Goal: Task Accomplishment & Management: Use online tool/utility

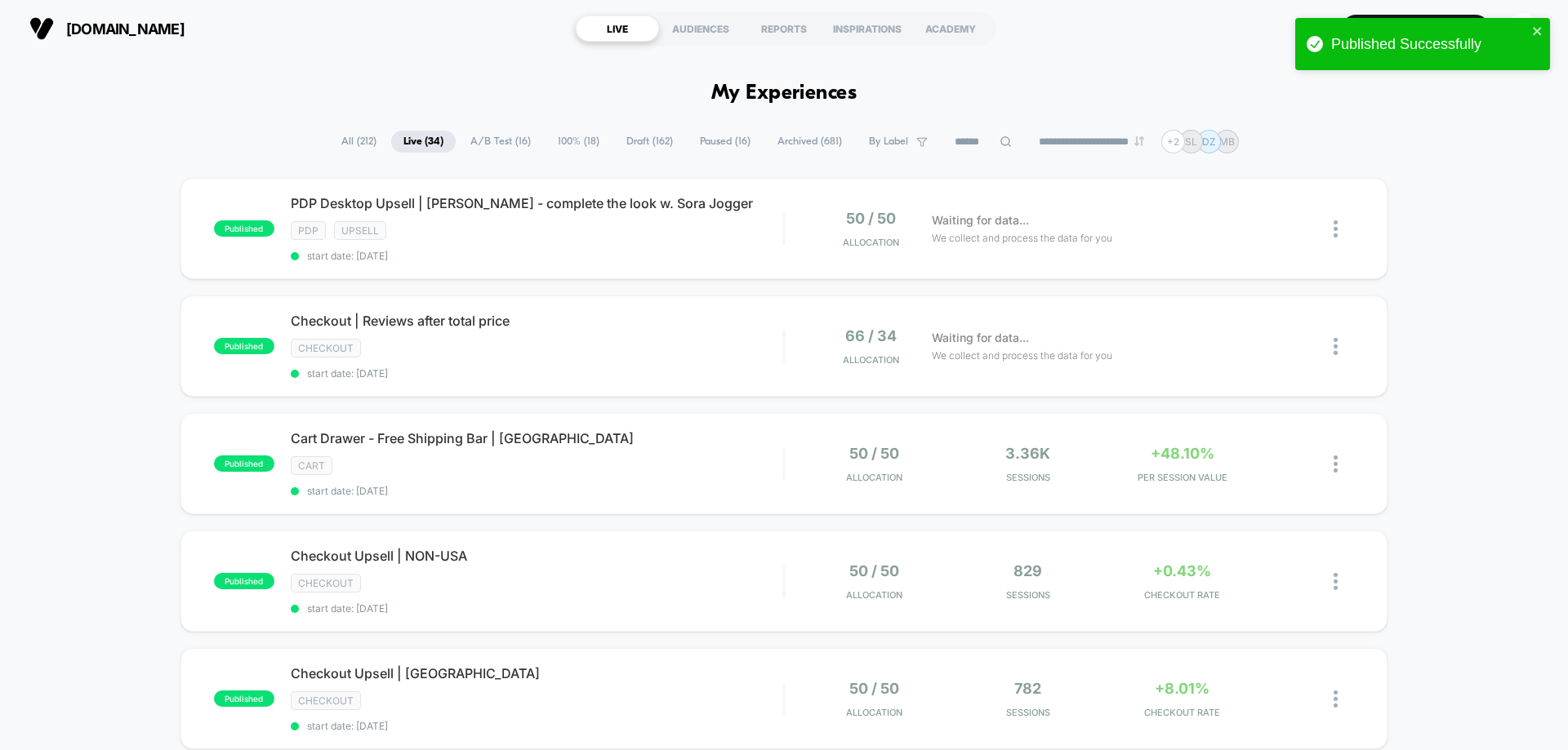
click at [818, 139] on span "Archived ( 681 )" at bounding box center [809, 141] width 89 height 22
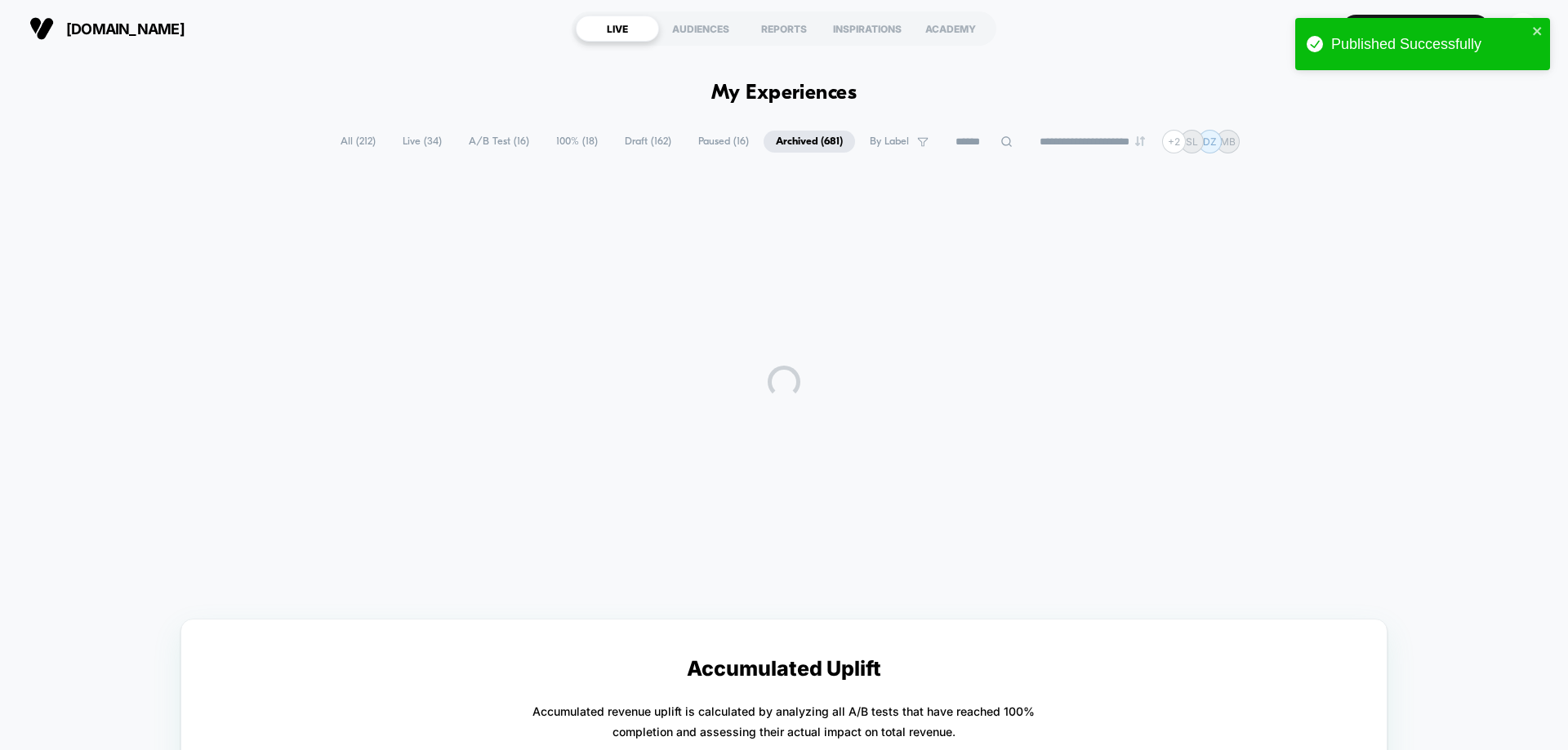
click at [878, 139] on span "By Label" at bounding box center [889, 141] width 39 height 13
click at [814, 429] on span at bounding box center [818, 423] width 17 height 17
click at [860, 537] on button "Save" at bounding box center [887, 549] width 155 height 25
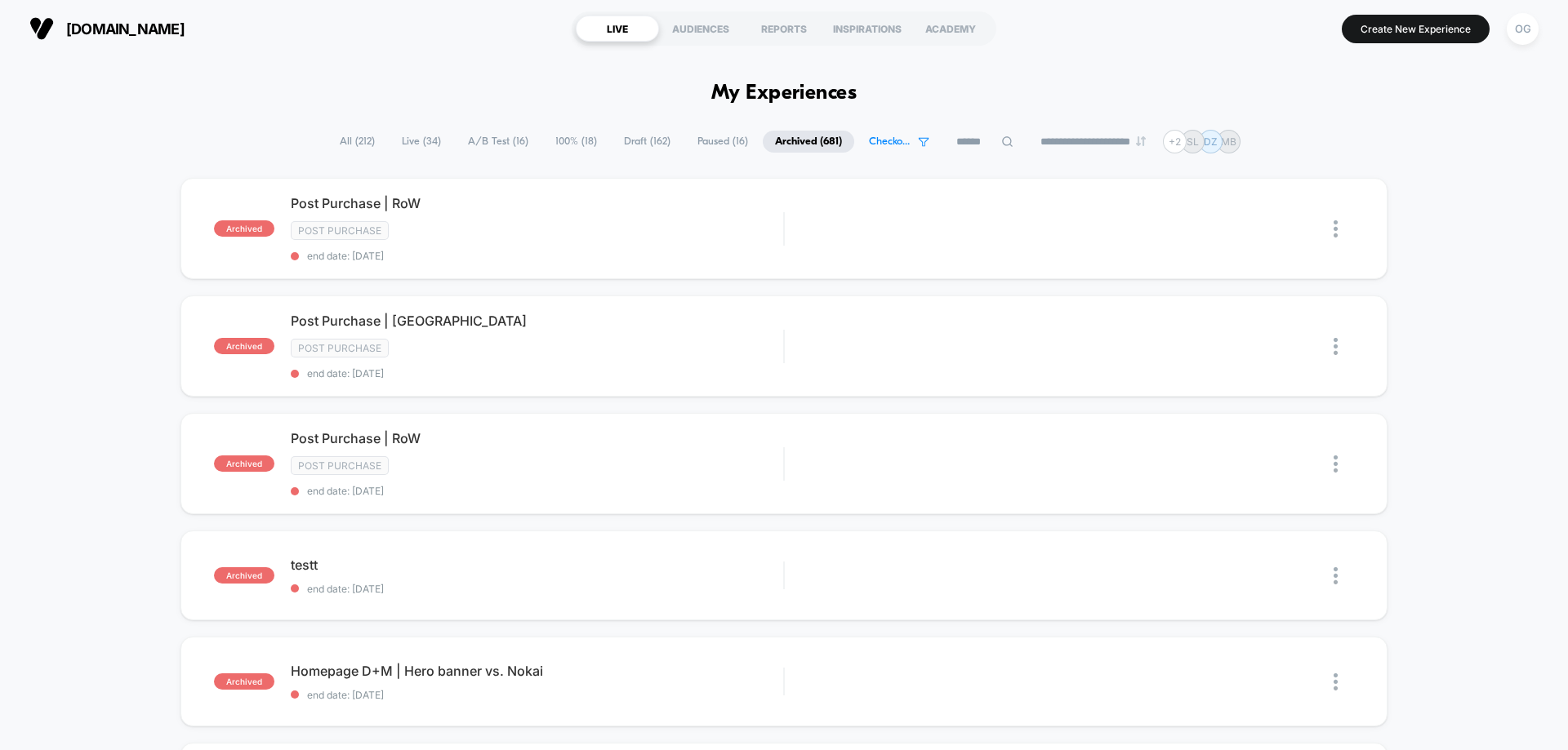
click at [414, 143] on span "Live ( 34 )" at bounding box center [421, 141] width 63 height 22
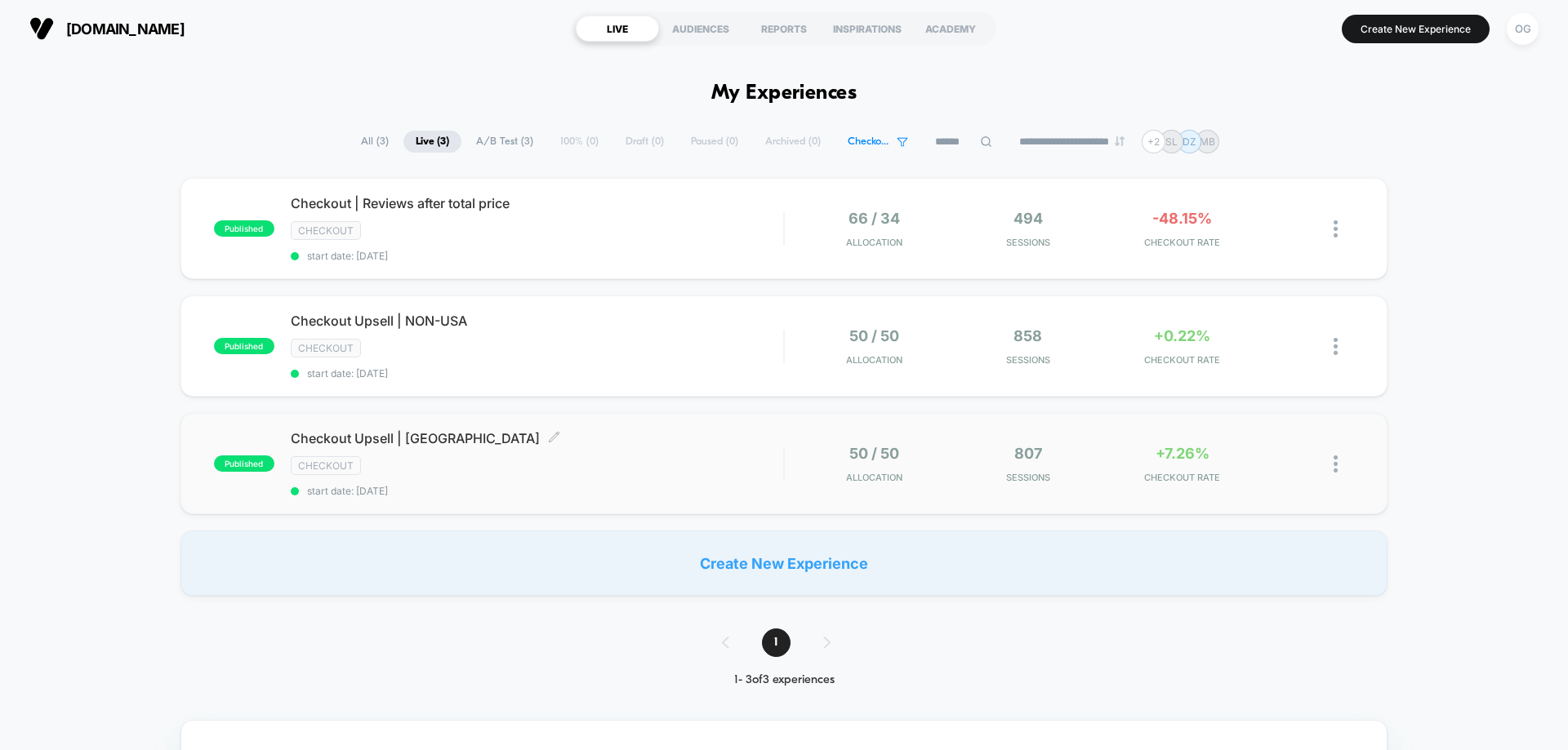
click at [647, 483] on div "Checkout Upsell | USA Click to edit experience details Click to edit experience…" at bounding box center [536, 464] width 492 height 67
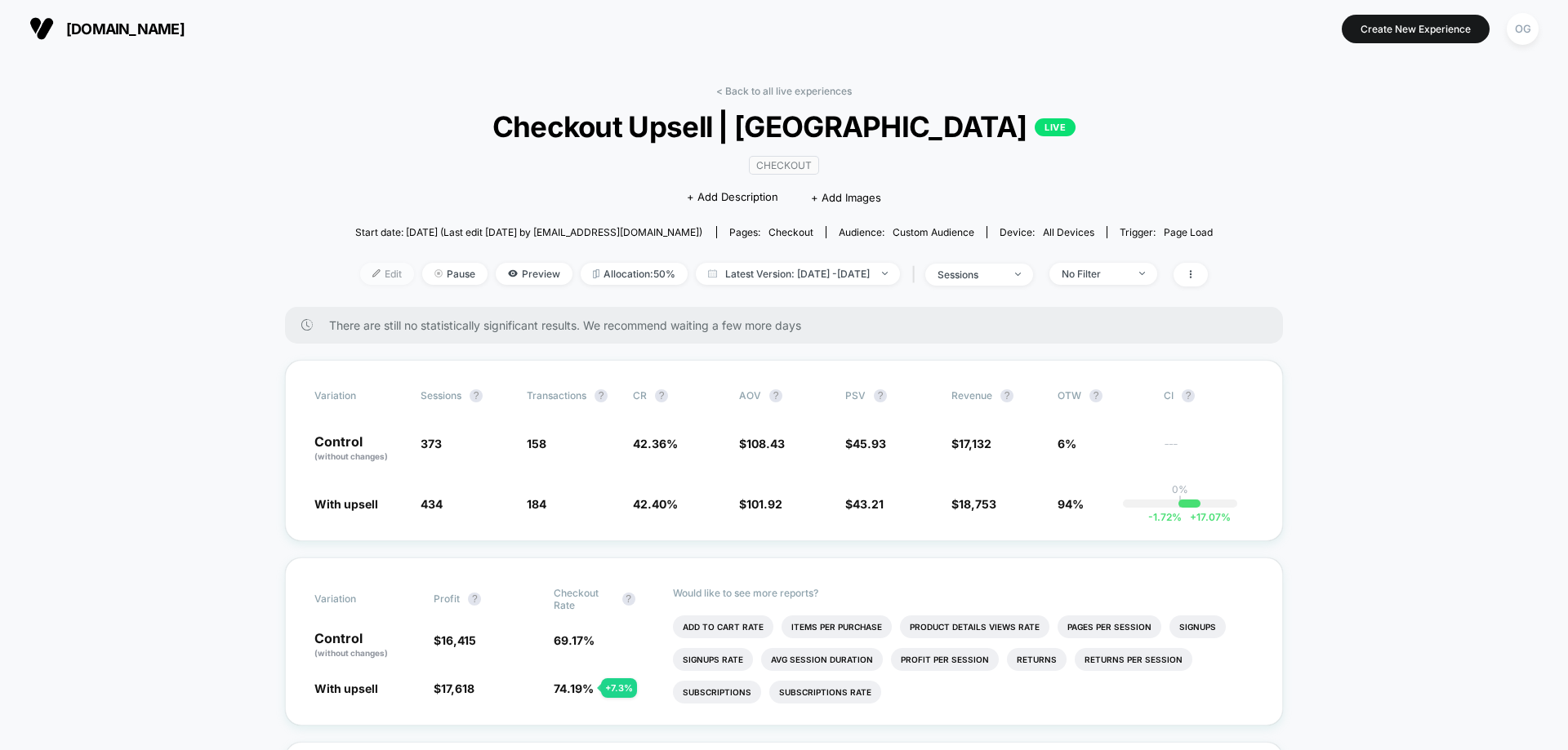
click at [360, 269] on span "Edit" at bounding box center [387, 274] width 54 height 22
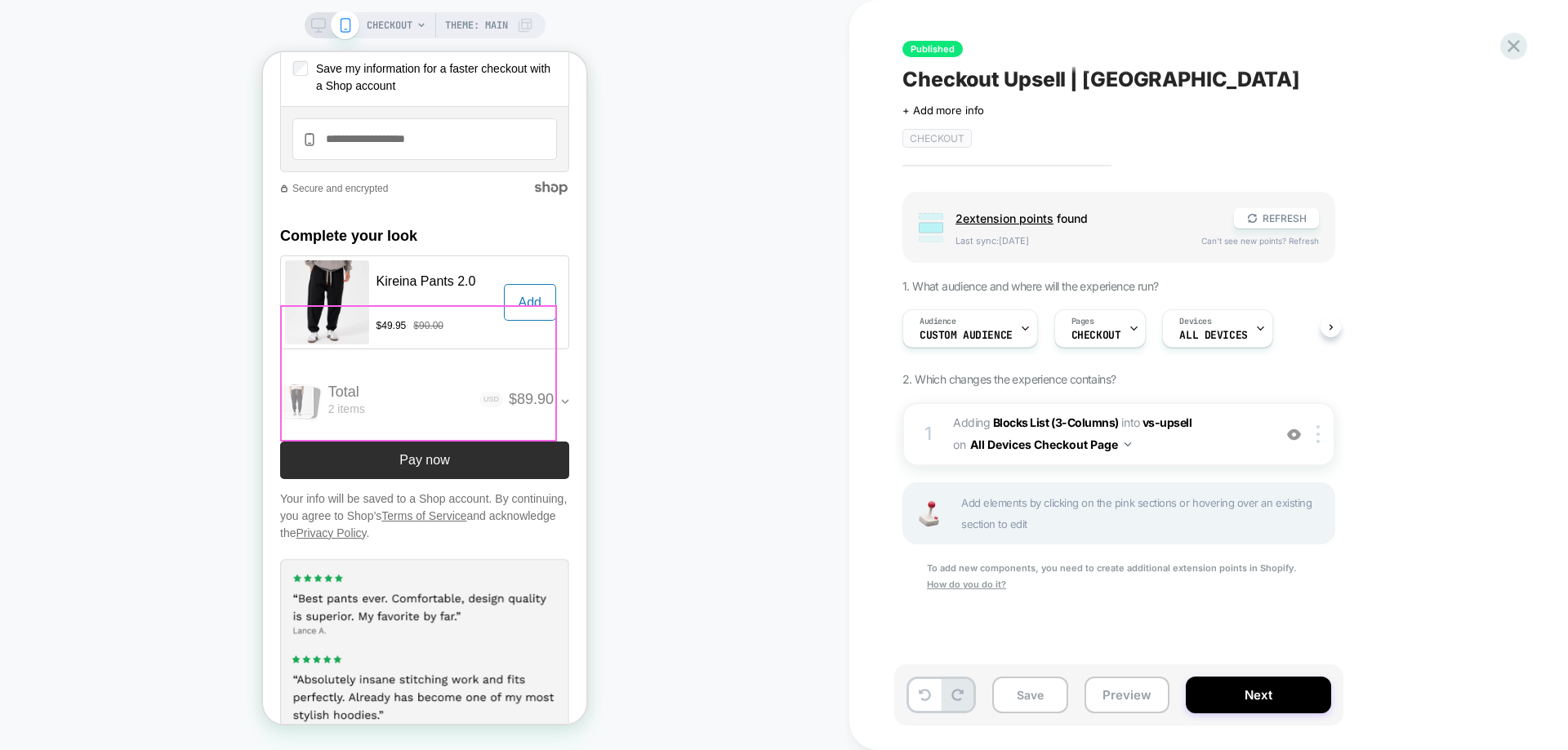
scroll to position [2040, 0]
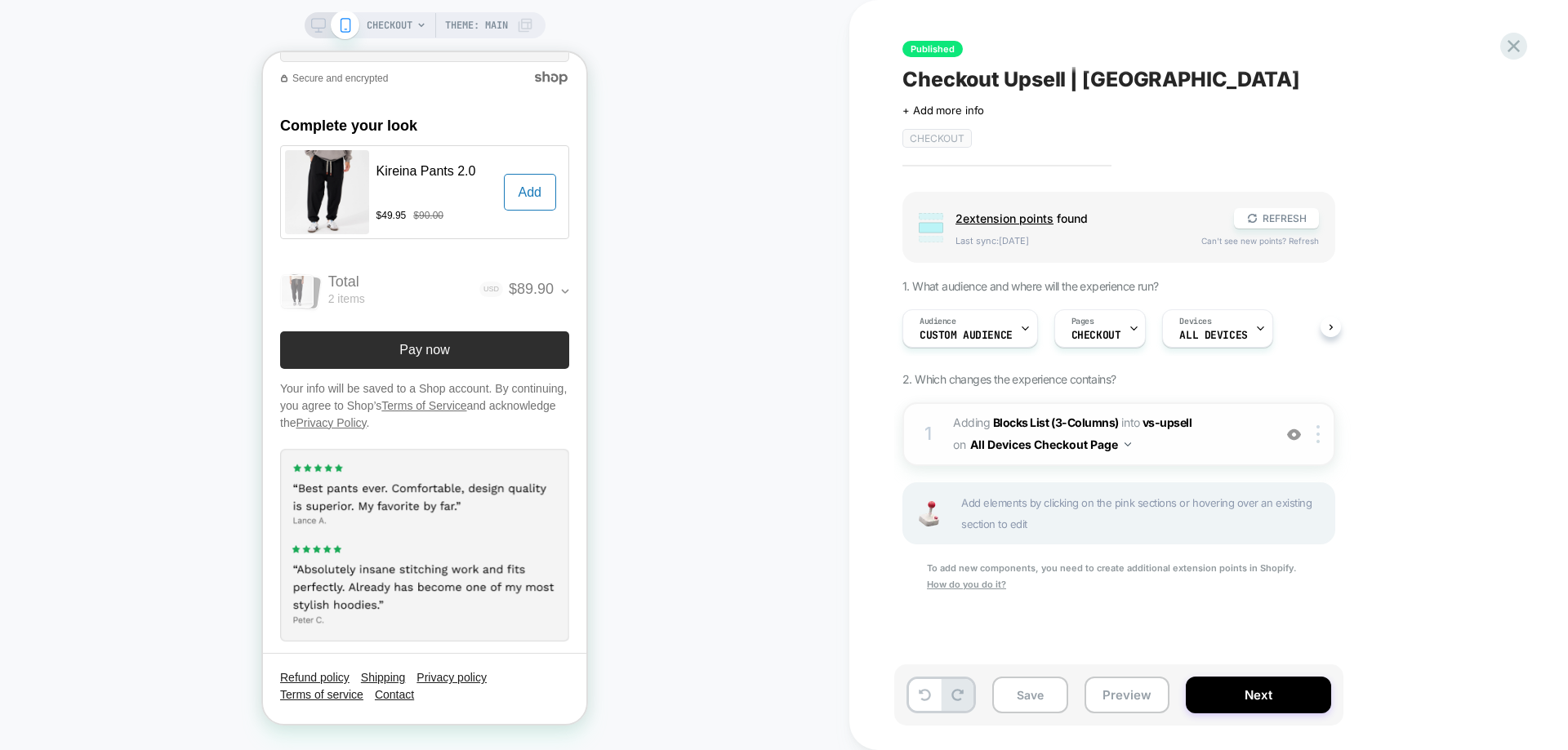
click at [1222, 457] on div "1 #_loomi_addon_1759149188382 Adding Blocks List (3-Columns) INTO vs-upsell vs-…" at bounding box center [1119, 434] width 433 height 63
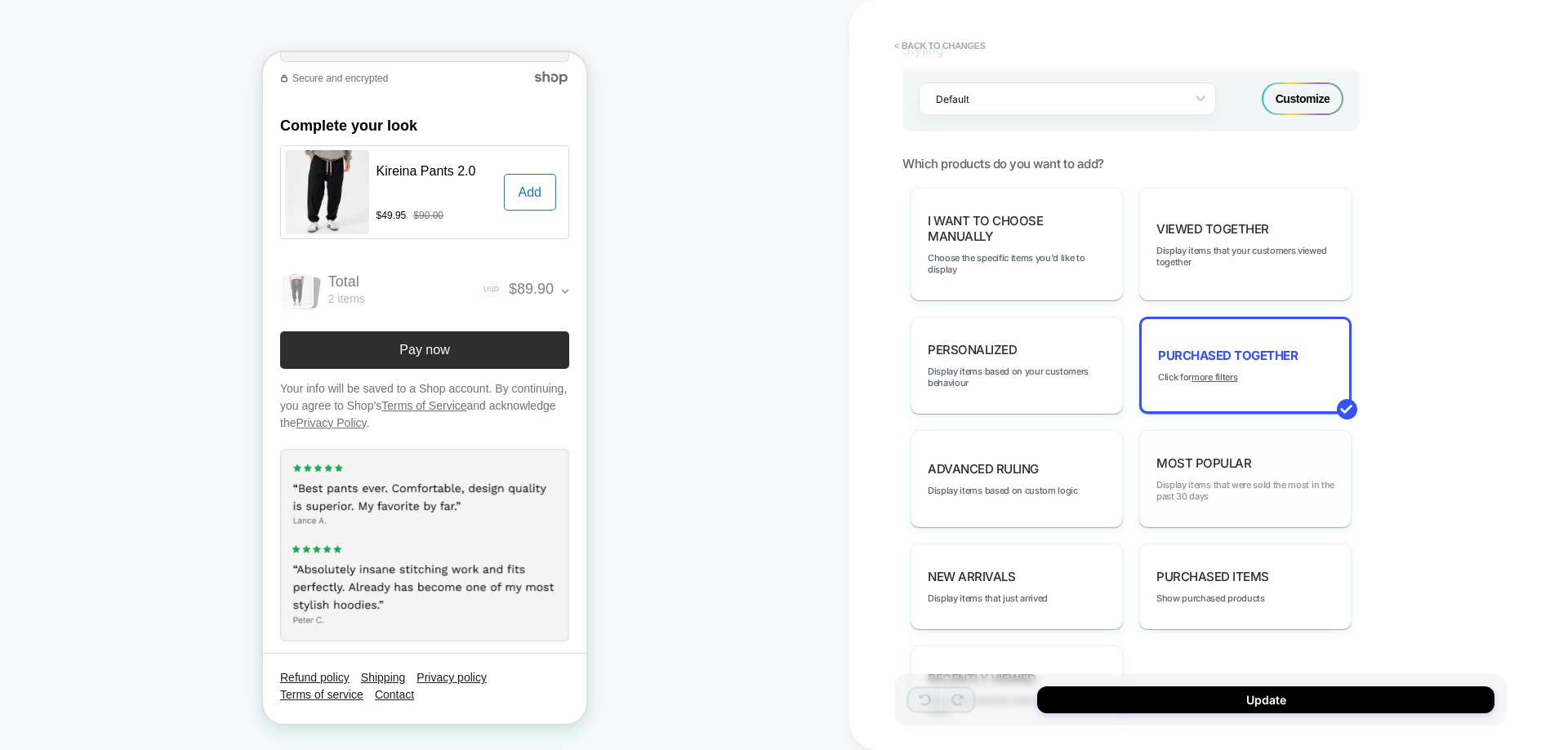
scroll to position [961, 0]
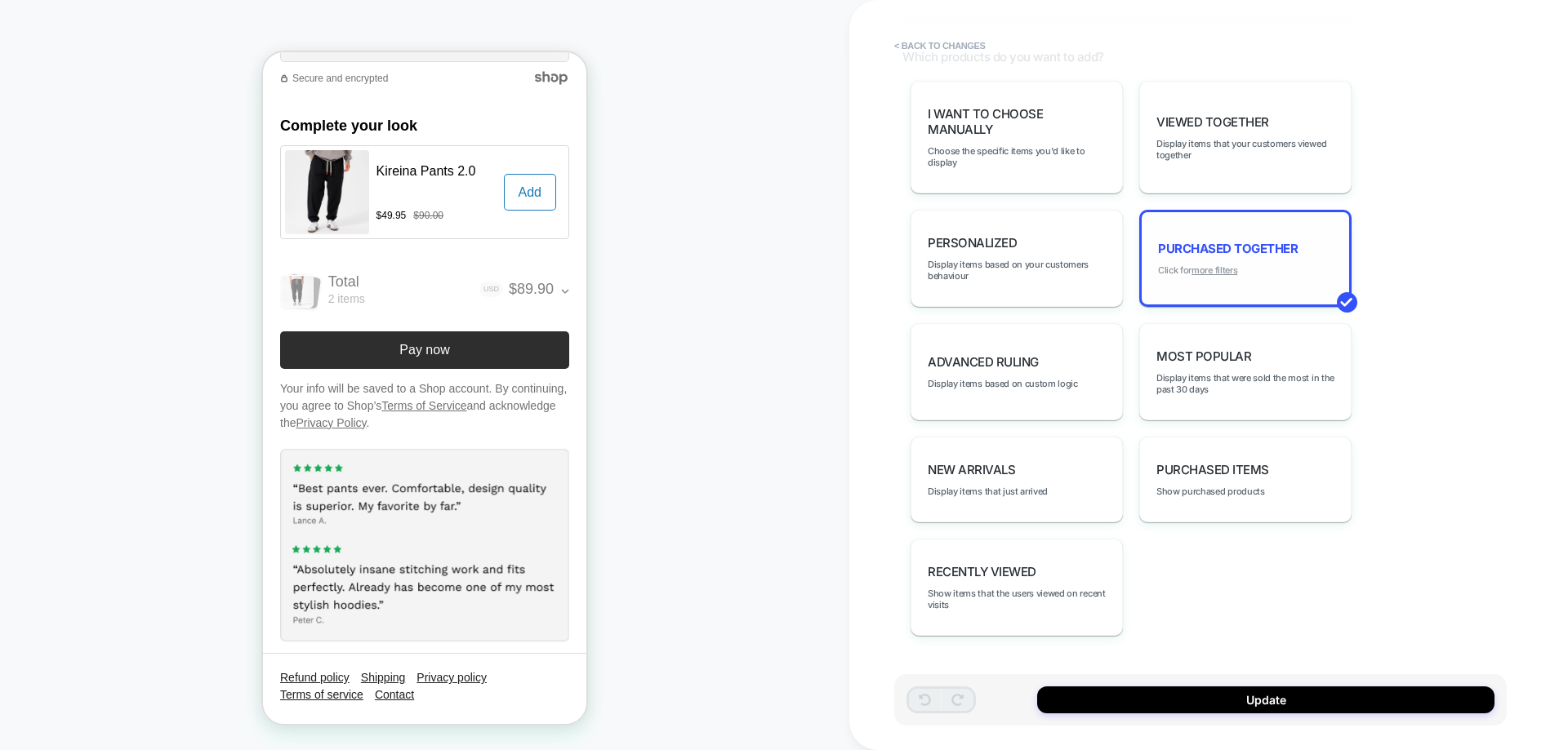
click at [1205, 270] on u "more filters" at bounding box center [1214, 271] width 46 height 12
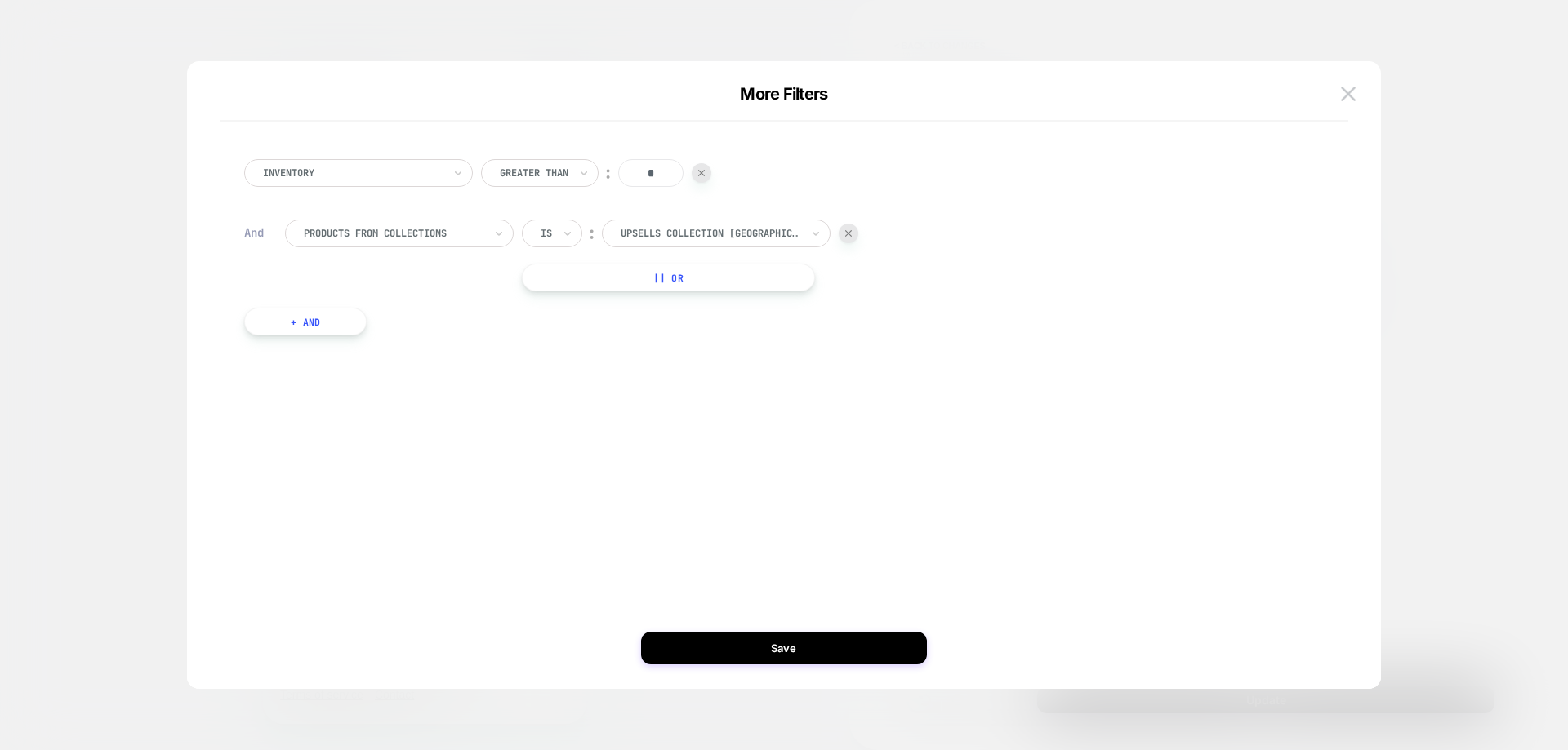
click at [340, 323] on button "+ And" at bounding box center [305, 322] width 123 height 28
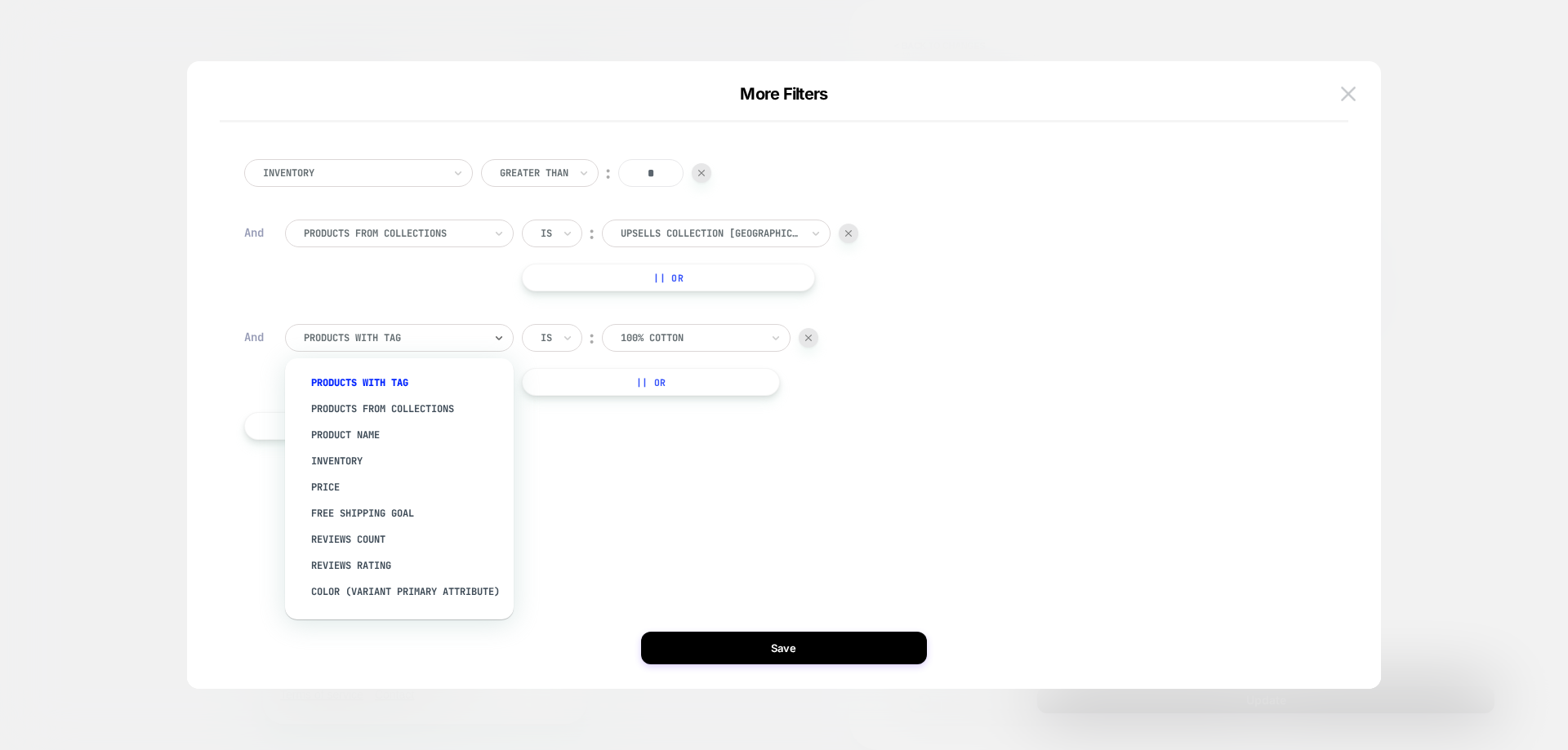
click at [403, 331] on div at bounding box center [393, 338] width 180 height 15
type input "***"
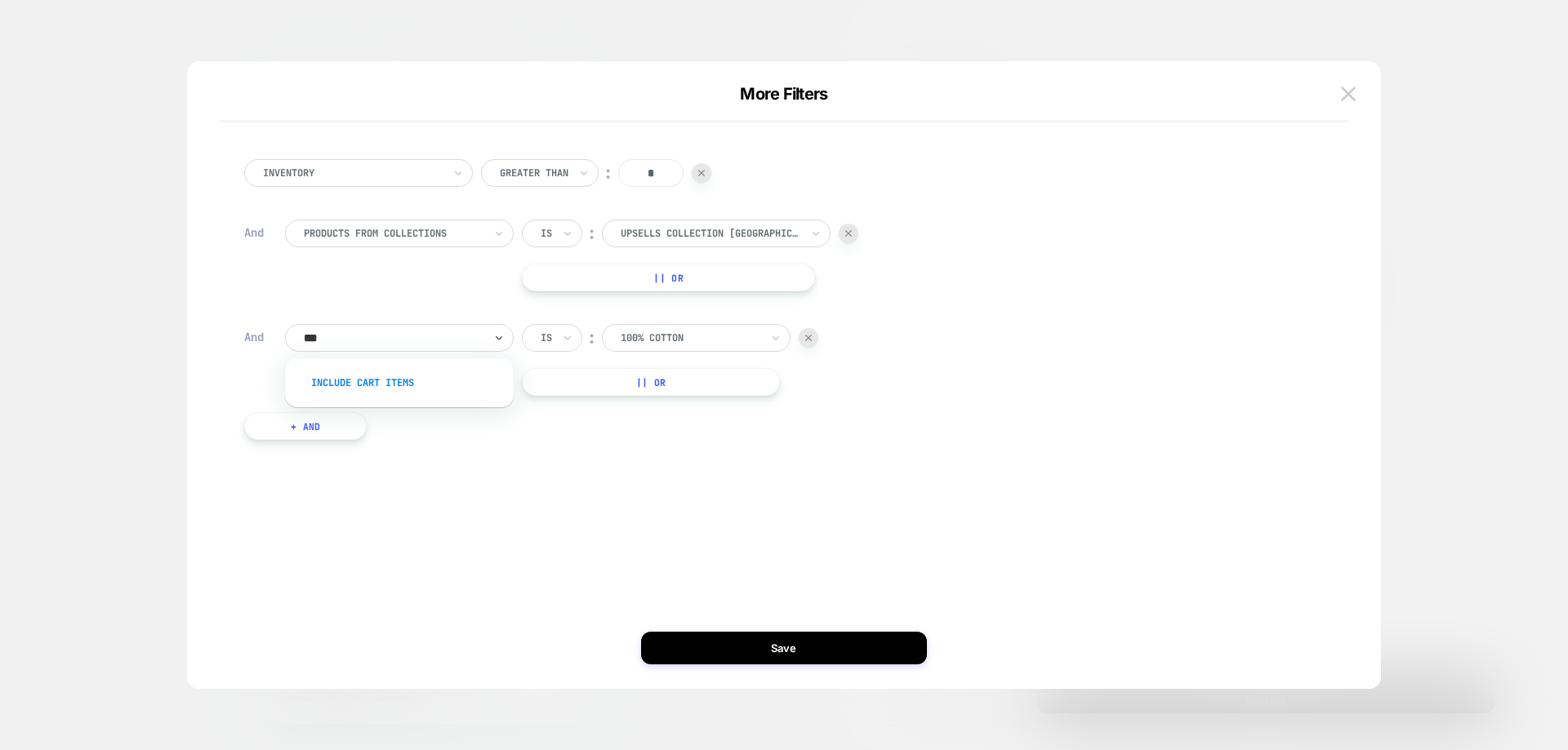
click at [459, 373] on div "Include Cart Items" at bounding box center [408, 383] width 212 height 26
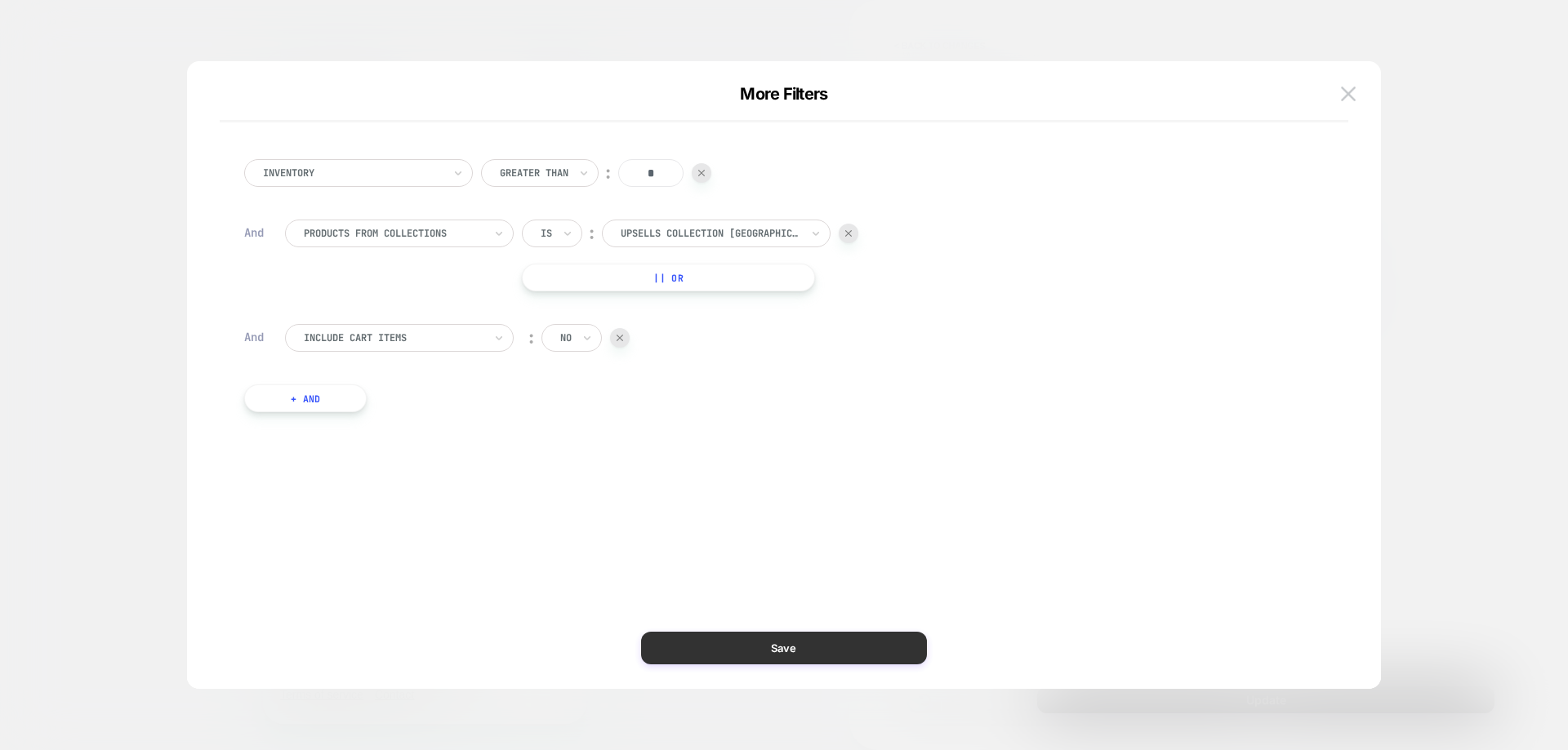
click at [748, 640] on button "Save" at bounding box center [784, 648] width 286 height 33
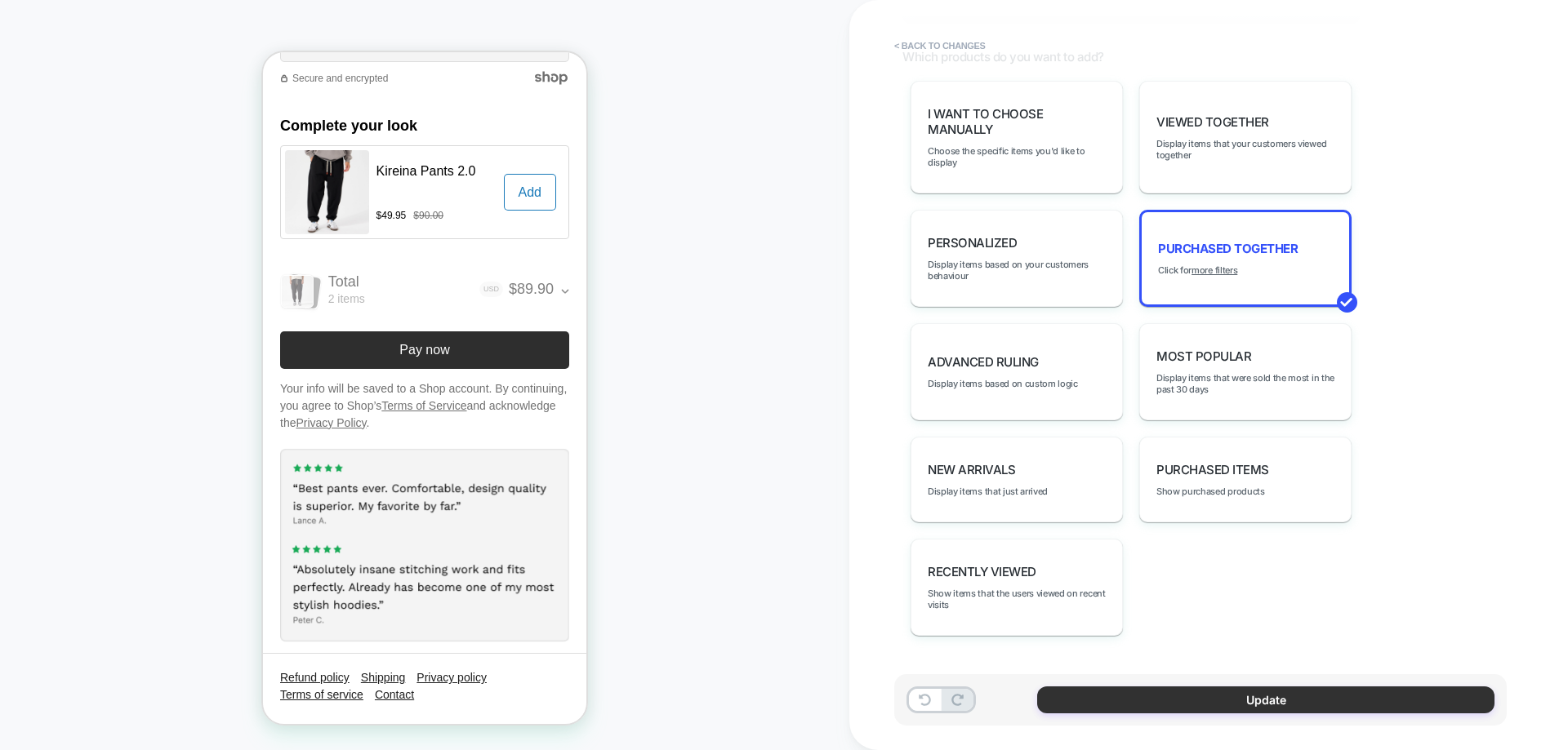
click at [1192, 707] on button "Update" at bounding box center [1265, 700] width 457 height 27
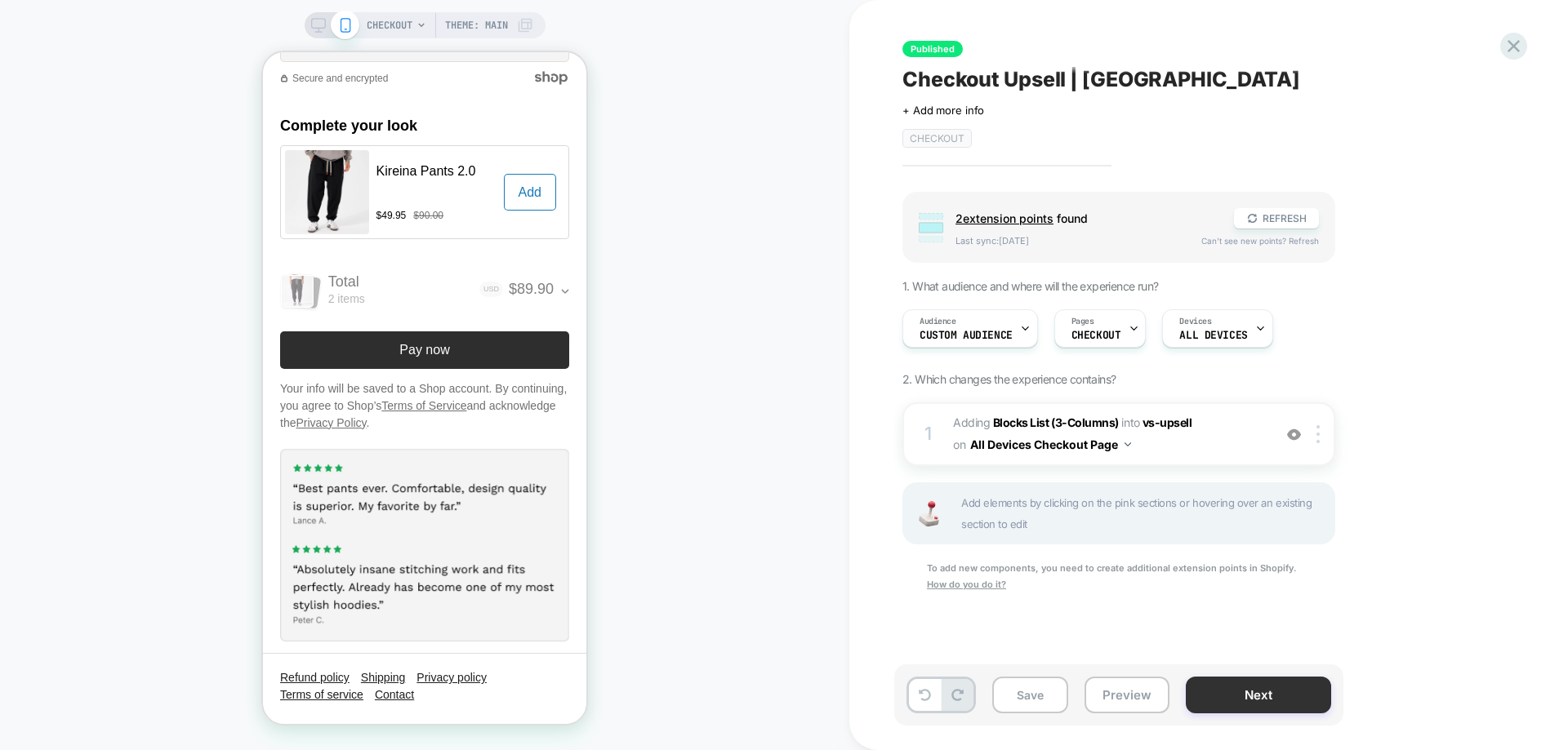
click at [1212, 694] on button "Next" at bounding box center [1258, 695] width 145 height 37
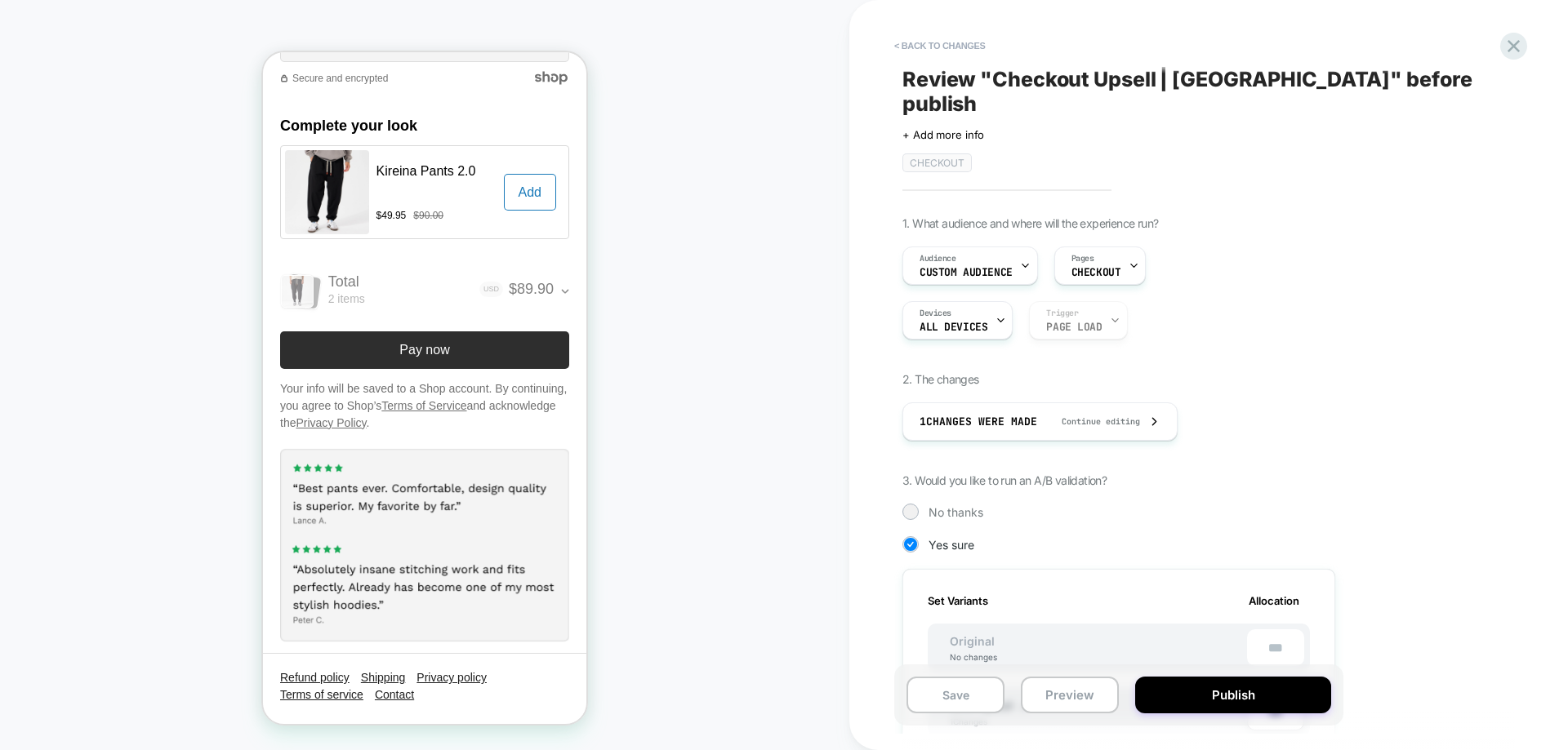
scroll to position [0, 2]
click at [1212, 694] on button "Publish" at bounding box center [1233, 695] width 196 height 37
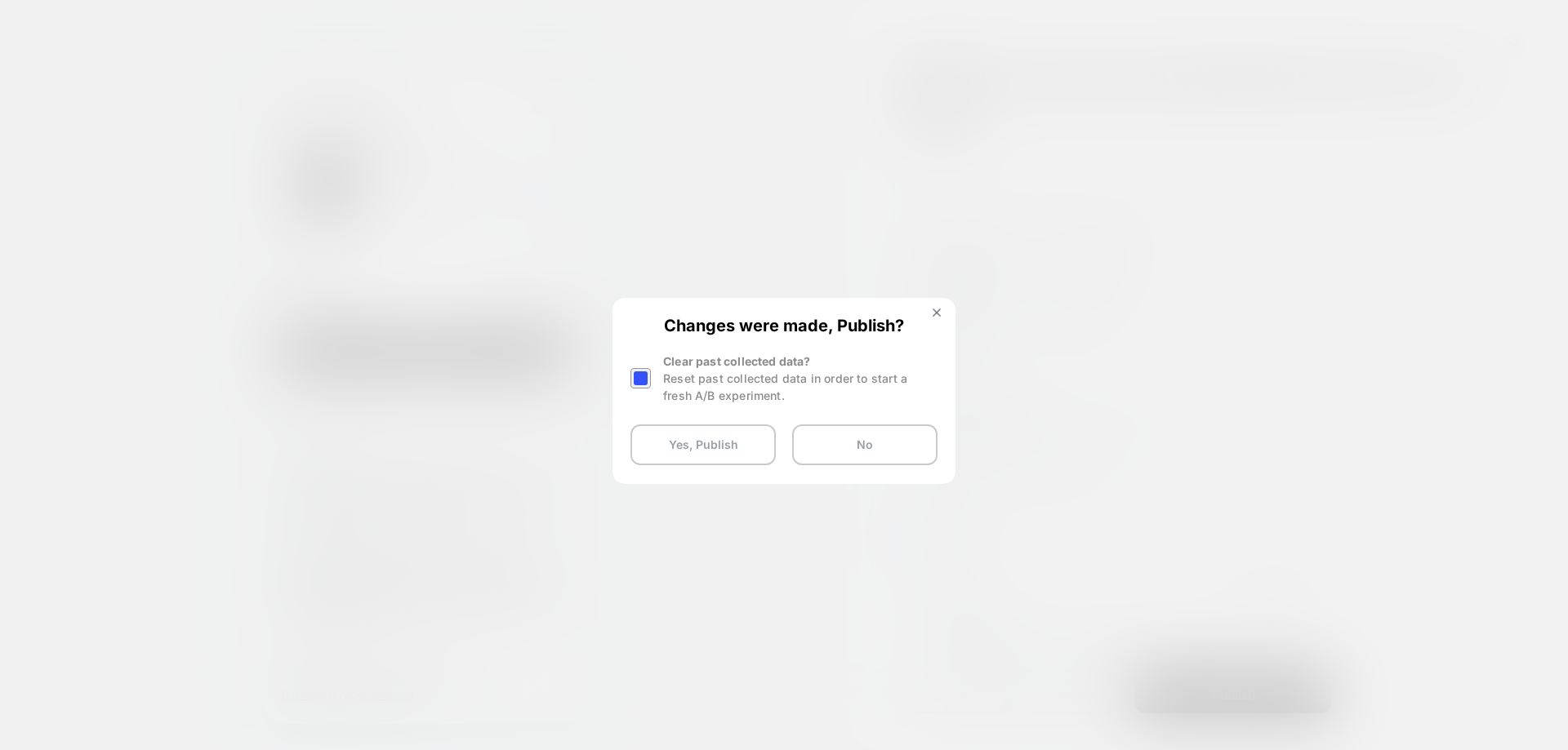
click at [646, 384] on div at bounding box center [641, 378] width 20 height 20
click at [686, 446] on button "Yes, Publish" at bounding box center [703, 444] width 145 height 41
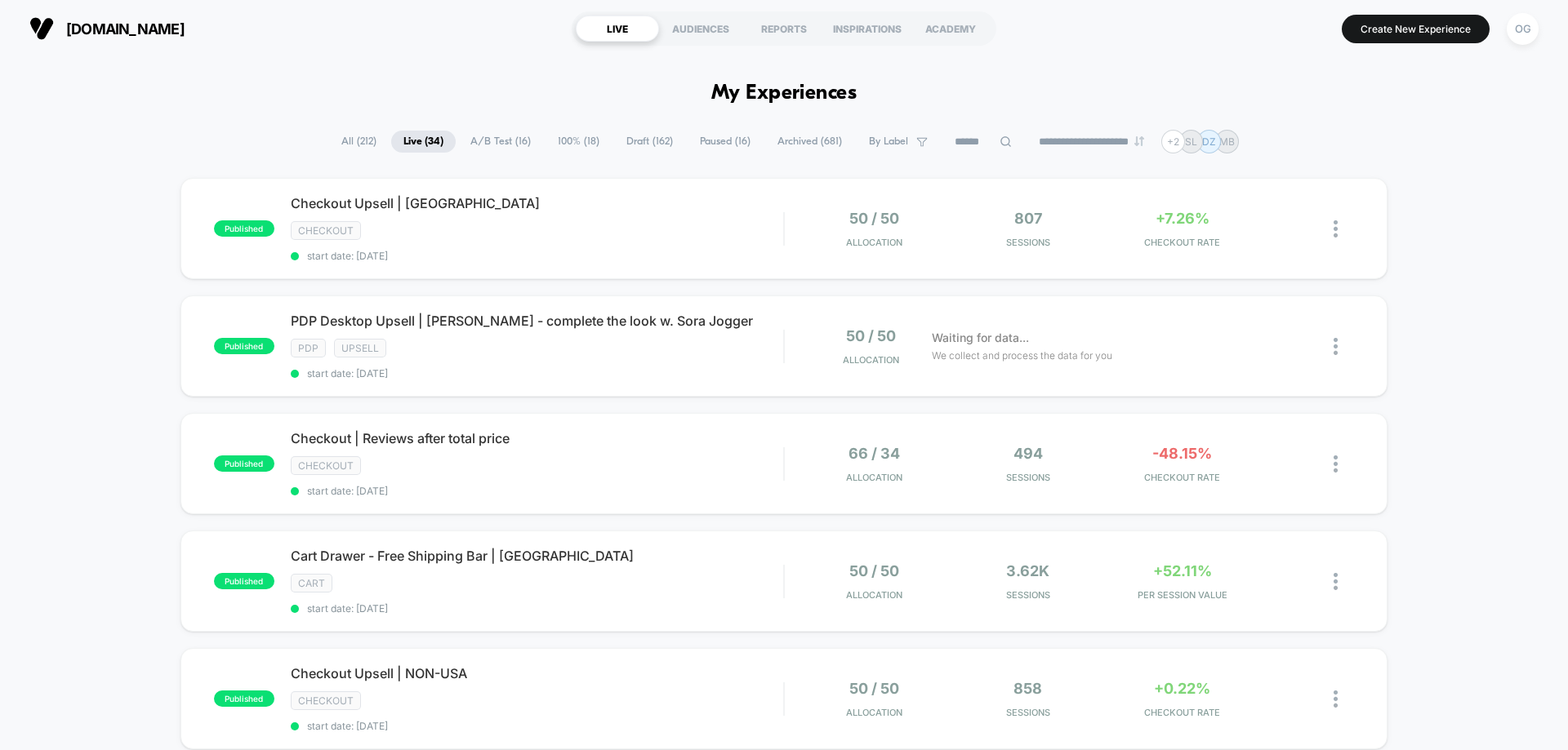
drag, startPoint x: 134, startPoint y: 455, endPoint x: 217, endPoint y: 637, distance: 200.0
click at [875, 139] on span "By Label" at bounding box center [888, 141] width 39 height 13
click at [825, 362] on div "Checkout" at bounding box center [887, 365] width 155 height 17
click at [881, 532] on div "BF 24 new visitor vsly_upsell BF24 VIP Early collection BF 24 Returning PDP Che…" at bounding box center [886, 373] width 204 height 425
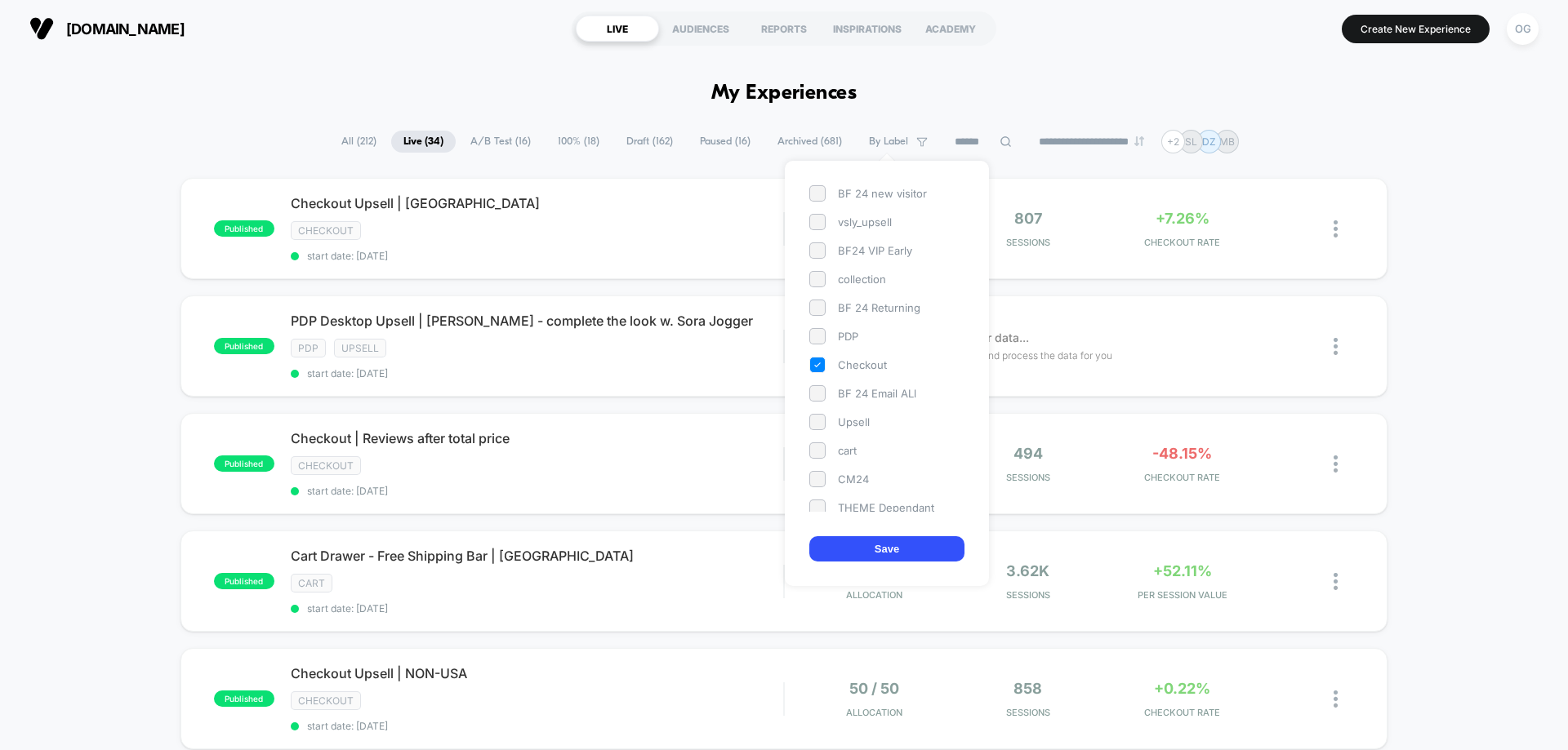
click at [885, 543] on button "Save" at bounding box center [887, 549] width 155 height 25
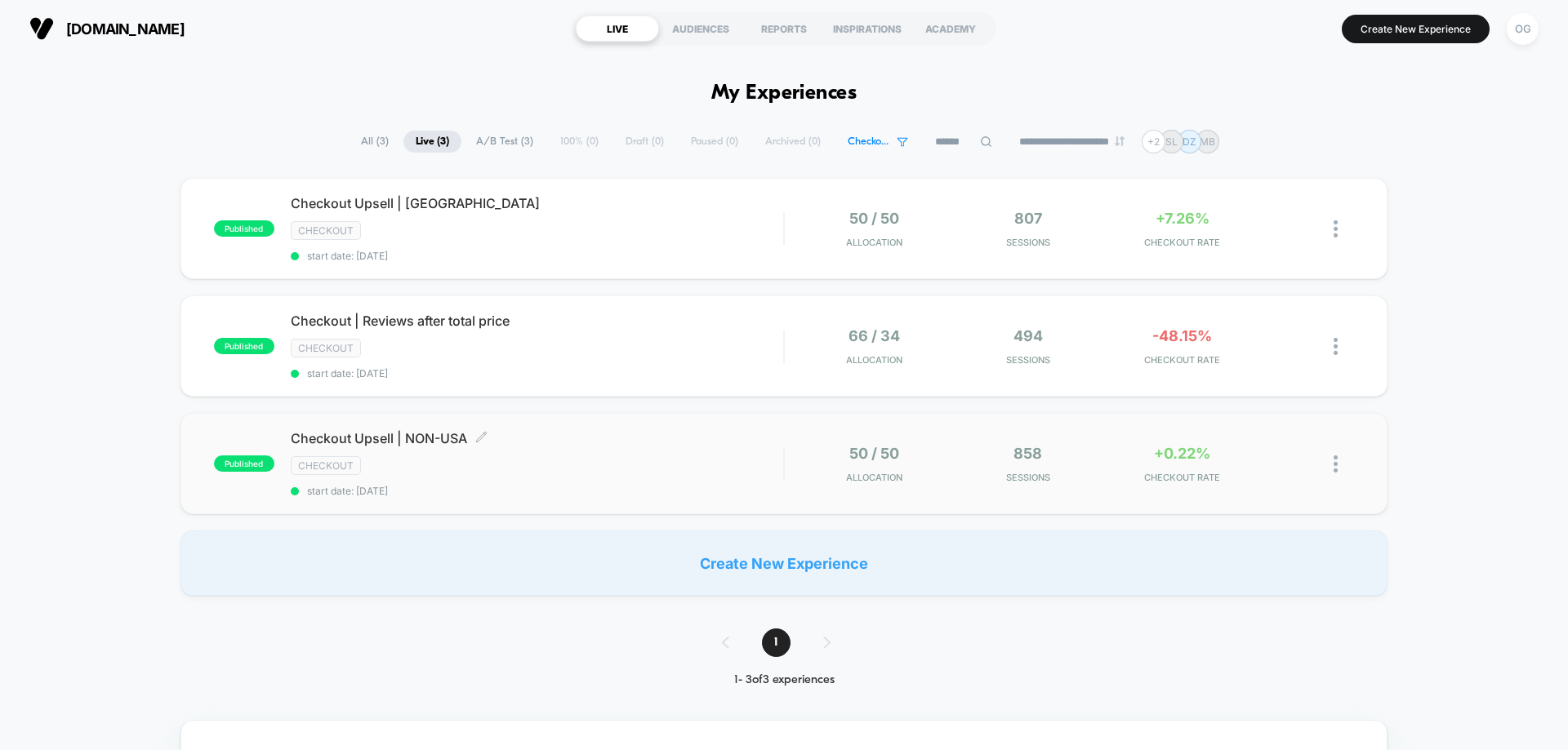
click at [566, 438] on span "Checkout Upsell | NON-USA Click to edit experience details" at bounding box center [536, 438] width 492 height 17
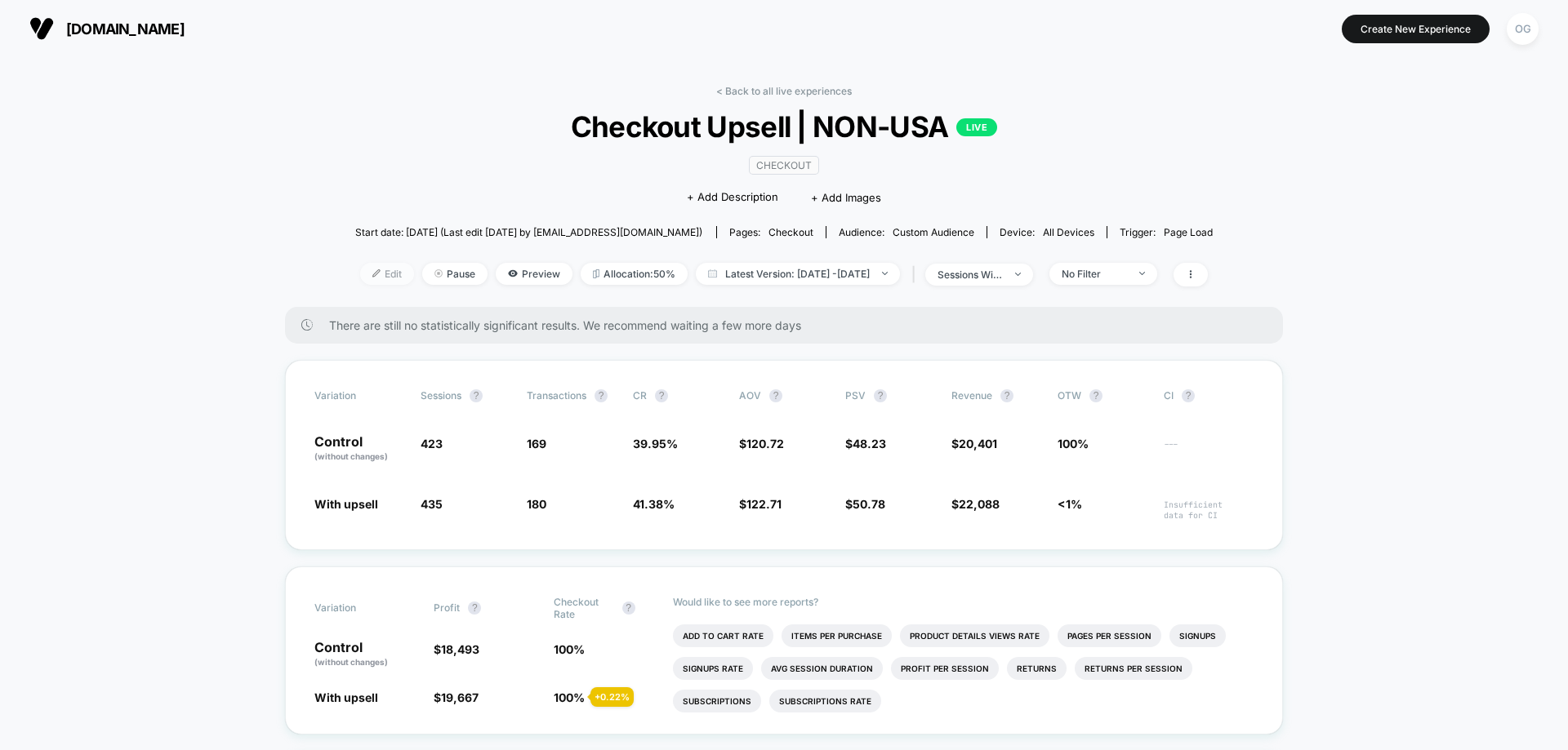
click at [381, 273] on span "Edit" at bounding box center [387, 274] width 54 height 22
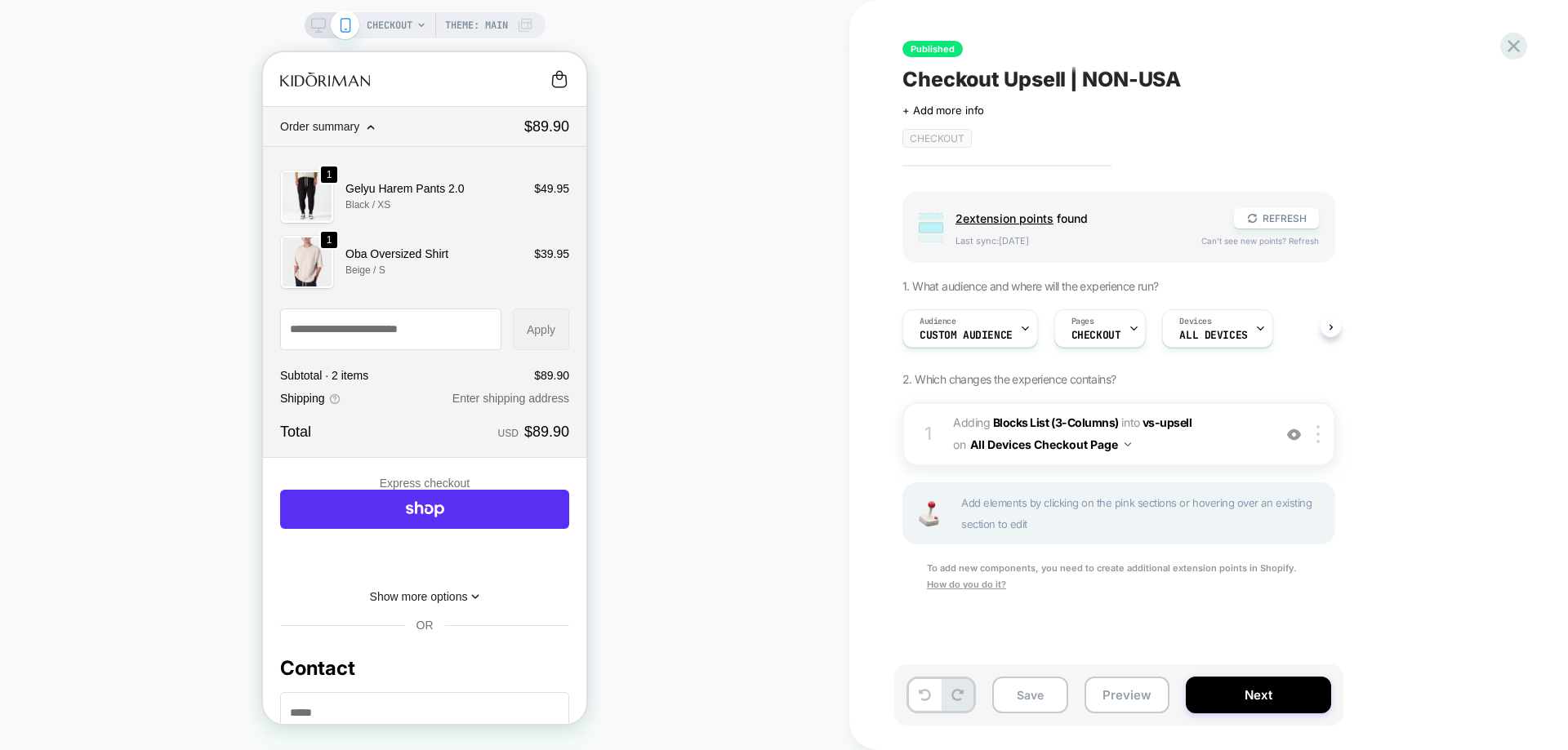
click at [628, 376] on div "CHECKOUT Theme: MAIN" at bounding box center [424, 375] width 850 height 717
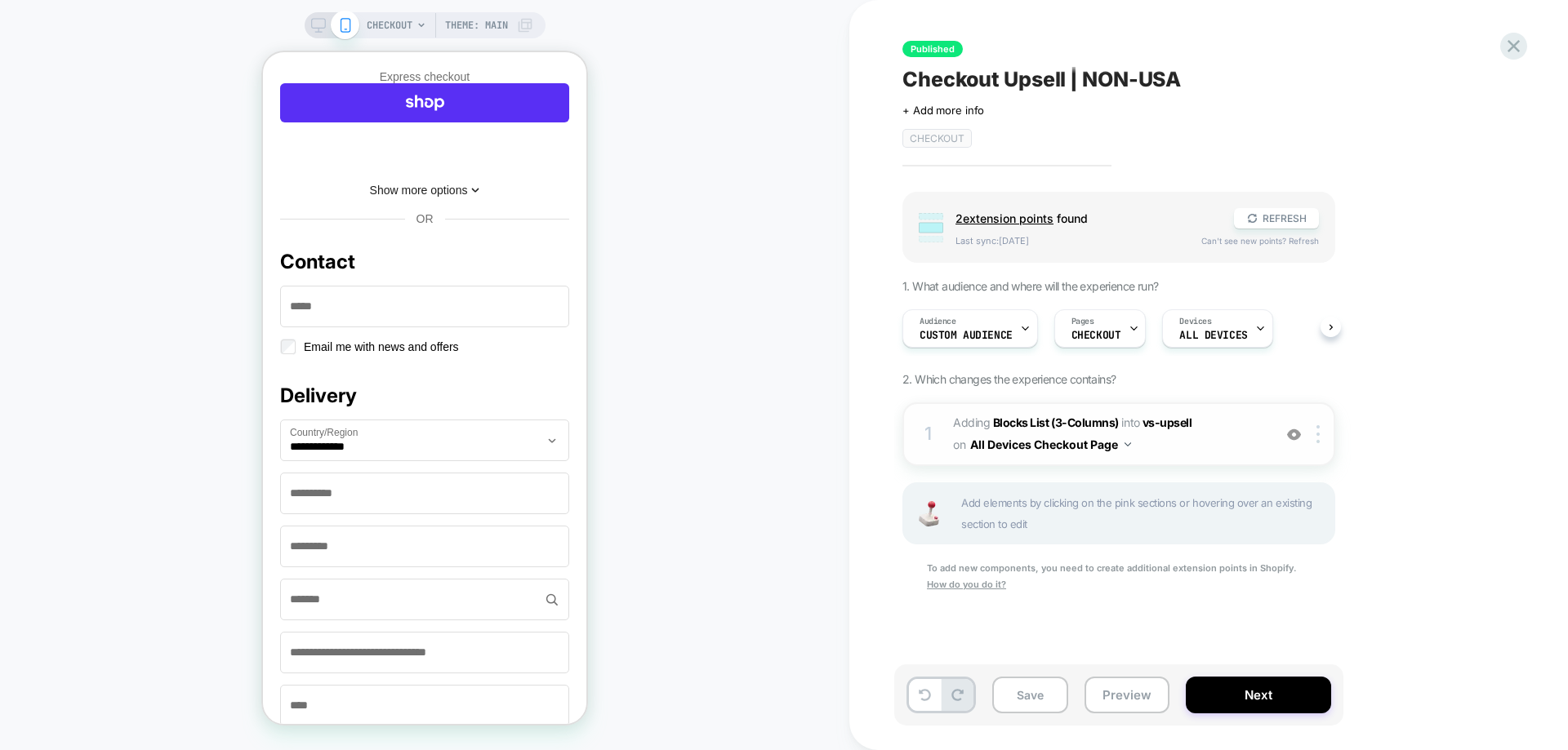
scroll to position [571, 0]
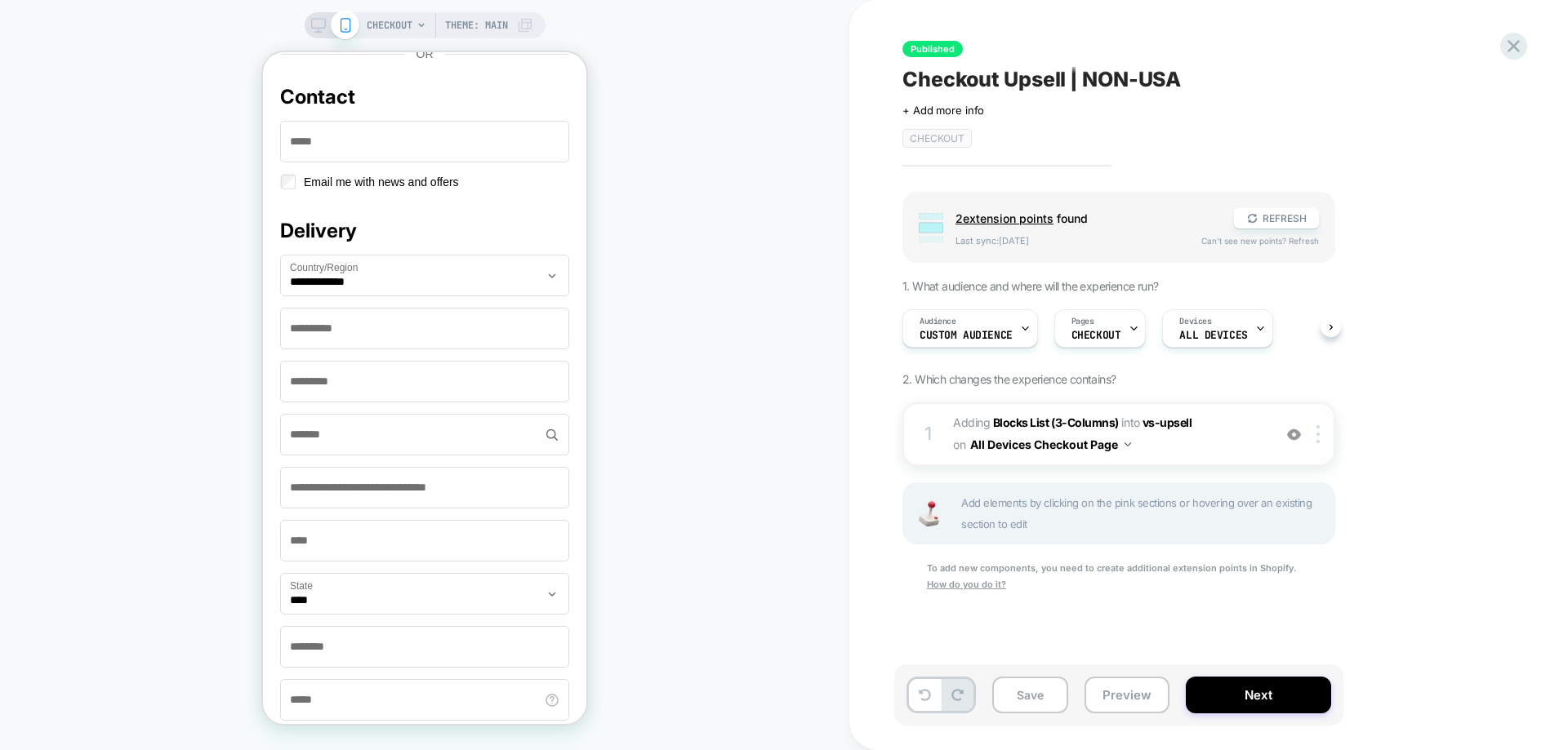
click at [1205, 443] on span "#_loomi_addon_1759149188382_dup1759560039 Adding Blocks List (3-Columns) INTO v…" at bounding box center [1109, 434] width 311 height 44
type textarea "*"
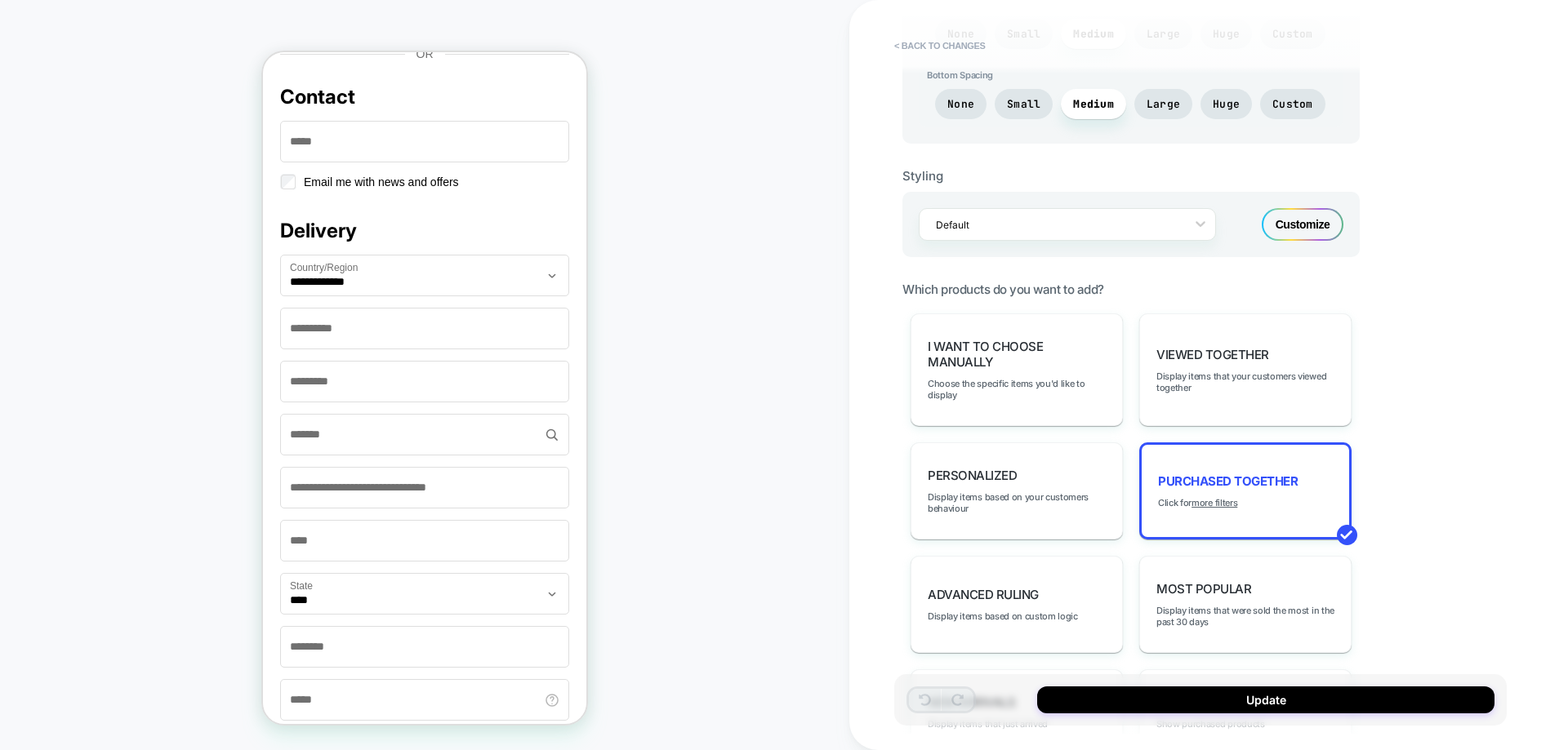
scroll to position [816, 0]
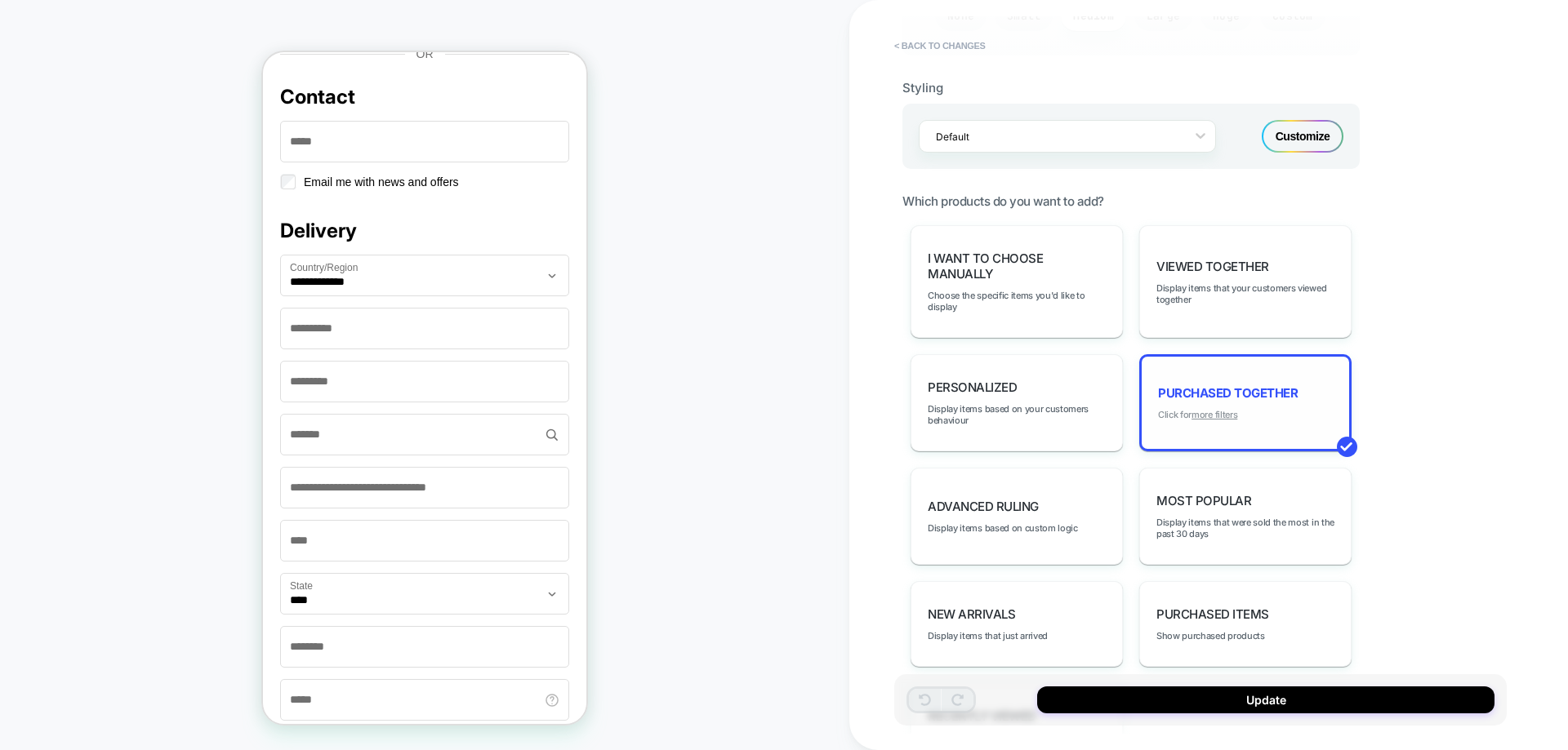
click at [1220, 419] on u "more filters" at bounding box center [1214, 415] width 46 height 12
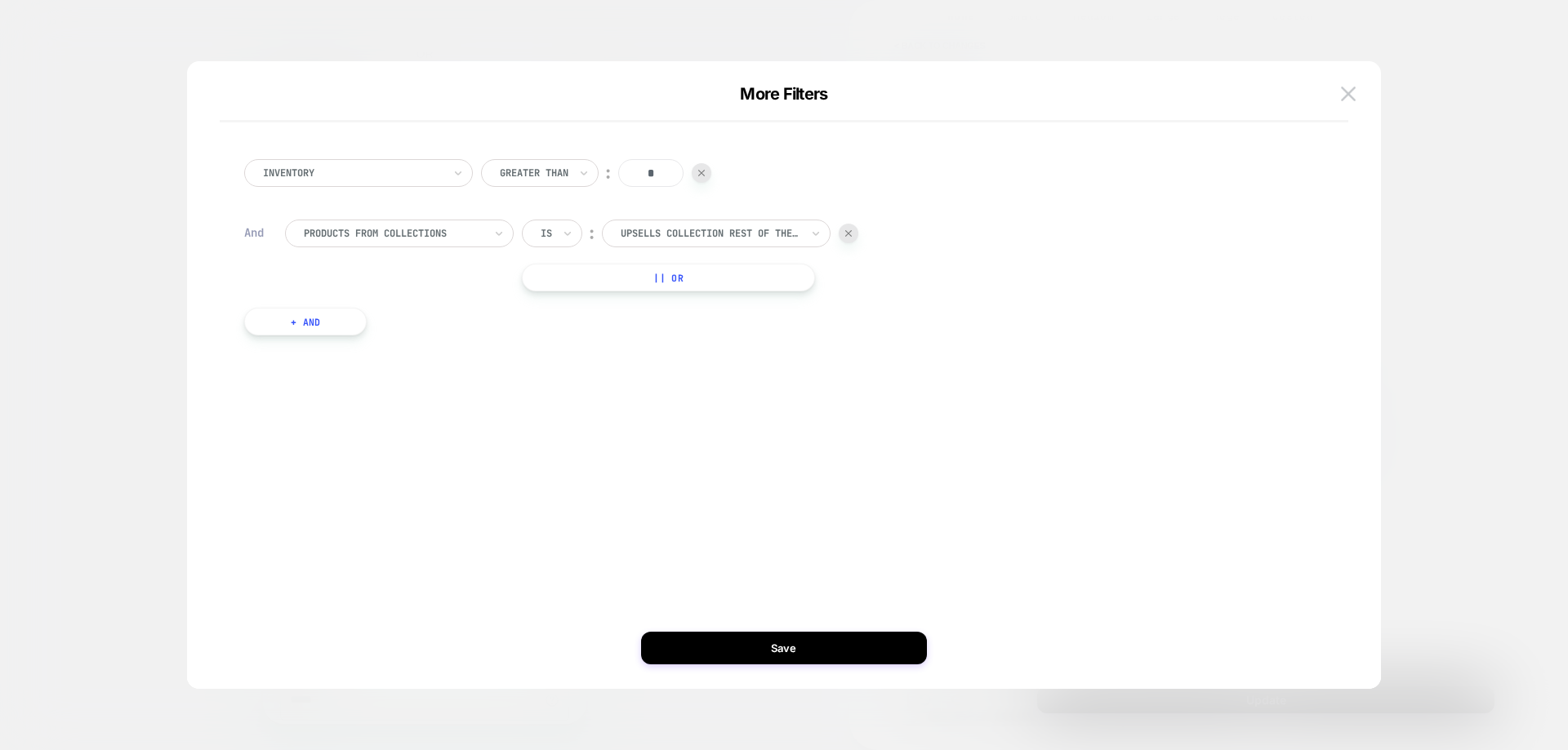
click at [347, 315] on button "+ And" at bounding box center [305, 322] width 123 height 28
click at [358, 326] on div "products with tag" at bounding box center [399, 337] width 229 height 28
type input "****"
click at [382, 376] on div "Include Cart Items" at bounding box center [408, 383] width 212 height 26
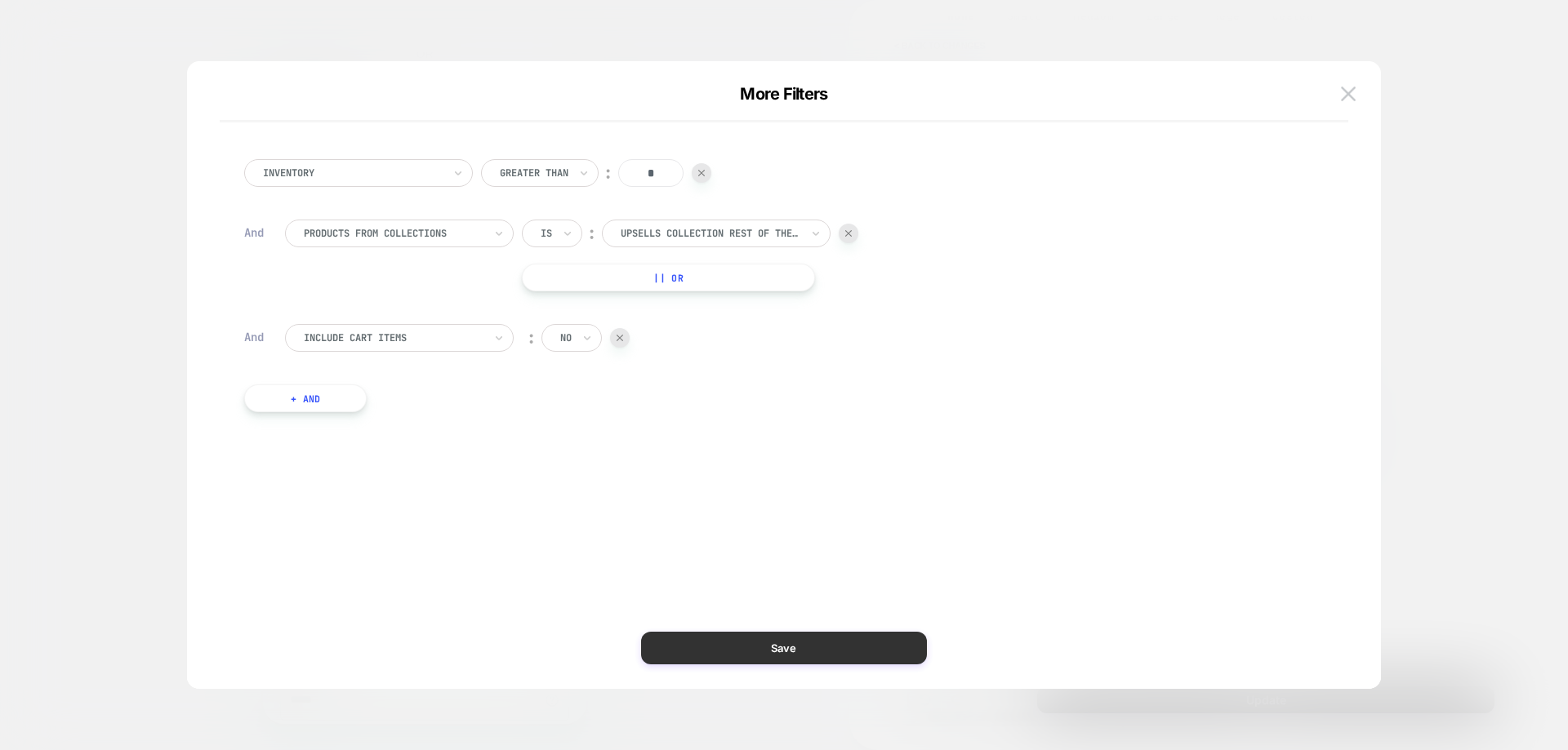
drag, startPoint x: 774, startPoint y: 666, endPoint x: 776, endPoint y: 646, distance: 20.1
click at [774, 666] on div "Inventory Greater Than ︰ * And products from collections Is ︰ Upsells Collectio…" at bounding box center [783, 383] width 1144 height 611
click at [776, 646] on button "Save" at bounding box center [784, 648] width 286 height 33
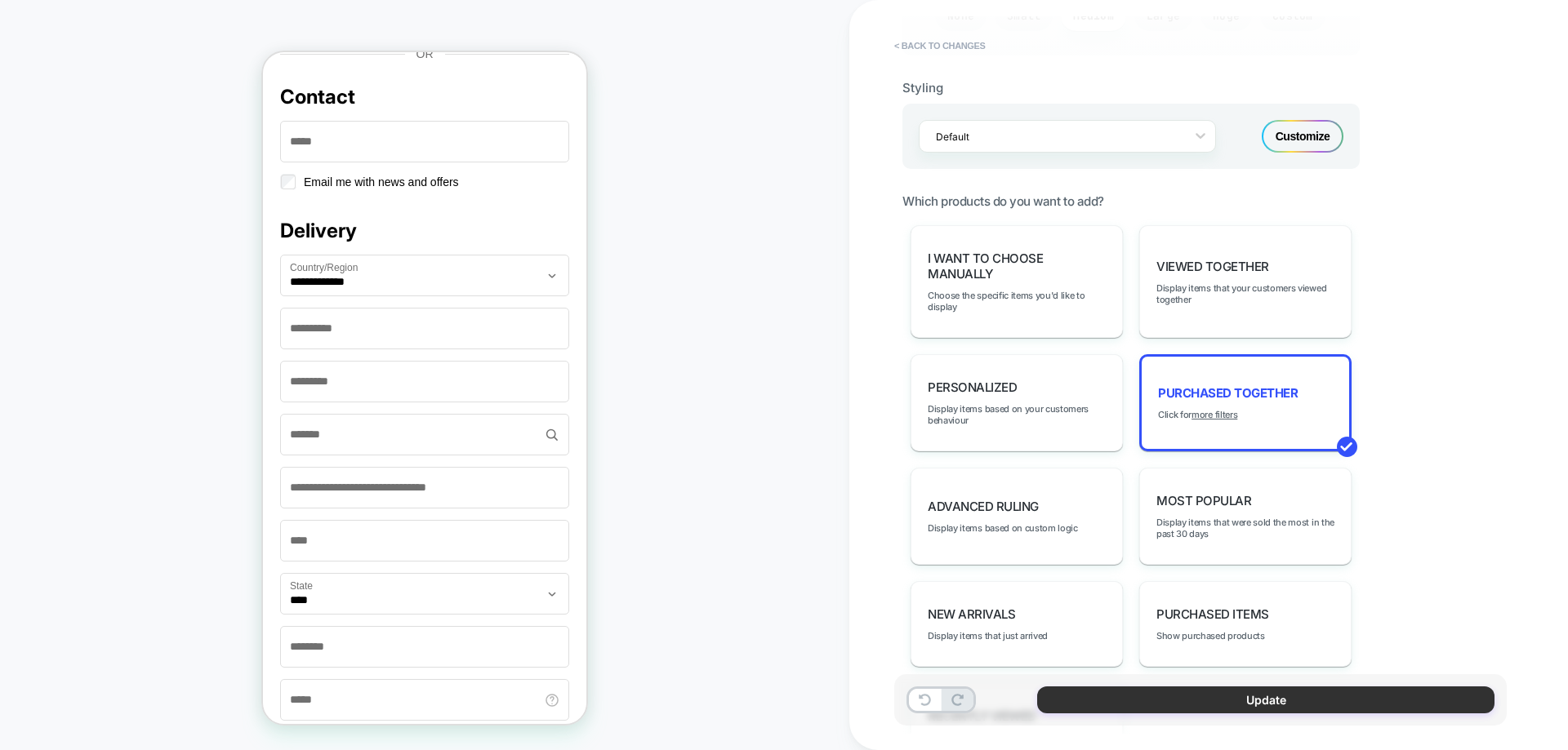
click at [1168, 692] on button "Update" at bounding box center [1265, 700] width 457 height 27
type textarea "*"
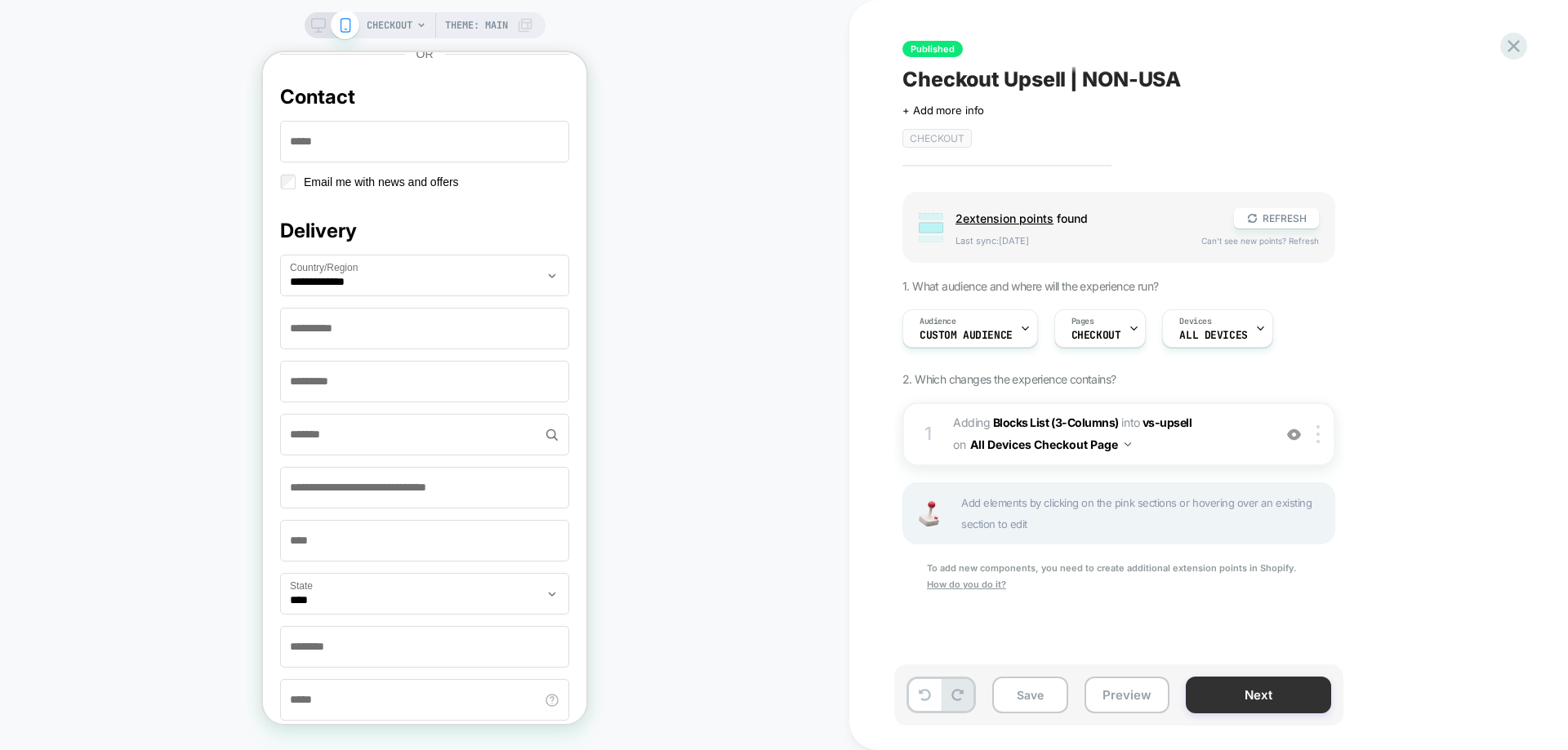
click at [1218, 693] on button "Next" at bounding box center [1258, 695] width 145 height 37
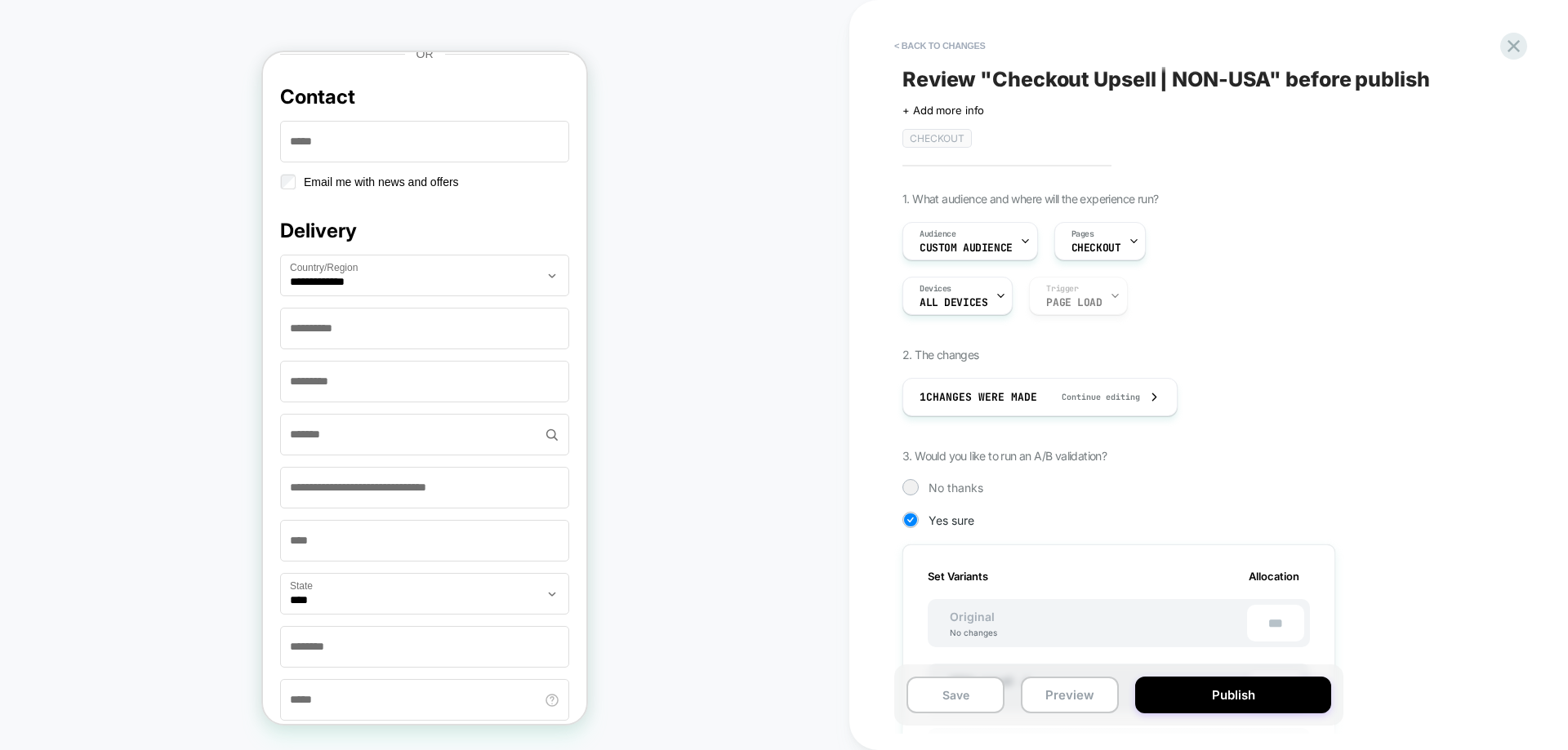
scroll to position [0, 2]
click at [1283, 708] on button "Publish" at bounding box center [1233, 695] width 196 height 37
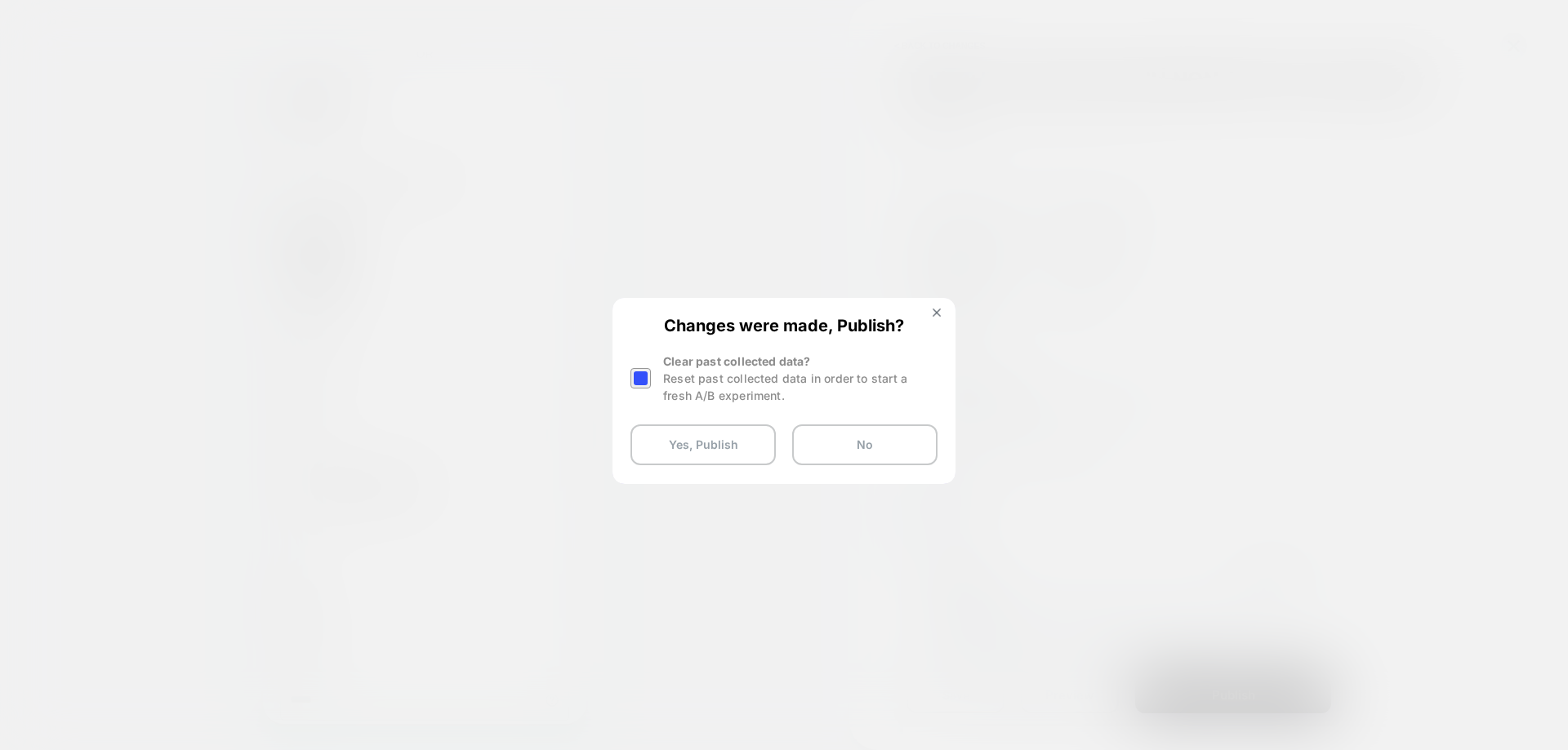
click at [652, 382] on div at bounding box center [642, 378] width 24 height 52
click at [642, 381] on div at bounding box center [641, 378] width 20 height 20
click at [680, 439] on button "Yes, Publish" at bounding box center [703, 444] width 145 height 41
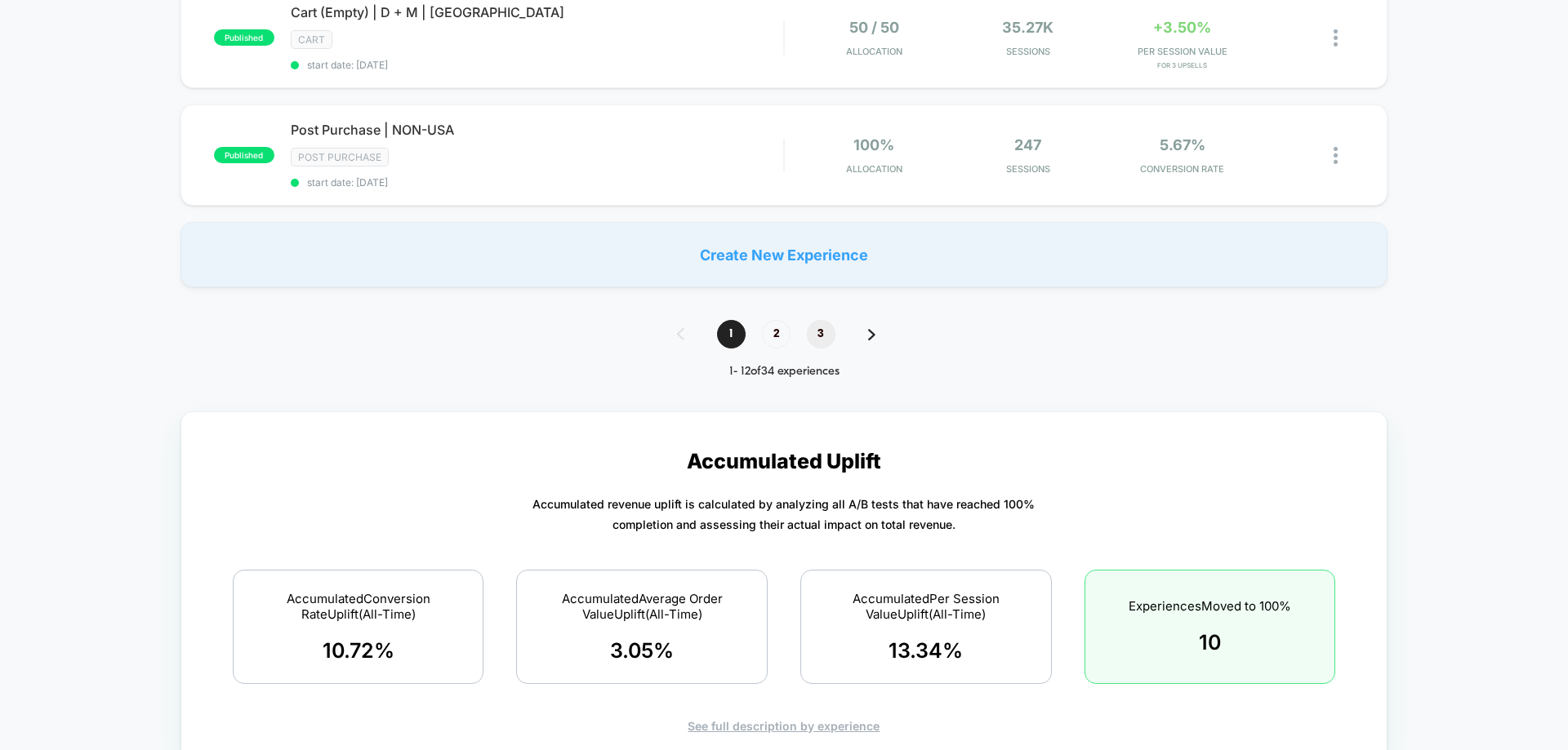
click at [818, 334] on span "3" at bounding box center [821, 334] width 28 height 28
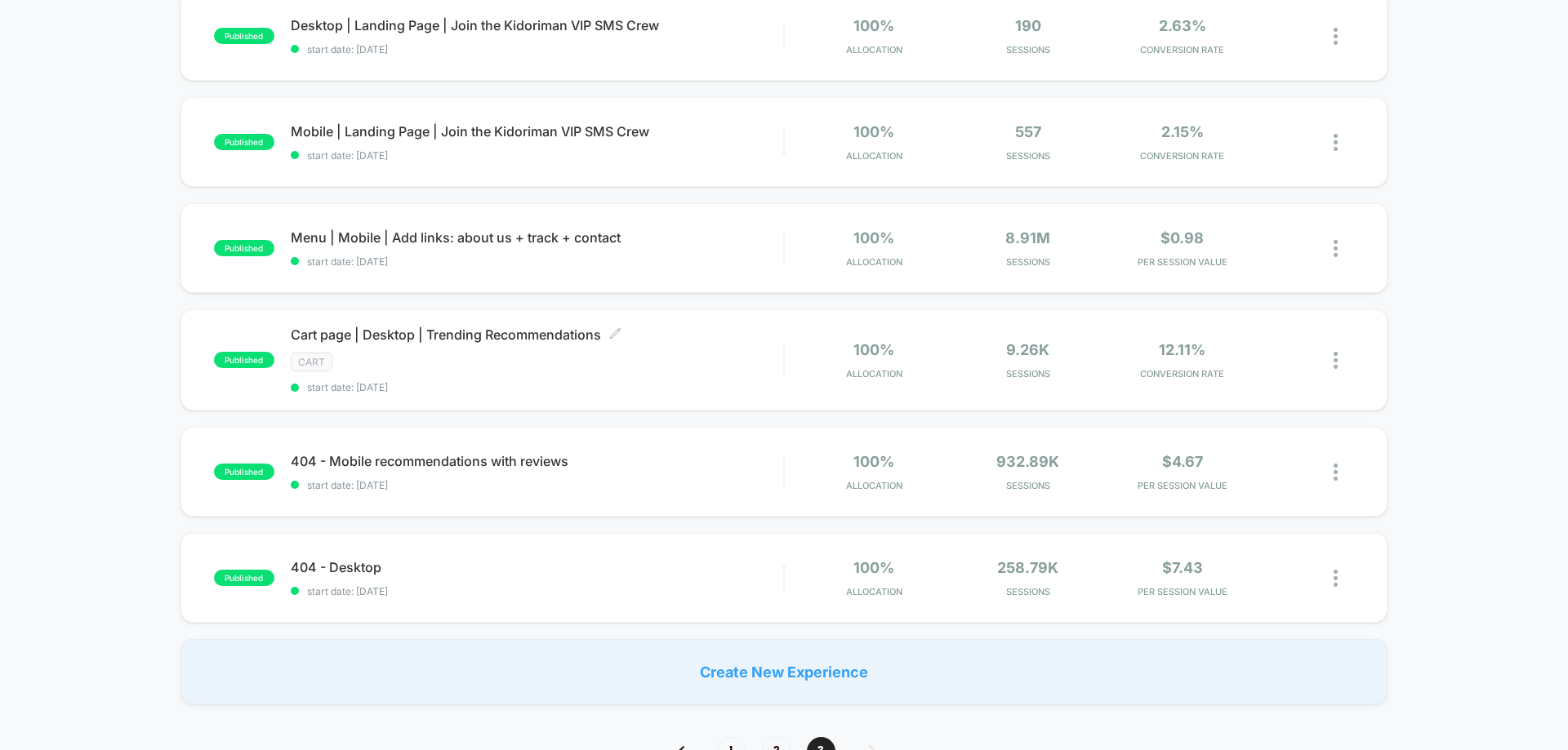
scroll to position [818, 0]
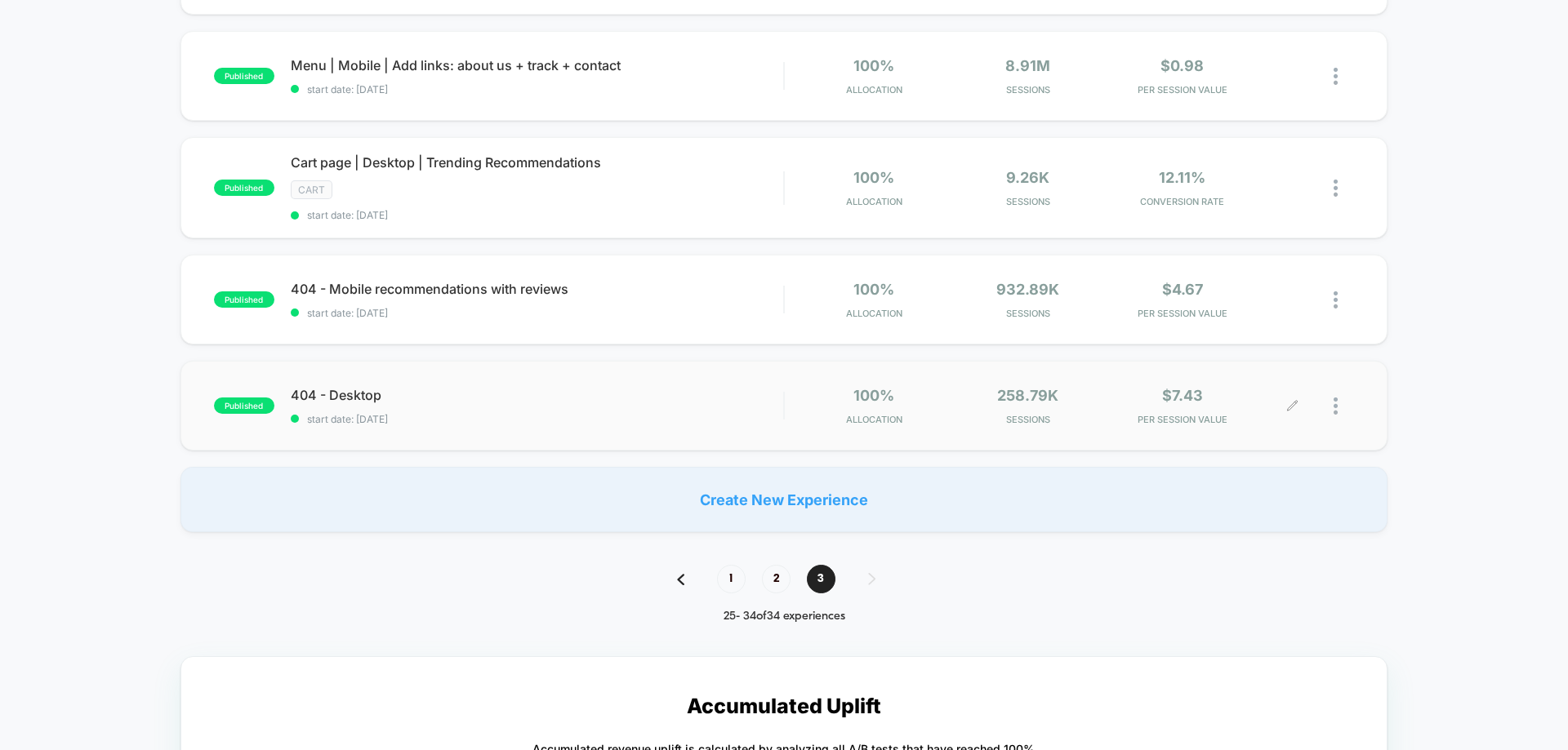
click at [1331, 408] on div at bounding box center [1322, 406] width 61 height 38
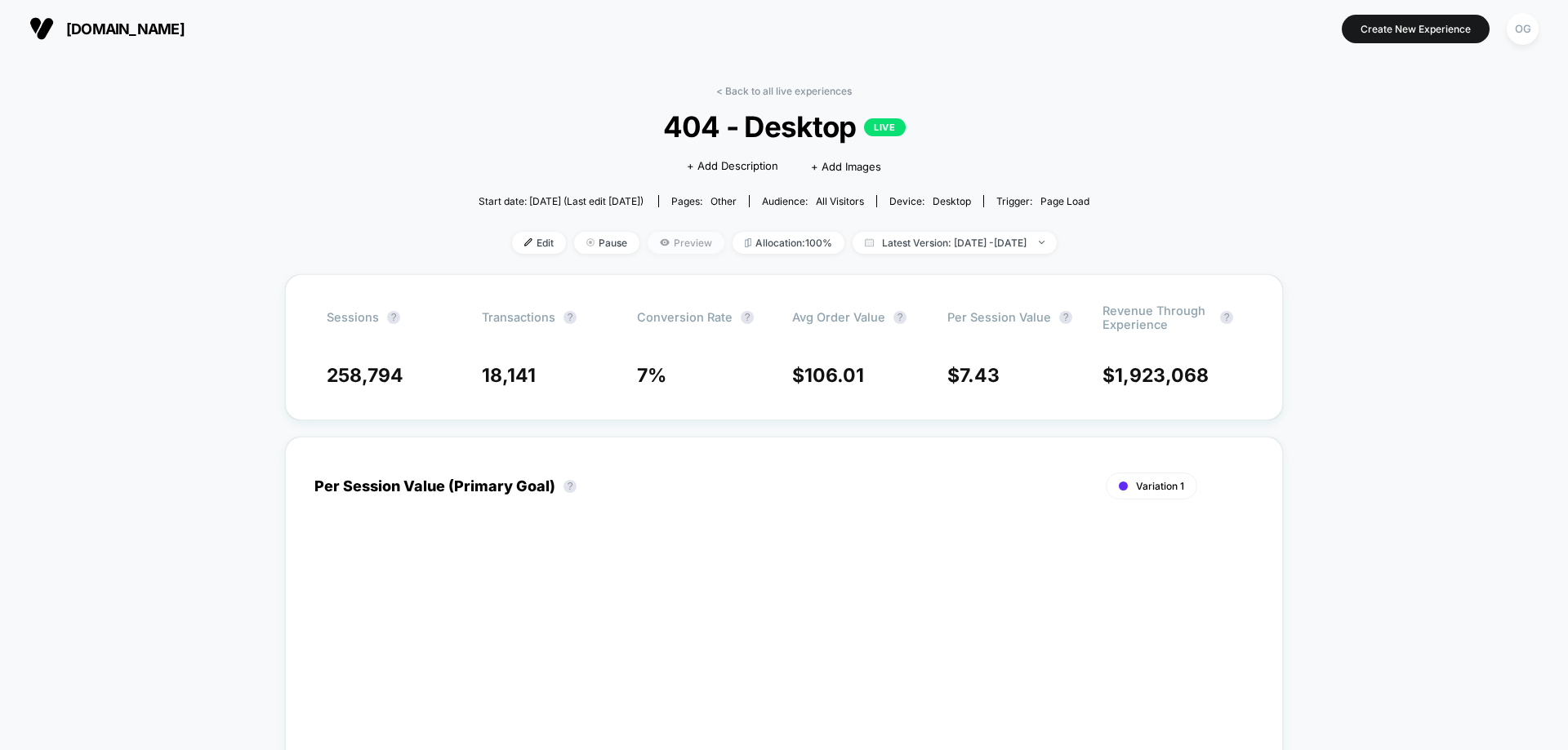
click at [651, 243] on span "Preview" at bounding box center [686, 243] width 77 height 22
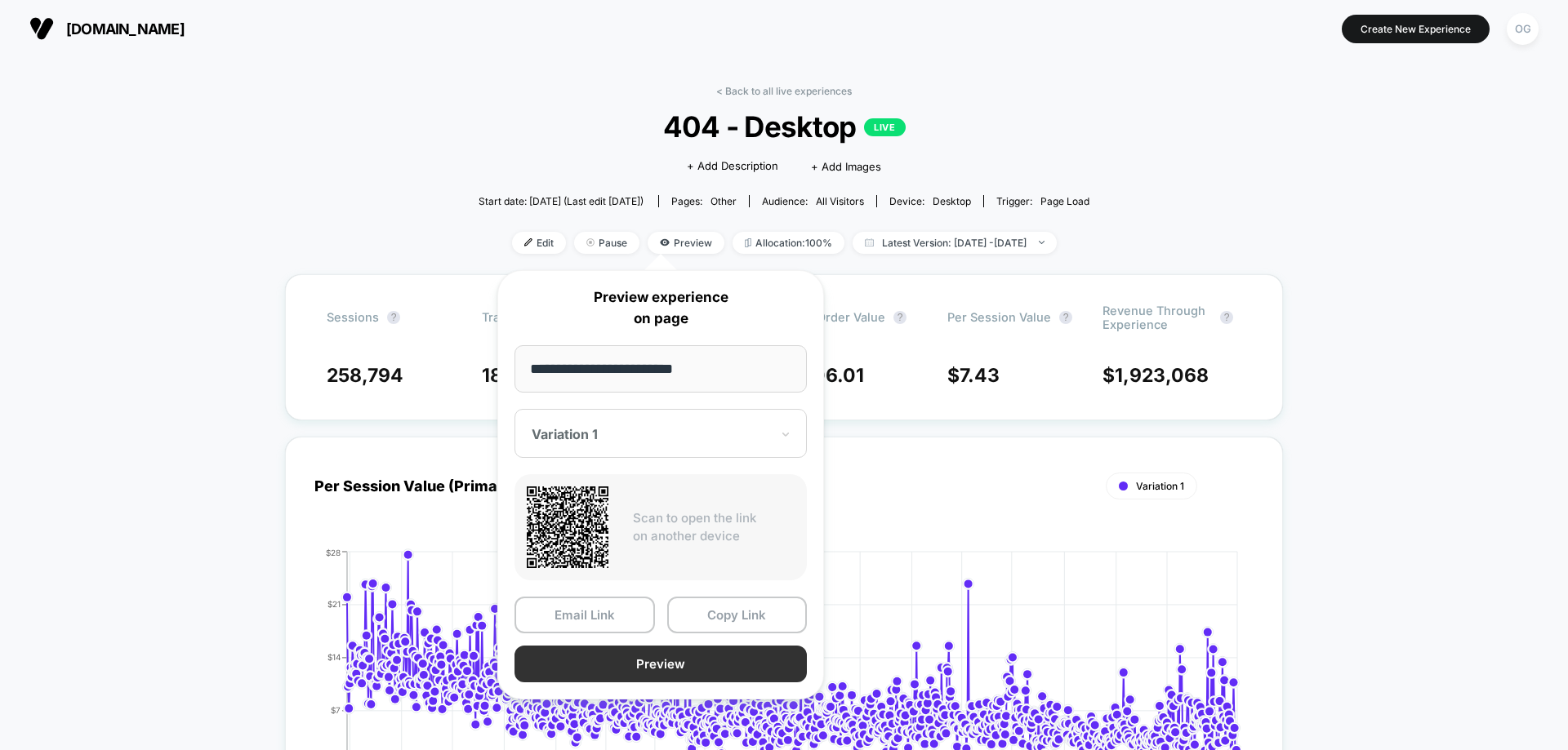
click at [708, 653] on button "Preview" at bounding box center [661, 664] width 292 height 37
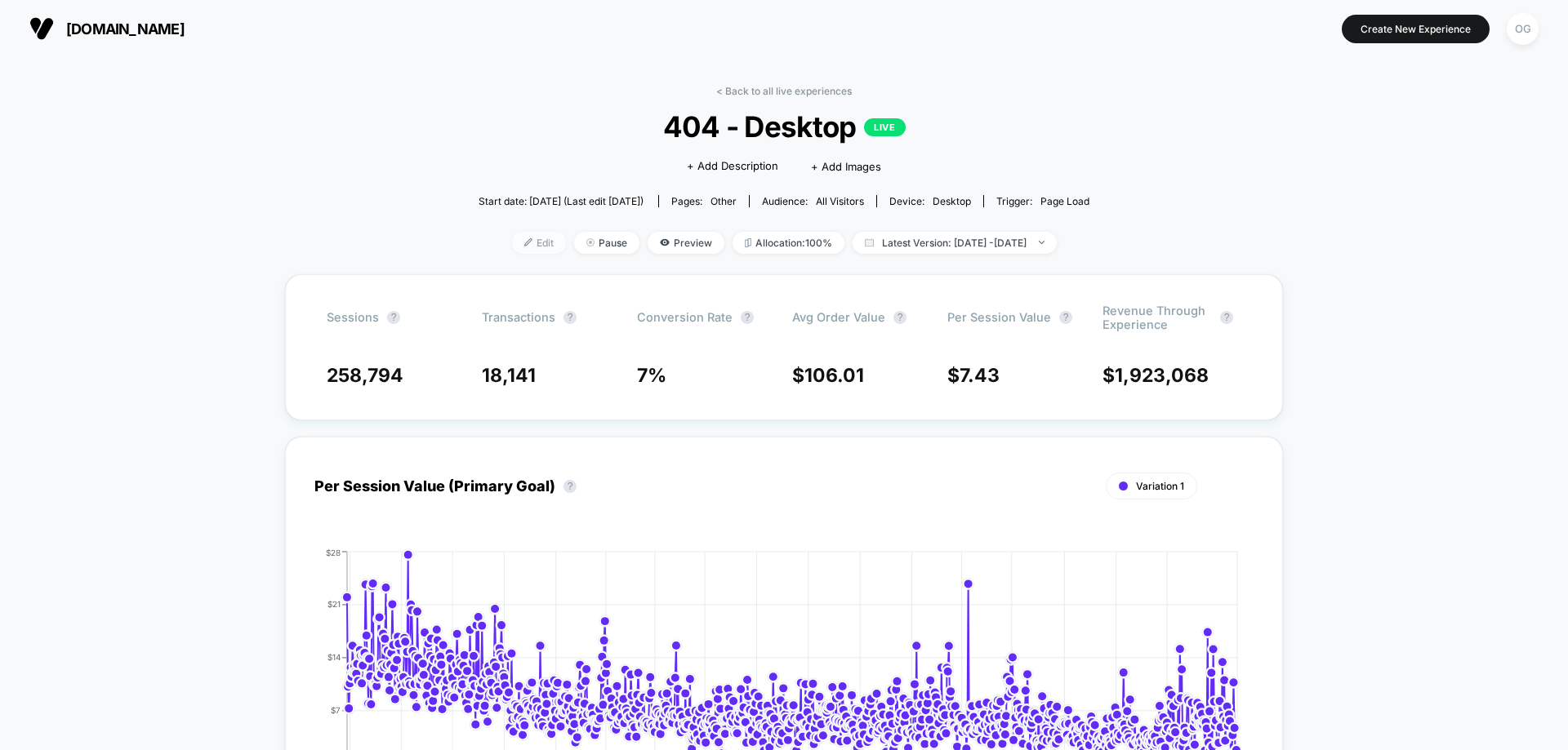
click at [526, 245] on span "Edit" at bounding box center [539, 243] width 54 height 22
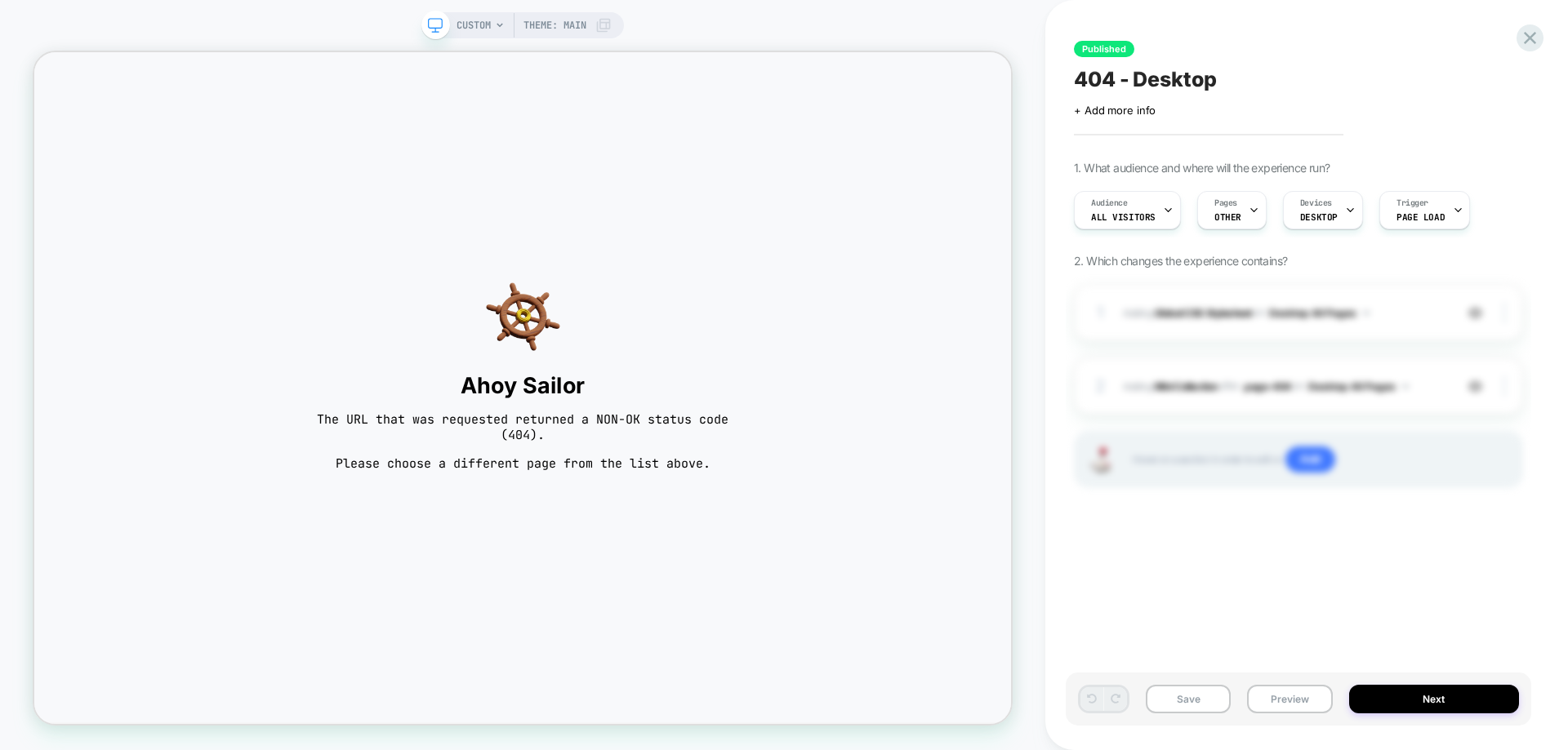
scroll to position [0, 1]
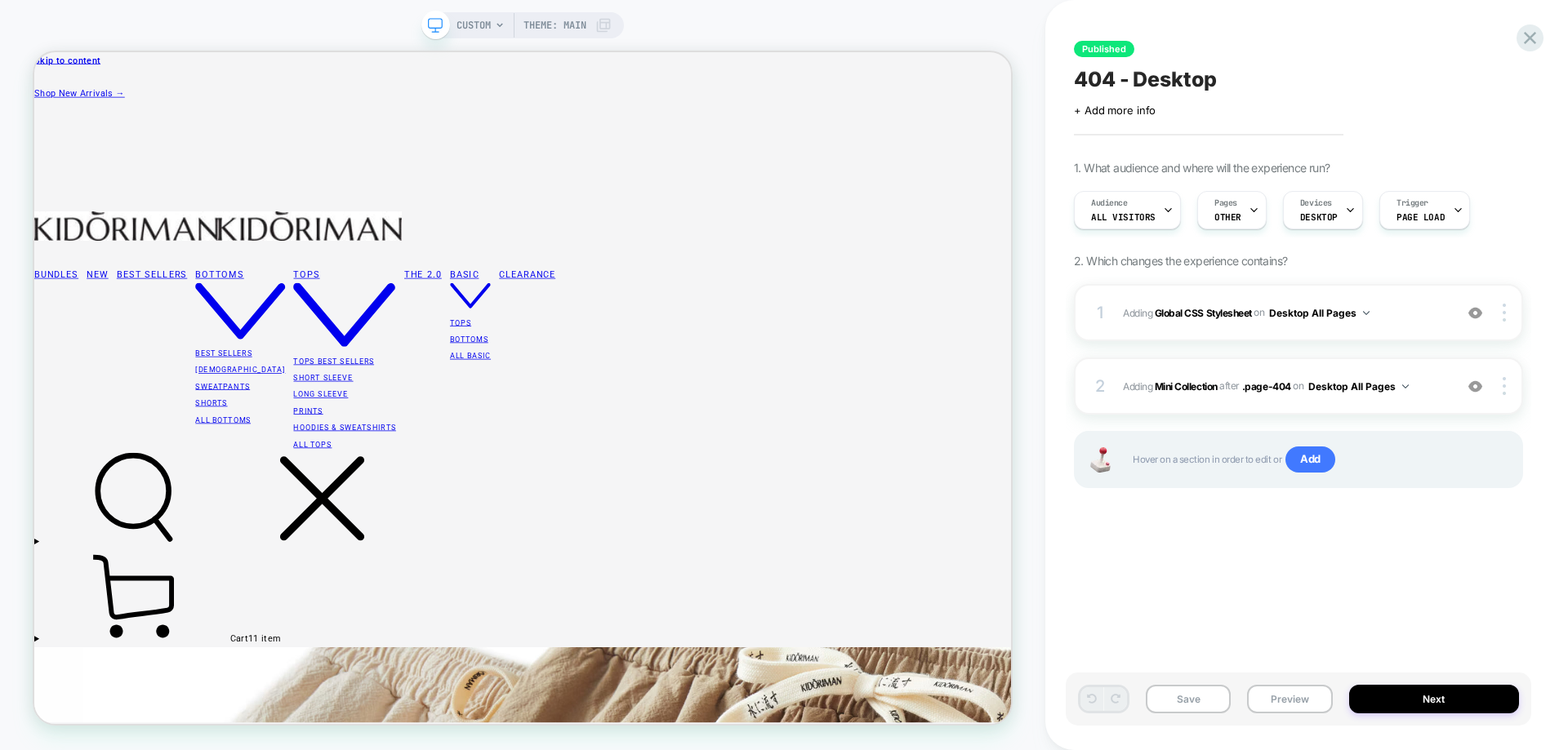
scroll to position [0, 1]
click at [489, 23] on span "CUSTOM" at bounding box center [473, 25] width 34 height 26
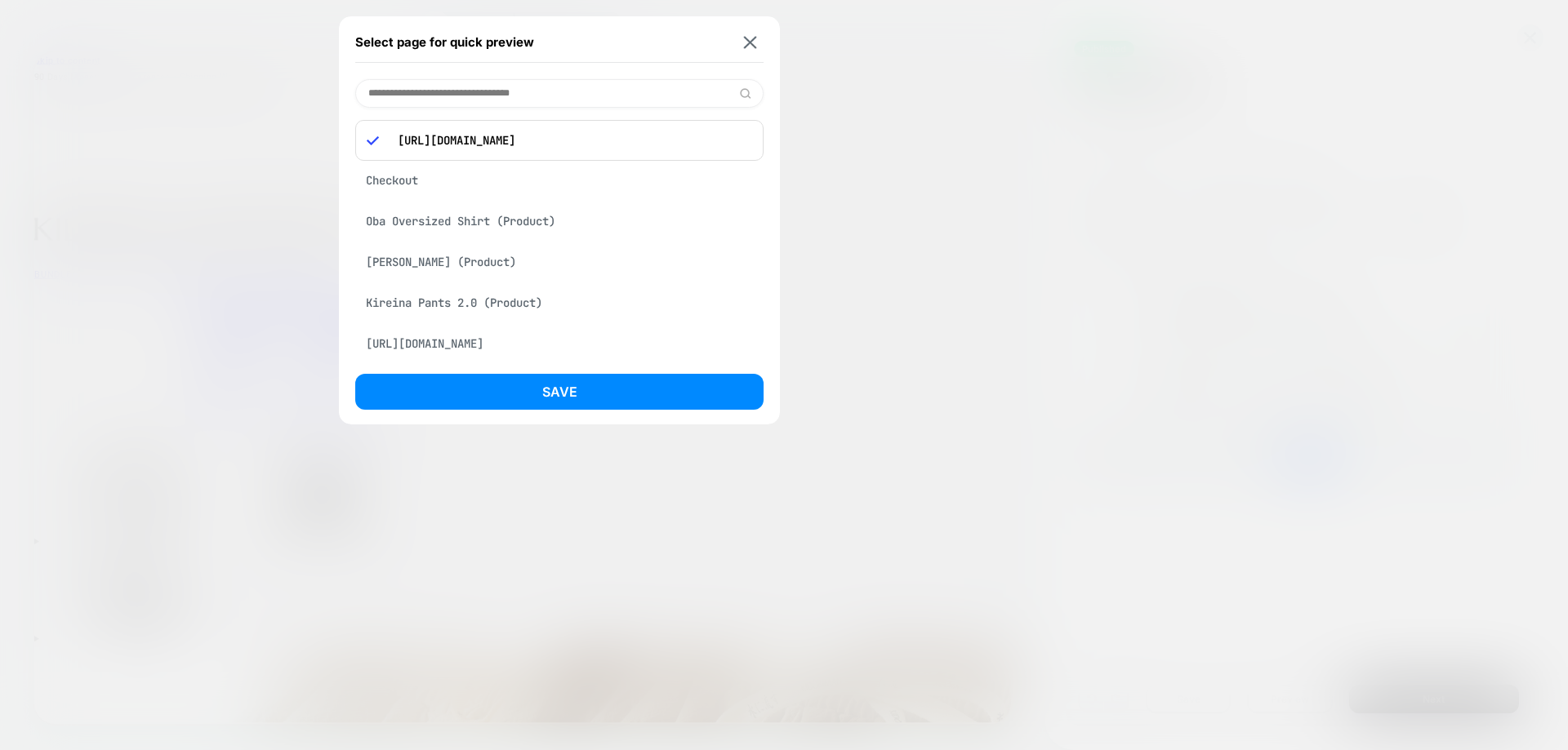
click at [591, 141] on p "https://kidoriman.com/gfh" at bounding box center [571, 140] width 363 height 15
click at [596, 132] on div "https://kidoriman.com/gfh" at bounding box center [559, 140] width 408 height 41
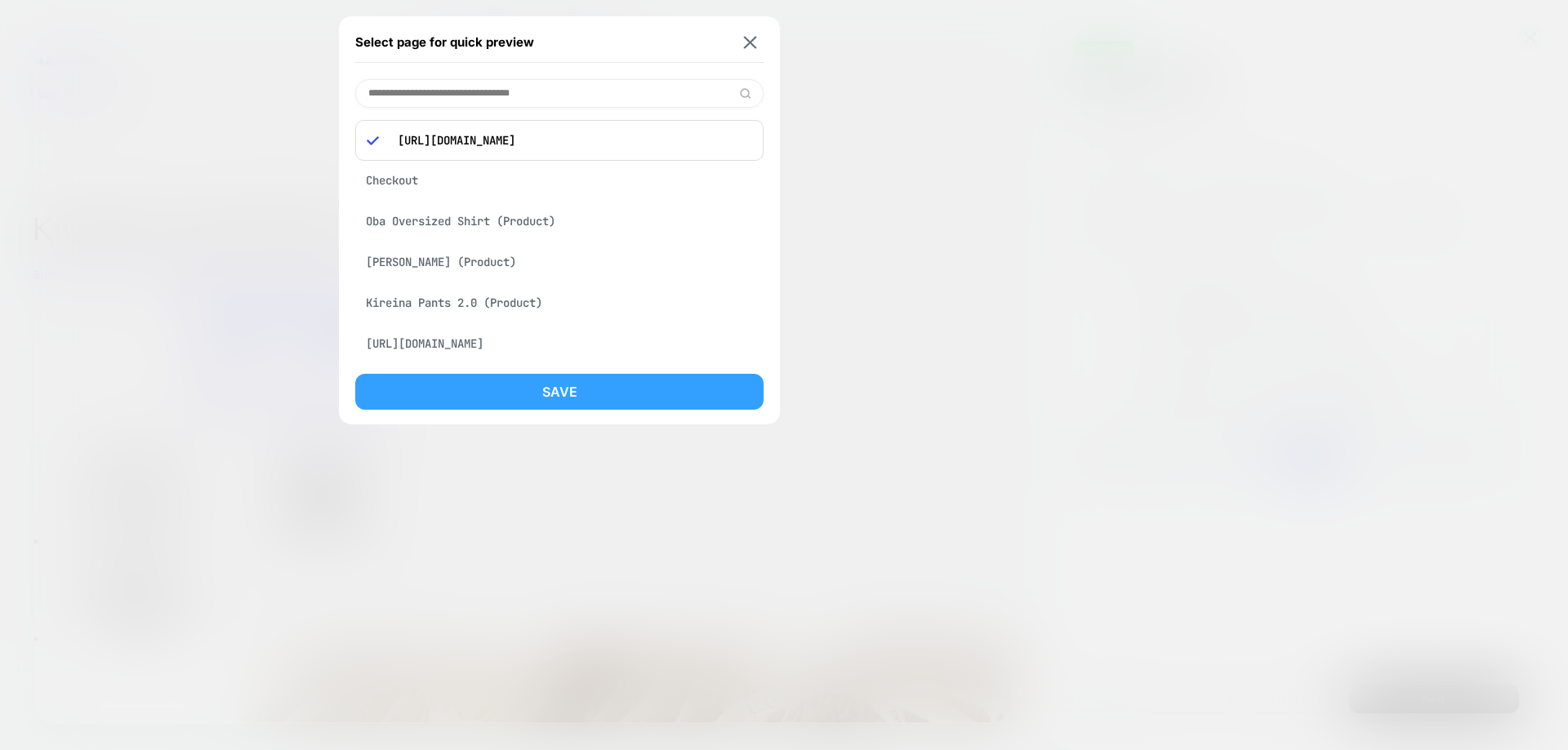
click at [573, 390] on button "Save" at bounding box center [559, 392] width 408 height 36
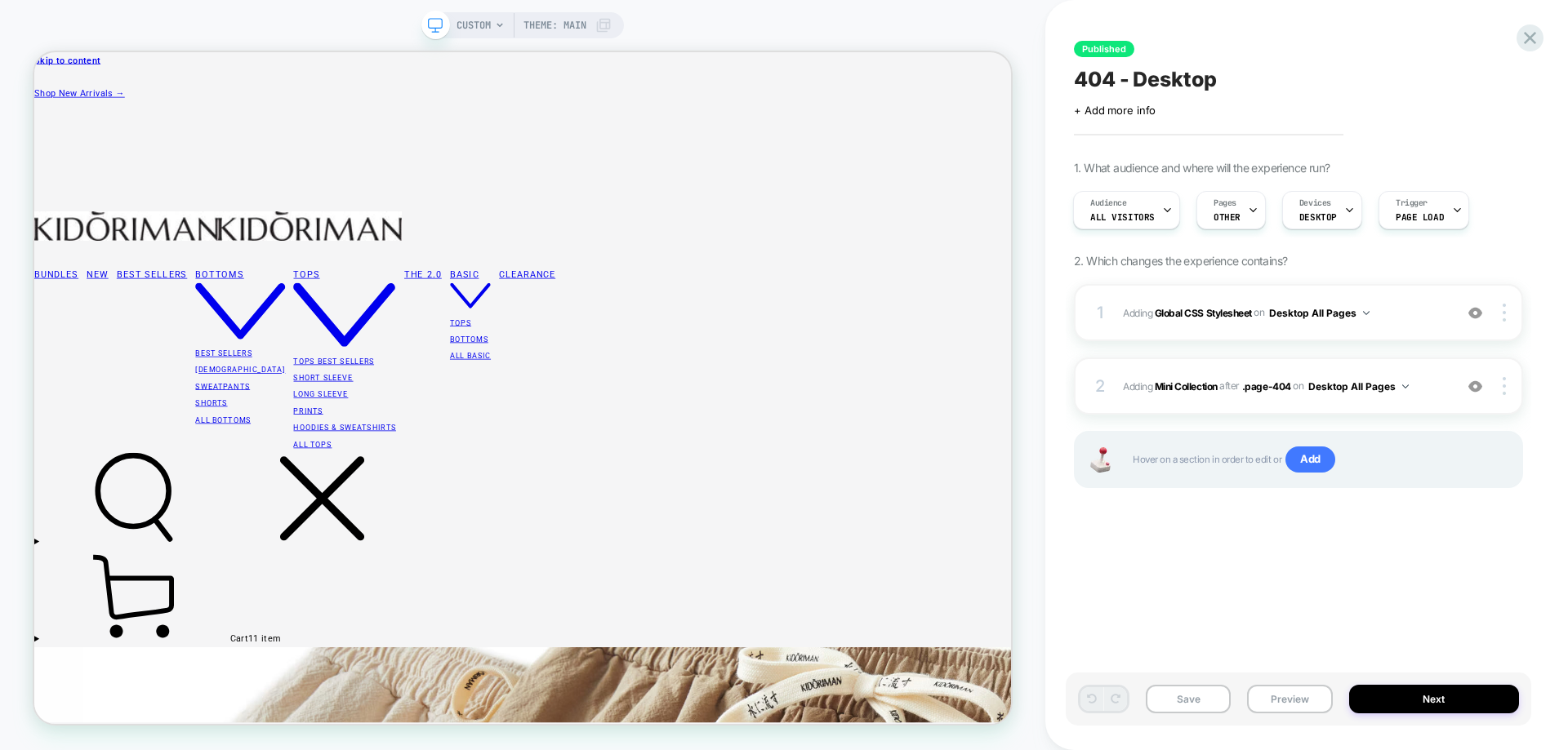
click at [457, 28] on span "CUSTOM" at bounding box center [473, 25] width 34 height 26
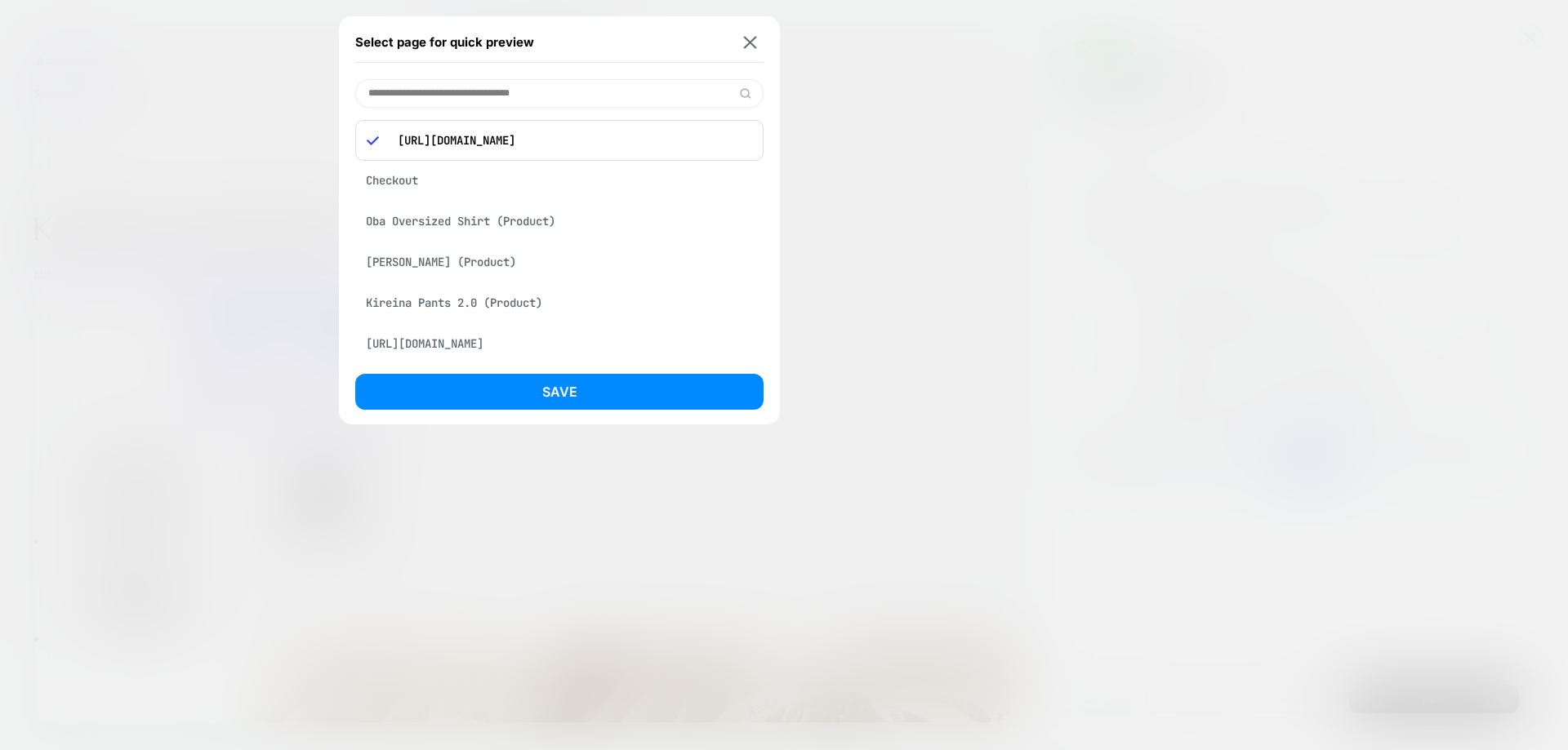
click at [598, 144] on p "https://kidoriman.com/gfh" at bounding box center [571, 140] width 363 height 15
click at [547, 133] on p "https://kidoriman.com/gfh" at bounding box center [571, 140] width 363 height 15
click at [450, 135] on p "https://kidoriman.com/gfh" at bounding box center [571, 140] width 363 height 15
click at [450, 134] on p "https://kidoriman.com/gfh" at bounding box center [571, 140] width 363 height 15
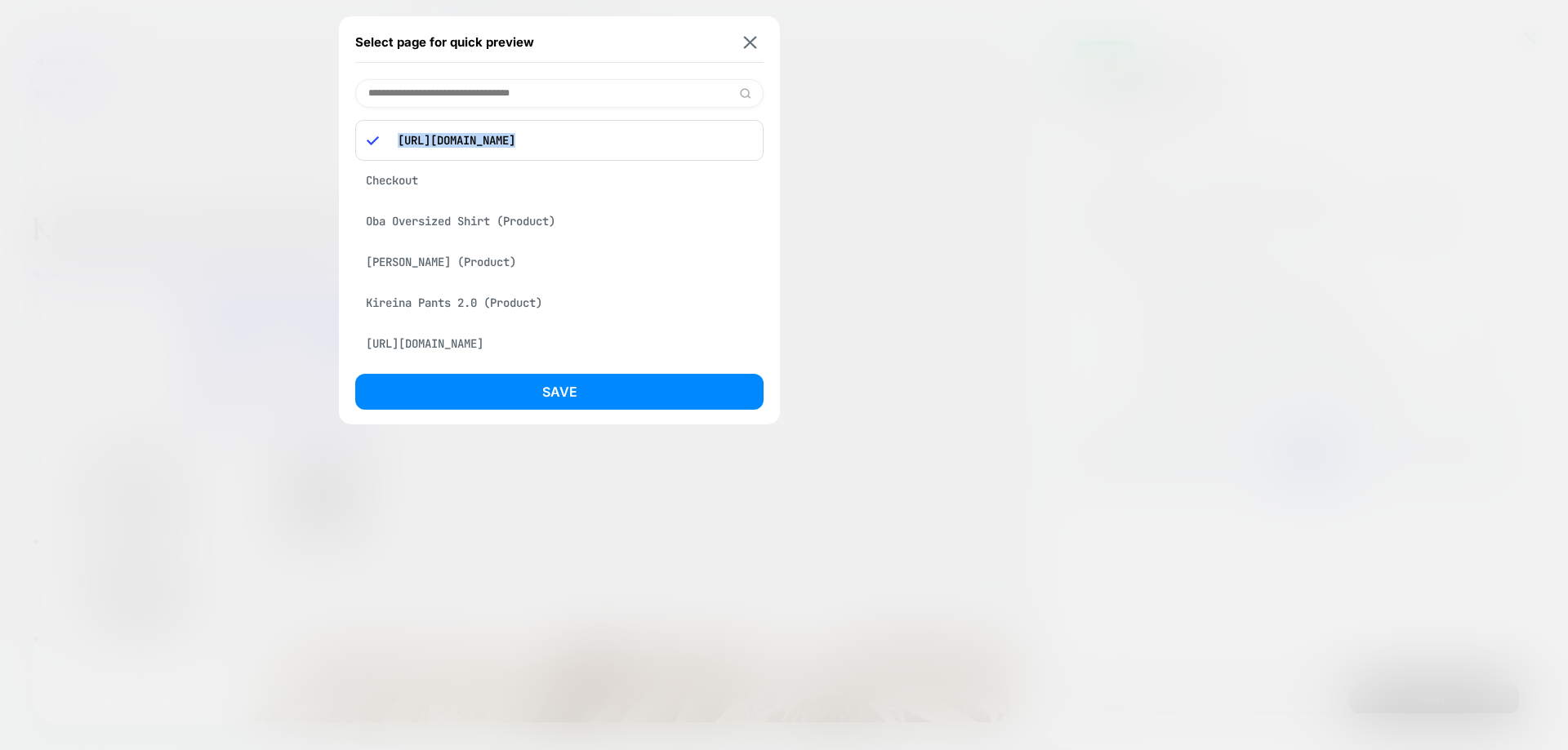
copy p "https://kidoriman.com/gfh"
click at [471, 97] on input at bounding box center [559, 94] width 408 height 28
paste input "**********"
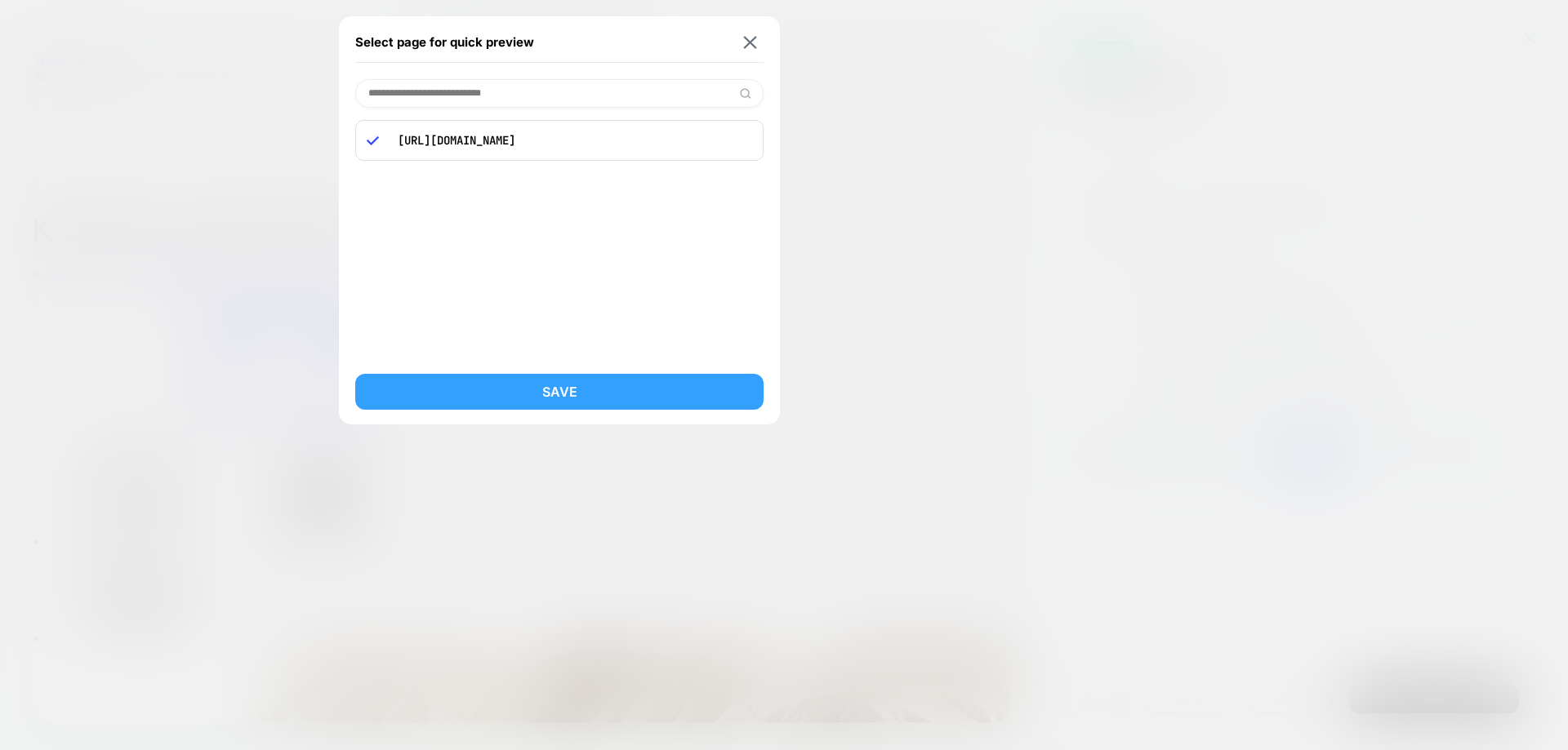
type input "**********"
click at [525, 397] on button "Save" at bounding box center [559, 392] width 408 height 36
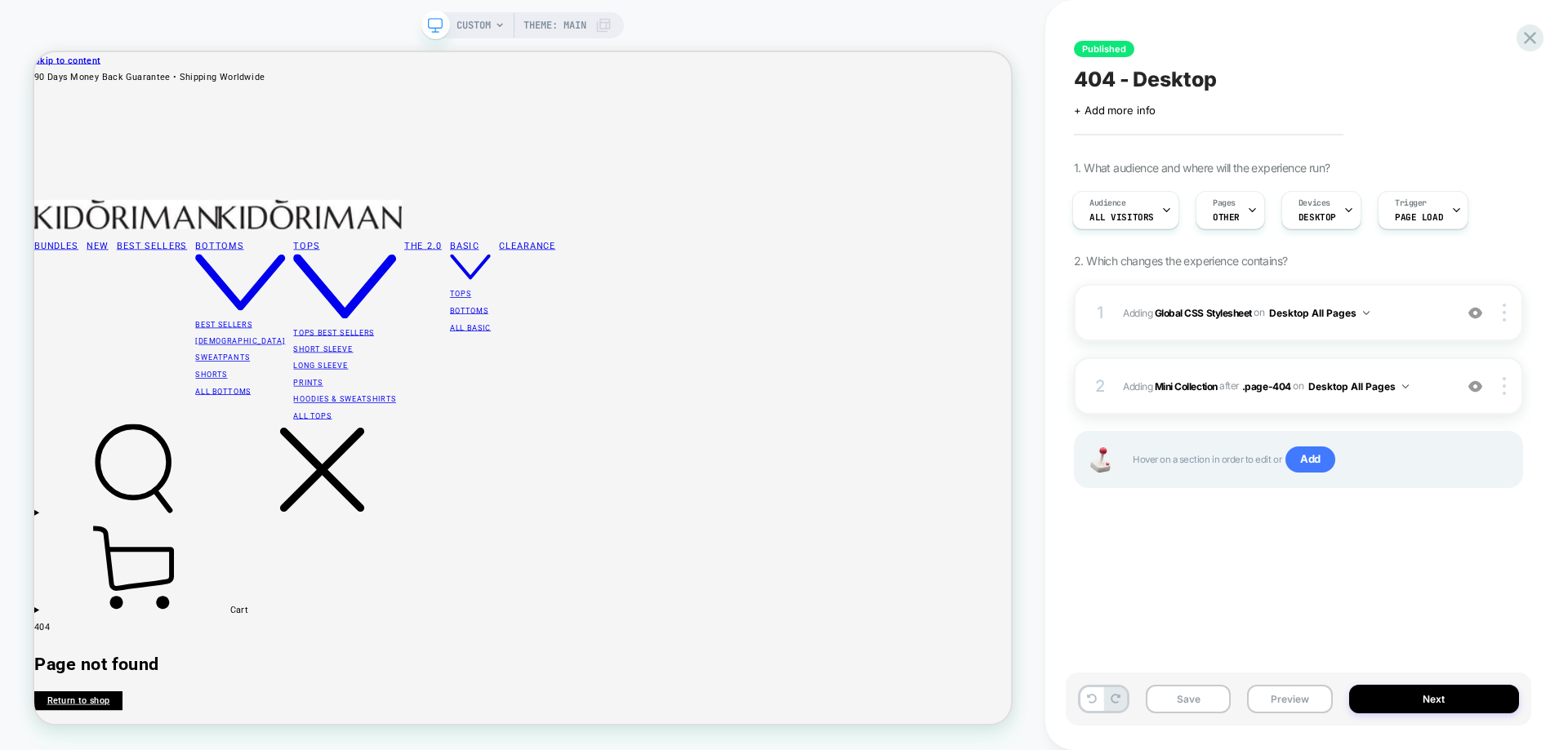
scroll to position [0, 0]
click at [1143, 624] on div "Published 404 - Desktop Click to edit experience details + Add more info 1. Wha…" at bounding box center [1298, 375] width 465 height 717
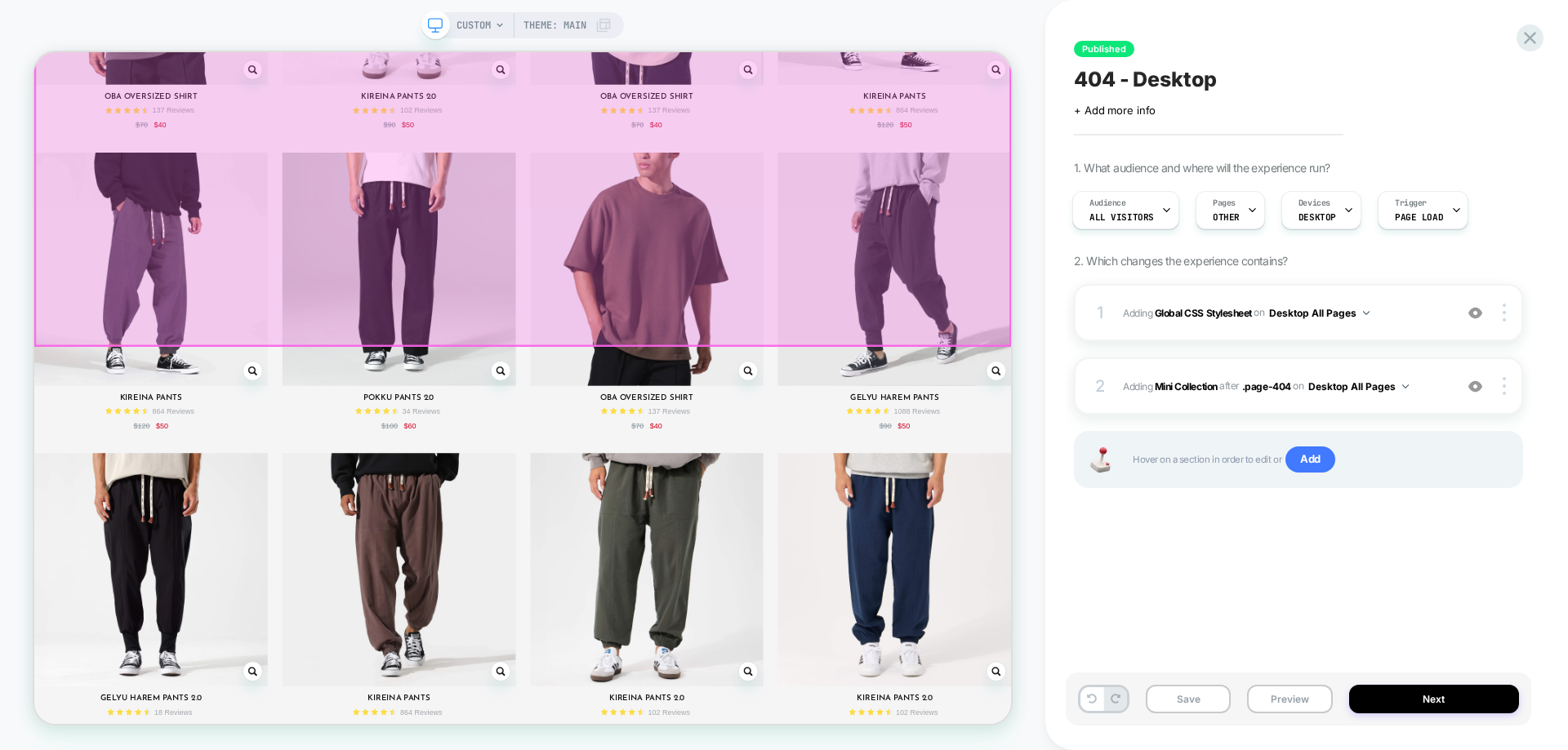
scroll to position [1791, 0]
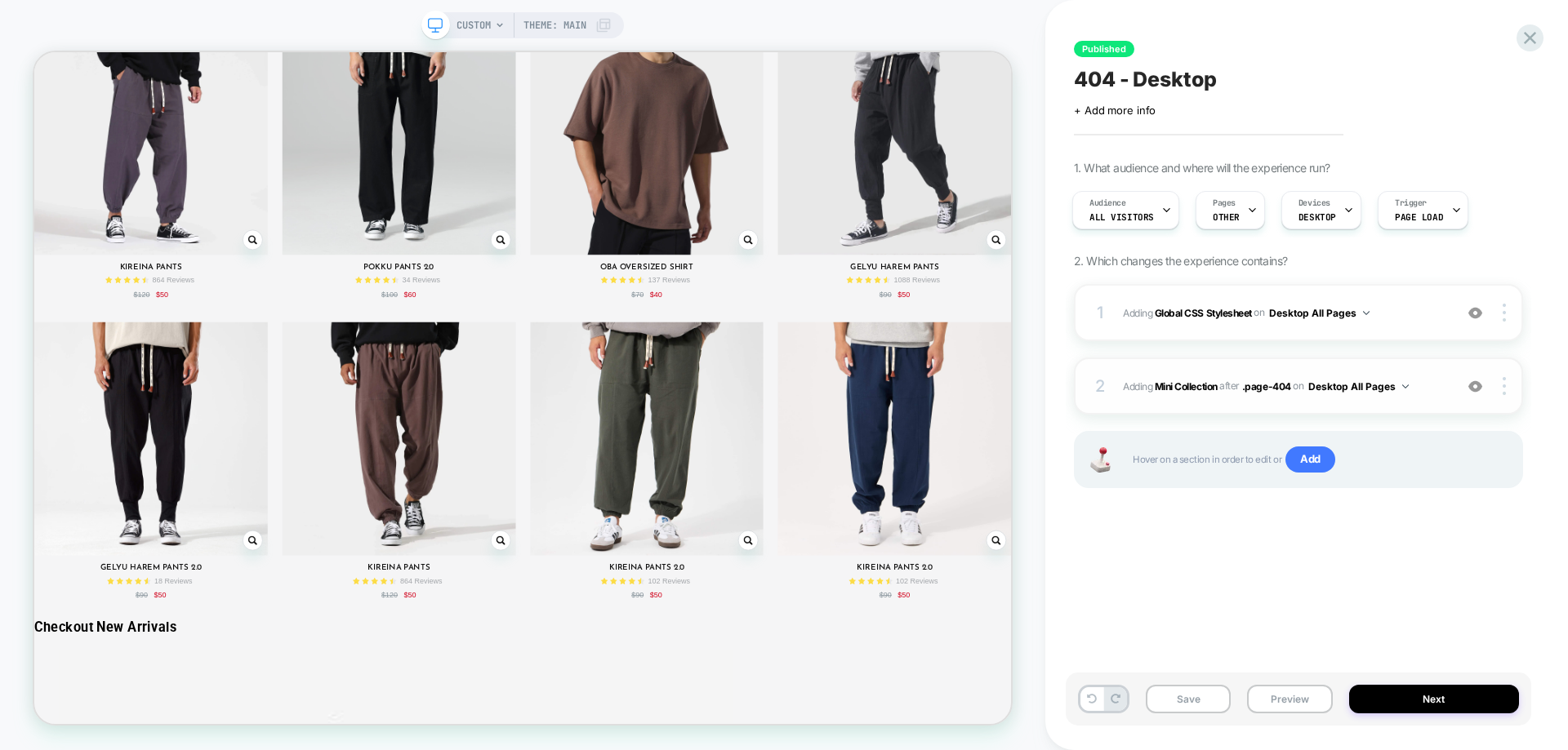
click at [1200, 410] on div "2 #_loomi_addon_1671346296186_dup1671347156 Adding Mini Collection AFTER .page-…" at bounding box center [1298, 386] width 449 height 57
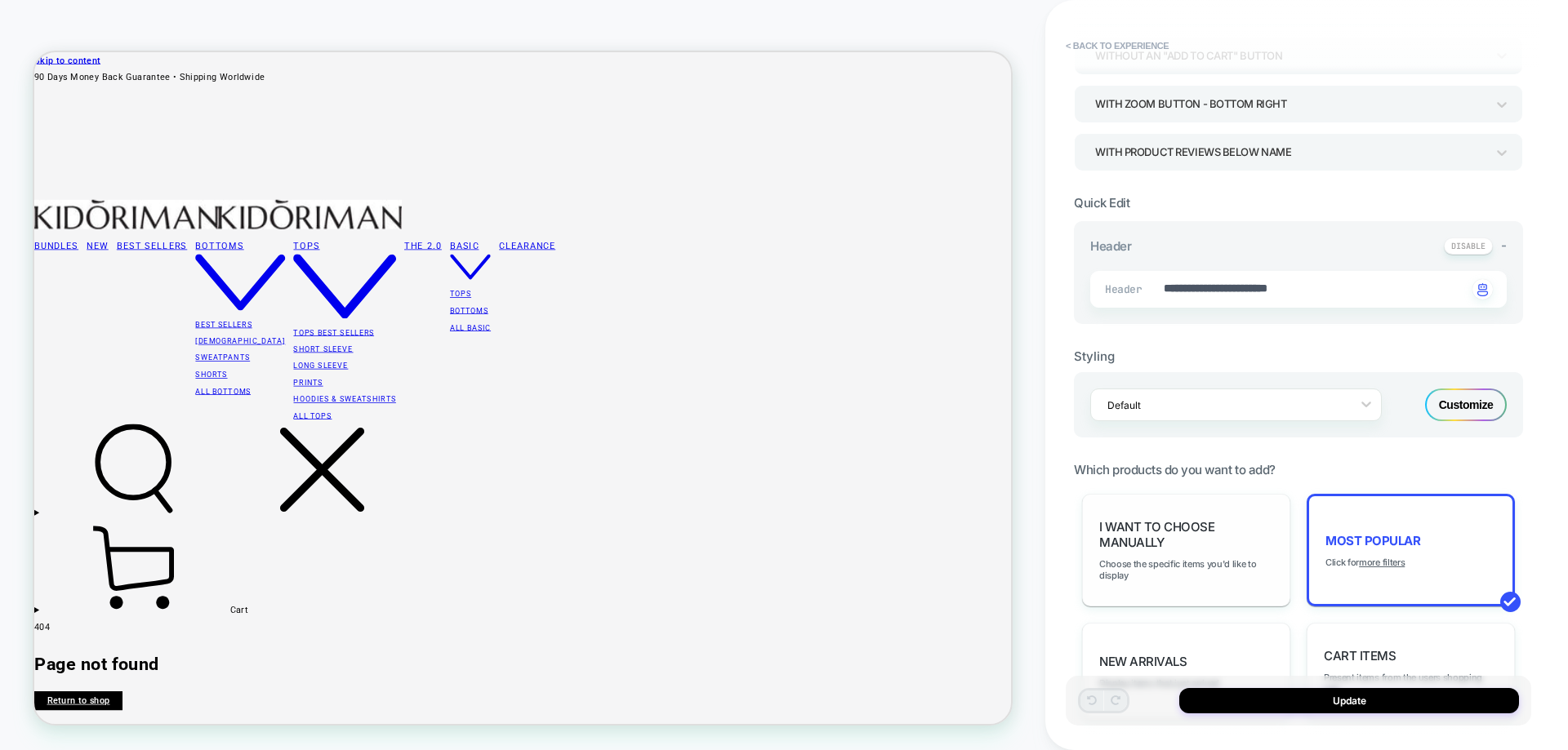
scroll to position [245, 0]
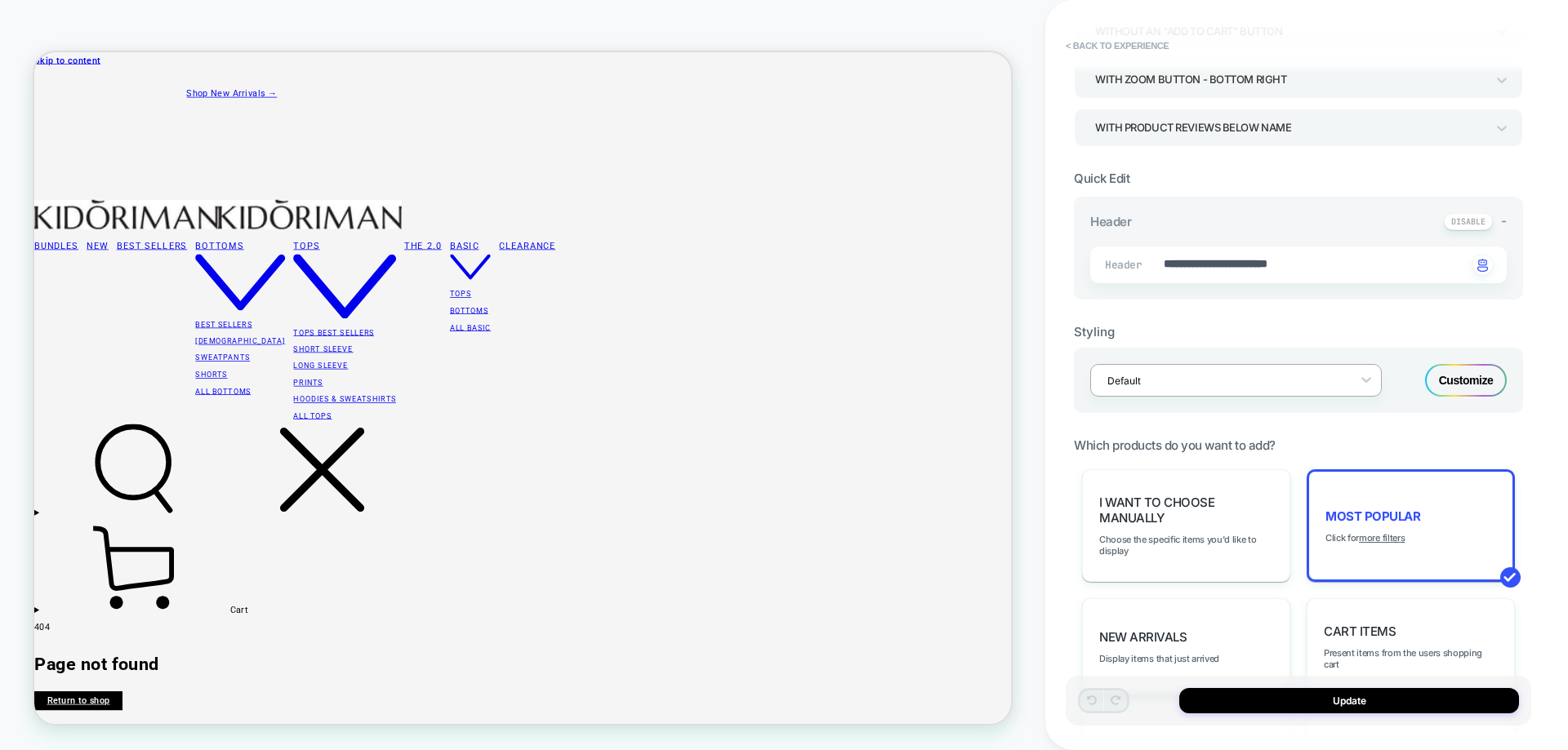
click at [1286, 381] on div at bounding box center [1225, 381] width 236 height 16
click at [1450, 387] on div "Customize" at bounding box center [1466, 380] width 82 height 33
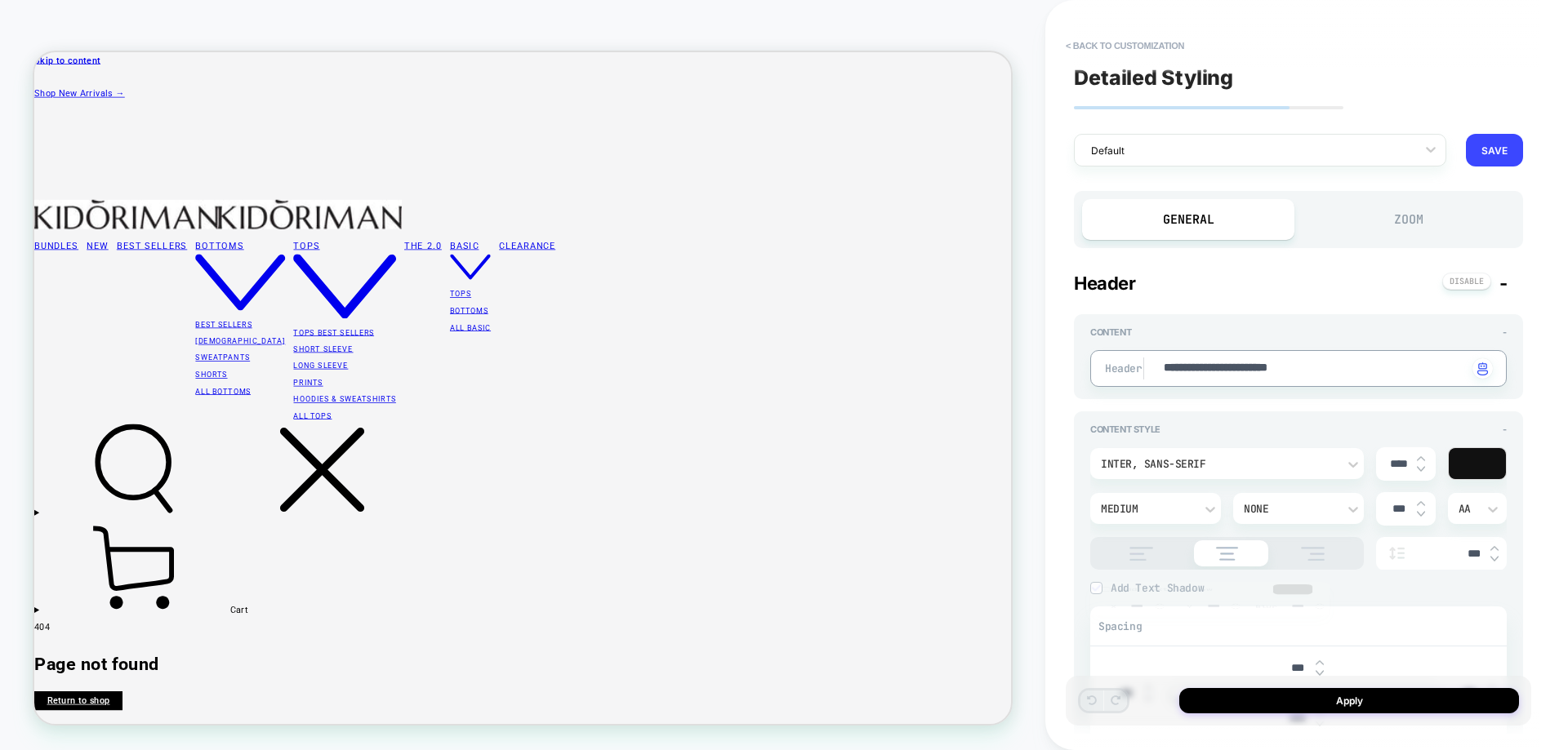
click at [1212, 378] on textarea "**********" at bounding box center [1315, 369] width 306 height 18
click at [1218, 370] on textarea "**********" at bounding box center [1315, 369] width 306 height 18
click at [1484, 514] on div "AA" at bounding box center [1478, 509] width 38 height 14
click at [1479, 559] on div "Aa" at bounding box center [1478, 550] width 47 height 34
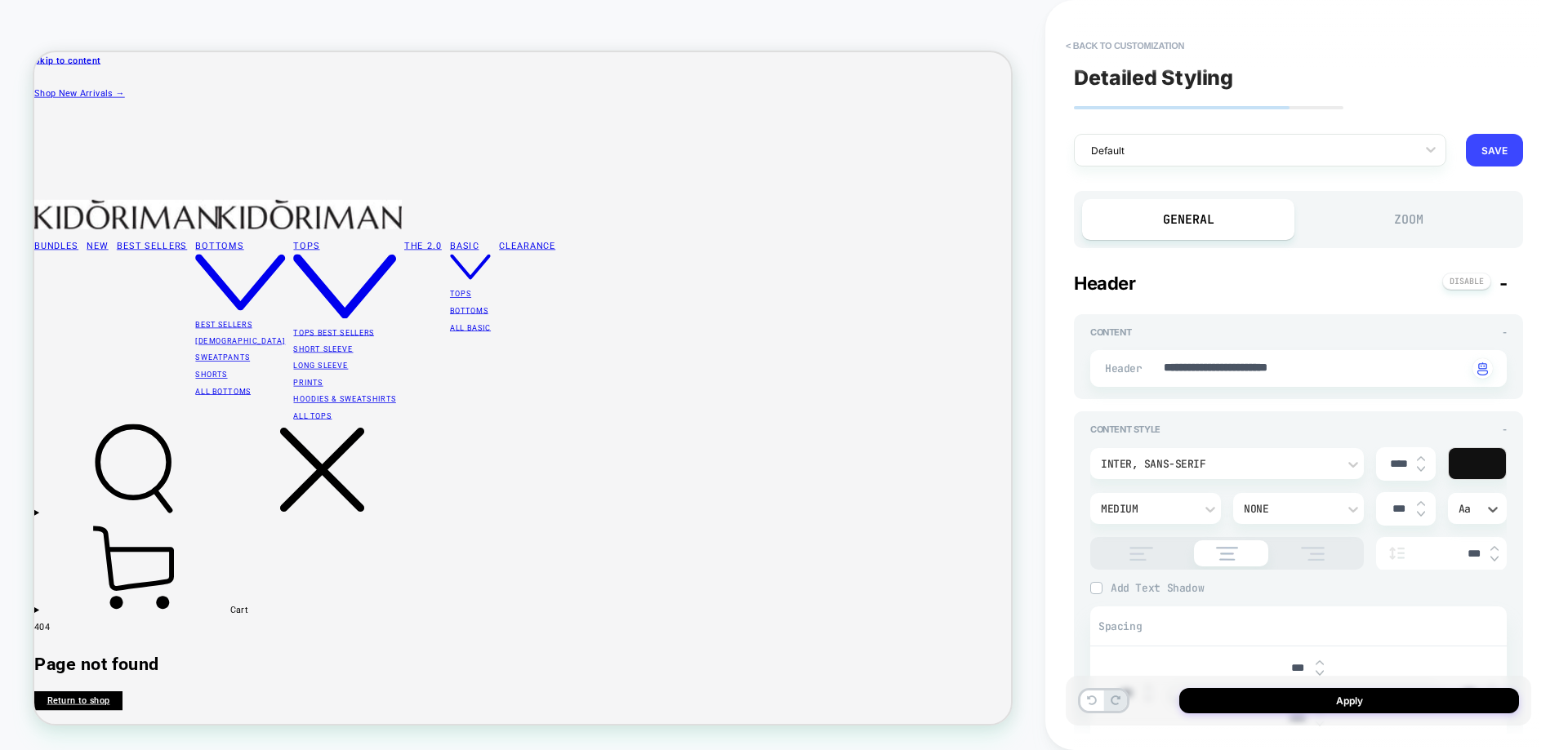
click at [1252, 469] on div "Inter, sans-serif" at bounding box center [1219, 464] width 236 height 14
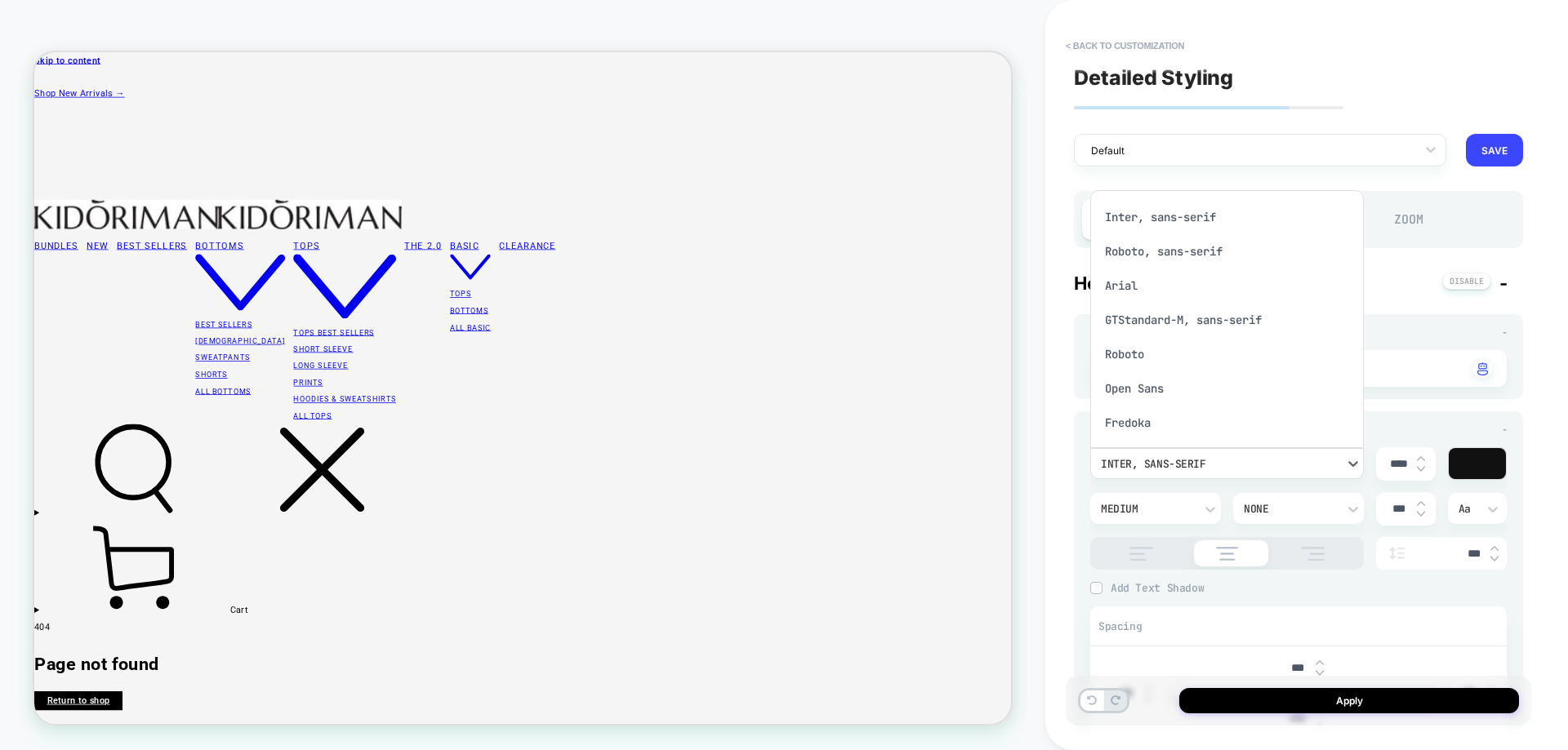
scroll to position [10, 0]
click at [1160, 243] on div "Roboto, sans-serif" at bounding box center [1227, 241] width 261 height 34
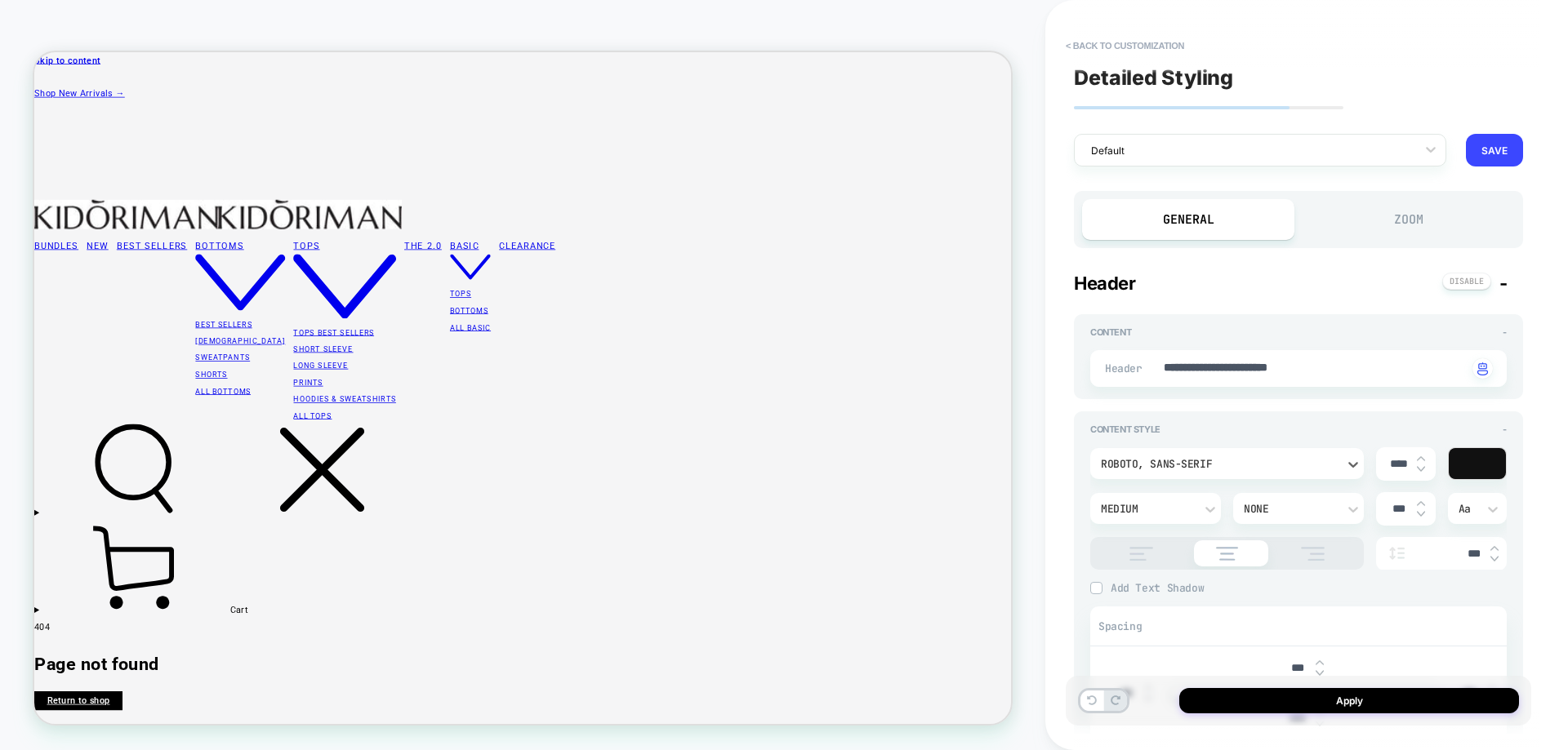
click at [1464, 510] on div "Aa" at bounding box center [1478, 509] width 38 height 14
click at [1477, 586] on div "AA" at bounding box center [1478, 585] width 47 height 34
click at [1474, 499] on div "AA" at bounding box center [1477, 508] width 59 height 31
click at [1462, 550] on div "Aa" at bounding box center [1478, 550] width 47 height 34
type textarea "*"
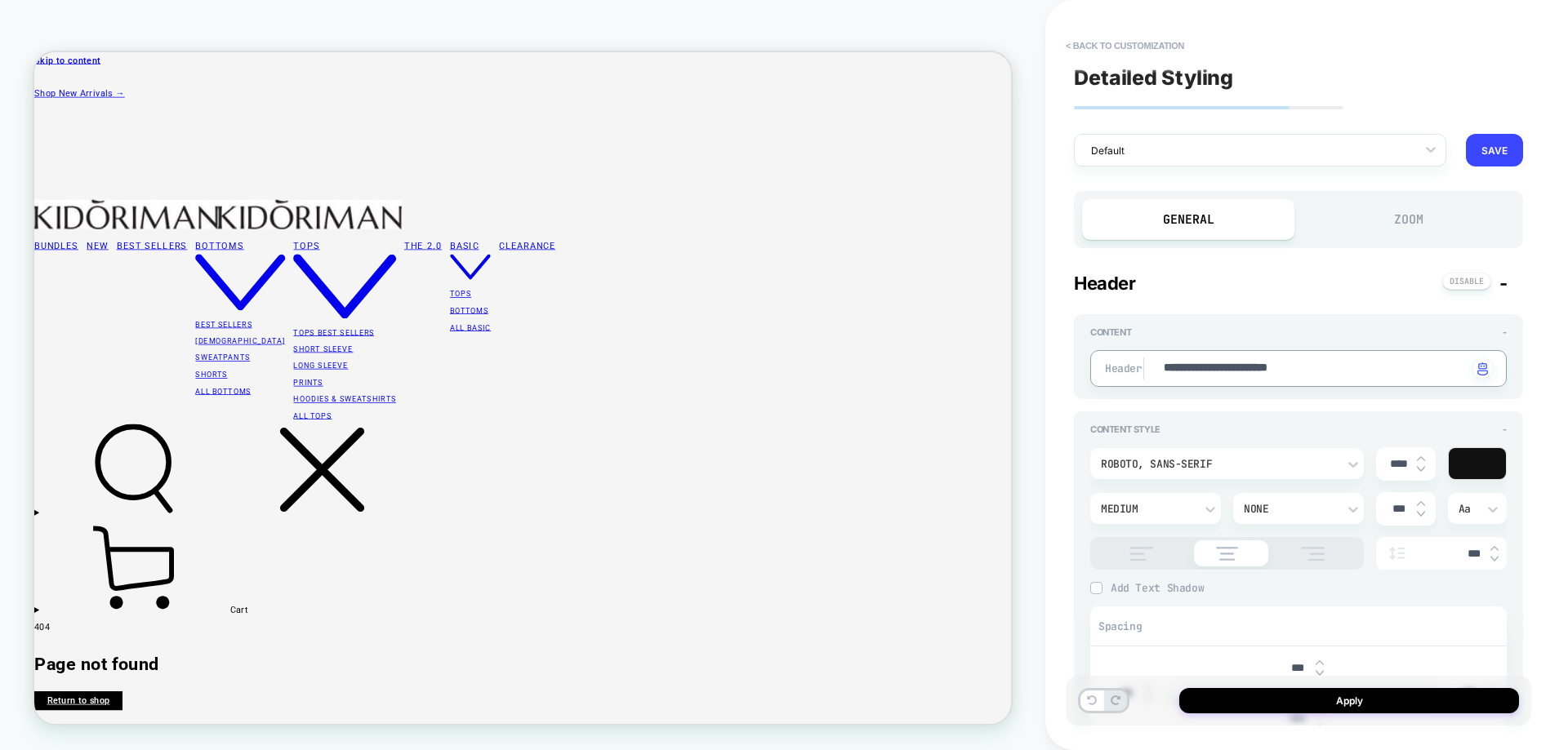
type textarea "**********"
type textarea "*"
type textarea "**********"
type textarea "*"
type textarea "**********"
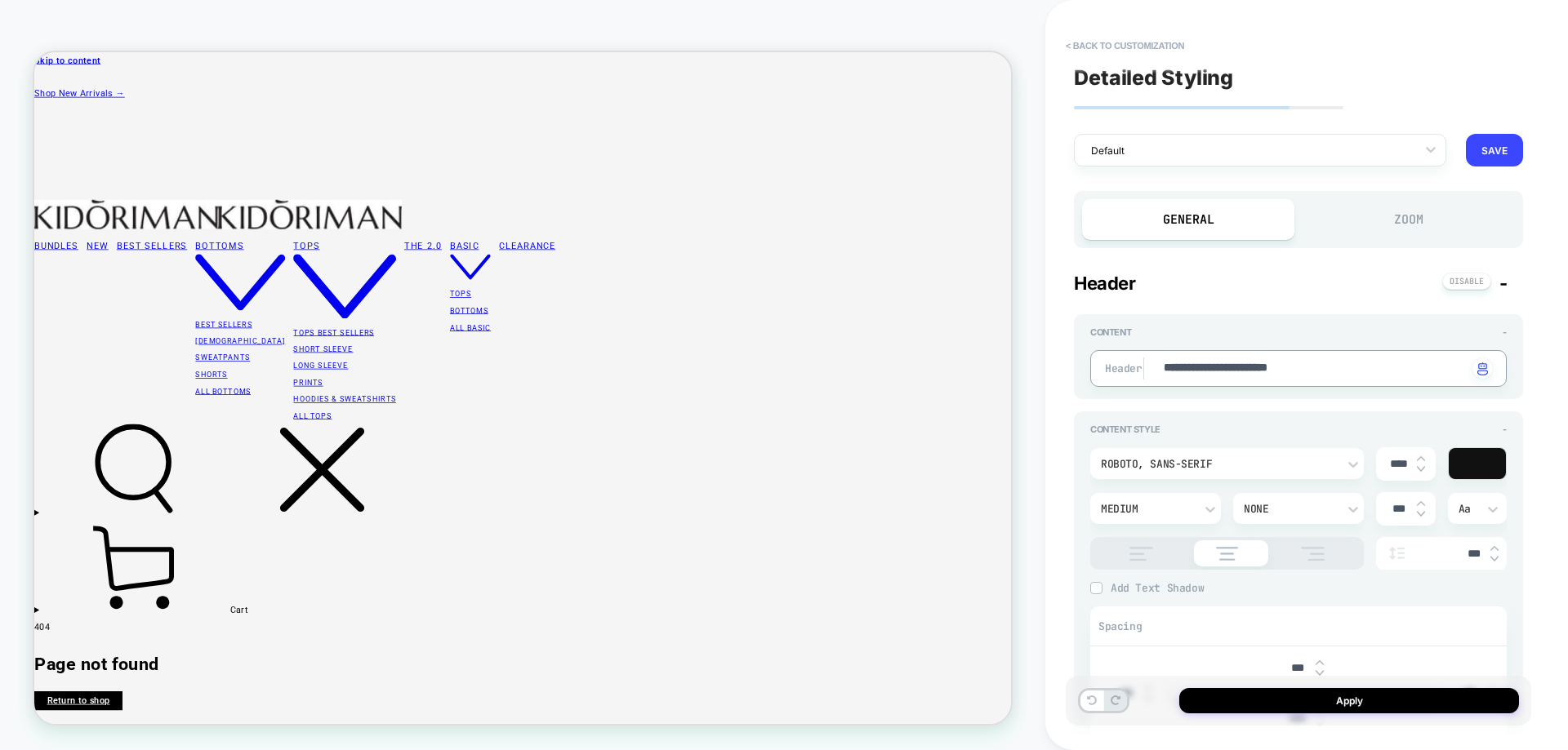
type textarea "*"
type textarea "**********"
type textarea "*"
type textarea "**********"
click at [1274, 700] on button "Apply" at bounding box center [1348, 701] width 340 height 25
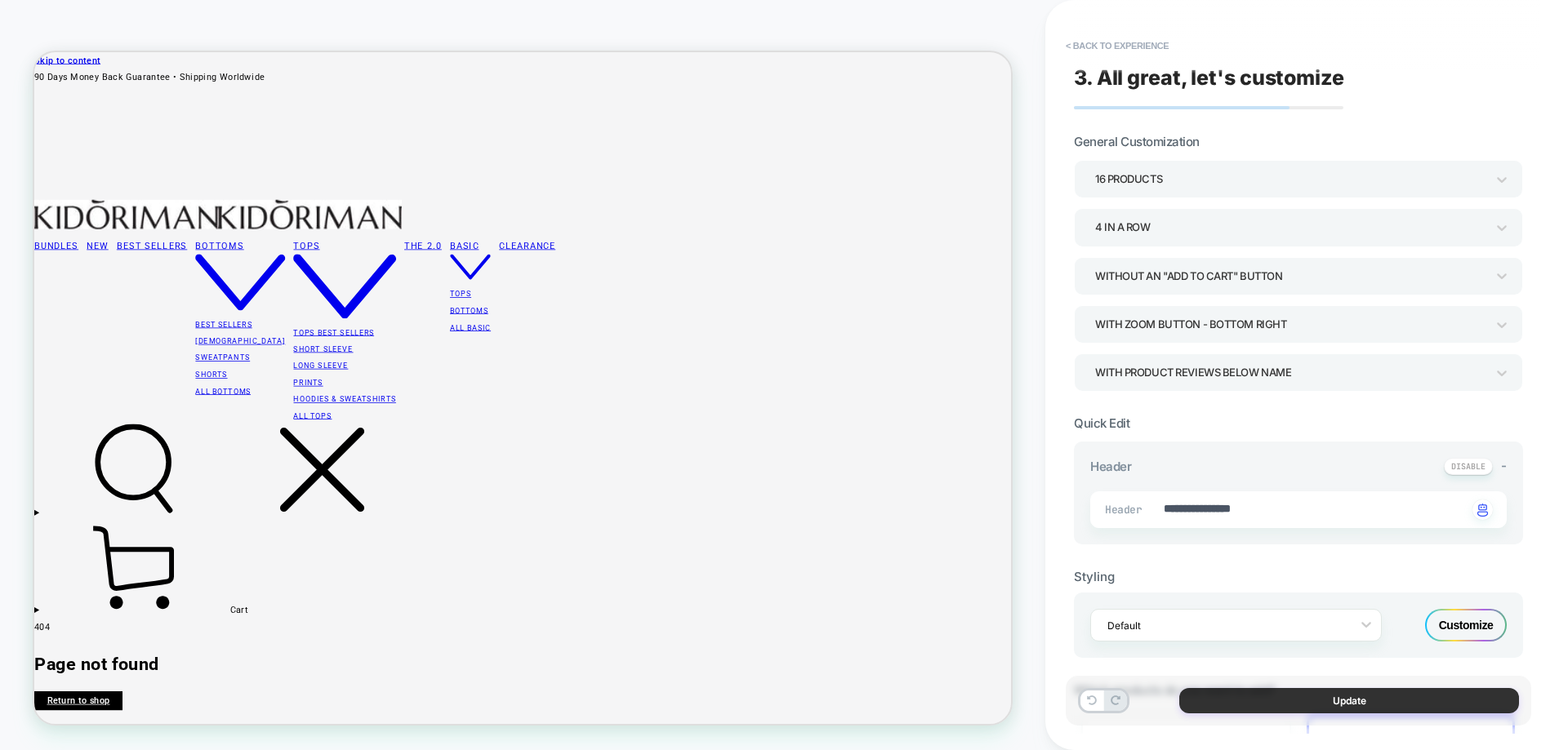
drag, startPoint x: 1214, startPoint y: 697, endPoint x: 1210, endPoint y: 688, distance: 9.8
click at [1213, 697] on button "Update" at bounding box center [1348, 701] width 340 height 25
type textarea "*"
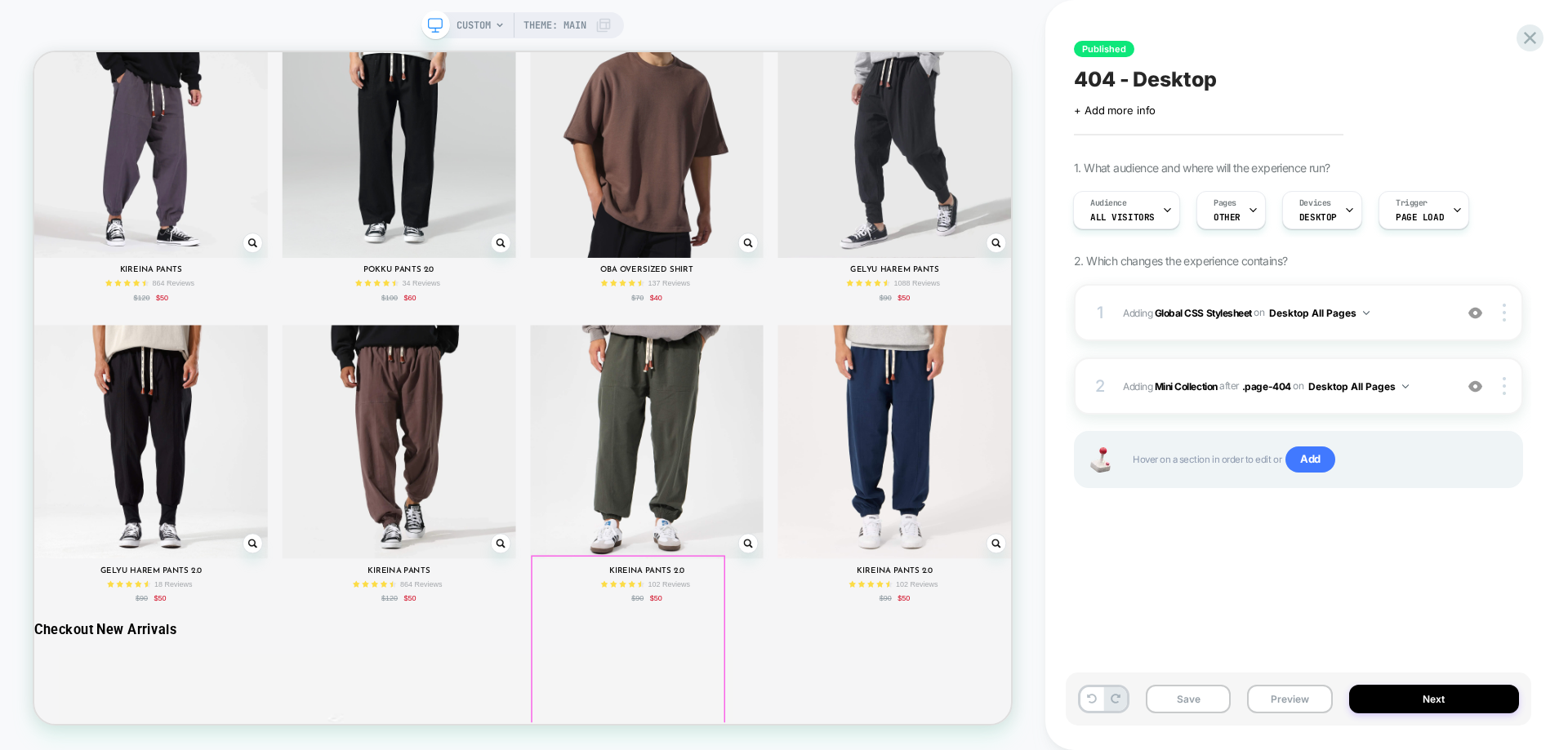
scroll to position [2118, 0]
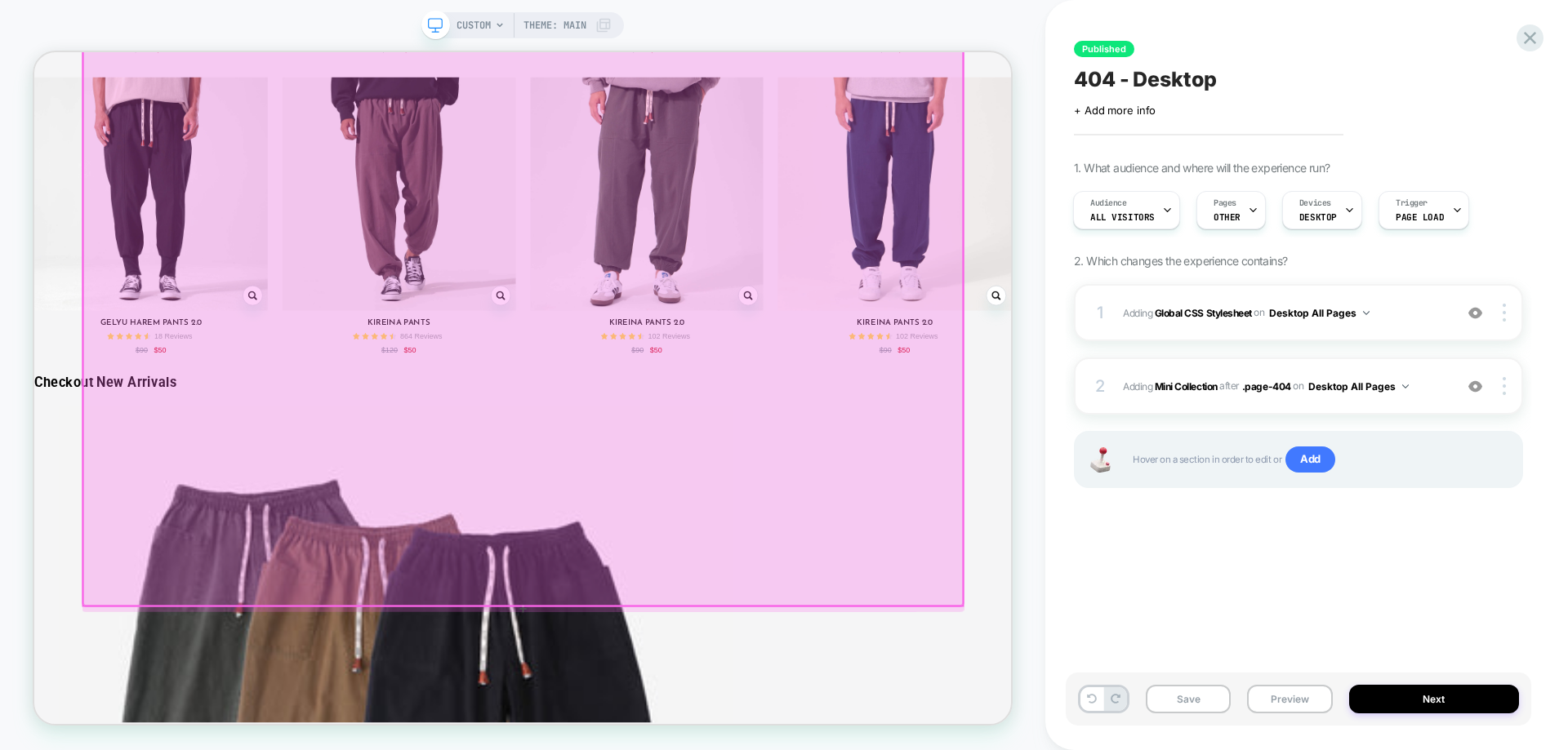
click at [109, 389] on div at bounding box center [686, 388] width 1173 height 804
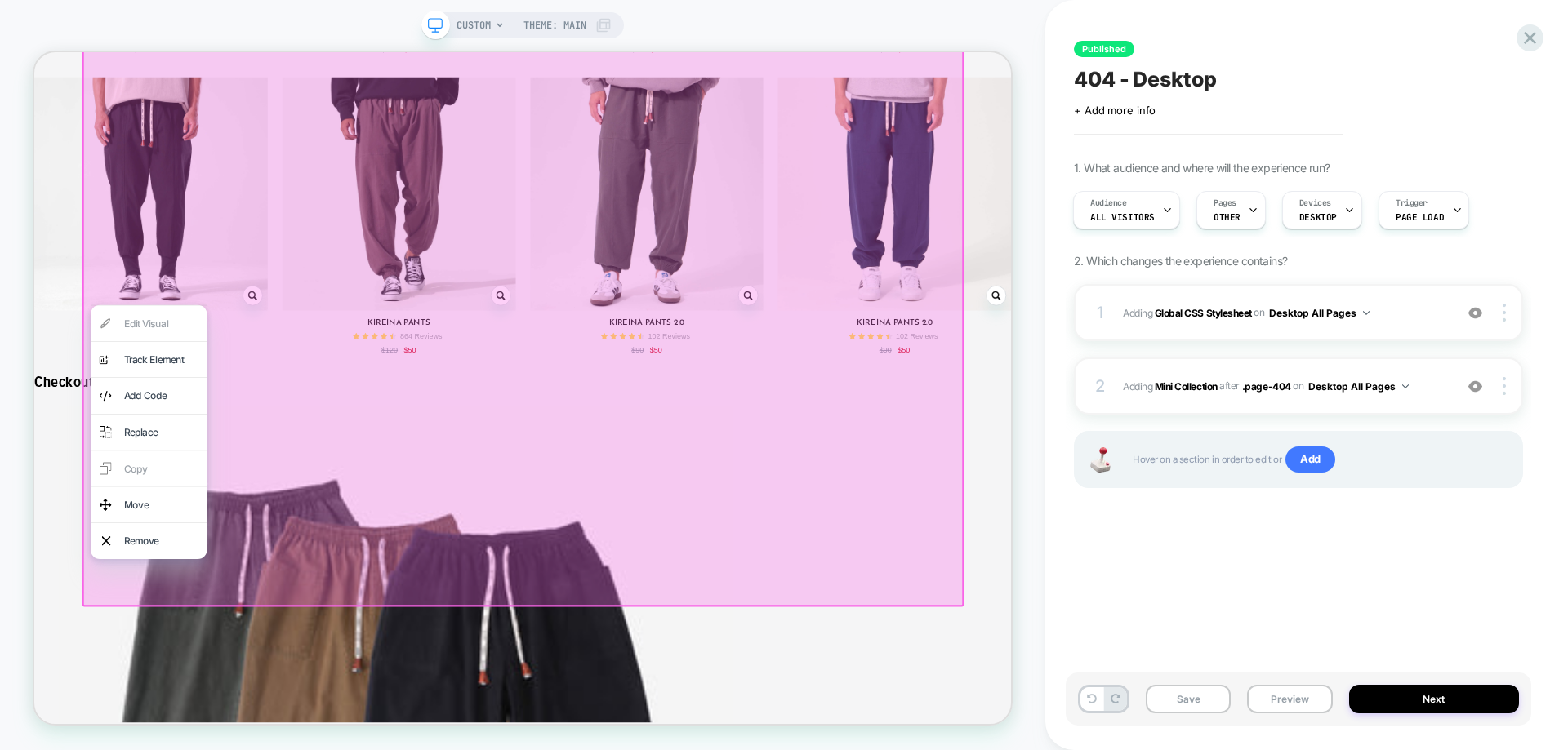
click at [157, 356] on div at bounding box center [686, 388] width 1176 height 808
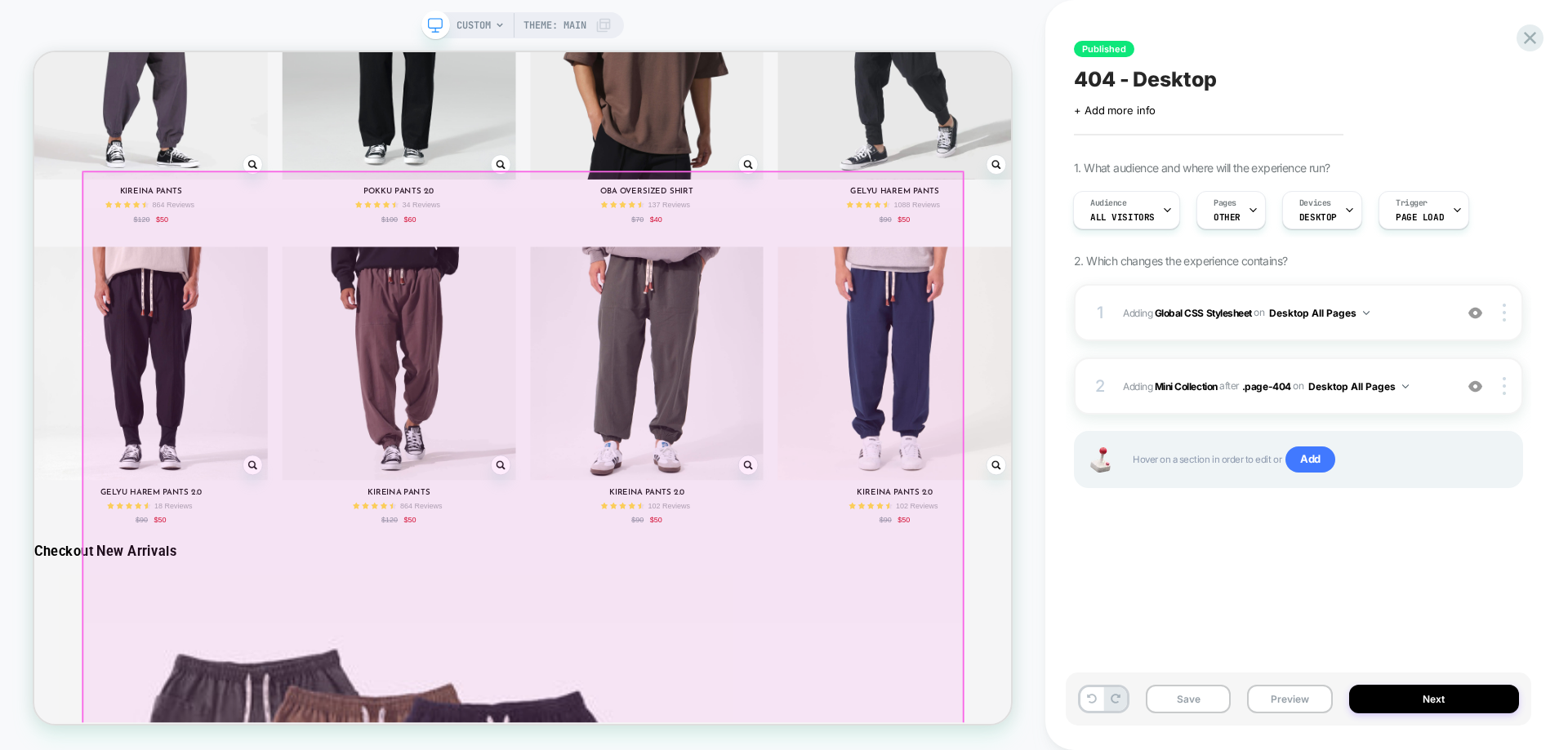
scroll to position [1791, 0]
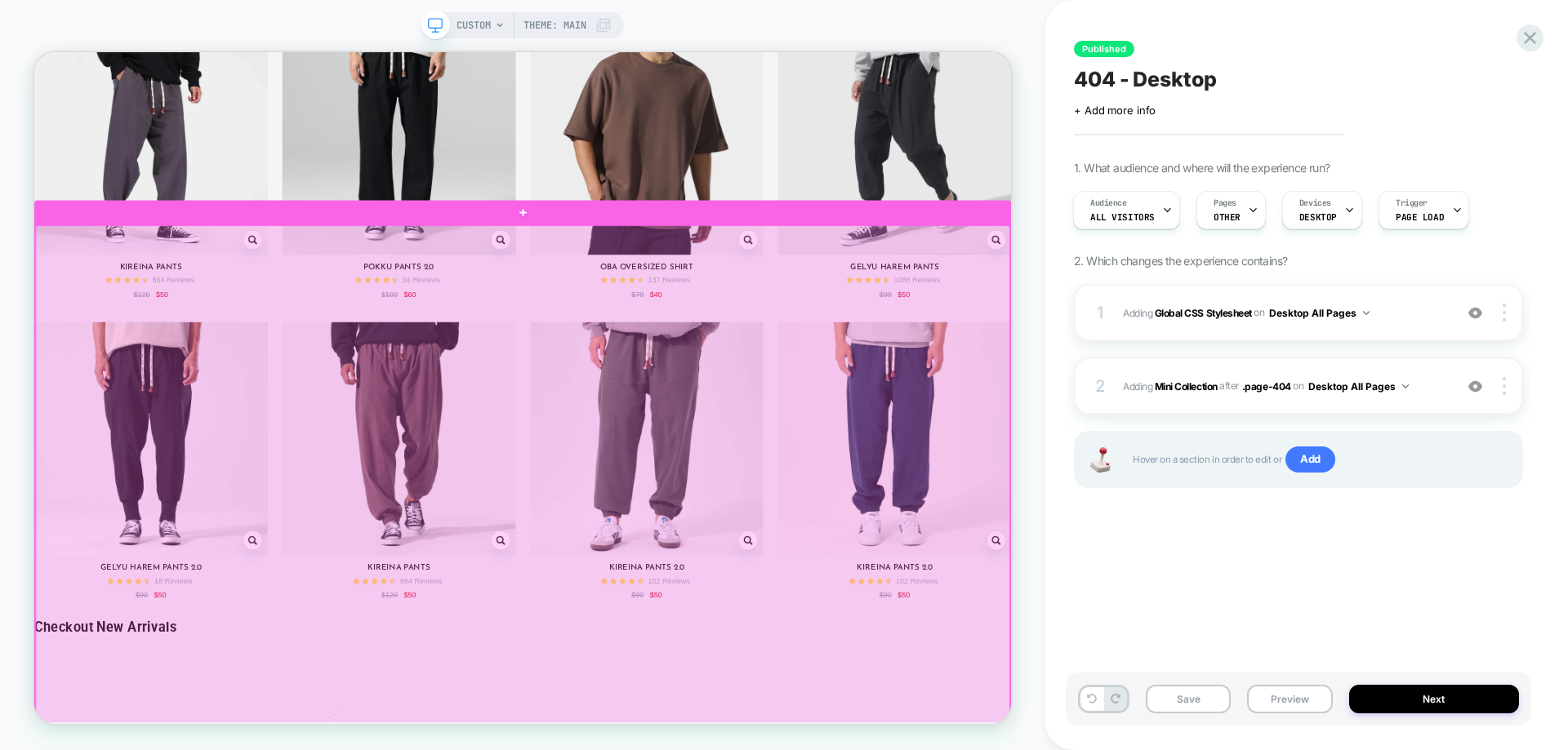
click at [106, 297] on div at bounding box center [685, 714] width 1299 height 863
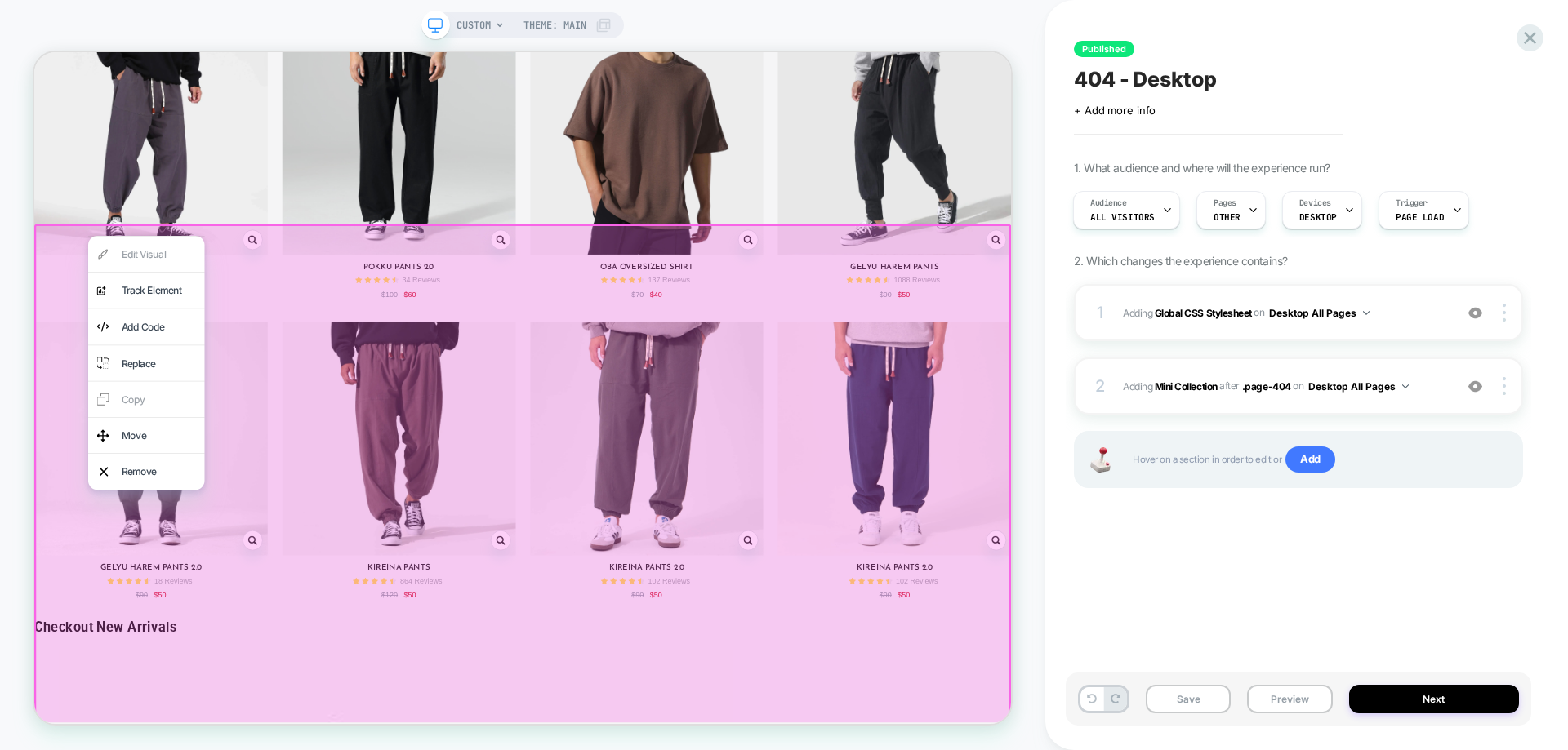
click at [45, 381] on div at bounding box center [685, 714] width 1302 height 866
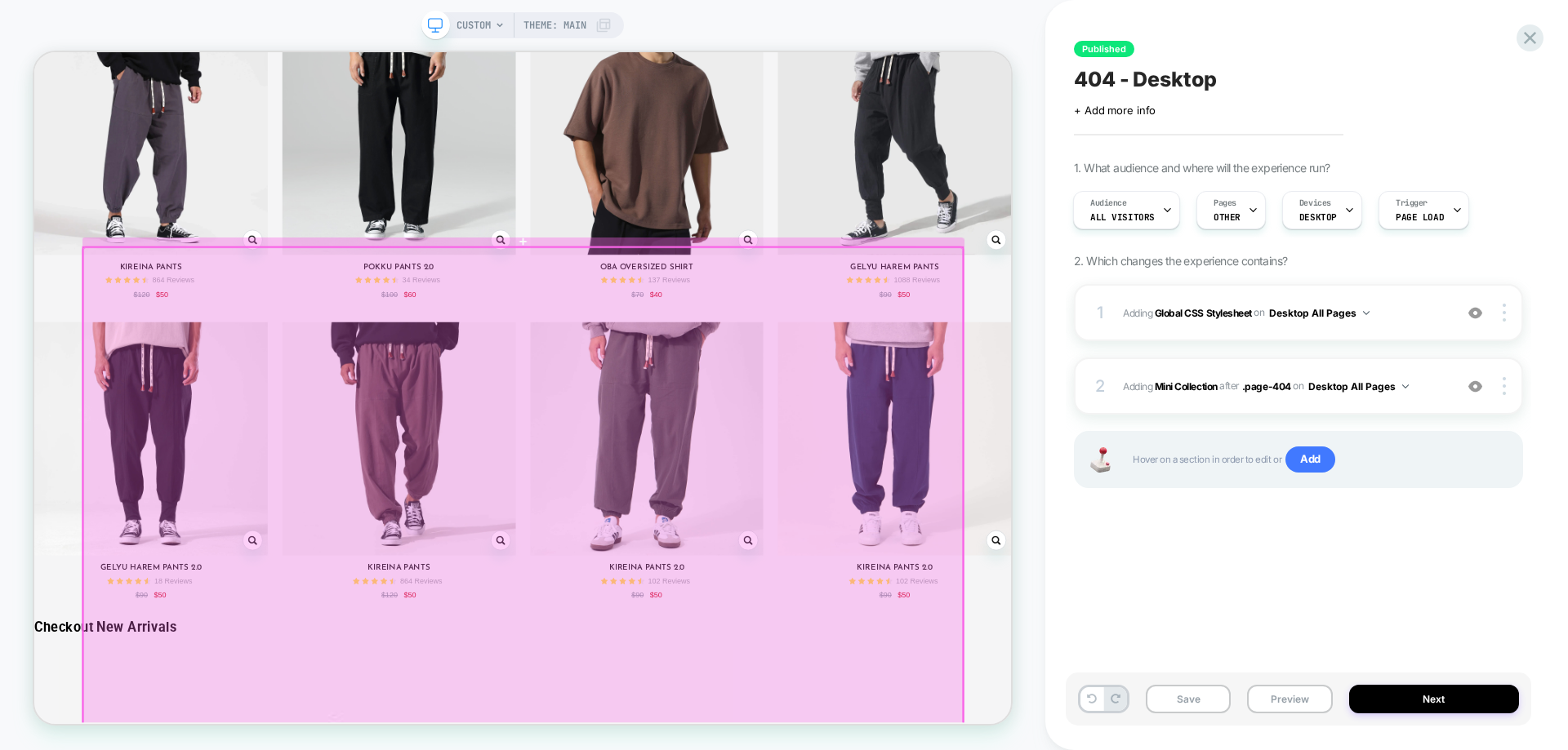
click at [264, 349] on div at bounding box center [686, 714] width 1173 height 804
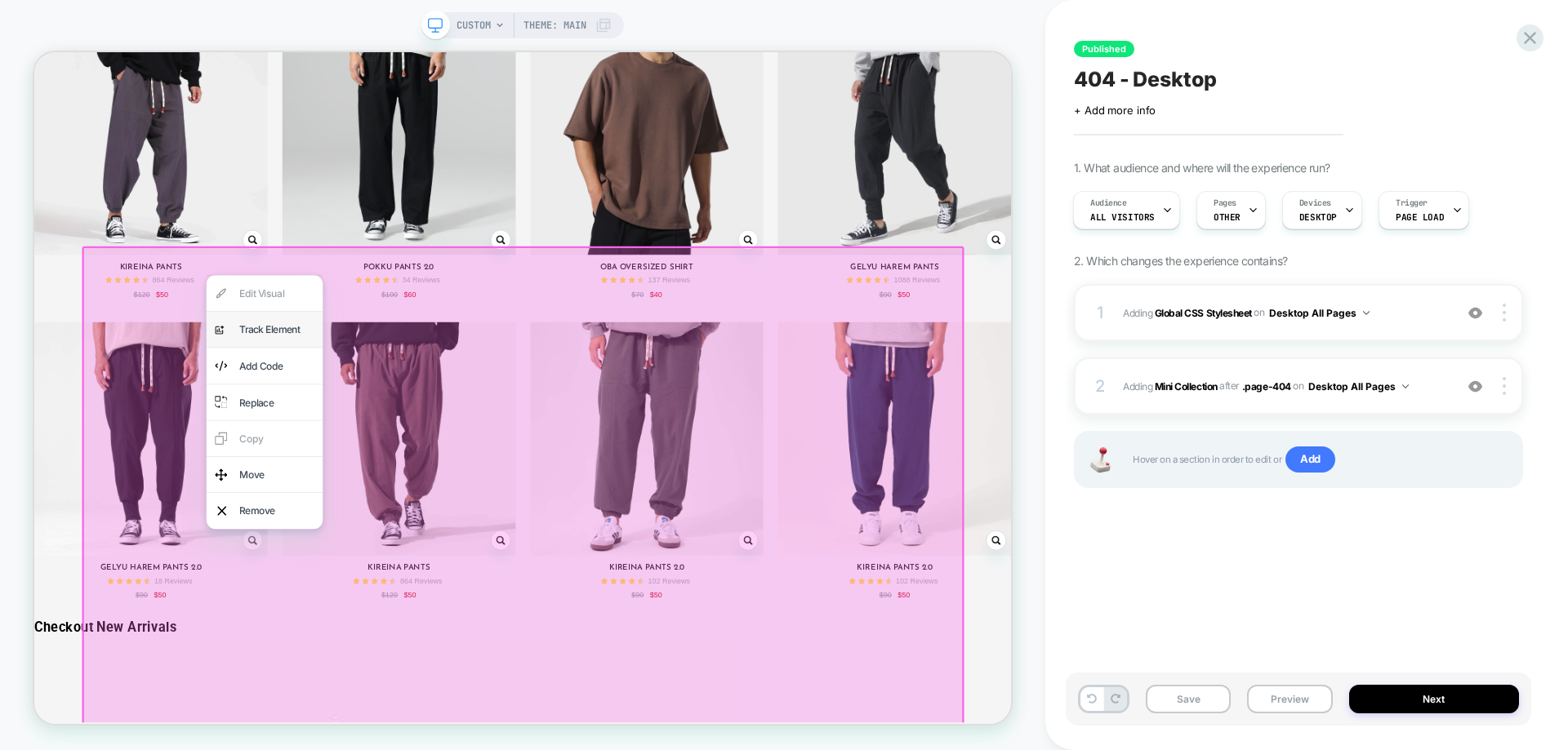
click at [301, 433] on div "analytics-plus-line-svgrepo-com Track Element" at bounding box center [342, 422] width 155 height 48
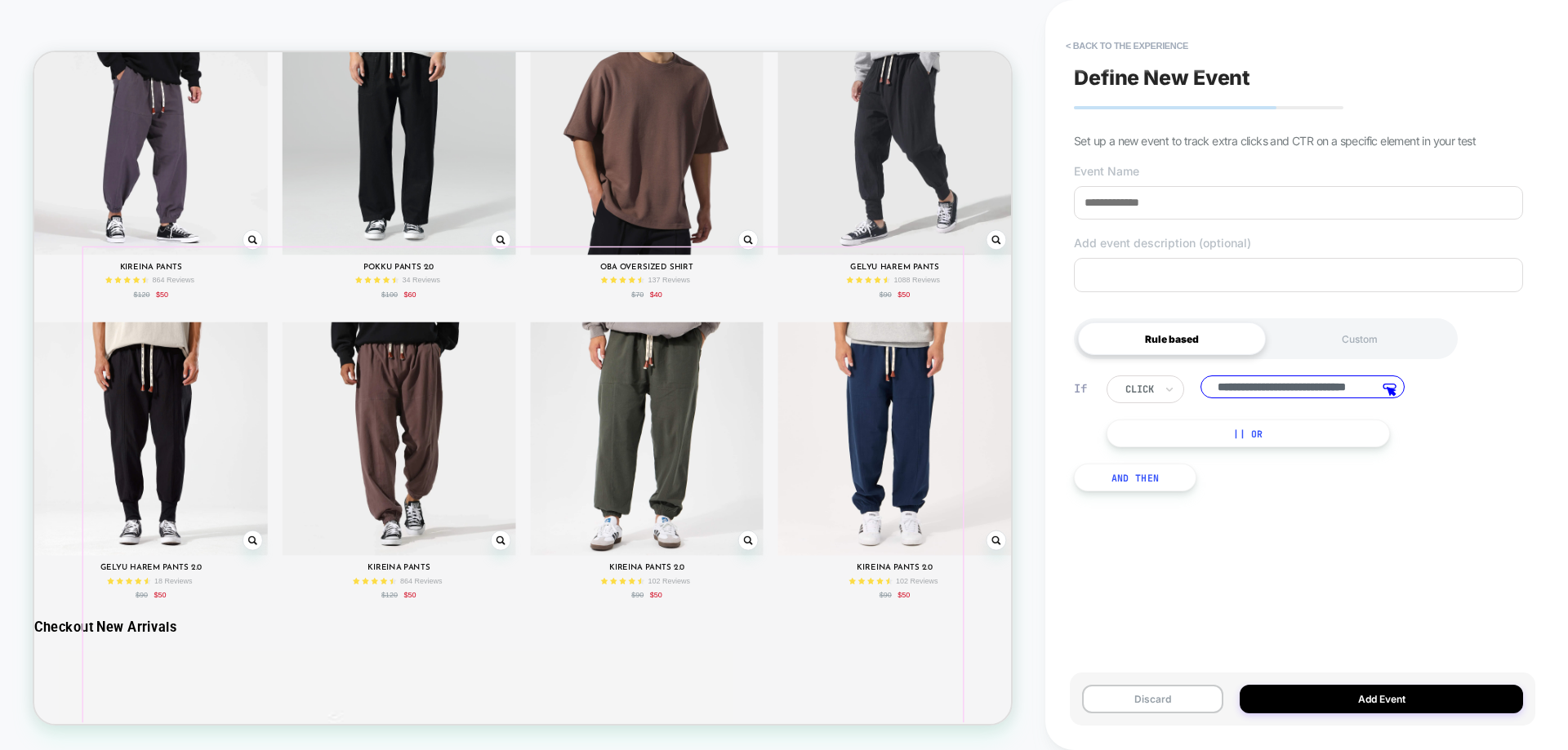
scroll to position [0, 51]
click at [1164, 50] on button "< back to the experience" at bounding box center [1127, 45] width 139 height 26
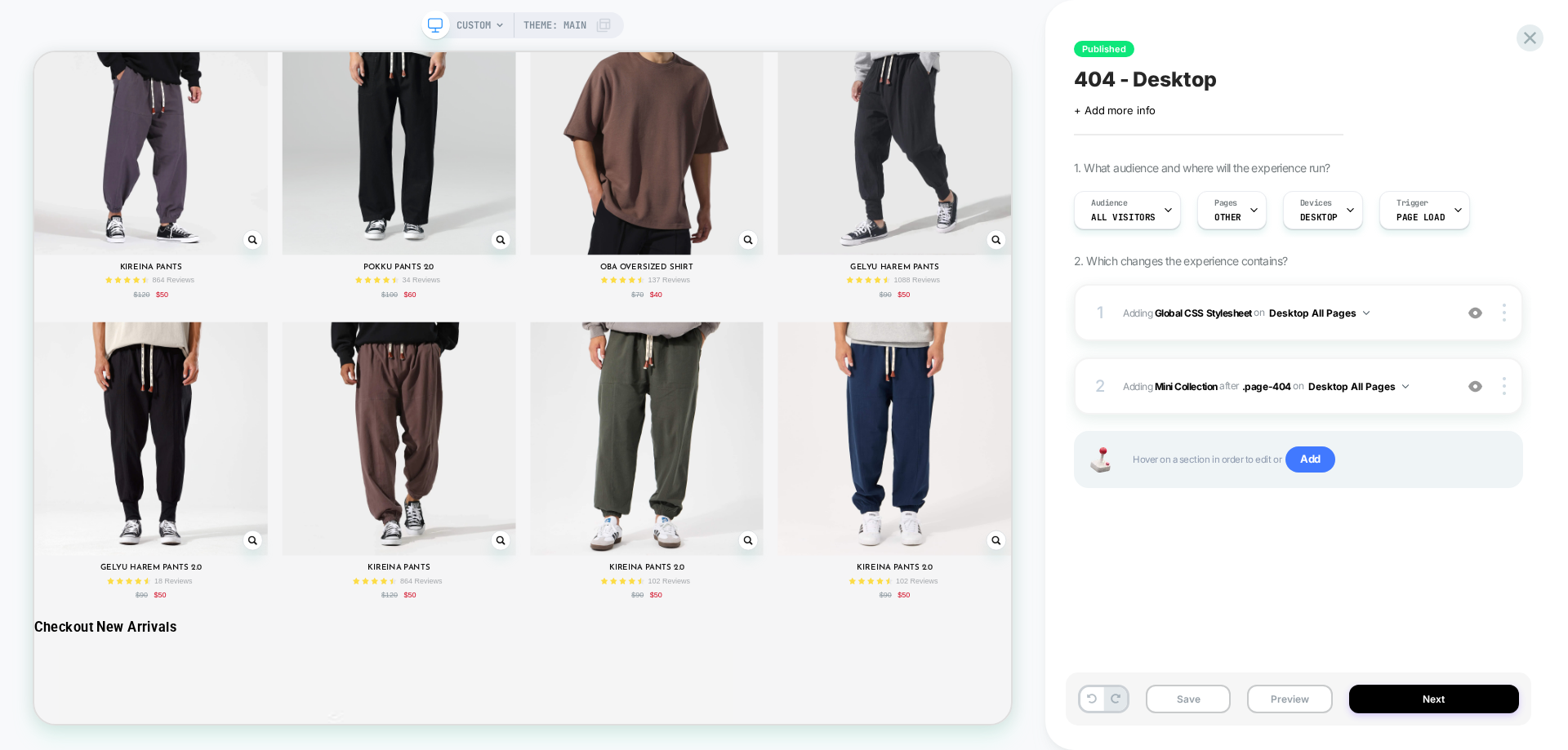
scroll to position [0, 1]
click at [1156, 701] on button "Save" at bounding box center [1188, 699] width 85 height 28
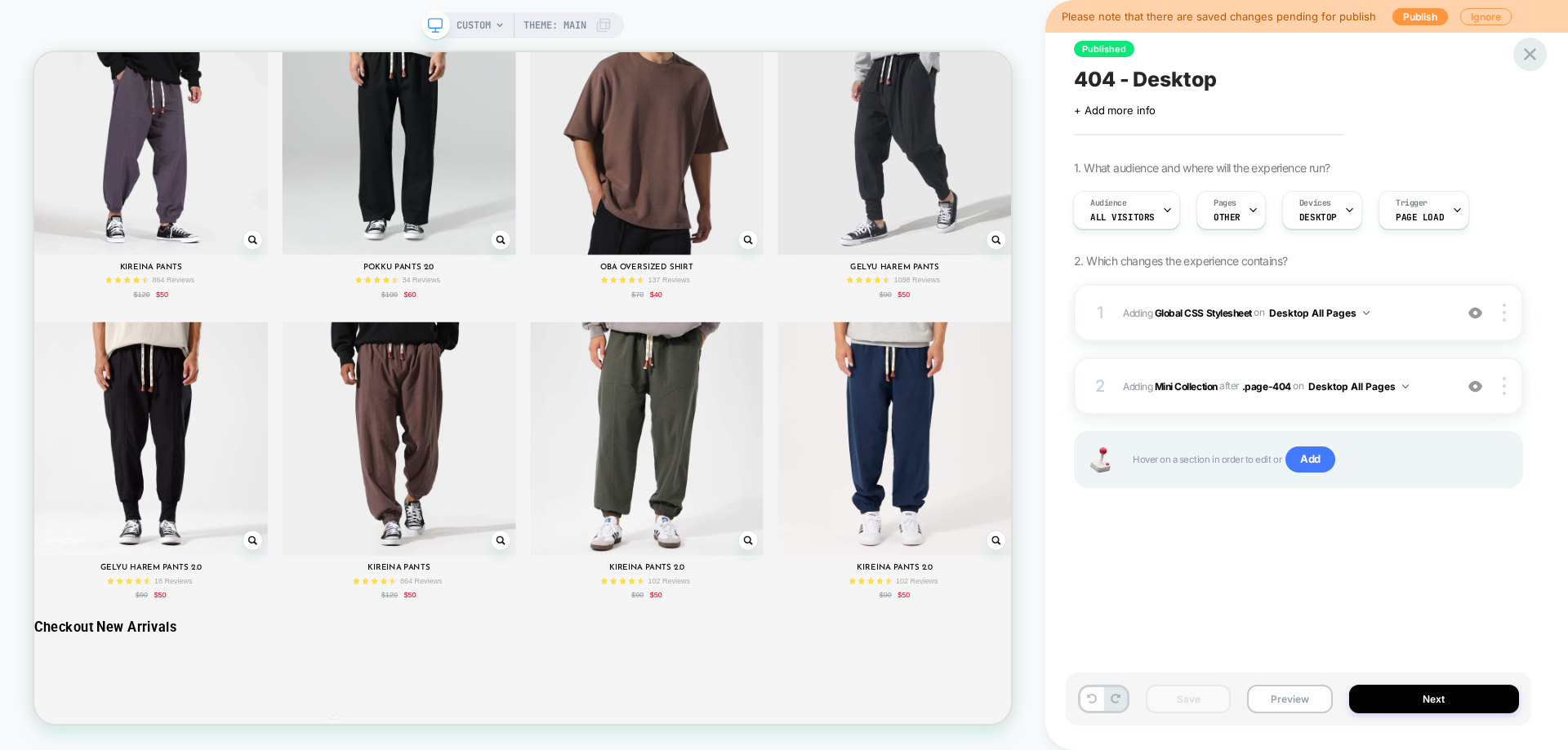
click at [1525, 58] on icon at bounding box center [1530, 54] width 13 height 13
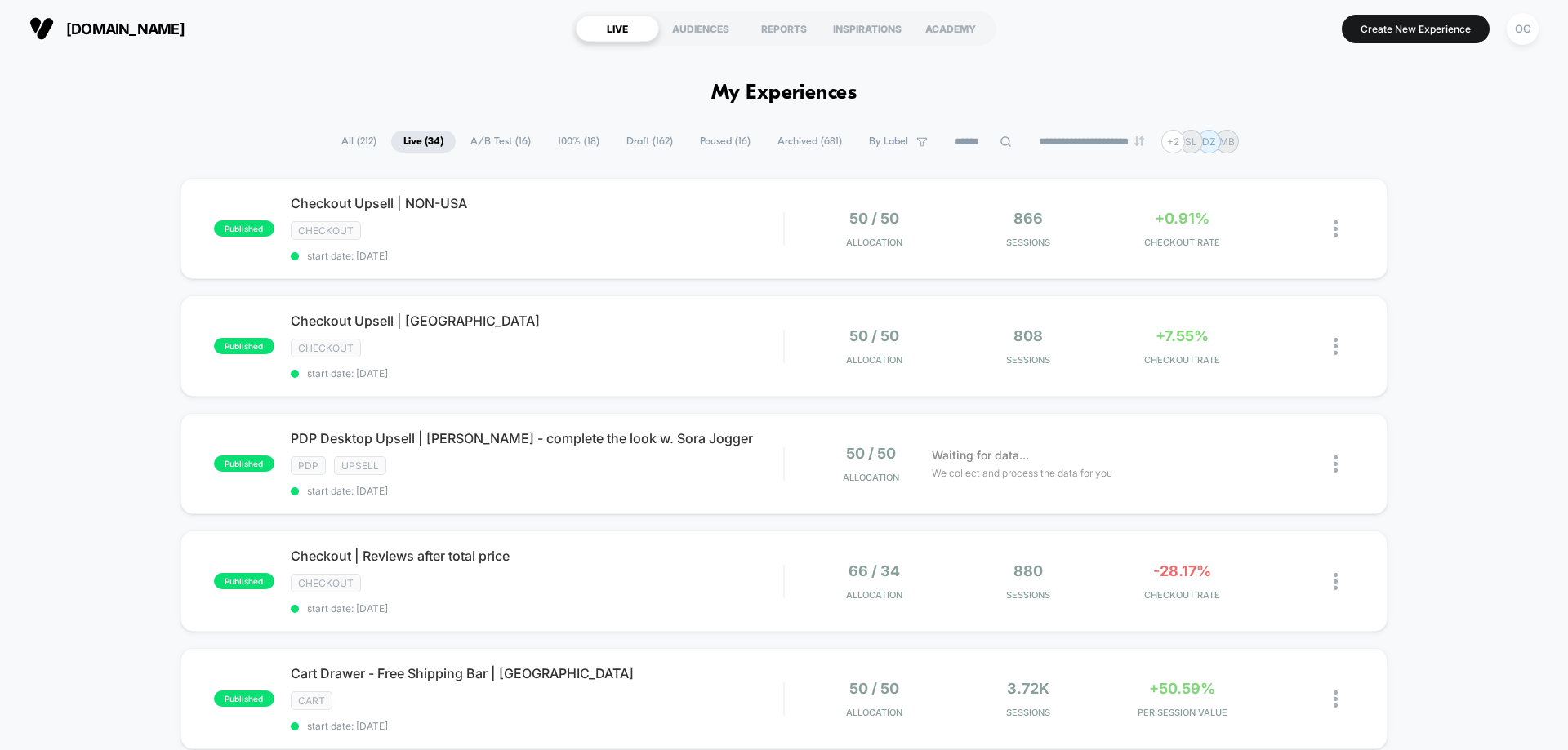
click at [969, 144] on input at bounding box center [983, 141] width 82 height 19
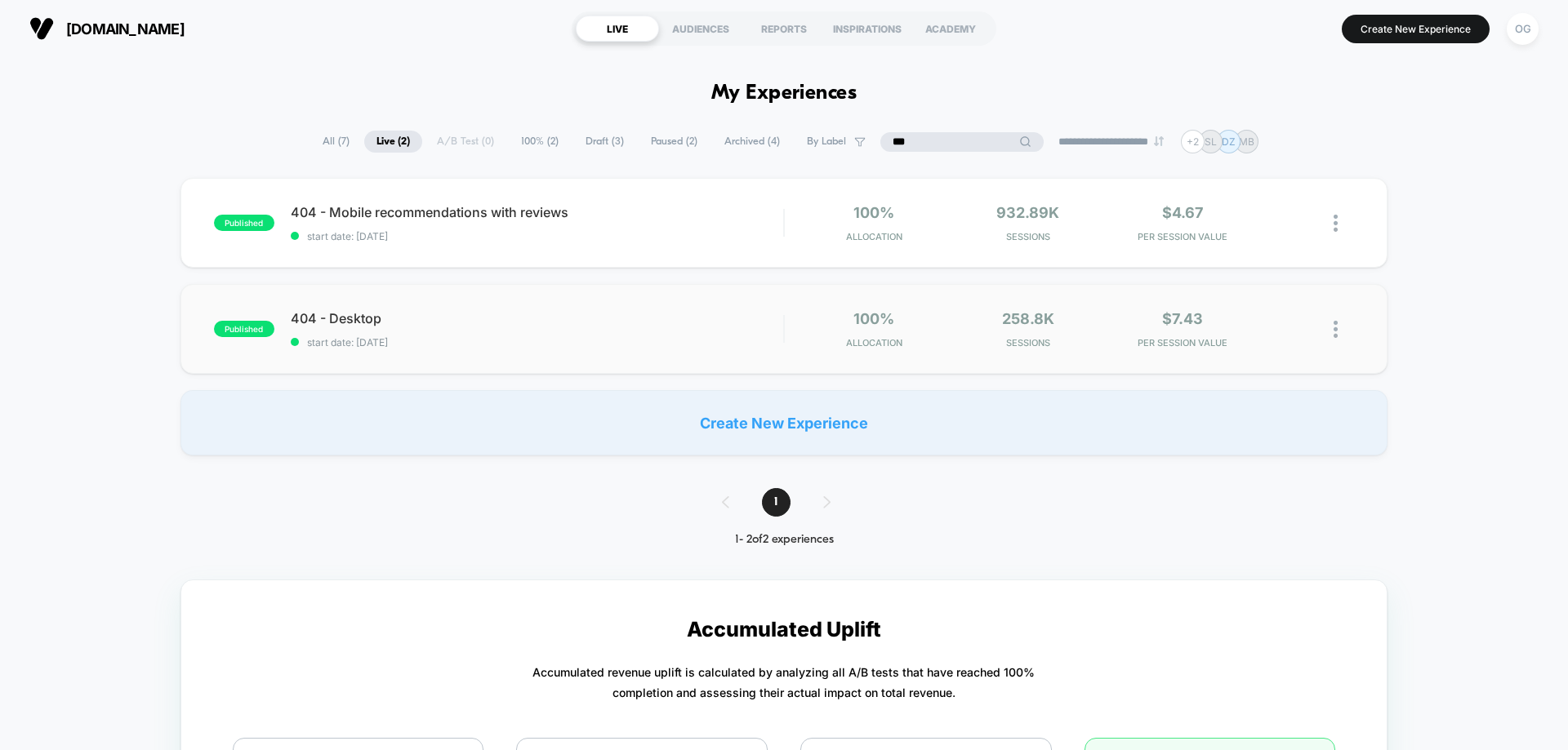
type input "***"
click at [647, 317] on span "404 - Desktop Click to edit experience details" at bounding box center [536, 318] width 492 height 17
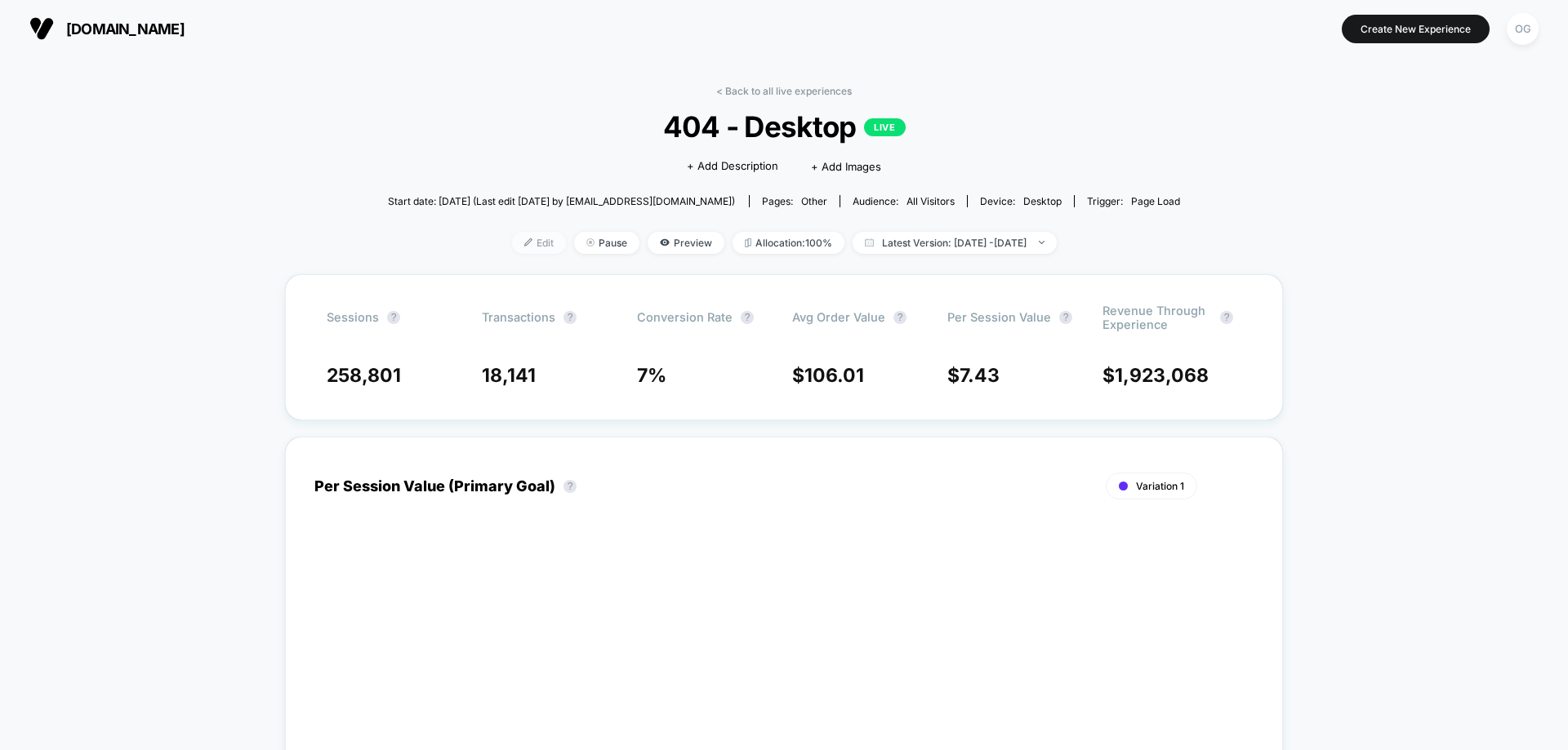
click at [525, 246] on img at bounding box center [529, 242] width 8 height 8
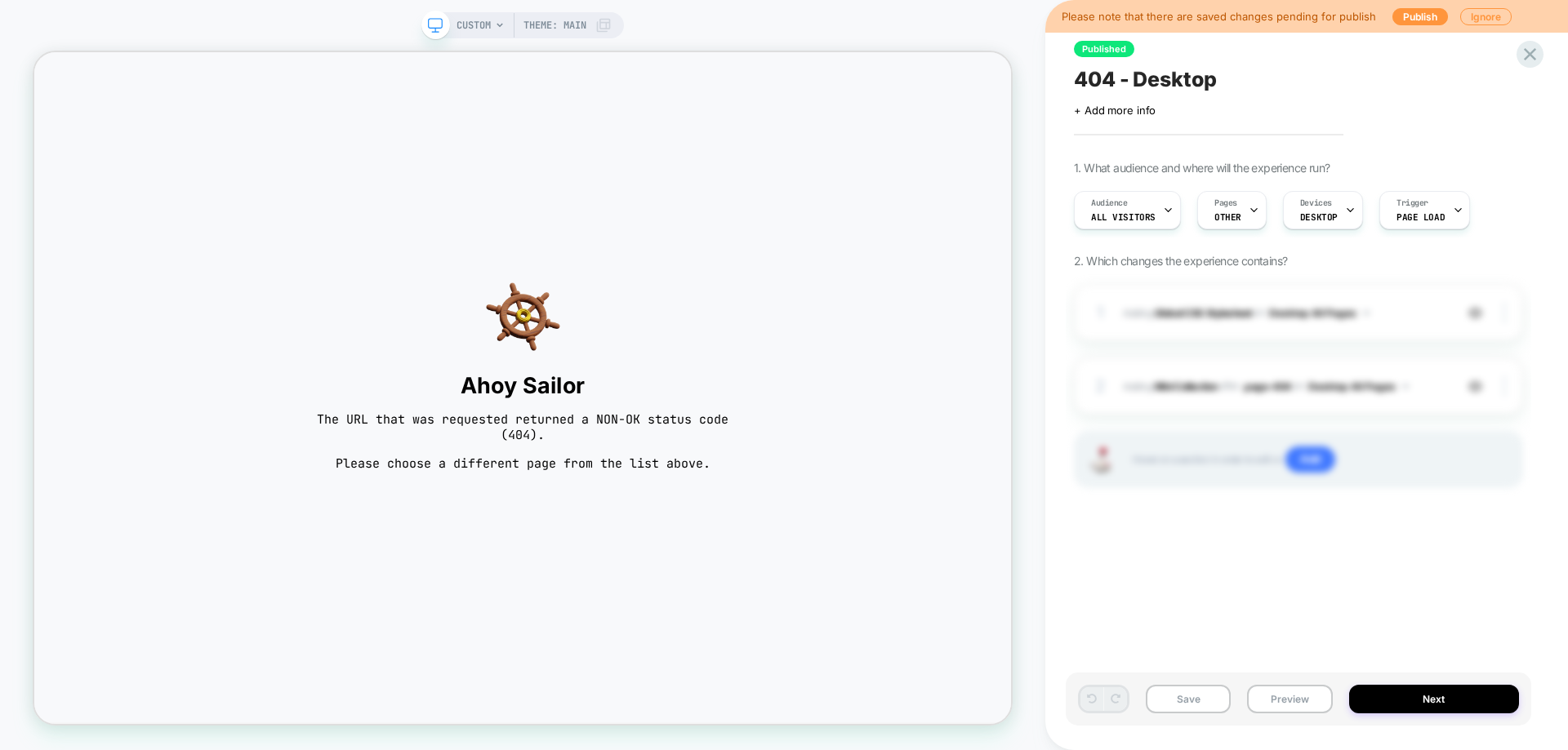
scroll to position [0, 1]
click at [469, 23] on span "CUSTOM" at bounding box center [473, 25] width 34 height 26
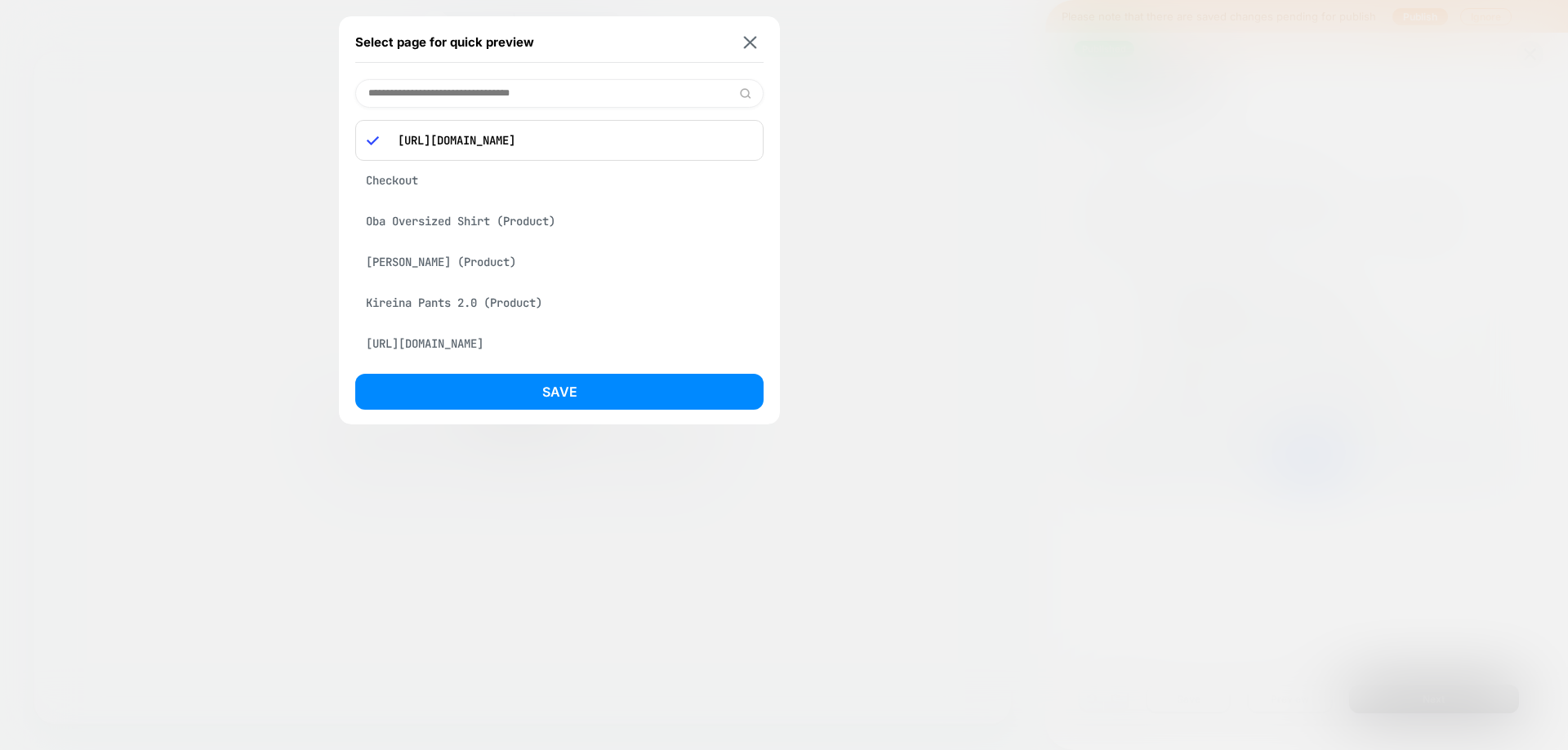
click at [531, 99] on input at bounding box center [559, 94] width 408 height 28
click at [579, 151] on div "https://kidoriman.com/gfhfdd" at bounding box center [559, 140] width 408 height 41
click at [580, 154] on div "https://kidoriman.com/gfhfdd" at bounding box center [559, 140] width 408 height 41
click at [580, 155] on div "https://kidoriman.com/gfhfdd" at bounding box center [559, 140] width 408 height 41
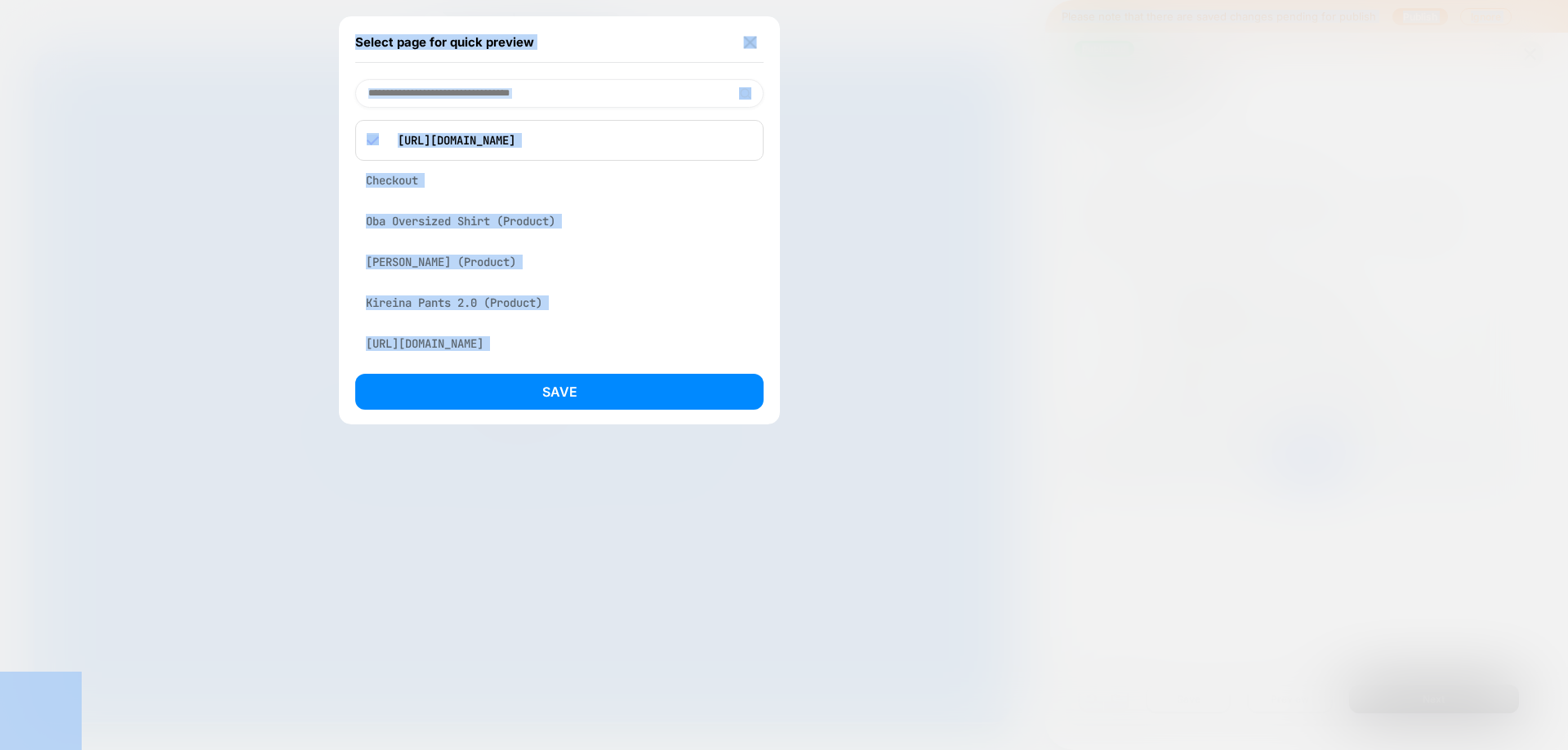
click at [582, 137] on p "https://kidoriman.com/gfhfdd" at bounding box center [571, 140] width 363 height 15
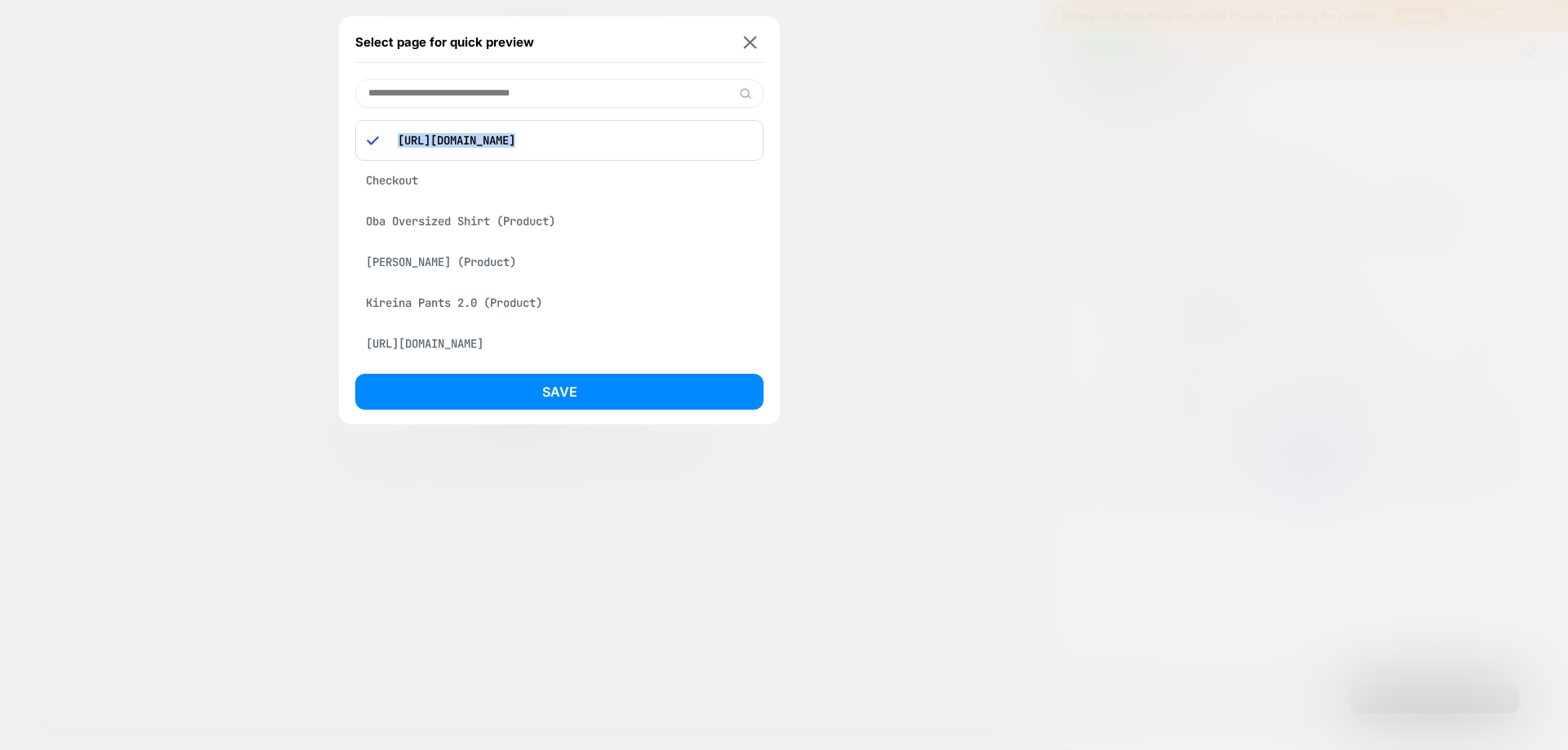
click at [582, 137] on p "https://kidoriman.com/gfhfdd" at bounding box center [571, 140] width 363 height 15
click at [595, 103] on input at bounding box center [559, 94] width 408 height 28
paste input "**********"
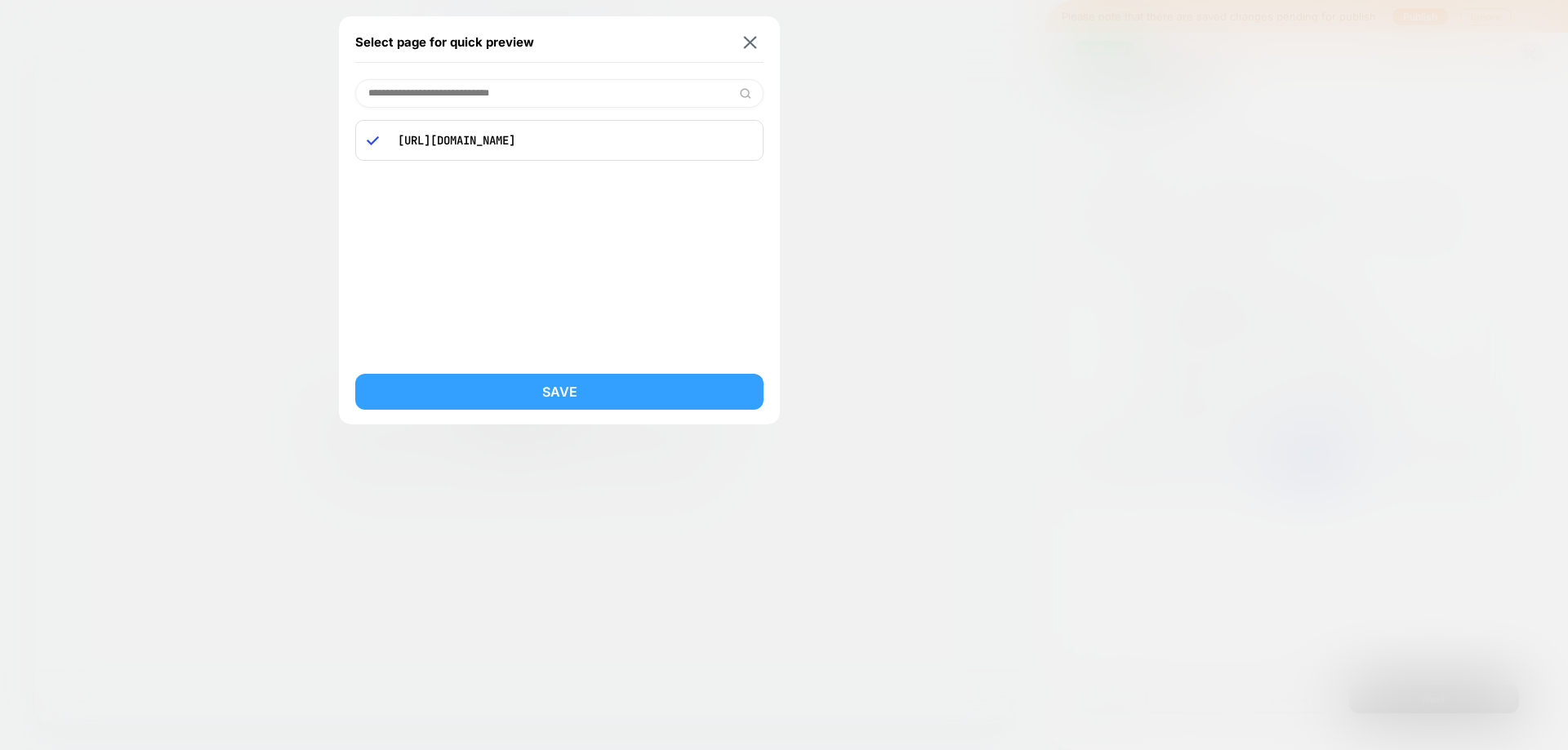
type input "**********"
click at [605, 381] on button "Save" at bounding box center [559, 392] width 408 height 36
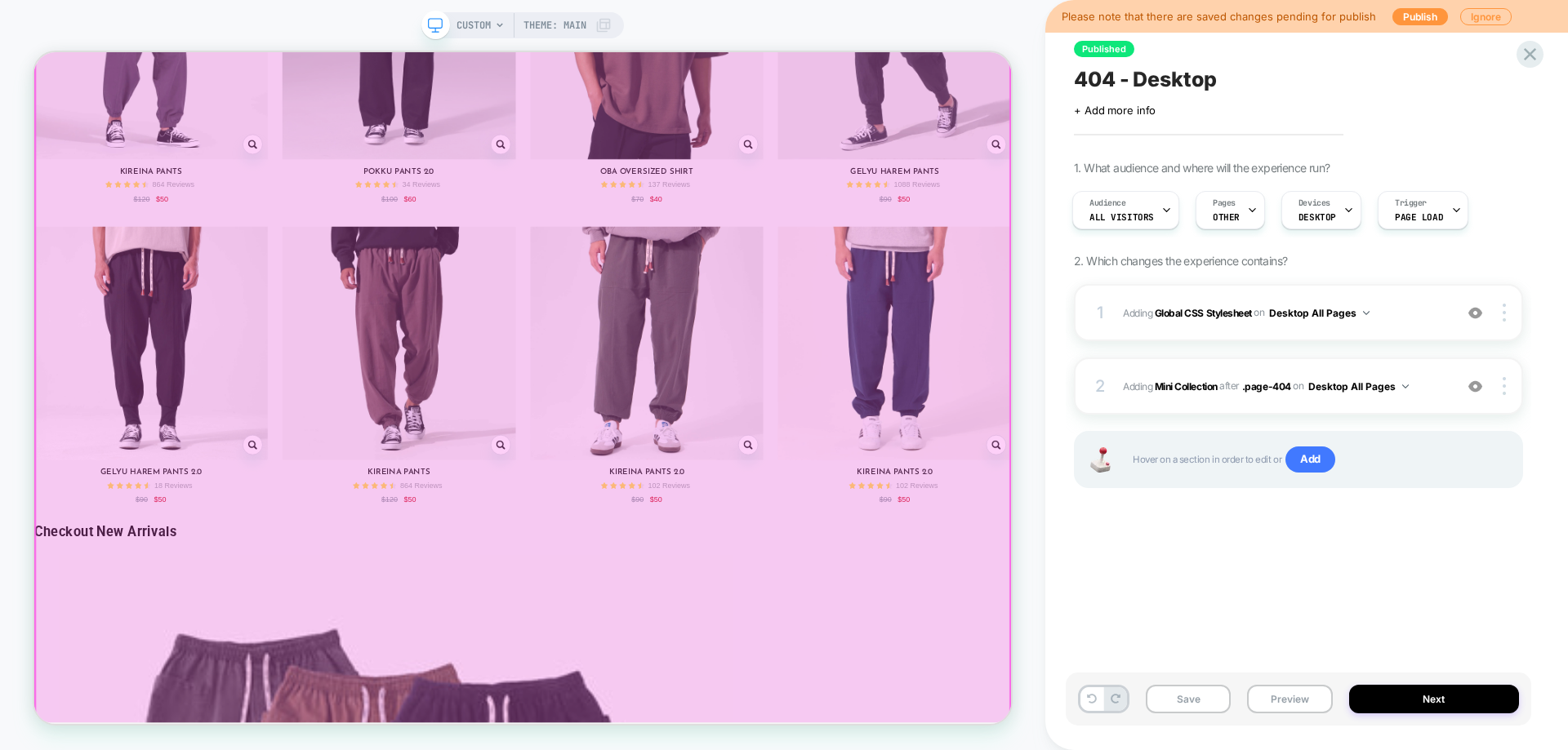
scroll to position [1954, 0]
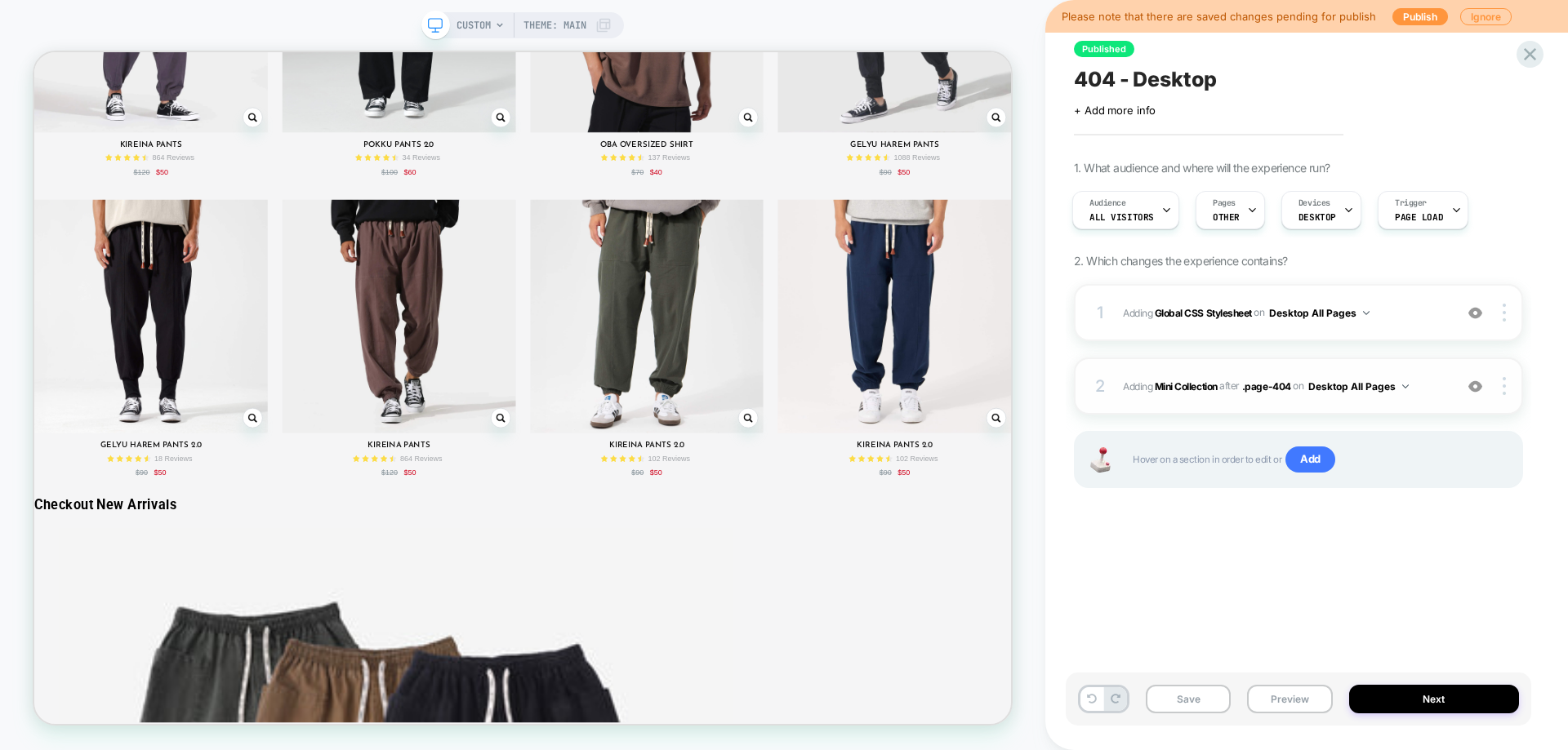
click at [1480, 381] on img at bounding box center [1475, 387] width 14 height 14
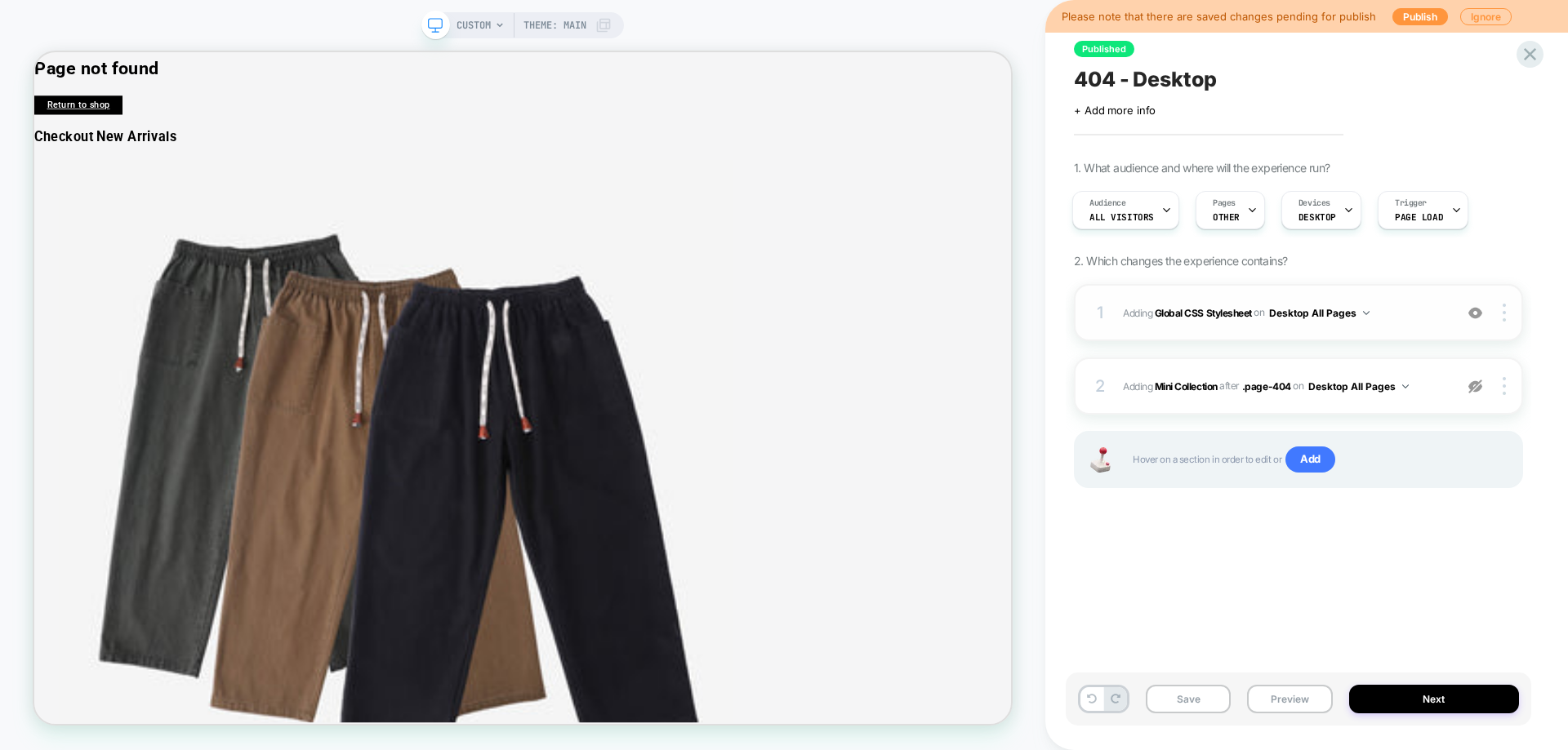
click at [1474, 303] on div "1 Adding Global CSS Stylesheet on Desktop All Pages Add Before Add After Copy t…" at bounding box center [1298, 312] width 449 height 57
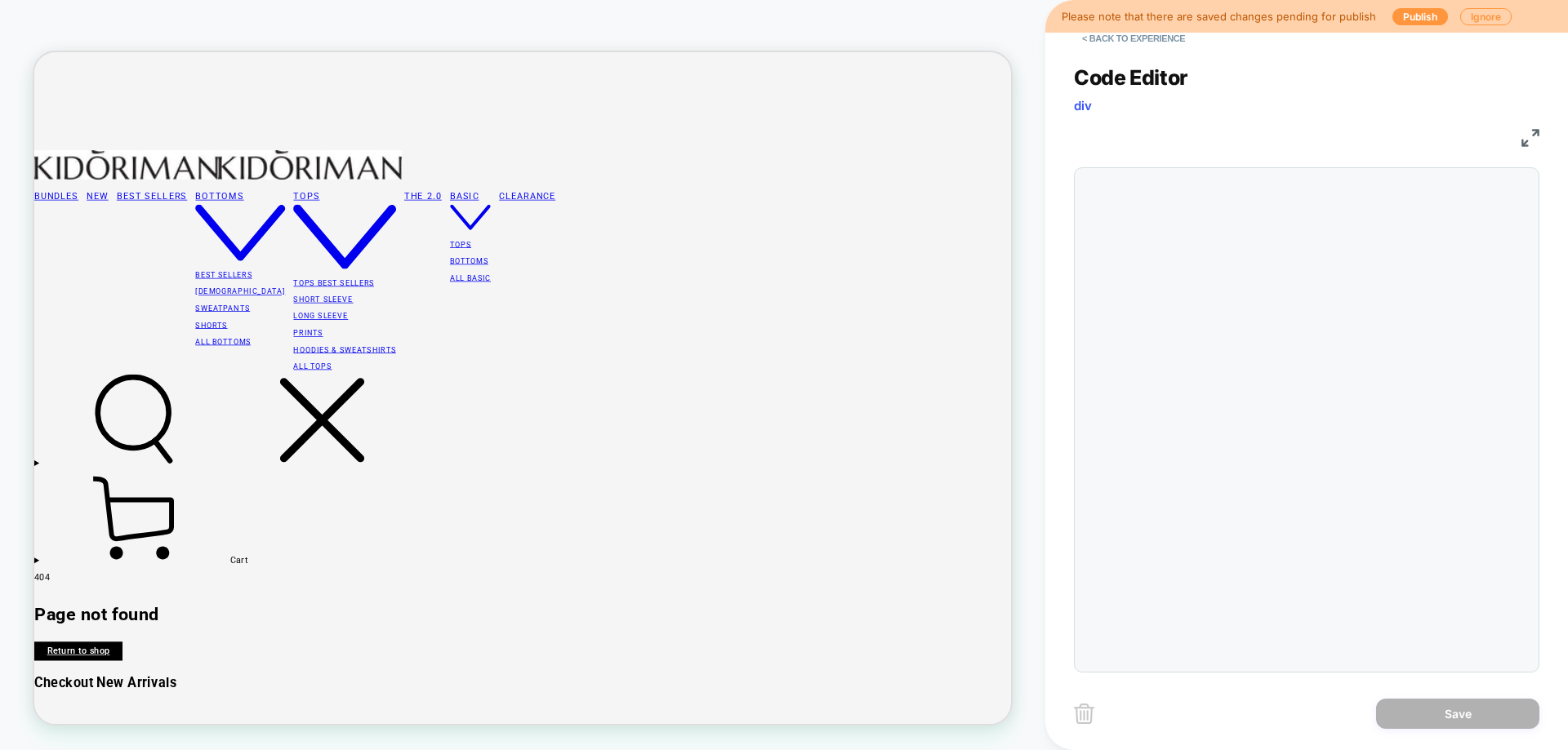
scroll to position [0, 0]
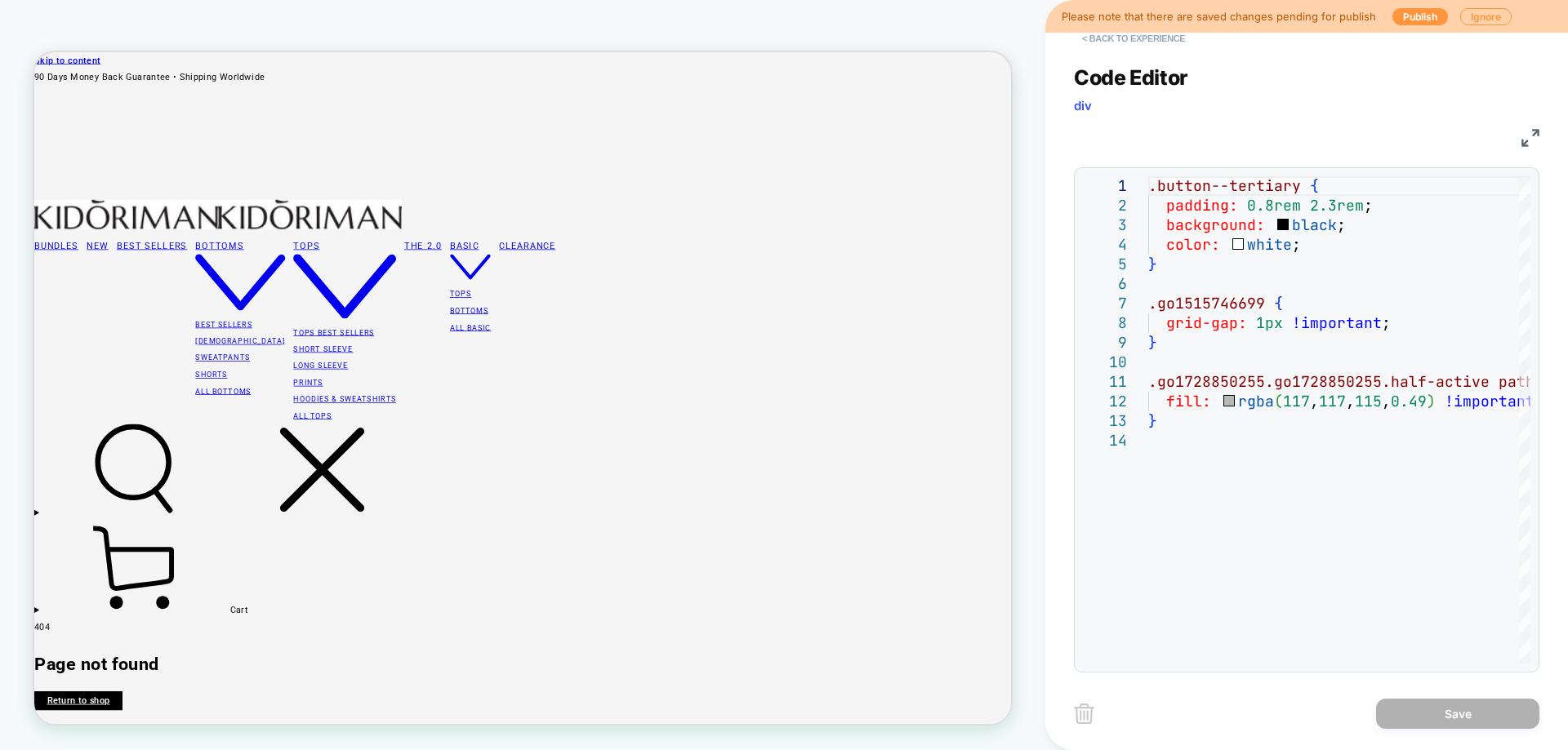
click at [1142, 42] on button "< Back to experience" at bounding box center [1133, 38] width 119 height 26
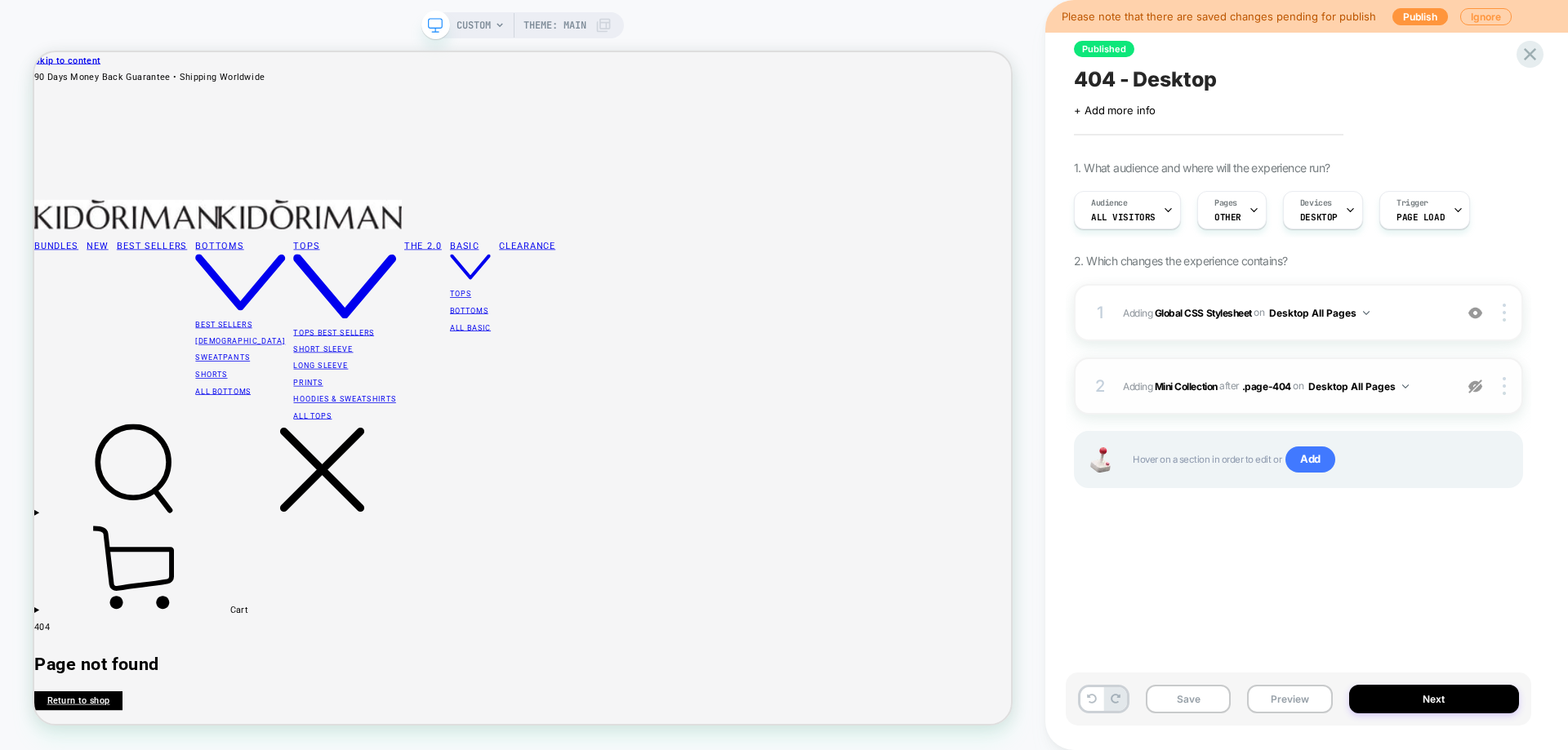
scroll to position [0, 1]
click at [1489, 389] on div at bounding box center [1475, 387] width 31 height 18
click at [1382, 402] on div "2 #_loomi_addon_1671346296186_dup1671347156 Adding Mini Collection AFTER .page-…" at bounding box center [1298, 386] width 449 height 57
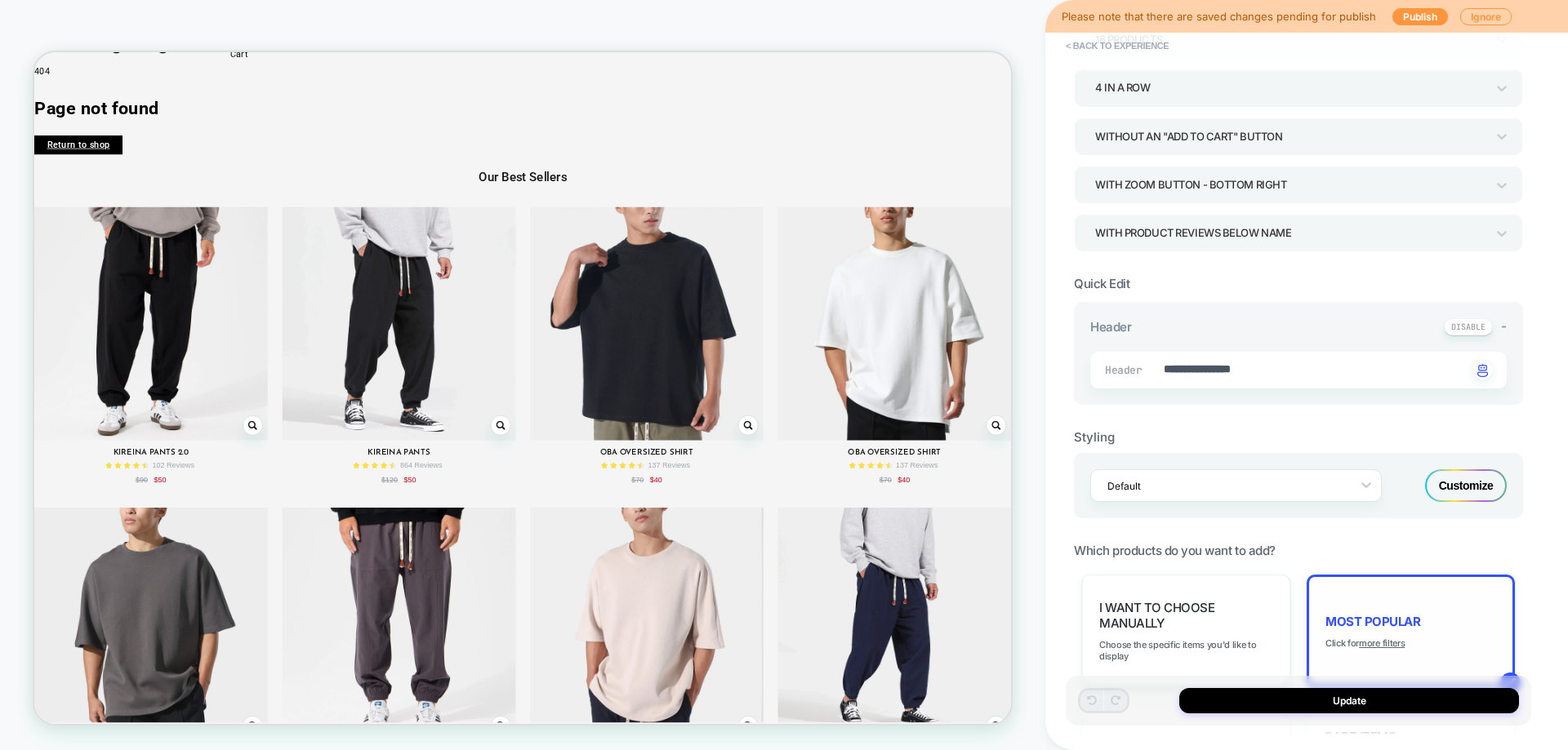
scroll to position [163, 0]
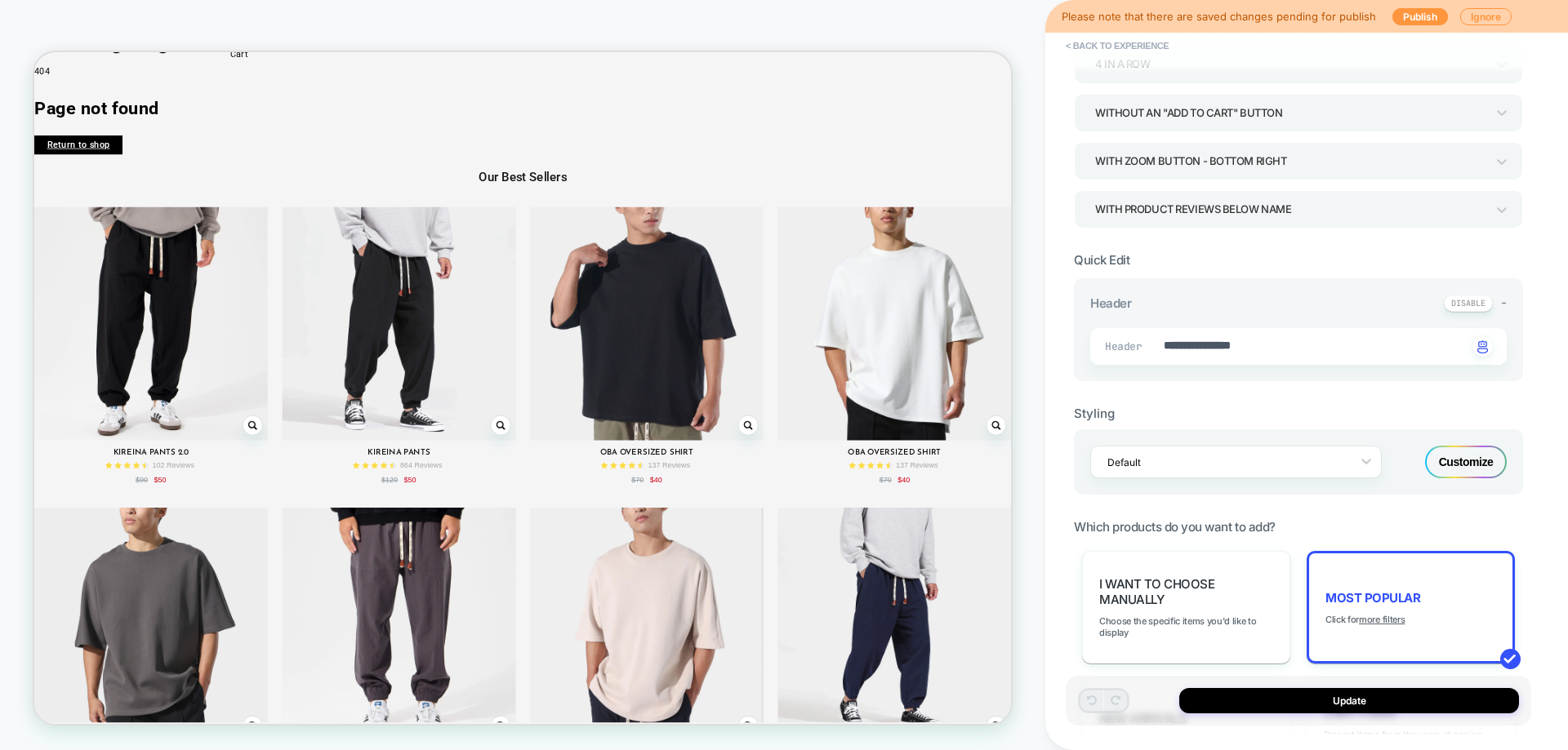
click at [1449, 454] on div "Customize" at bounding box center [1466, 462] width 82 height 33
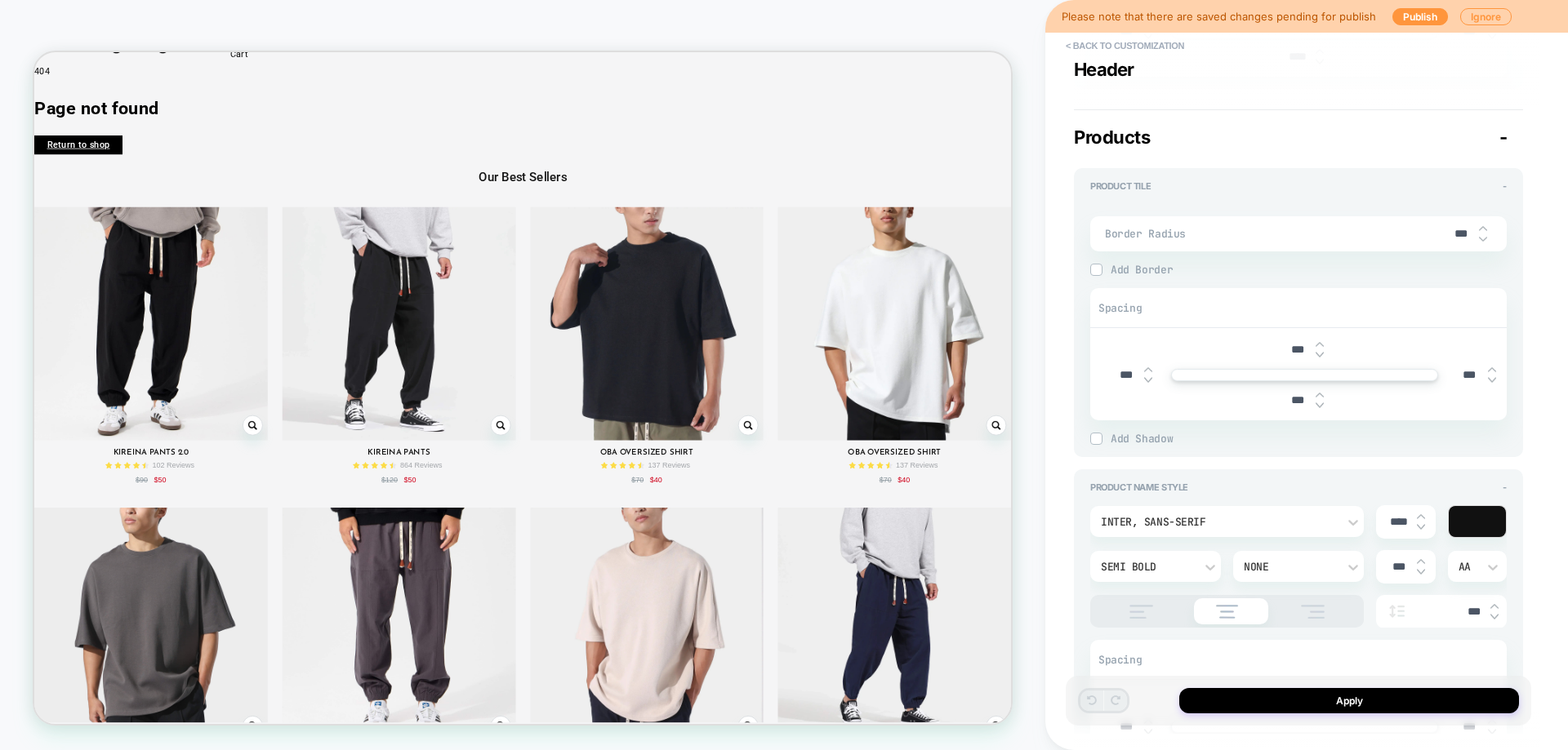
scroll to position [735, 0]
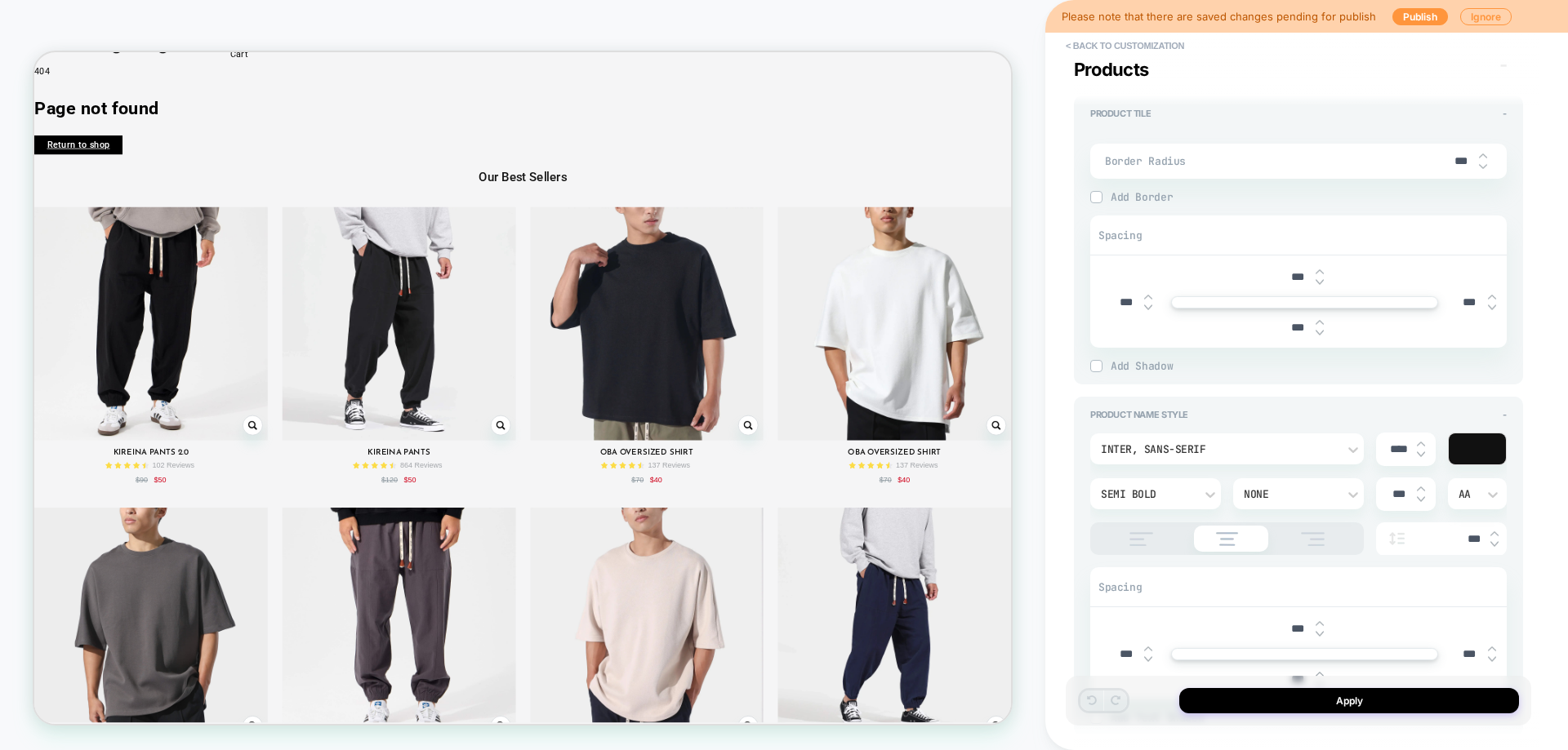
click at [1212, 457] on div "Inter, sans-serif" at bounding box center [1219, 449] width 252 height 18
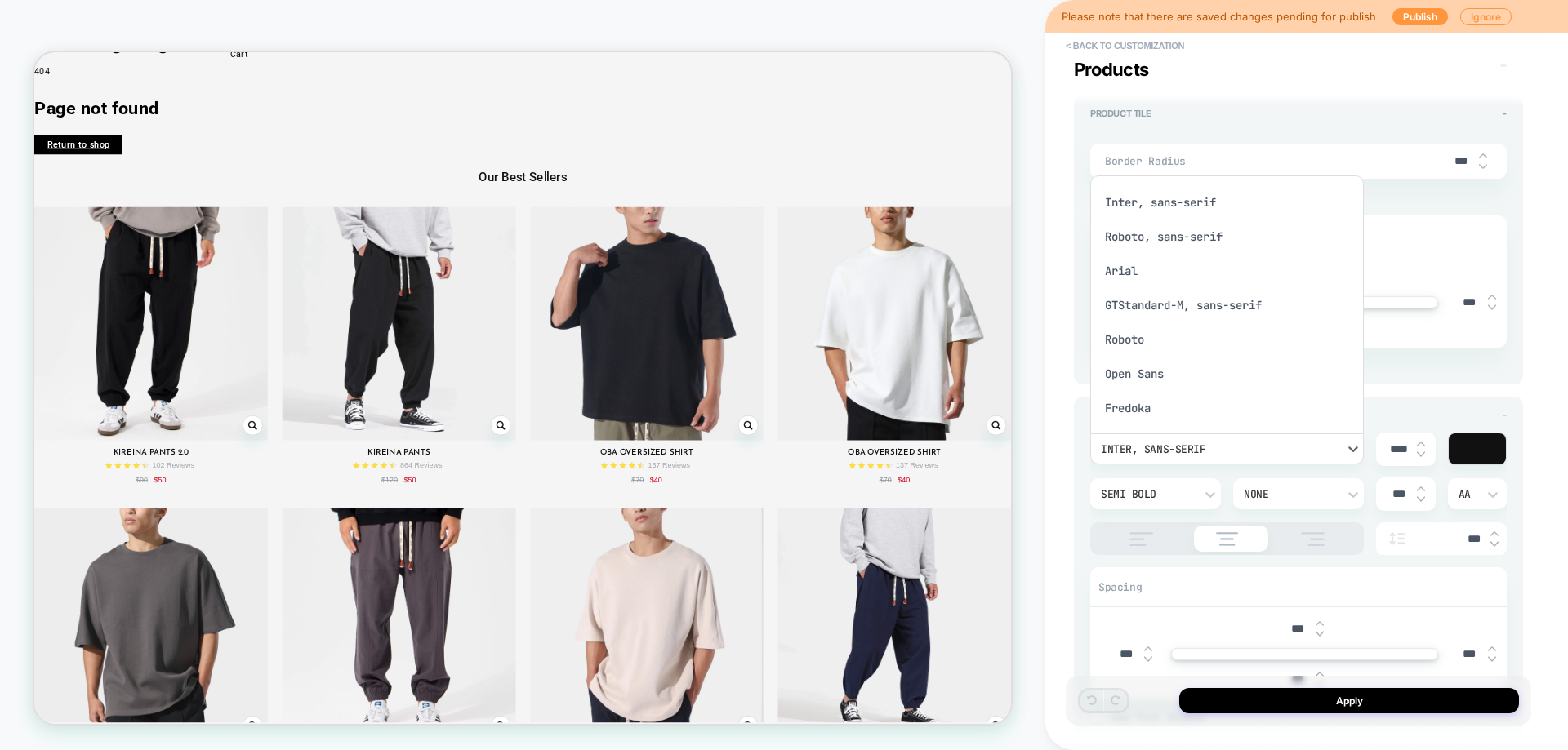
scroll to position [10, 0]
click at [1175, 231] on div "Roboto, sans-serif" at bounding box center [1227, 226] width 261 height 34
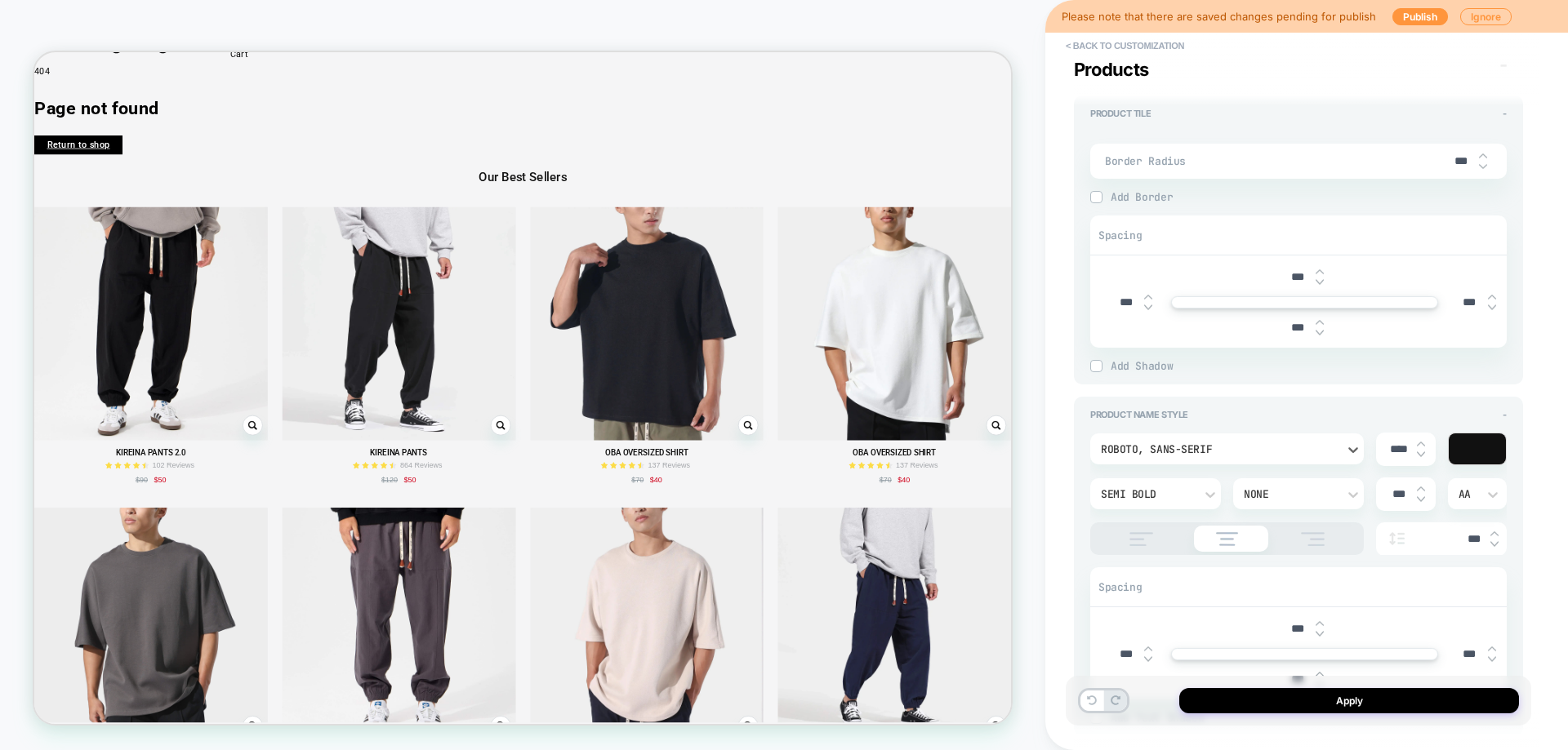
click at [1482, 511] on div "option Roboto, sans-serif, selected. Select is focused , press Down to open the…" at bounding box center [1298, 494] width 417 height 123
click at [1486, 502] on icon at bounding box center [1493, 495] width 17 height 17
click at [1478, 540] on div "Aa" at bounding box center [1478, 536] width 47 height 34
click at [1201, 499] on div "Semi Bold" at bounding box center [1155, 494] width 130 height 31
click at [1149, 345] on div "Normal" at bounding box center [1155, 340] width 118 height 34
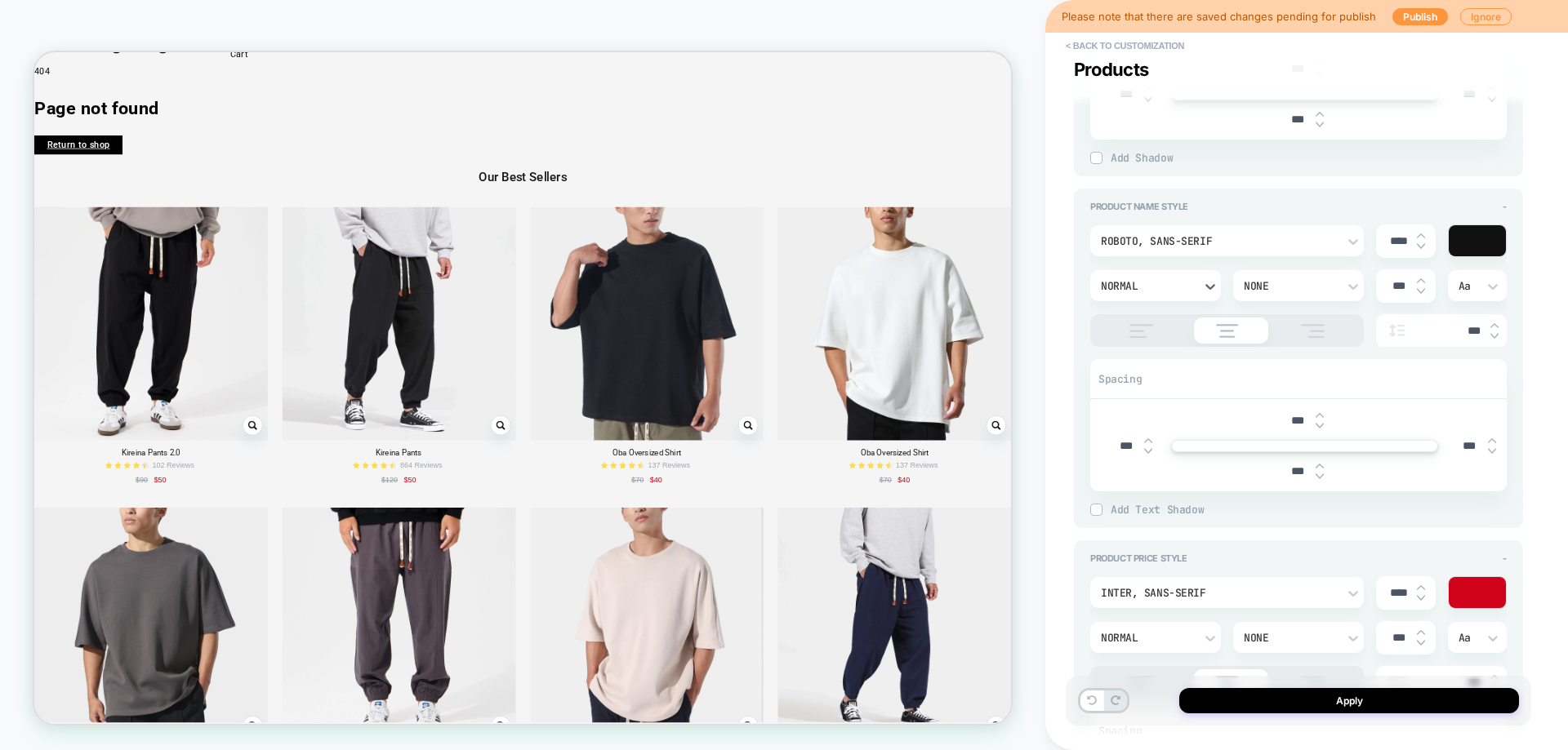
scroll to position [980, 0]
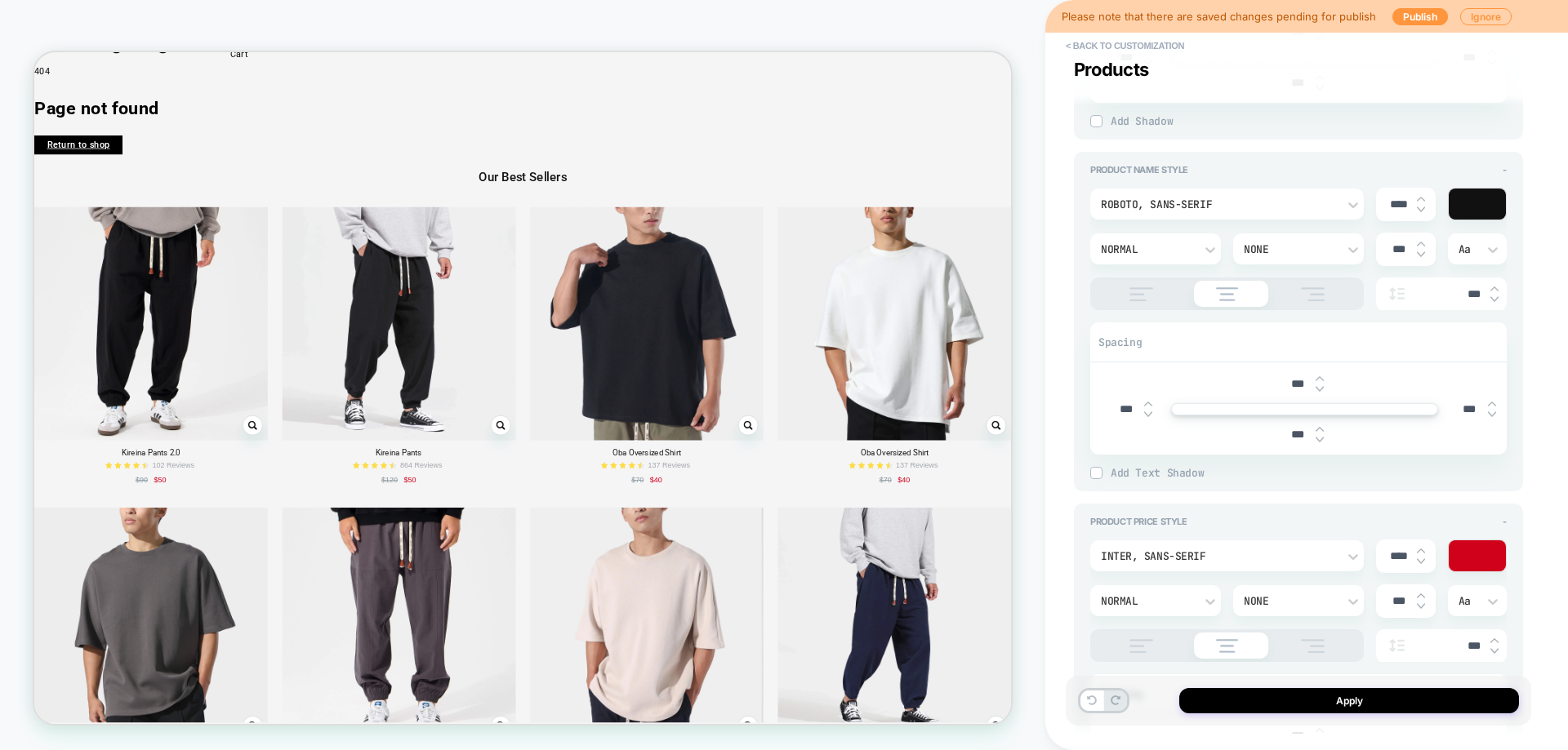
click at [1464, 555] on div at bounding box center [1477, 555] width 58 height 31
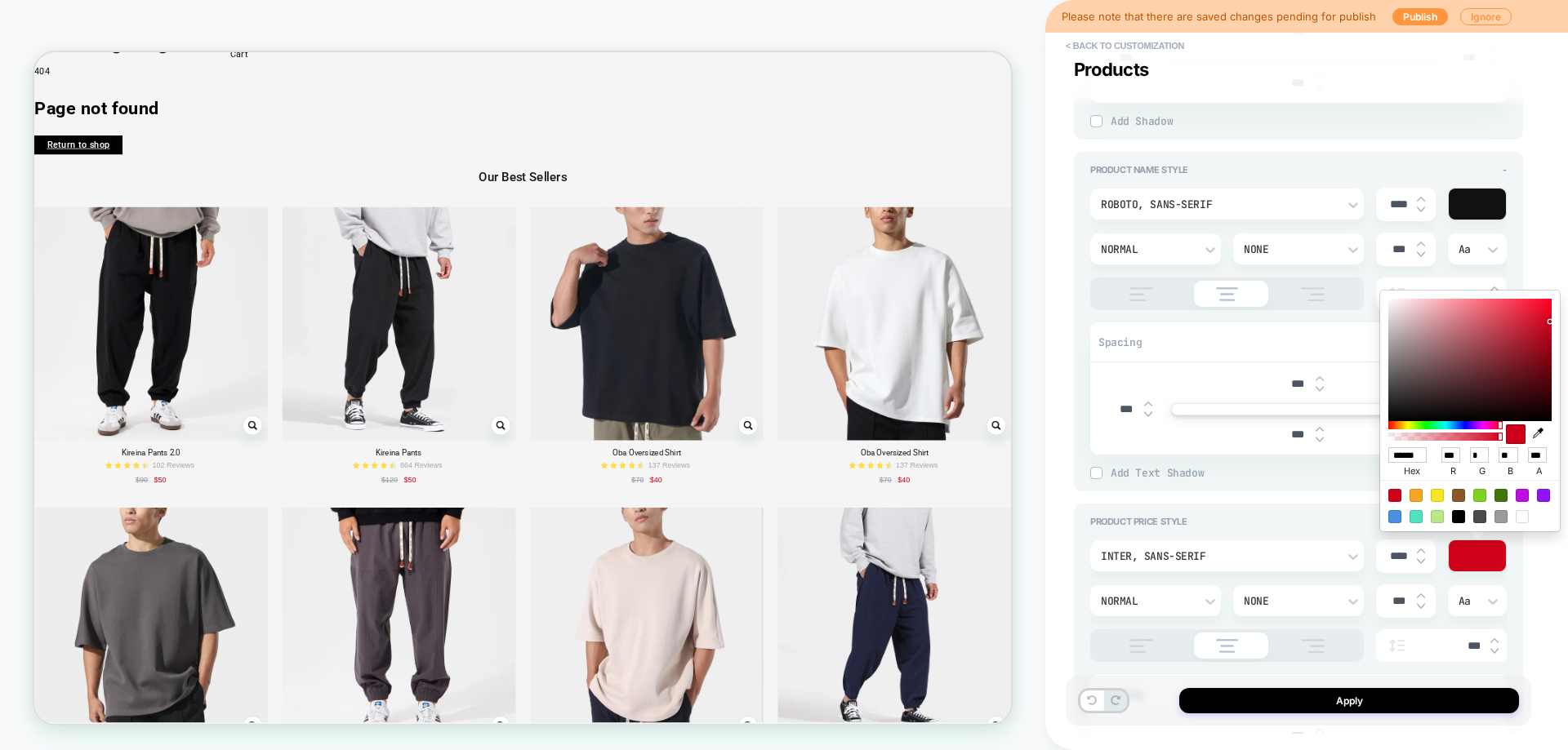
click at [1462, 514] on div at bounding box center [1459, 517] width 13 height 13
type textarea "*"
type input "******"
type input "*"
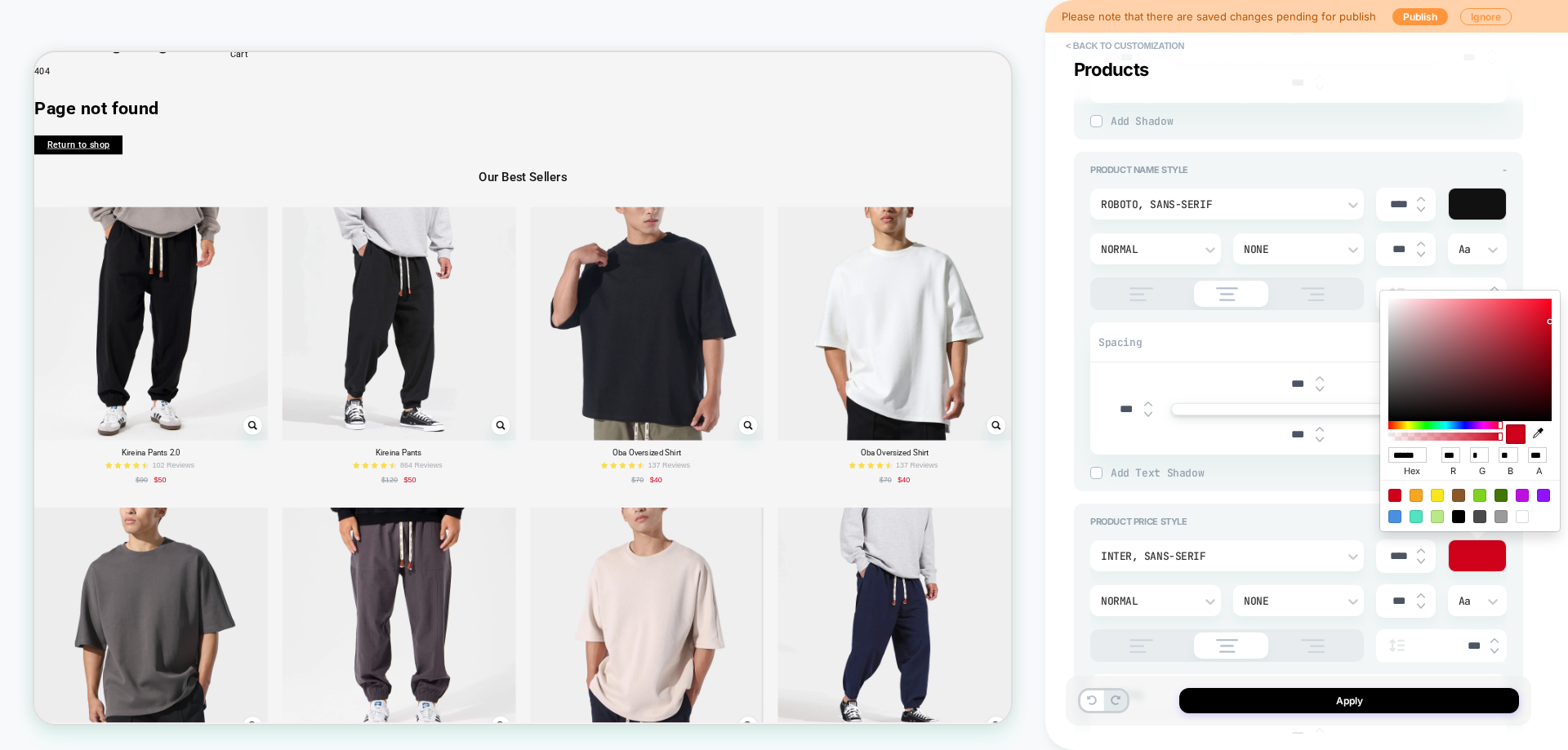
type input "*"
click at [1463, 603] on div "Aa" at bounding box center [1478, 601] width 38 height 14
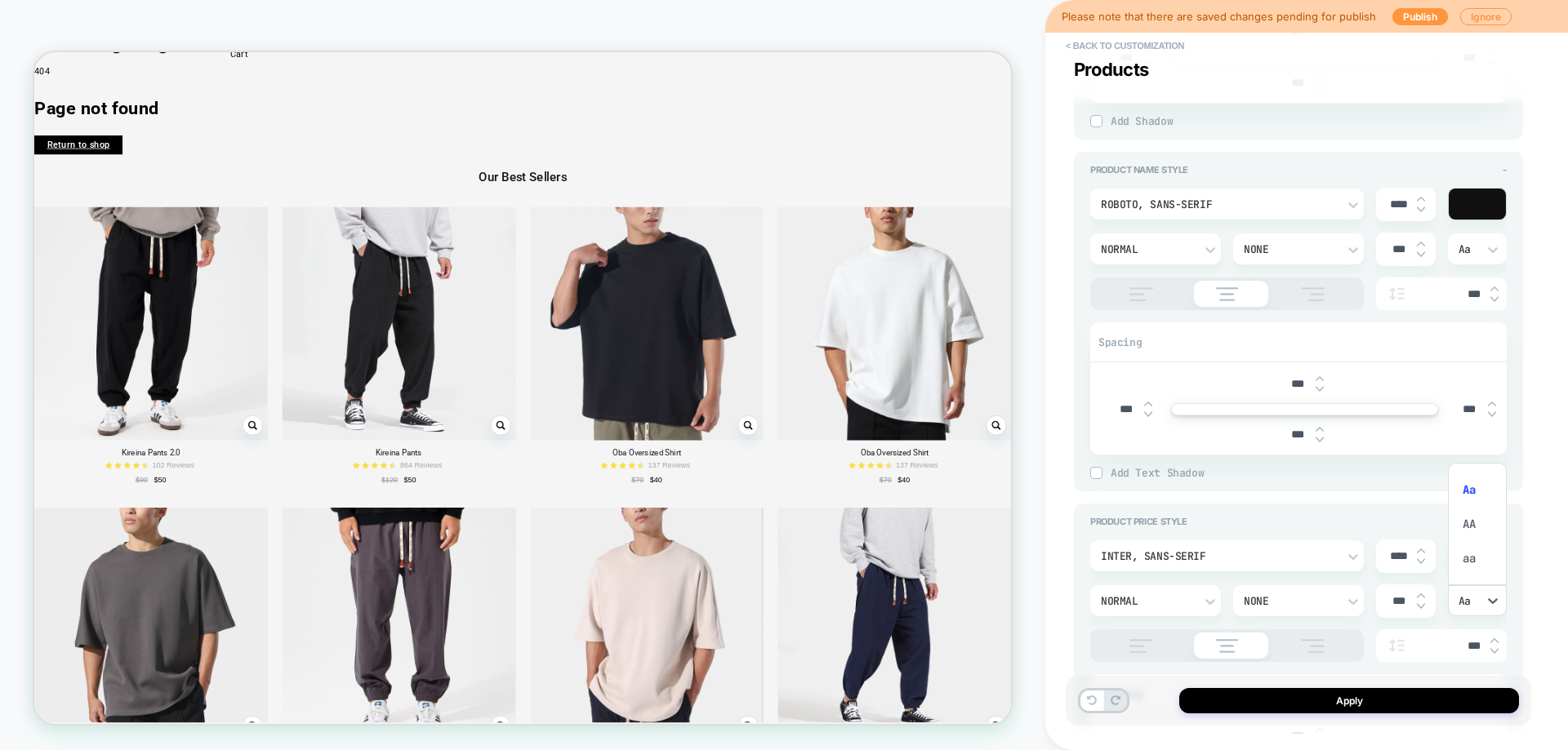
click at [1530, 624] on div at bounding box center [784, 375] width 1568 height 750
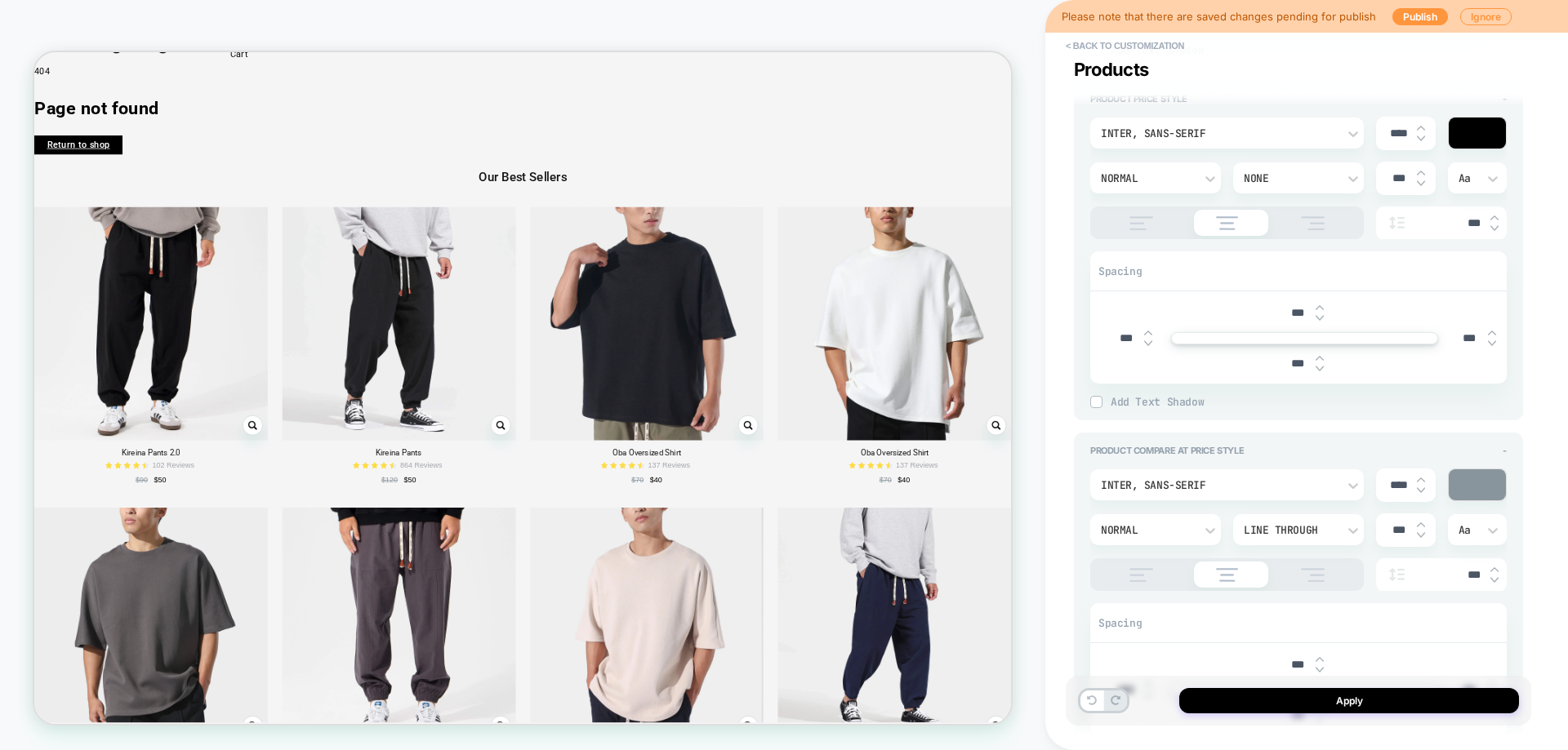
scroll to position [1633, 0]
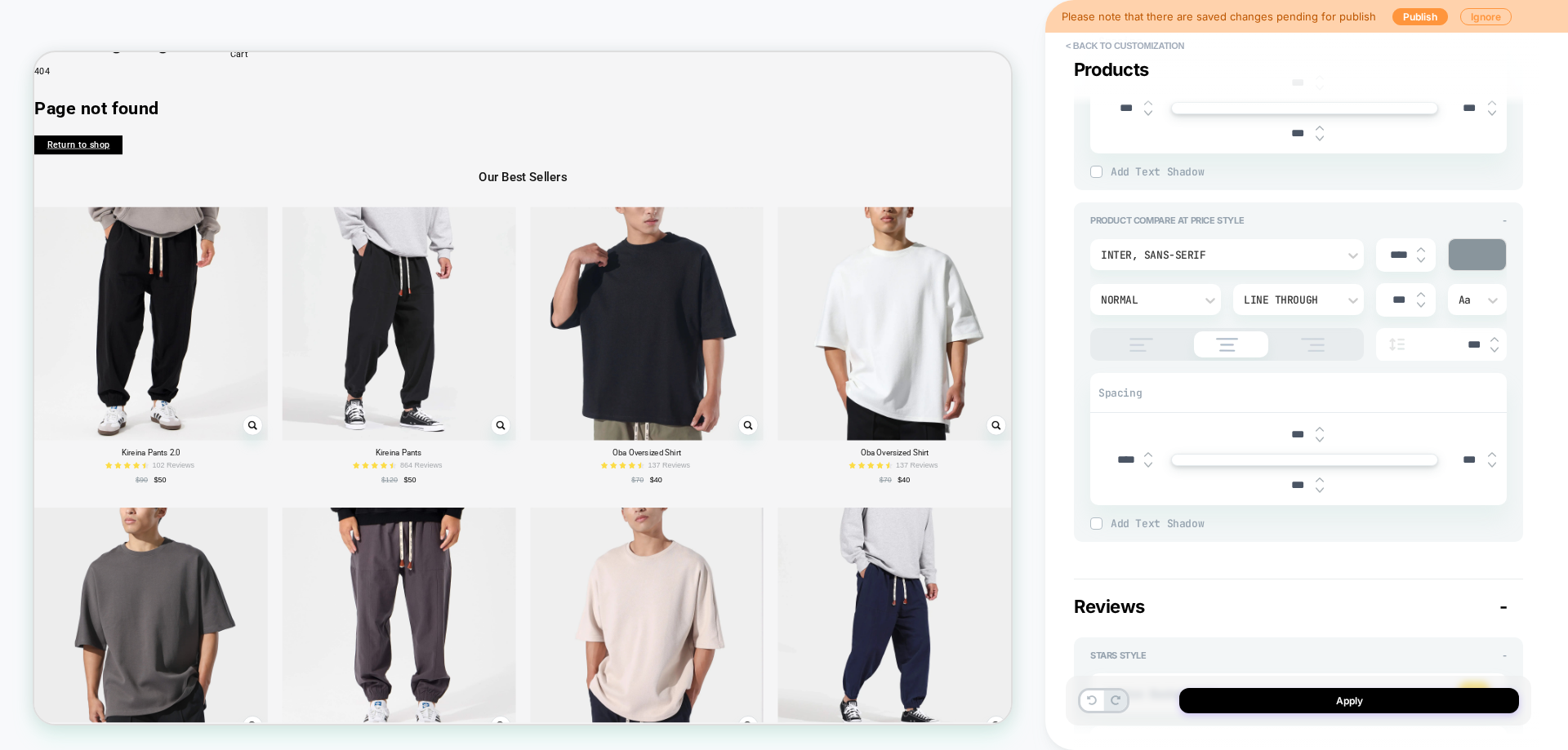
click at [1156, 351] on img at bounding box center [1141, 345] width 41 height 14
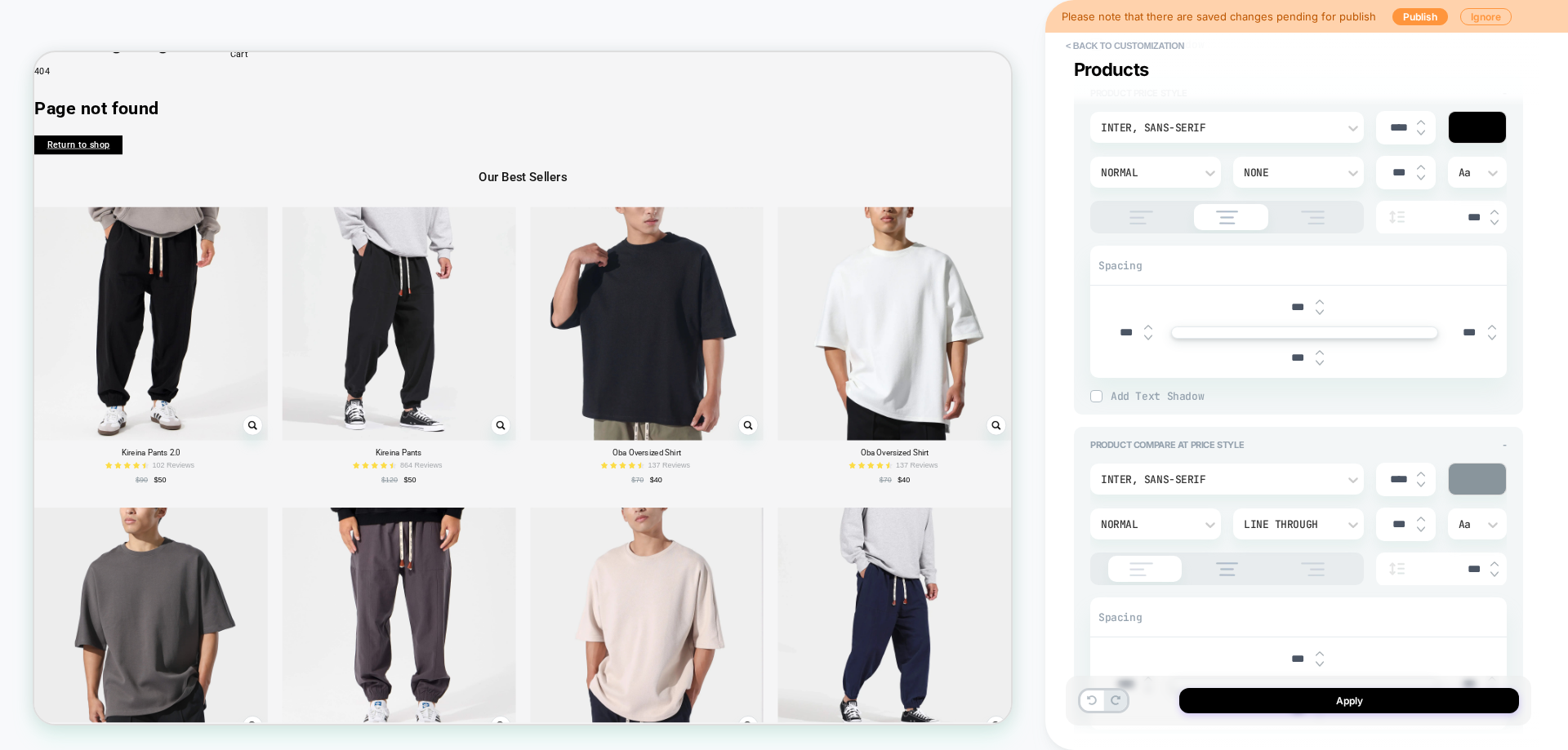
scroll to position [1388, 0]
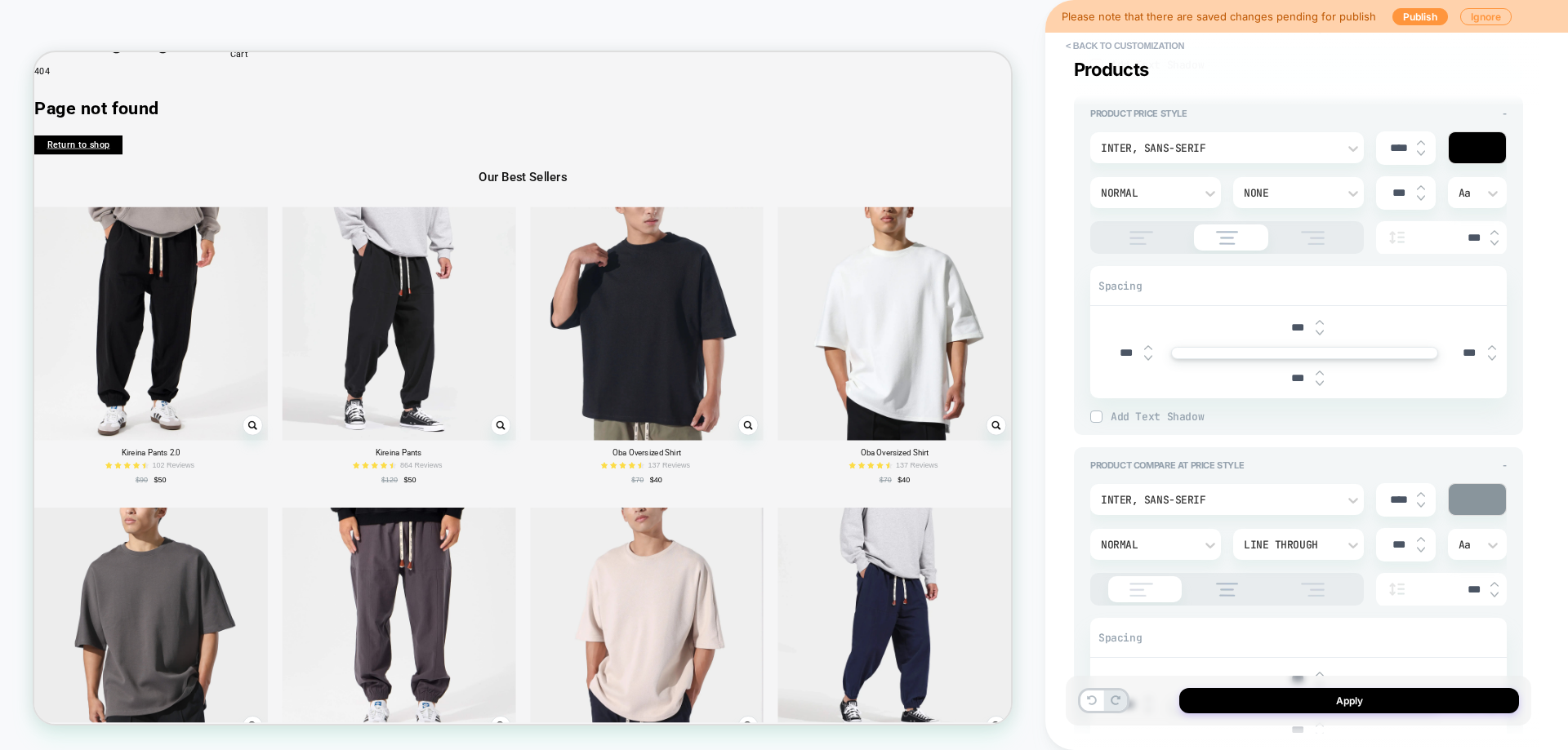
click at [1115, 231] on div at bounding box center [1141, 238] width 86 height 14
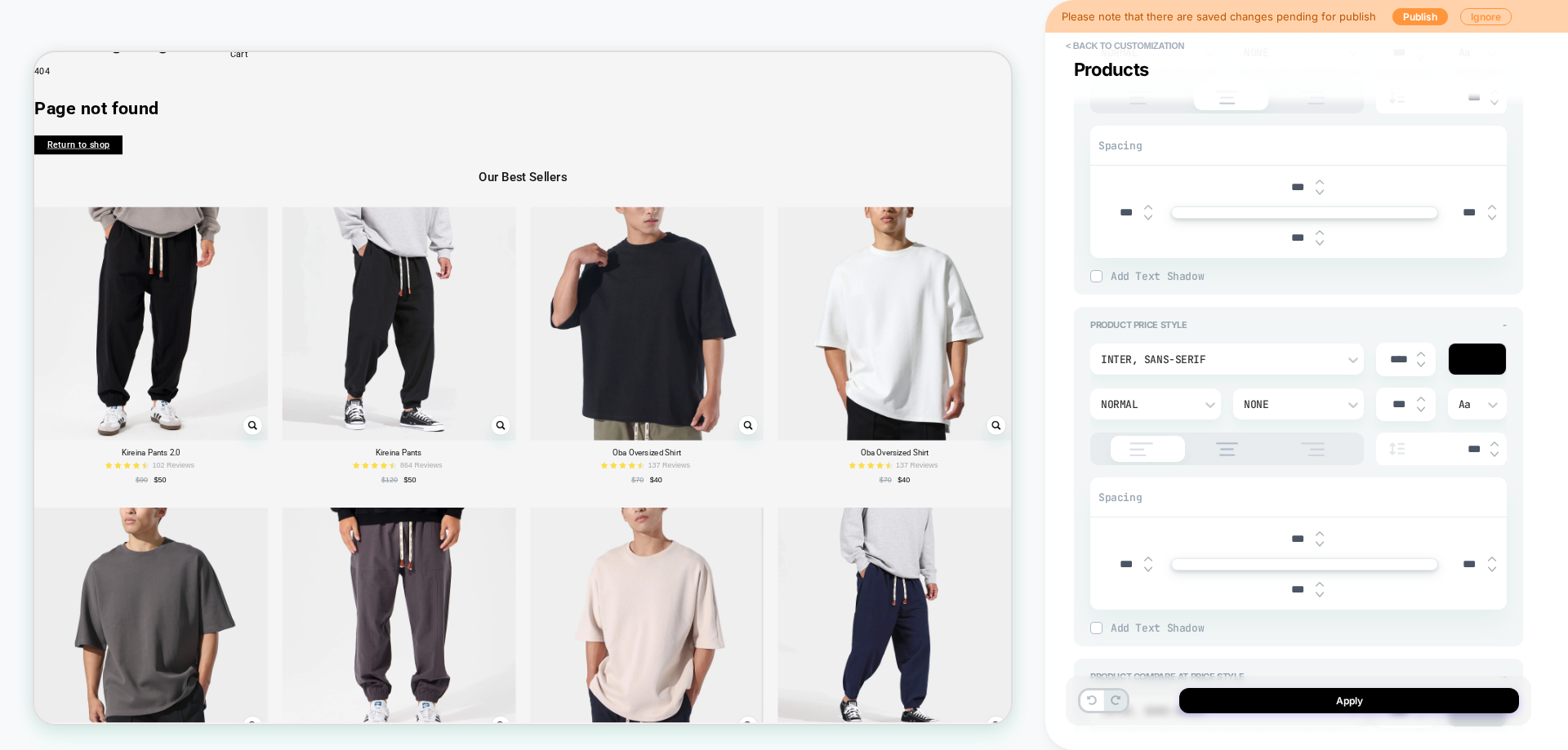
scroll to position [1143, 0]
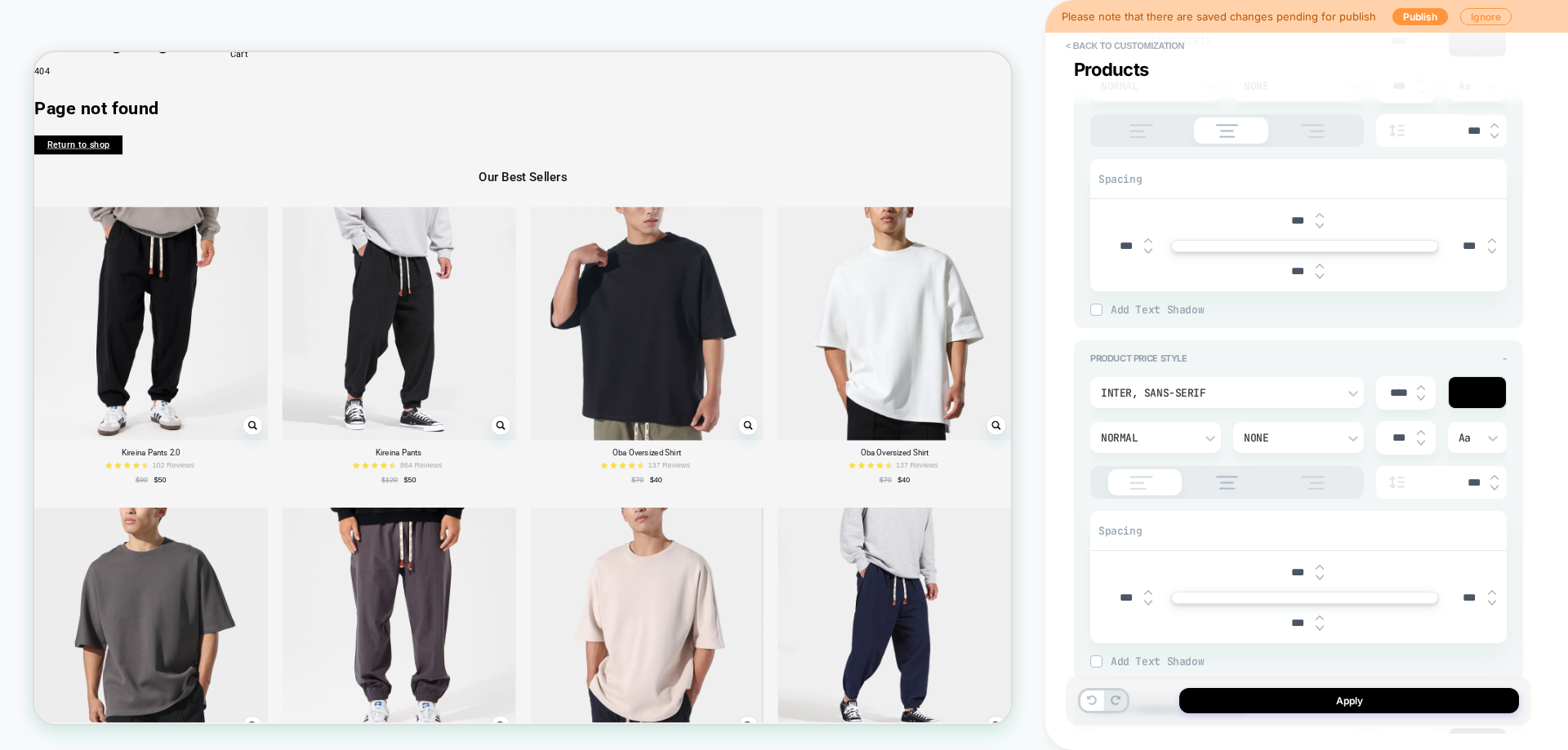
click at [1133, 134] on img at bounding box center [1141, 131] width 41 height 14
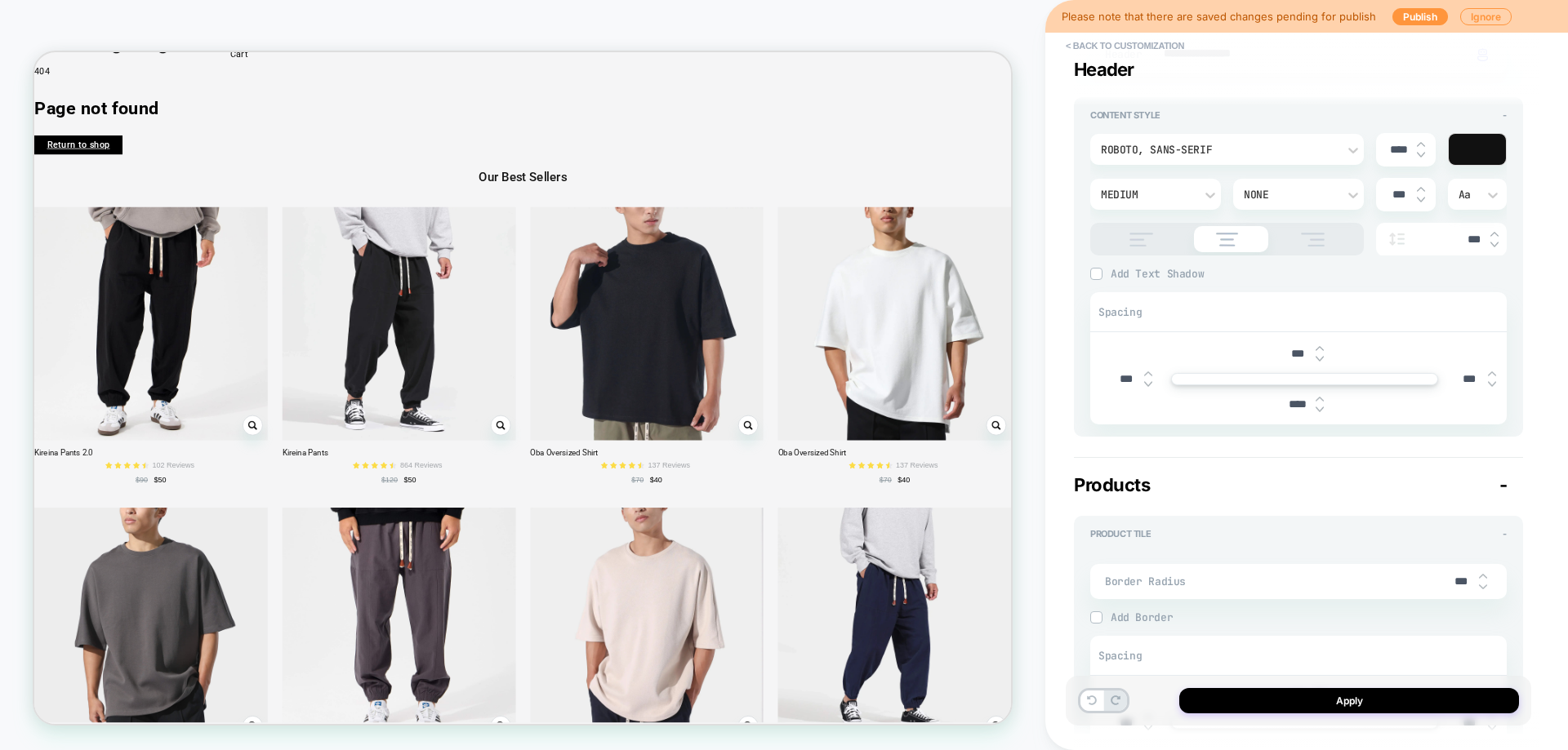
scroll to position [245, 0]
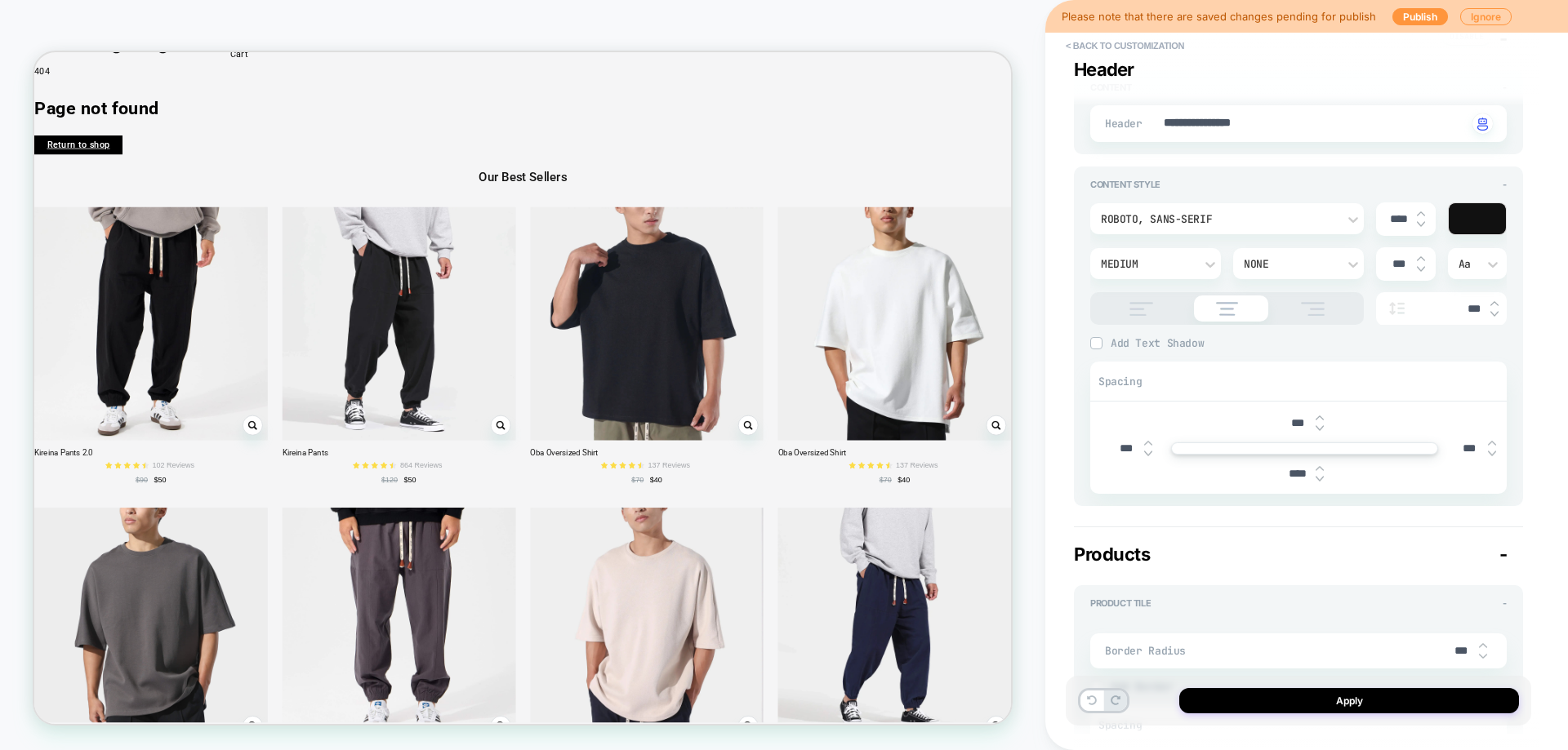
click at [1154, 307] on img at bounding box center [1141, 309] width 41 height 14
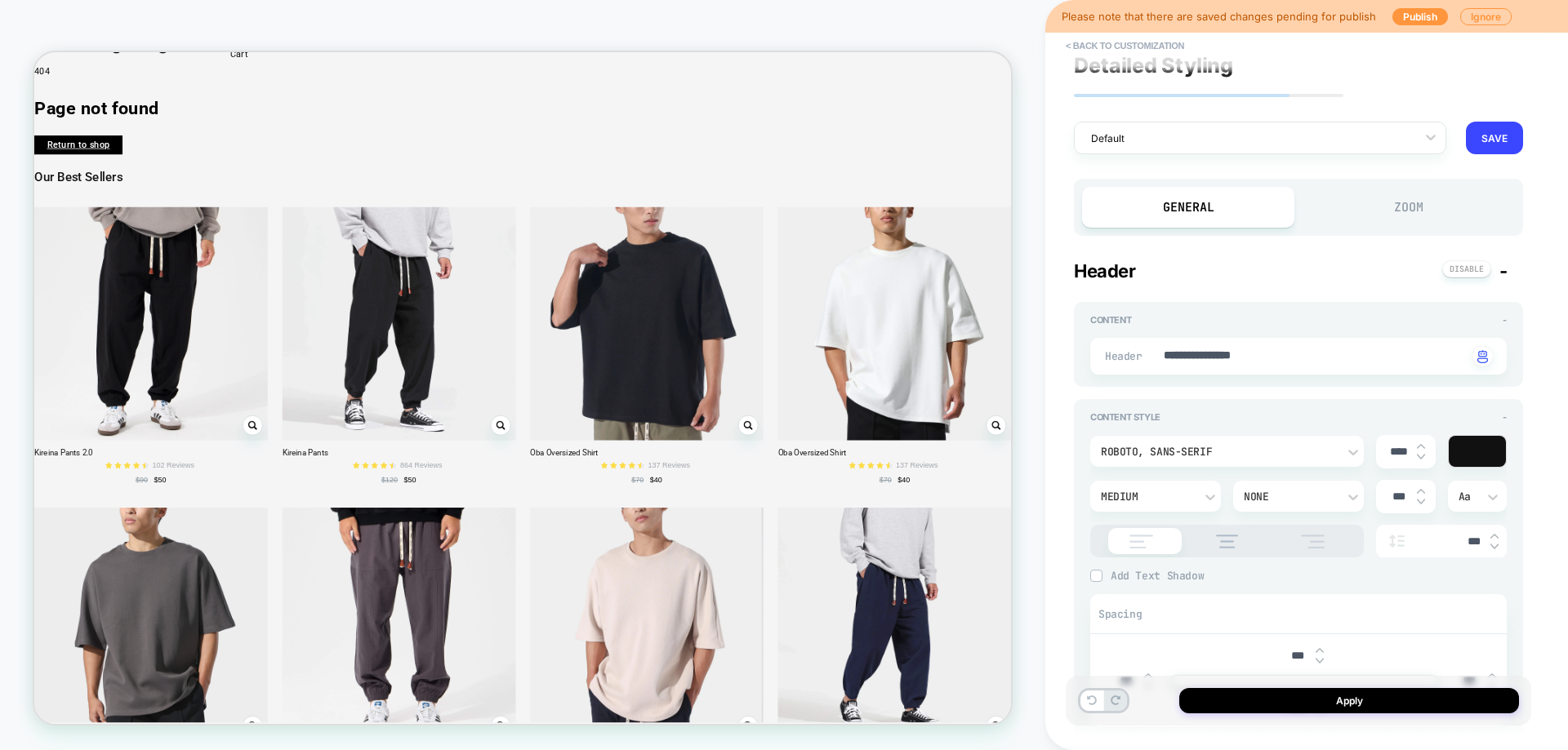
scroll to position [0, 0]
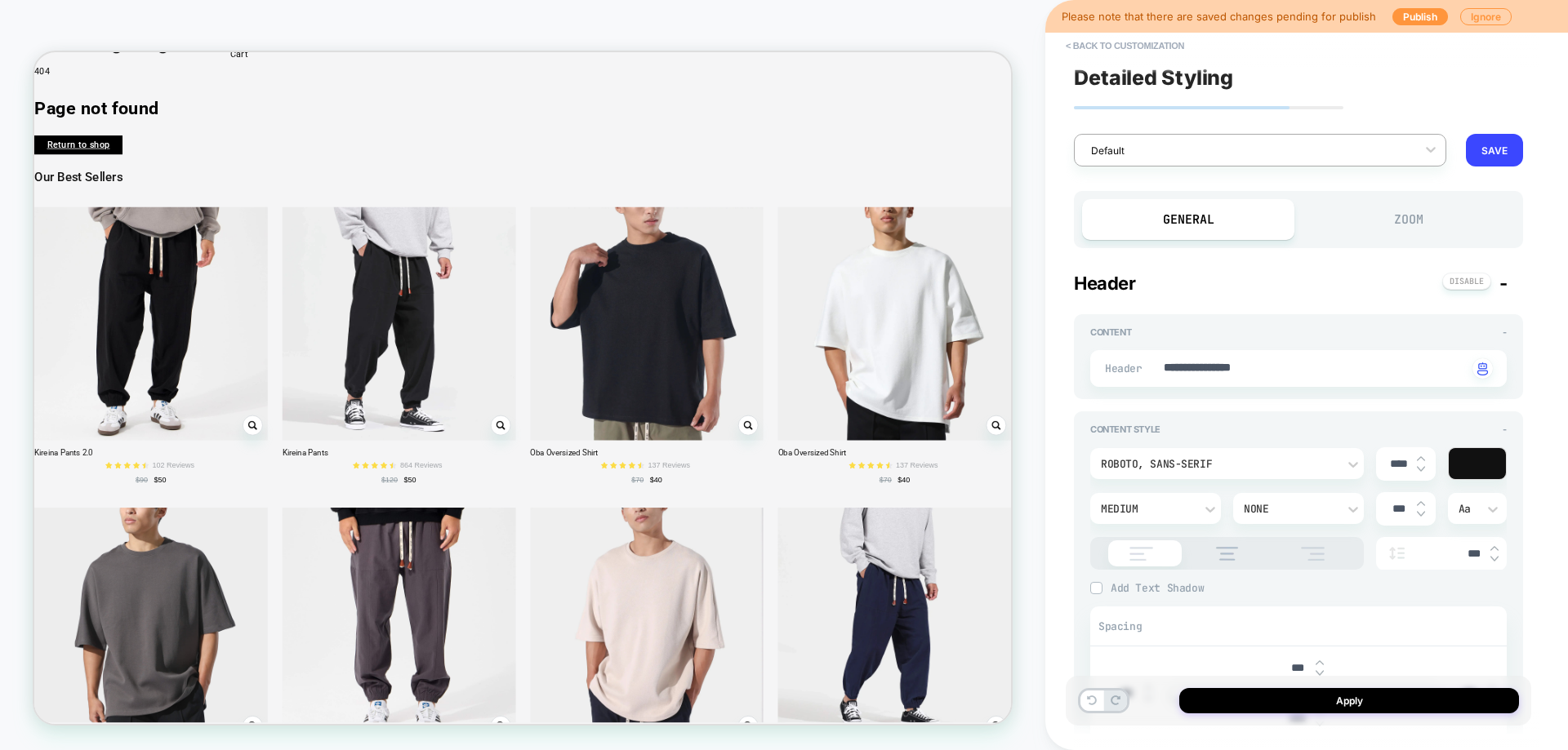
click at [1307, 158] on div at bounding box center [1249, 150] width 317 height 16
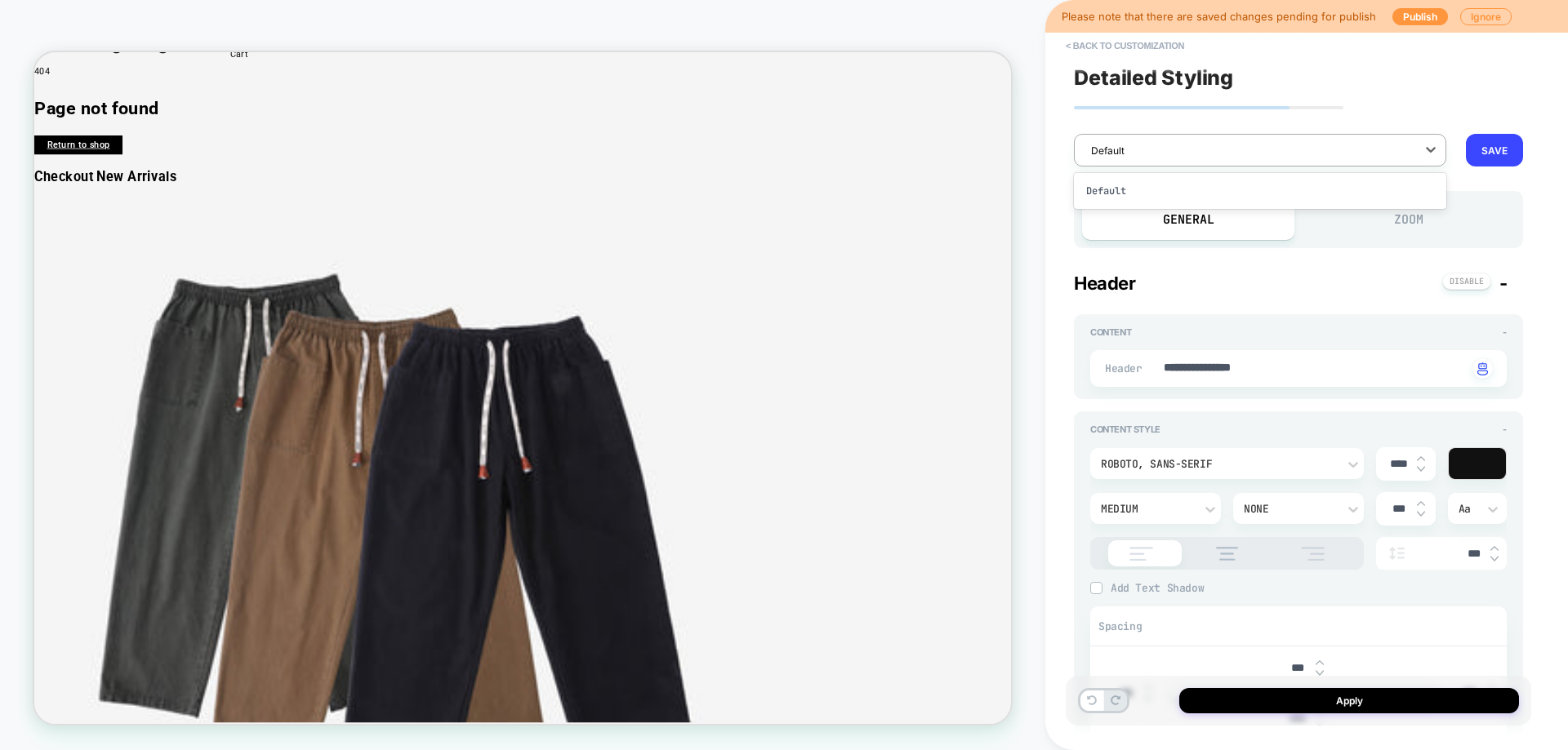
click at [1312, 145] on div at bounding box center [1249, 150] width 317 height 16
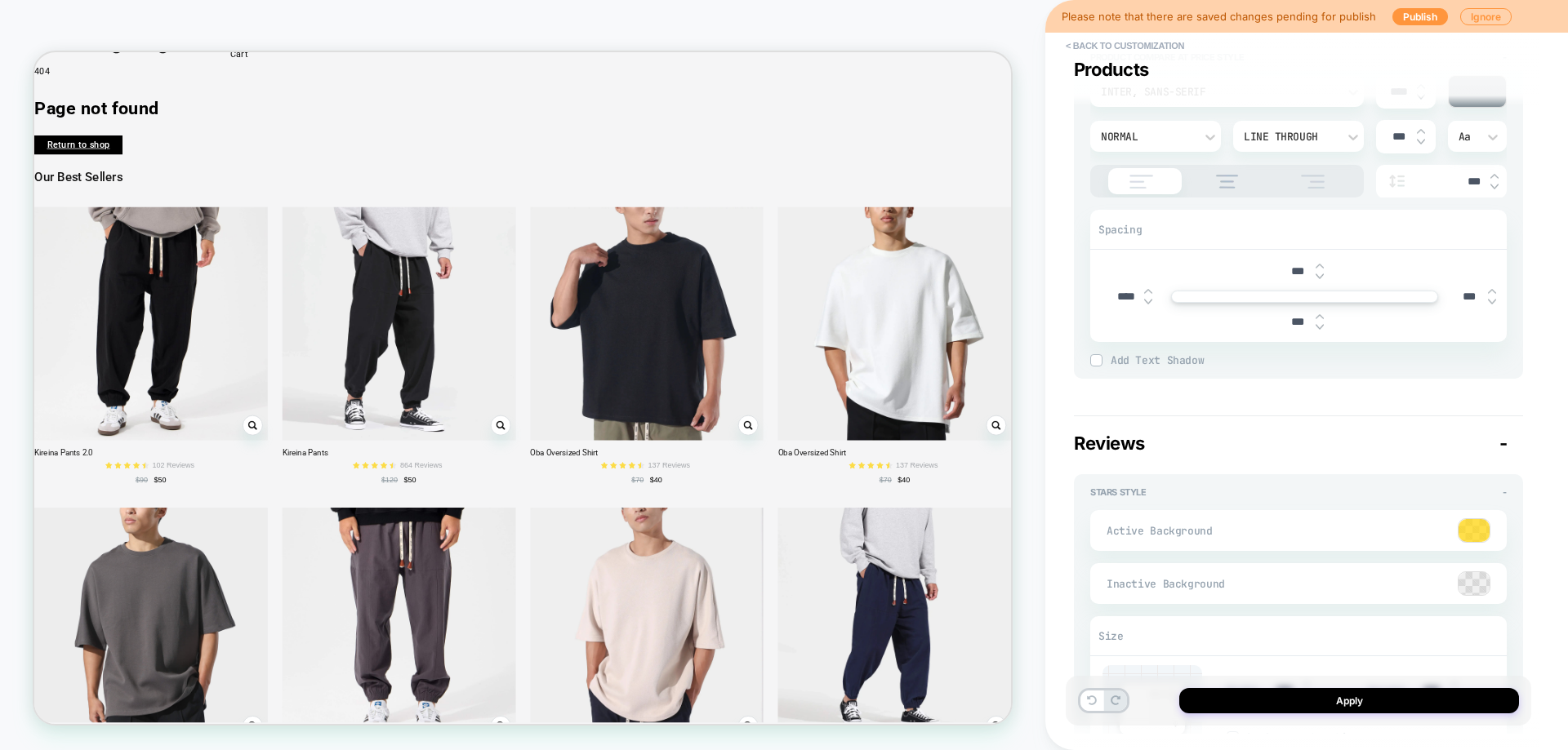
scroll to position [1959, 0]
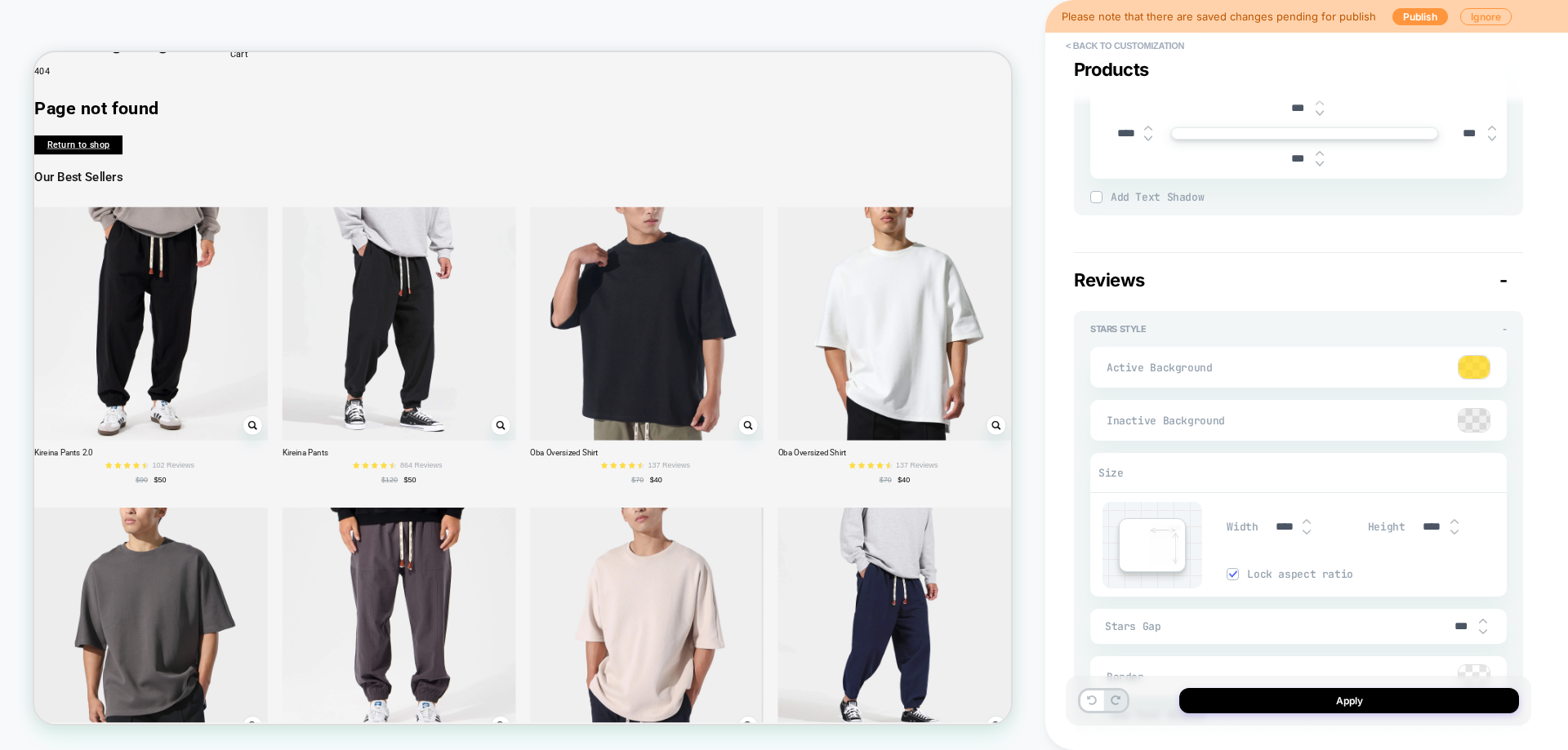
click at [1478, 372] on div at bounding box center [1474, 367] width 31 height 23
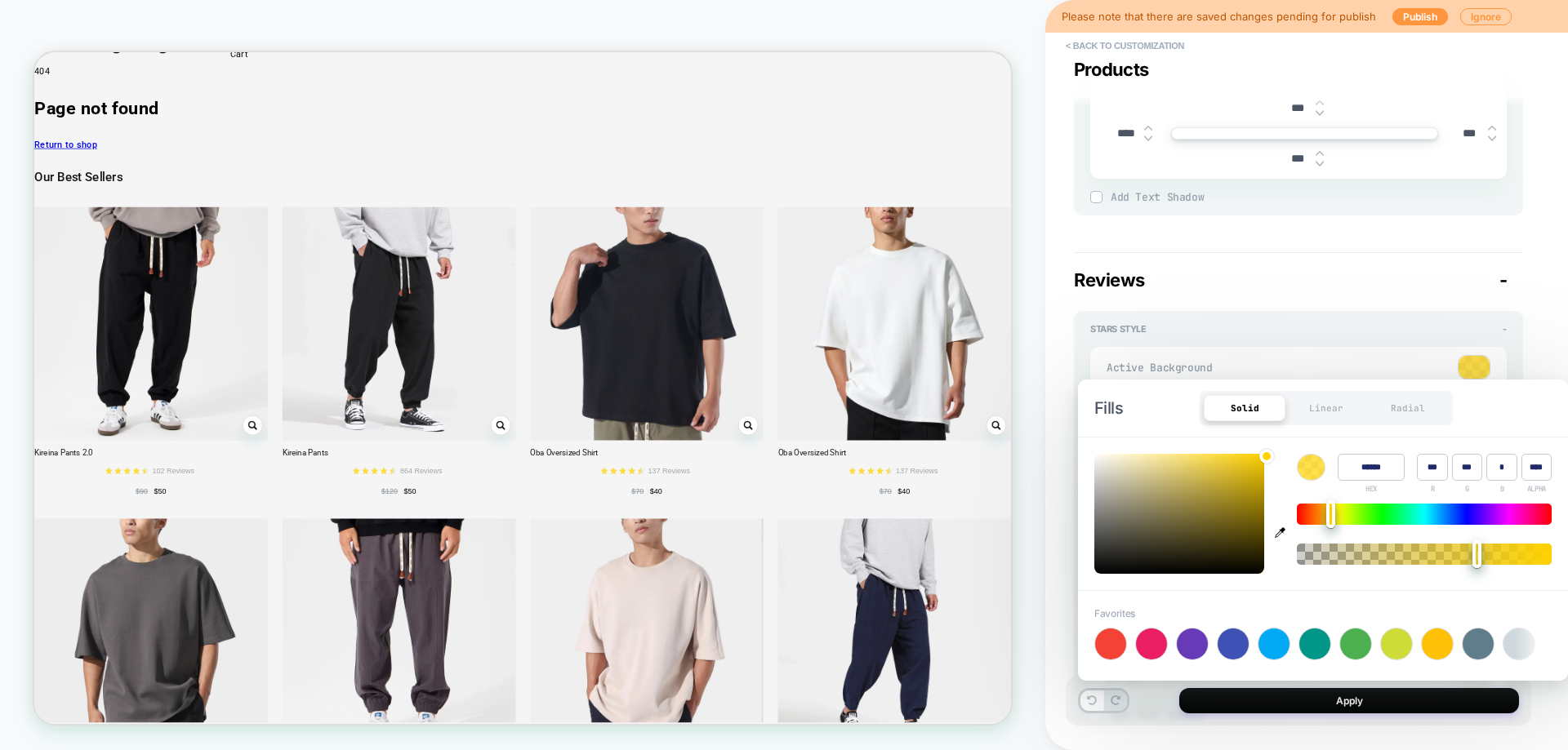
type textarea "*"
click at [1434, 638] on div at bounding box center [1437, 644] width 31 height 31
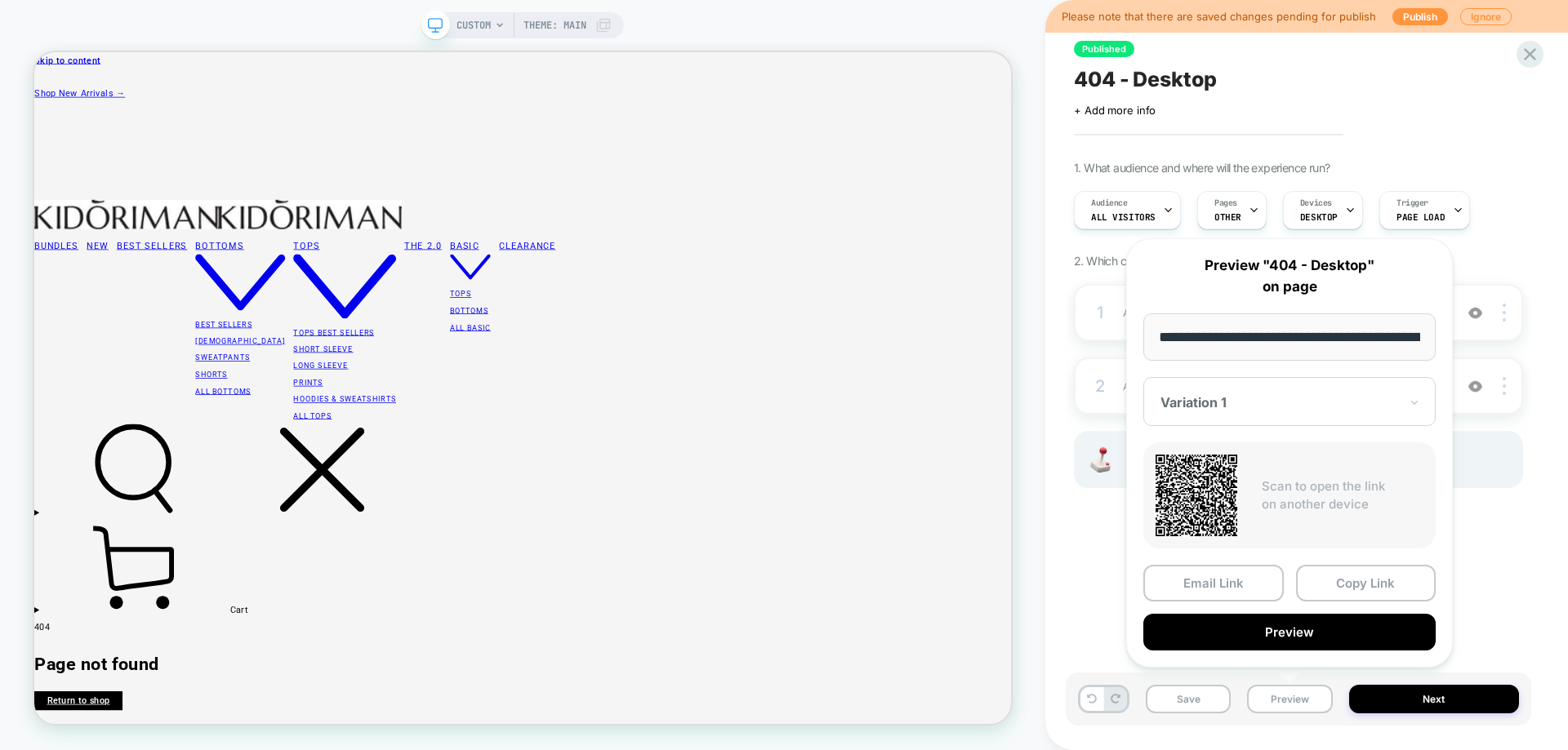
scroll to position [742, 0]
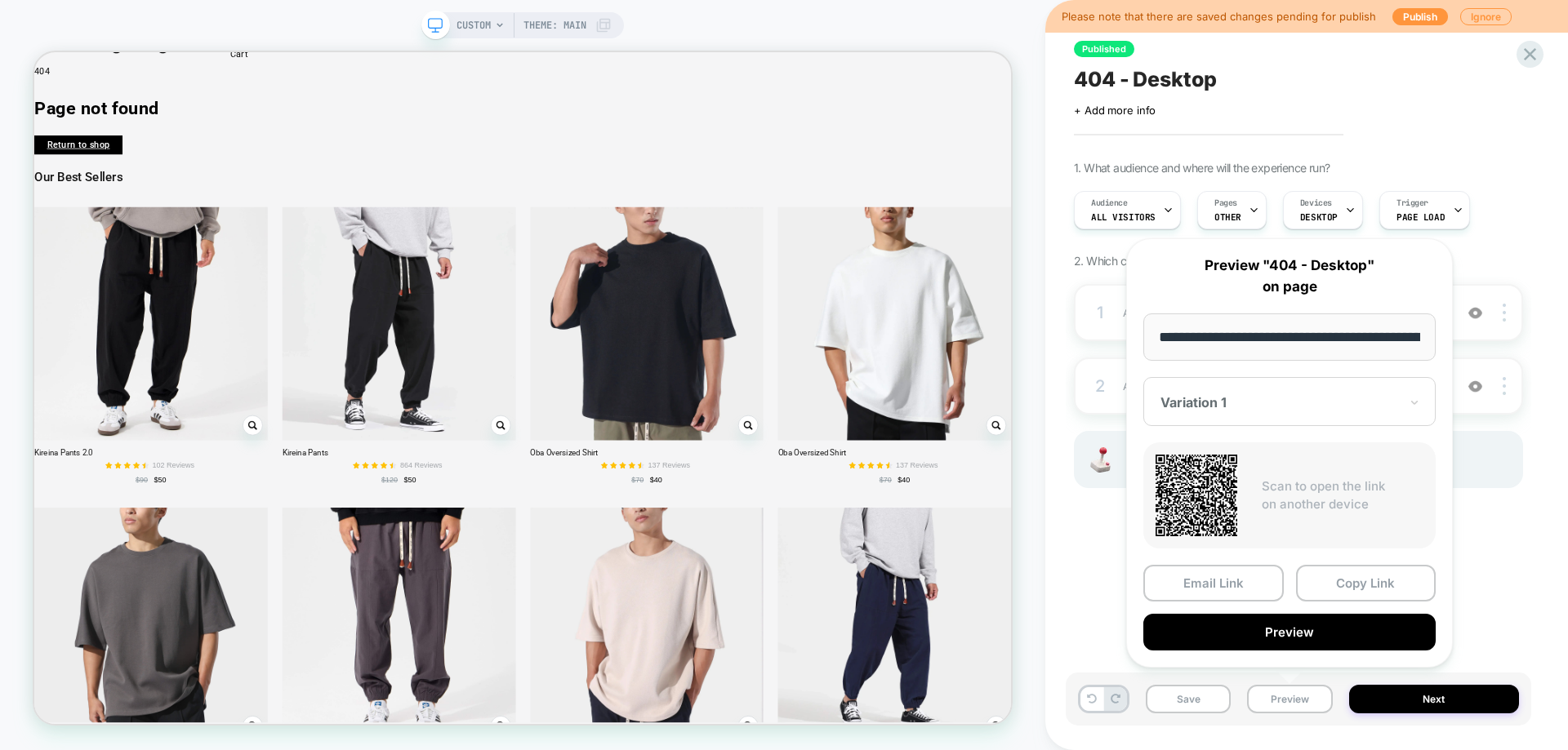
click at [1287, 697] on button "Preview" at bounding box center [1290, 699] width 85 height 28
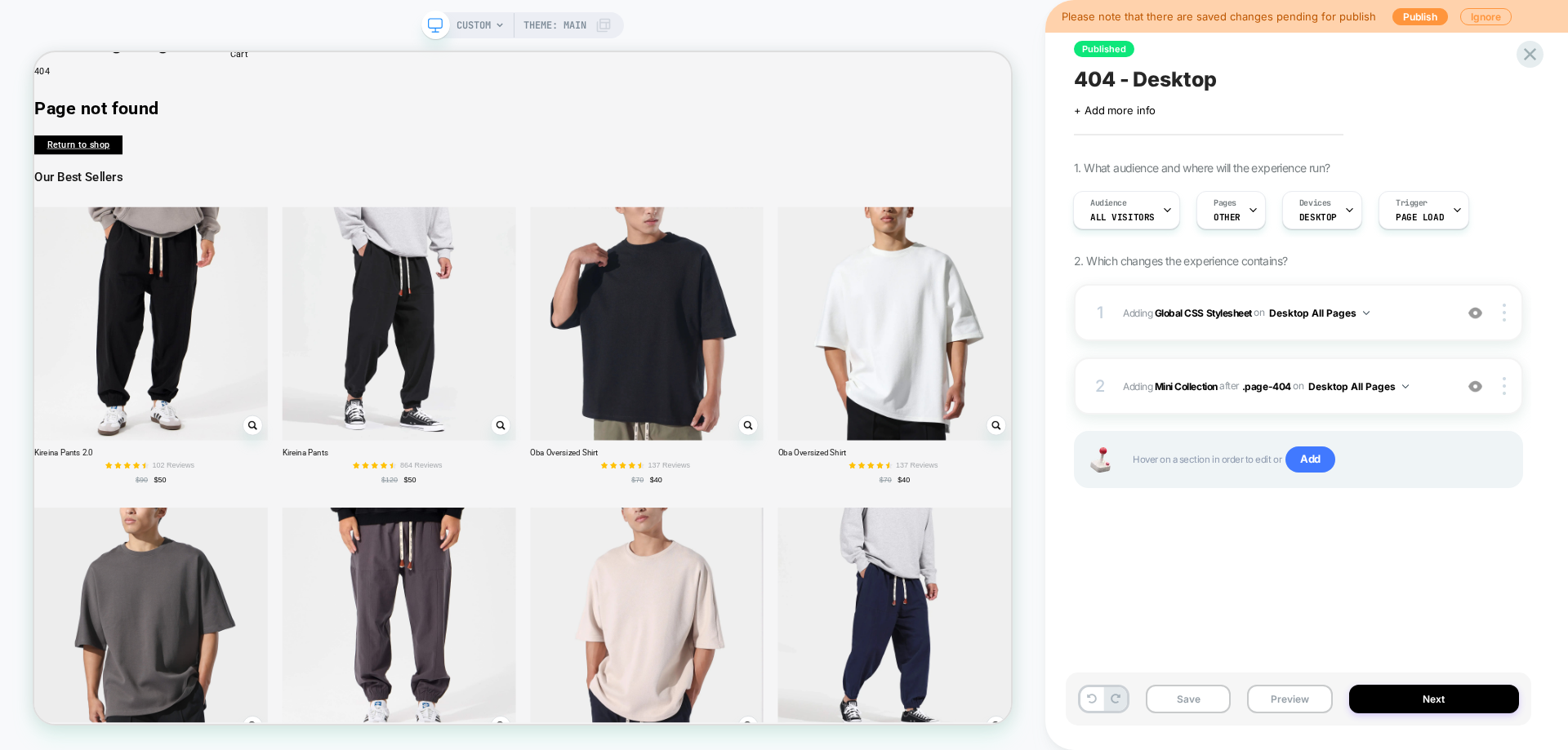
click at [1287, 697] on button "Preview" at bounding box center [1290, 699] width 85 height 28
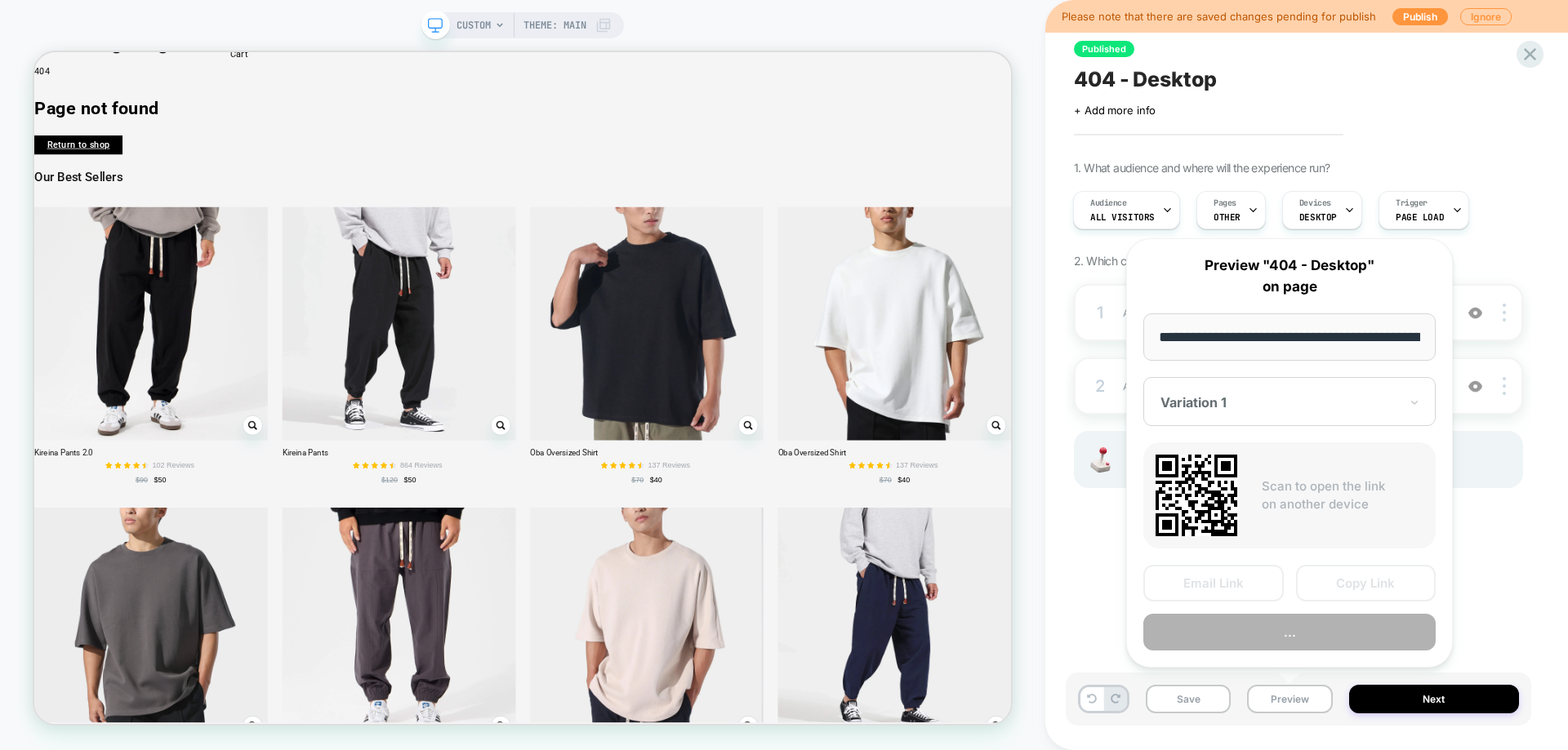
scroll to position [0, 76]
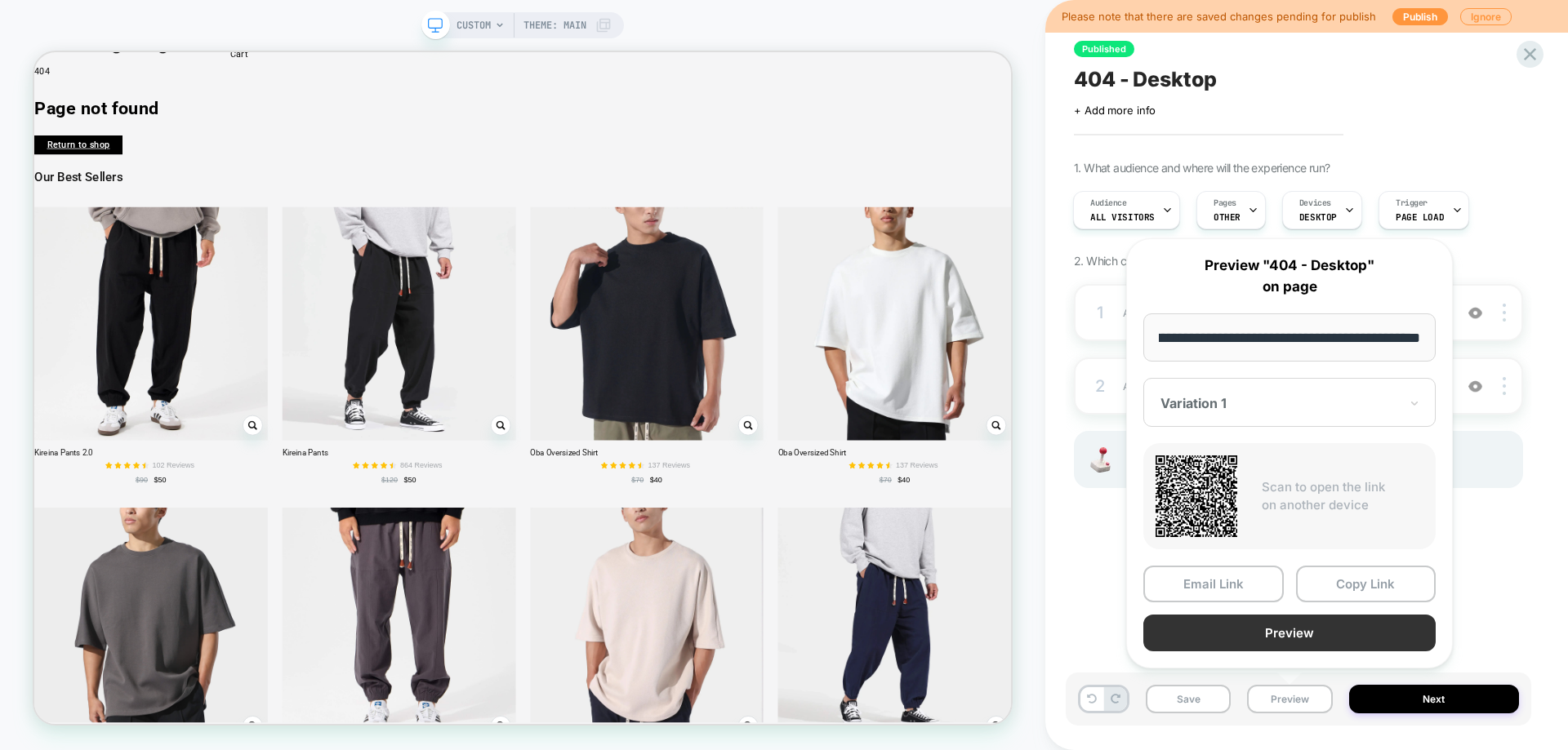
click at [1299, 637] on button "Preview" at bounding box center [1289, 633] width 292 height 37
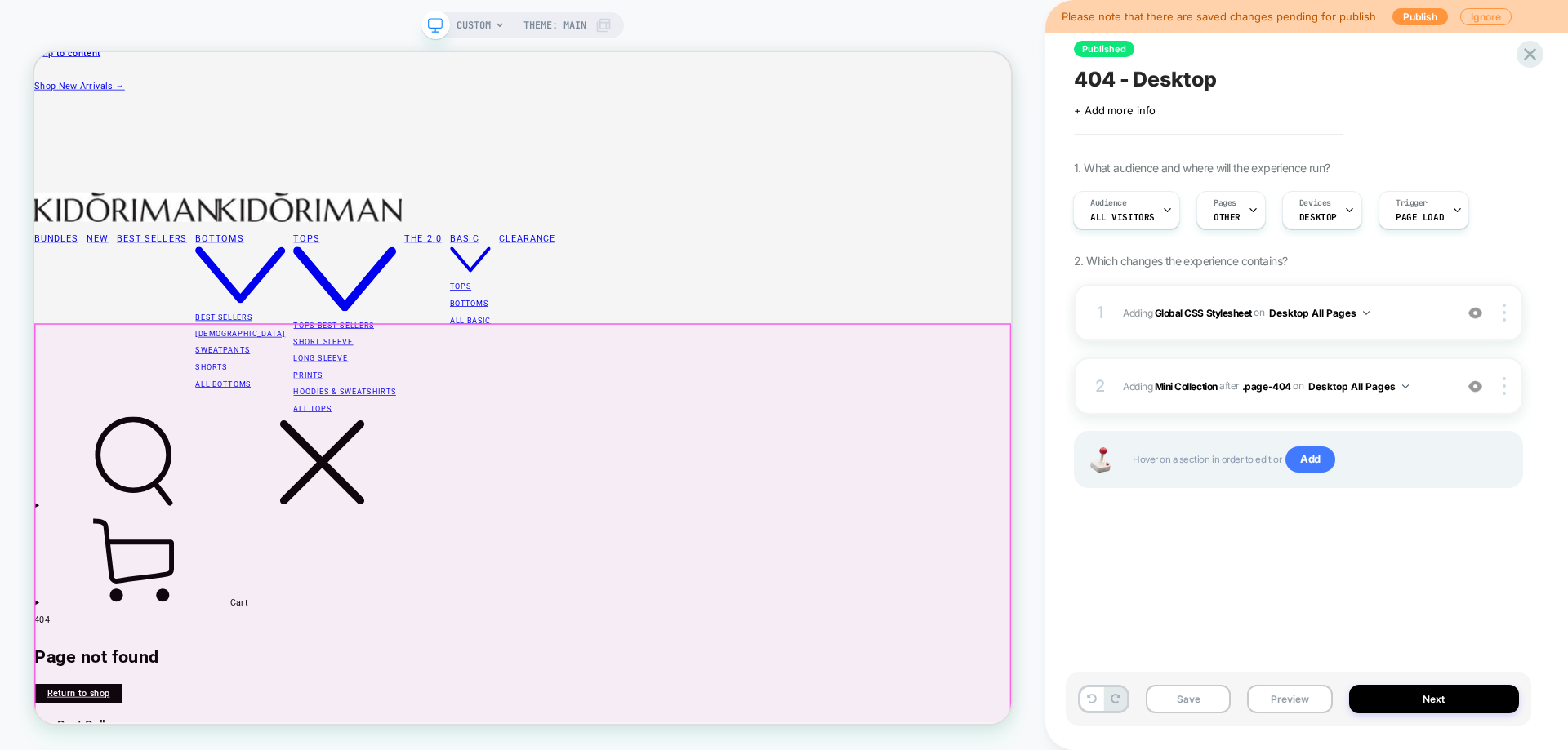
scroll to position [7, 0]
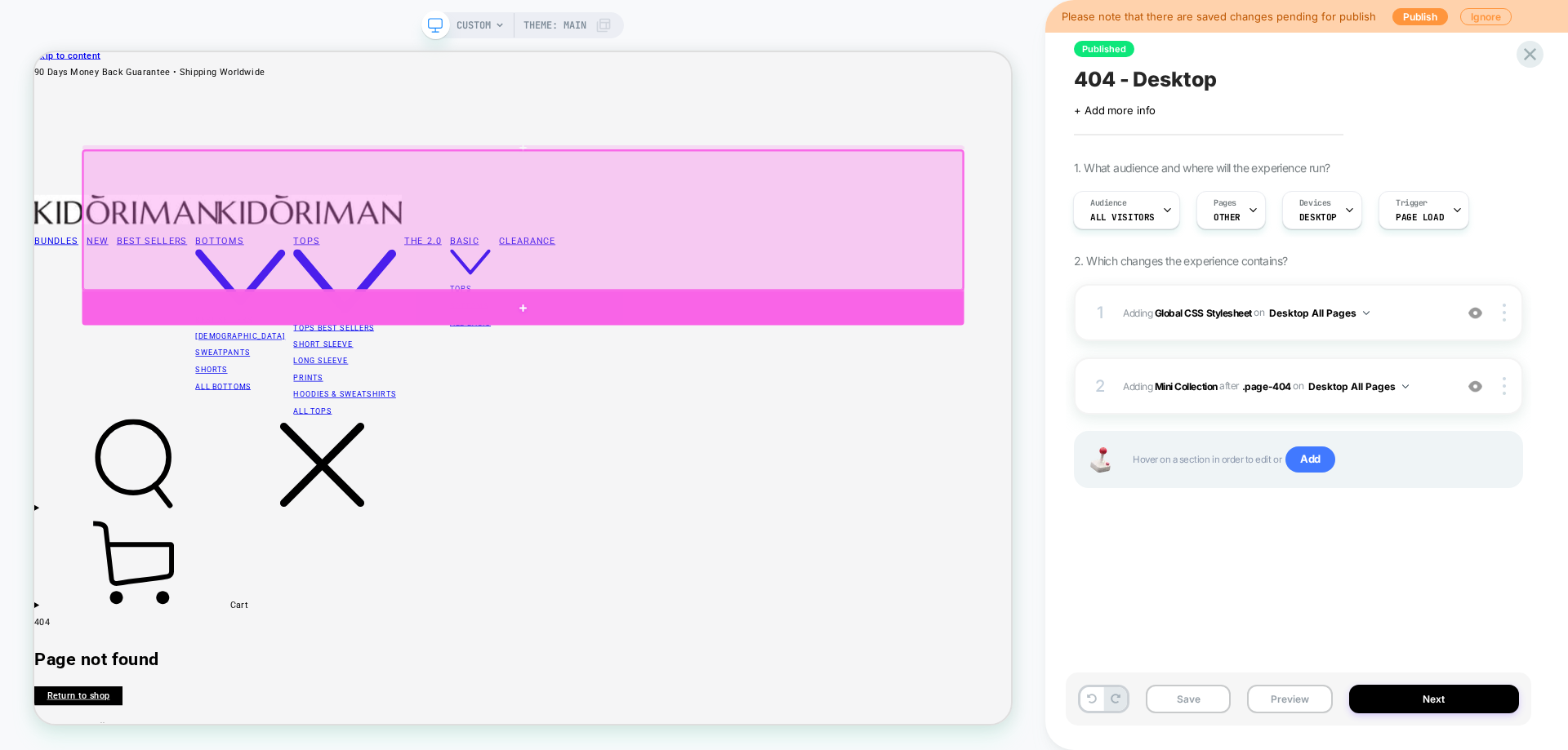
drag, startPoint x: 1096, startPoint y: 385, endPoint x: 1251, endPoint y: 501, distance: 193.6
click at [1096, 385] on div at bounding box center [686, 393] width 1176 height 46
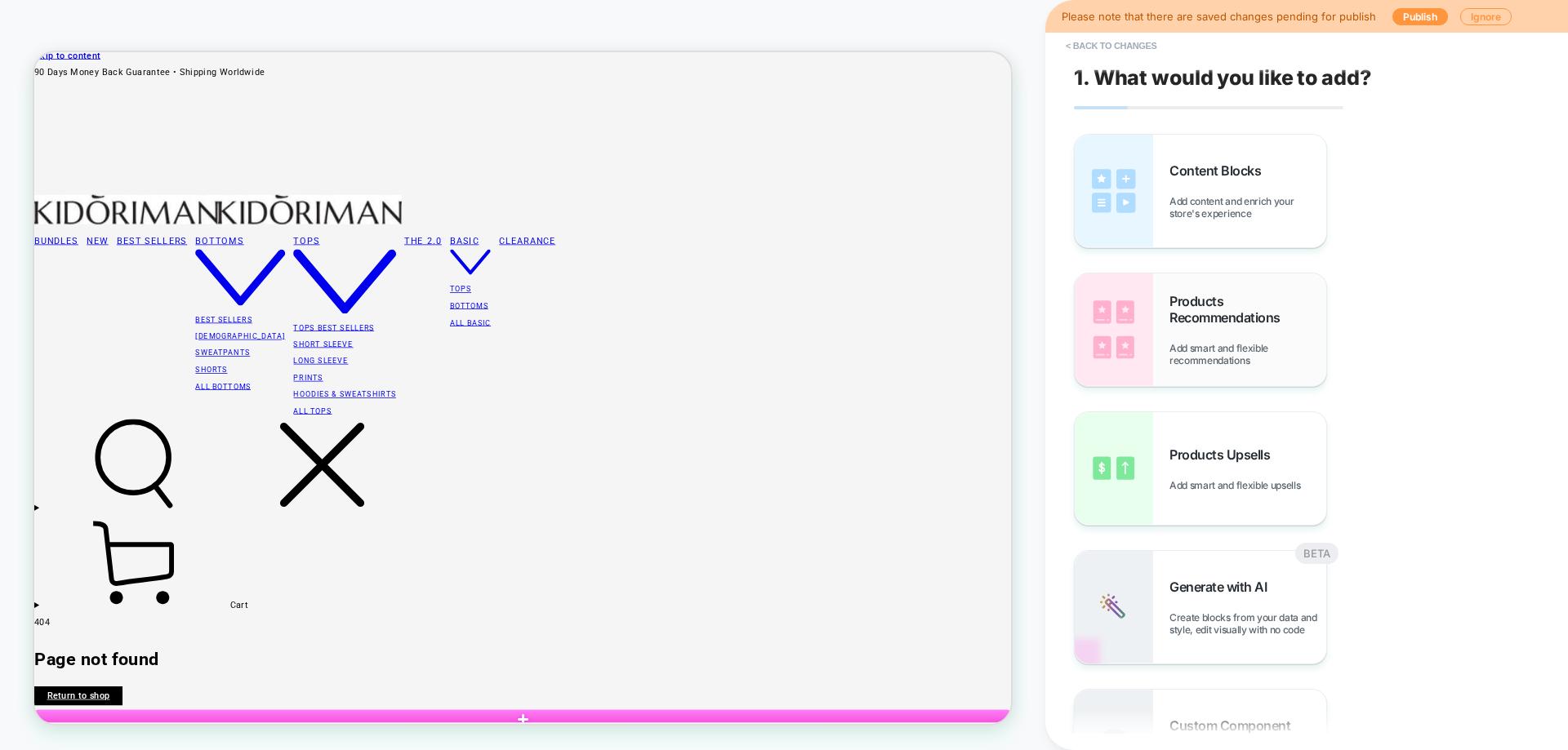
scroll to position [0, 0]
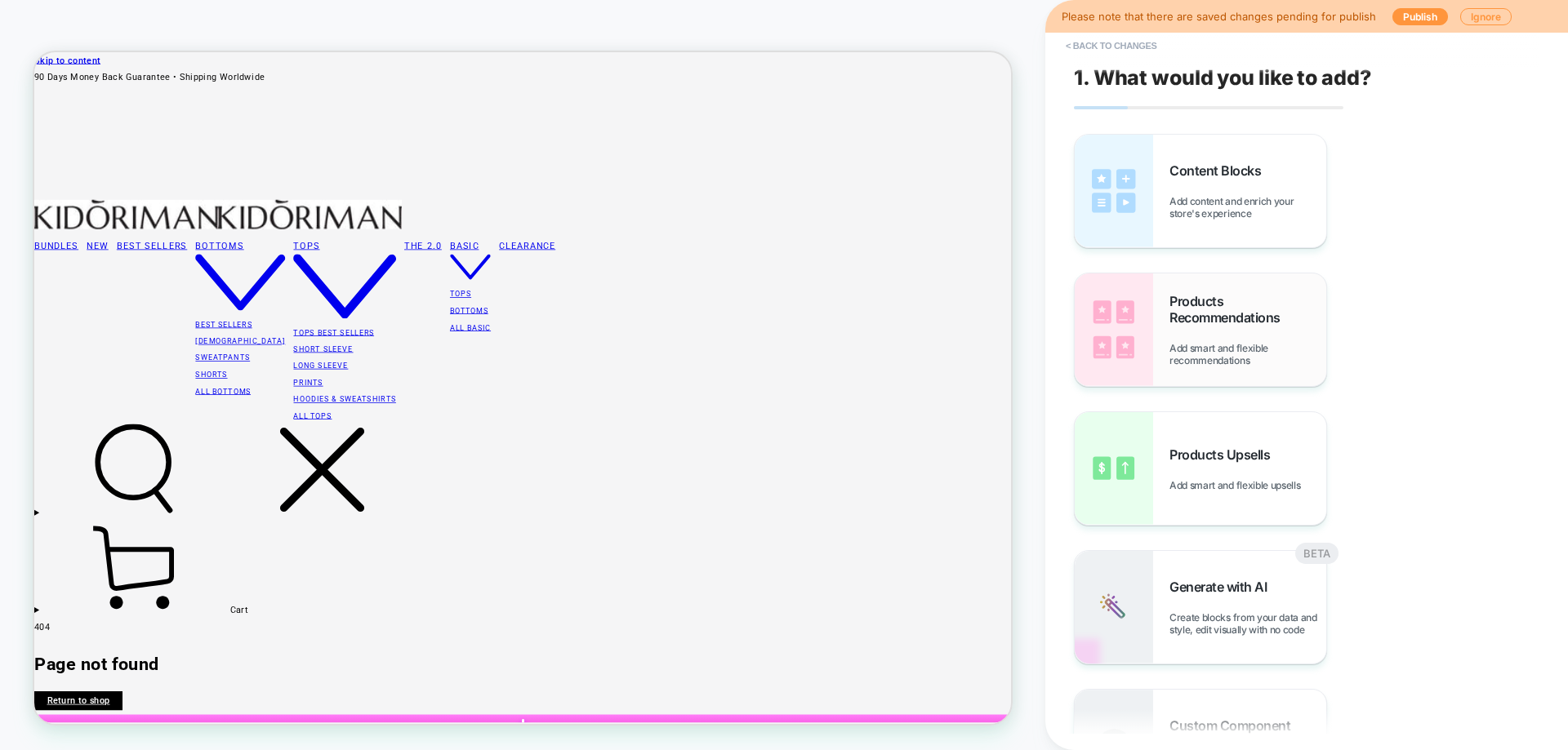
click at [1200, 325] on span "Products Recommendations" at bounding box center [1248, 309] width 157 height 33
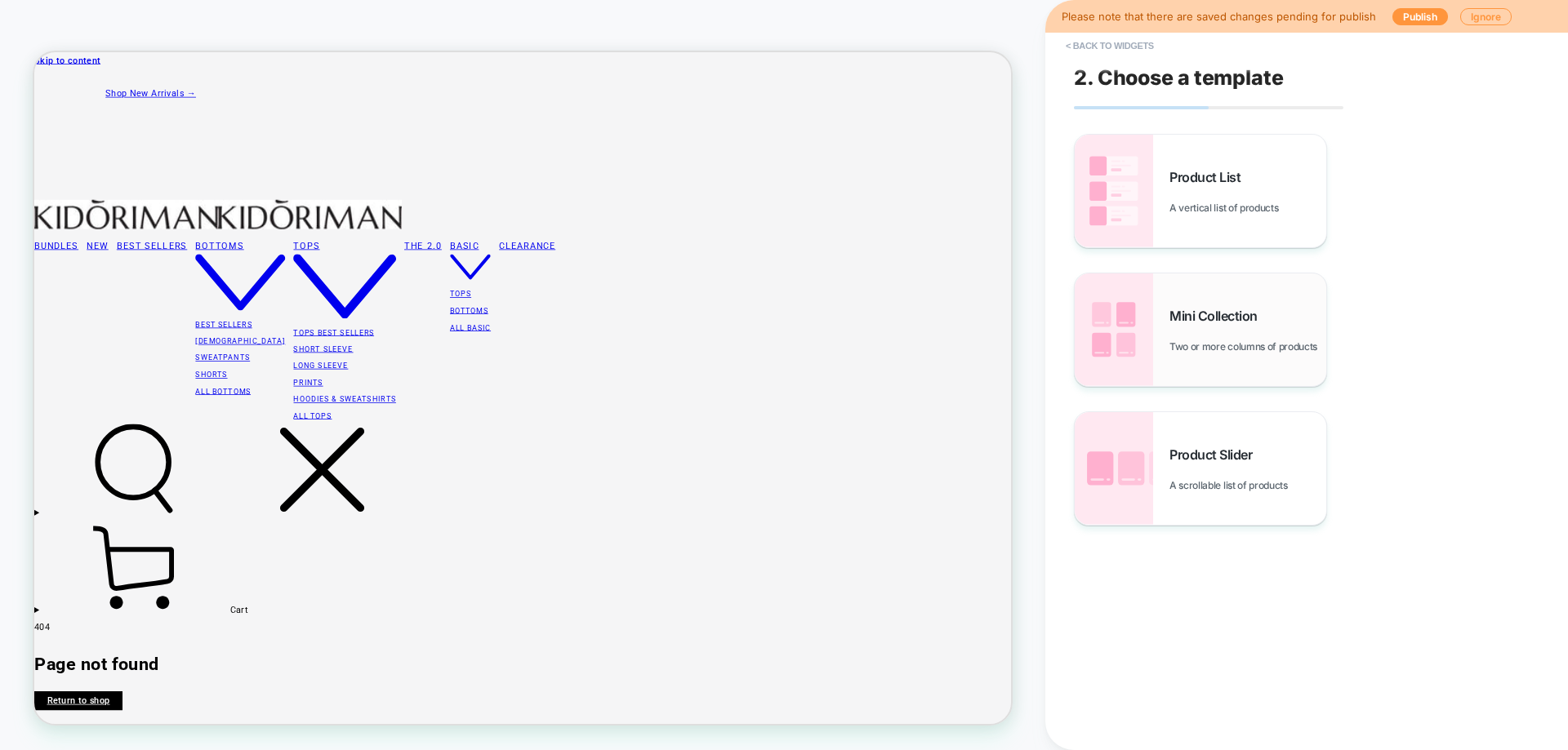
click at [1210, 359] on div "Mini Collection Two or more columns of products" at bounding box center [1200, 329] width 251 height 113
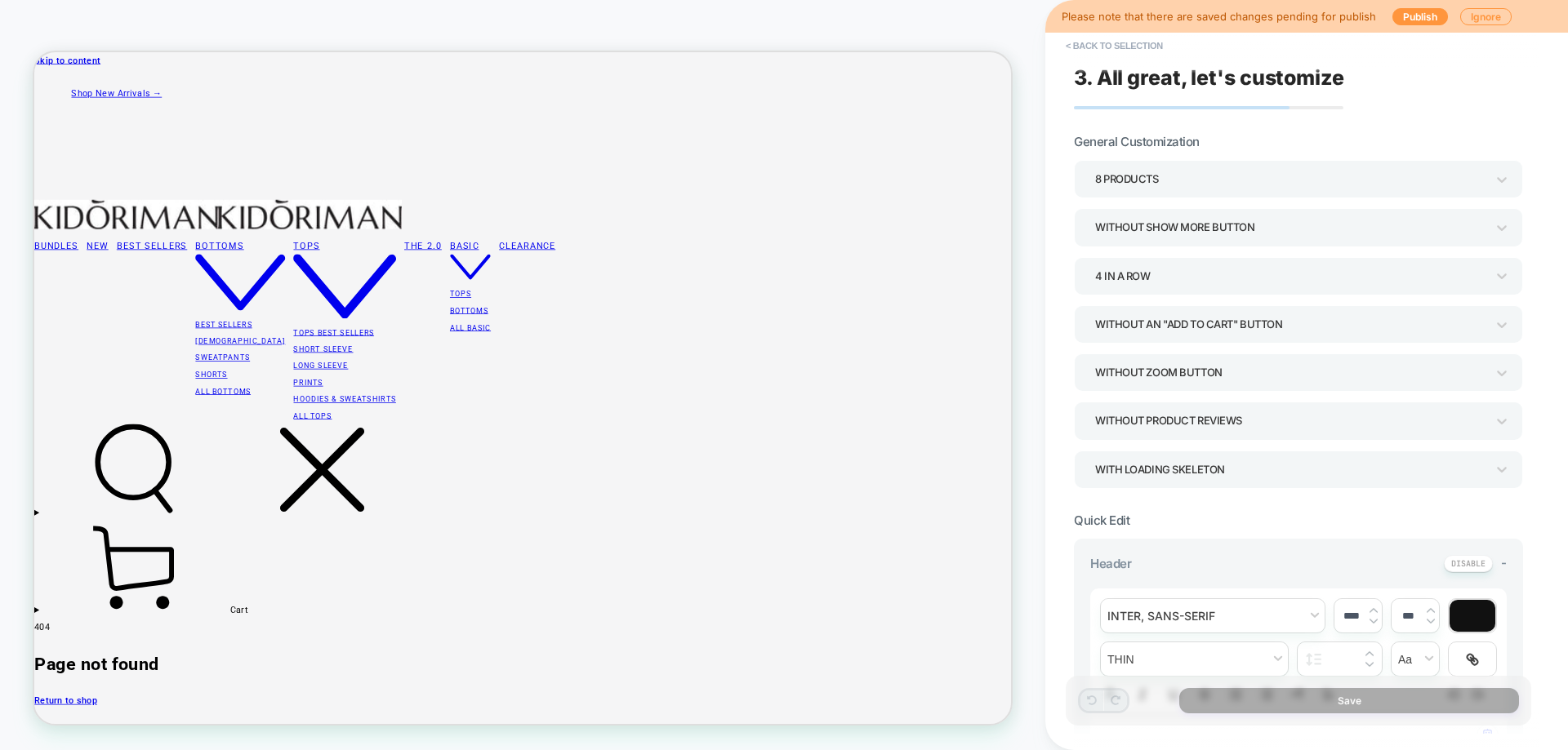
click at [1206, 185] on div "8 Products" at bounding box center [1290, 179] width 390 height 22
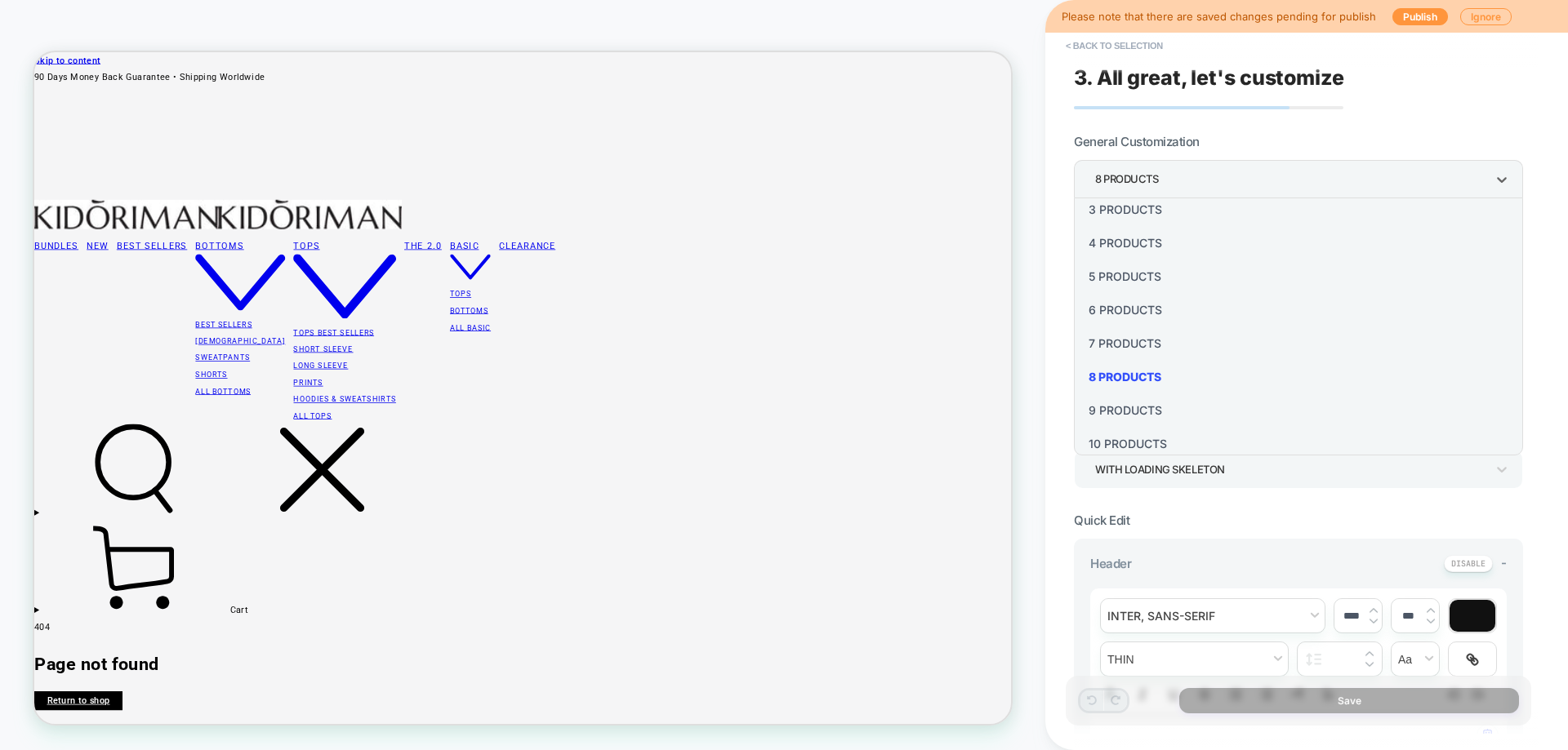
scroll to position [197, 0]
click at [1161, 428] on div "16 Products" at bounding box center [1298, 429] width 436 height 33
click at [1153, 236] on div "Without Show more button" at bounding box center [1290, 227] width 390 height 22
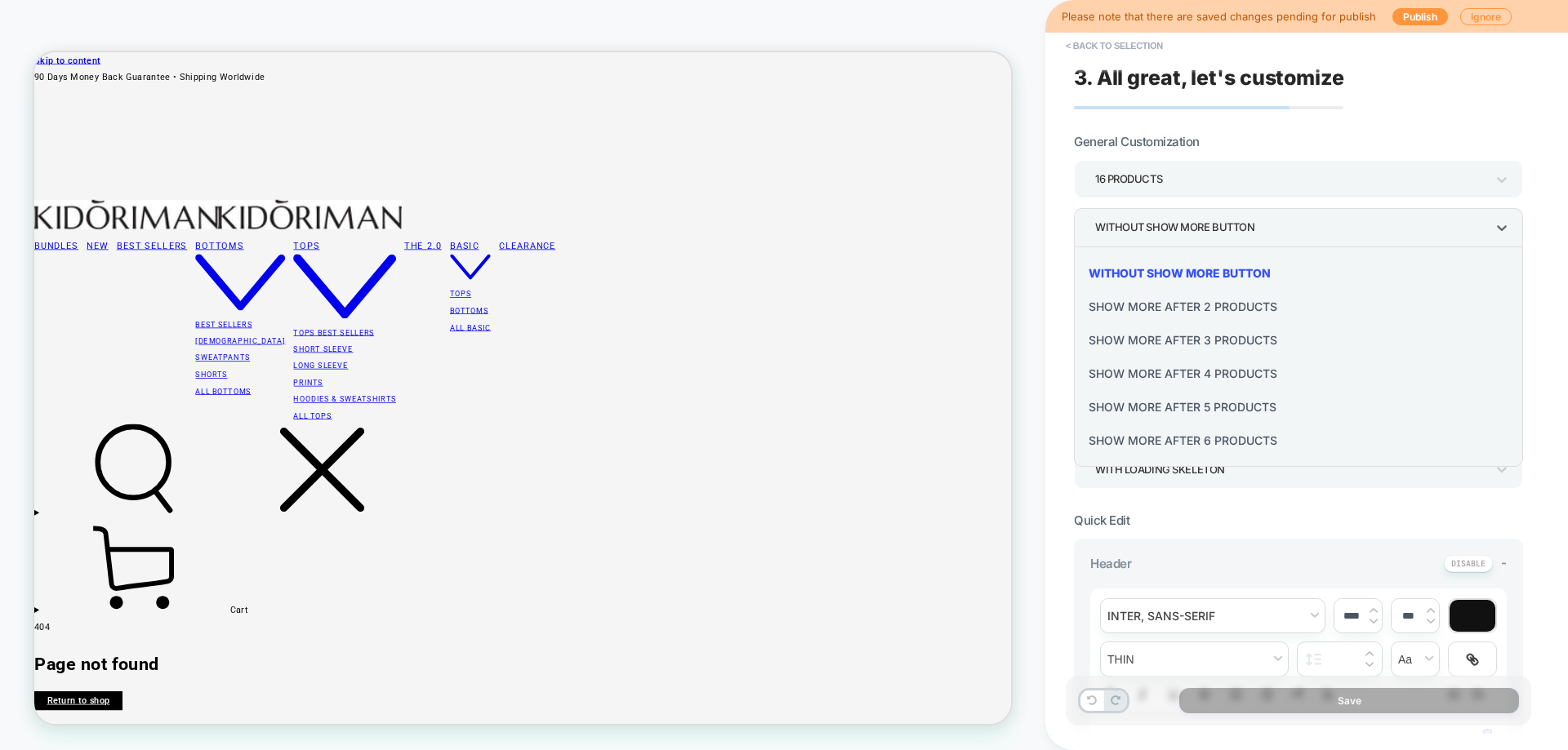
click at [1154, 237] on div at bounding box center [784, 375] width 1568 height 750
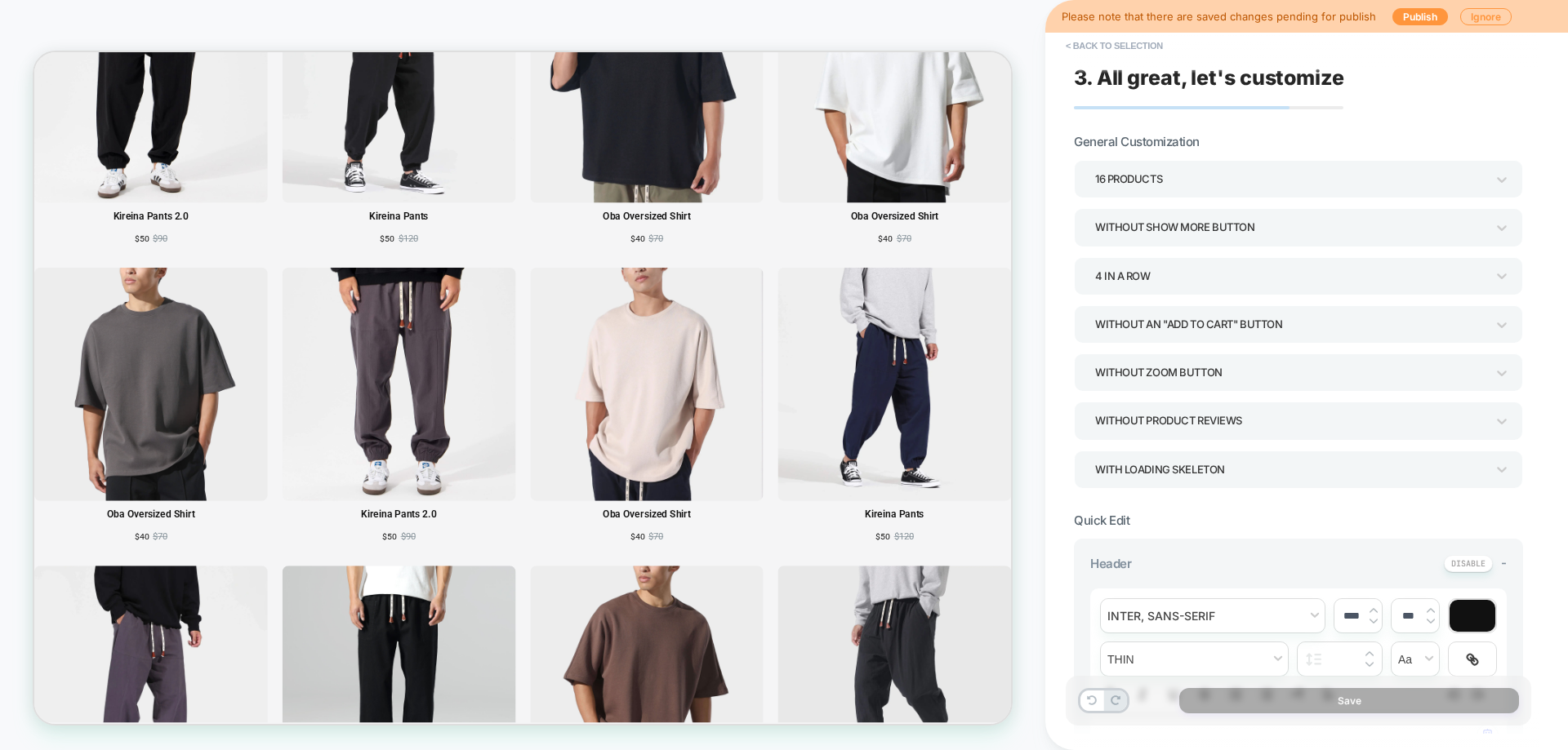
scroll to position [1057, 0]
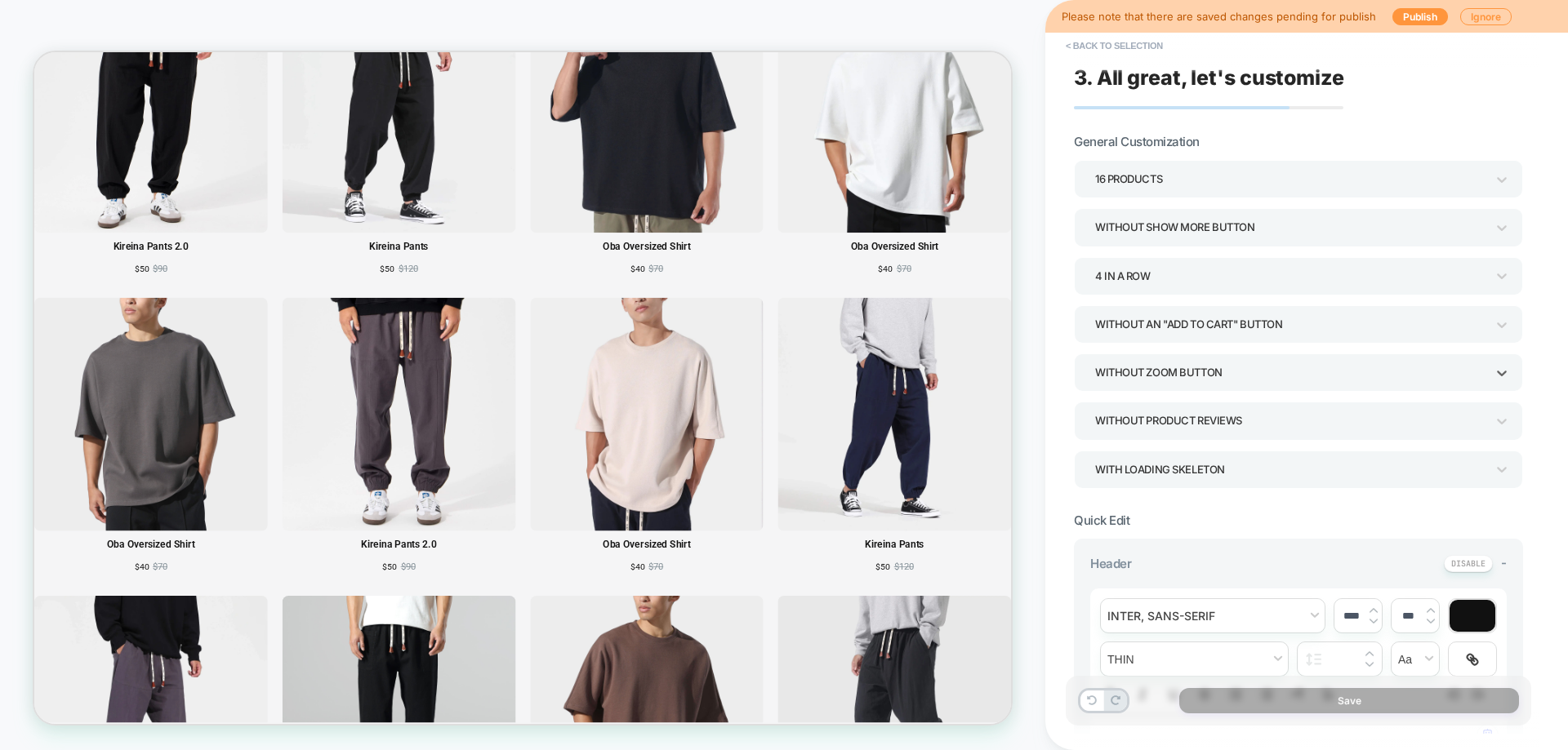
click at [1158, 371] on div "Without Zoom Button" at bounding box center [1290, 372] width 390 height 22
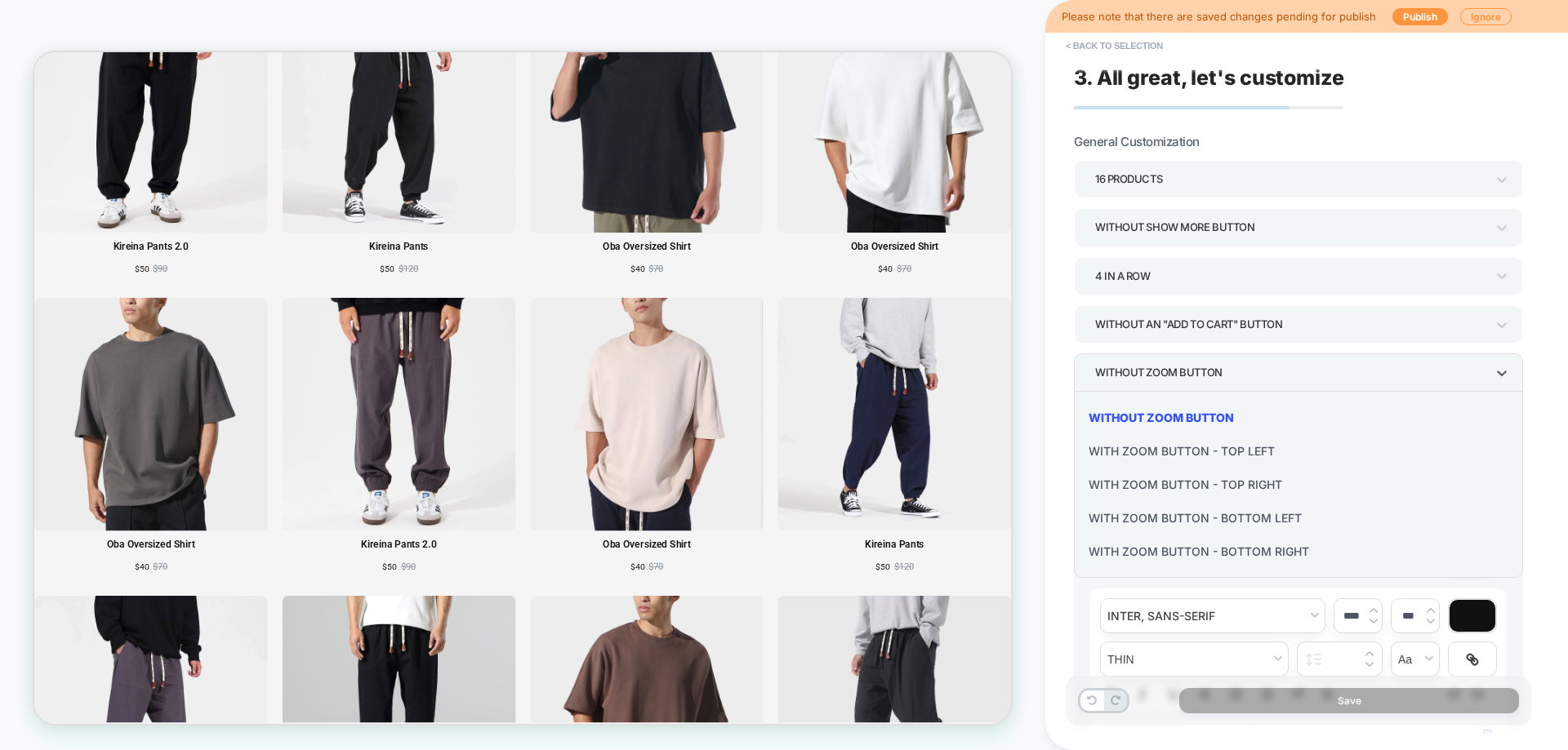
click at [1166, 377] on div at bounding box center [784, 375] width 1568 height 750
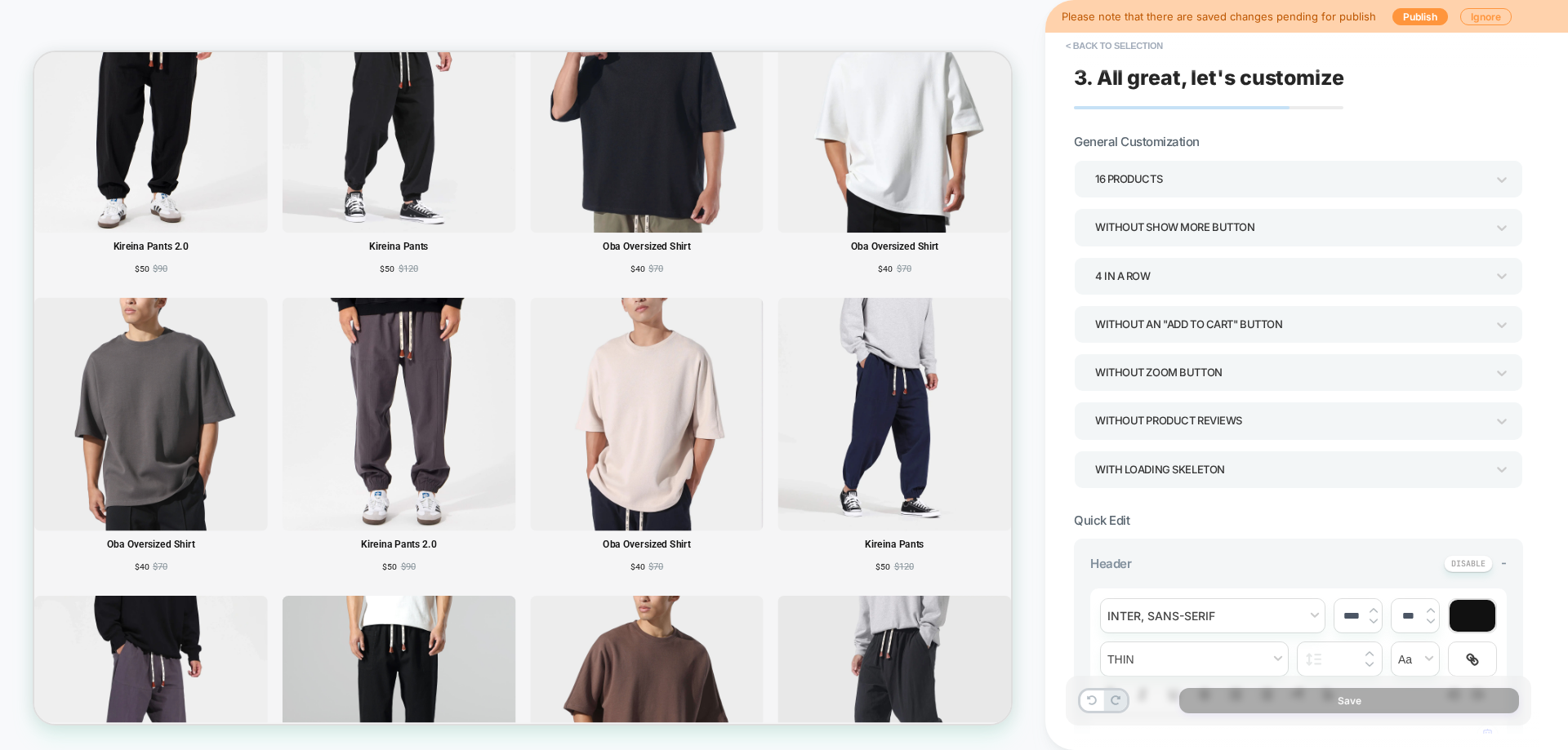
click at [1159, 433] on div "Without Product Reviews" at bounding box center [1290, 421] width 407 height 25
click at [1187, 368] on div "Without Zoom Button" at bounding box center [1290, 372] width 390 height 22
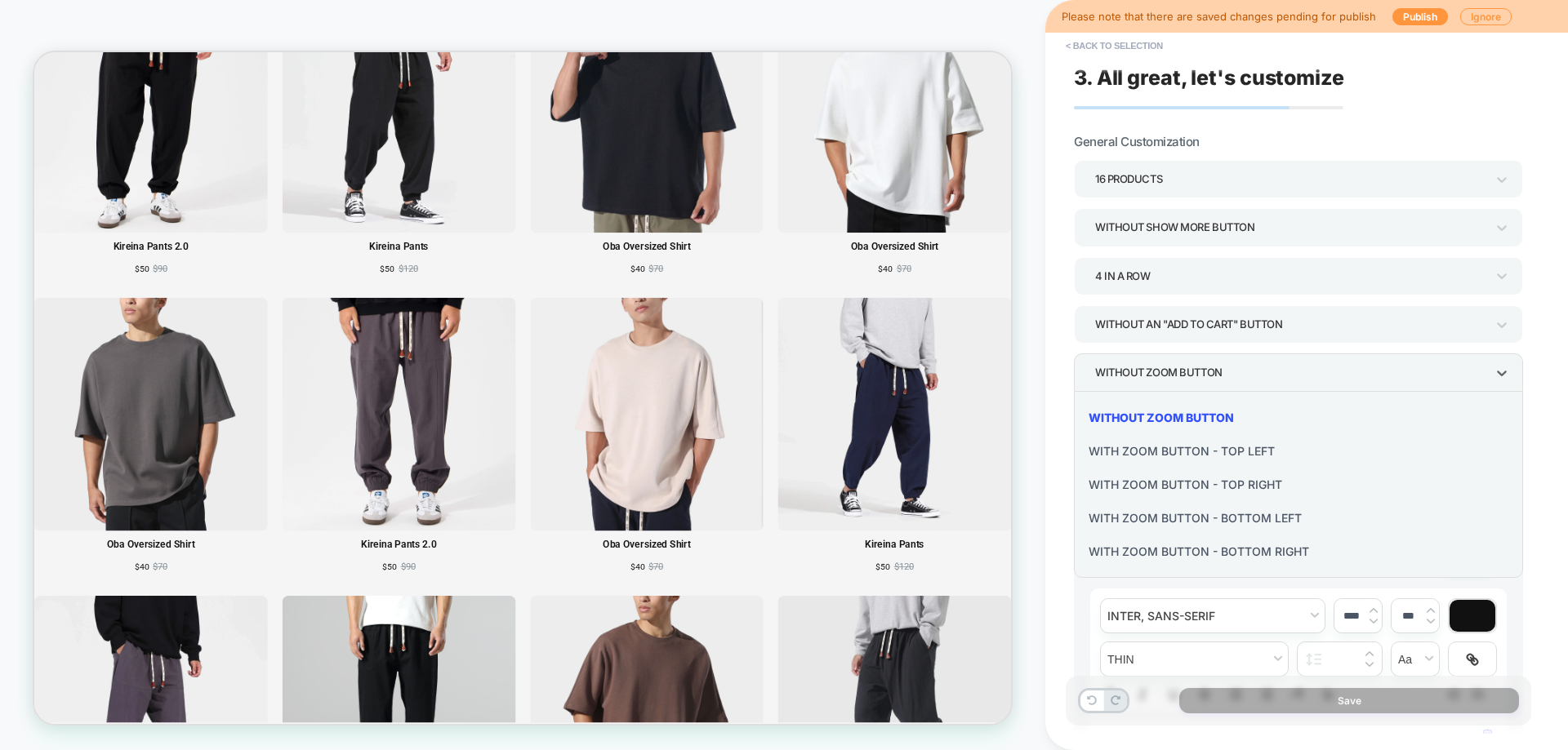
click at [1187, 368] on div at bounding box center [784, 375] width 1568 height 750
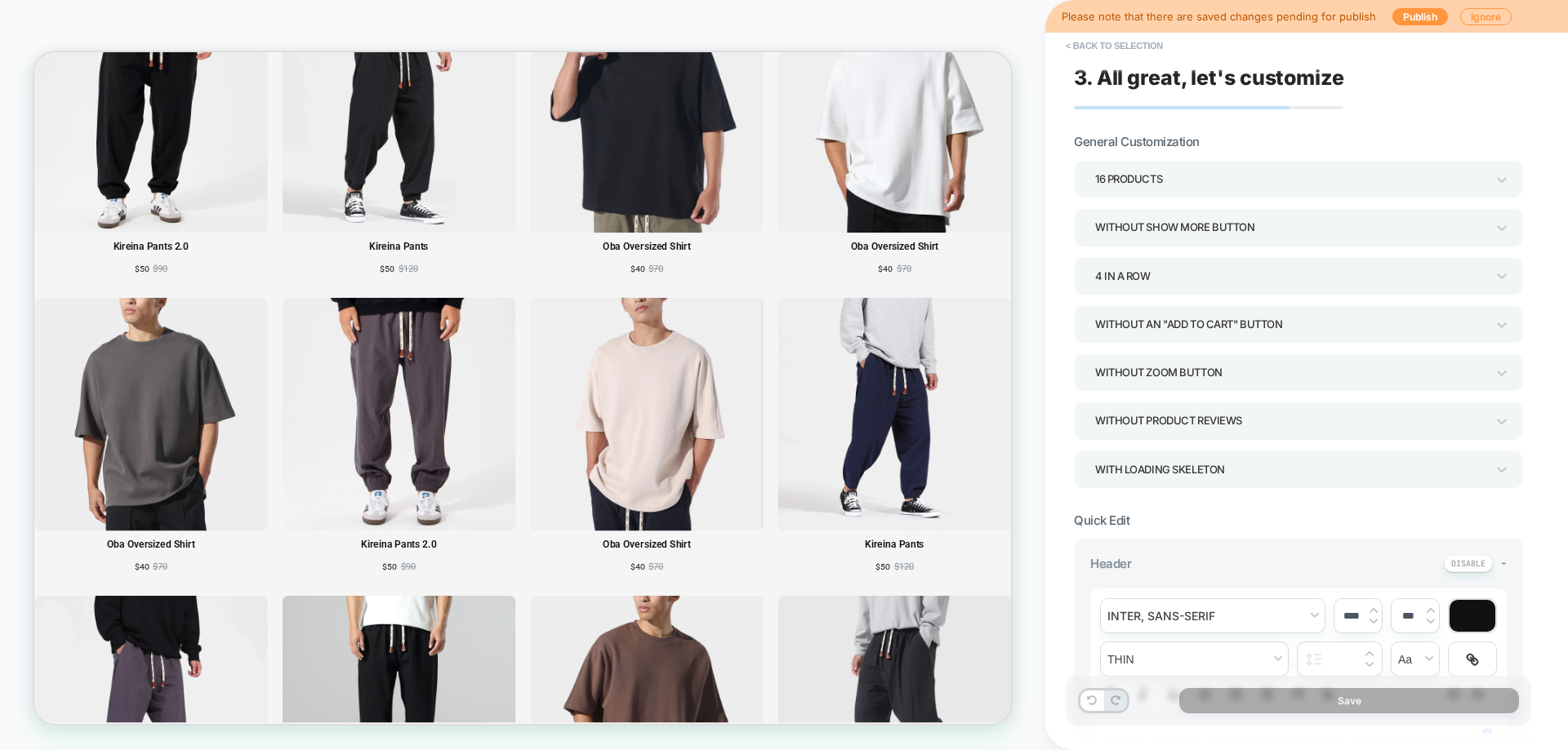
click at [1180, 417] on div "Without Product Reviews" at bounding box center [1290, 421] width 390 height 22
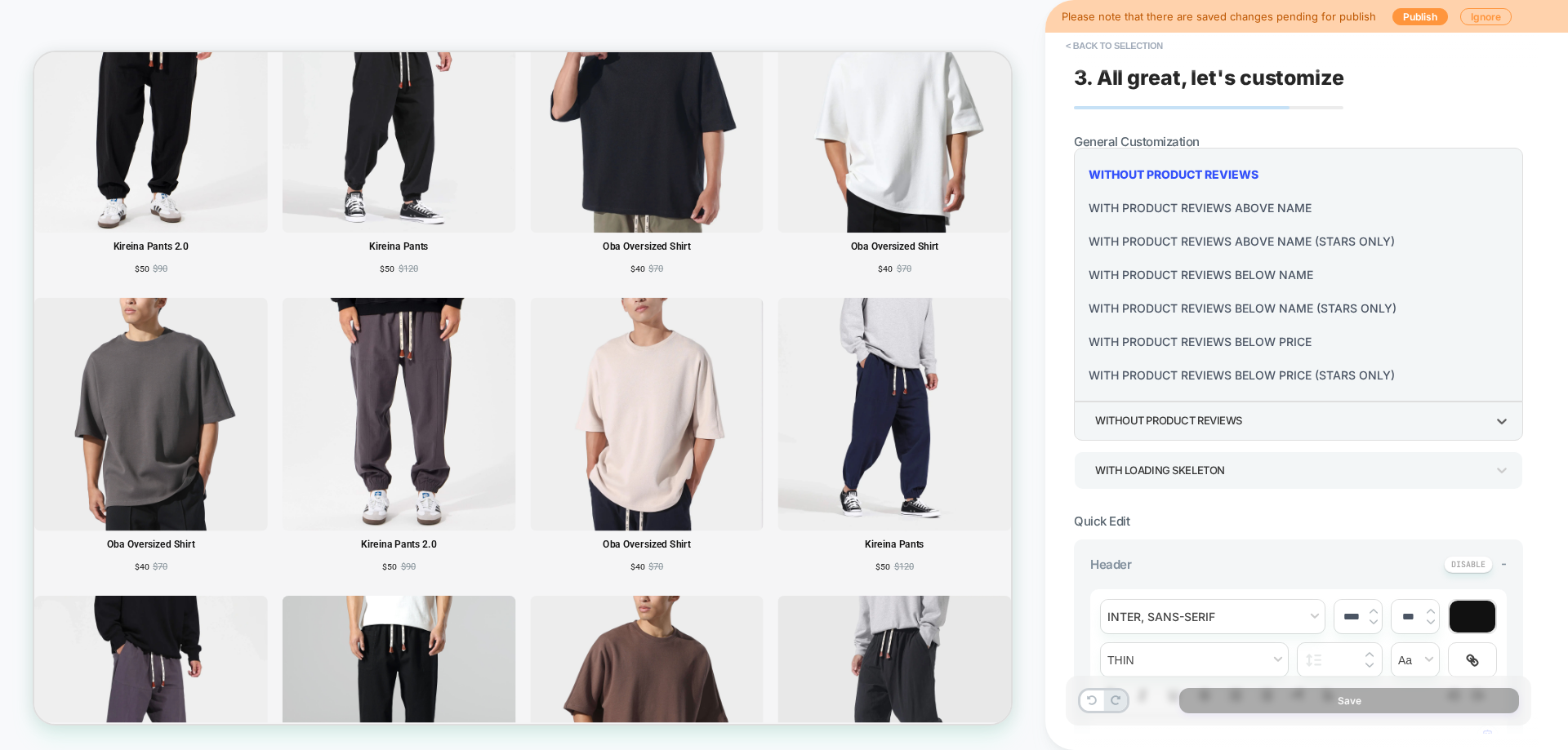
click at [1183, 275] on div "With Product Reviews Below Name" at bounding box center [1298, 275] width 436 height 33
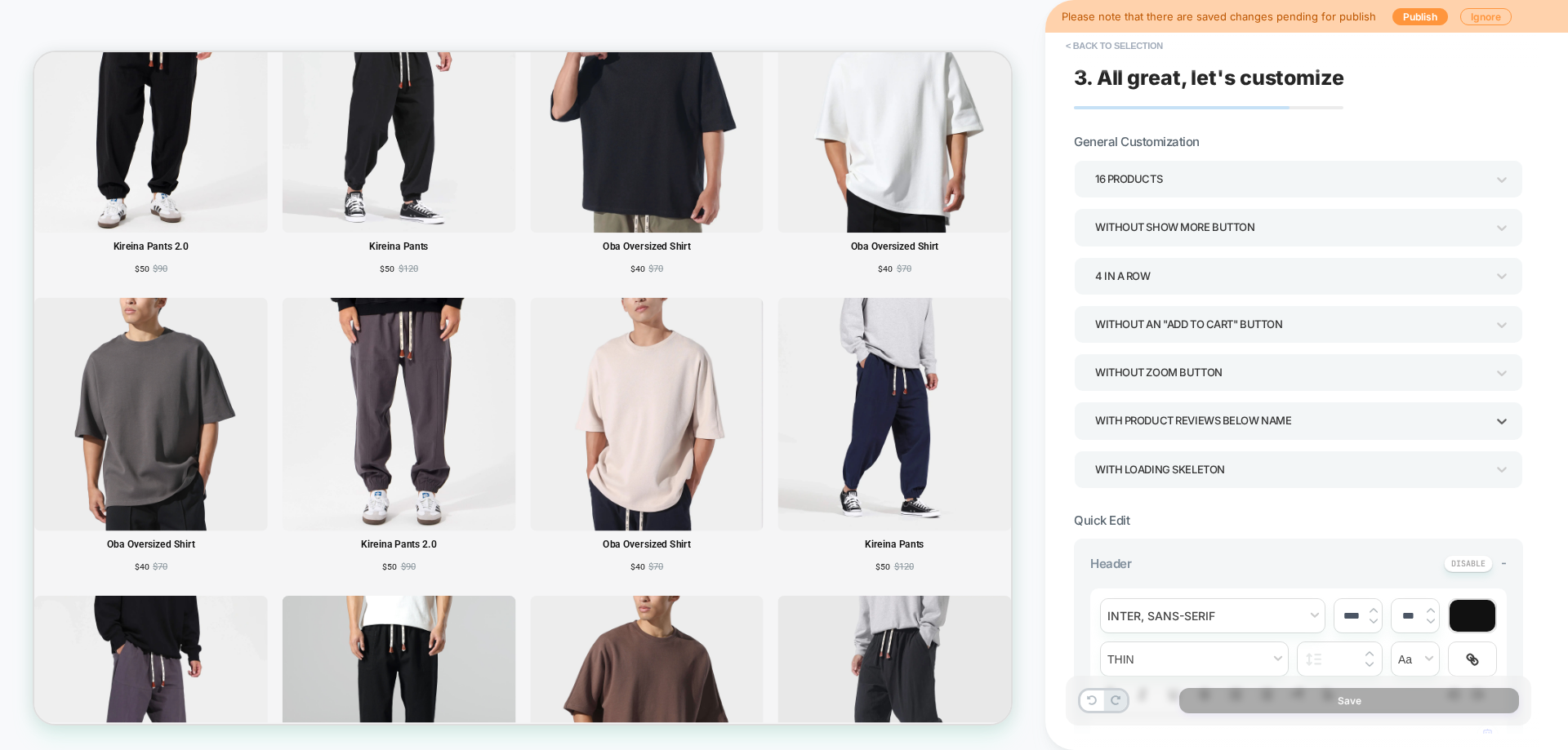
click at [1165, 419] on div "With Product Reviews Below Name" at bounding box center [1290, 421] width 390 height 22
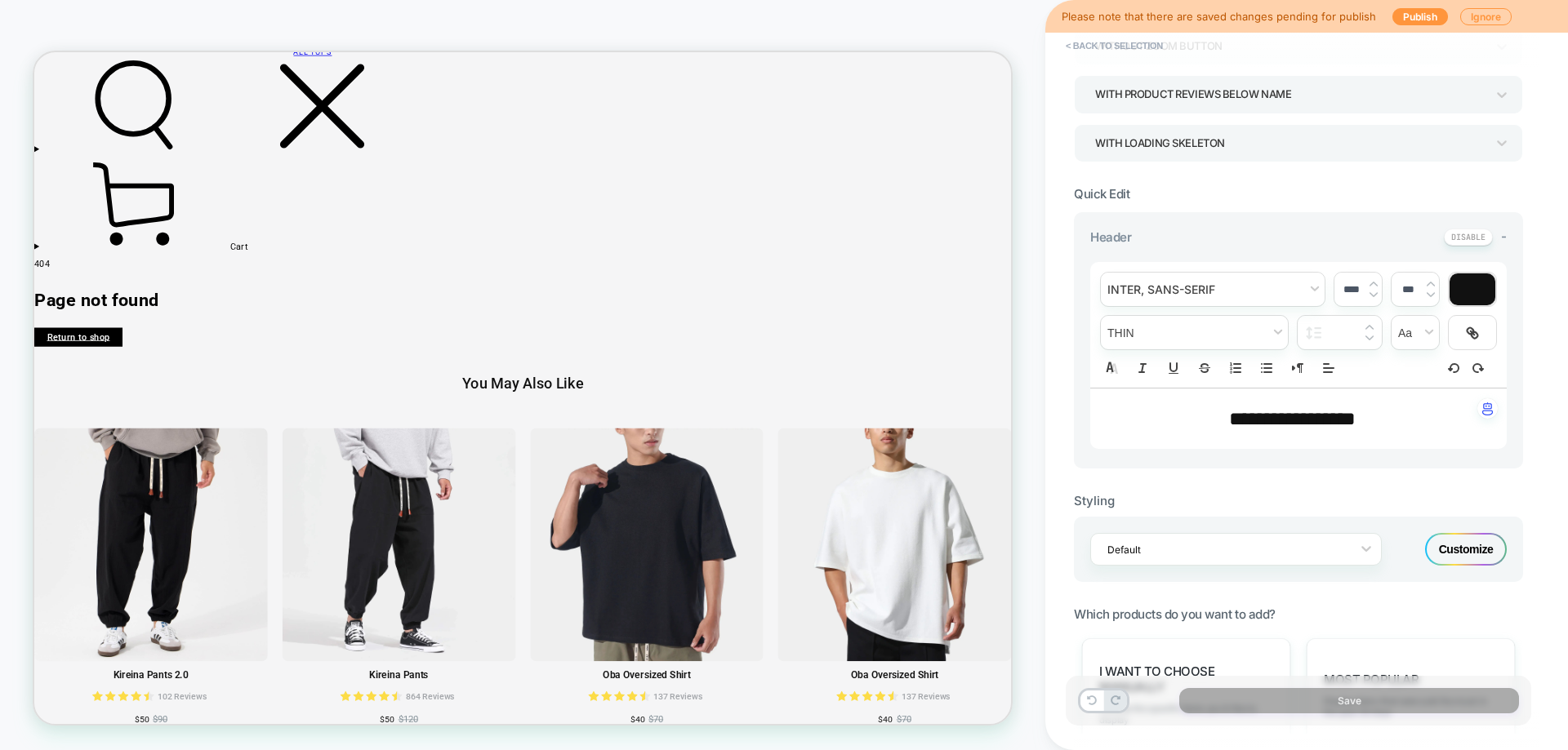
scroll to position [408, 0]
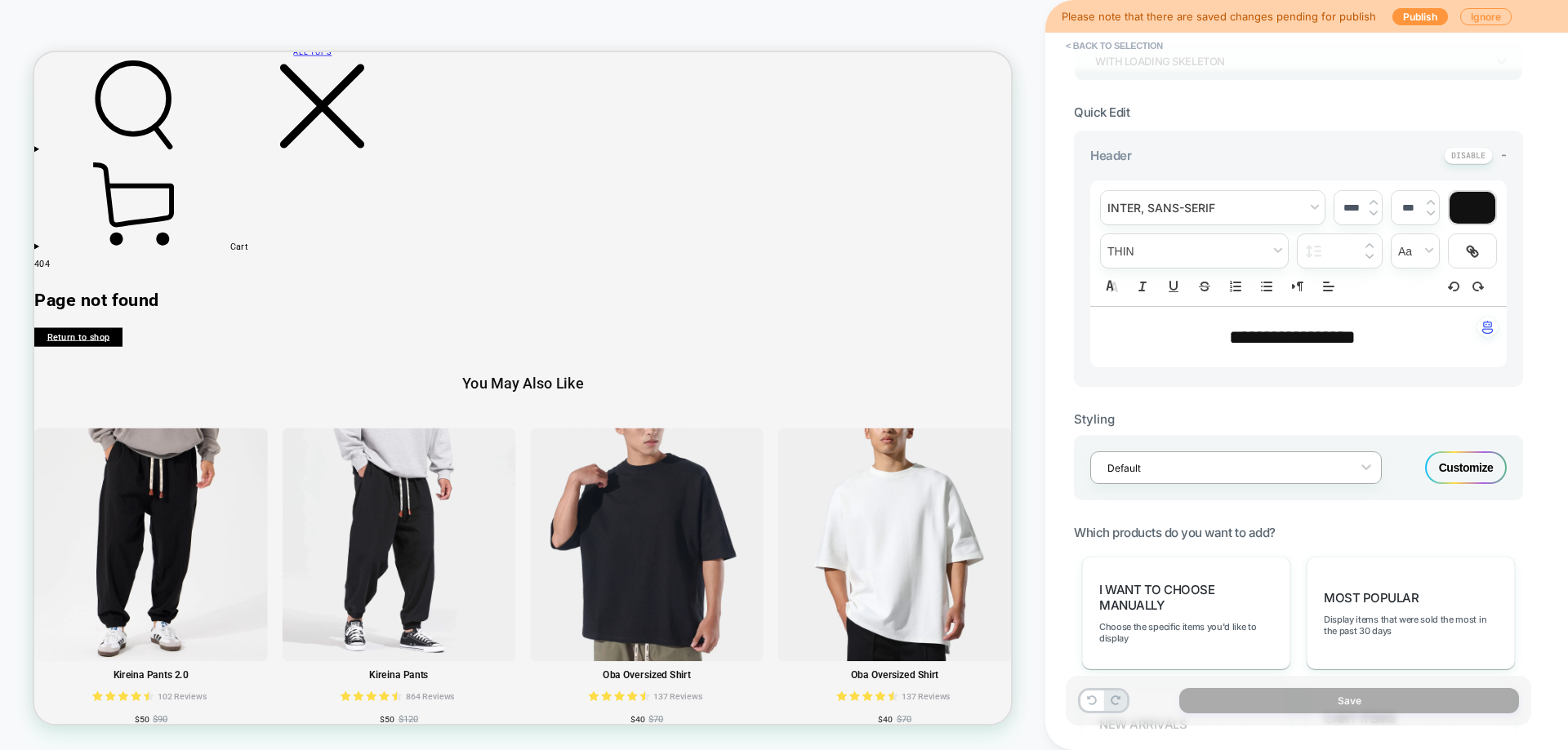
click at [1286, 479] on div "Default" at bounding box center [1236, 468] width 292 height 33
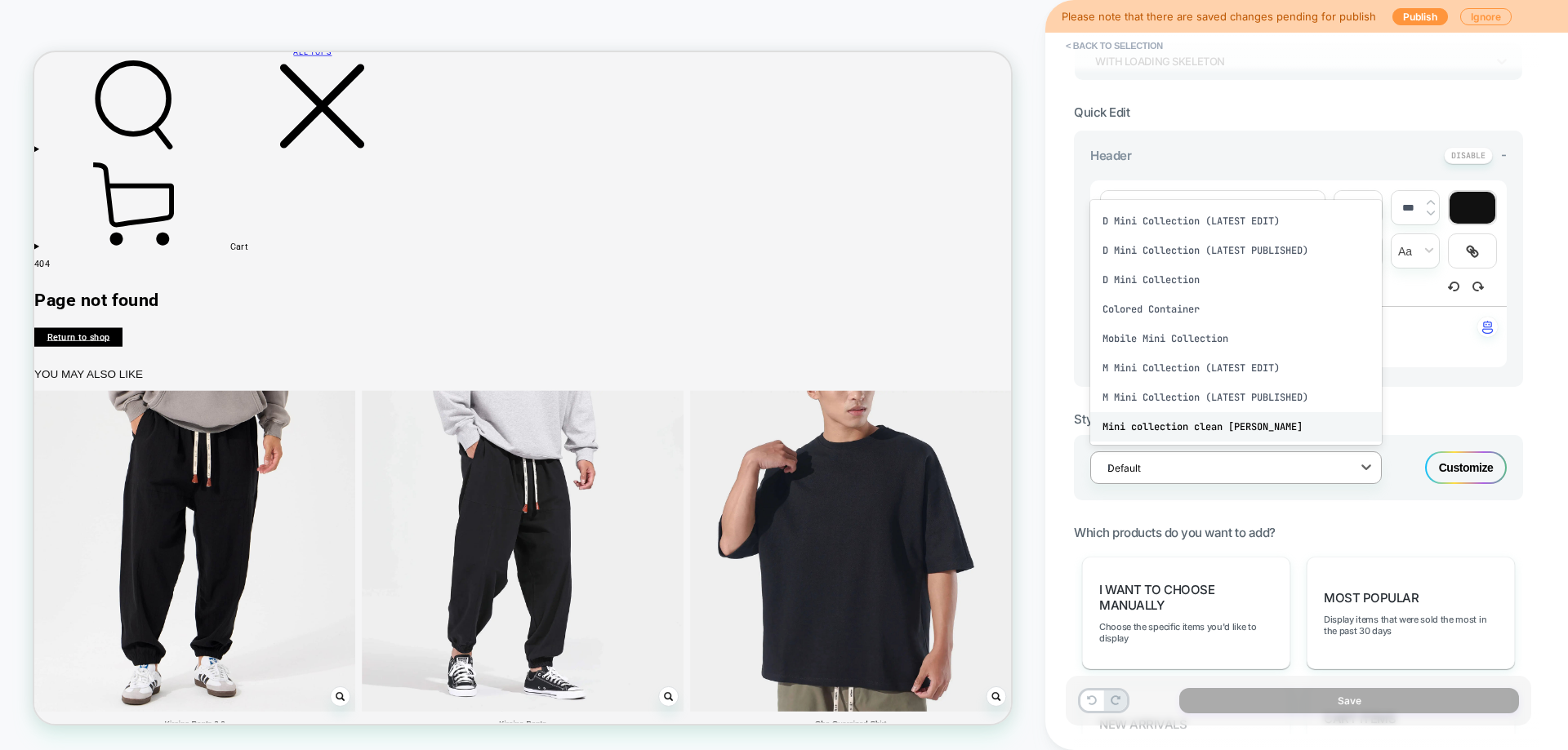
scroll to position [0, 0]
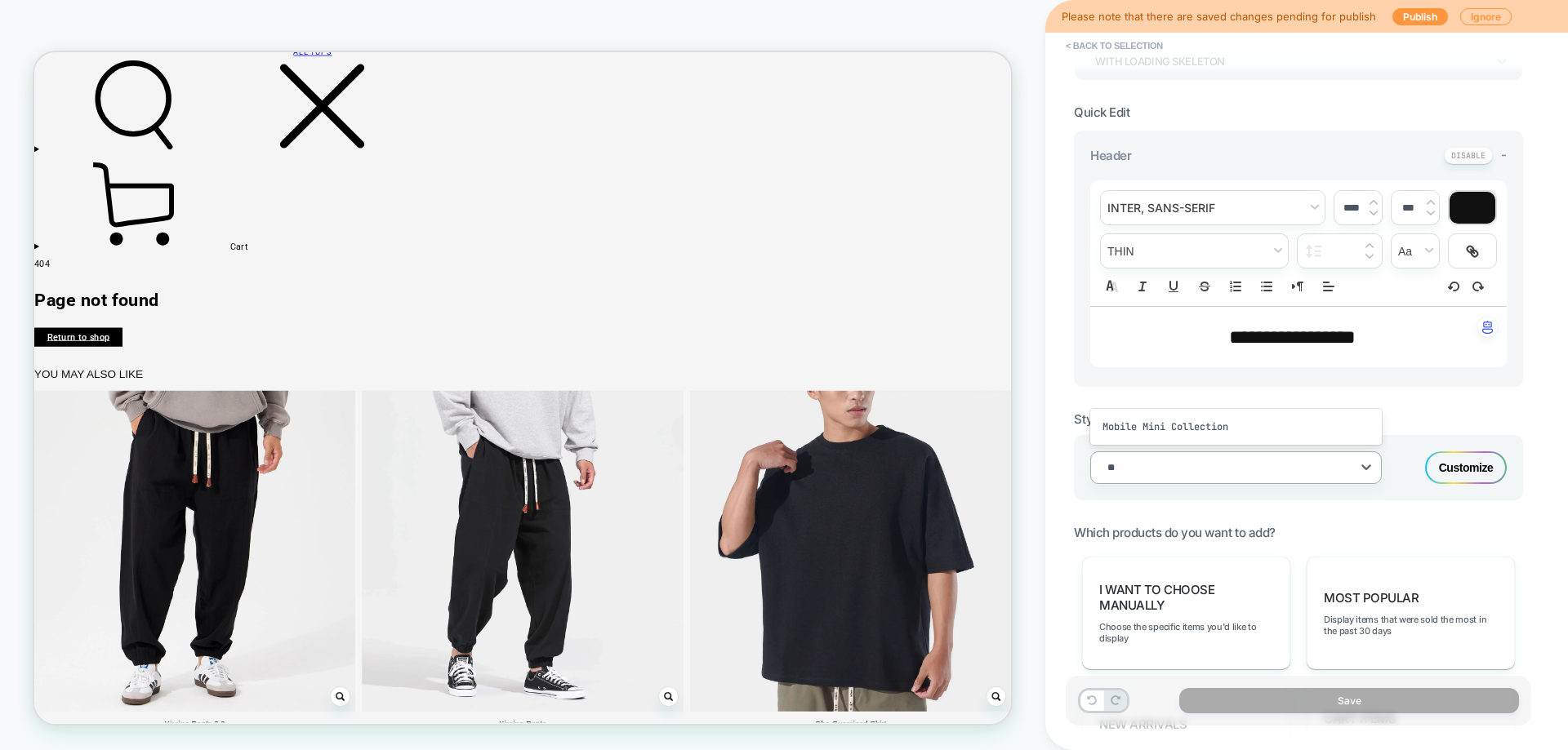
type input "*"
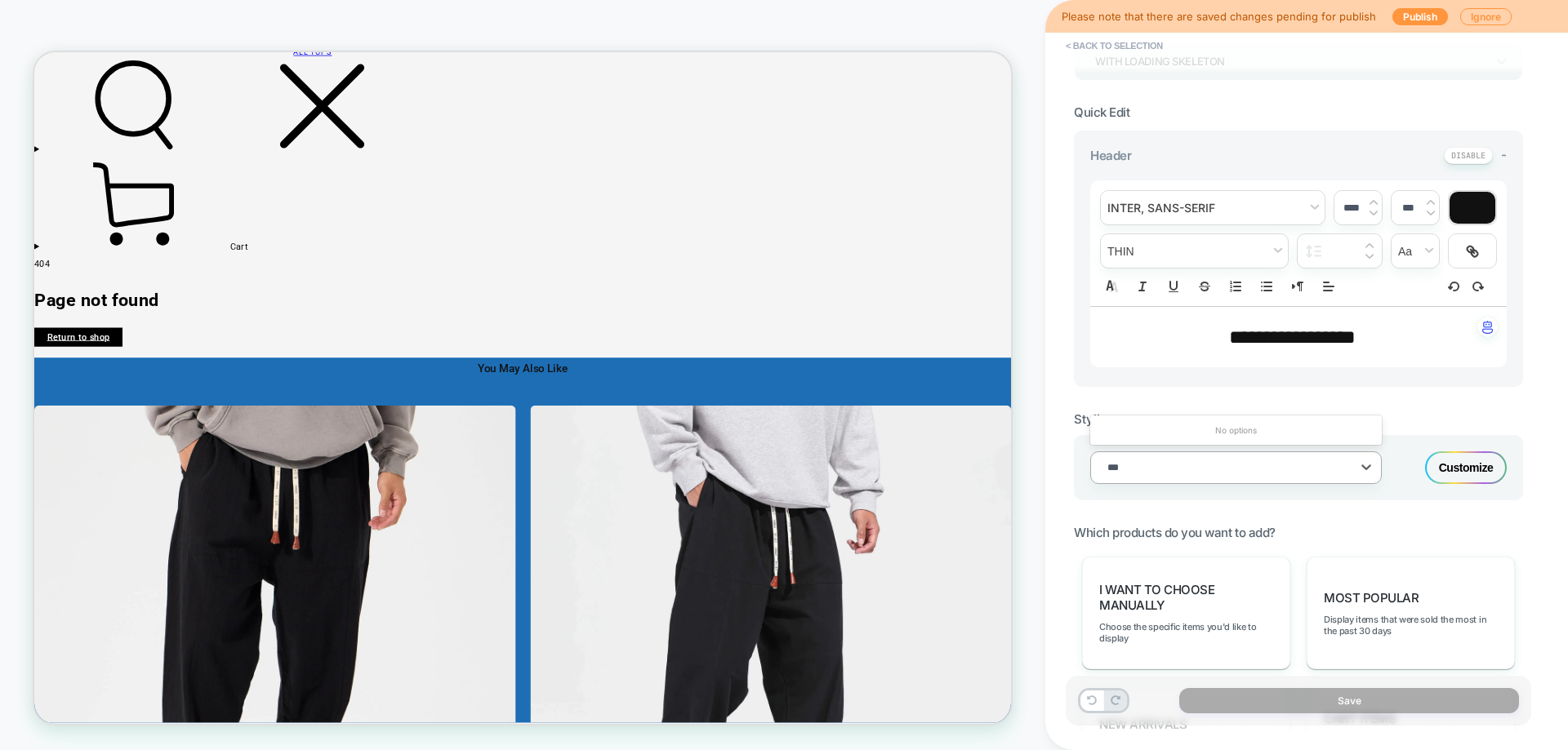
type input "****"
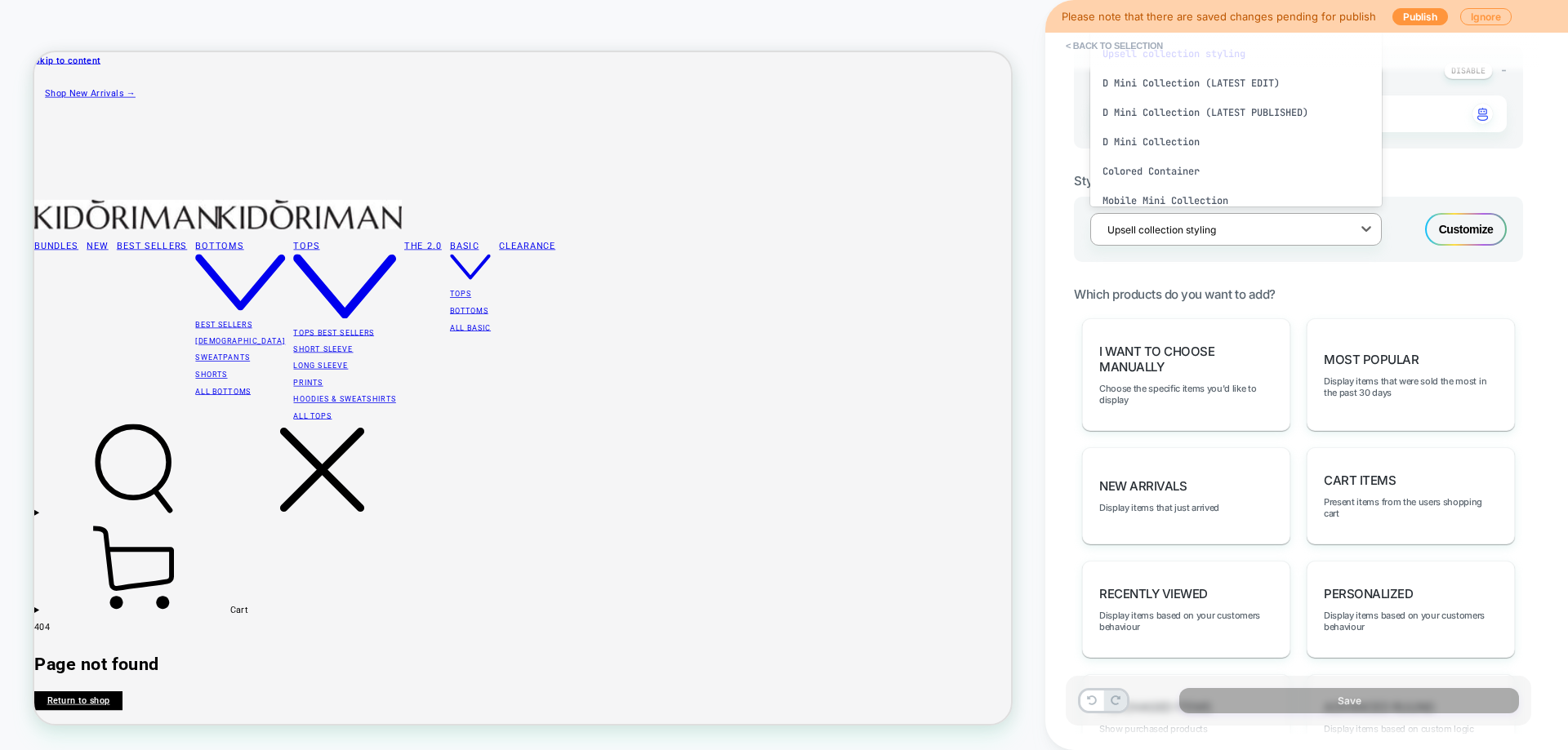
click at [1298, 268] on div "**********" at bounding box center [1298, 326] width 449 height 1176
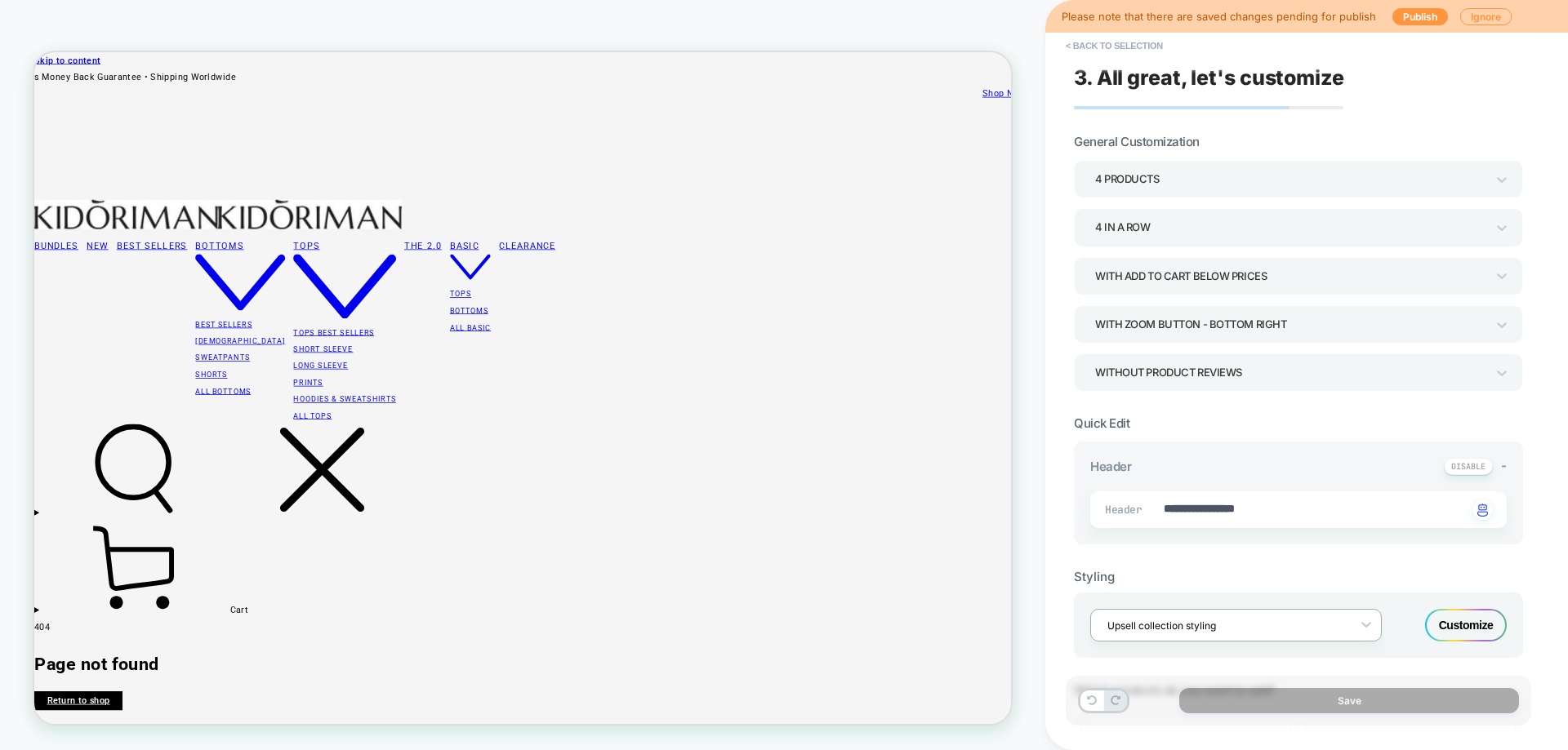
click at [1212, 624] on div at bounding box center [1225, 626] width 236 height 16
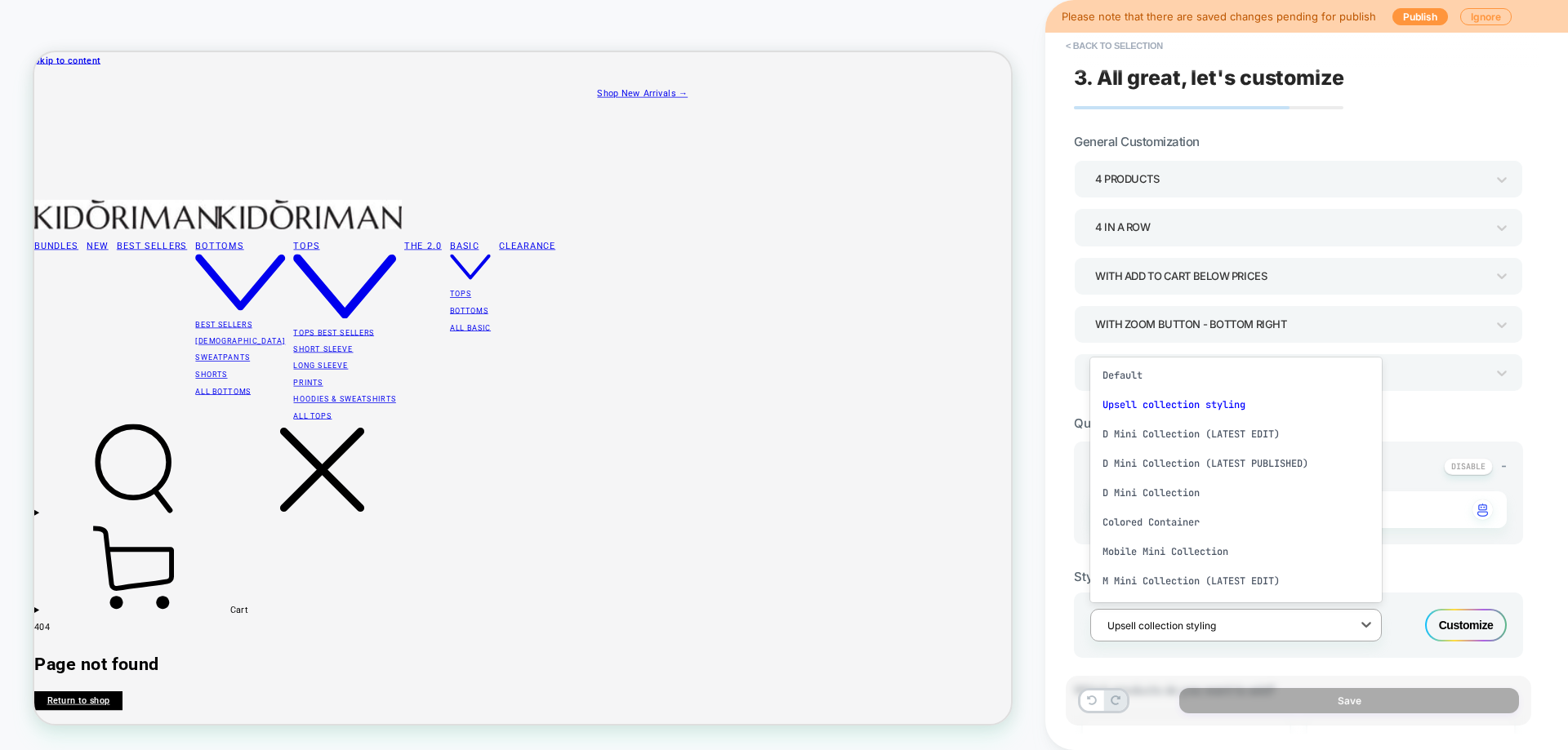
scroll to position [240, 0]
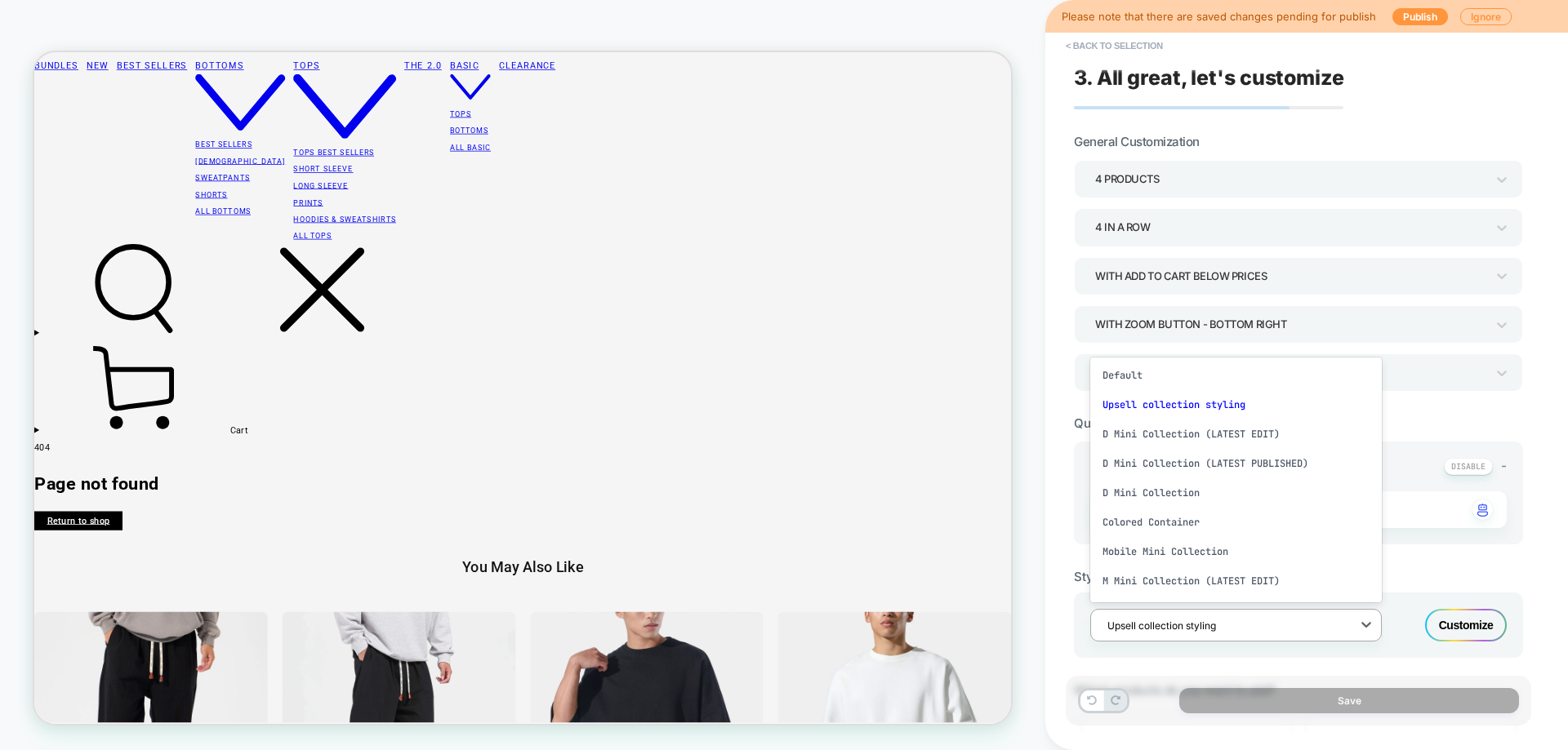
click at [1423, 576] on div "Styling" at bounding box center [1298, 576] width 449 height 16
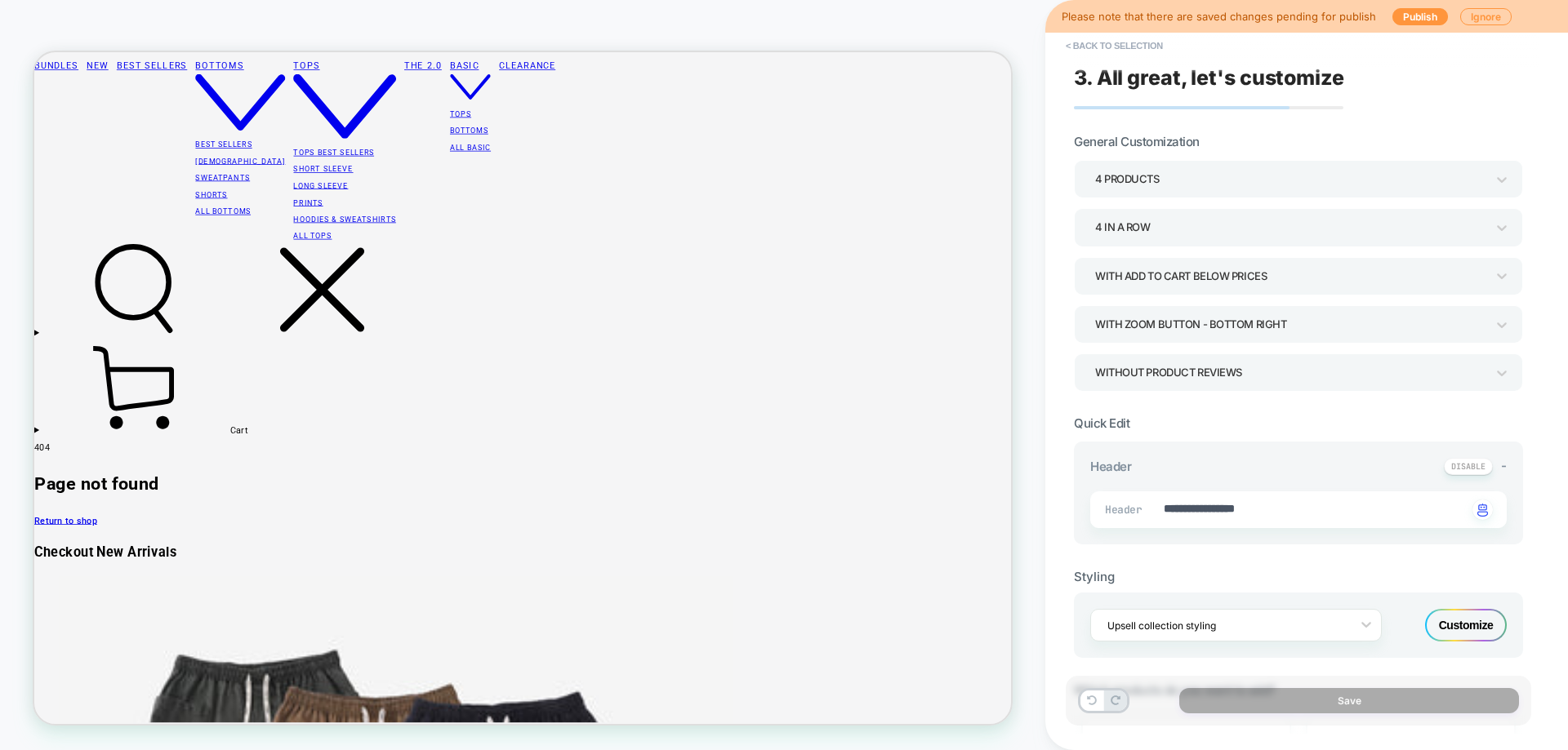
type textarea "*"
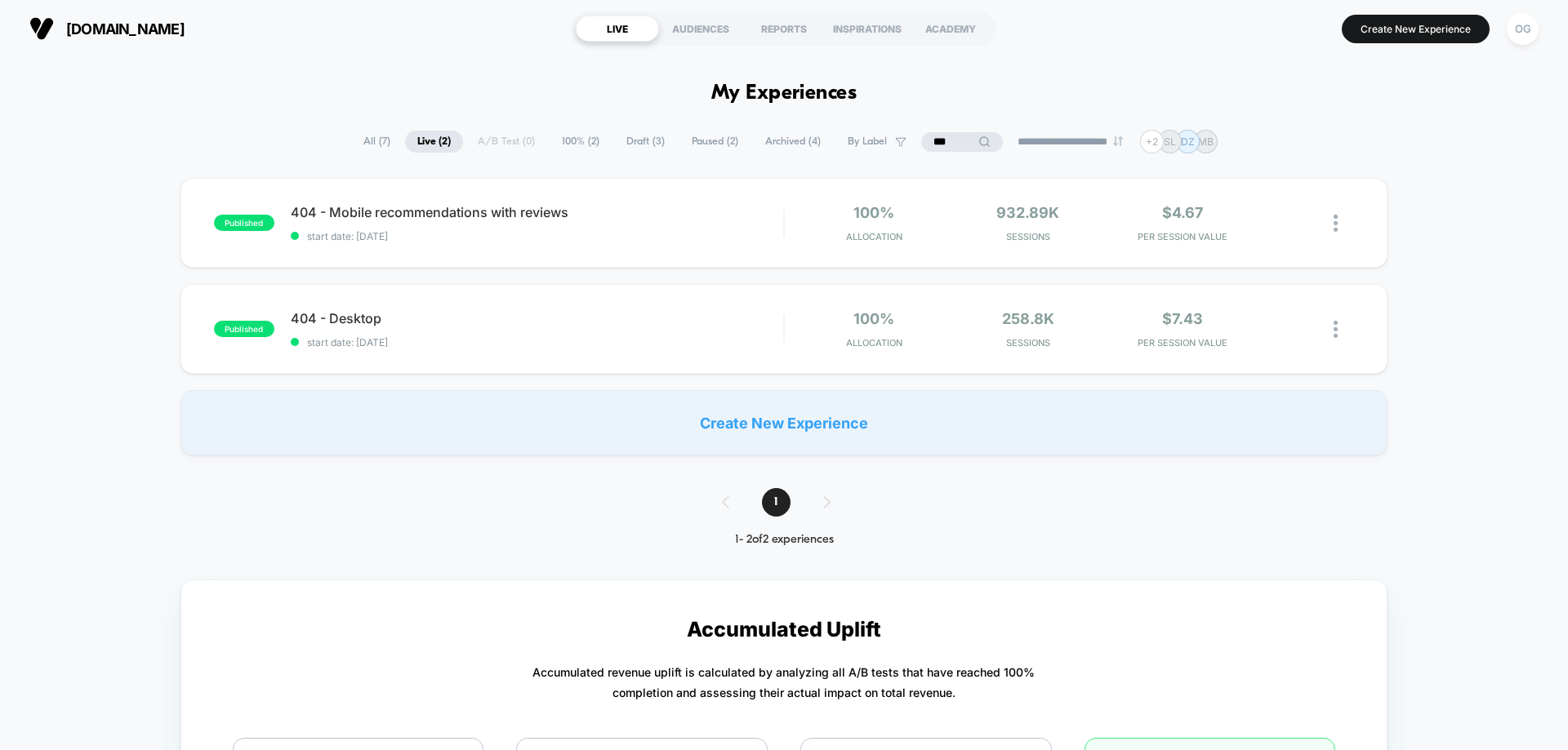
click at [848, 138] on span "By Label" at bounding box center [867, 141] width 39 height 13
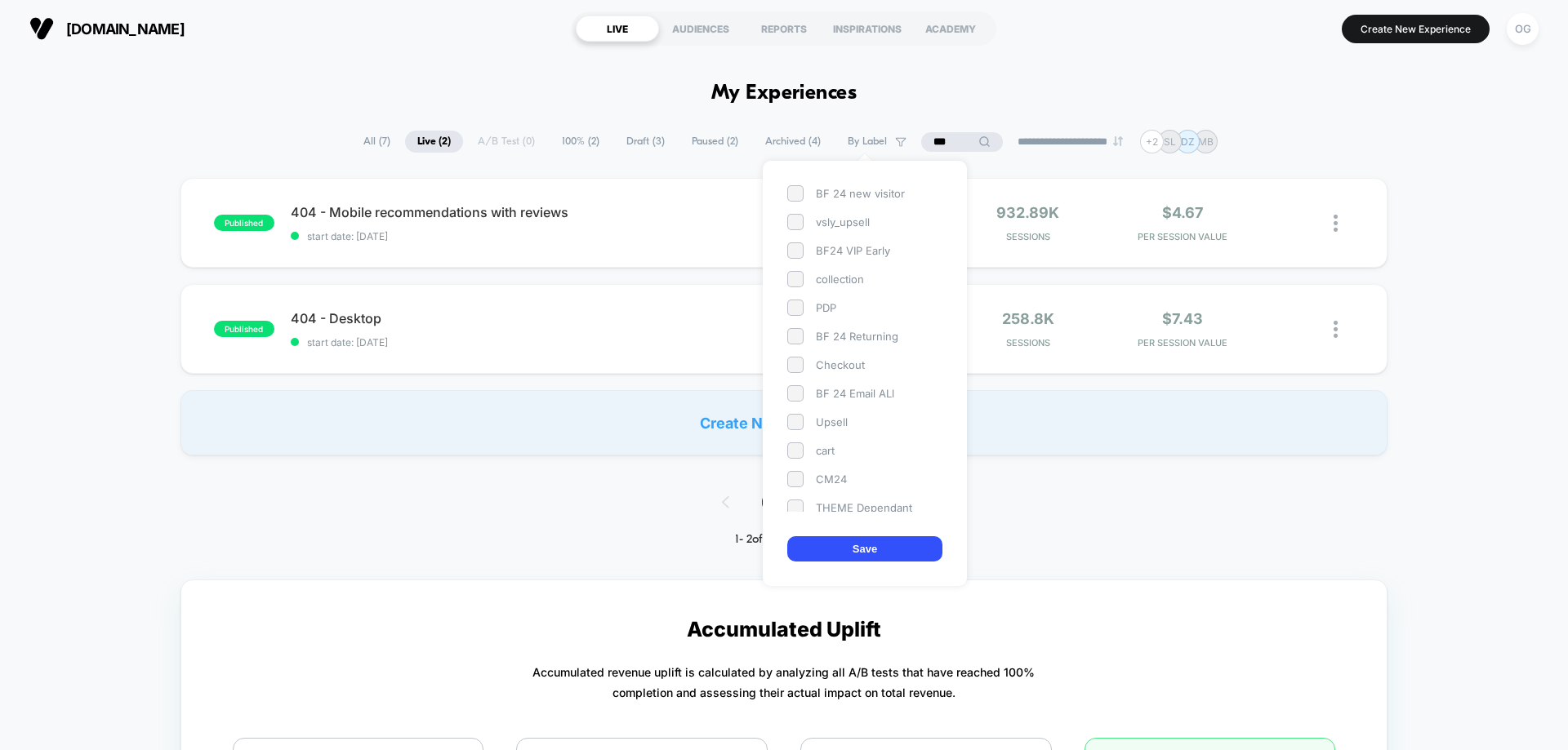
click at [858, 276] on div "collection" at bounding box center [865, 280] width 155 height 17
click at [926, 148] on input "***" at bounding box center [962, 141] width 82 height 19
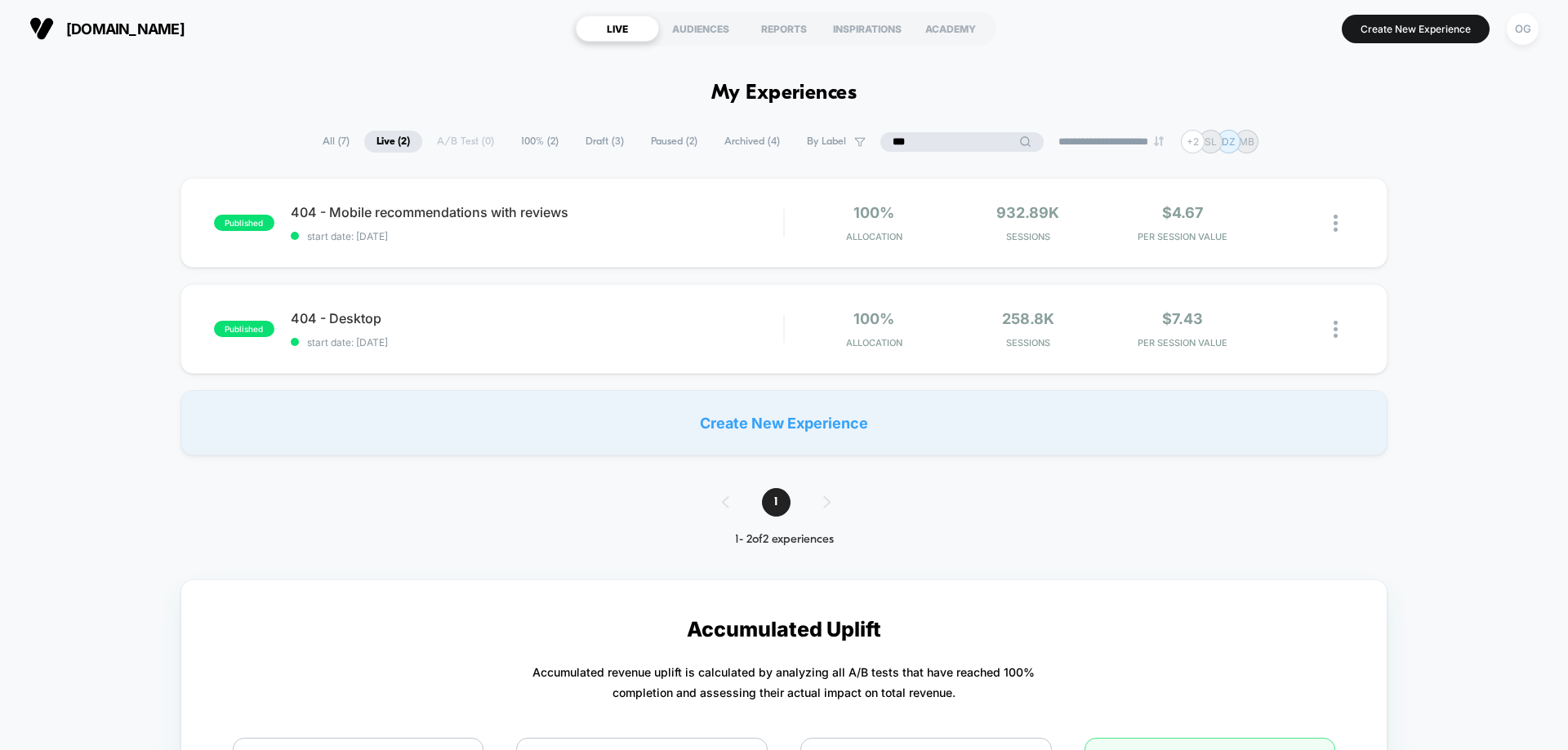
click at [926, 148] on input "***" at bounding box center [962, 141] width 163 height 19
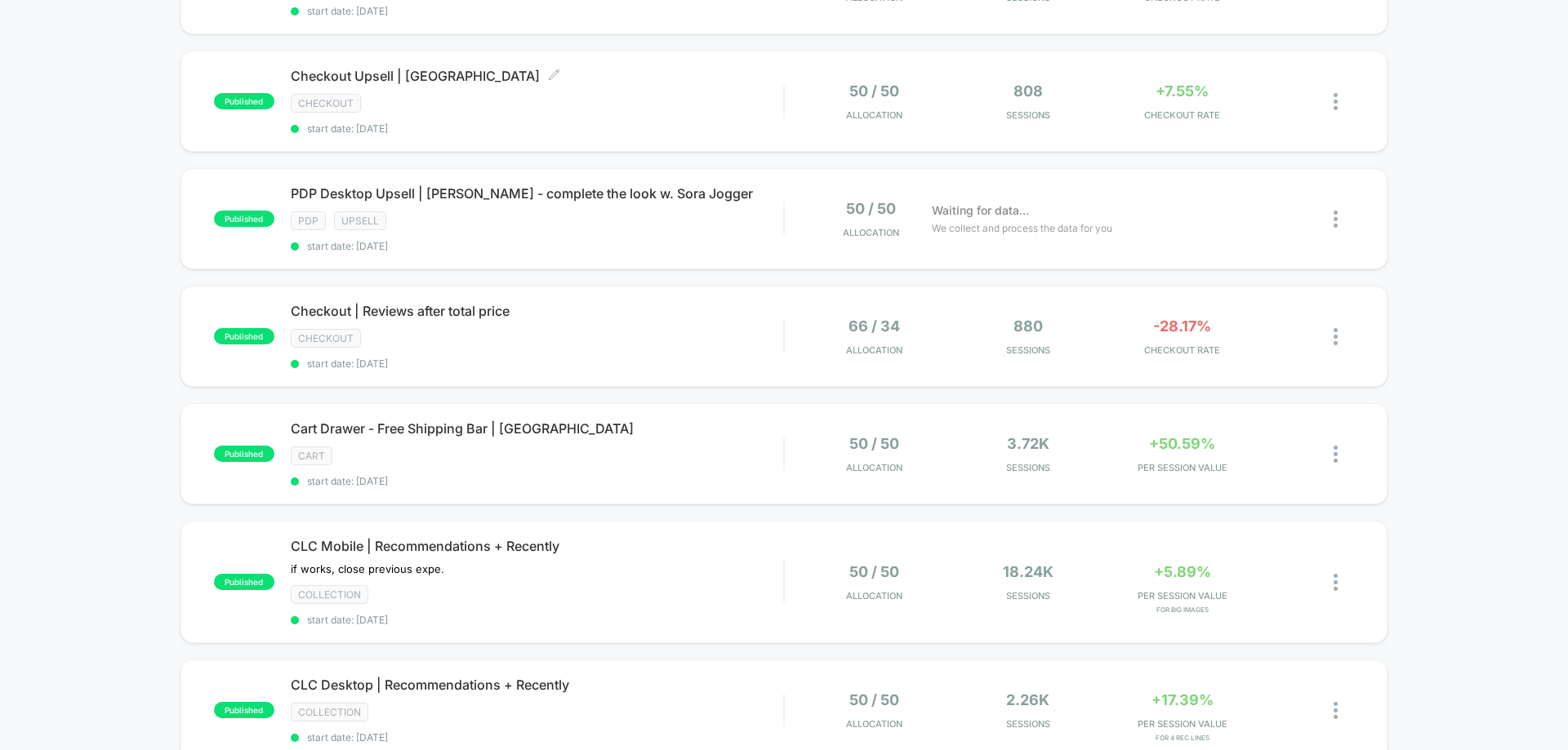
scroll to position [408, 0]
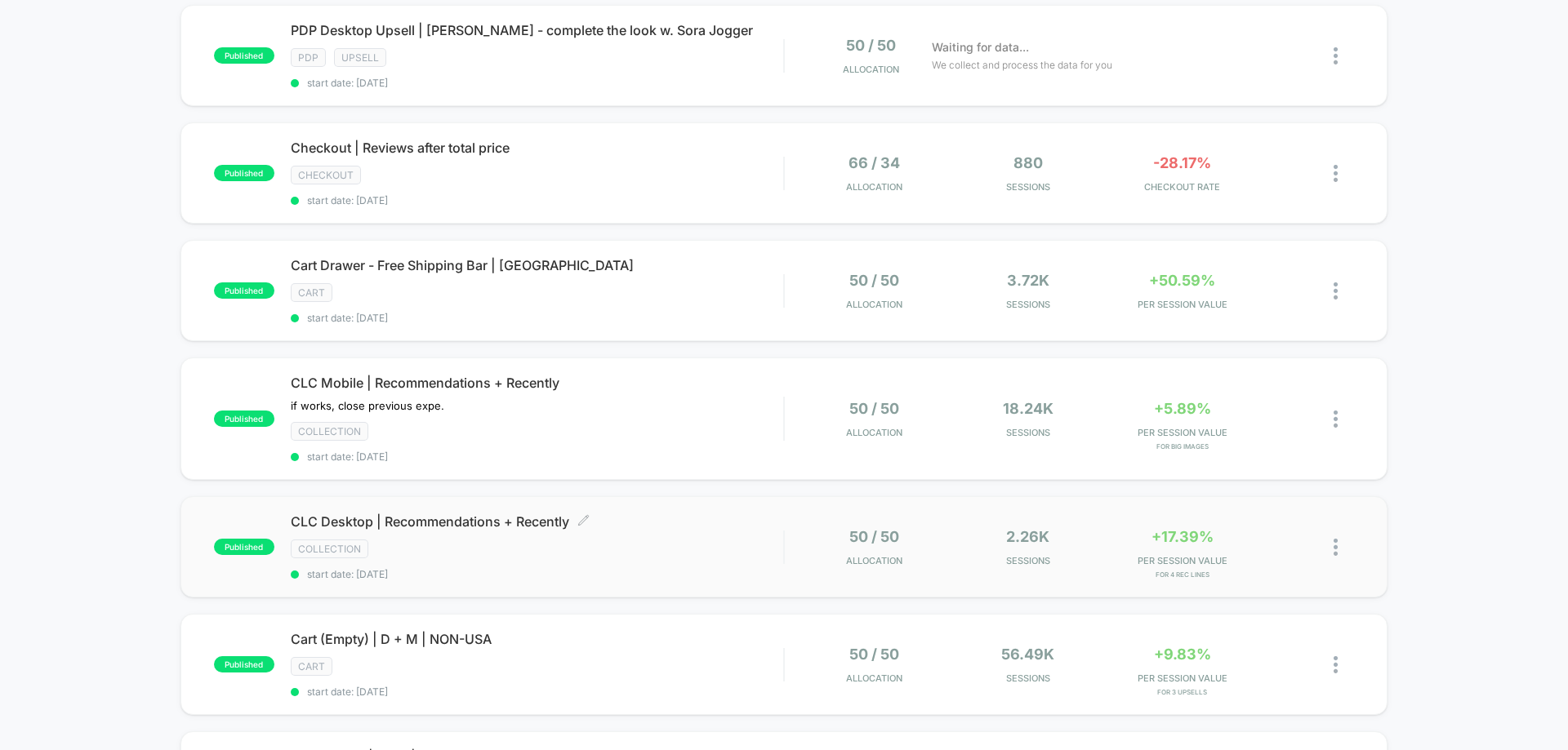
click at [688, 559] on div "CLC Desktop | Recommendations + Recently Click to edit experience details Click…" at bounding box center [536, 547] width 492 height 67
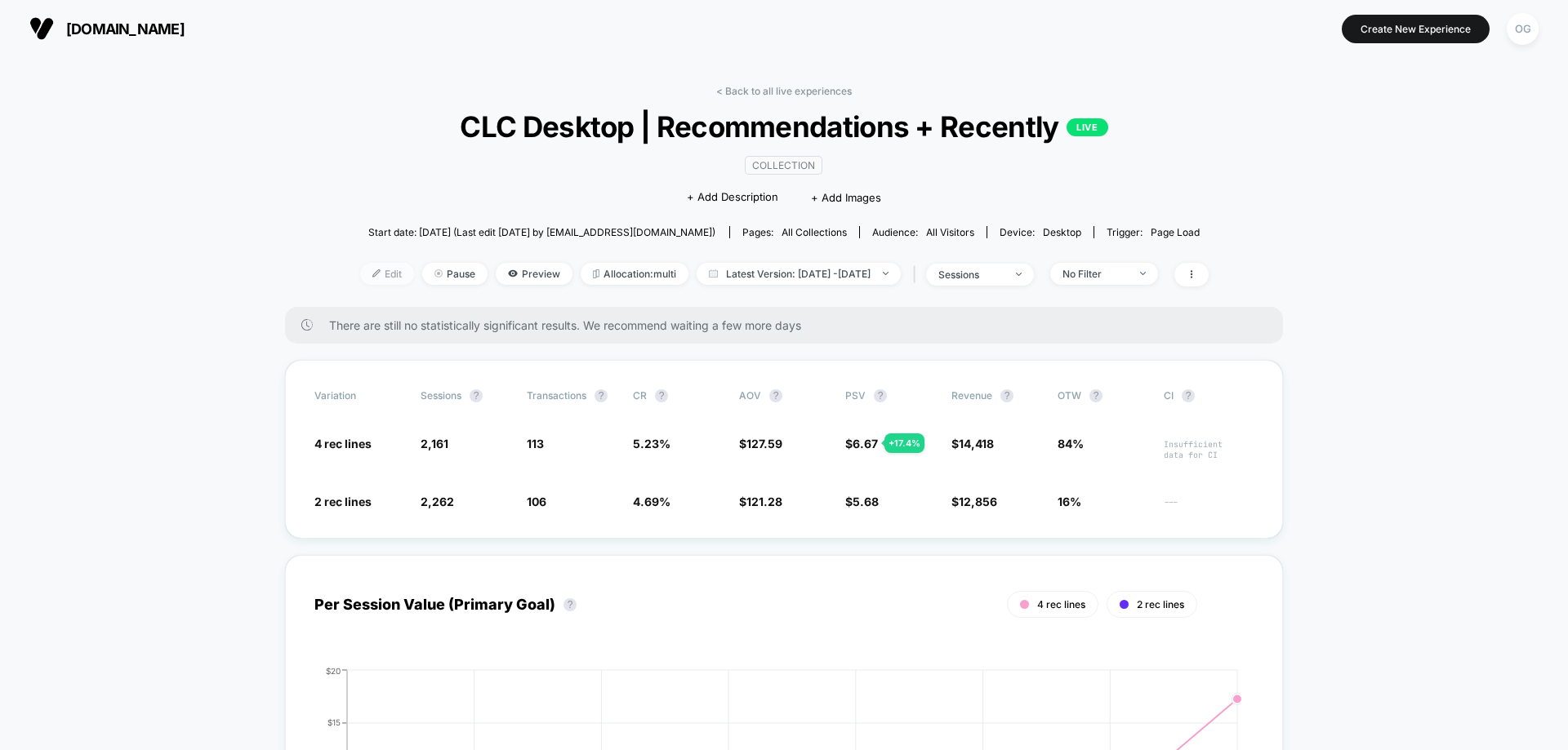
click at [368, 275] on span "Edit" at bounding box center [387, 274] width 54 height 22
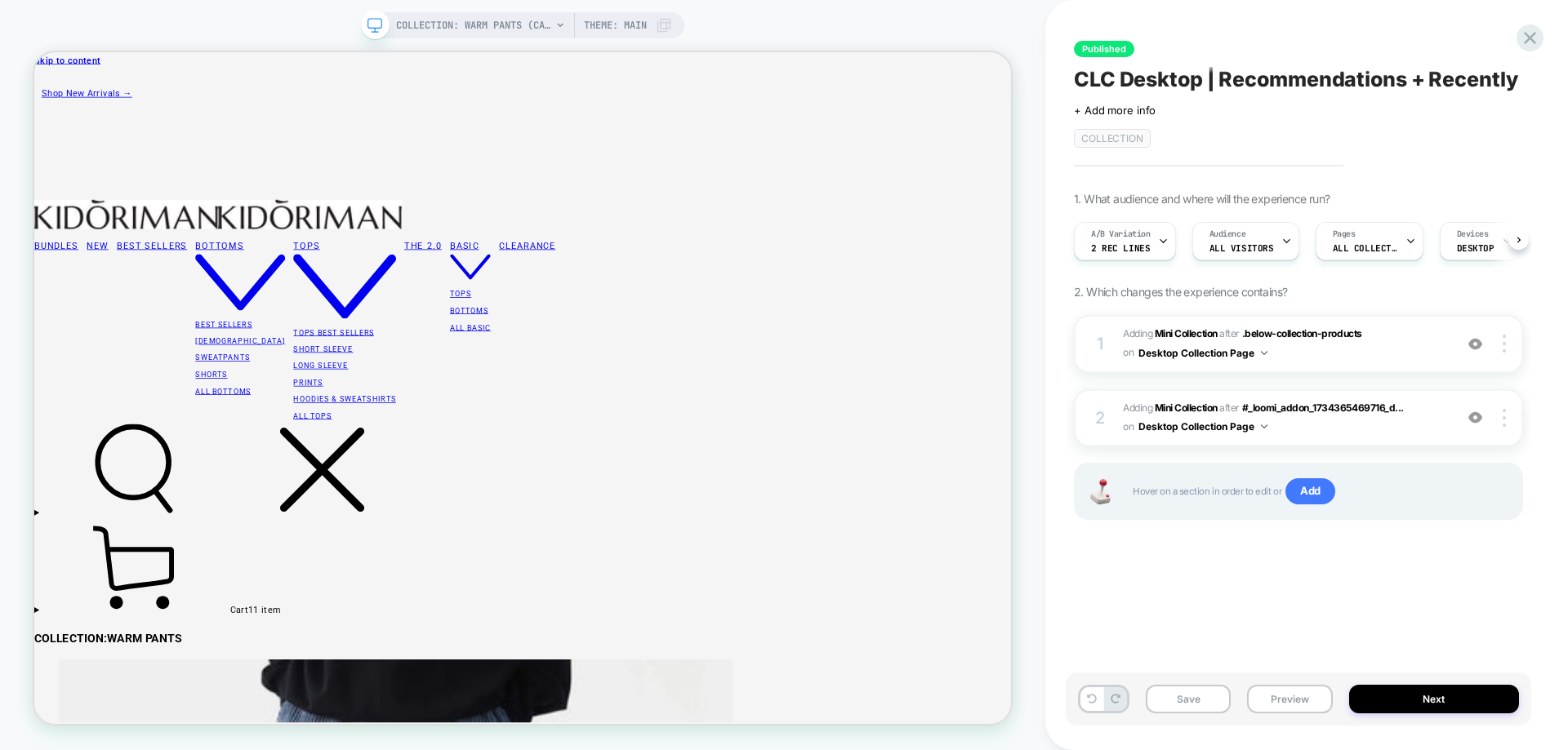
scroll to position [0, 1]
click at [1352, 367] on div "1 #_loomi_addon_1734365469716_dup1734444578 Adding Mini Collection AFTER .below…" at bounding box center [1298, 343] width 449 height 58
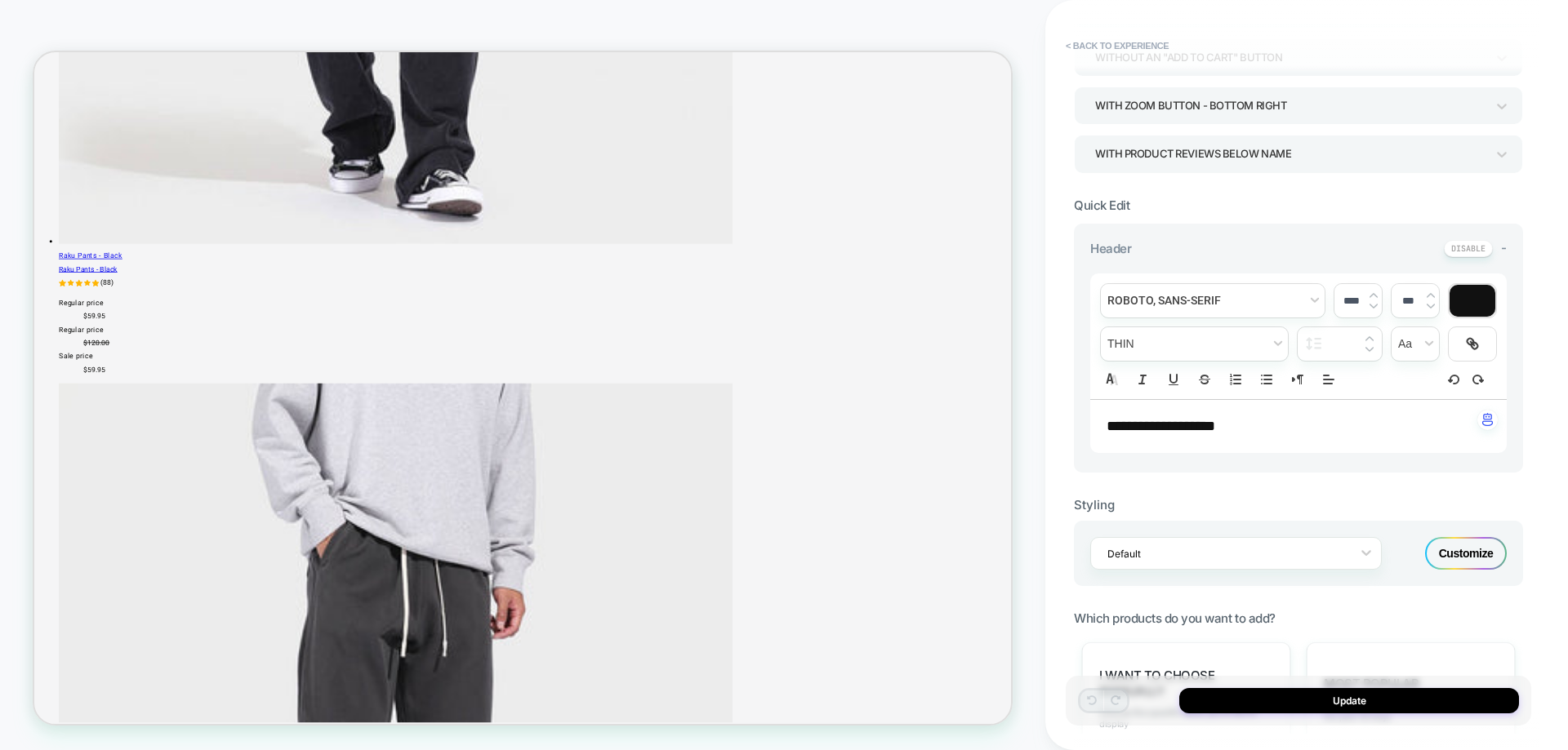
scroll to position [408, 0]
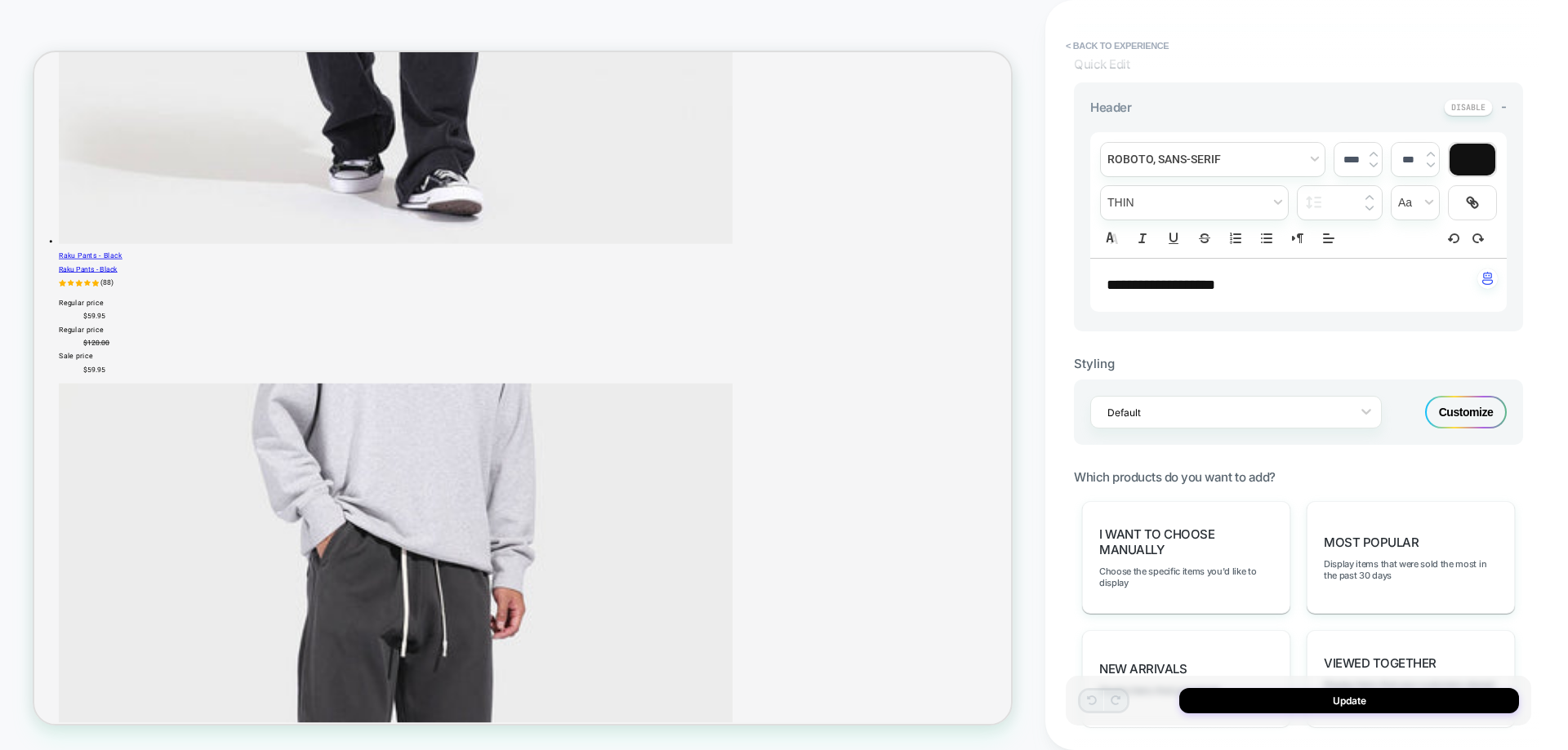
click at [1443, 421] on div "Customize" at bounding box center [1466, 412] width 82 height 33
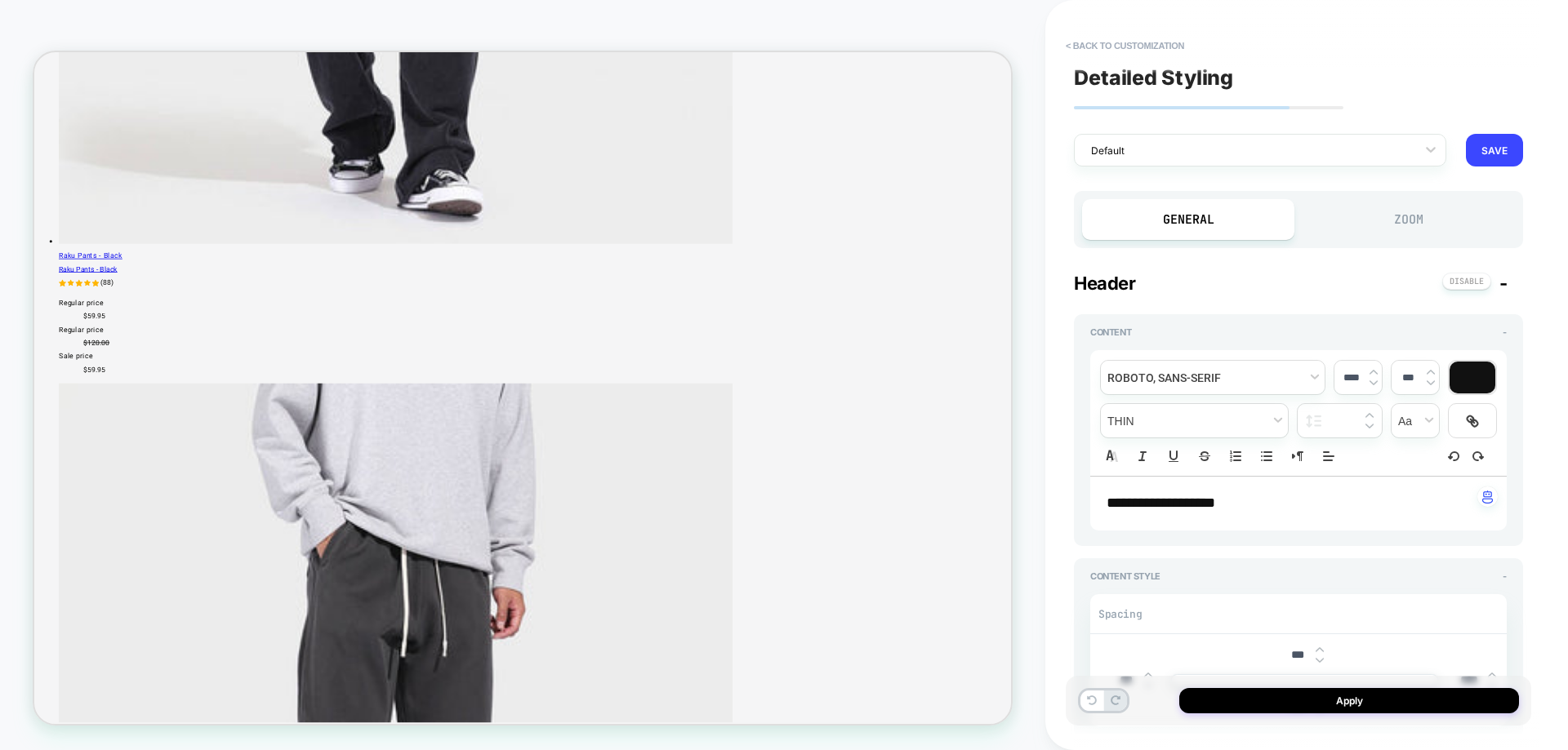
type textarea "*"
click at [1474, 142] on button "SAVE" at bounding box center [1494, 149] width 57 height 33
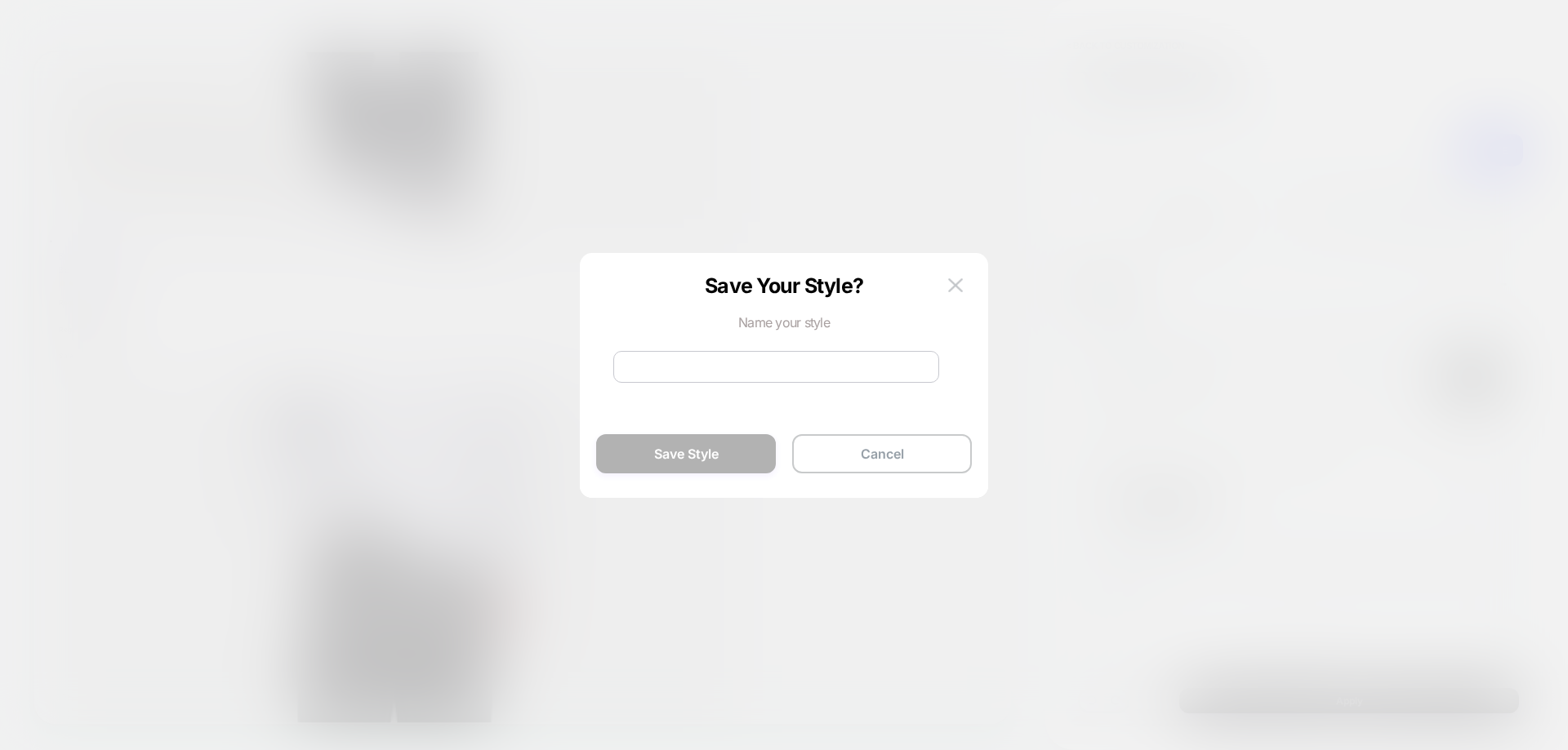
click at [831, 364] on input at bounding box center [776, 367] width 326 height 32
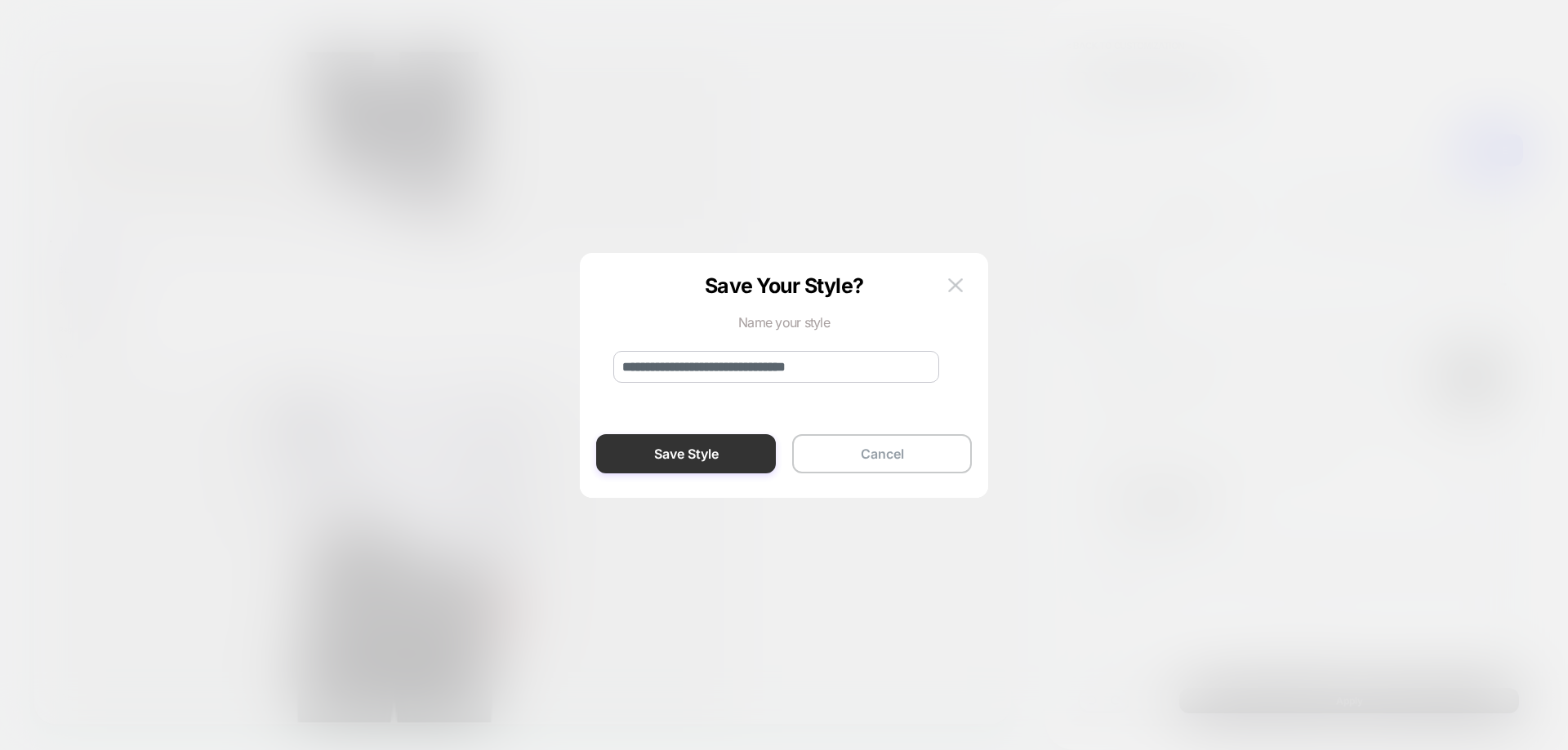
type input "**********"
click at [708, 451] on button "Save Style" at bounding box center [686, 454] width 180 height 39
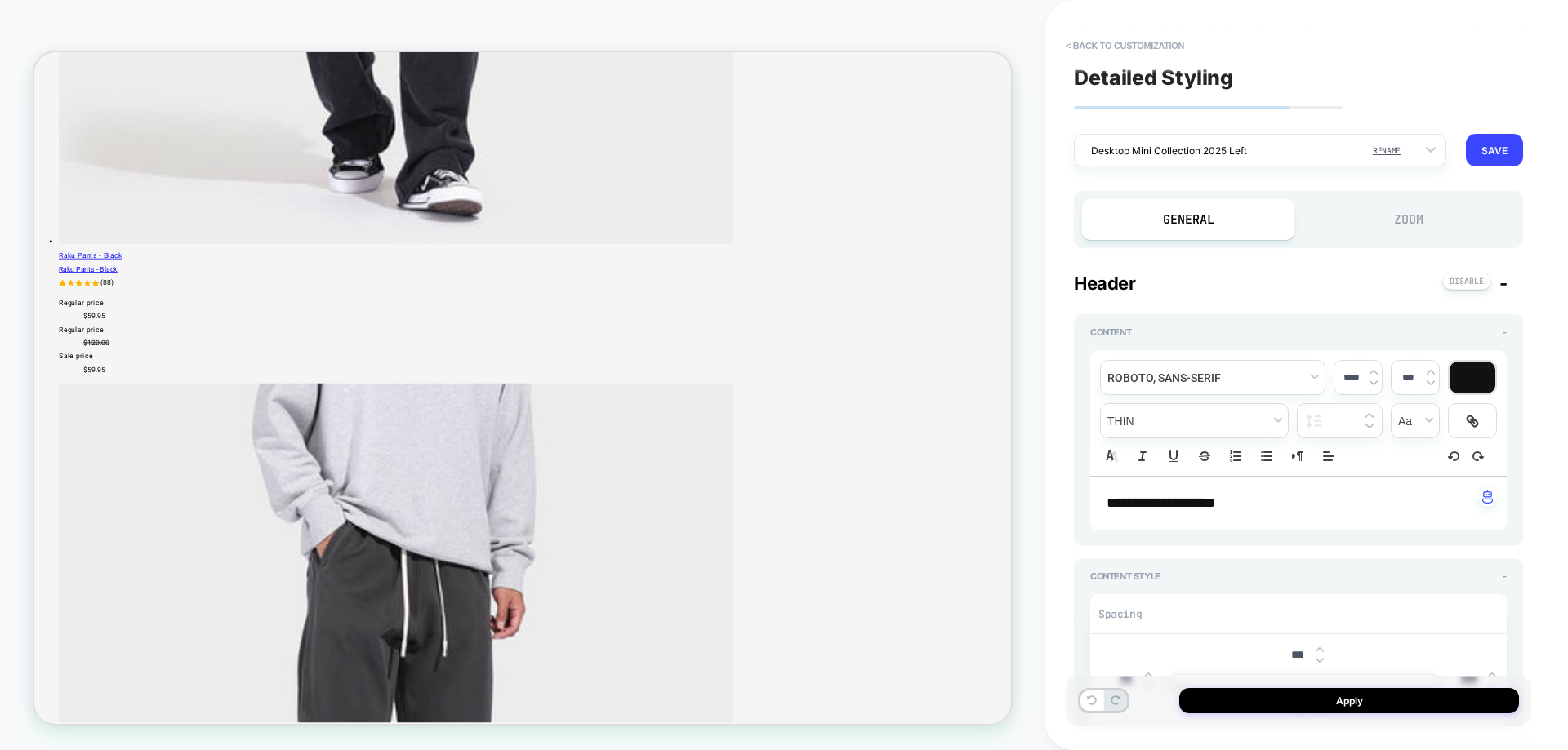
type textarea "*"
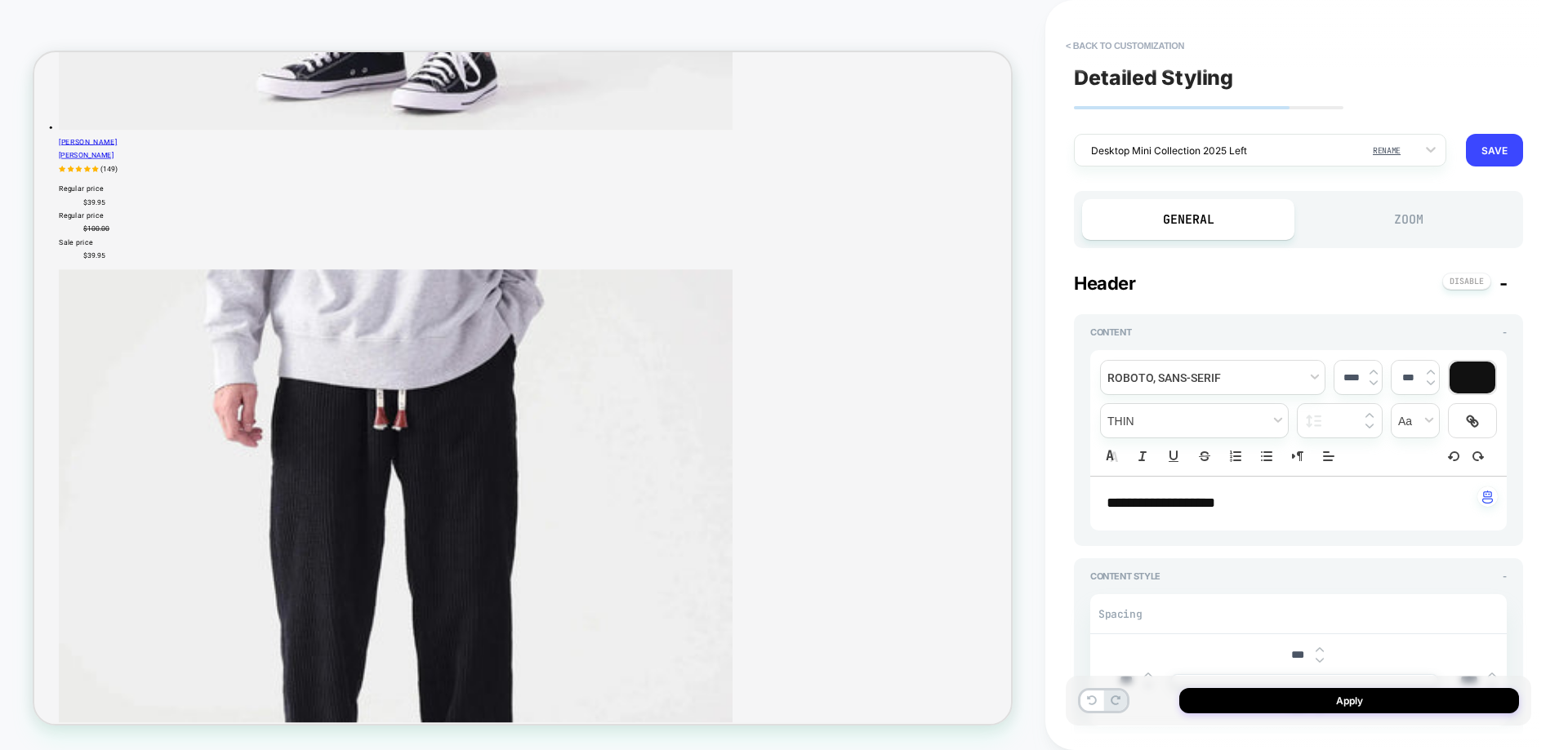
scroll to position [2664, 0]
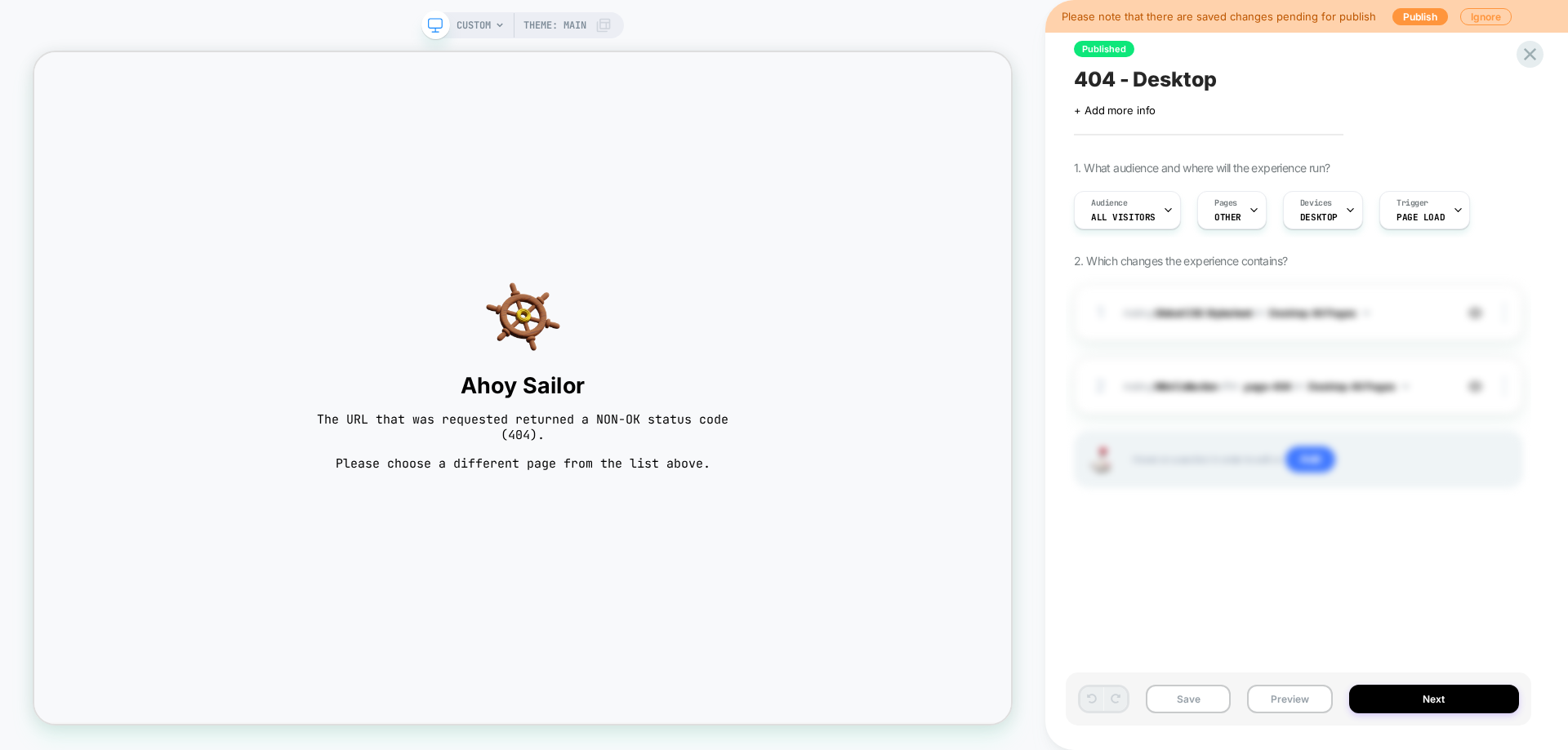
scroll to position [0, 1]
click at [535, 18] on span "Theme: MAIN" at bounding box center [555, 25] width 63 height 26
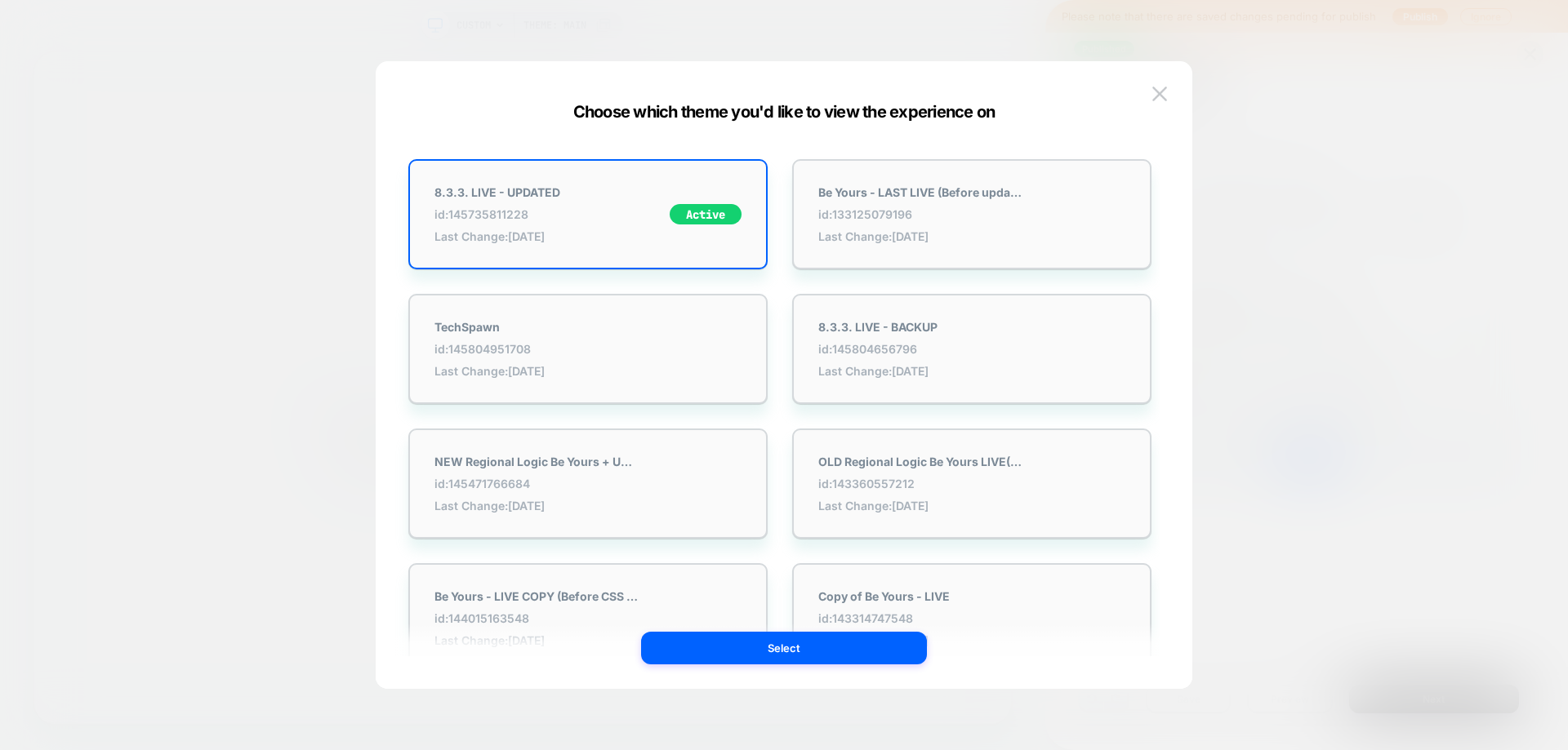
click at [408, 15] on div at bounding box center [784, 375] width 1568 height 750
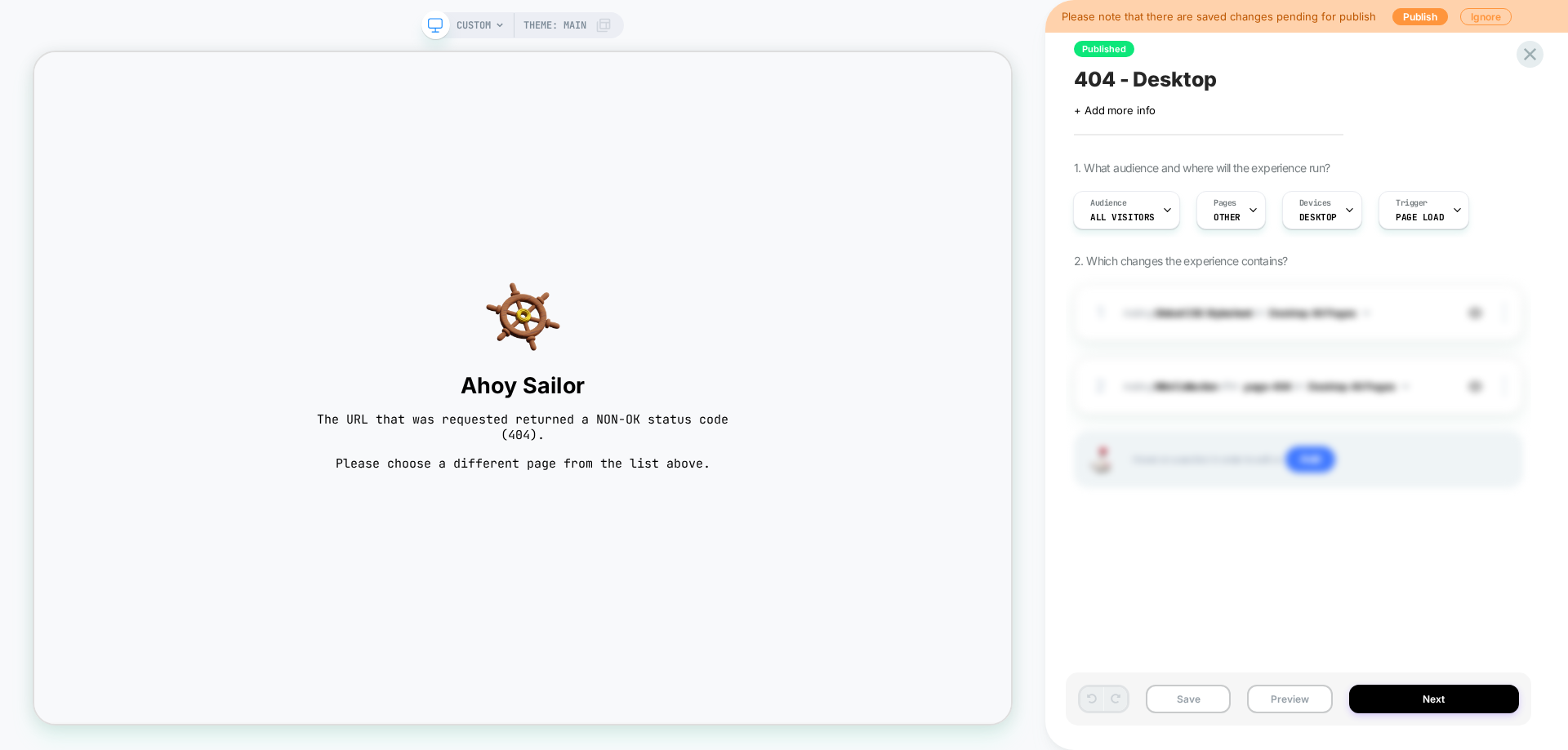
click at [467, 38] on span "CUSTOM" at bounding box center [473, 25] width 34 height 26
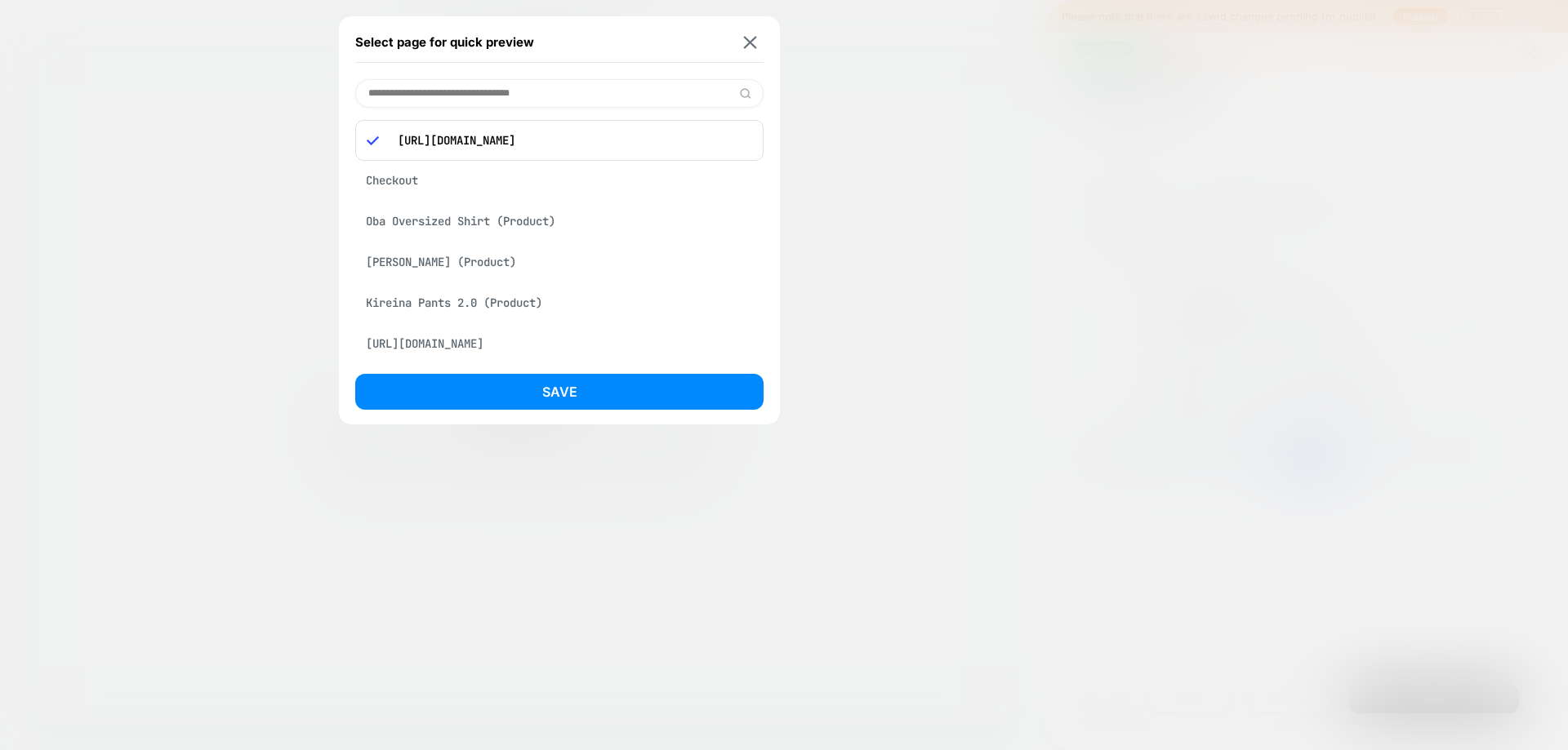
click at [593, 133] on p "[URL][DOMAIN_NAME]" at bounding box center [571, 140] width 363 height 15
click at [593, 134] on p "[URL][DOMAIN_NAME]" at bounding box center [571, 140] width 363 height 15
copy p "[URL][DOMAIN_NAME]"
click at [598, 97] on input at bounding box center [559, 94] width 408 height 28
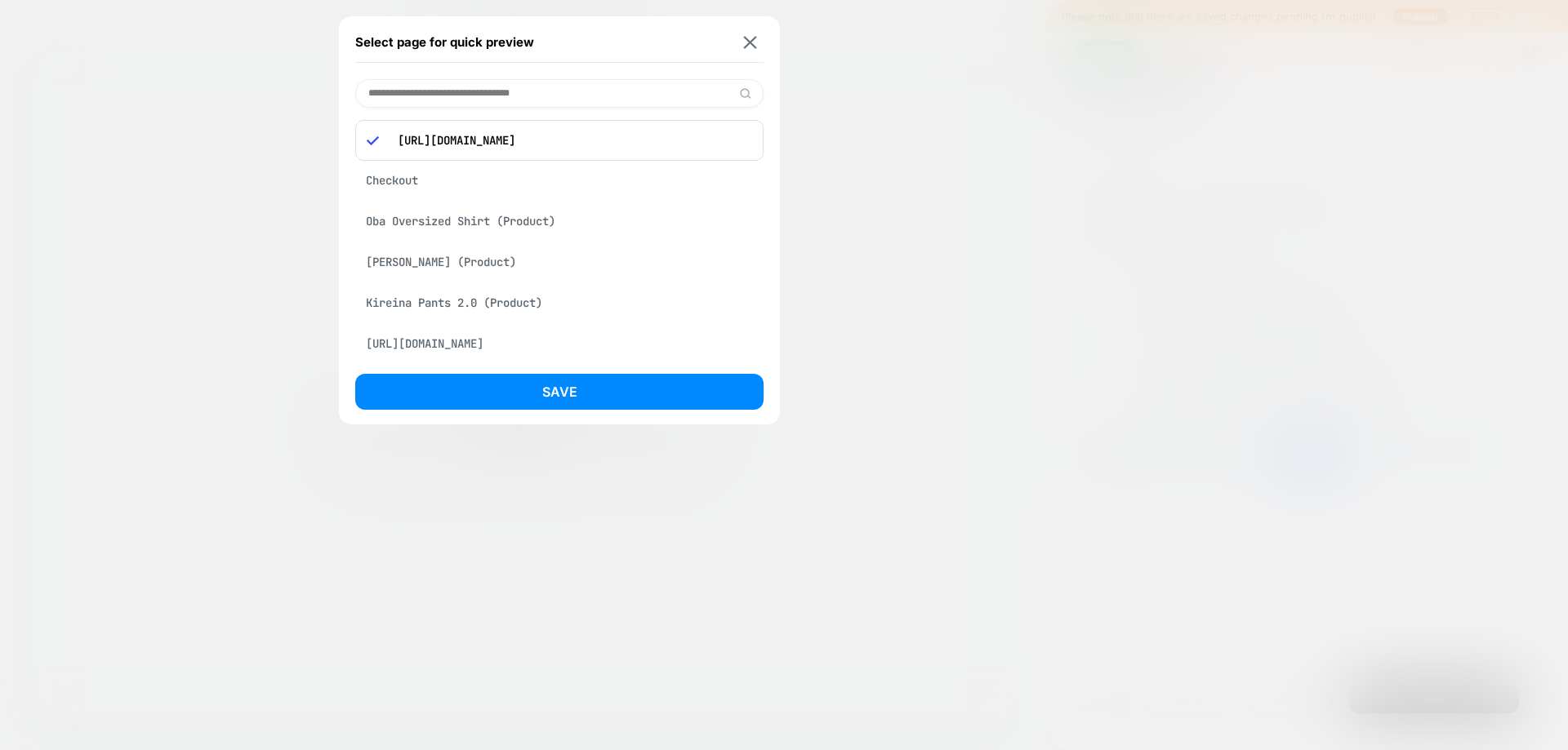
paste input "**********"
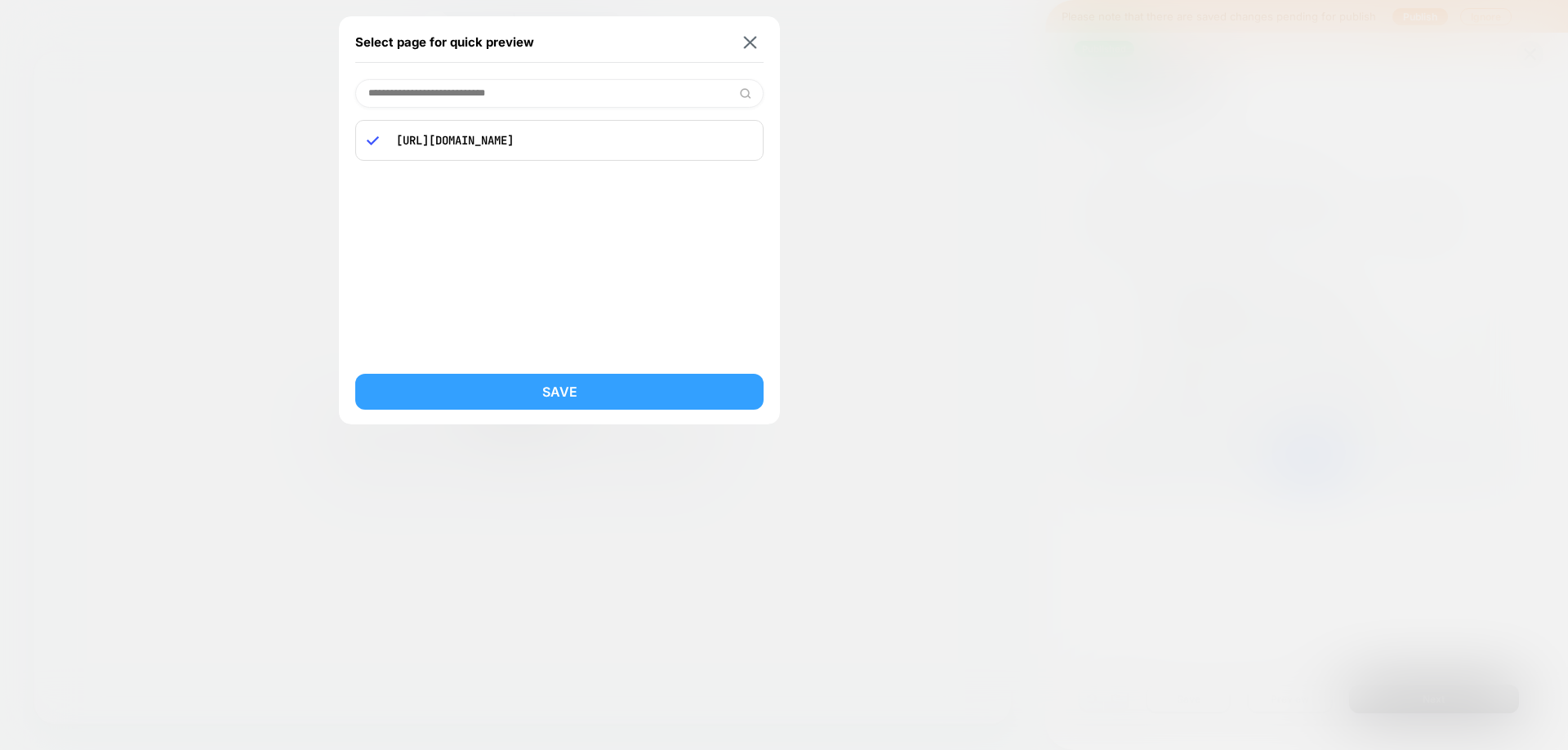
type input "**********"
click at [591, 381] on button "Save" at bounding box center [559, 392] width 408 height 36
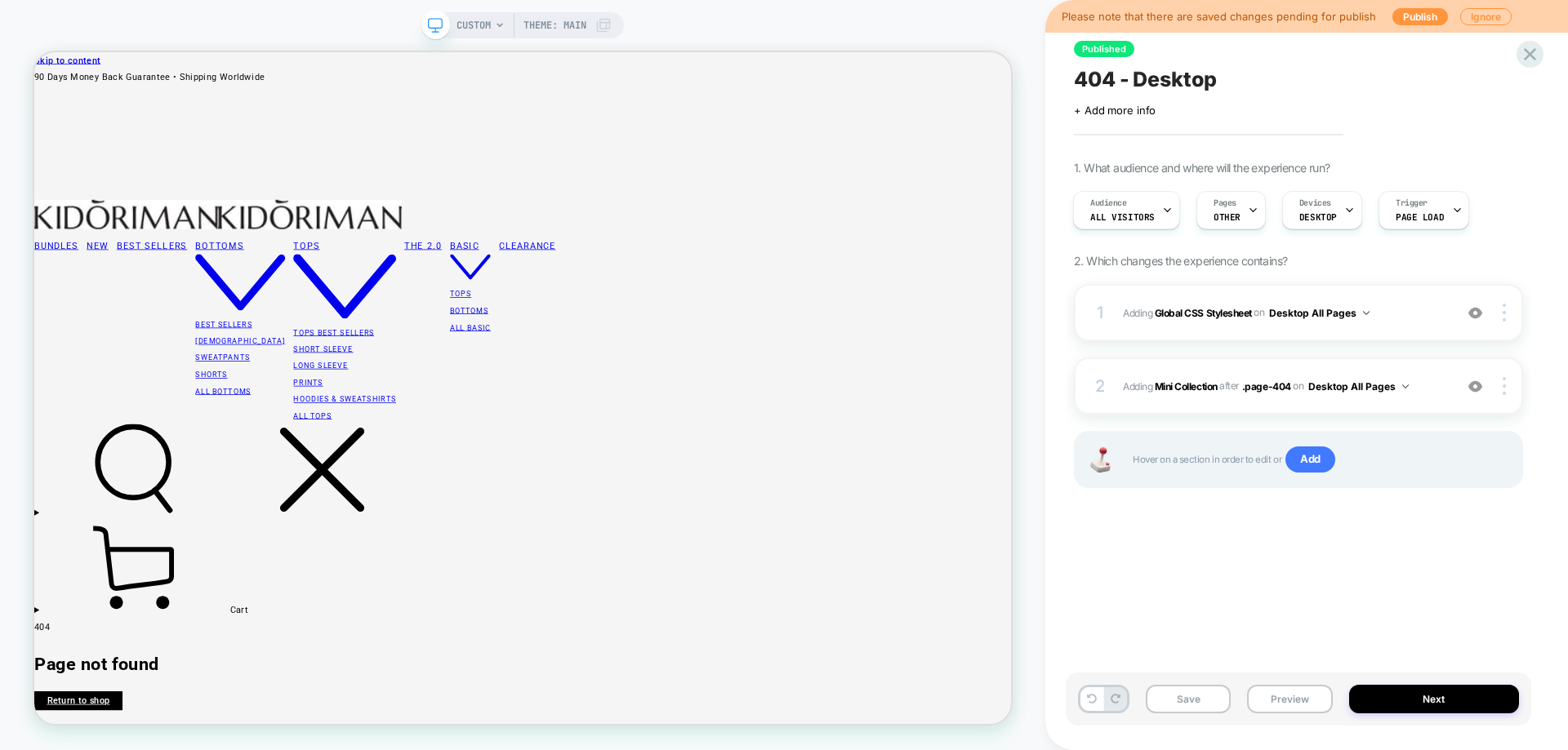
scroll to position [0, 2]
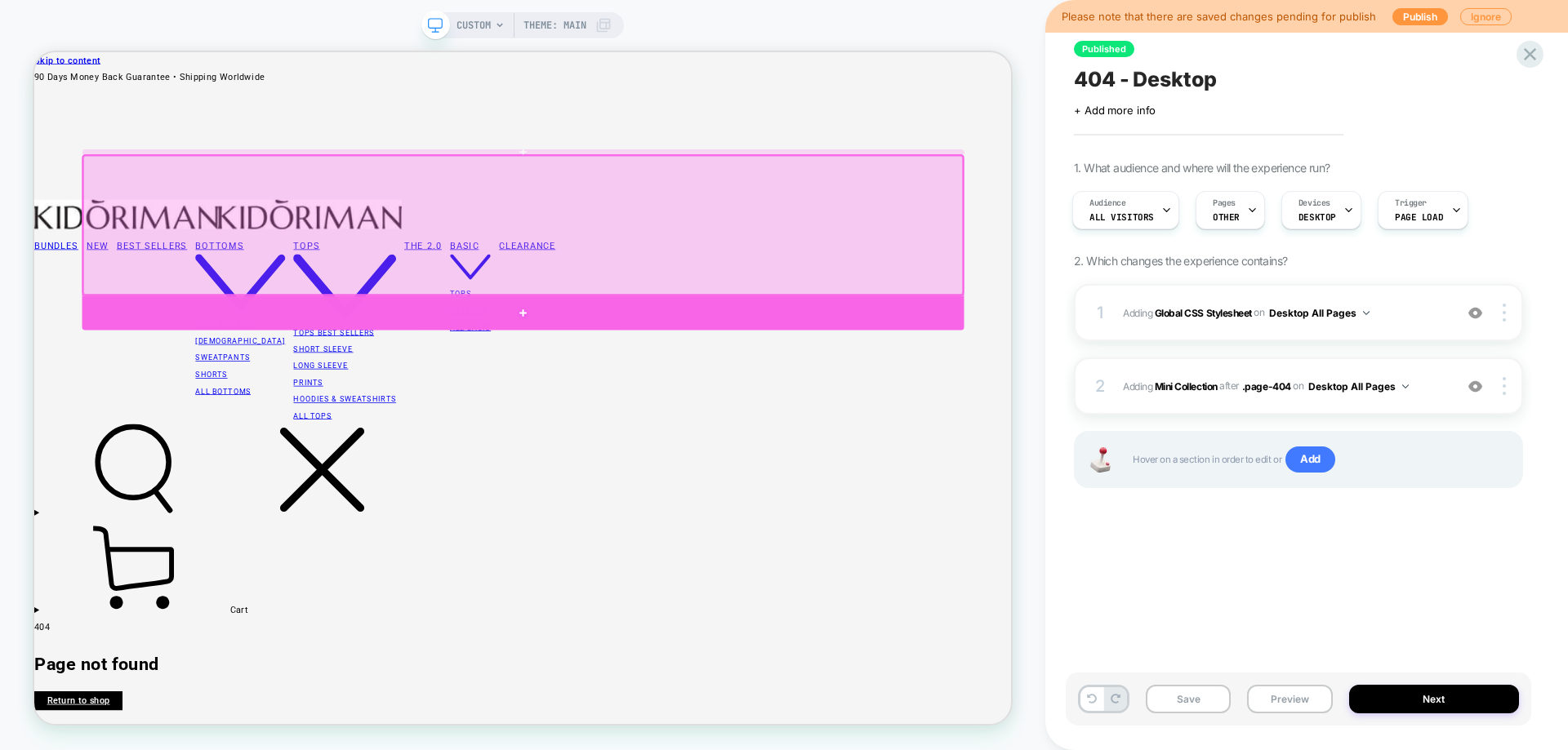
click at [894, 398] on div at bounding box center [686, 400] width 1176 height 45
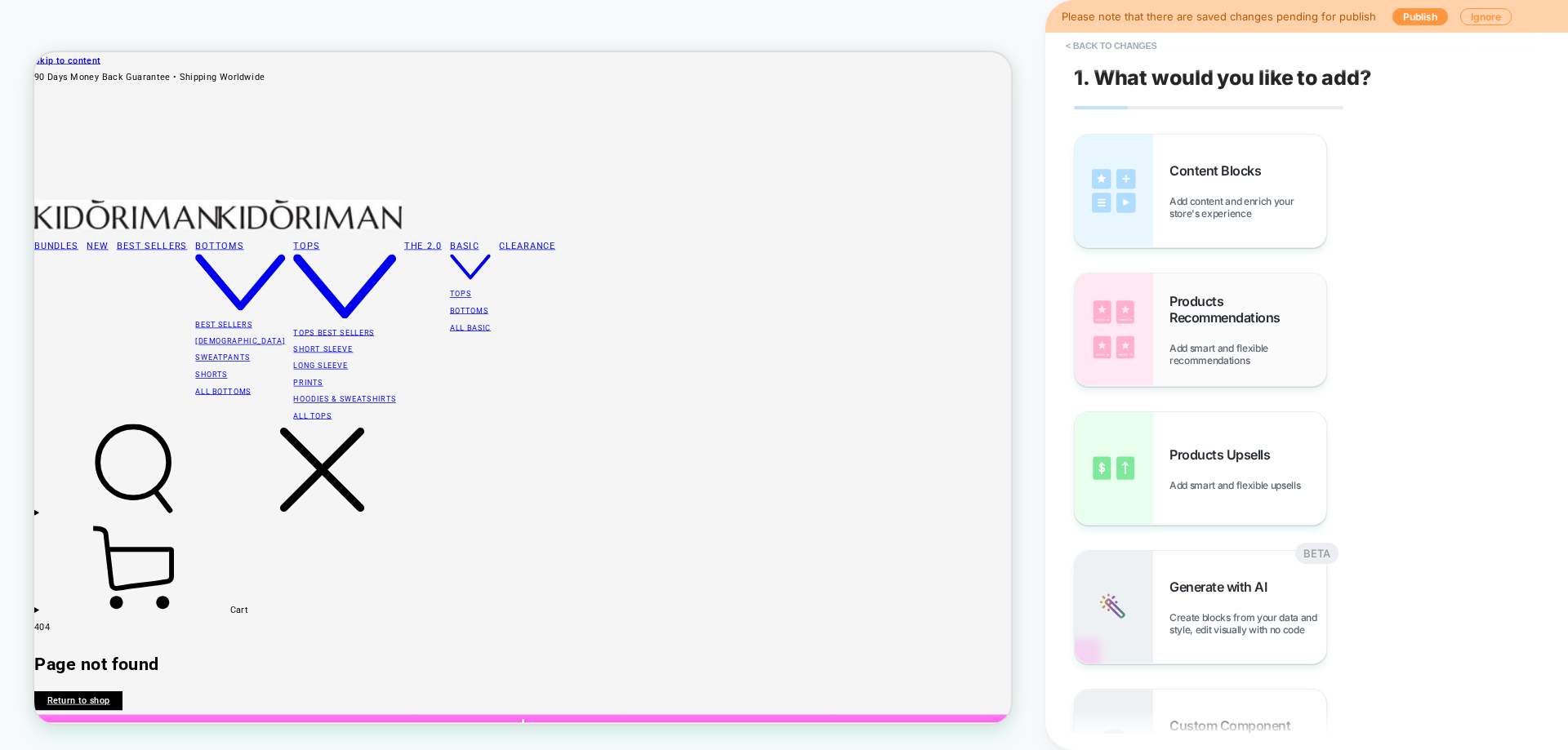
click at [1203, 334] on div "Products Recommendations Add smart and flexible recommendations" at bounding box center [1248, 330] width 157 height 73
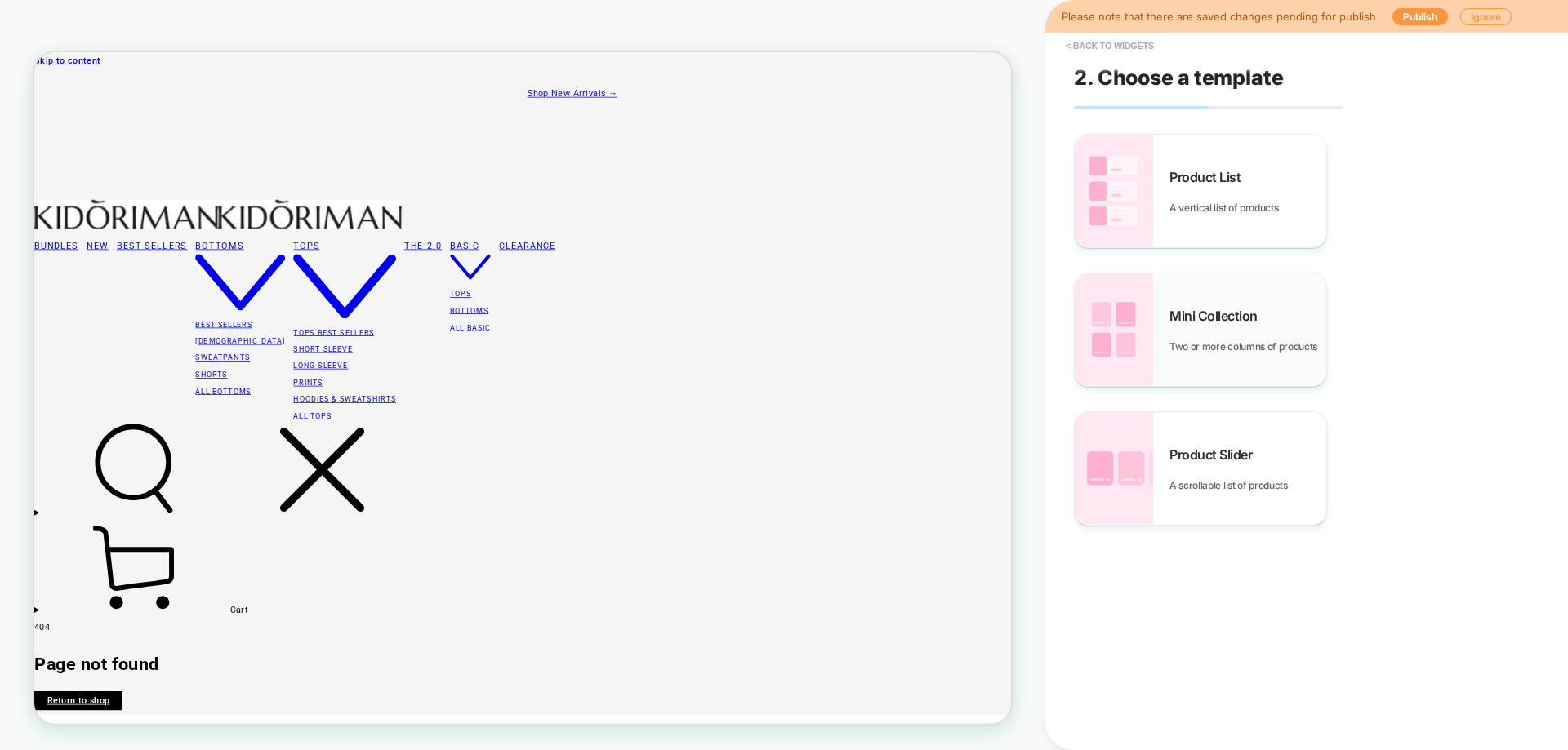
click at [1196, 331] on div "Mini Collection Two or more columns of products" at bounding box center [1248, 331] width 157 height 45
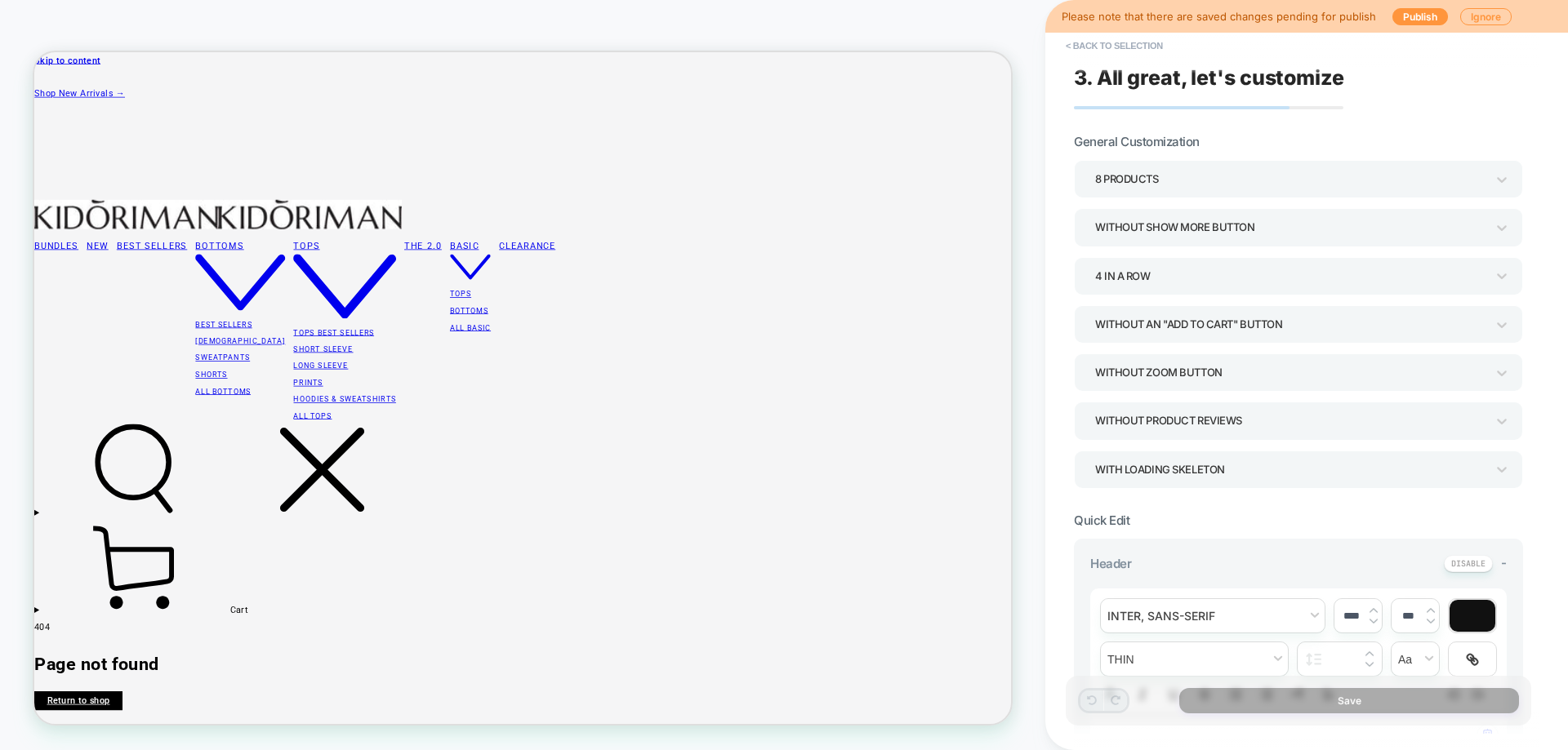
scroll to position [238, 0]
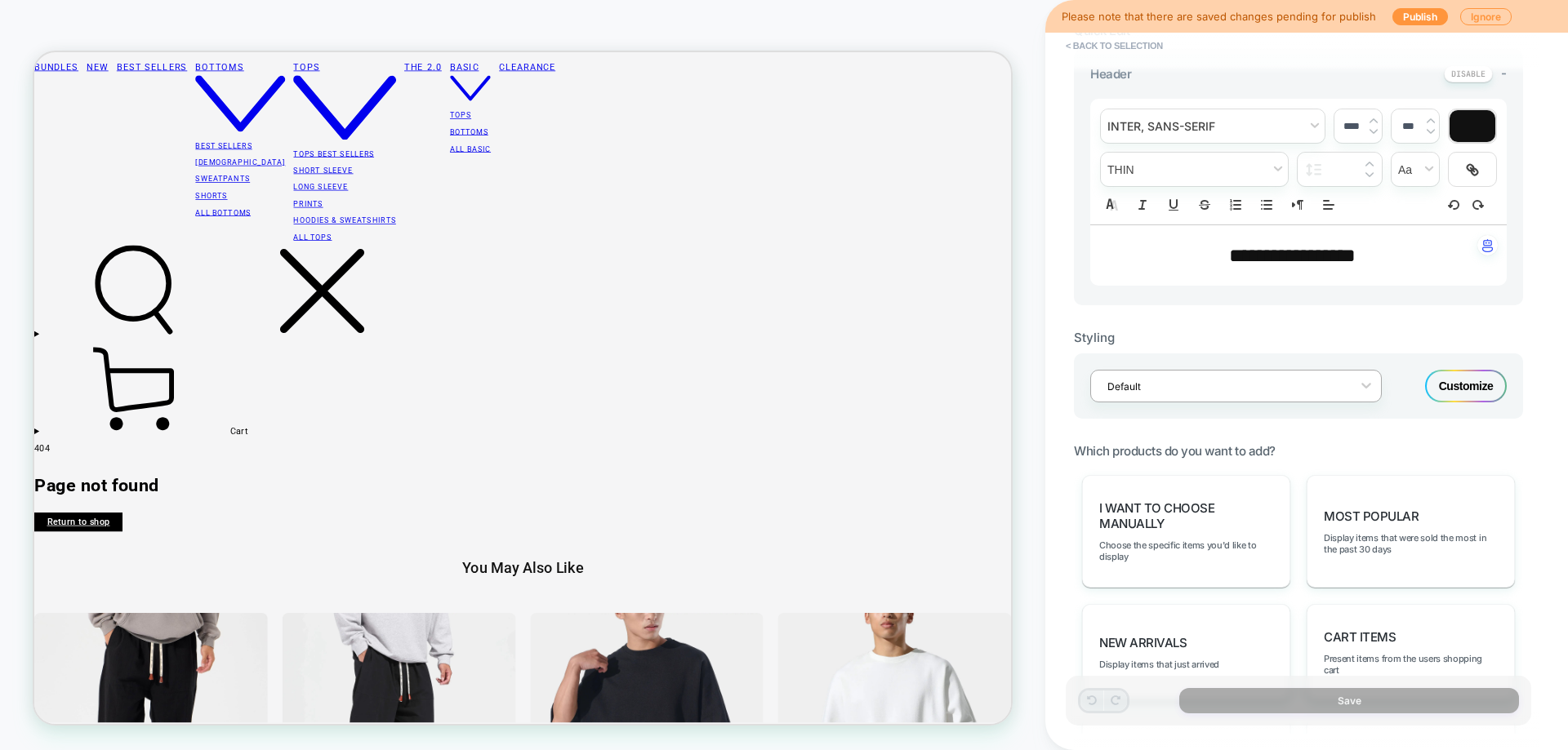
click at [1245, 386] on div at bounding box center [1225, 387] width 236 height 16
click at [1360, 392] on icon at bounding box center [1367, 386] width 17 height 17
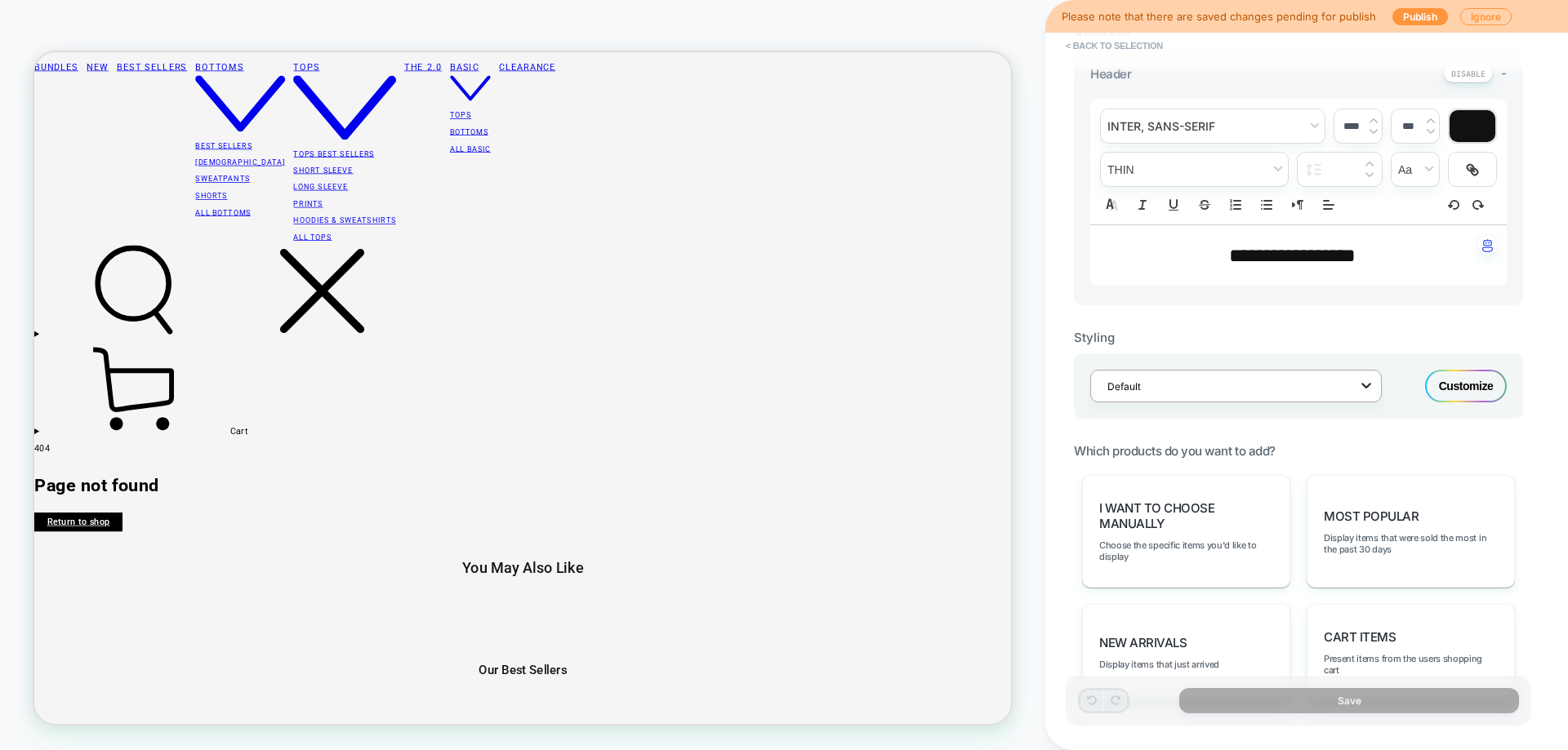
click at [1362, 388] on icon at bounding box center [1367, 386] width 17 height 17
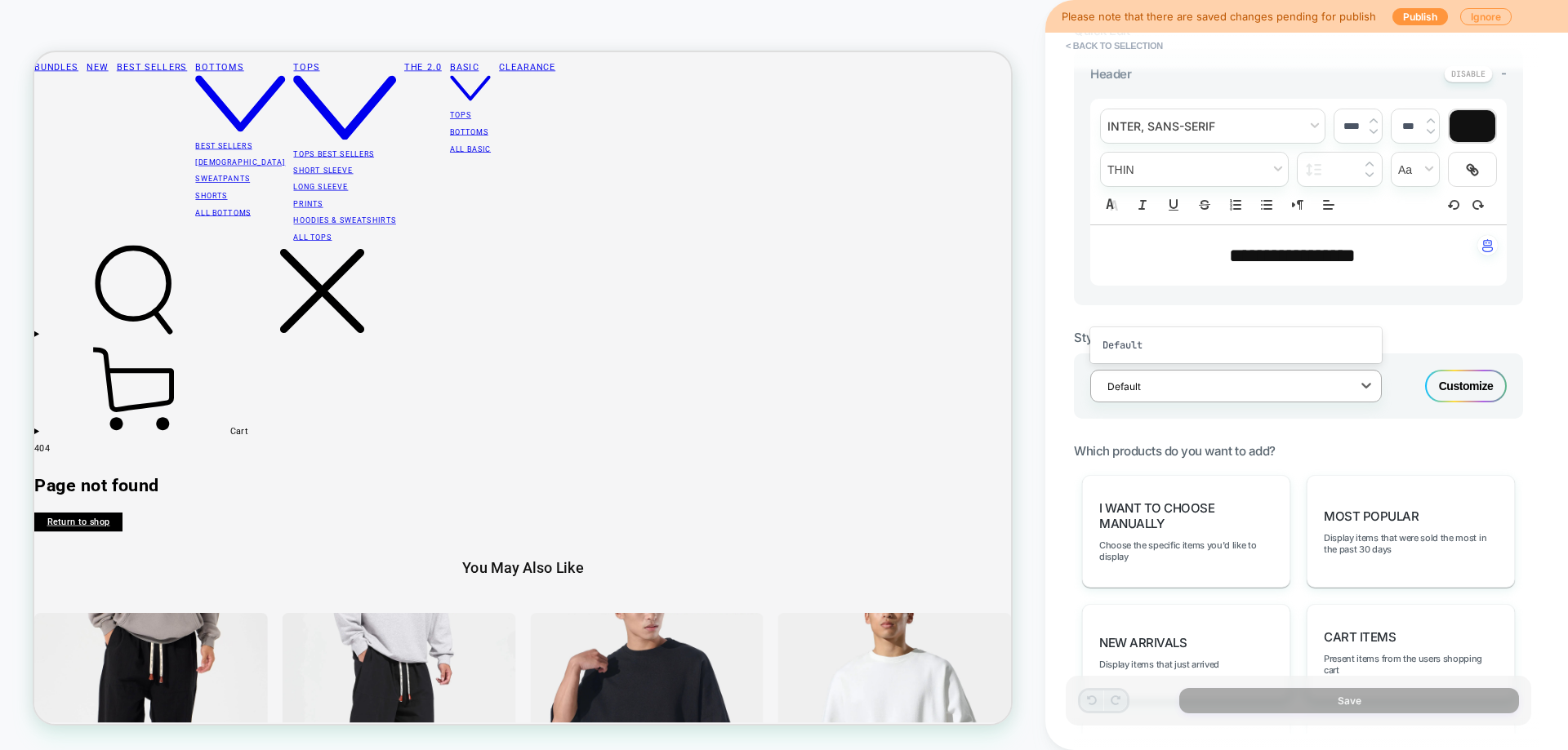
click at [1399, 393] on div "option Default focused, 1 of 1. 1 result available. Use Up and Down to choose o…" at bounding box center [1298, 386] width 449 height 65
click at [1433, 384] on div "Customize" at bounding box center [1466, 386] width 82 height 33
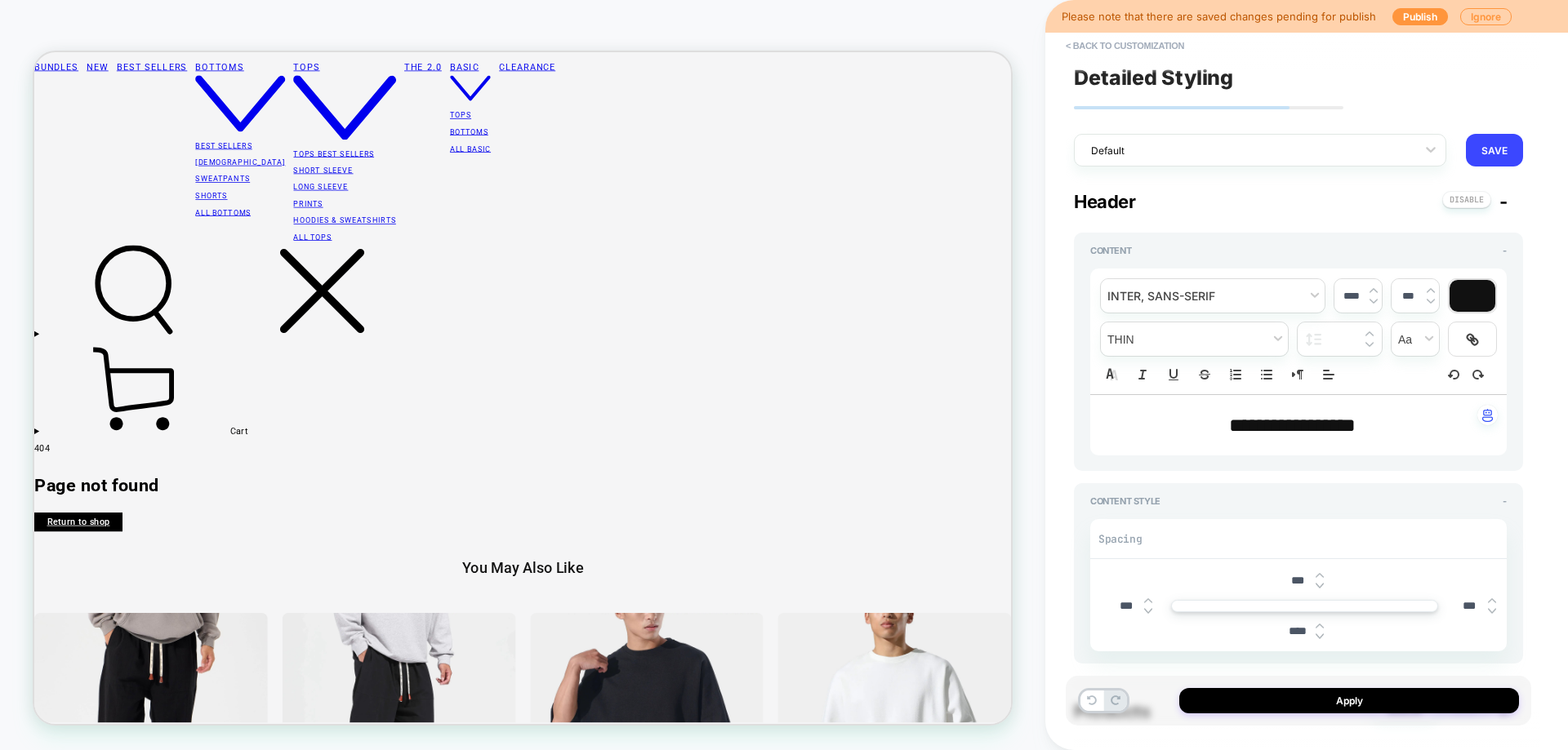
type textarea "*"
click at [1195, 160] on div "Default" at bounding box center [1249, 150] width 333 height 22
click at [1102, 45] on button "< Back to customization" at bounding box center [1124, 45] width 134 height 26
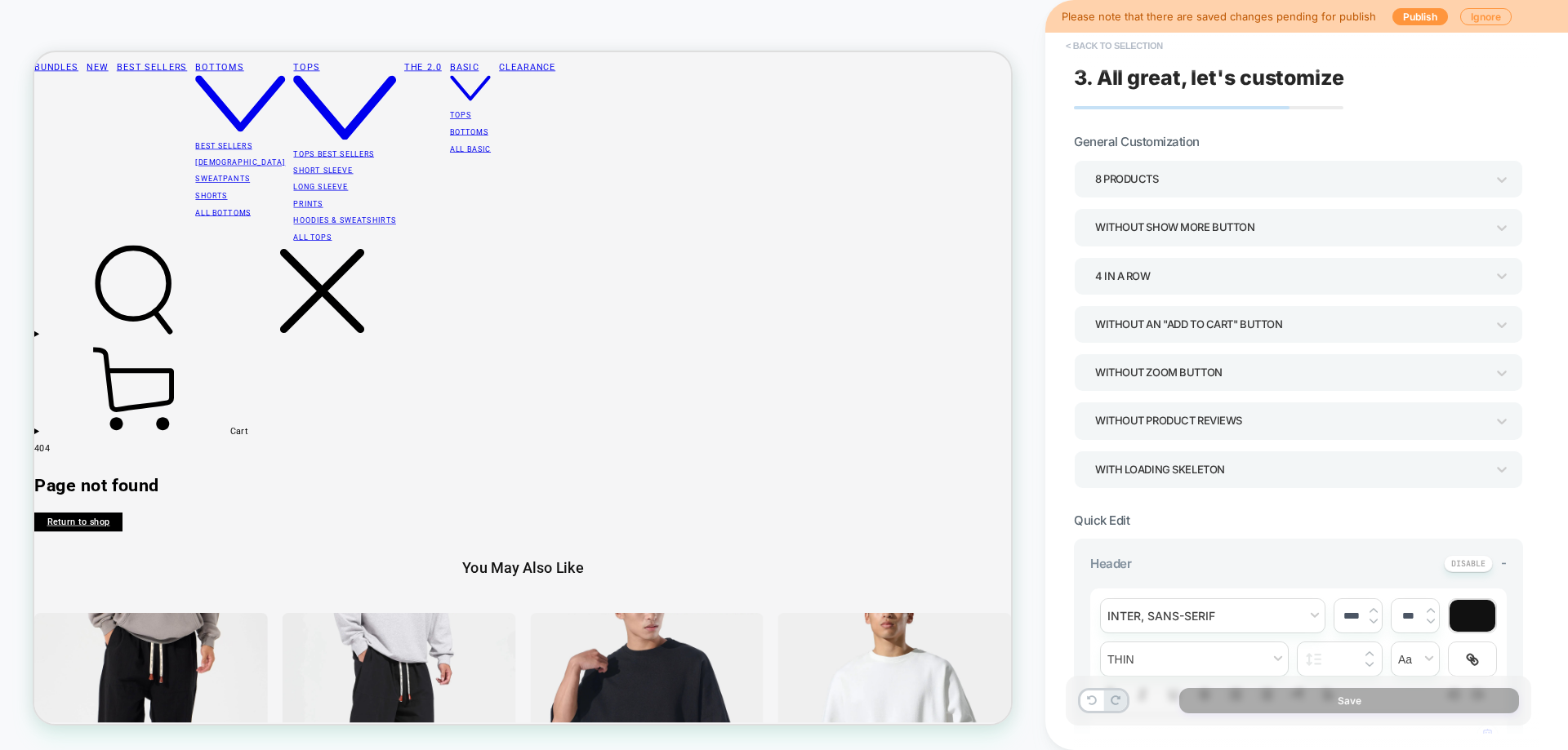
click at [1123, 41] on button "< Back to selection" at bounding box center [1114, 45] width 114 height 26
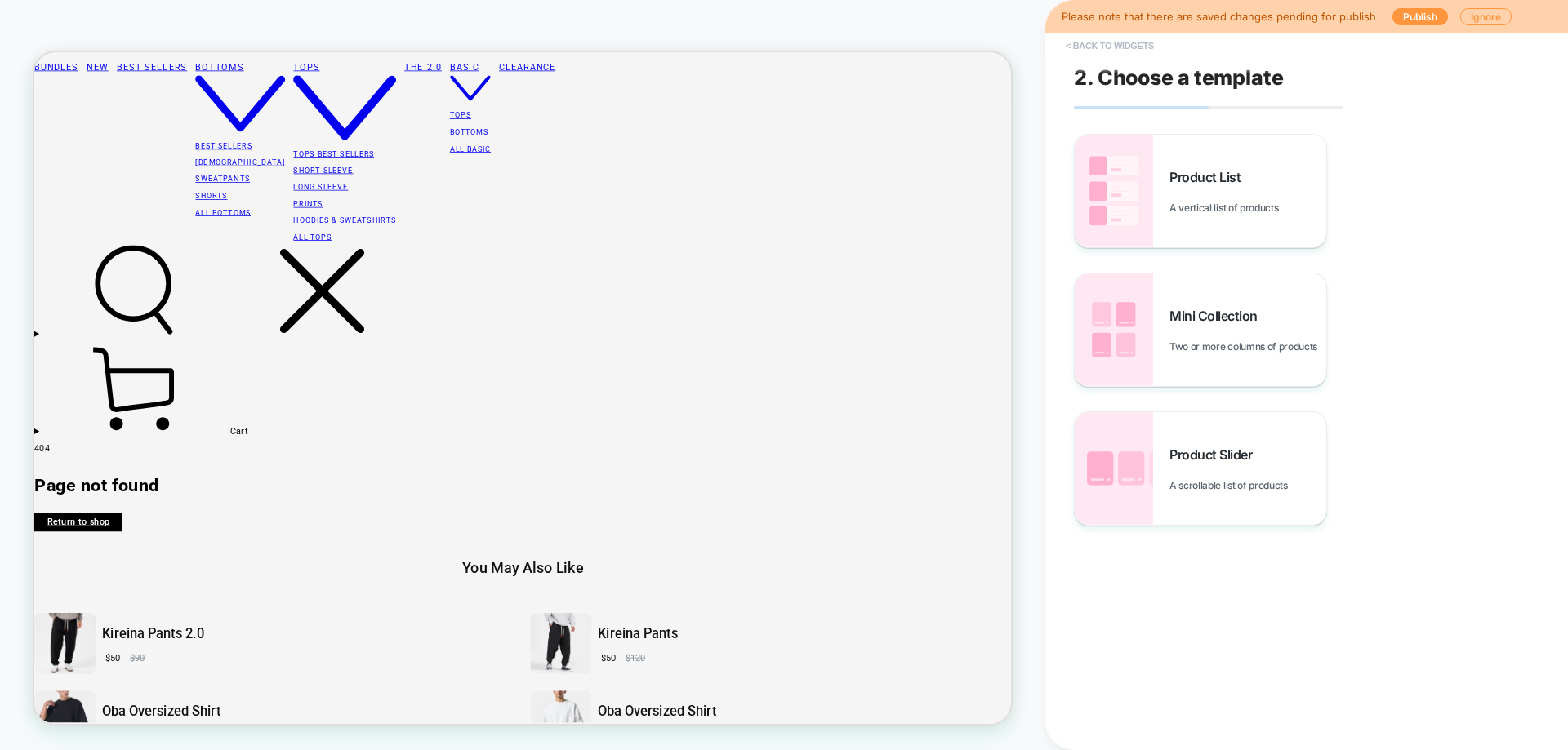
scroll to position [151, 0]
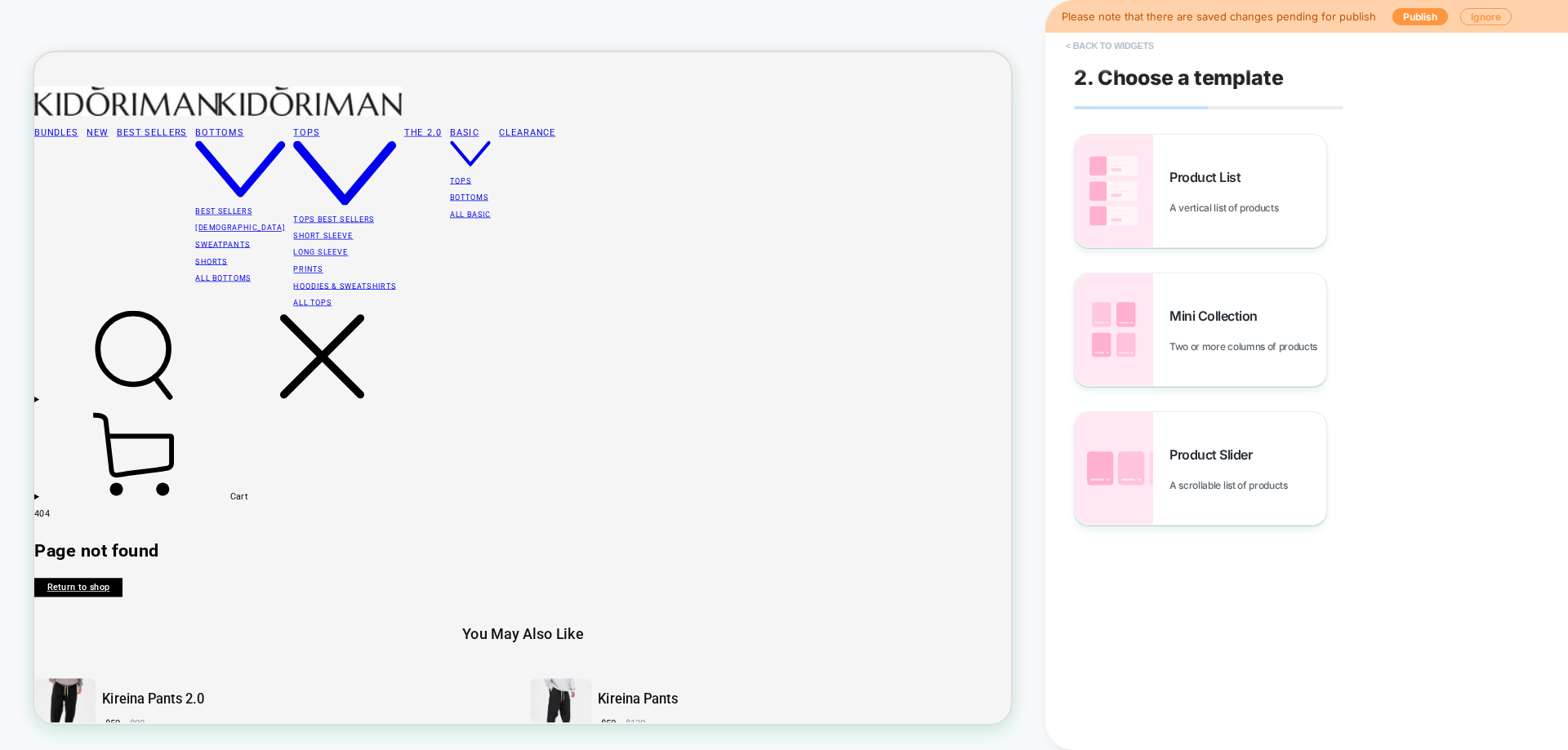
click at [1104, 48] on button "< Back to widgets" at bounding box center [1109, 45] width 104 height 26
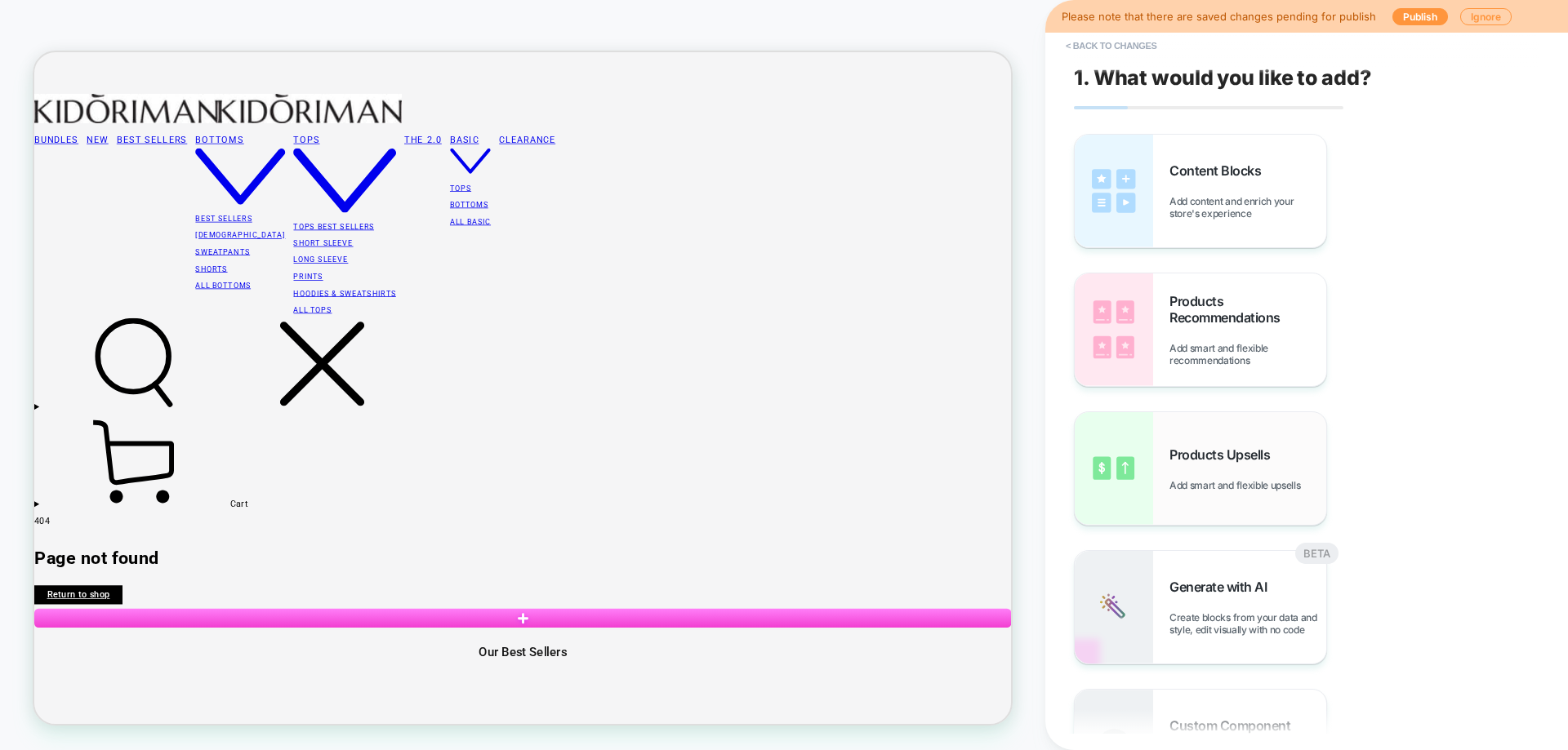
scroll to position [0, 0]
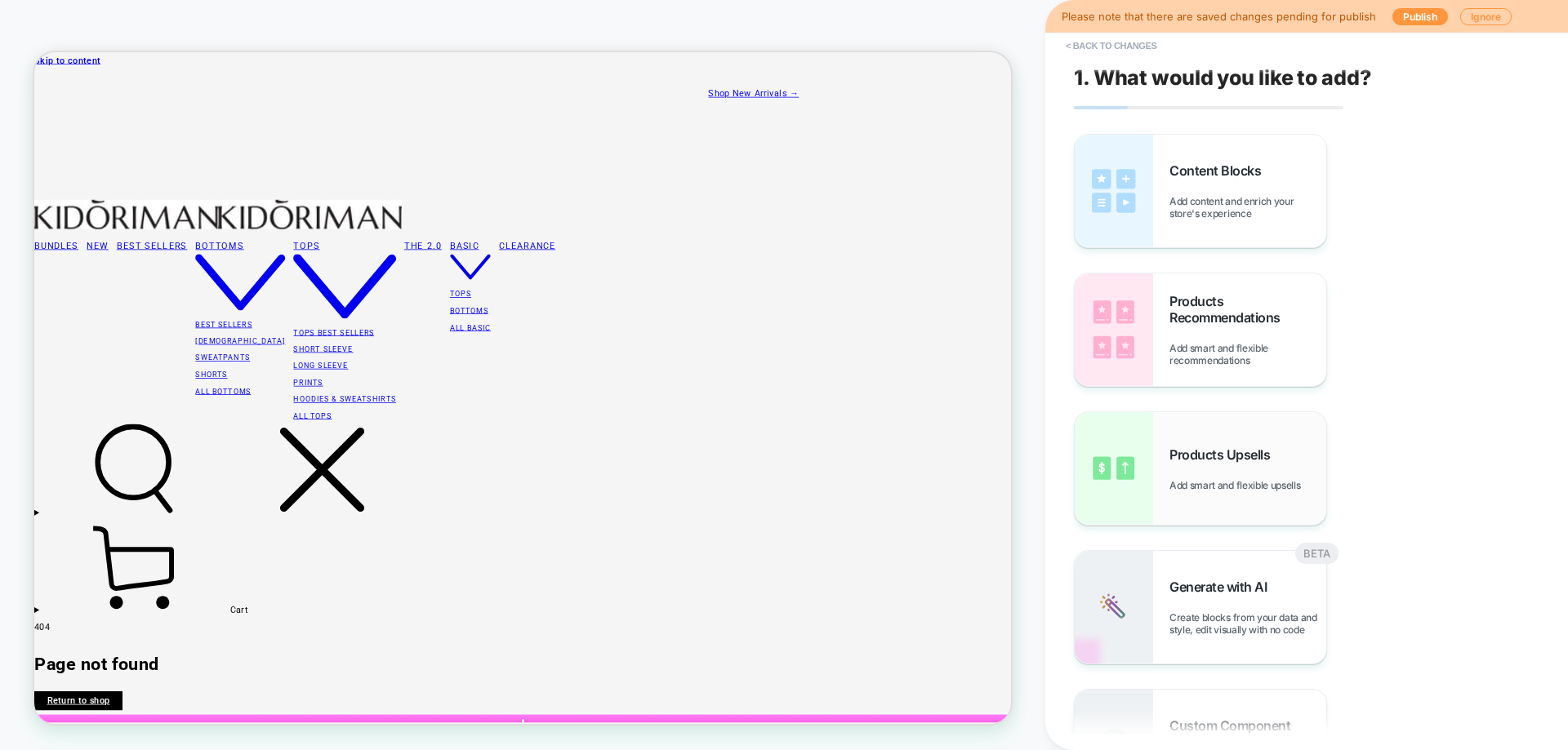
click at [1169, 439] on div "Products Upsells Add smart and flexible upsells" at bounding box center [1200, 469] width 251 height 113
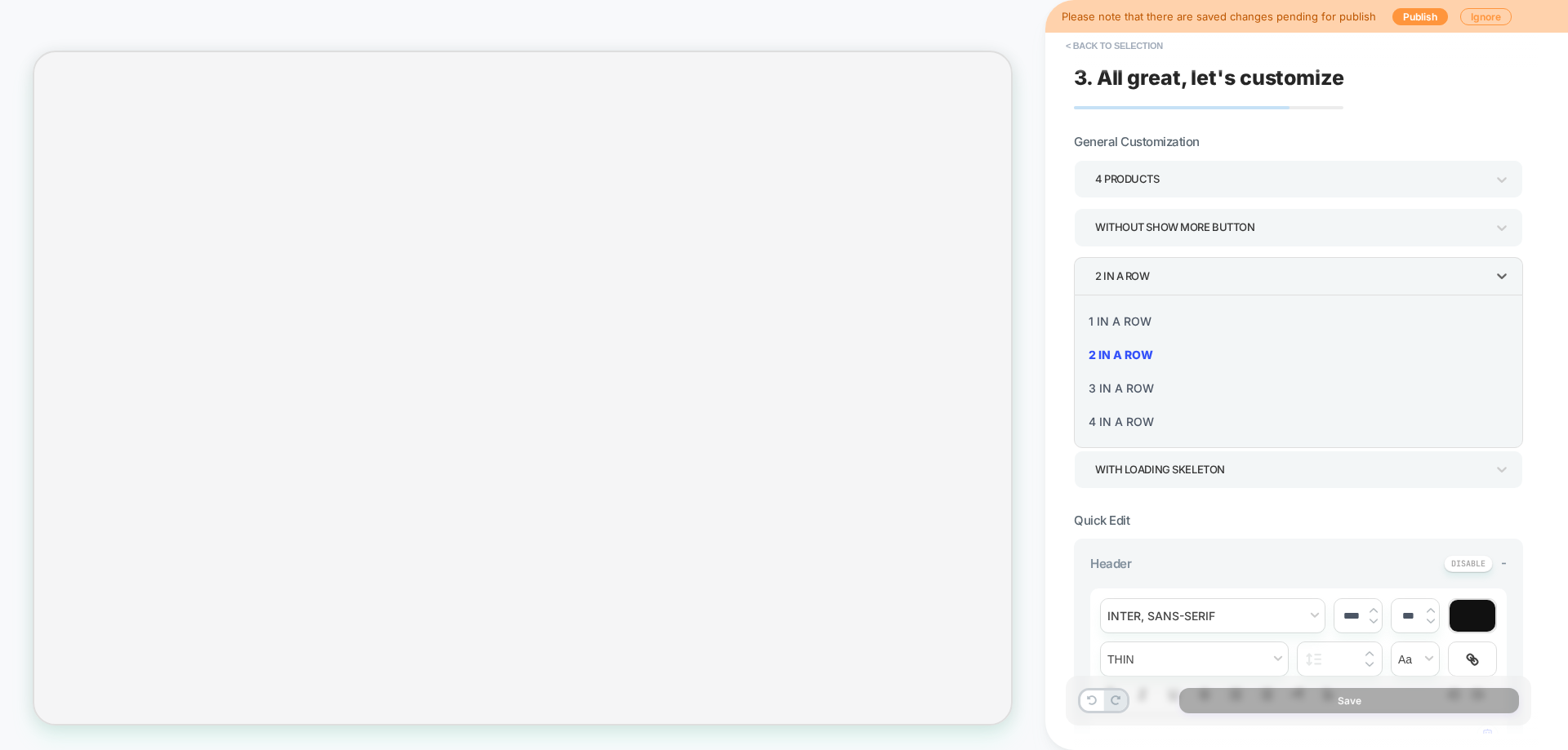
click at [1164, 414] on div "4 In a Row" at bounding box center [1298, 422] width 436 height 33
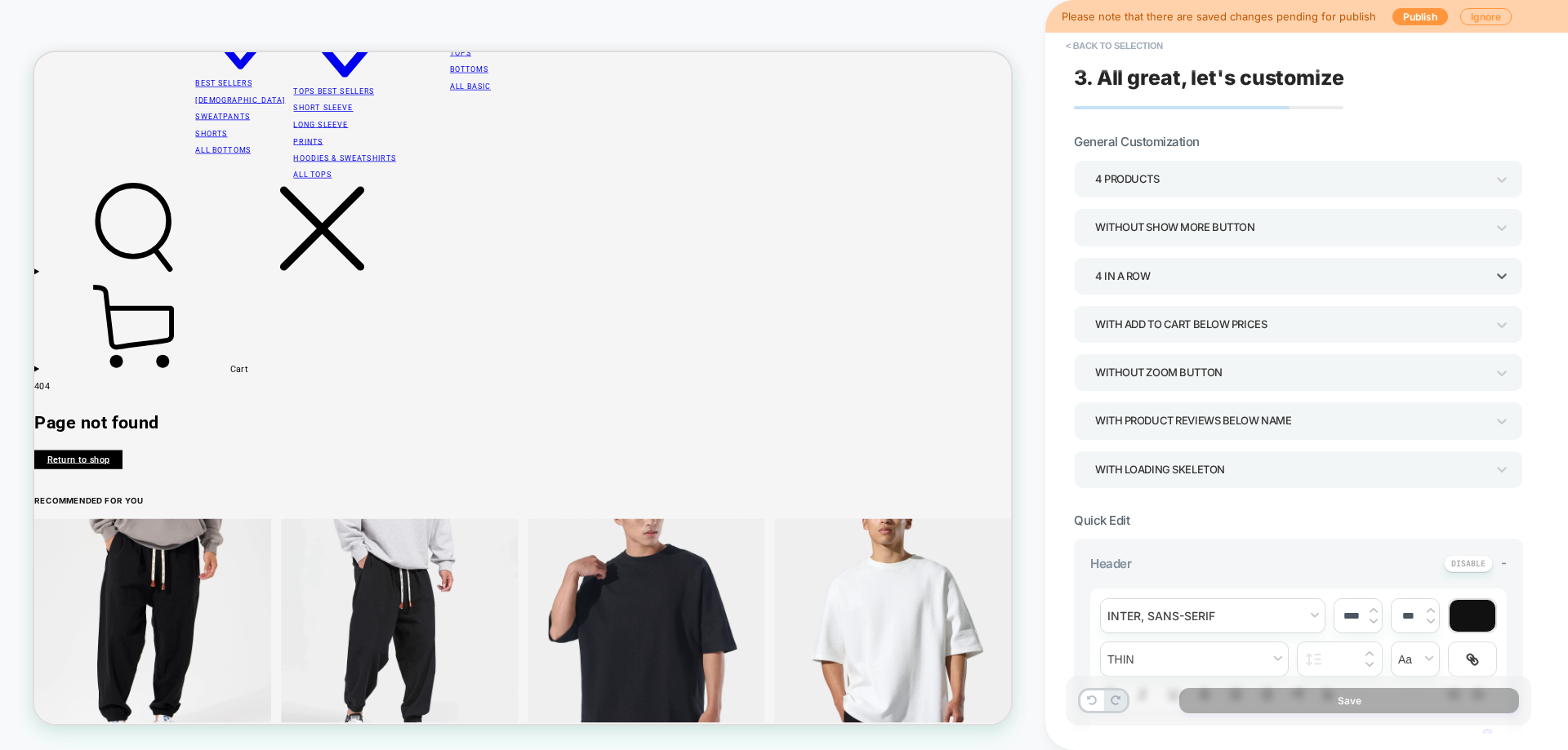
scroll to position [322, 0]
click at [1215, 329] on div "With add to cart below prices" at bounding box center [1290, 324] width 390 height 22
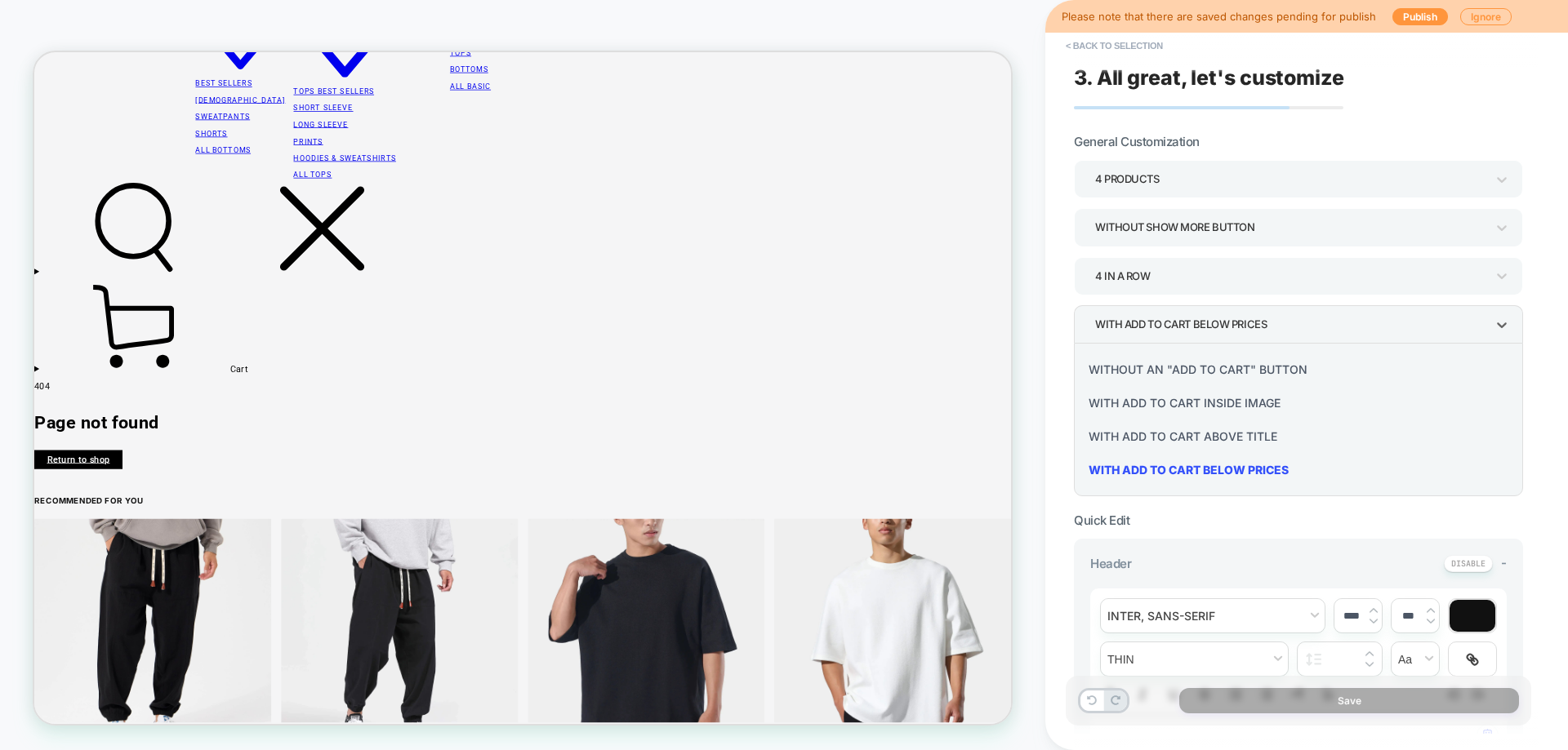
click at [1208, 362] on div "Without an "add to cart" button" at bounding box center [1298, 369] width 436 height 33
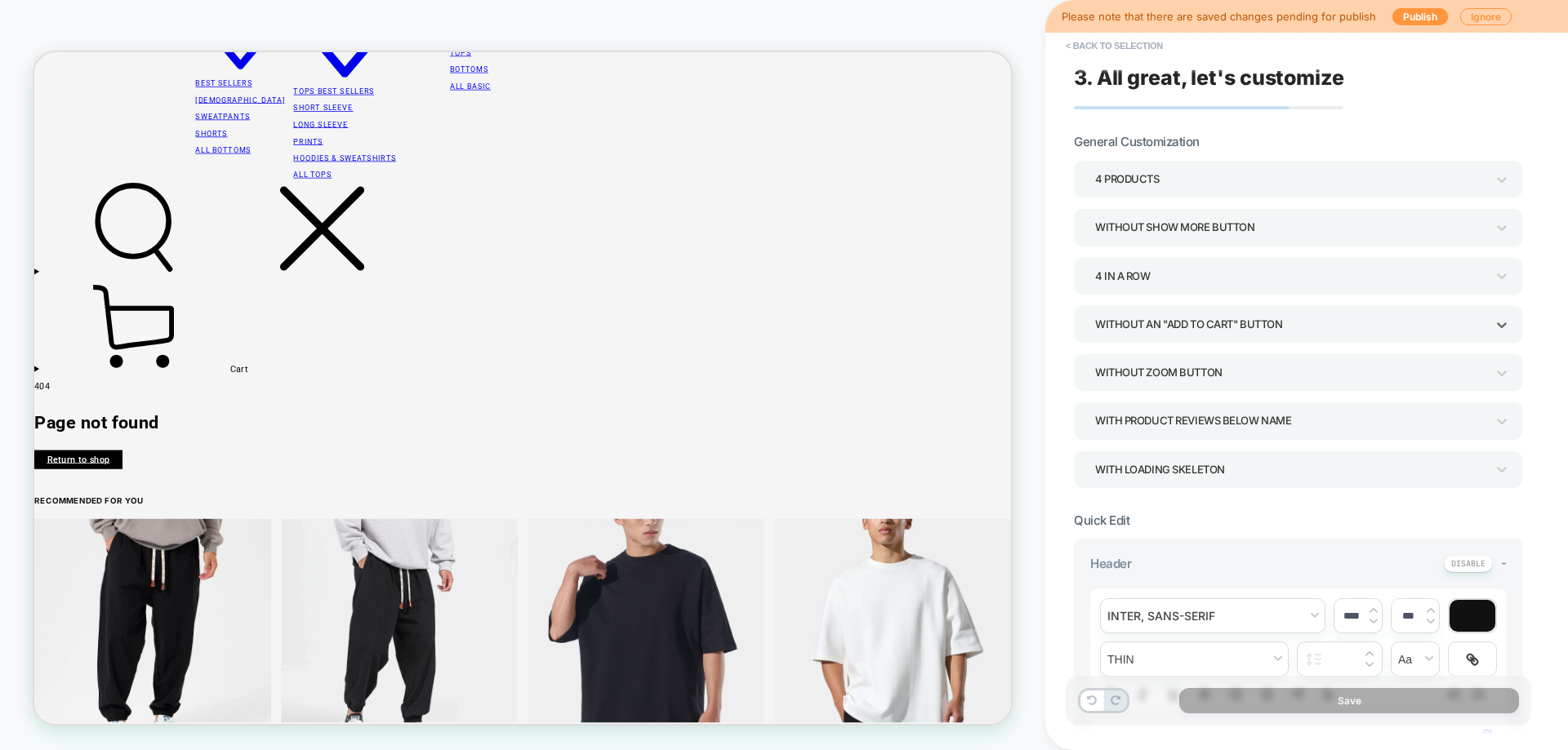
click at [1149, 381] on div "Without Zoom Button" at bounding box center [1290, 372] width 390 height 22
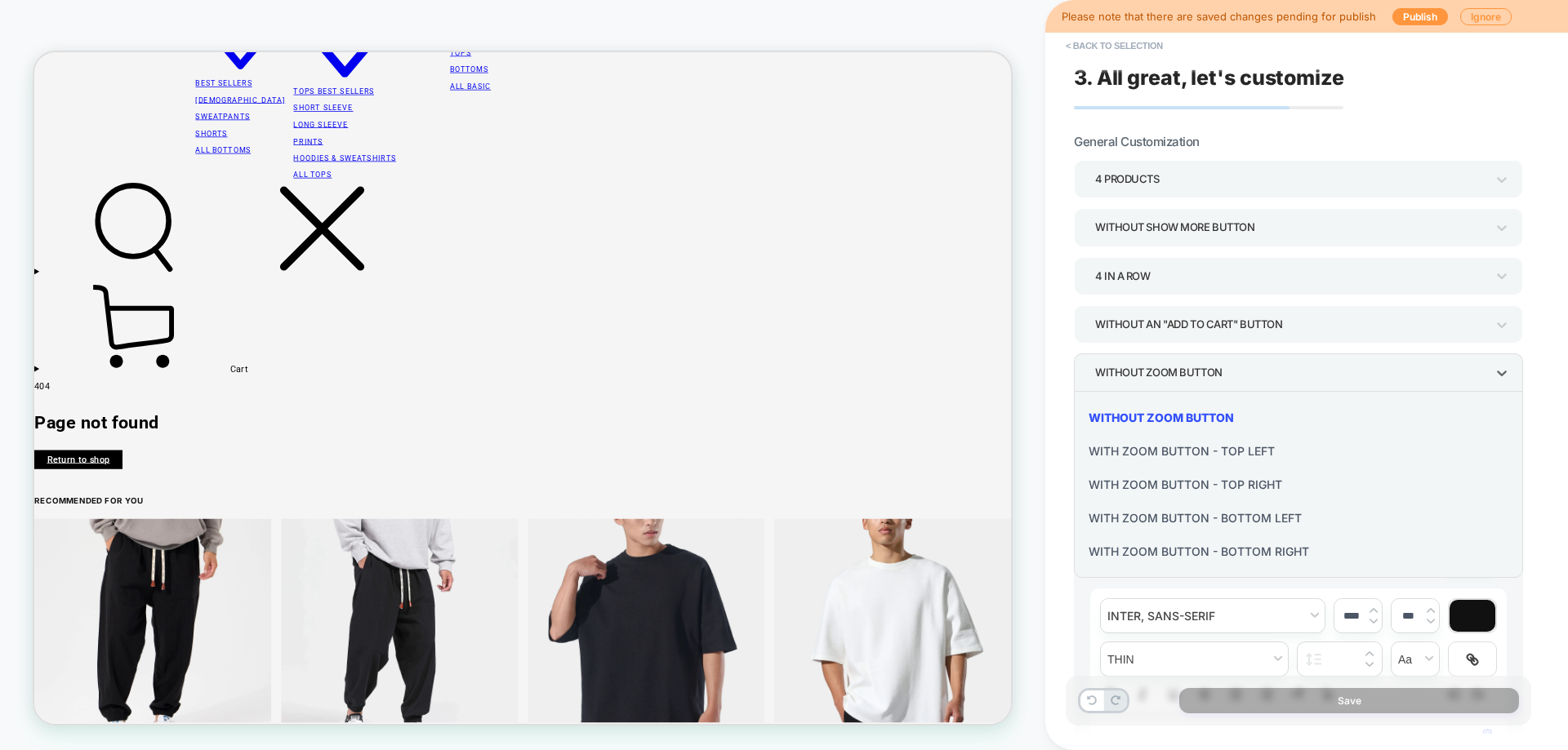
click at [1175, 549] on div "With Zoom Button - Bottom Right" at bounding box center [1298, 551] width 436 height 33
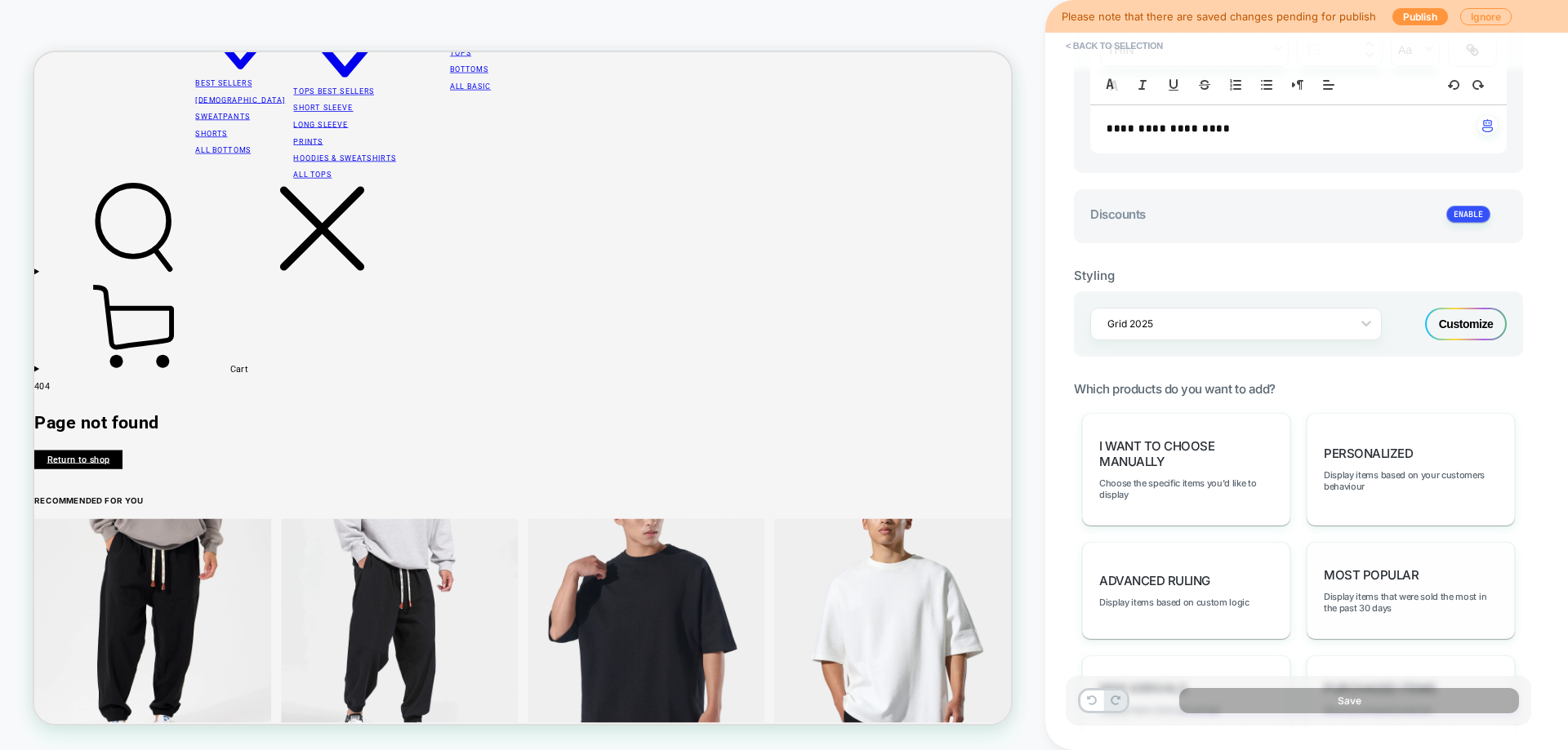
scroll to position [735, 0]
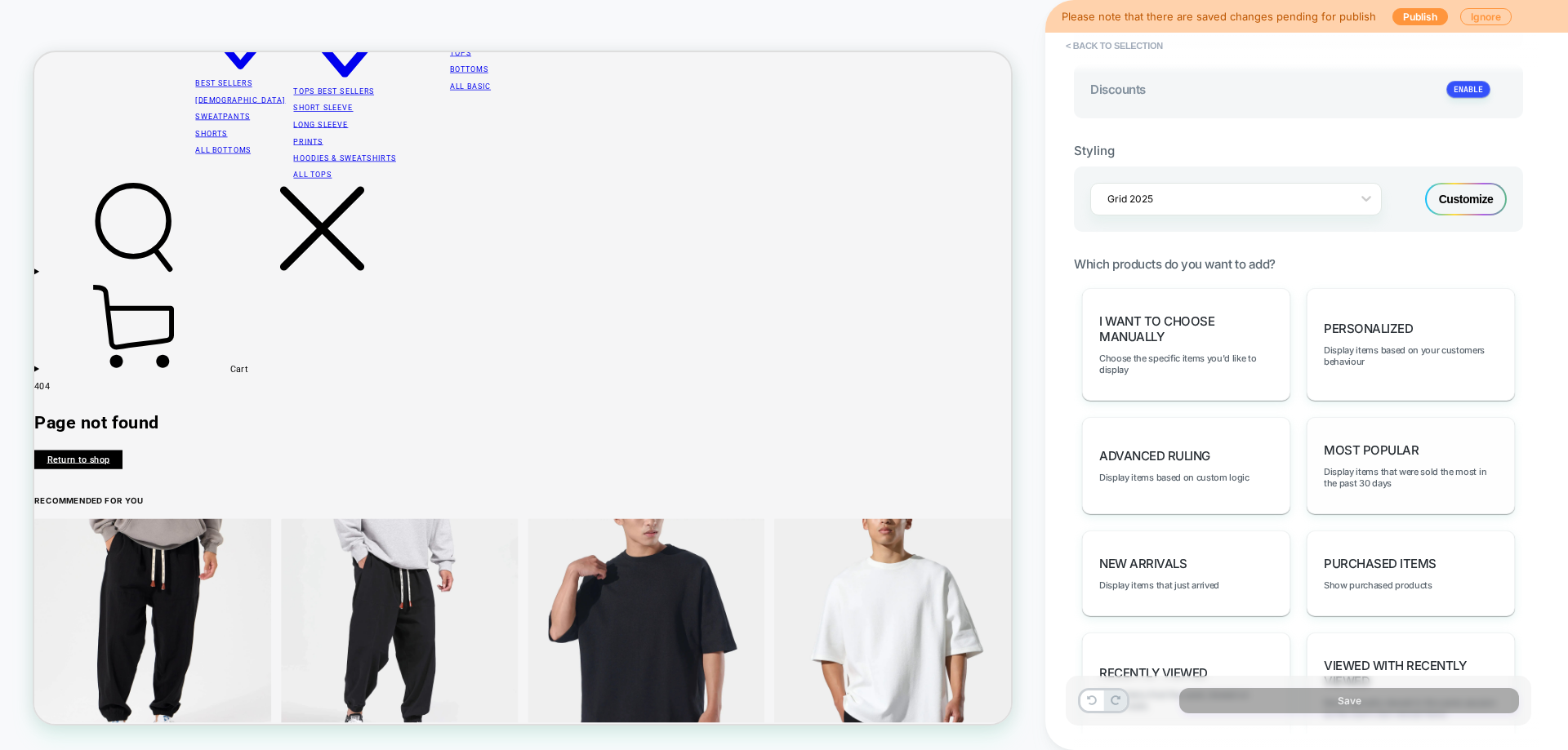
click at [1365, 498] on div "Most Popular Display items that were sold the most in the past 30 days" at bounding box center [1410, 465] width 208 height 97
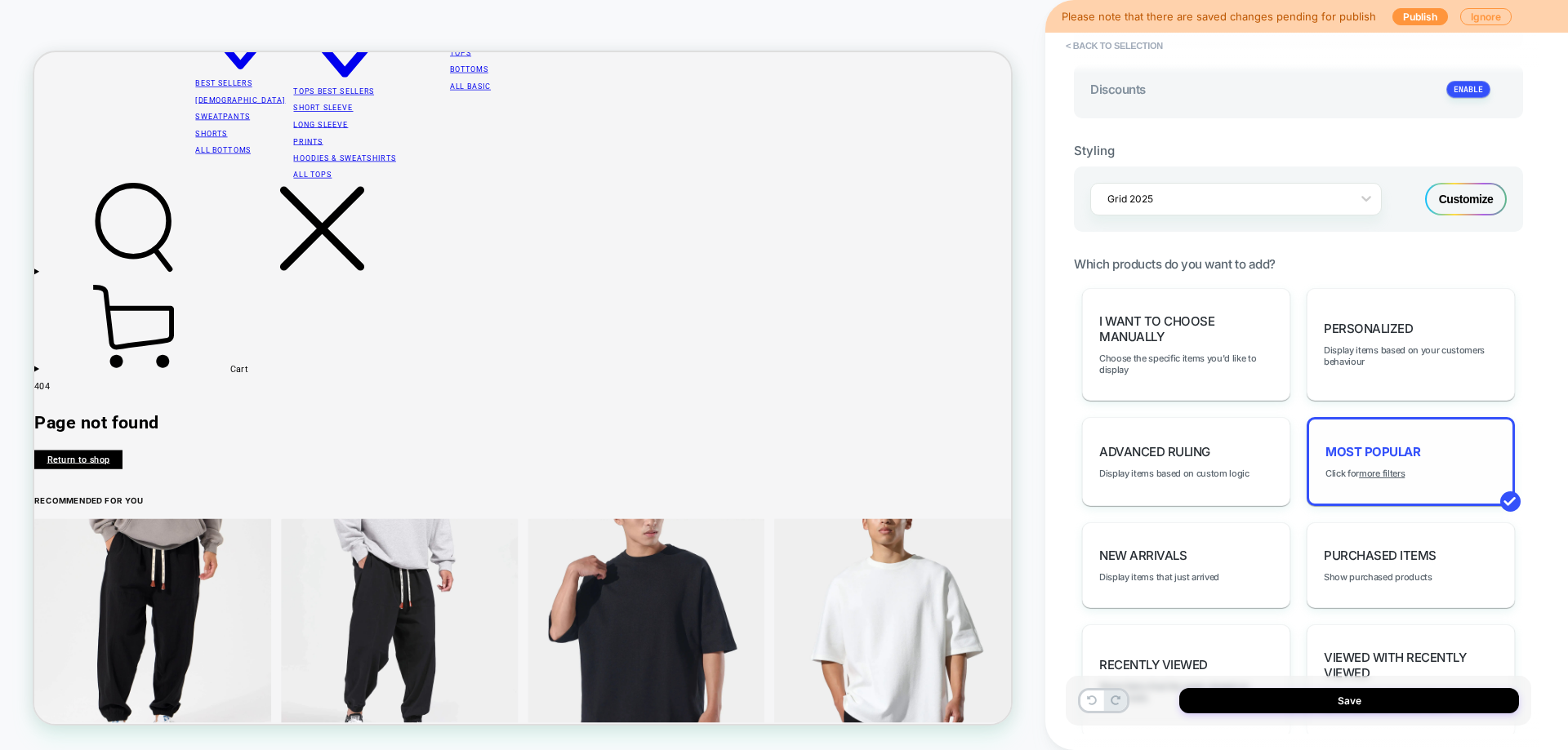
type textarea "*"
click at [1388, 474] on u "more filters" at bounding box center [1382, 474] width 46 height 12
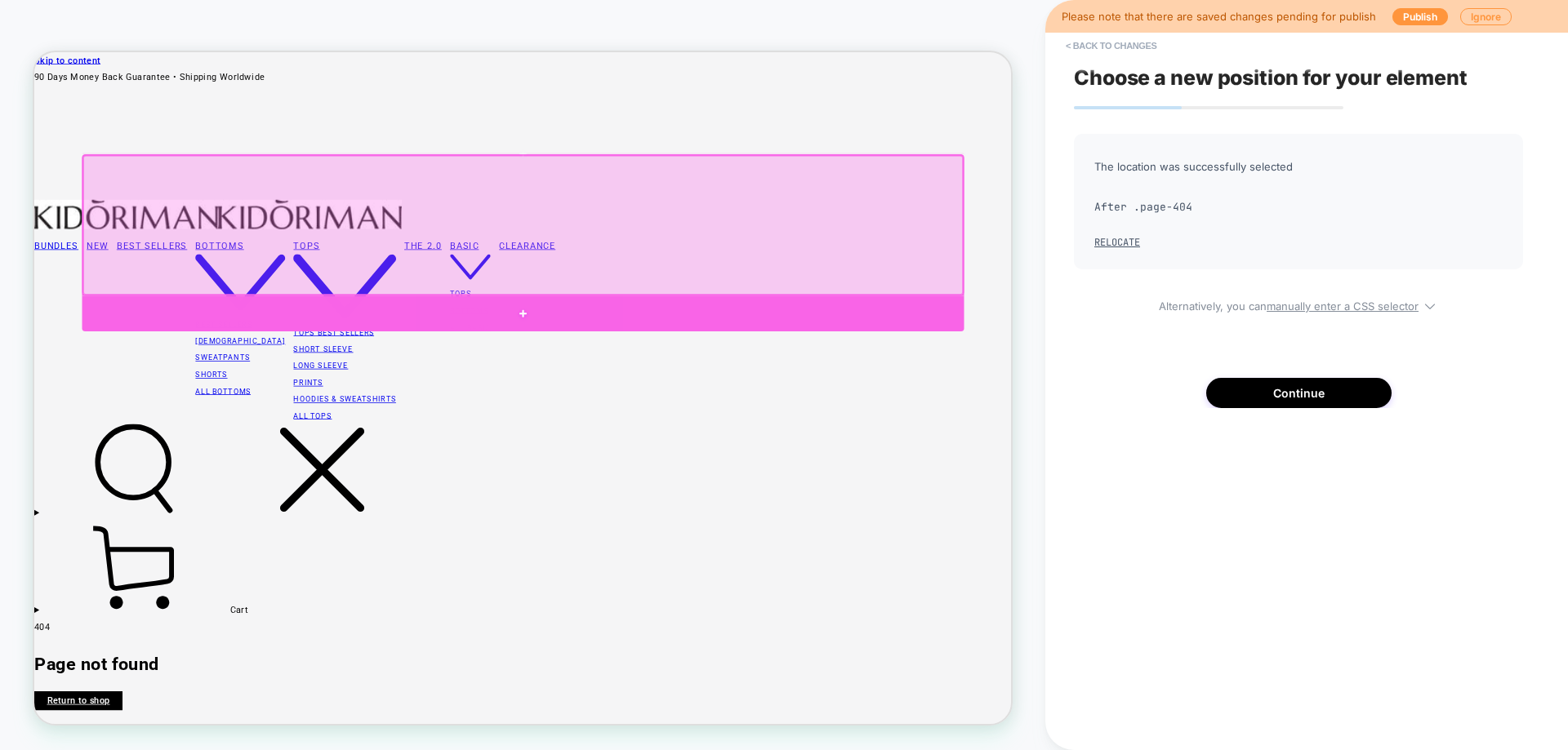
click at [767, 393] on div at bounding box center [686, 401] width 1176 height 48
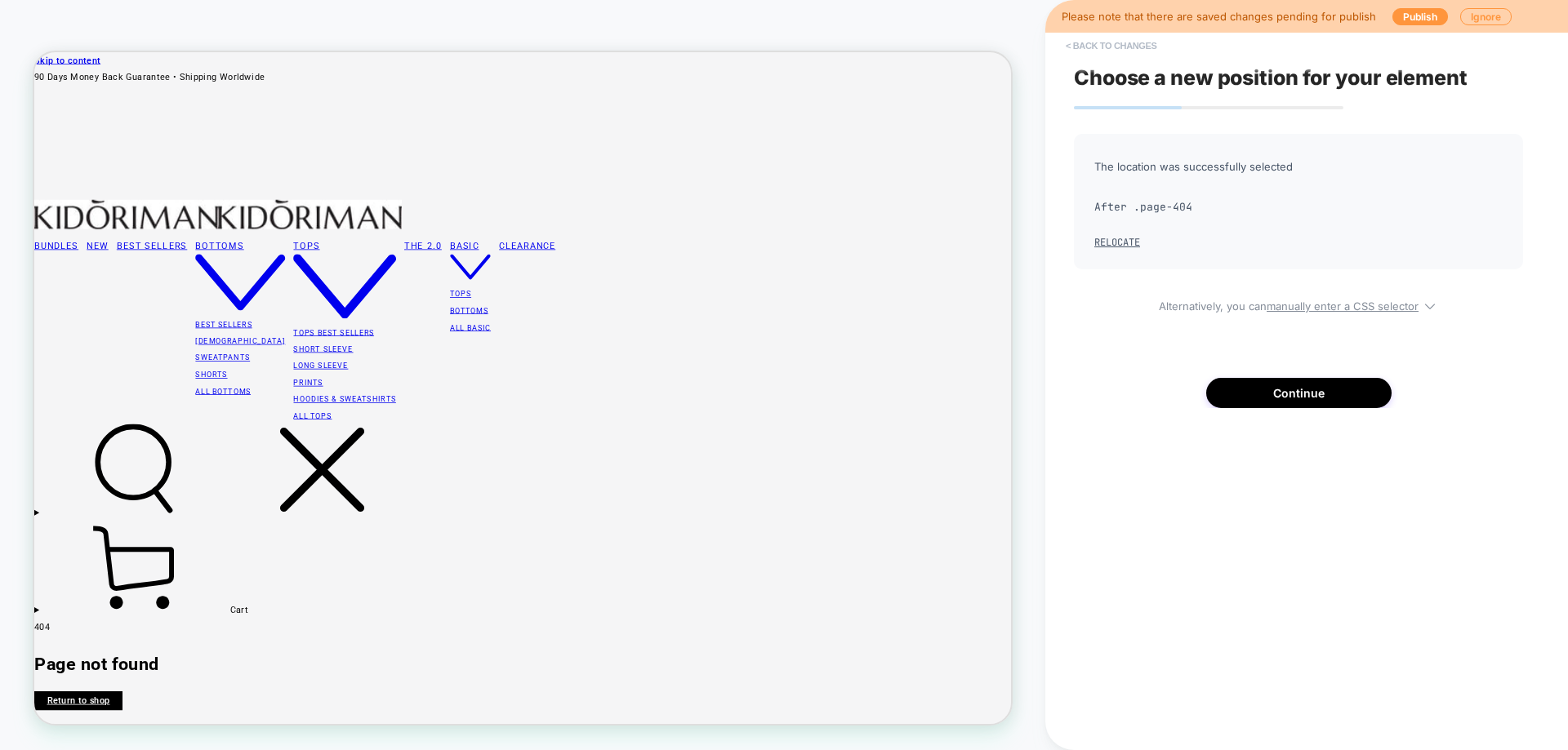
click at [1125, 44] on button "< Back to changes" at bounding box center [1111, 45] width 108 height 26
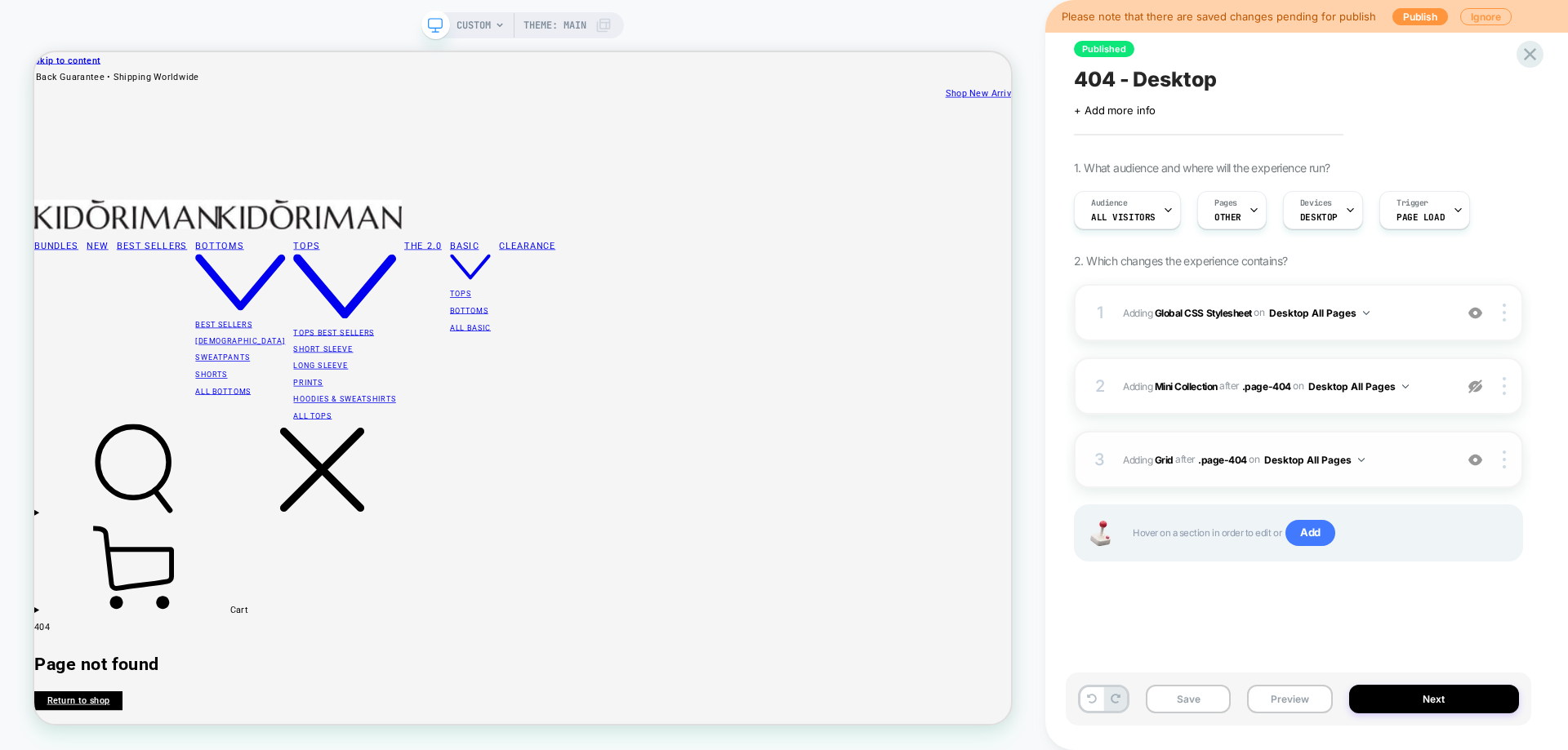
scroll to position [0, 1]
click at [1413, 459] on span "#_loomi_addon_1760003741039 Adding Grid AFTER .page-404 .page-404 on Desktop Al…" at bounding box center [1284, 460] width 322 height 20
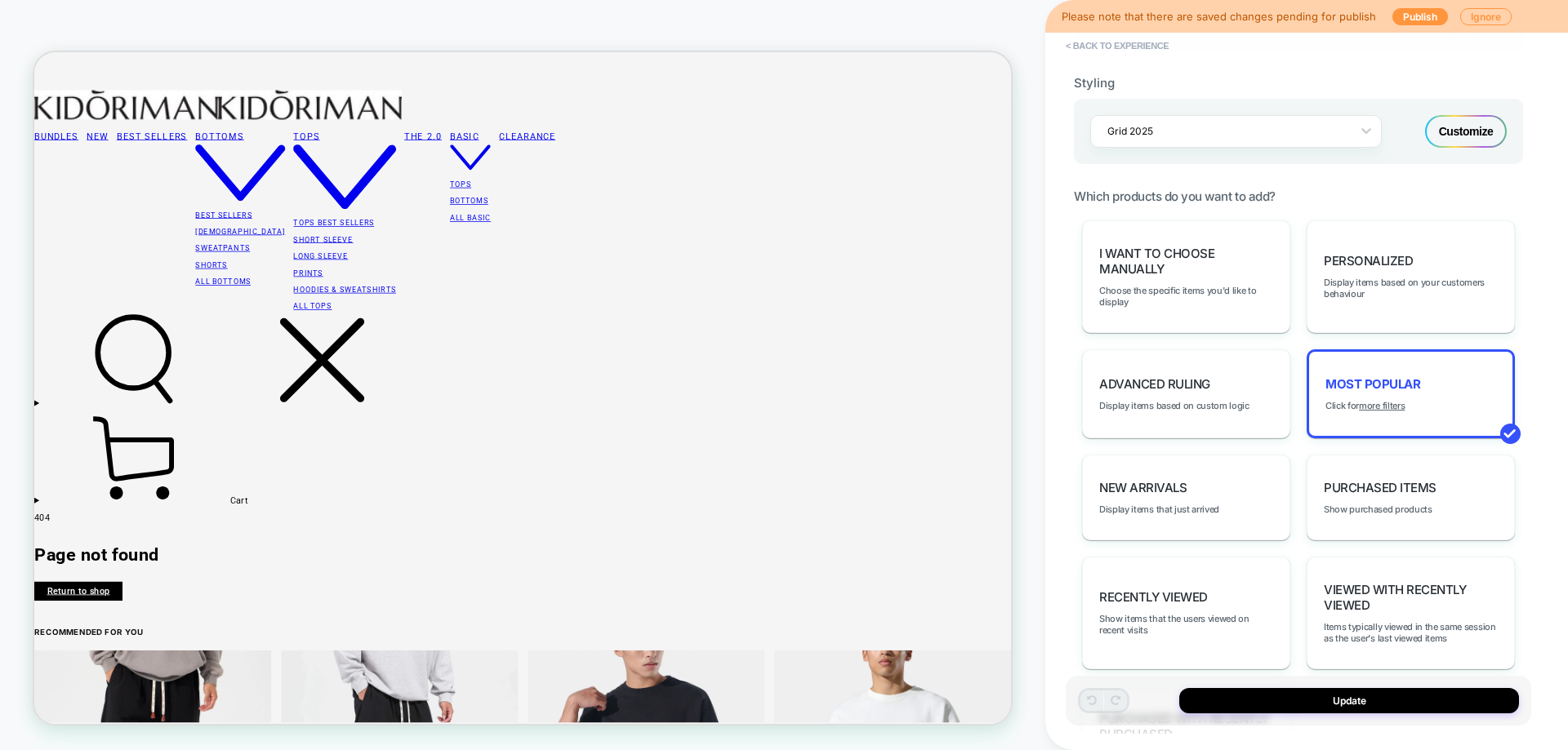
scroll to position [653, 0]
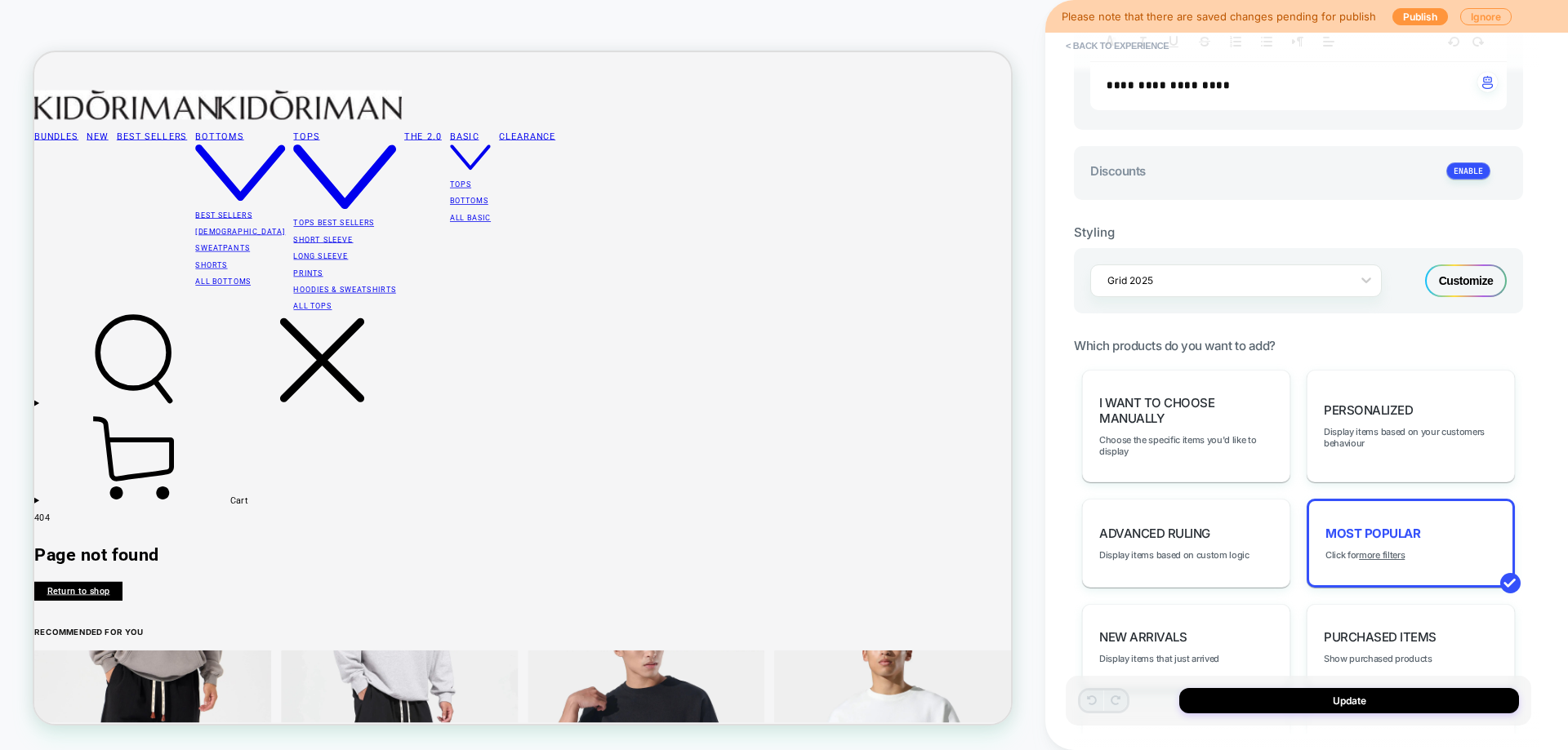
click at [1442, 277] on div "Customize" at bounding box center [1466, 281] width 82 height 33
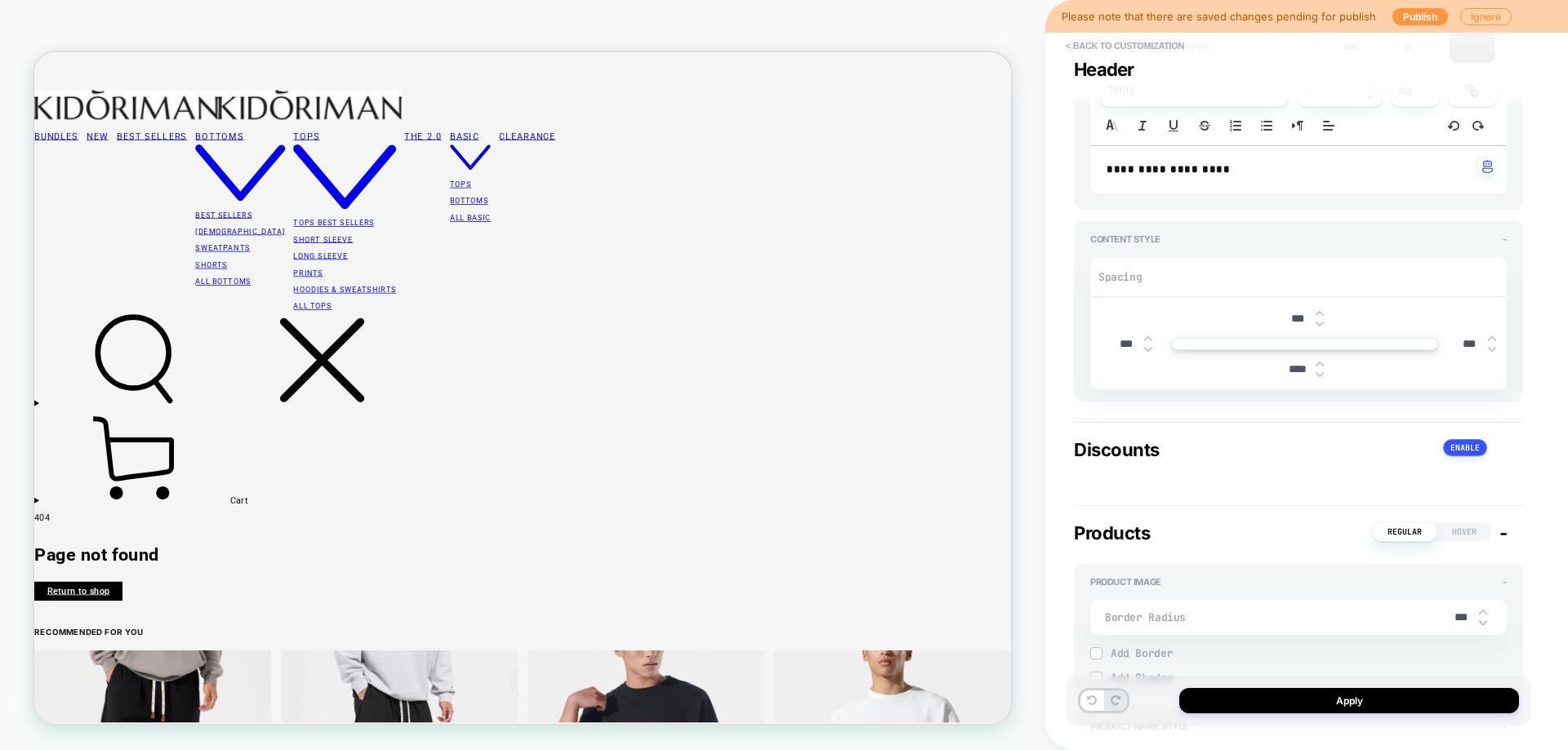
scroll to position [408, 0]
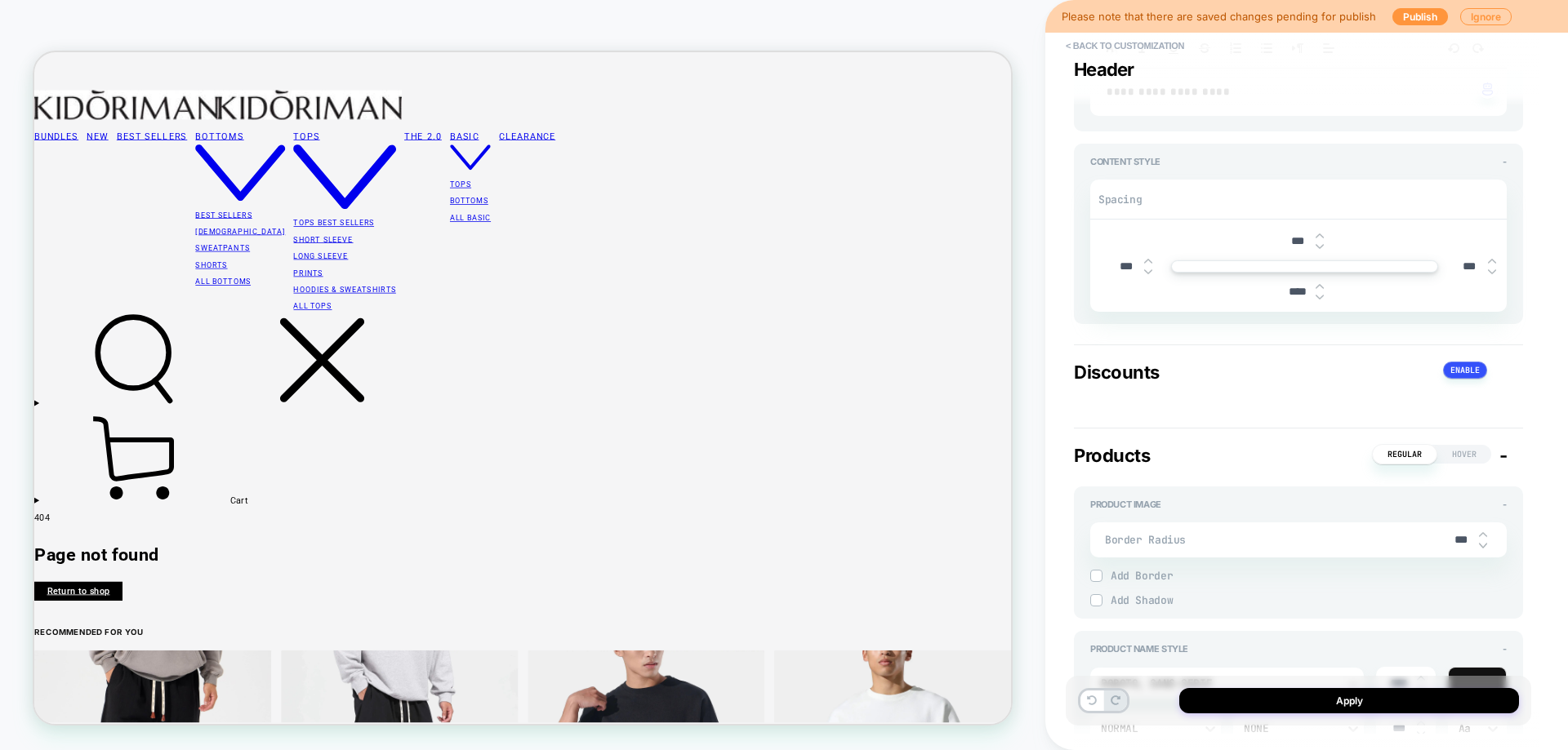
click at [1501, 455] on span "-" at bounding box center [1504, 455] width 8 height 21
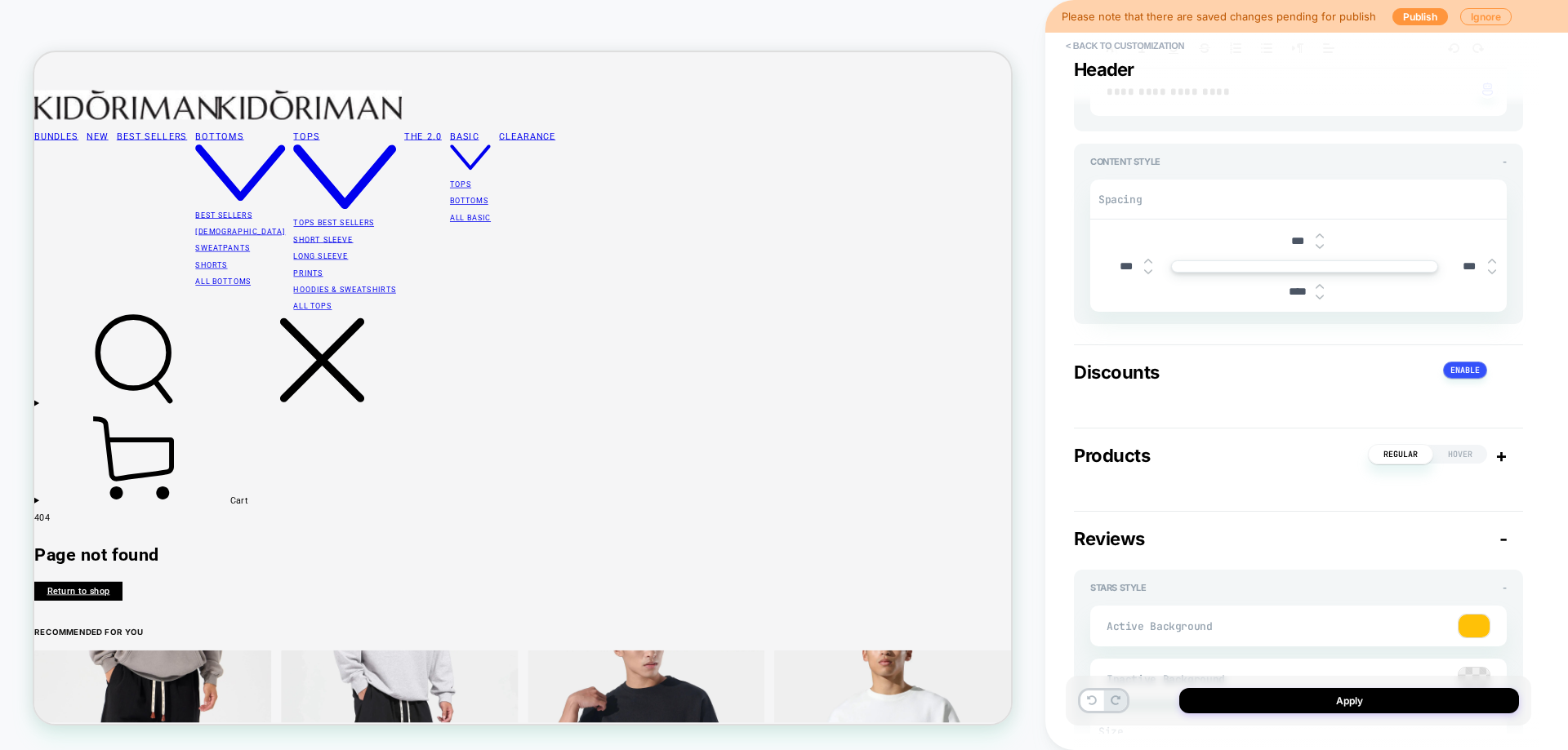
click at [1502, 545] on span "-" at bounding box center [1504, 538] width 8 height 21
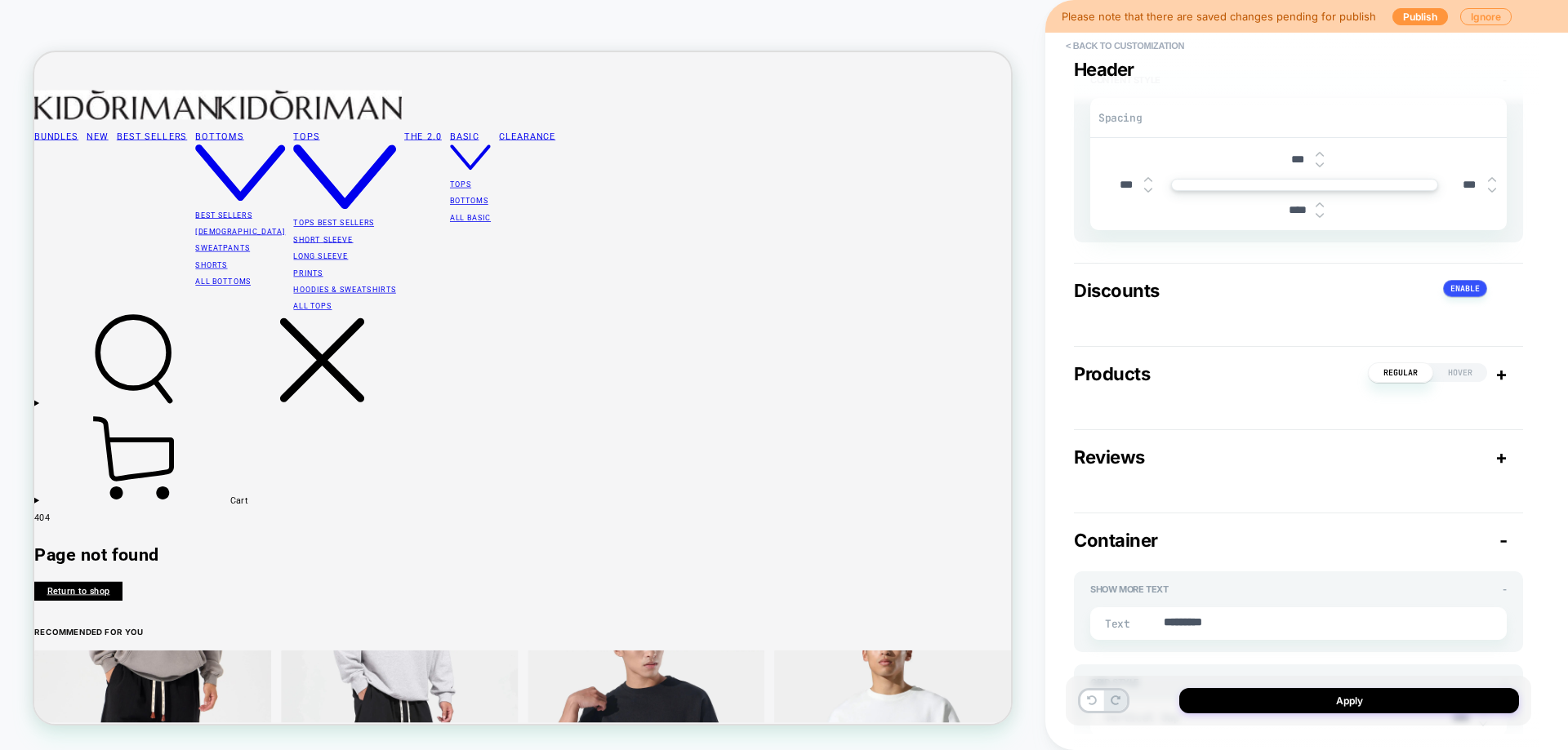
click at [1504, 548] on span "-" at bounding box center [1504, 540] width 8 height 21
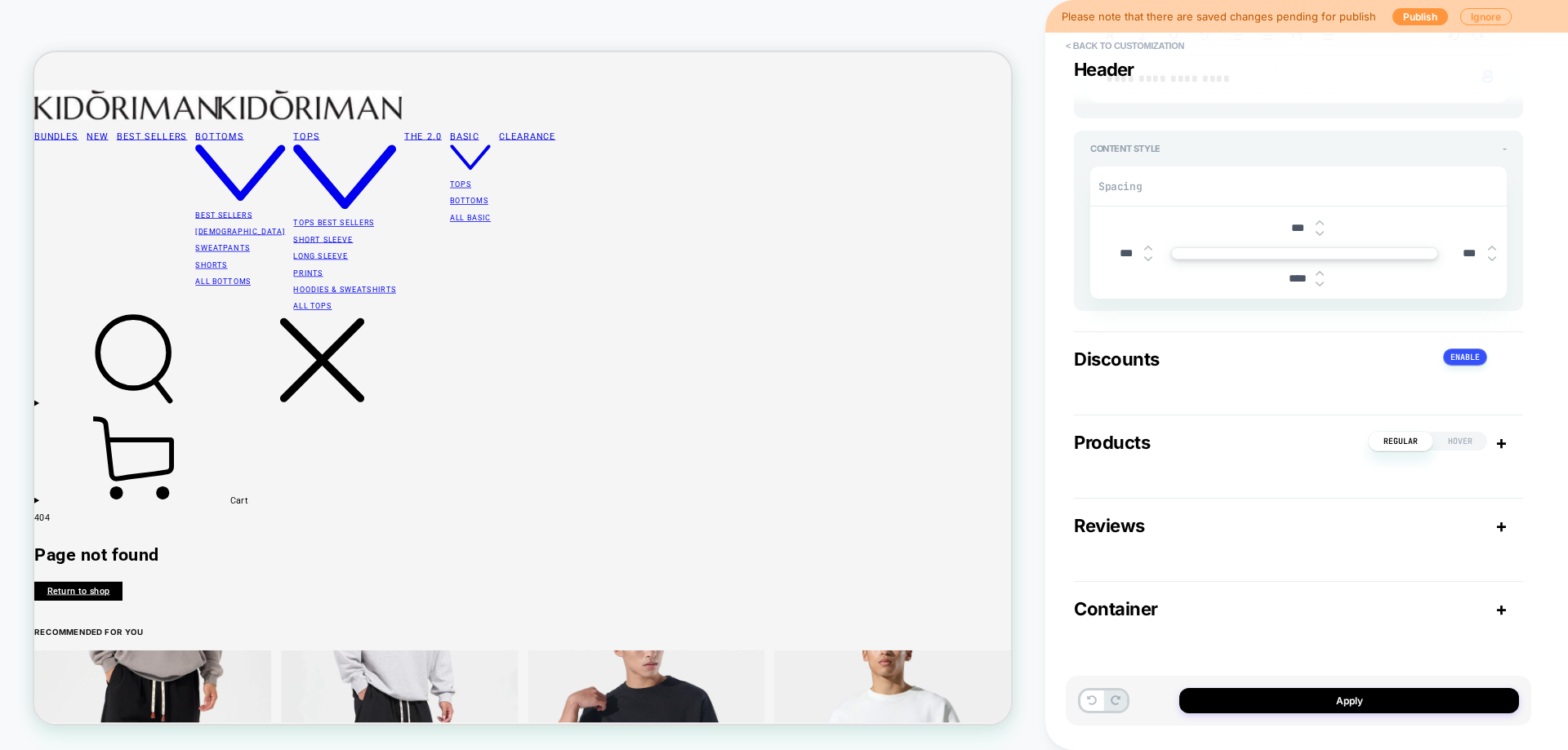
click at [1504, 546] on div "Reviews + Stars Style - Active Background Inactive Background Size Width **** H…" at bounding box center [1298, 529] width 449 height 63
click at [1499, 612] on span "+" at bounding box center [1501, 608] width 13 height 21
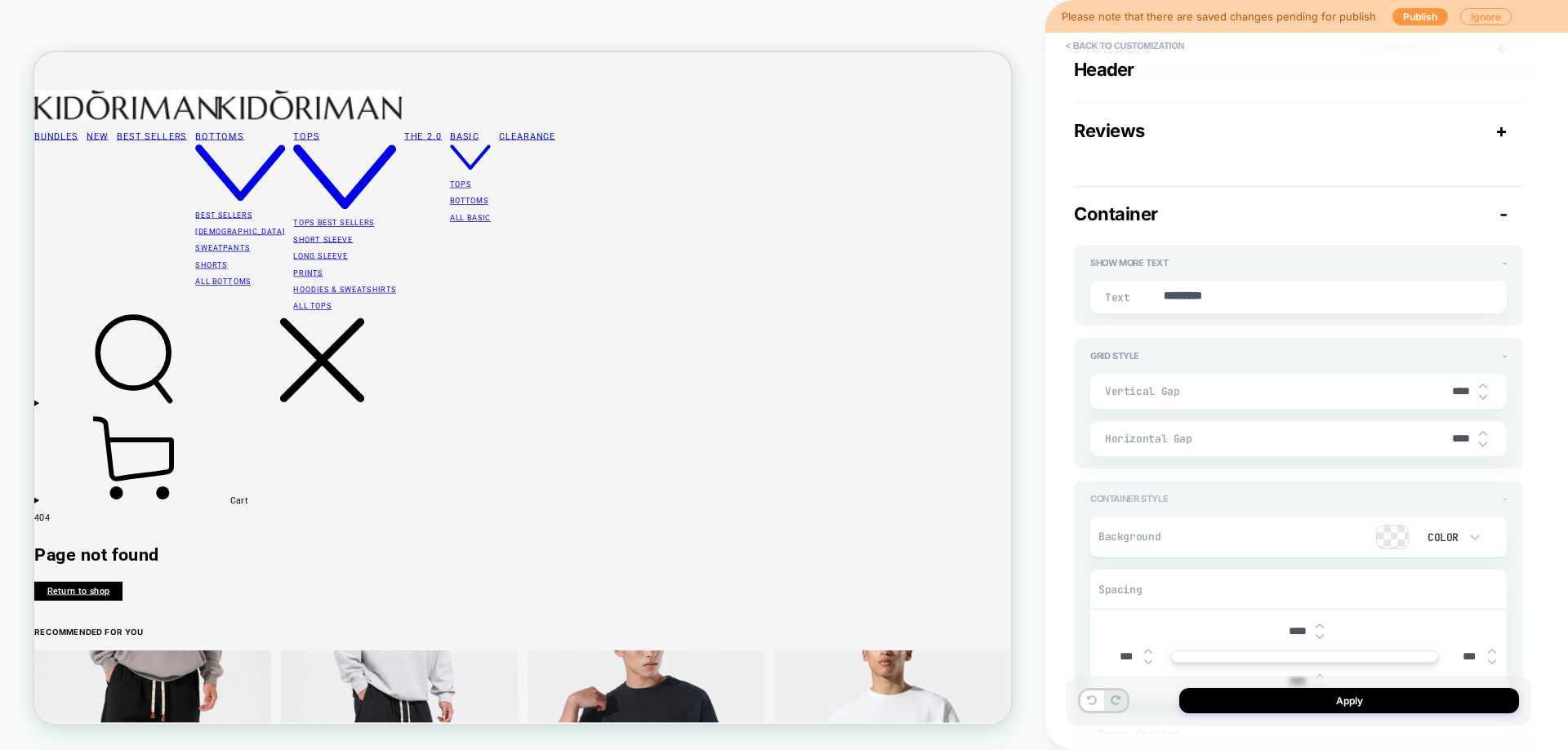
type textarea "*"
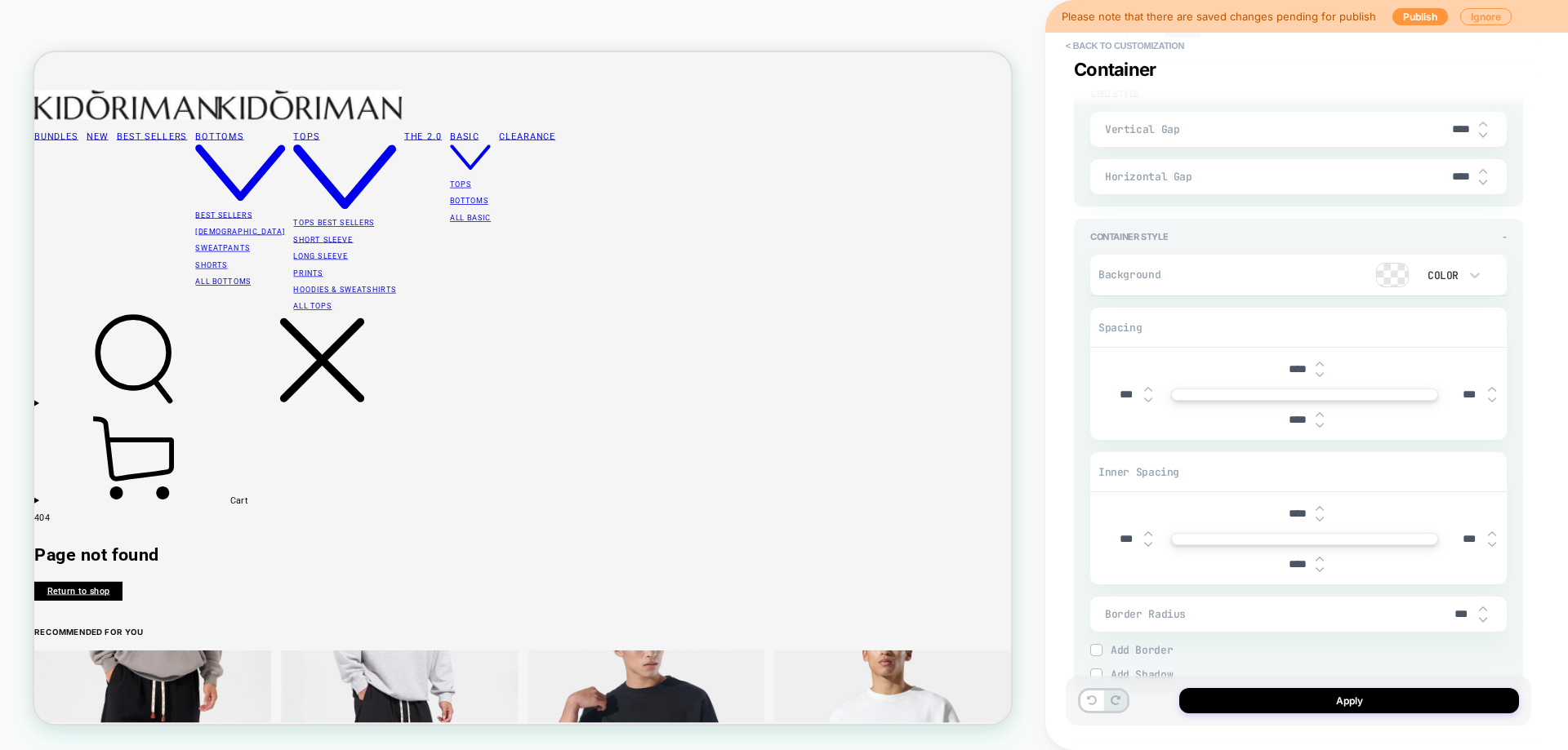
scroll to position [1143, 0]
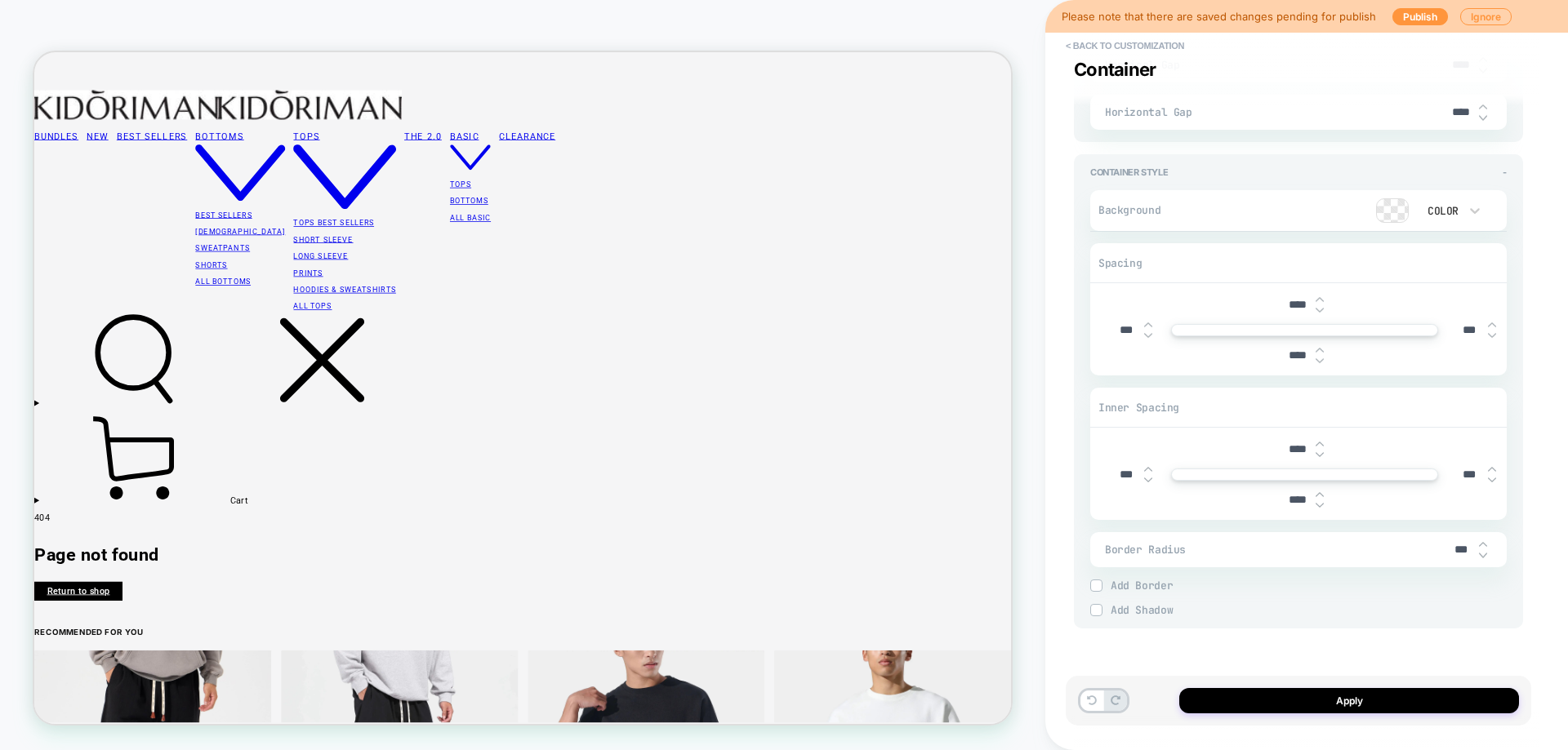
click at [1476, 336] on input "***" at bounding box center [1469, 330] width 37 height 14
type input "****"
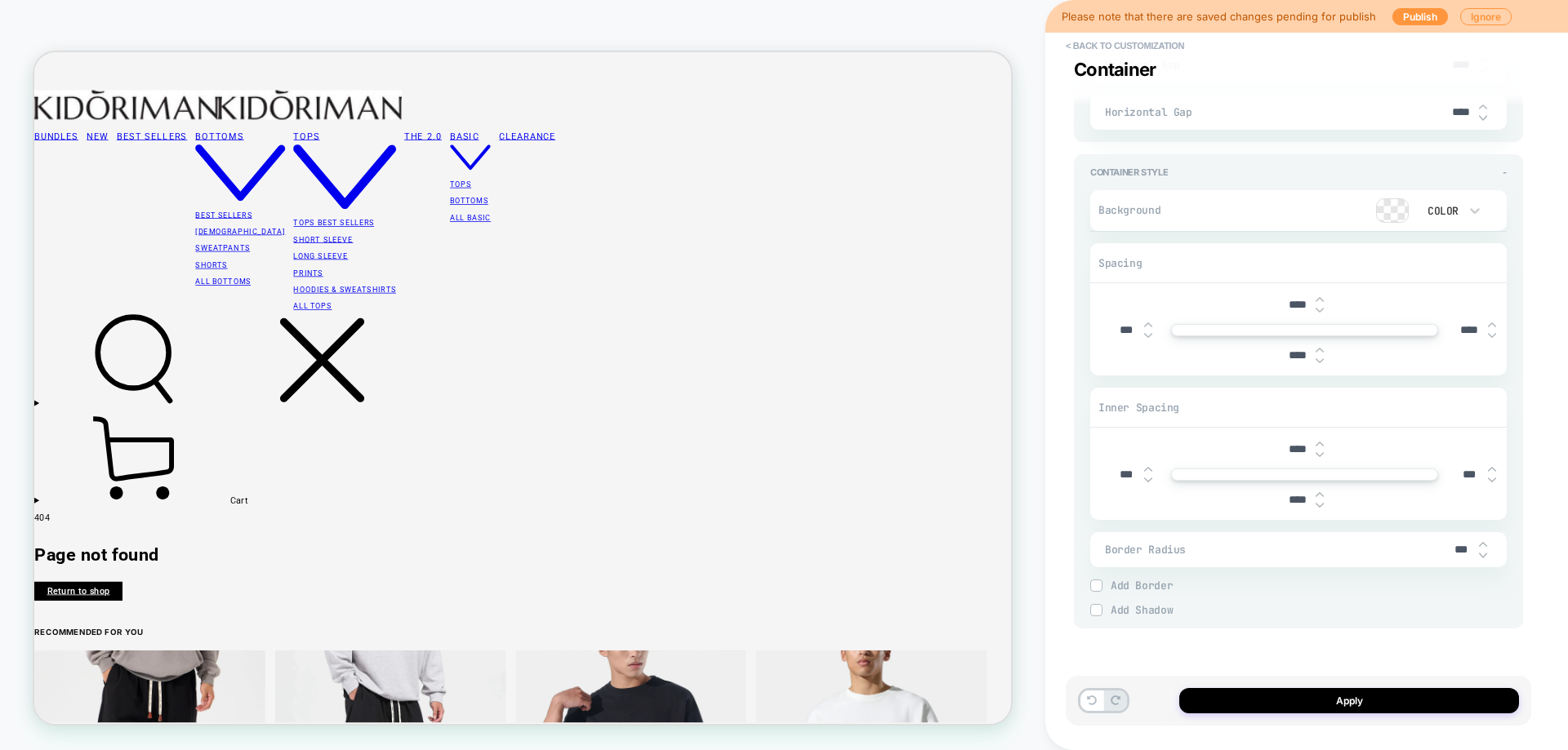
type textarea "*"
type input "****"
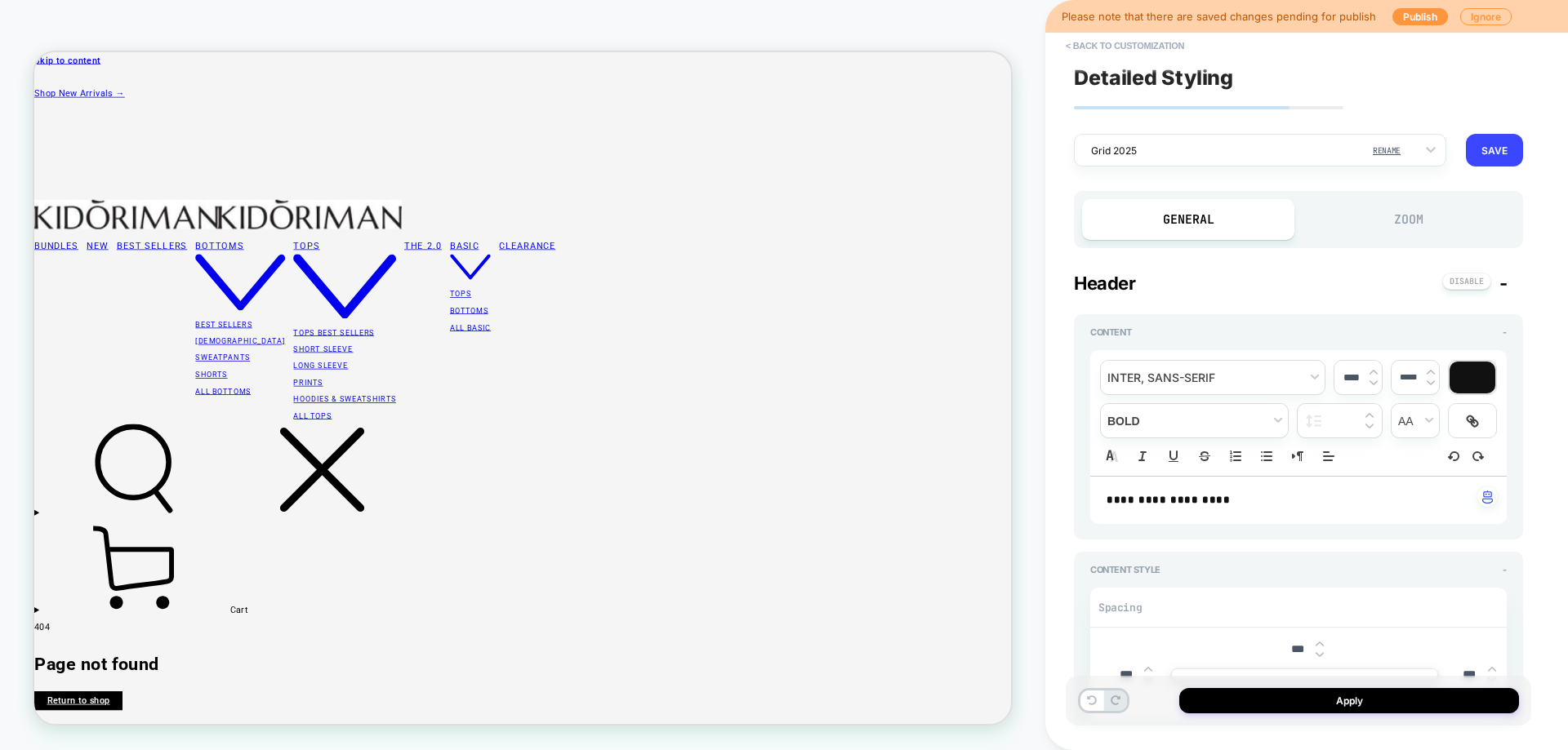
scroll to position [146, 0]
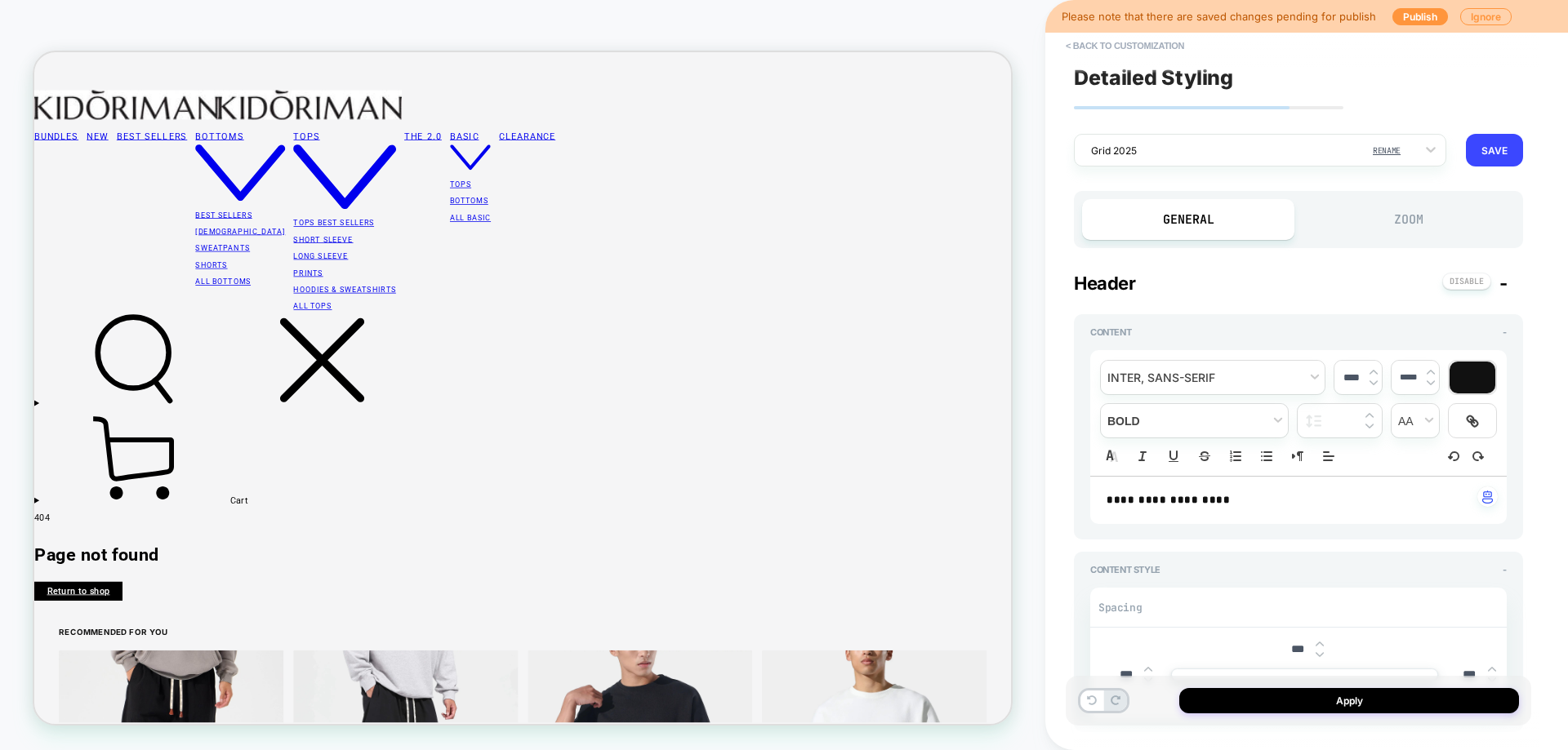
click at [1225, 497] on strong "**********" at bounding box center [1168, 499] width 124 height 11
click at [1210, 498] on strong "**********" at bounding box center [1157, 499] width 103 height 11
type textarea "*"
click at [1414, 372] on input "*****" at bounding box center [1408, 378] width 33 height 12
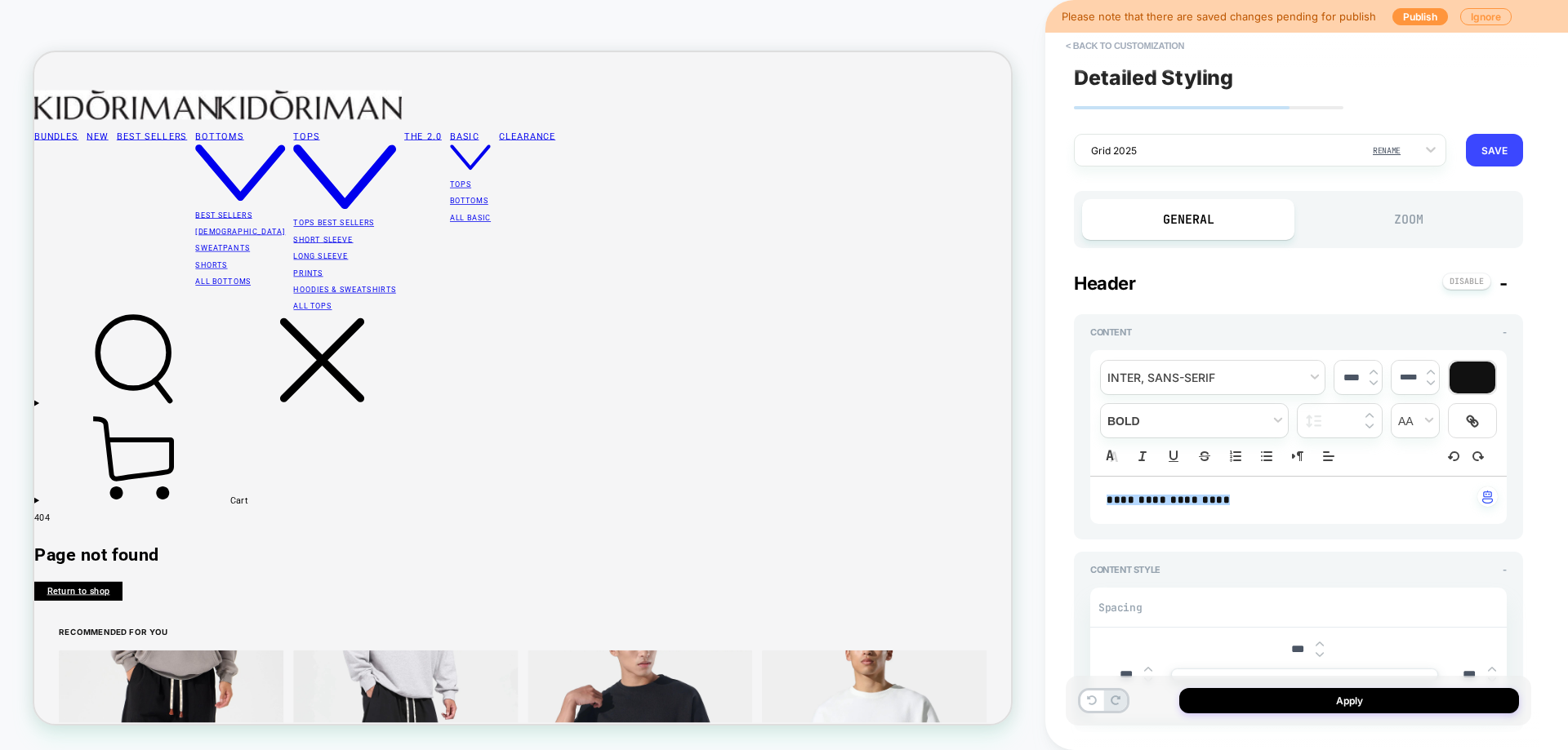
click at [1352, 383] on input "****" at bounding box center [1351, 378] width 33 height 13
type input "****"
click at [1358, 382] on input "****" at bounding box center [1351, 378] width 33 height 13
drag, startPoint x: 1262, startPoint y: 467, endPoint x: 1256, endPoint y: 490, distance: 23.8
click at [1261, 477] on div "**********" at bounding box center [1298, 439] width 417 height 179
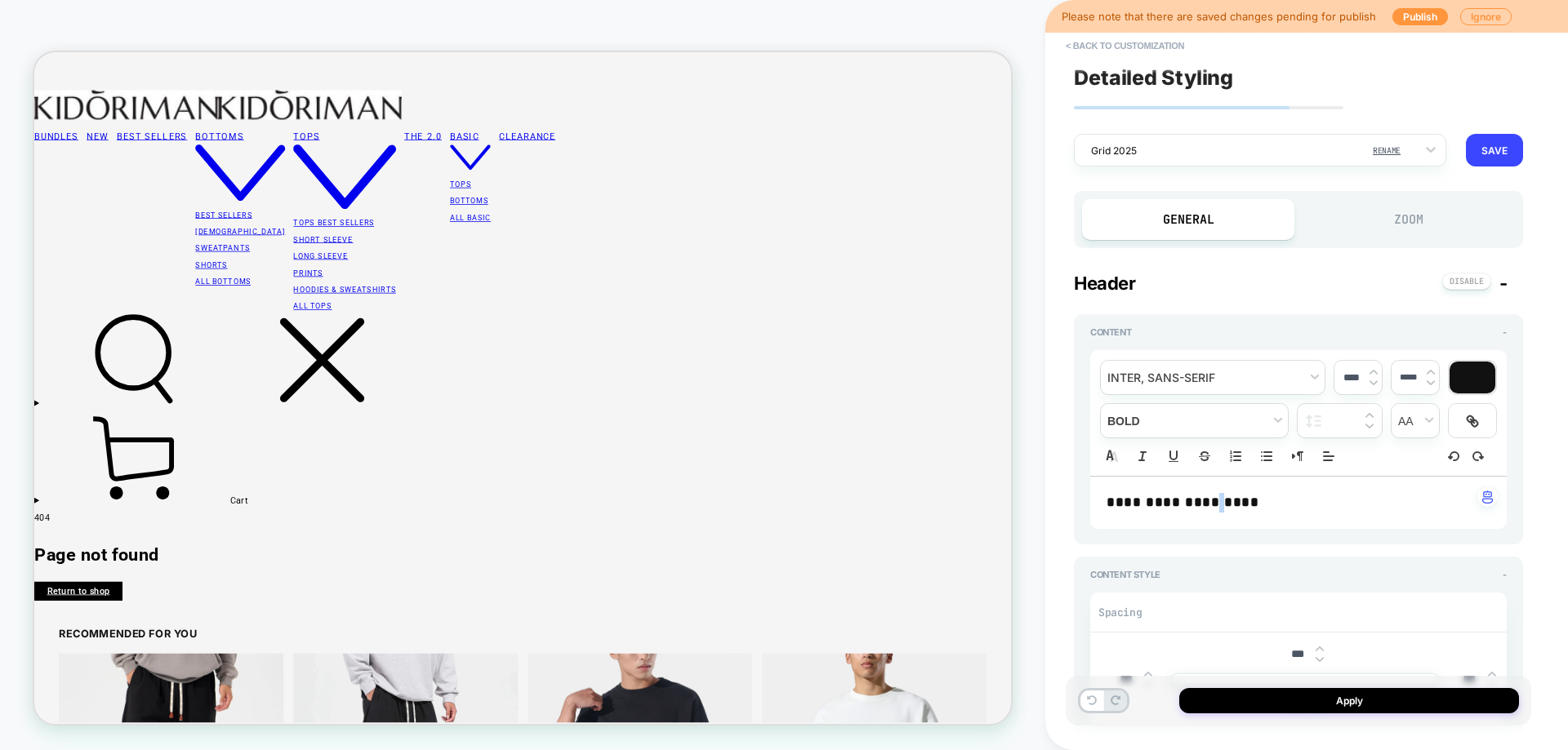
click at [1251, 502] on strong "**********" at bounding box center [1182, 502] width 152 height 14
type textarea "*"
click at [1350, 379] on input "****" at bounding box center [1351, 378] width 33 height 13
type input "****"
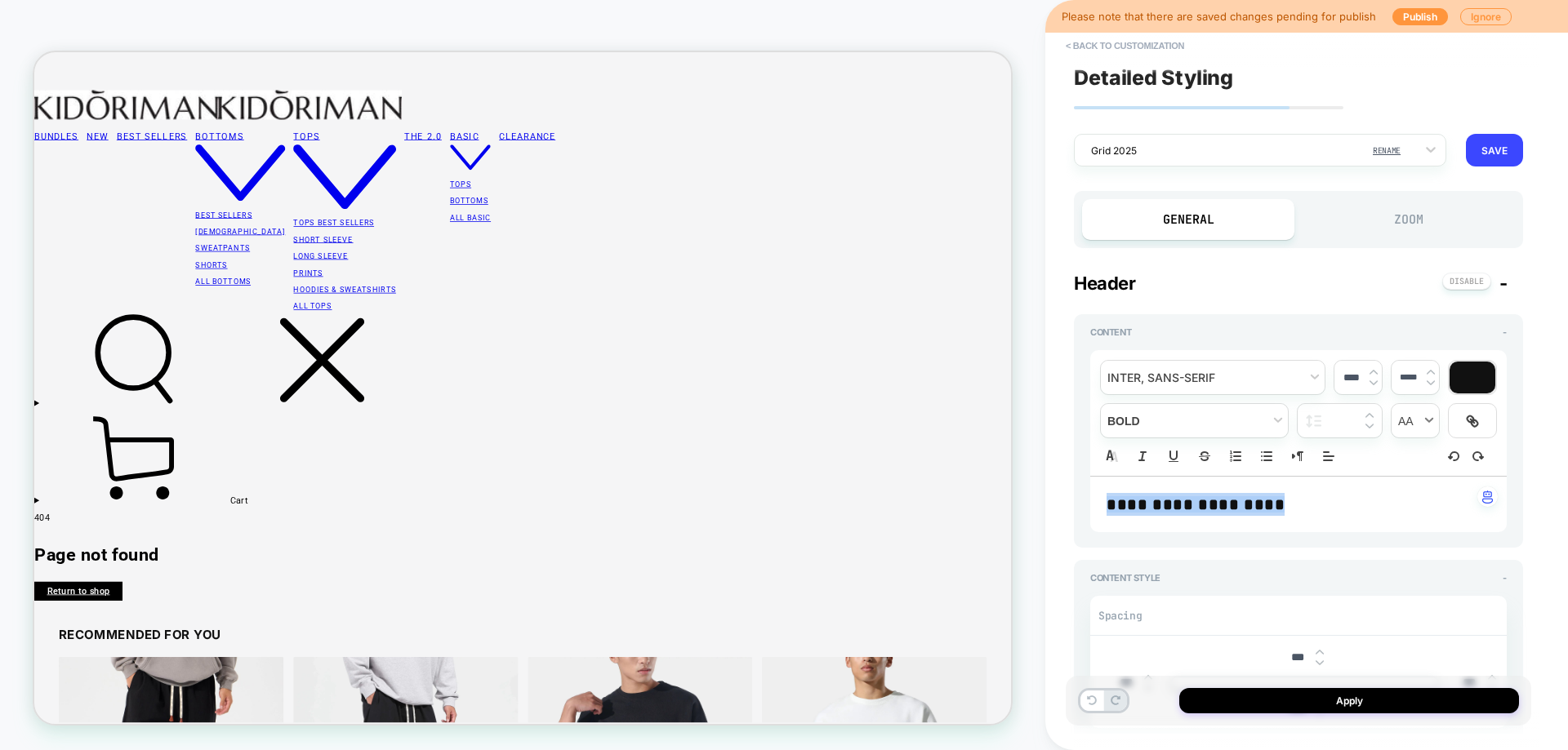
click at [1428, 423] on span "transform" at bounding box center [1415, 421] width 48 height 33
click at [1421, 447] on span "transform" at bounding box center [1414, 452] width 26 height 29
click at [1203, 418] on span "fontWeight" at bounding box center [1195, 421] width 187 height 33
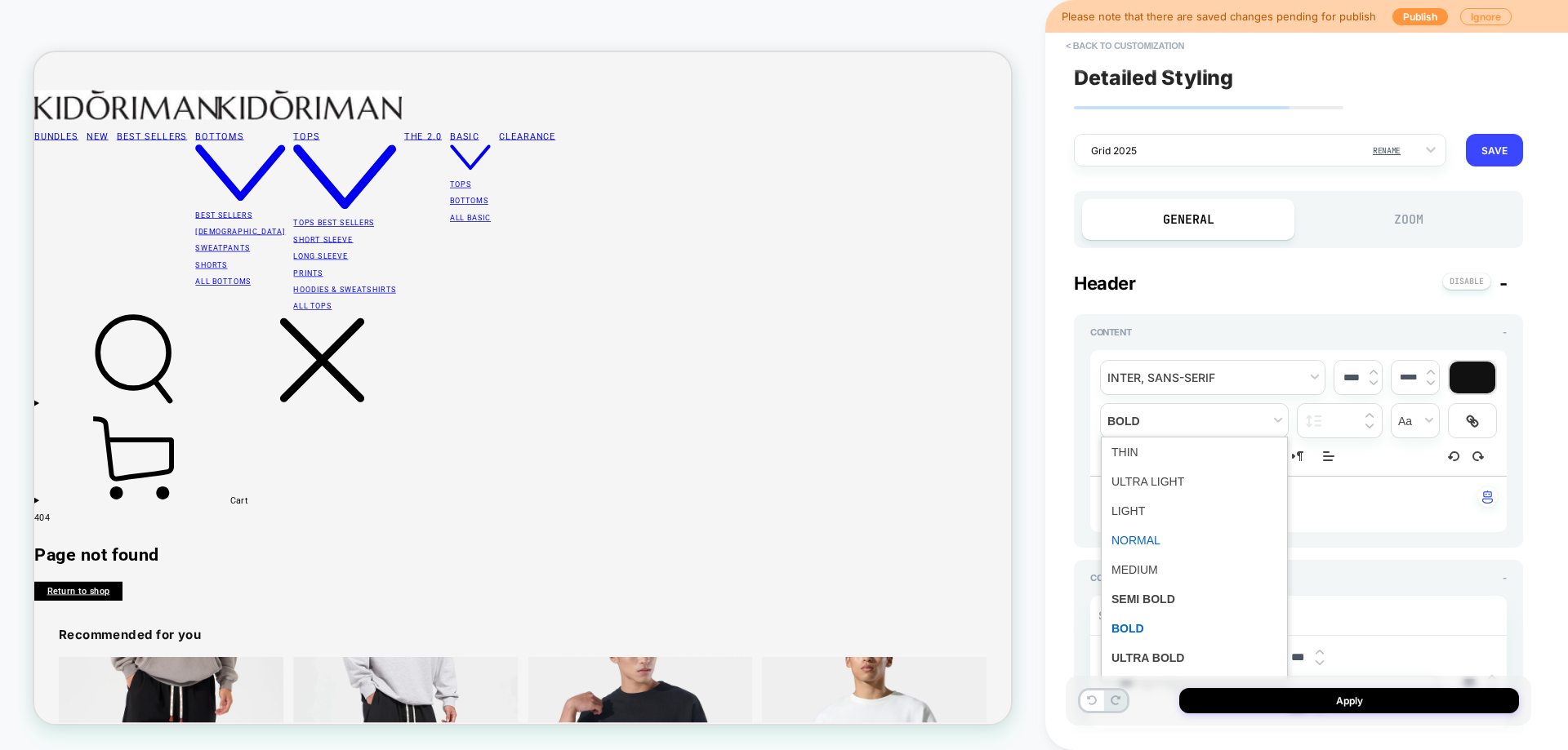
click at [1189, 536] on span "fontWeight" at bounding box center [1194, 540] width 165 height 29
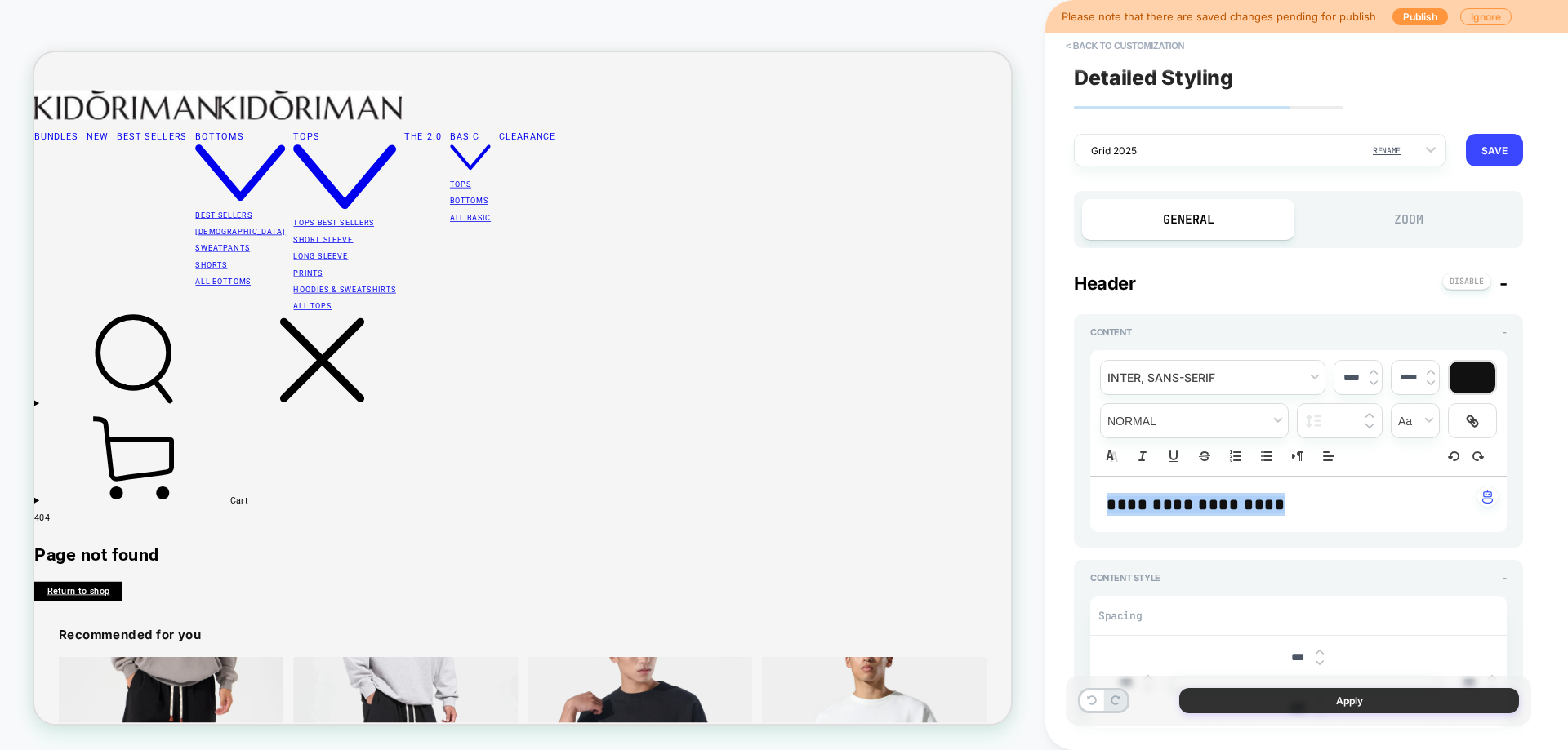
click at [1351, 698] on button "Apply" at bounding box center [1348, 701] width 340 height 25
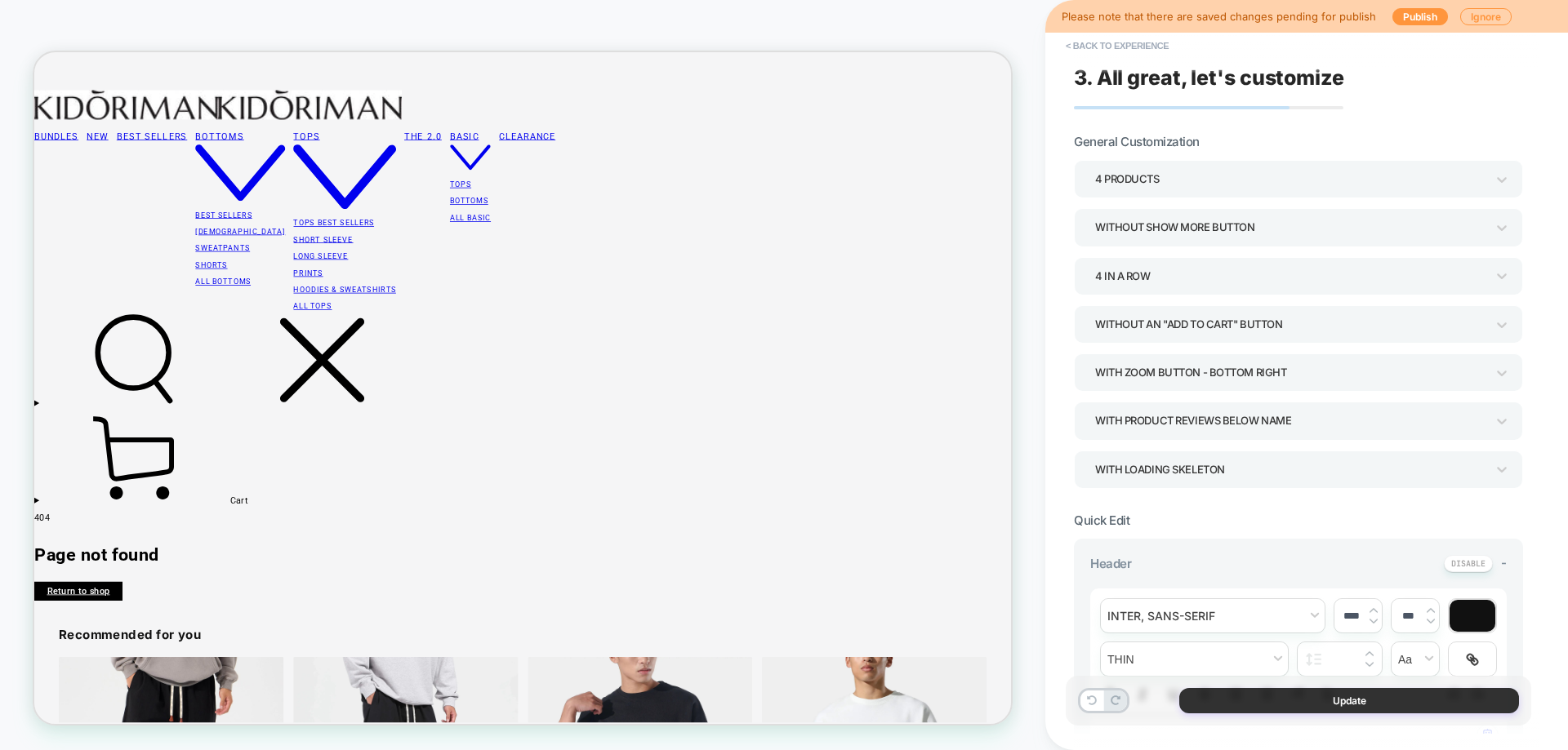
click at [1341, 695] on button "Update" at bounding box center [1348, 701] width 340 height 25
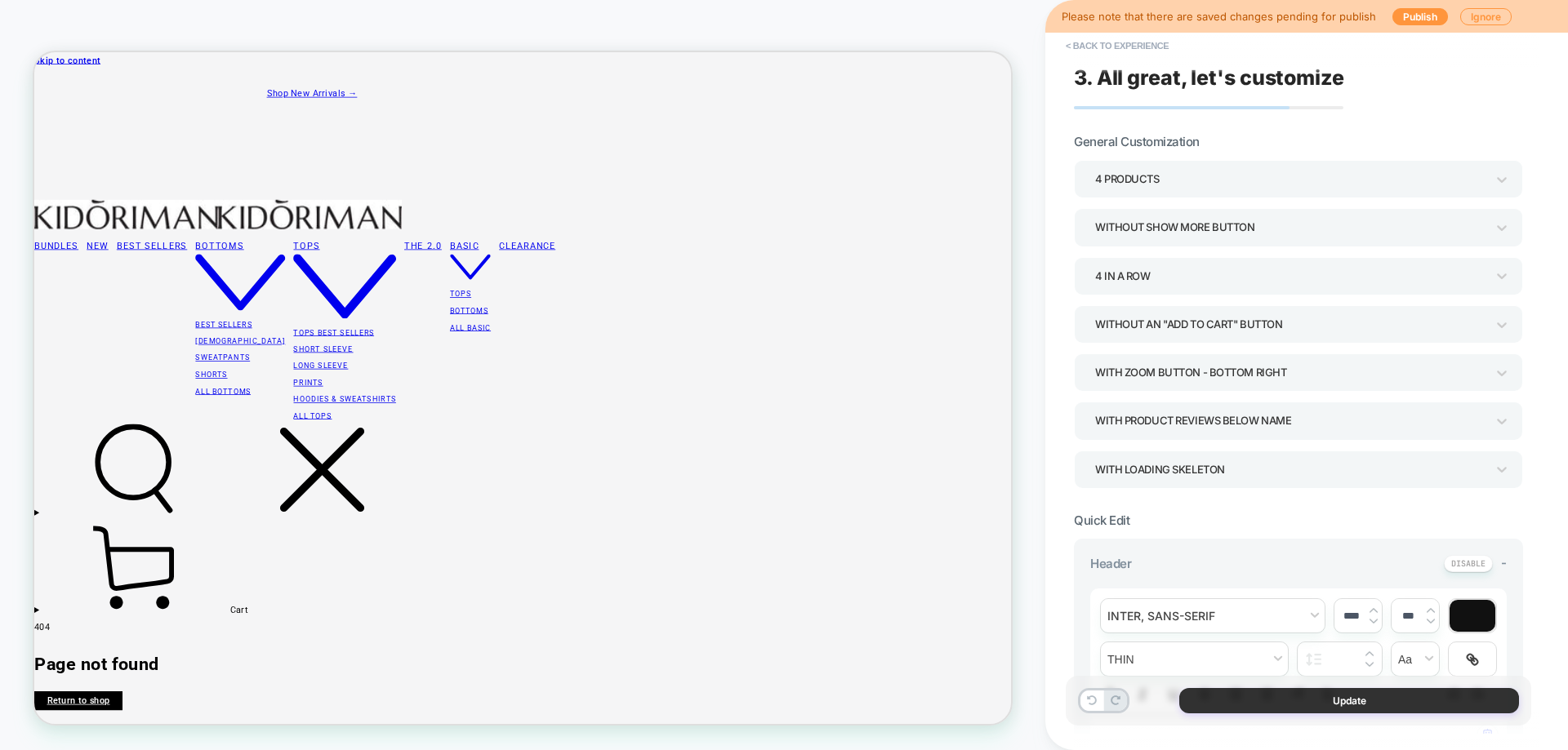
type textarea "*"
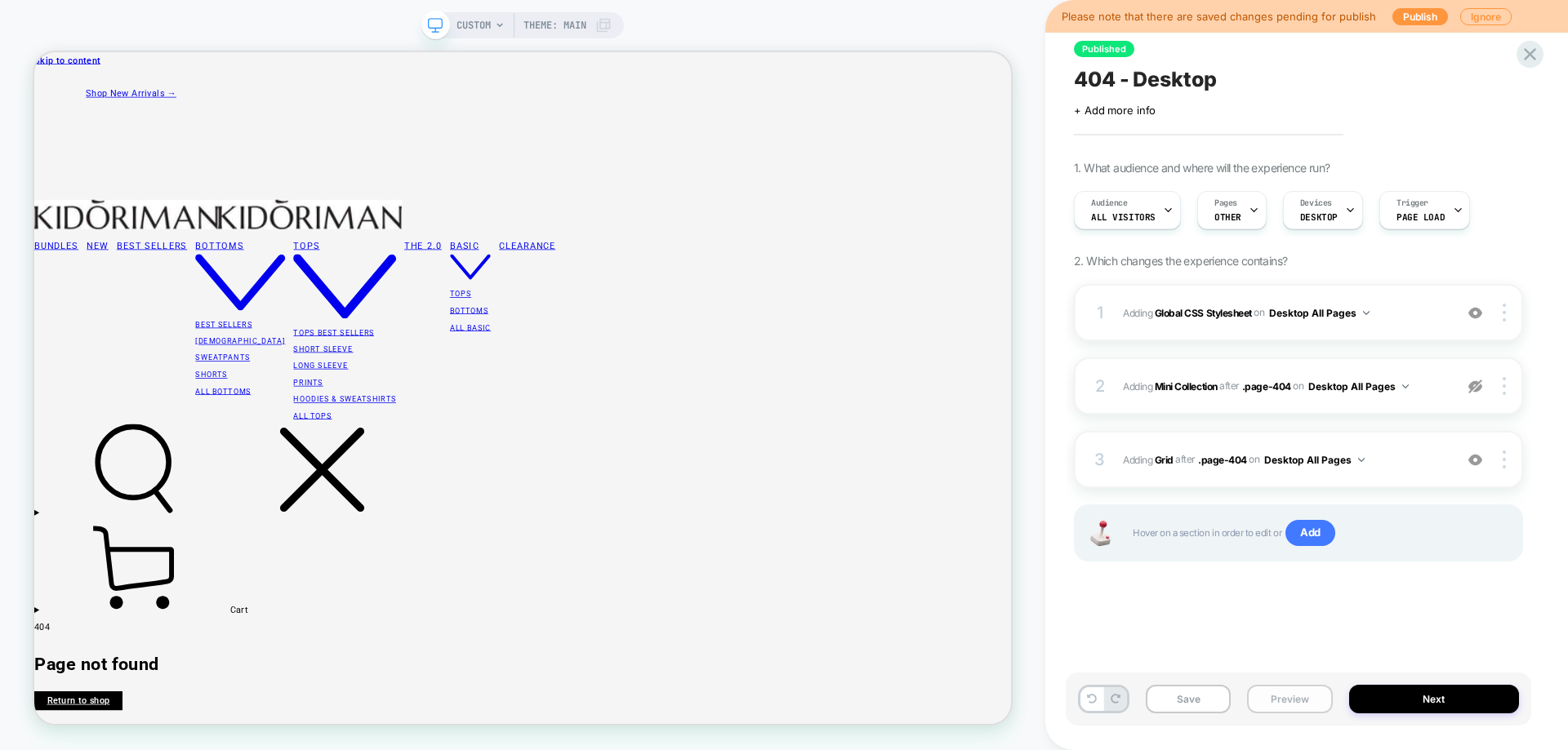
scroll to position [0, 1]
click at [1309, 691] on button "Preview" at bounding box center [1290, 699] width 85 height 28
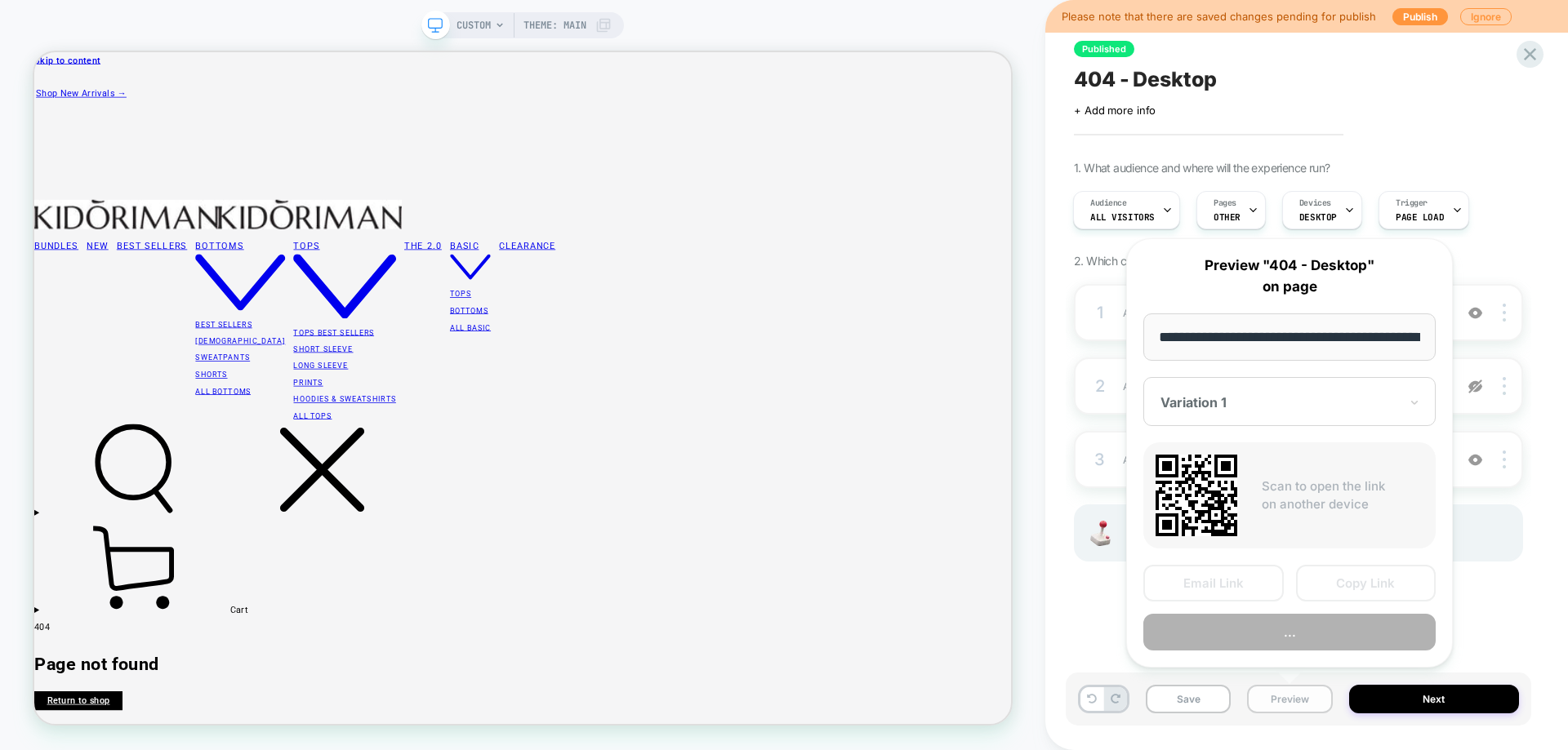
scroll to position [0, 63]
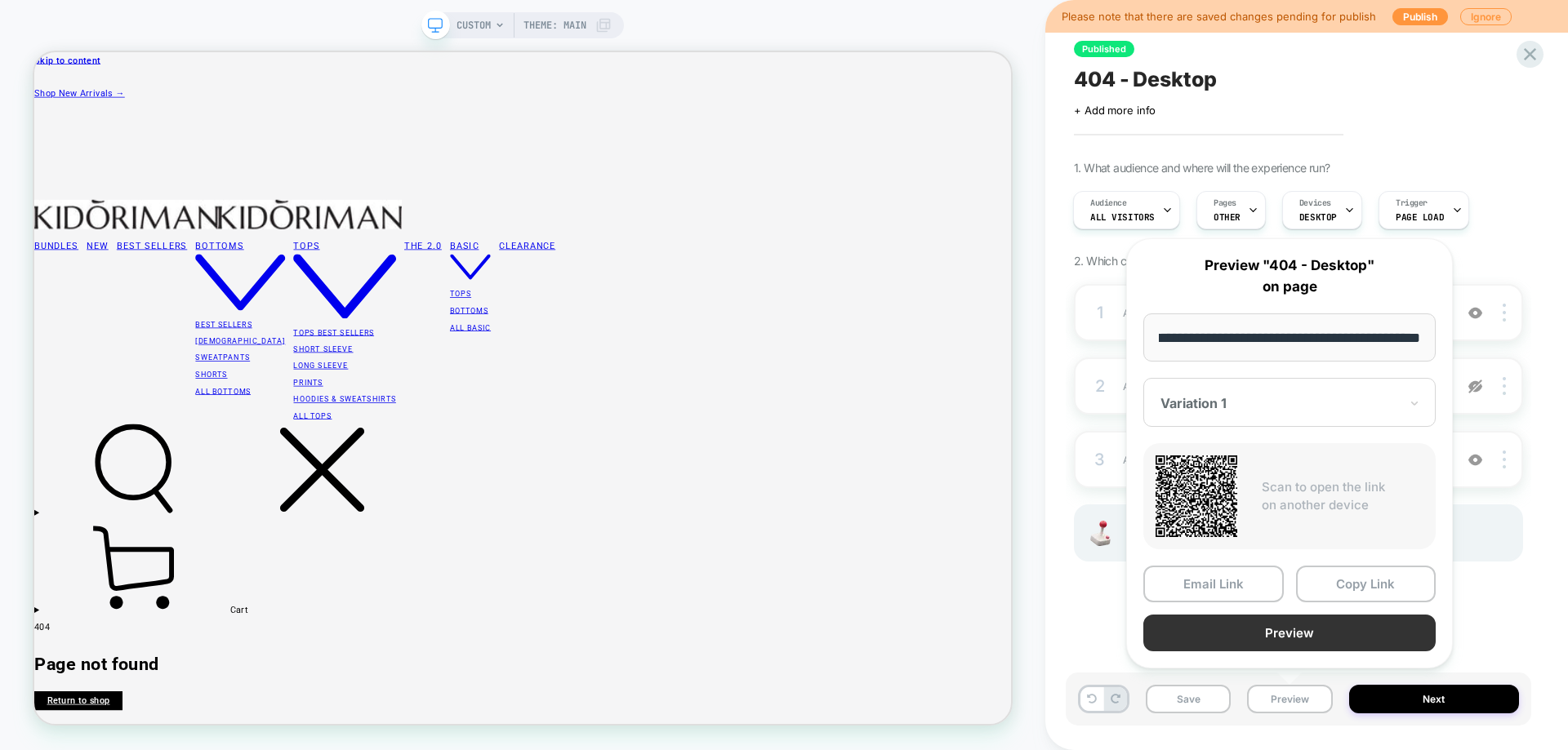
click at [1319, 633] on button "Preview" at bounding box center [1289, 633] width 292 height 37
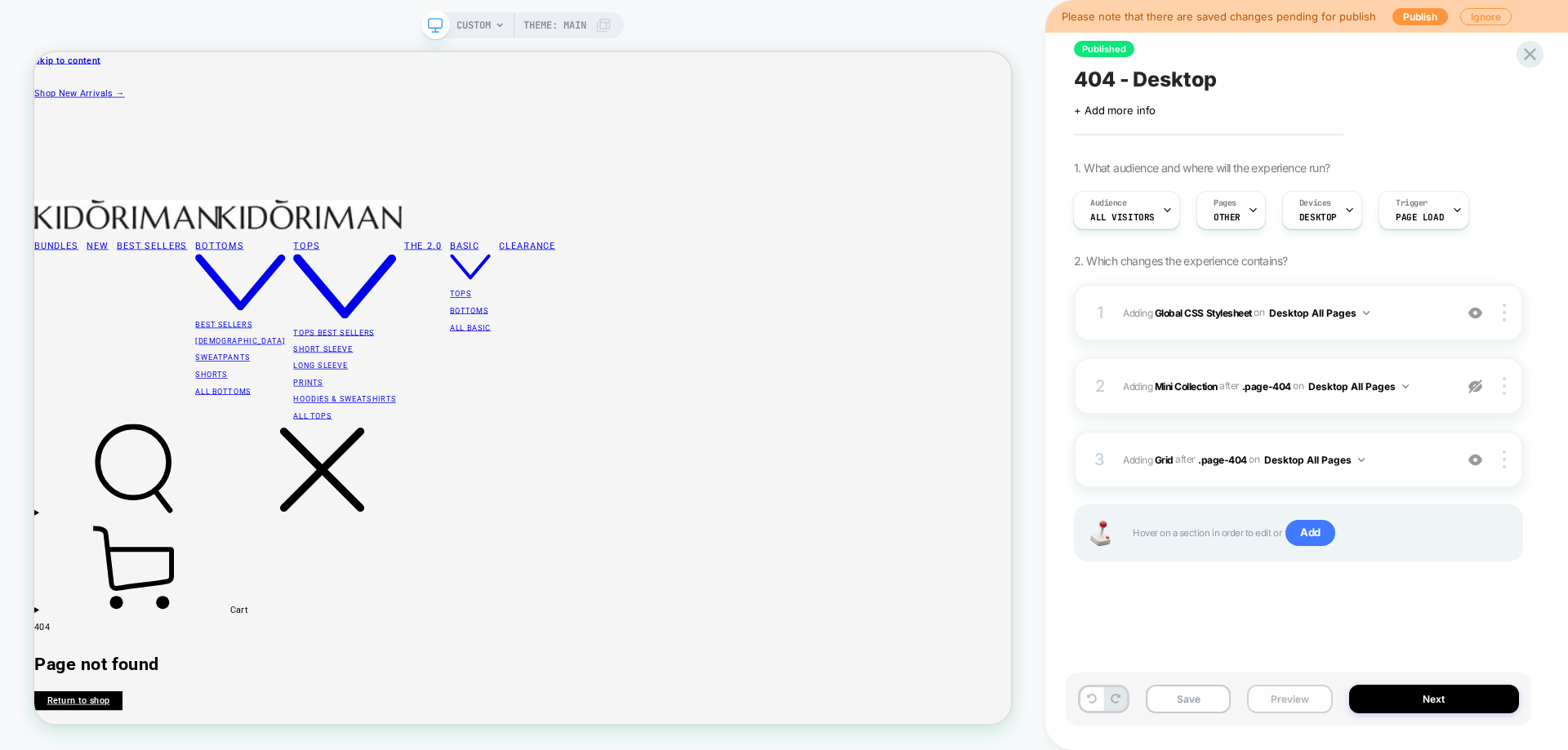
click at [1286, 688] on button "Preview" at bounding box center [1290, 699] width 85 height 28
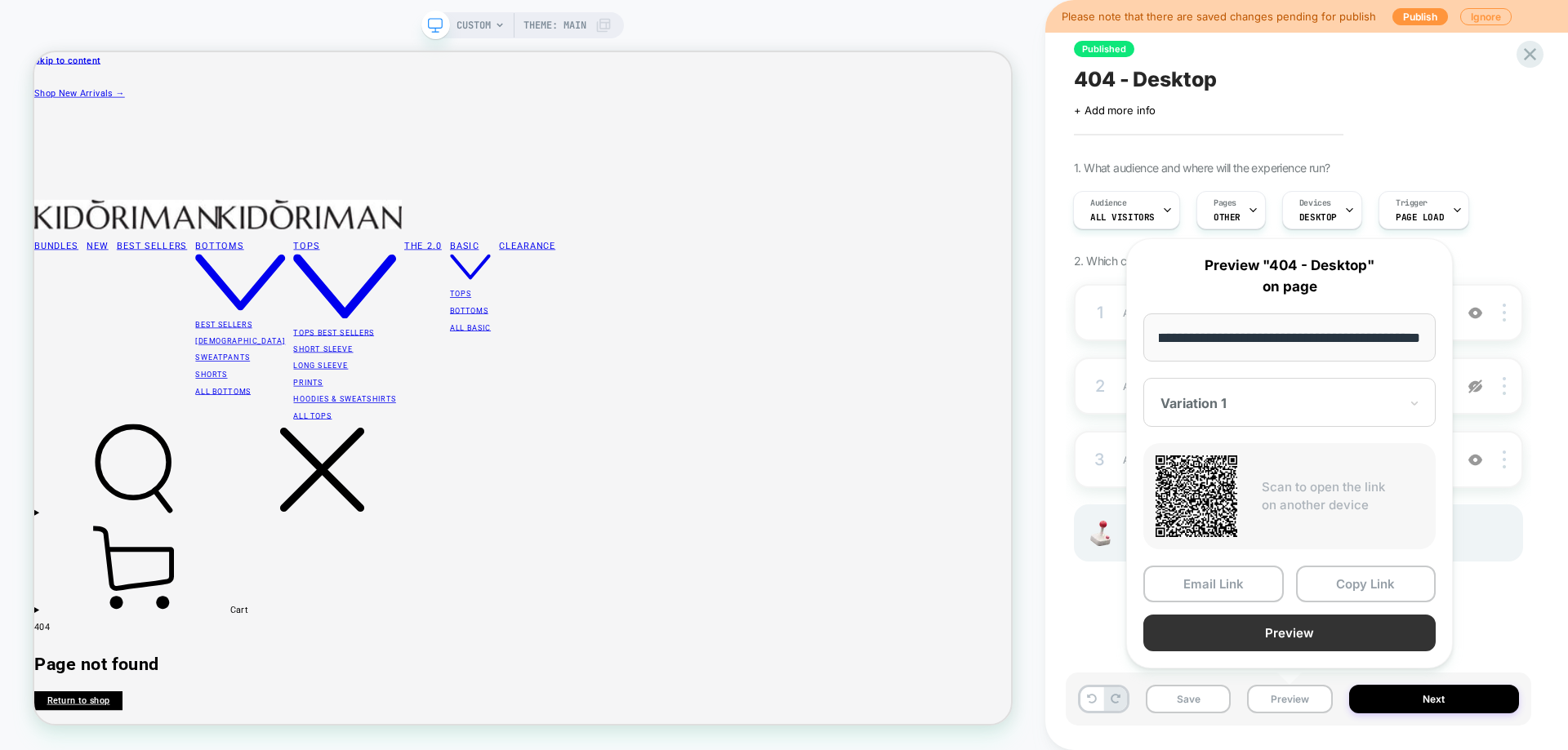
click at [1297, 638] on button "Preview" at bounding box center [1289, 633] width 292 height 37
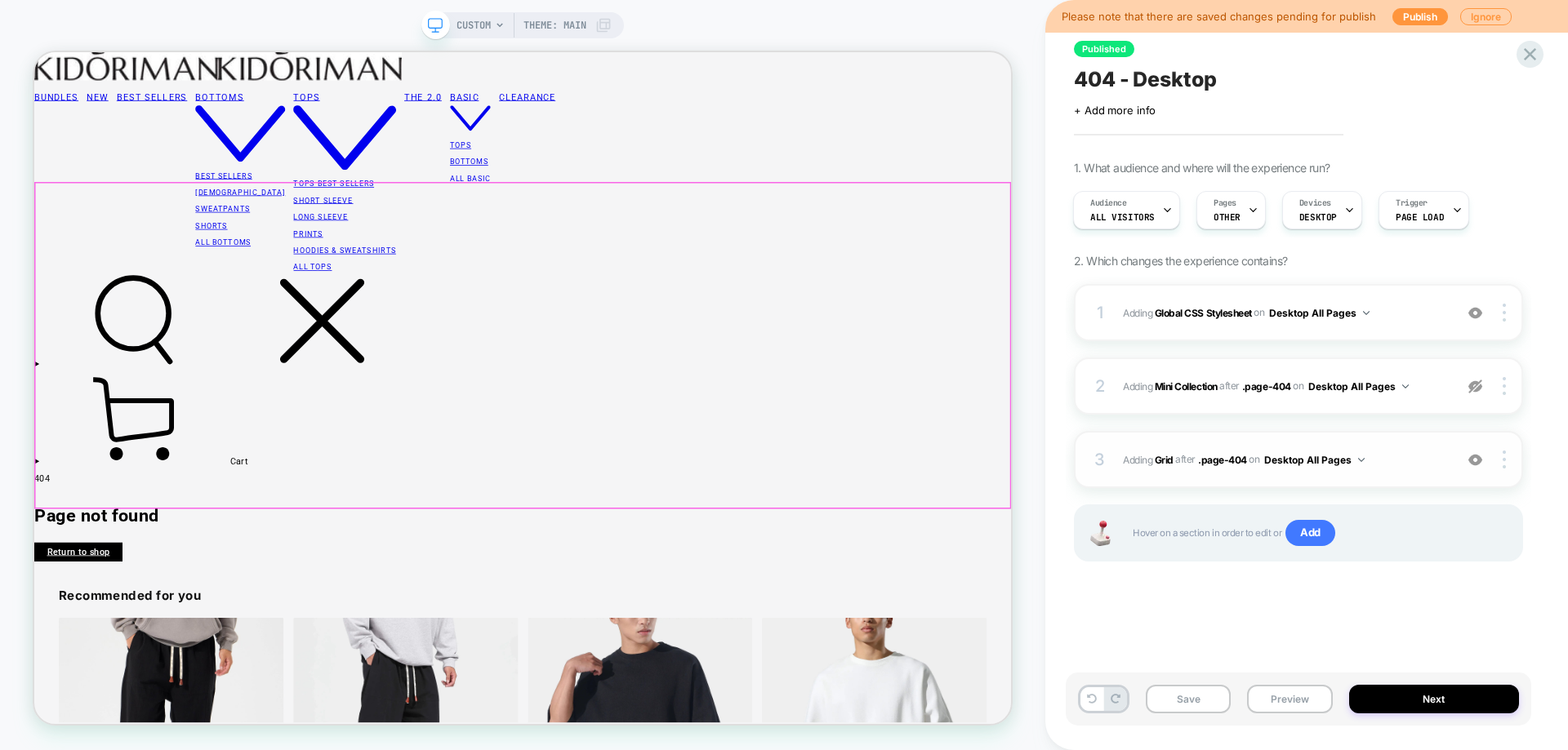
scroll to position [240, 0]
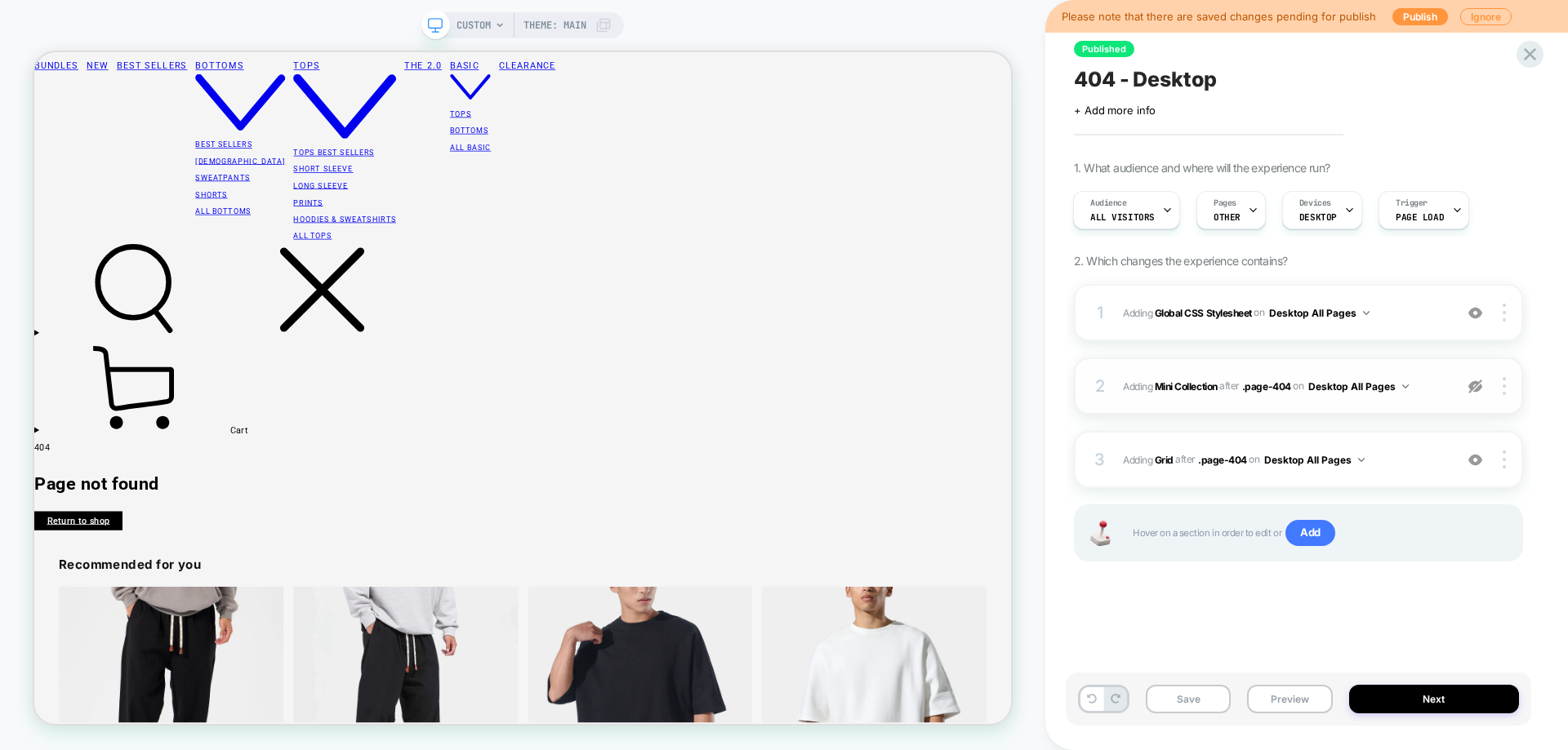
click at [1444, 381] on span "#_loomi_addon_1671346296186_dup1671347156 Adding Mini Collection AFTER .page-40…" at bounding box center [1284, 387] width 322 height 20
click at [1406, 372] on div "2 #_loomi_addon_1671346296186_dup1671347156 Adding Mini Collection AFTER .page-…" at bounding box center [1298, 386] width 449 height 57
drag, startPoint x: 1481, startPoint y: 393, endPoint x: 1133, endPoint y: 387, distance: 348.1
click at [1482, 393] on div at bounding box center [1475, 387] width 31 height 18
click at [1376, 368] on div "2 #_loomi_addon_1671346296186_dup1671347156 Adding Mini Collection AFTER .page-…" at bounding box center [1298, 386] width 449 height 57
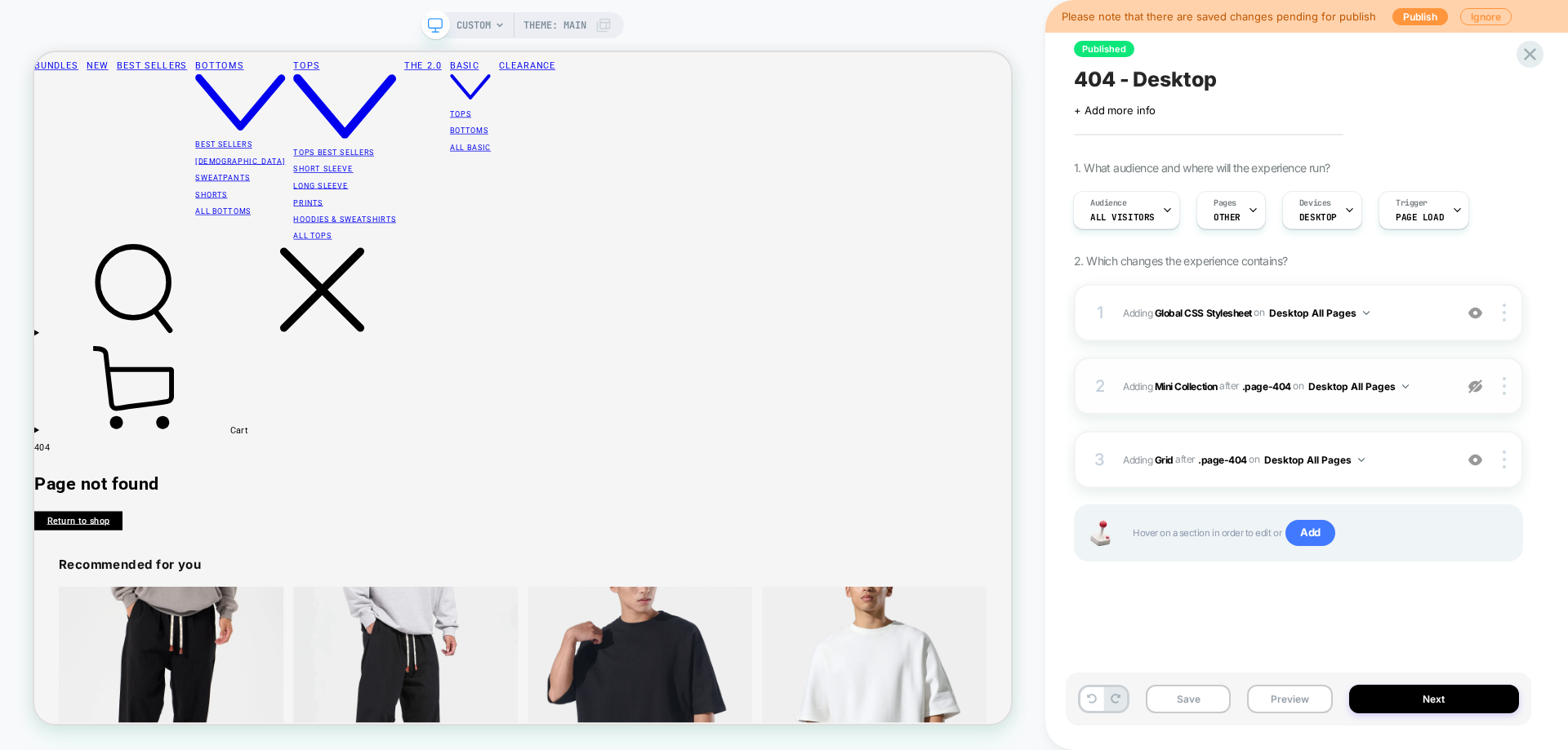
click at [1128, 378] on span "#_loomi_addon_1671346296186_dup1671347156 Adding Mini Collection AFTER .page-40…" at bounding box center [1284, 387] width 322 height 20
click at [1133, 389] on span "Adding Mini Collection" at bounding box center [1170, 386] width 94 height 13
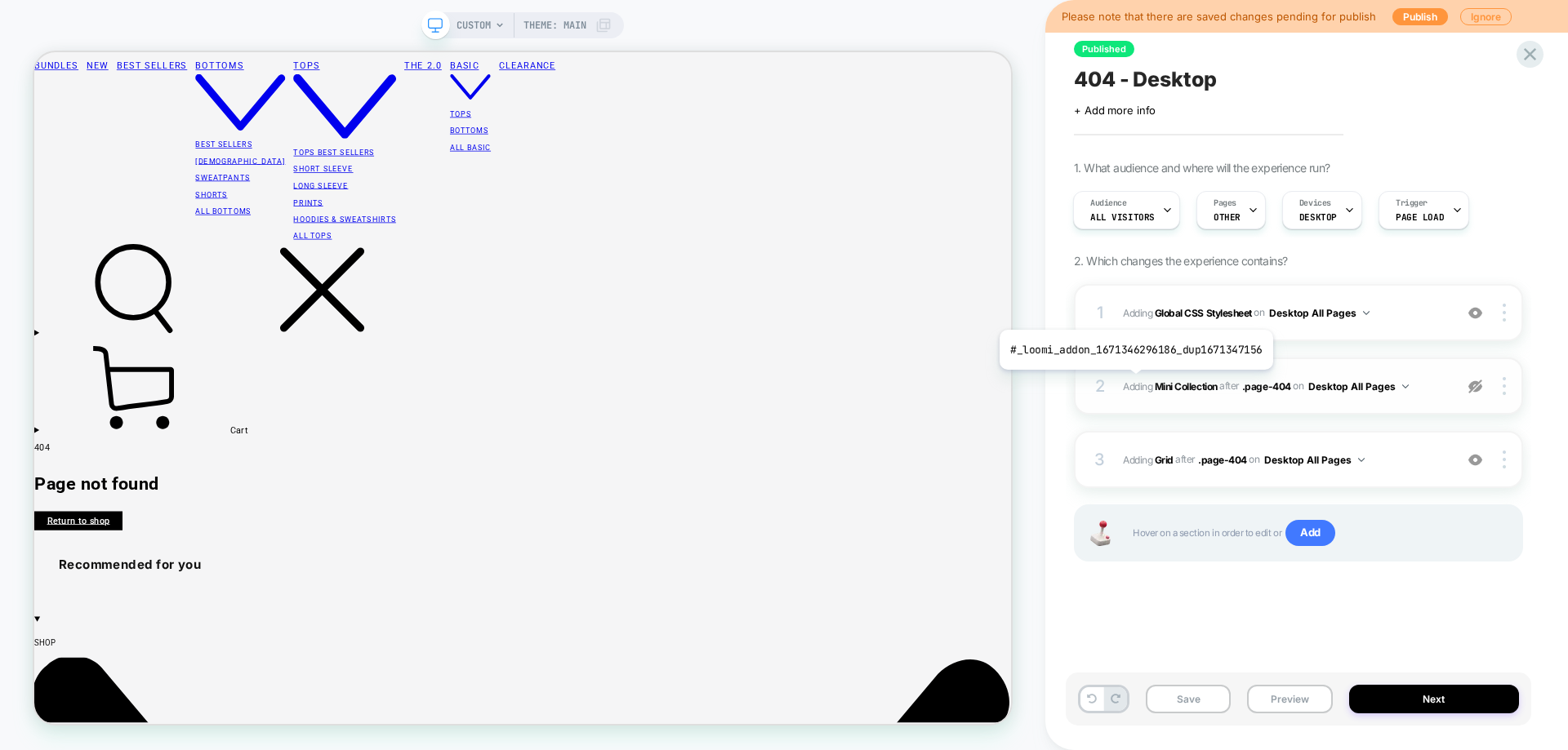
scroll to position [0, 0]
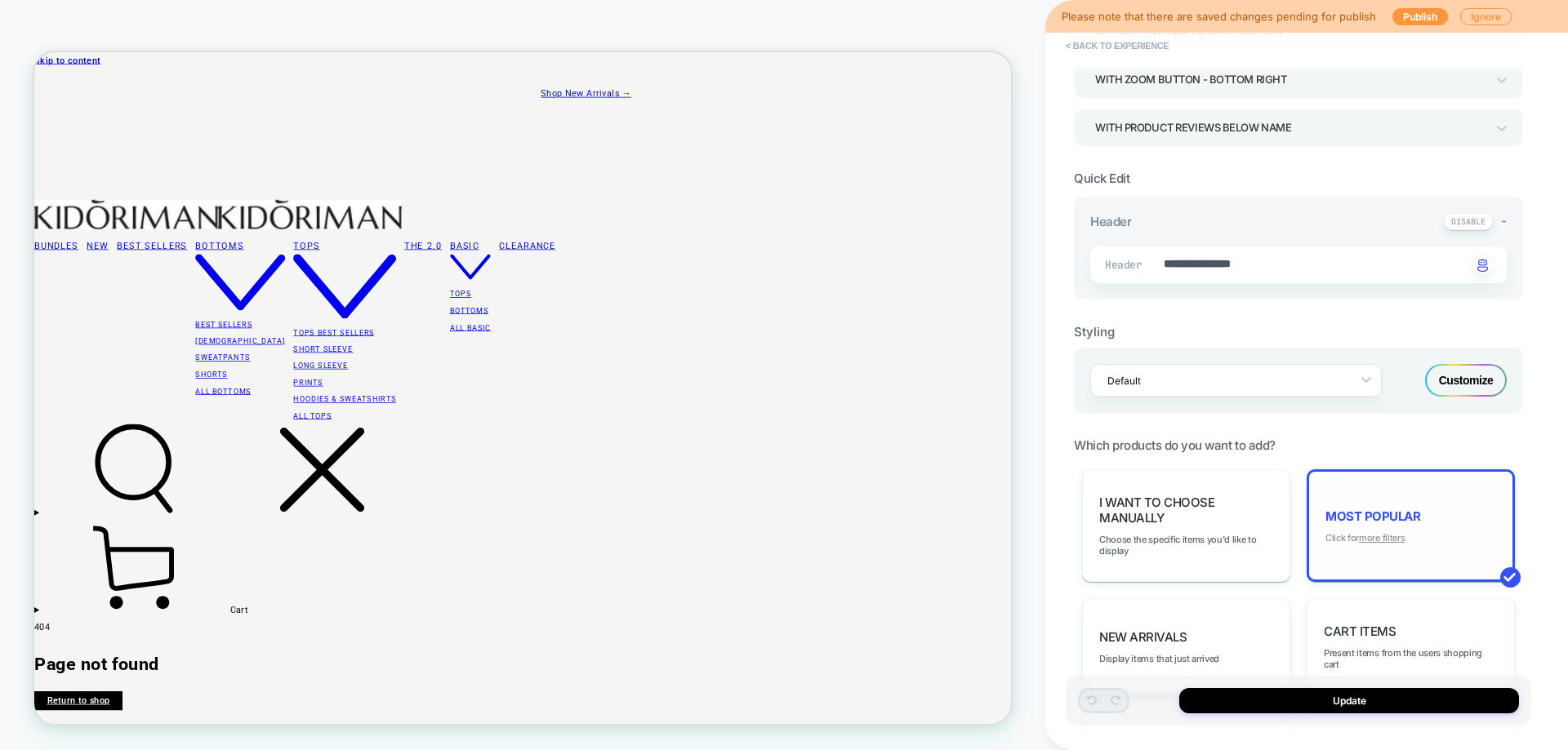
scroll to position [1193, 0]
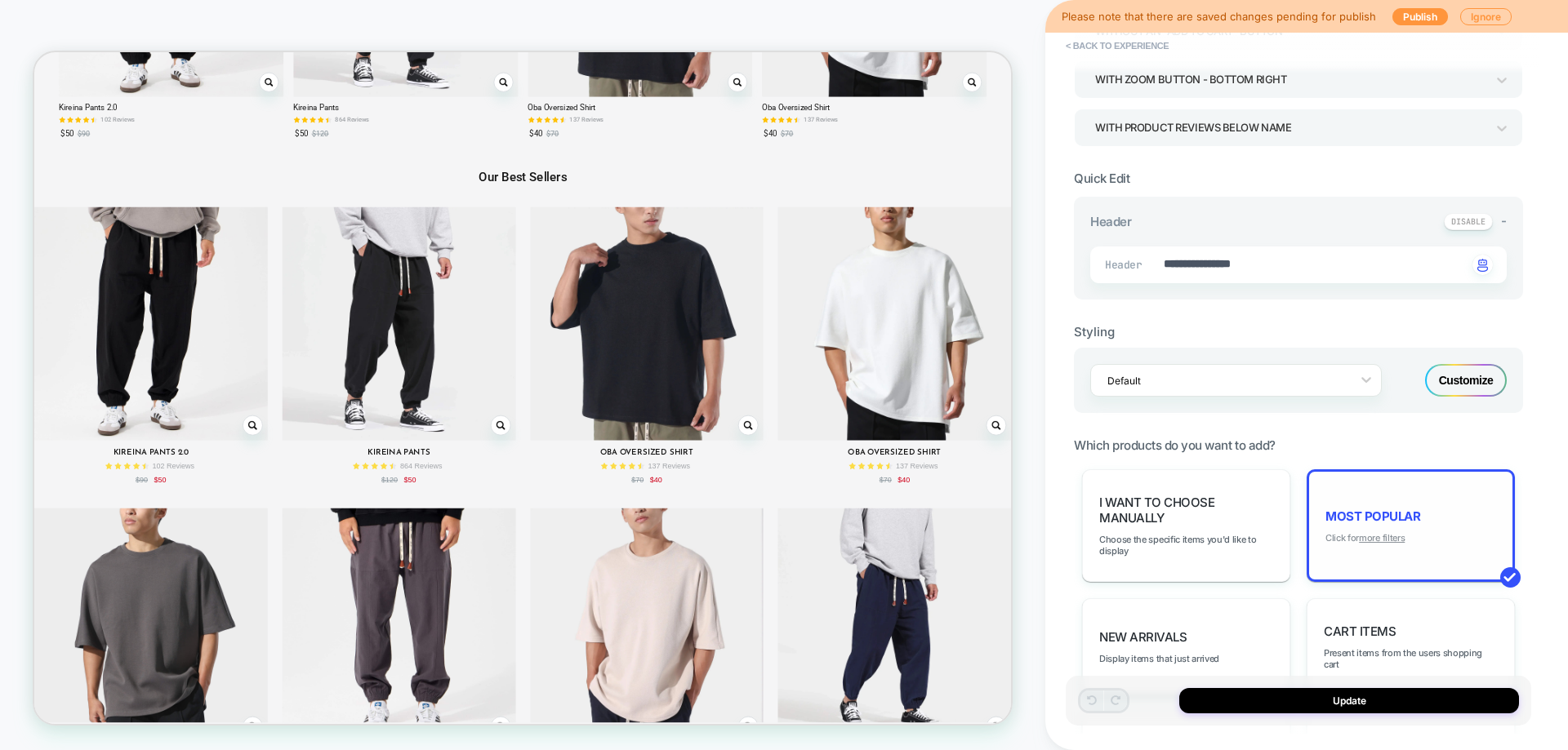
click at [1377, 536] on u "more filters" at bounding box center [1382, 538] width 46 height 12
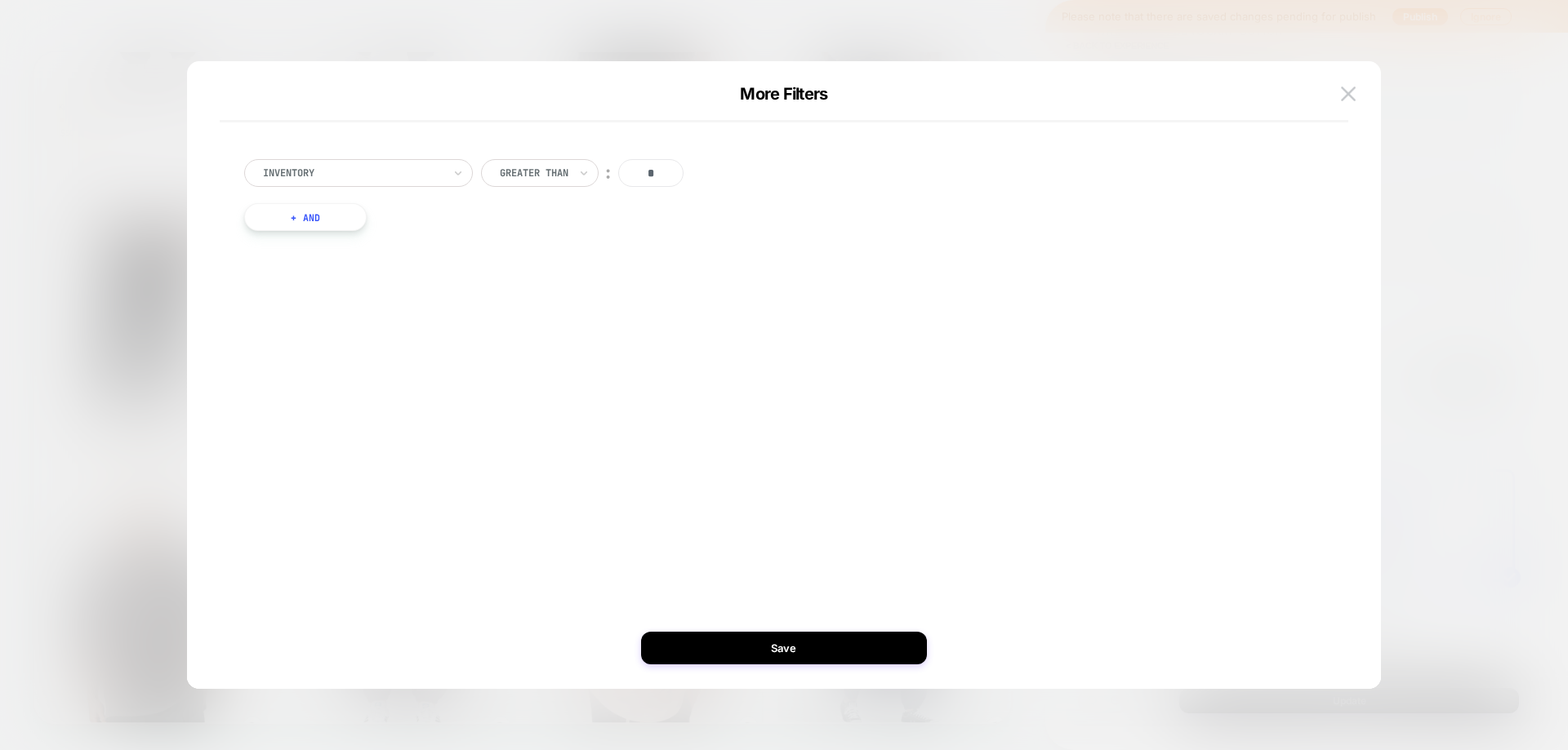
click at [1447, 441] on div at bounding box center [784, 375] width 1568 height 750
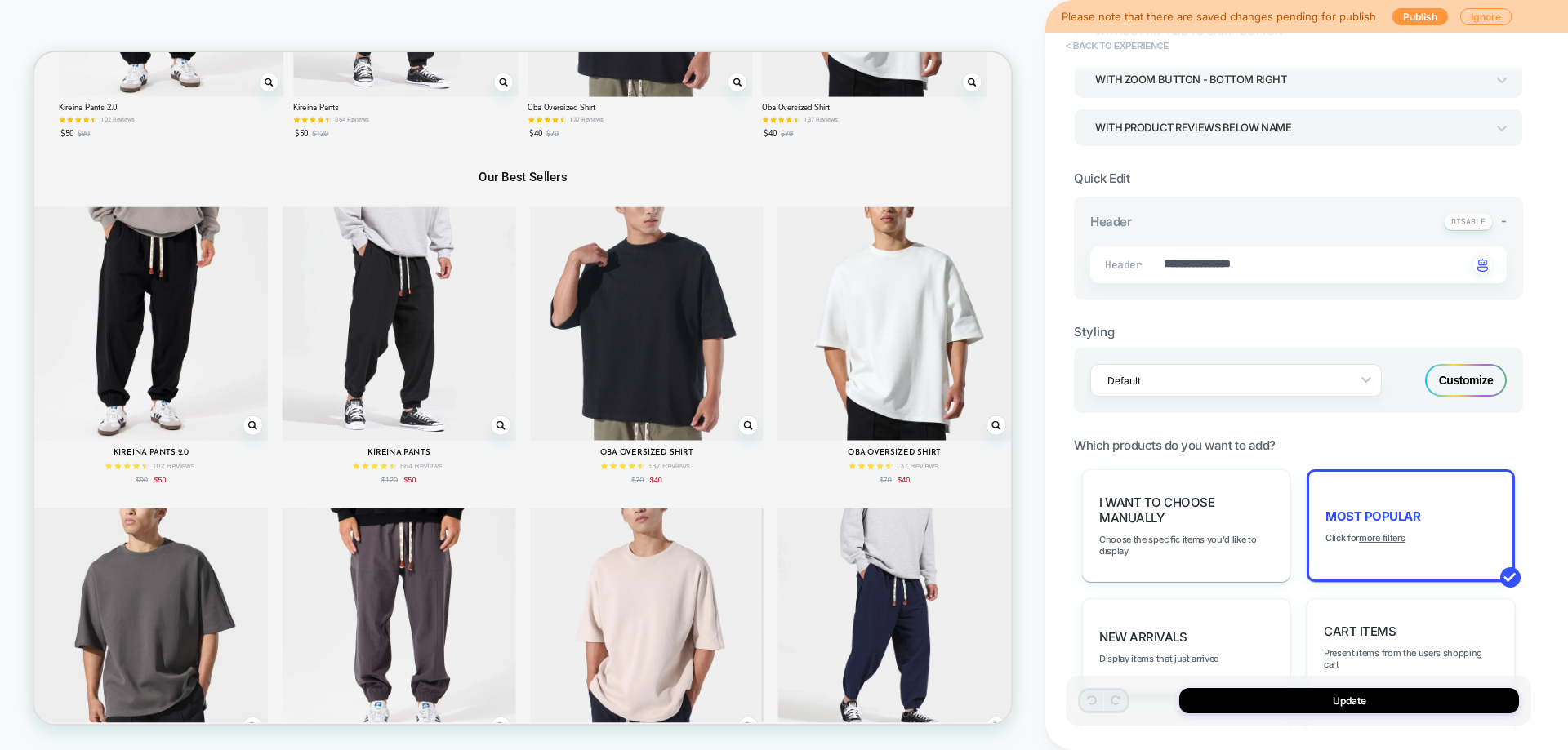
click at [1128, 44] on button "< Back to experience" at bounding box center [1117, 45] width 119 height 26
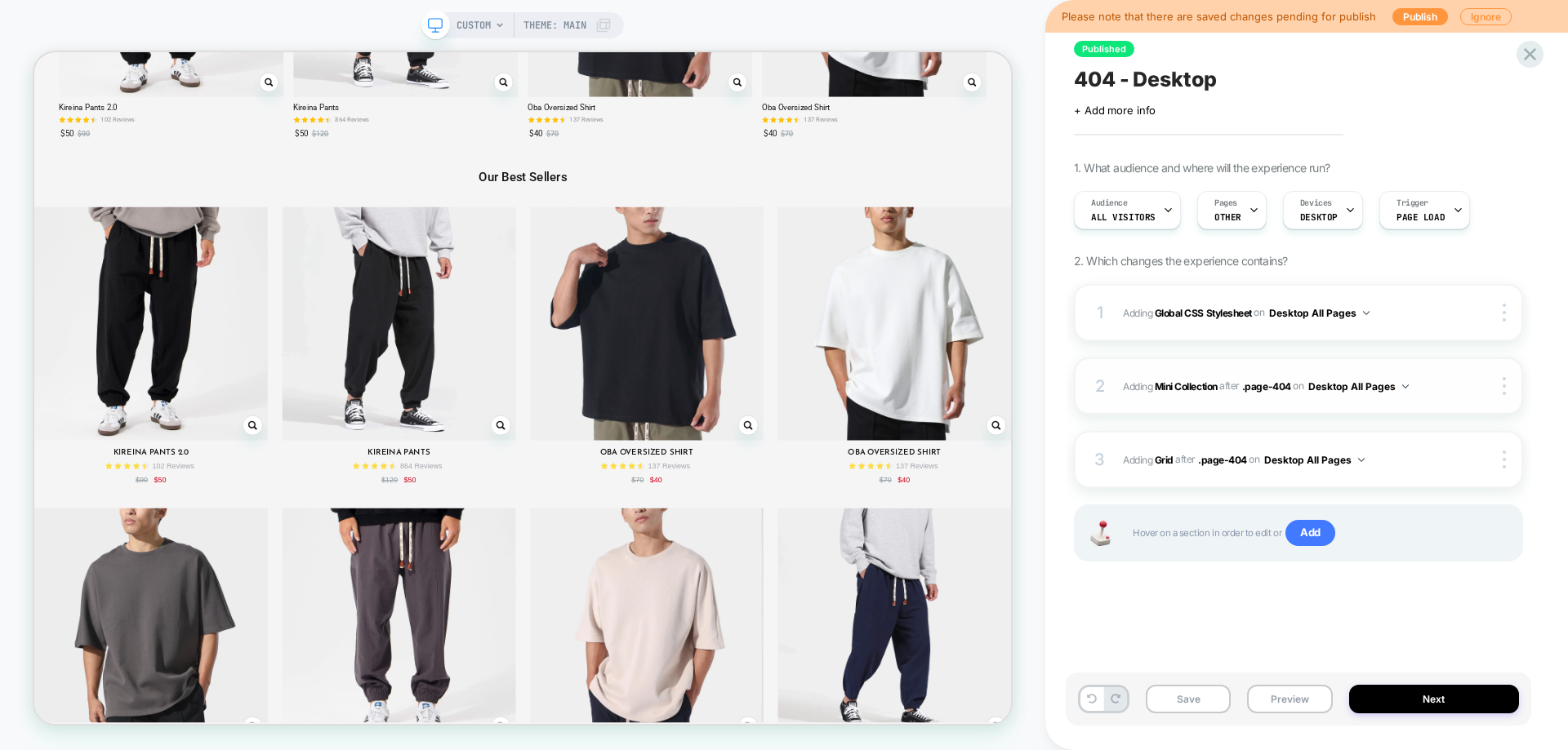
scroll to position [0, 1]
click at [1479, 384] on img at bounding box center [1475, 387] width 14 height 14
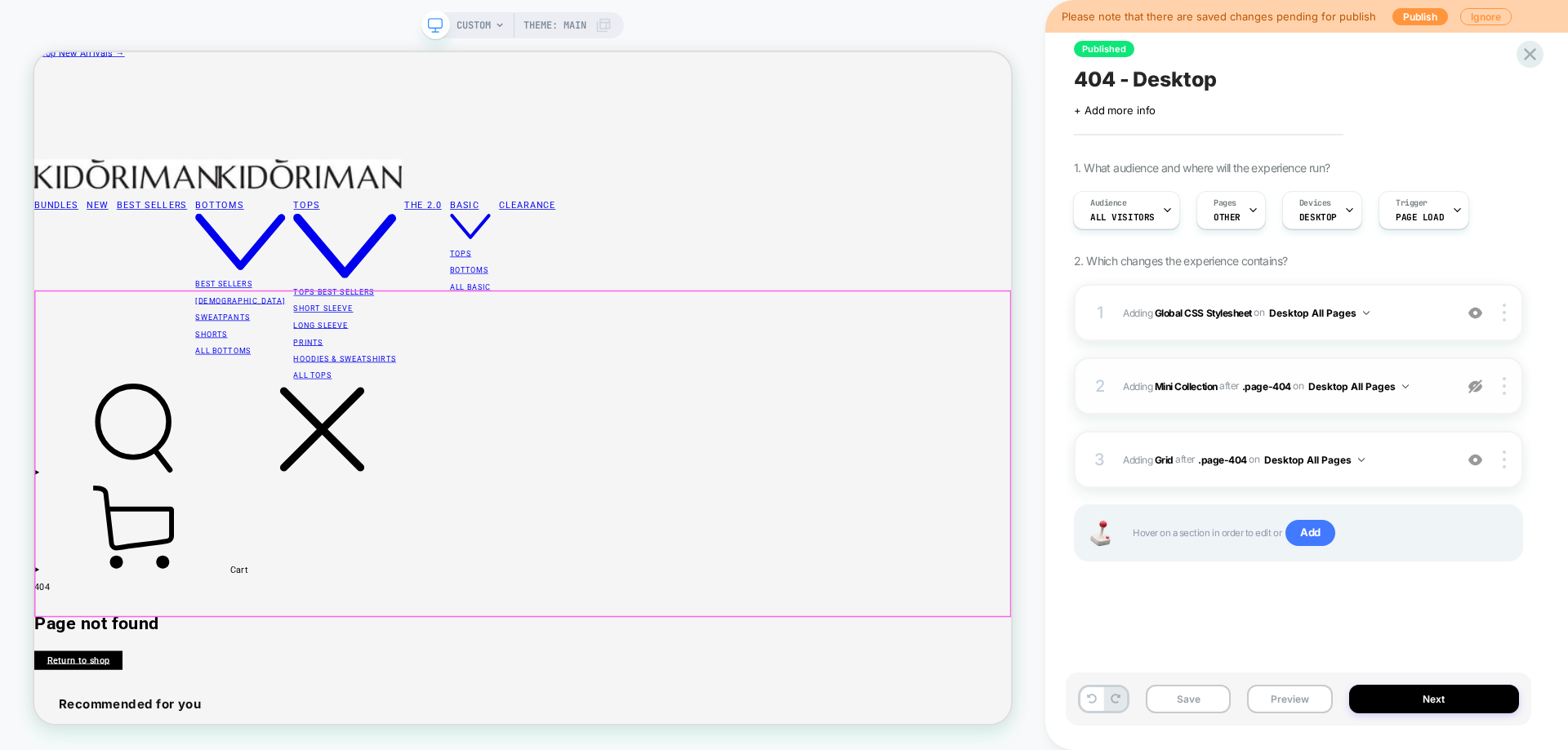
scroll to position [0, 0]
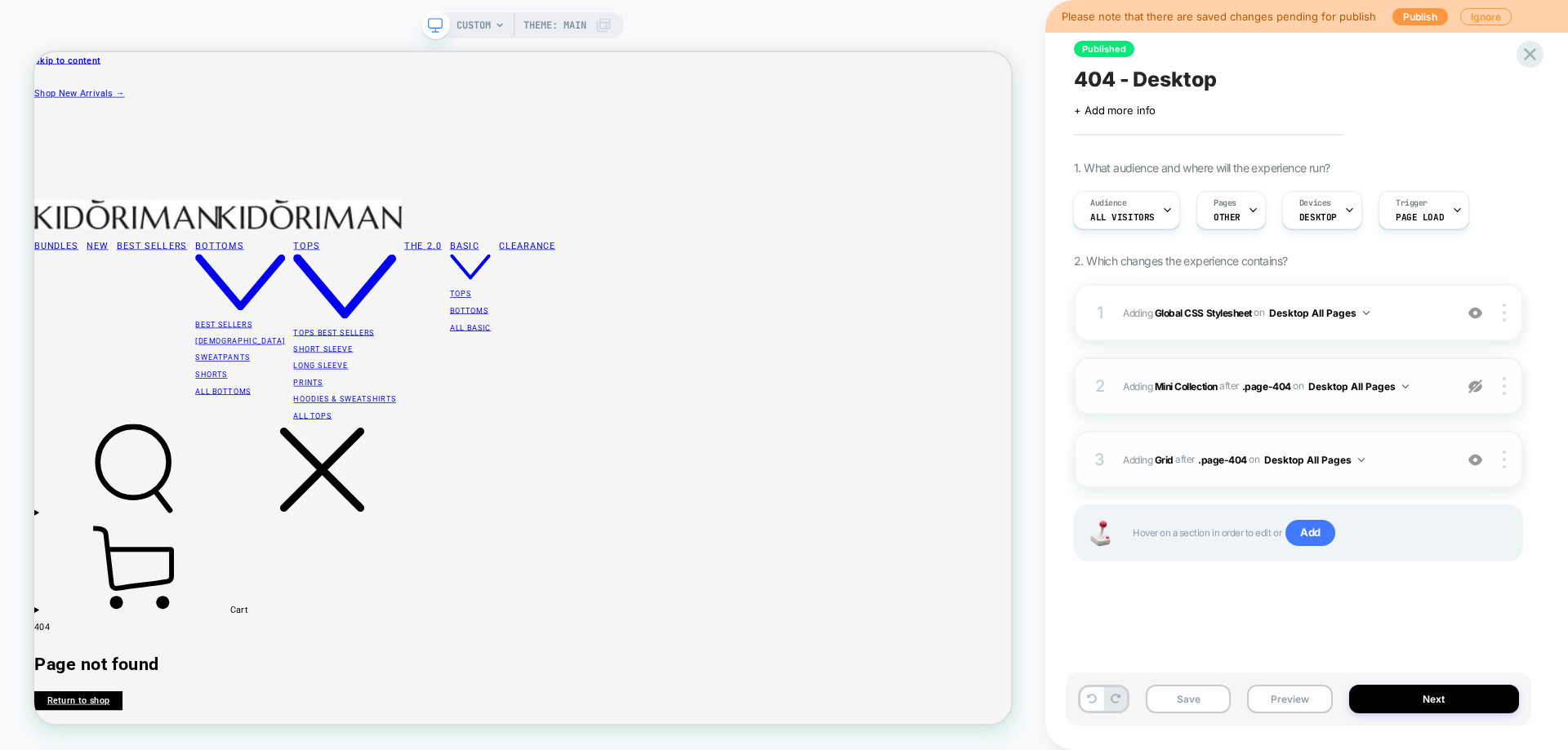
click at [1349, 479] on div "3 #_loomi_addon_1760003741039 Adding Grid AFTER .page-404 .page-404 on Desktop …" at bounding box center [1298, 459] width 449 height 57
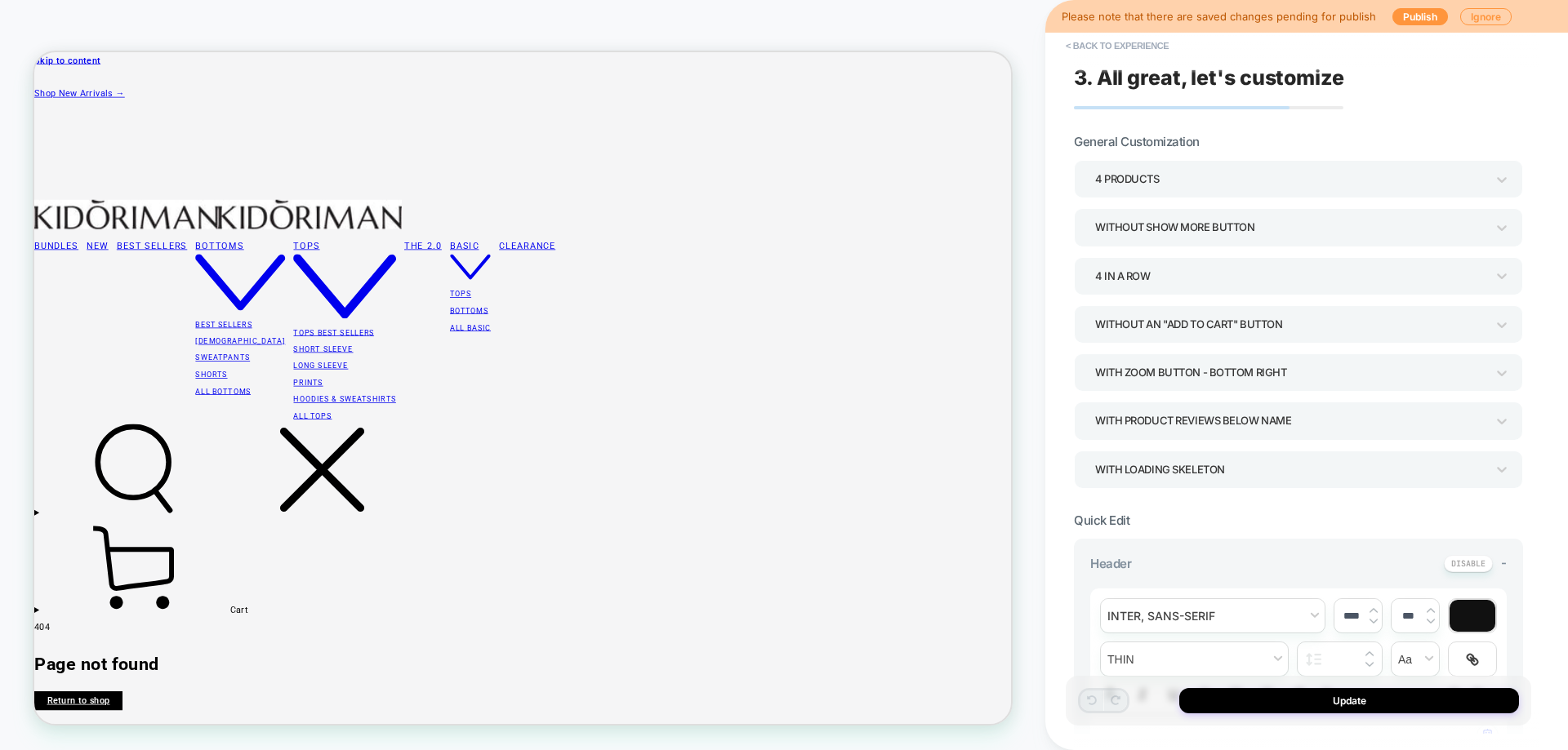
click at [1188, 180] on div "4 Products" at bounding box center [1290, 179] width 390 height 22
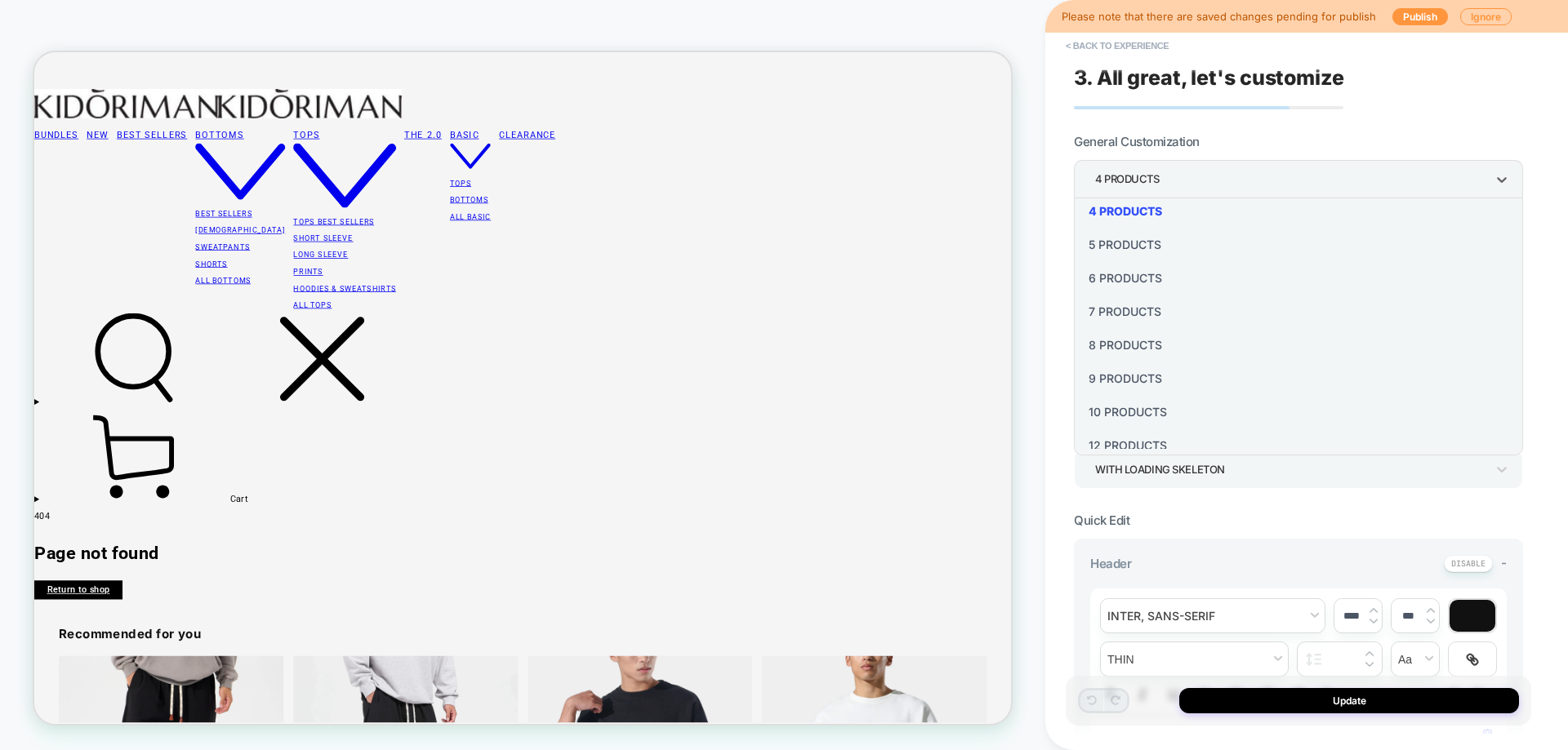
scroll to position [197, 0]
click at [1136, 431] on div "16 Products" at bounding box center [1298, 429] width 436 height 33
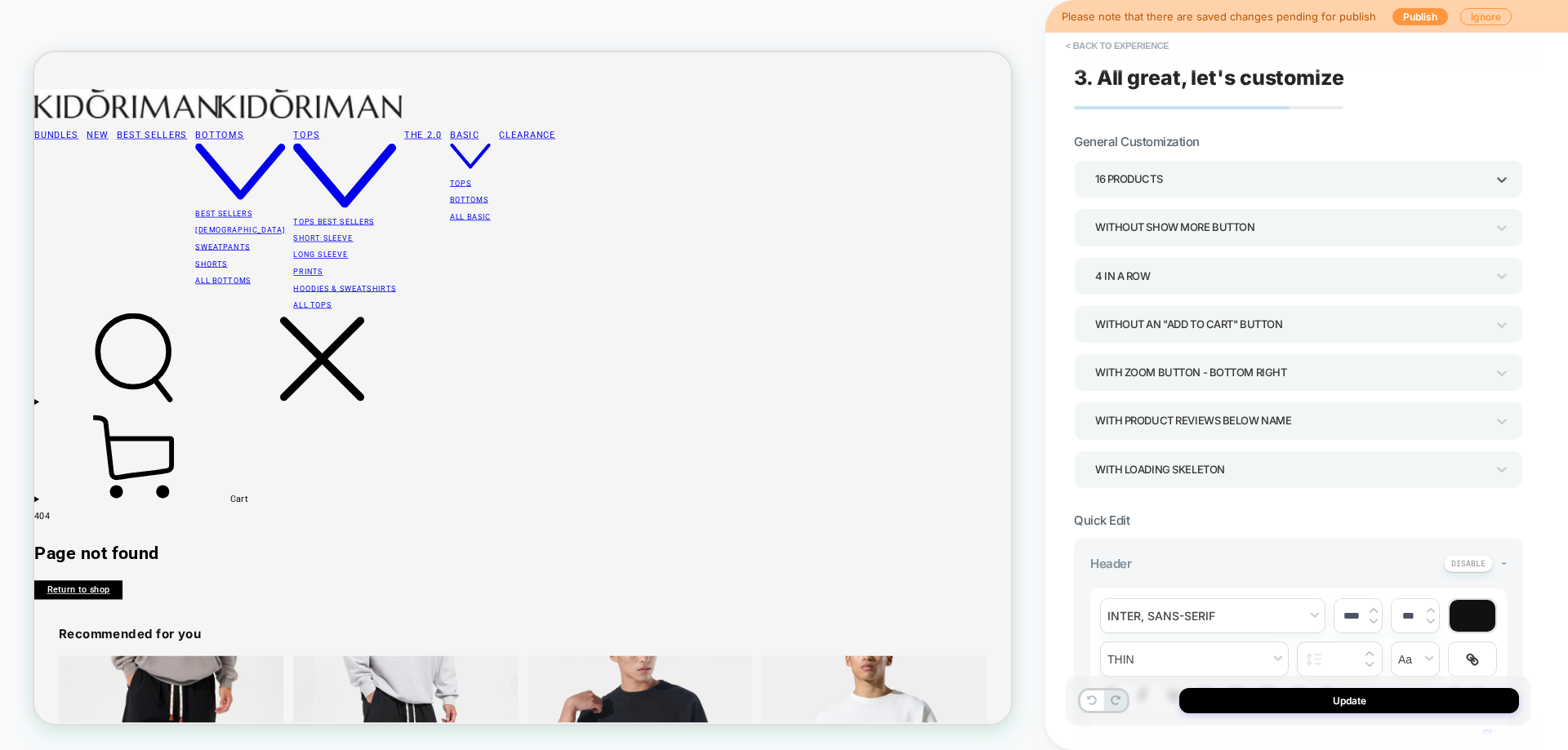
click at [1279, 701] on button "Update" at bounding box center [1348, 701] width 340 height 25
type textarea "*"
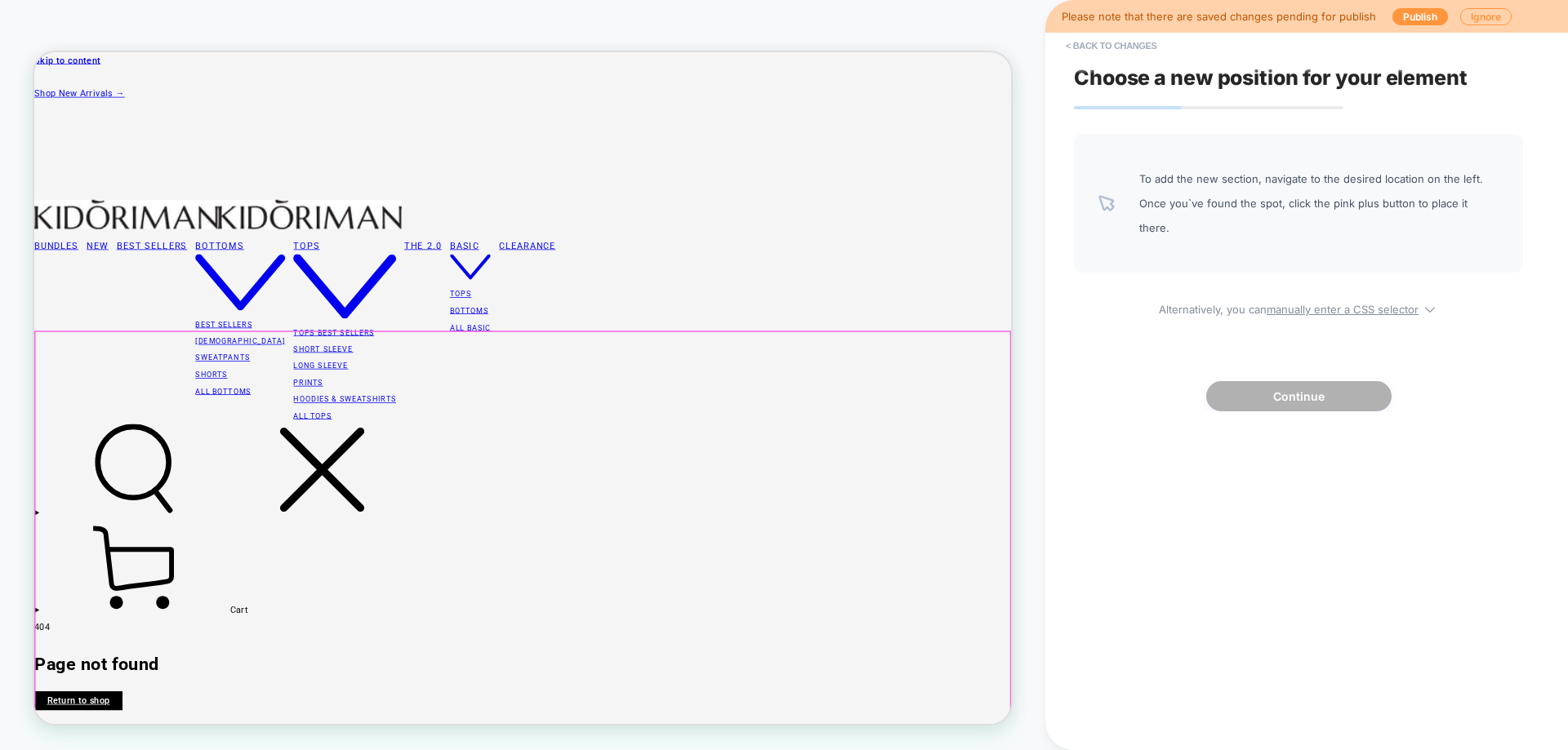
scroll to position [403, 0]
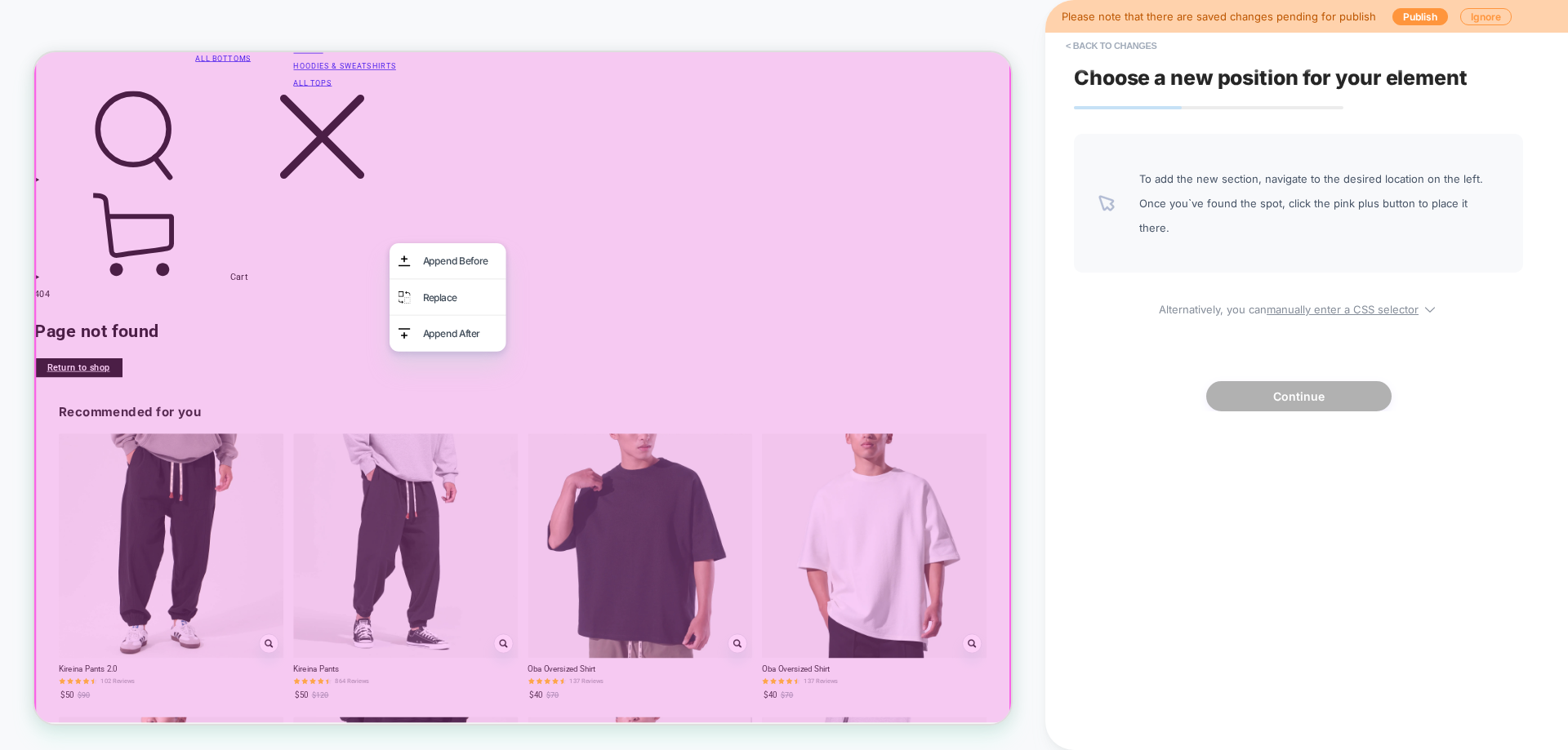
scroll to position [485, 0]
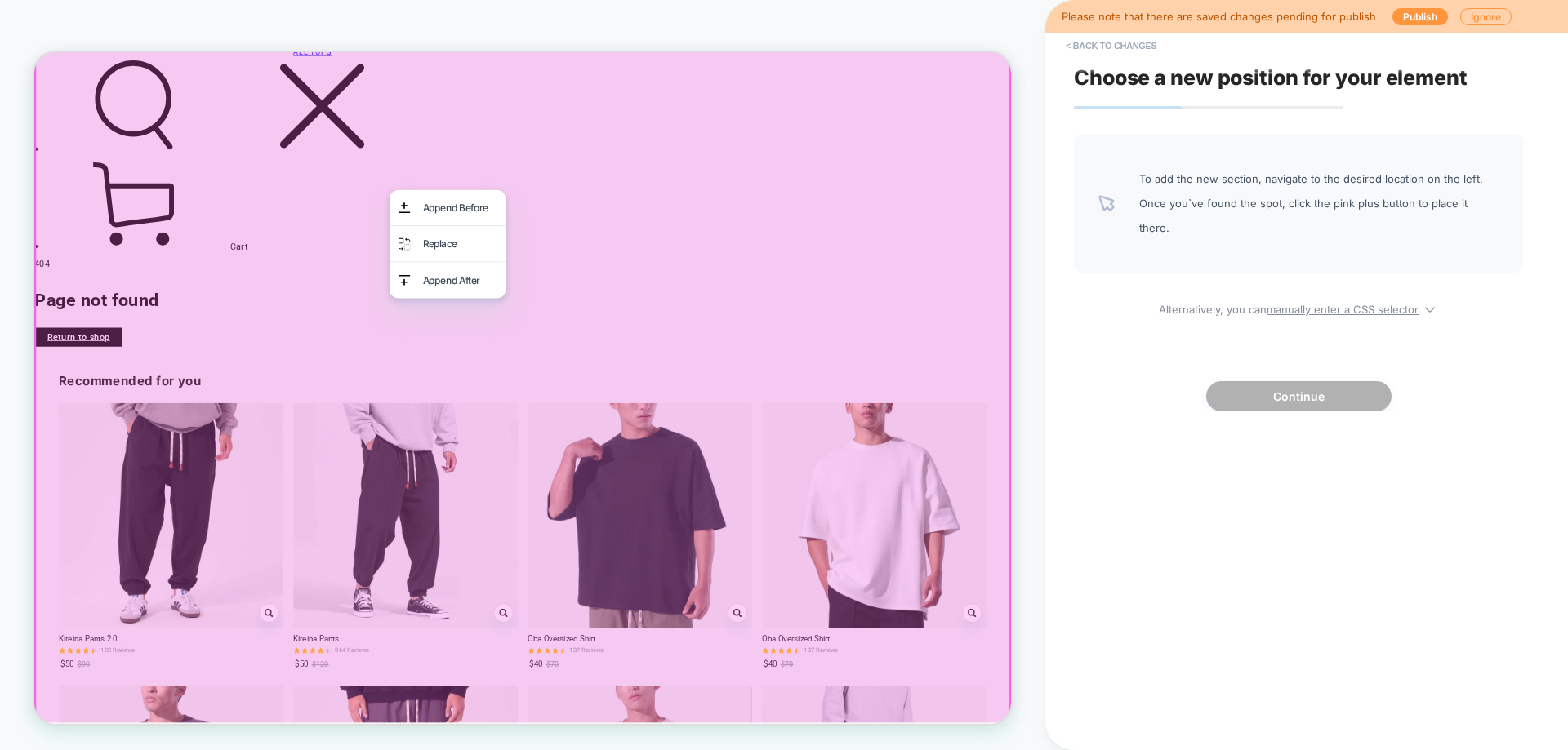
click at [597, 357] on div "Append After" at bounding box center [601, 356] width 99 height 24
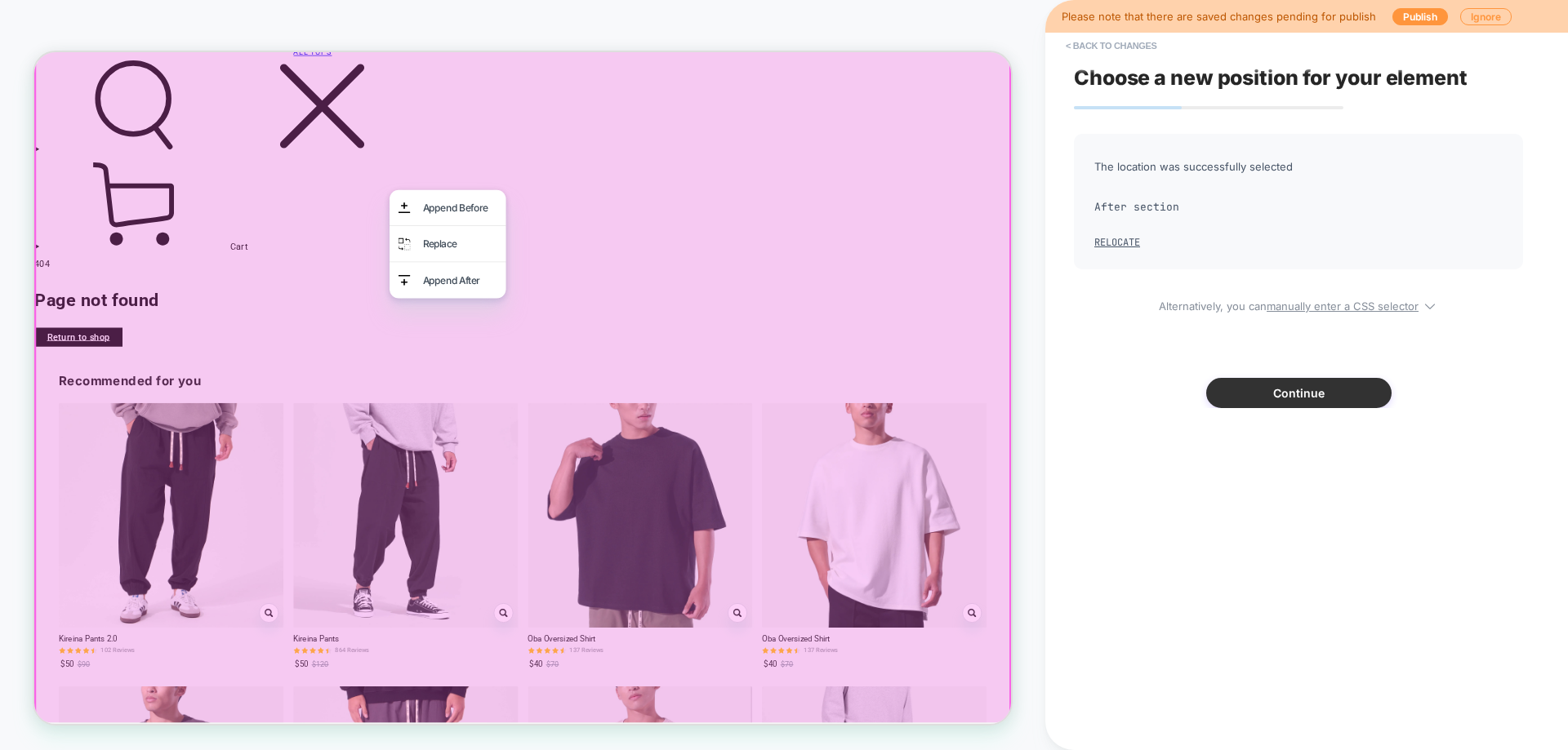
click at [1291, 399] on button "Continue" at bounding box center [1299, 393] width 185 height 30
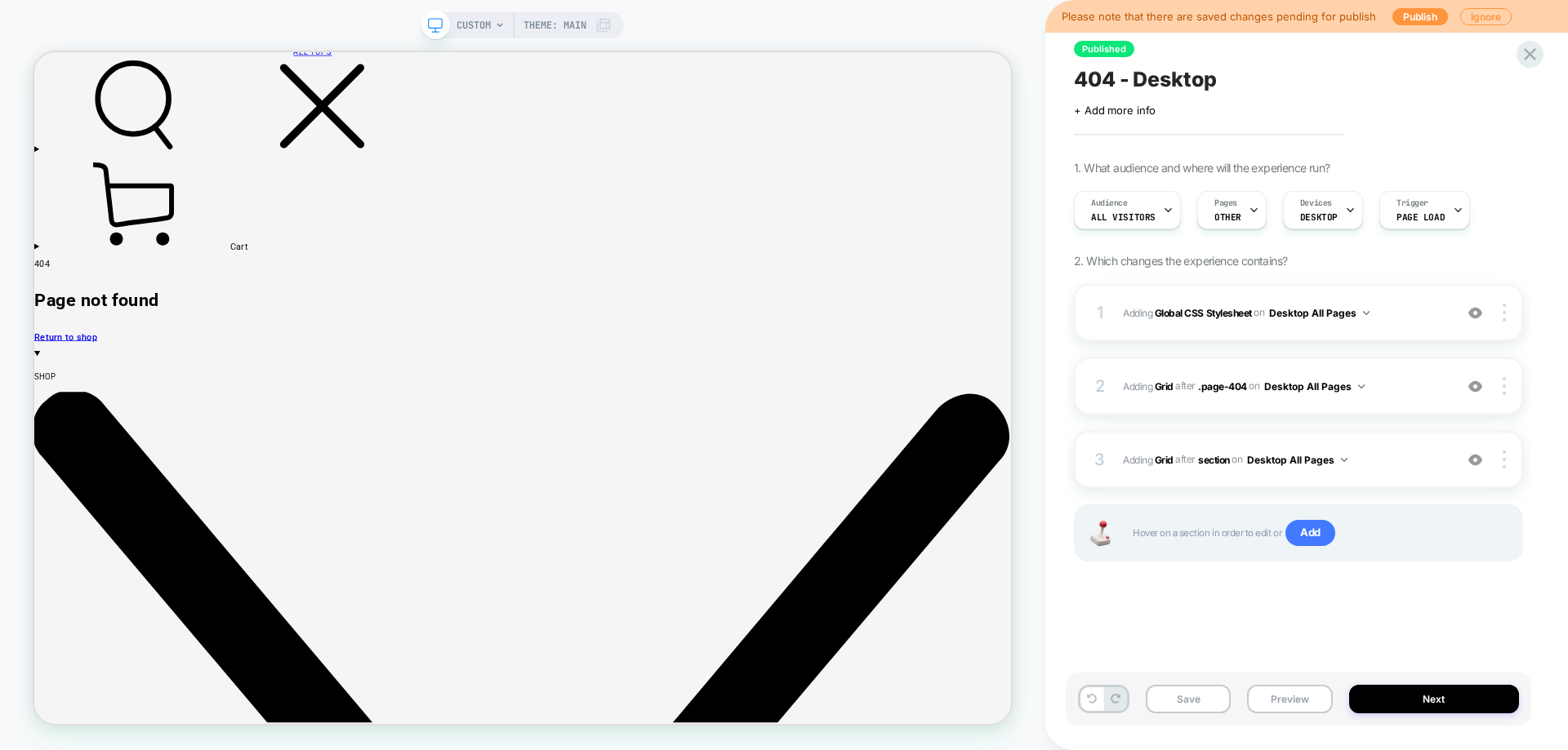
click at [1323, 295] on div "1 Adding Global CSS Stylesheet on Desktop All Pages Add Before Add After Copy t…" at bounding box center [1298, 312] width 449 height 57
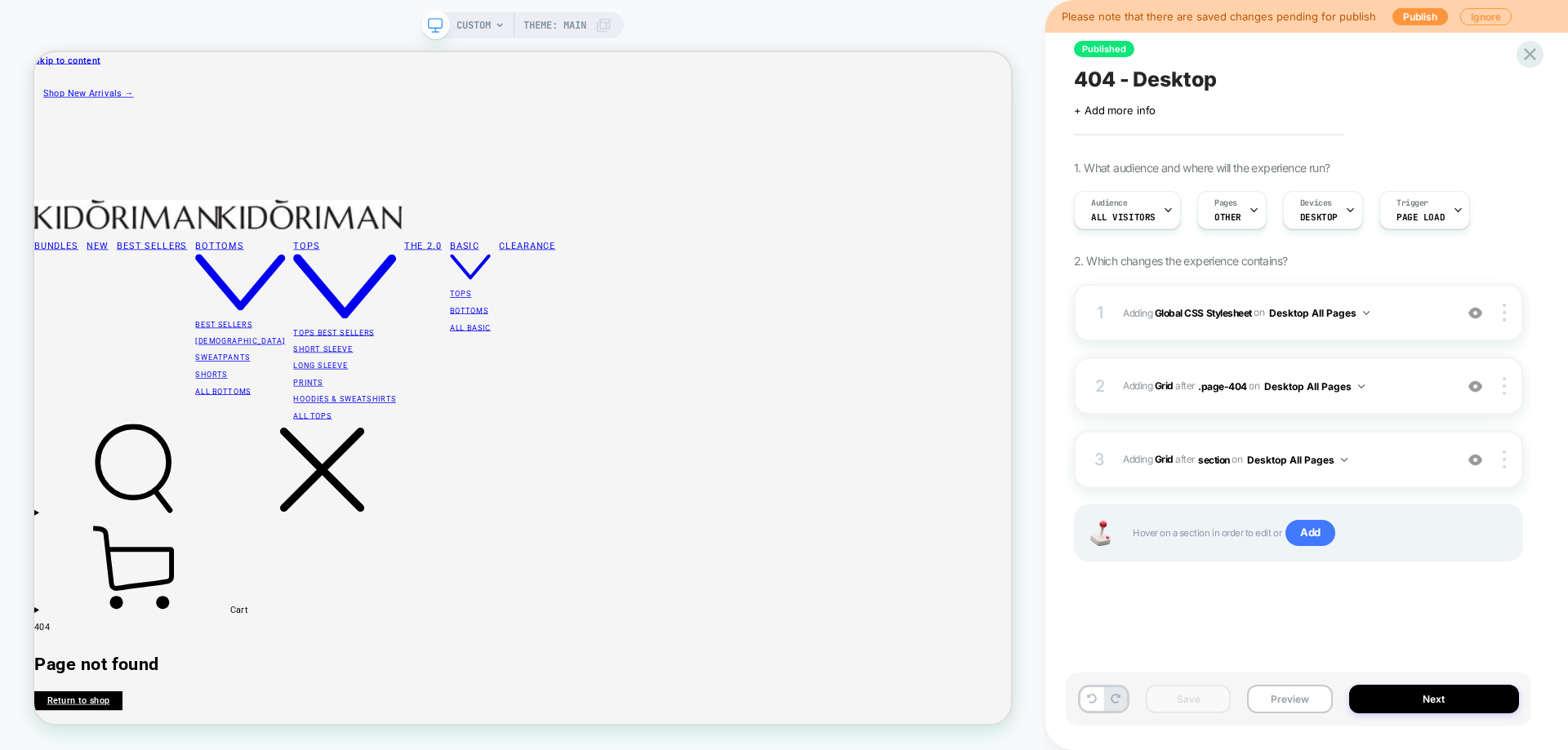
scroll to position [0, 1]
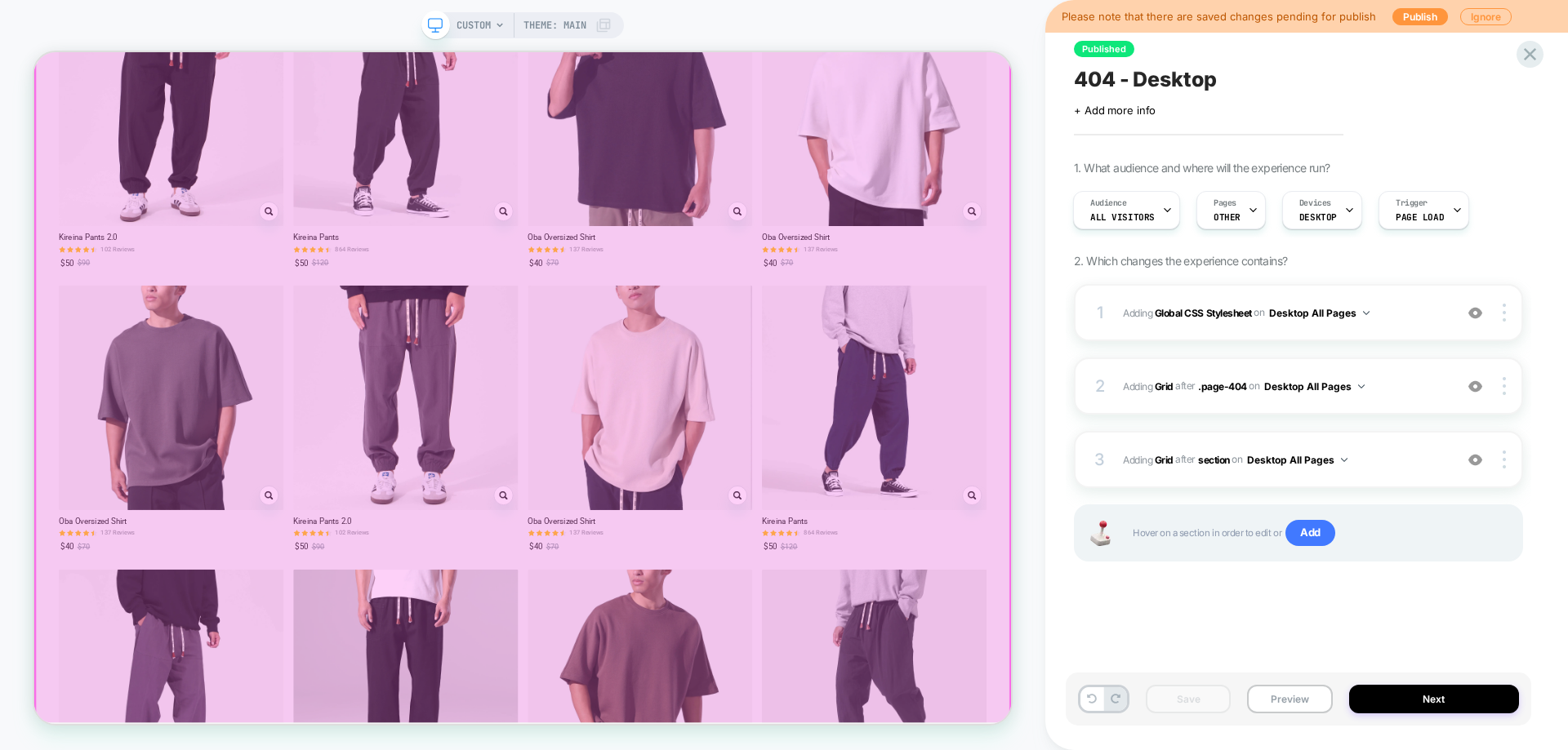
scroll to position [3098, 0]
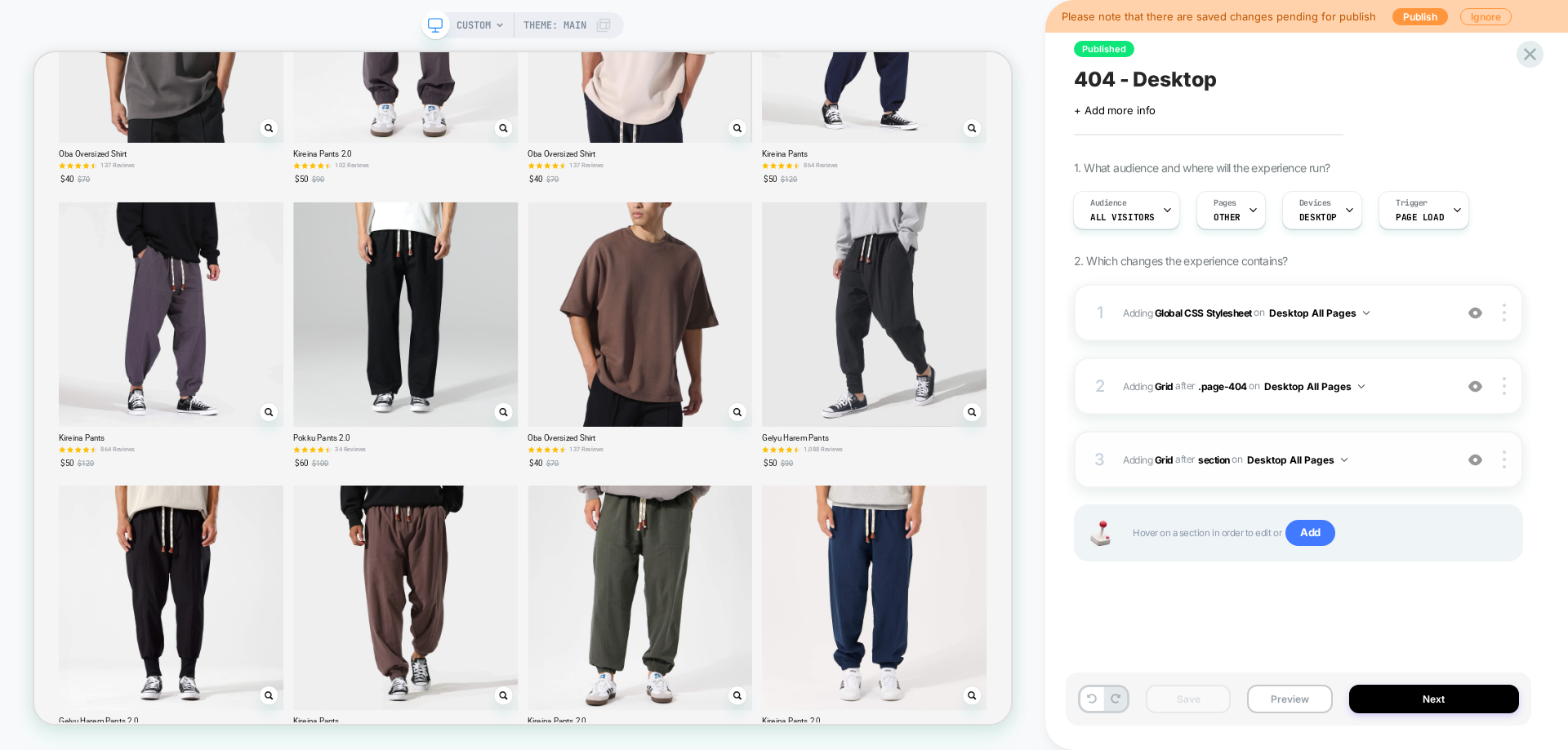
click at [1397, 459] on span "#_loomi_addon_1760004168628 Adding Grid AFTER section section on Desktop All Pa…" at bounding box center [1284, 460] width 322 height 20
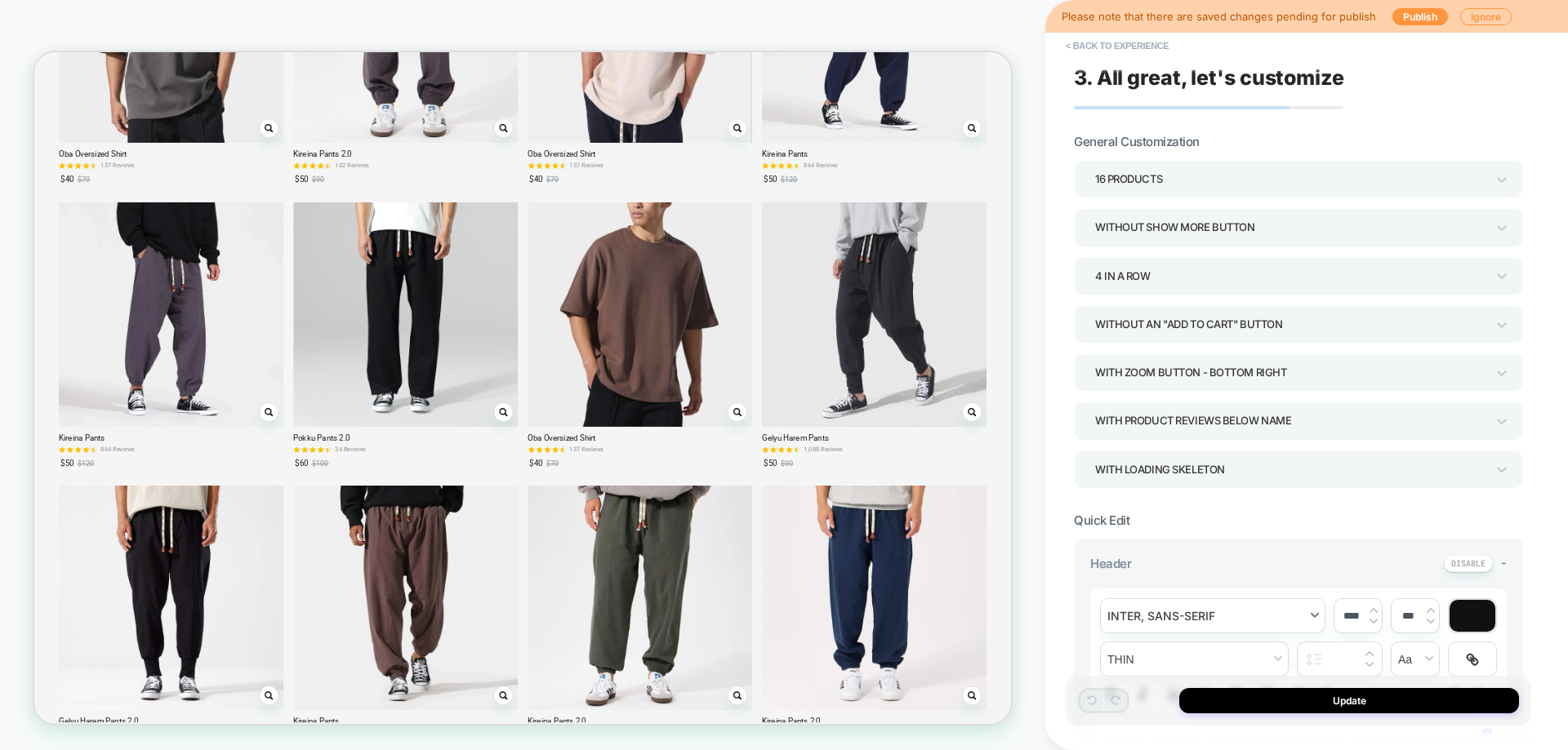
scroll to position [0, 0]
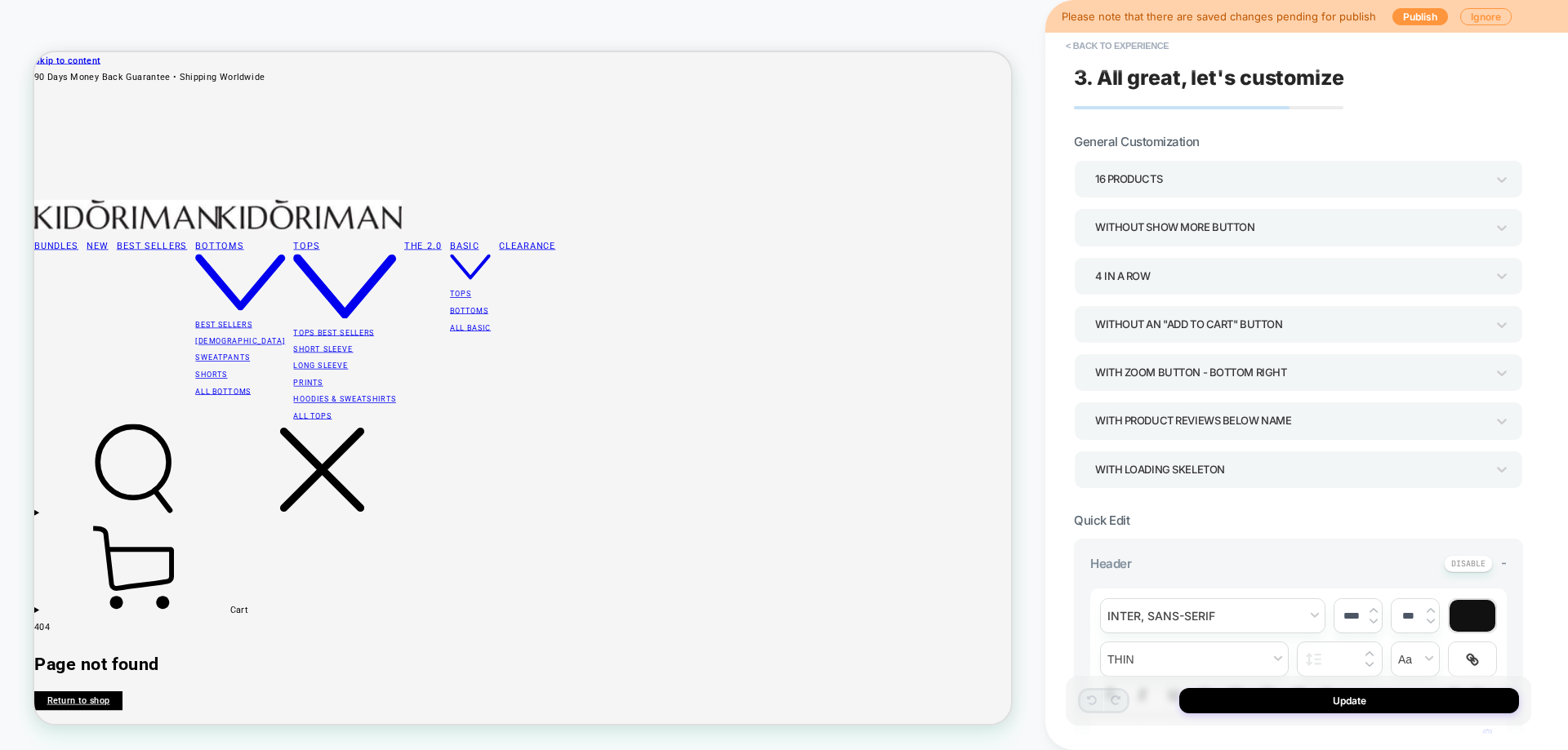
type textarea "*"
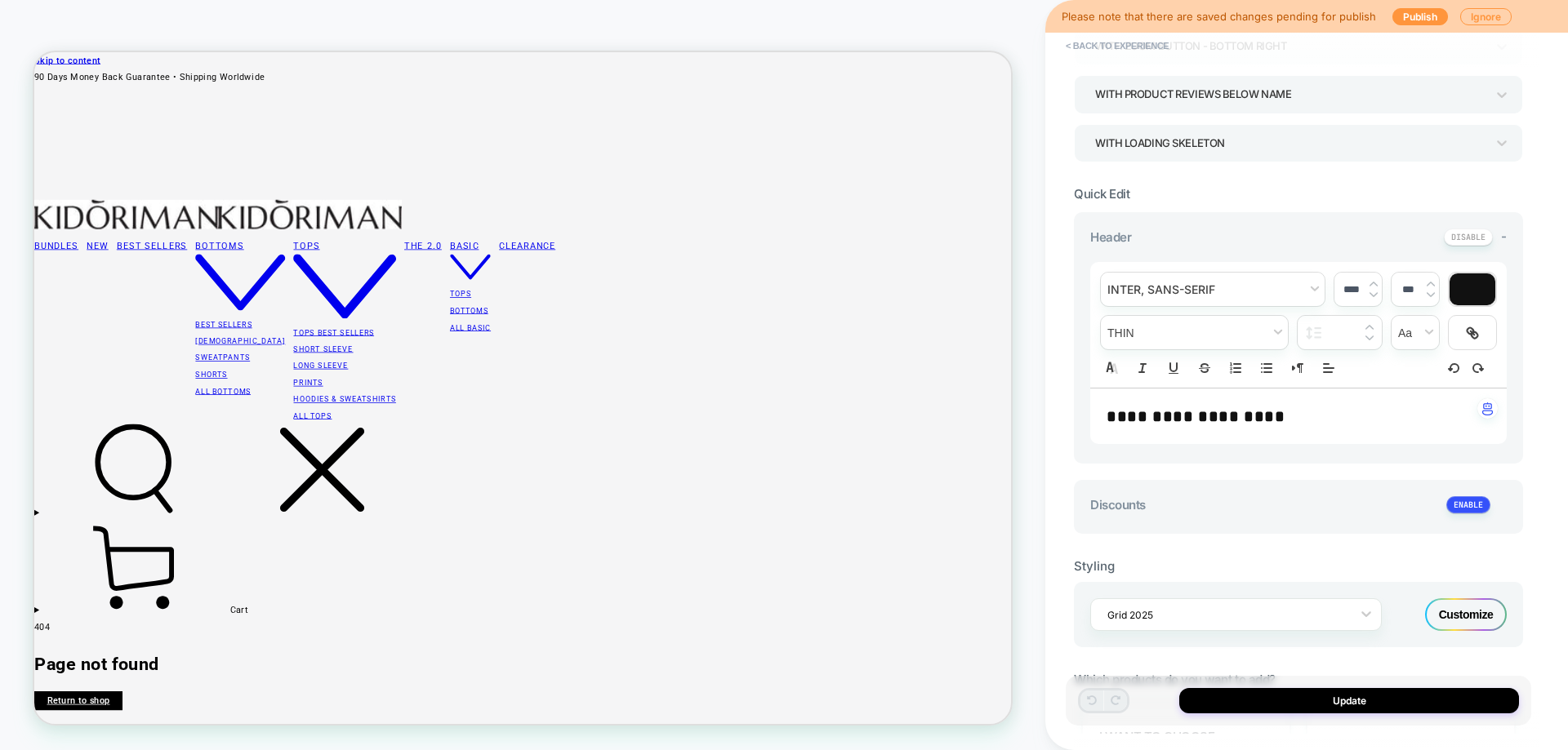
scroll to position [2, 0]
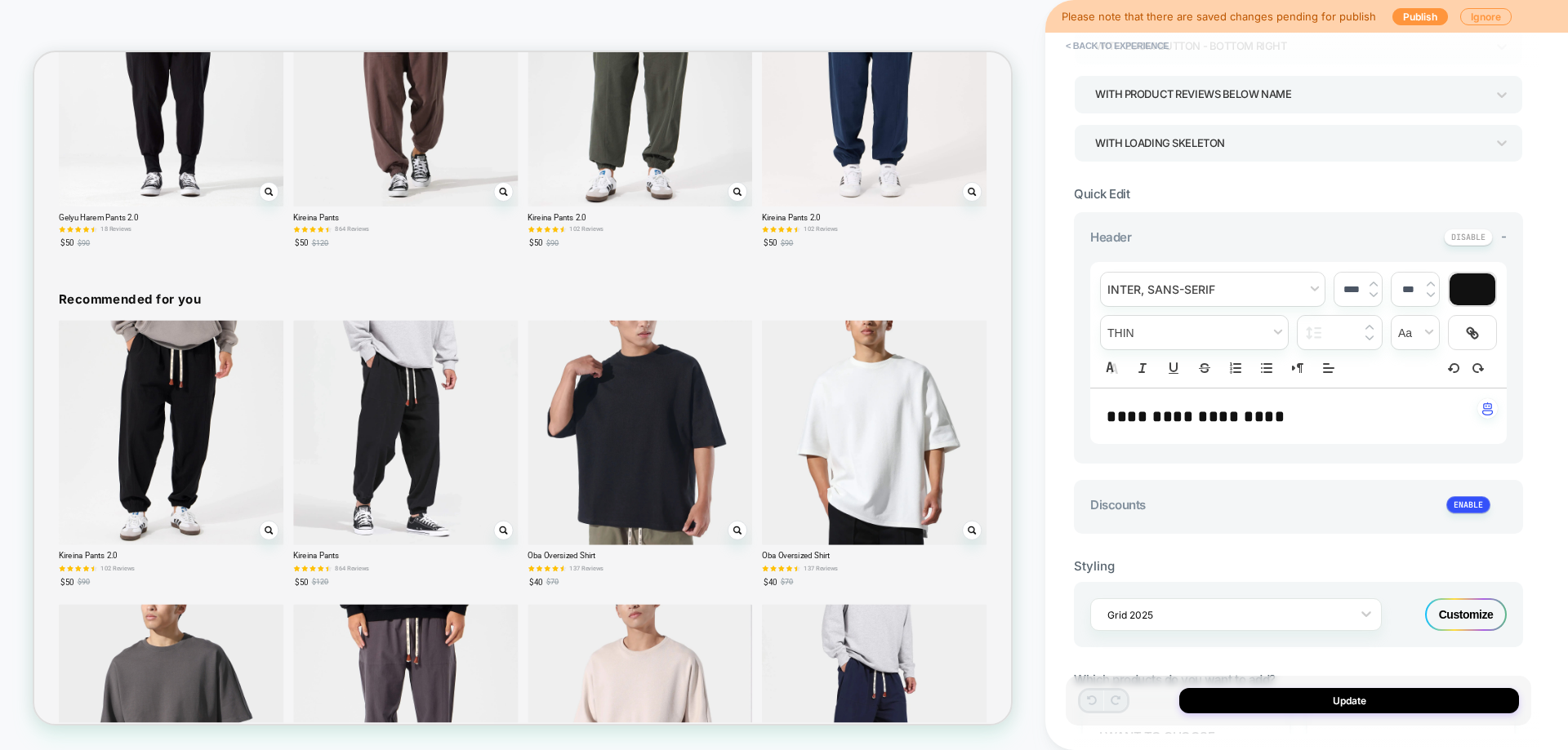
click at [1251, 418] on strong "**********" at bounding box center [1195, 417] width 178 height 17
type input "****"
type input "*****"
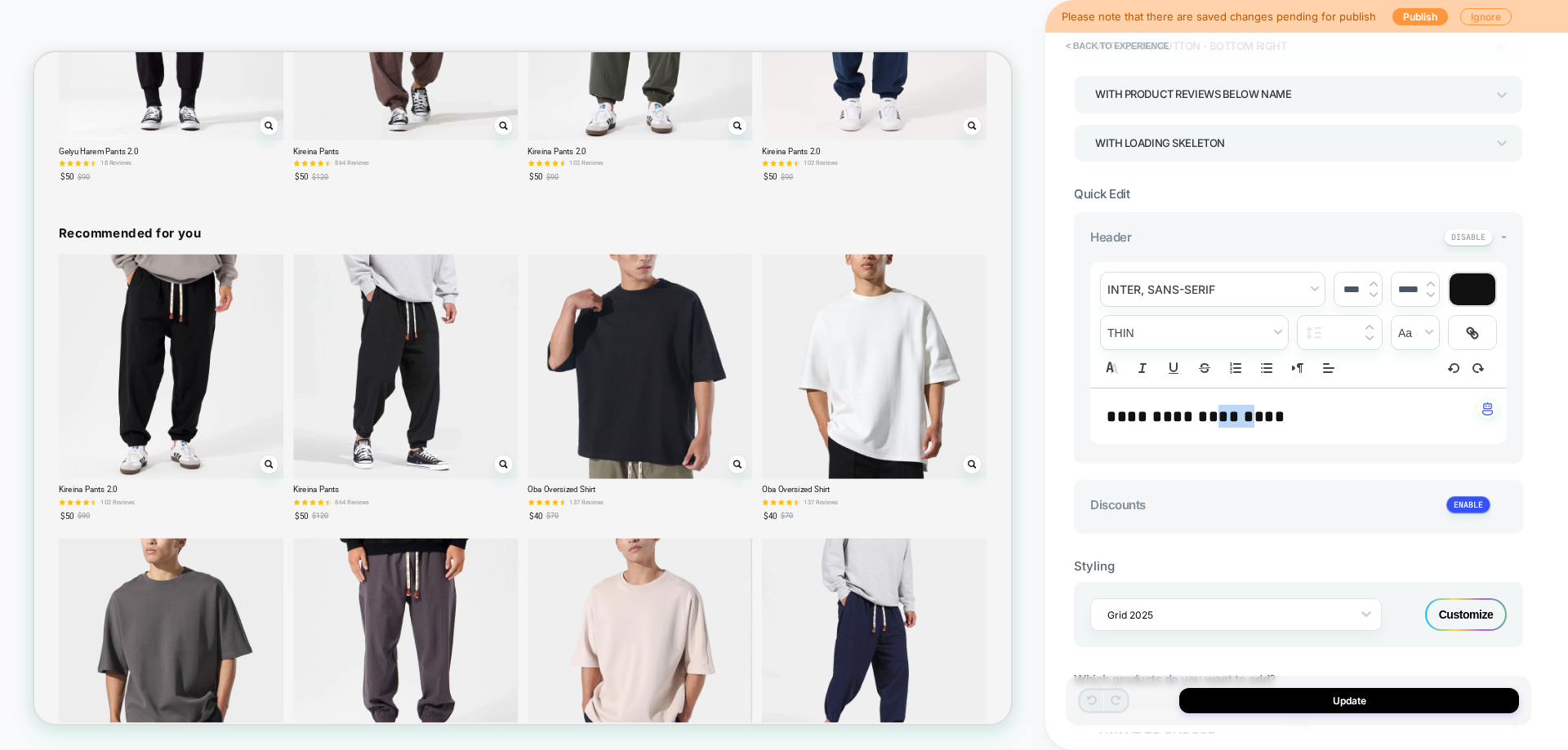
click at [1252, 418] on strong "**********" at bounding box center [1195, 417] width 178 height 17
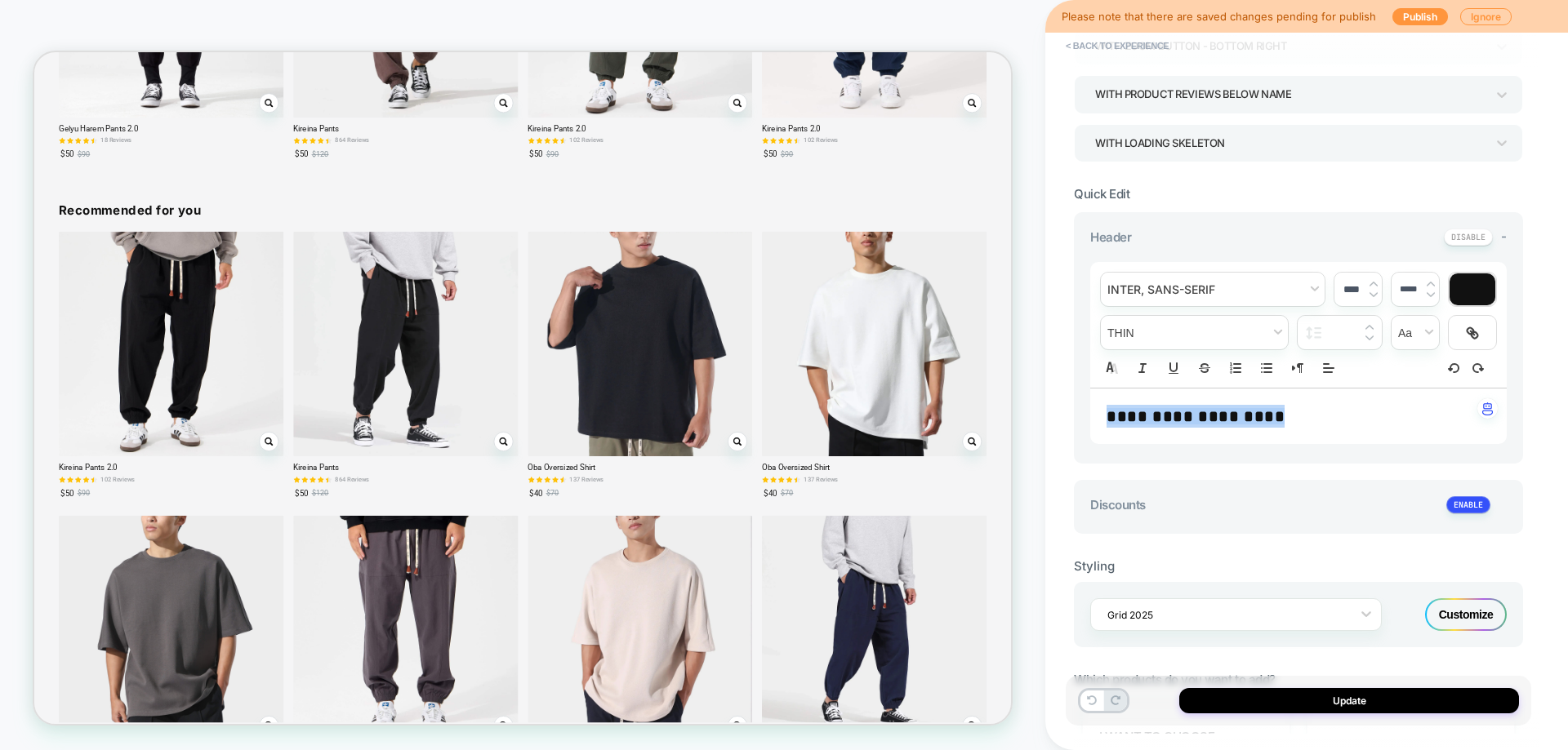
scroll to position [2303, 0]
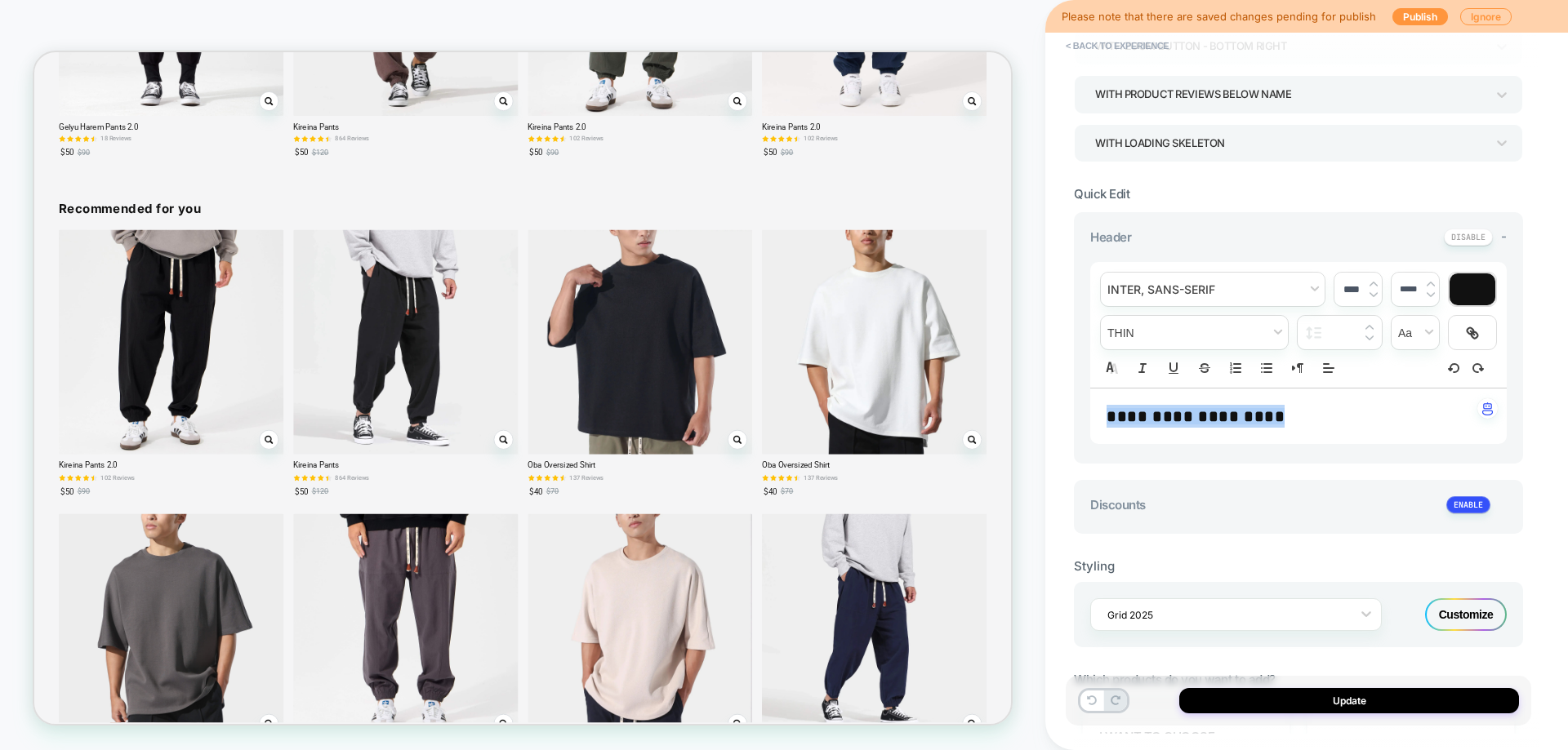
type textarea "*"
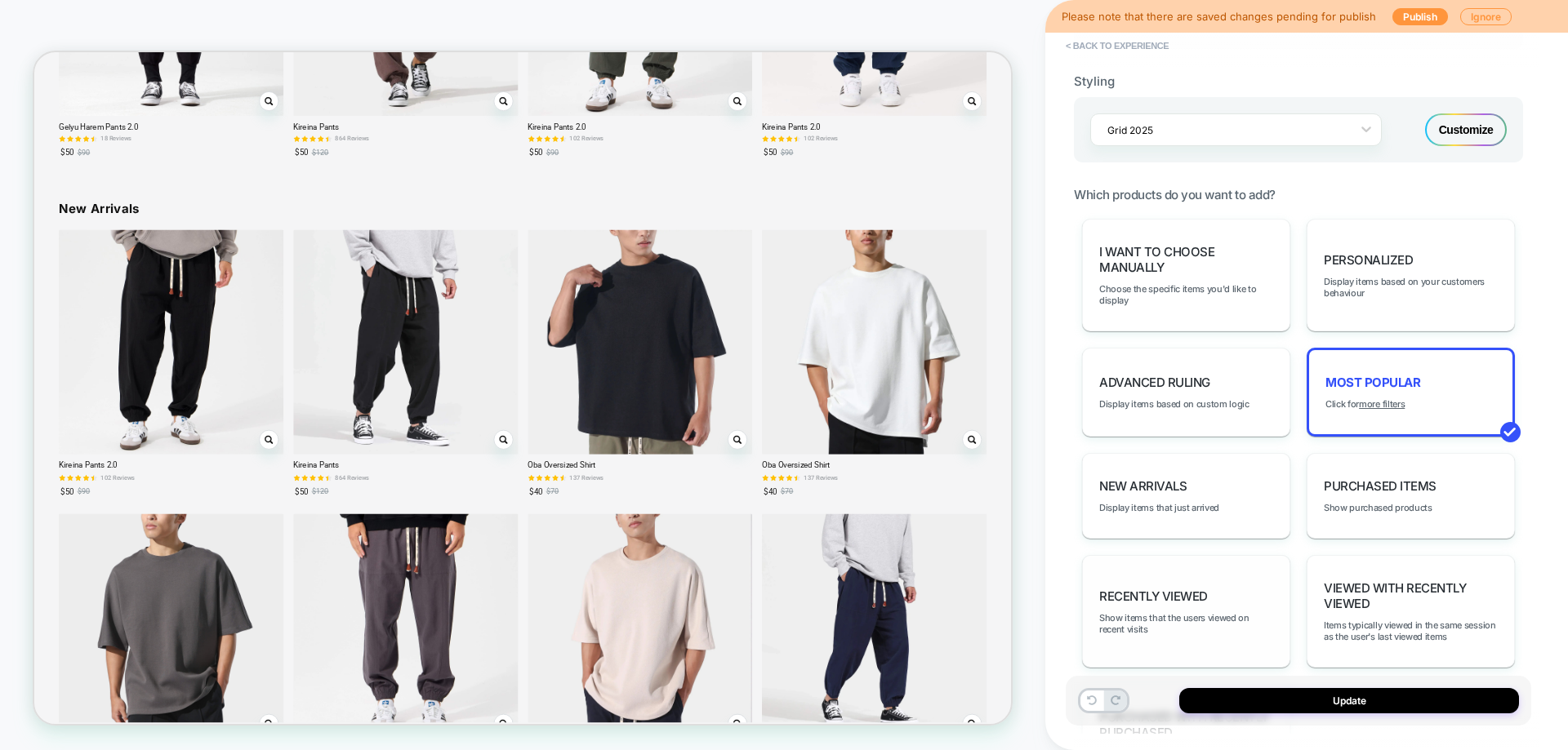
scroll to position [816, 0]
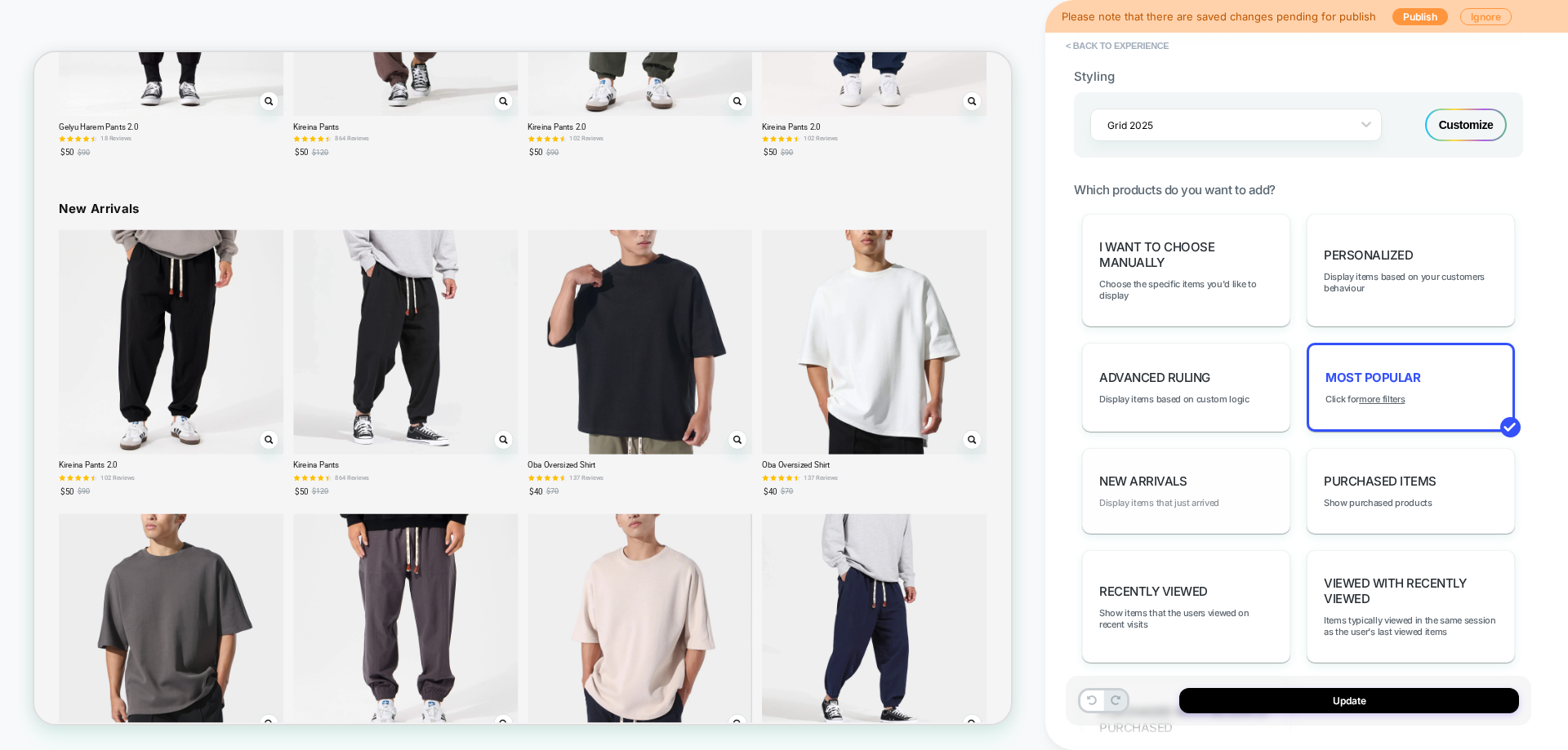
click at [1176, 509] on span "Display items that just arrived" at bounding box center [1160, 503] width 120 height 12
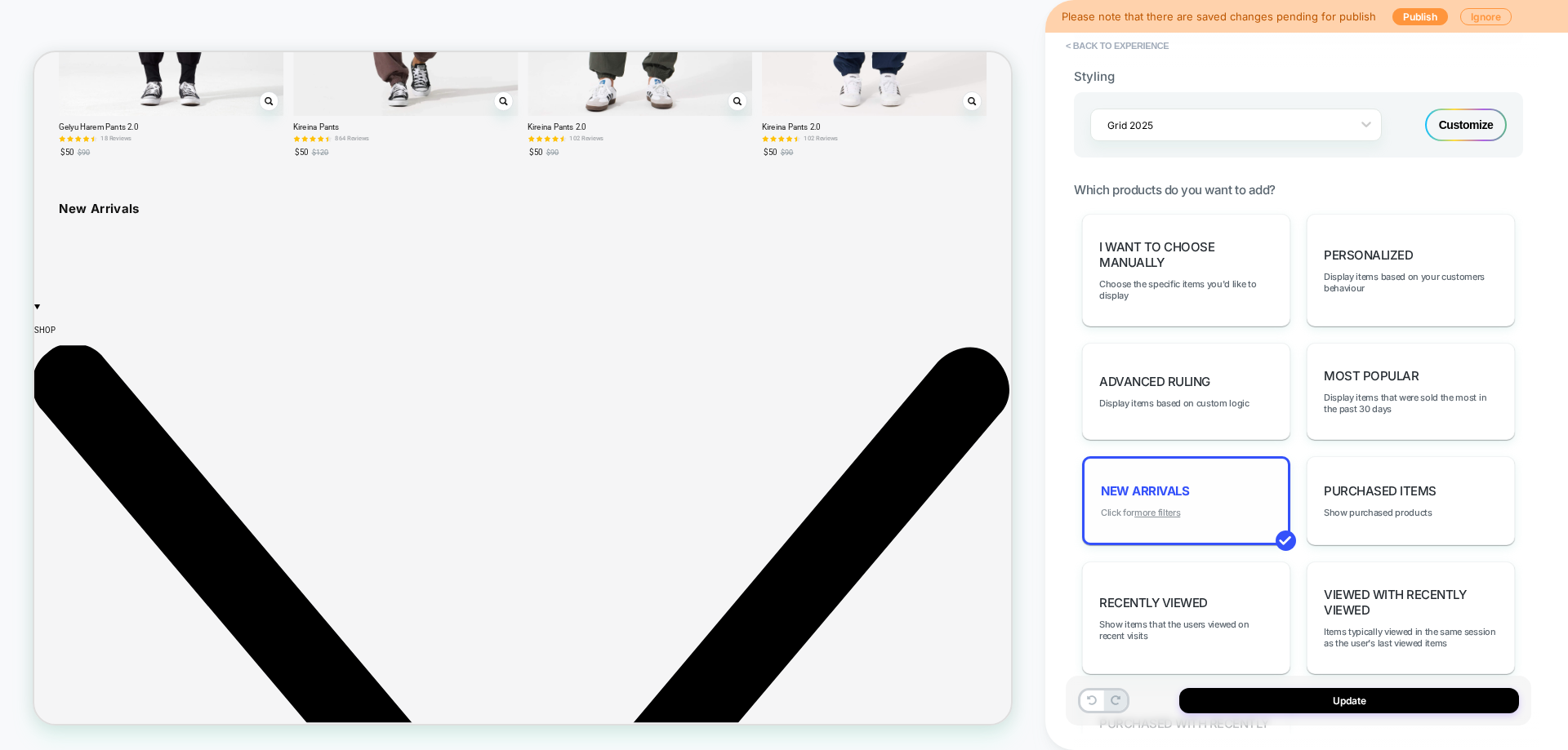
click at [1153, 514] on u "more filters" at bounding box center [1157, 513] width 46 height 12
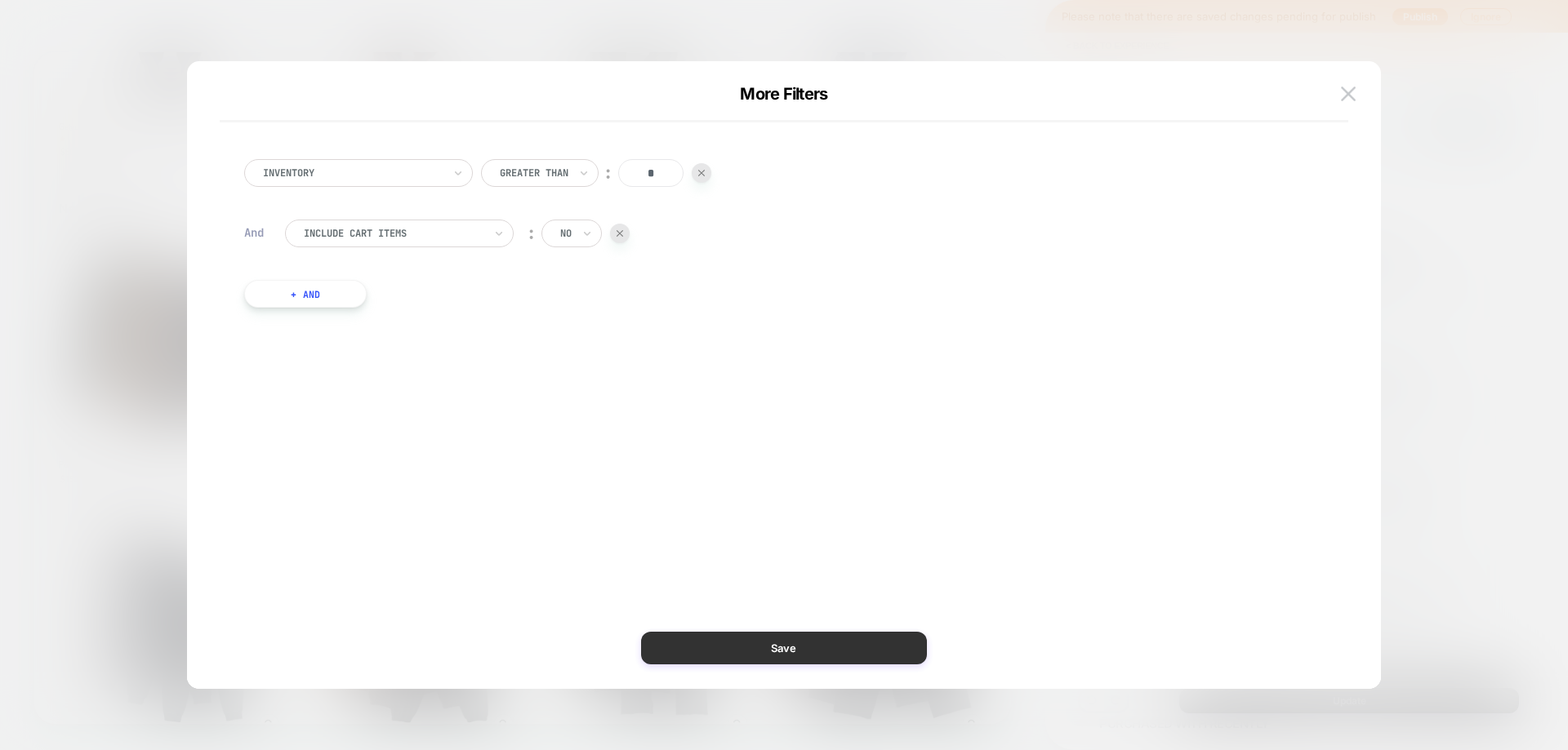
click at [761, 647] on button "Save" at bounding box center [784, 648] width 286 height 33
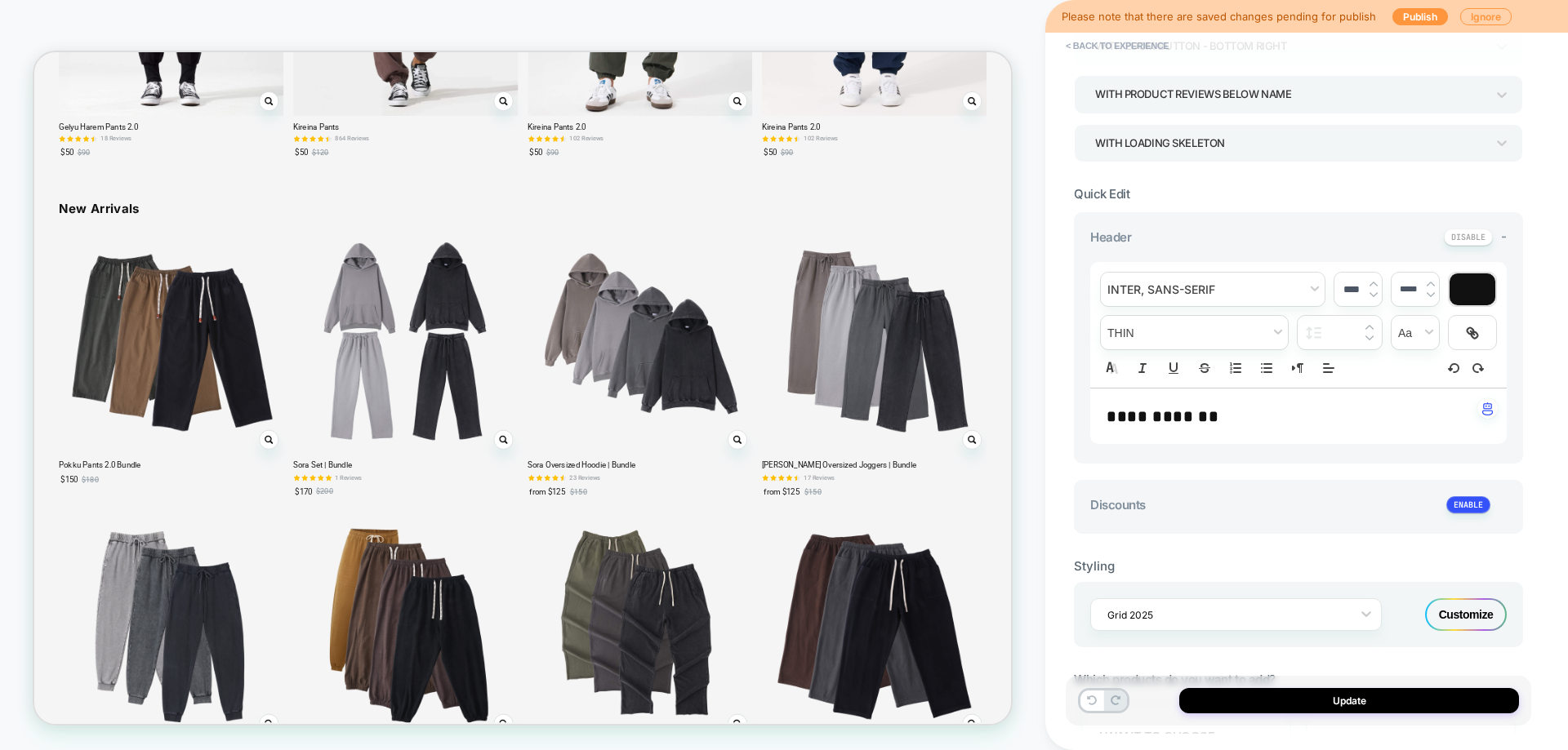
scroll to position [0, 0]
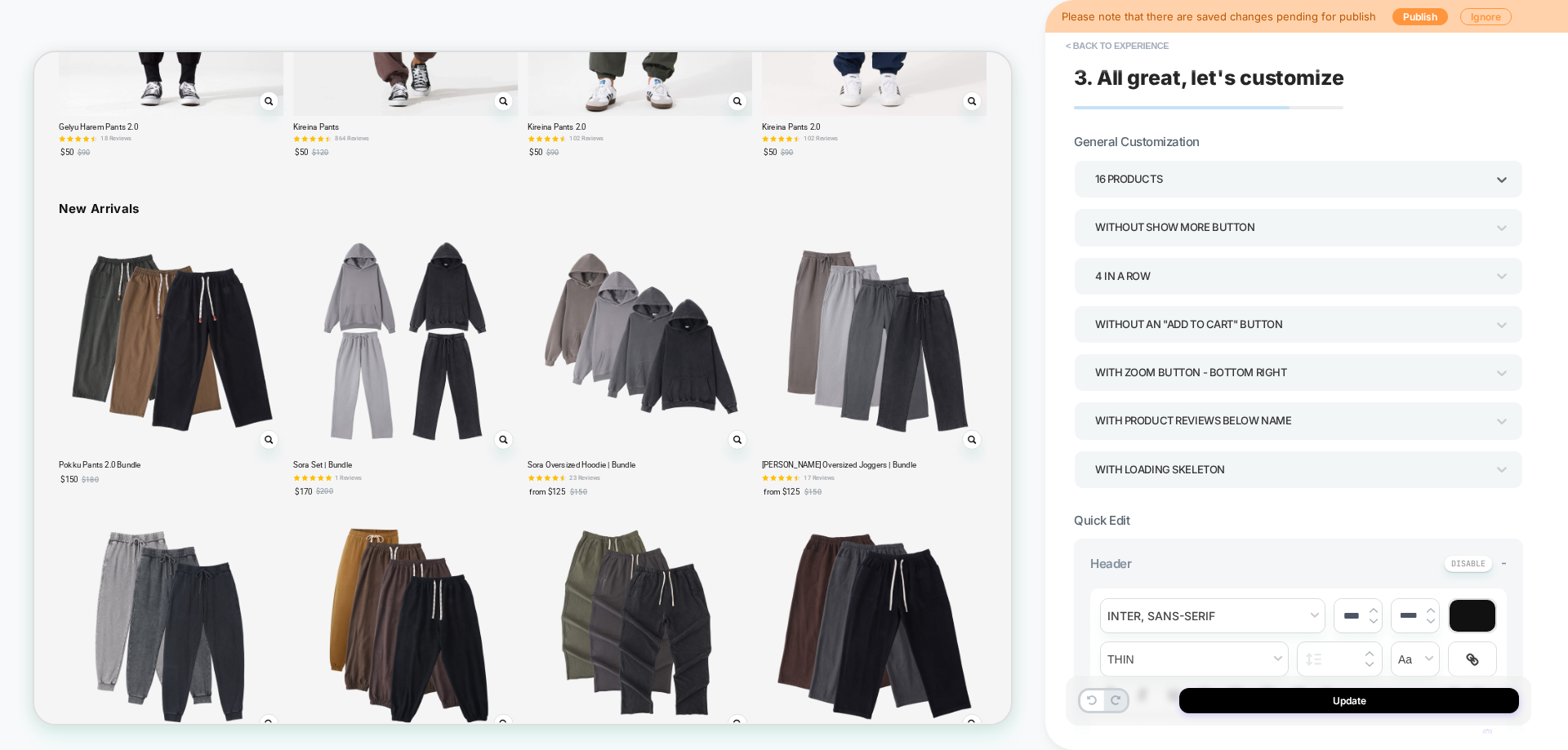
click at [1167, 193] on div "16 Products" at bounding box center [1298, 179] width 449 height 38
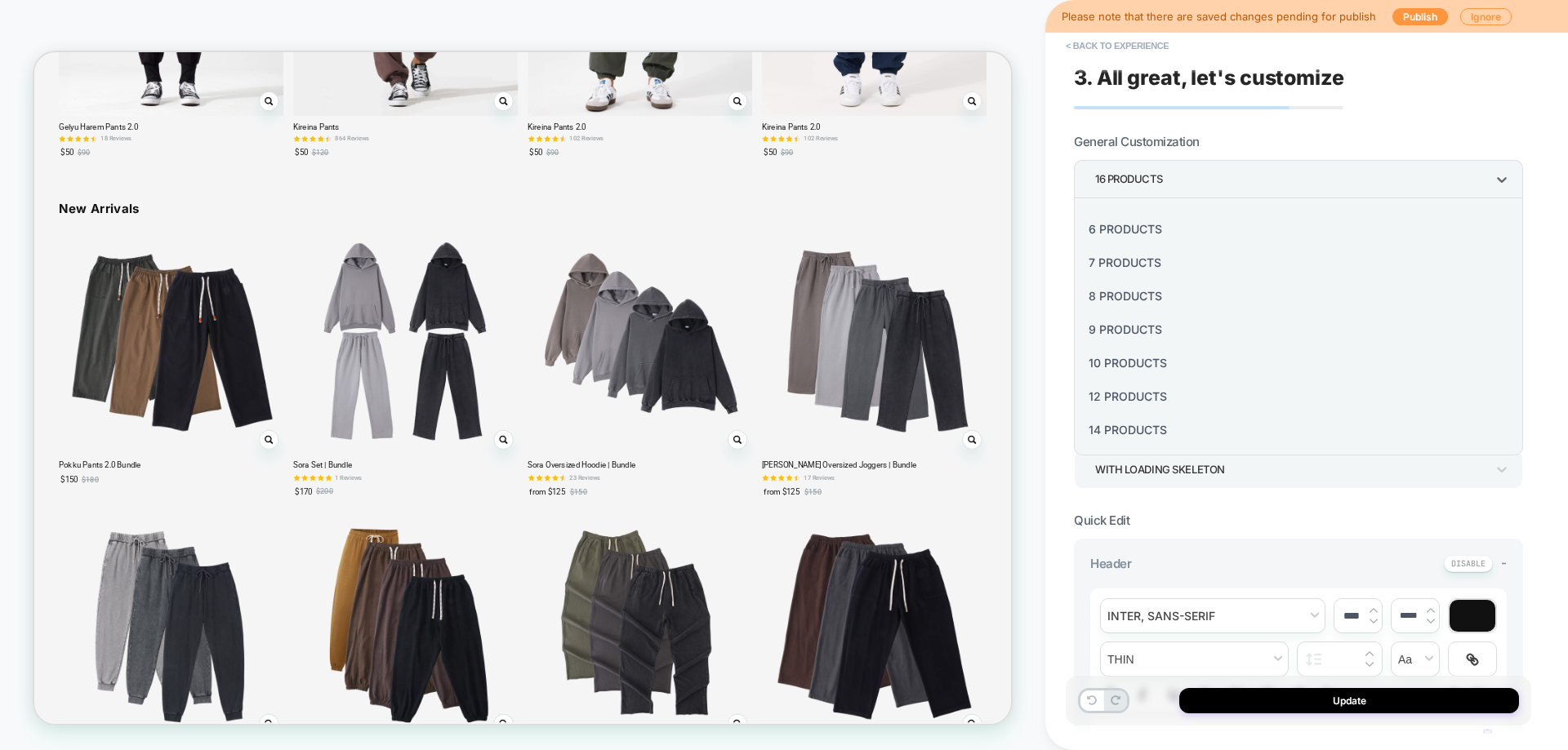
scroll to position [163, 0]
click at [1146, 296] on div "8 Products" at bounding box center [1298, 295] width 436 height 33
click at [1322, 703] on button "Update" at bounding box center [1348, 701] width 340 height 25
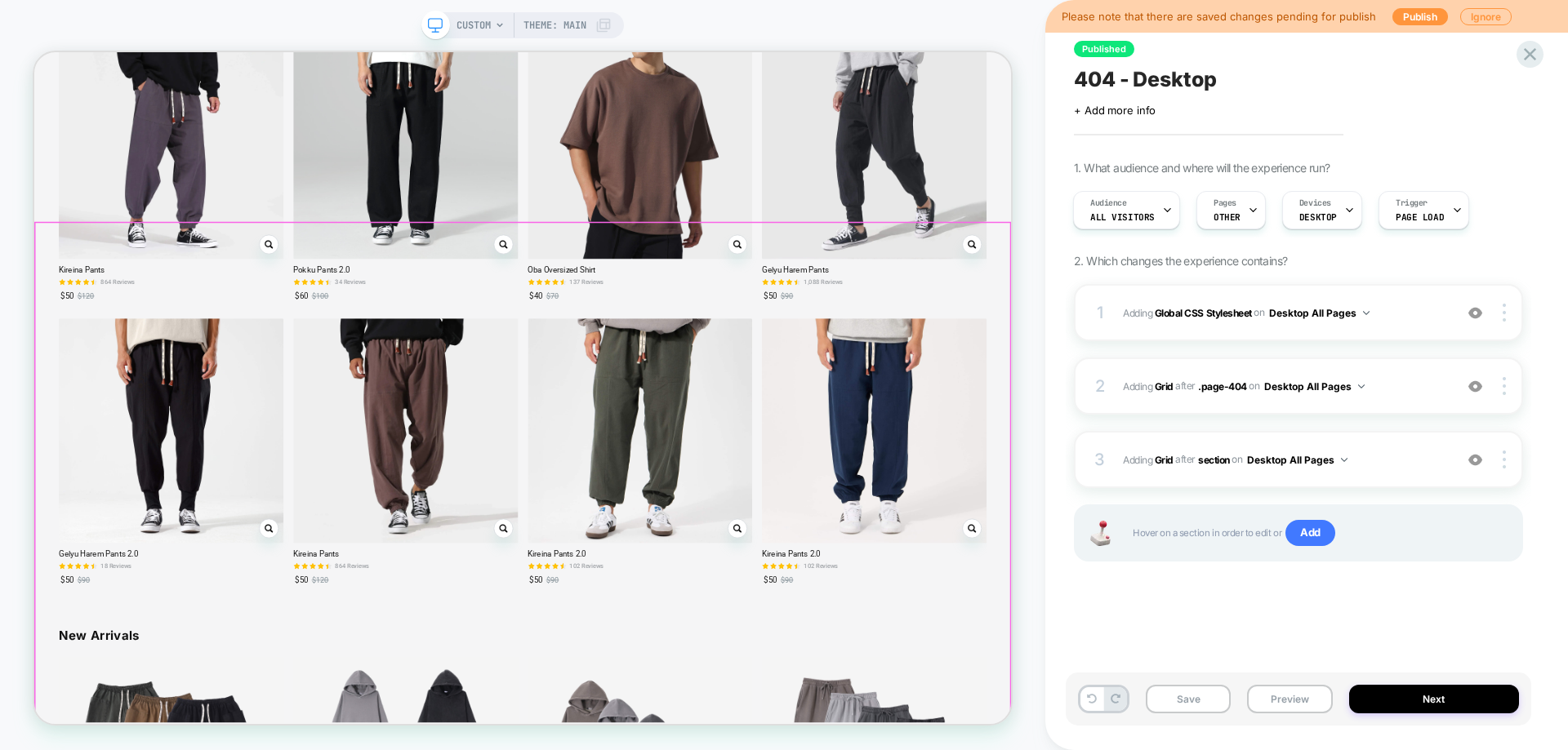
scroll to position [1731, 0]
click at [1383, 474] on div "3 #_loomi_addon_1760004168628 Adding Grid AFTER section section on Desktop All …" at bounding box center [1298, 459] width 449 height 57
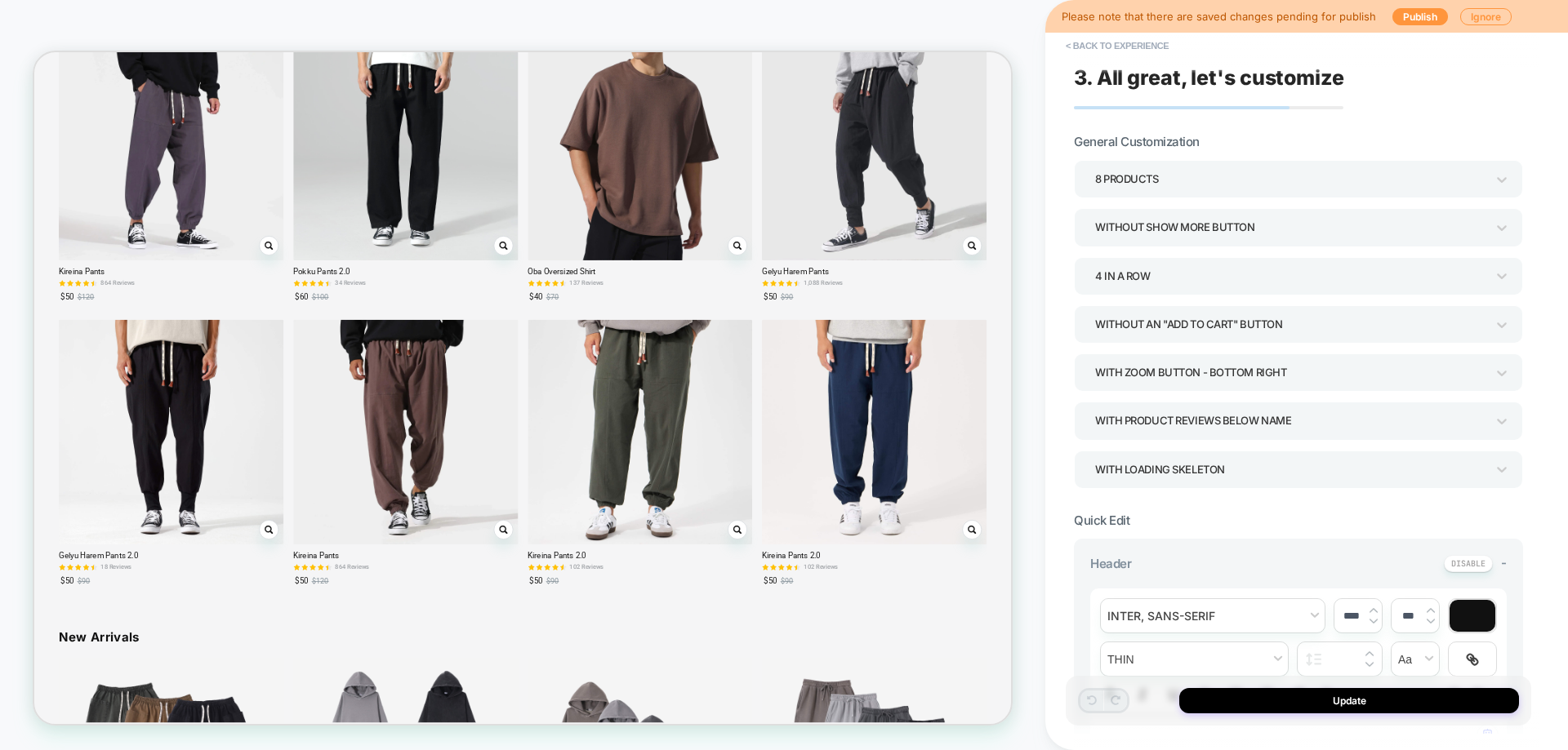
scroll to position [0, 0]
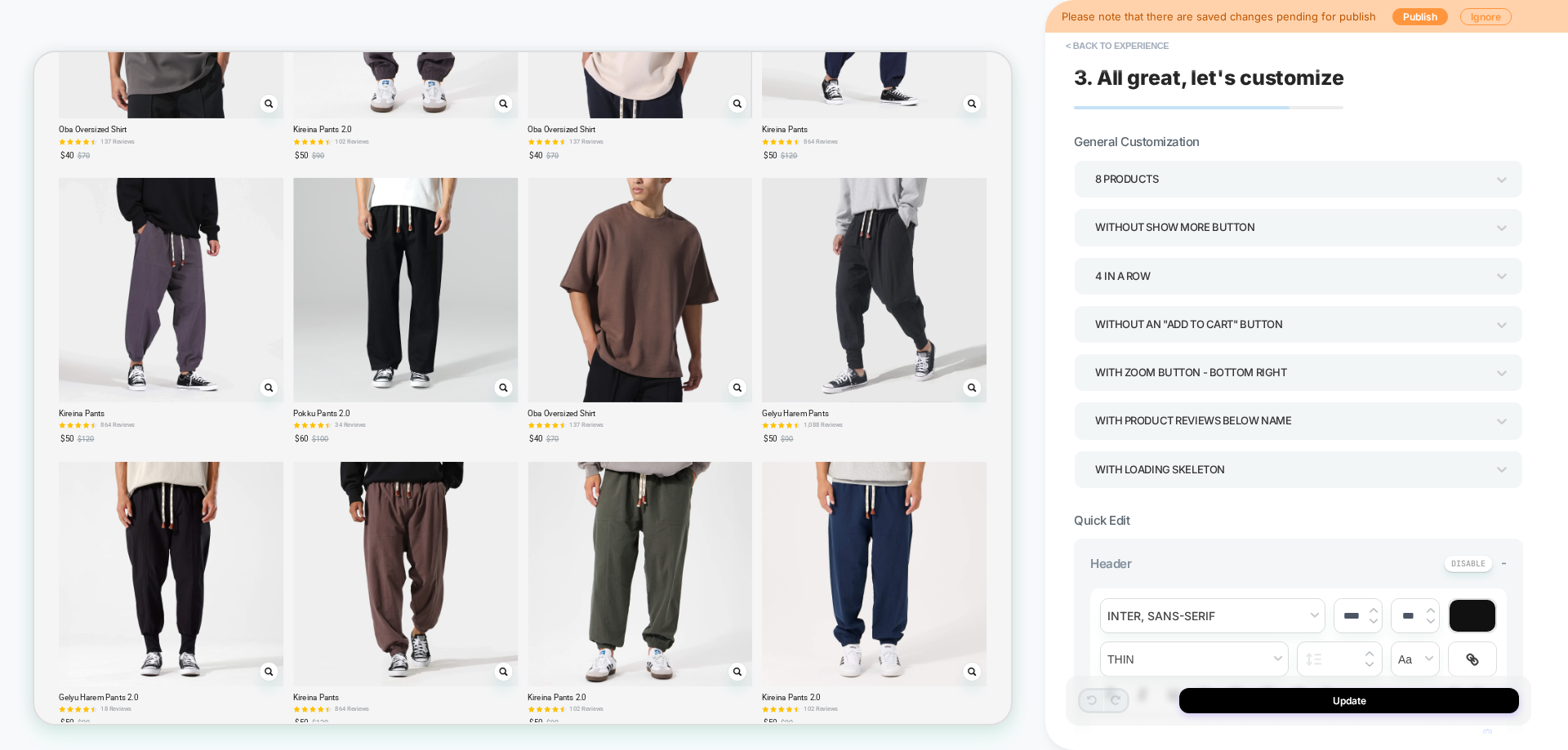
click at [1190, 236] on div "Without Show more button" at bounding box center [1290, 227] width 390 height 22
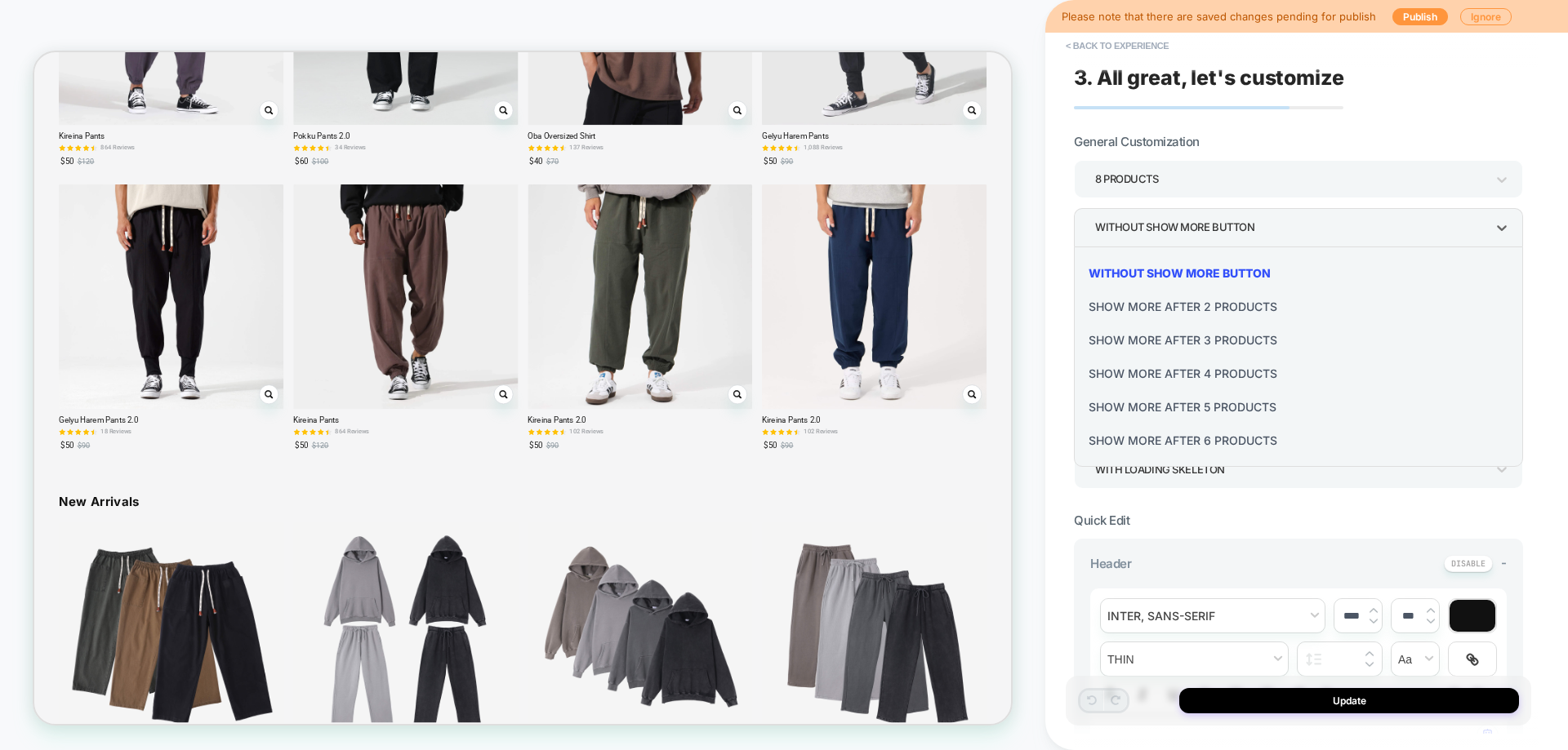
scroll to position [1924, 0]
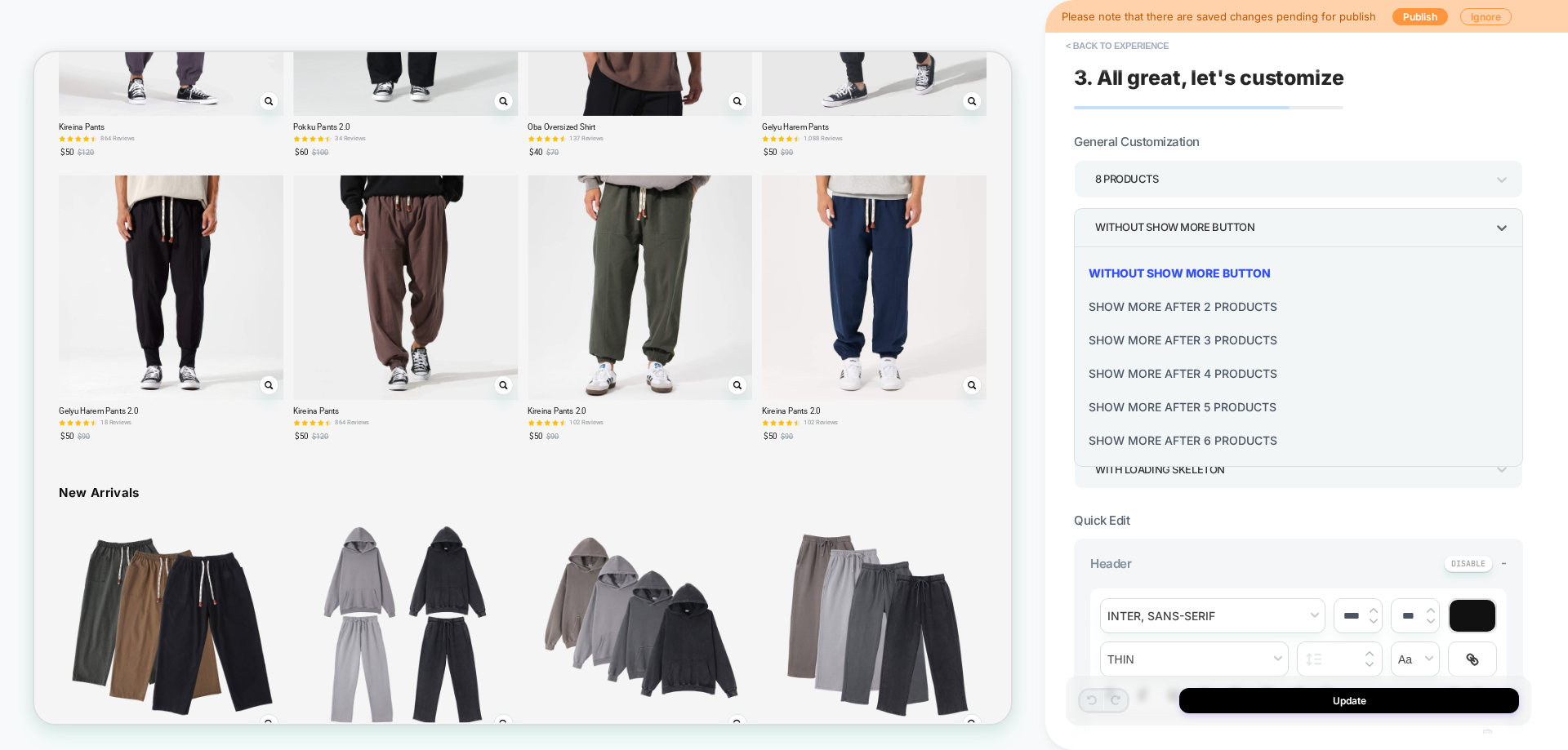
click at [1283, 234] on div at bounding box center [784, 375] width 1568 height 750
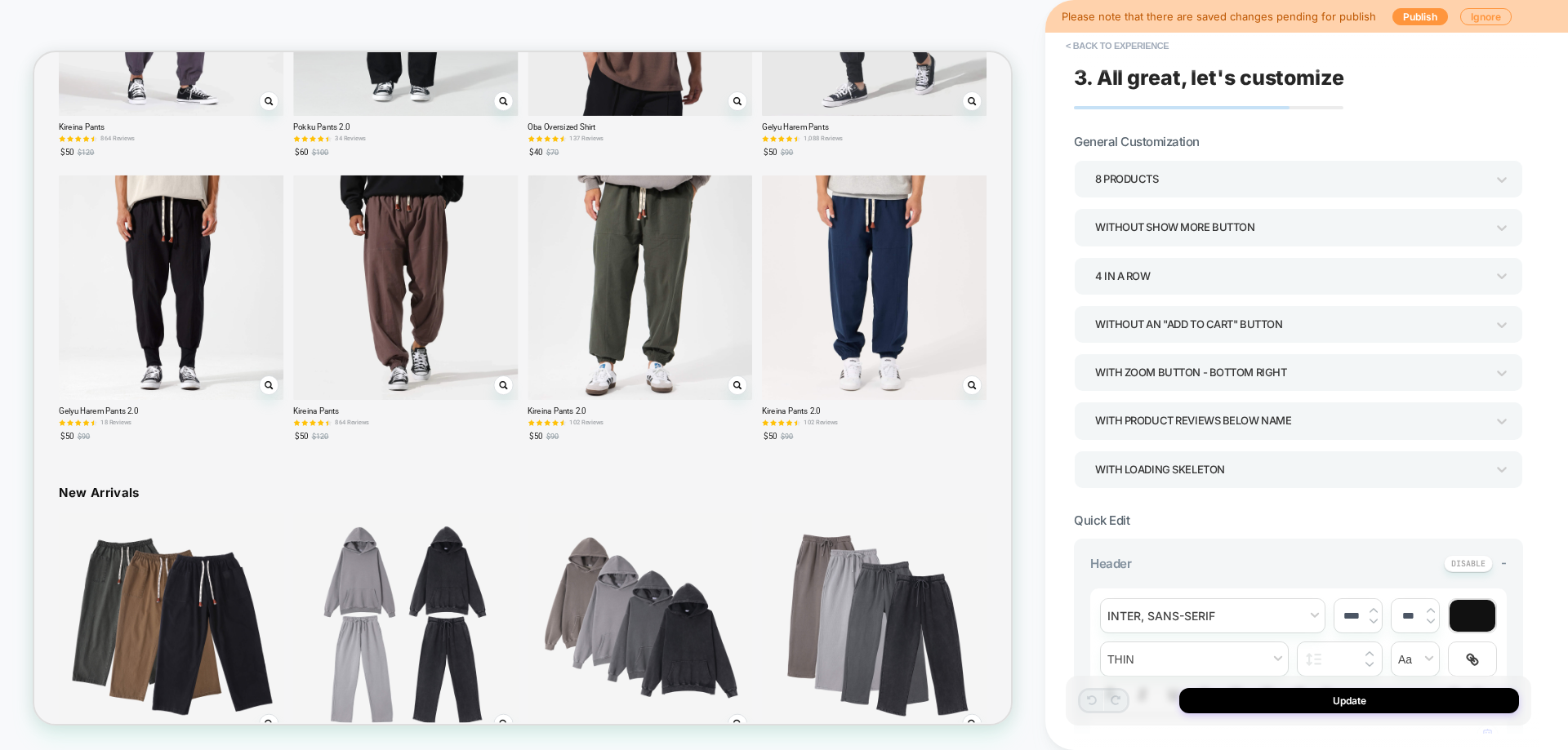
click at [1226, 286] on div "4 In a Row" at bounding box center [1290, 276] width 390 height 22
click at [1227, 286] on div at bounding box center [784, 375] width 1568 height 750
click at [1216, 331] on div "Without an "add to cart" button" at bounding box center [1290, 324] width 390 height 22
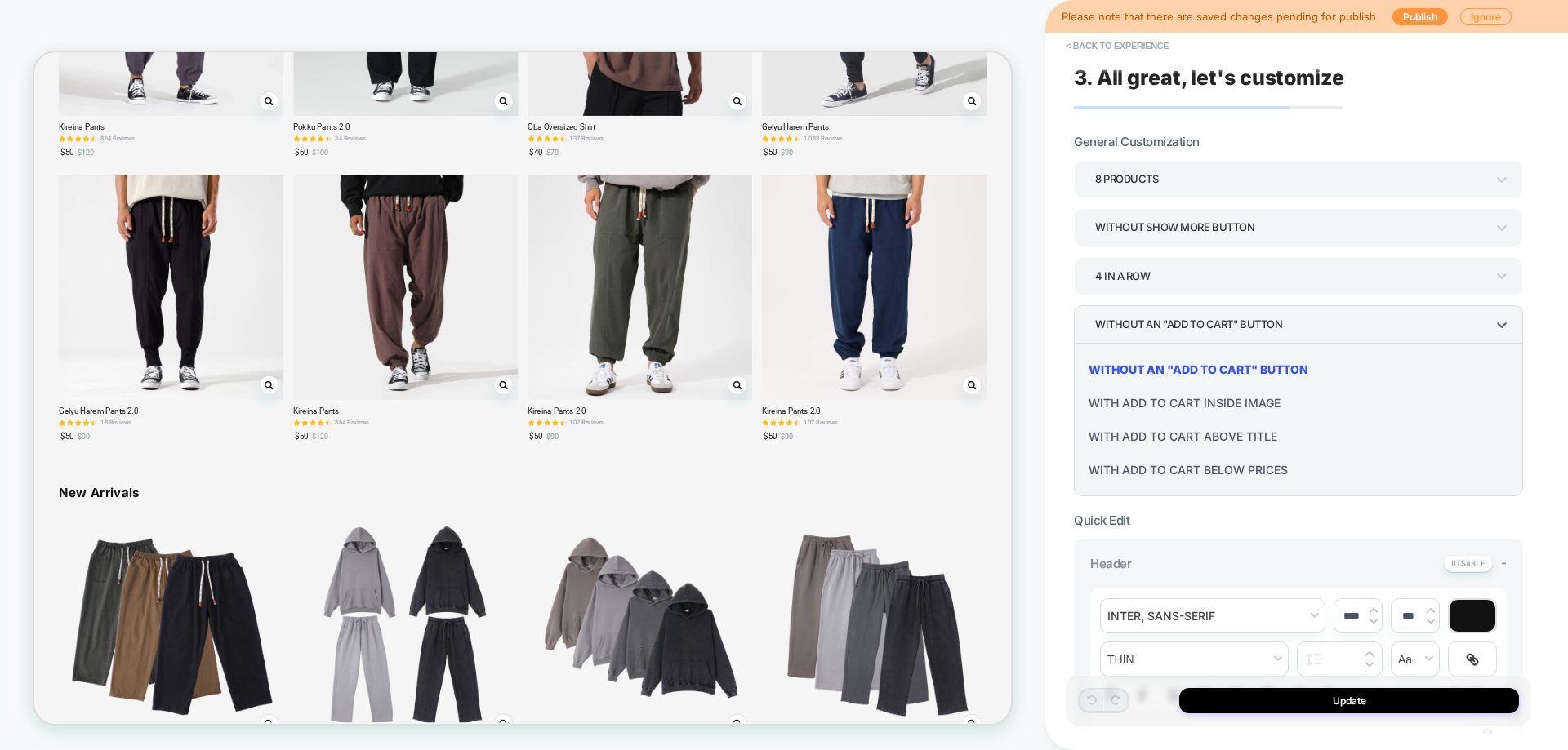
click at [1216, 331] on div at bounding box center [784, 375] width 1568 height 750
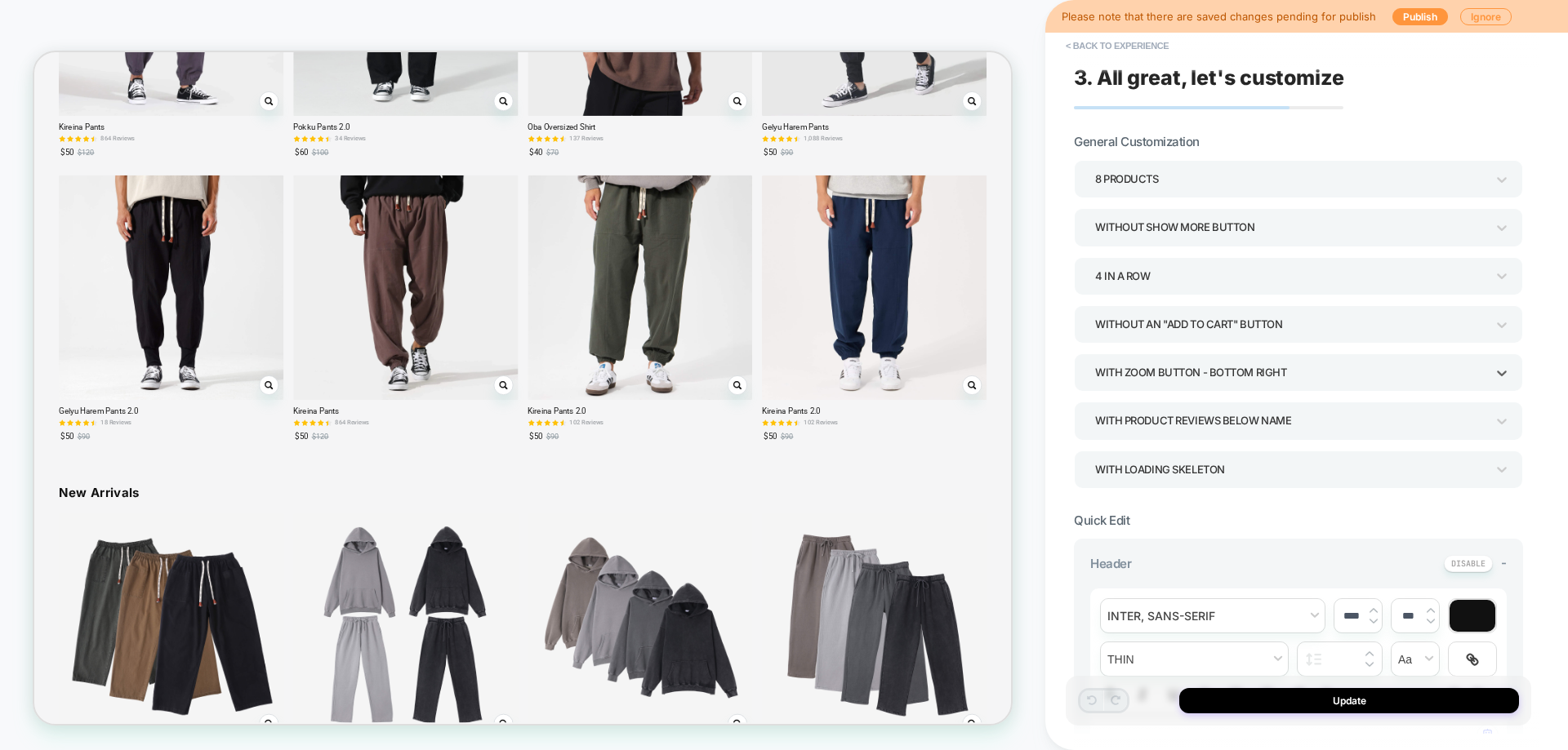
click at [1213, 365] on div "With Zoom Button - Bottom Right" at bounding box center [1290, 372] width 390 height 22
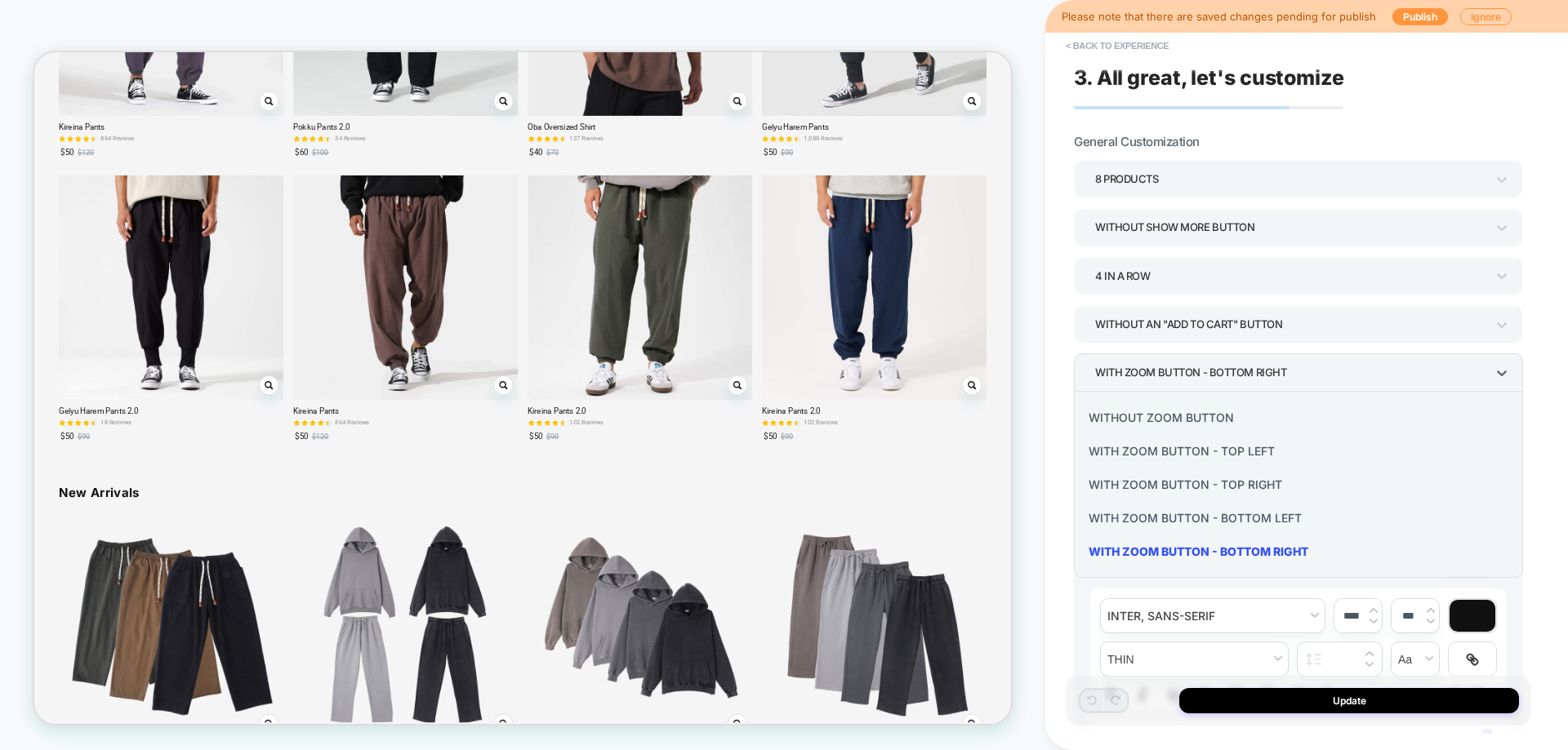
click at [1213, 365] on div at bounding box center [784, 375] width 1568 height 750
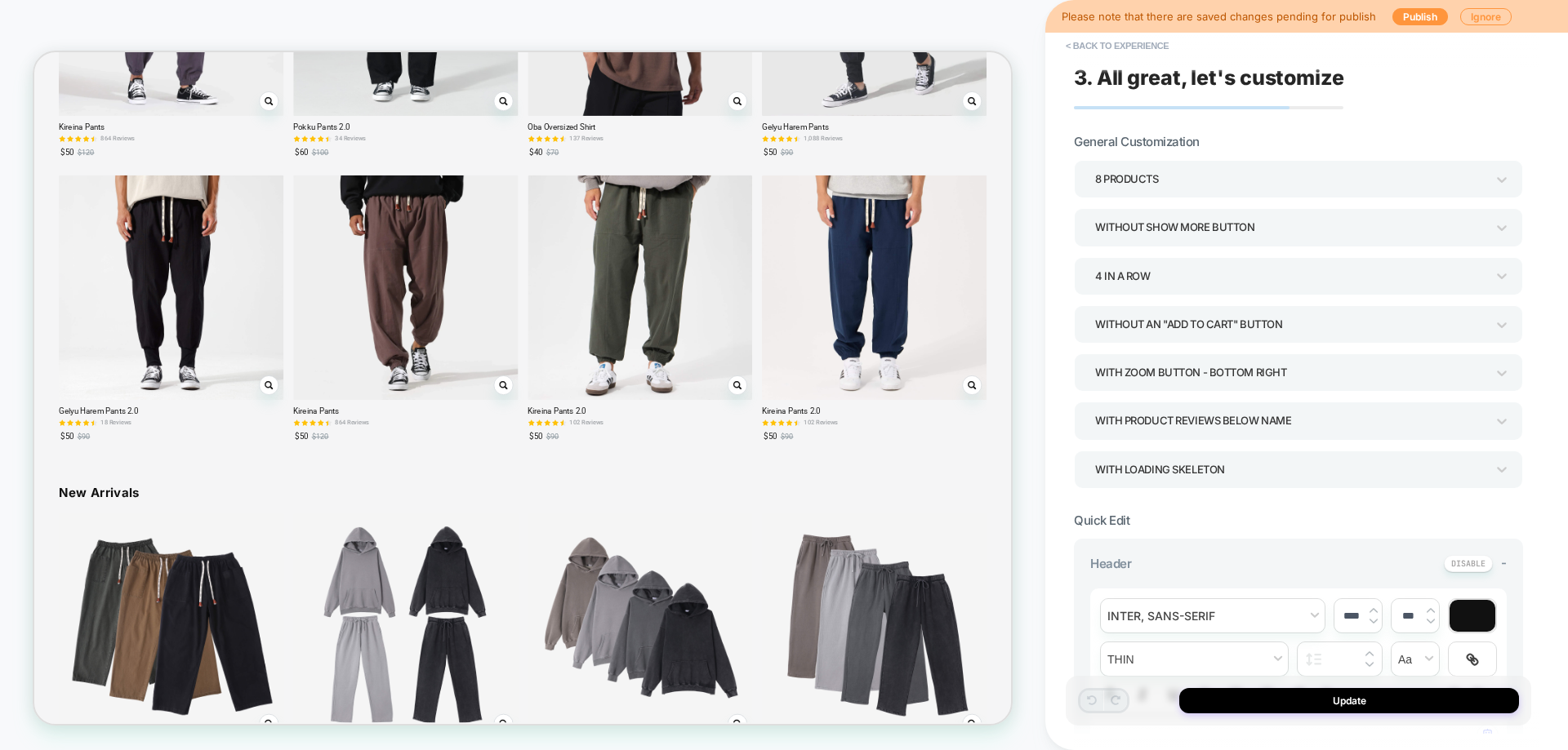
click at [1196, 429] on div "With Product Reviews Below Name" at bounding box center [1290, 421] width 390 height 22
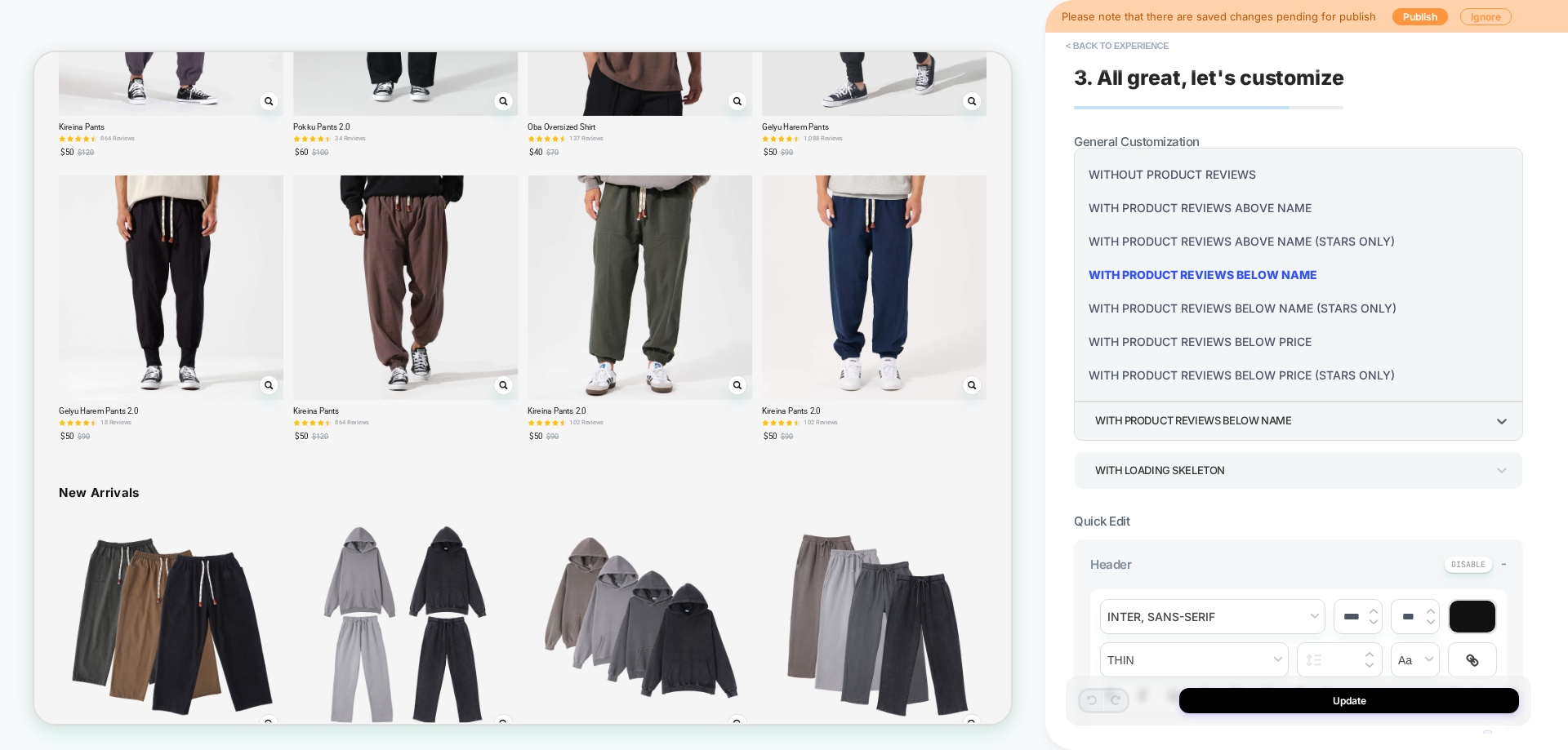
click at [1177, 170] on div "Without Product Reviews" at bounding box center [1298, 175] width 436 height 33
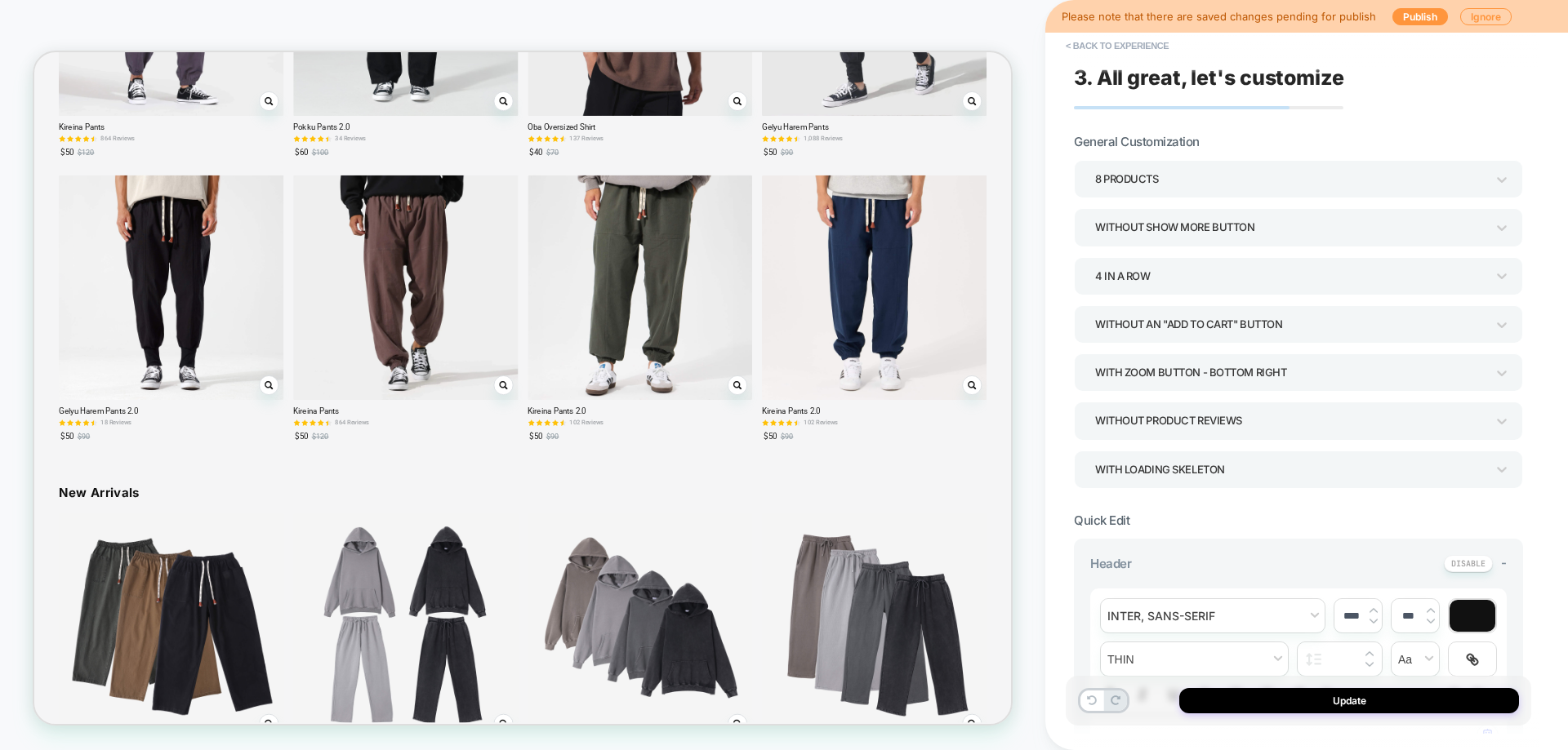
click at [1284, 687] on div "Update" at bounding box center [1298, 701] width 465 height 50
click at [1279, 701] on button "Update" at bounding box center [1348, 701] width 340 height 25
type textarea "*"
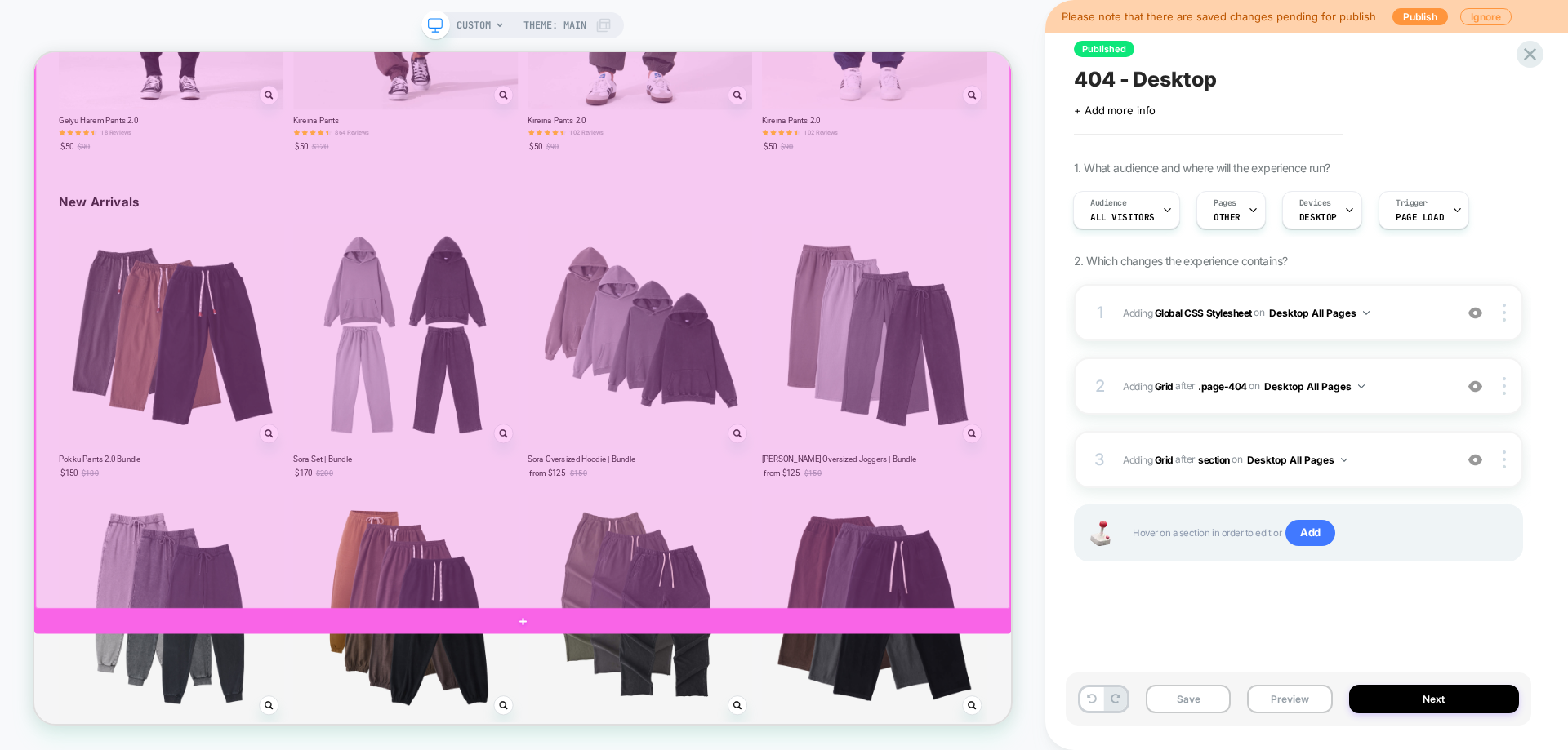
scroll to position [2313, 0]
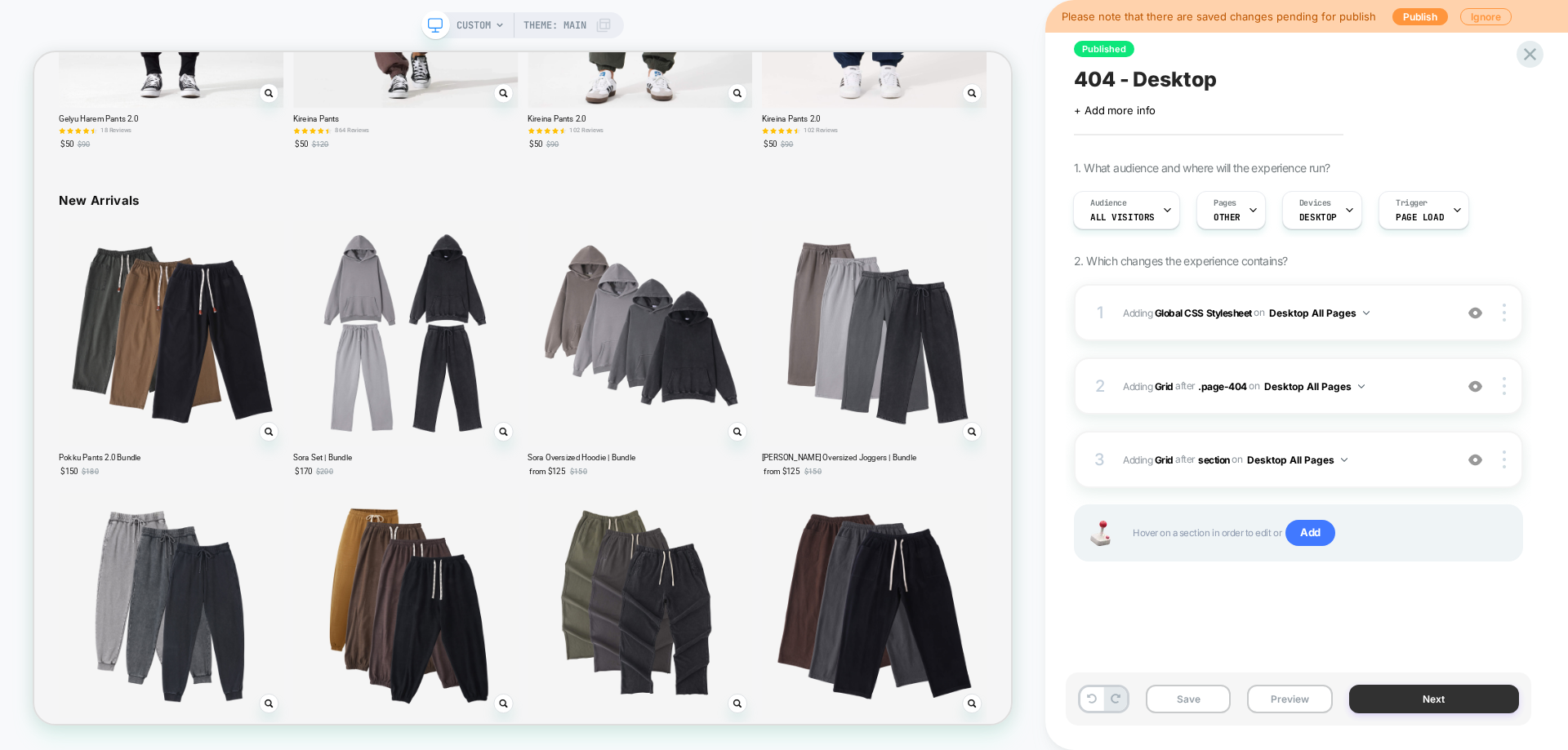
click at [1422, 703] on button "Next" at bounding box center [1434, 699] width 170 height 28
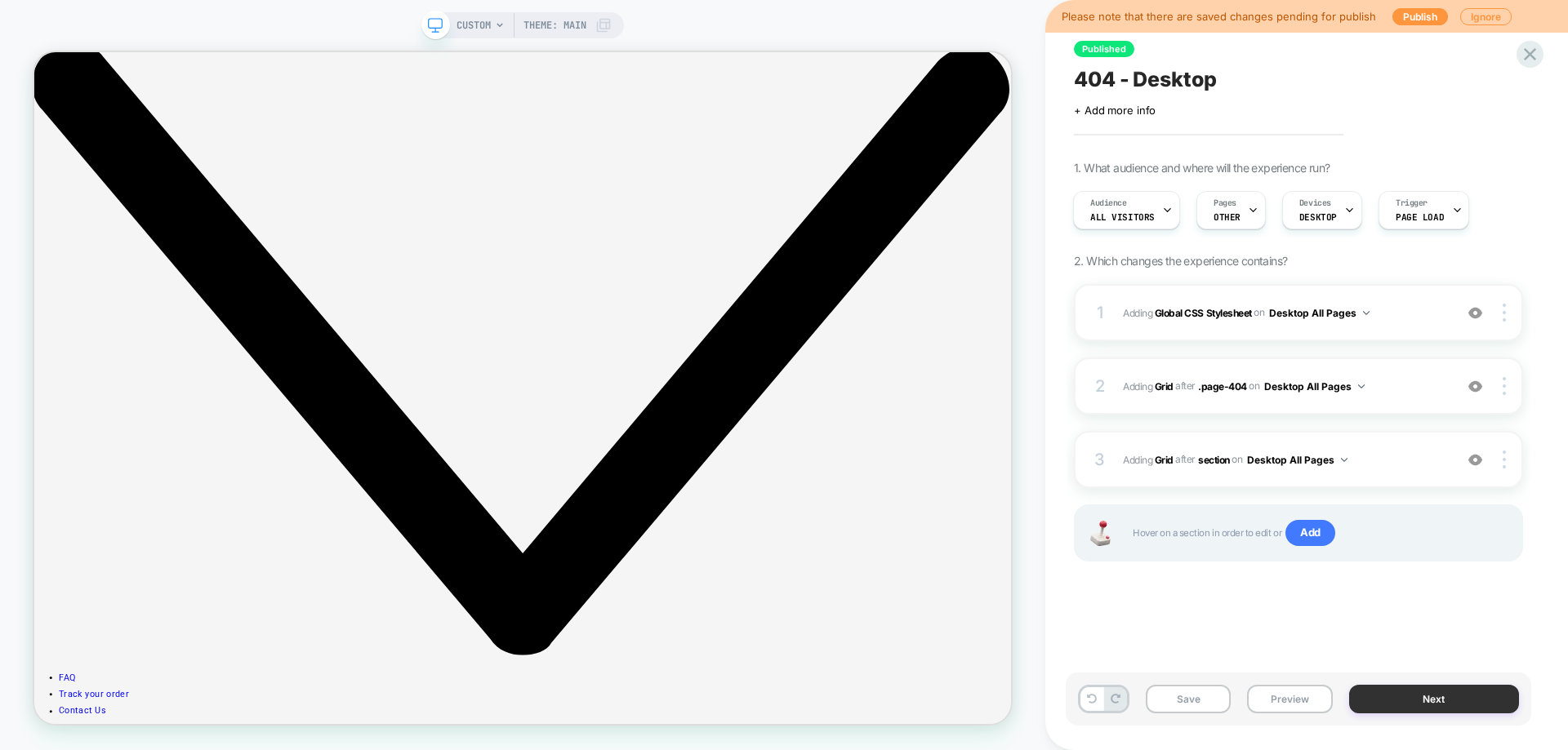
scroll to position [0, 0]
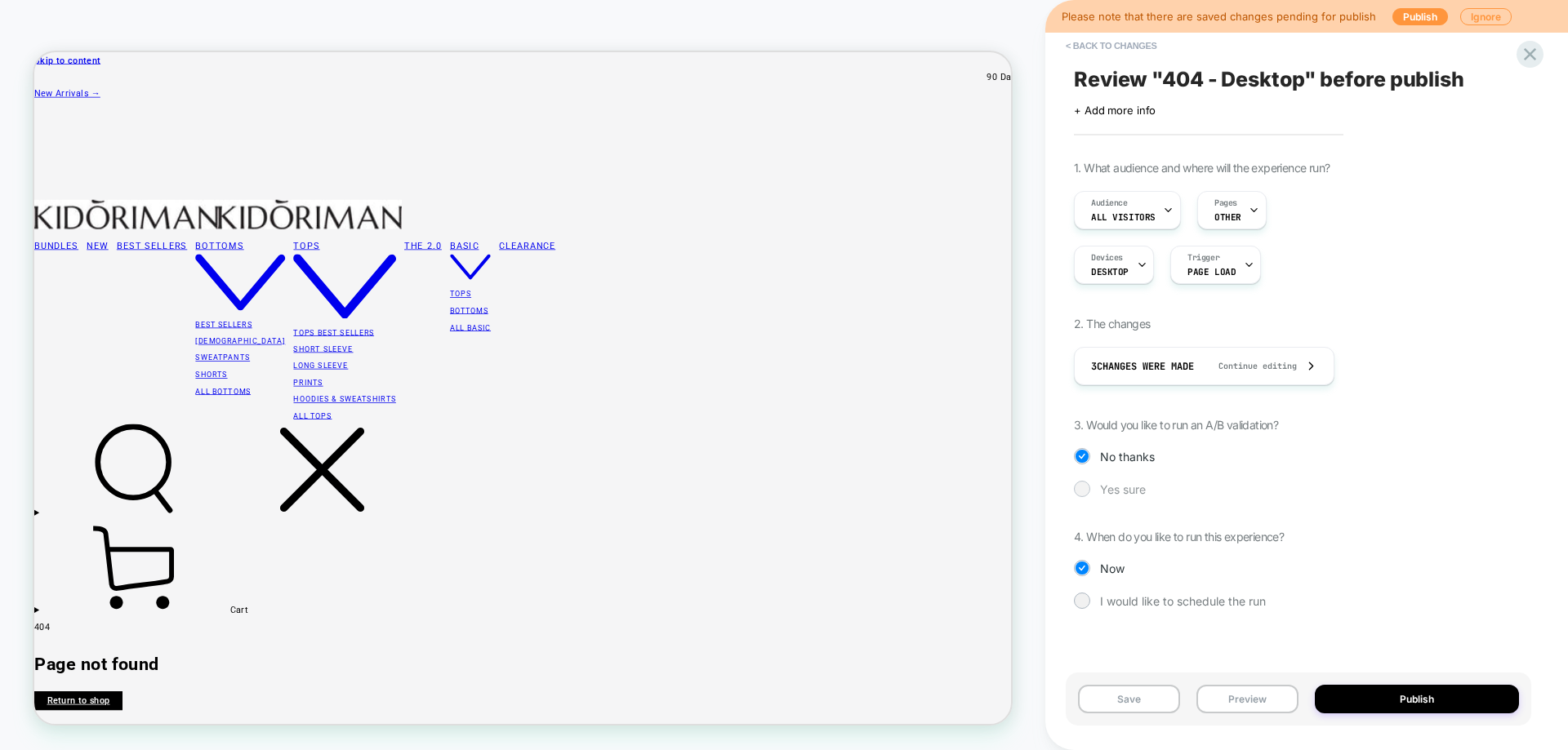
click at [1088, 487] on div at bounding box center [1081, 489] width 13 height 13
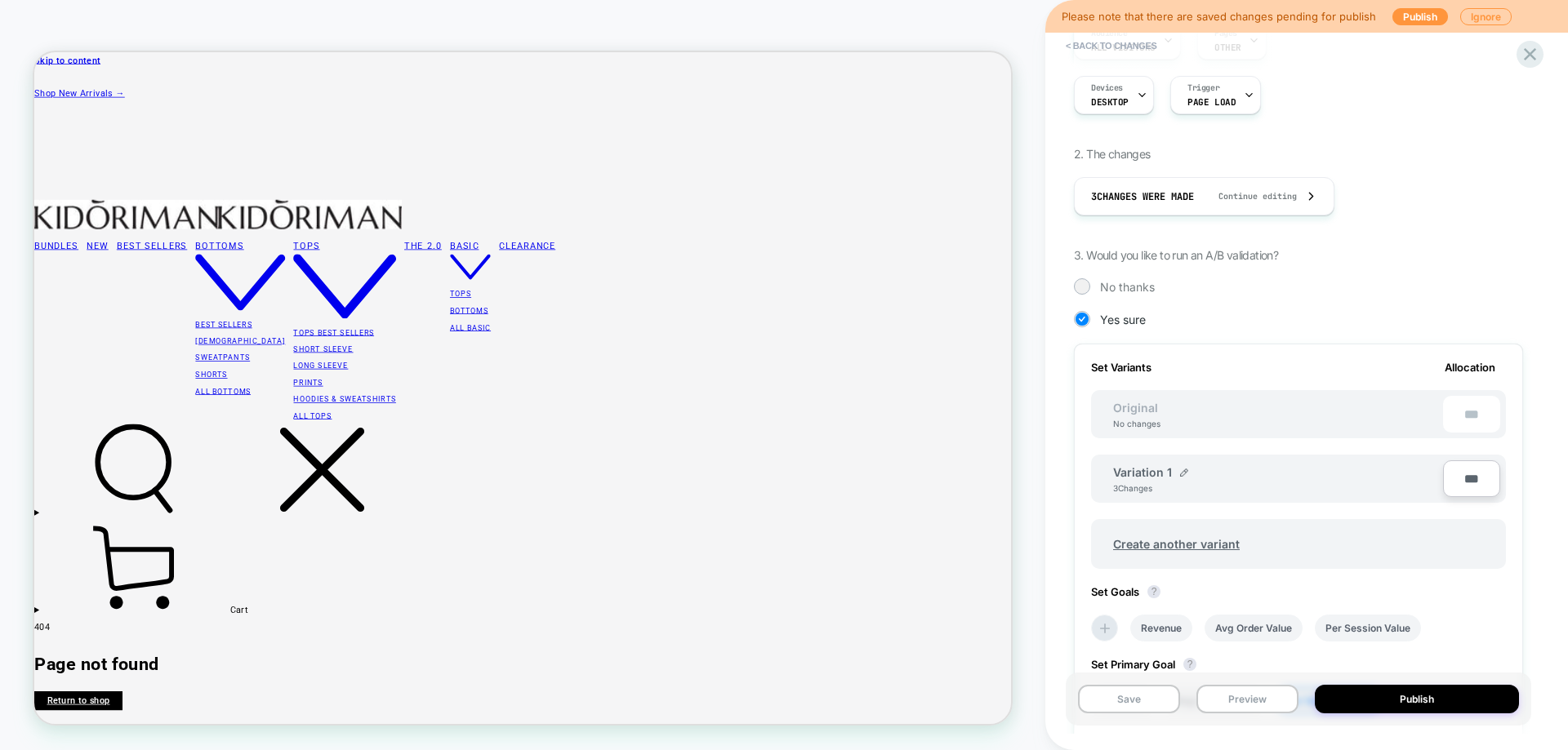
scroll to position [146, 0]
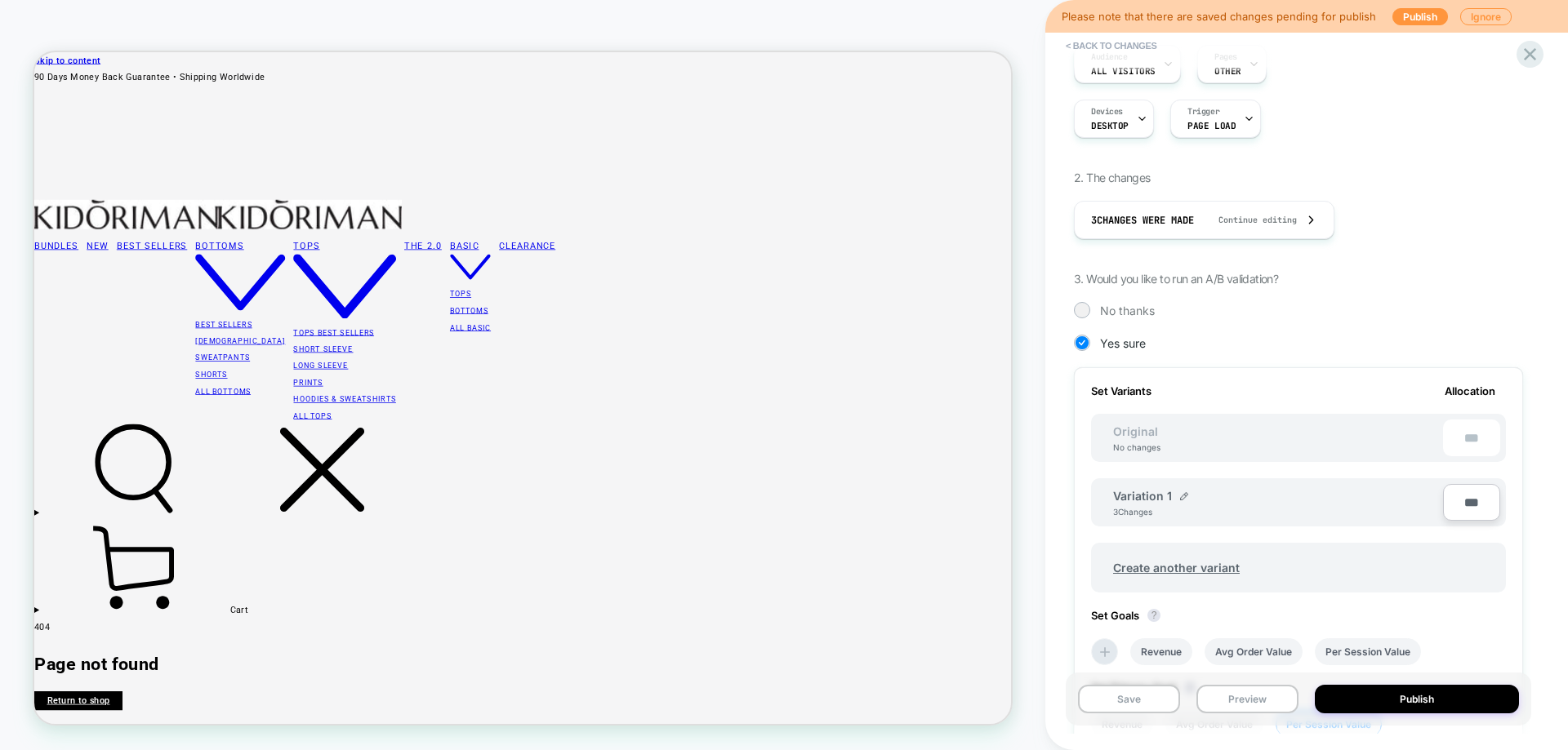
click at [1186, 491] on div "Variation 1 3 Changes" at bounding box center [1277, 503] width 330 height 28
click at [1183, 499] on img at bounding box center [1184, 496] width 8 height 8
click at [1152, 505] on input "**********" at bounding box center [1172, 504] width 119 height 32
click at [1152, 507] on input "**********" at bounding box center [1172, 504] width 119 height 32
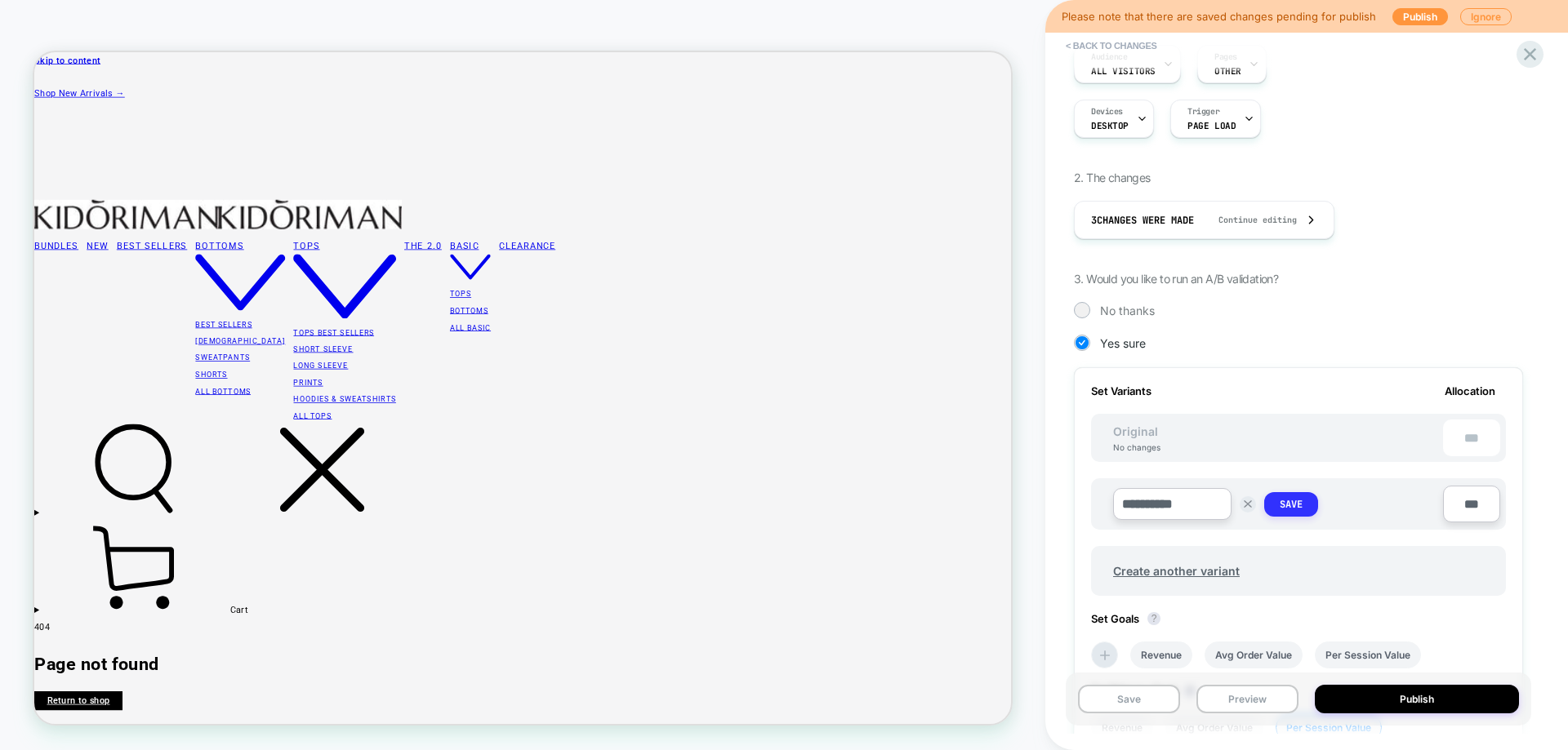
type input "**********"
click at [1312, 512] on button "Save" at bounding box center [1291, 504] width 54 height 24
click at [1169, 565] on span "Create another variant" at bounding box center [1176, 568] width 160 height 38
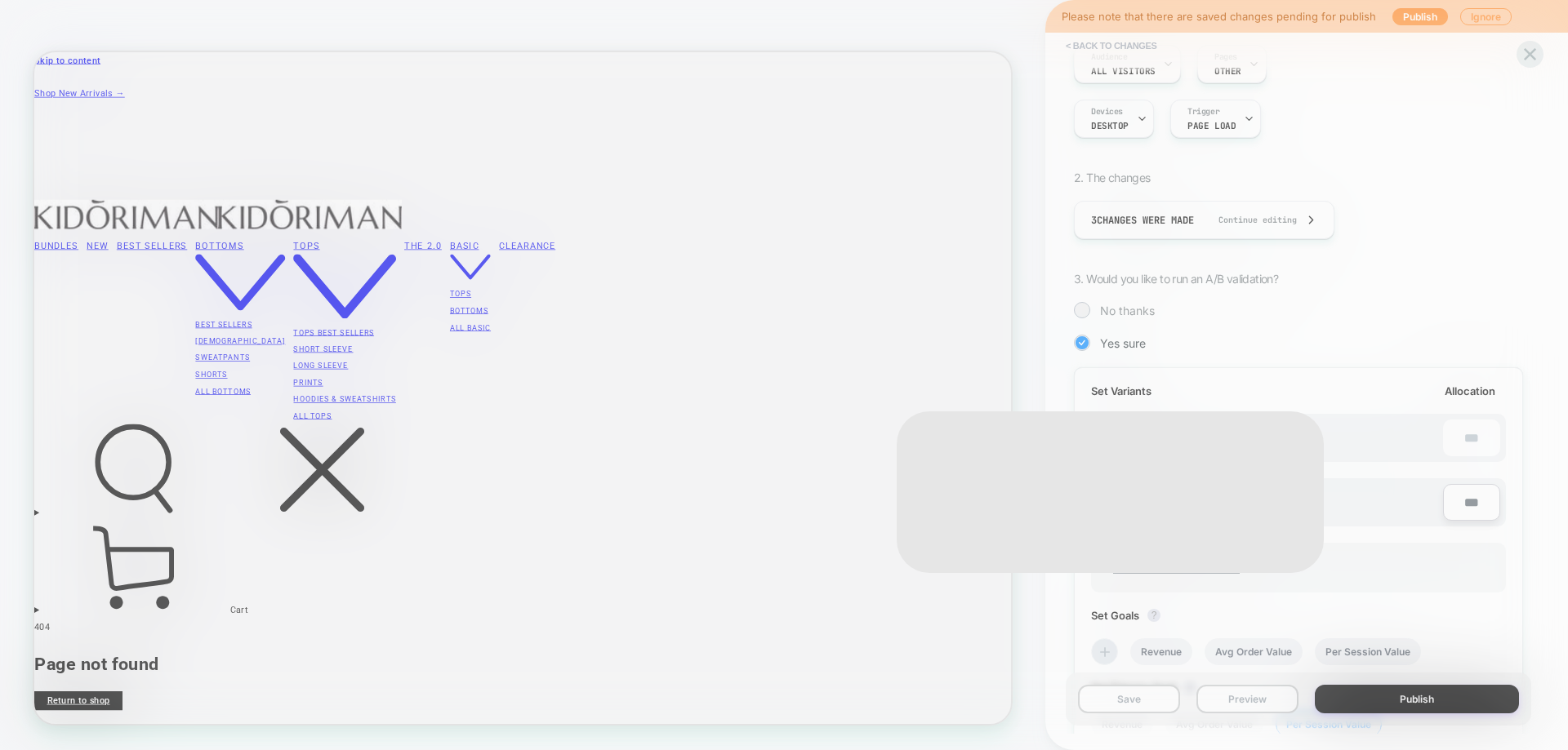
click at [1169, 566] on div at bounding box center [784, 375] width 1568 height 750
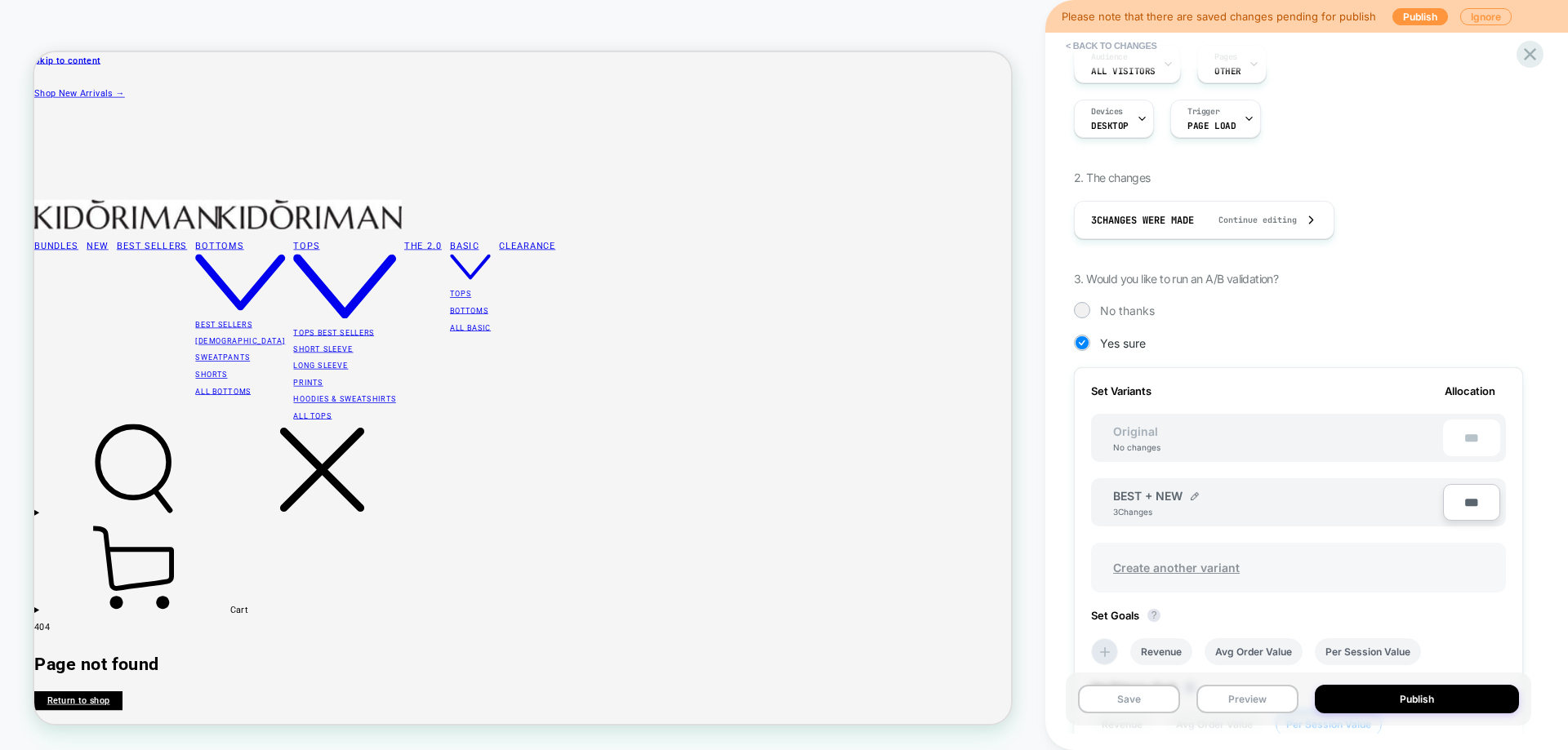
click at [1174, 565] on span "Create another variant" at bounding box center [1176, 568] width 160 height 38
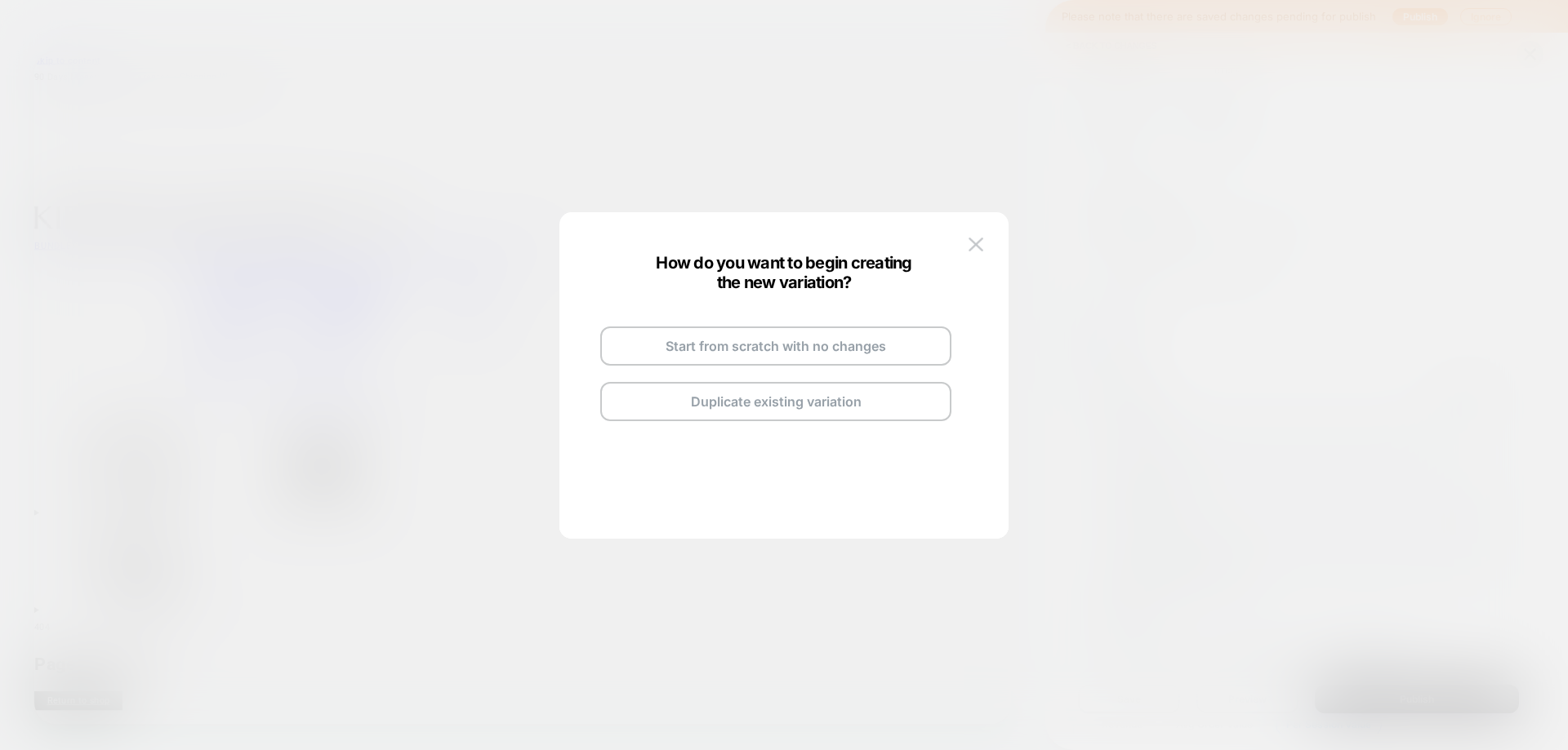
click at [718, 396] on button "Duplicate existing variation" at bounding box center [775, 401] width 351 height 39
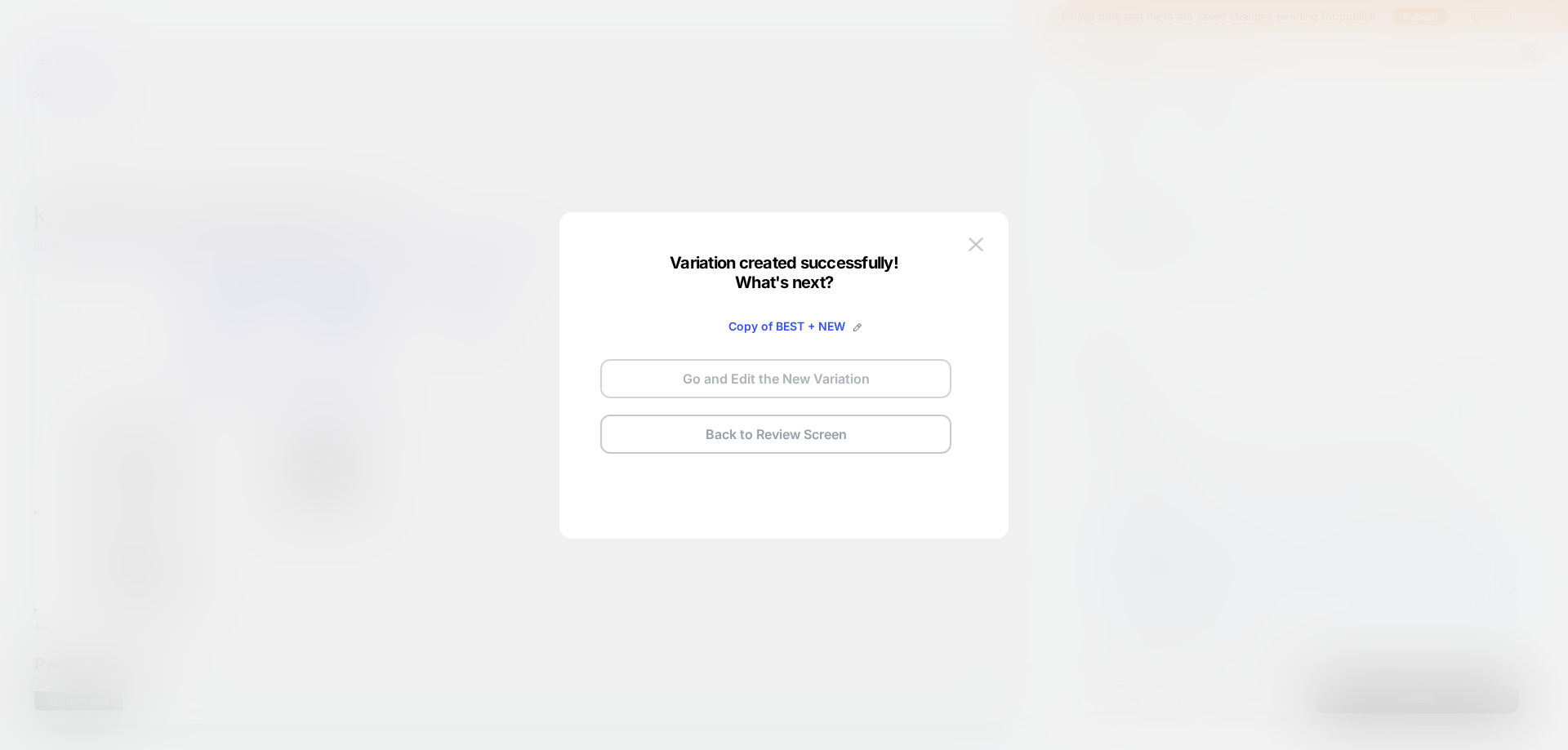
drag, startPoint x: 789, startPoint y: 390, endPoint x: 1007, endPoint y: 448, distance: 225.6
click at [789, 390] on button "Go and Edit the New Variation" at bounding box center [775, 378] width 351 height 39
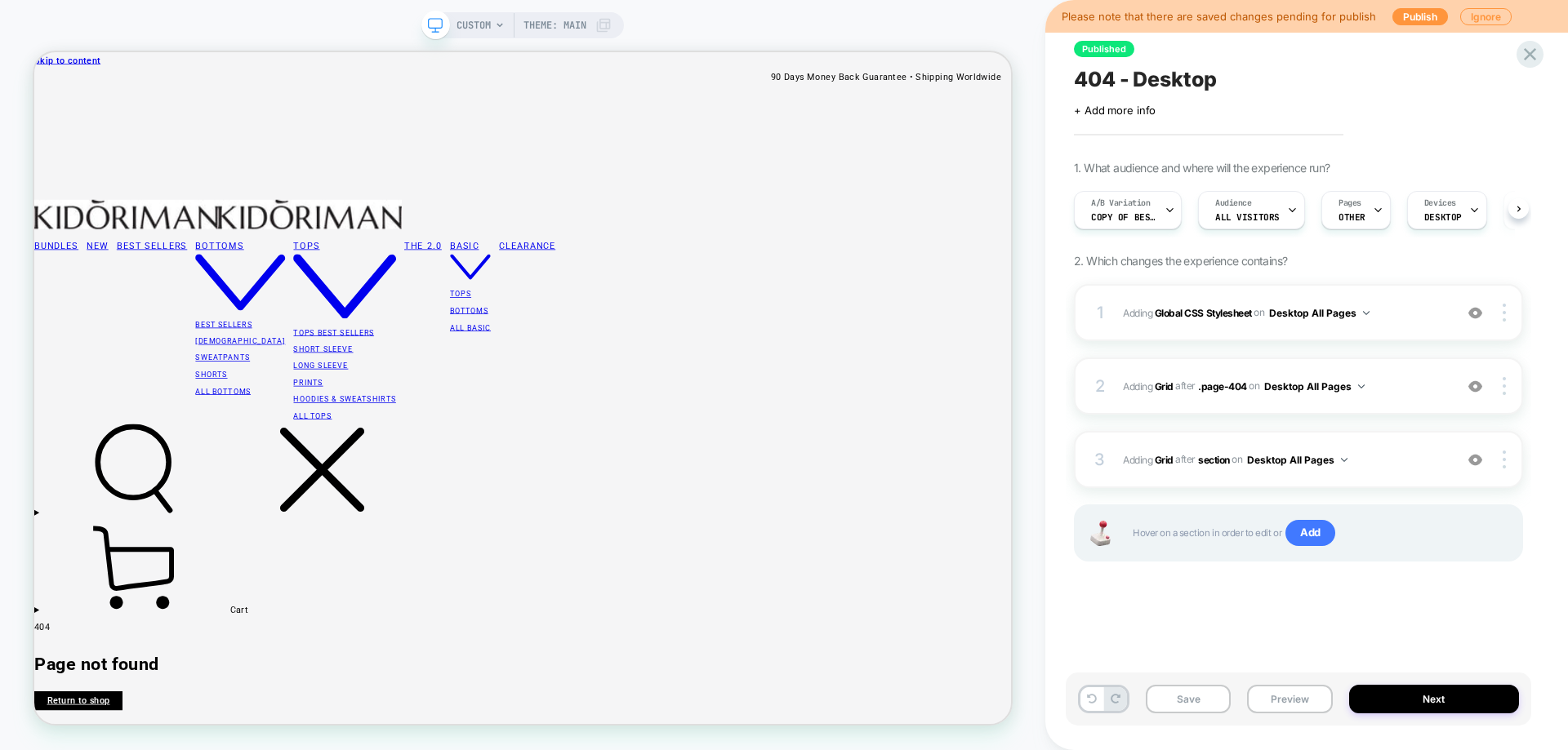
scroll to position [0, 1]
click at [684, 361] on div at bounding box center [685, 362] width 144 height 27
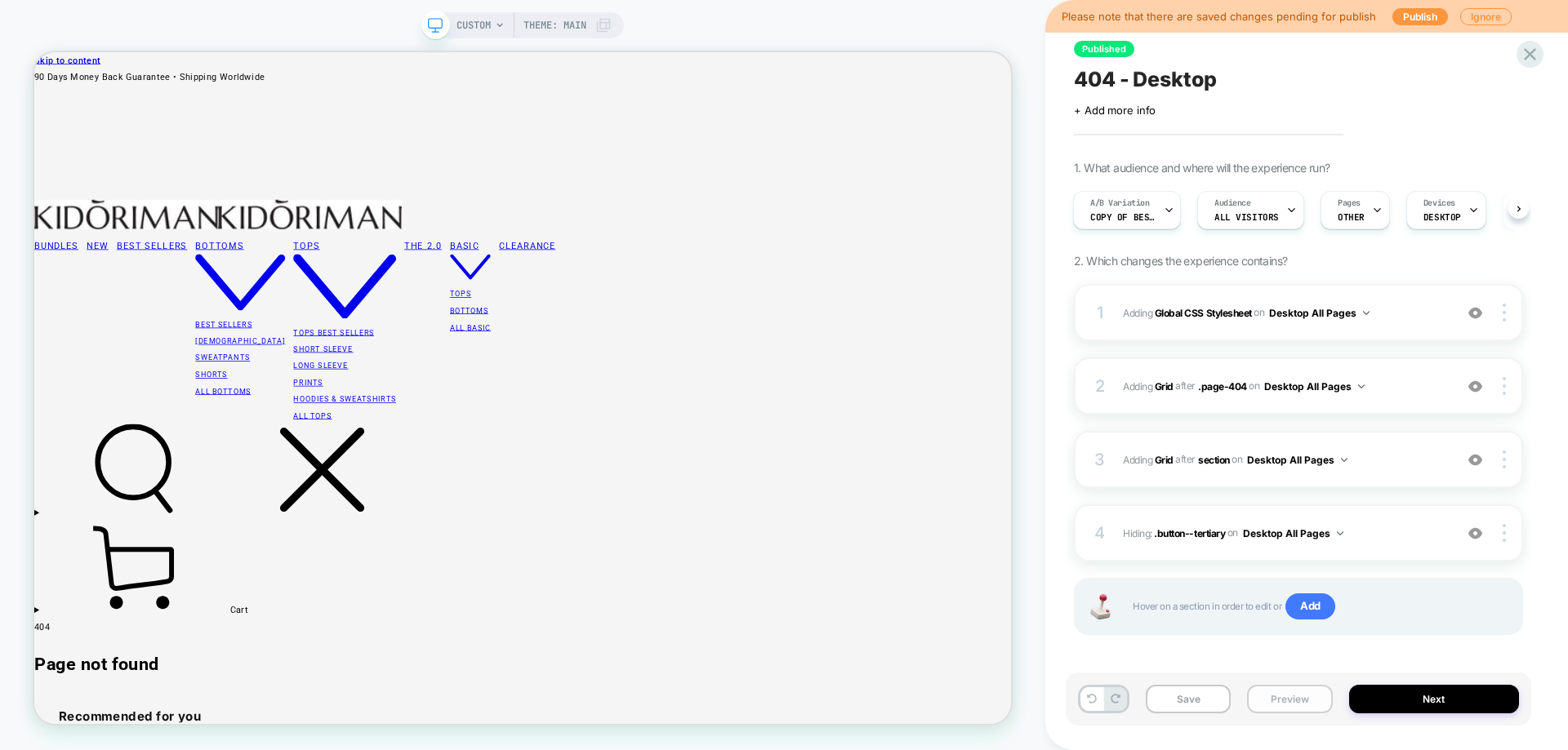
drag, startPoint x: 1259, startPoint y: 697, endPoint x: 1249, endPoint y: 660, distance: 38.3
click at [1260, 697] on button "Preview" at bounding box center [1290, 699] width 85 height 28
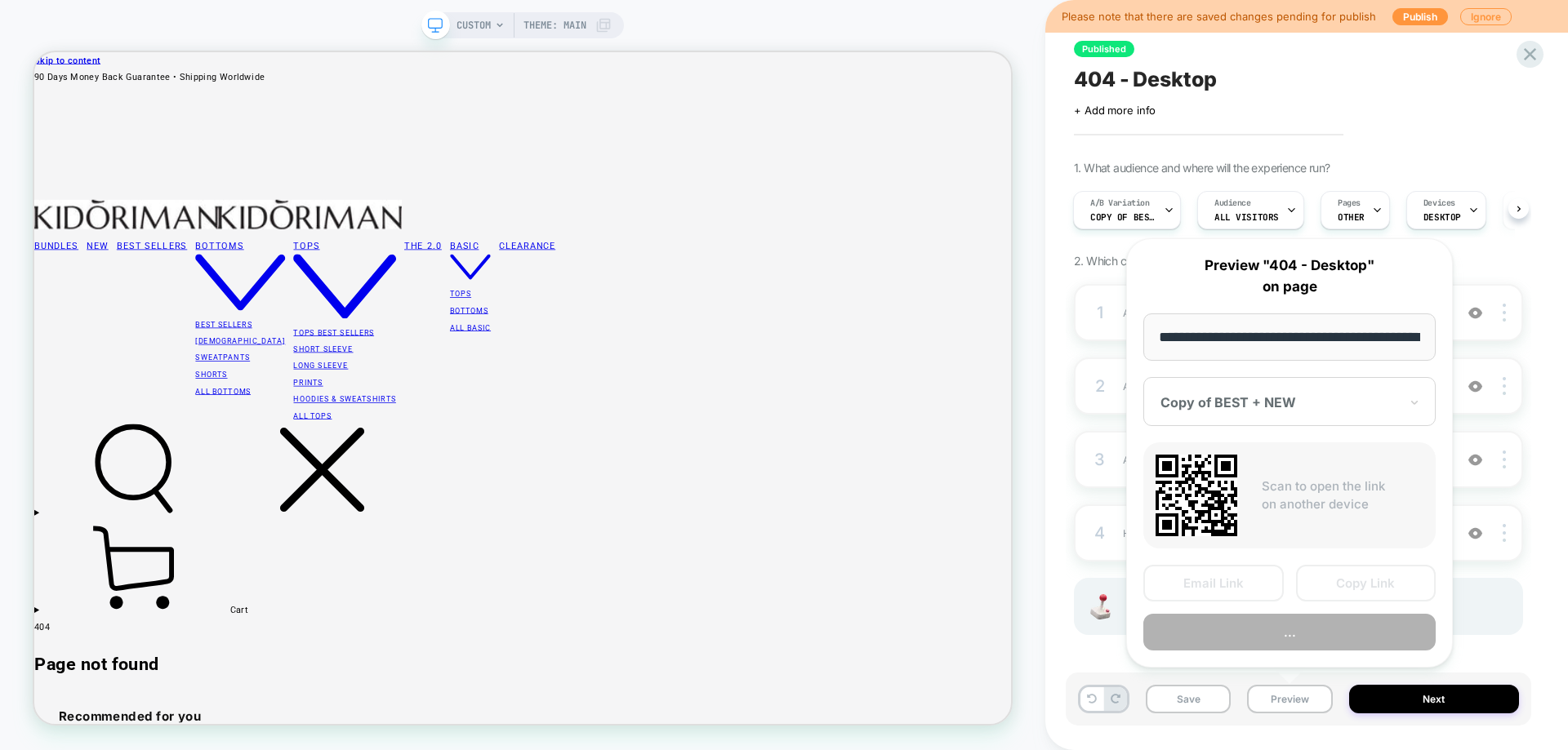
scroll to position [0, 63]
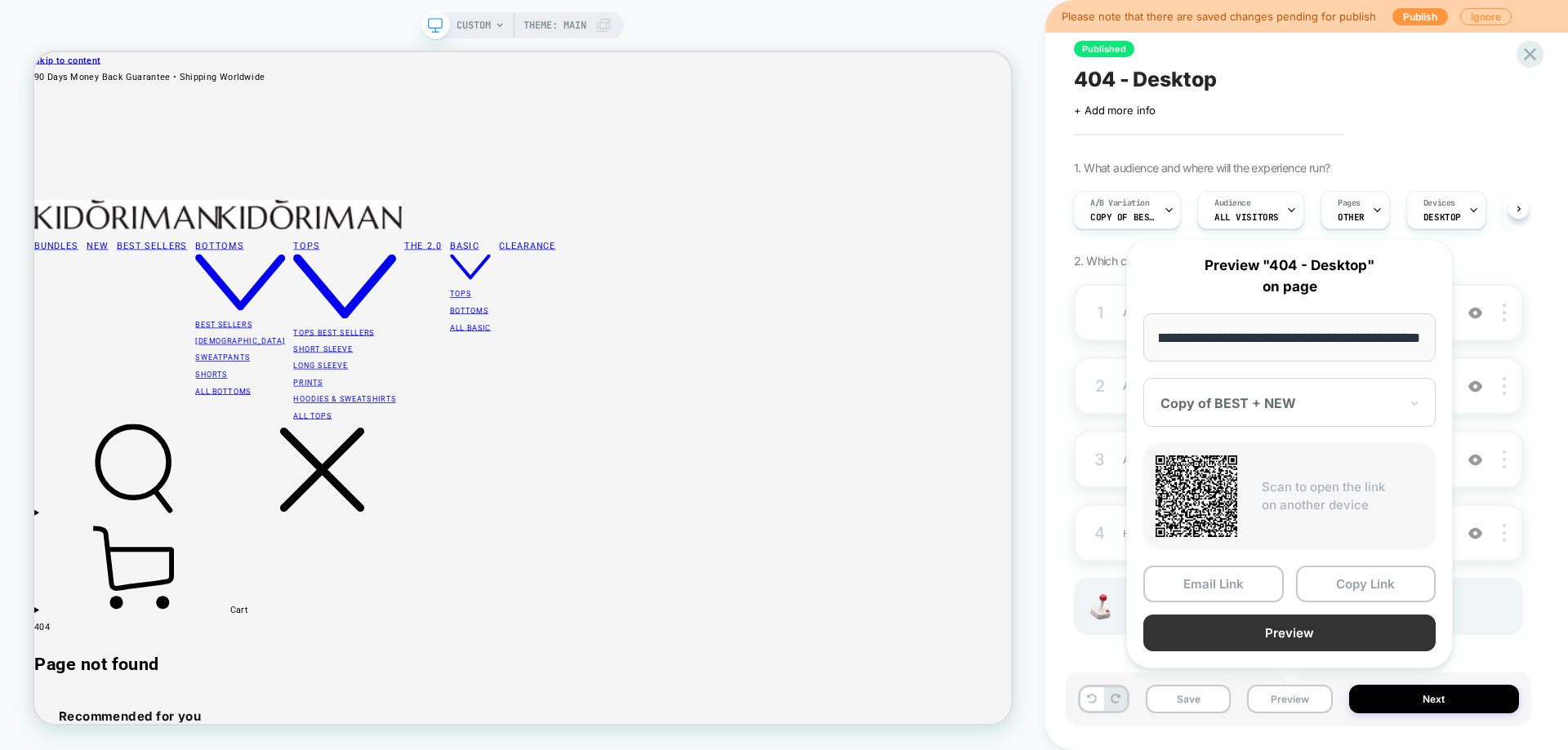
click at [1252, 622] on button "Preview" at bounding box center [1289, 633] width 292 height 37
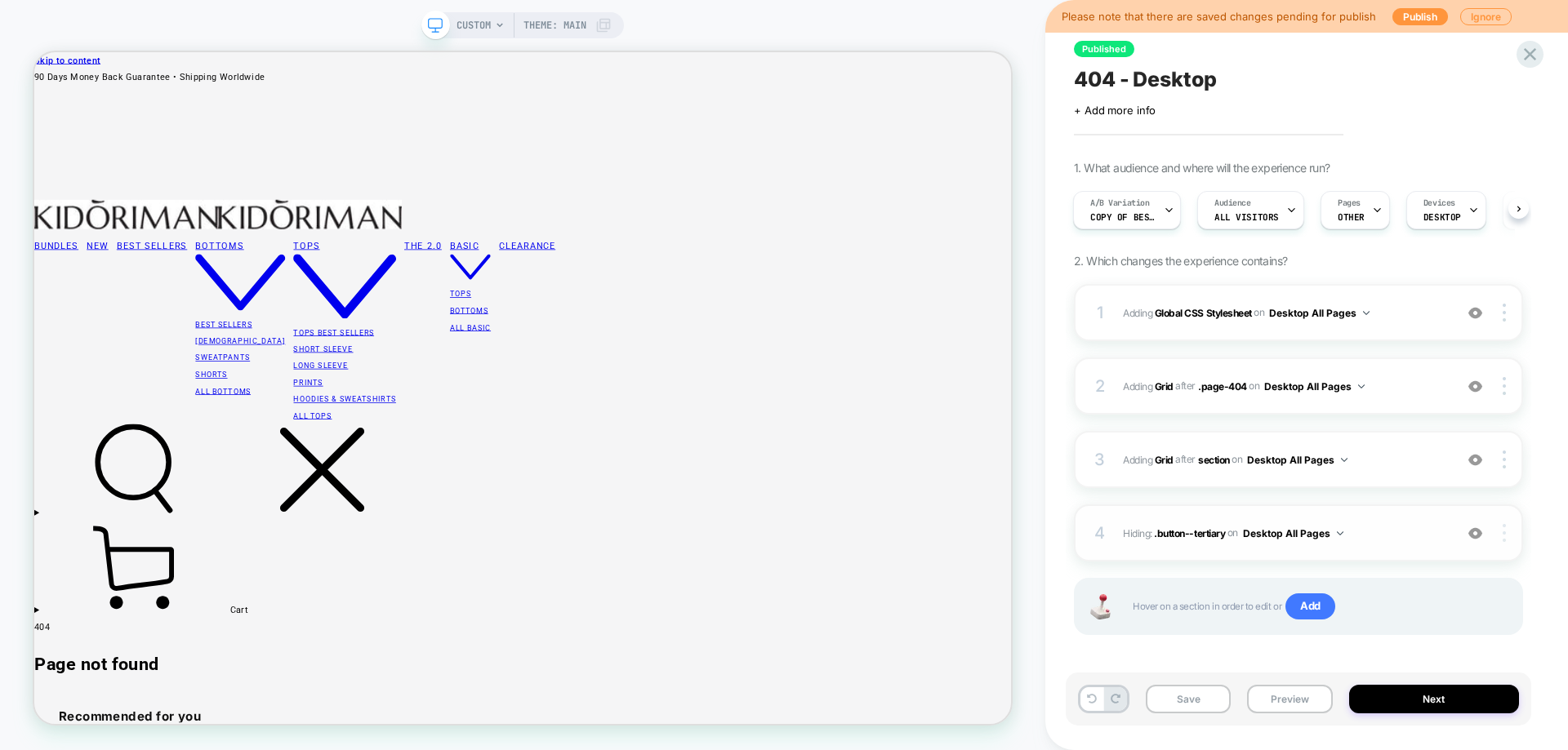
click at [1501, 535] on div at bounding box center [1506, 534] width 31 height 18
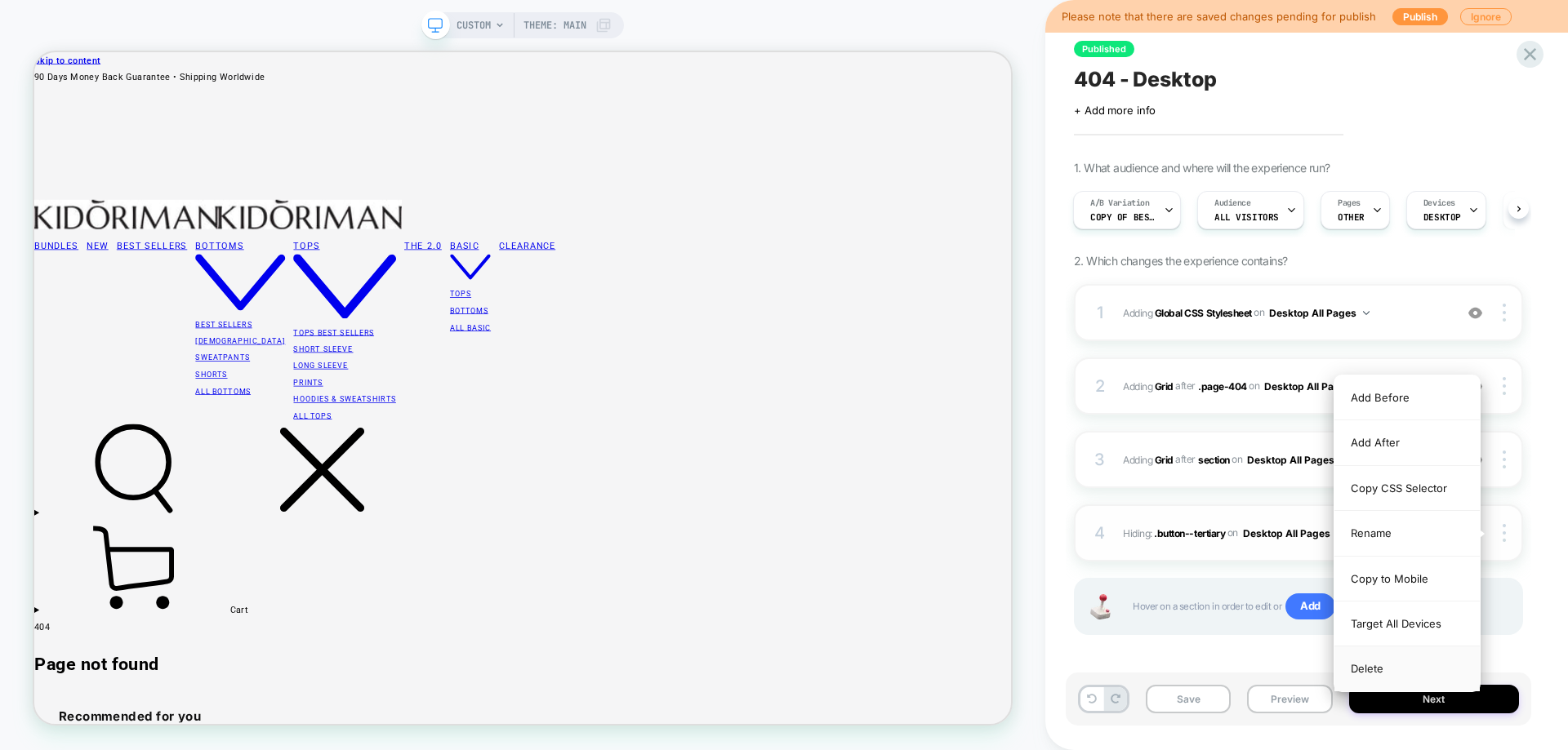
click at [1410, 666] on div "Delete" at bounding box center [1407, 668] width 145 height 44
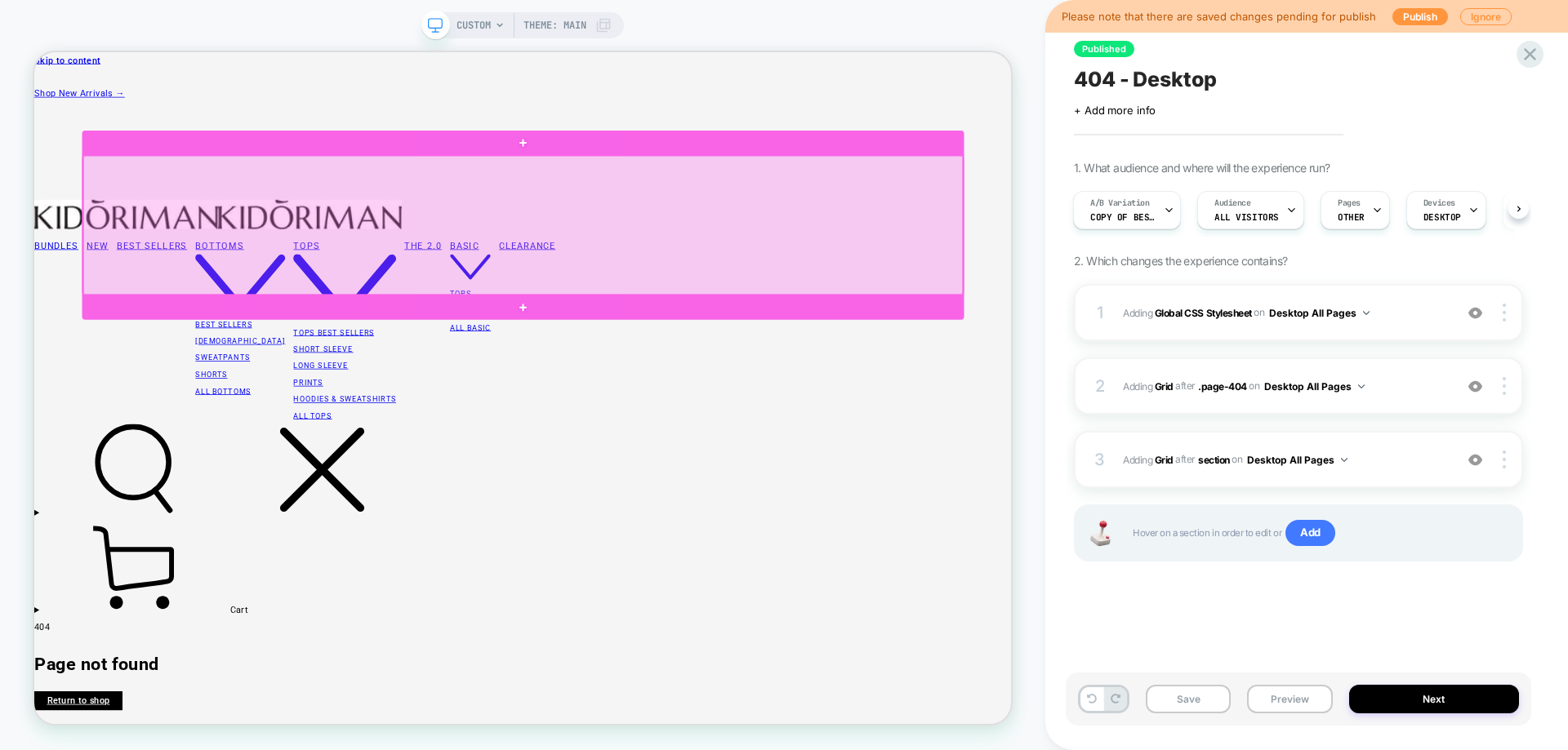
click at [104, 245] on div at bounding box center [686, 283] width 1173 height 185
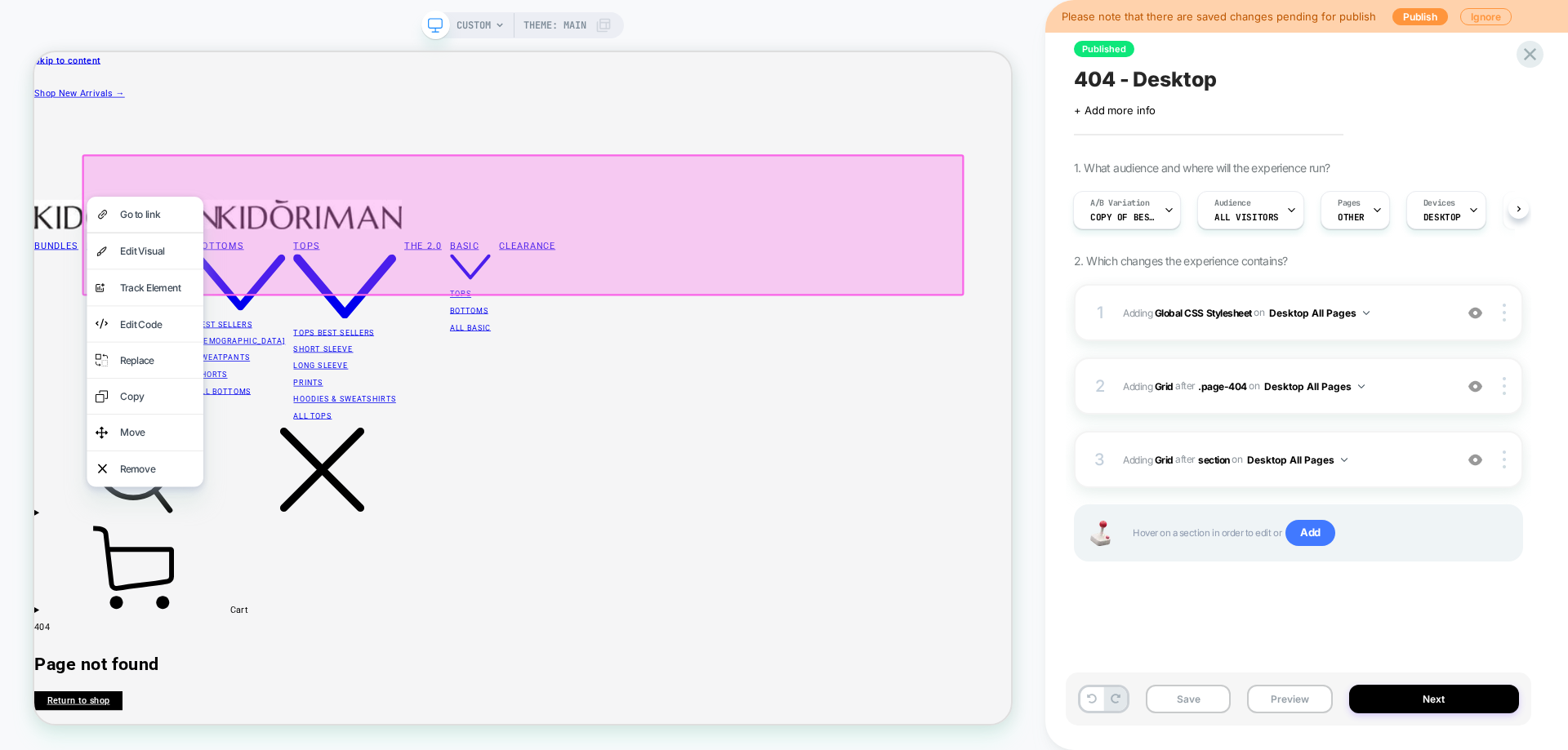
drag, startPoint x: 160, startPoint y: 452, endPoint x: 254, endPoint y: 403, distance: 106.0
click at [160, 453] on div "Replace" at bounding box center [198, 463] width 99 height 24
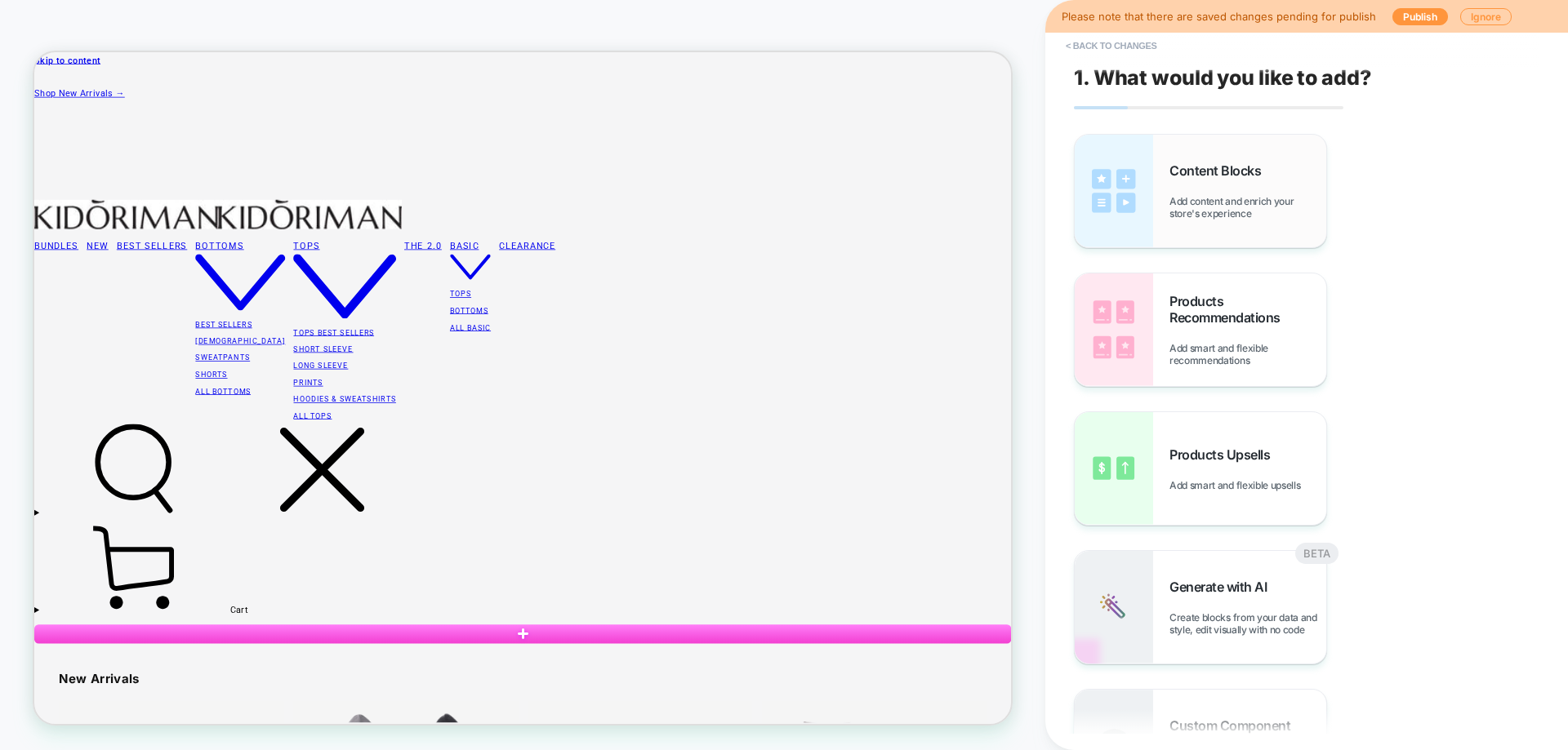
click at [1227, 203] on span "Add content and enrich your store's experience" at bounding box center [1248, 207] width 157 height 24
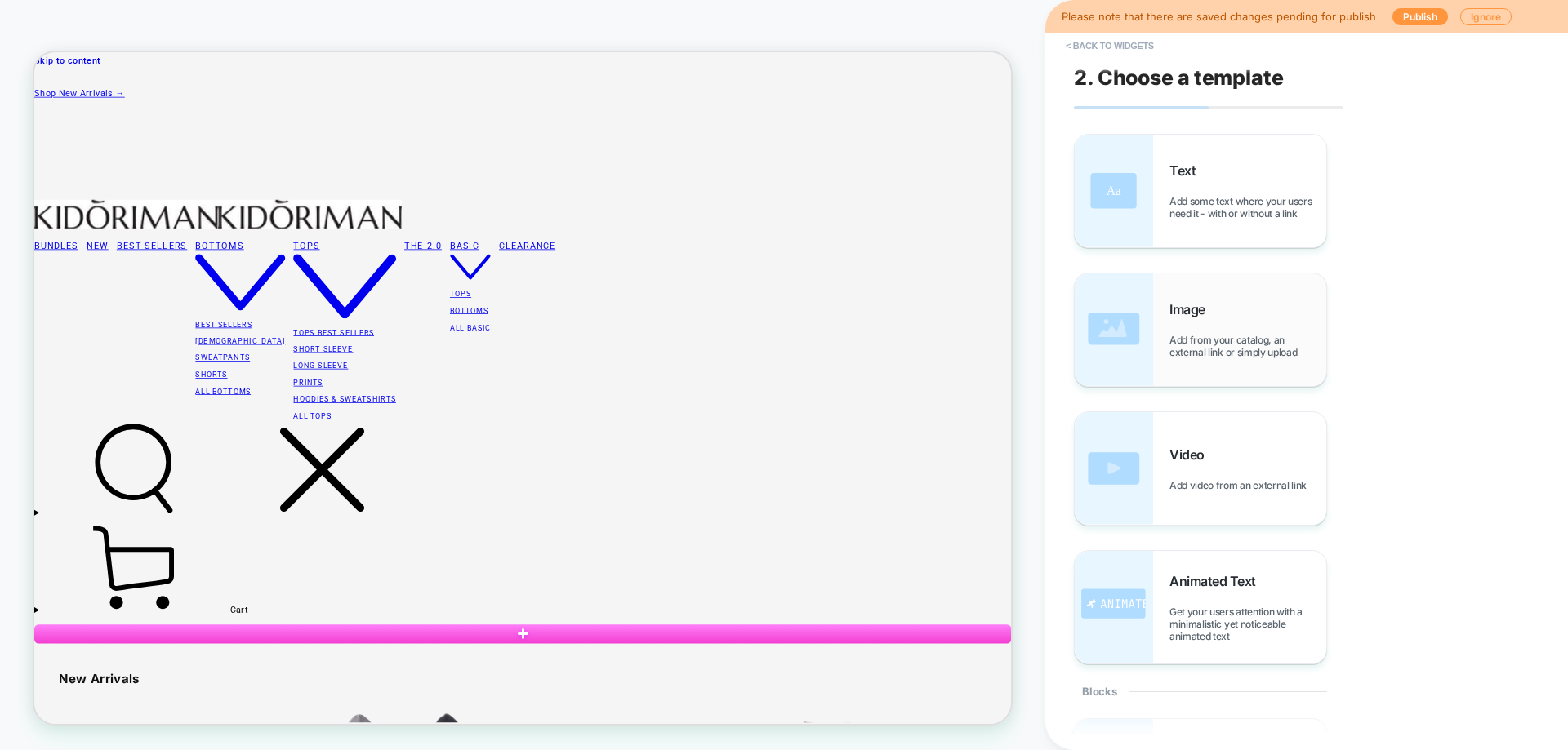
click at [1210, 317] on span "Image" at bounding box center [1191, 310] width 44 height 17
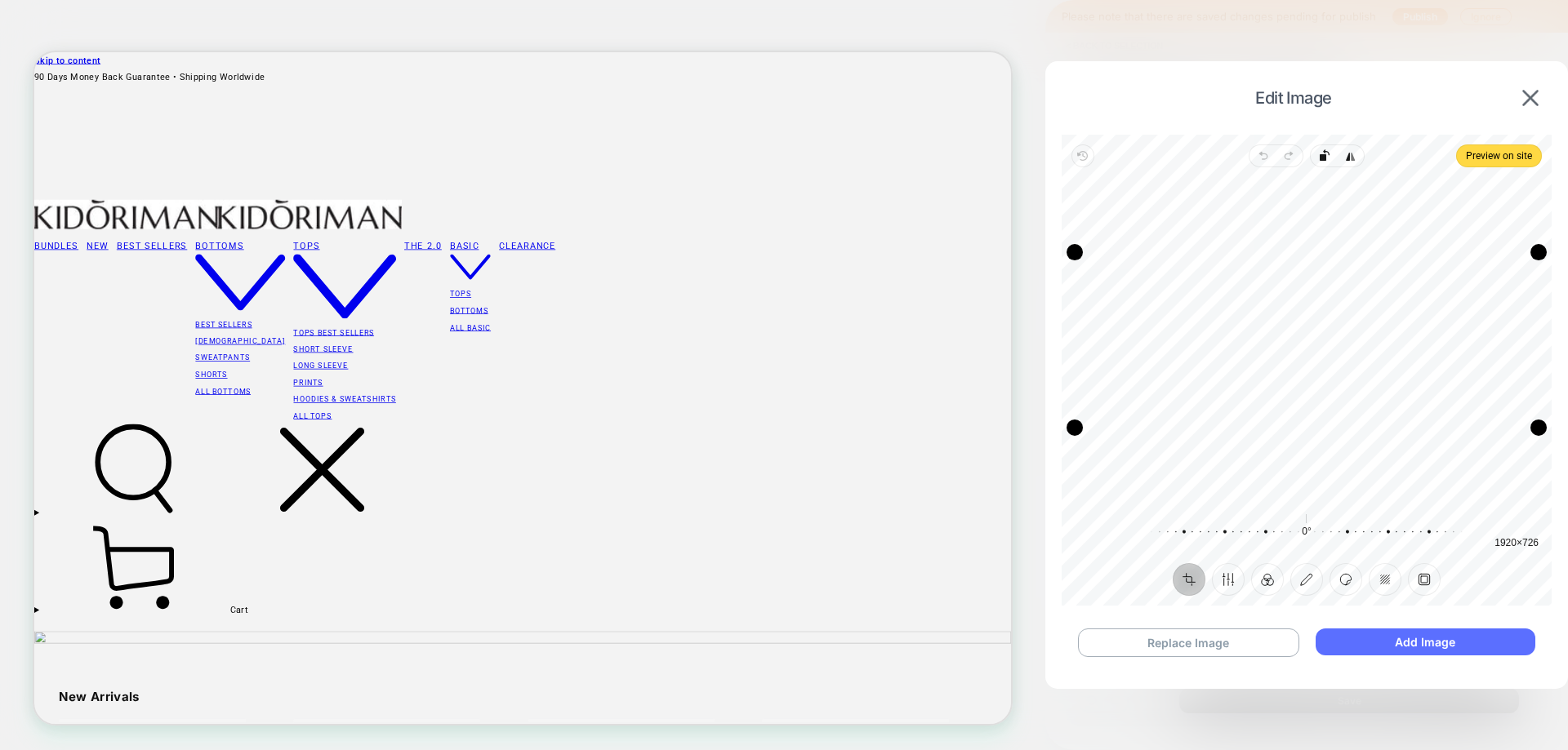
click at [1367, 641] on button "Add Image" at bounding box center [1425, 642] width 220 height 27
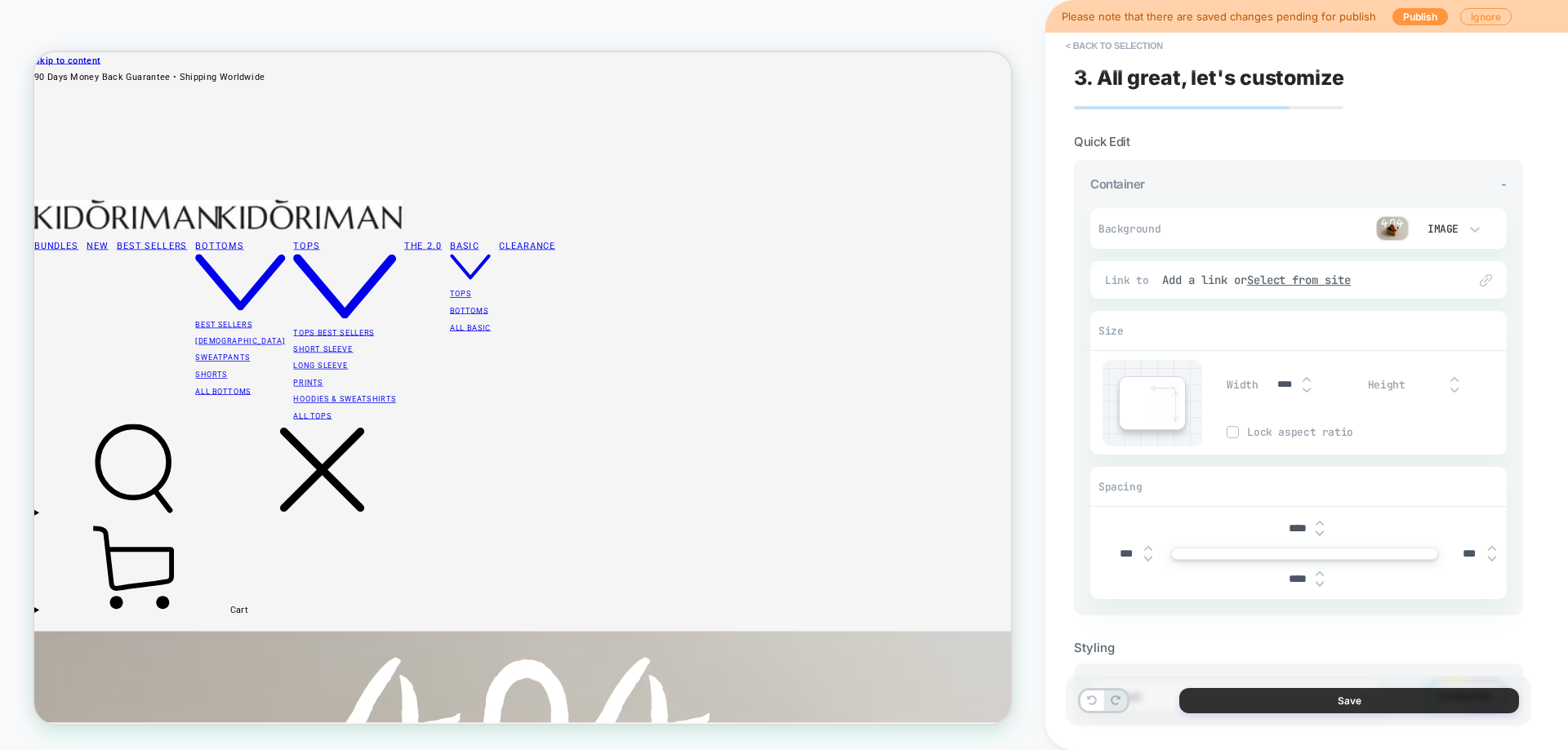
click at [1287, 697] on button "Save" at bounding box center [1348, 701] width 340 height 25
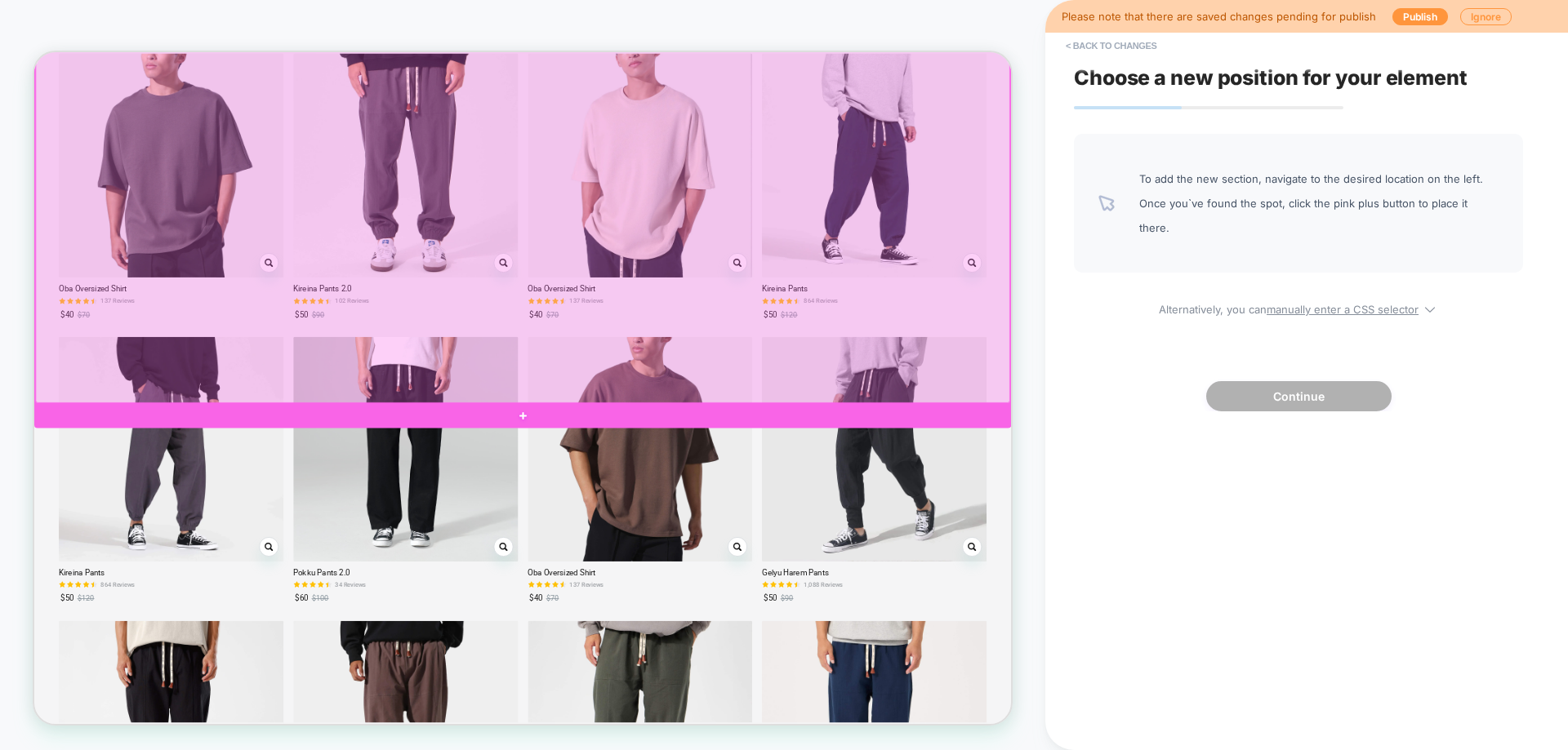
click at [104, 526] on div at bounding box center [685, 537] width 1302 height 33
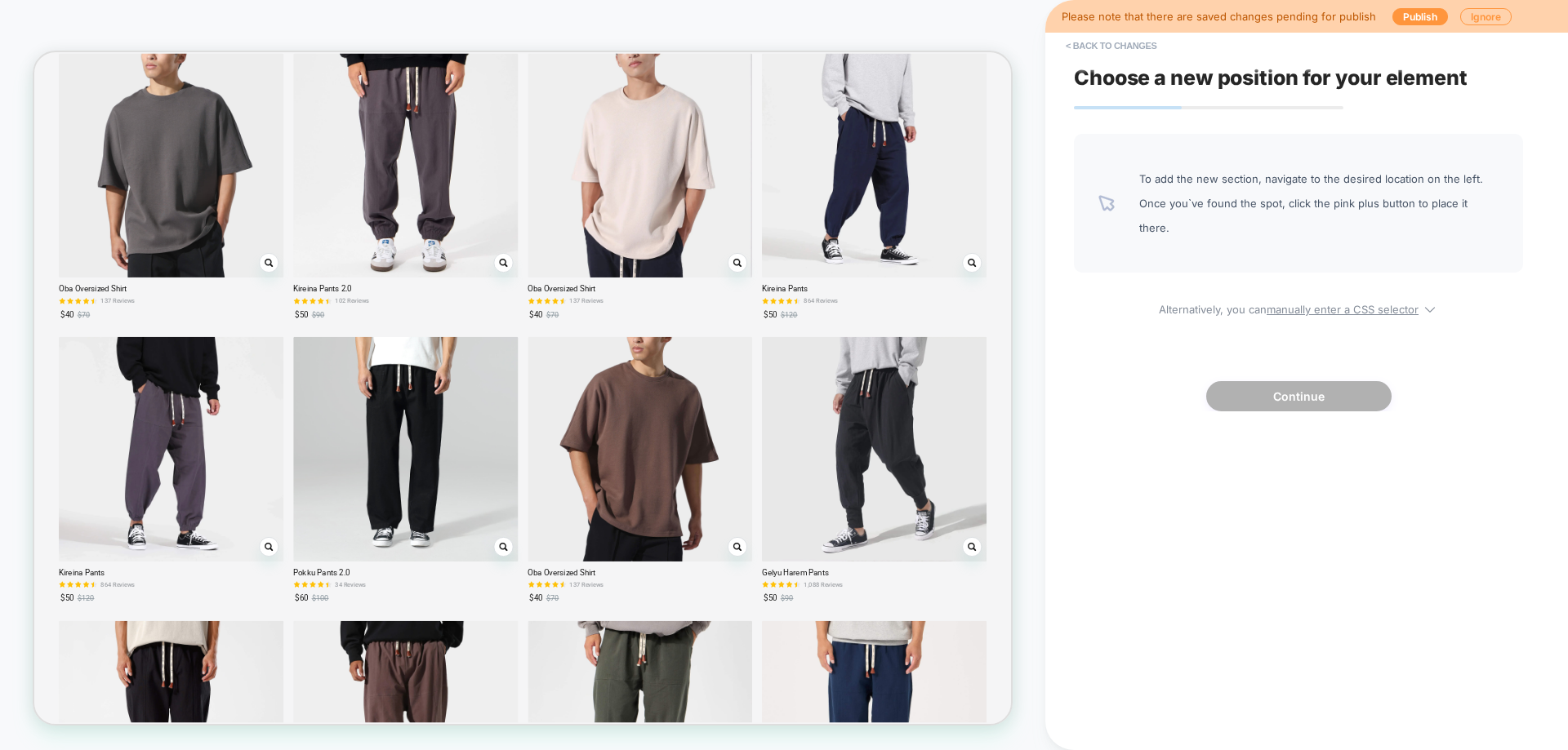
click at [1286, 403] on button "Continue" at bounding box center [1299, 396] width 185 height 30
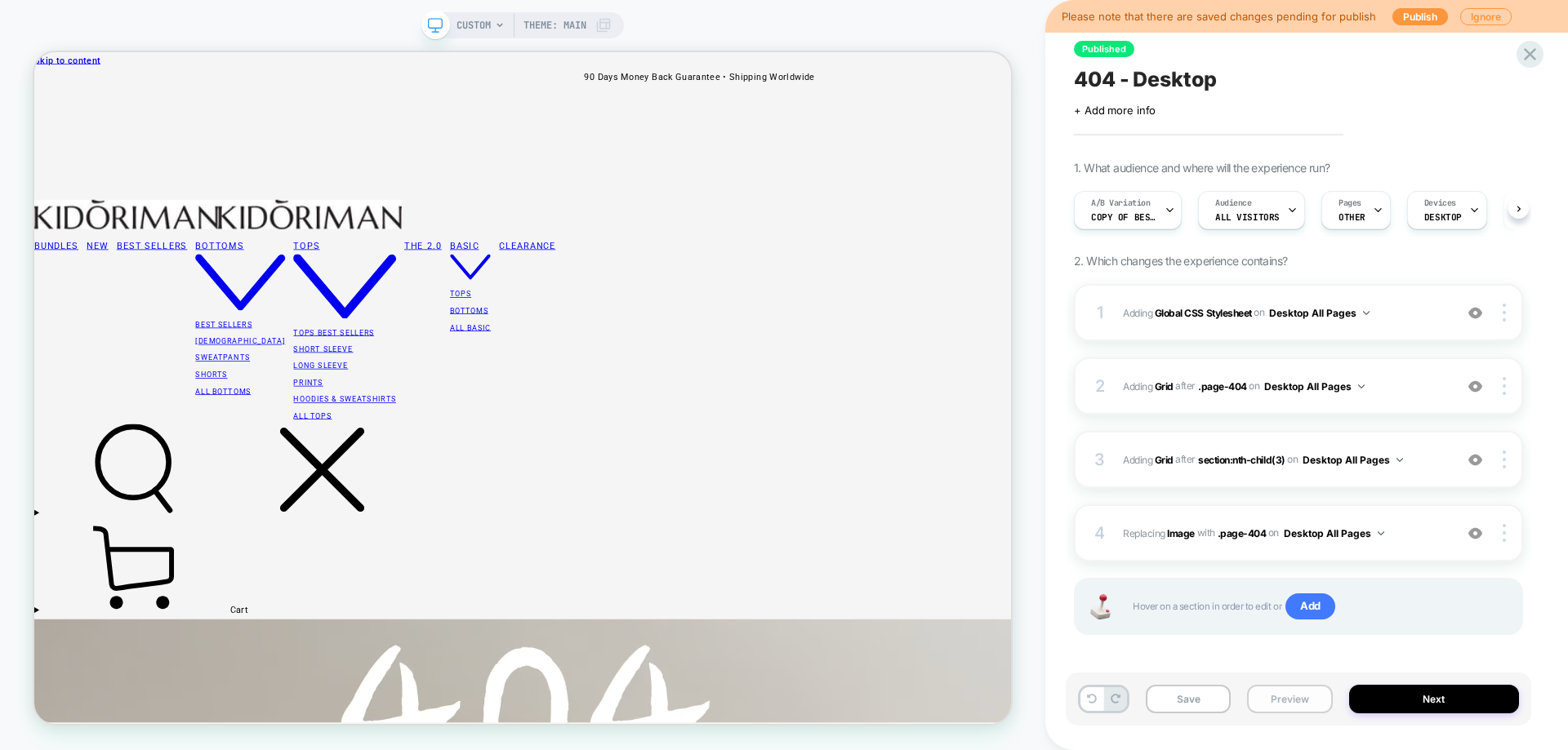
click at [1319, 707] on button "Preview" at bounding box center [1290, 699] width 85 height 28
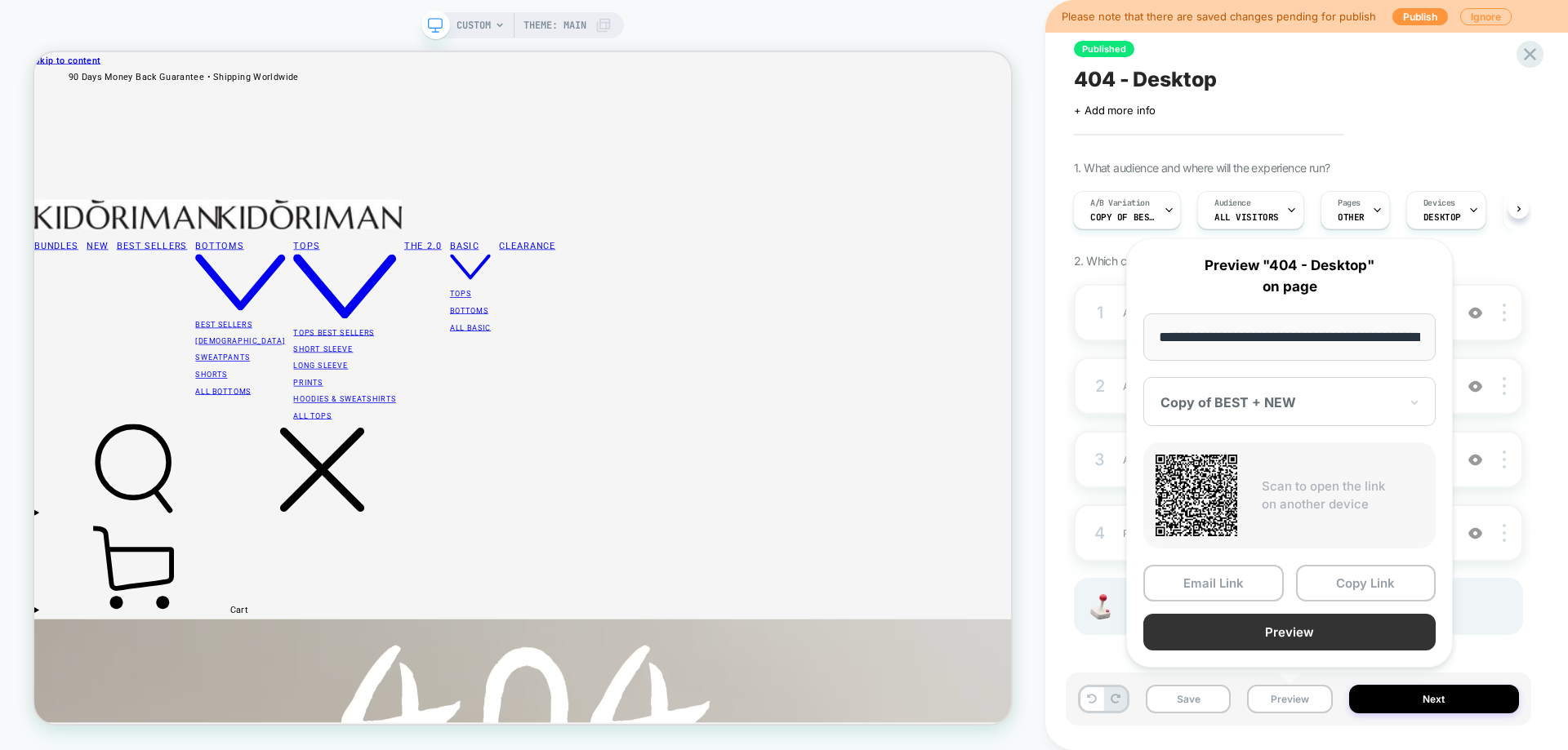
scroll to position [0, 63]
click at [1290, 629] on button "Preview" at bounding box center [1289, 633] width 292 height 37
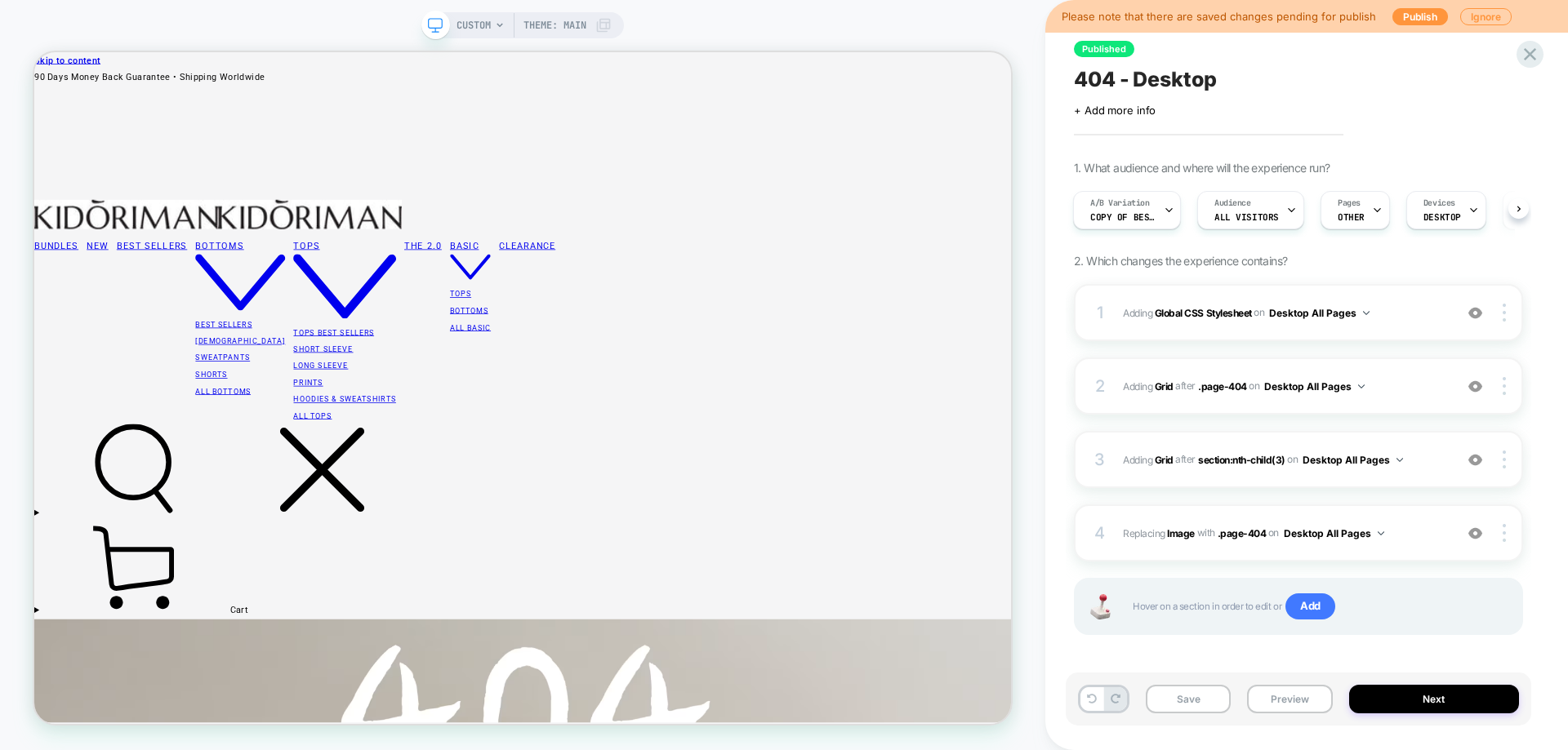
drag, startPoint x: 1471, startPoint y: 317, endPoint x: 886, endPoint y: 22, distance: 655.2
click at [1472, 317] on img at bounding box center [1475, 313] width 14 height 14
click at [1428, 408] on div "2 #_loomi_addon_1760003741039 Adding Grid AFTER .page-404 .page-404 on Desktop …" at bounding box center [1298, 386] width 449 height 57
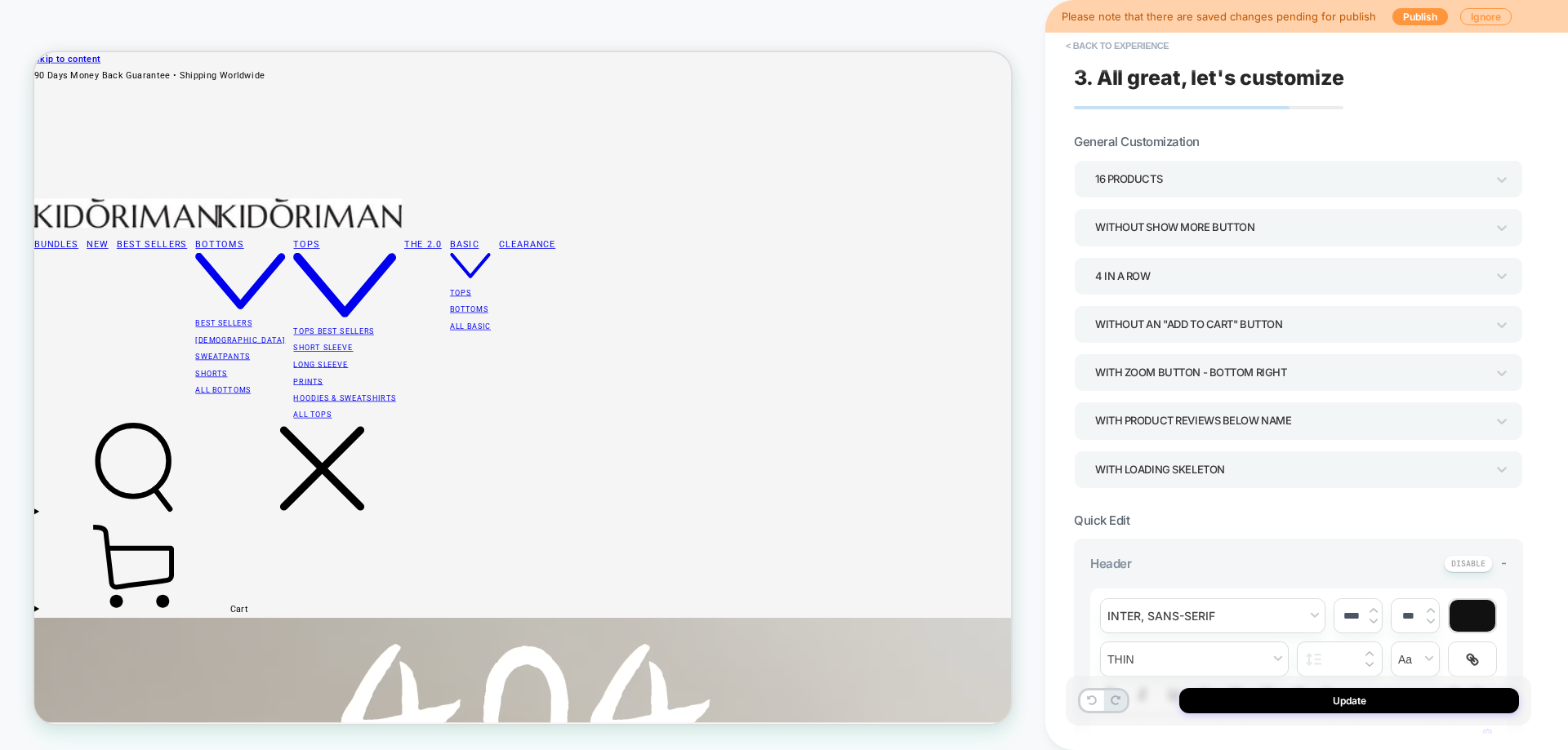
type textarea "*"
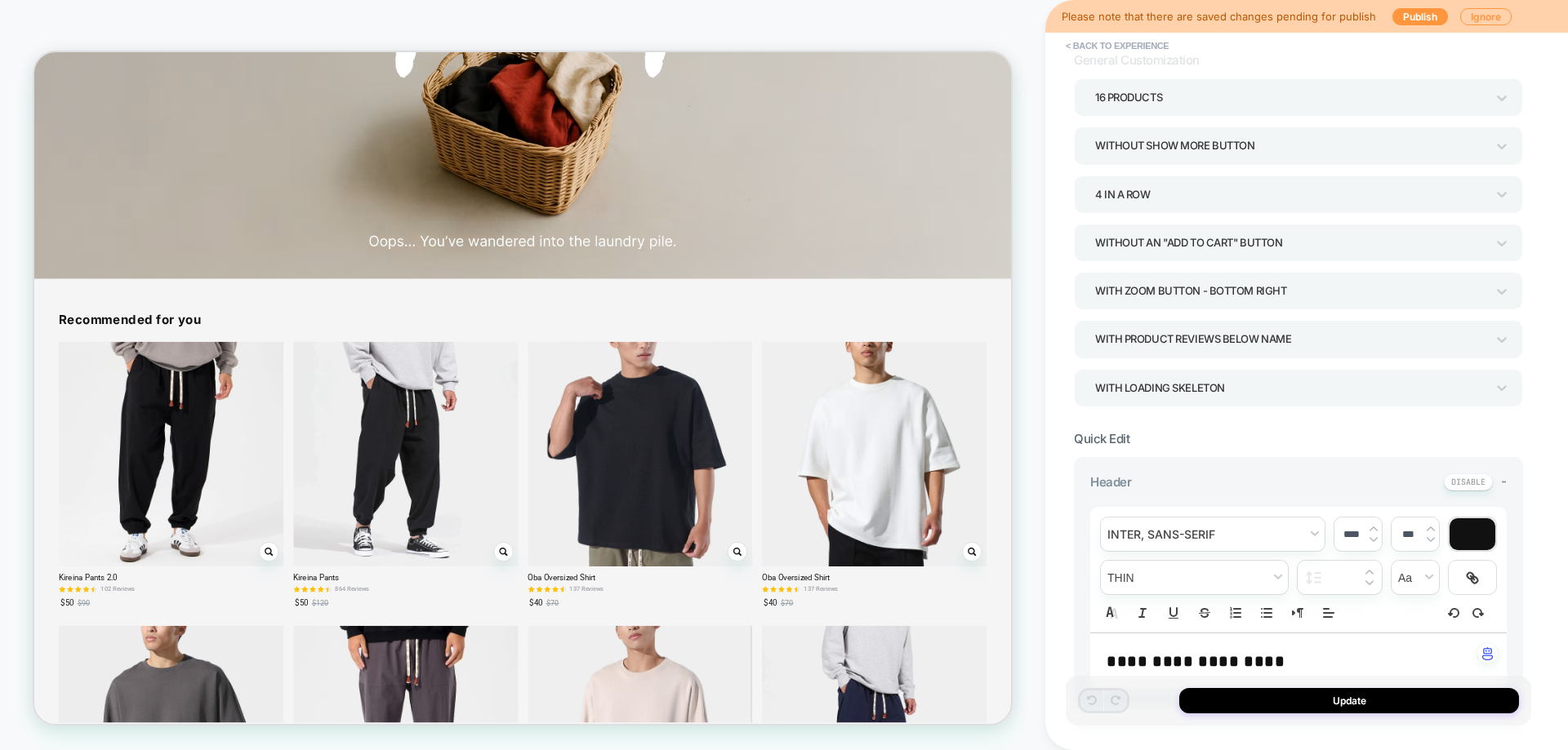
scroll to position [0, 0]
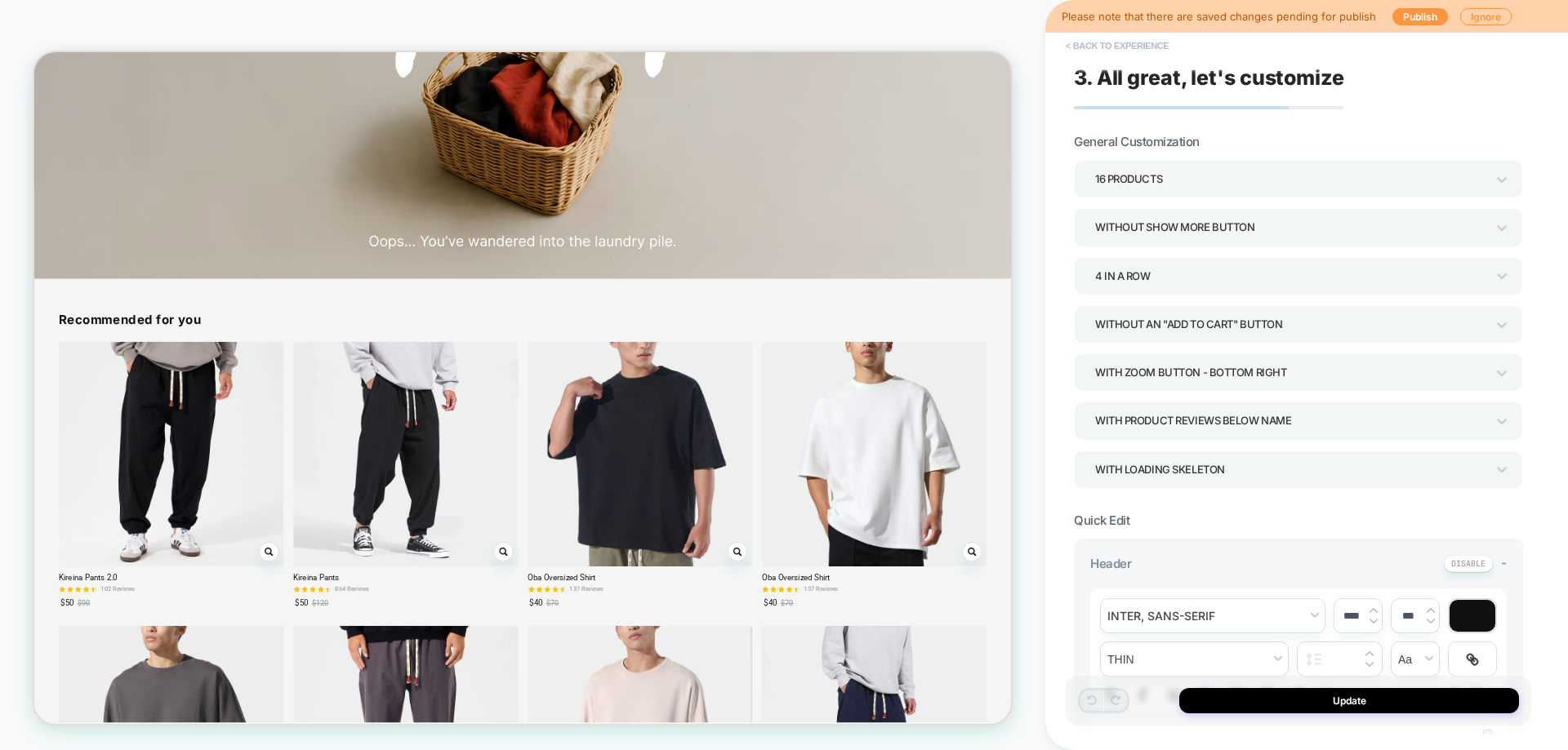
click at [1152, 50] on button "< Back to experience" at bounding box center [1117, 45] width 119 height 26
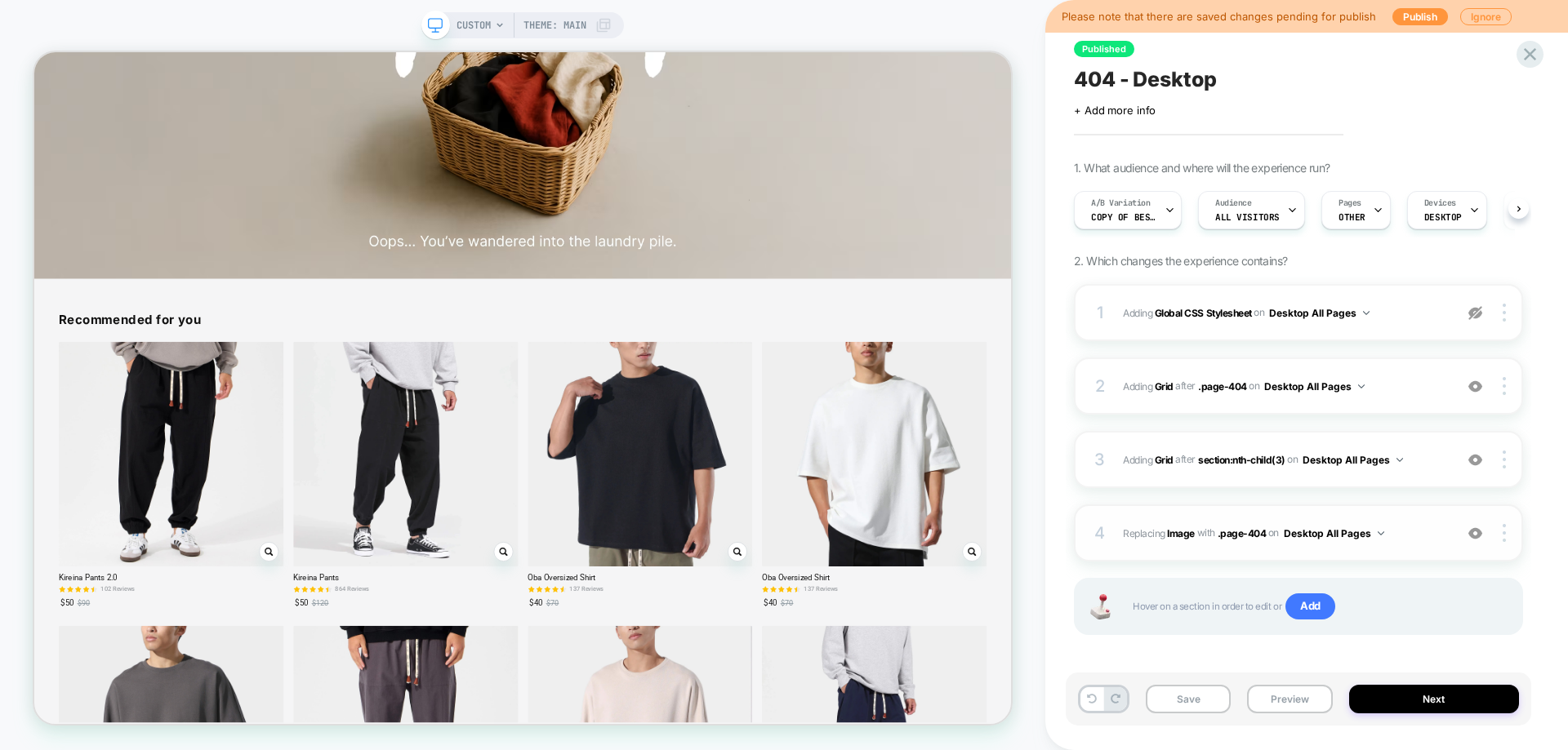
scroll to position [0, 1]
click at [1511, 534] on div at bounding box center [1506, 534] width 31 height 18
click at [1472, 540] on div at bounding box center [1475, 534] width 31 height 18
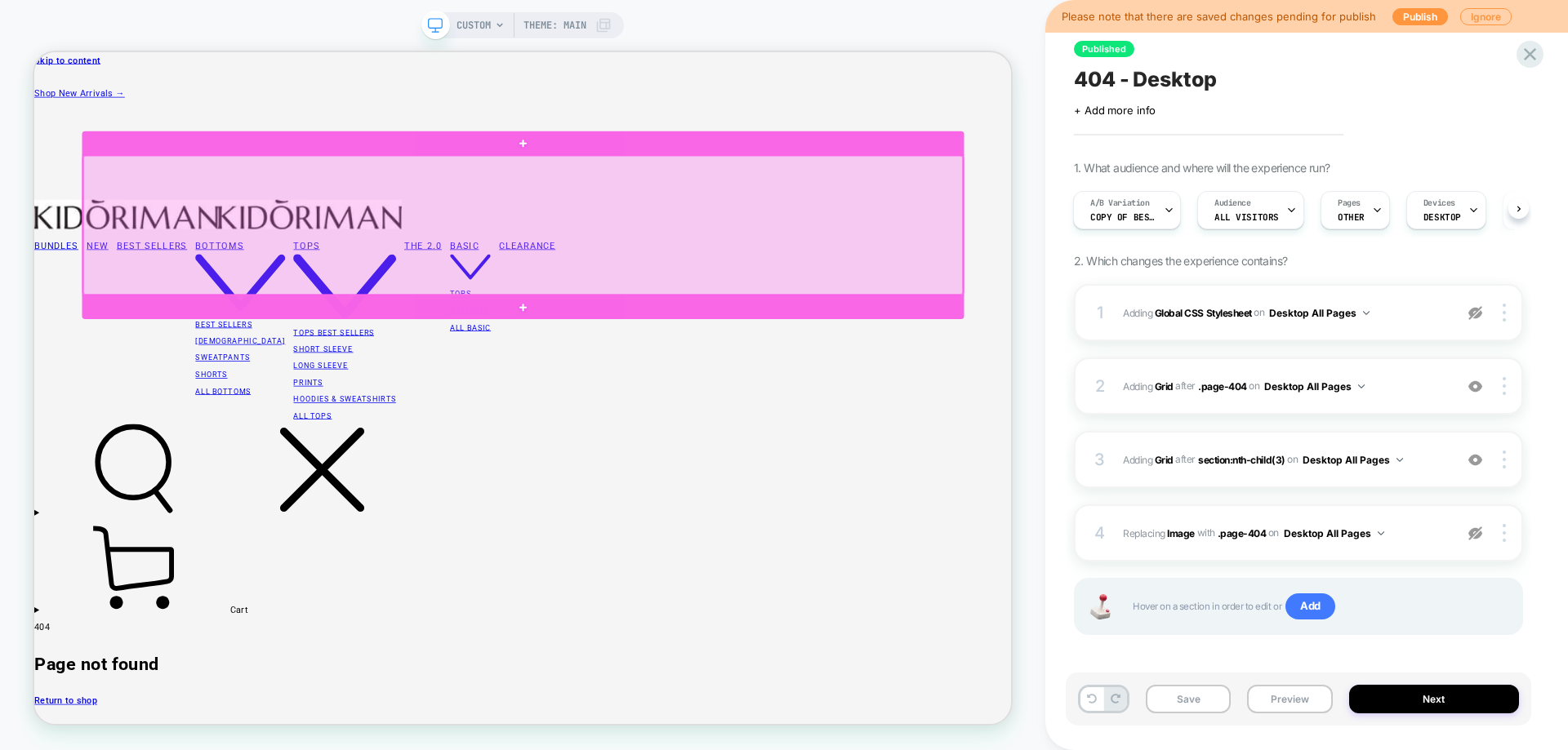
click at [116, 357] on div at bounding box center [686, 283] width 1173 height 185
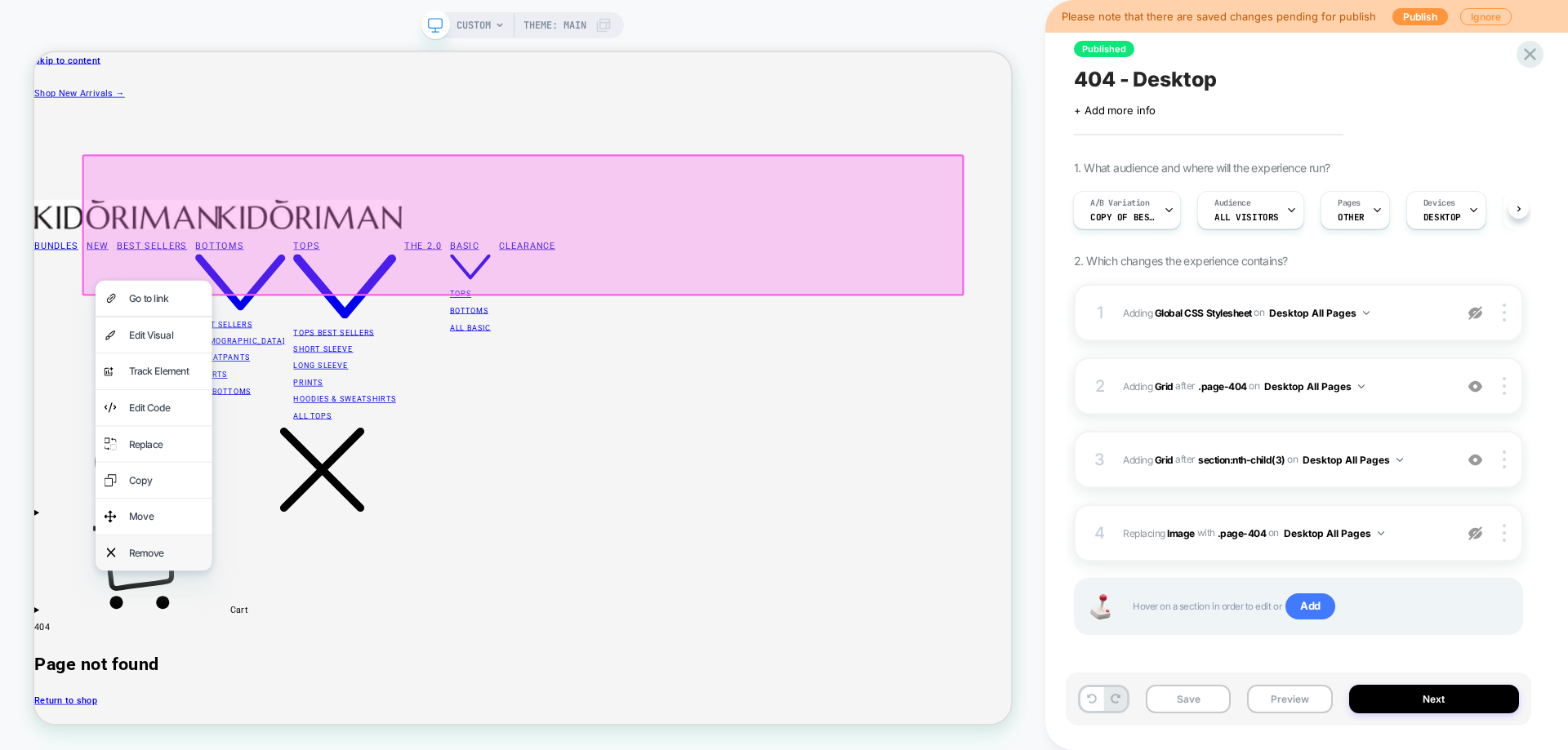
click at [159, 713] on div "Remove" at bounding box center [194, 720] width 155 height 48
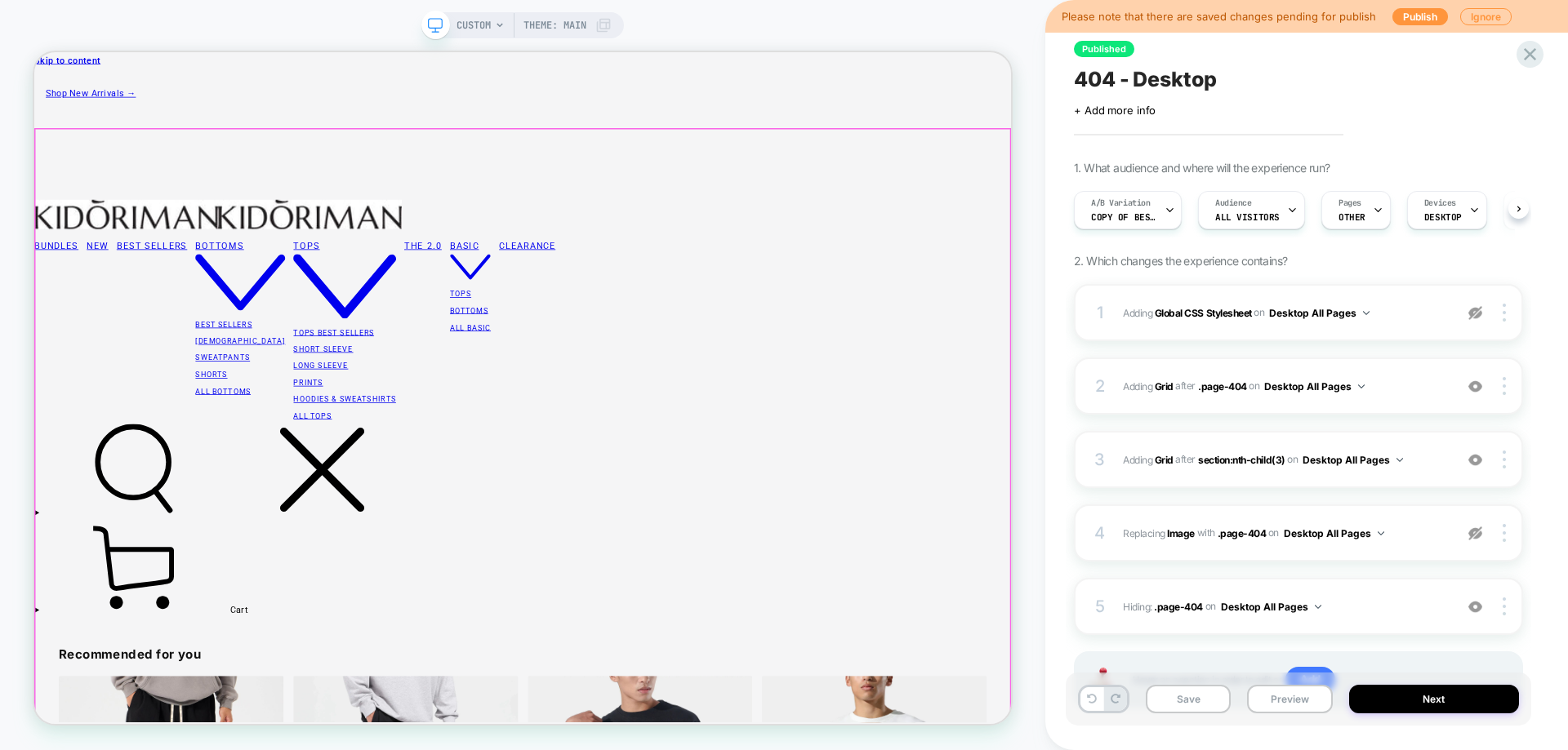
scroll to position [0, 1]
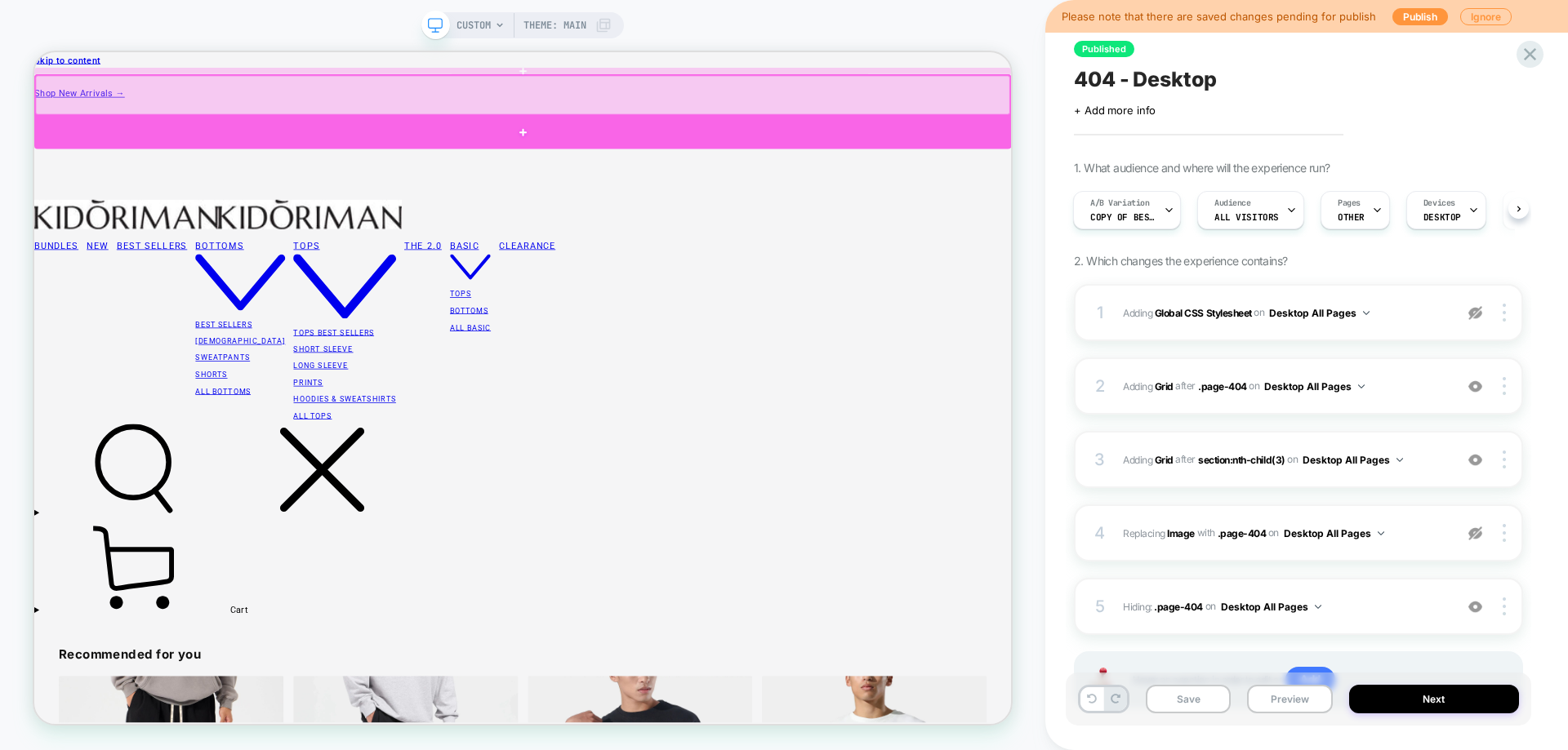
click at [71, 145] on div at bounding box center [685, 159] width 1302 height 44
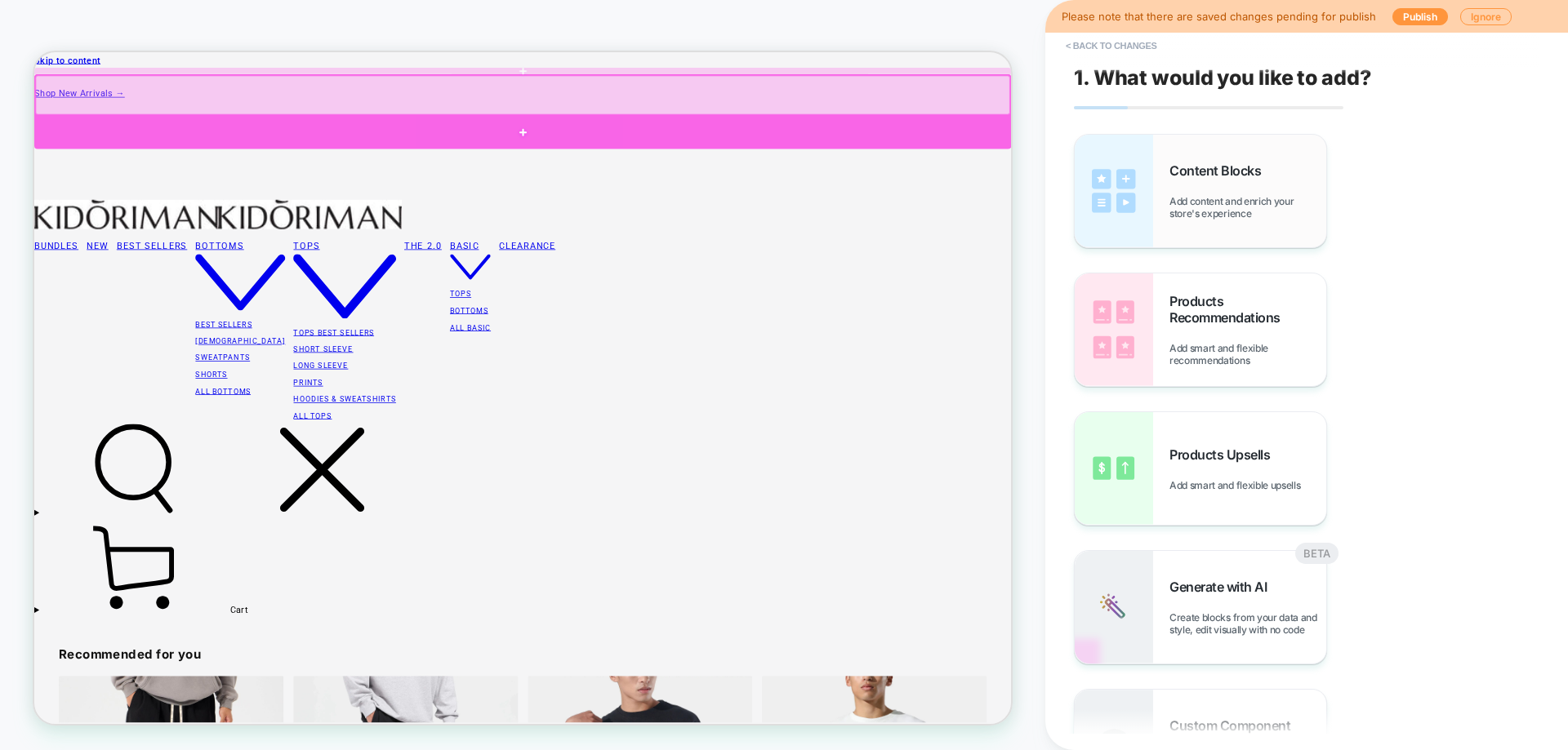
click at [1234, 225] on div "Content Blocks Add content and enrich your store's experience" at bounding box center [1200, 190] width 251 height 113
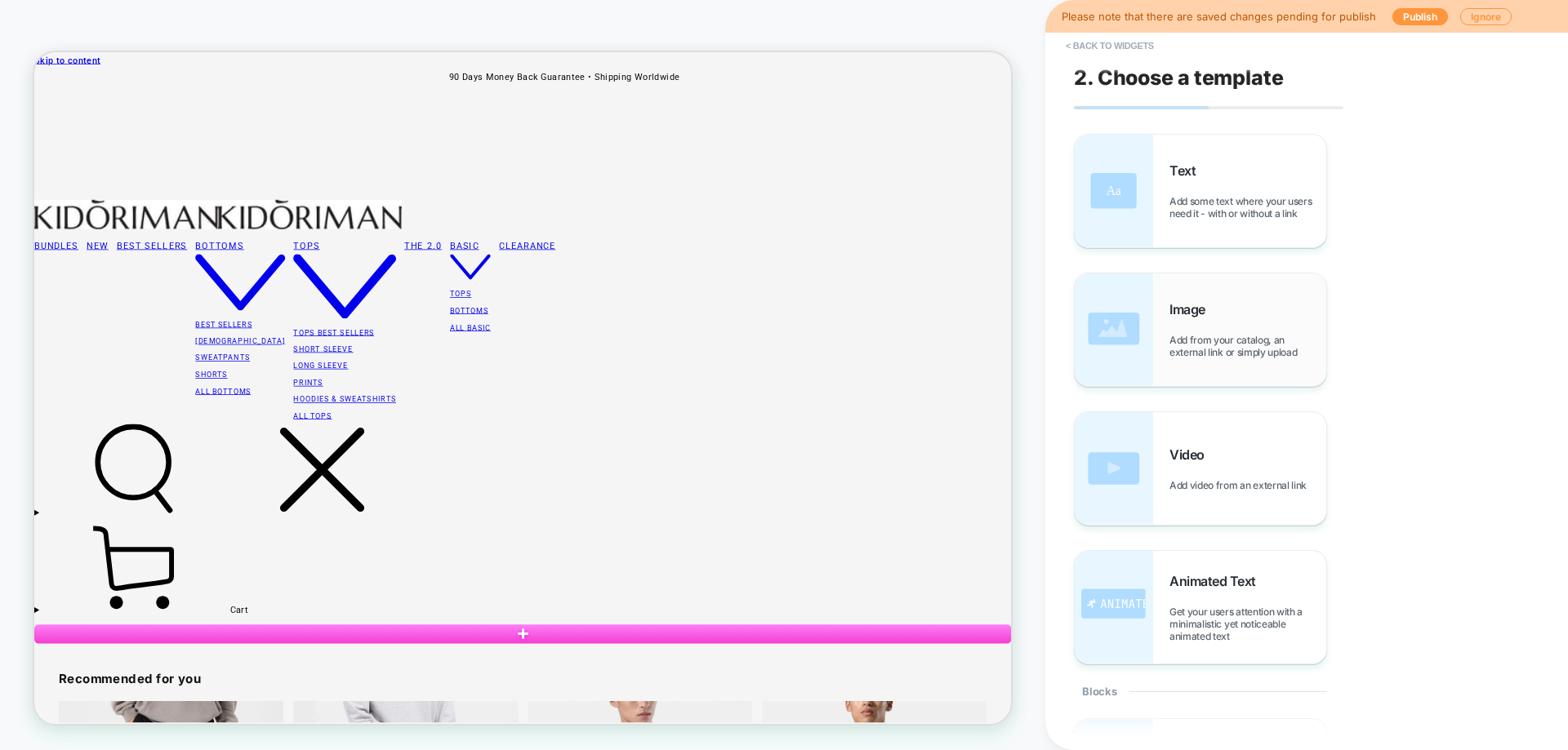
click at [1236, 319] on div "Image Add from your catalog, an external link or simply upload" at bounding box center [1248, 330] width 157 height 57
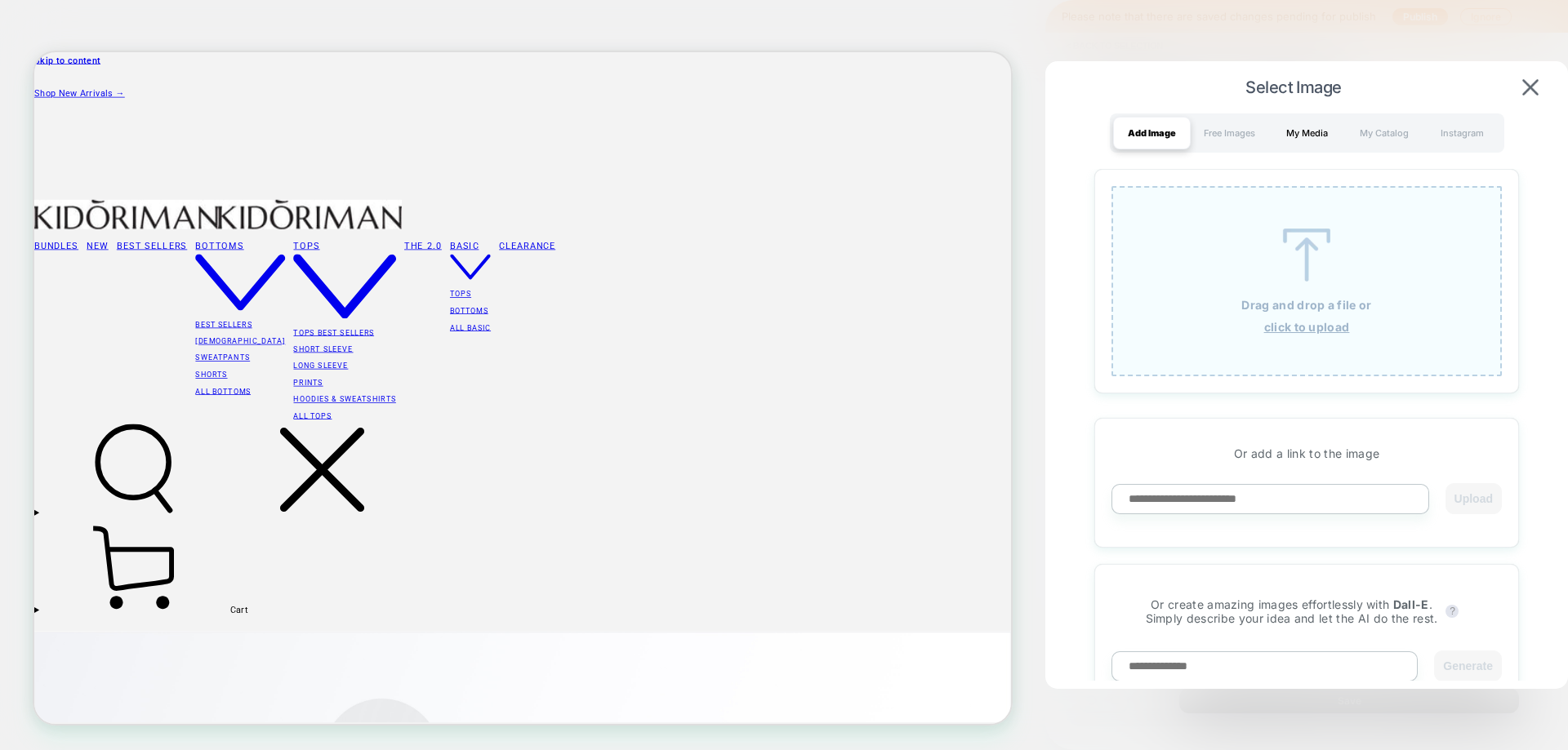
click at [1324, 139] on div "My Media" at bounding box center [1307, 133] width 78 height 33
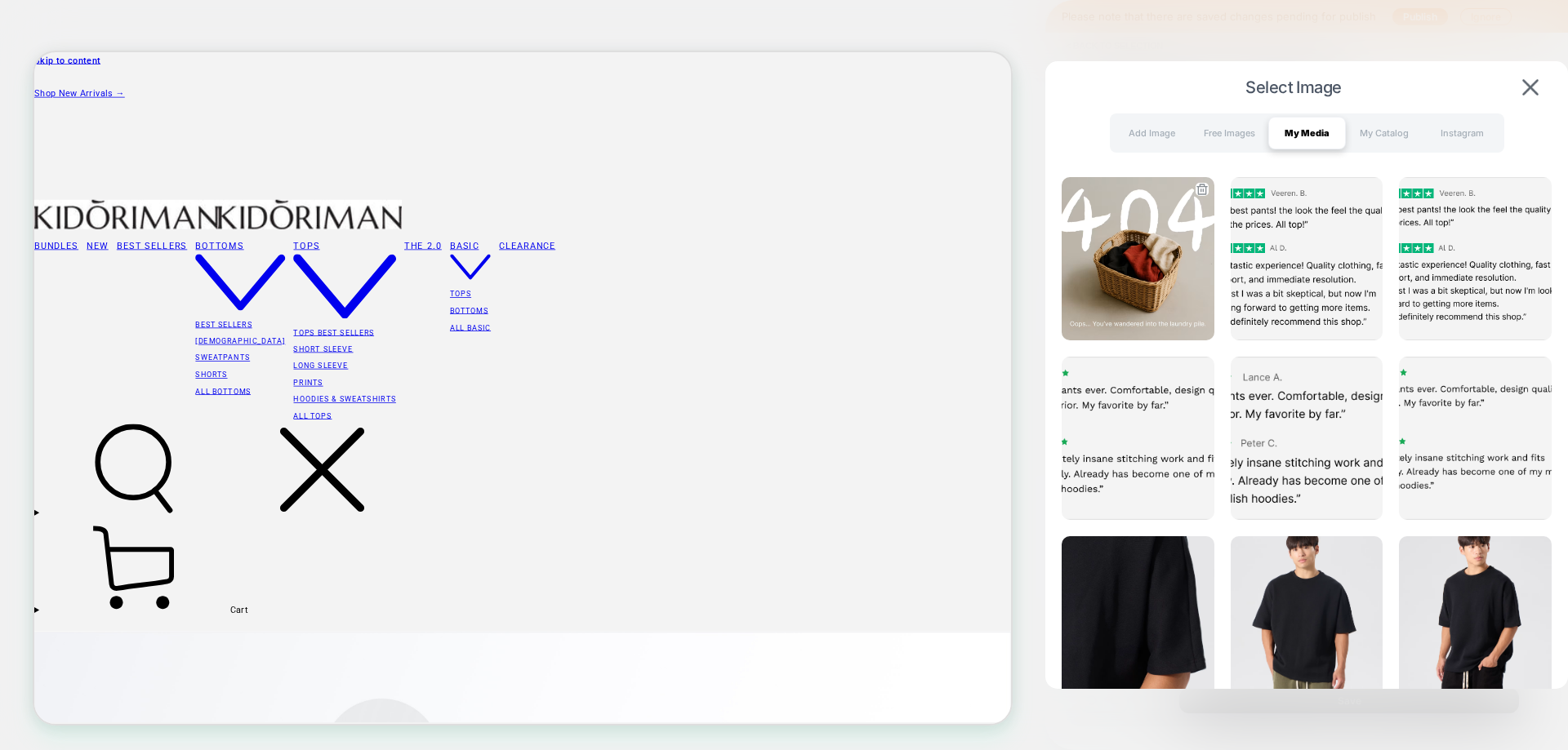
click at [1183, 235] on img at bounding box center [1138, 258] width 153 height 163
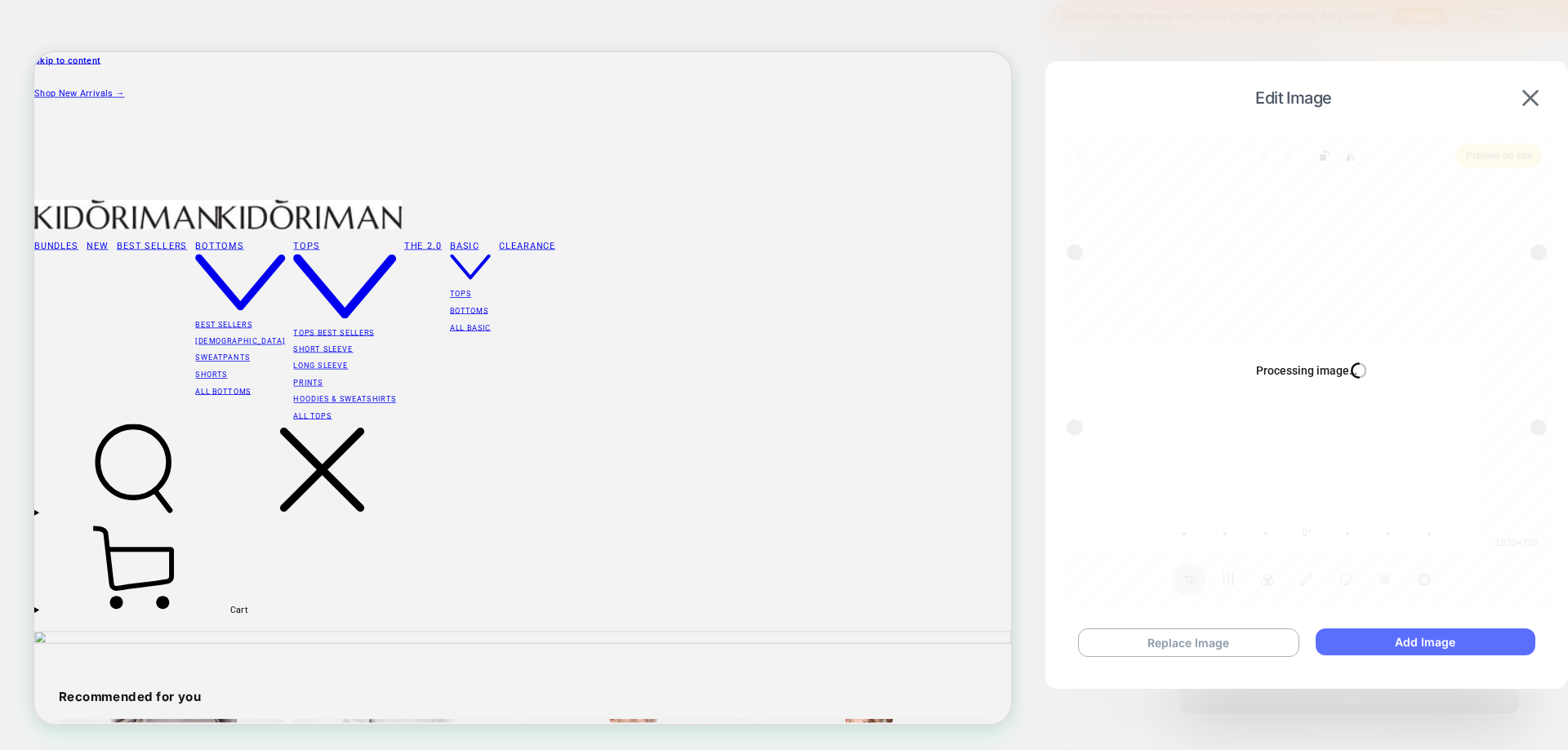
click at [1408, 635] on button "Add Image" at bounding box center [1425, 642] width 220 height 27
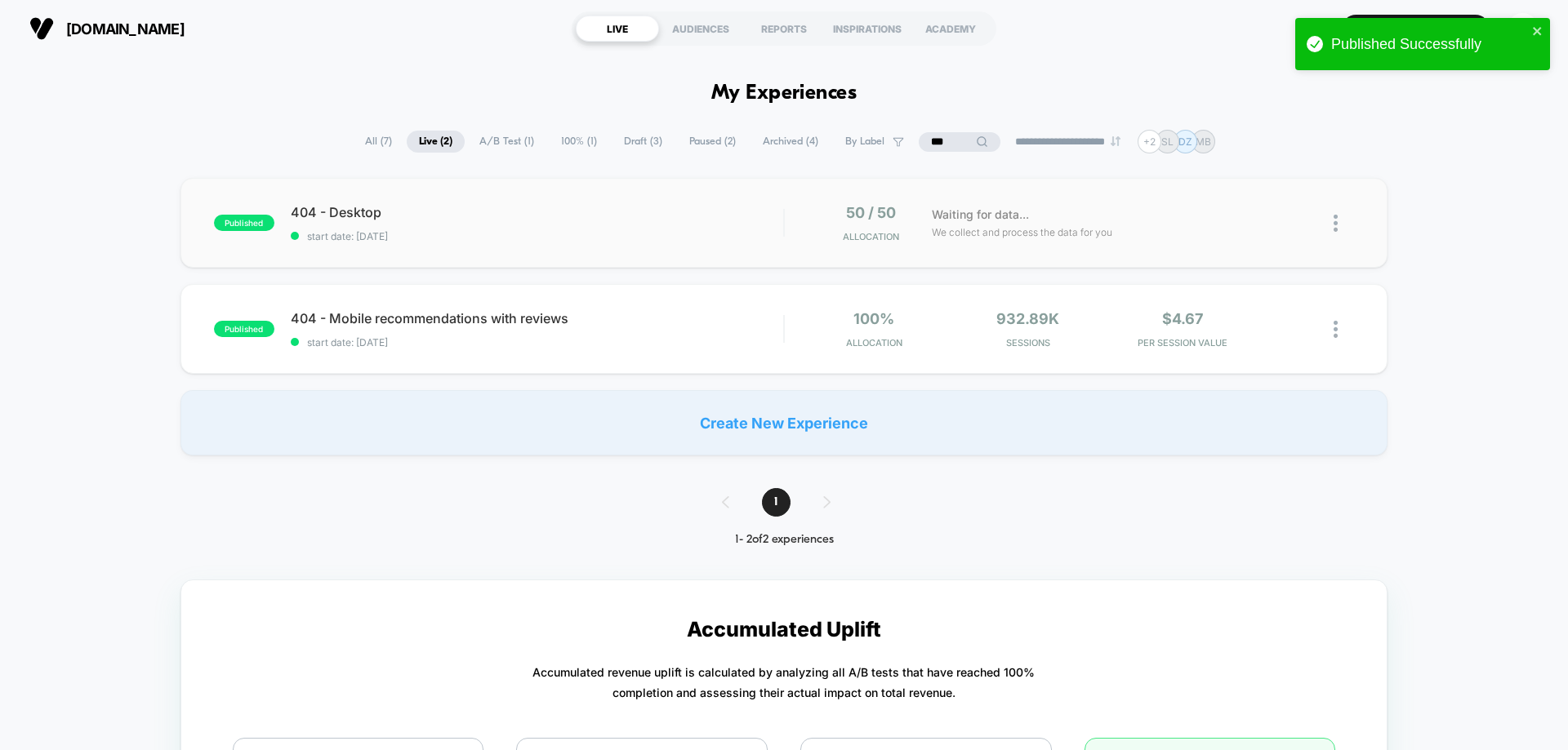
click at [1334, 222] on img at bounding box center [1335, 223] width 4 height 18
click at [1251, 237] on div "Preview Link" at bounding box center [1252, 242] width 147 height 37
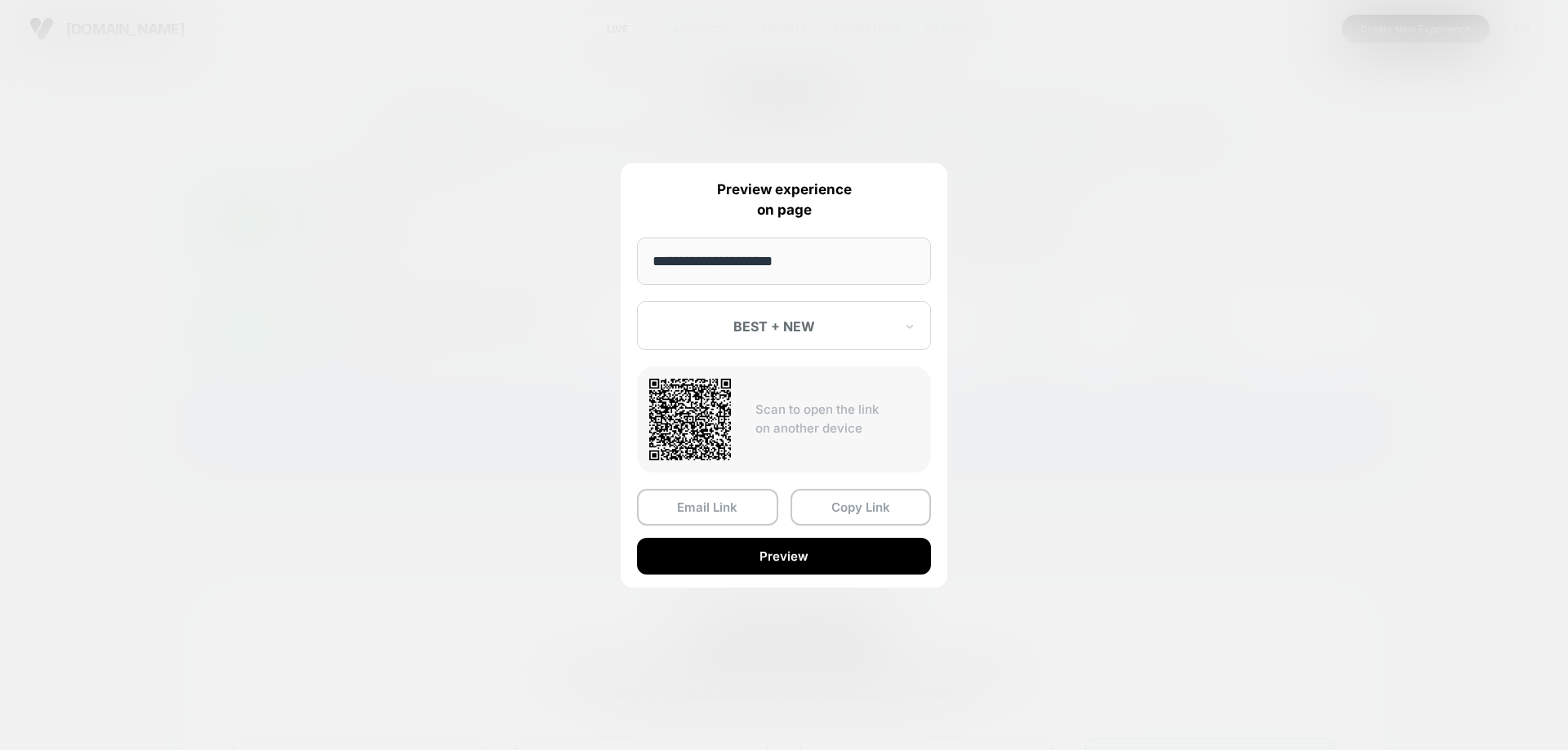
click at [821, 326] on div at bounding box center [774, 327] width 240 height 17
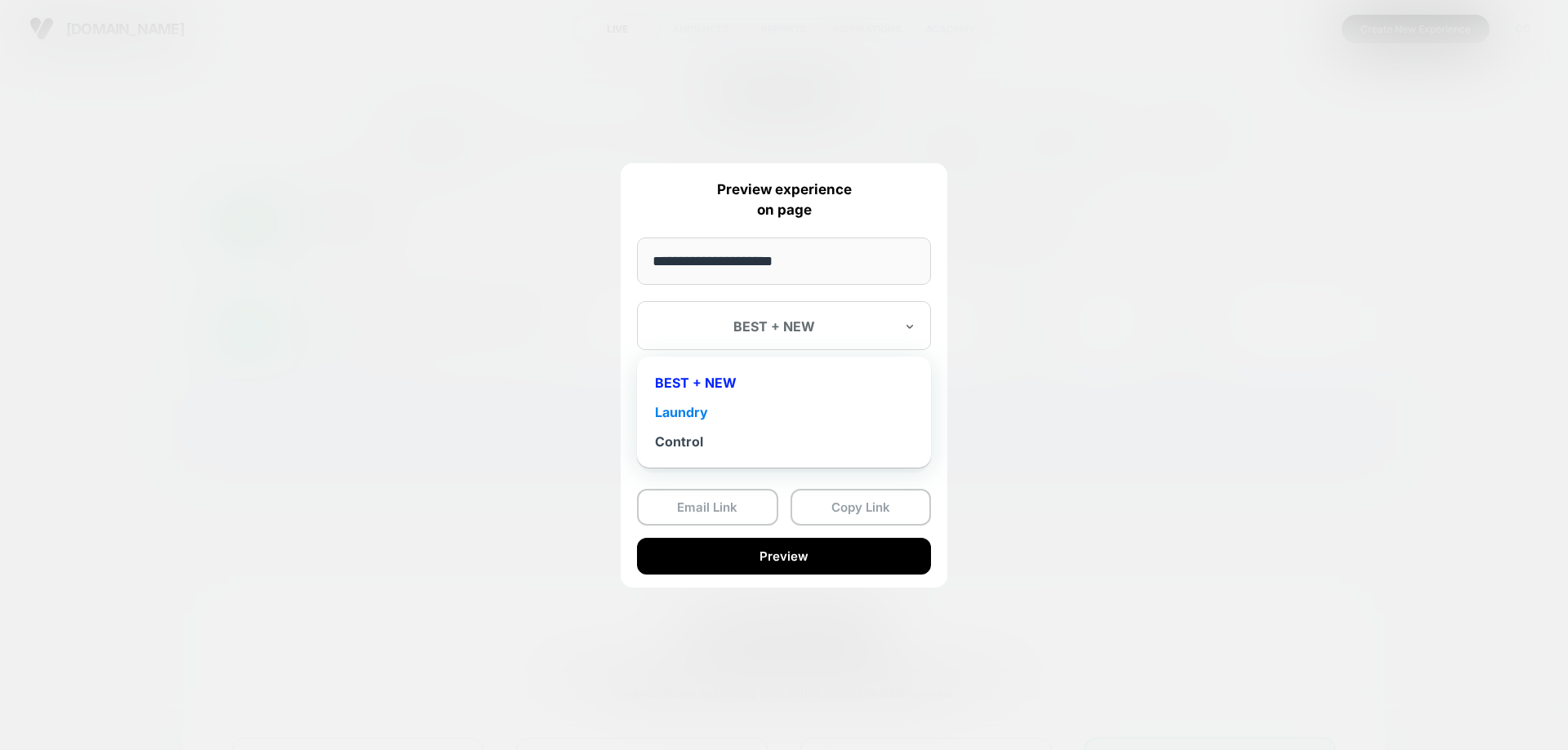
click at [822, 413] on div "Laundry" at bounding box center [784, 412] width 277 height 29
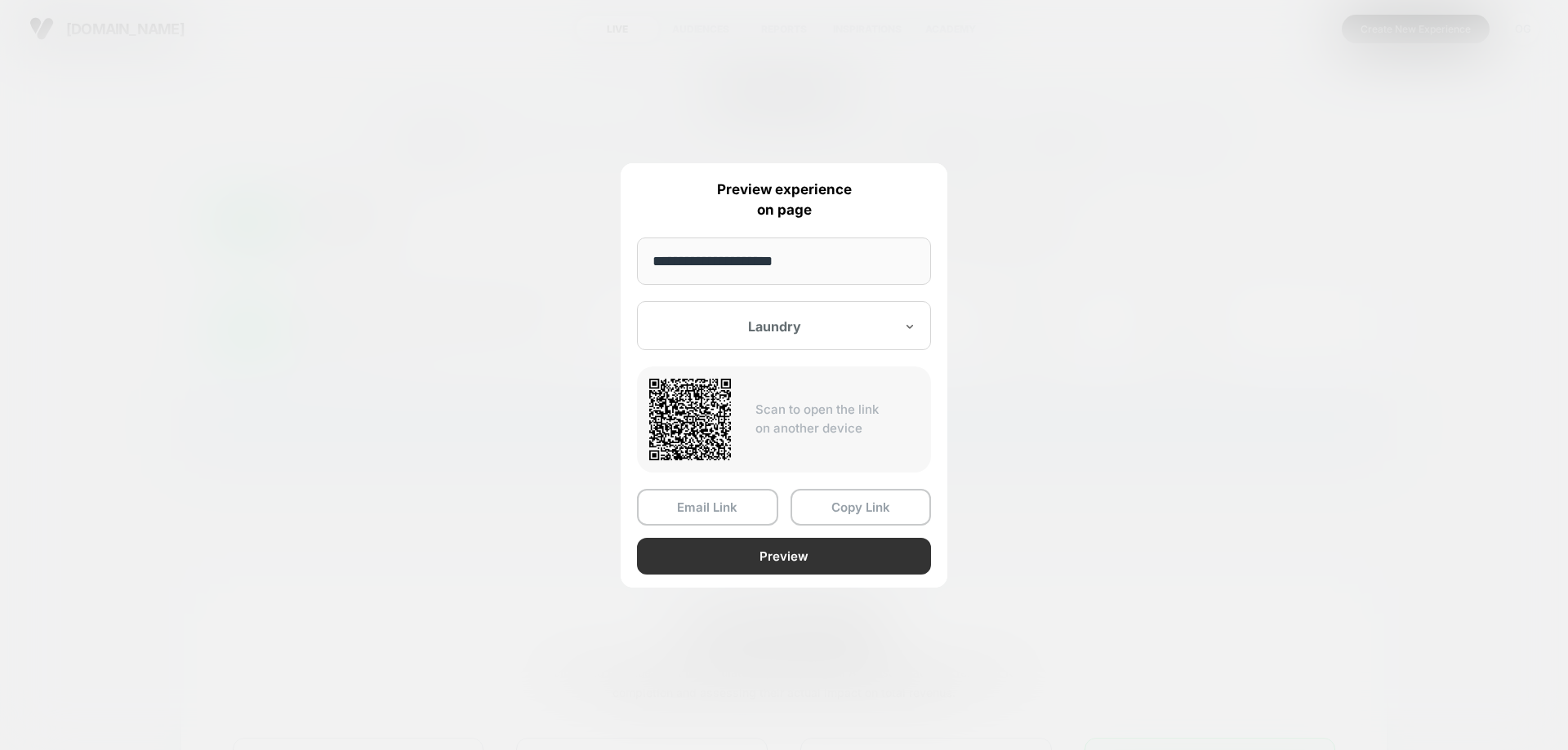
click at [819, 563] on button "Preview" at bounding box center [784, 556] width 294 height 37
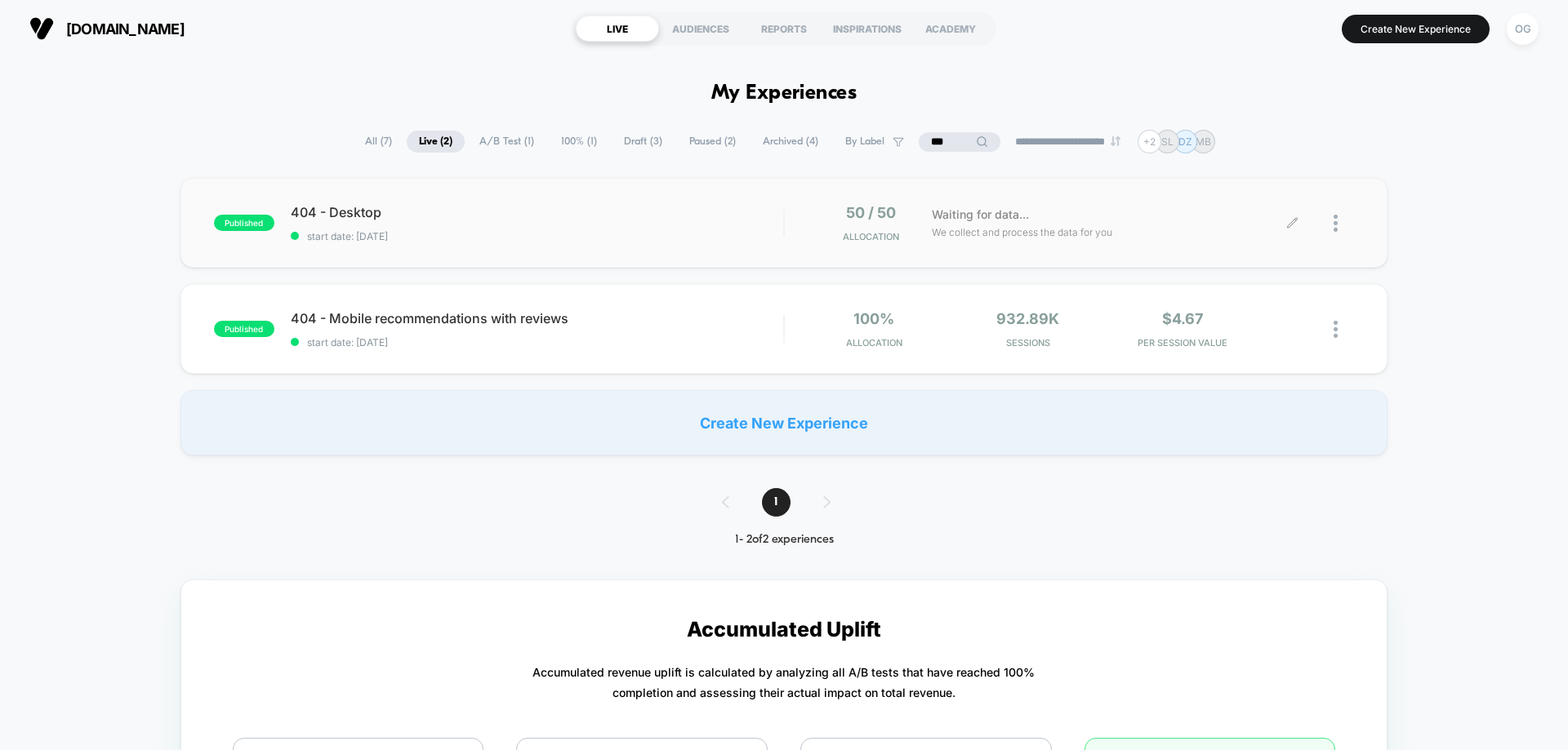
click at [657, 246] on div "published 404 - Desktop start date: 10/9/2025 50 / 50 Allocation Waiting for da…" at bounding box center [784, 223] width 1207 height 90
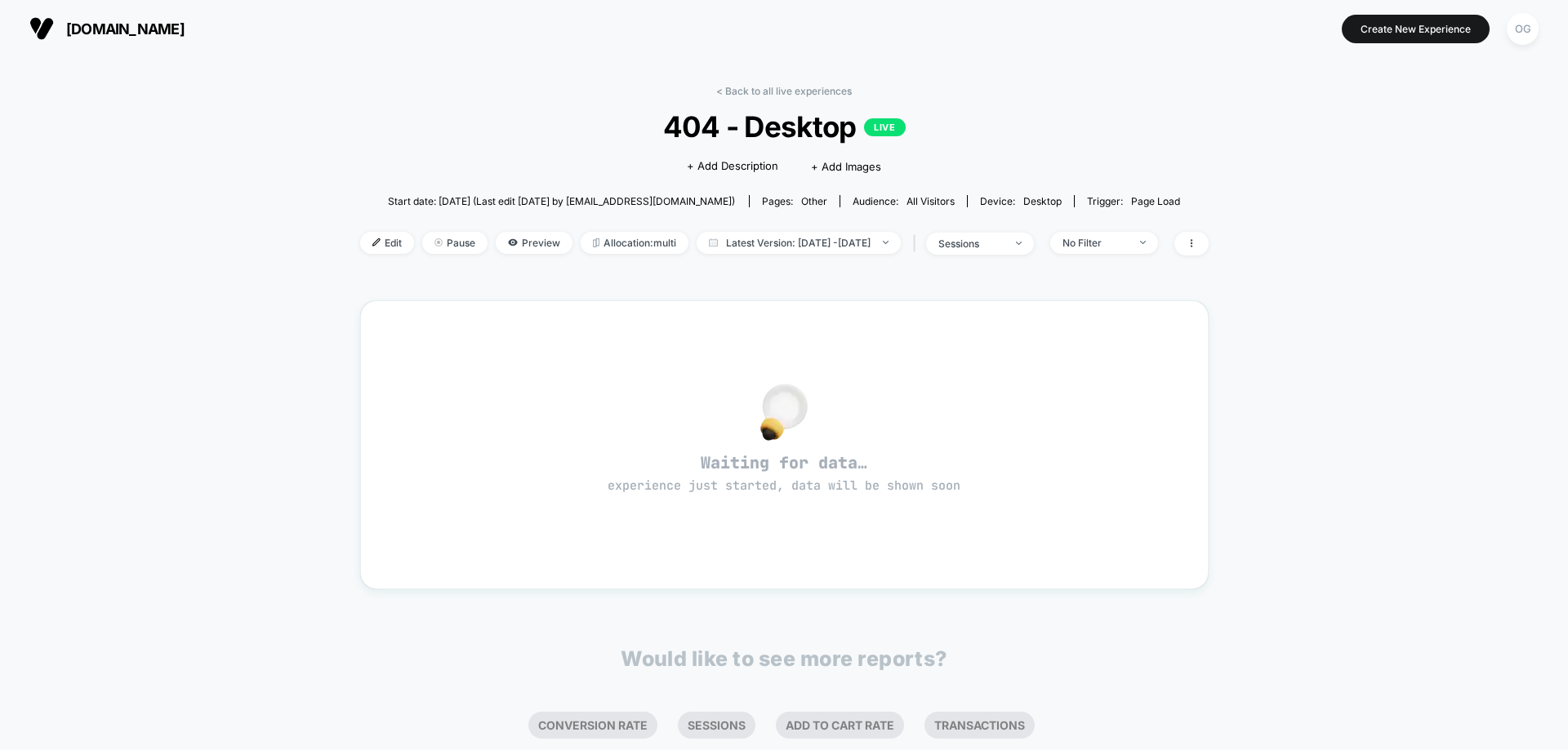
click at [376, 230] on div "< Back to all live experiences 404 - Desktop LIVE Click to edit experience deta…" at bounding box center [784, 180] width 849 height 191
click at [374, 232] on span "Edit" at bounding box center [387, 243] width 54 height 22
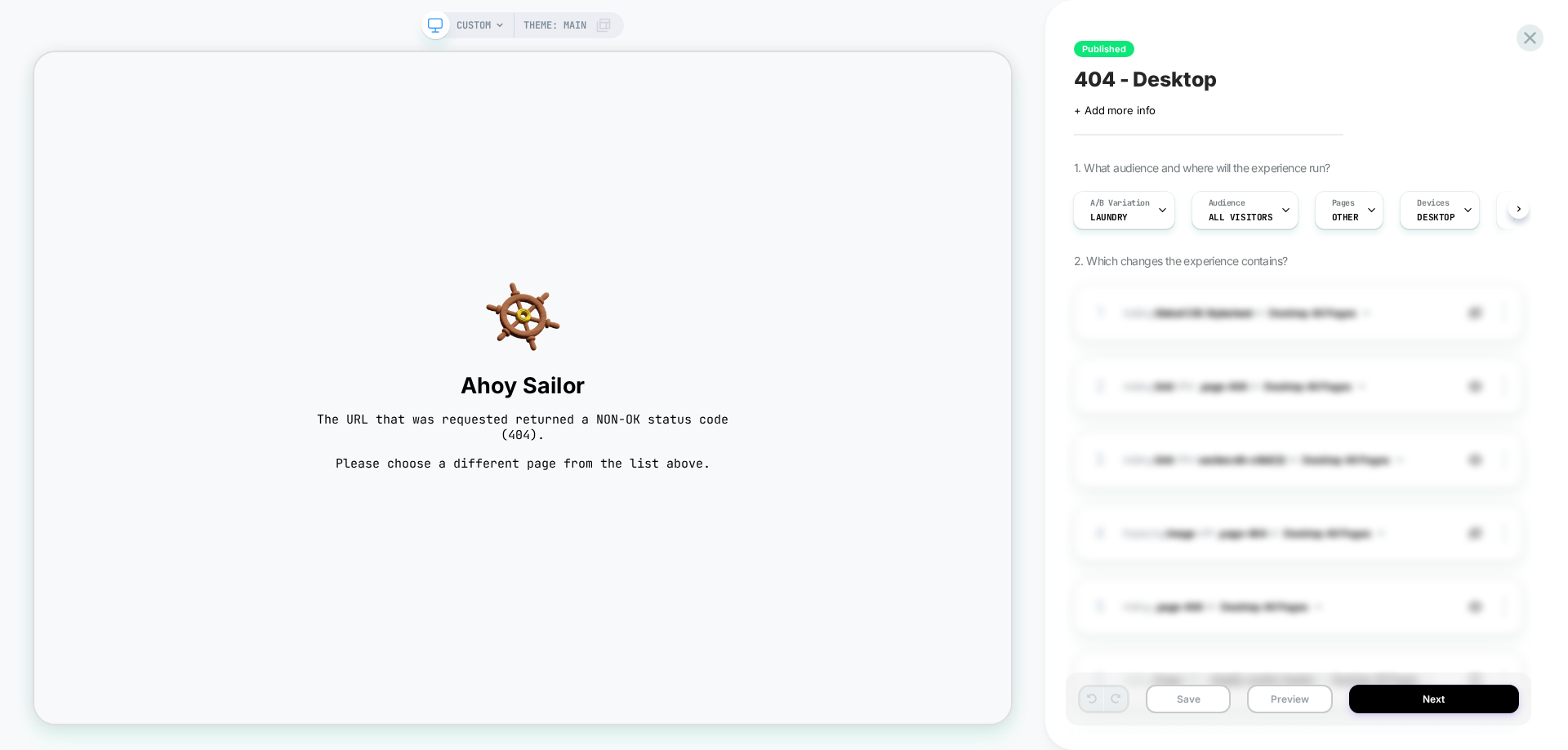
click at [499, 18] on div "CUSTOM Theme: MAIN" at bounding box center [534, 25] width 155 height 26
click at [484, 29] on span "CUSTOM" at bounding box center [473, 25] width 34 height 26
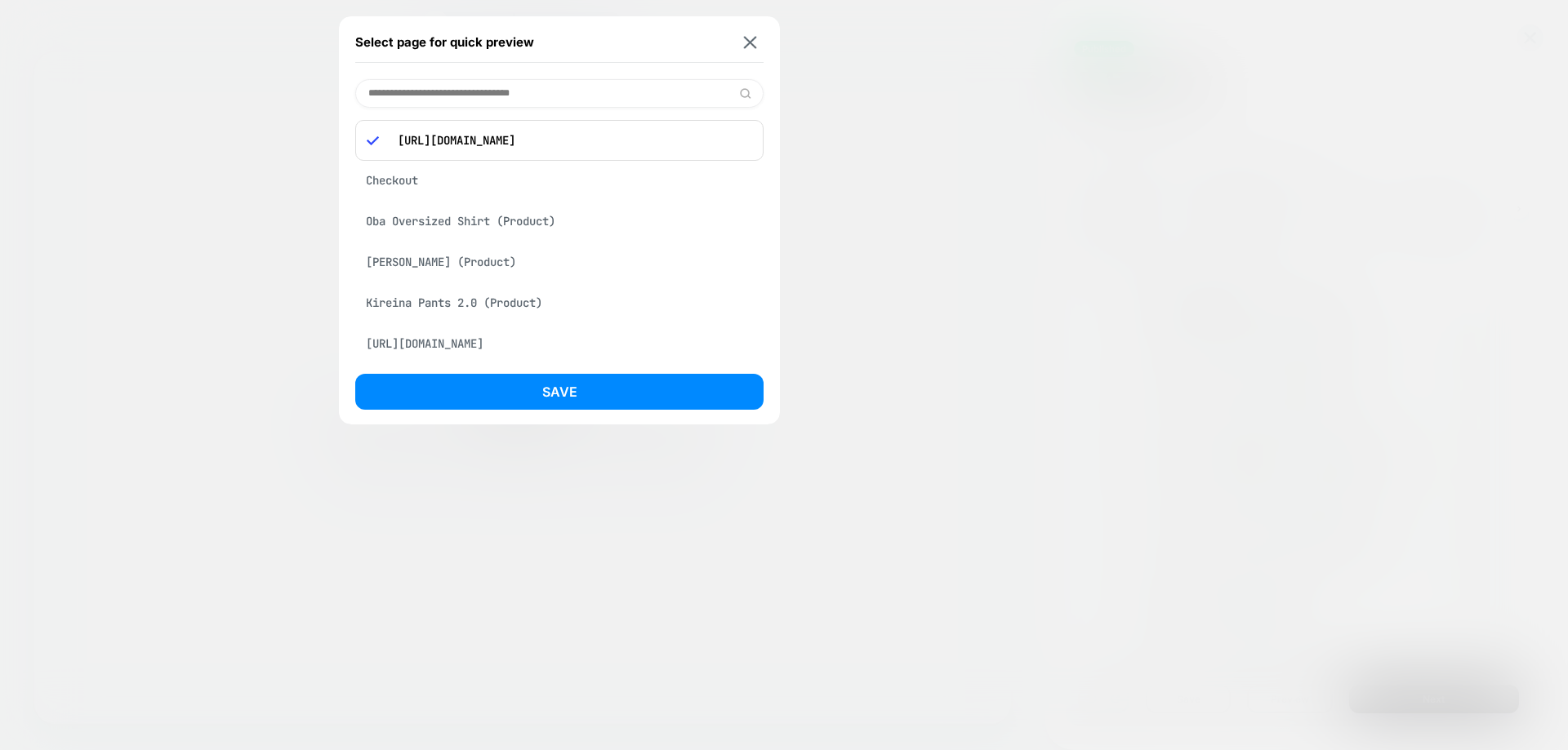
click at [466, 126] on div "https://kidoriman.com/gfhfddf" at bounding box center [559, 140] width 408 height 41
copy p "https://kidoriman.com/gfhfddf"
click at [520, 80] on input at bounding box center [559, 94] width 408 height 28
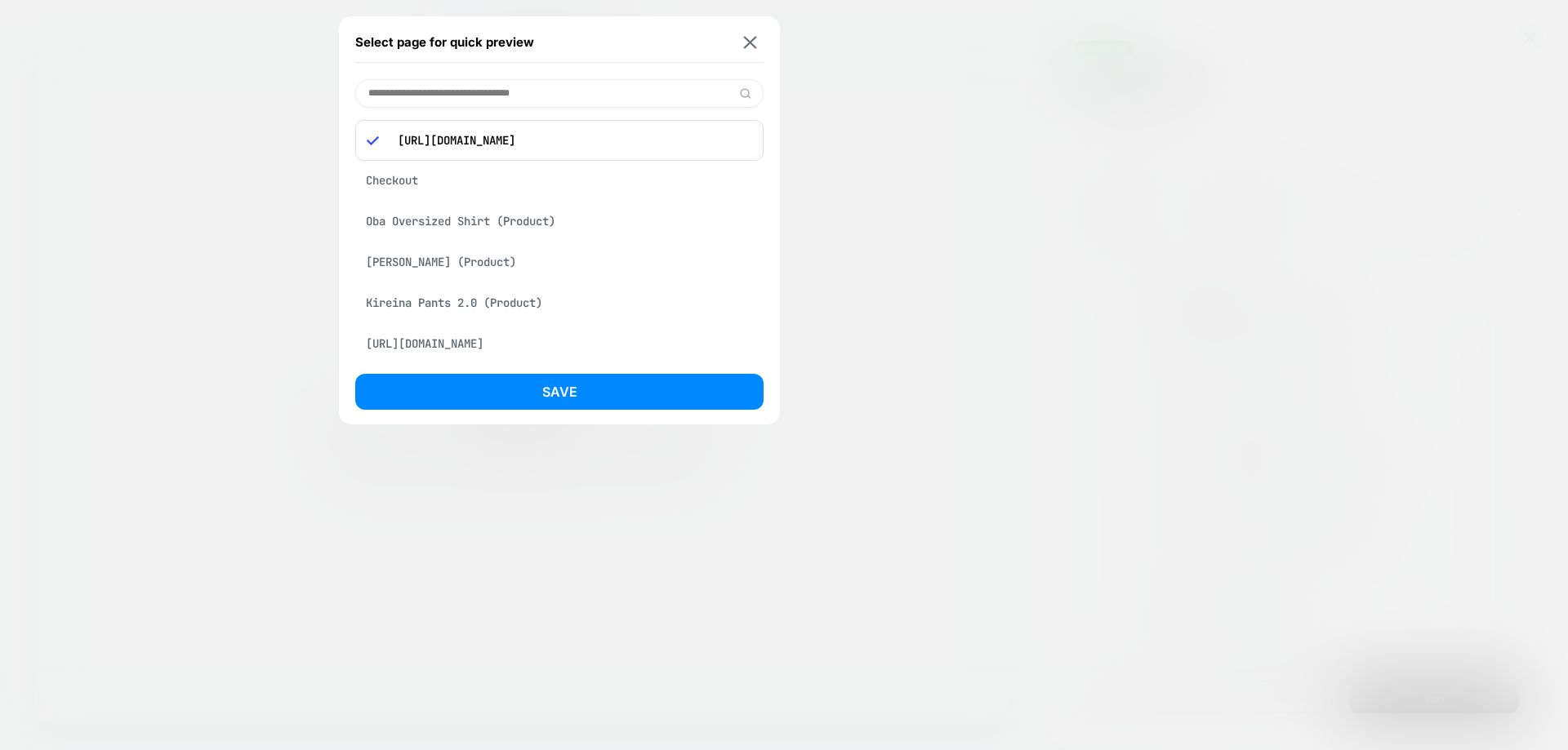
paste input "**********"
type input "**********"
click at [552, 387] on button "Save" at bounding box center [559, 392] width 408 height 36
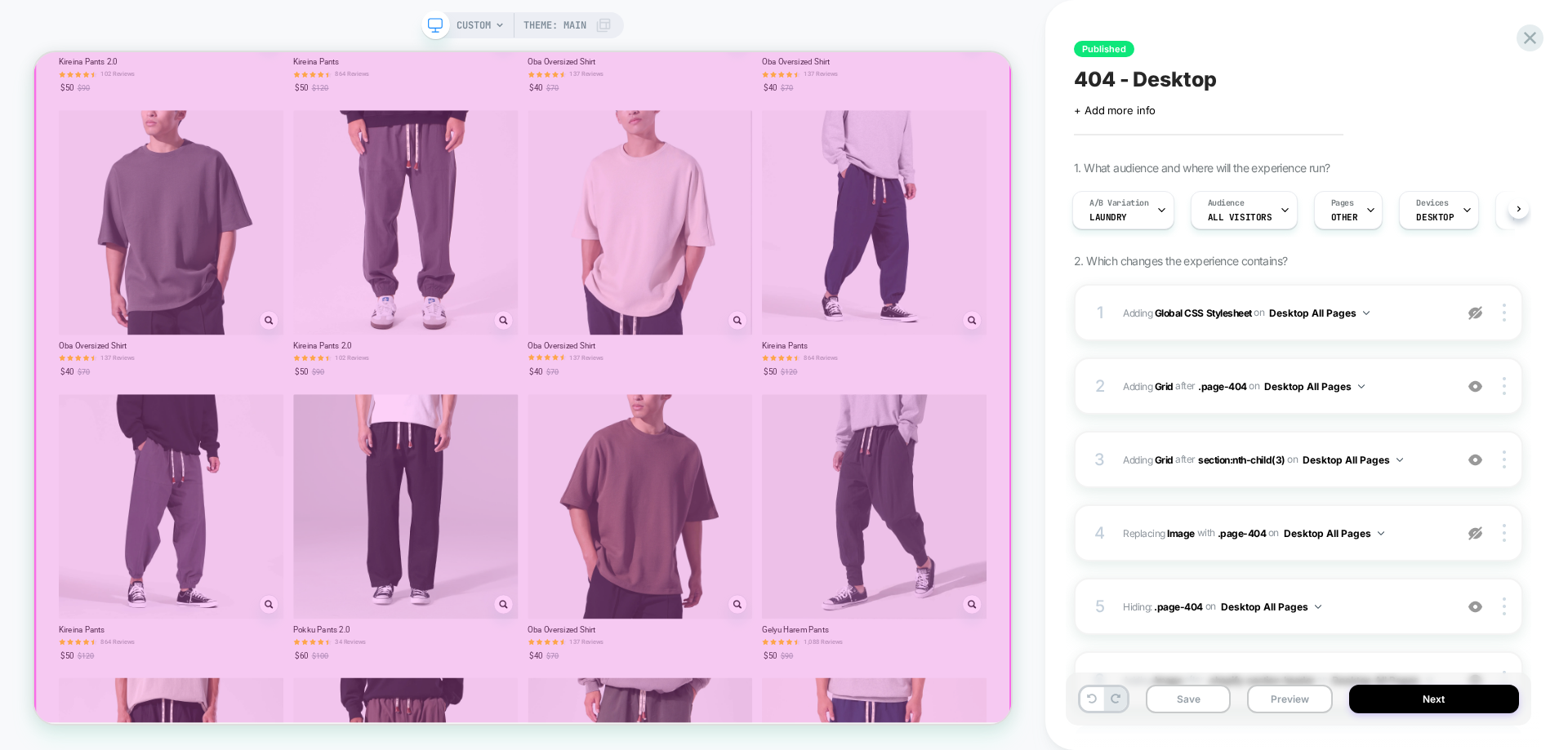
scroll to position [2449, 0]
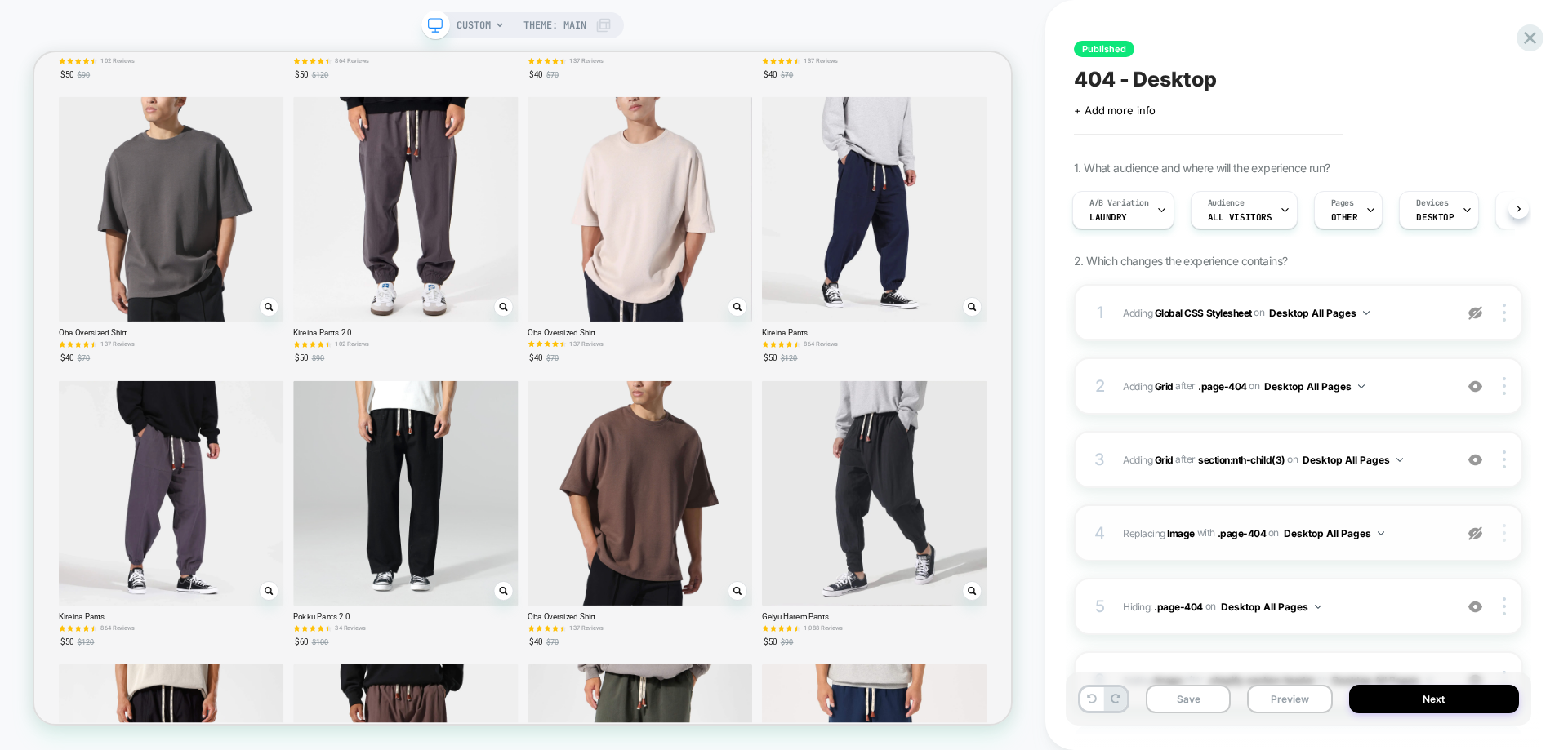
click at [1506, 527] on div at bounding box center [1506, 534] width 31 height 18
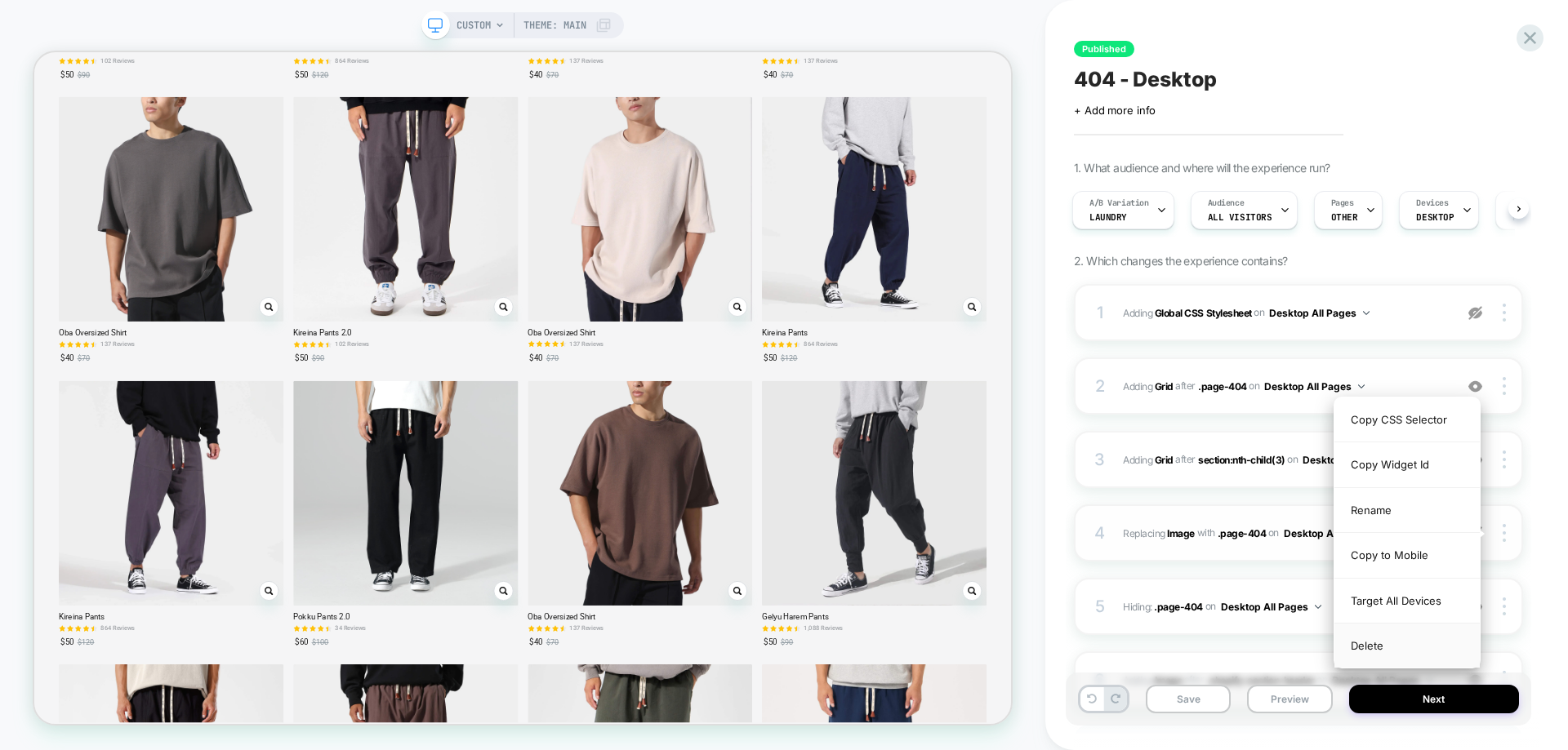
click at [1398, 646] on div "Delete" at bounding box center [1407, 646] width 145 height 44
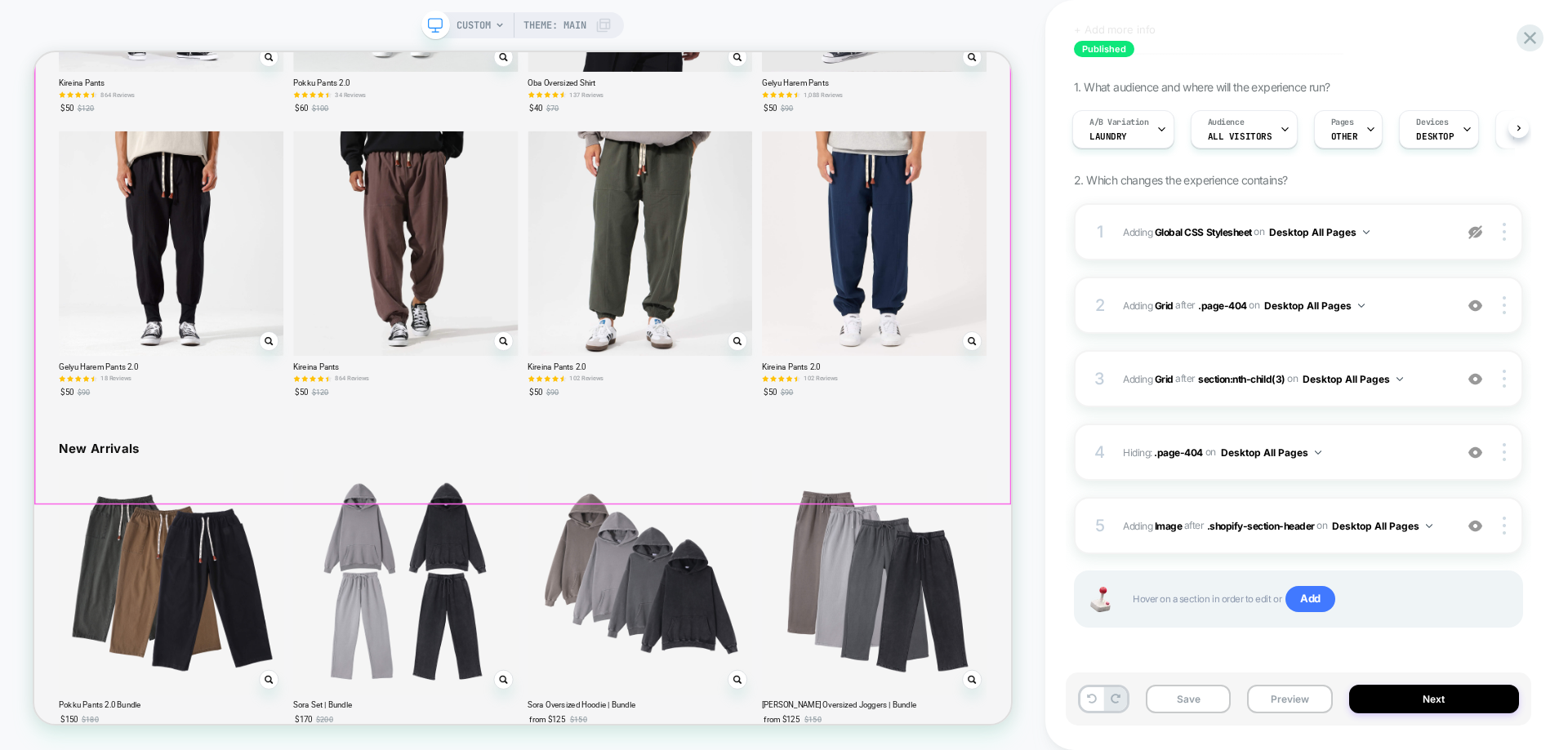
scroll to position [2539, 0]
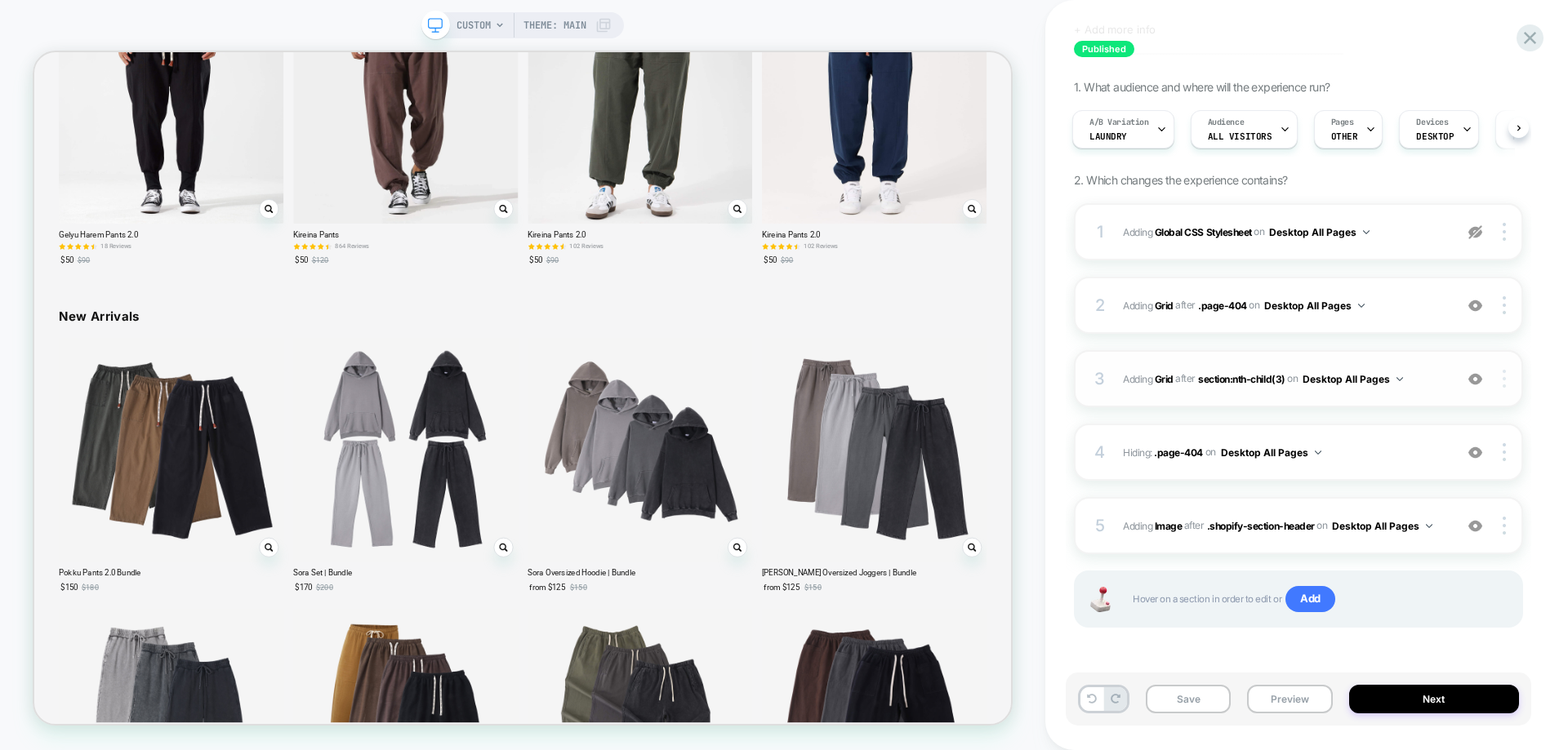
click at [1503, 380] on img at bounding box center [1505, 379] width 3 height 18
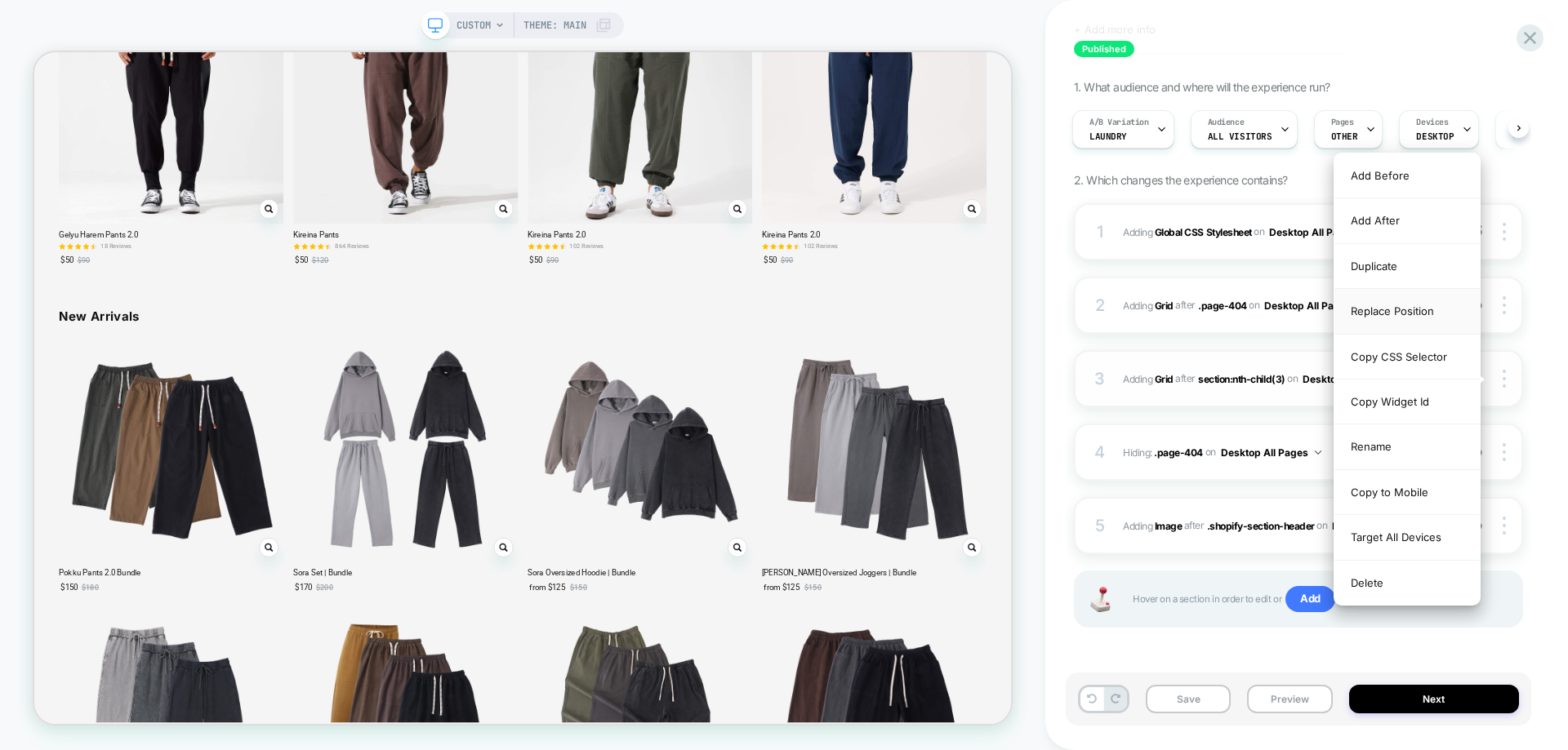
click at [1388, 308] on div "Replace Position" at bounding box center [1407, 312] width 145 height 45
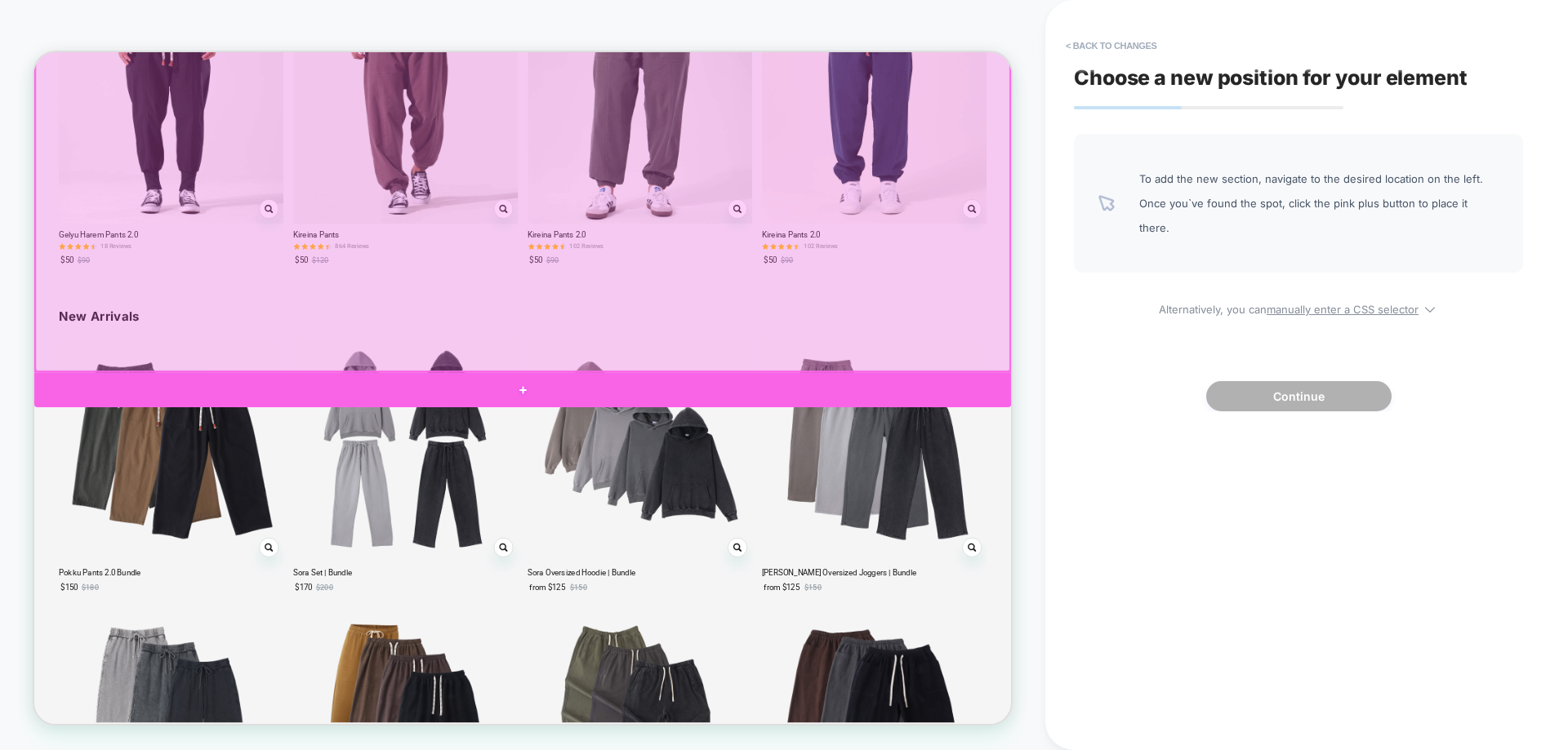
click at [702, 482] on div at bounding box center [685, 503] width 1302 height 48
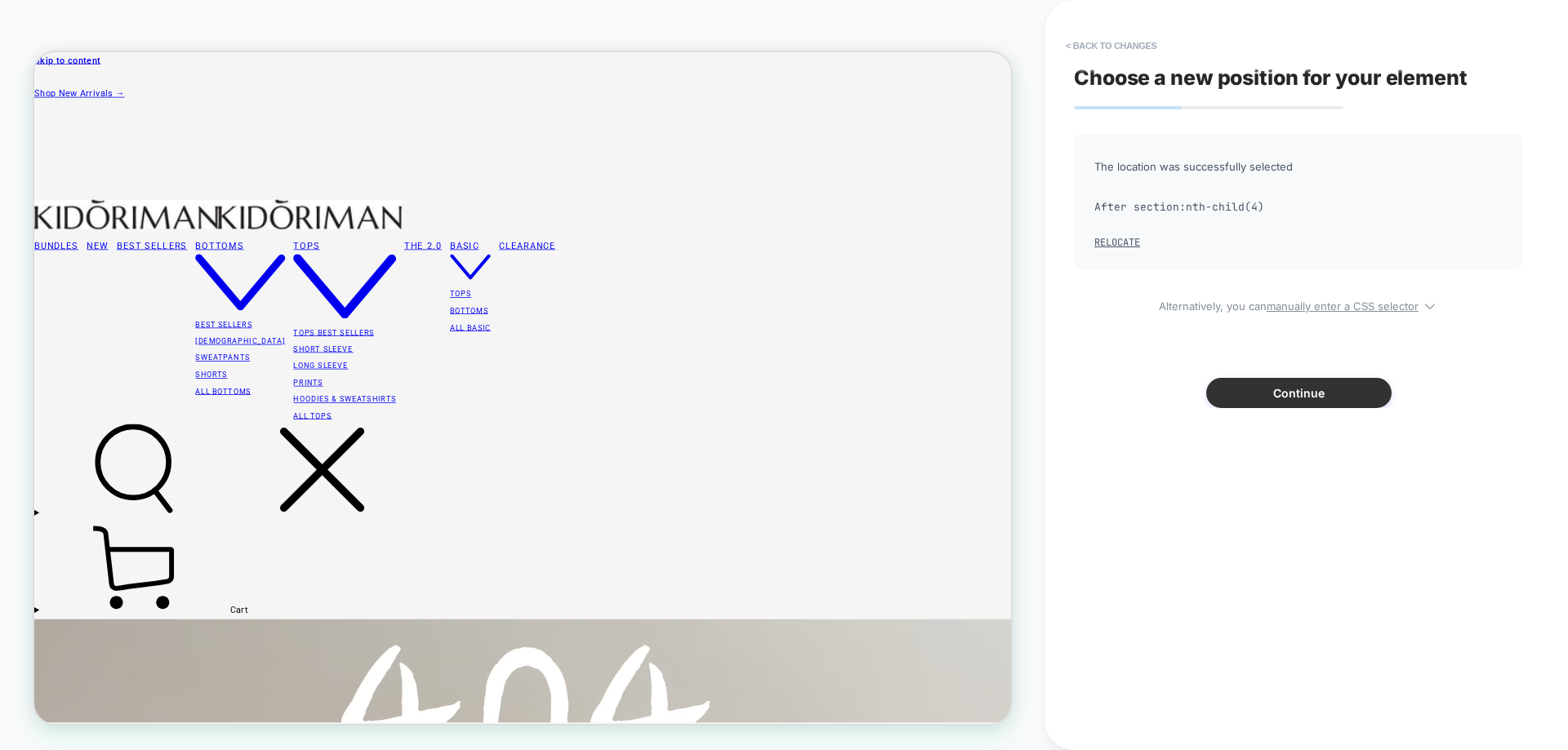
click at [1297, 403] on button "Continue" at bounding box center [1299, 393] width 185 height 30
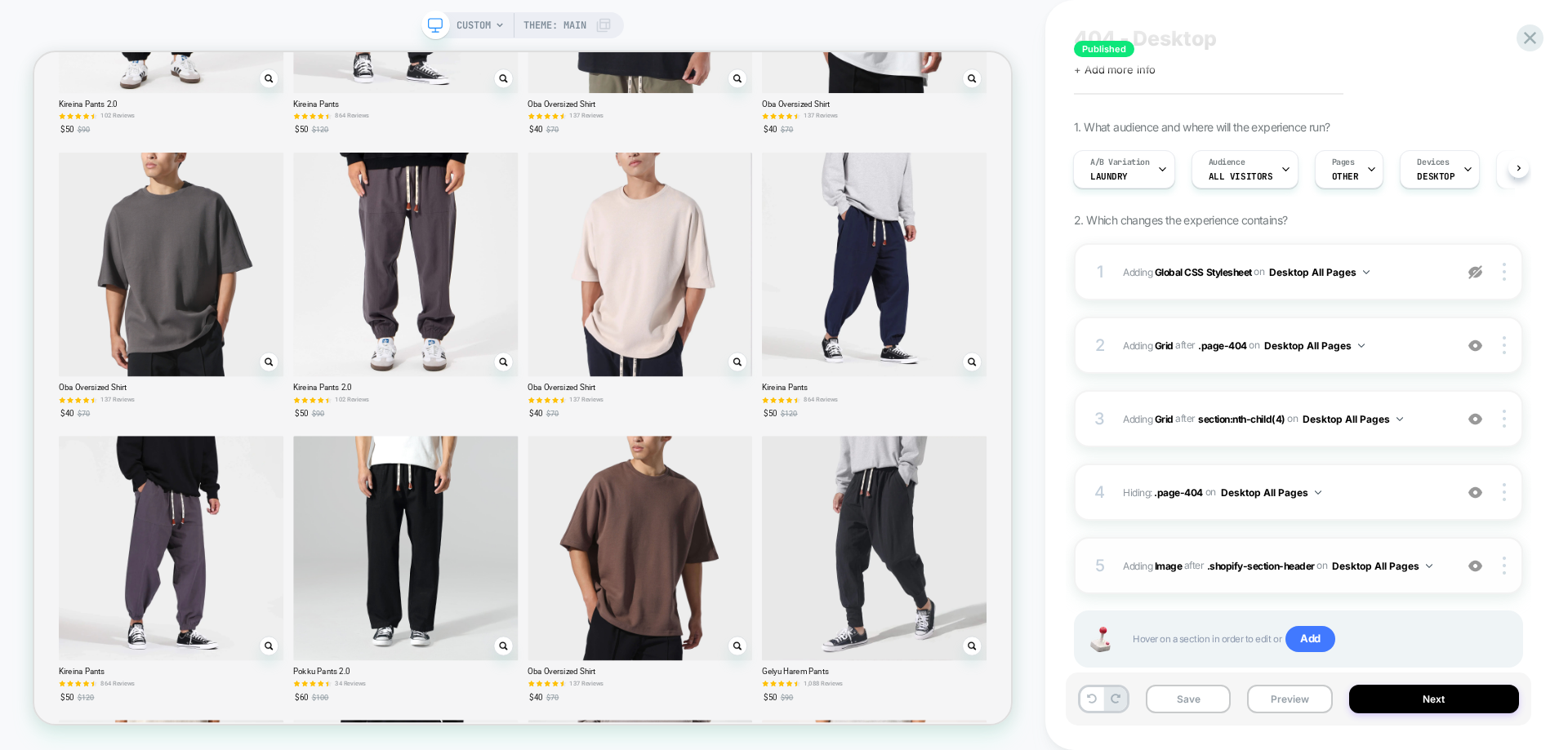
scroll to position [81, 0]
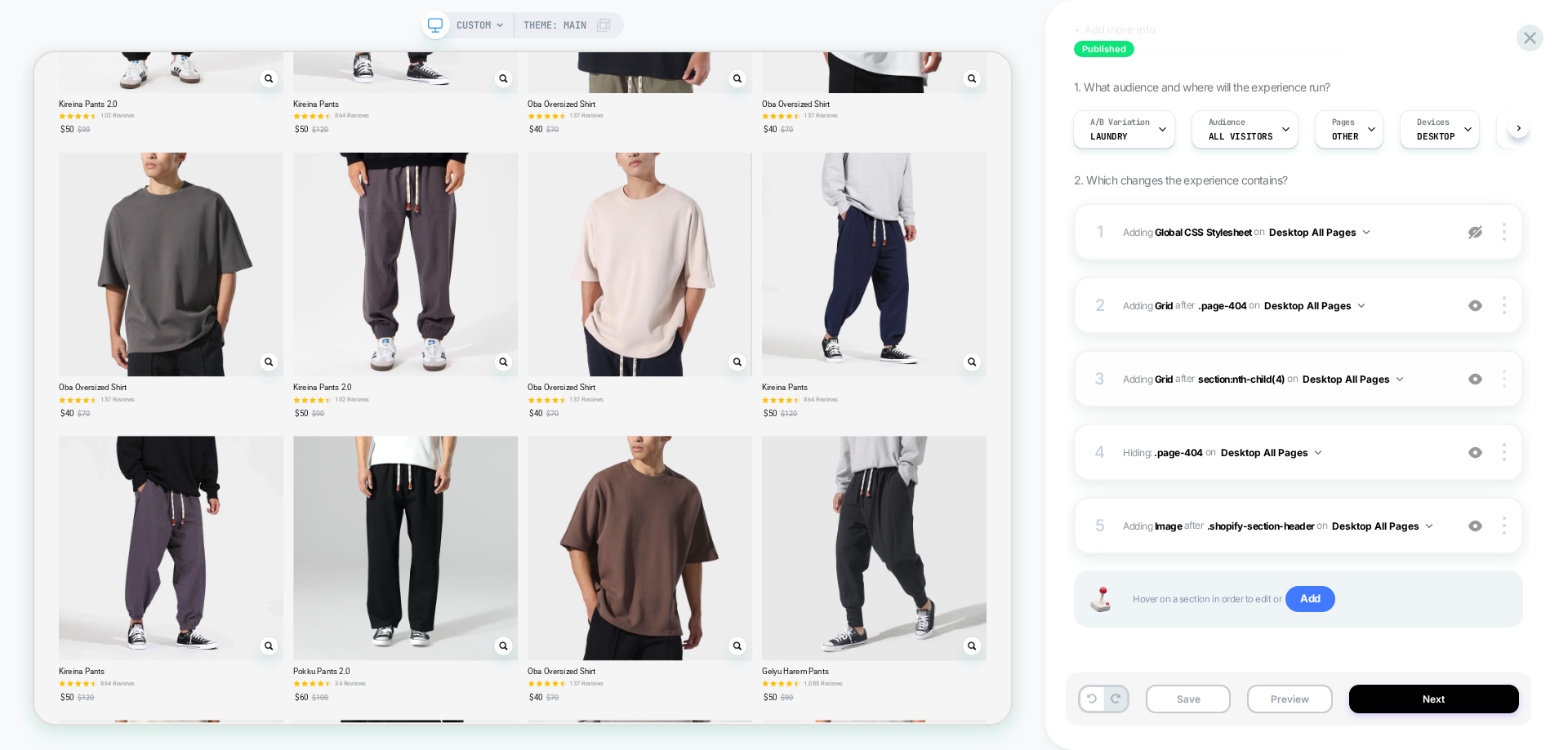
click at [1505, 374] on div at bounding box center [1506, 379] width 31 height 18
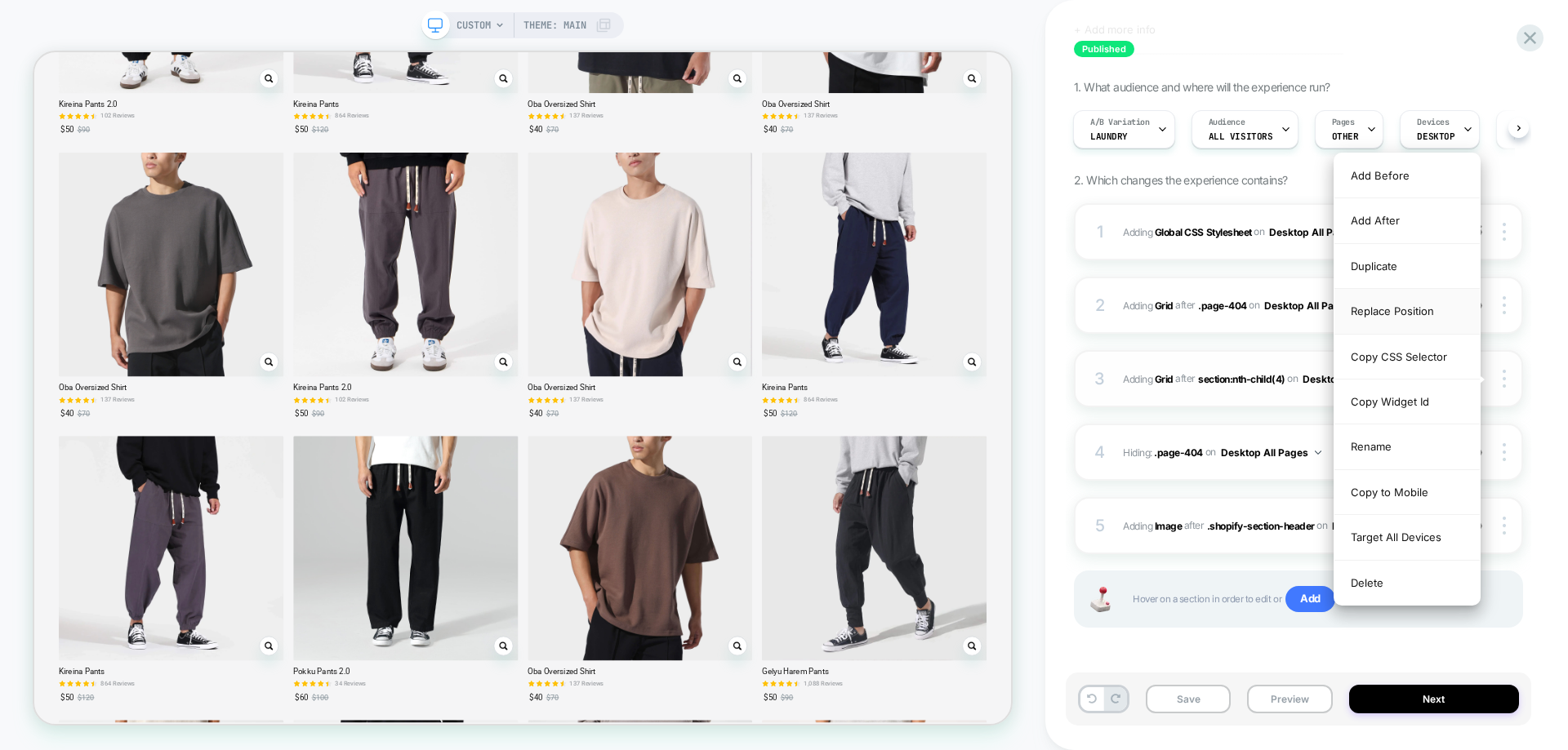
click at [1396, 308] on div "Replace Position" at bounding box center [1407, 312] width 145 height 45
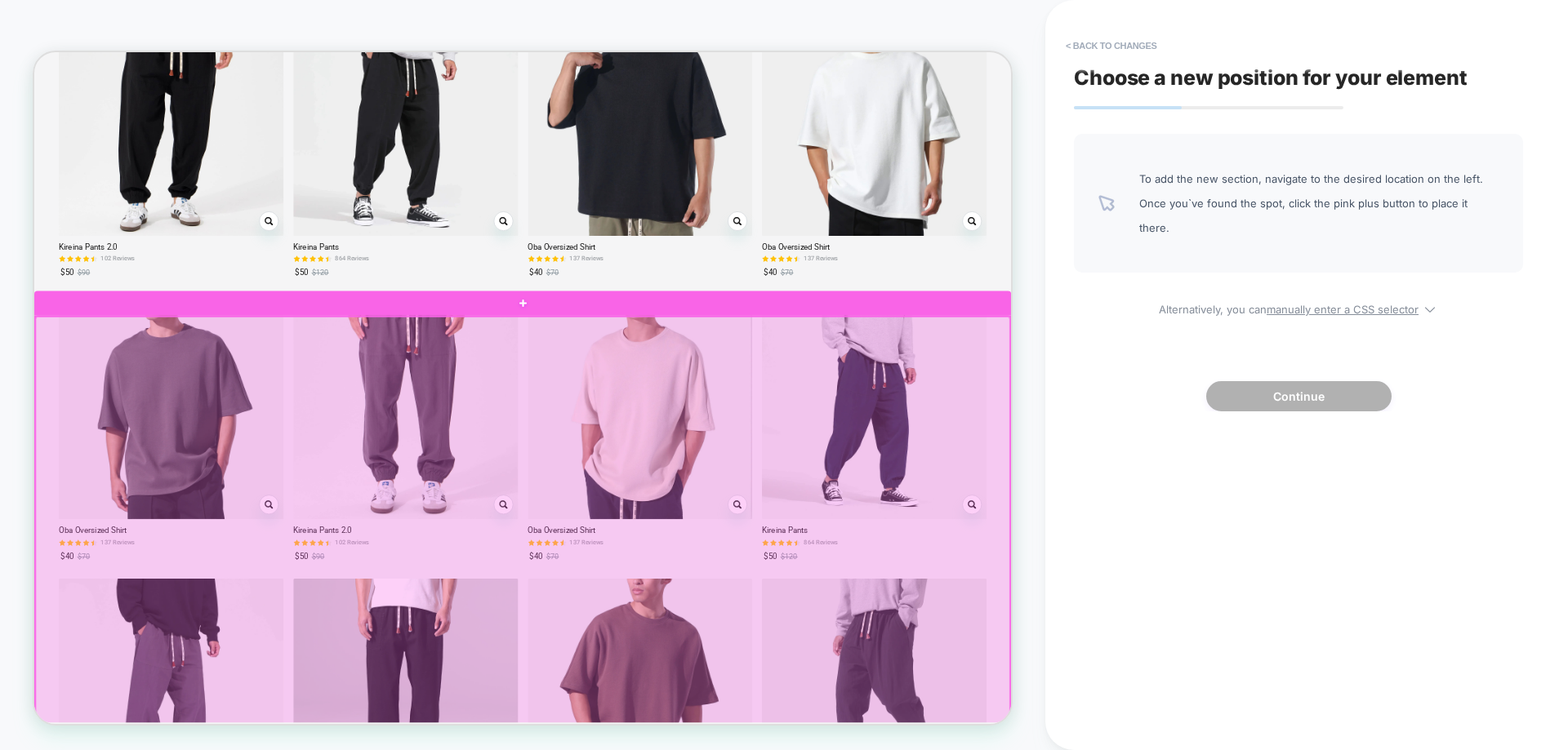
scroll to position [1546, 0]
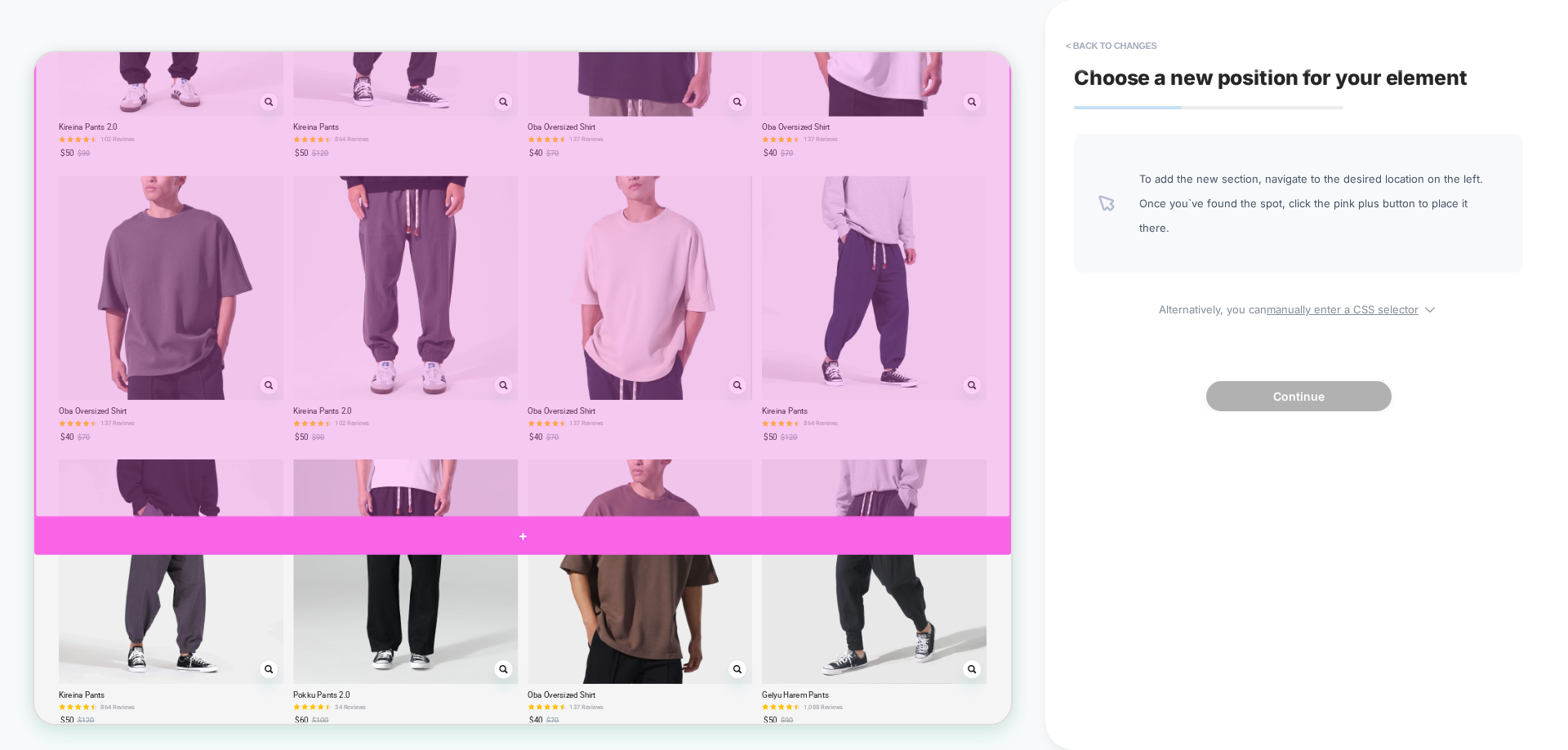
click at [528, 693] on div at bounding box center [685, 697] width 1302 height 49
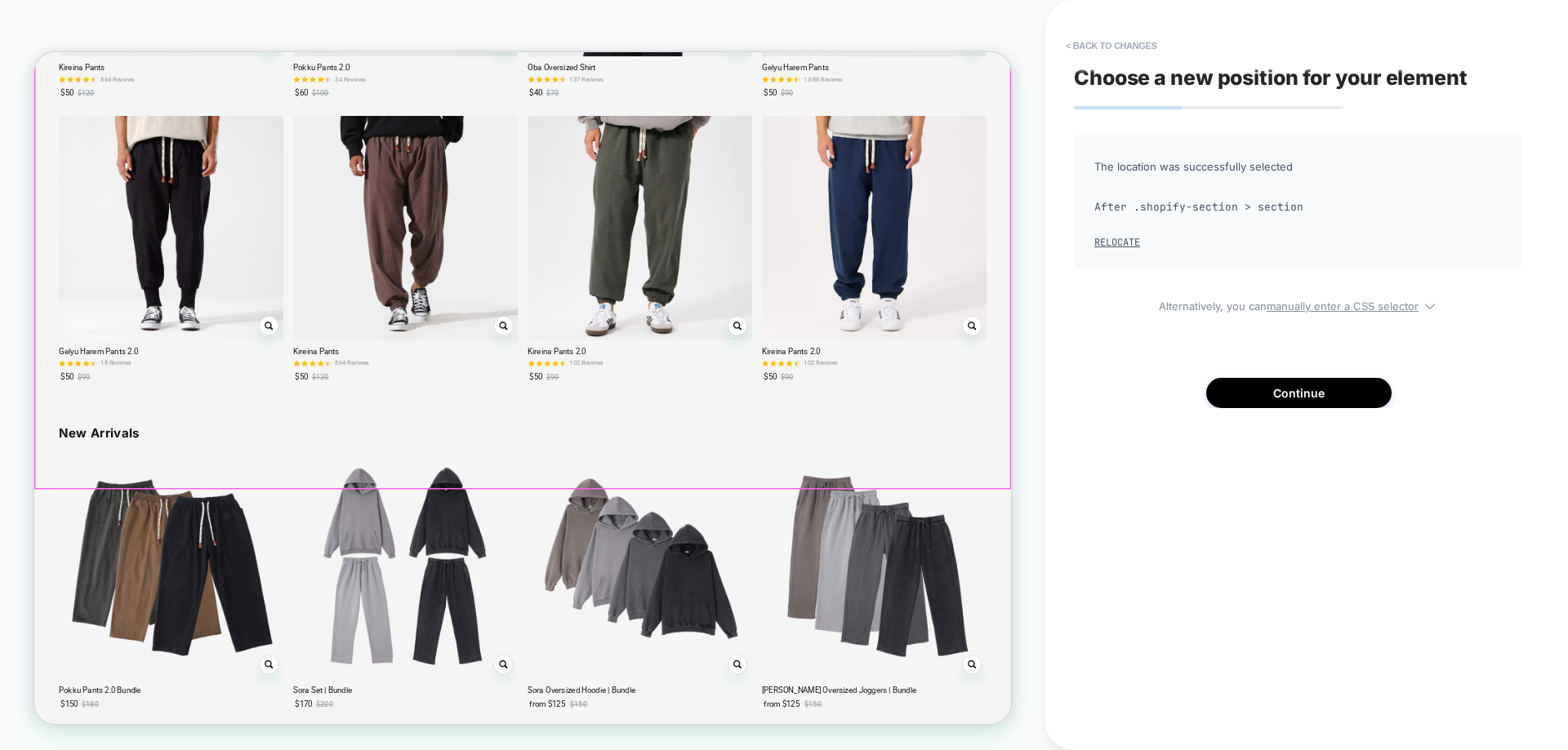
scroll to position [2539, 0]
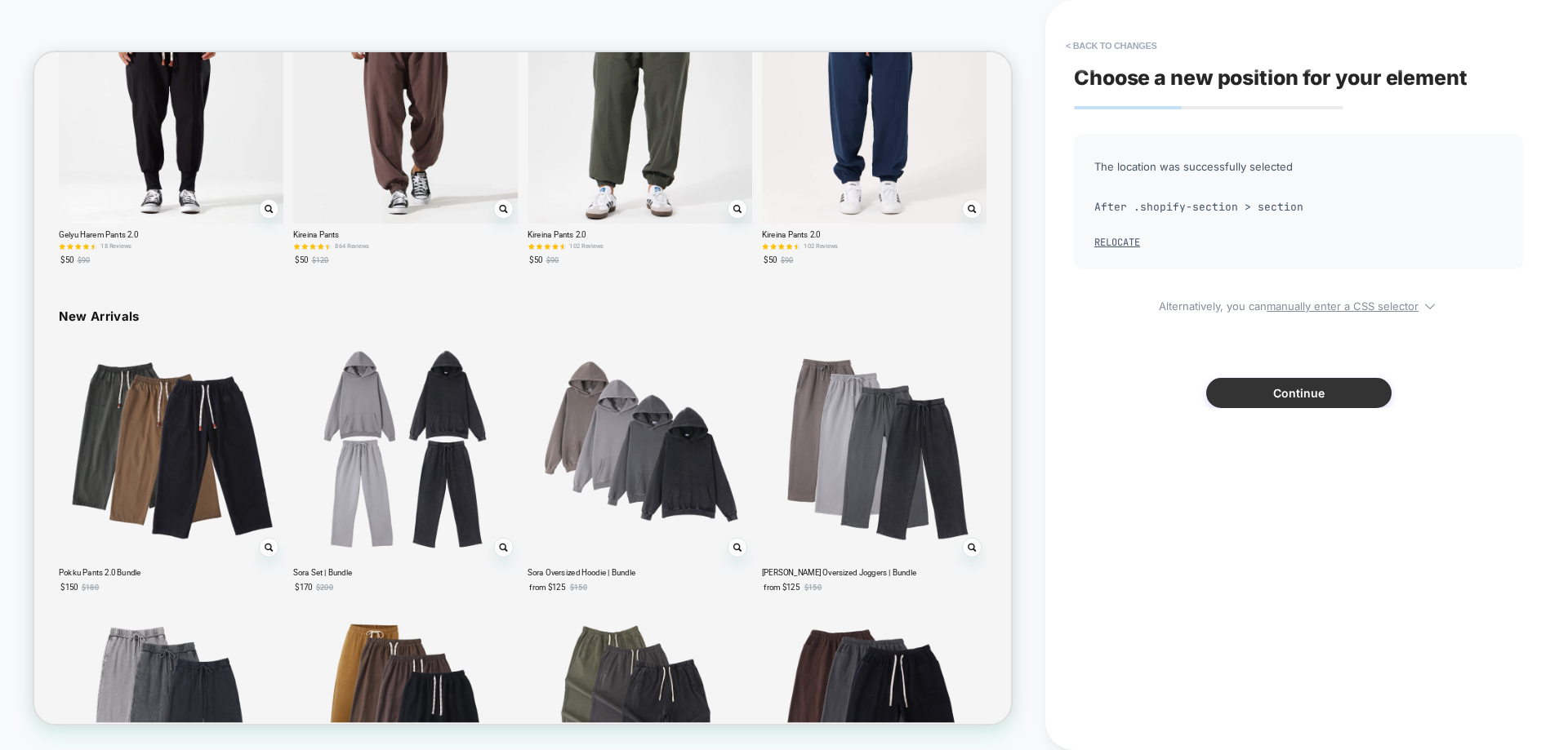
click at [1357, 392] on button "Continue" at bounding box center [1299, 393] width 185 height 30
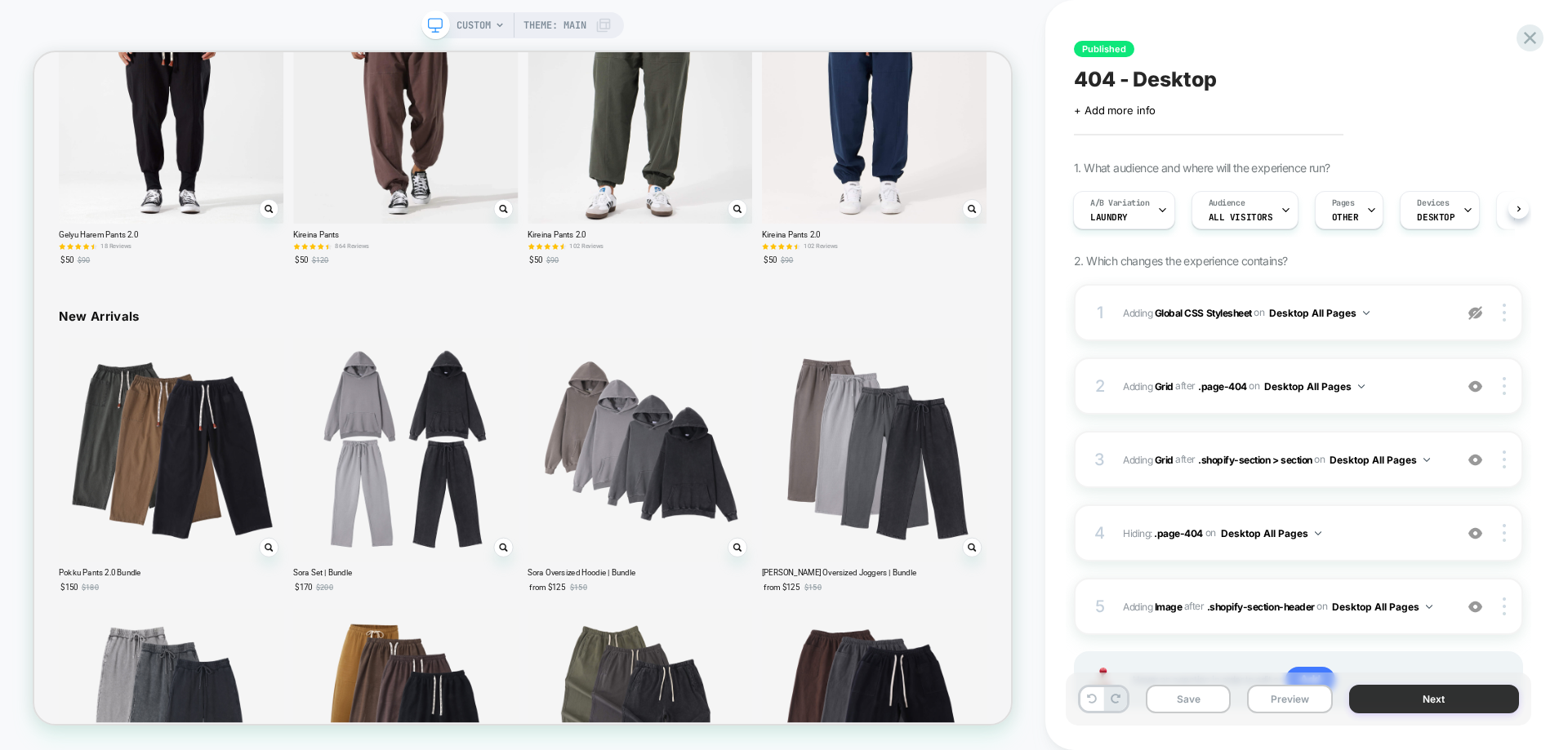
scroll to position [0, 0]
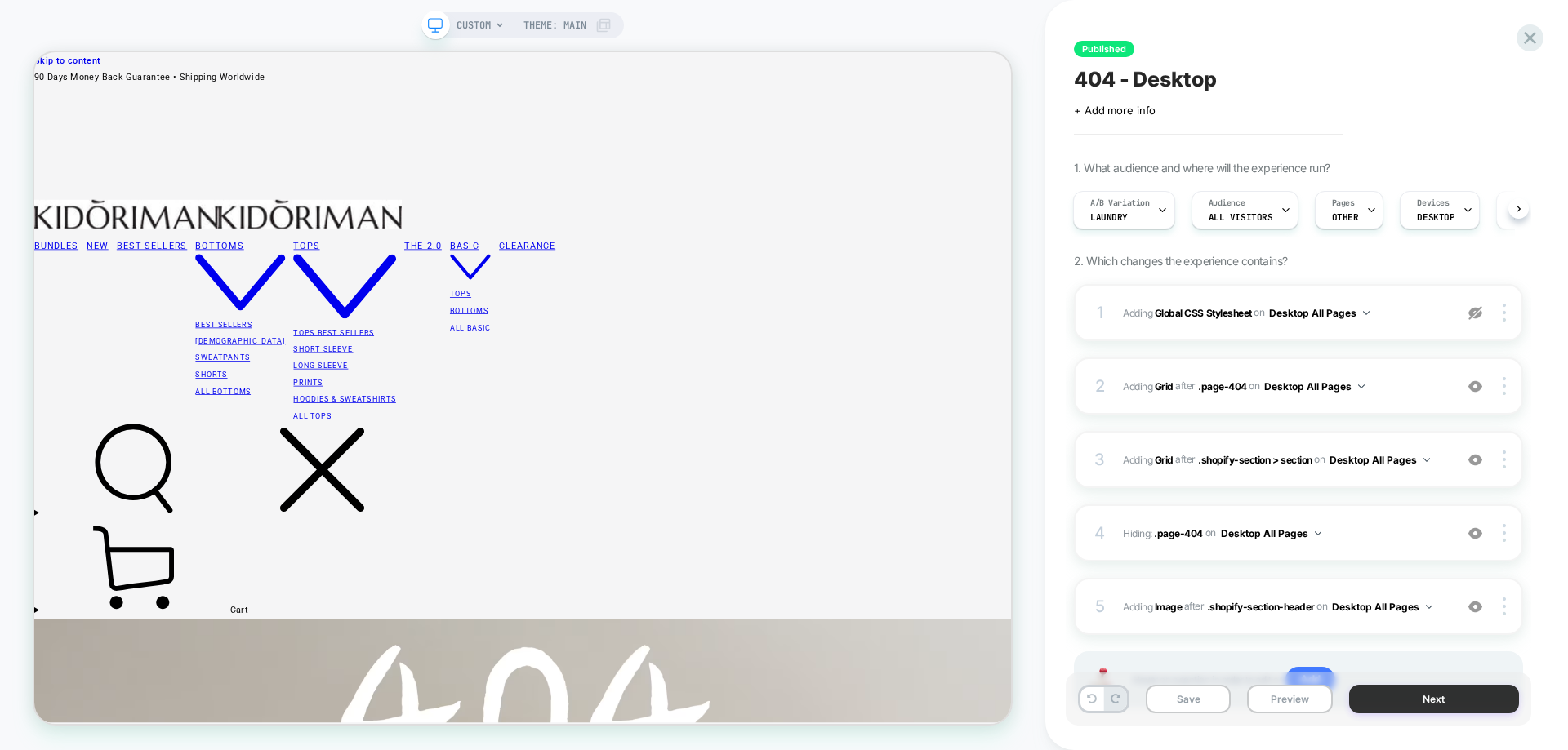
click at [1428, 697] on button "Next" at bounding box center [1434, 699] width 170 height 28
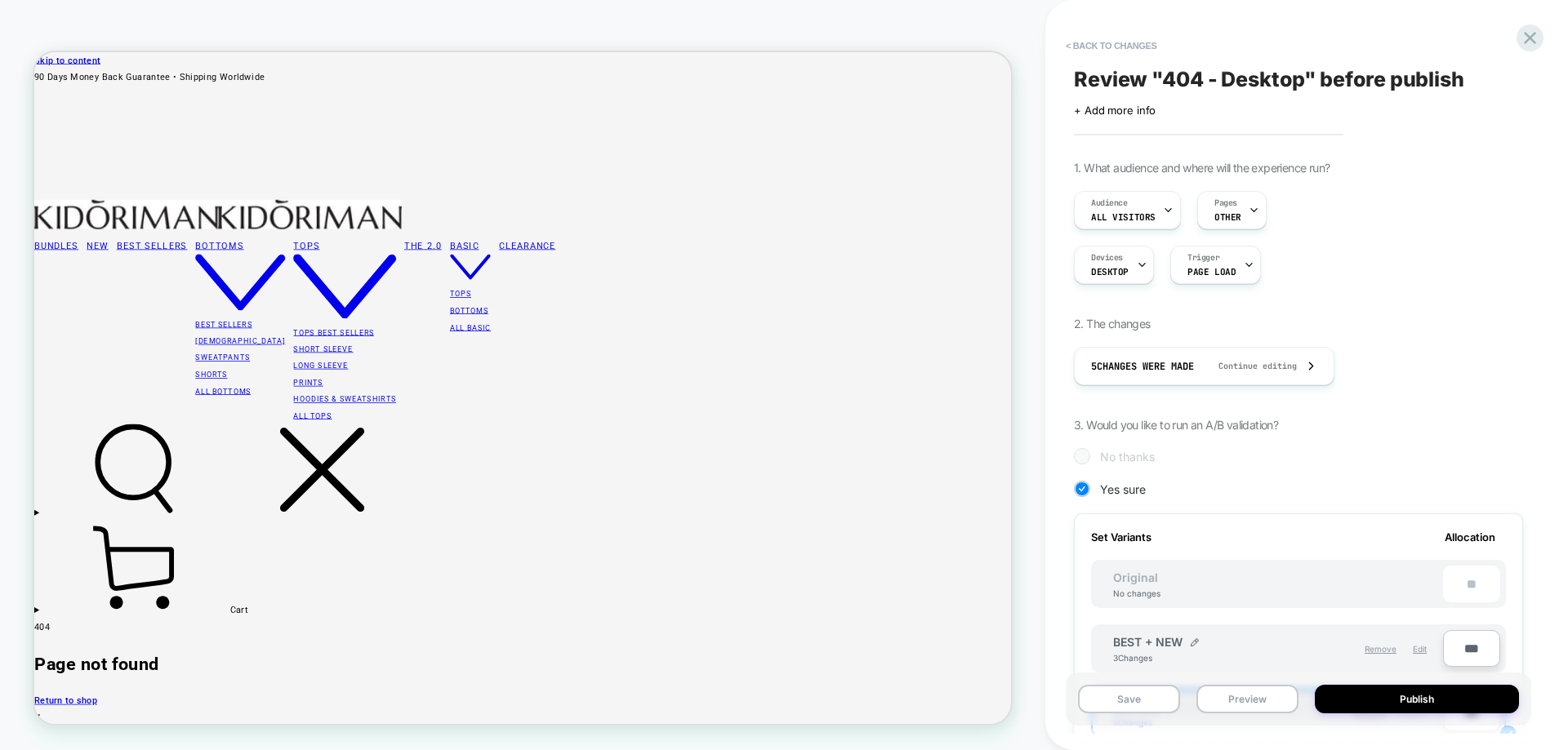
click at [1428, 697] on button "Publish" at bounding box center [1417, 699] width 204 height 28
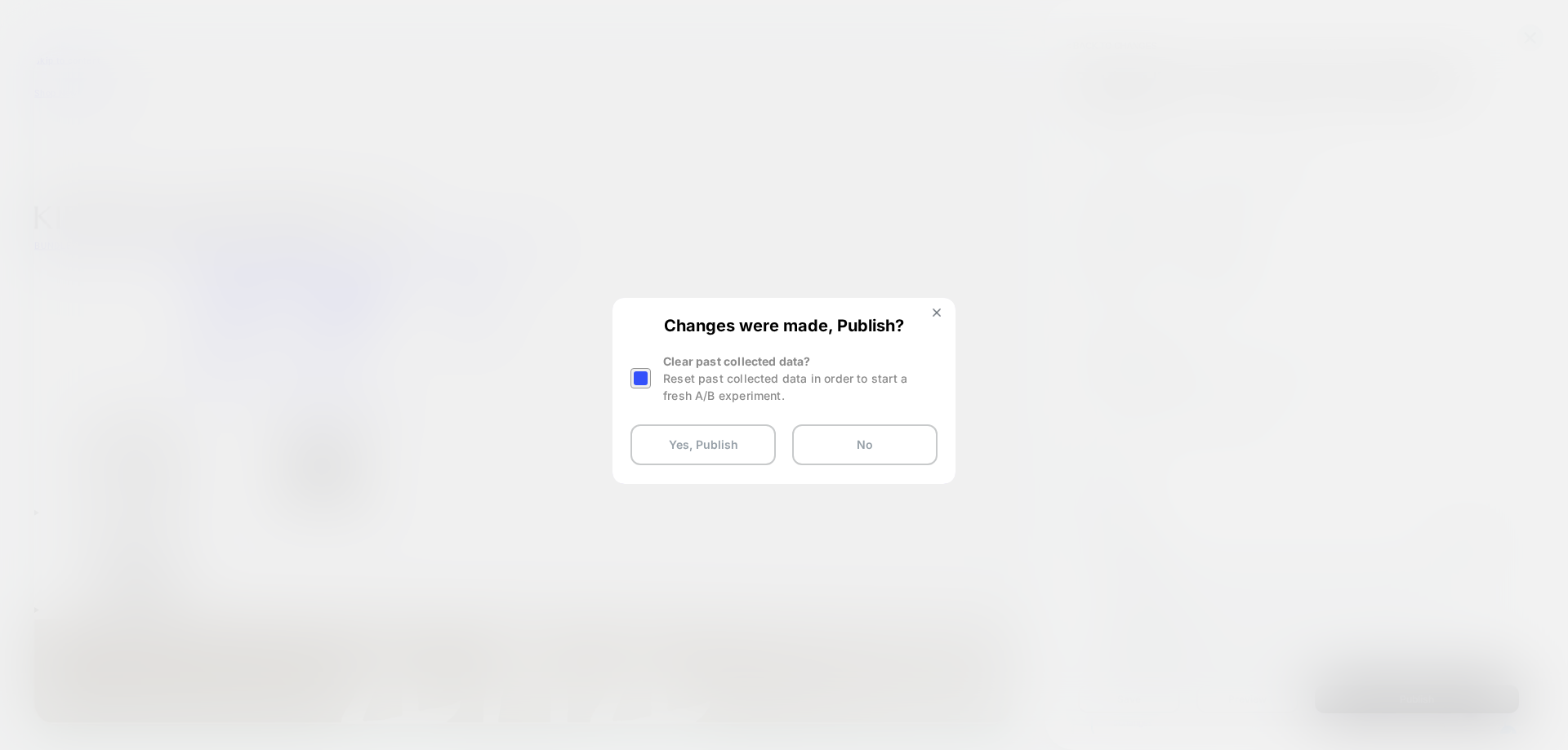
click at [649, 377] on div at bounding box center [641, 378] width 20 height 20
click at [693, 450] on button "Yes, Publish" at bounding box center [703, 444] width 145 height 41
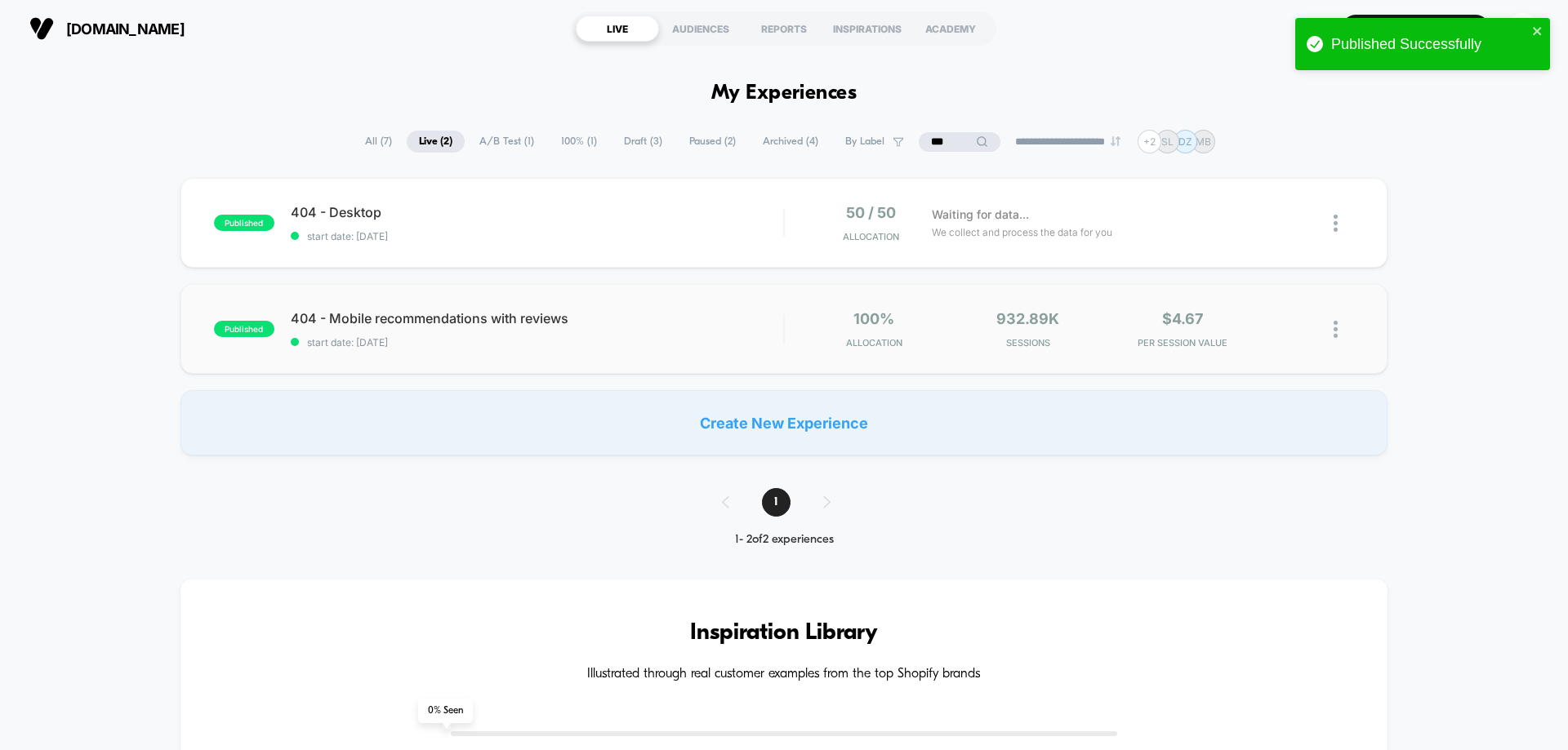
click at [601, 352] on div "published 404 - Mobile recommendations with reviews start date: 2/6/2023 100% A…" at bounding box center [784, 329] width 1207 height 90
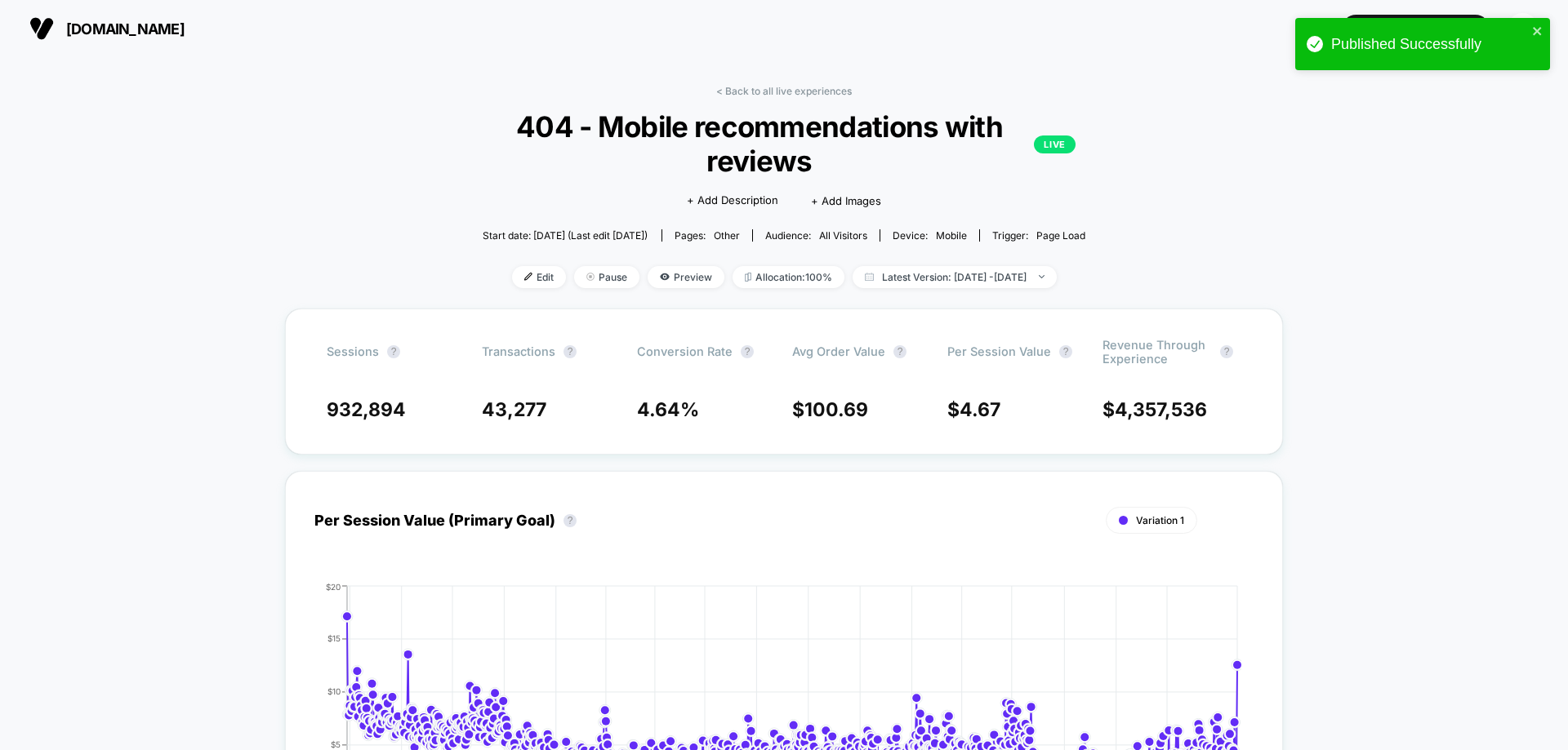
scroll to position [82, 0]
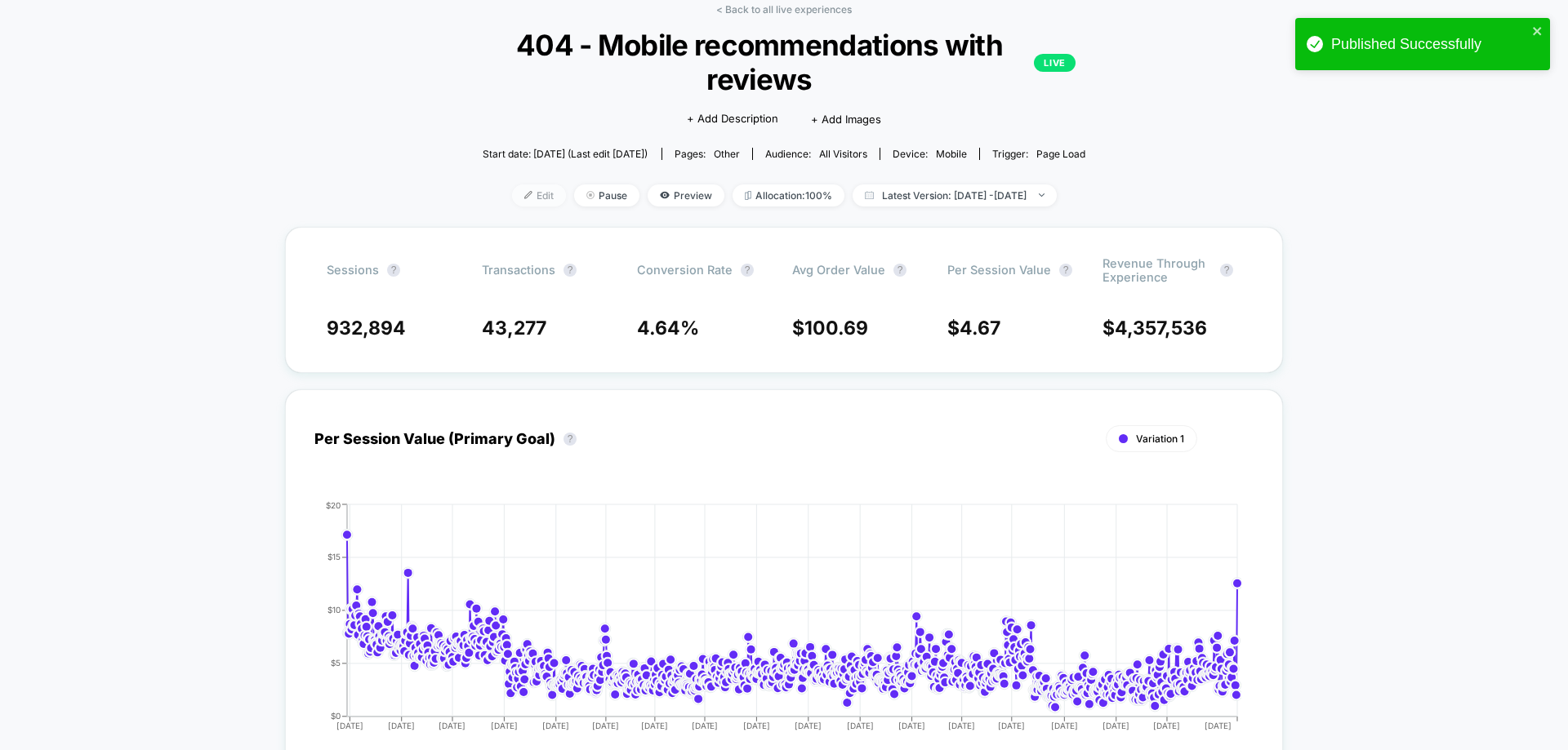
click at [524, 192] on span "Edit" at bounding box center [539, 195] width 54 height 22
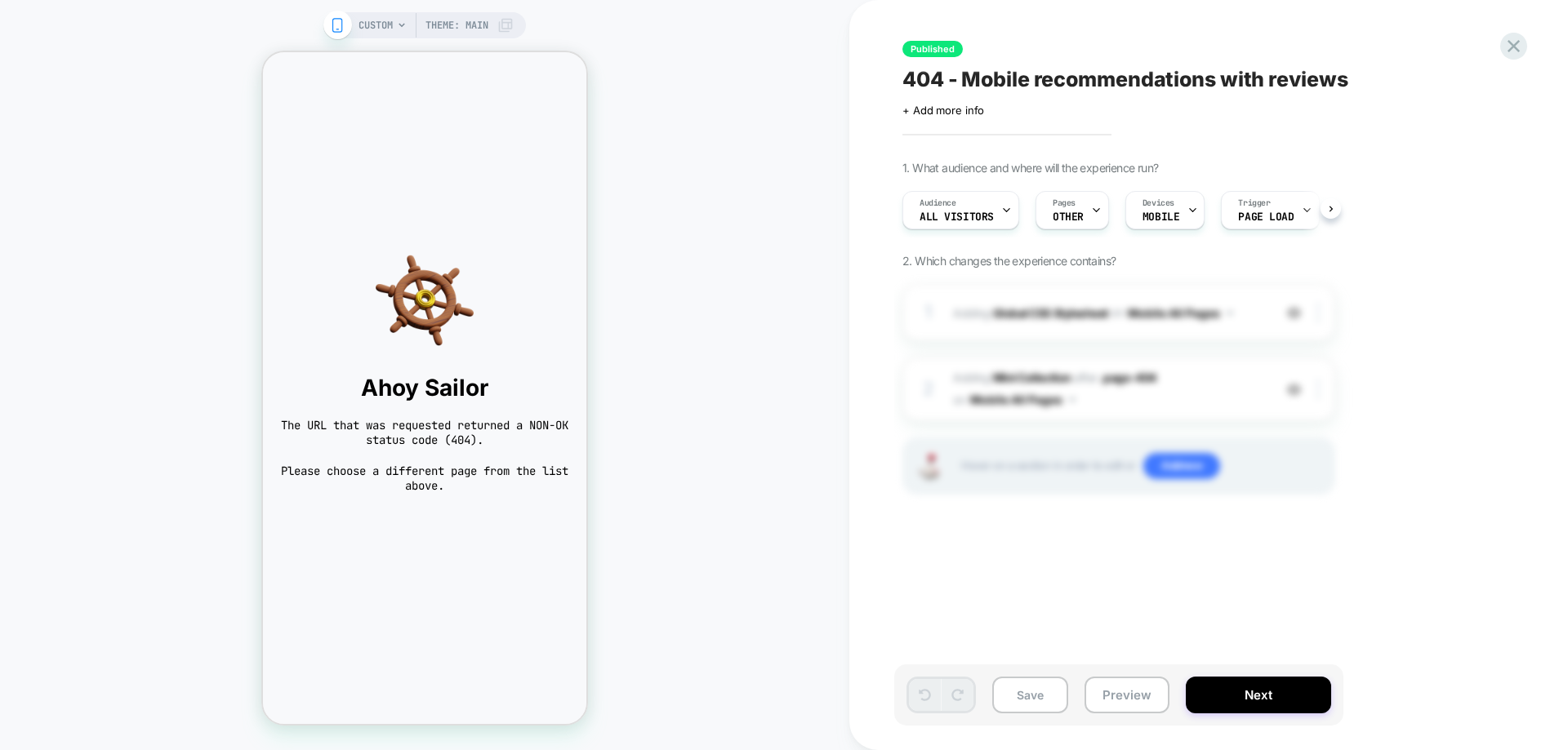
scroll to position [0, 1]
click at [392, 28] on span "CUSTOM" at bounding box center [375, 25] width 34 height 26
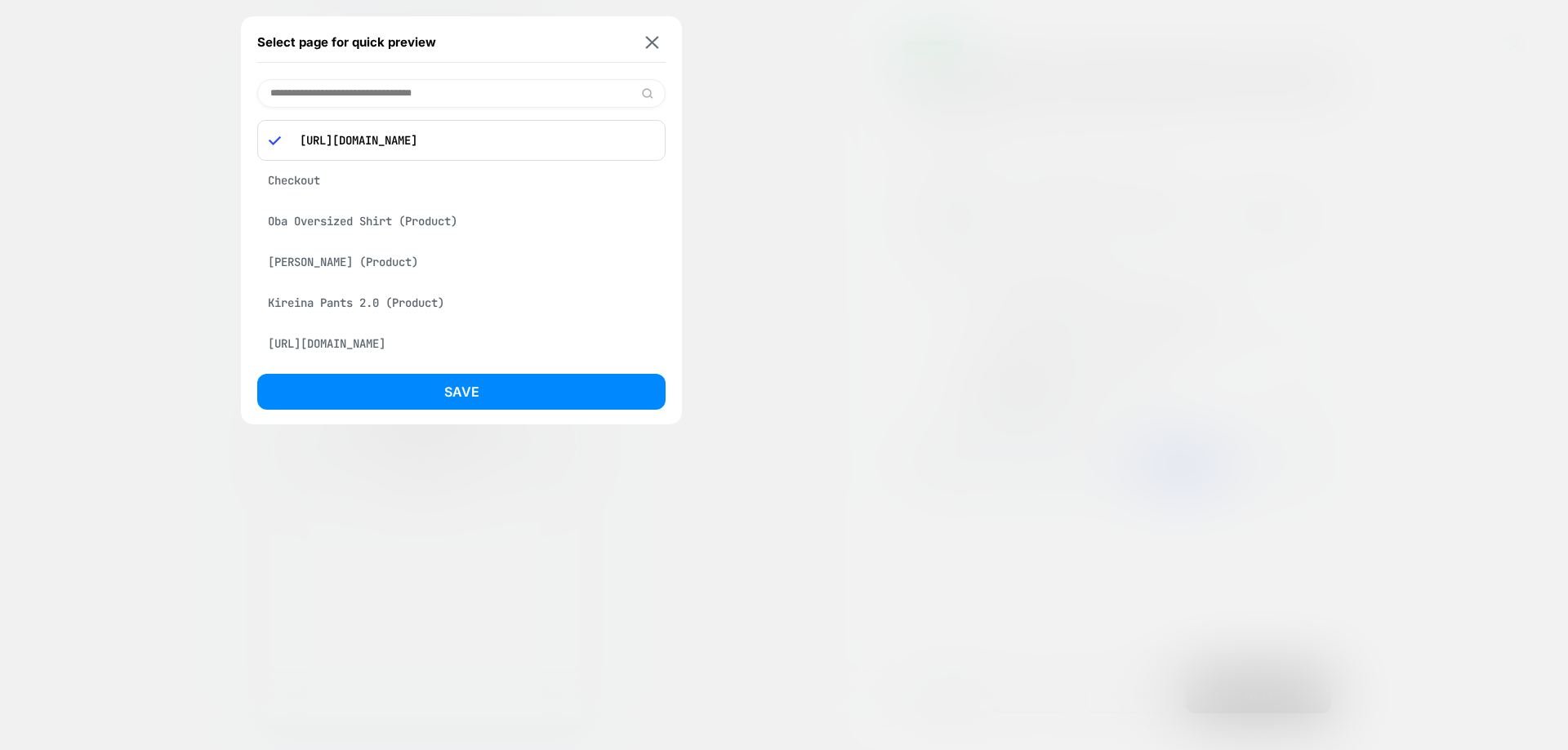
click at [485, 99] on input at bounding box center [461, 94] width 408 height 28
click at [497, 149] on div "https://kidoriman.com/gfh" at bounding box center [461, 140] width 408 height 41
drag, startPoint x: 497, startPoint y: 149, endPoint x: 466, endPoint y: 149, distance: 31.0
click at [496, 149] on div "https://kidoriman.com/gfh" at bounding box center [461, 140] width 408 height 41
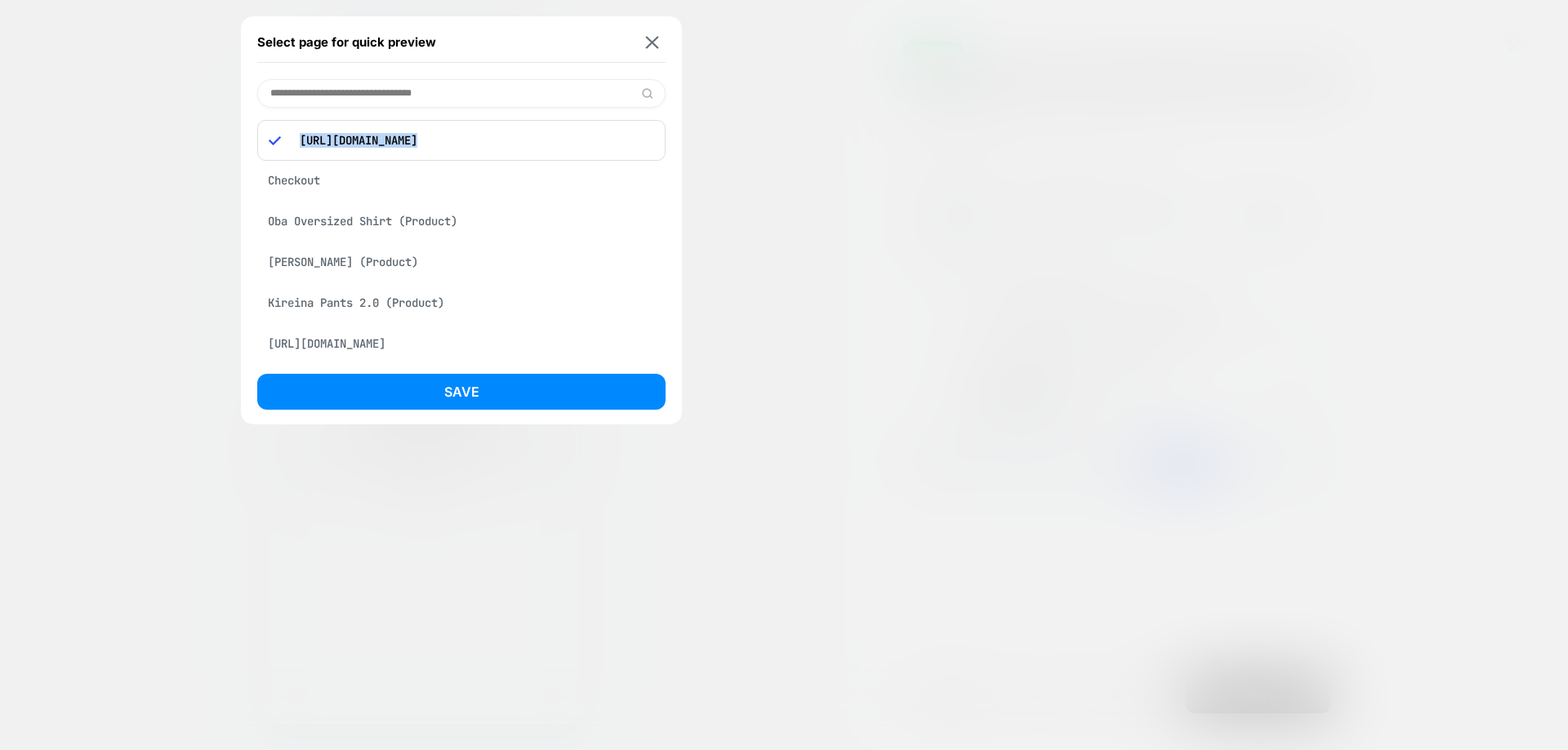
copy p "https://kidoriman.com/gfh"
click at [485, 99] on input at bounding box center [461, 94] width 408 height 28
paste input "**********"
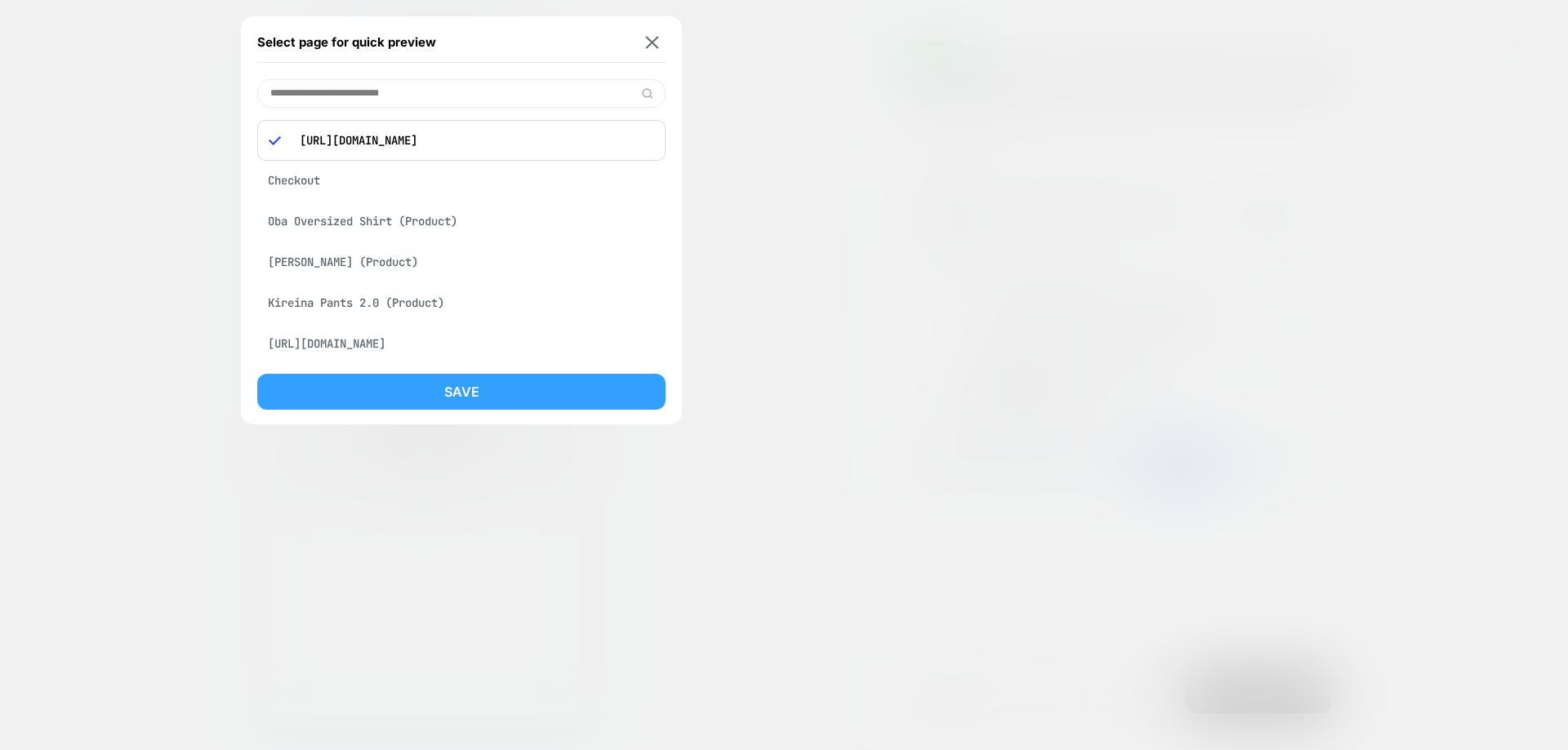
type input "**********"
click at [423, 395] on button "Save" at bounding box center [461, 392] width 408 height 36
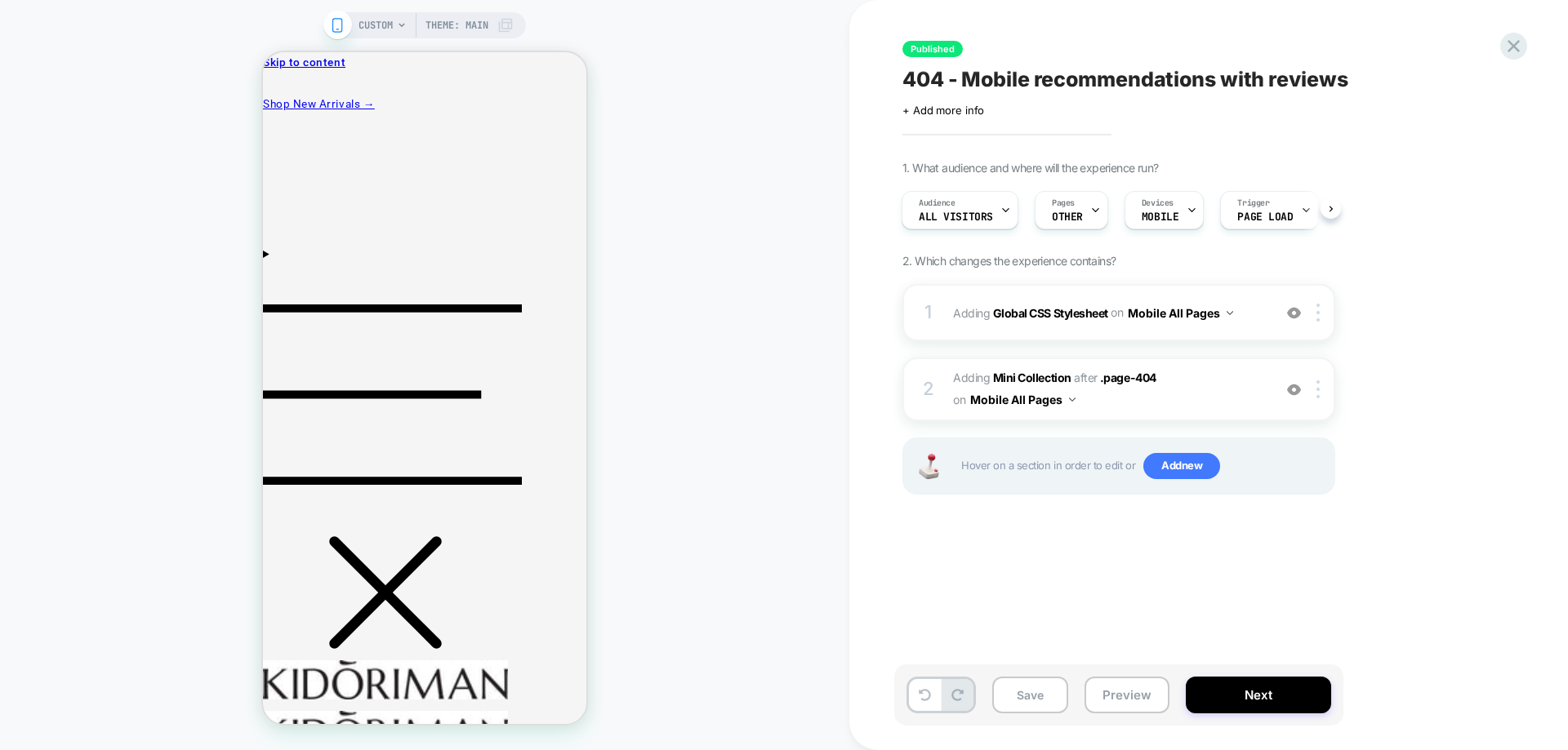
scroll to position [0, 2]
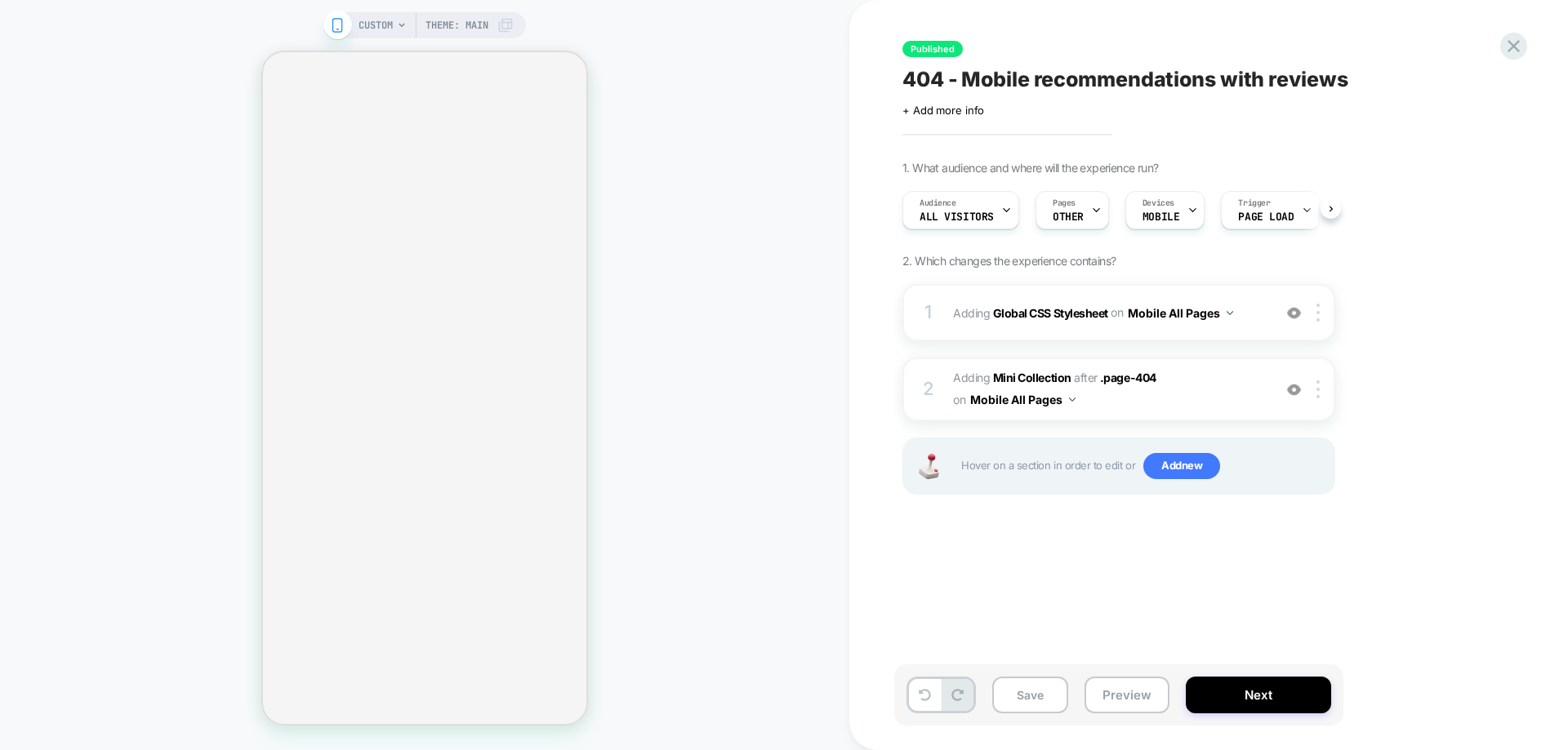
select select "**********"
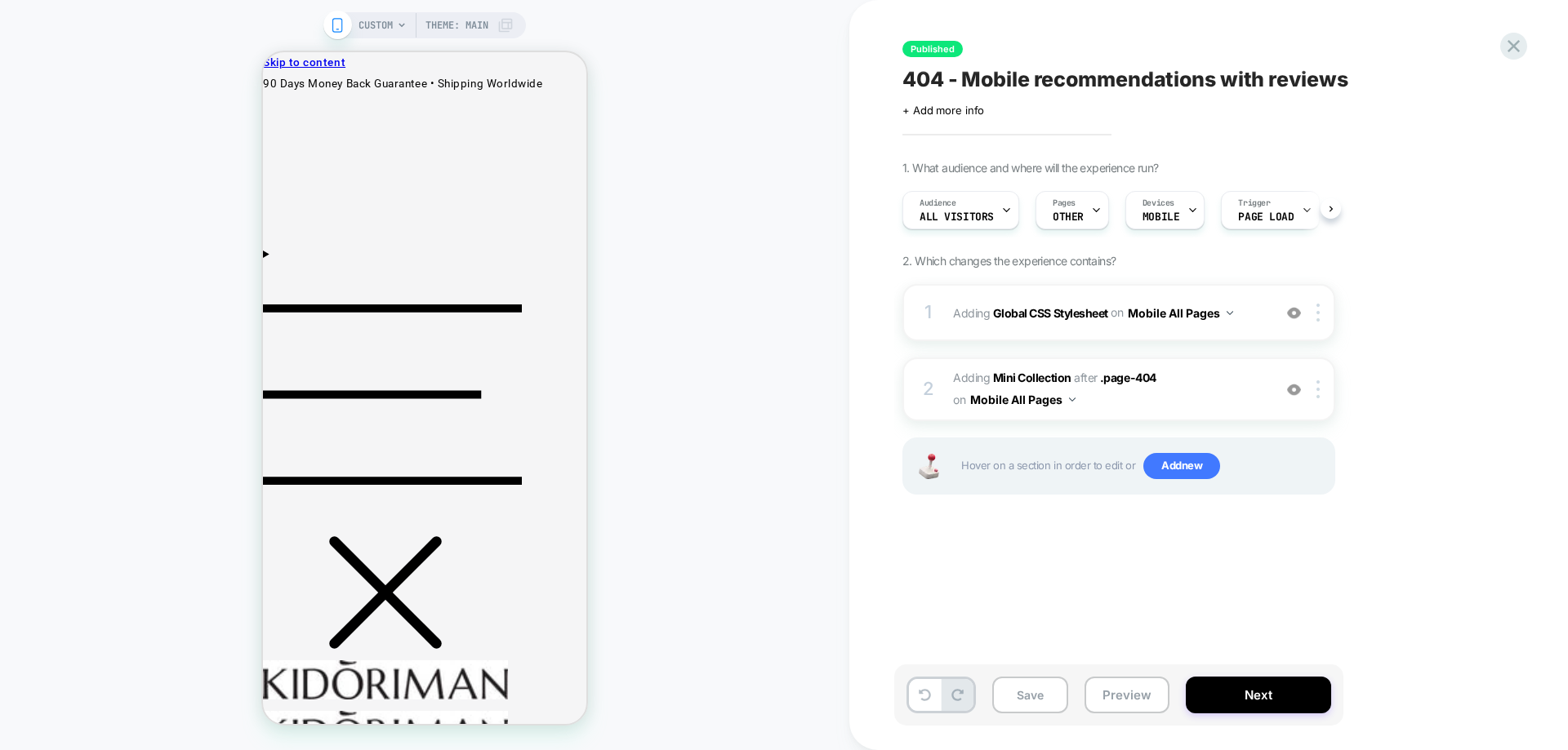
scroll to position [0, 2]
click at [1220, 408] on span "#_loomi_addon_1671348201415 Adding Mini Collection AFTER .page-404 .page-404 on…" at bounding box center [1109, 389] width 311 height 44
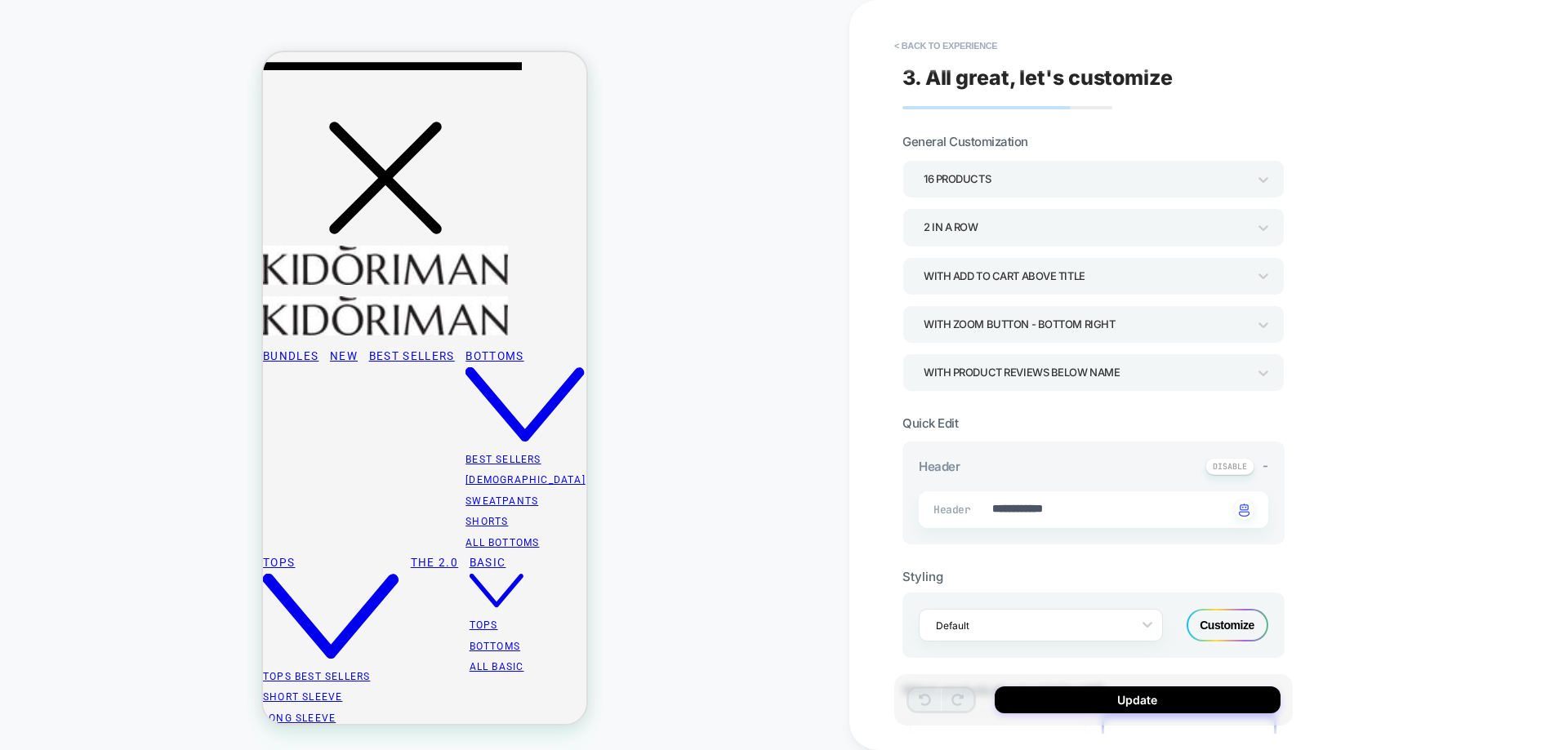
scroll to position [1038, 0]
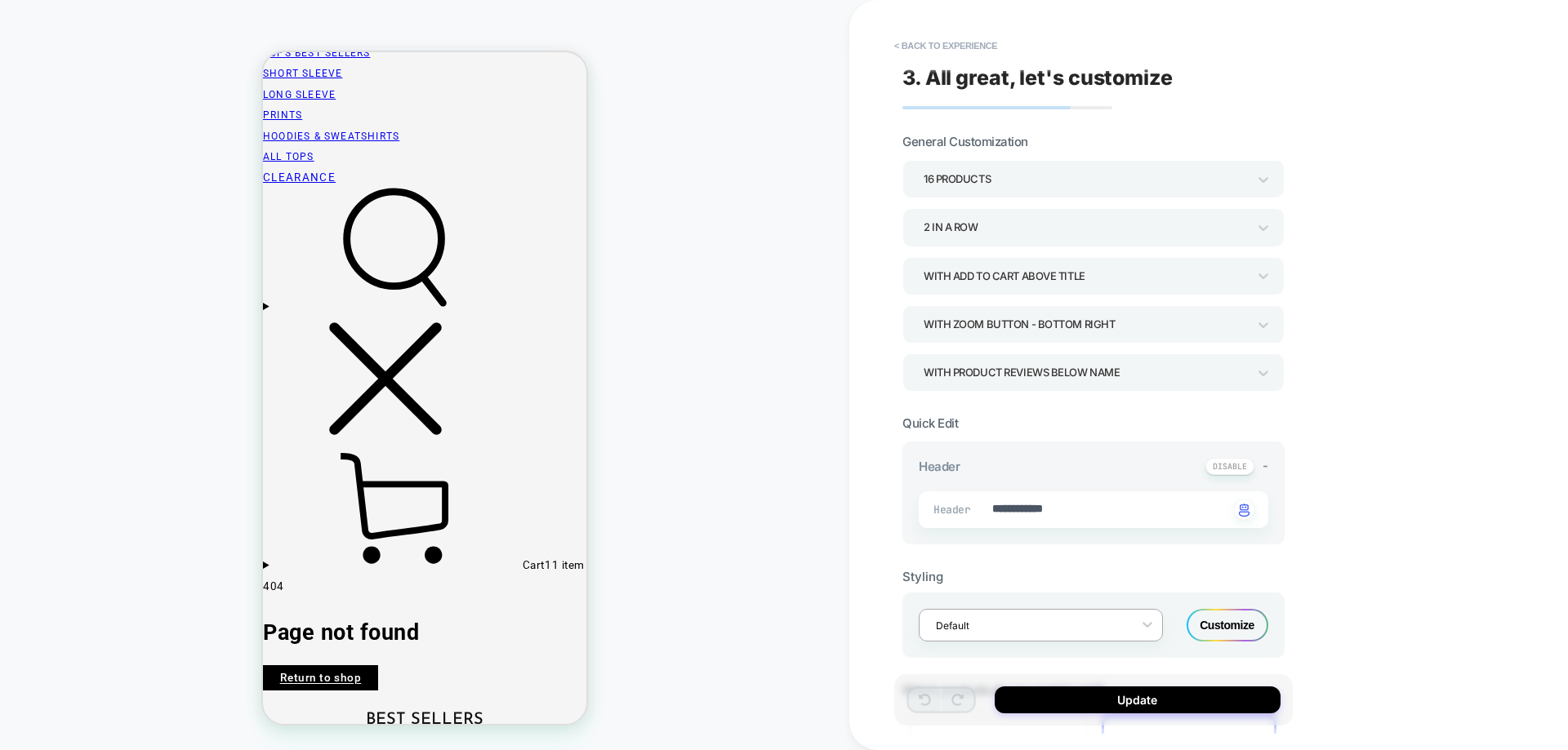
click at [1050, 612] on div "Default" at bounding box center [1041, 625] width 244 height 33
click at [1050, 617] on div "Default" at bounding box center [1029, 626] width 205 height 22
click at [965, 48] on button "< Back to experience" at bounding box center [946, 45] width 119 height 26
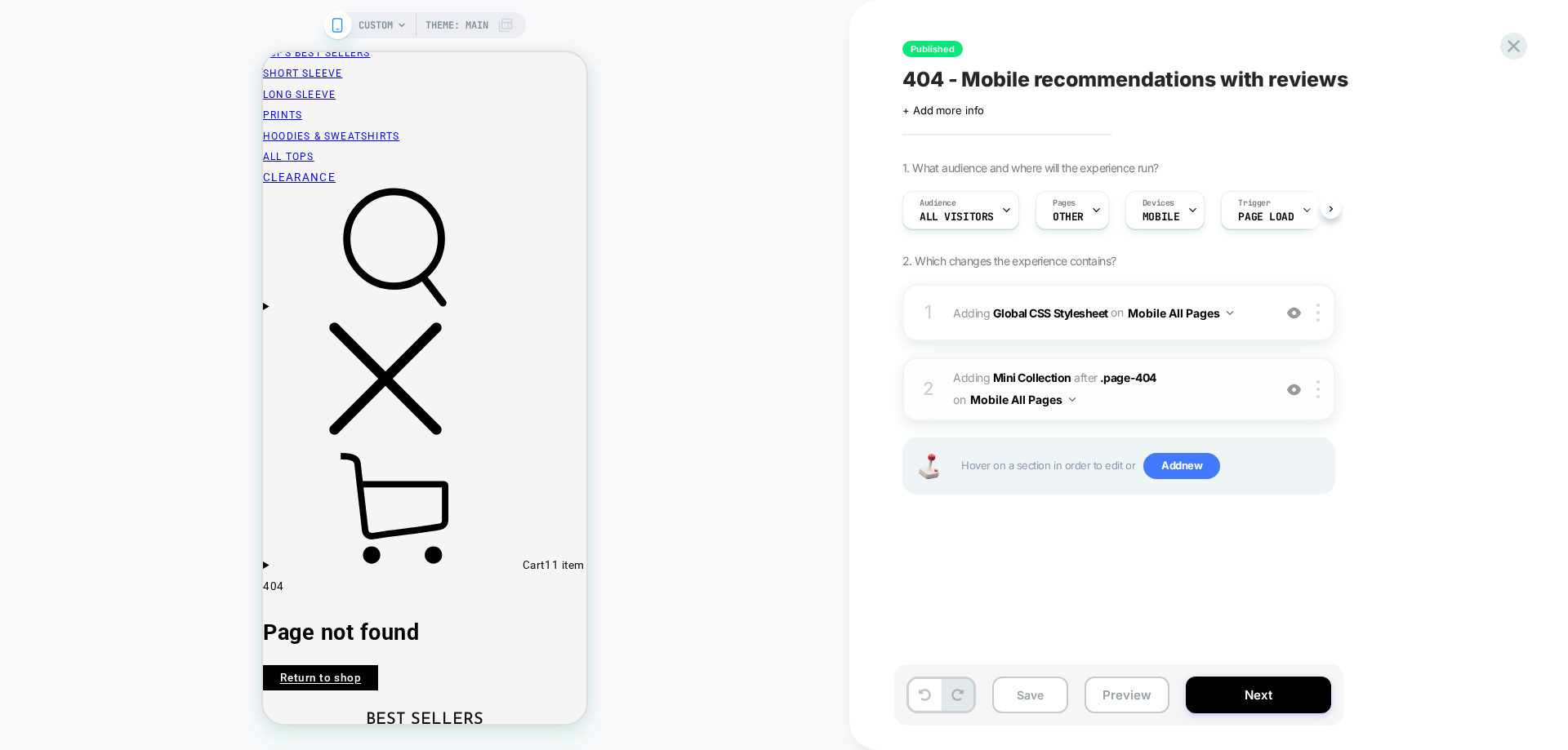
click at [1297, 393] on img at bounding box center [1294, 389] width 14 height 14
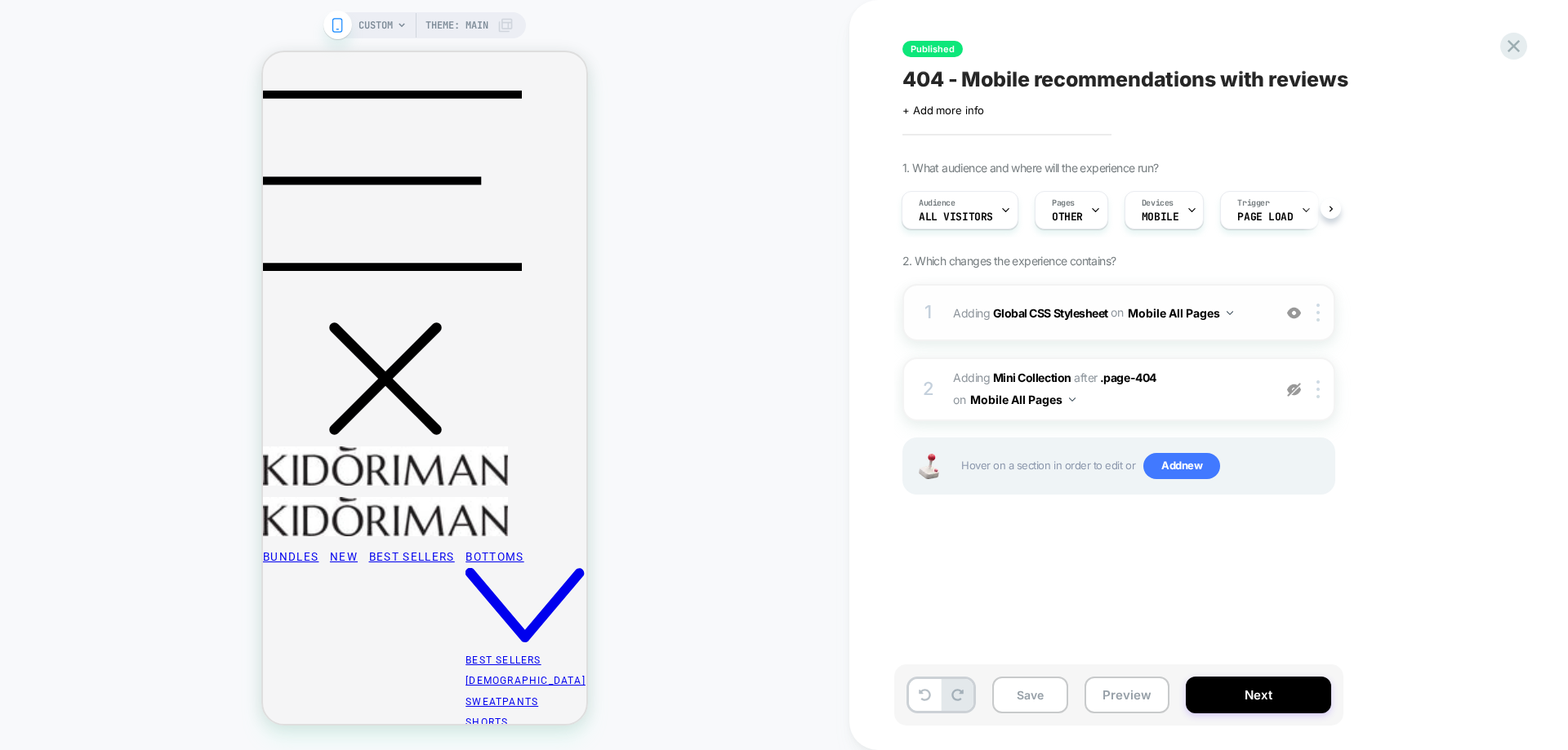
click at [1293, 314] on img at bounding box center [1294, 313] width 14 height 14
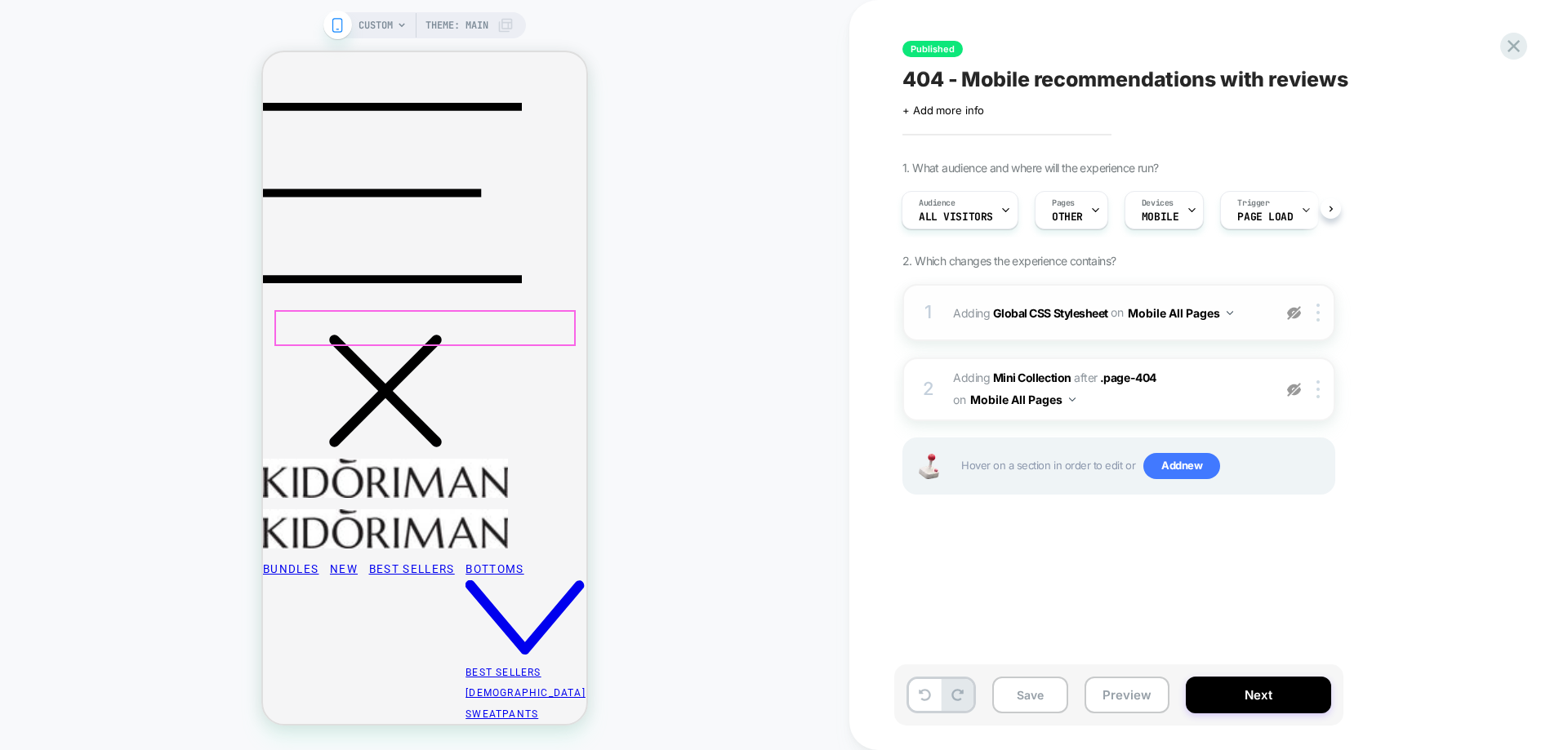
scroll to position [0, 0]
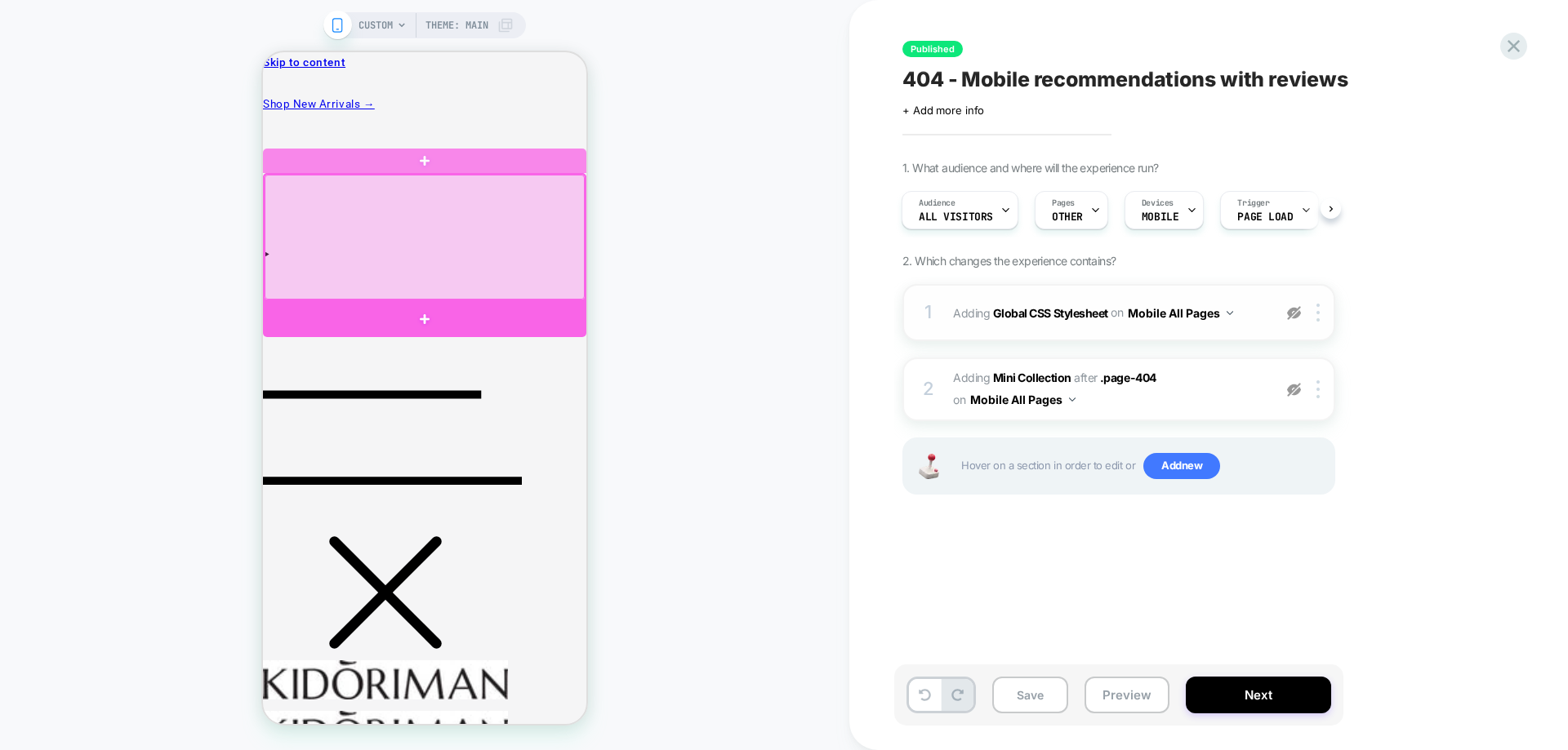
click at [348, 309] on div at bounding box center [424, 319] width 323 height 37
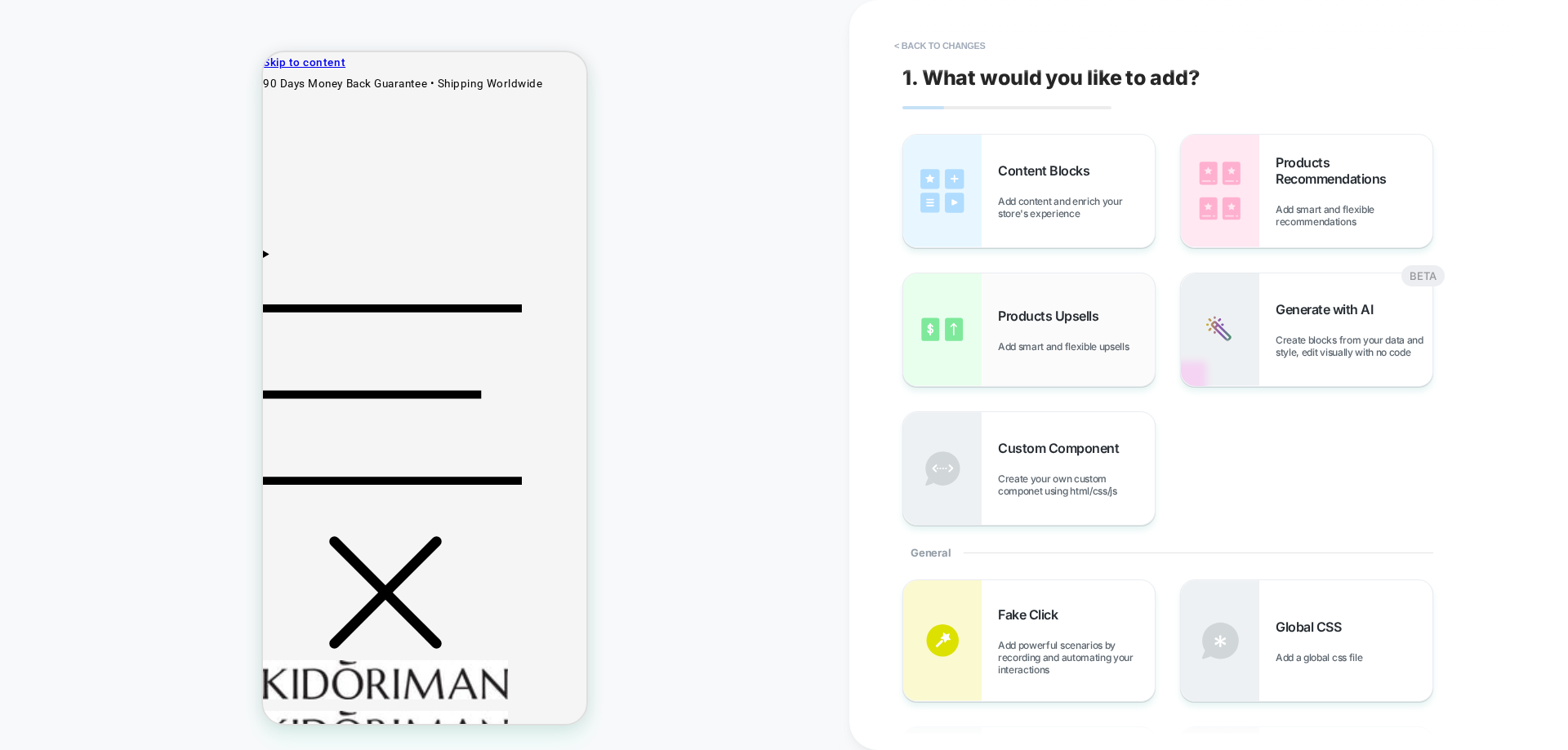
click at [1124, 337] on div "Products Upsells Add smart and flexible upsells" at bounding box center [1076, 331] width 157 height 45
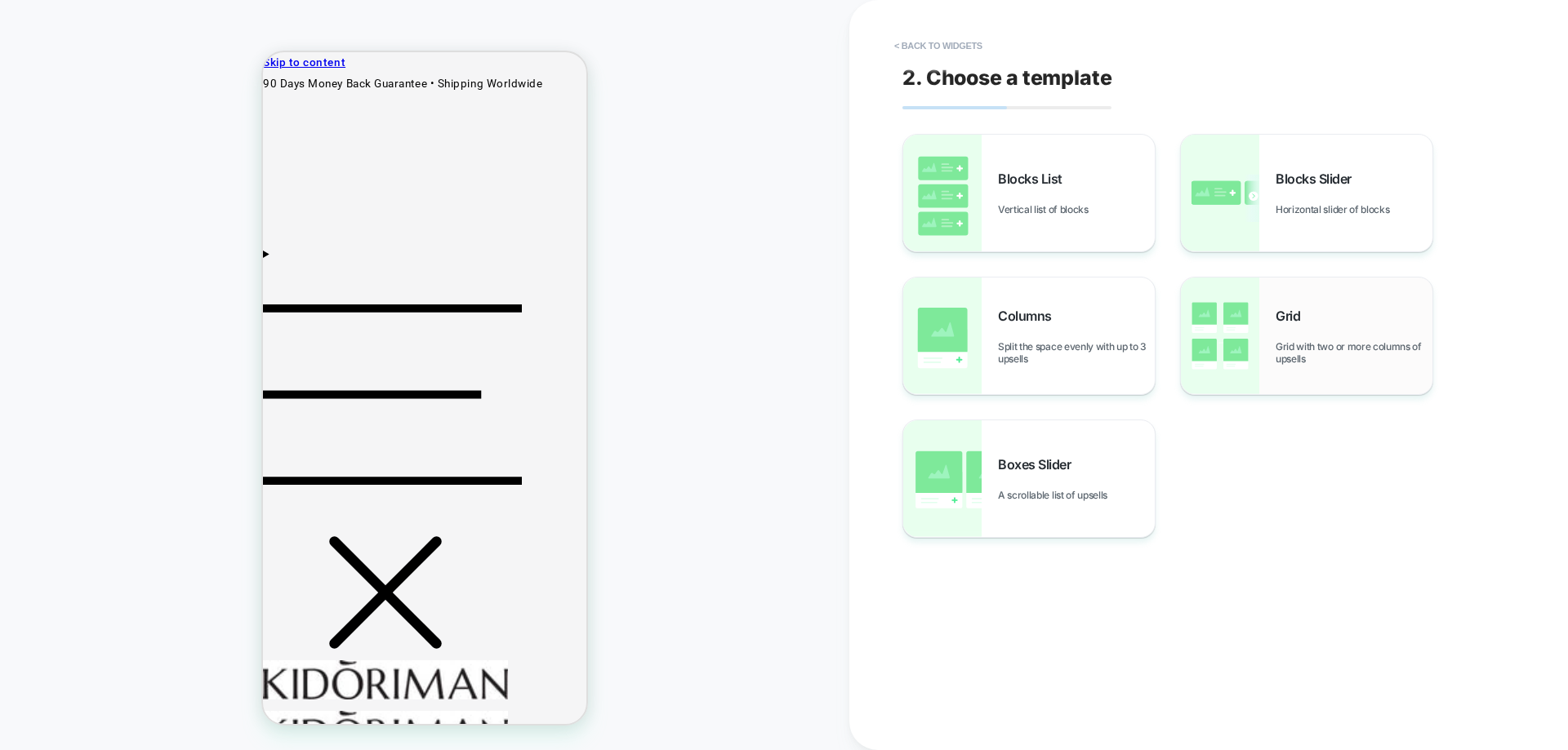
click at [1187, 320] on img at bounding box center [1220, 336] width 79 height 117
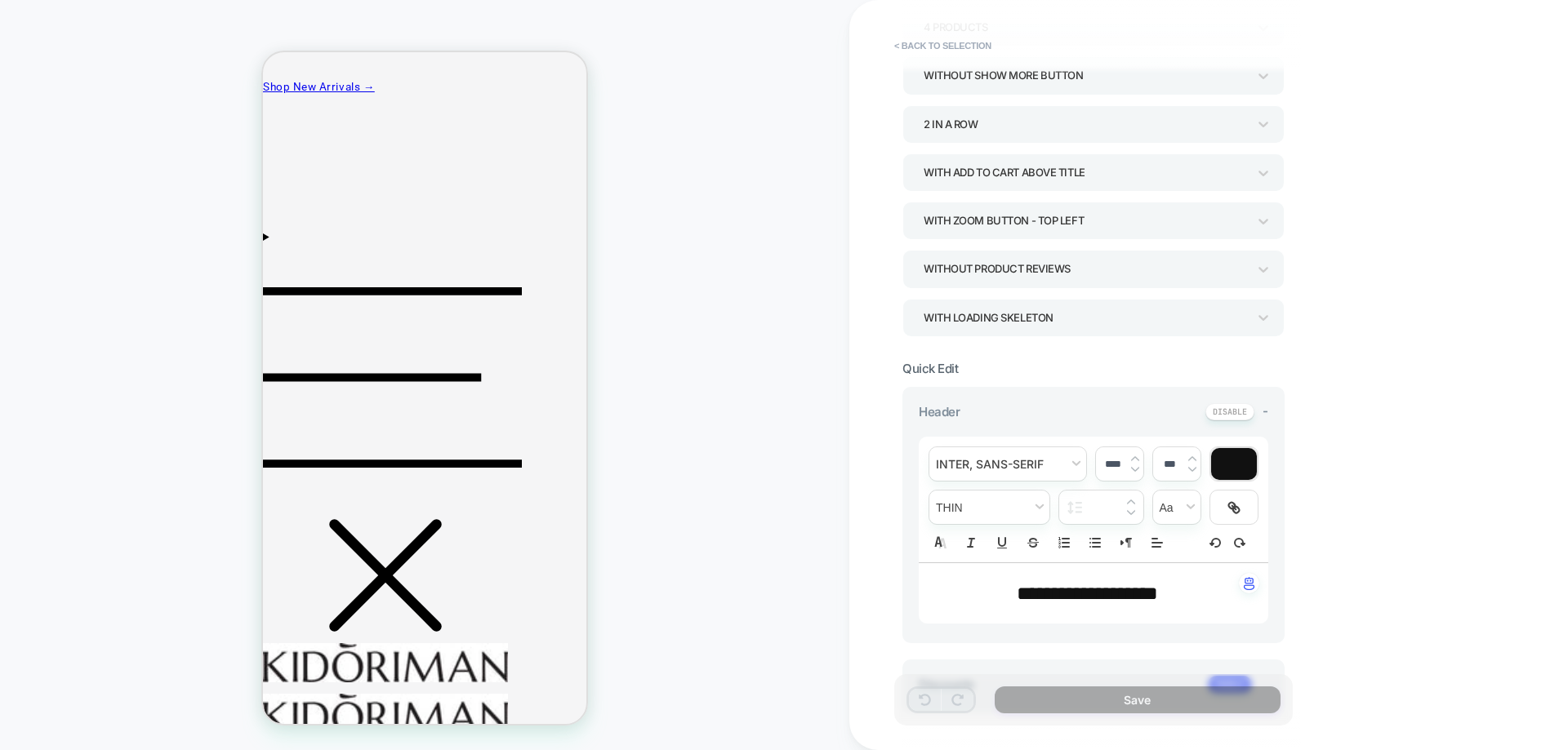
scroll to position [489, 0]
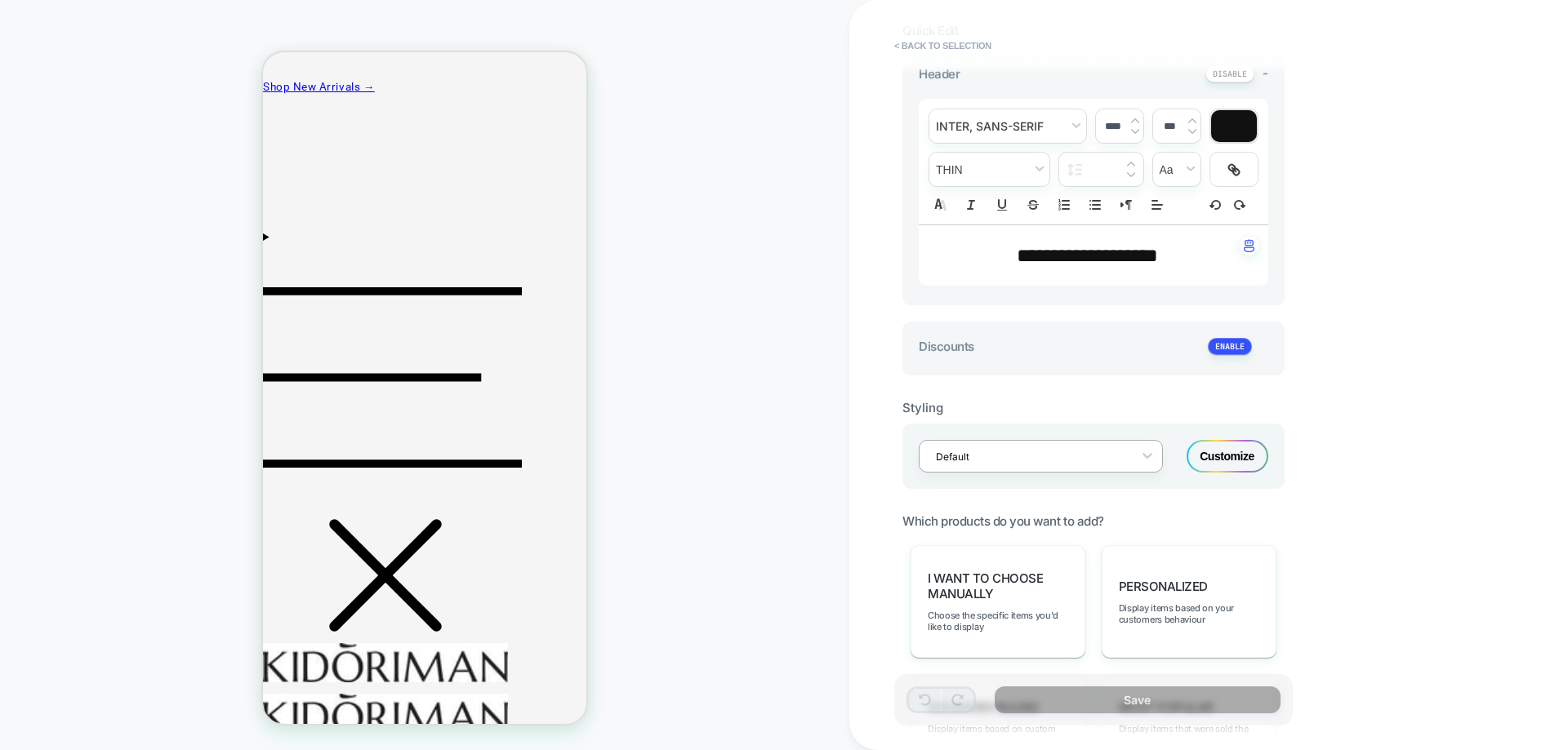
click at [1073, 454] on div at bounding box center [1030, 457] width 189 height 16
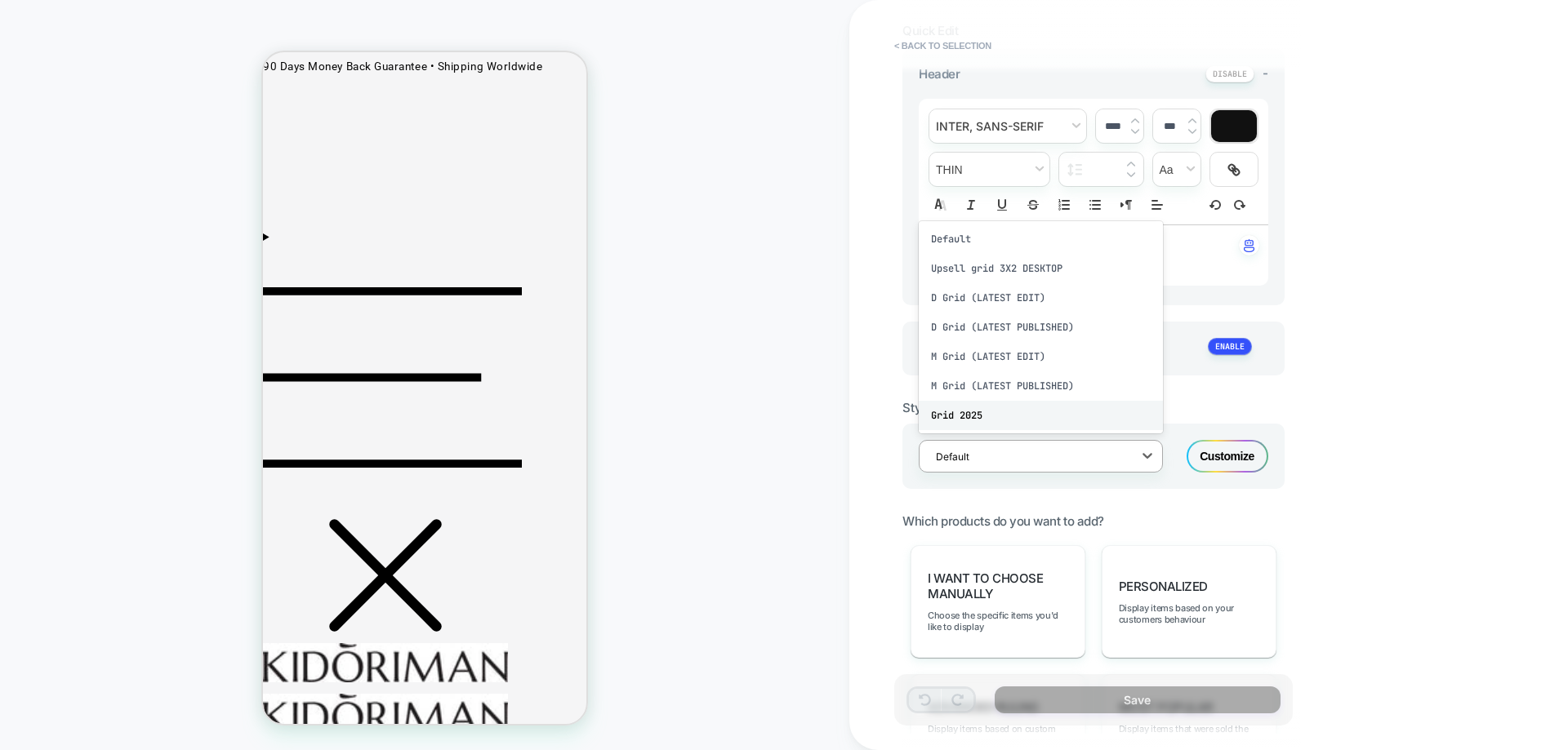
click at [1060, 406] on div "Grid 2025" at bounding box center [1041, 415] width 244 height 29
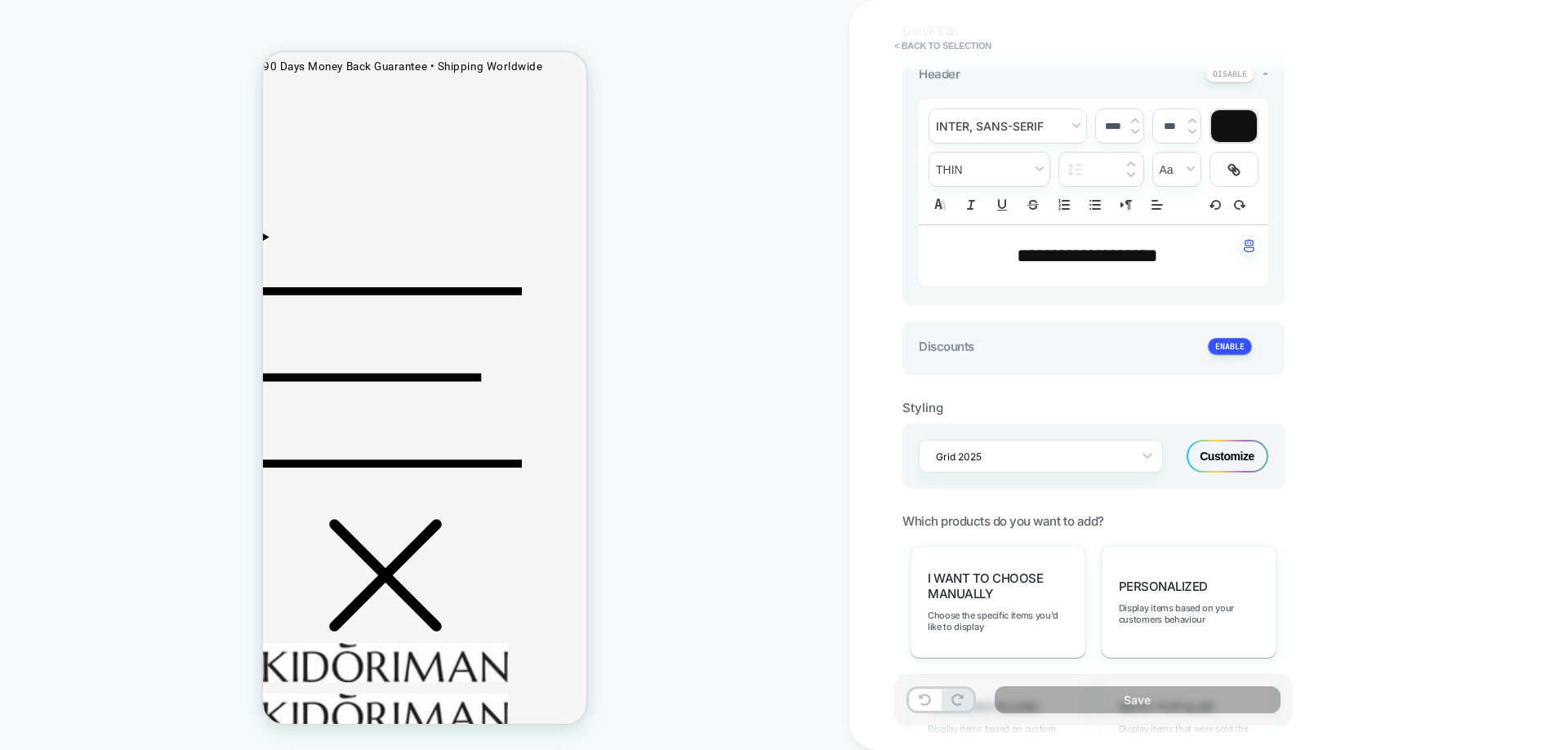
type textarea "*"
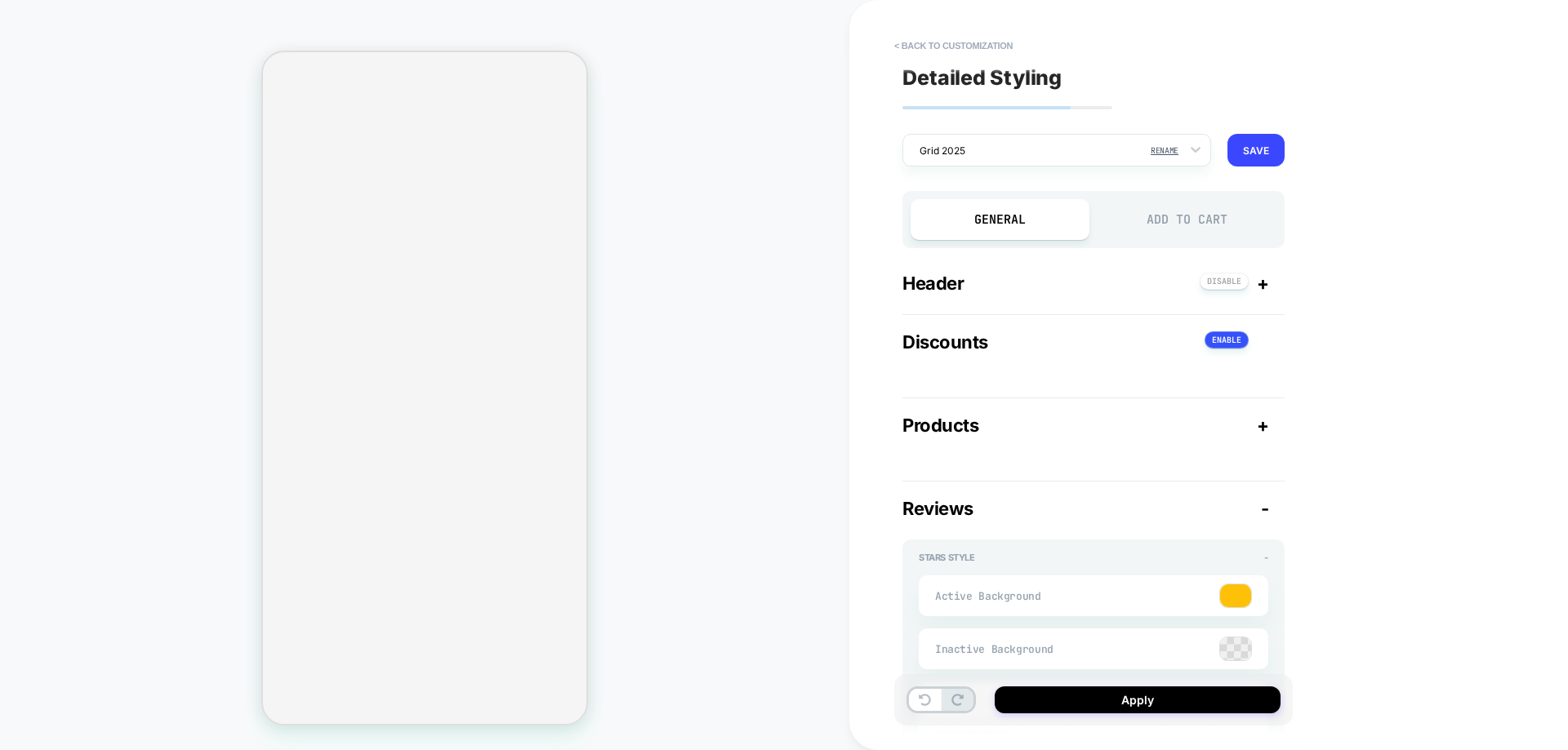
select select "**********"
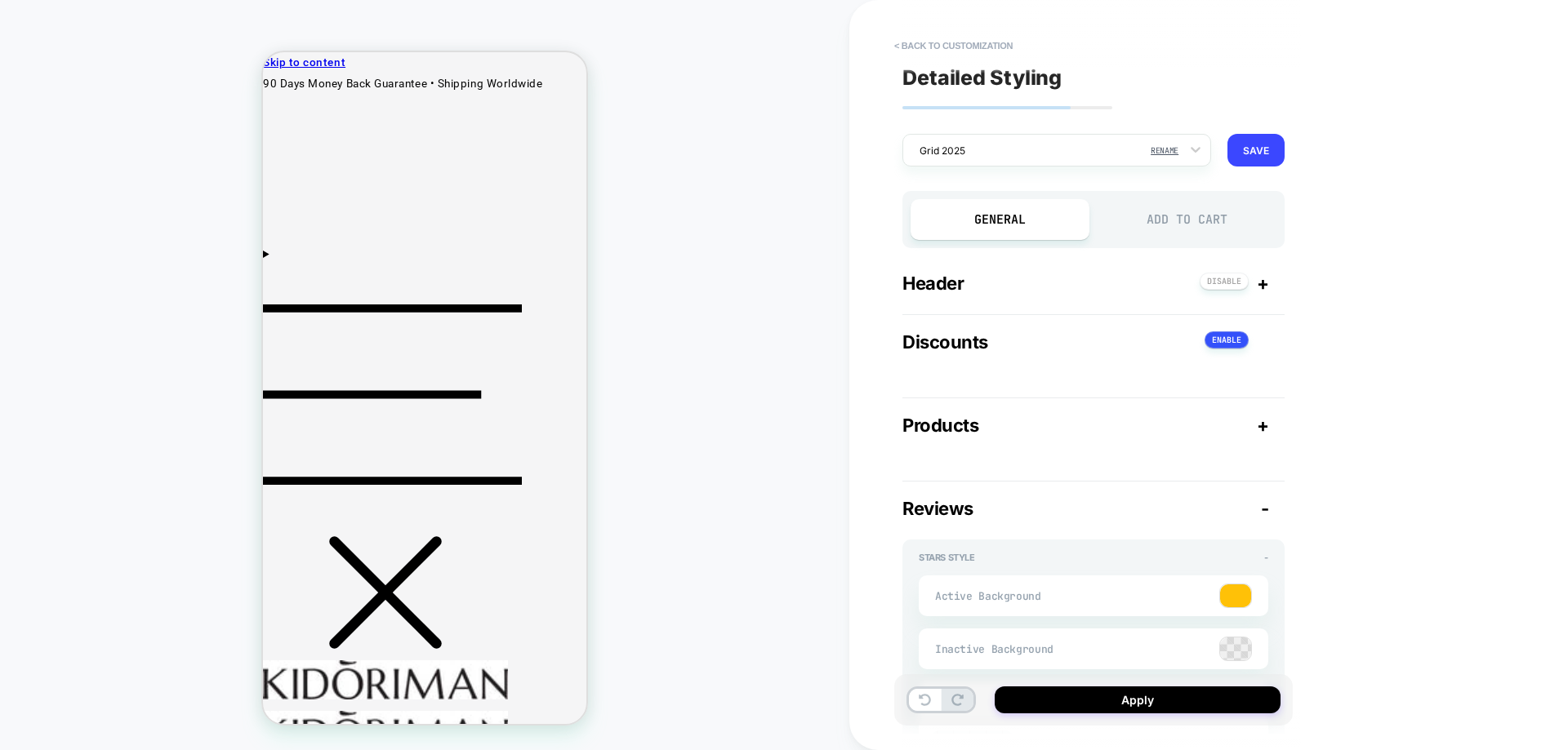
click at [1266, 509] on span "-" at bounding box center [1265, 508] width 8 height 21
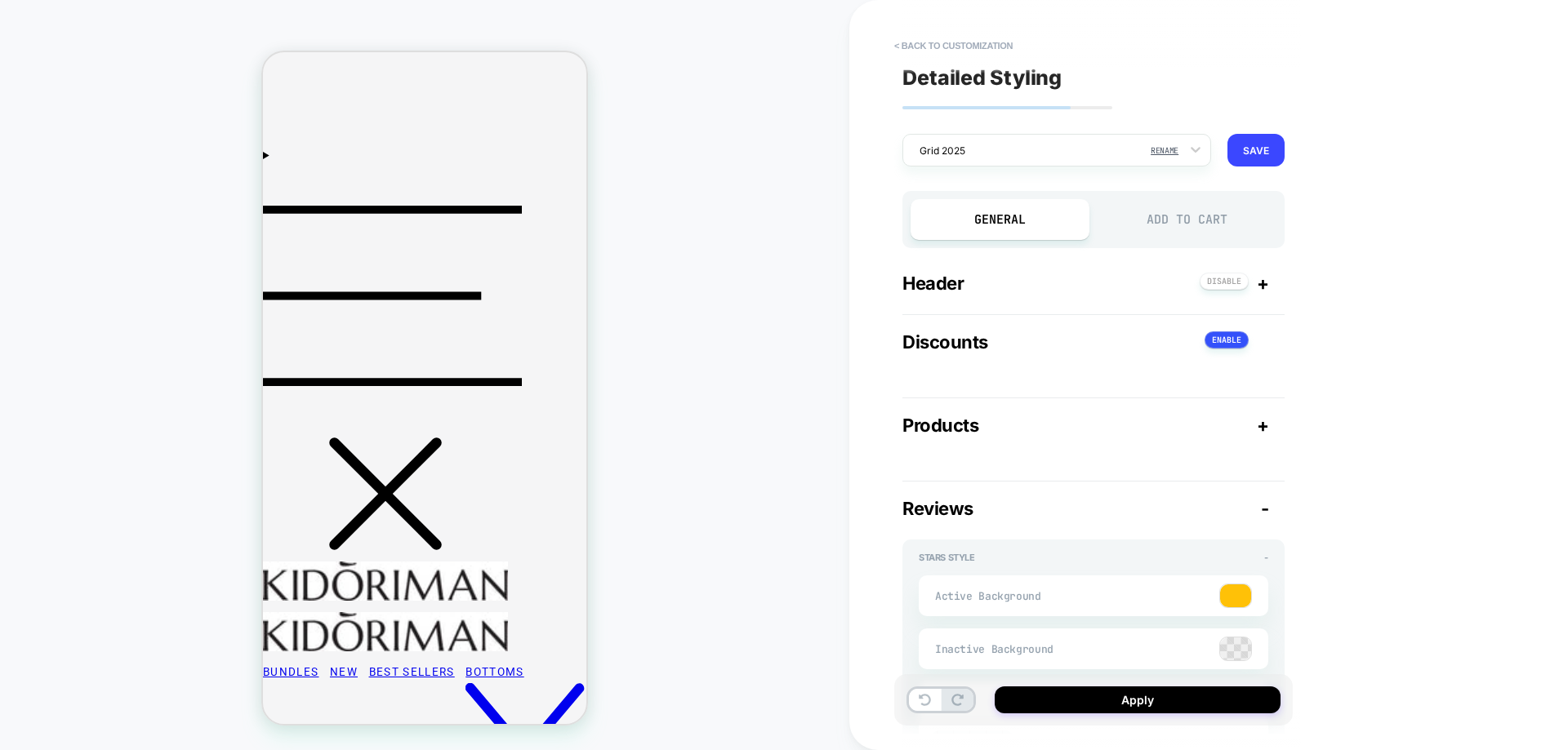
type textarea "*"
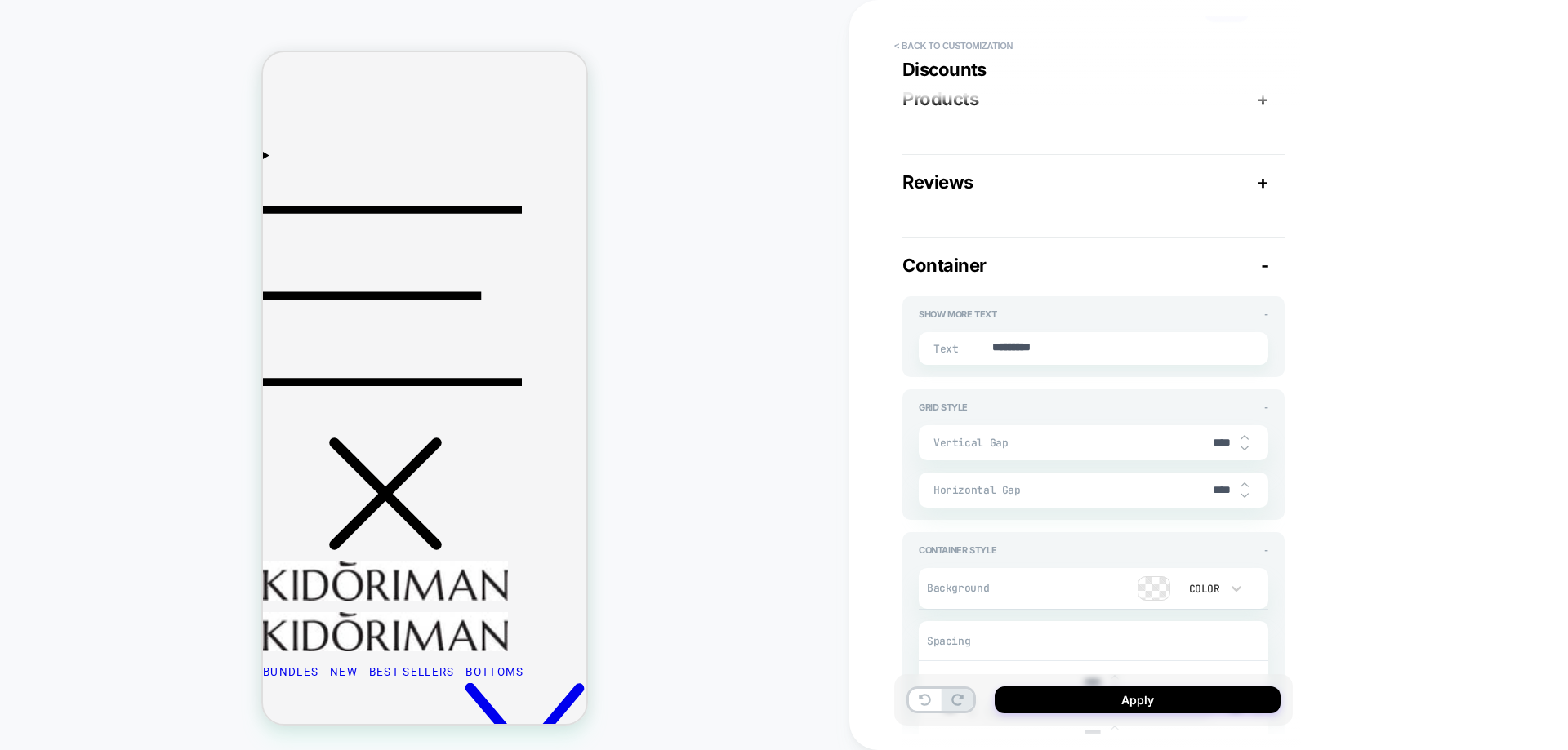
type textarea "*"
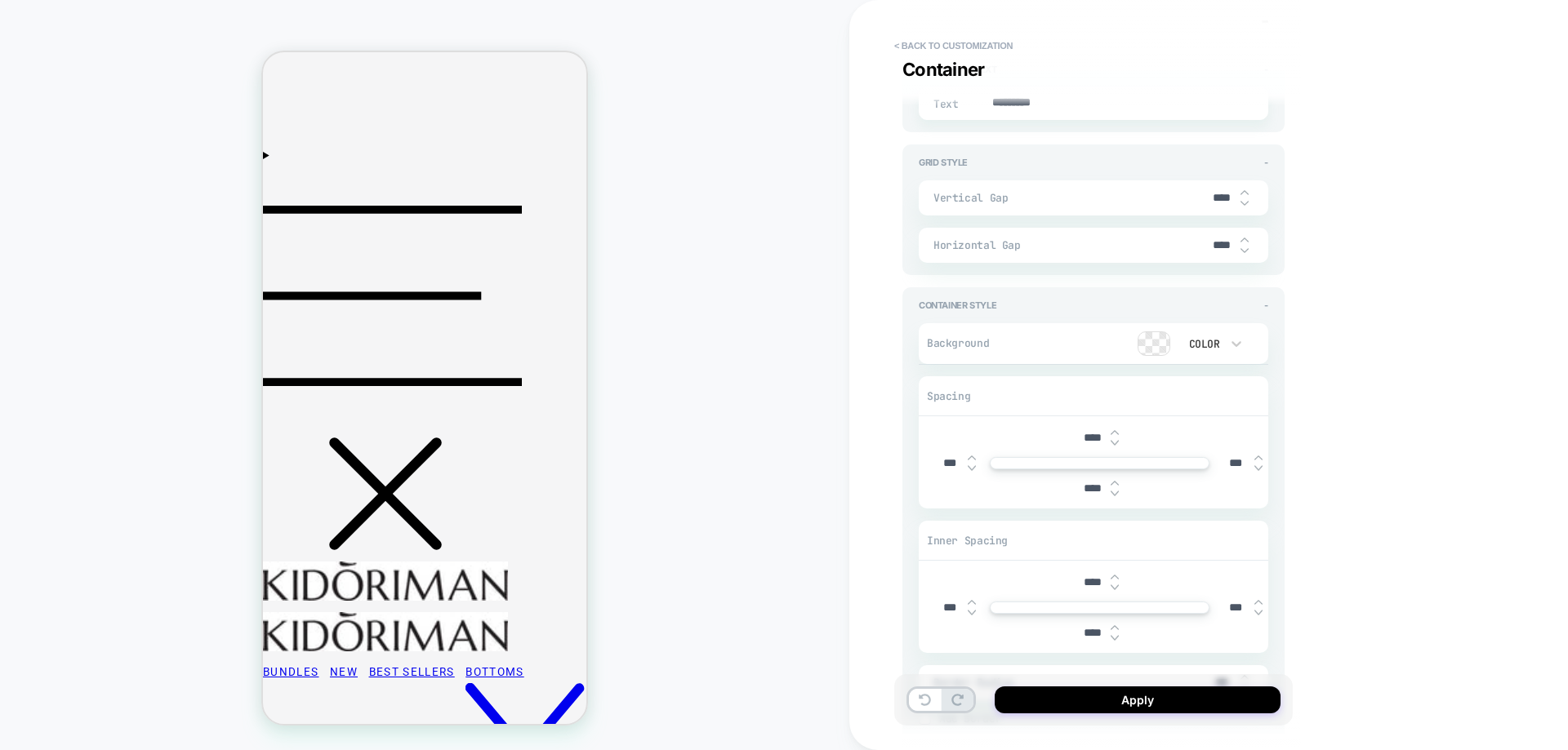
click at [1228, 609] on input "***" at bounding box center [1236, 607] width 37 height 14
type input "****"
type textarea "*"
type input "*****"
type textarea "*"
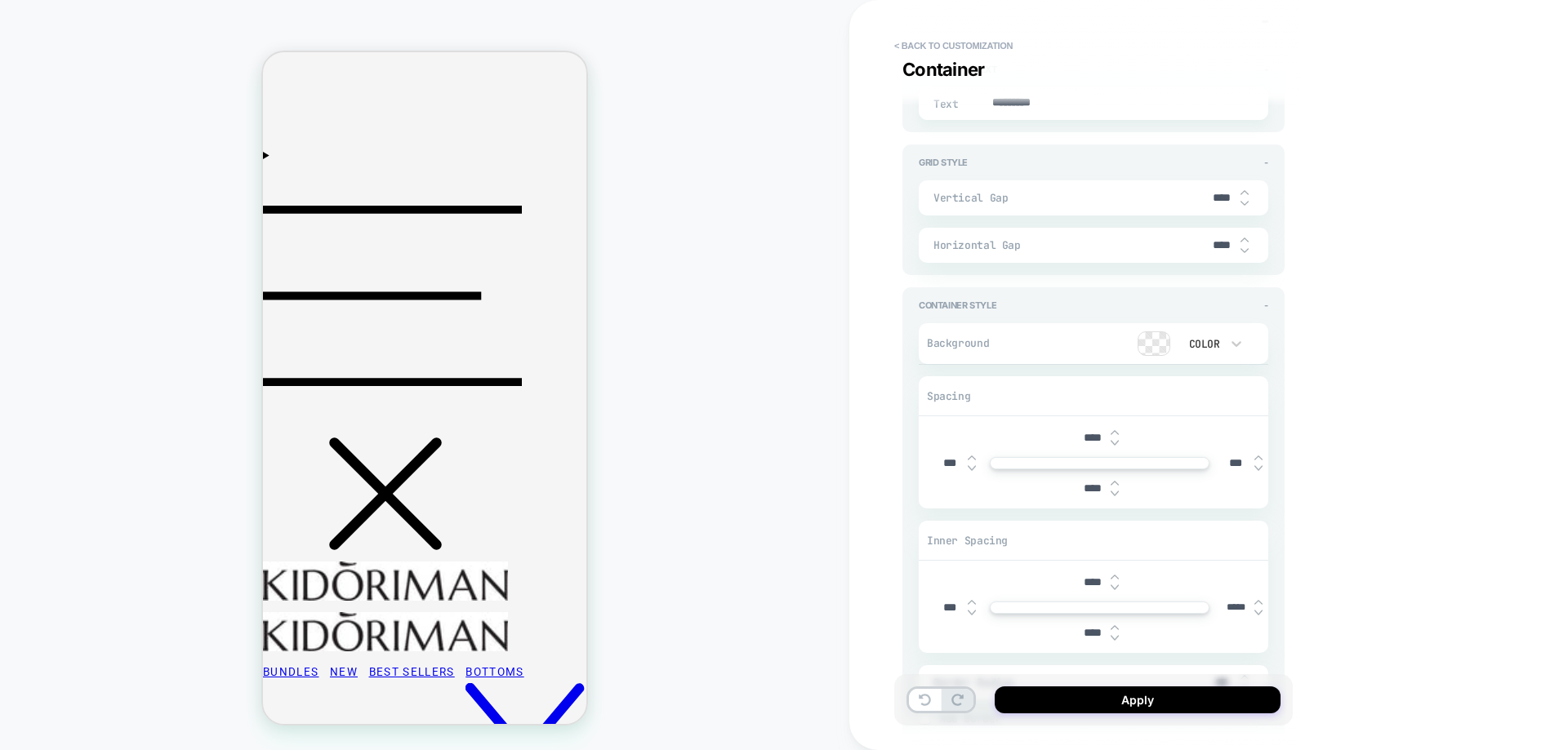
type input "****"
type textarea "*"
type input "****"
click at [950, 613] on input "***" at bounding box center [949, 607] width 37 height 14
click at [944, 614] on input "*****" at bounding box center [949, 607] width 37 height 14
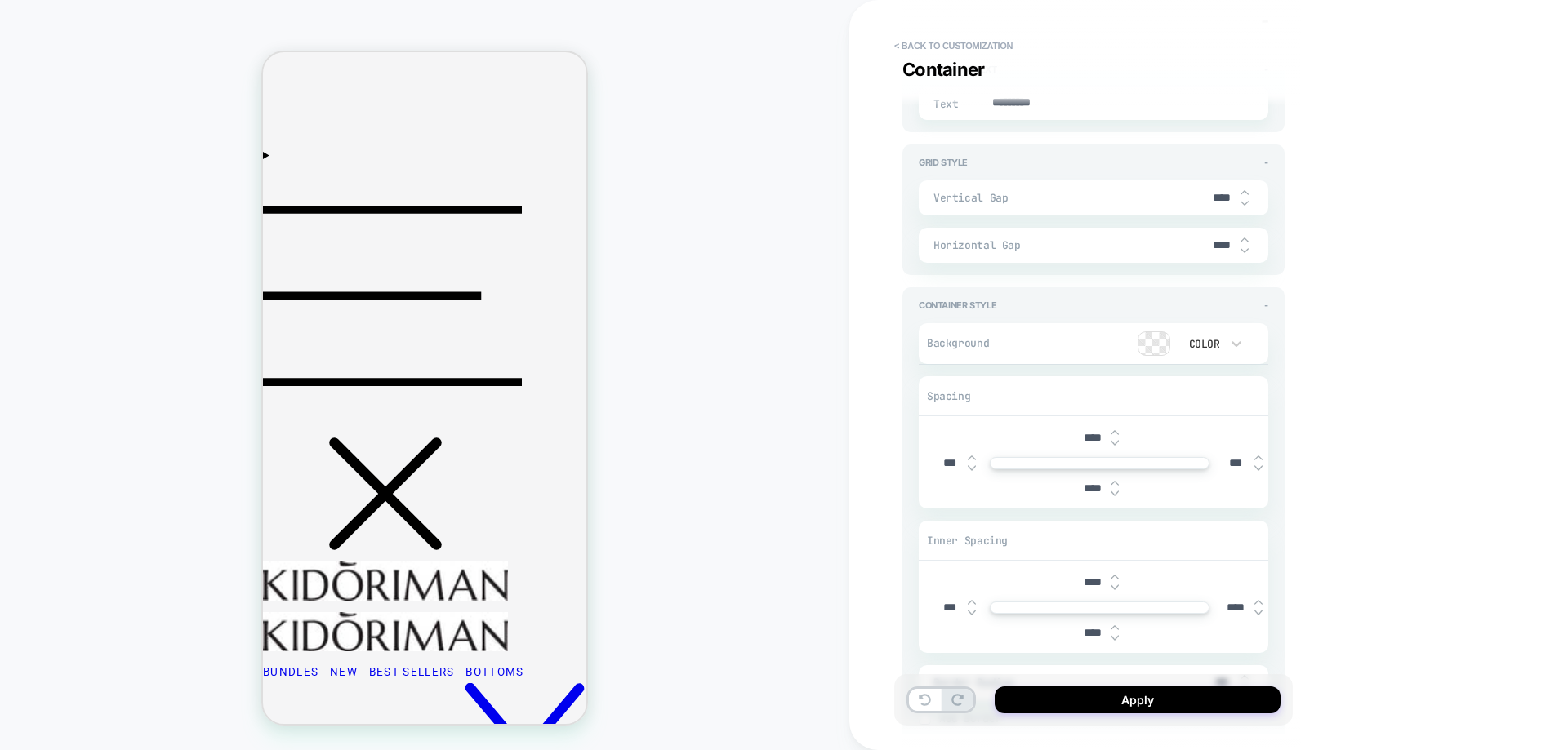
click at [944, 614] on input "***" at bounding box center [949, 607] width 37 height 14
type input "****"
type textarea "*"
type input "****"
click at [1229, 610] on input "****" at bounding box center [1236, 607] width 37 height 14
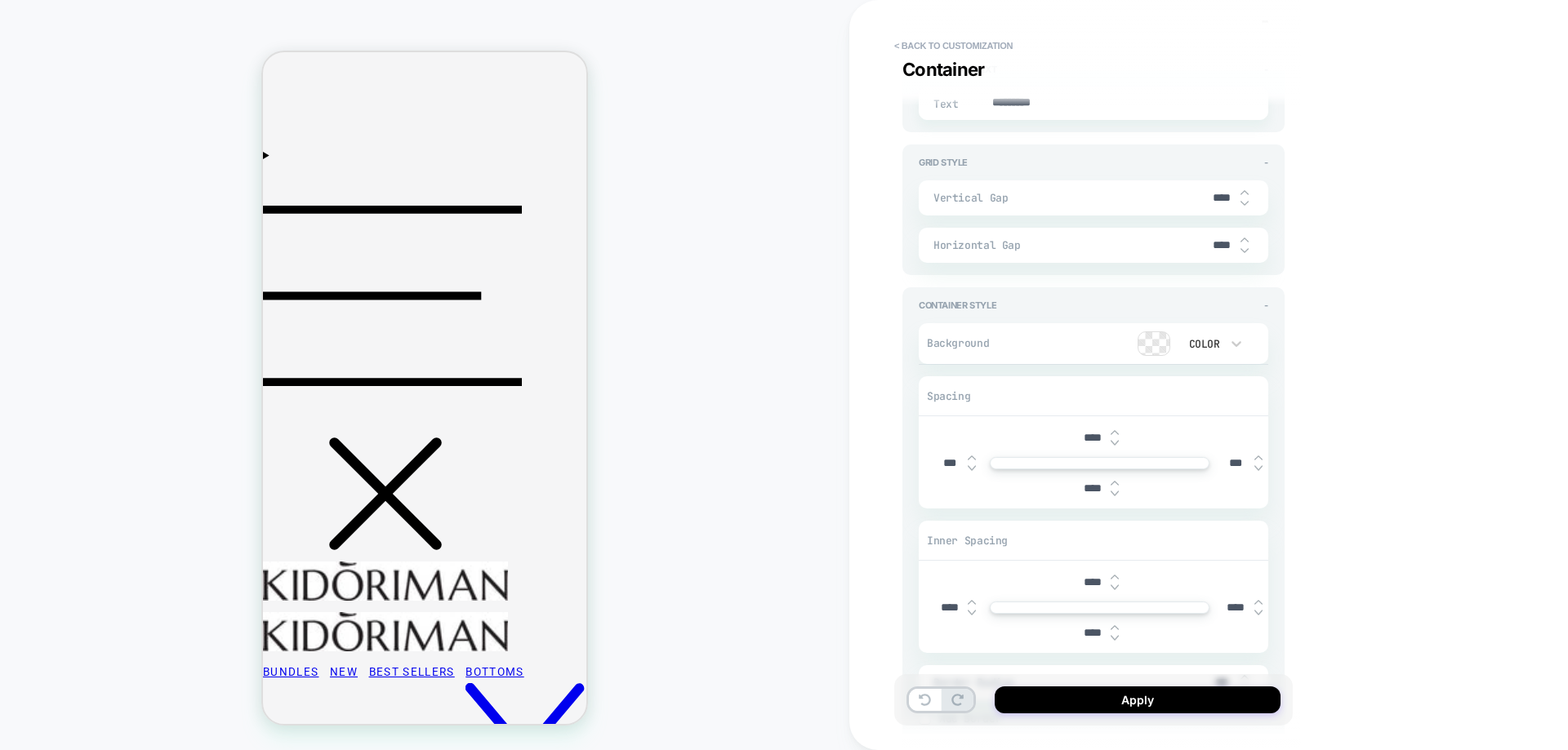
click at [1229, 610] on input "****" at bounding box center [1236, 607] width 37 height 14
type input "****"
type textarea "*"
type input "****"
click at [1156, 701] on button "Apply" at bounding box center [1138, 700] width 286 height 27
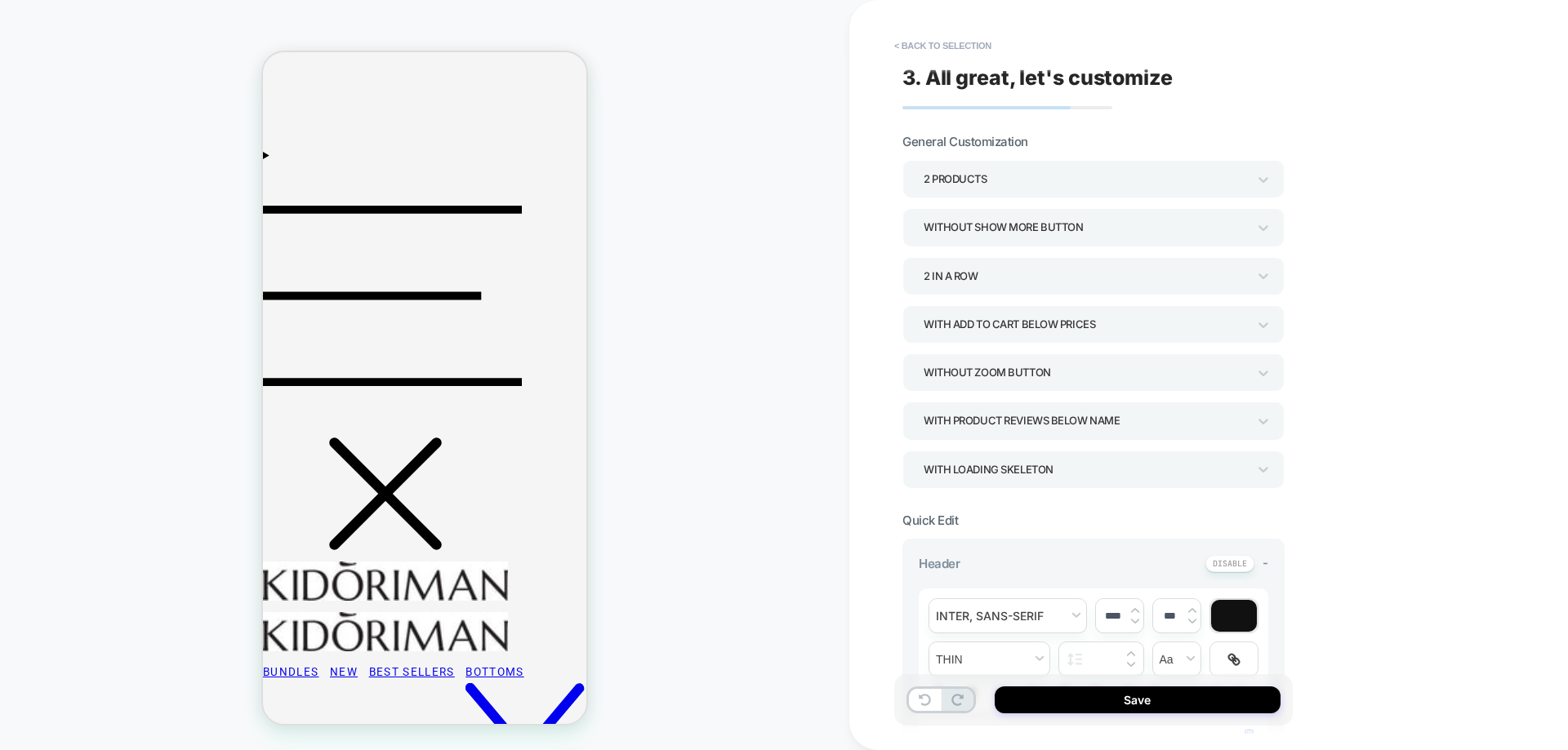
click at [1029, 181] on div "2 Products" at bounding box center [1085, 179] width 323 height 22
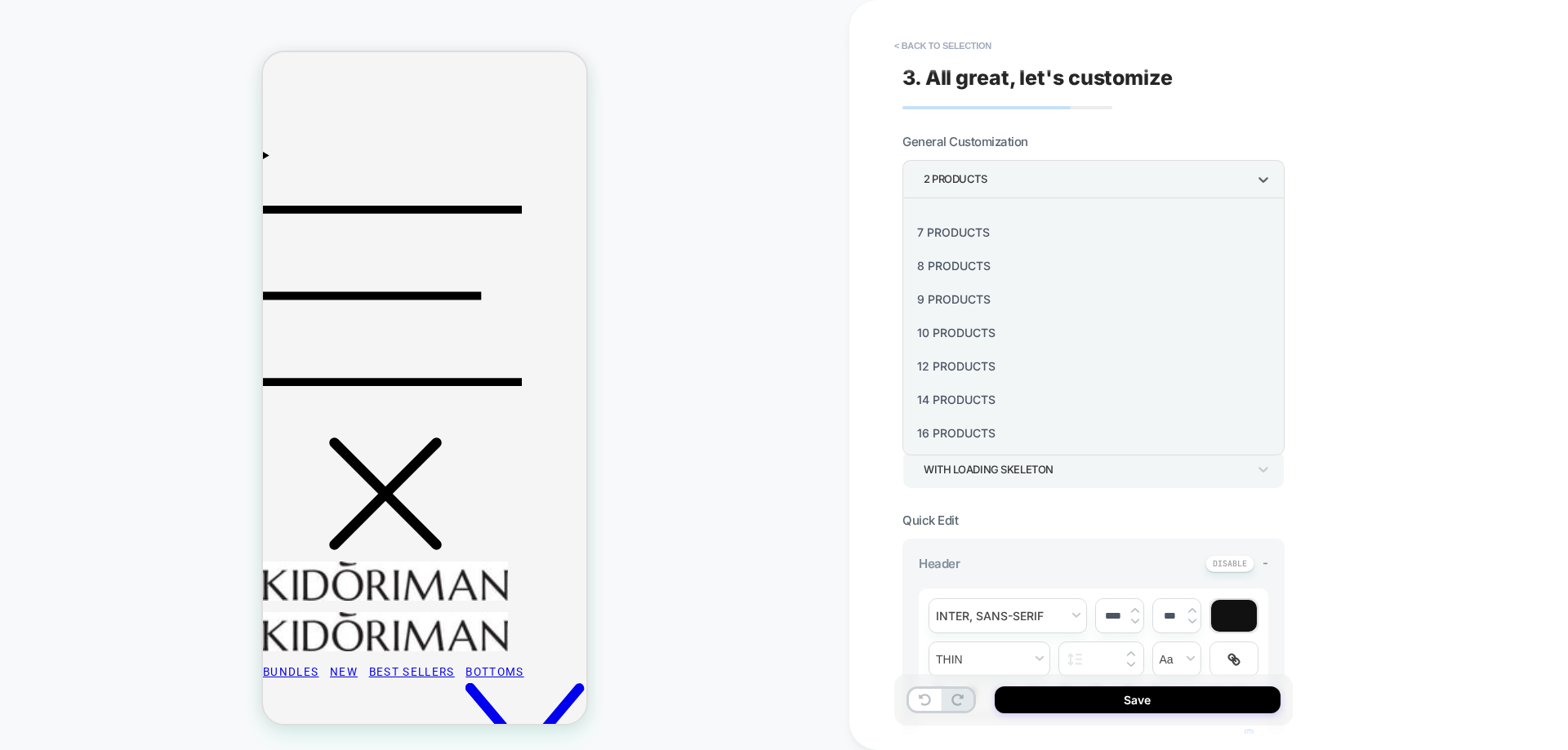
scroll to position [197, 0]
click at [967, 263] on div "8 Products" at bounding box center [1094, 261] width 369 height 33
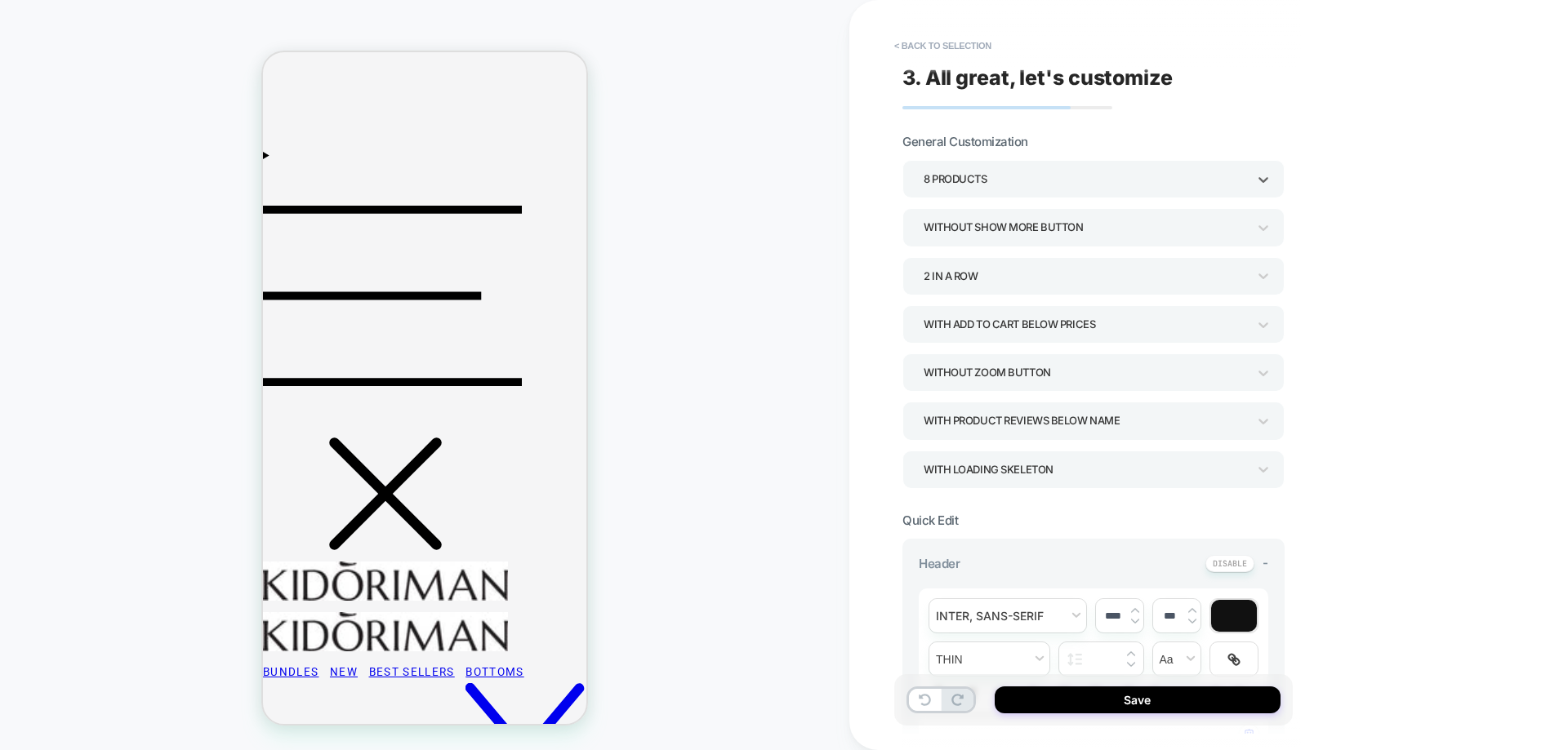
click at [997, 277] on div "2 In a Row" at bounding box center [1085, 276] width 323 height 22
click at [997, 275] on div at bounding box center [784, 375] width 1568 height 750
click at [1020, 335] on div "With add to cart below prices" at bounding box center [1085, 324] width 323 height 22
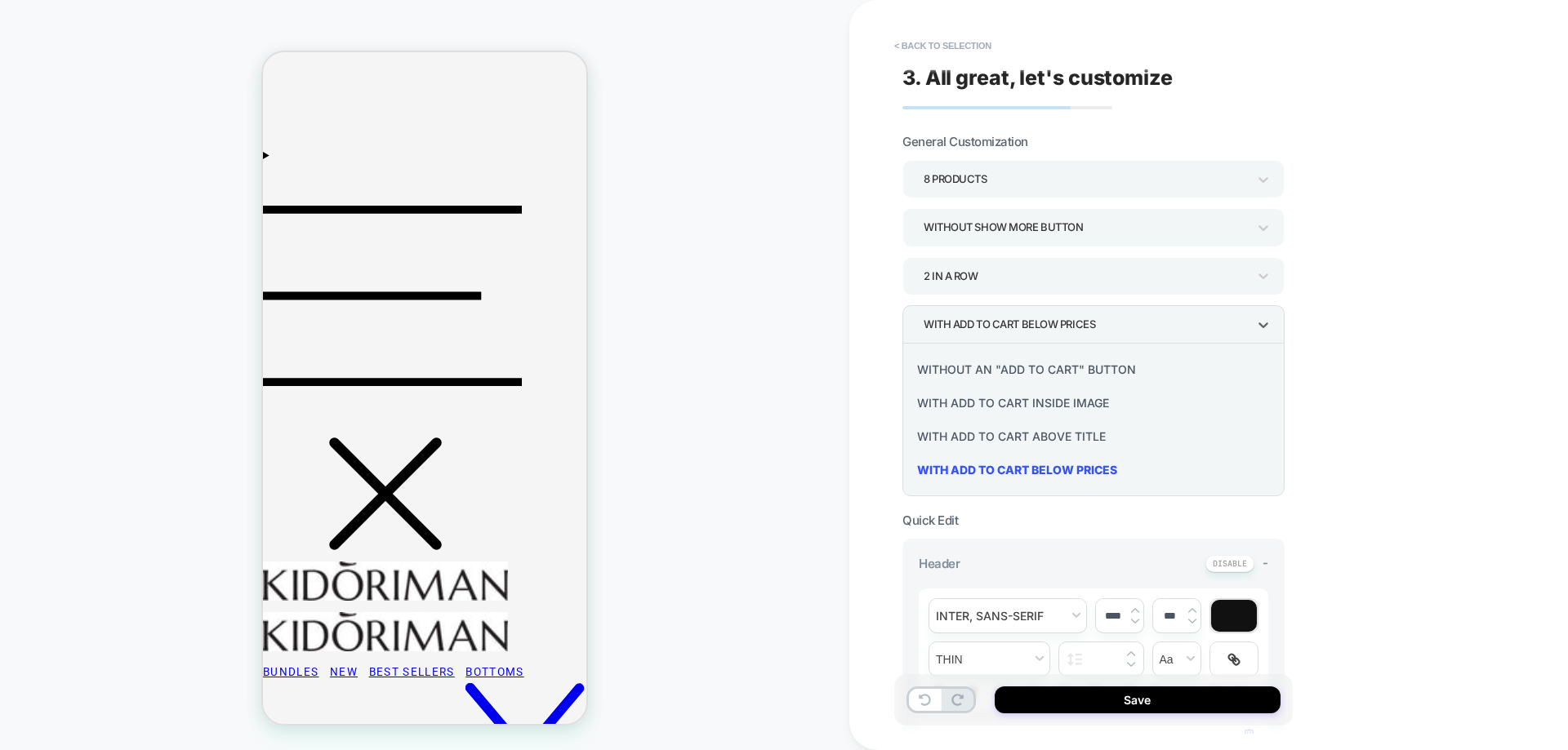
click at [1017, 372] on div "Without an "add to cart" button" at bounding box center [1094, 369] width 369 height 33
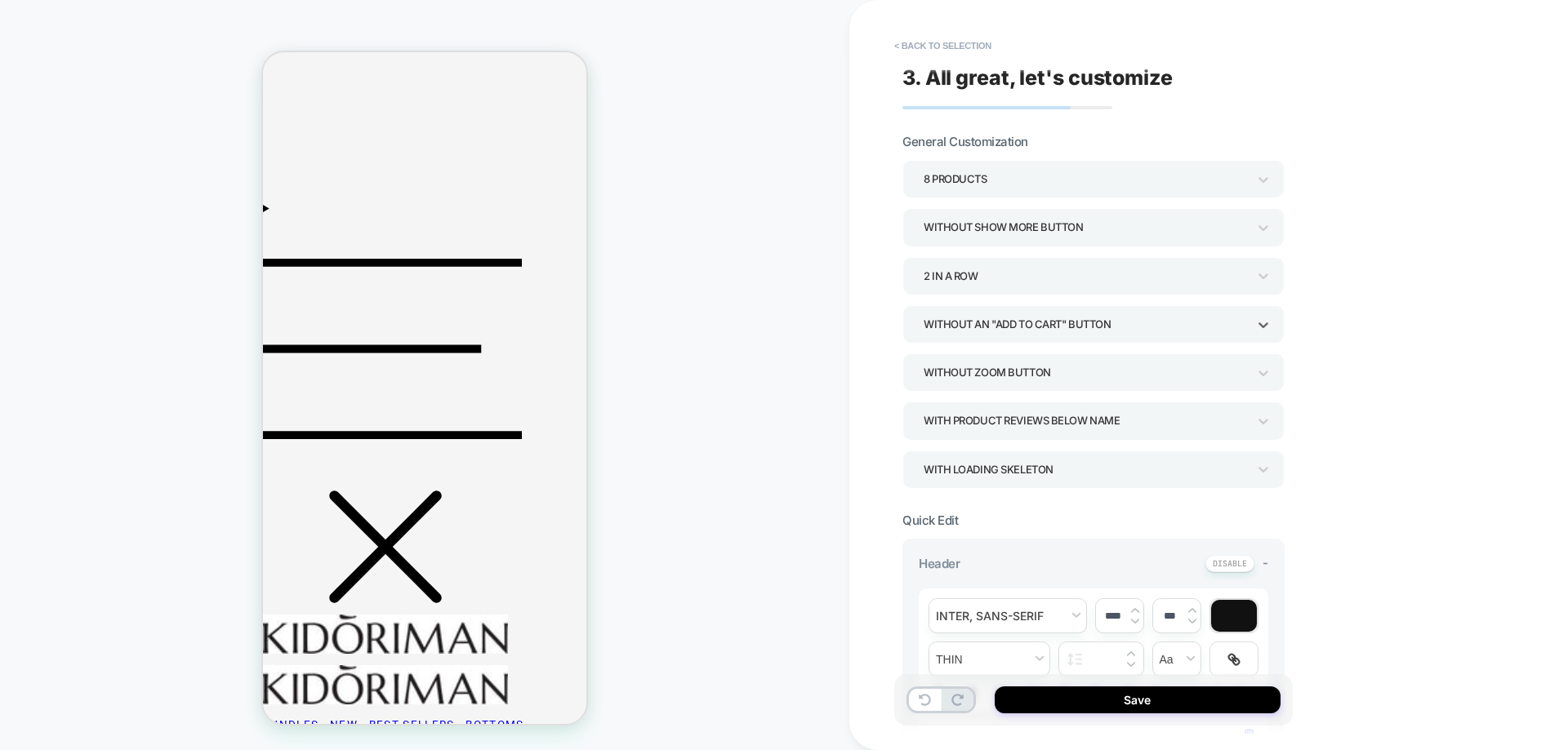
scroll to position [41, 0]
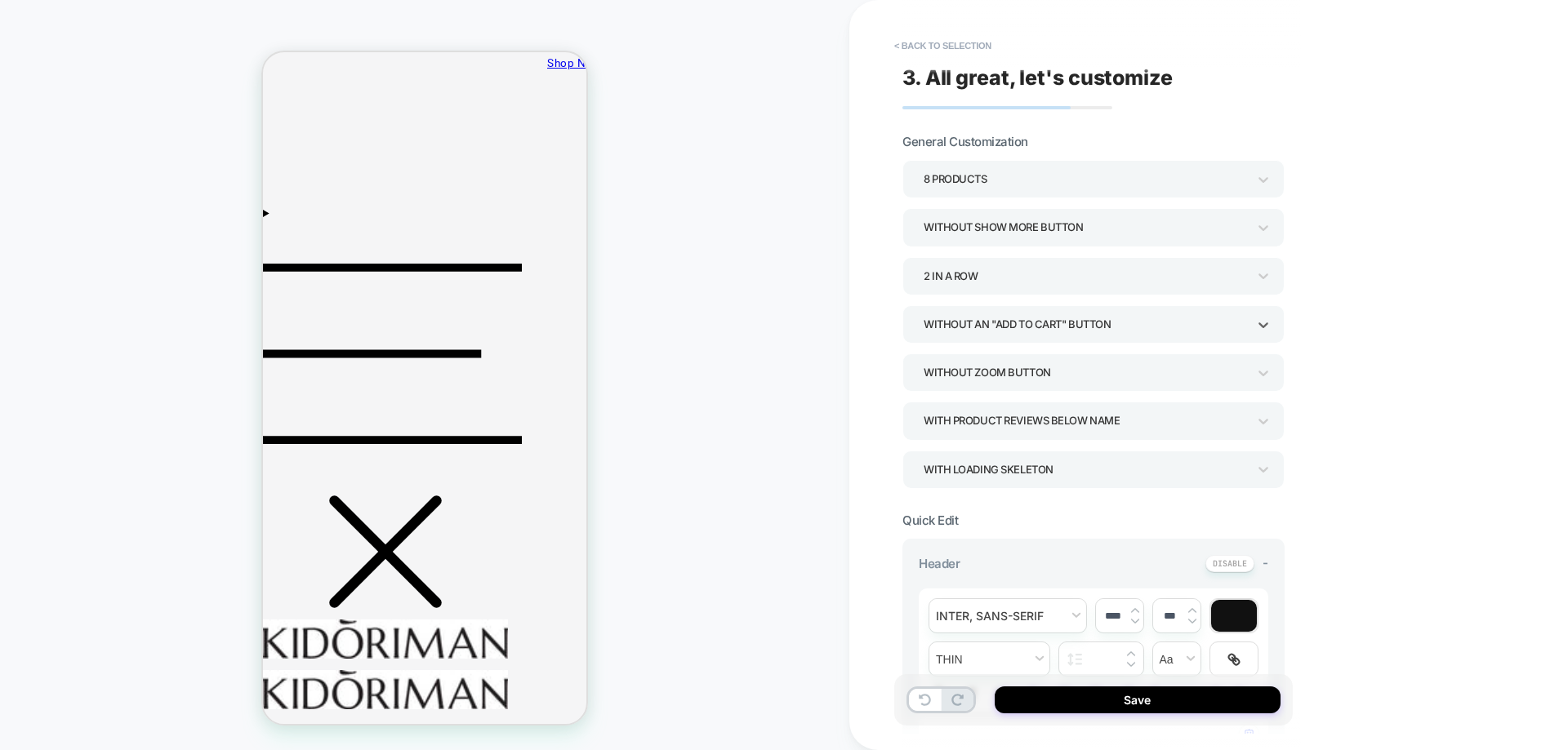
click at [1048, 232] on div "Without Show more button" at bounding box center [1085, 227] width 323 height 22
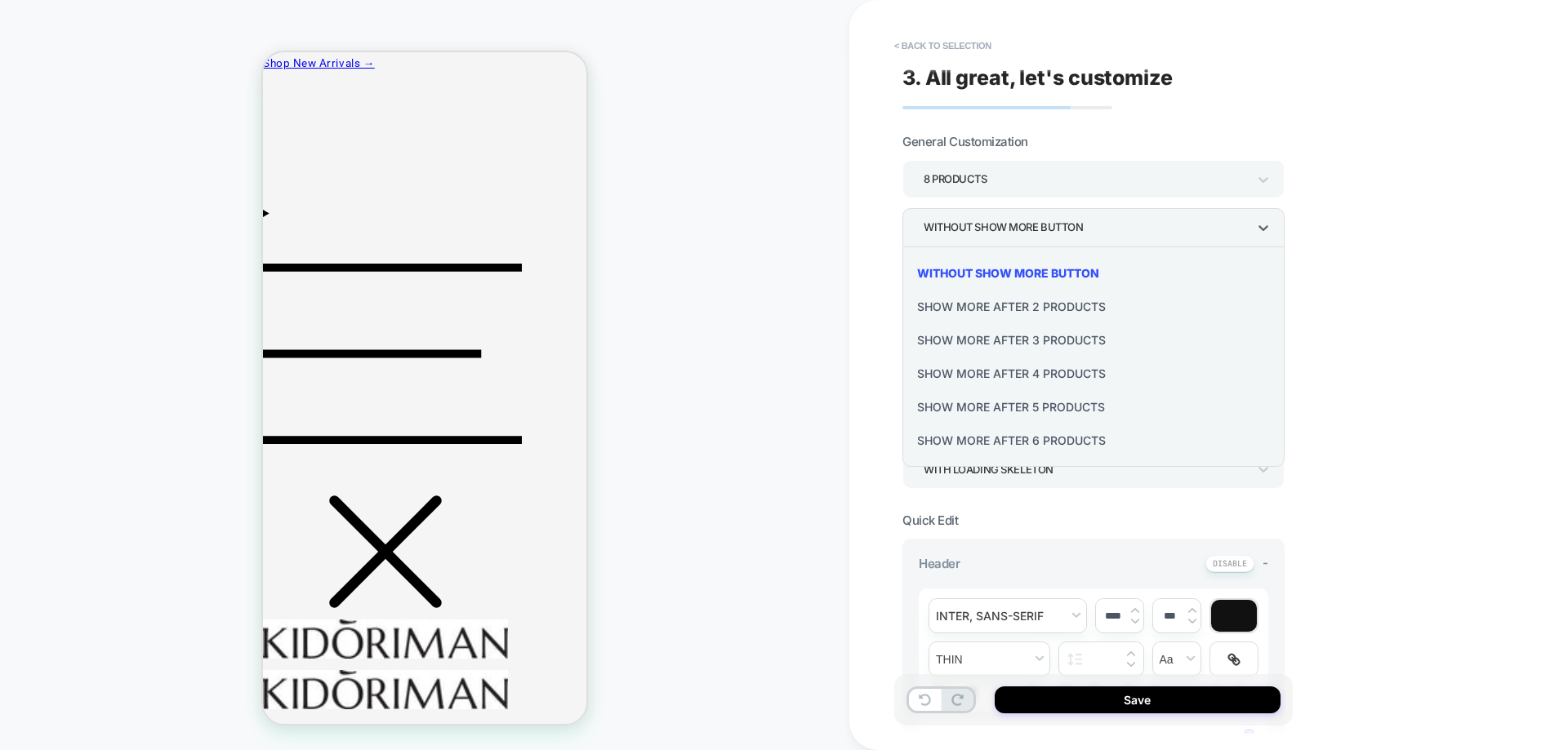
click at [1068, 442] on div "Show more after 6 Products" at bounding box center [1094, 440] width 369 height 33
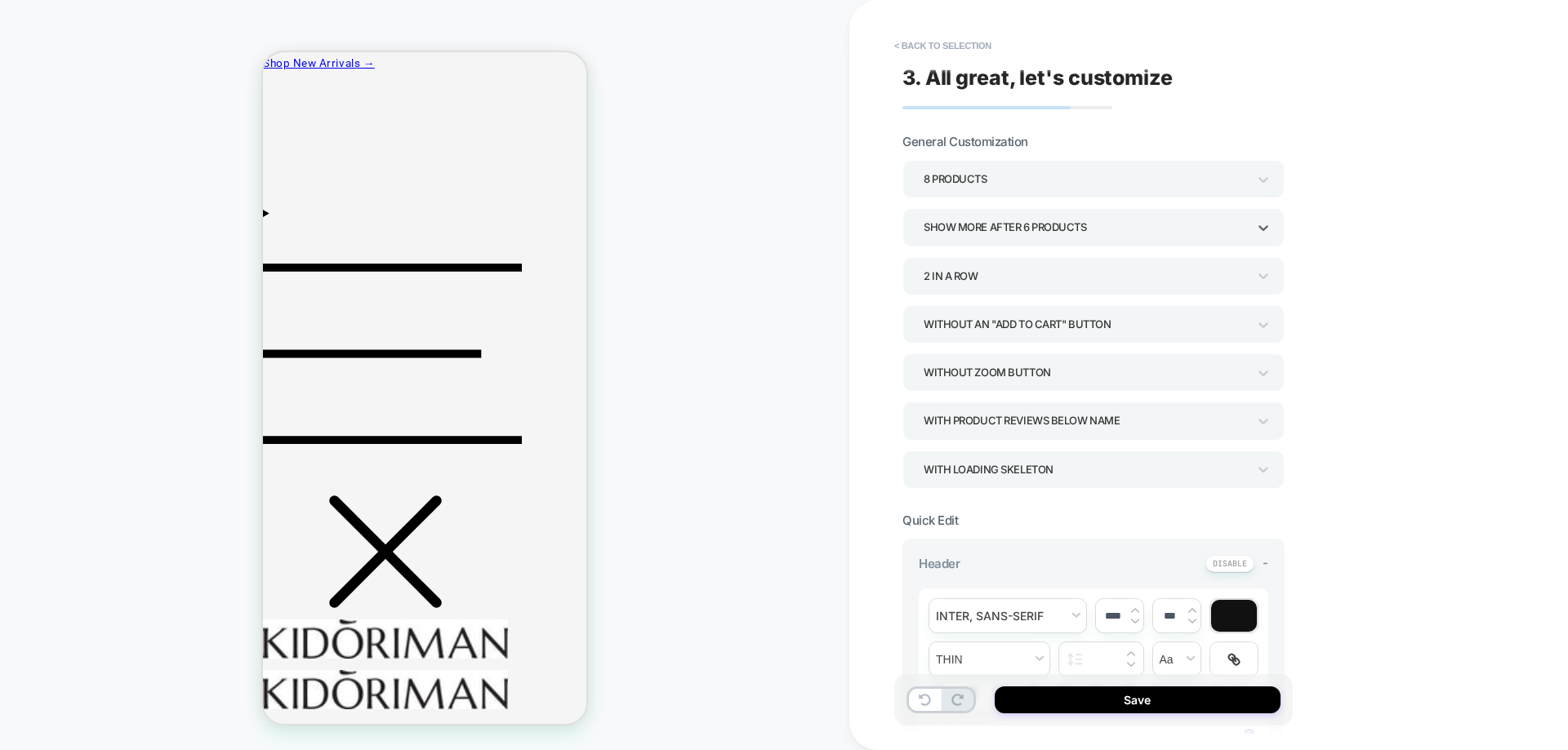
click at [1030, 182] on div "8 Products" at bounding box center [1085, 179] width 323 height 22
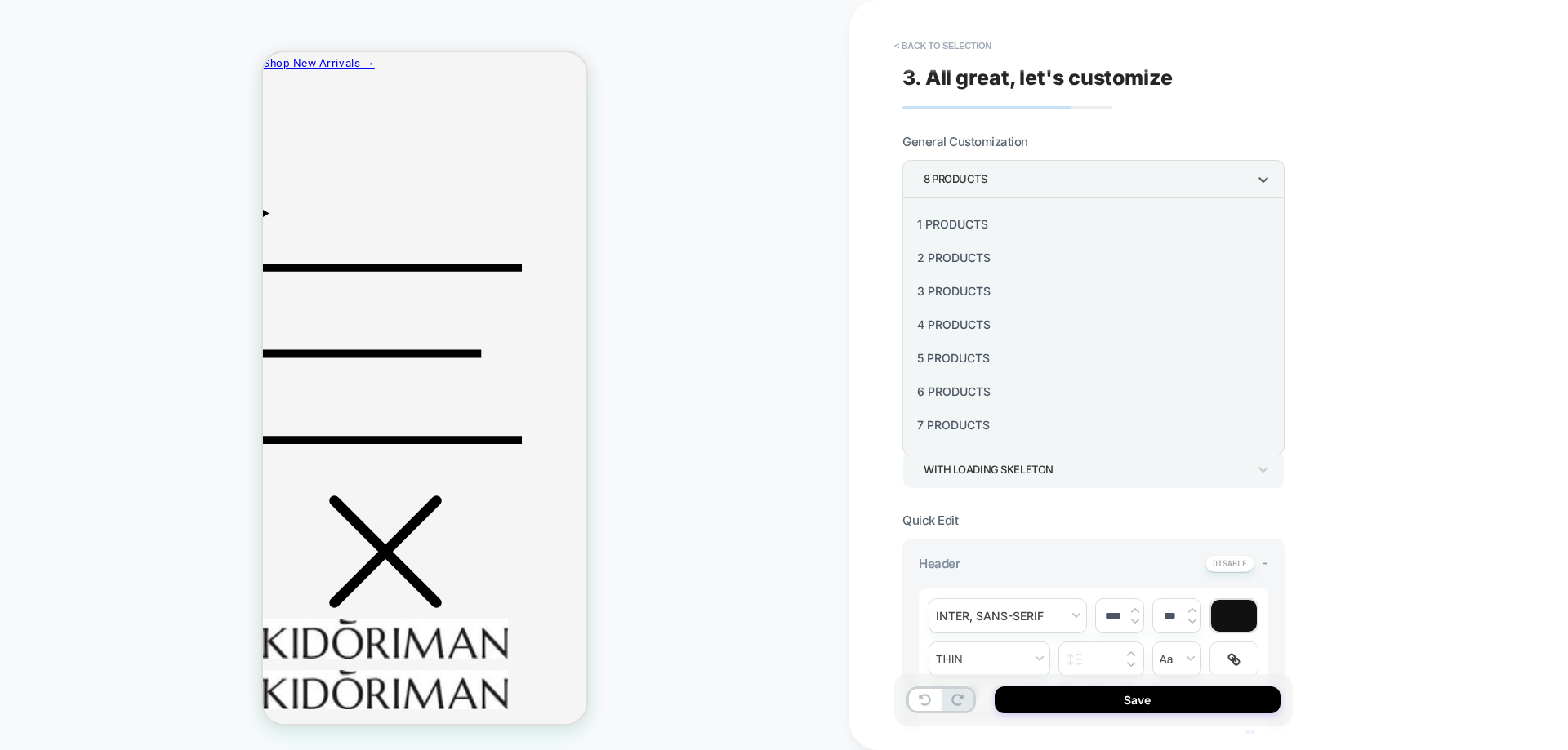
click at [977, 386] on div "6 Products" at bounding box center [1094, 392] width 369 height 33
type textarea "*"
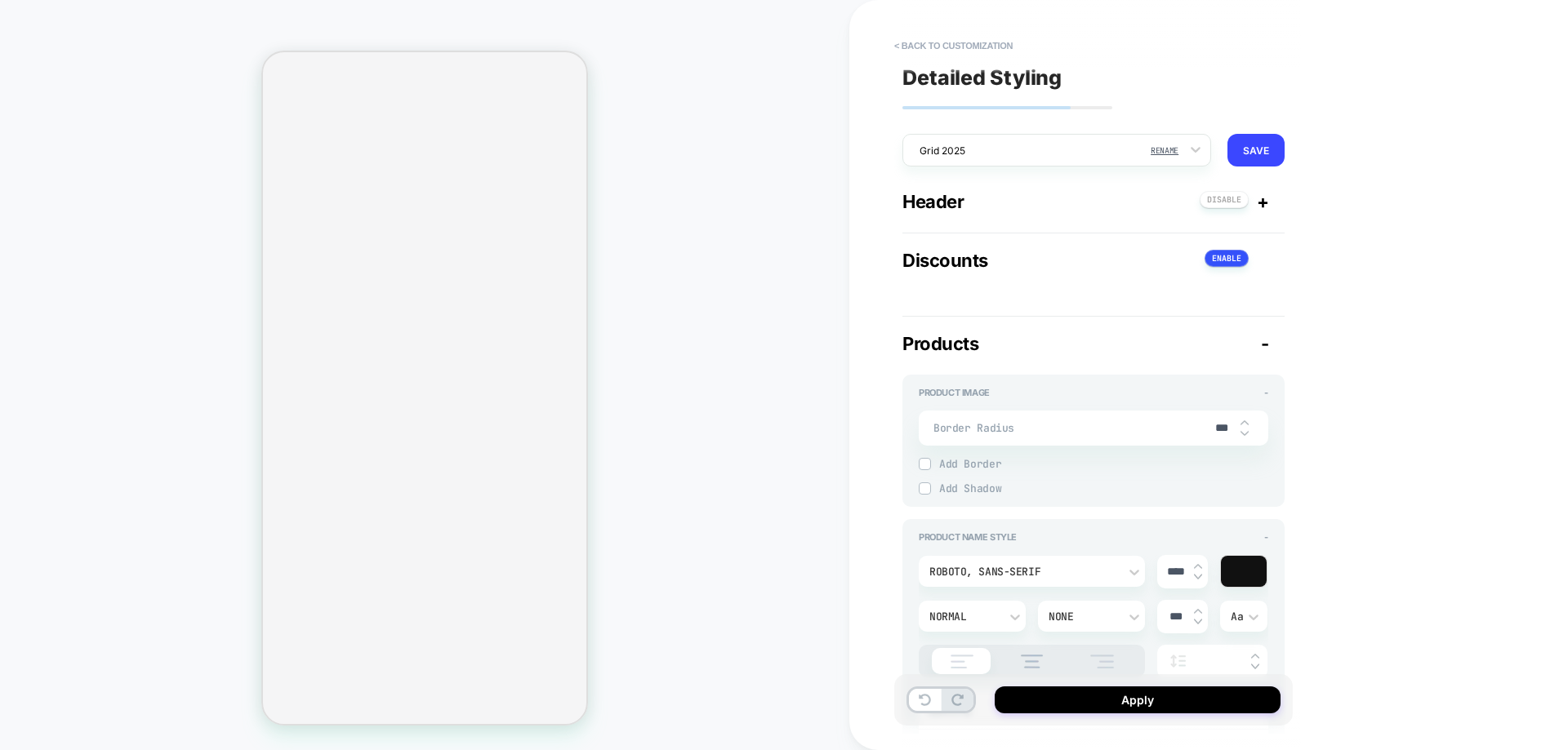
select select "**********"
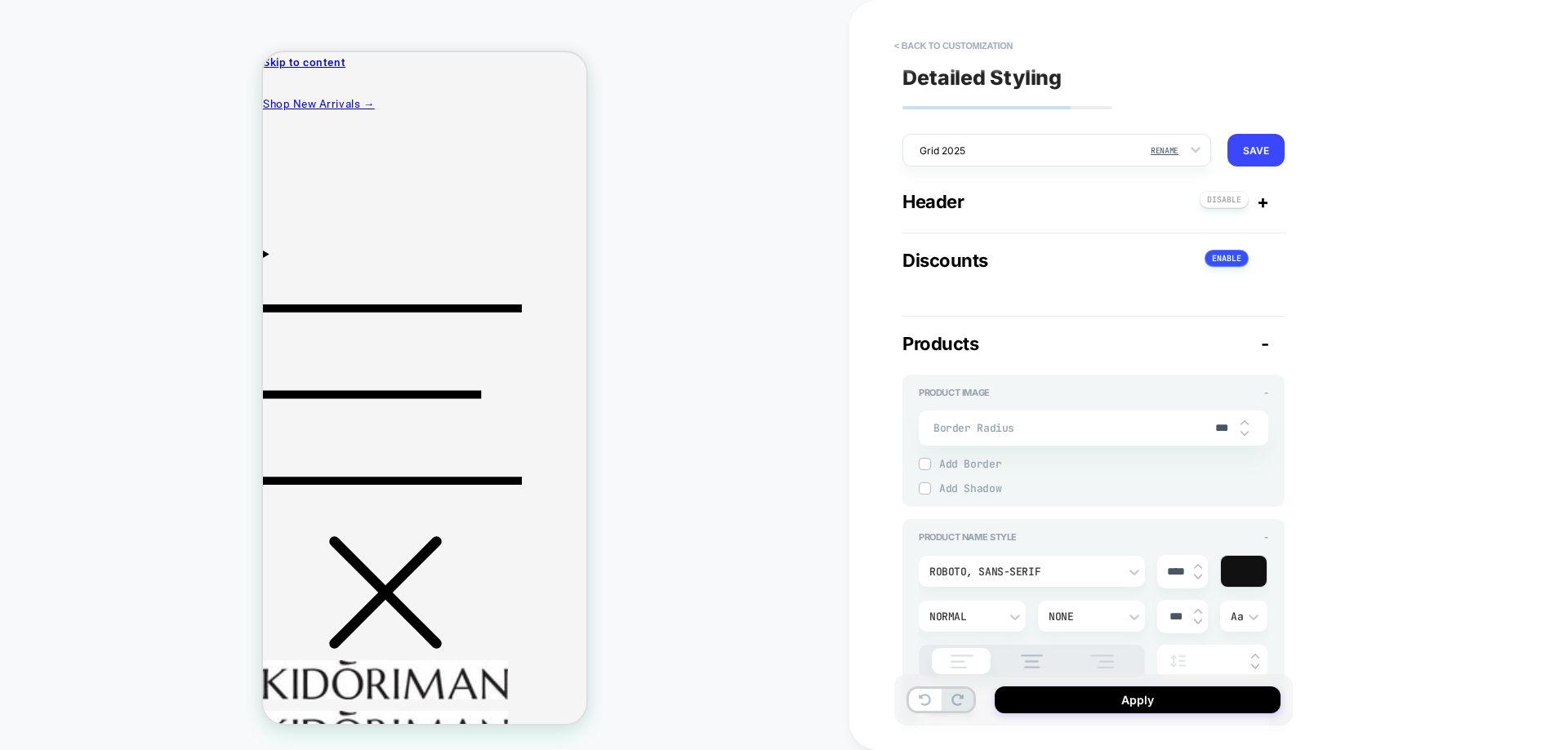
scroll to position [816, 0]
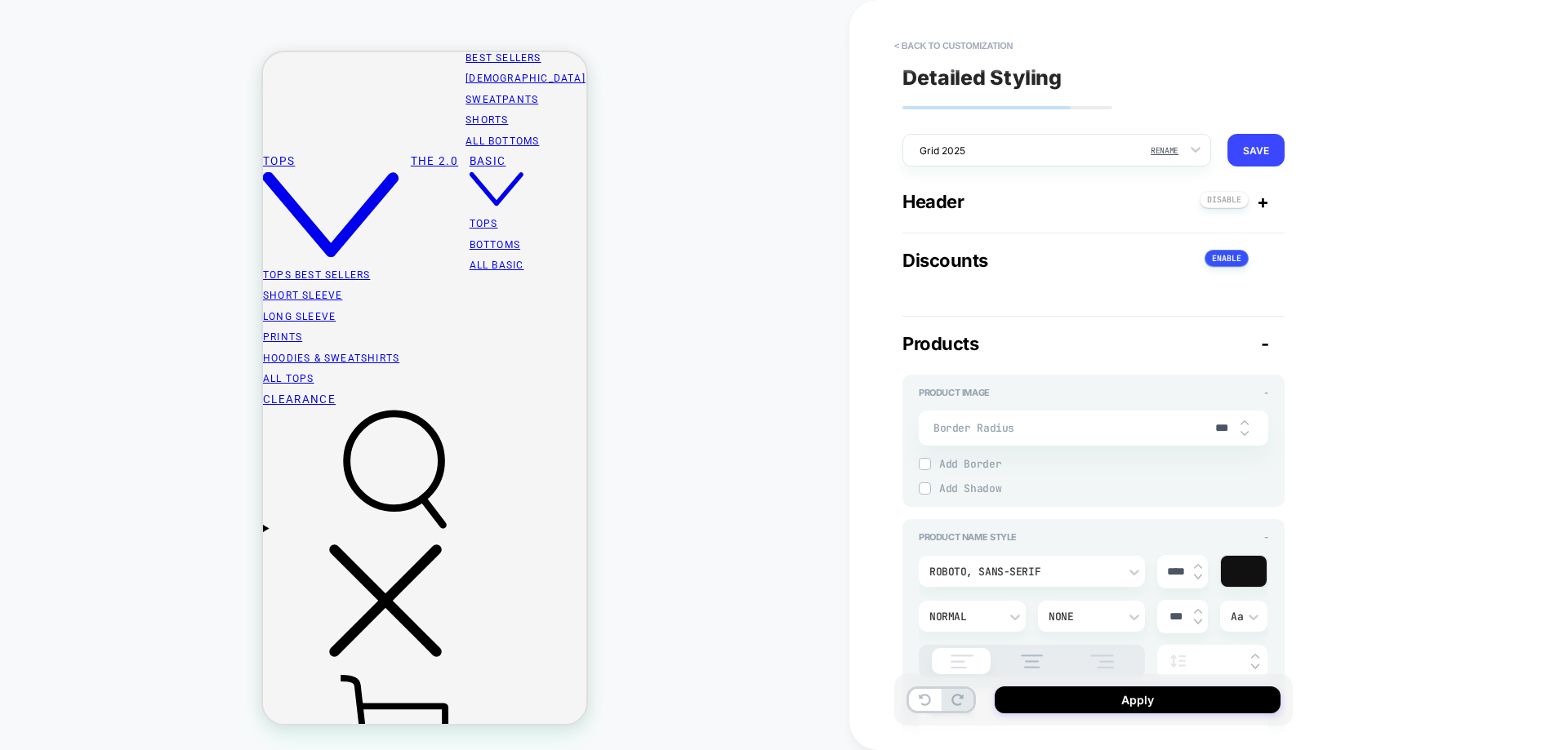
click at [1265, 344] on span "-" at bounding box center [1265, 343] width 8 height 21
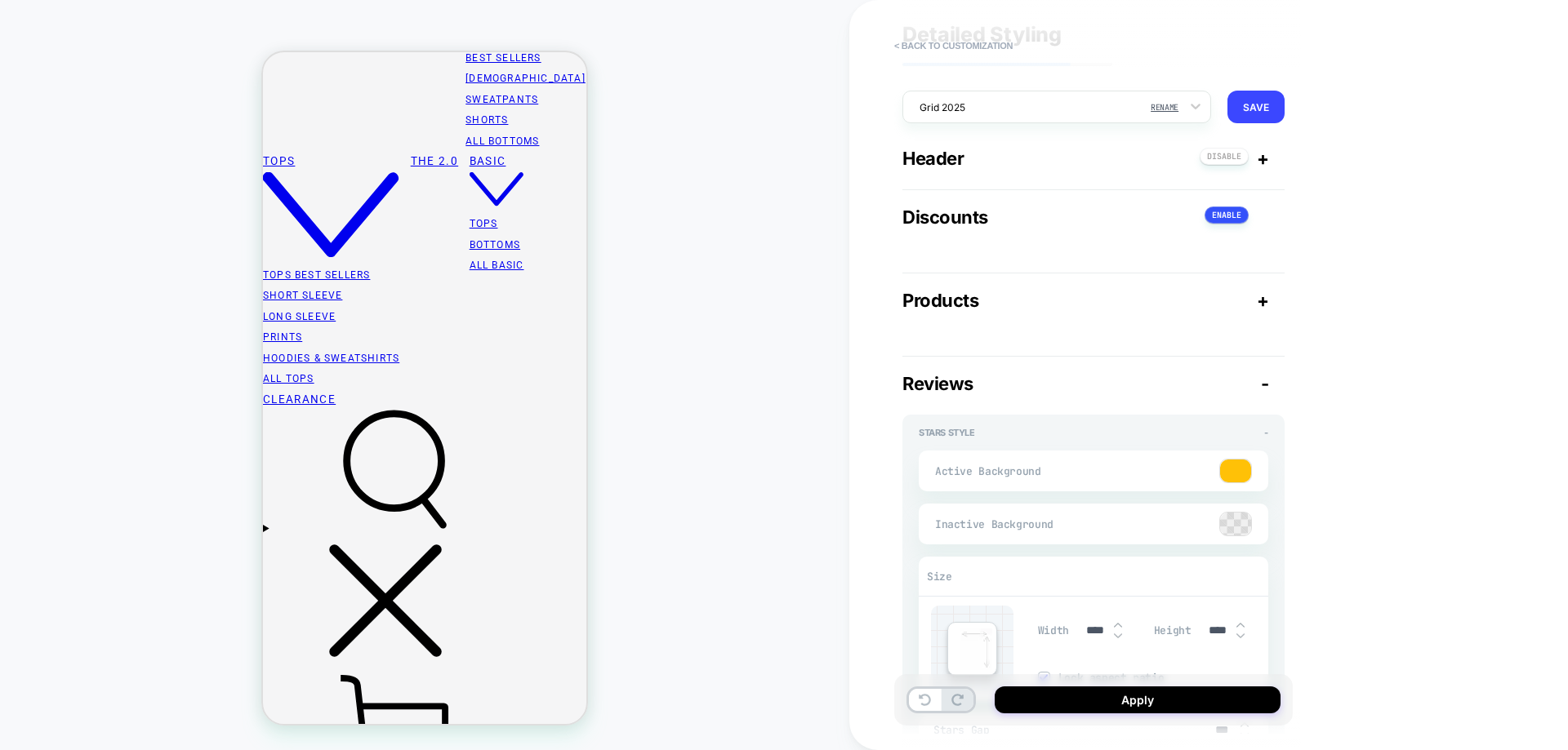
scroll to position [82, 0]
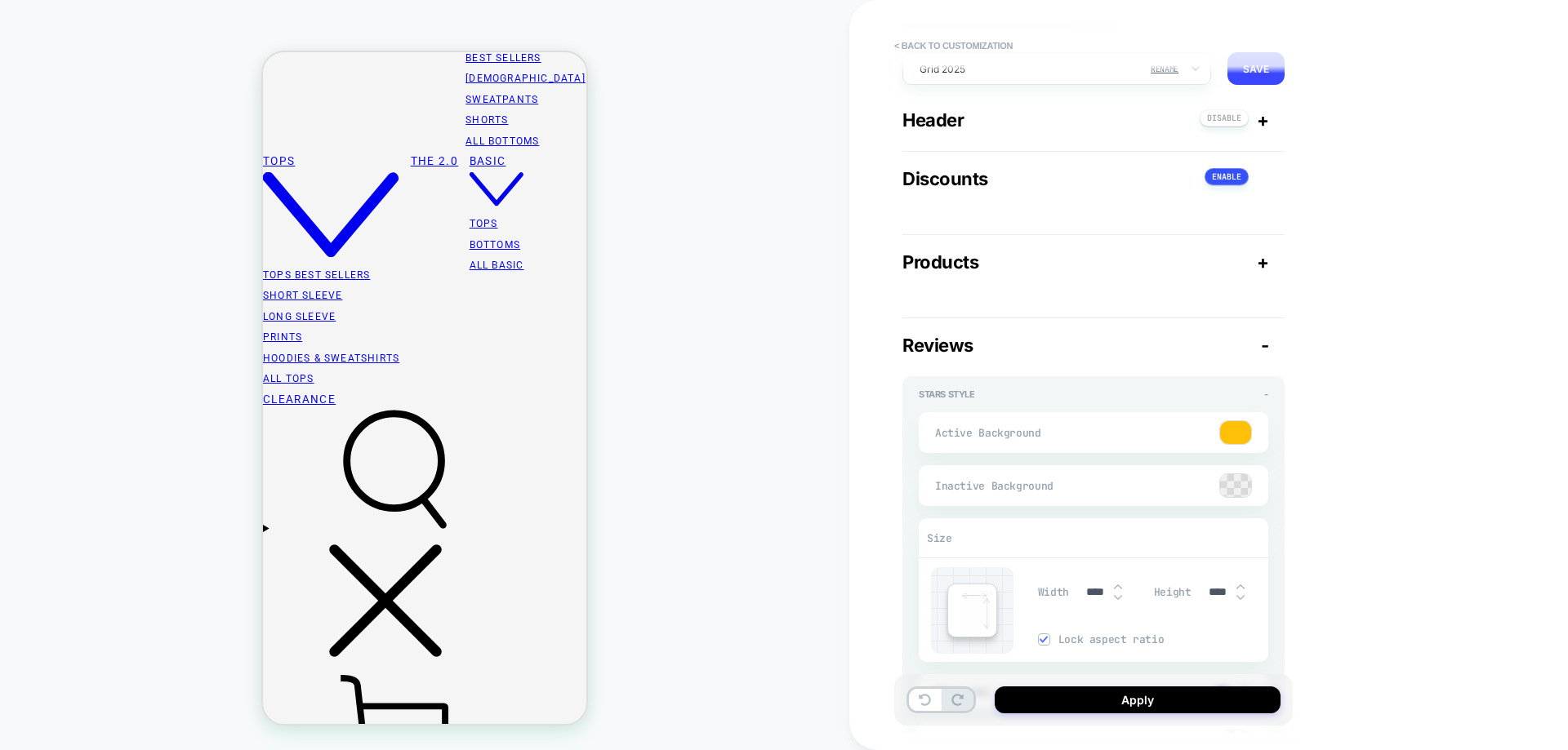
click at [1270, 348] on div "Reviews -" at bounding box center [1093, 345] width 382 height 21
type textarea "*"
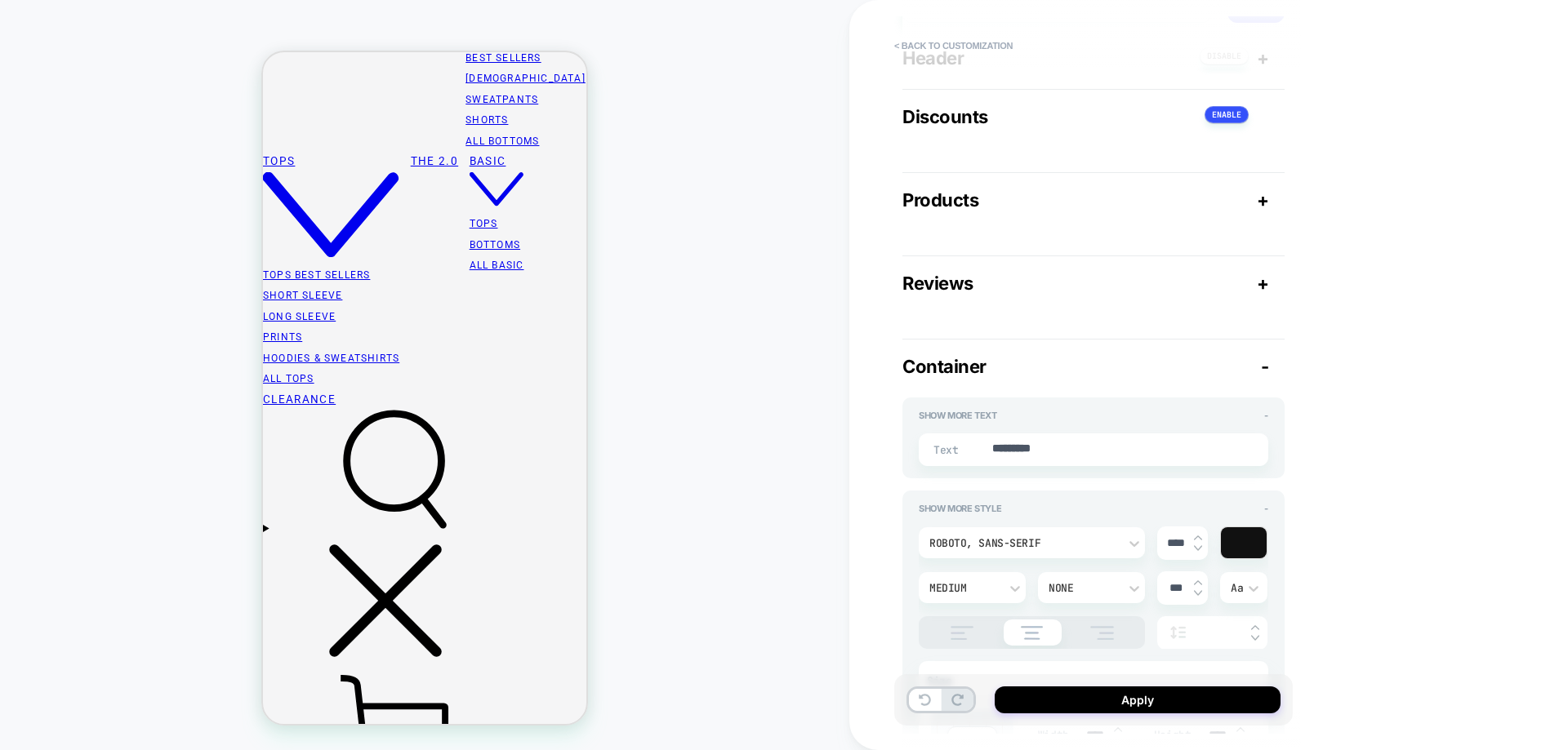
scroll to position [245, 0]
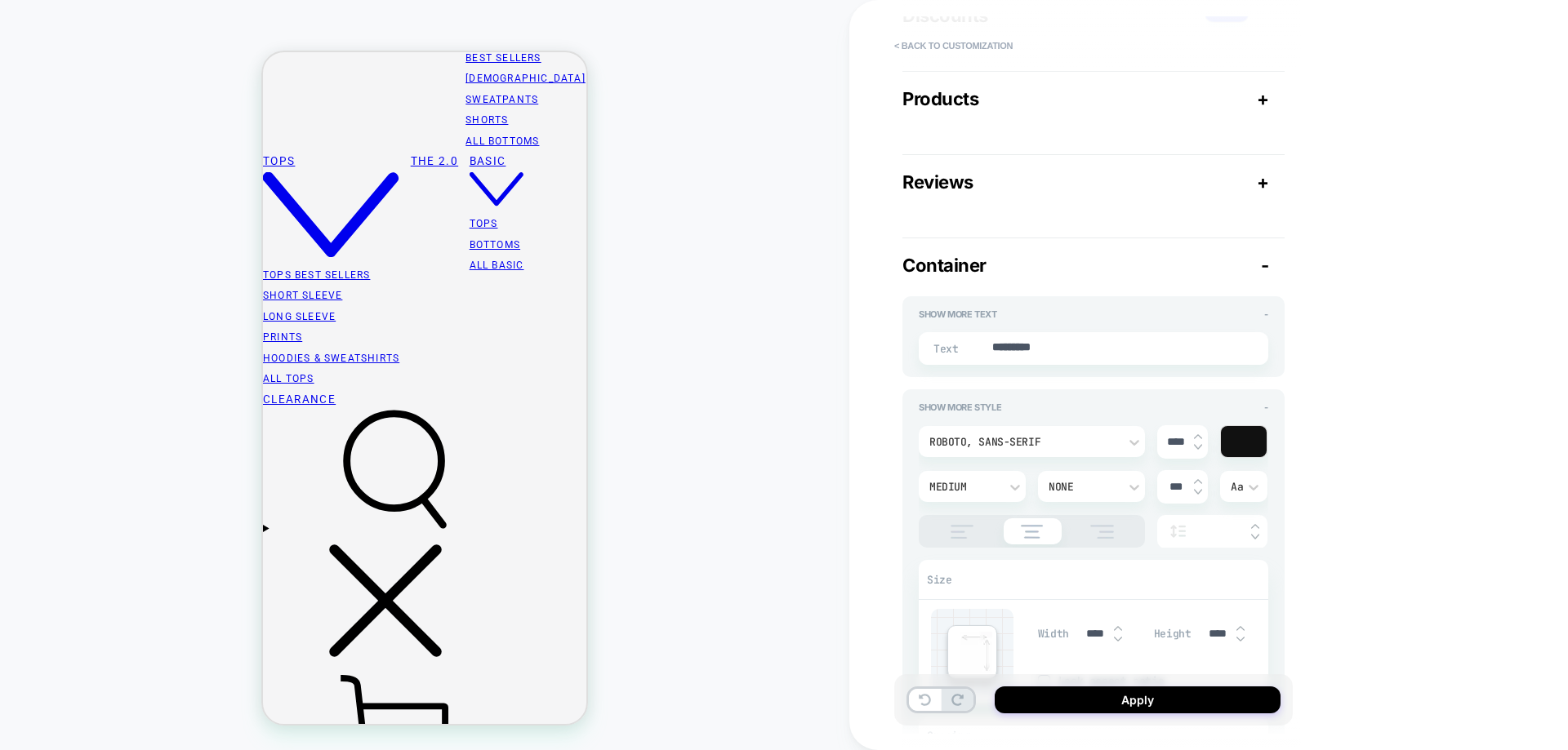
click at [1173, 446] on input "****" at bounding box center [1175, 442] width 37 height 14
type input "****"
type textarea "*"
type input "****"
type textarea "*"
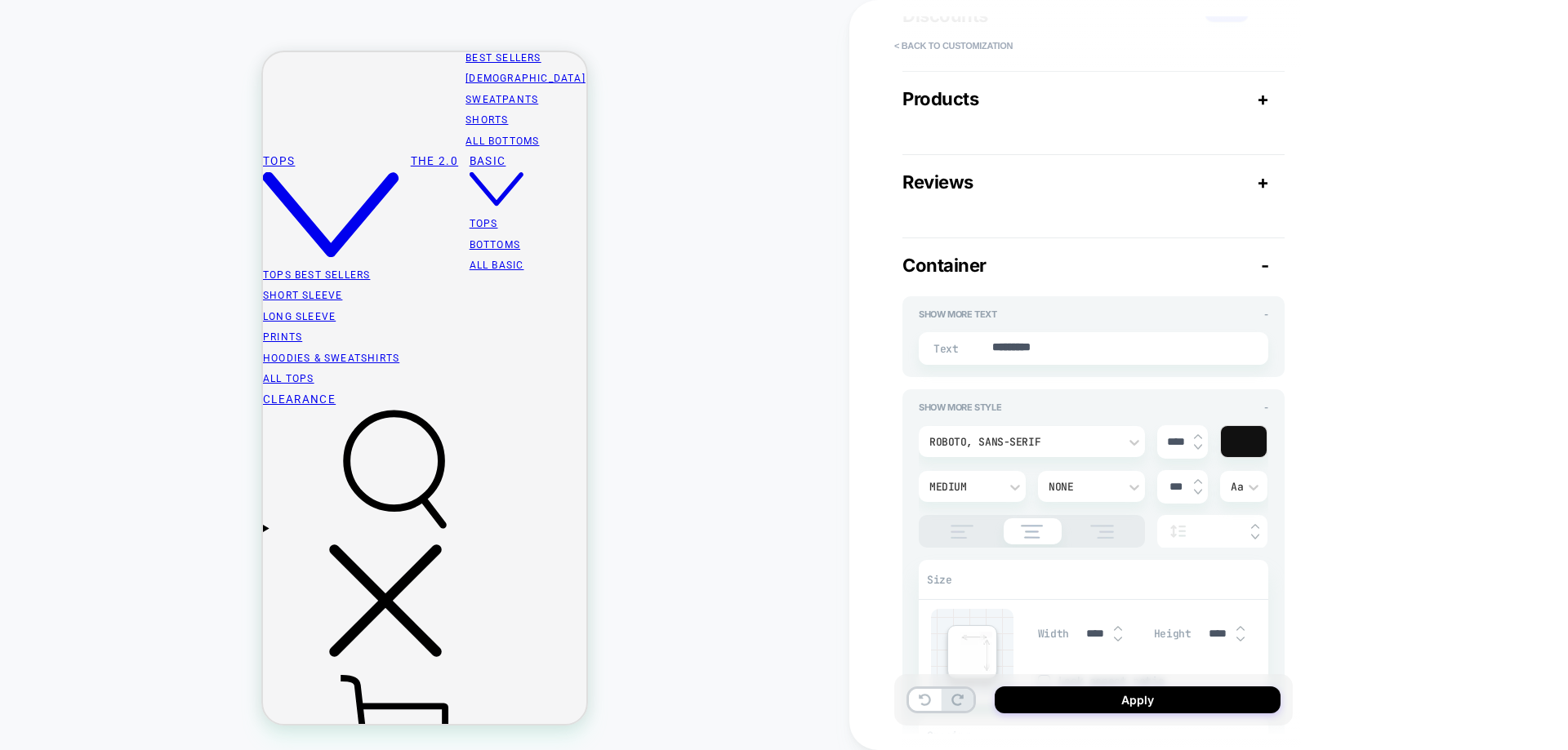
type input "****"
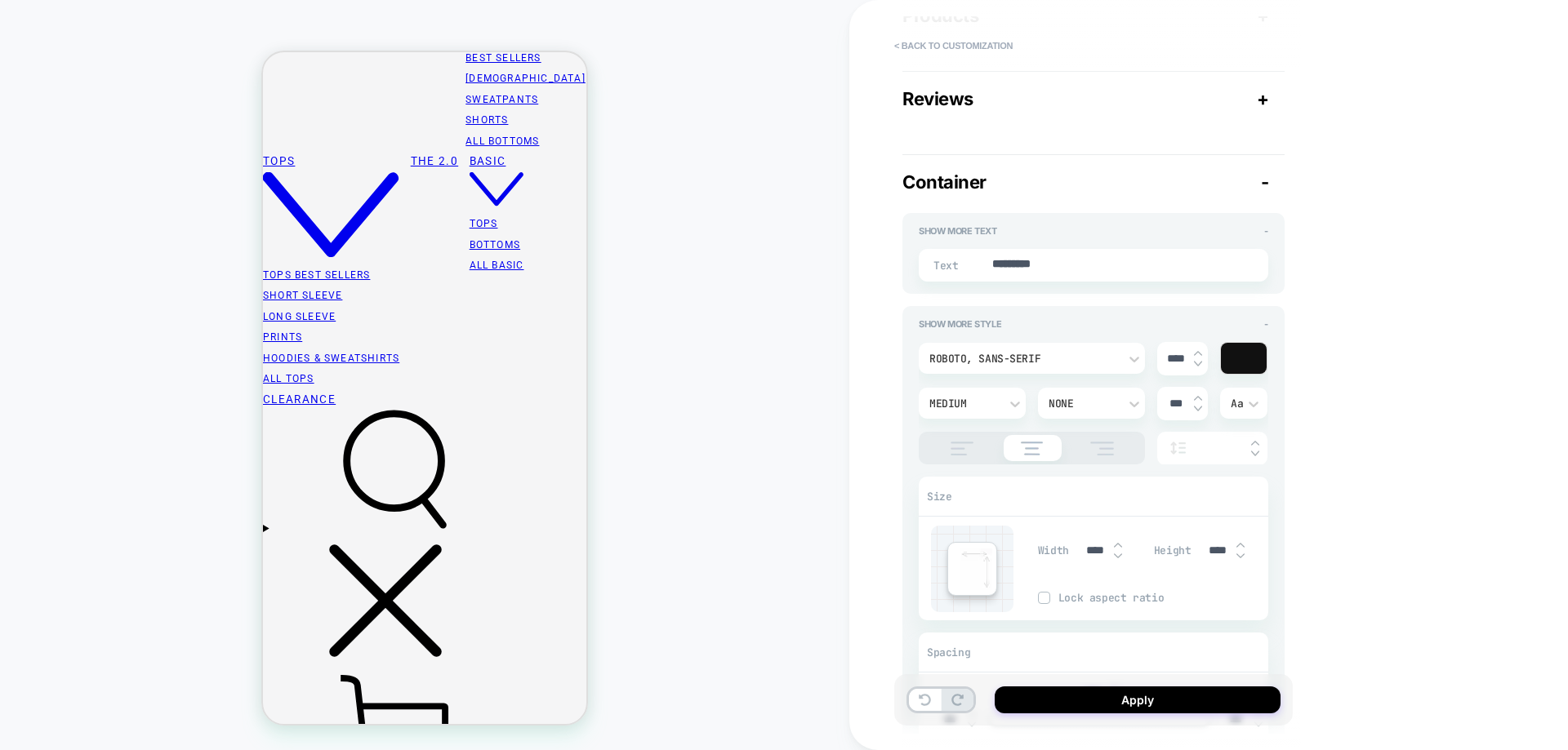
type textarea "*"
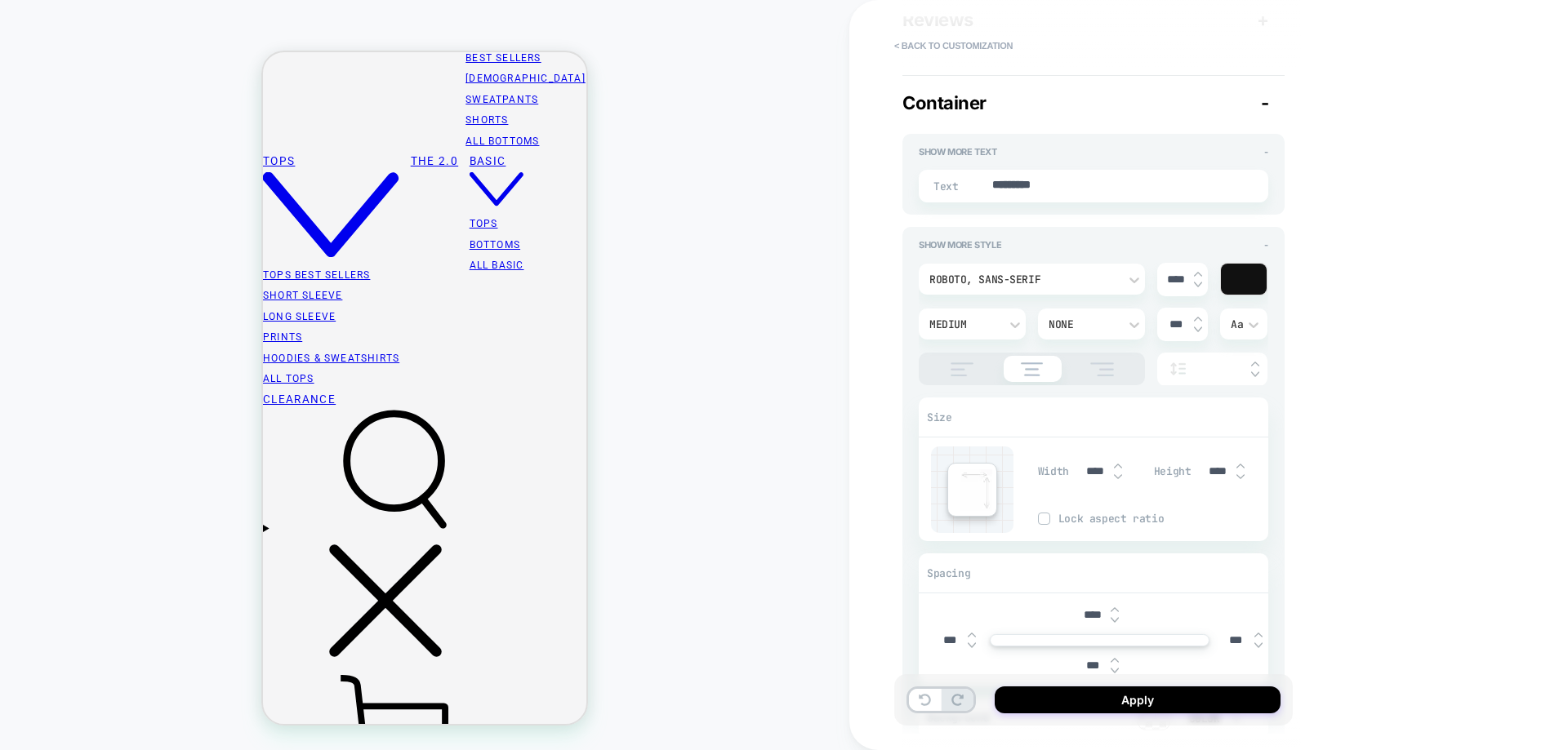
scroll to position [408, 0]
click at [1097, 475] on input "****" at bounding box center [1095, 470] width 37 height 14
type input "****"
type textarea "*"
type input "****"
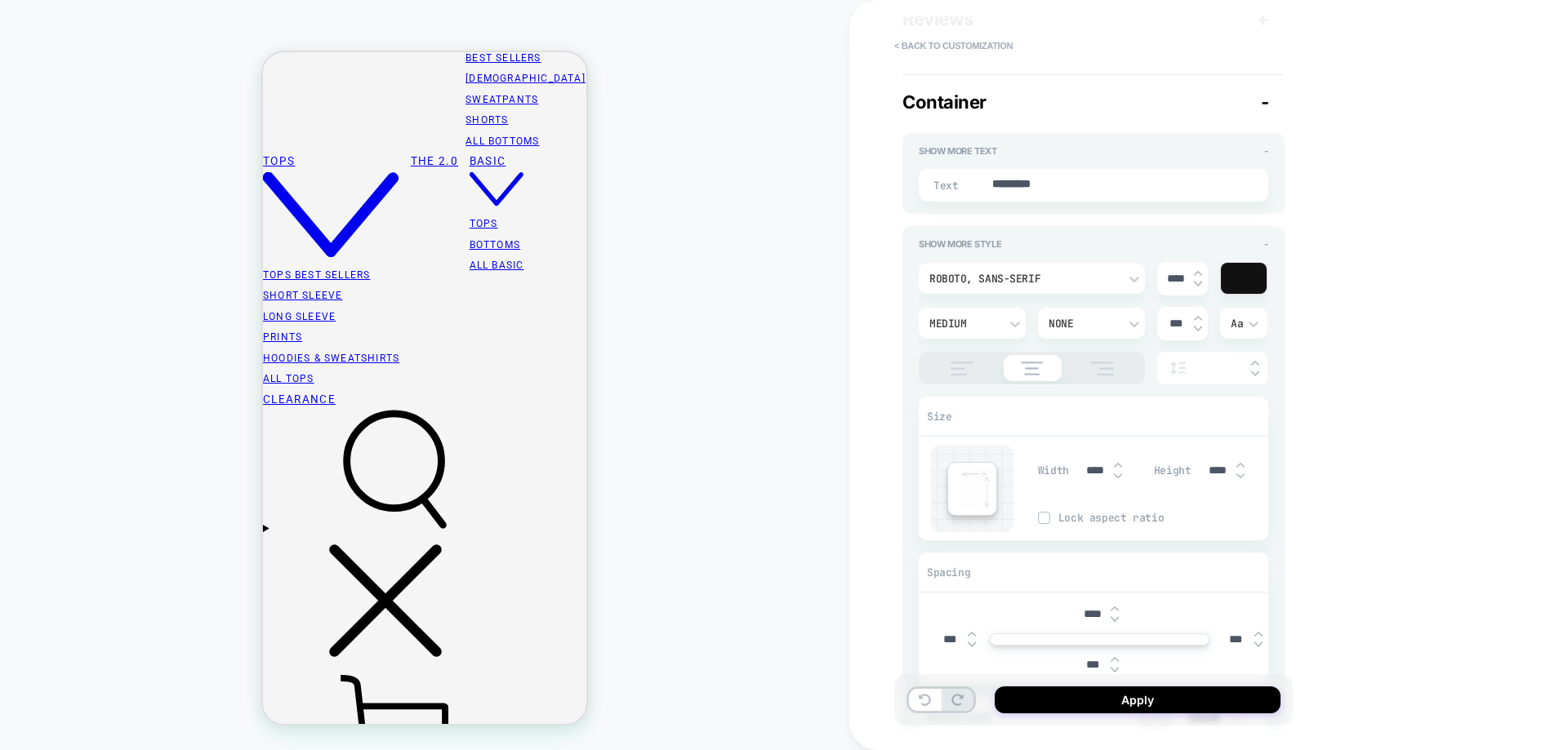
type textarea "*"
type input "****"
type textarea "*"
type input "****"
type textarea "*"
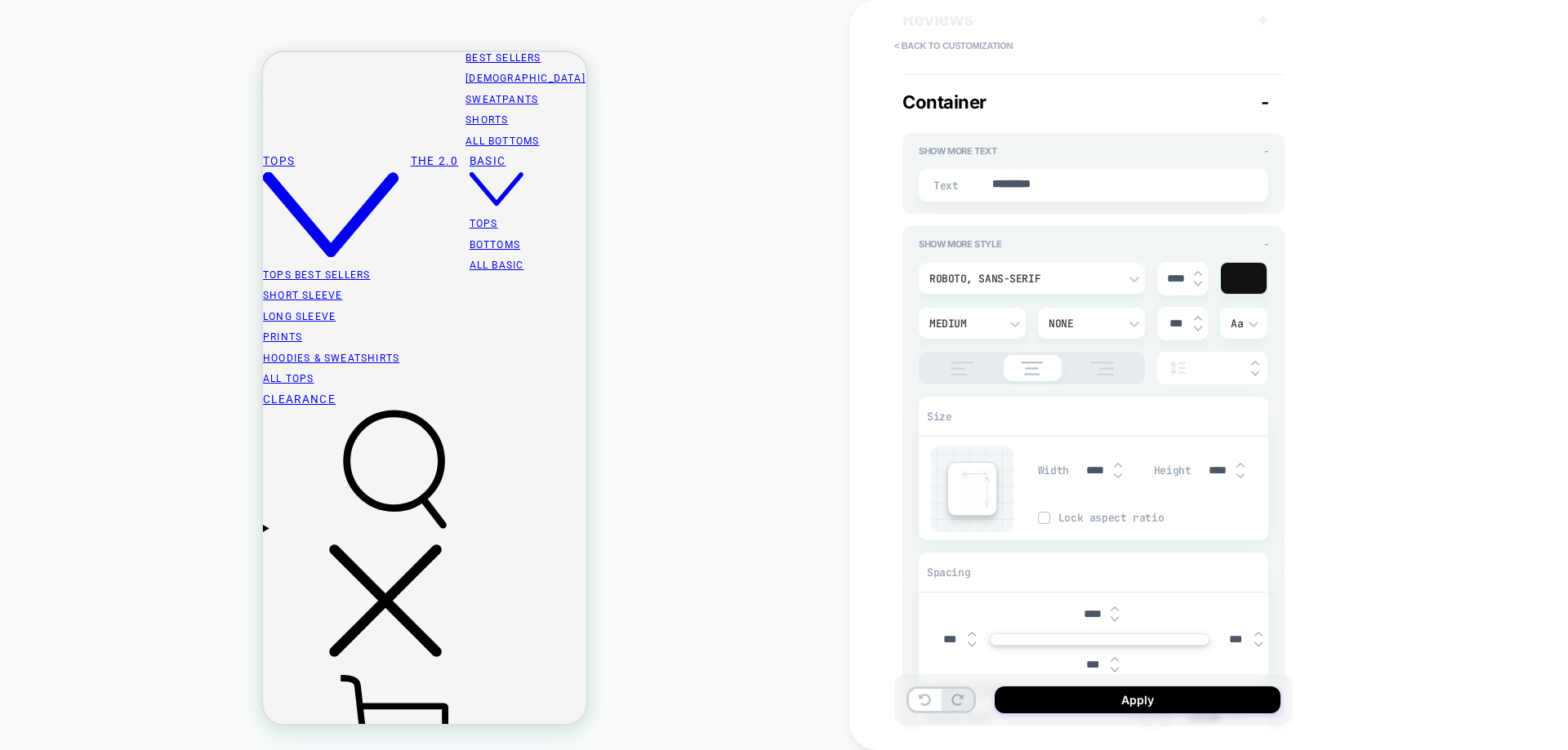
type input "****"
type textarea "*"
click at [1210, 466] on input "****" at bounding box center [1218, 470] width 37 height 14
type input "****"
type textarea "*"
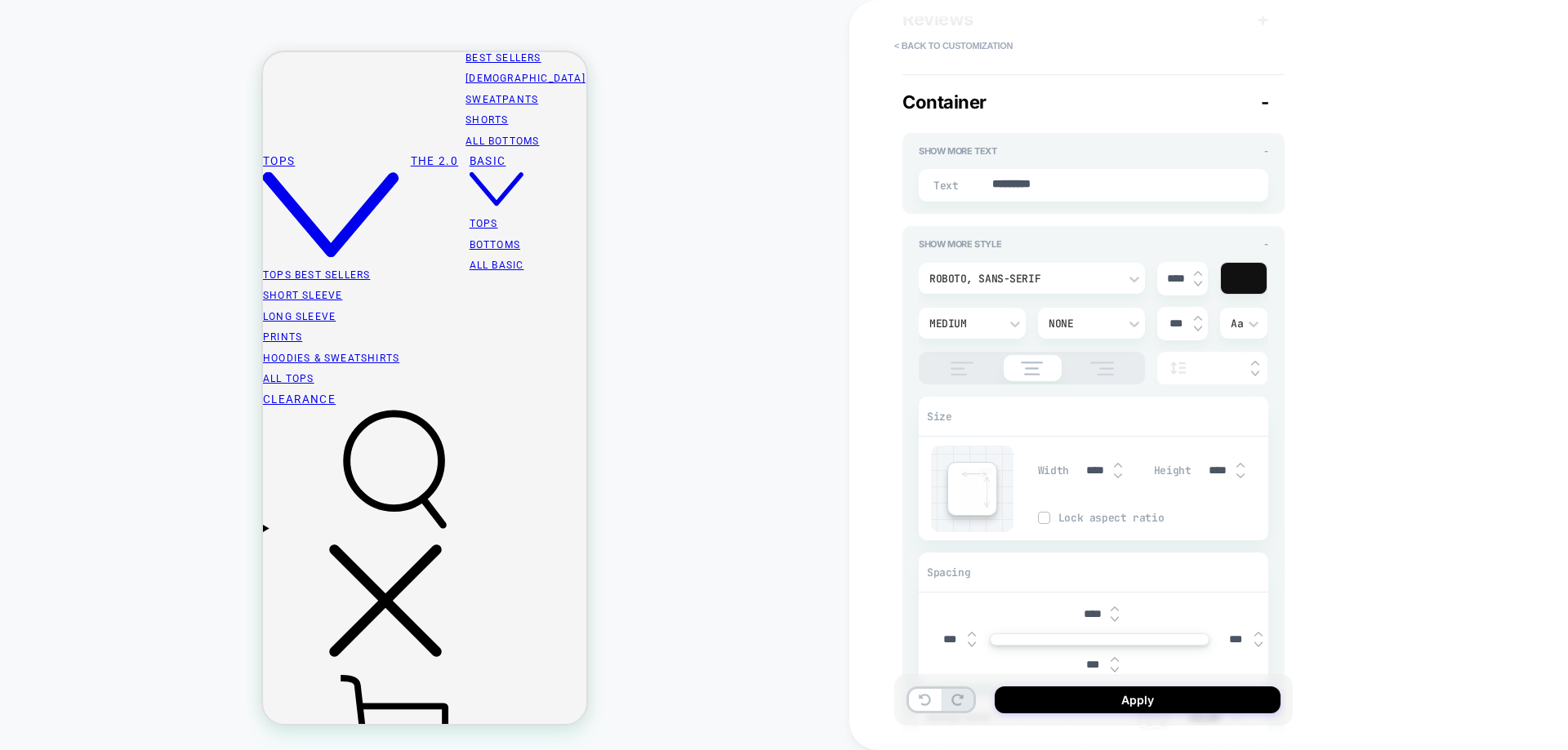
type input "****"
type textarea "*"
type input "****"
type textarea "*"
type input "****"
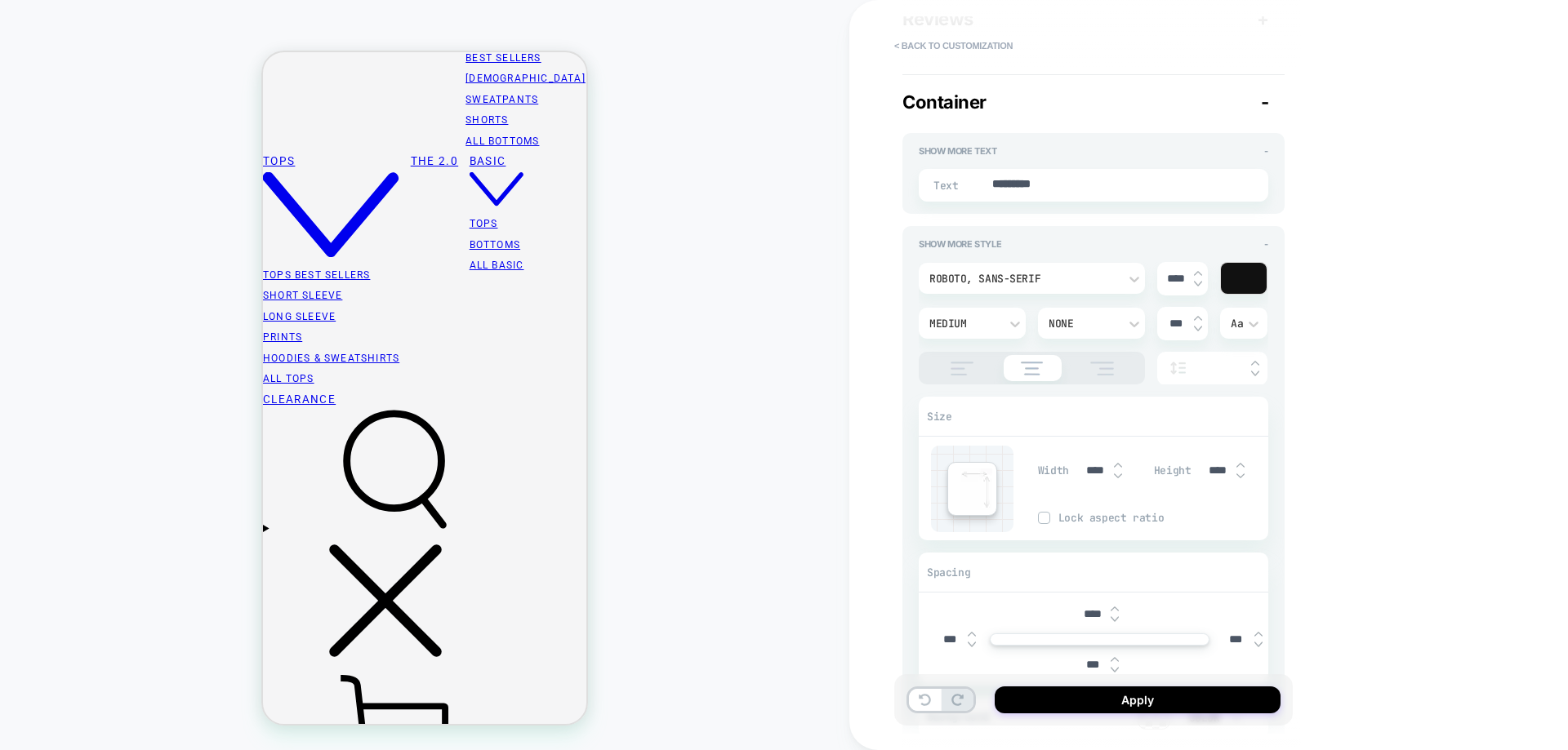
type textarea "*"
type input "***"
type textarea "*"
type input "***"
type textarea "*"
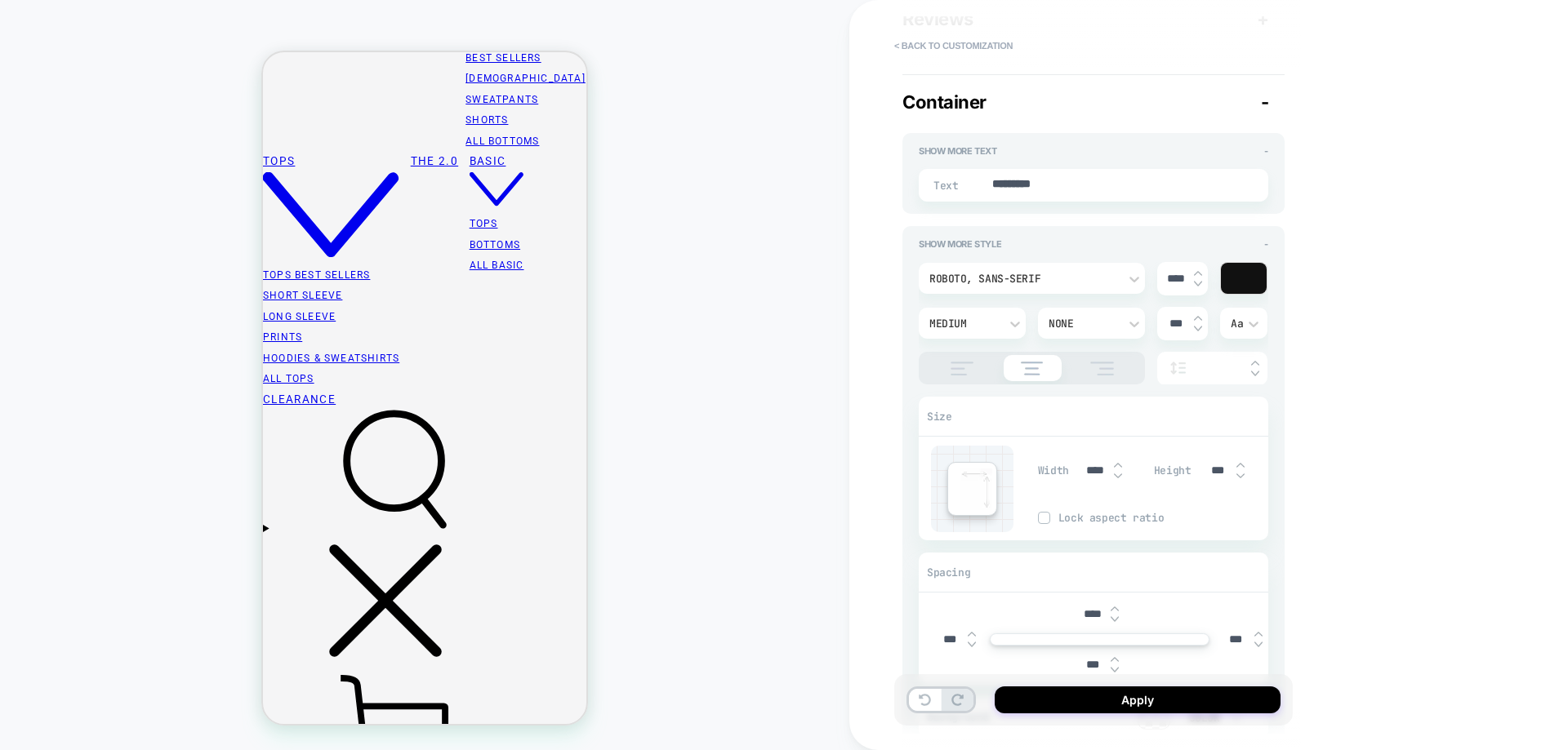
type input "***"
type textarea "*"
click at [1095, 471] on input "****" at bounding box center [1095, 470] width 37 height 14
type input "****"
type textarea "*"
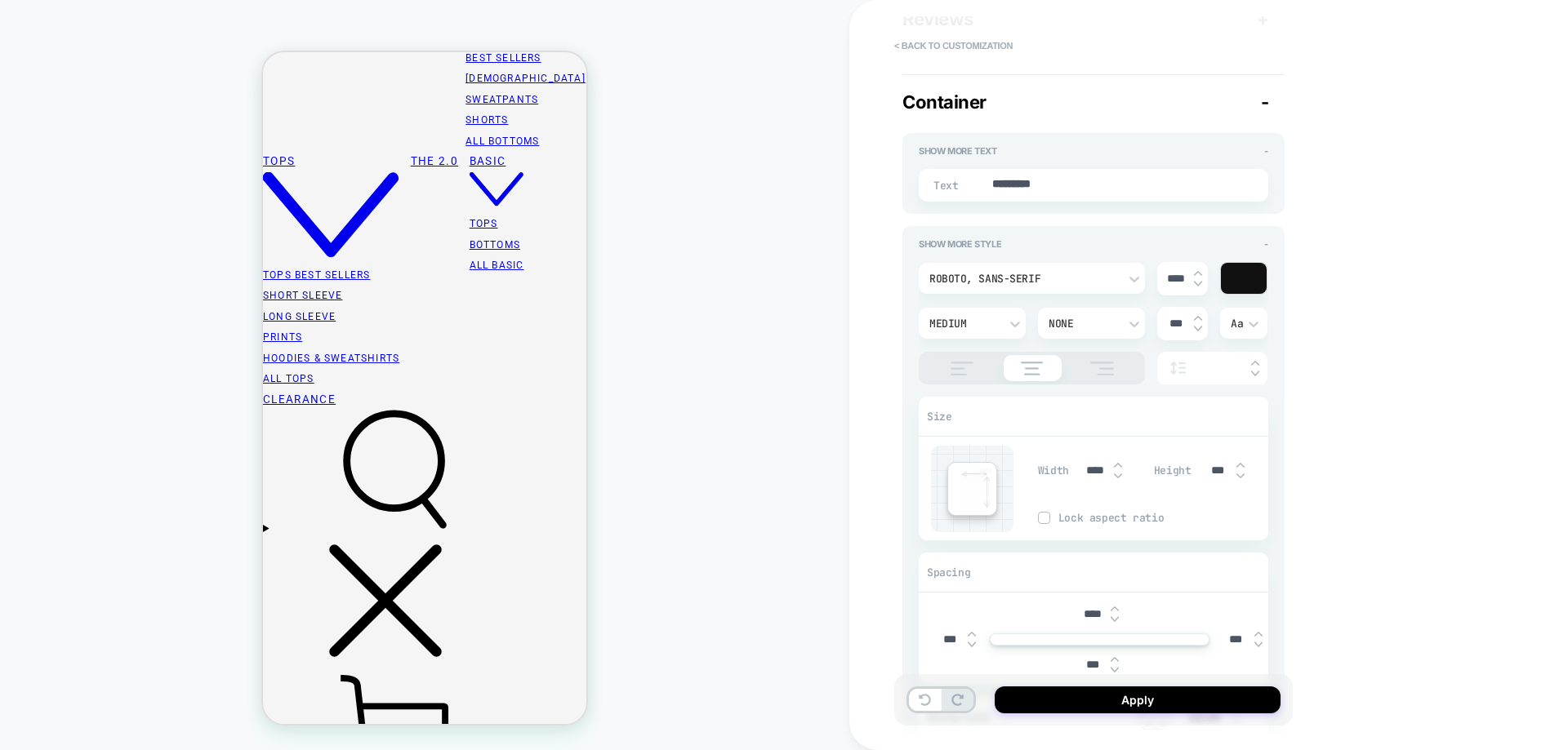
type input "****"
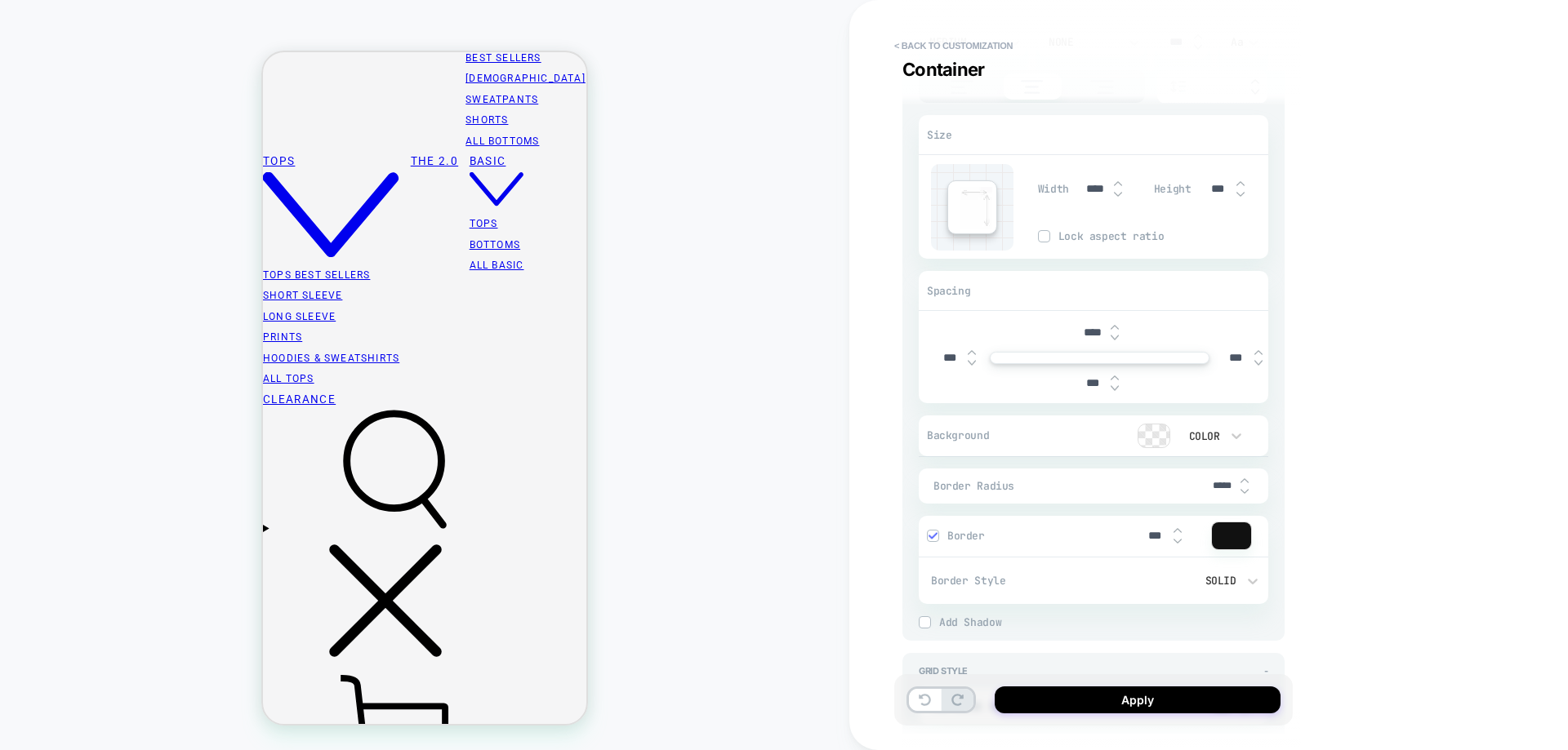
scroll to position [735, 0]
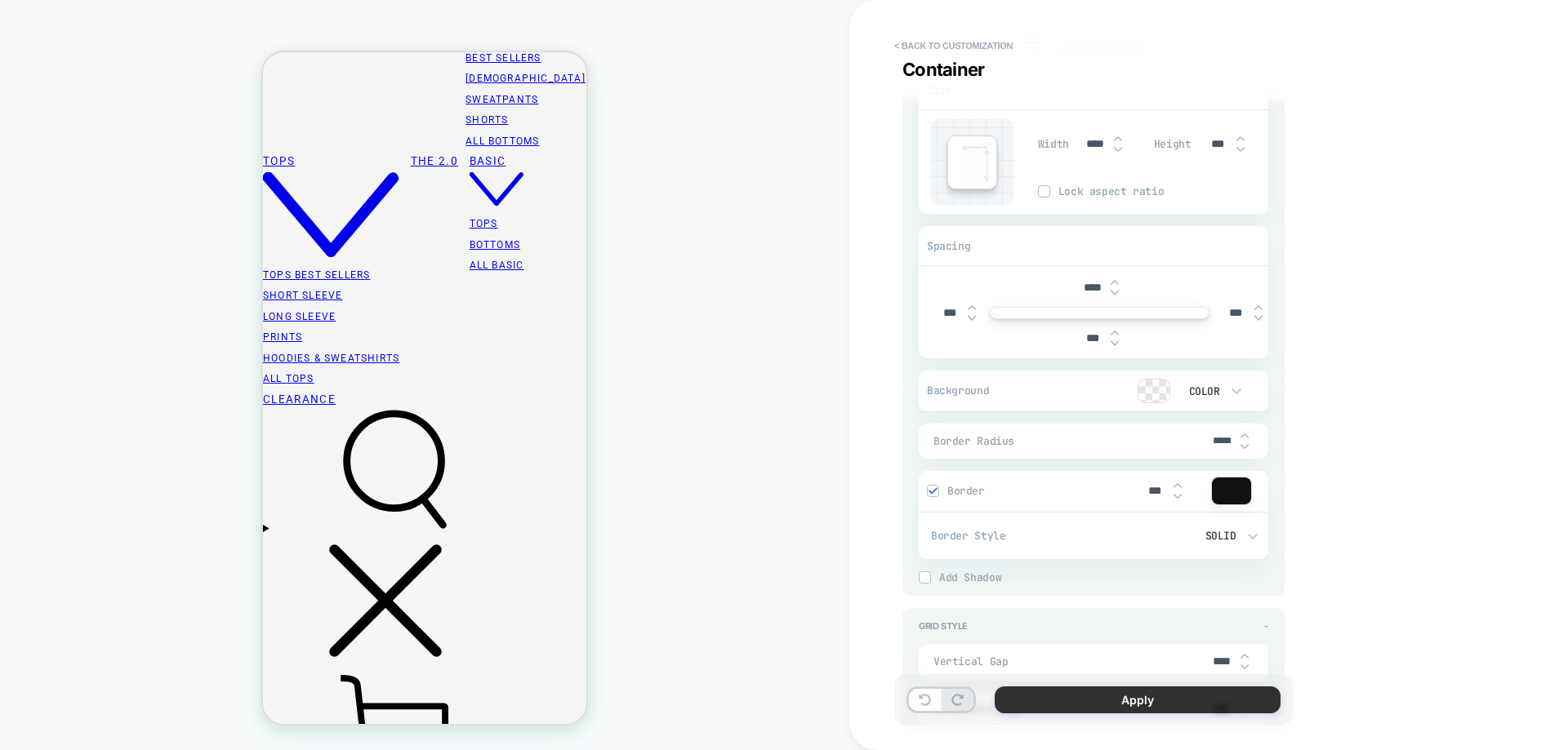
click at [1095, 697] on button "Apply" at bounding box center [1138, 700] width 286 height 27
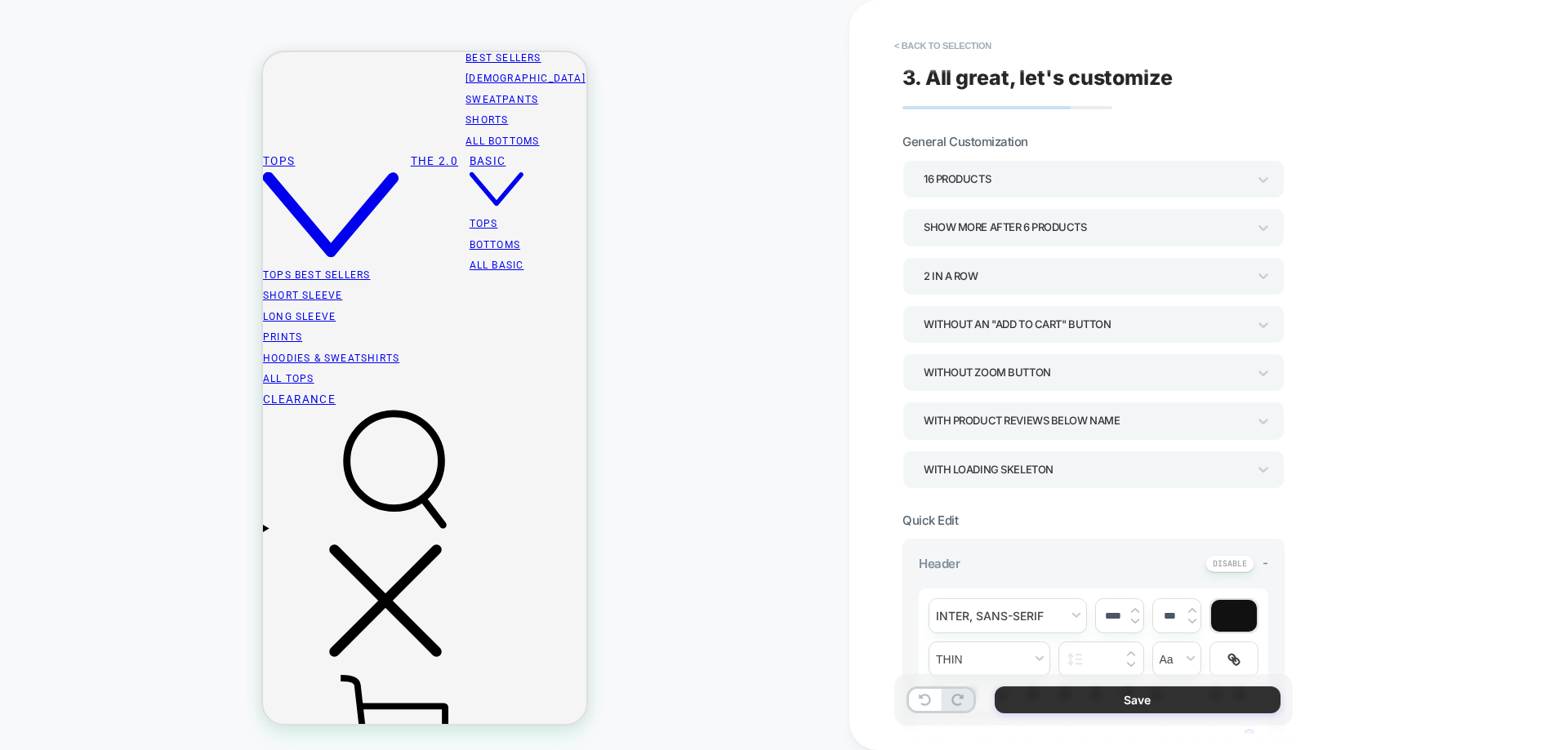
click at [1098, 697] on button "Save" at bounding box center [1138, 700] width 286 height 27
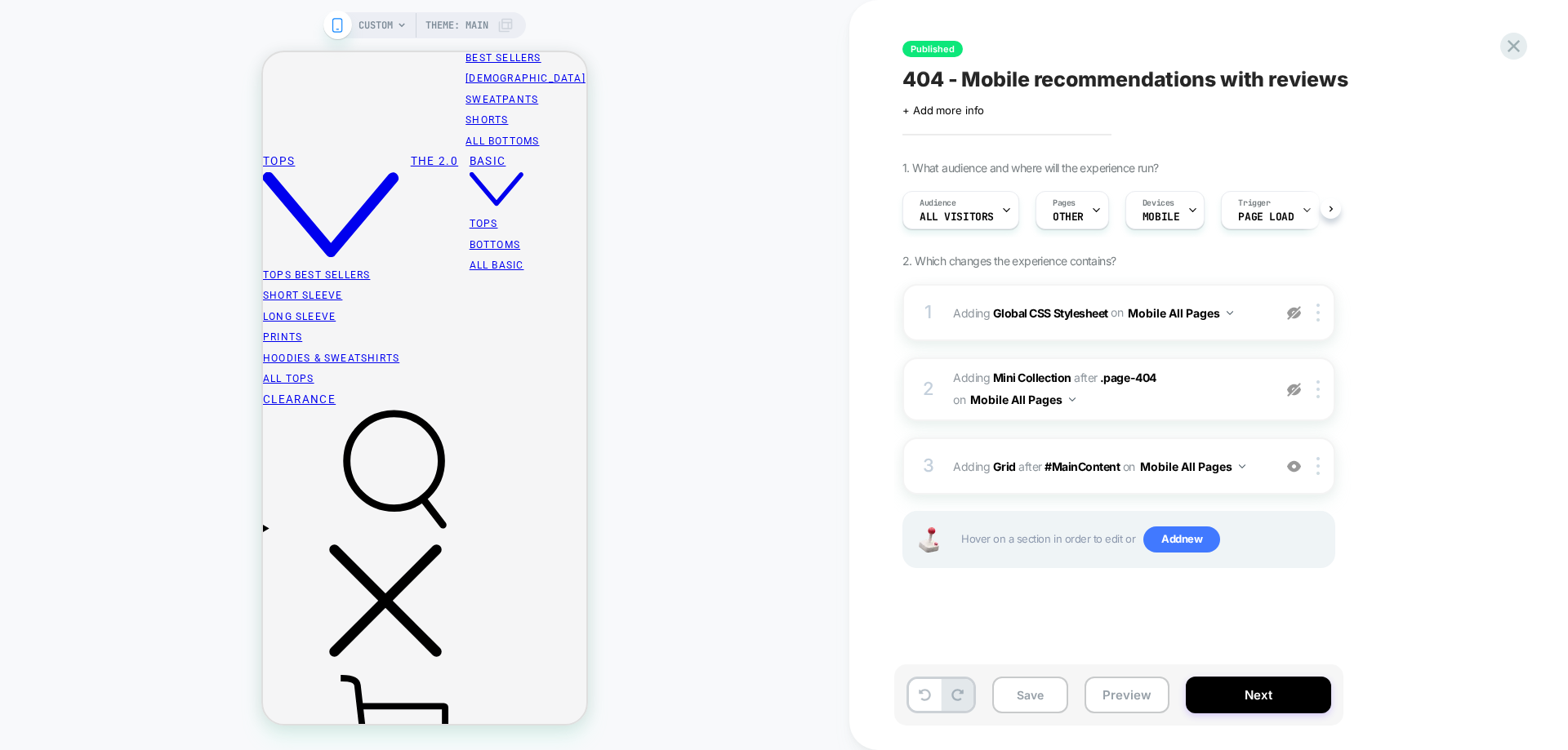
click at [1104, 696] on button "Preview" at bounding box center [1127, 695] width 85 height 37
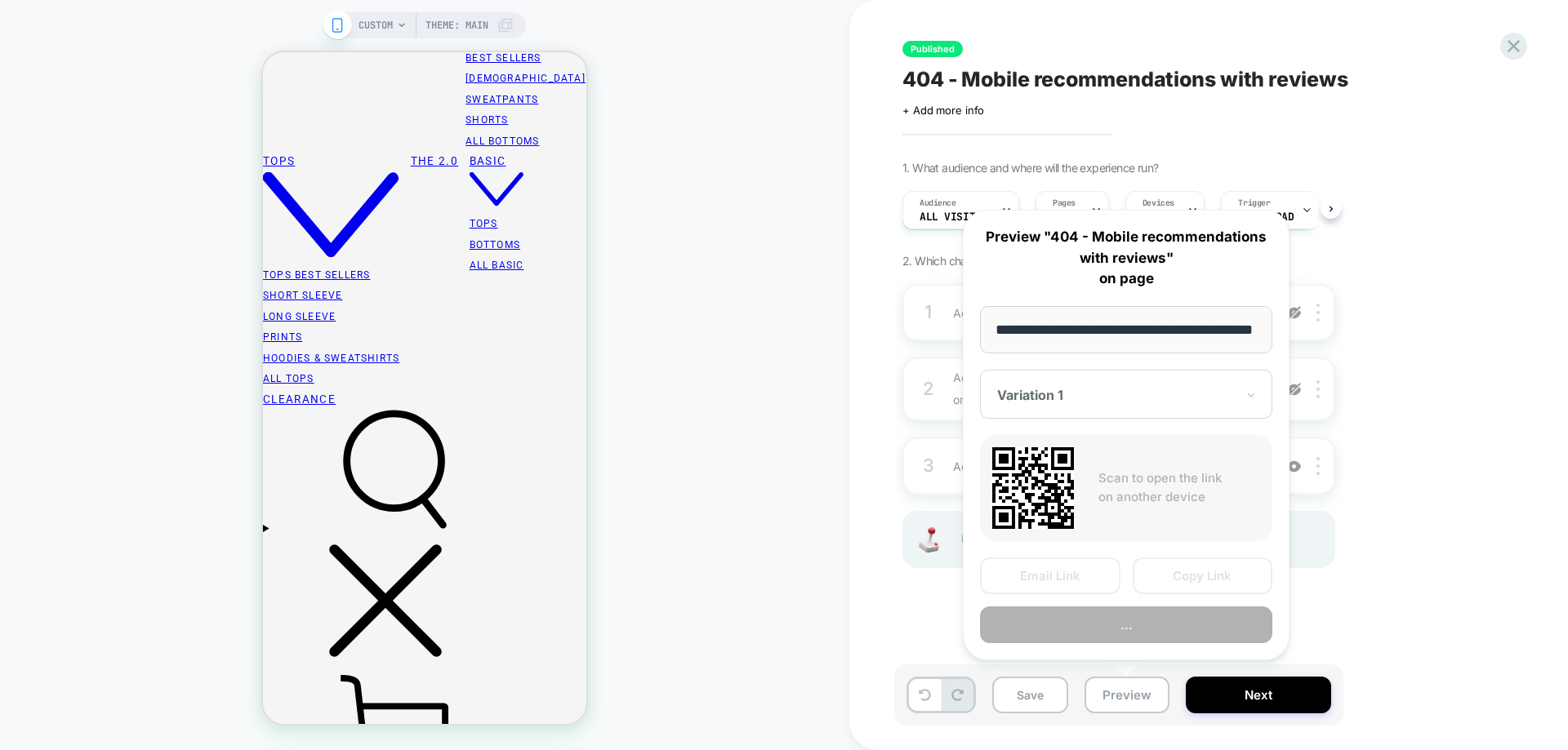
scroll to position [0, 55]
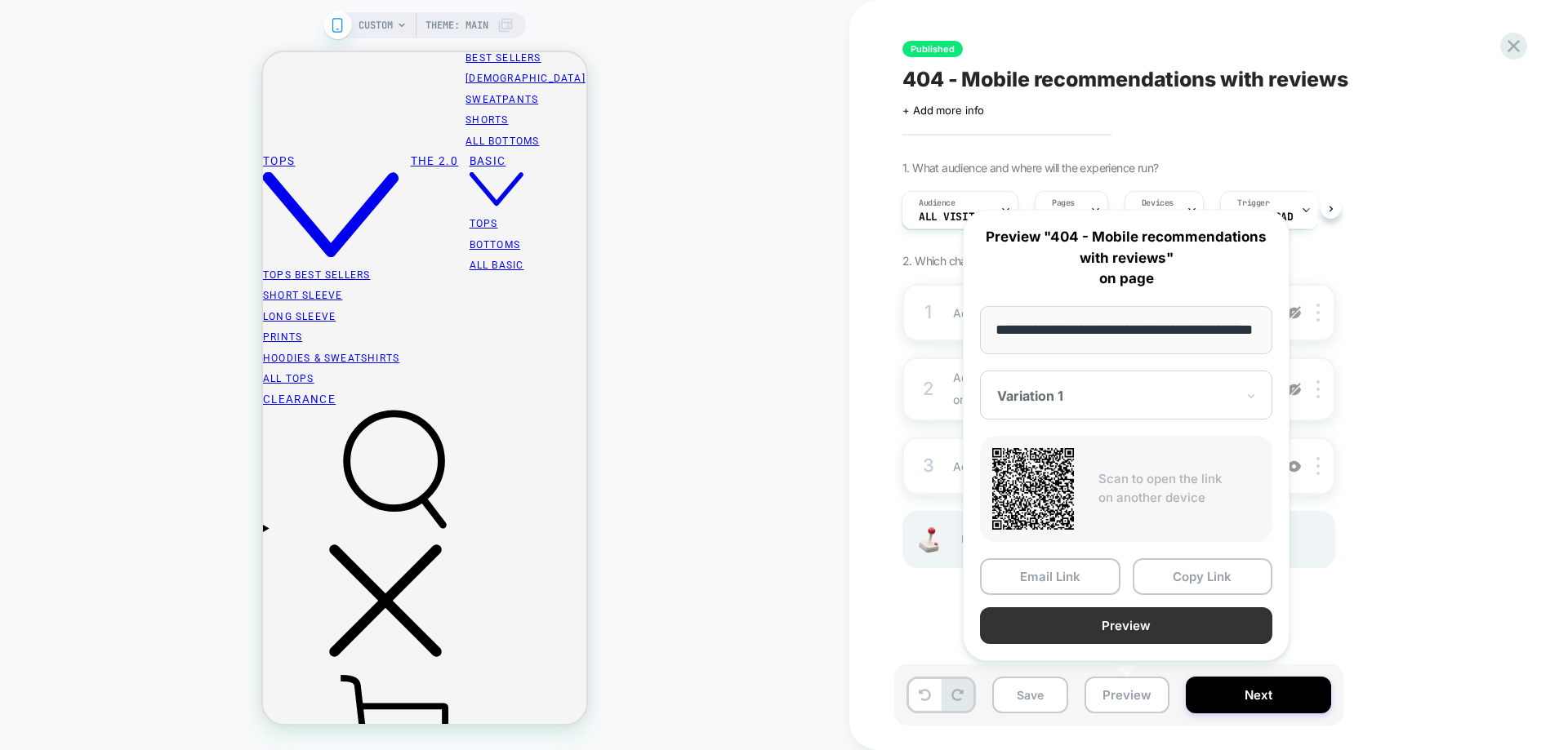
click at [1124, 634] on button "Preview" at bounding box center [1126, 626] width 292 height 37
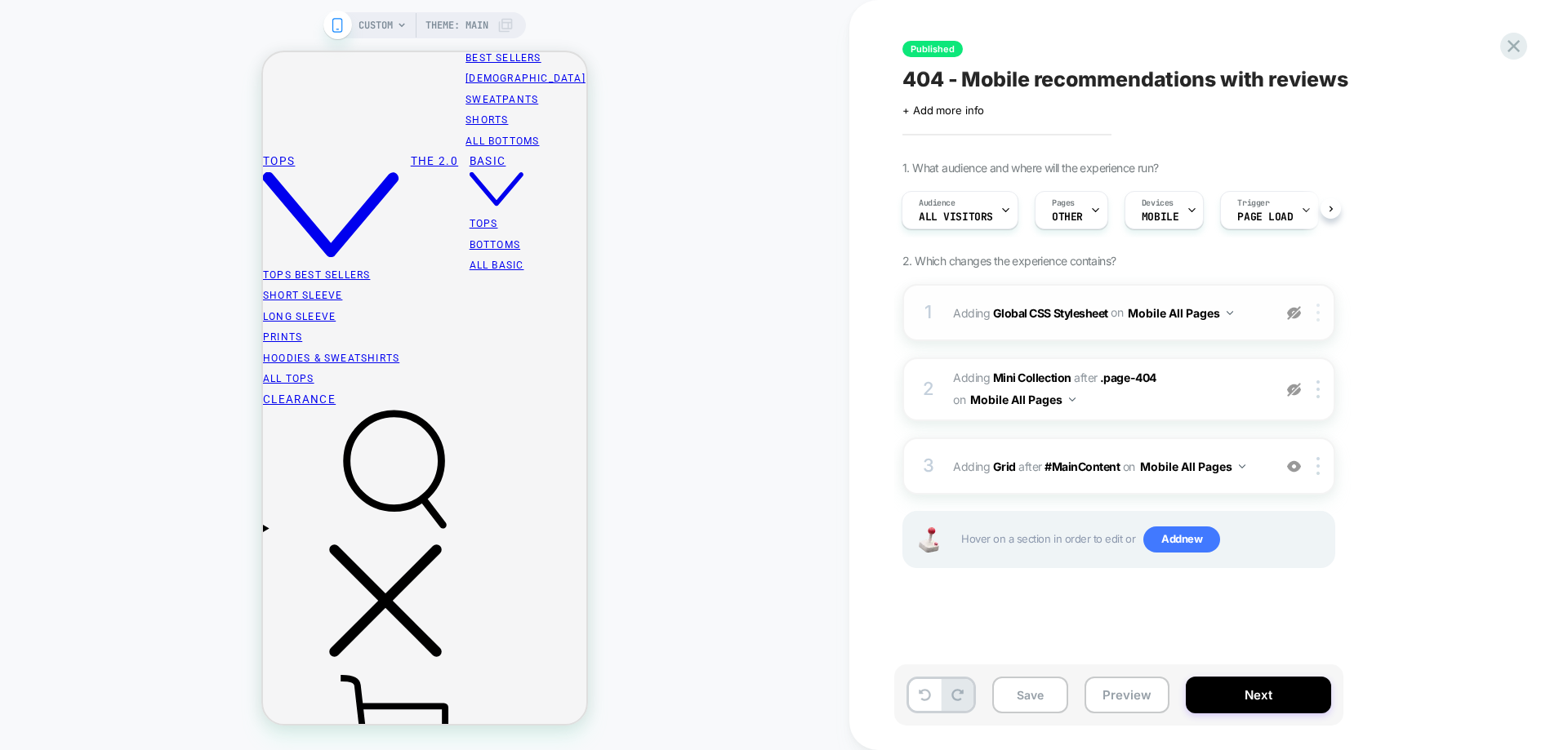
click at [1320, 317] on img at bounding box center [1318, 313] width 3 height 18
click at [1274, 442] on div "Delete" at bounding box center [1320, 443] width 145 height 44
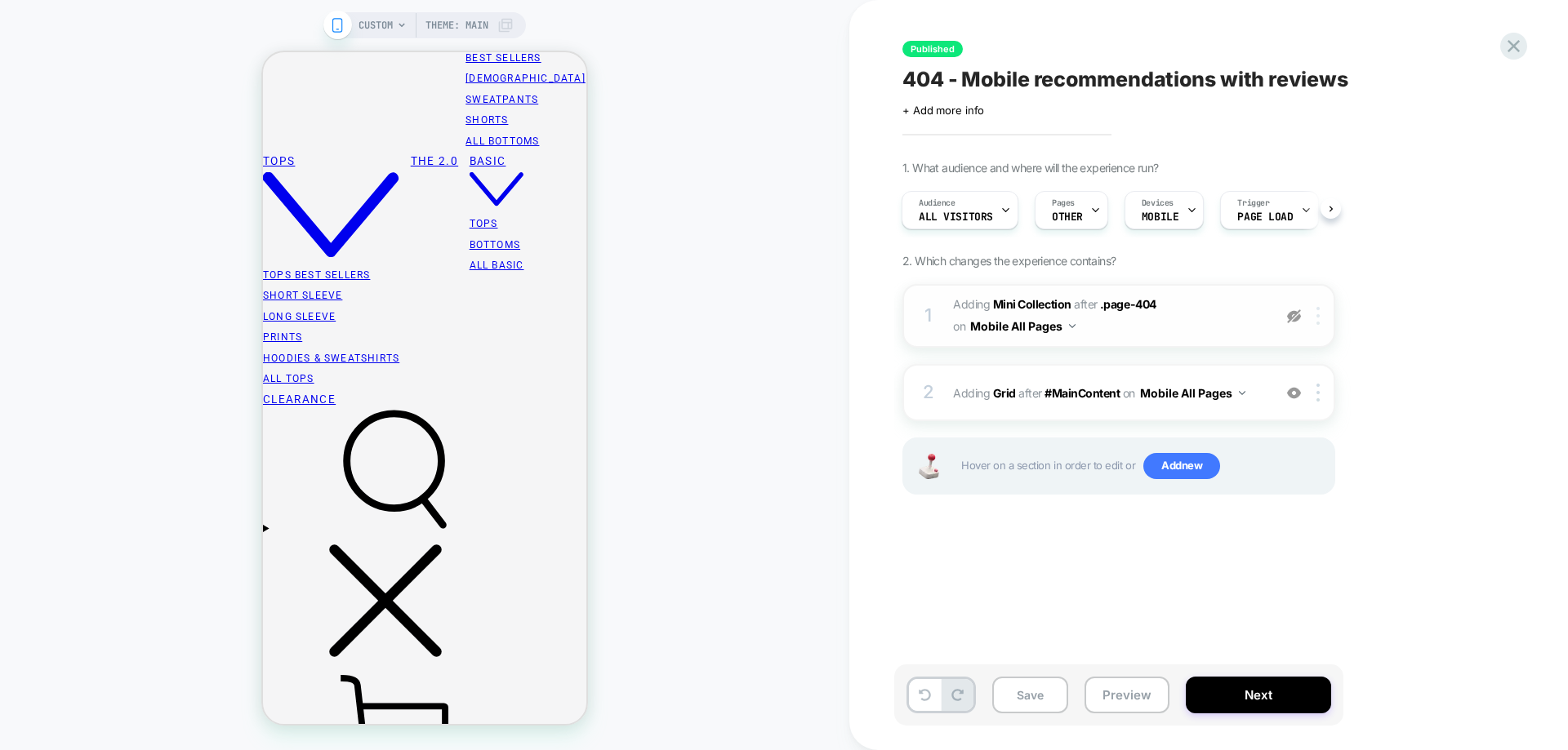
click at [1317, 321] on img at bounding box center [1318, 317] width 3 height 18
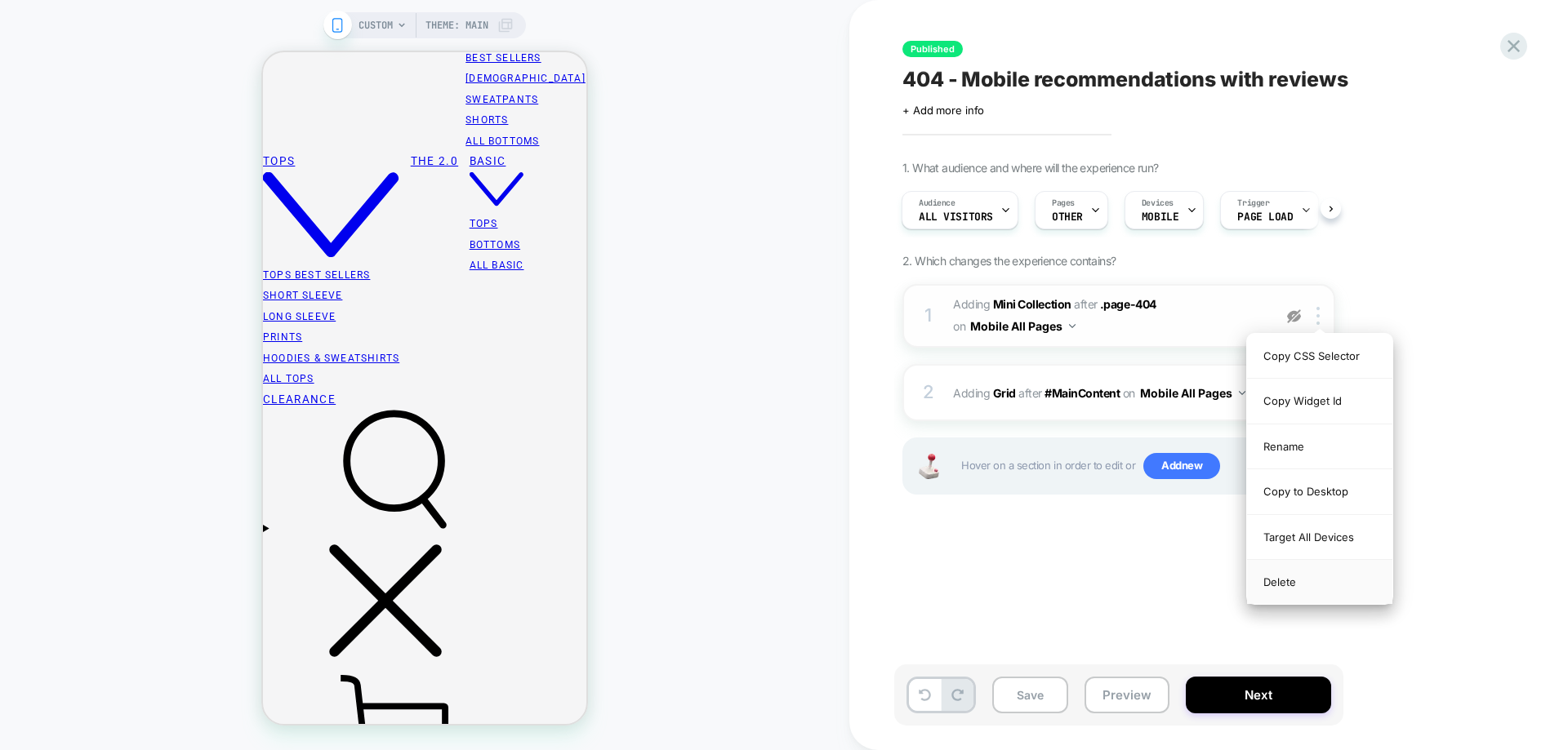
click at [1271, 579] on div "Delete" at bounding box center [1320, 582] width 145 height 44
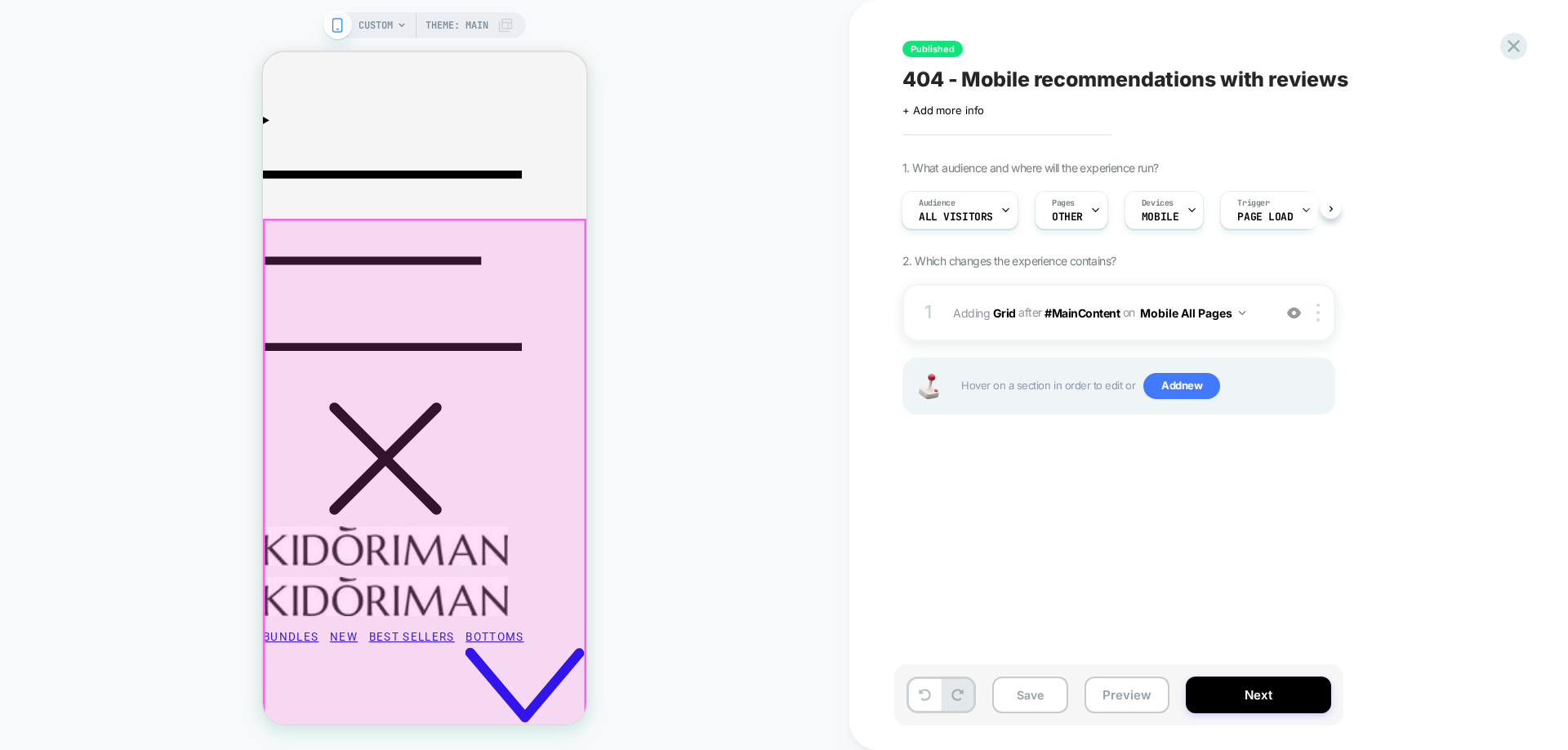
scroll to position [0, 0]
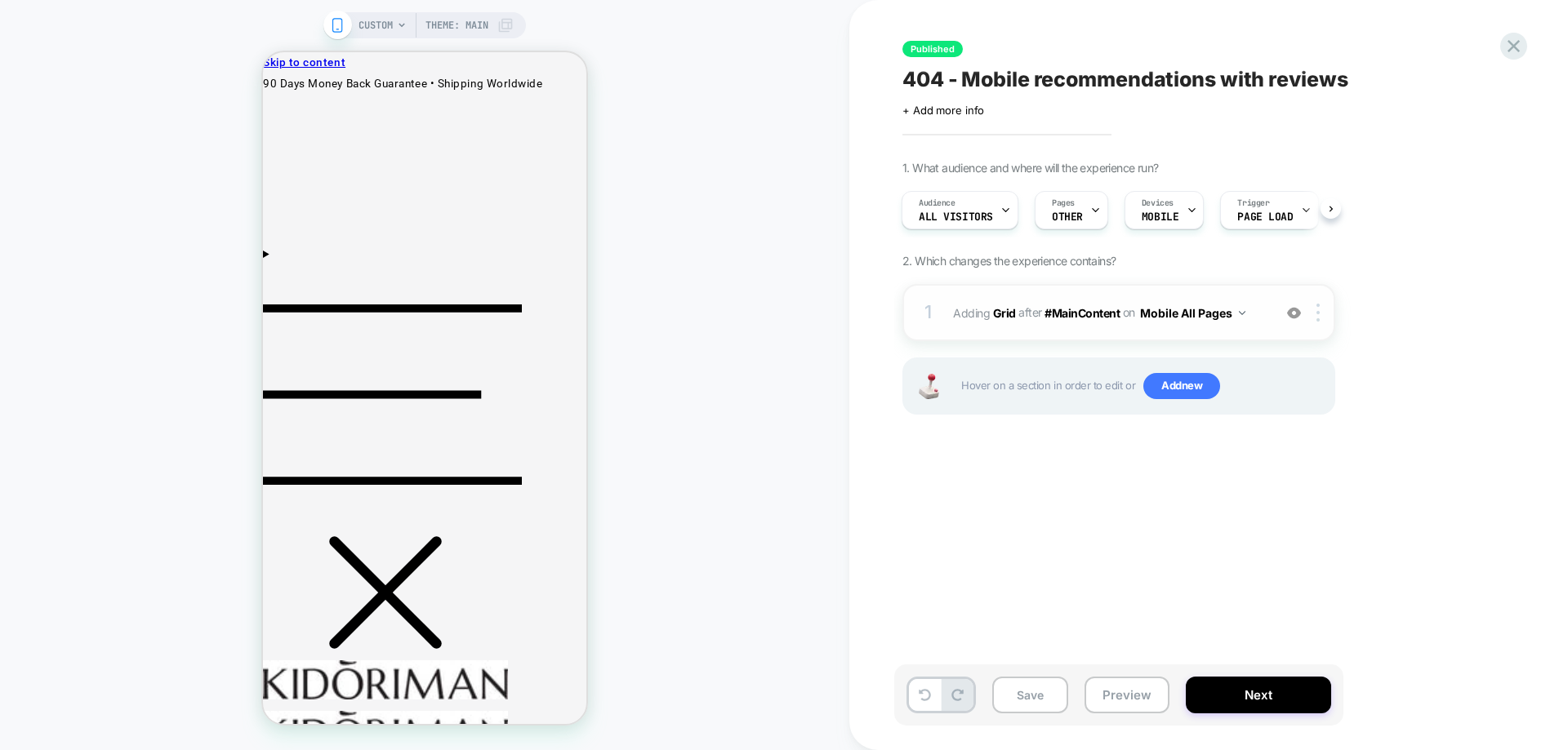
click at [1069, 330] on div "1 #_loomi_addon_1760006726896 Adding Grid AFTER #MainContent #MainContent on Mo…" at bounding box center [1119, 312] width 433 height 57
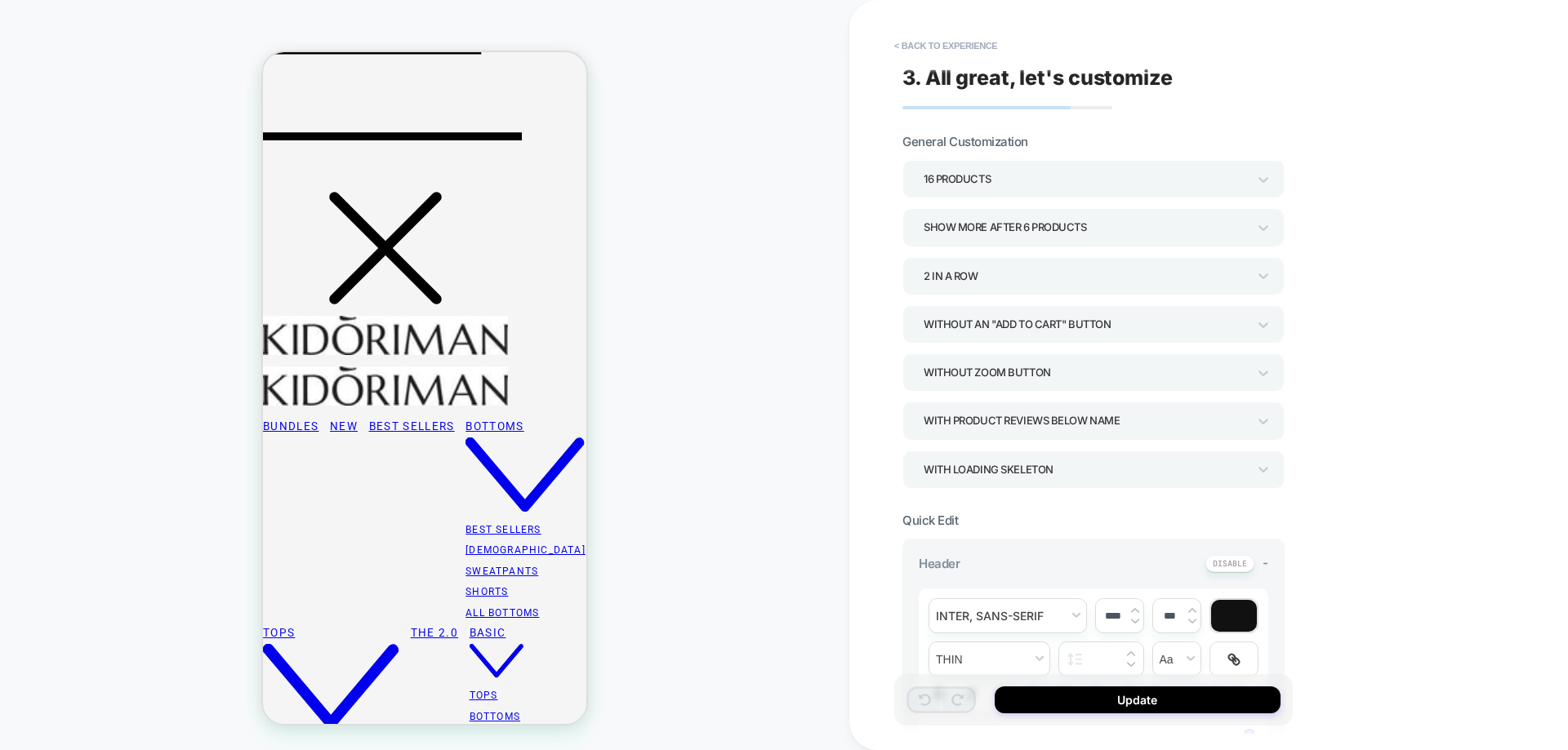
scroll to position [363, 0]
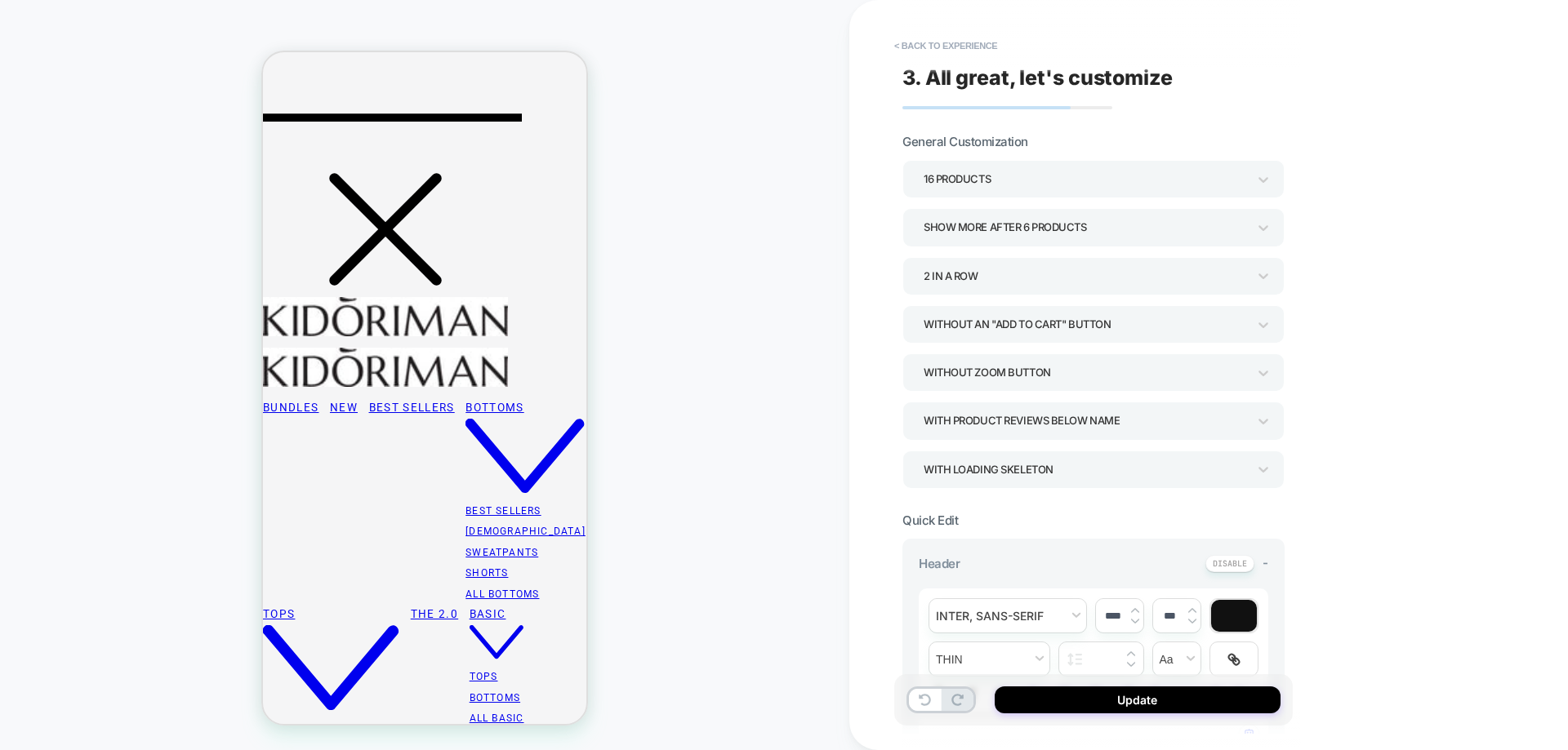
type textarea "*"
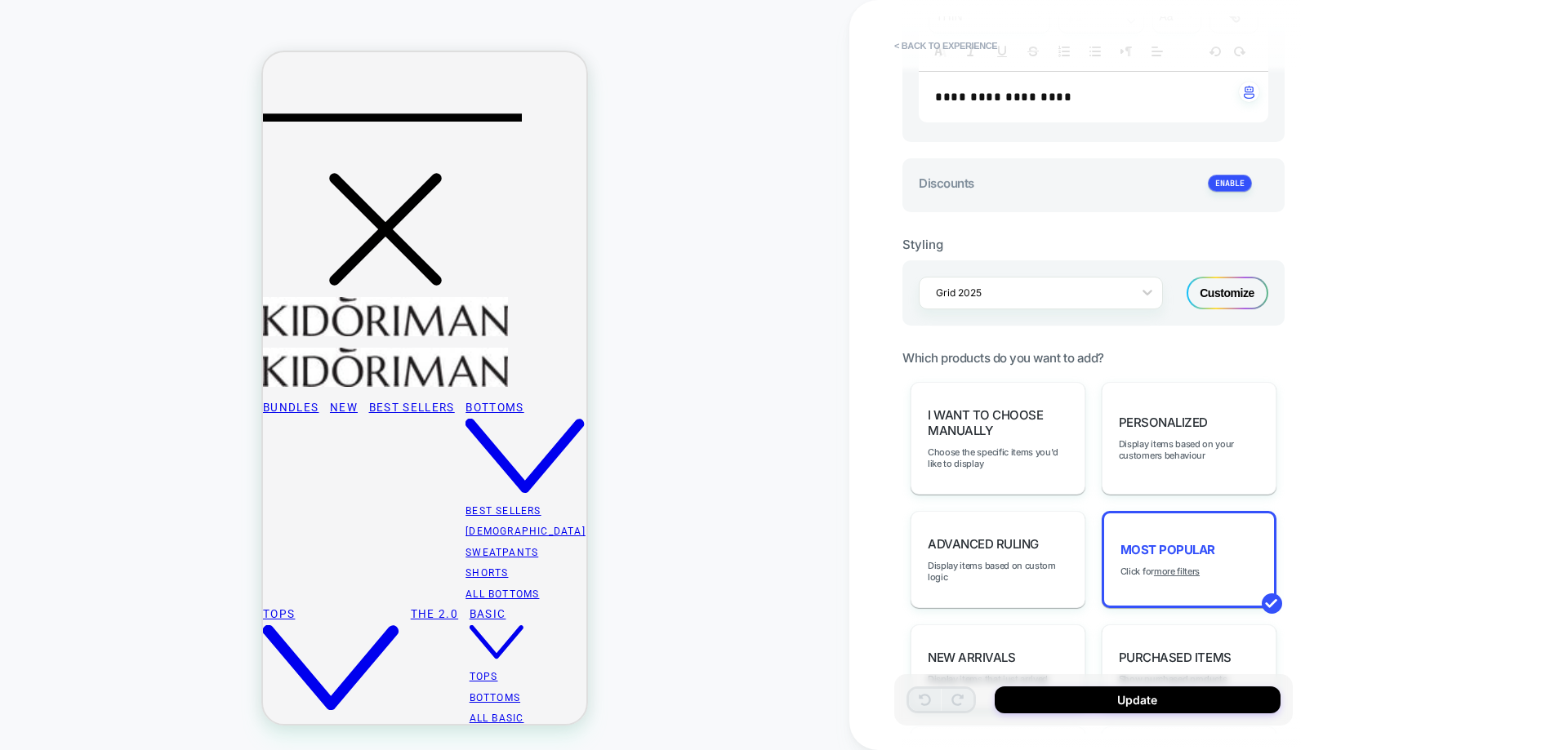
scroll to position [735, 0]
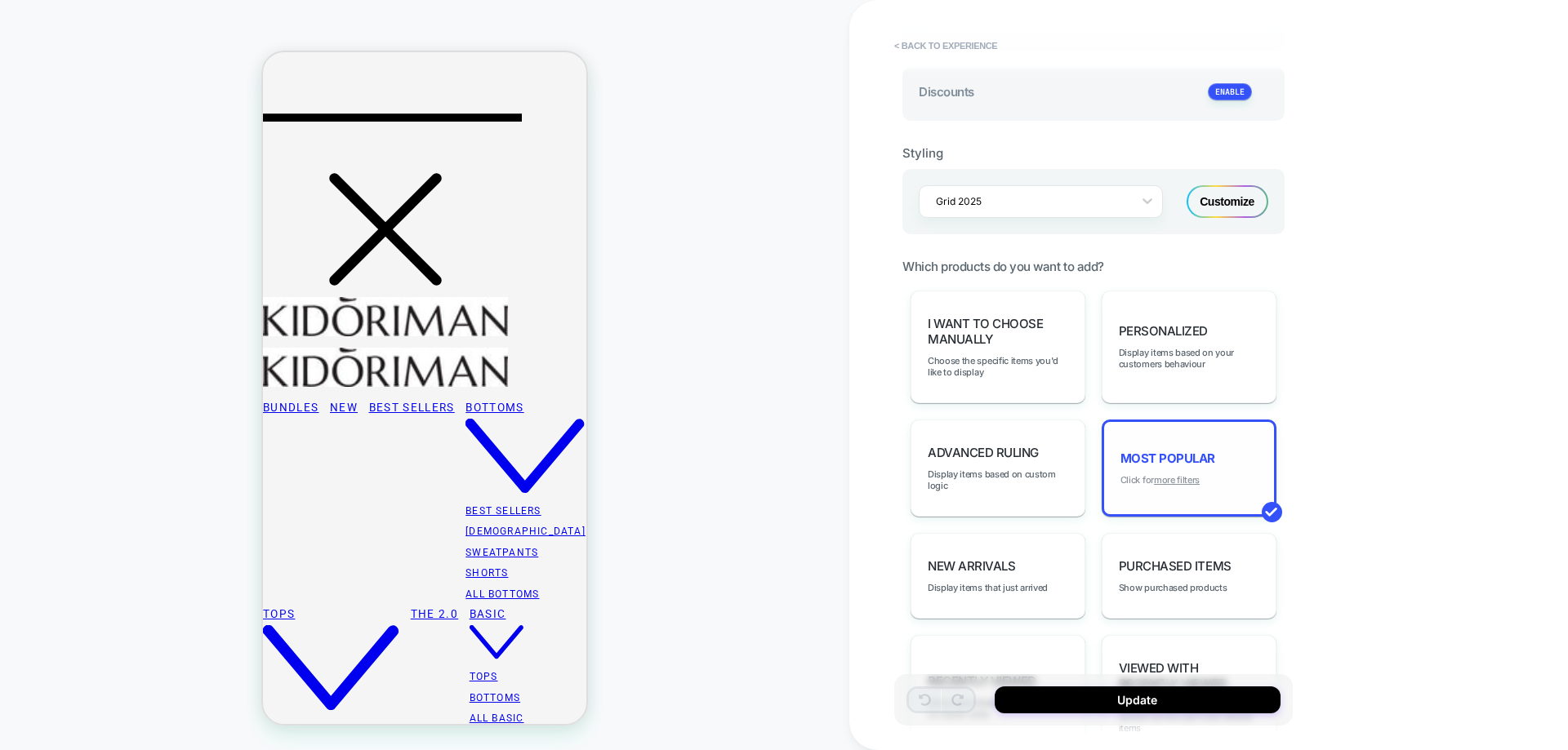
click at [1188, 481] on u "more filters" at bounding box center [1176, 480] width 46 height 12
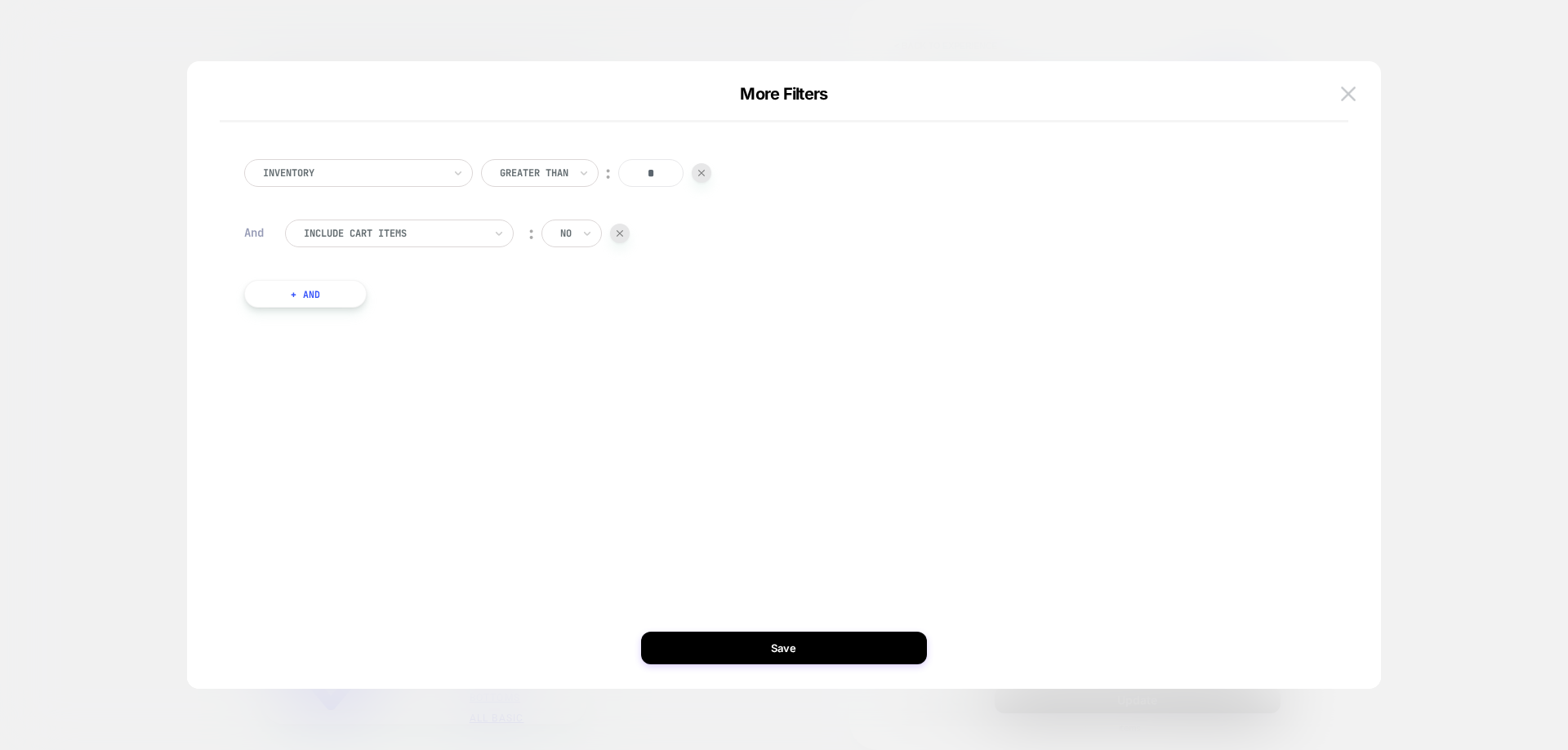
click at [303, 301] on button "+ And" at bounding box center [305, 293] width 123 height 28
click at [379, 317] on div "products with tag" at bounding box center [393, 311] width 183 height 18
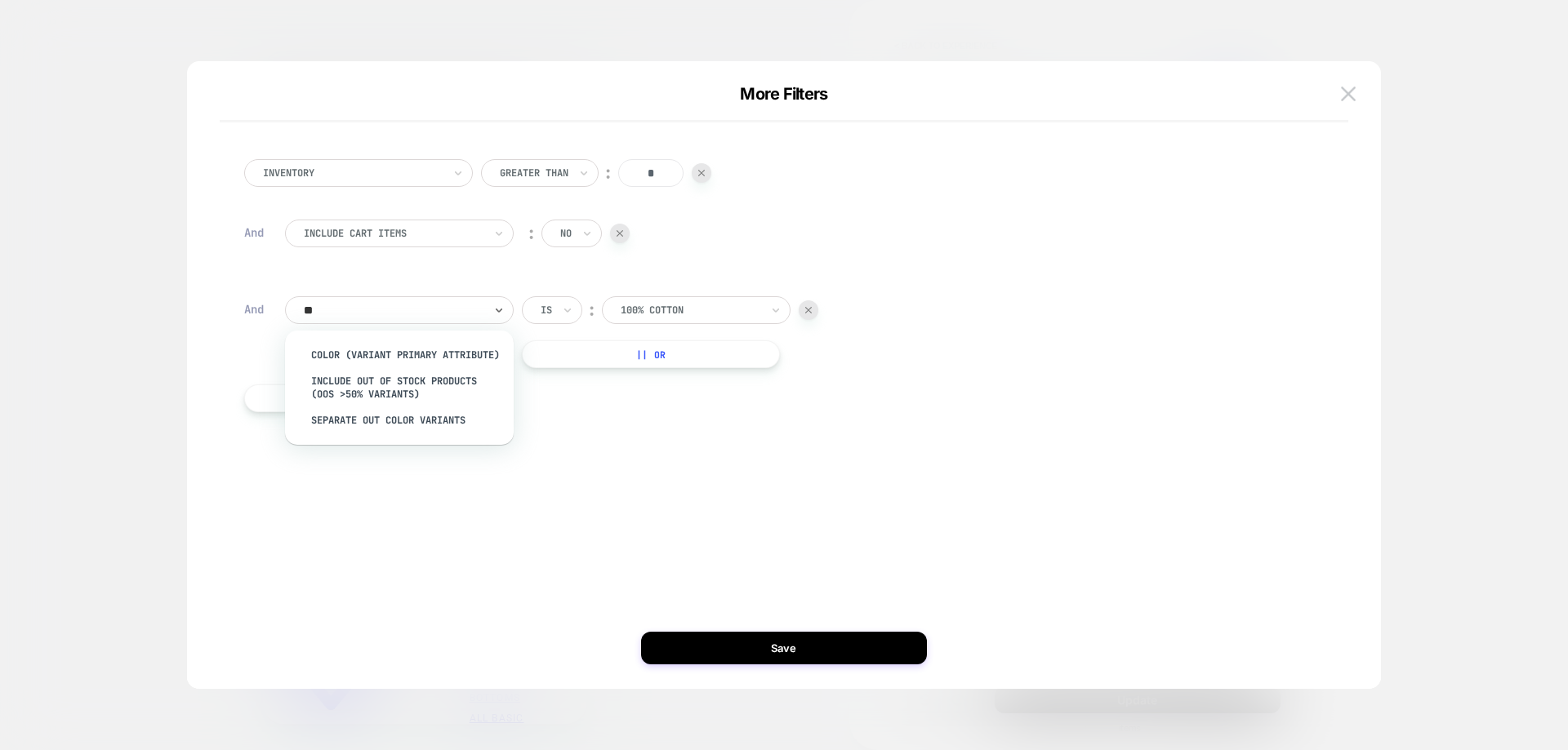
type input "***"
click at [418, 433] on div "Separate out color variants" at bounding box center [408, 420] width 212 height 26
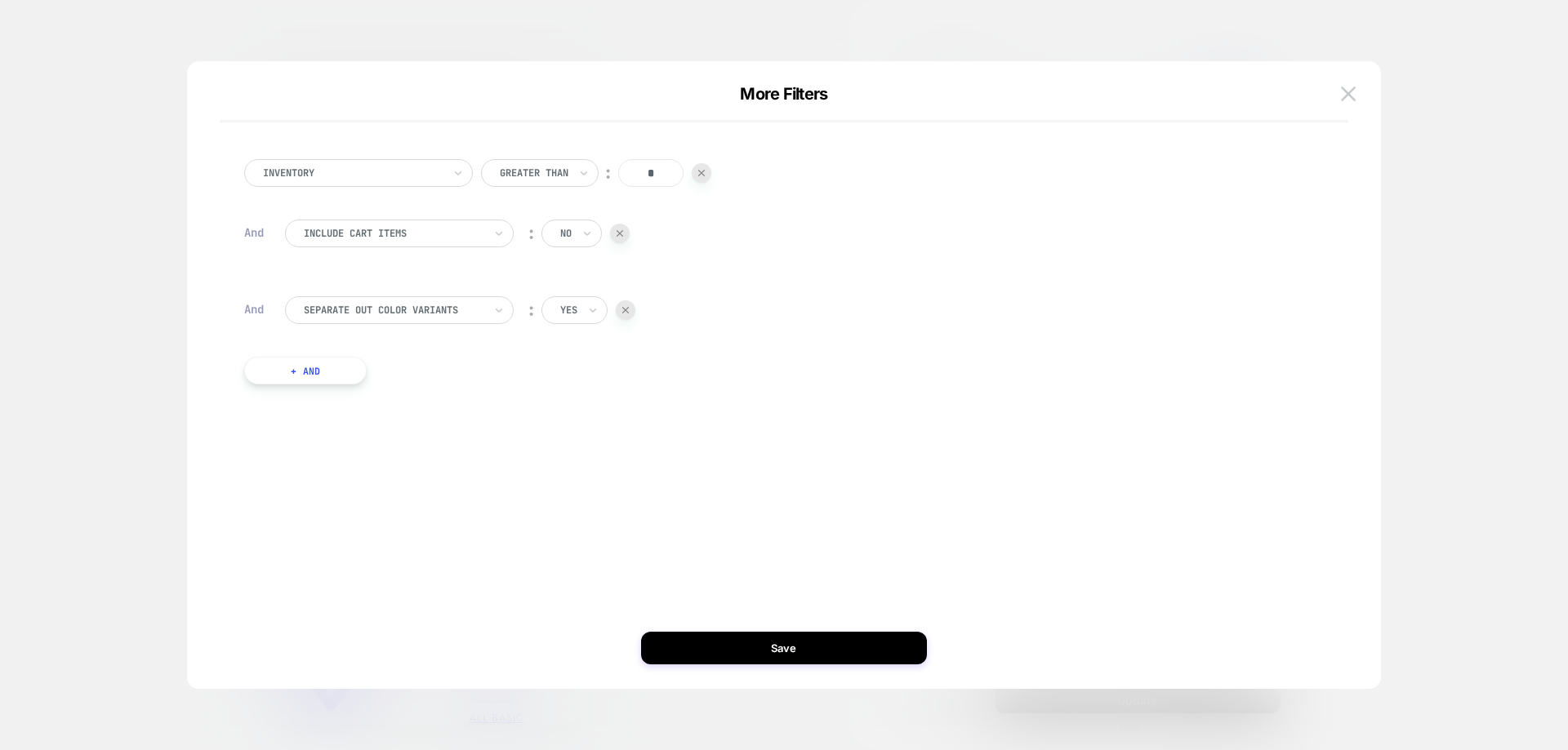
click at [740, 659] on button "Save" at bounding box center [784, 648] width 286 height 33
type textarea "*"
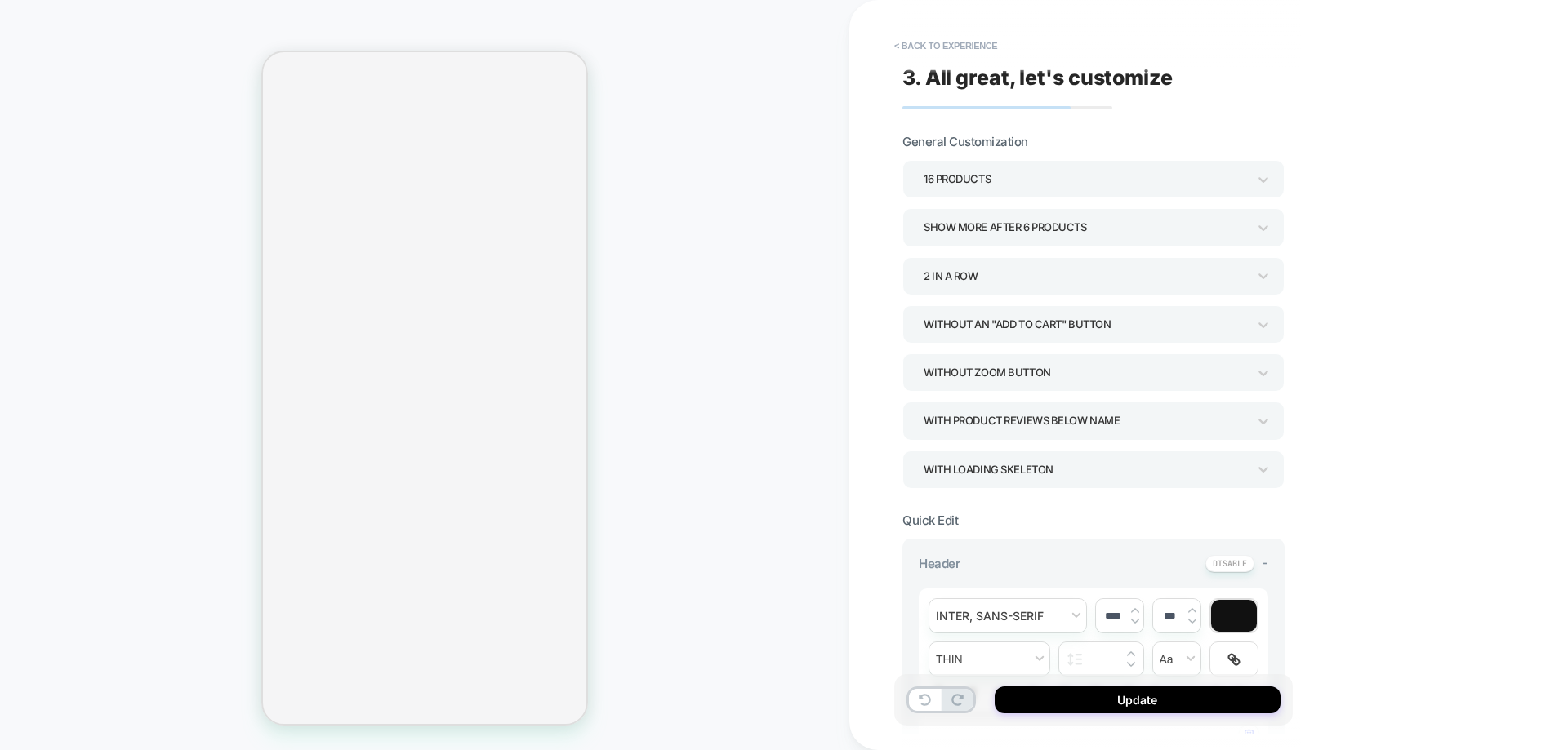
select select "**********"
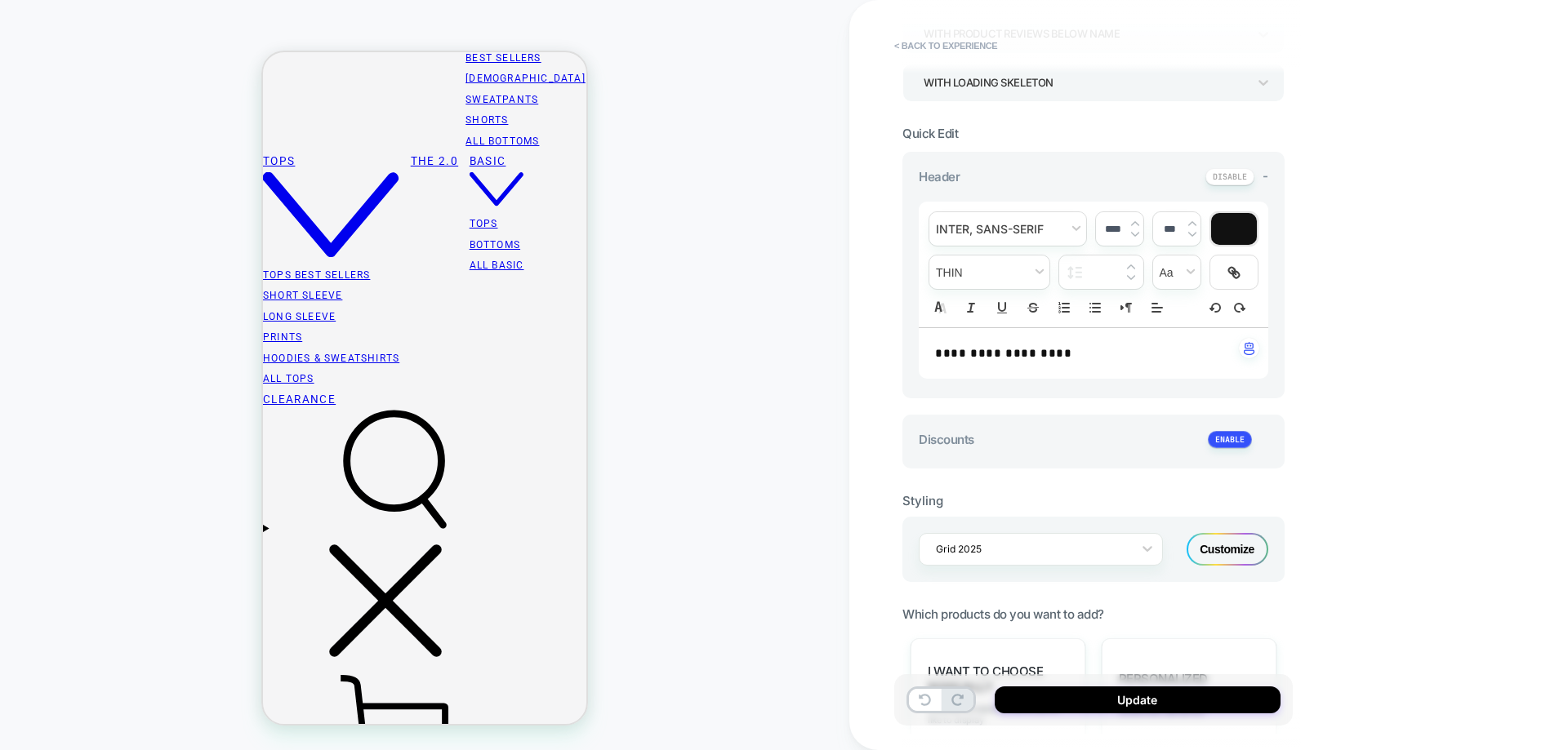
scroll to position [245, 0]
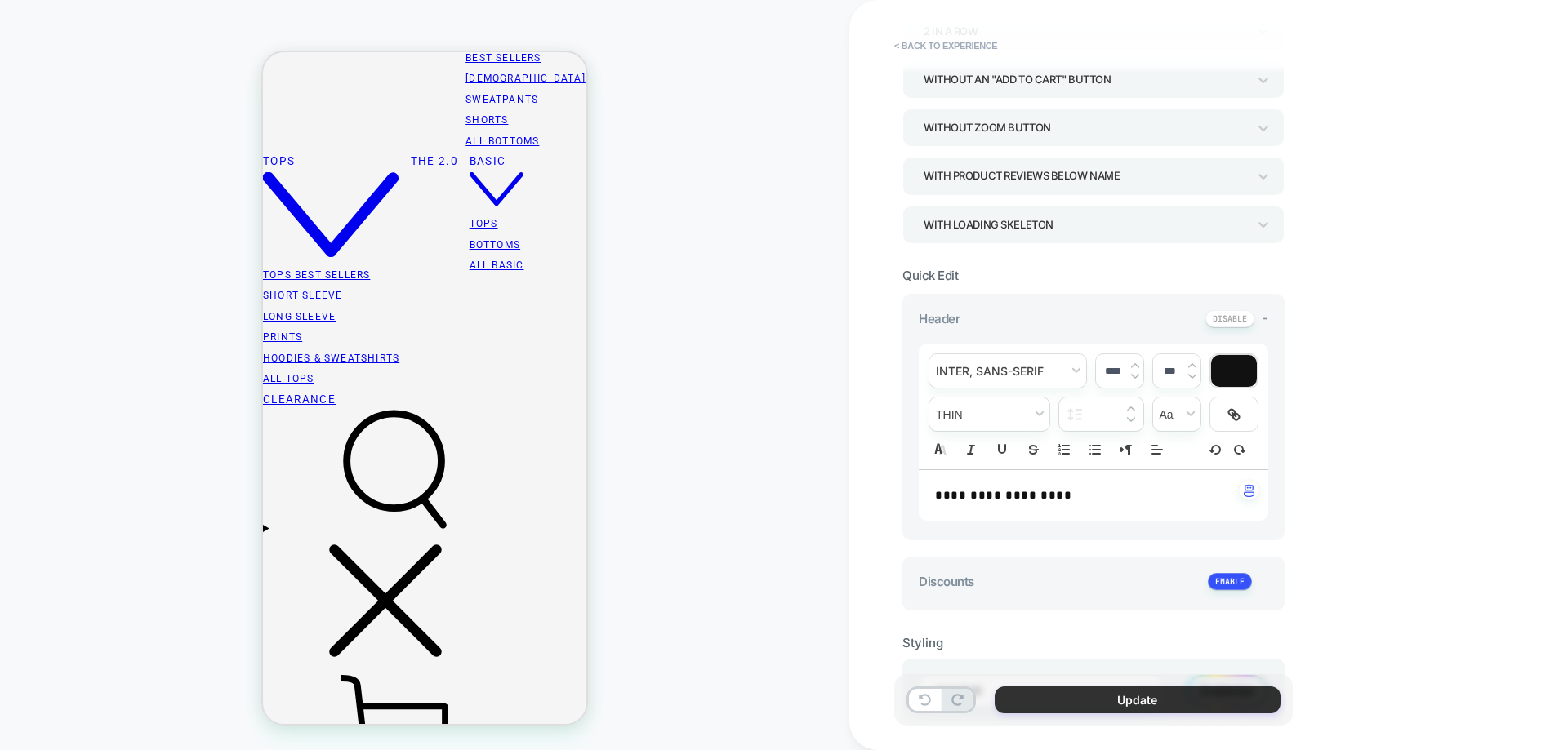
click at [1077, 706] on button "Update" at bounding box center [1138, 700] width 286 height 27
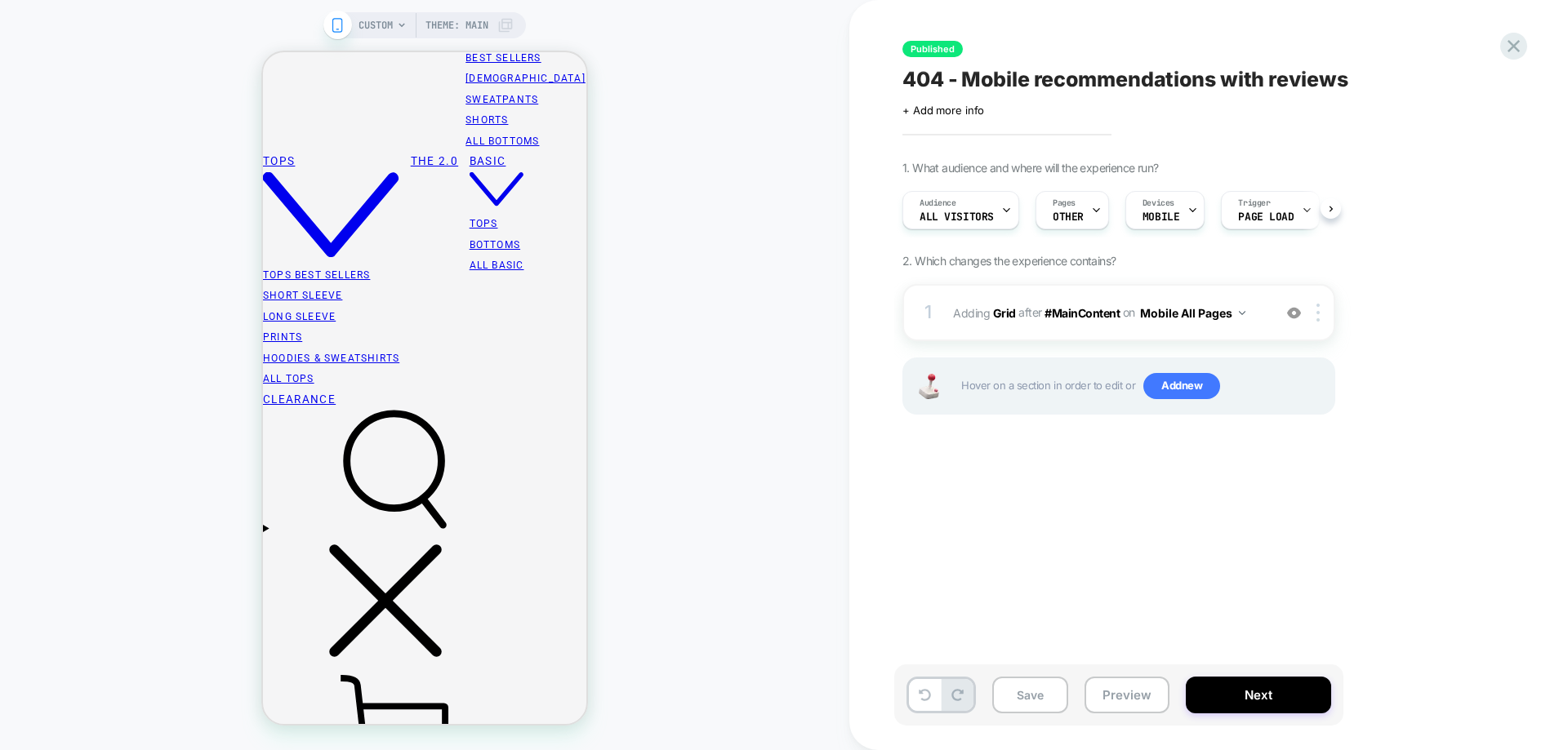
scroll to position [0, 1]
click at [1319, 311] on img at bounding box center [1318, 313] width 3 height 18
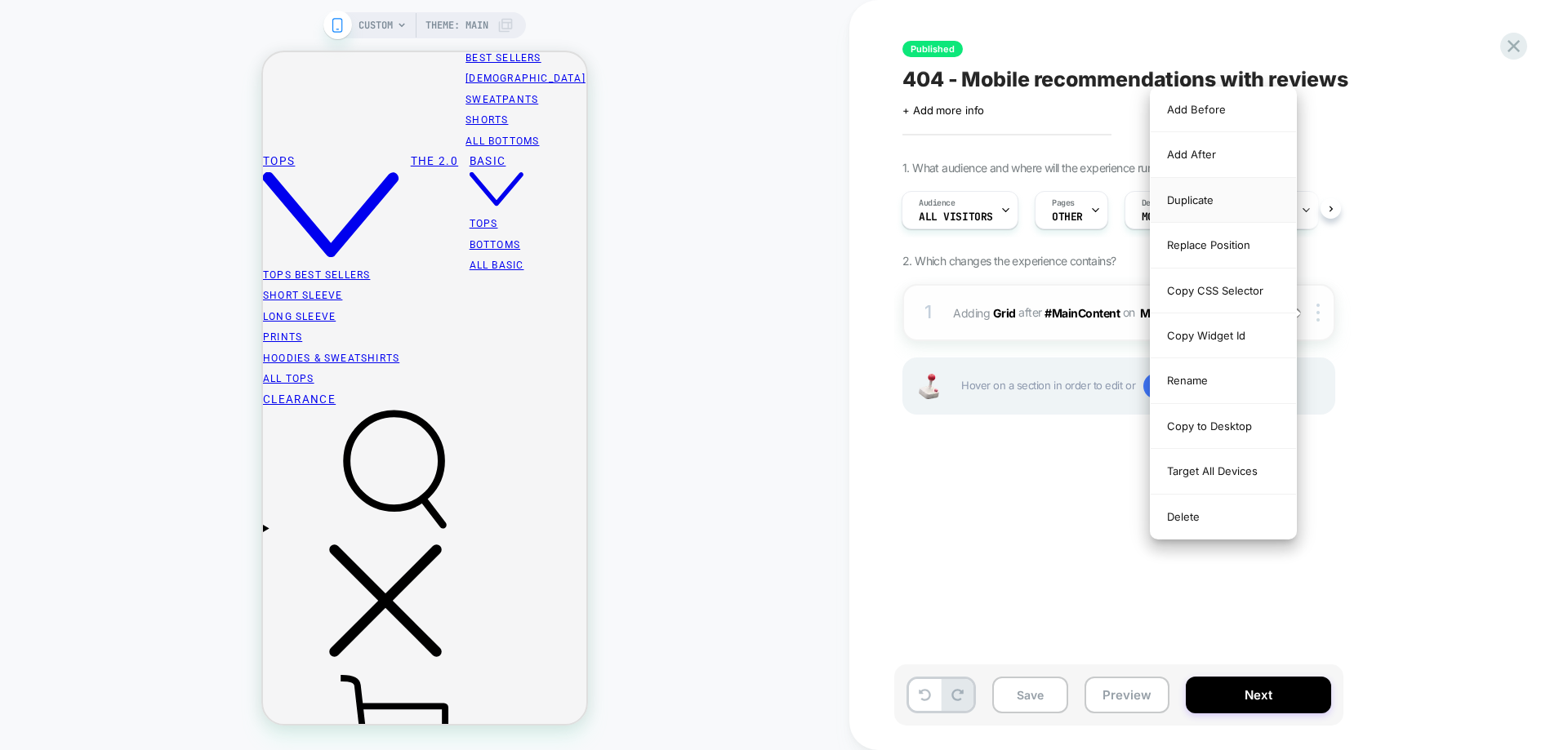
click at [1220, 208] on div "Duplicate" at bounding box center [1223, 200] width 145 height 45
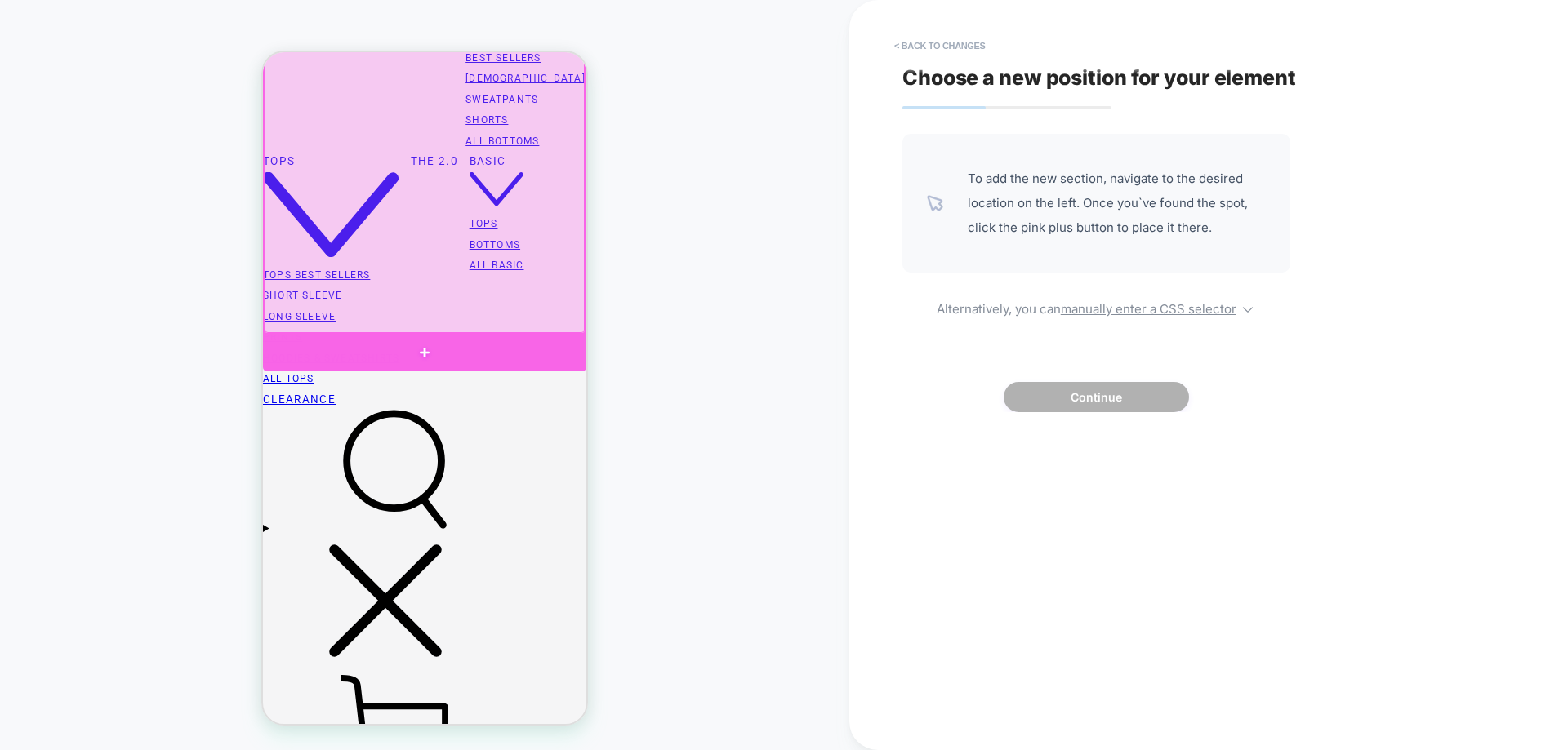
click at [442, 340] on div at bounding box center [424, 352] width 323 height 38
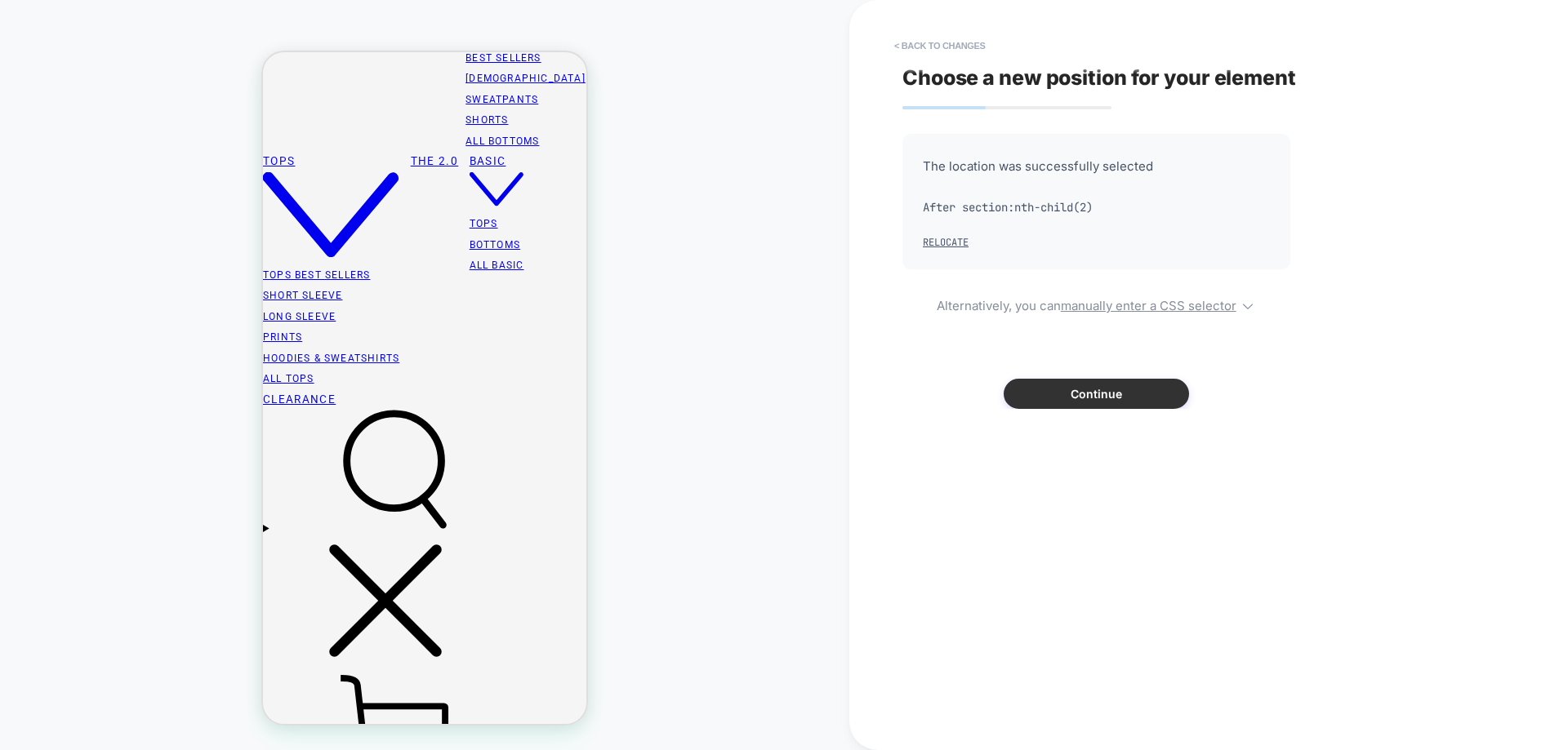
scroll to position [1051, 0]
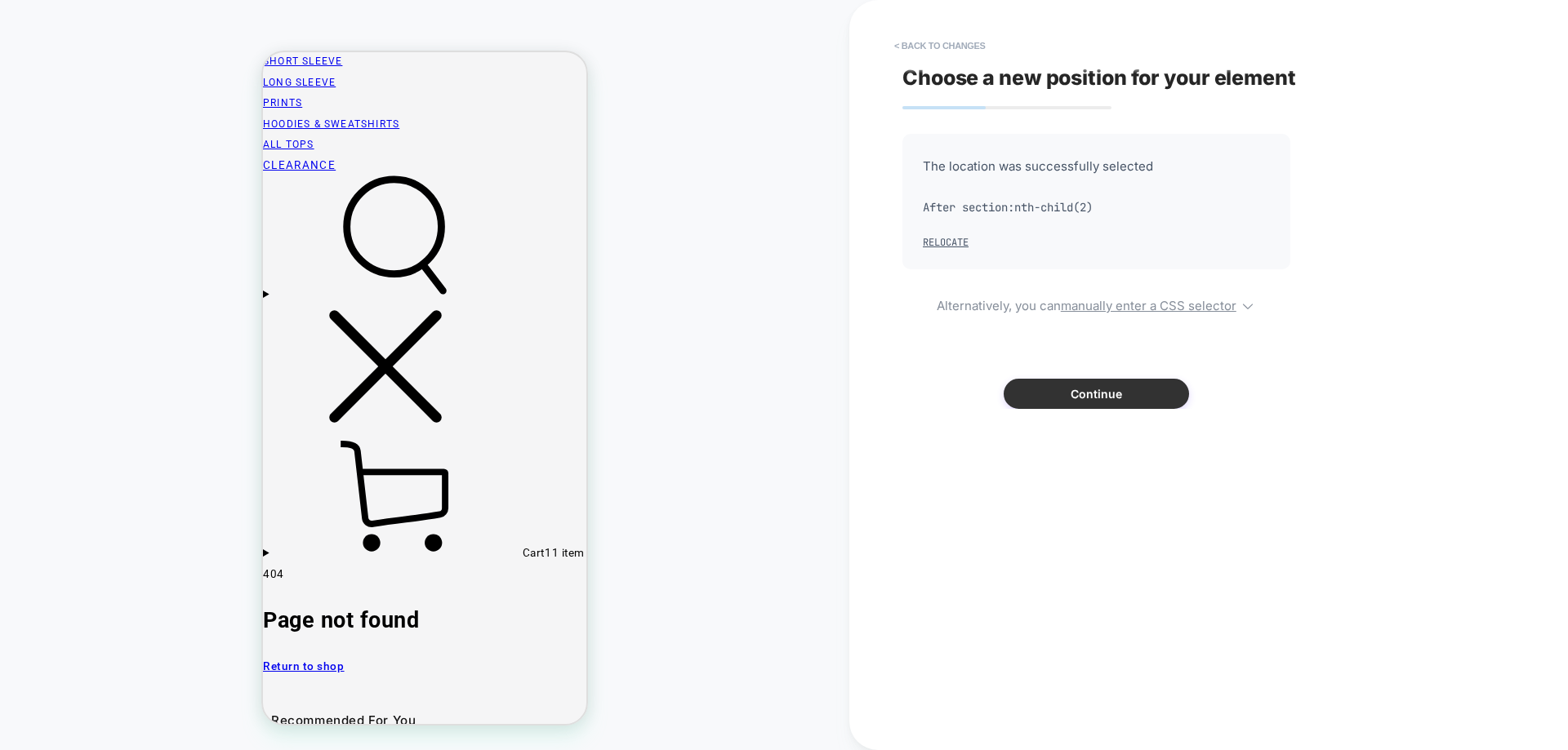
click at [1058, 389] on button "Continue" at bounding box center [1096, 394] width 185 height 30
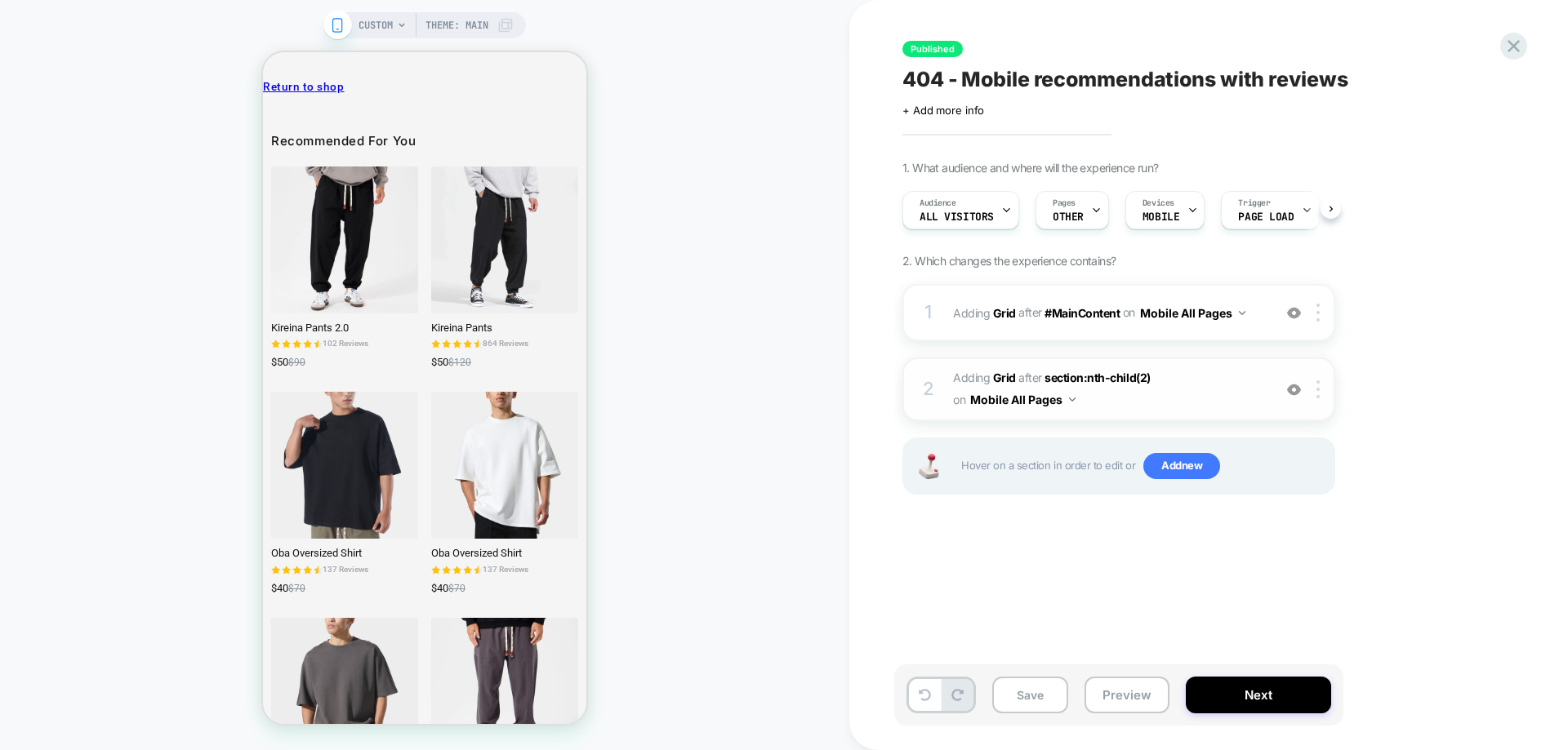
click at [1156, 413] on div "2 #_loomi_addon_1760007004271 Adding Grid AFTER section:nth-child(2) section:nt…" at bounding box center [1119, 389] width 433 height 63
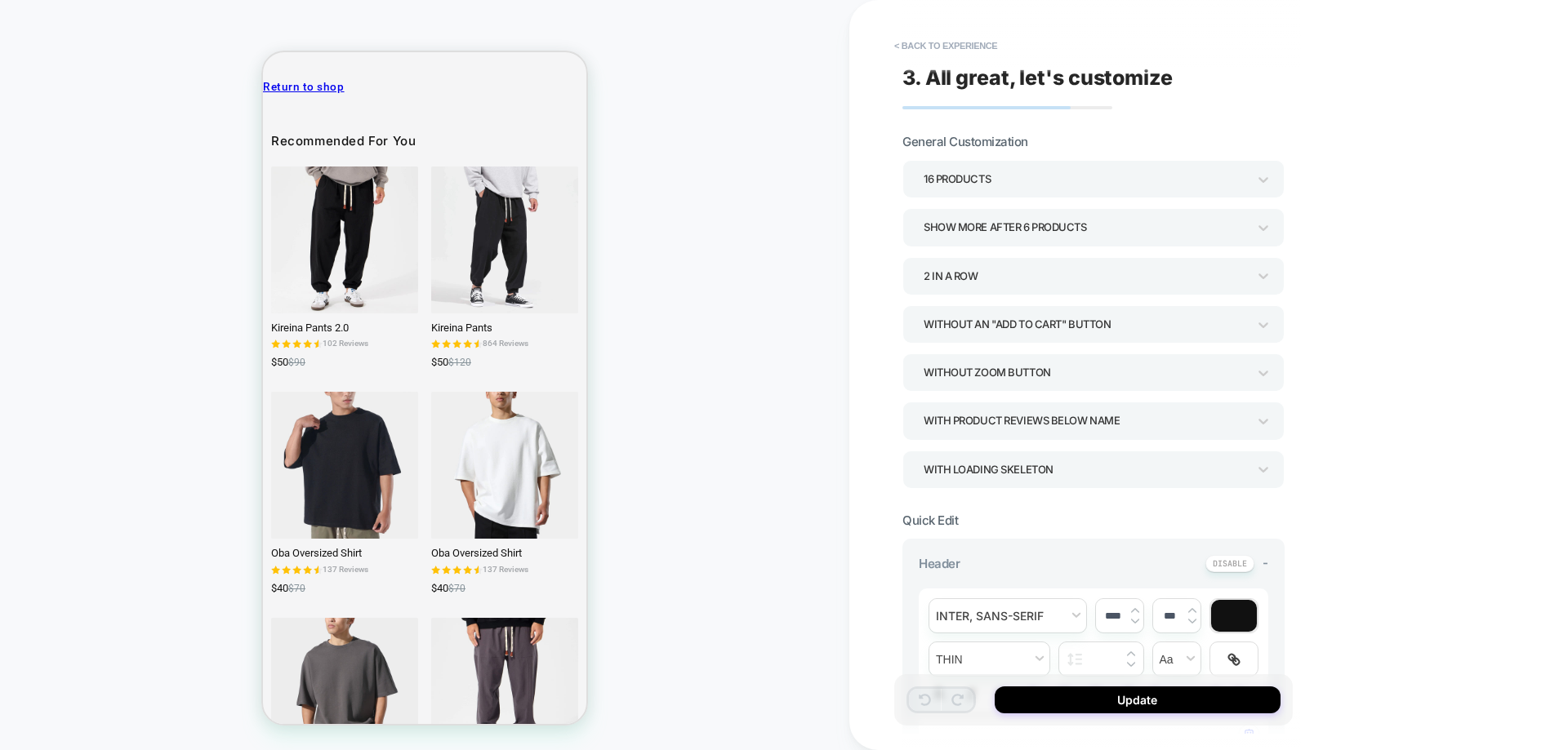
scroll to position [1621, 0]
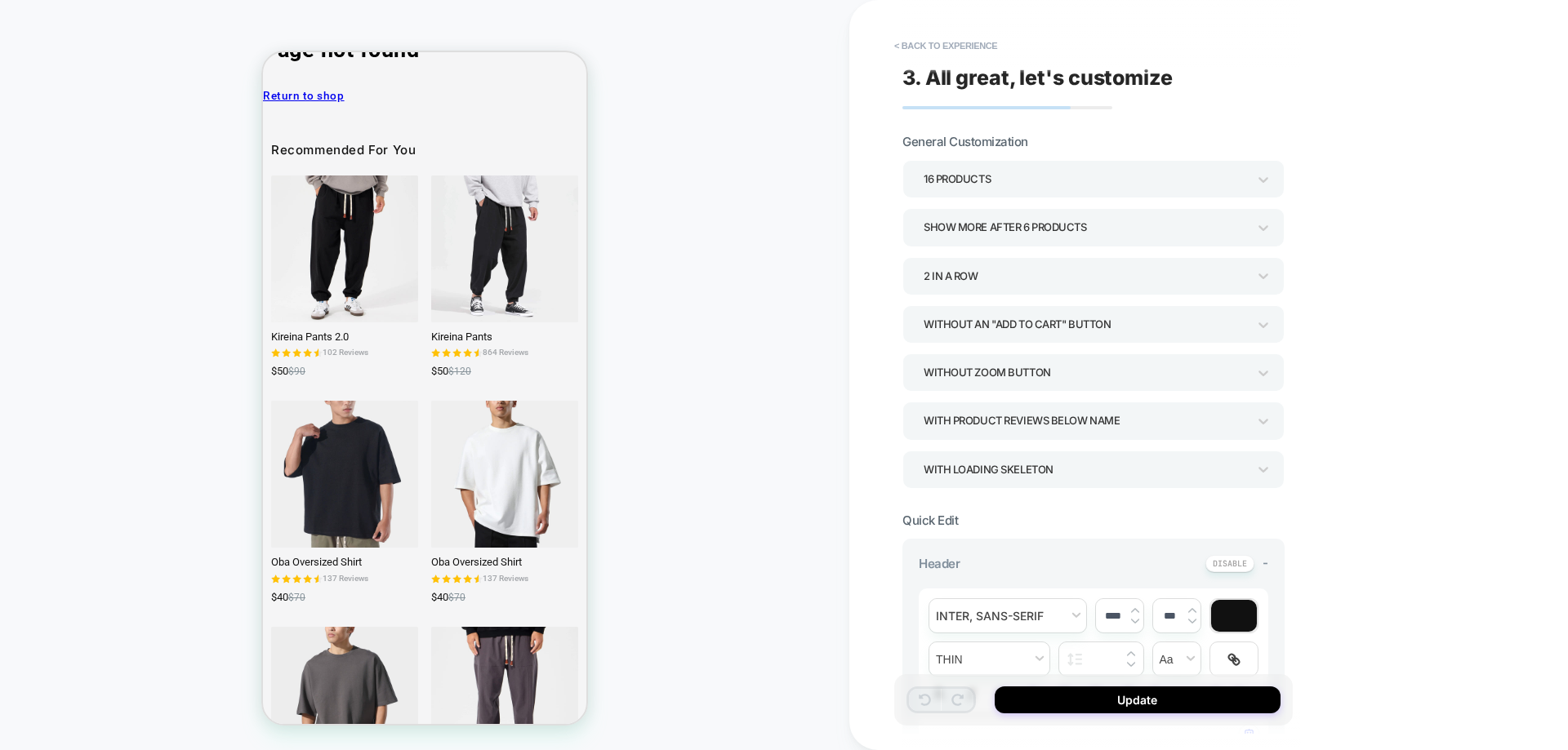
click at [1043, 715] on div "**********" at bounding box center [1094, 740] width 349 height 50
click at [1043, 715] on div "**********" at bounding box center [1094, 740] width 349 height 50
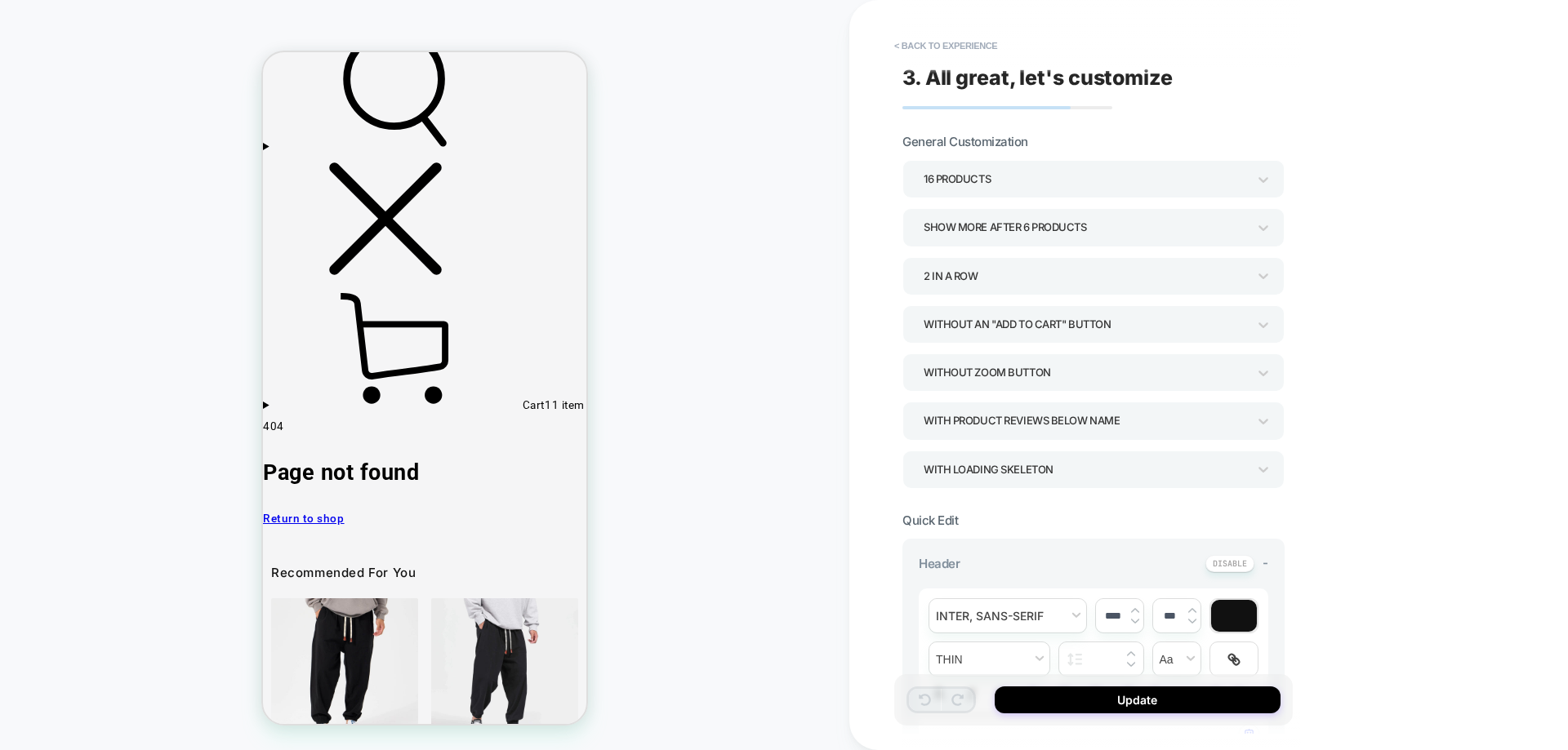
click at [1043, 715] on div "**********" at bounding box center [1094, 740] width 349 height 50
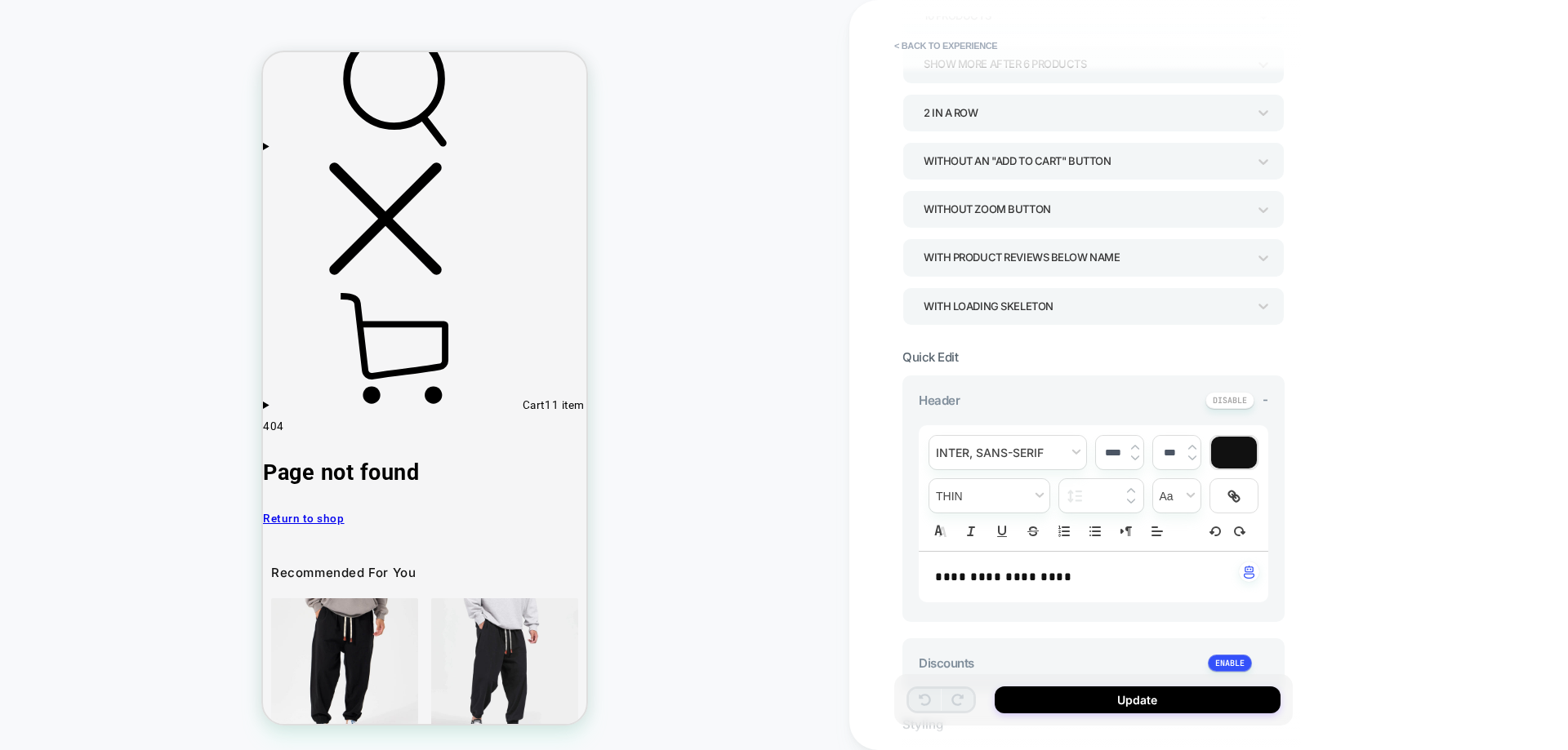
type textarea "*"
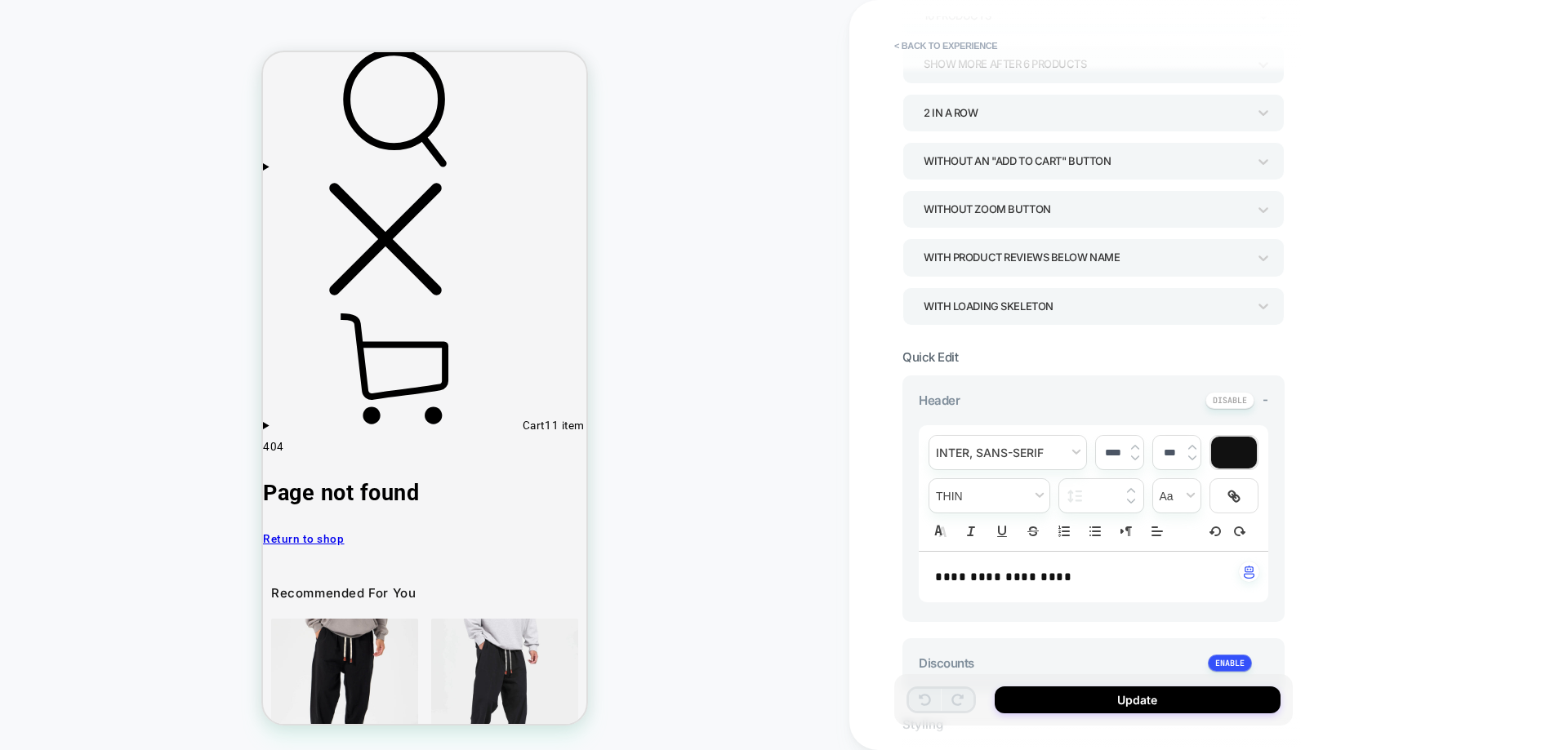
click at [1058, 581] on strong "**********" at bounding box center [1002, 576] width 136 height 13
type input "****"
type input "*****"
click at [1058, 581] on strong "**********" at bounding box center [1002, 576] width 136 height 13
type textarea "*"
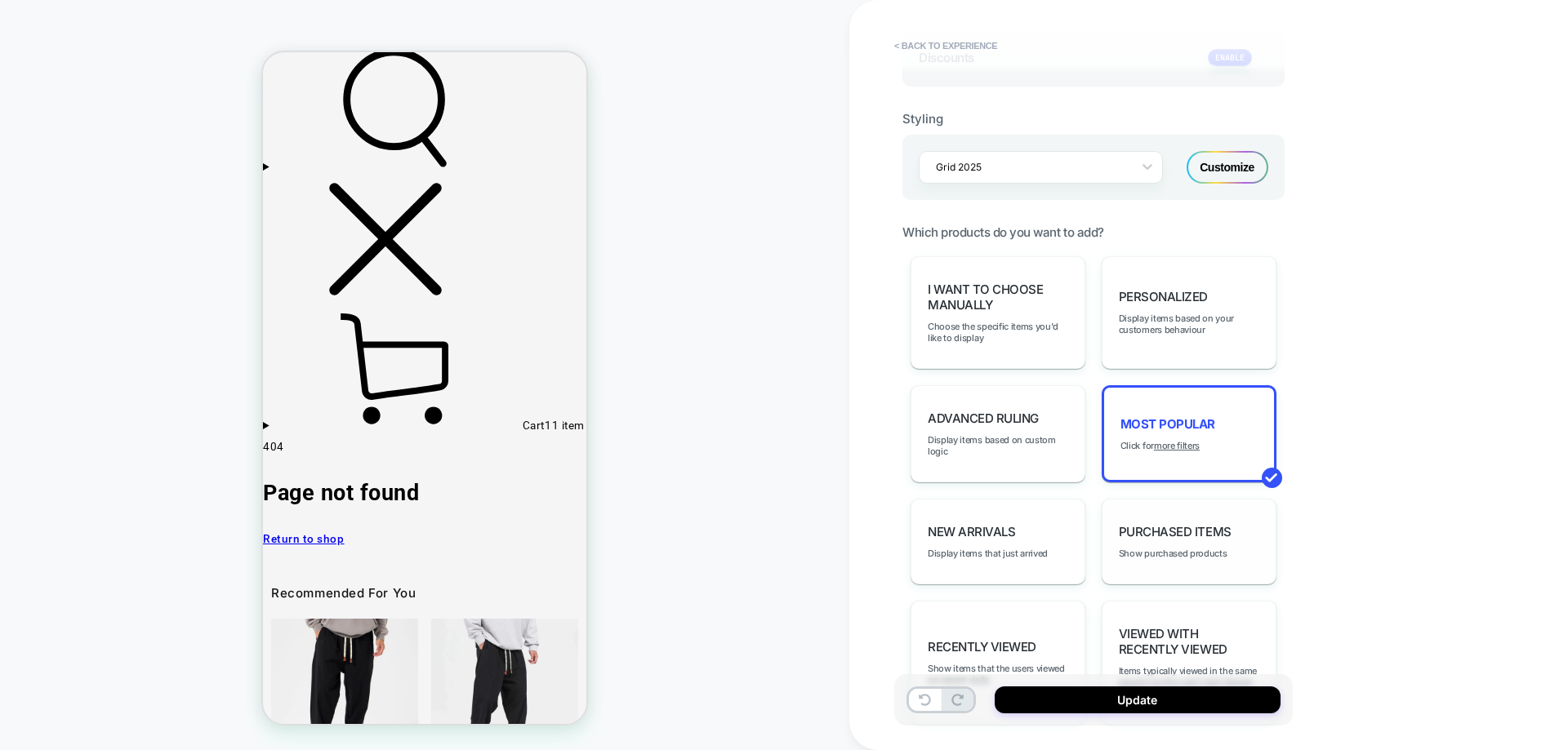
scroll to position [816, 0]
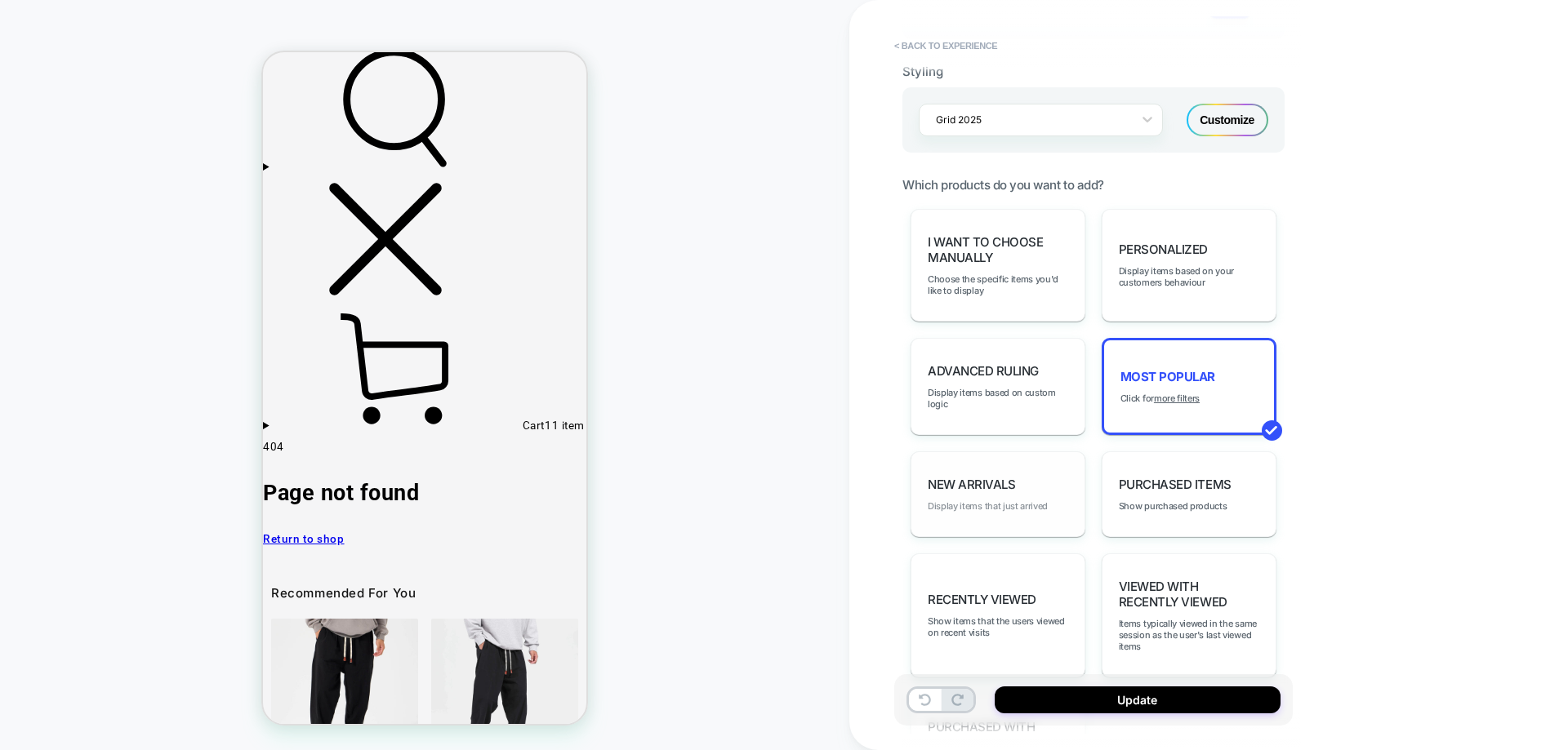
click at [976, 511] on span "Display items that just arrived" at bounding box center [987, 506] width 120 height 12
type textarea "*"
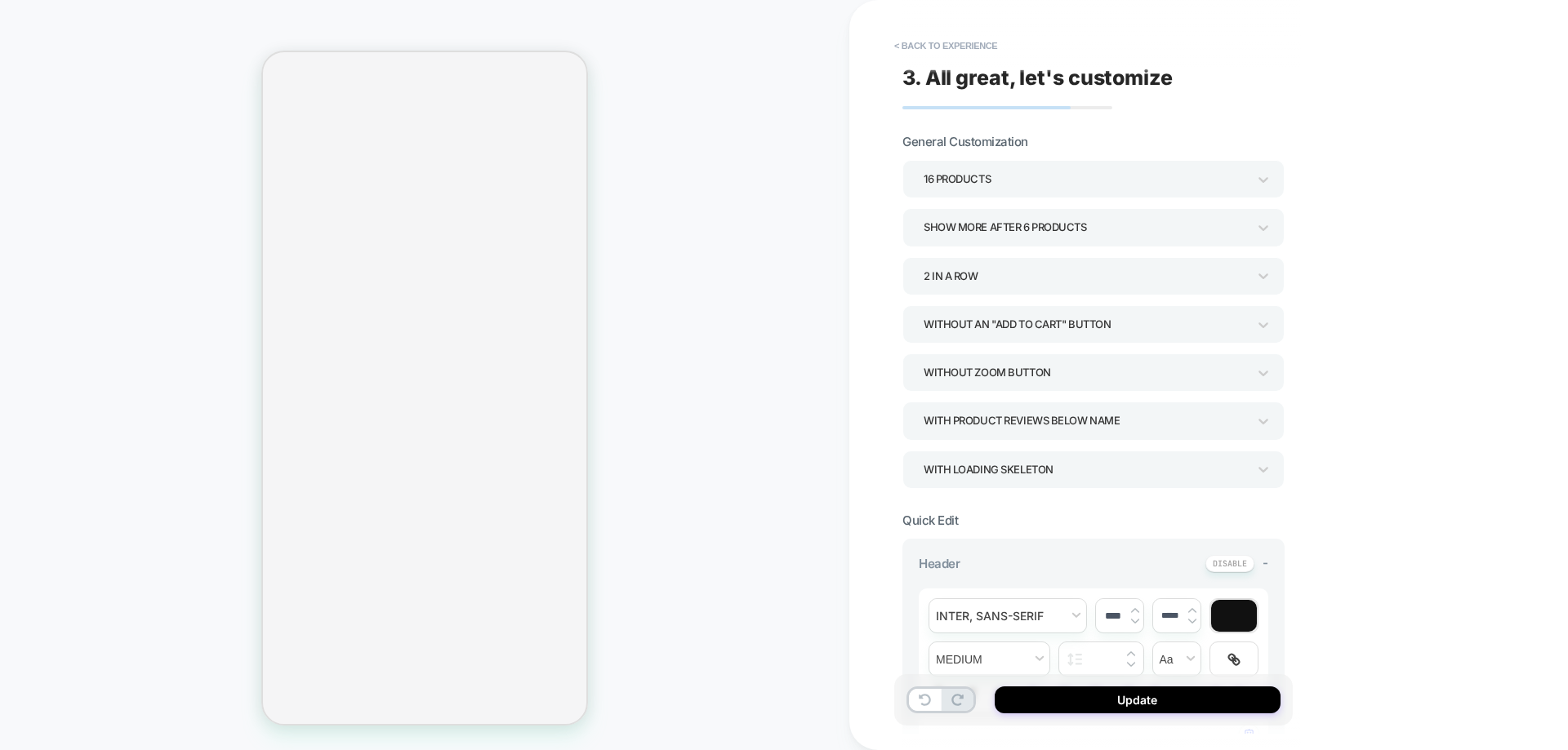
select select "**********"
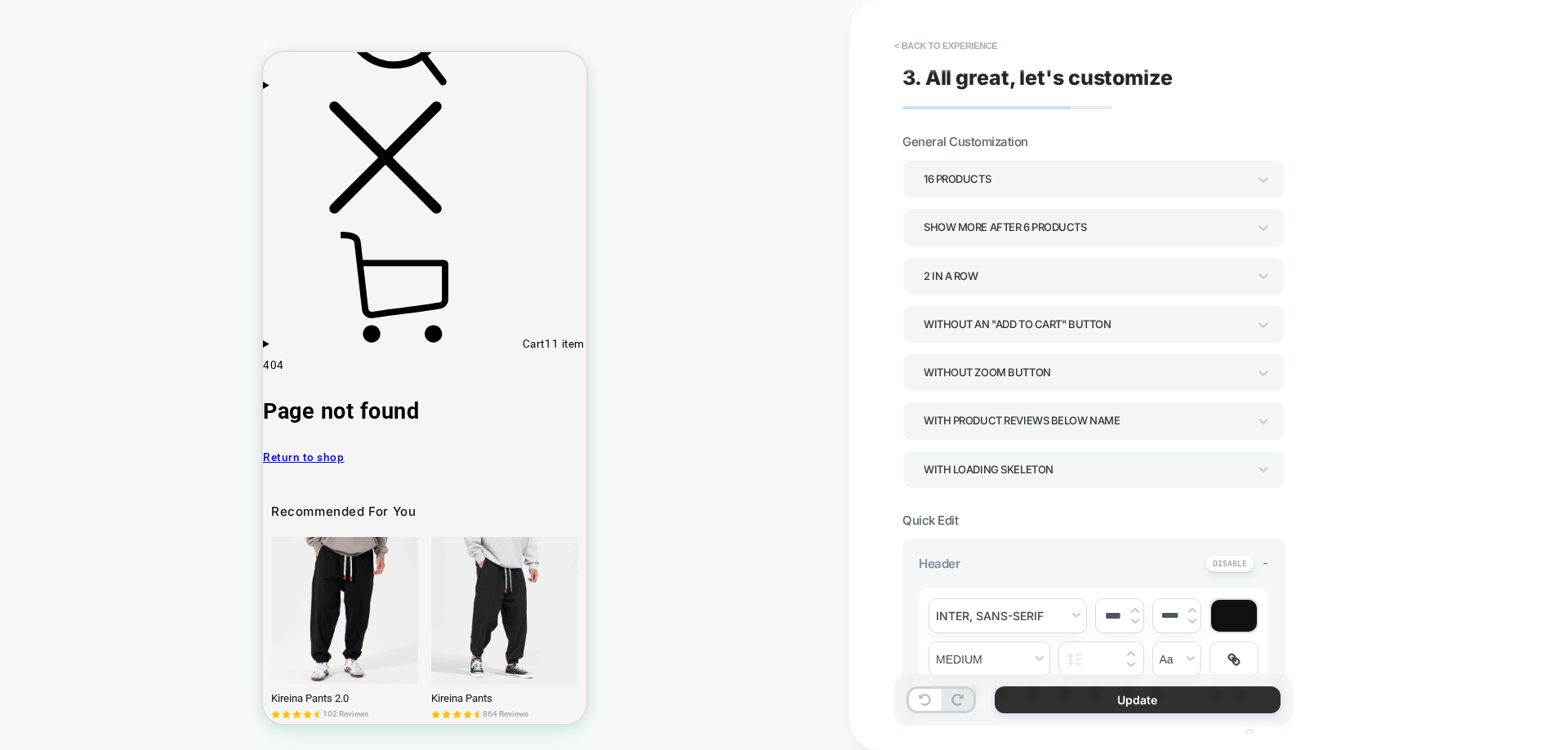
click at [1112, 699] on button "Update" at bounding box center [1138, 700] width 286 height 27
type textarea "*"
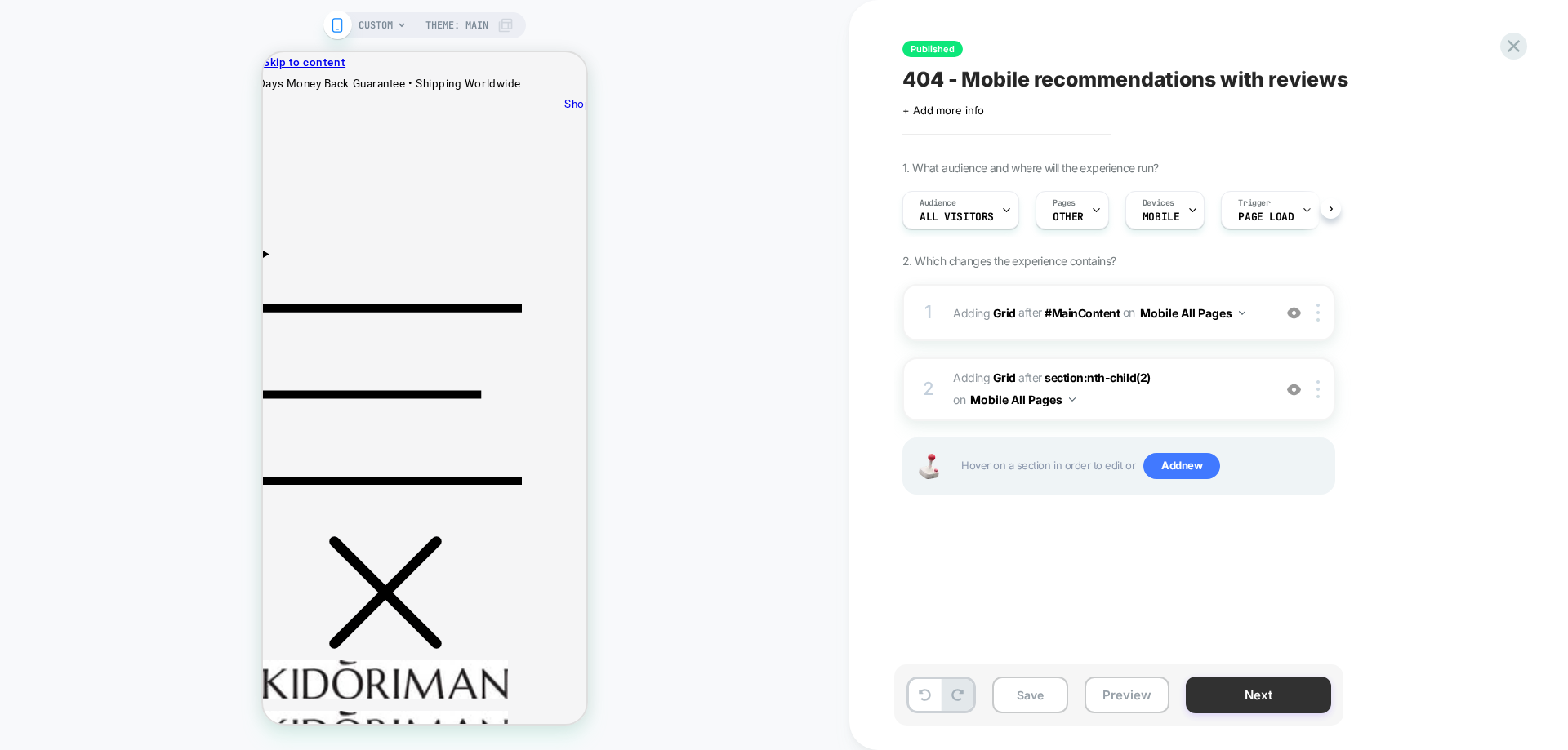
scroll to position [0, 1]
click at [1225, 685] on button "Next" at bounding box center [1258, 695] width 145 height 37
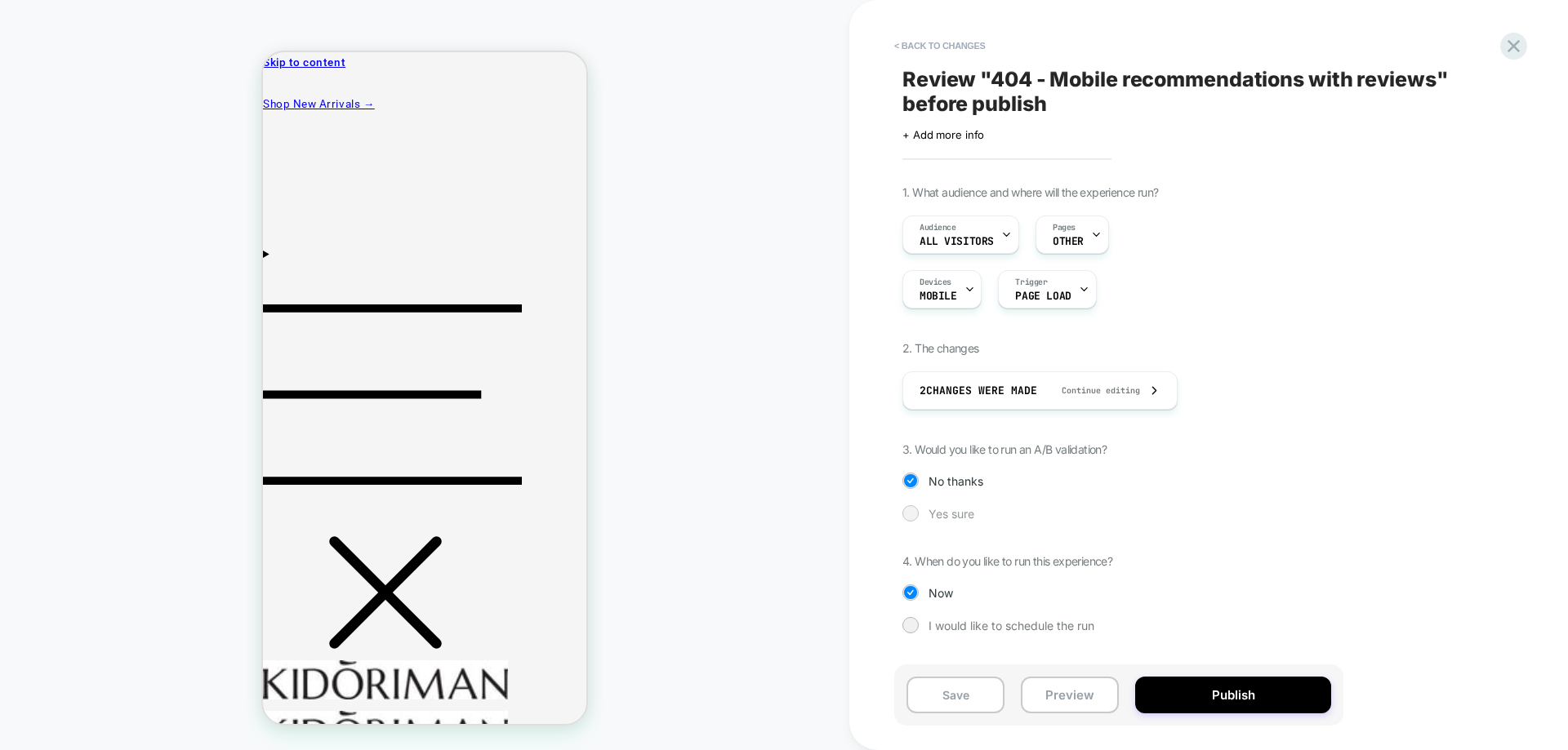
click at [916, 515] on div at bounding box center [910, 513] width 13 height 13
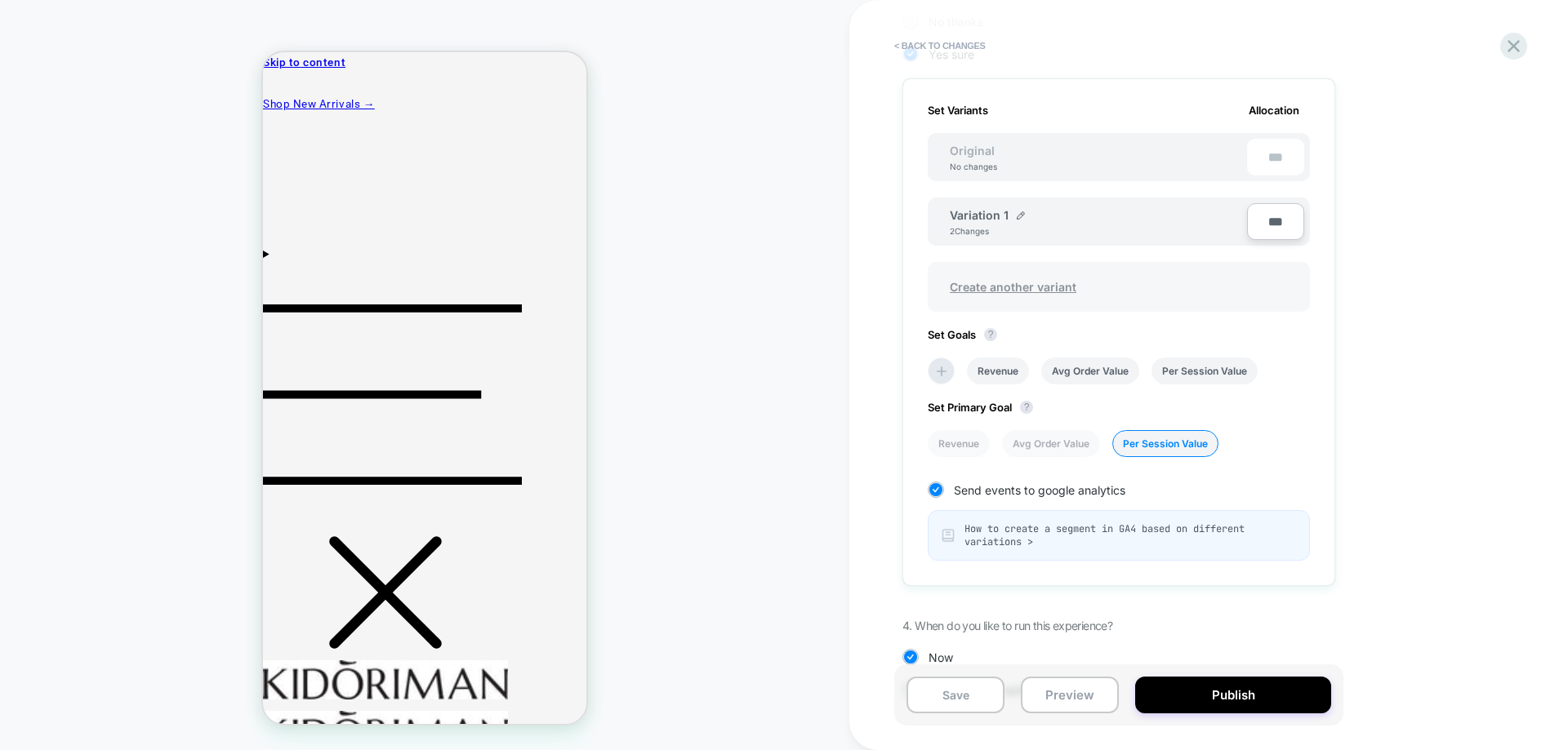
scroll to position [432, 0]
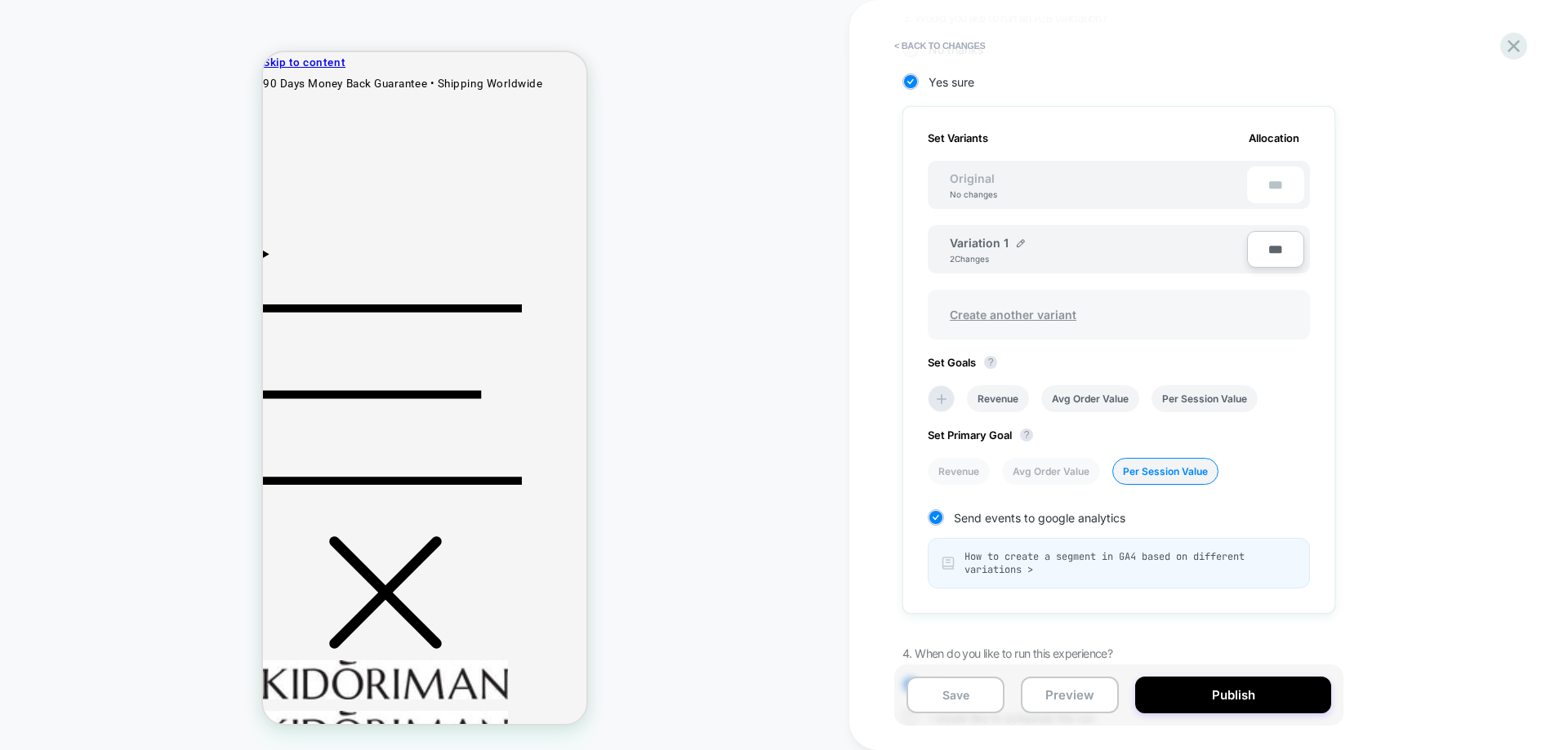
click at [990, 308] on span "Create another variant" at bounding box center [1012, 315] width 160 height 38
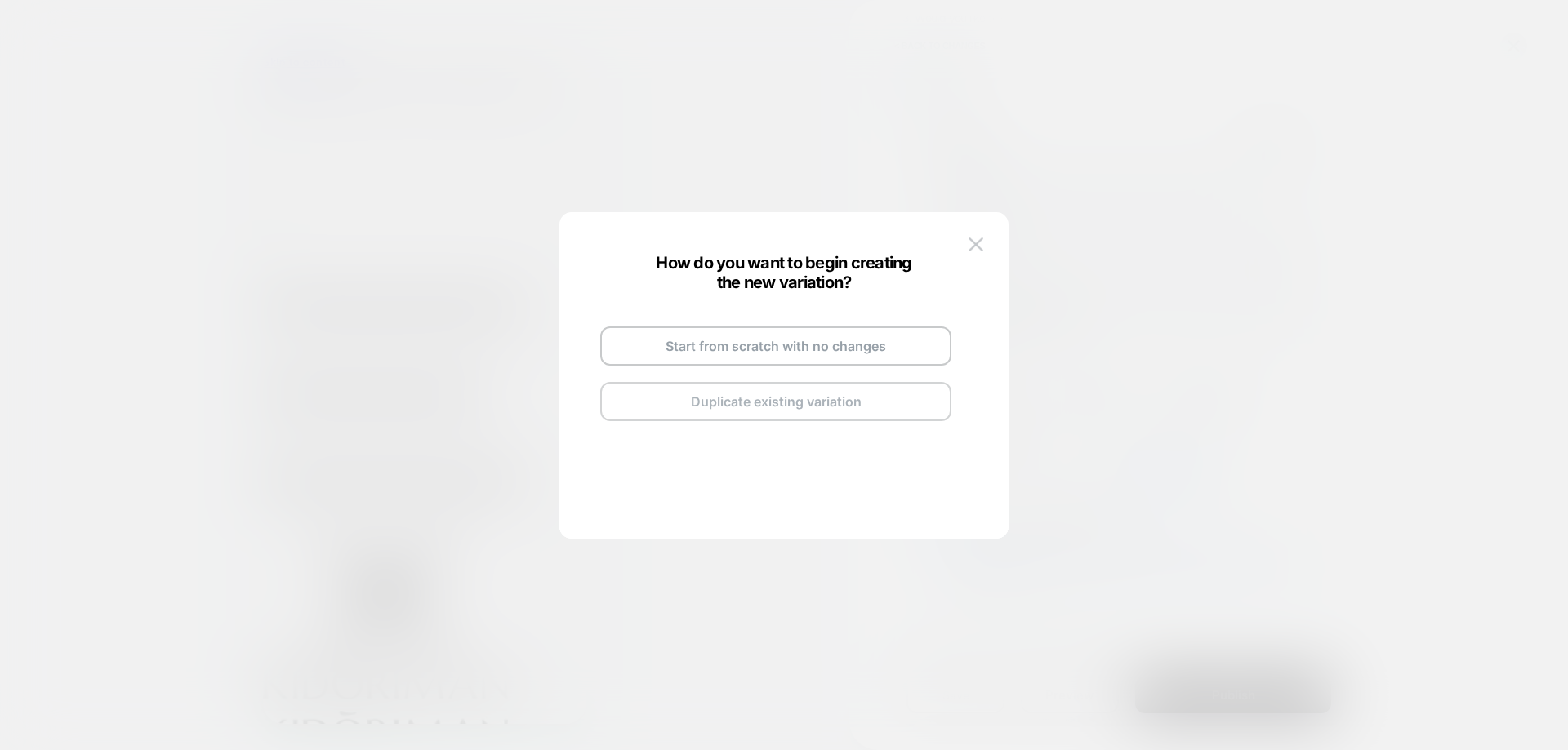
drag, startPoint x: 755, startPoint y: 352, endPoint x: 781, endPoint y: 404, distance: 58.1
click at [781, 404] on div "Start from scratch with no changes Duplicate existing variation" at bounding box center [775, 357] width 383 height 160
click at [782, 403] on button "Duplicate existing variation" at bounding box center [775, 401] width 351 height 39
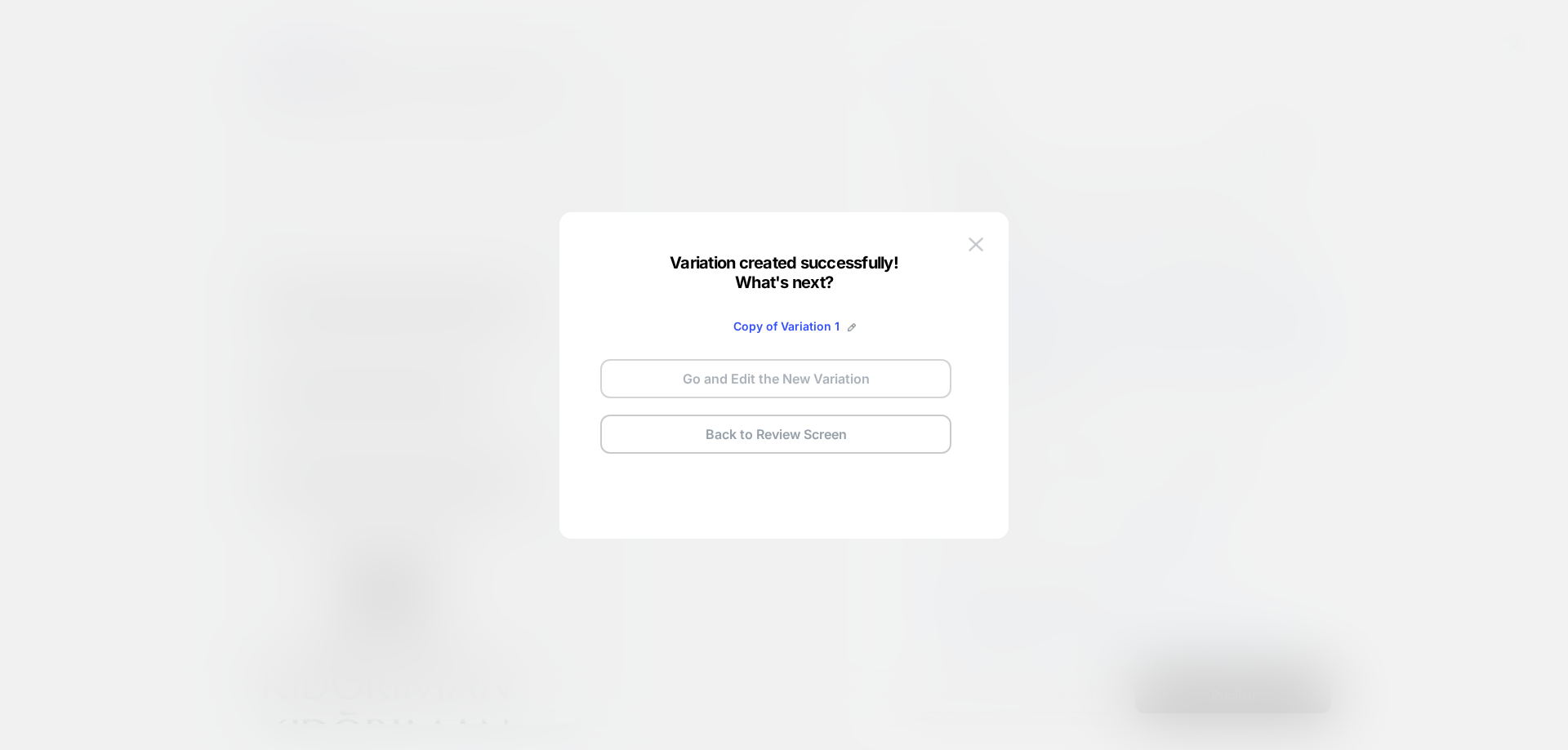
click at [816, 376] on button "Go and Edit the New Variation" at bounding box center [775, 378] width 351 height 39
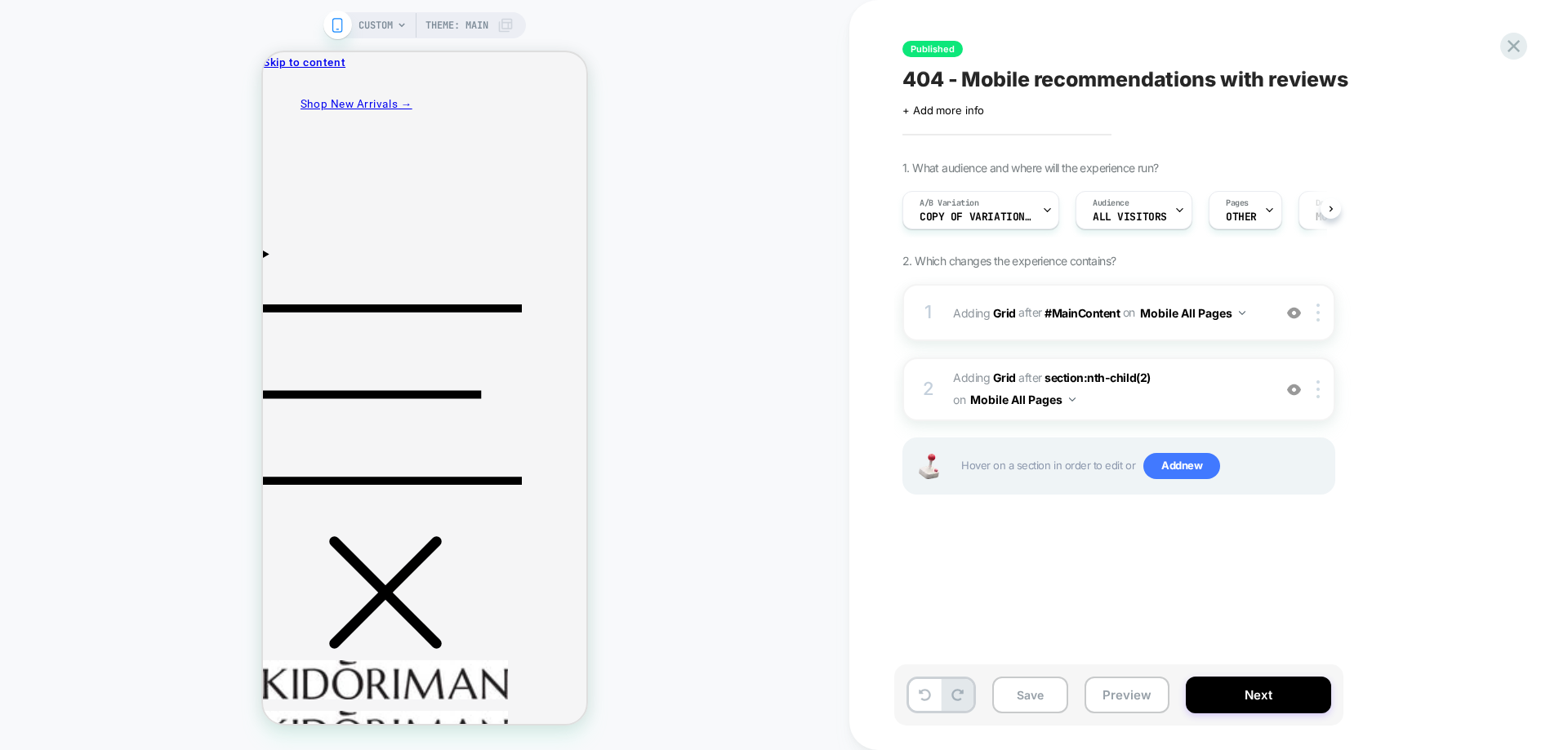
scroll to position [0, 1]
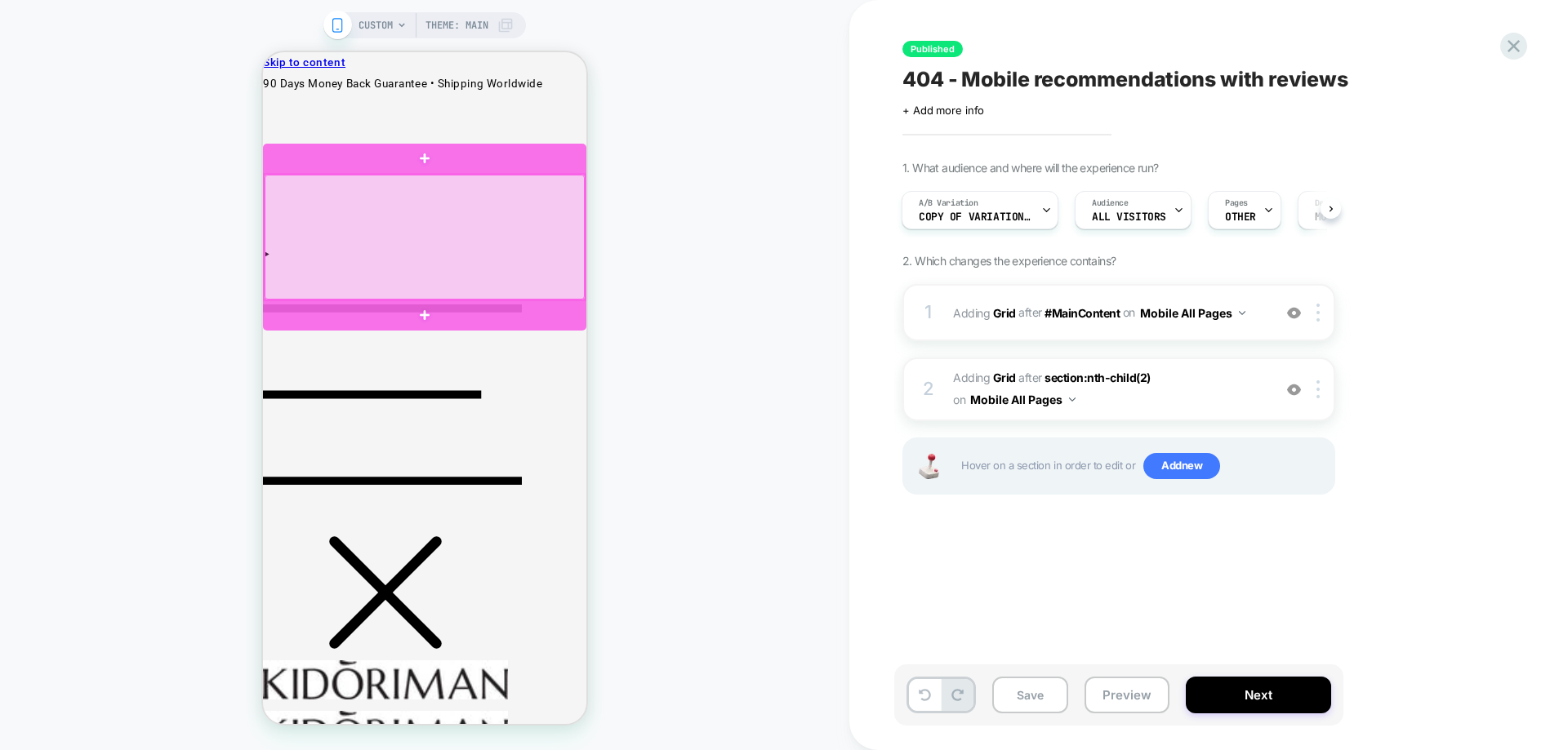
click at [269, 250] on div at bounding box center [424, 237] width 320 height 126
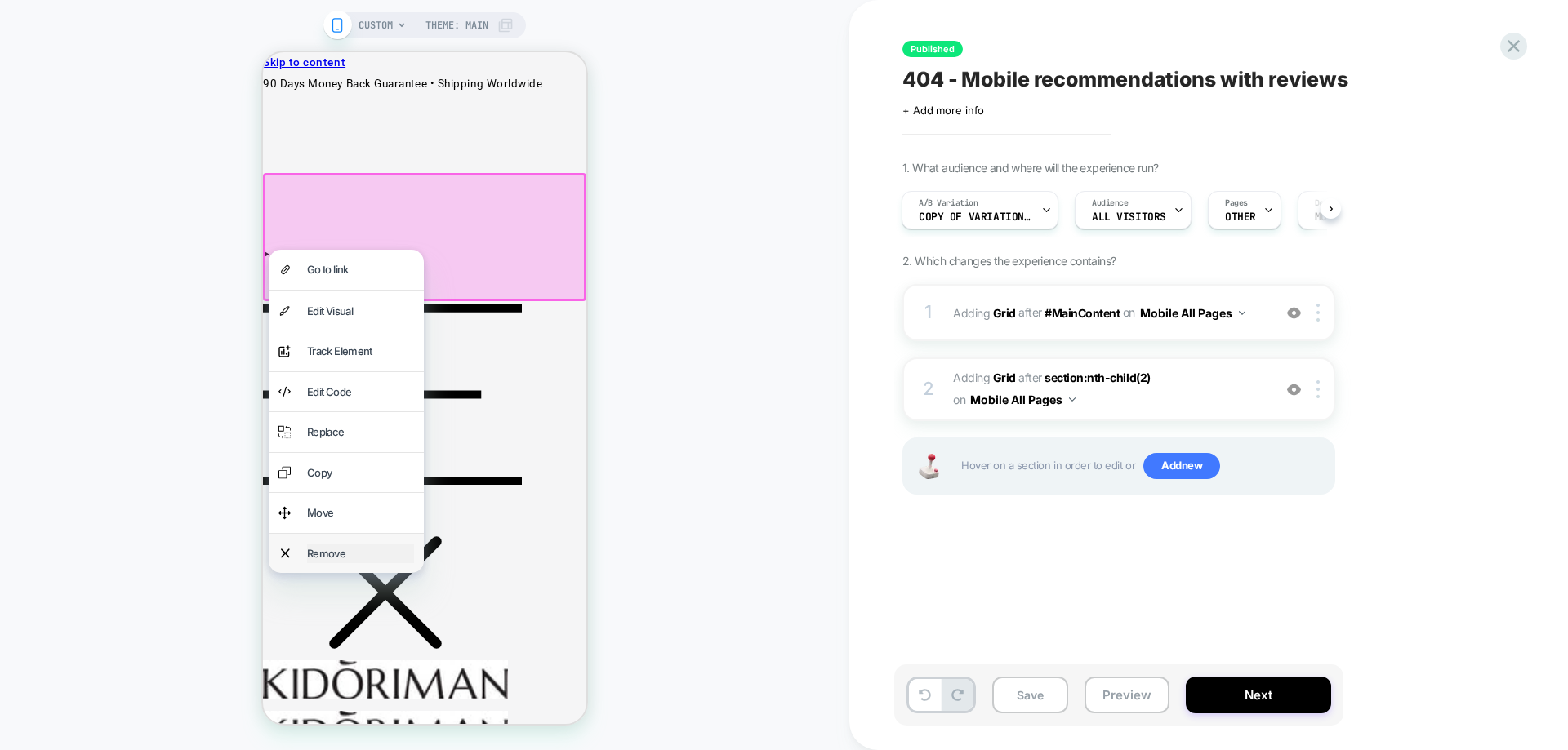
click at [351, 559] on div "Remove" at bounding box center [361, 554] width 107 height 20
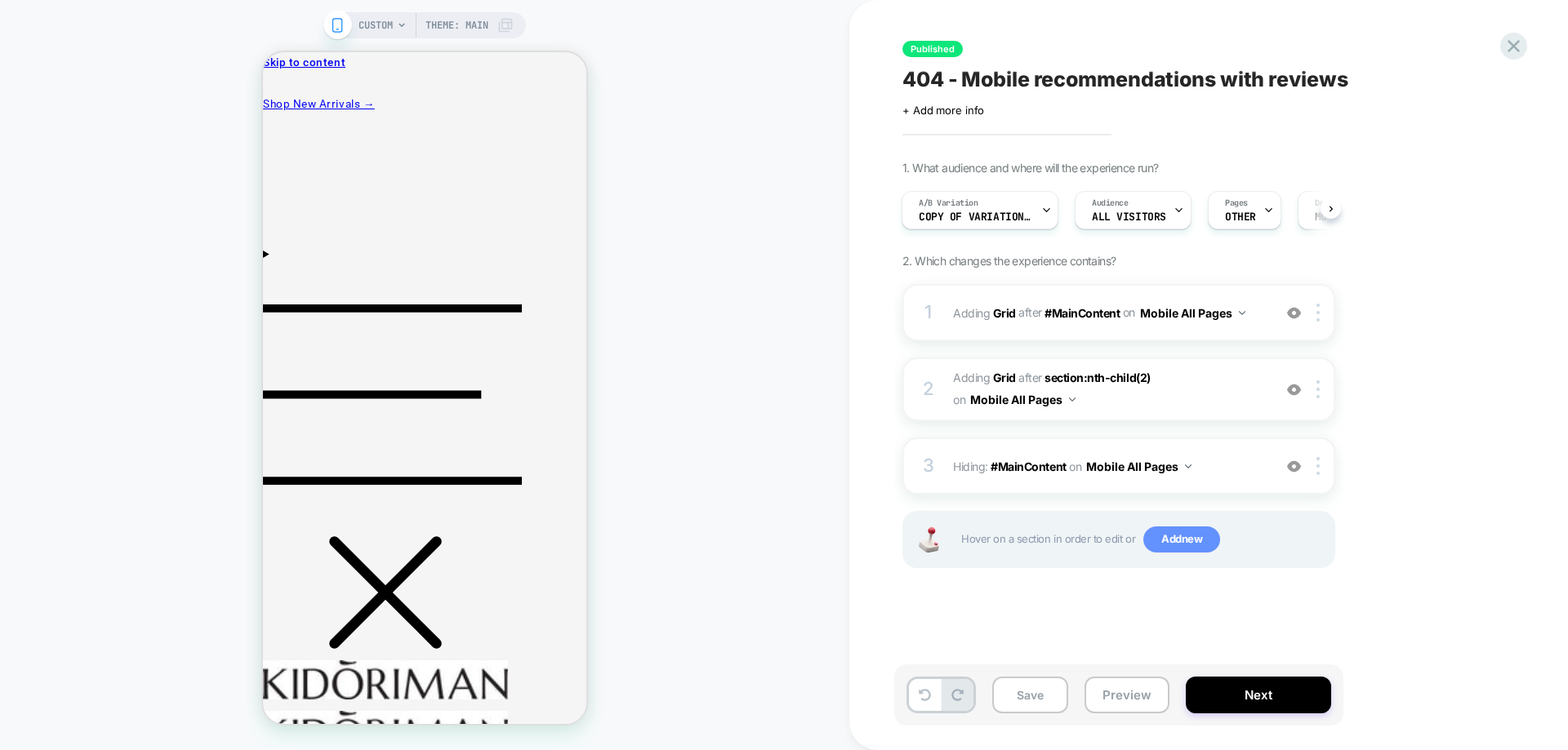
click at [1166, 541] on span "Add new" at bounding box center [1181, 539] width 77 height 26
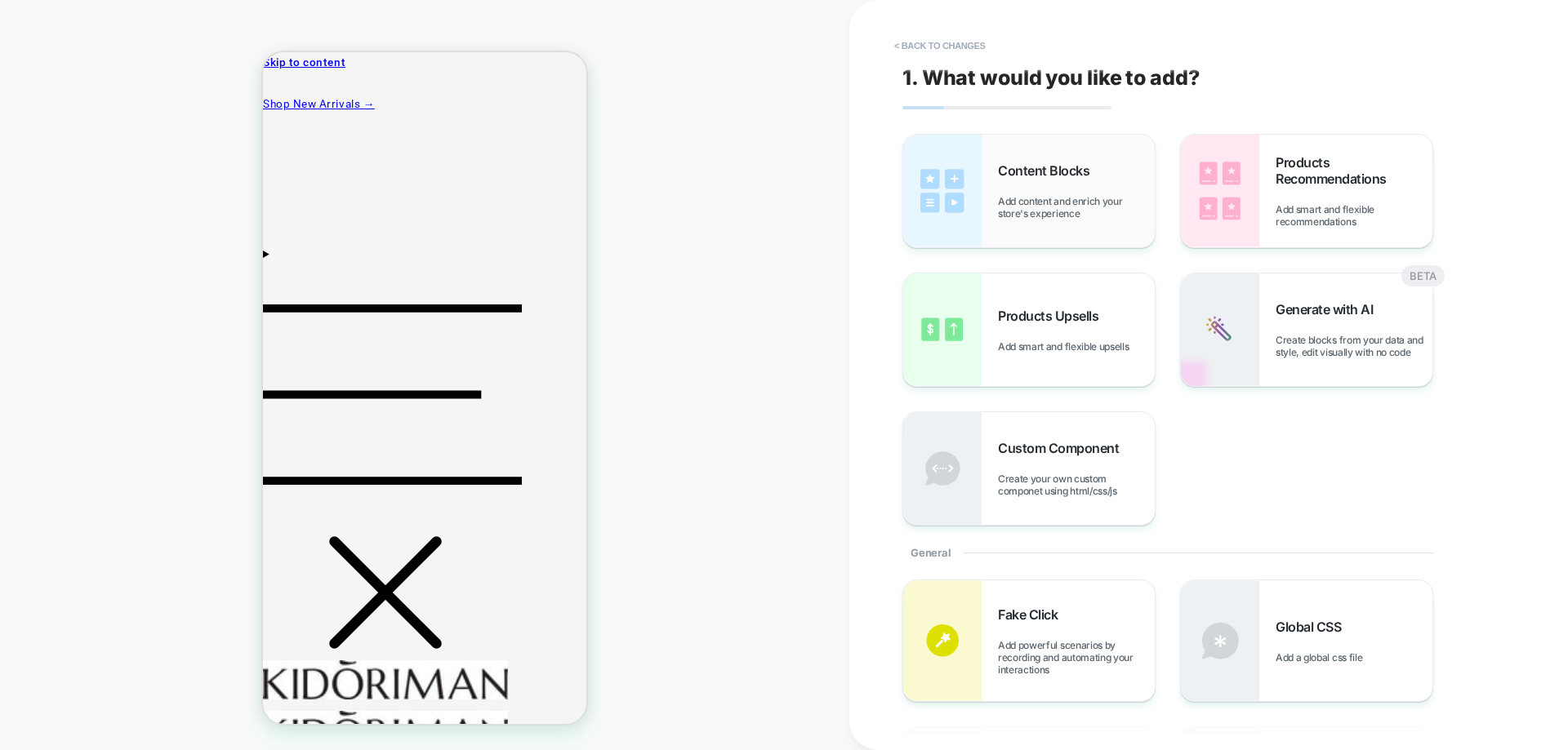
click at [1078, 214] on span "Add content and enrich your store's experience" at bounding box center [1076, 207] width 157 height 24
select select "*******"
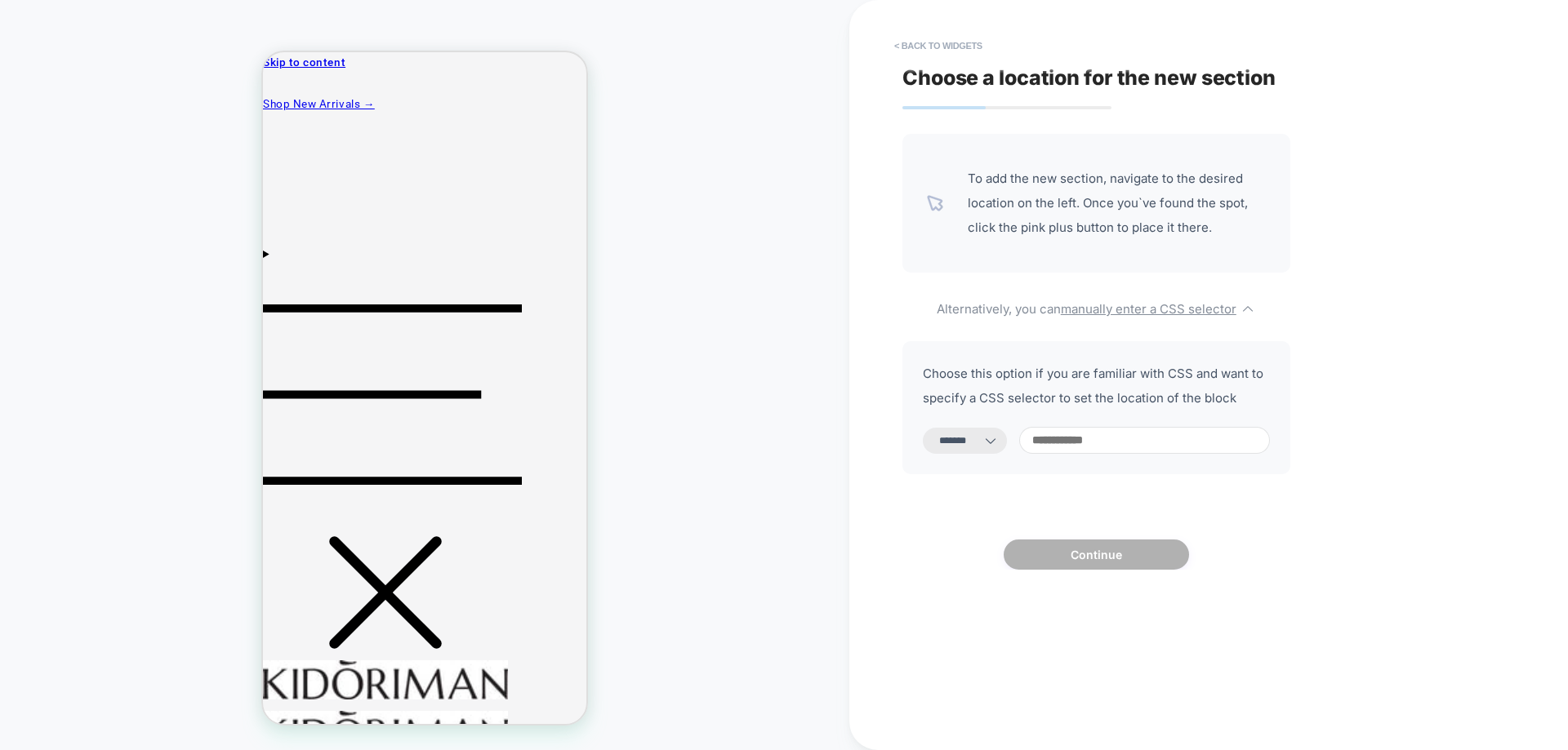
click at [998, 448] on icon at bounding box center [991, 441] width 17 height 17
click at [1006, 450] on select "**********" at bounding box center [965, 440] width 84 height 26
click at [1099, 442] on input at bounding box center [1144, 440] width 251 height 27
paste input "*******"
type input "*******"
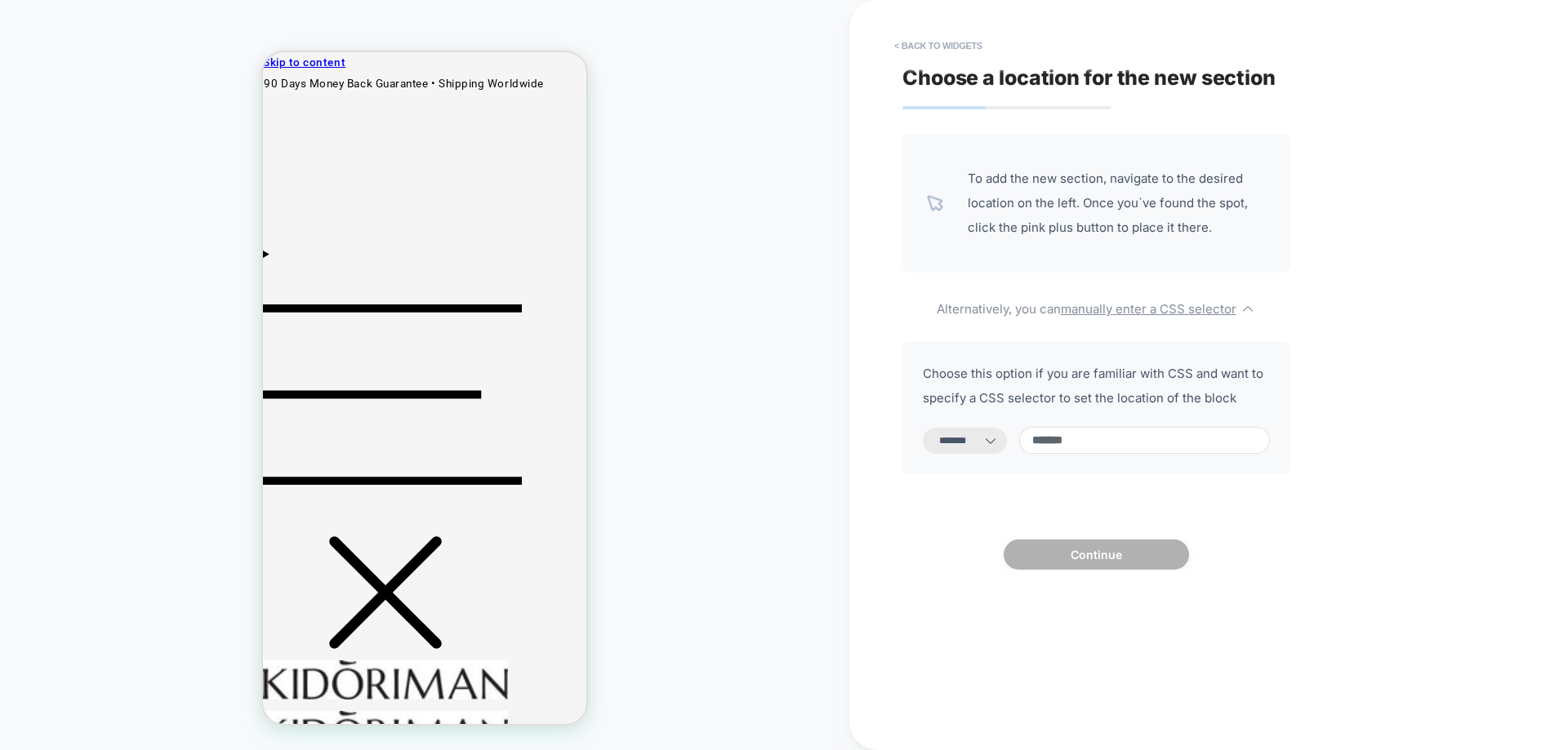
click at [978, 439] on select "**********" at bounding box center [965, 440] width 84 height 26
select select "*********"
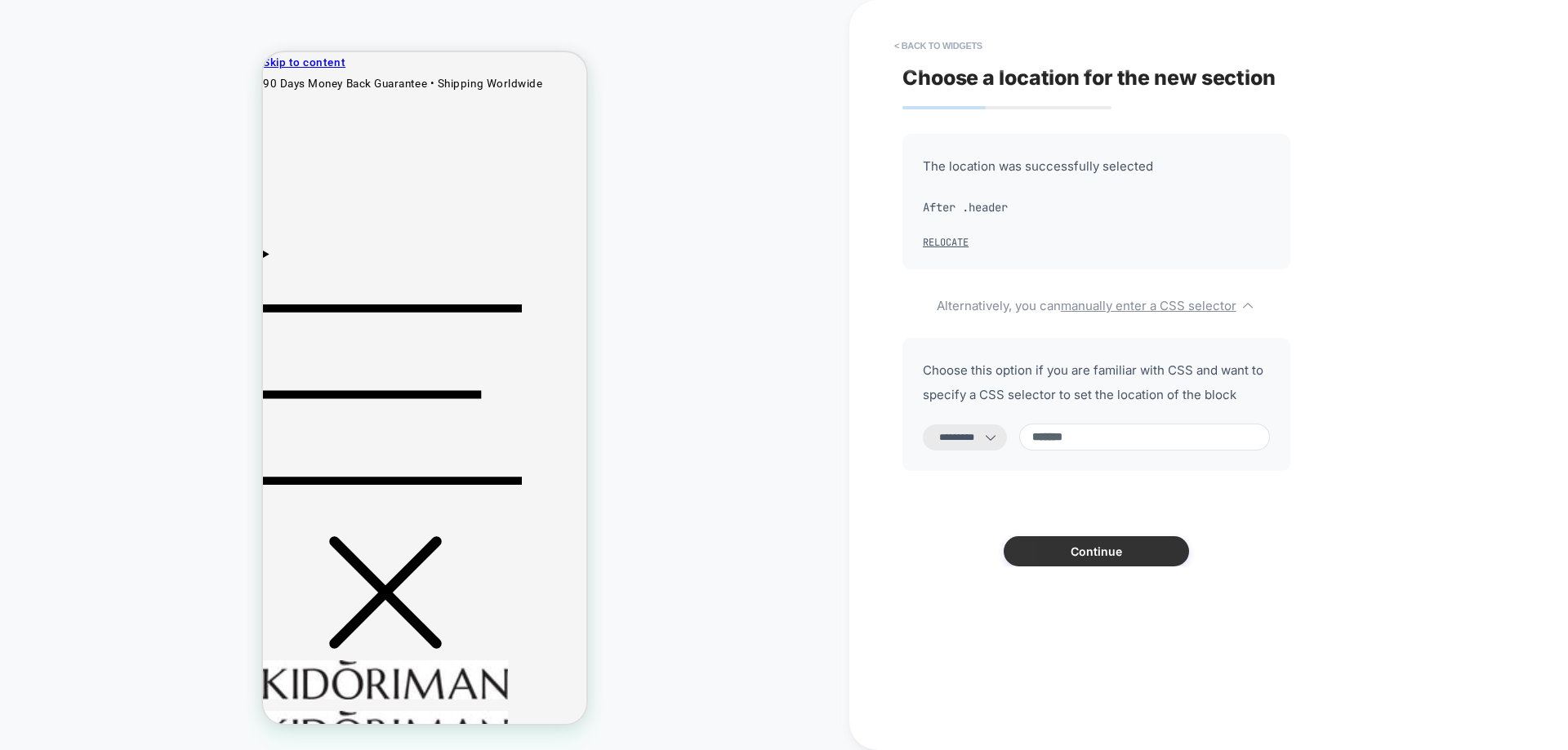
click at [1094, 557] on button "Continue" at bounding box center [1096, 551] width 185 height 30
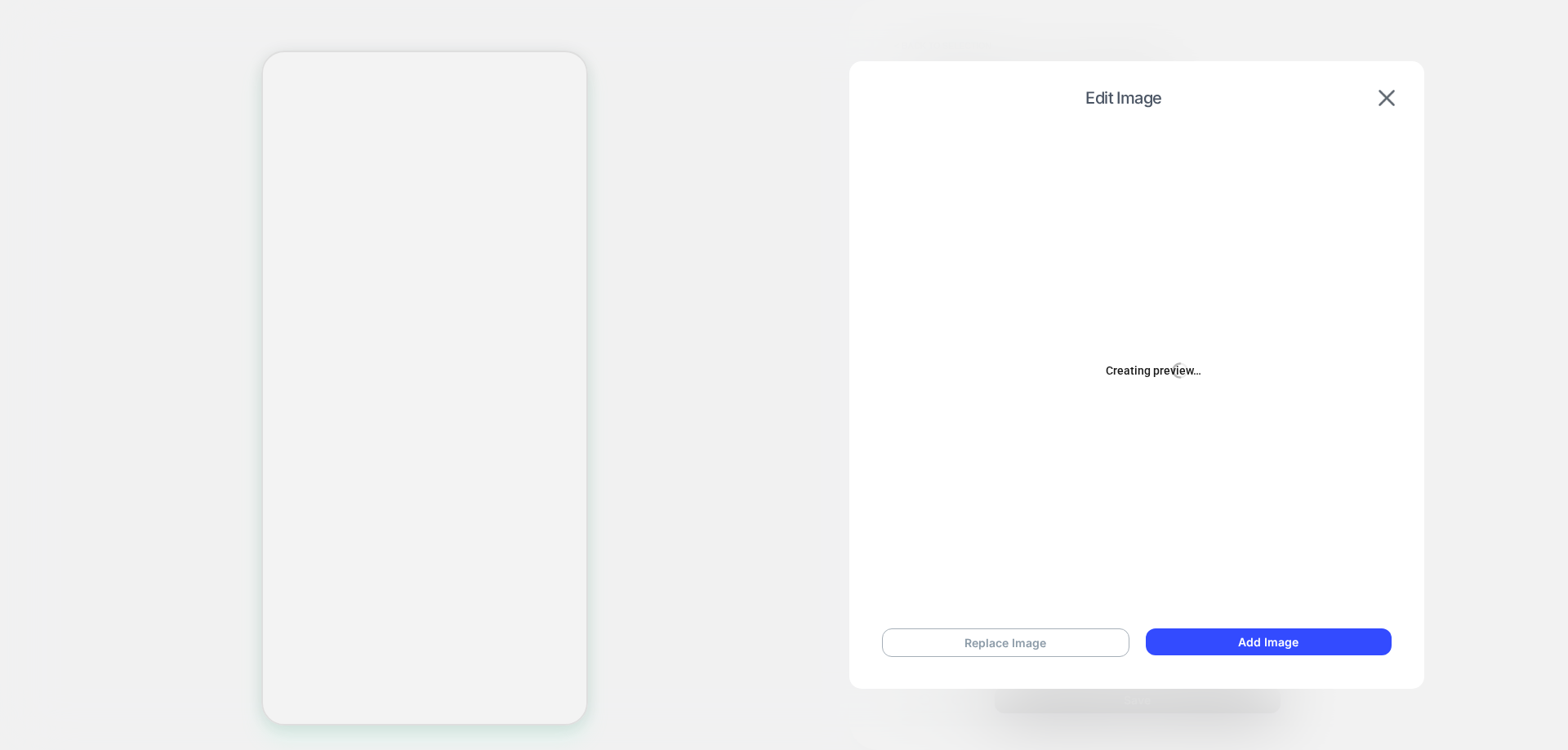
select select "**********"
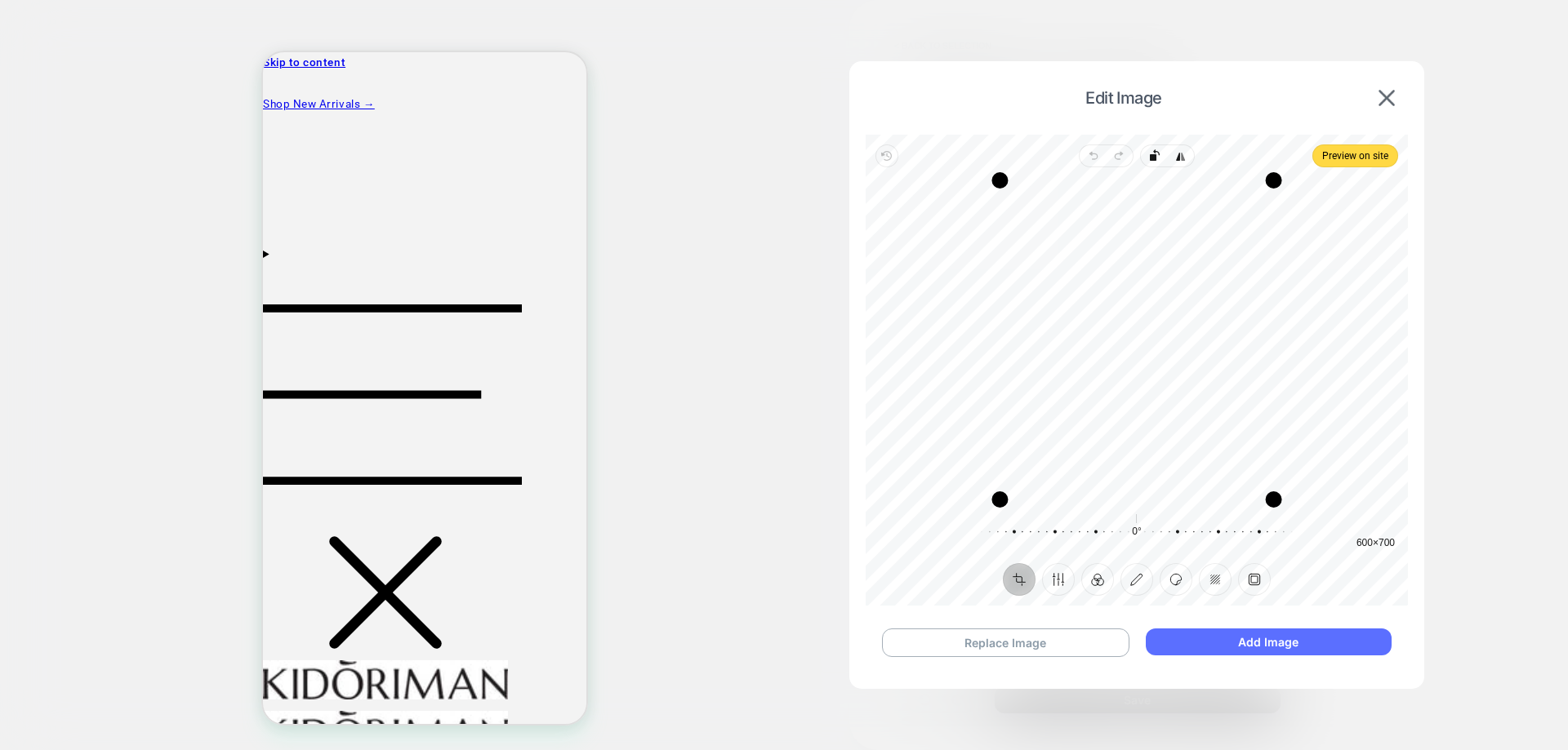
click at [1205, 646] on button "Add Image" at bounding box center [1268, 642] width 246 height 27
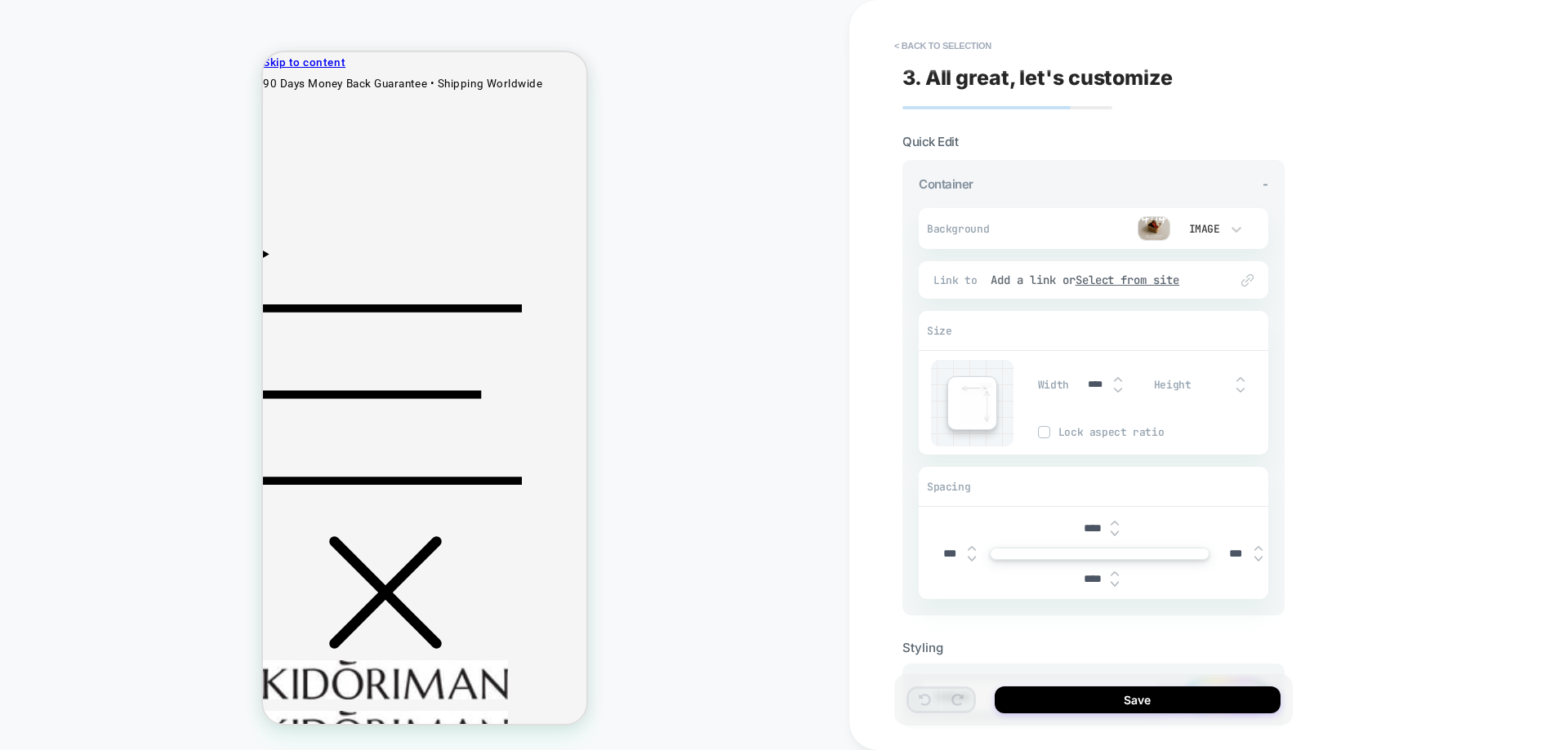
click at [1083, 522] on input "****" at bounding box center [1092, 529] width 37 height 14
type input "***"
click at [1096, 579] on input "****" at bounding box center [1092, 579] width 37 height 14
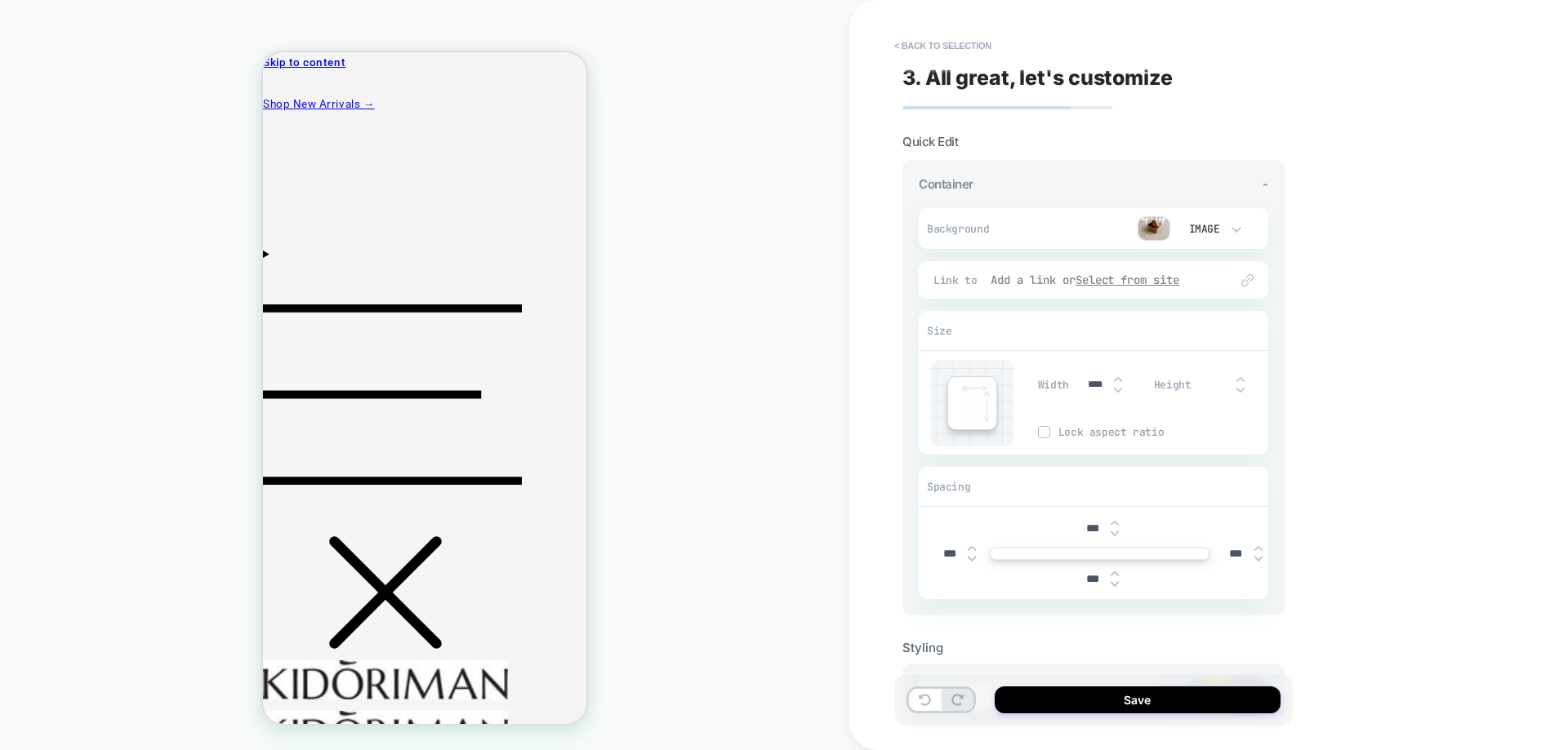
type input "***"
click at [1159, 281] on u "Select from site" at bounding box center [1127, 280] width 104 height 15
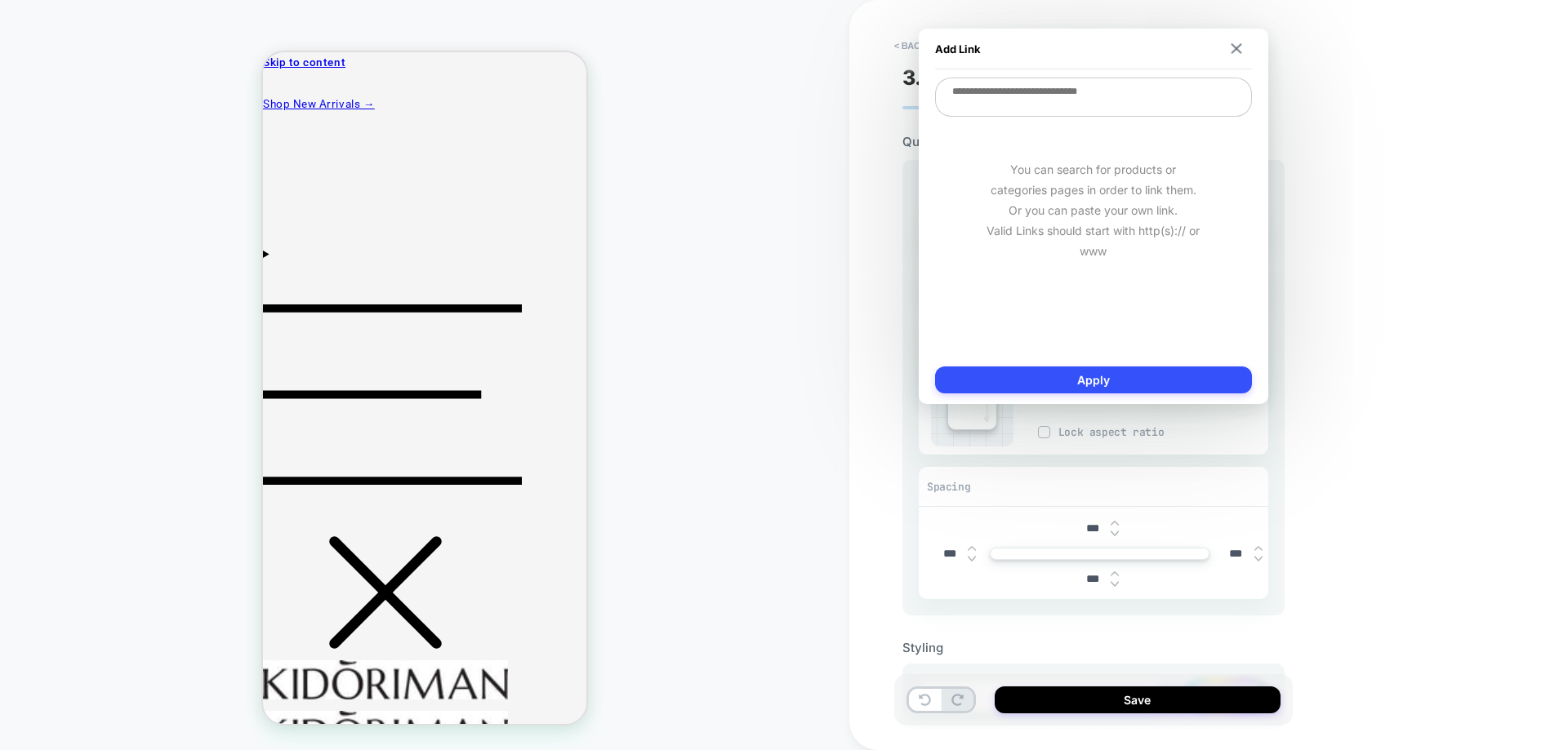
click at [1024, 100] on textarea at bounding box center [1093, 97] width 317 height 39
type textarea "*"
type textarea "**"
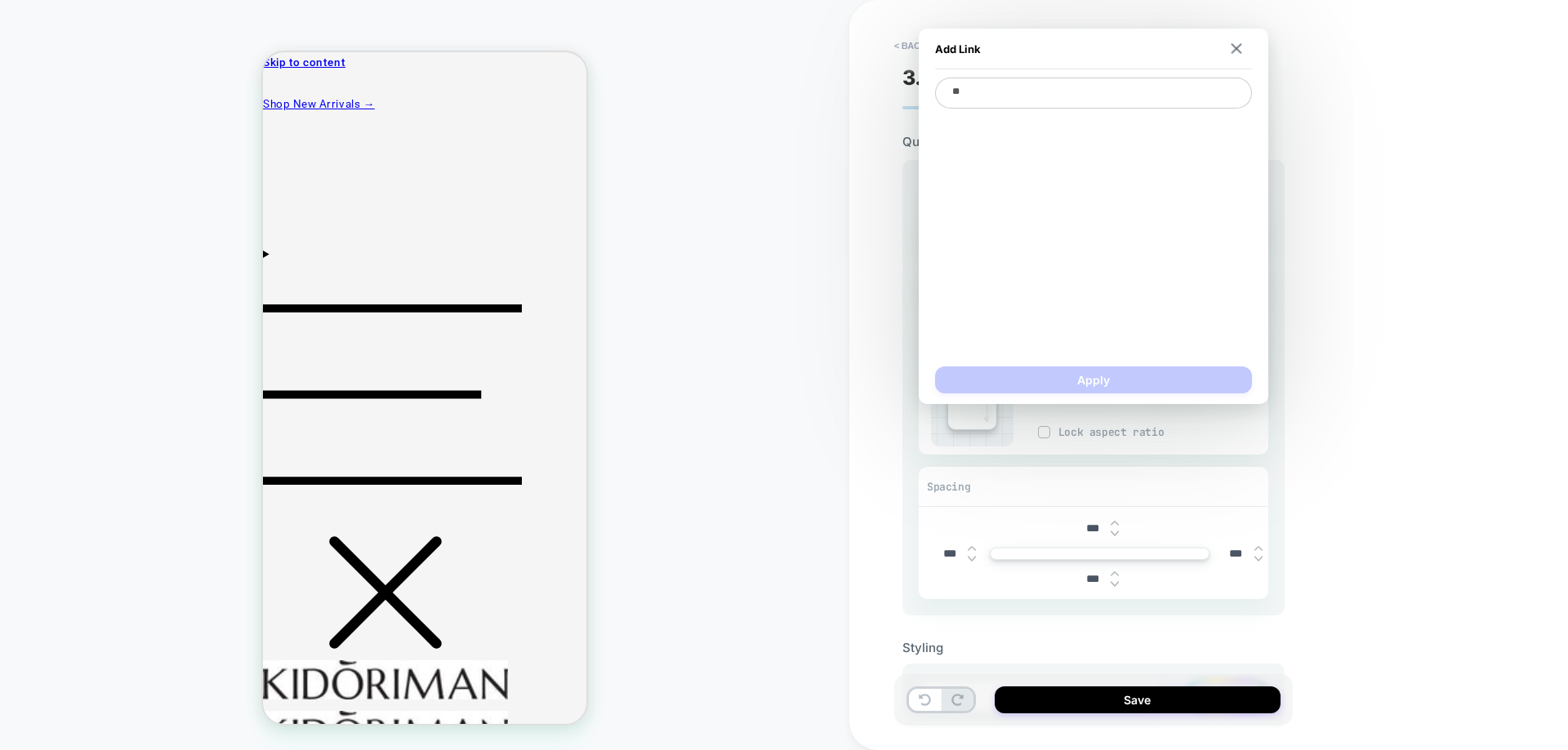
type textarea "*"
type textarea "***"
type textarea "*"
type textarea "****"
type textarea "*"
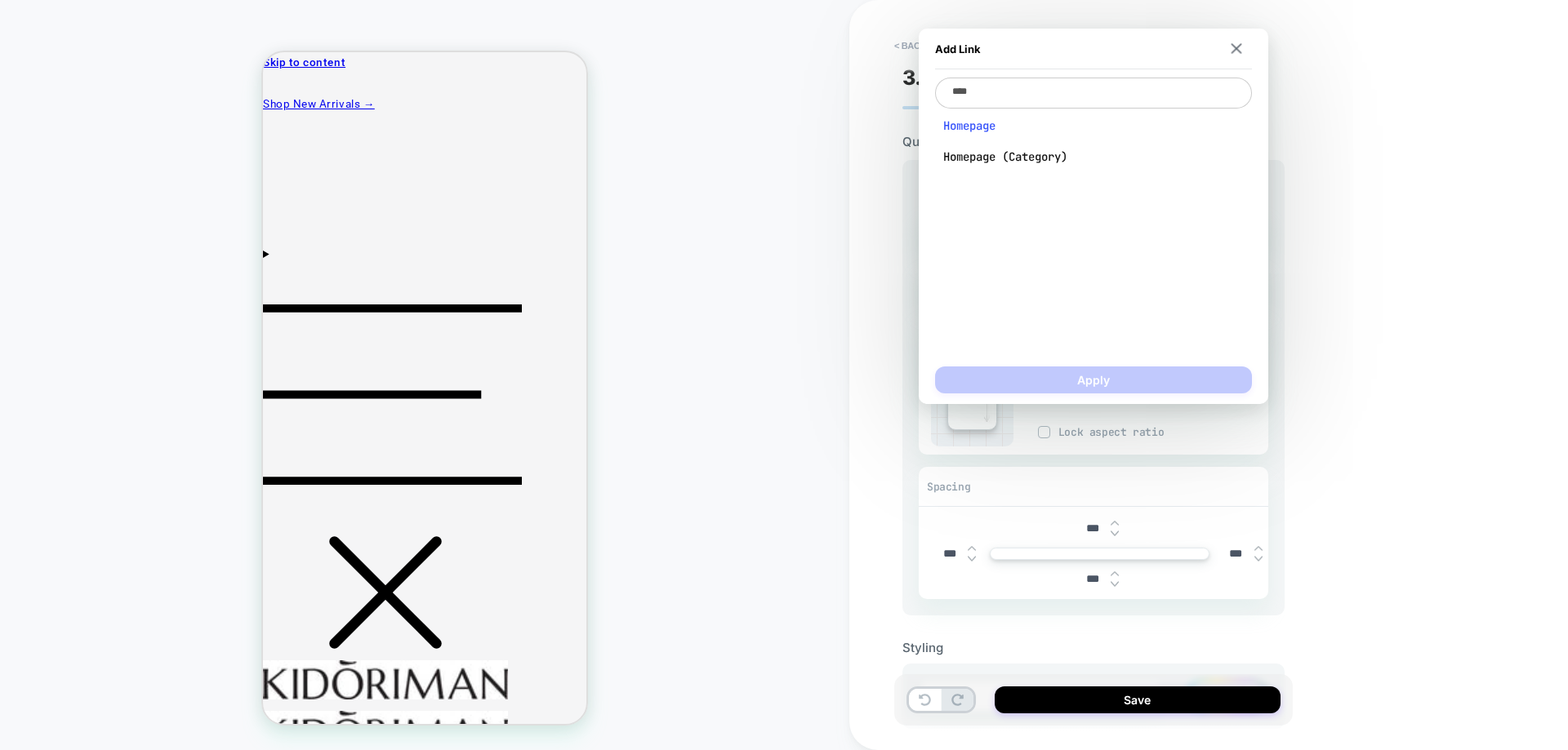
type textarea "****"
click at [1015, 119] on span "Homepage" at bounding box center [1094, 126] width 301 height 15
type textarea "*"
type textarea "**********"
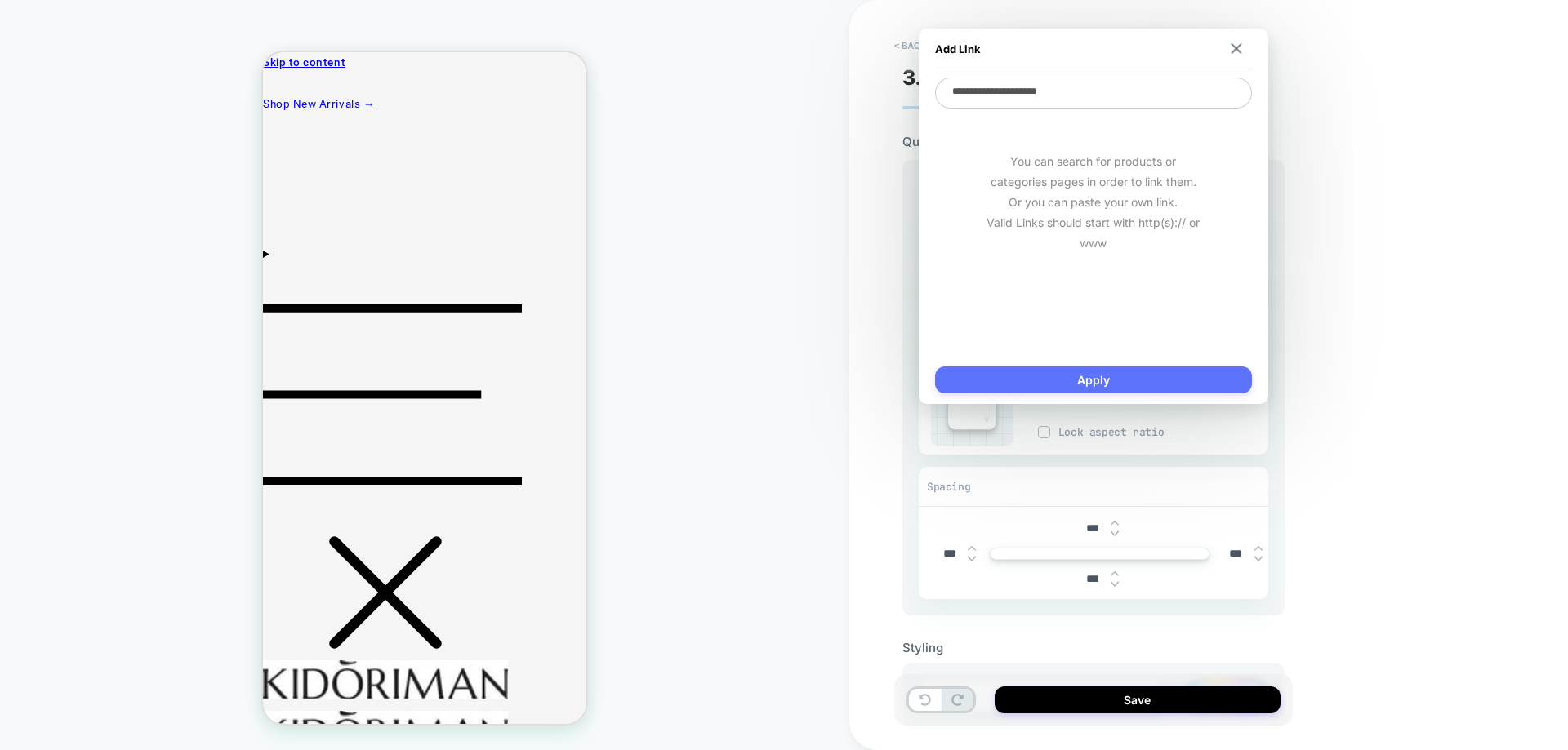
click at [1137, 371] on button "Apply" at bounding box center [1093, 380] width 317 height 27
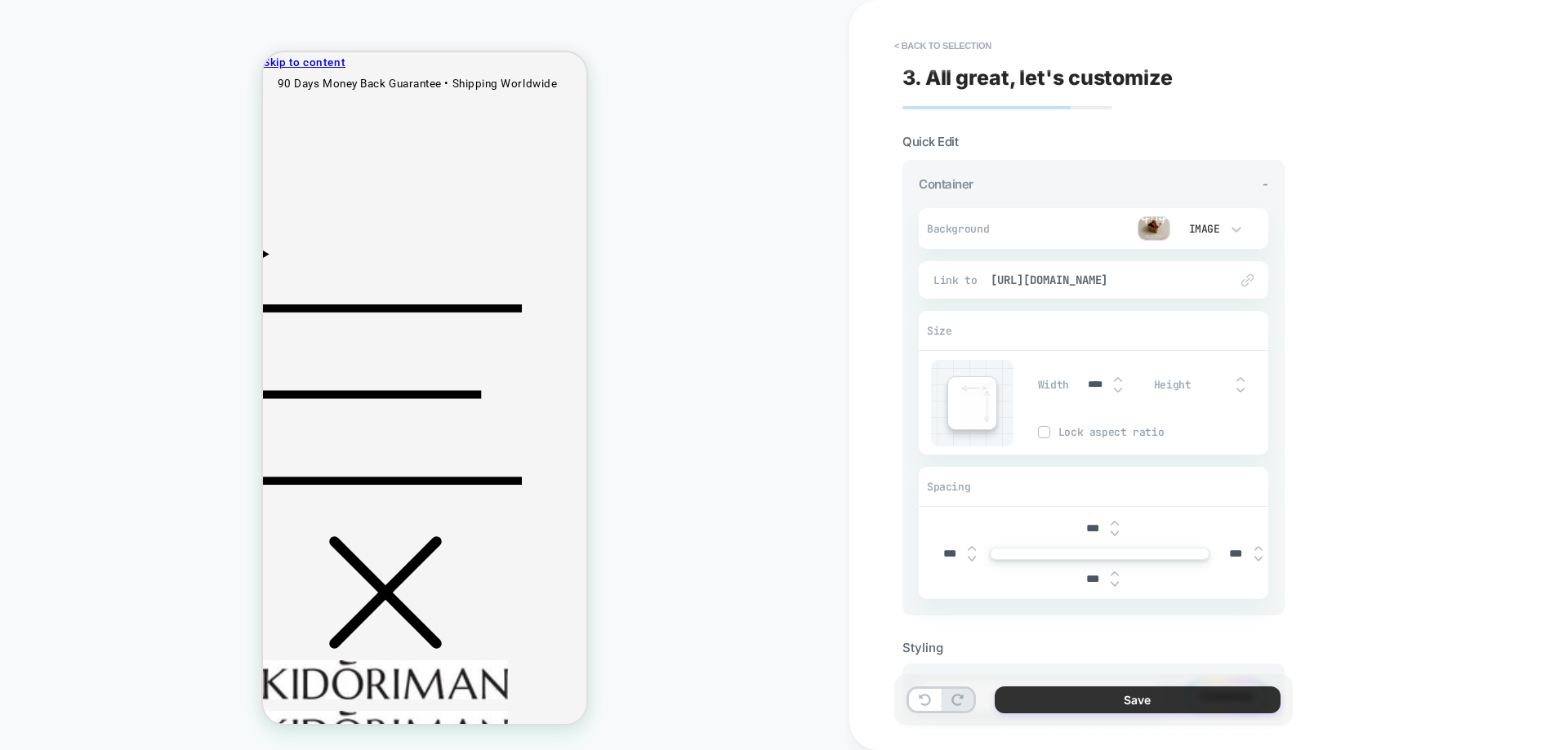
click at [1081, 698] on button "Save" at bounding box center [1138, 700] width 286 height 27
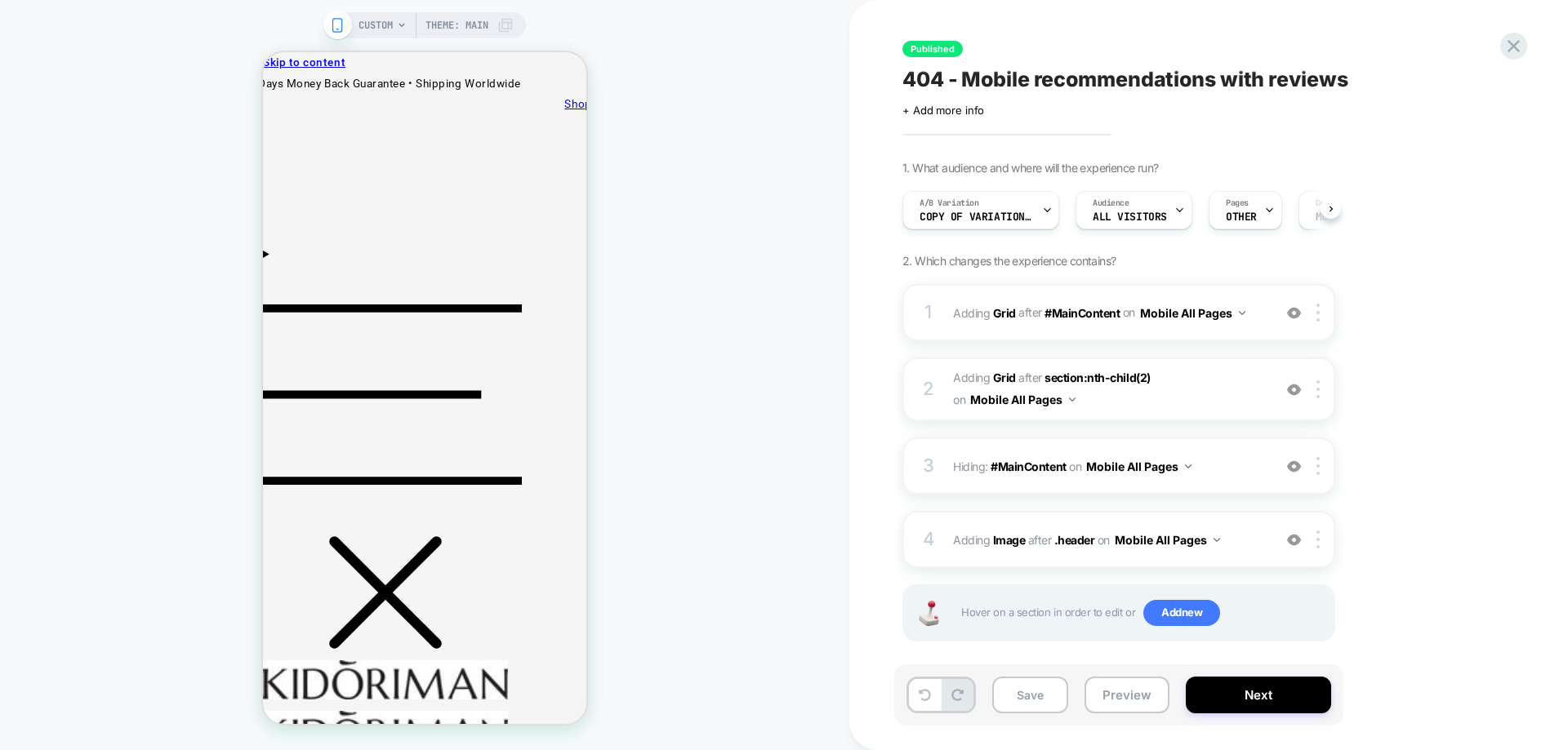
scroll to position [0, 1]
click at [683, 347] on div "CUSTOM Theme: MAIN" at bounding box center [424, 375] width 850 height 717
click at [1143, 698] on button "Preview" at bounding box center [1127, 695] width 85 height 37
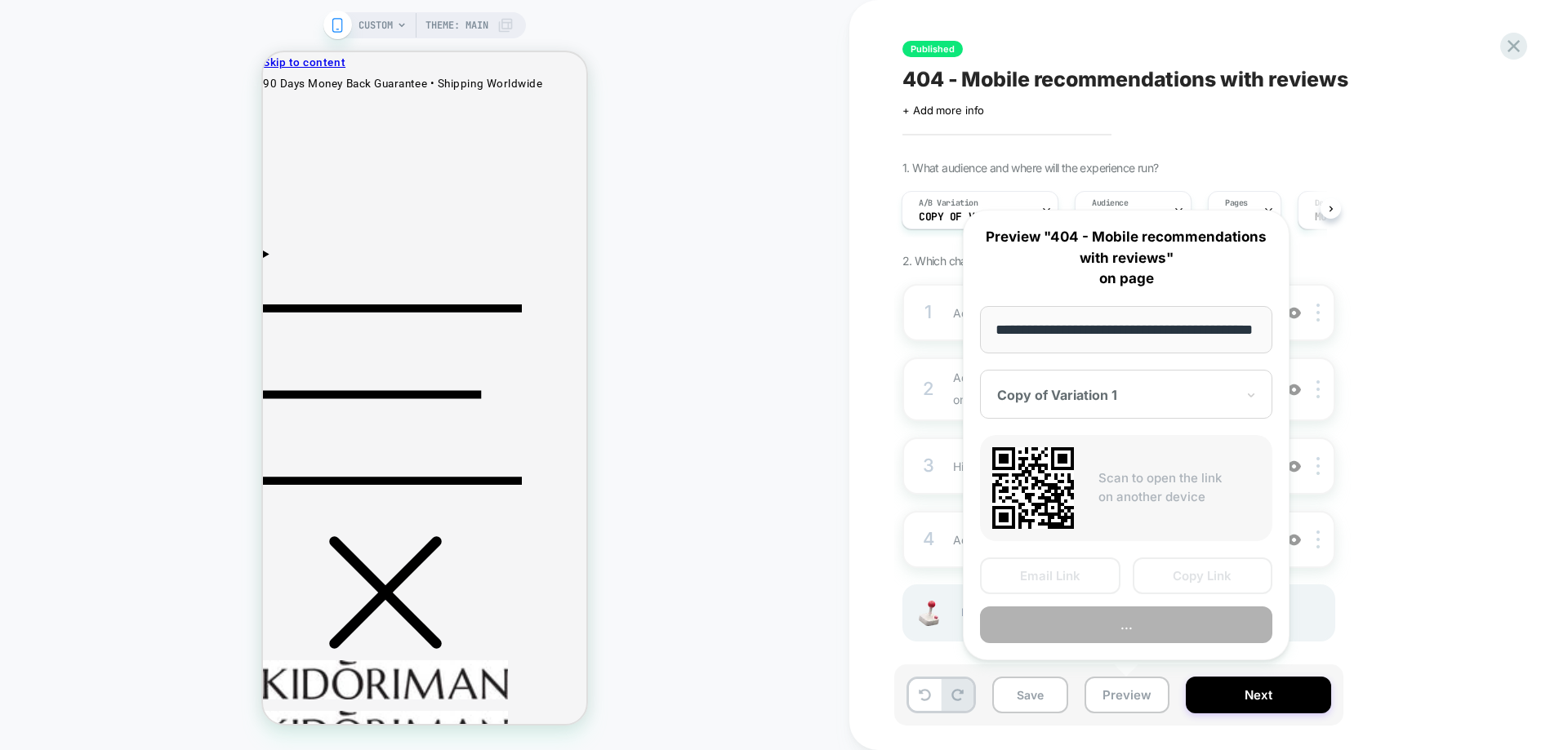
scroll to position [0, 55]
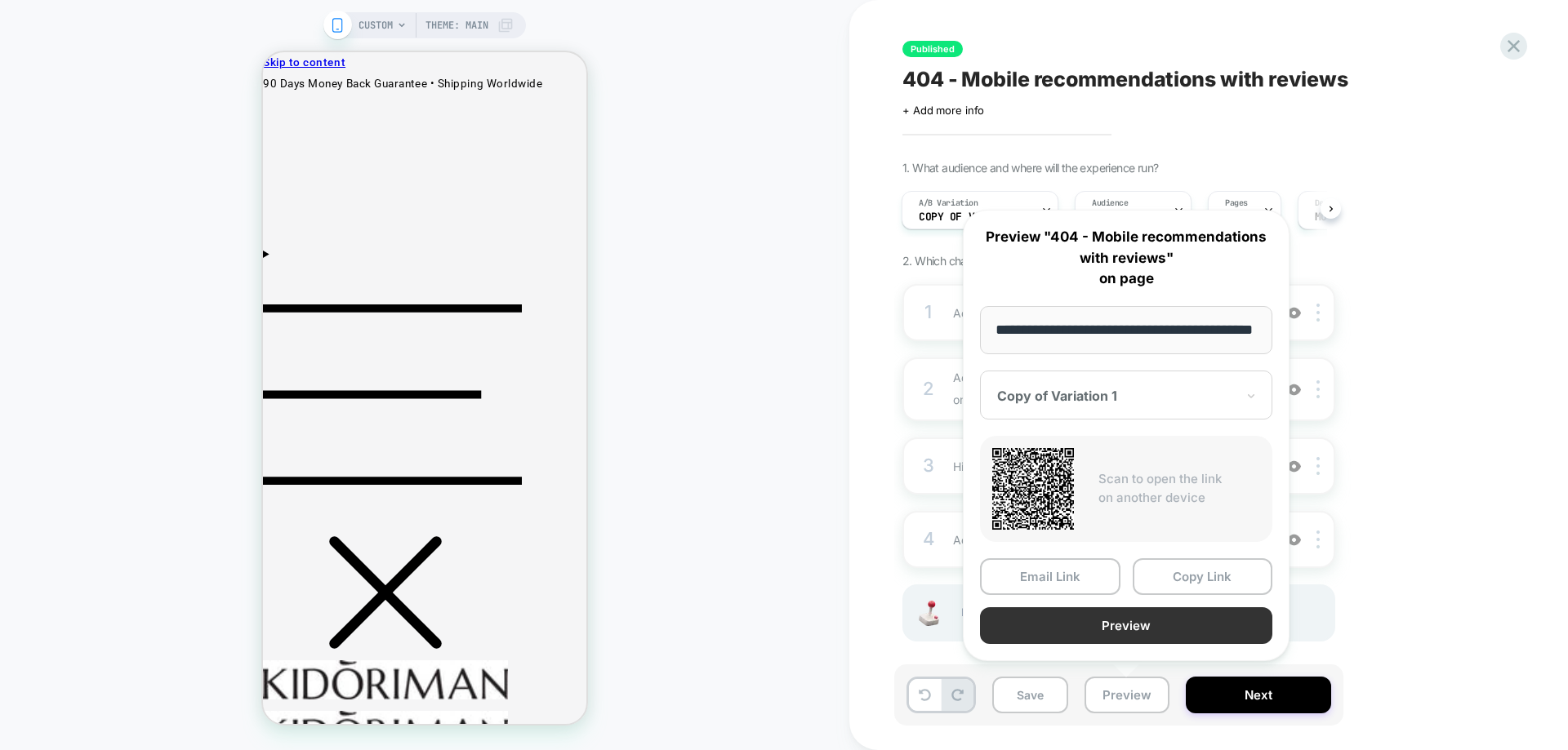
click at [1179, 630] on button "Preview" at bounding box center [1126, 626] width 292 height 37
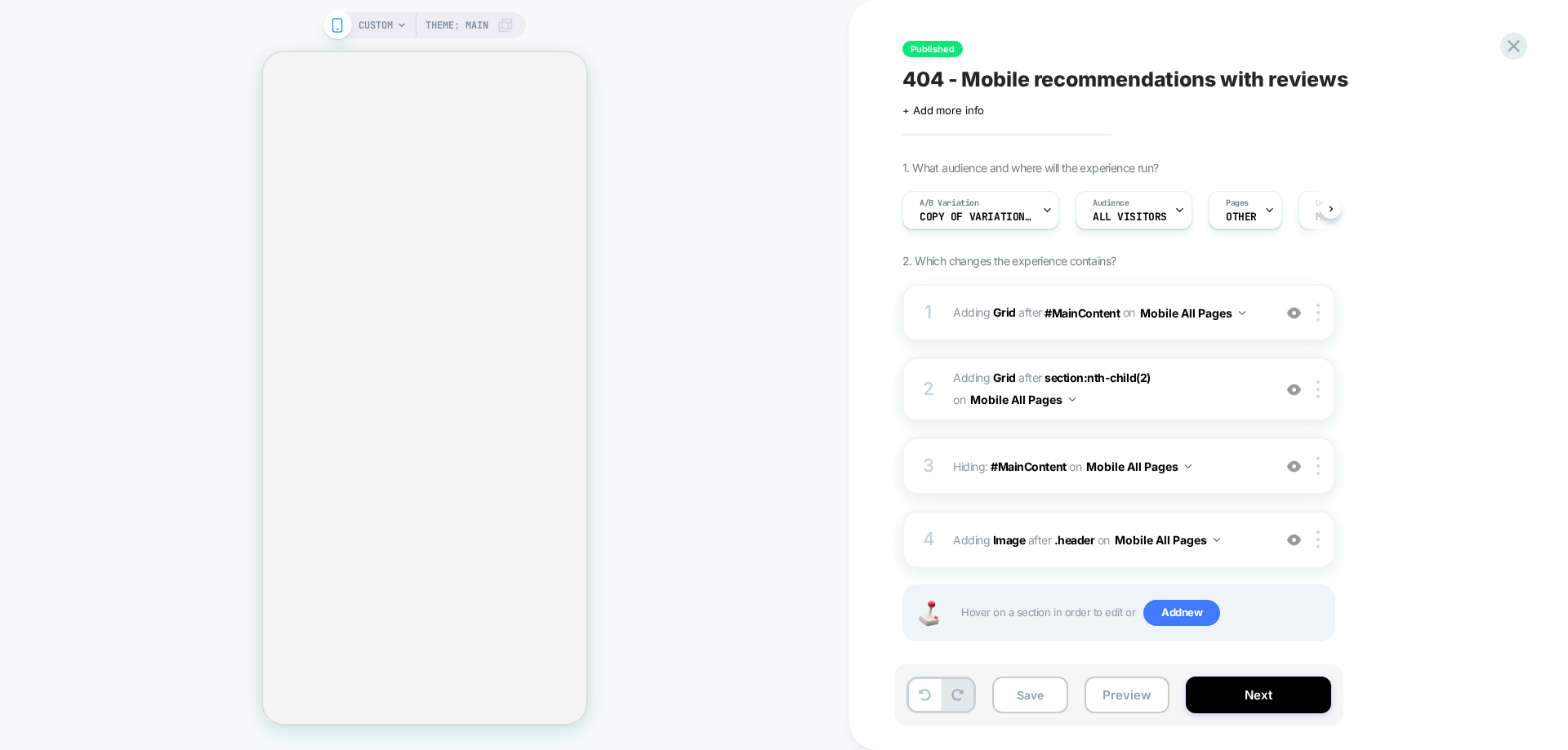
select select "**********"
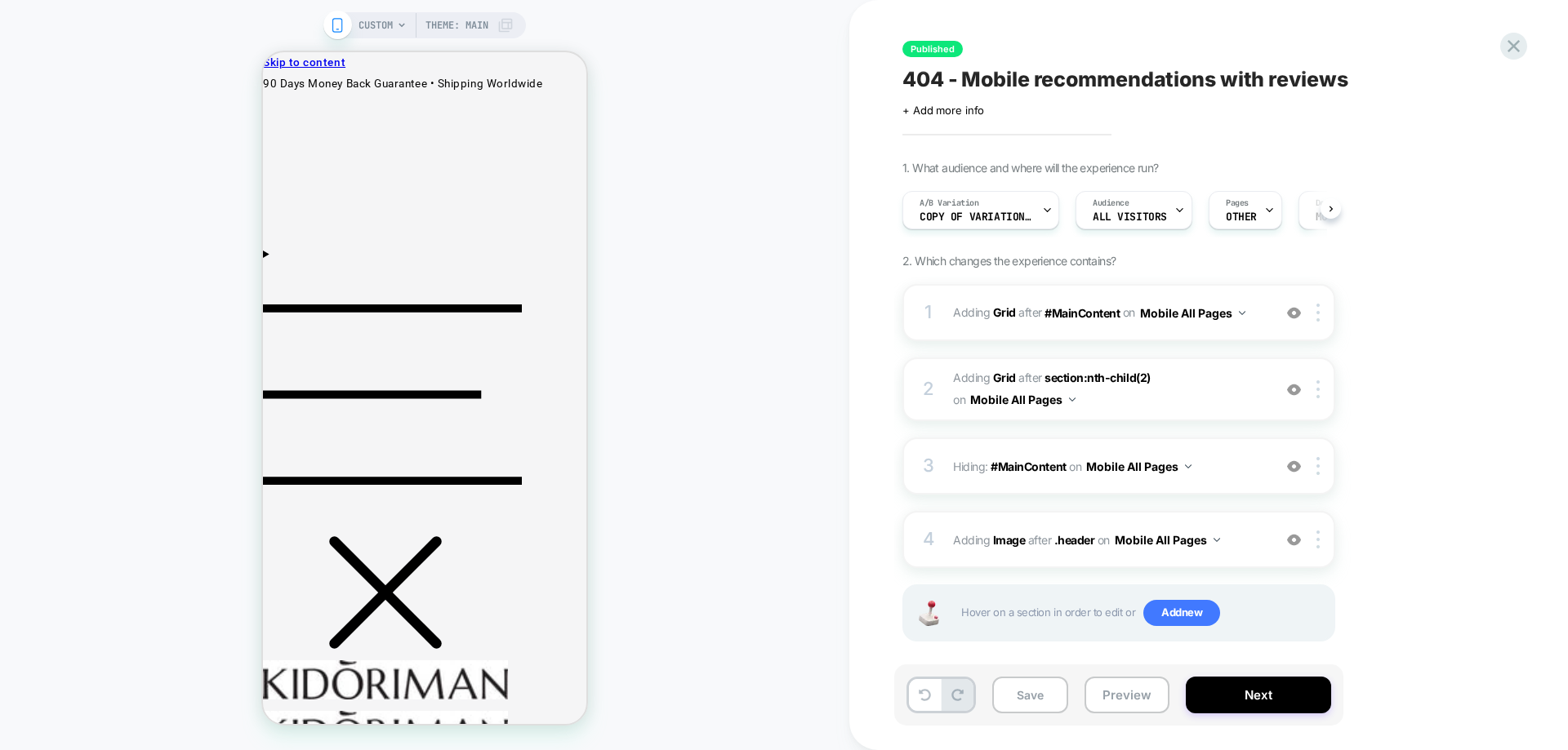
scroll to position [0, 1]
click at [1154, 335] on div "1 #_loomi_addon_1760006726896 Adding Grid AFTER #MainContent #MainContent on Mo…" at bounding box center [1119, 312] width 433 height 57
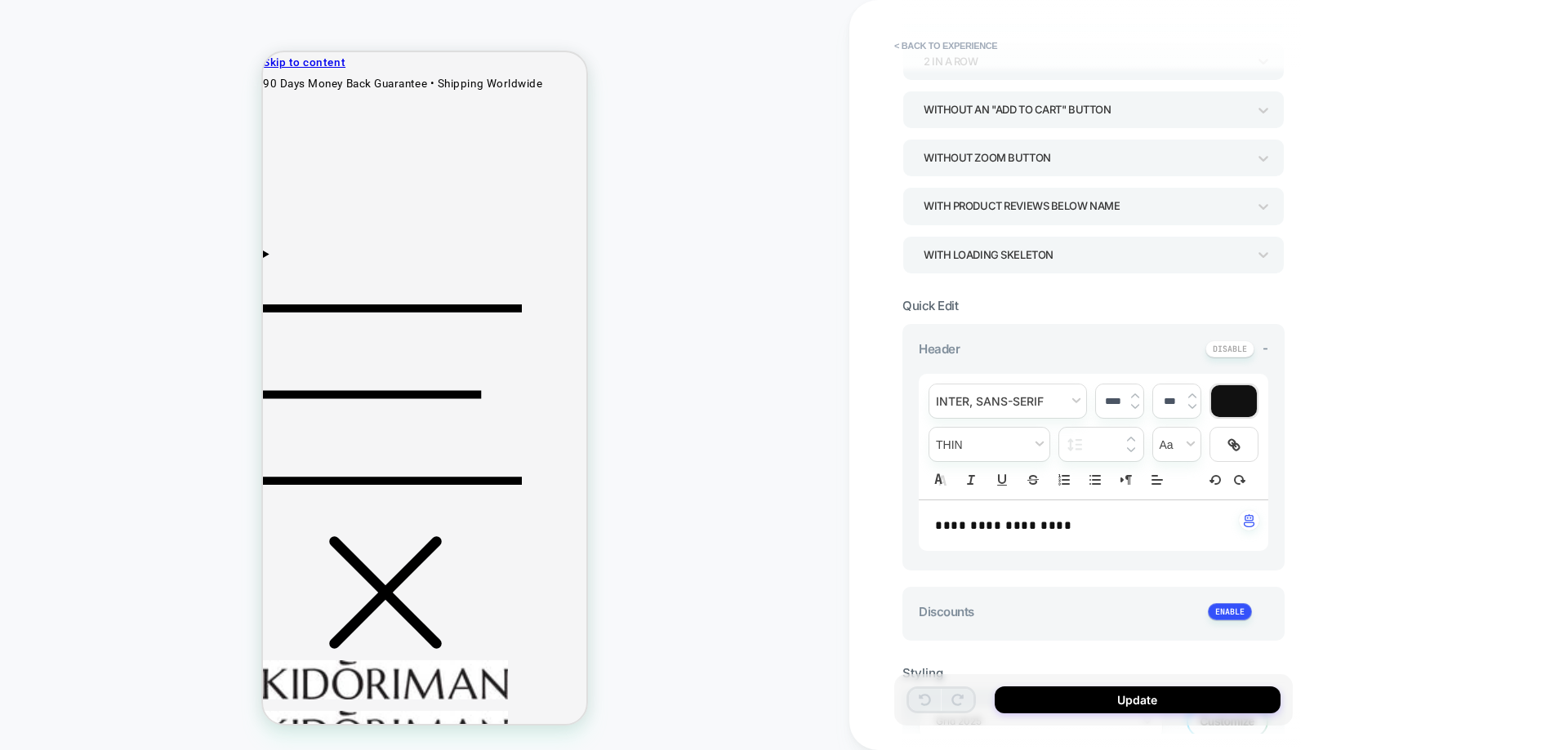
scroll to position [408, 0]
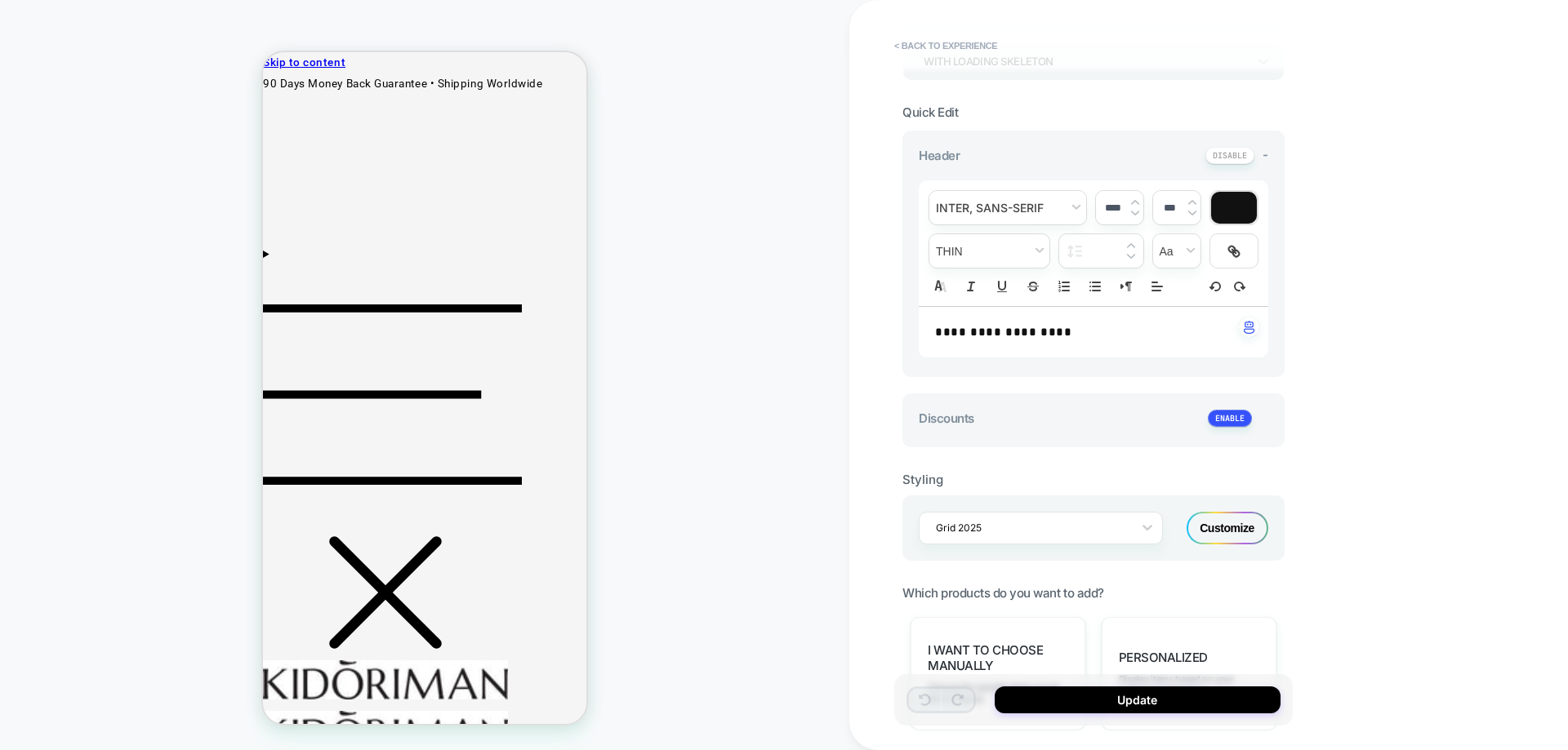
click at [1245, 519] on div "Customize" at bounding box center [1227, 528] width 82 height 33
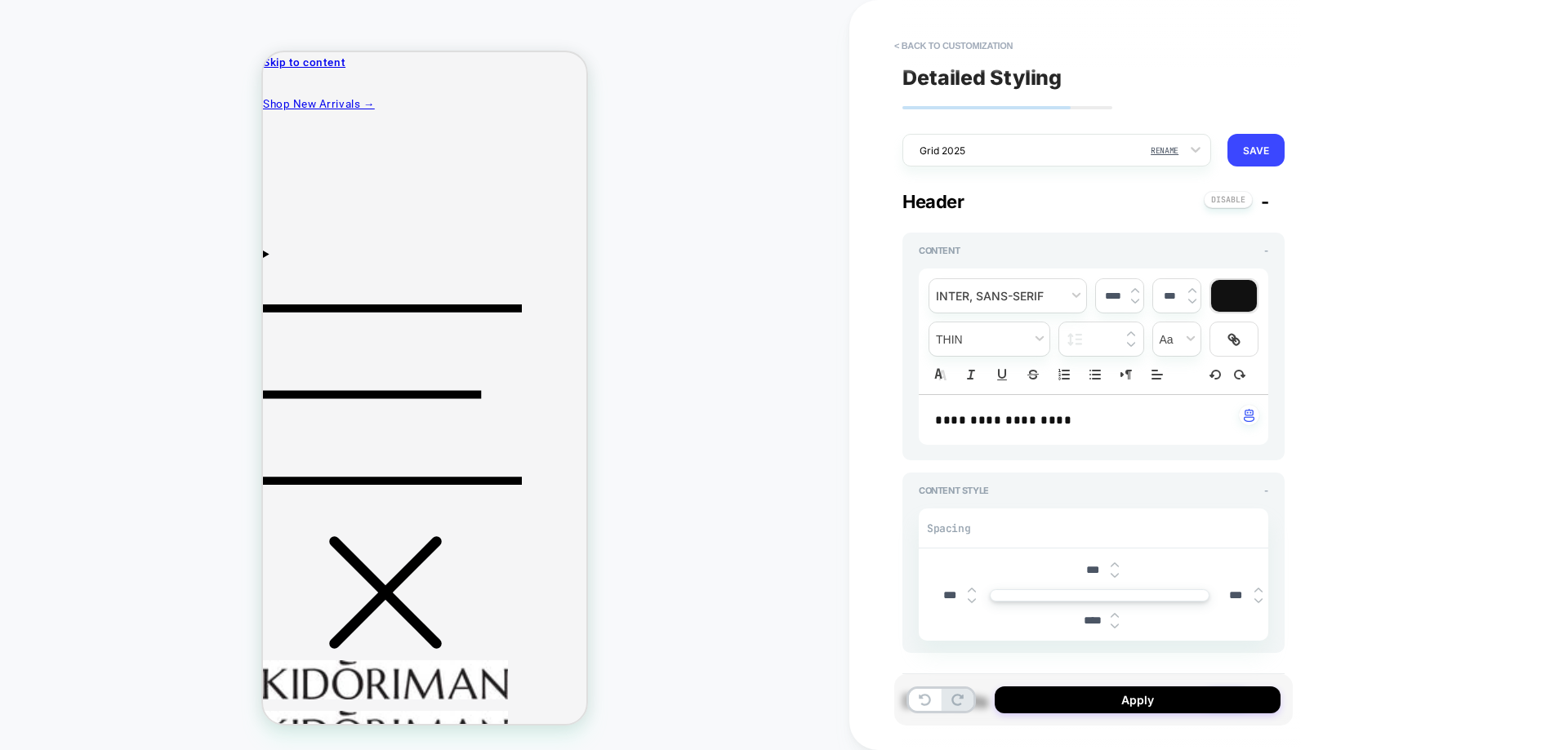
click at [1271, 202] on div "Header -" at bounding box center [1093, 201] width 382 height 21
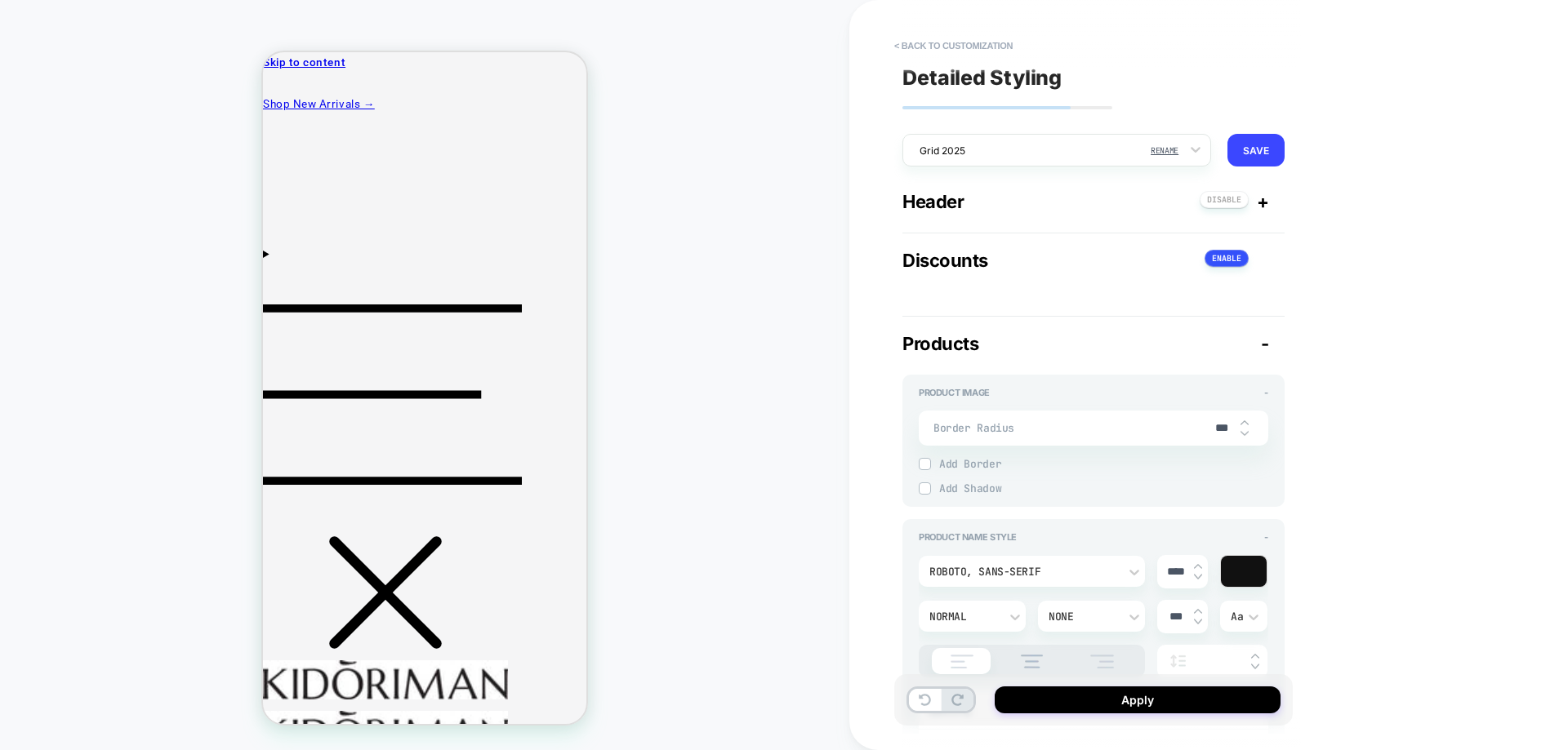
click at [1264, 350] on span "-" at bounding box center [1265, 343] width 8 height 21
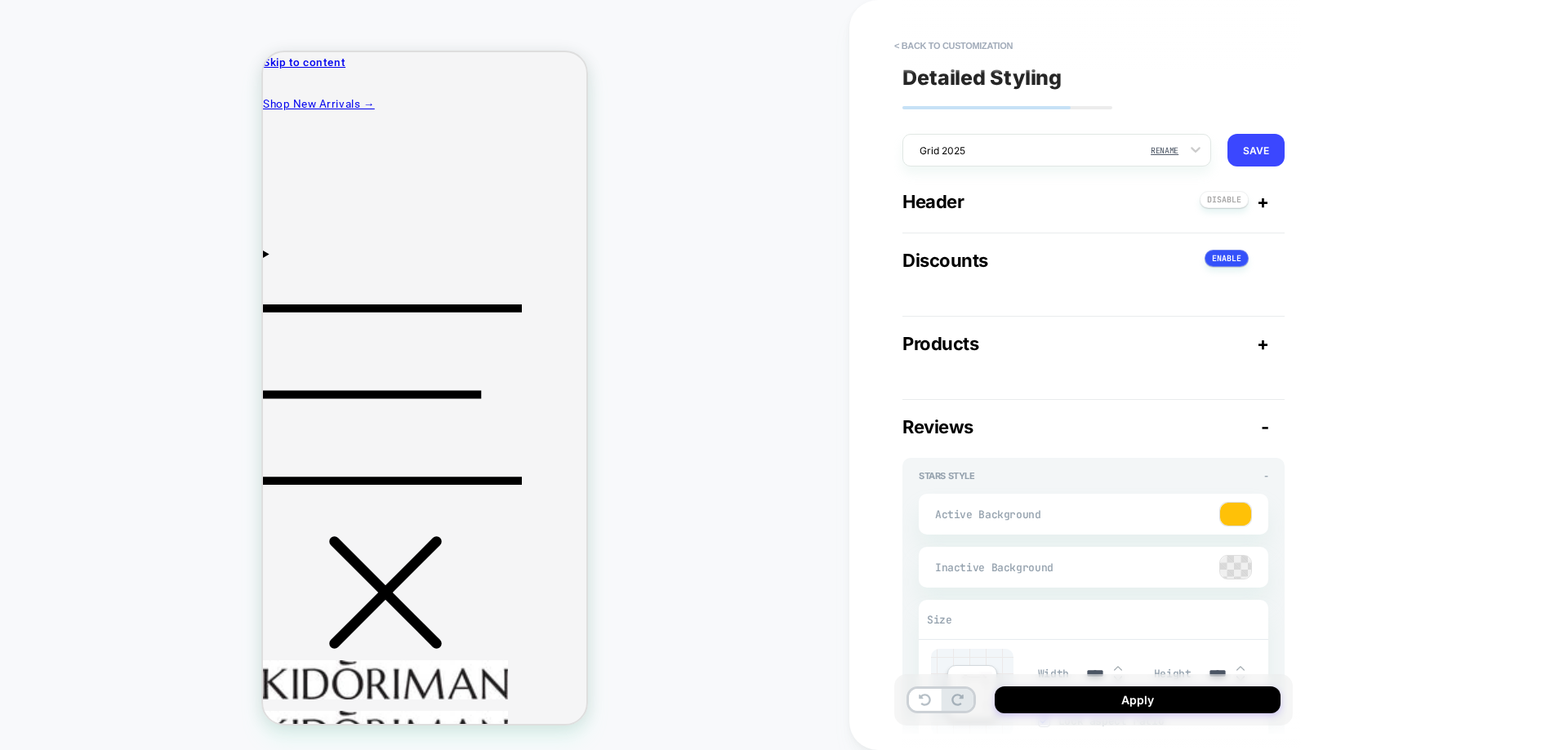
click at [1261, 428] on span "-" at bounding box center [1265, 427] width 8 height 21
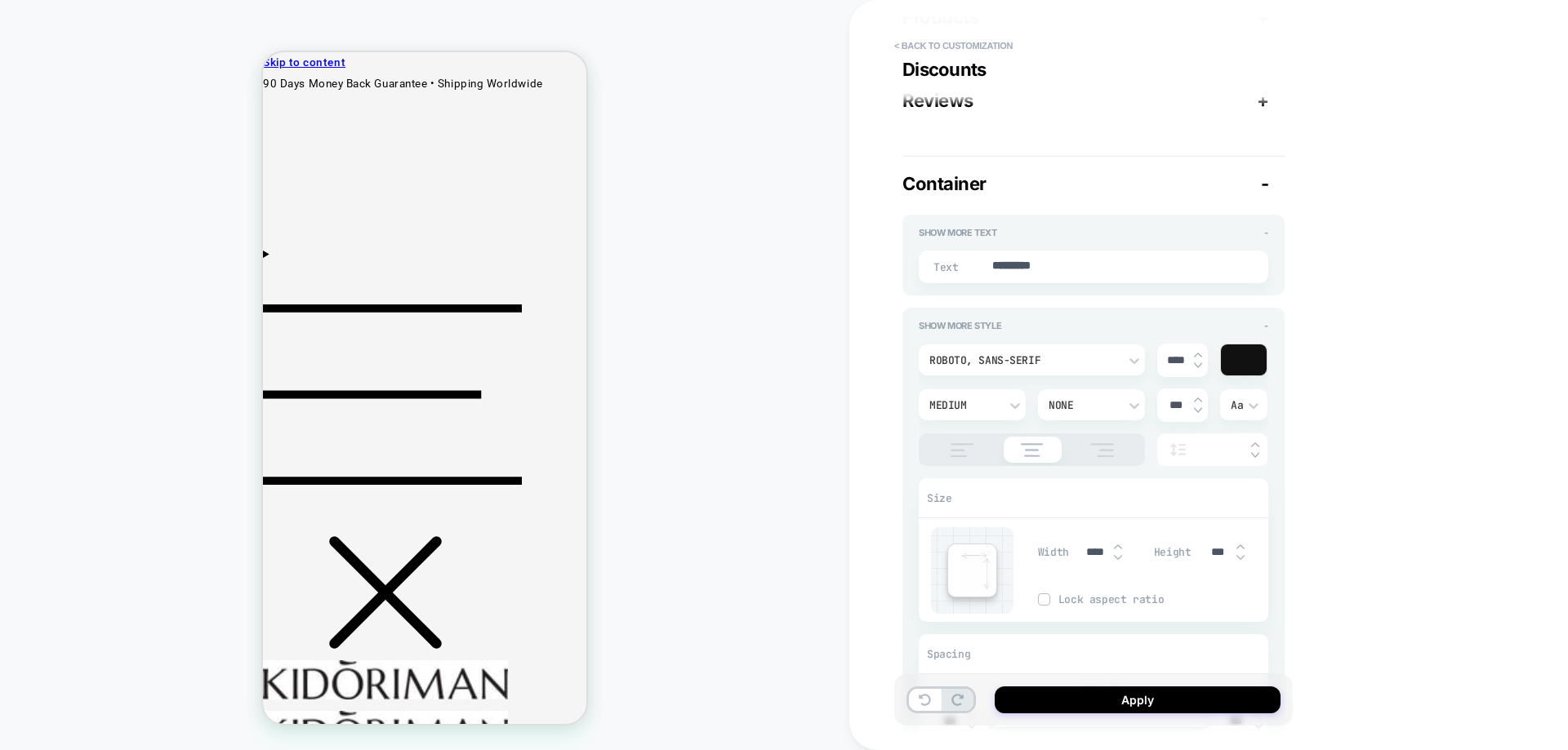
type textarea "*"
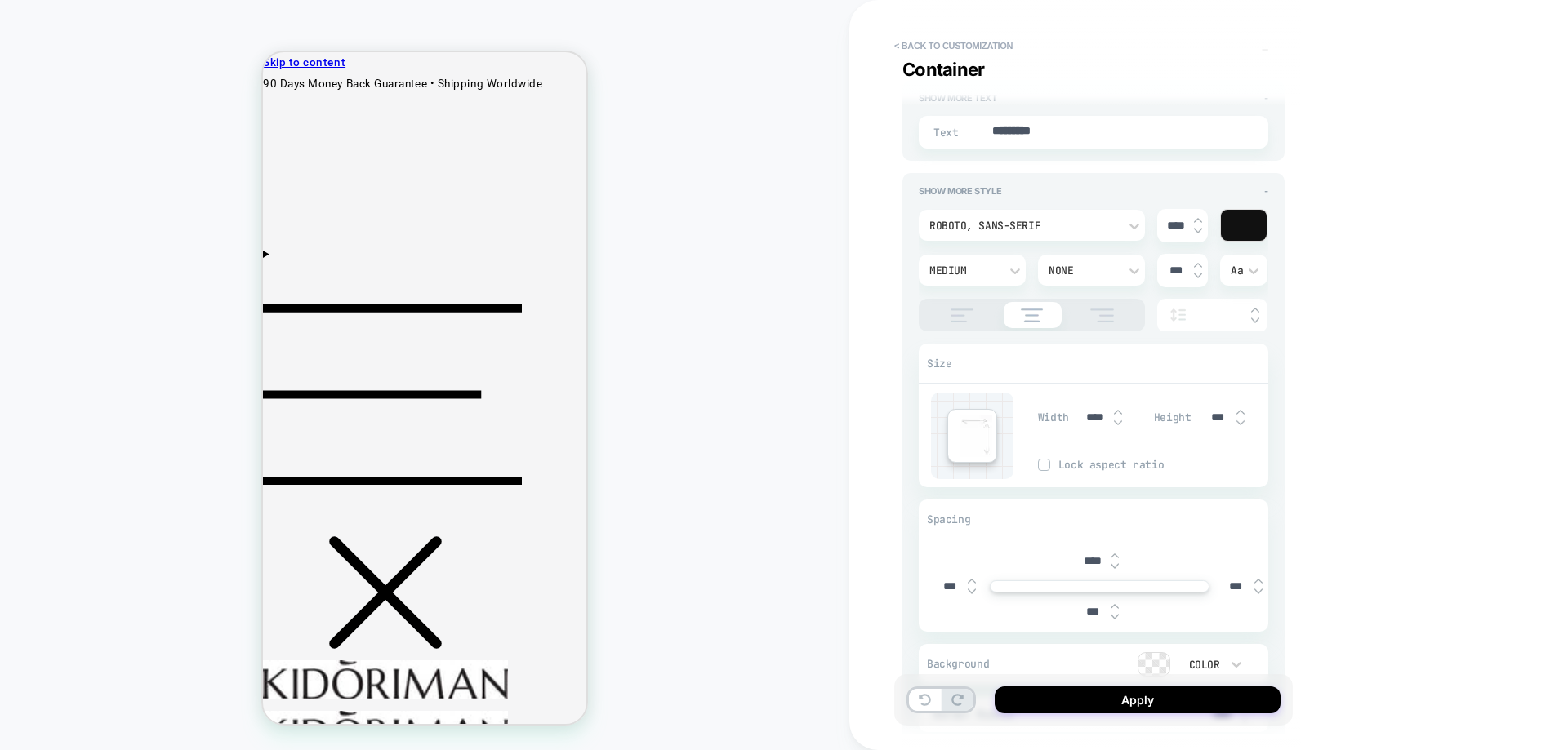
scroll to position [571, 0]
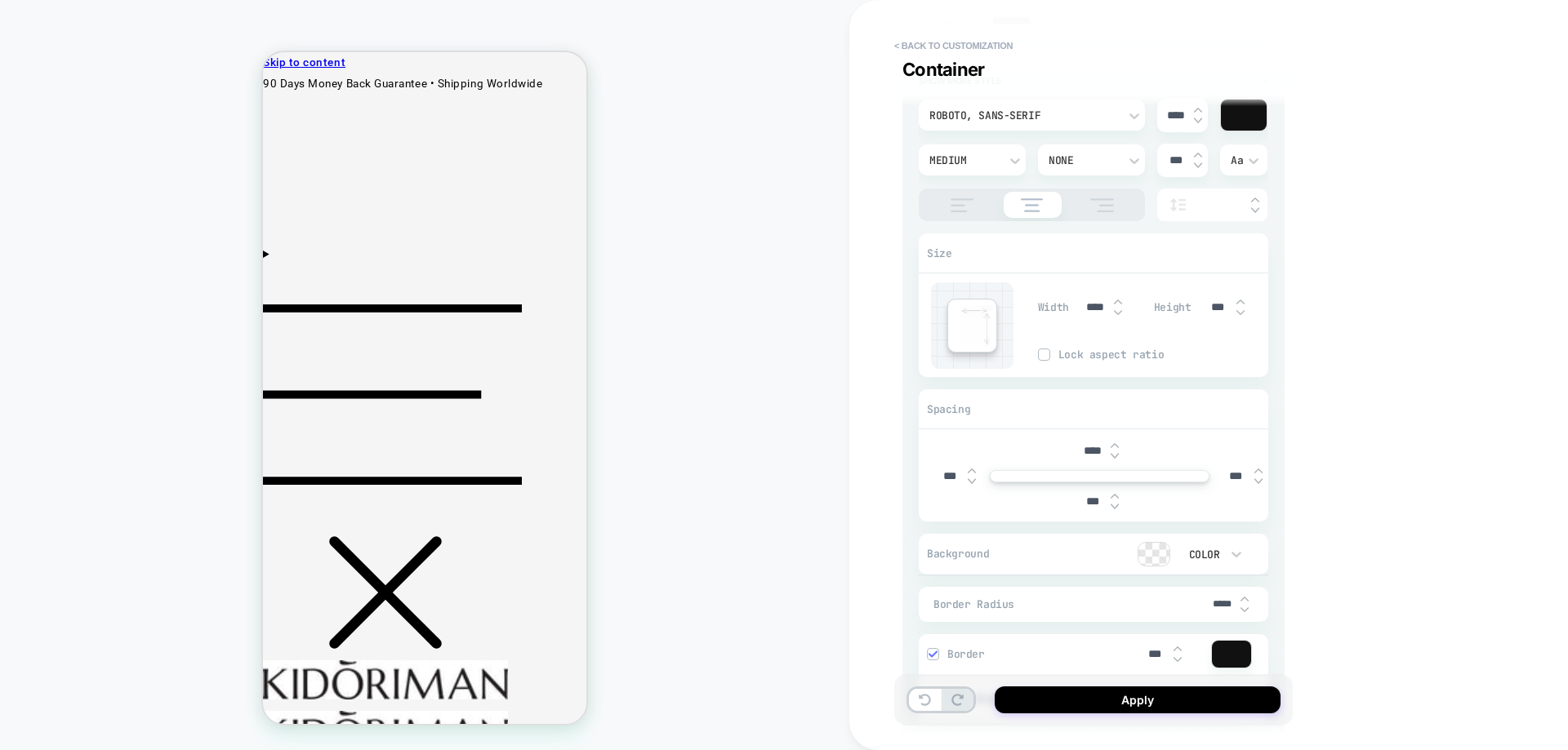
click at [1083, 453] on input "****" at bounding box center [1092, 451] width 37 height 14
type input "***"
type textarea "*"
type input "***"
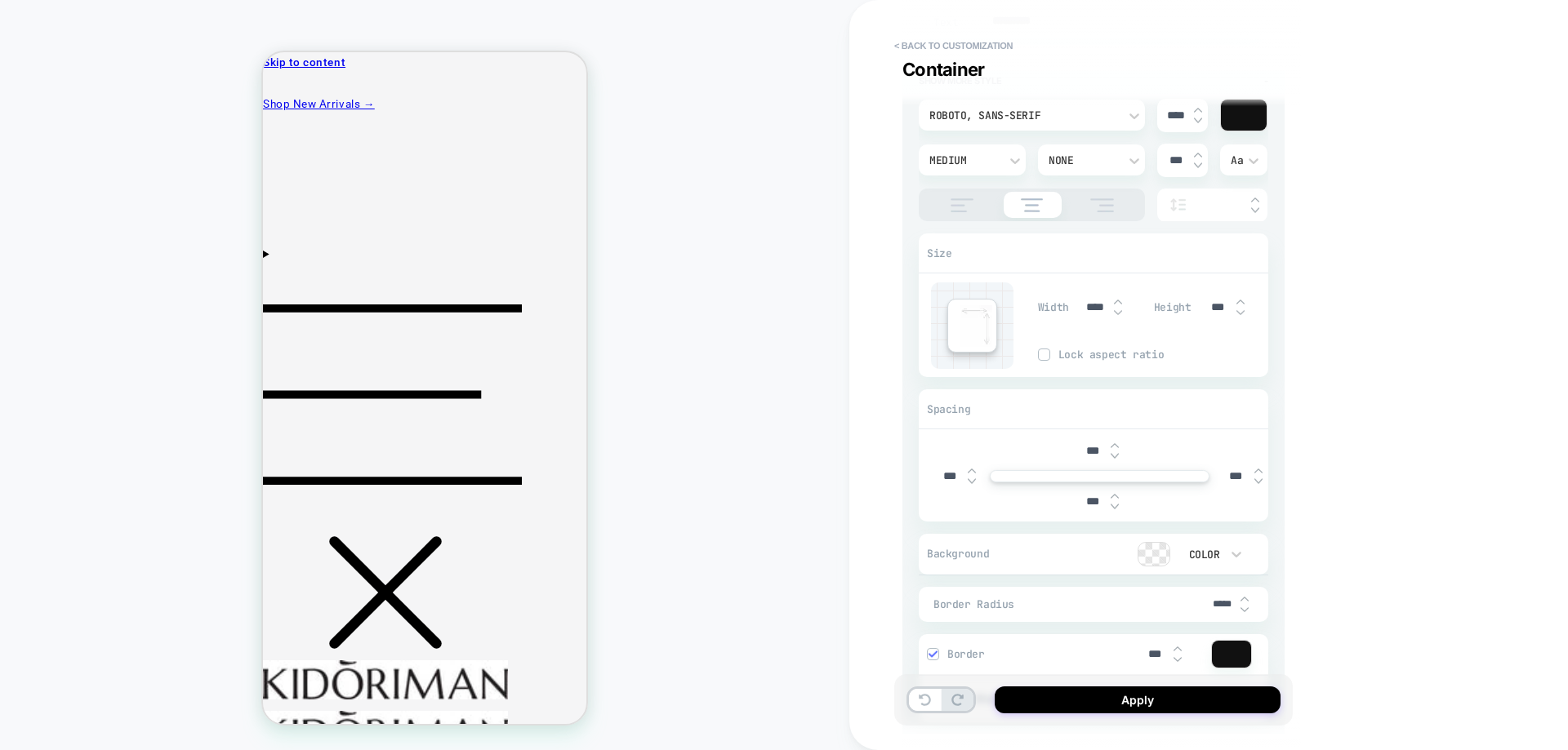
click at [896, 469] on div "**********" at bounding box center [1093, 375] width 398 height 717
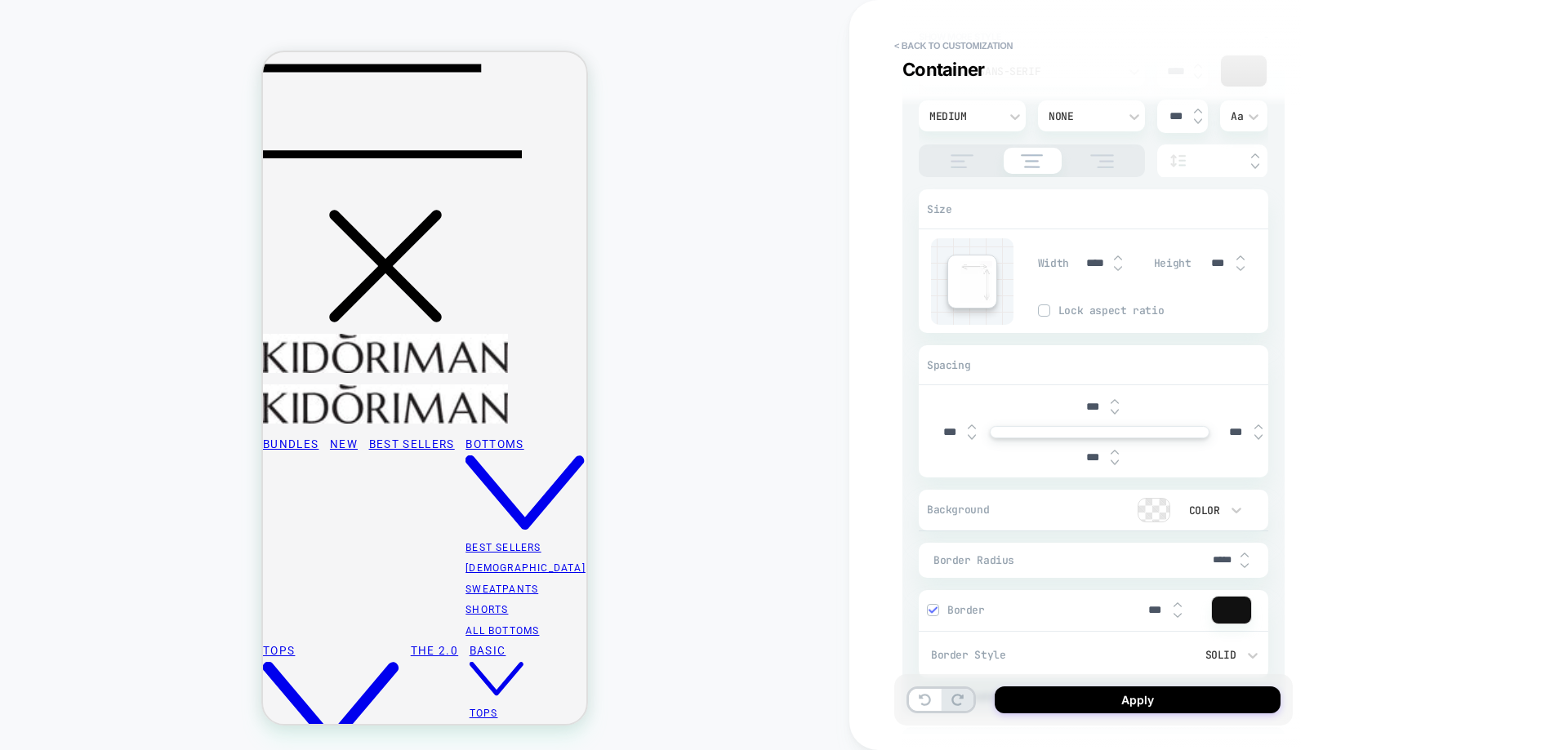
scroll to position [735, 0]
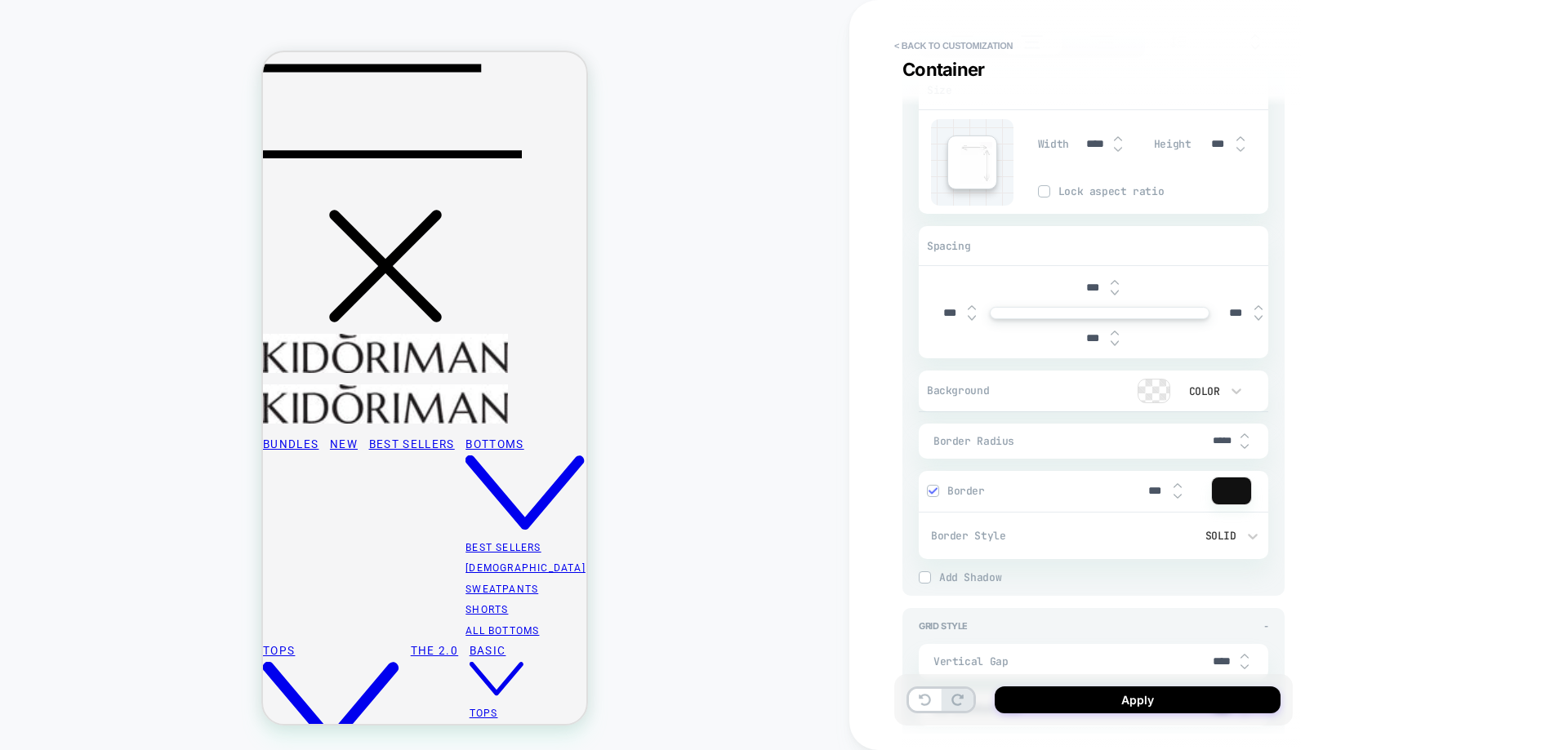
click at [934, 492] on img at bounding box center [932, 491] width 8 height 8
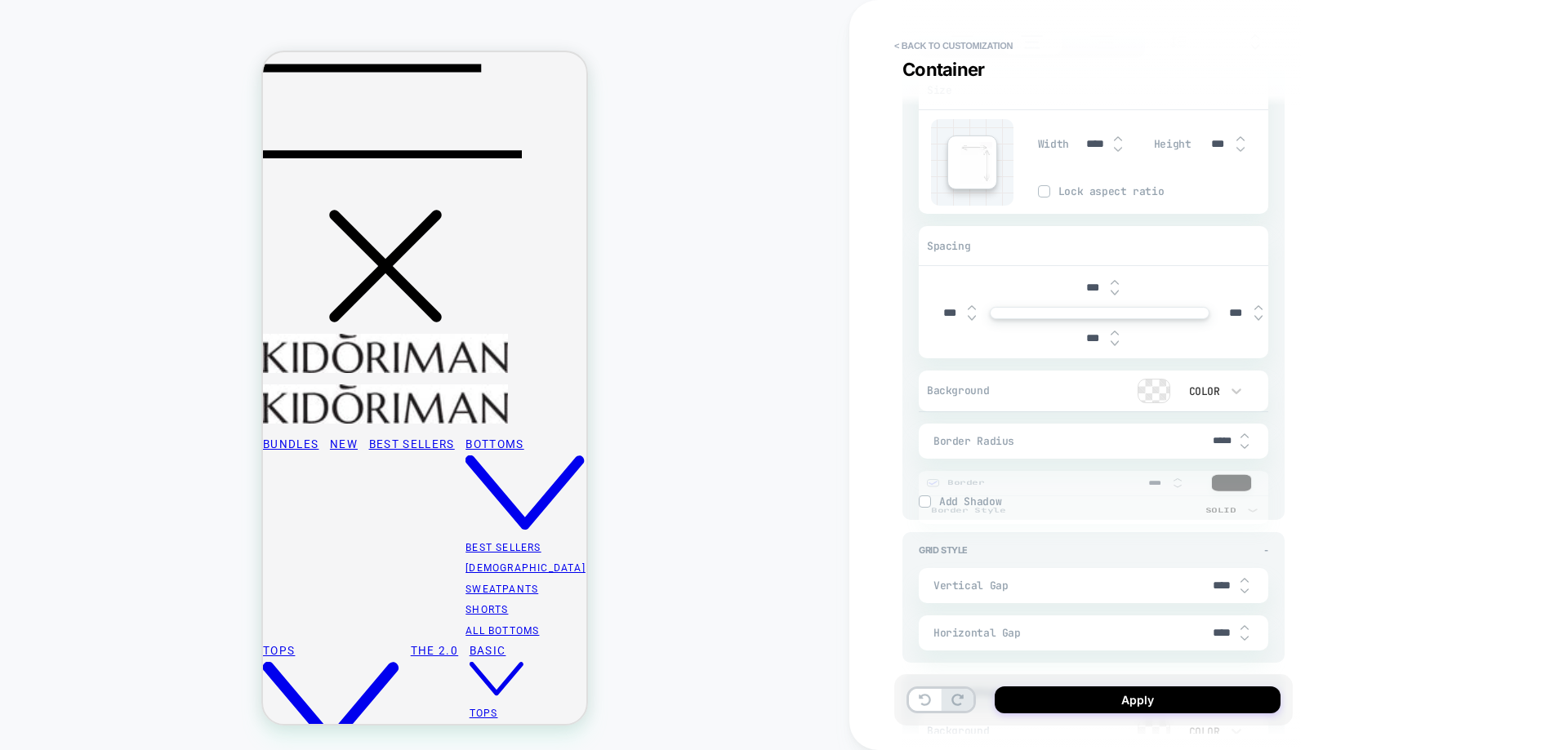
type textarea "*"
click at [1088, 296] on div "***" at bounding box center [1099, 288] width 51 height 33
click at [1095, 281] on input "***" at bounding box center [1092, 287] width 37 height 14
click at [1094, 281] on input "***" at bounding box center [1092, 287] width 37 height 14
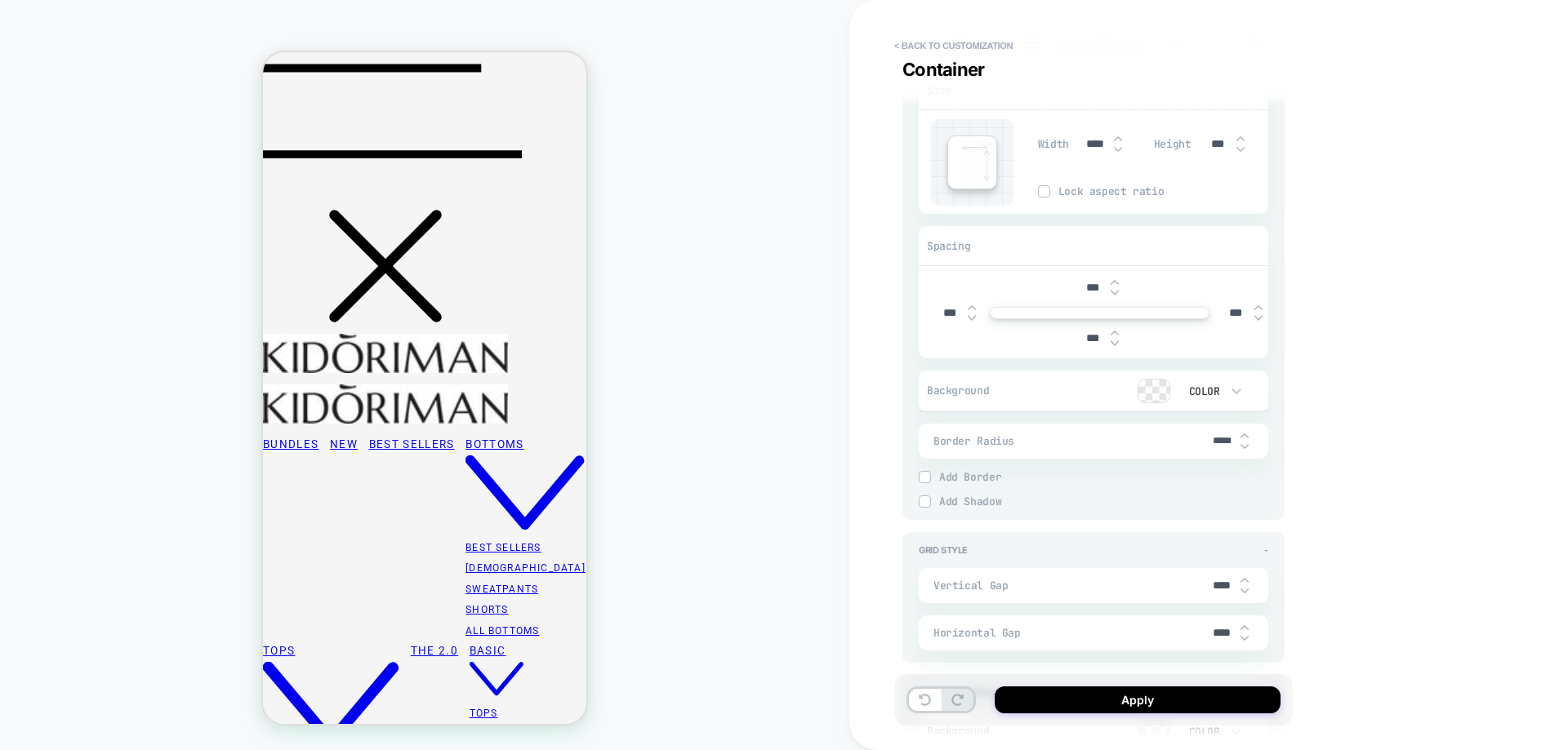
type input "****"
type textarea "*"
click at [1159, 281] on div "****" at bounding box center [1099, 288] width 337 height 33
click at [1090, 291] on input "****" at bounding box center [1092, 287] width 37 height 14
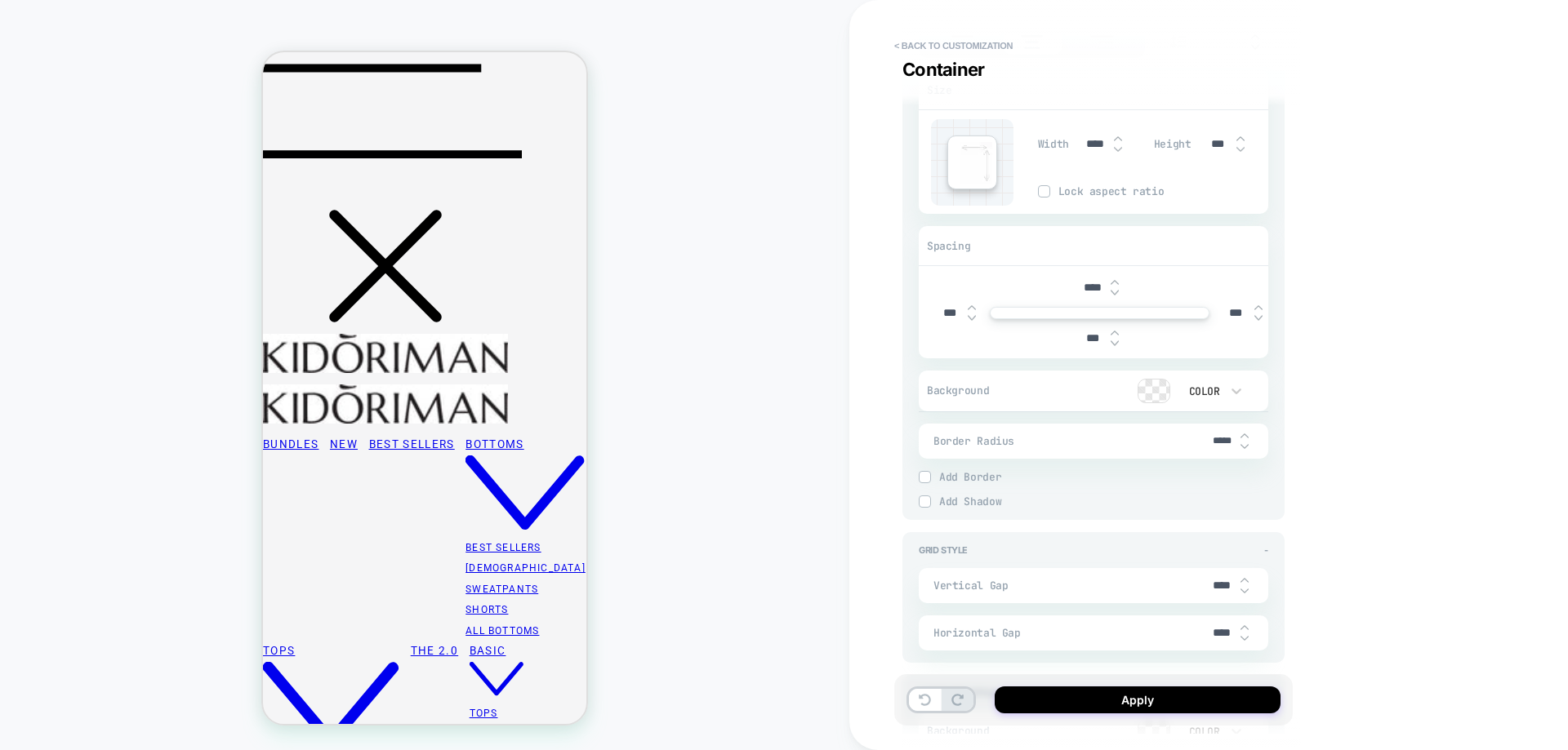
type input "***"
type textarea "*"
type input "****"
type textarea "*"
type input "****"
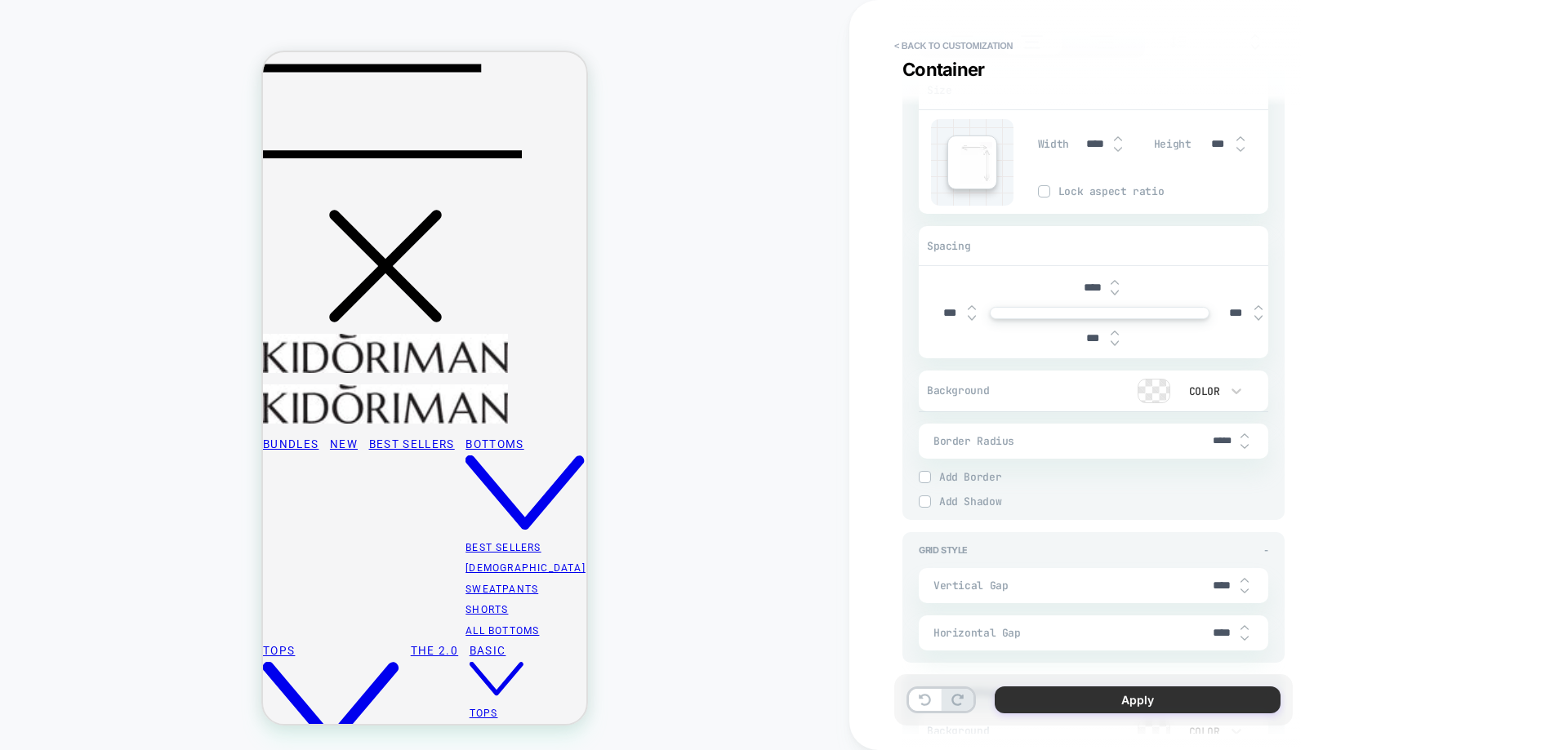
click at [1099, 694] on button "Apply" at bounding box center [1138, 700] width 286 height 27
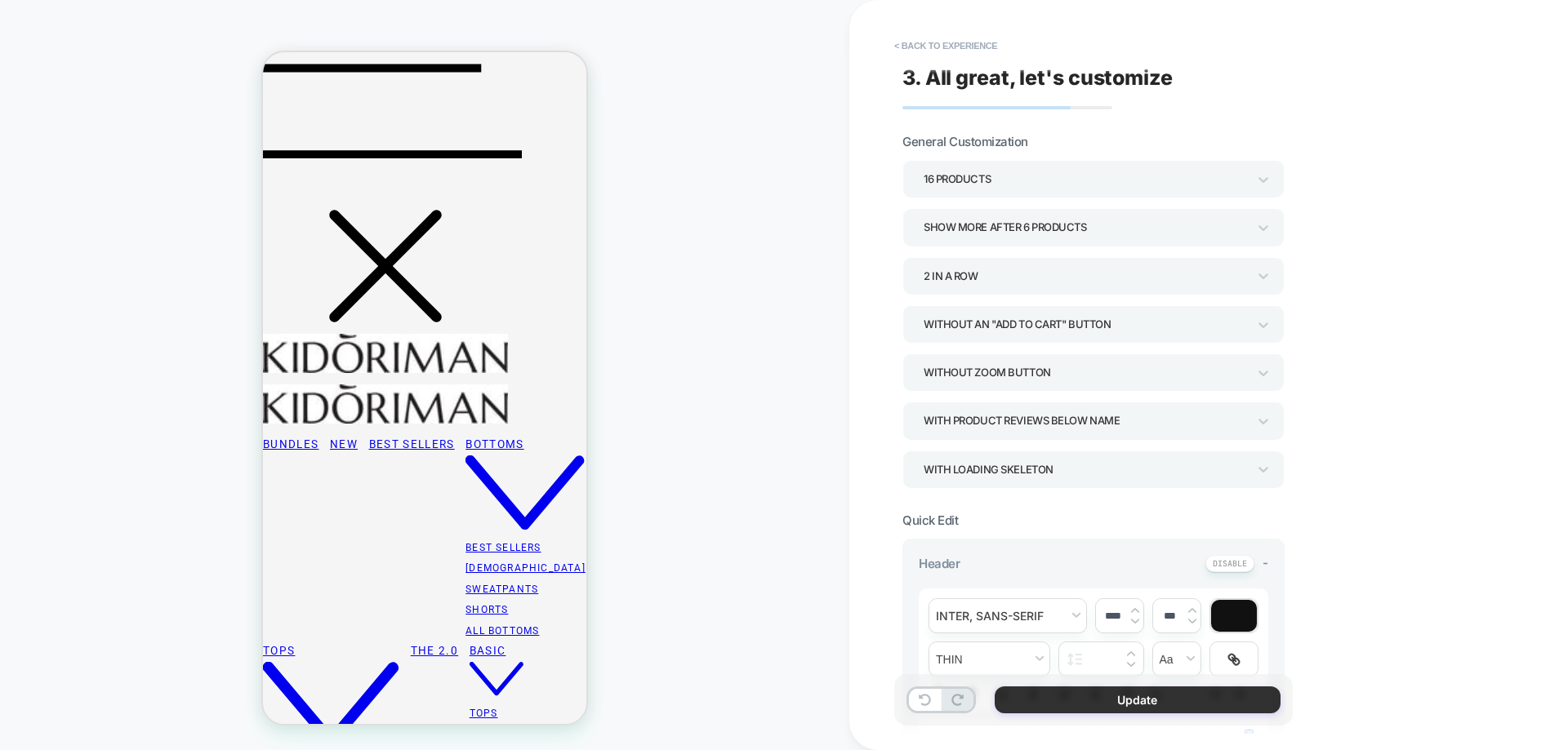
click at [1106, 699] on button "Update" at bounding box center [1138, 700] width 286 height 27
click at [1106, 698] on button "Update" at bounding box center [1138, 700] width 286 height 27
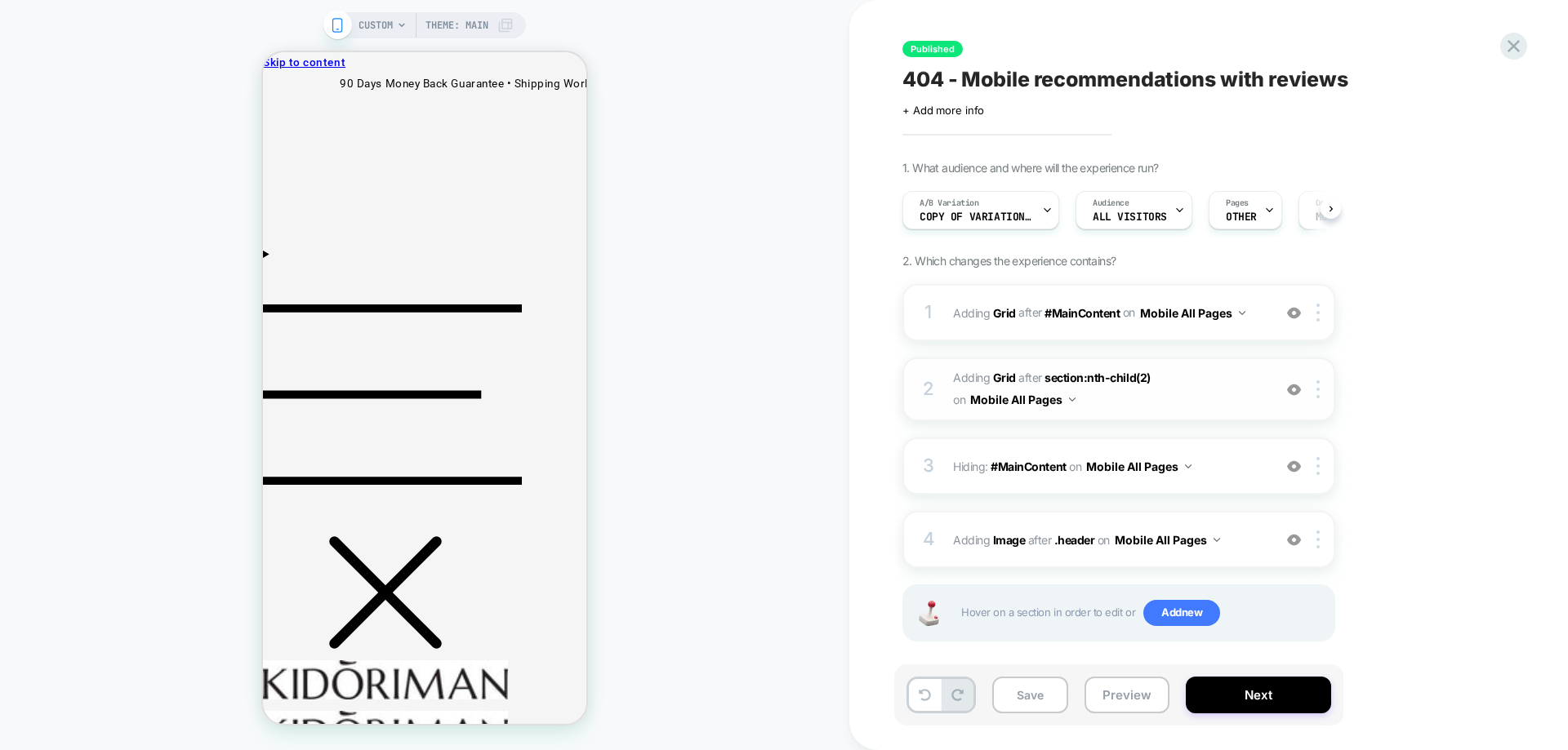
scroll to position [0, 1]
click at [1234, 330] on div "1 #_loomi_addon_1760006726896 Adding Grid AFTER #MainContent #MainContent on Mo…" at bounding box center [1119, 312] width 433 height 57
type textarea "*"
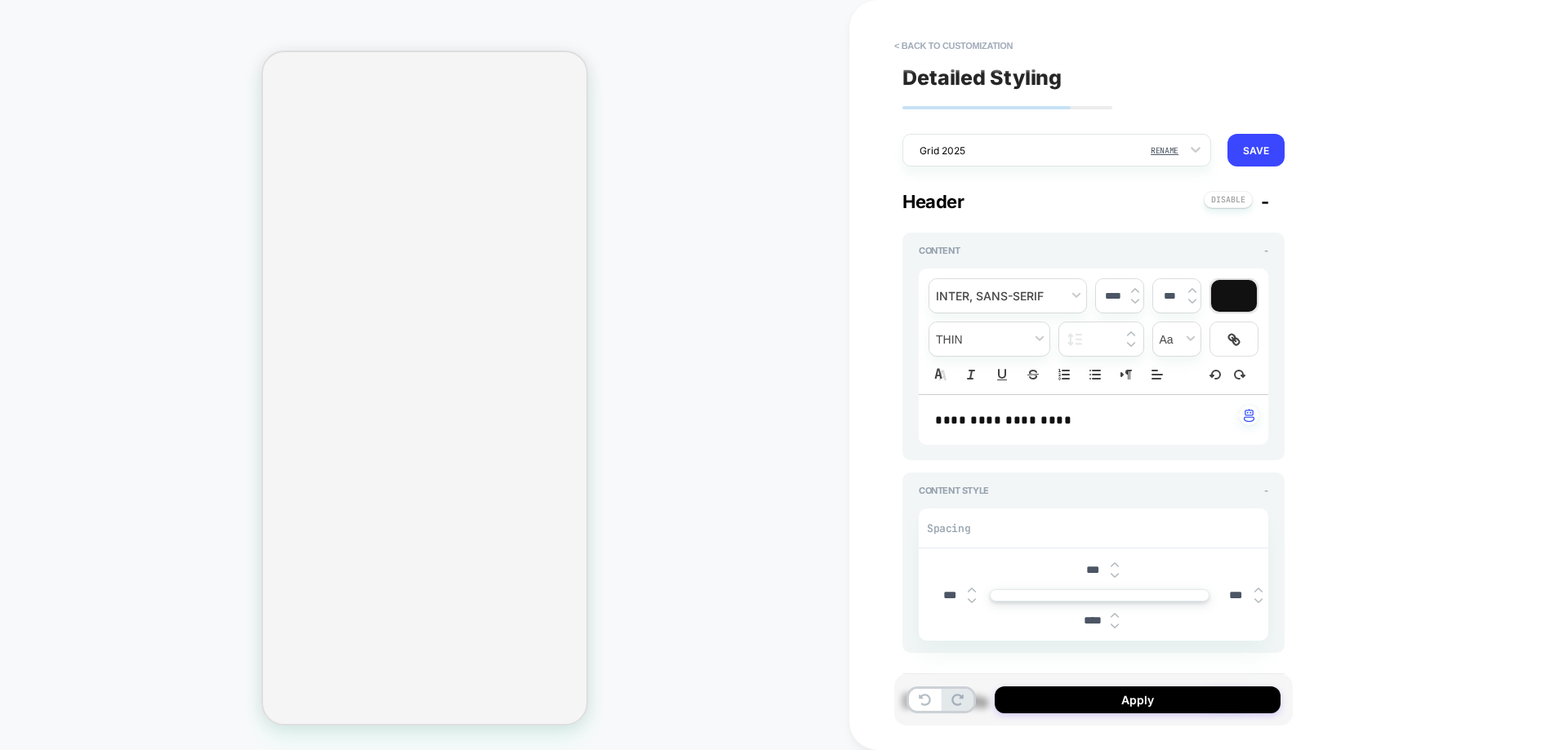
select select "**********"
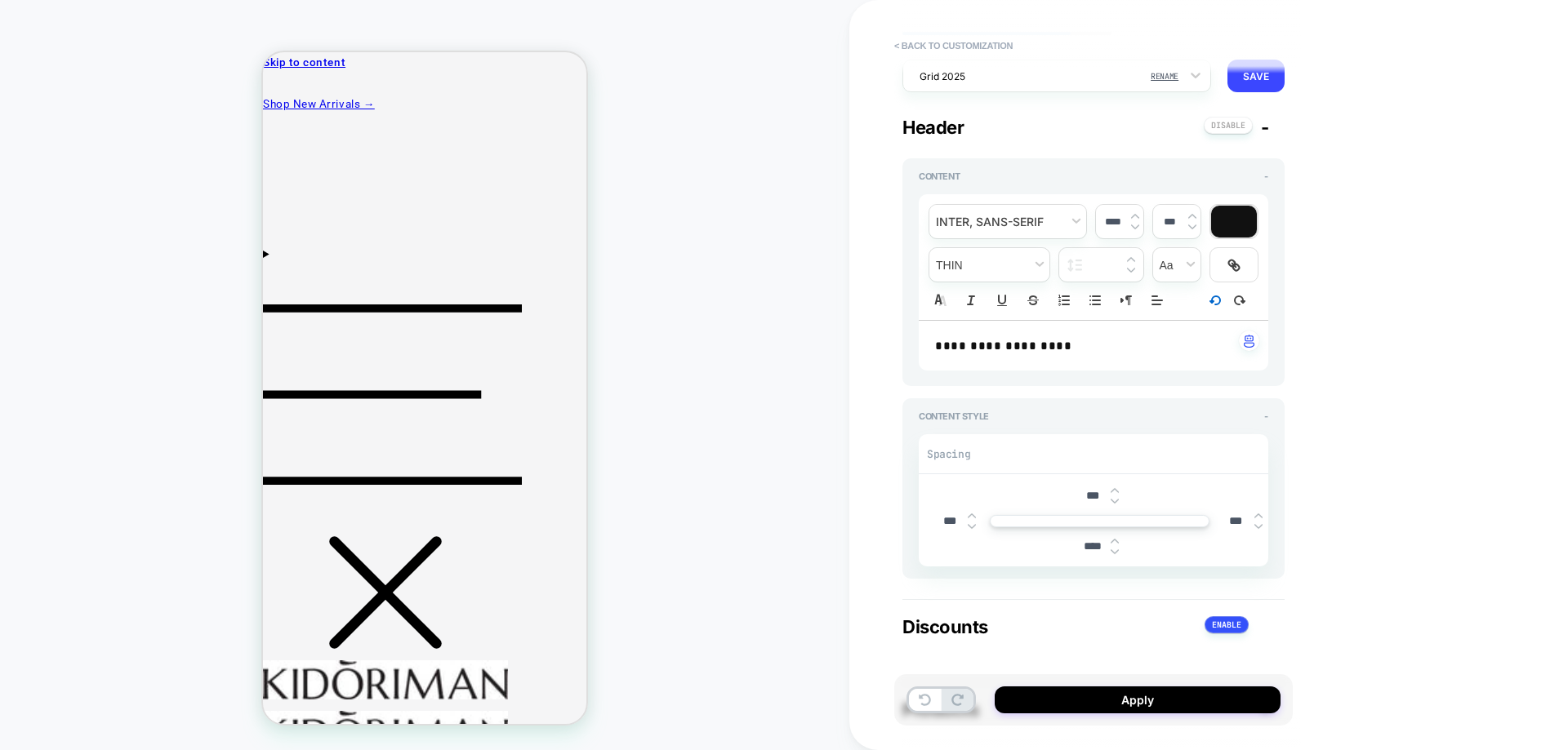
scroll to position [82, 0]
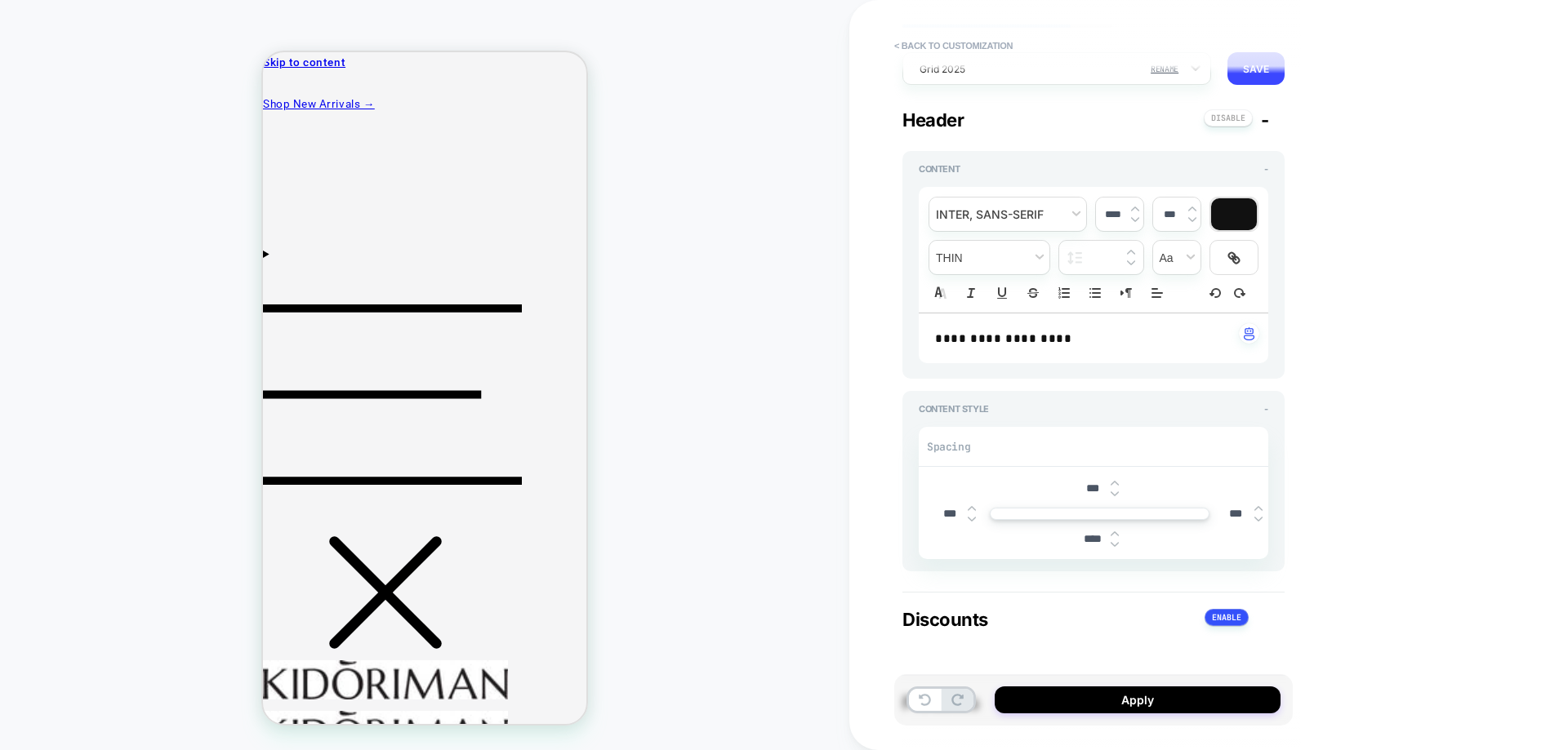
click at [1265, 119] on span "-" at bounding box center [1265, 119] width 8 height 21
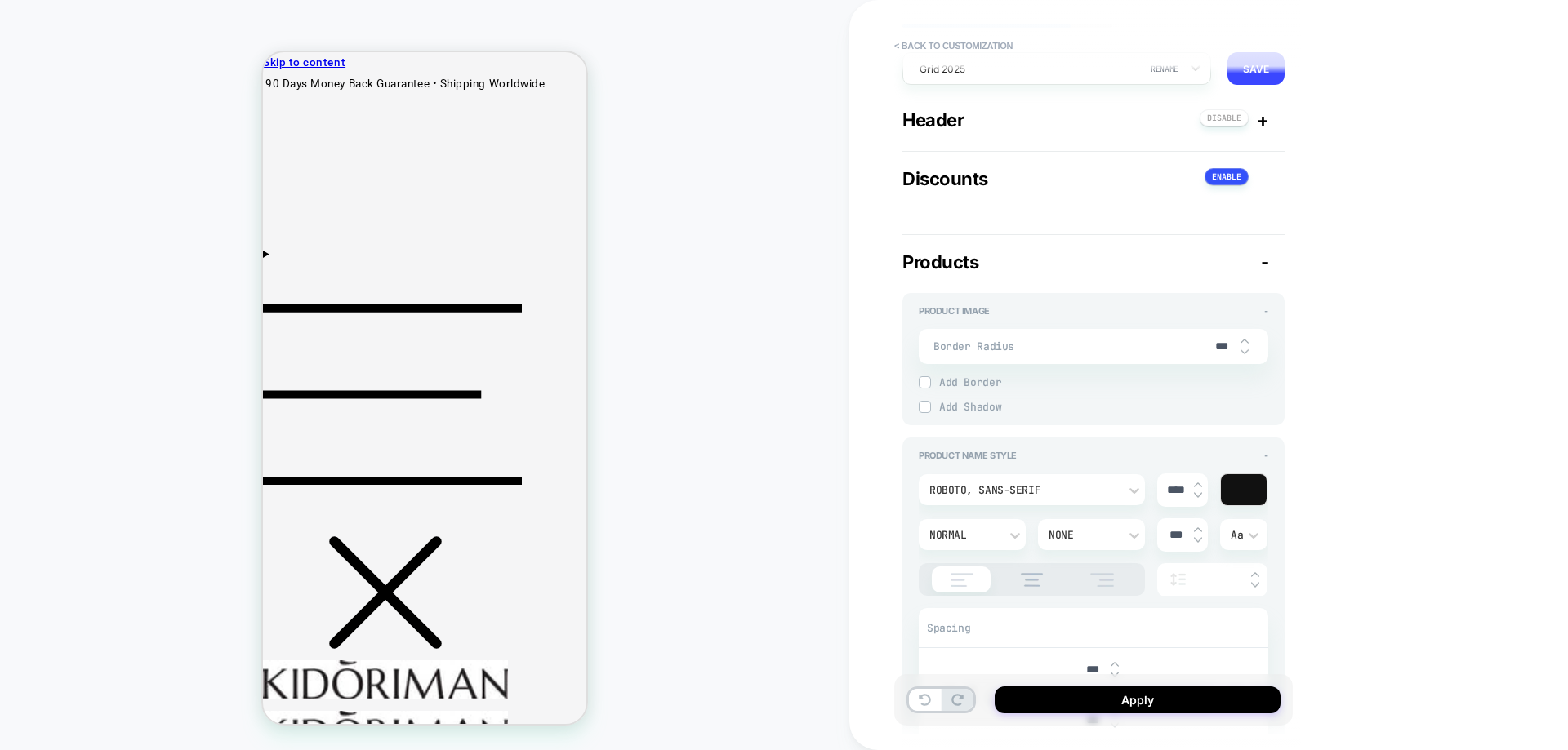
click at [1260, 261] on div "Products -" at bounding box center [1093, 261] width 382 height 21
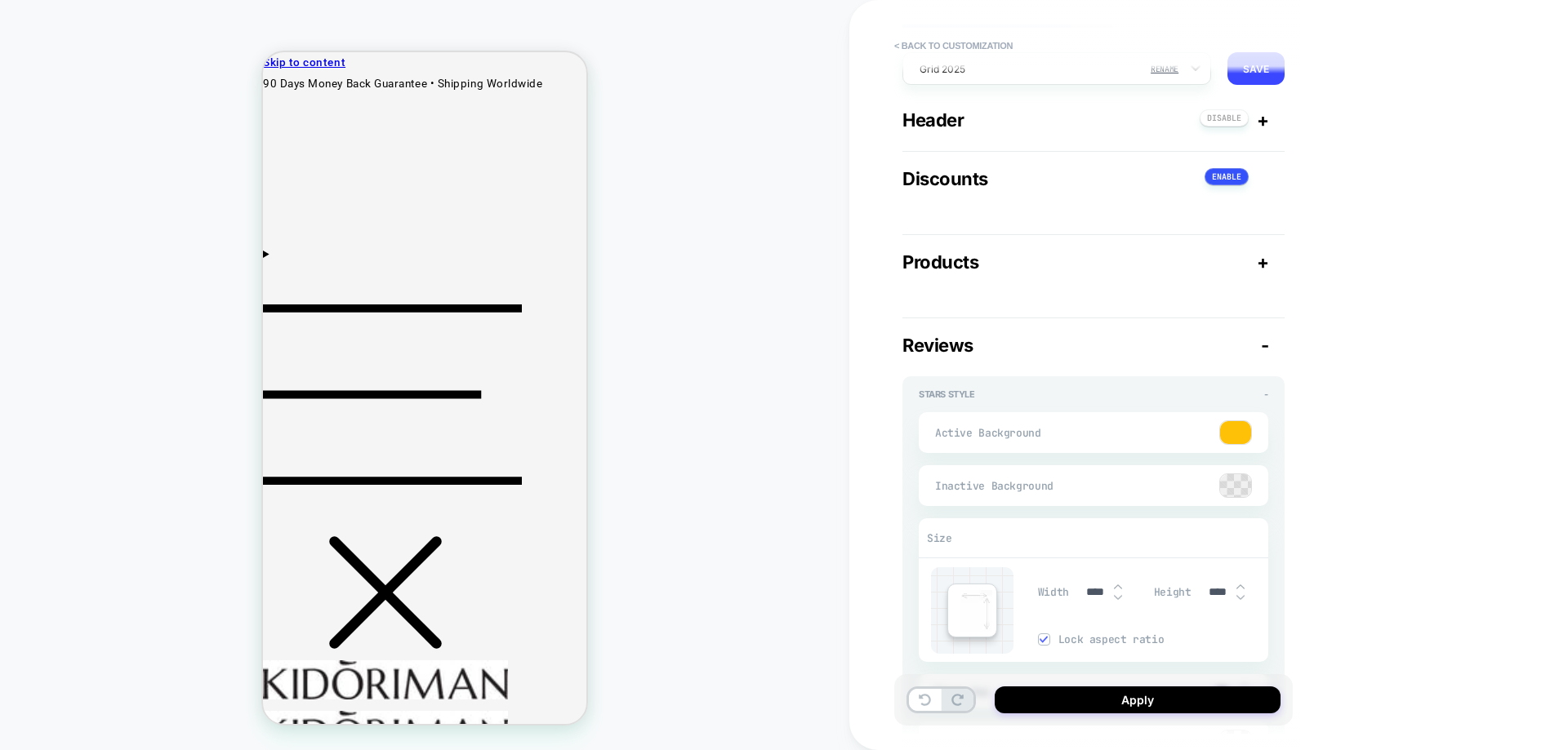
click at [1258, 347] on div "Reviews -" at bounding box center [1093, 345] width 382 height 21
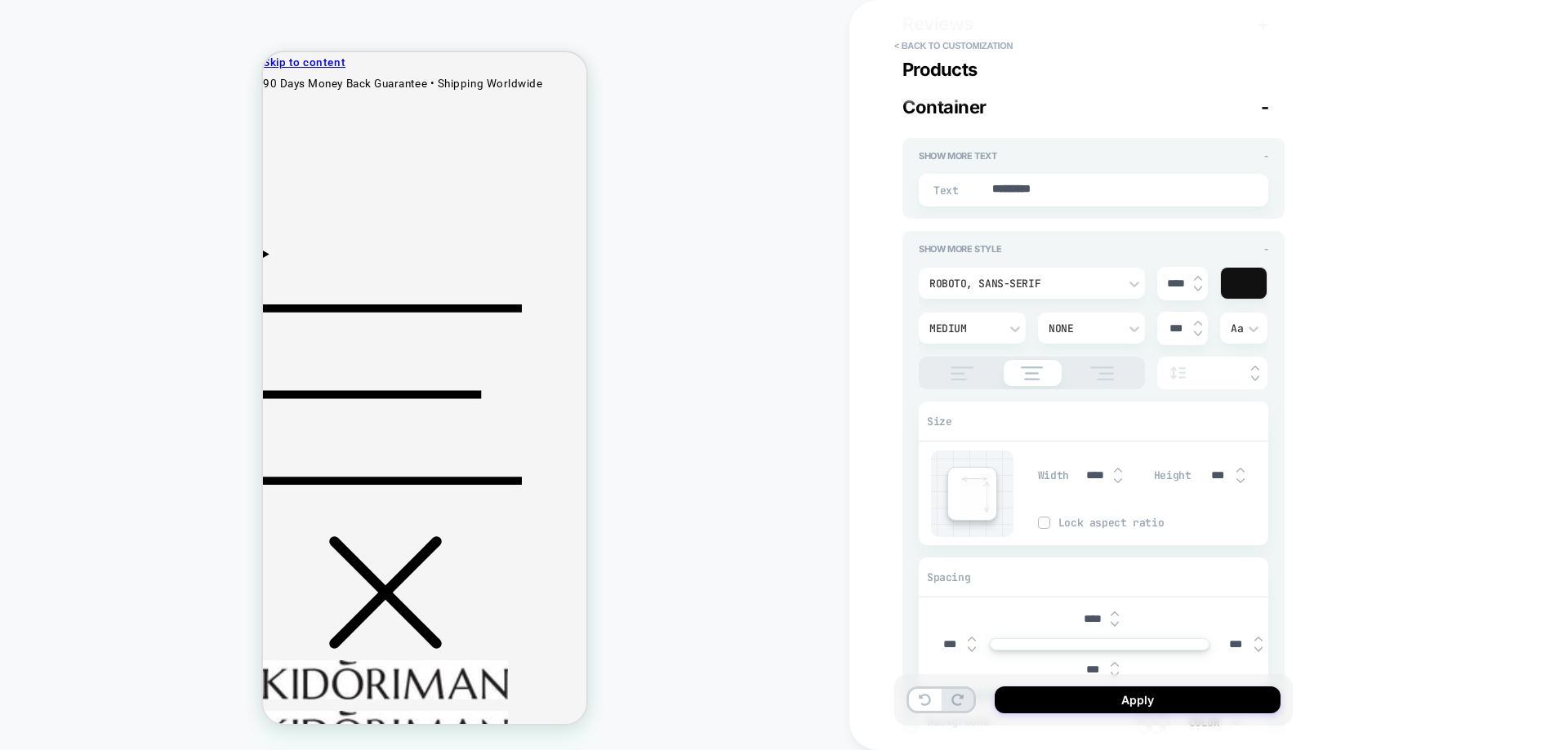
type textarea "*"
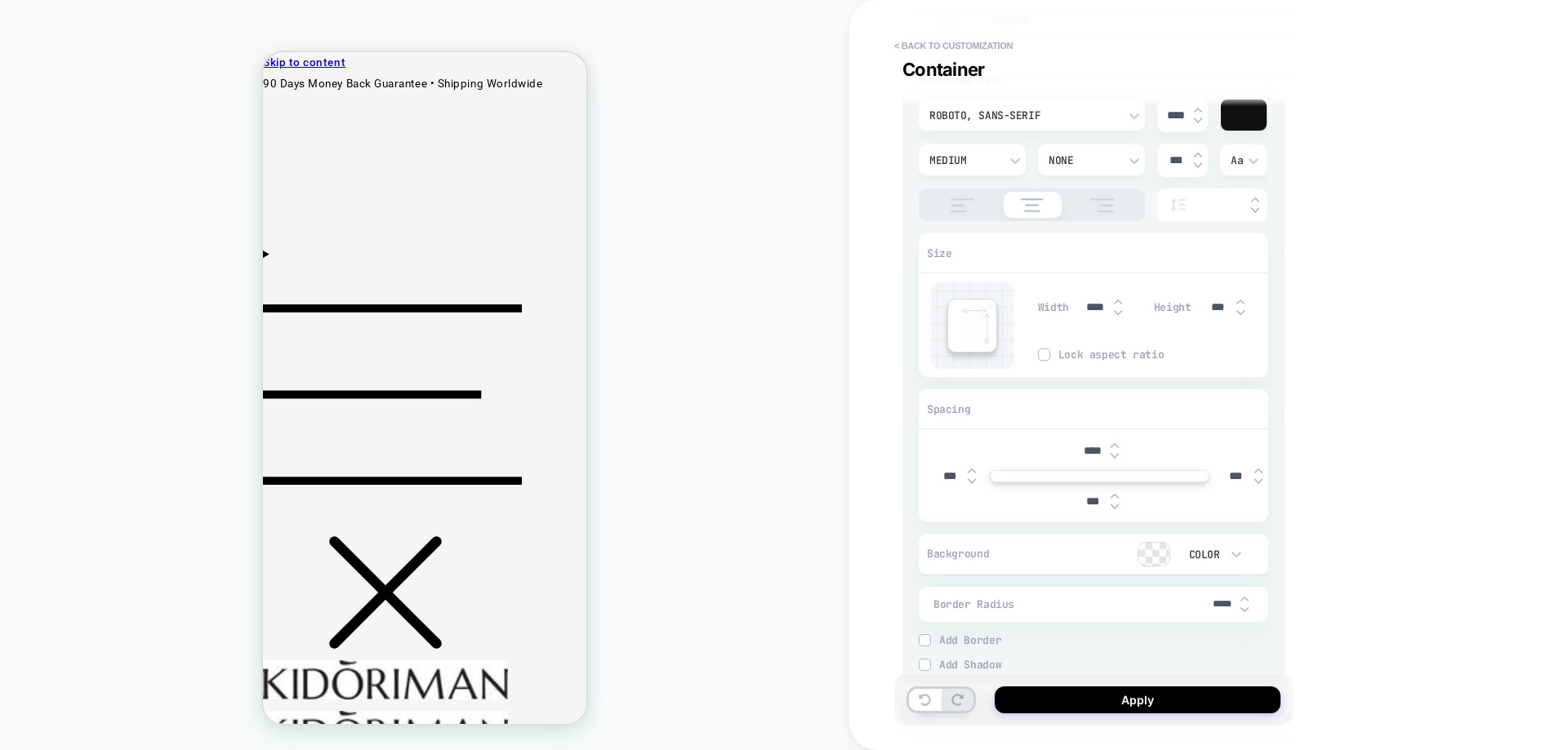
click at [1092, 452] on input "****" at bounding box center [1092, 451] width 37 height 14
type input "***"
type textarea "*"
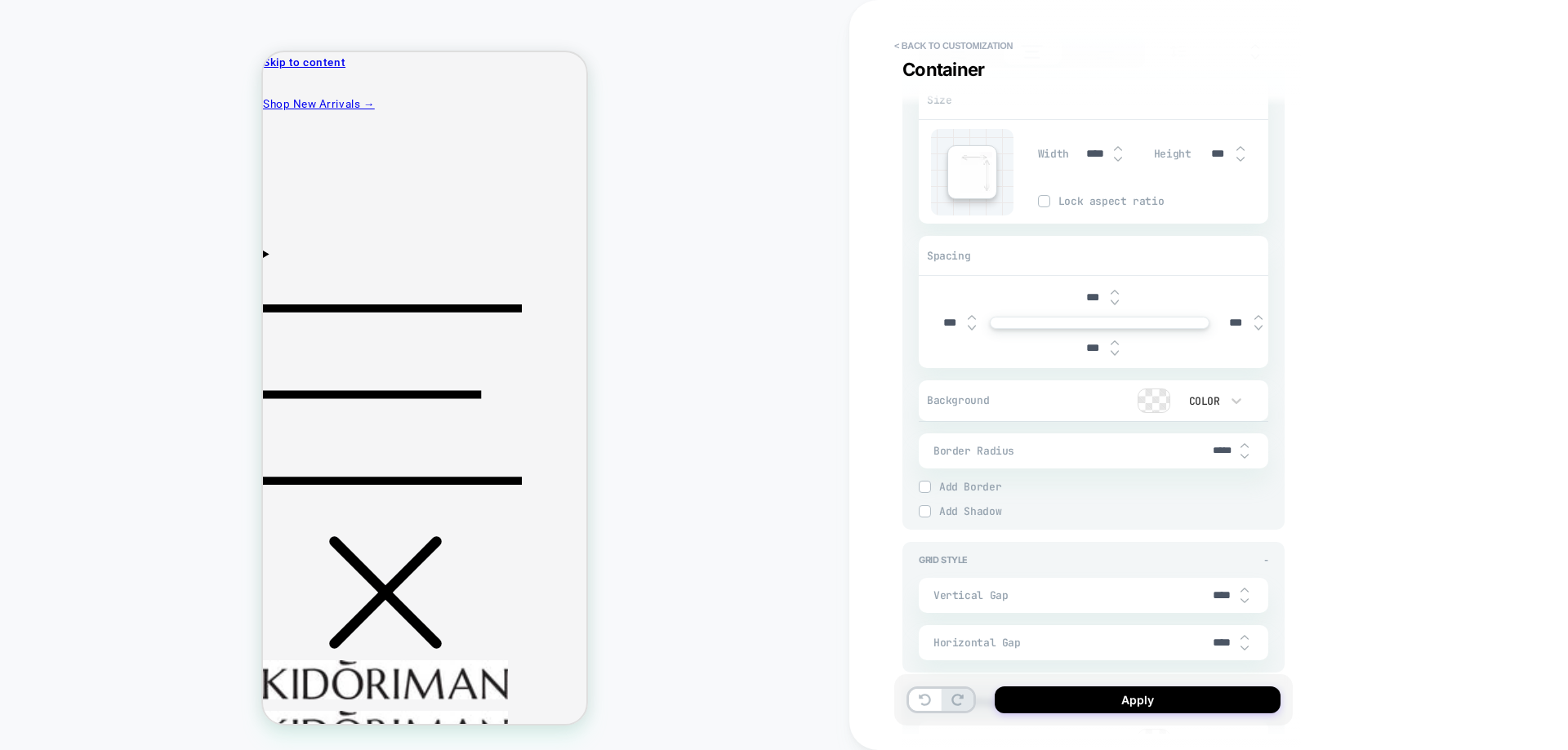
scroll to position [735, 0]
click at [1161, 515] on input "***" at bounding box center [1152, 515] width 37 height 4
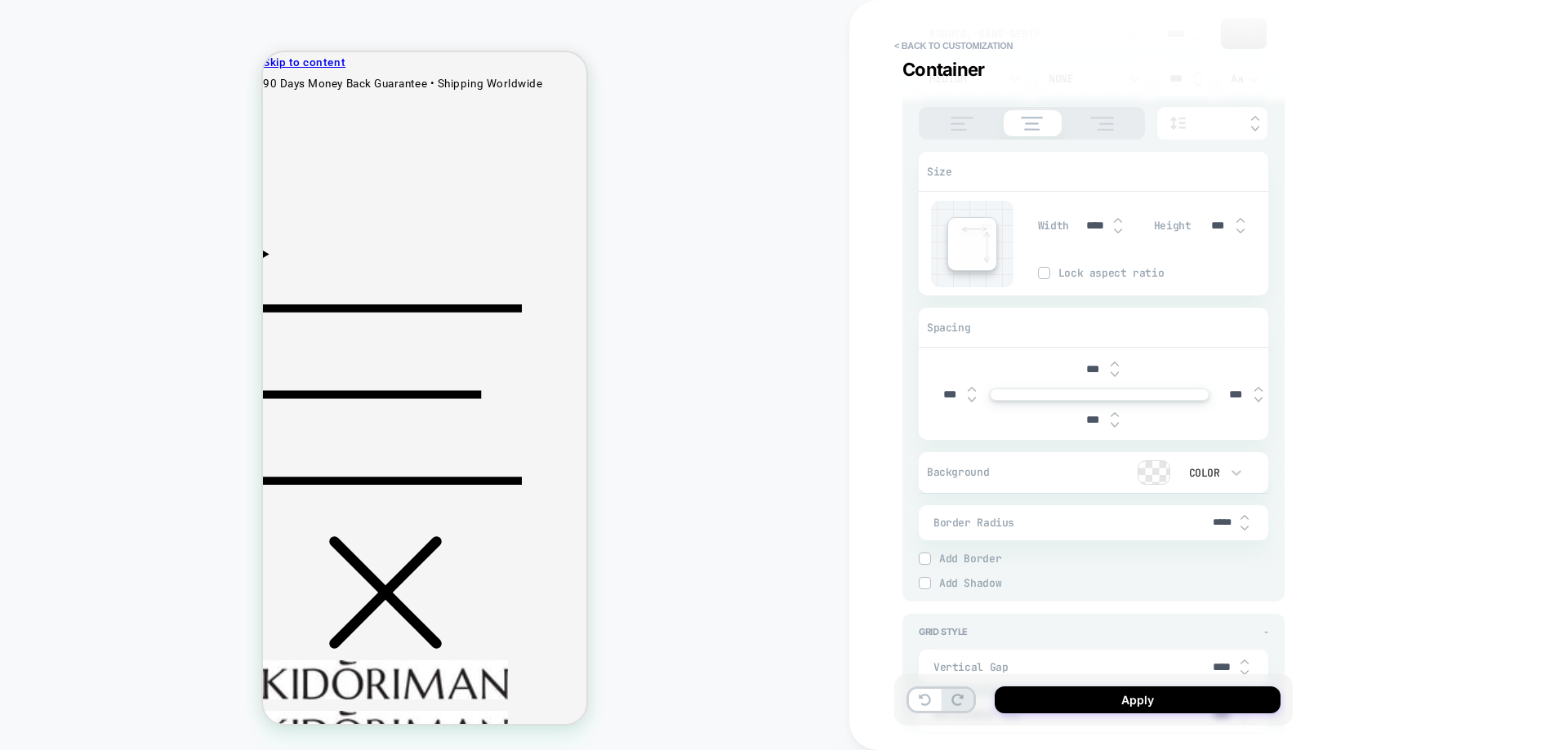
click at [1094, 370] on input "***" at bounding box center [1092, 369] width 37 height 14
click at [1094, 370] on input "***" at bounding box center [1092, 369] width 37 height 14
type input "****"
type textarea "*"
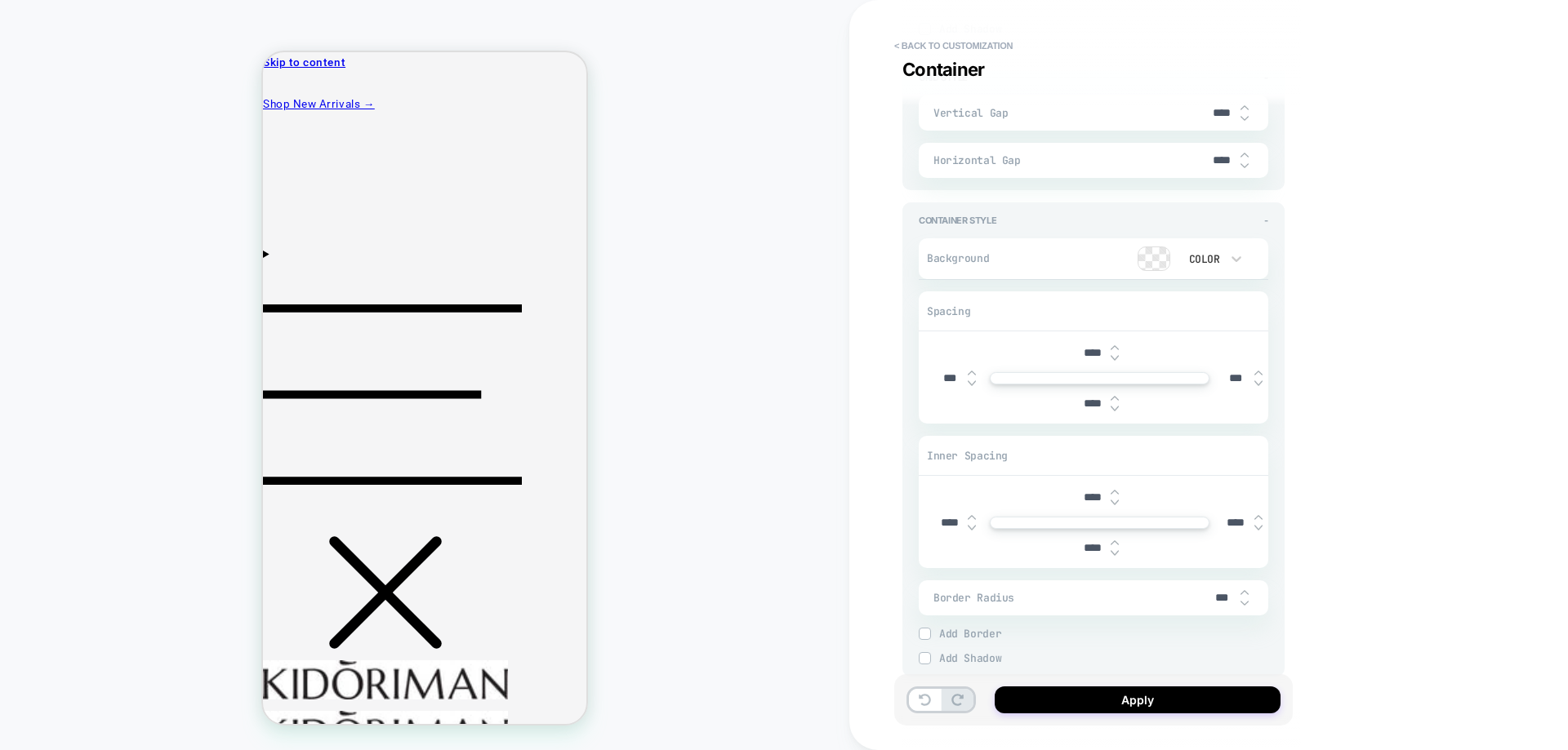
scroll to position [1256, 0]
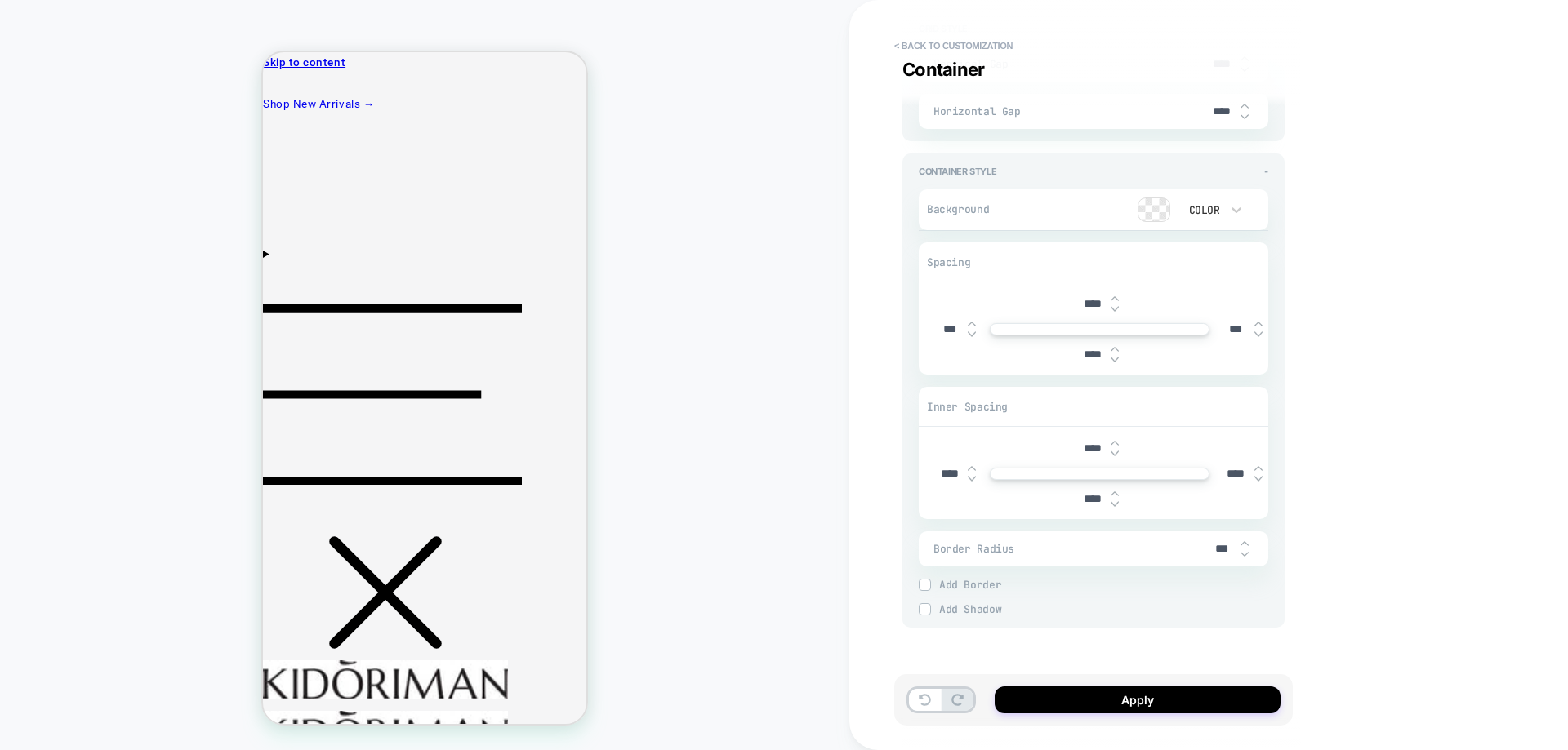
type input "****"
click at [1095, 310] on input "****" at bounding box center [1092, 304] width 37 height 14
click at [1092, 454] on input "****" at bounding box center [1092, 448] width 37 height 14
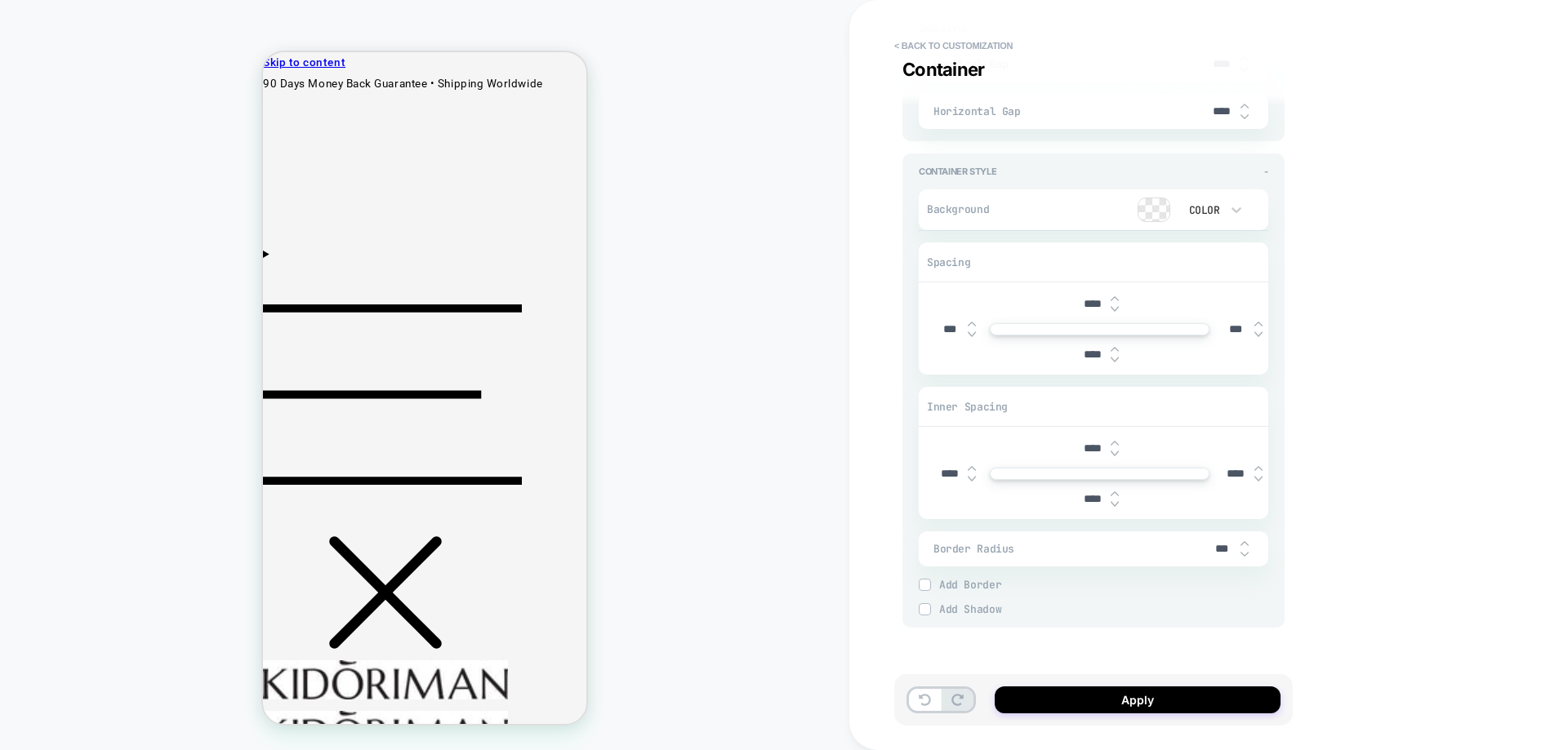
type input "***"
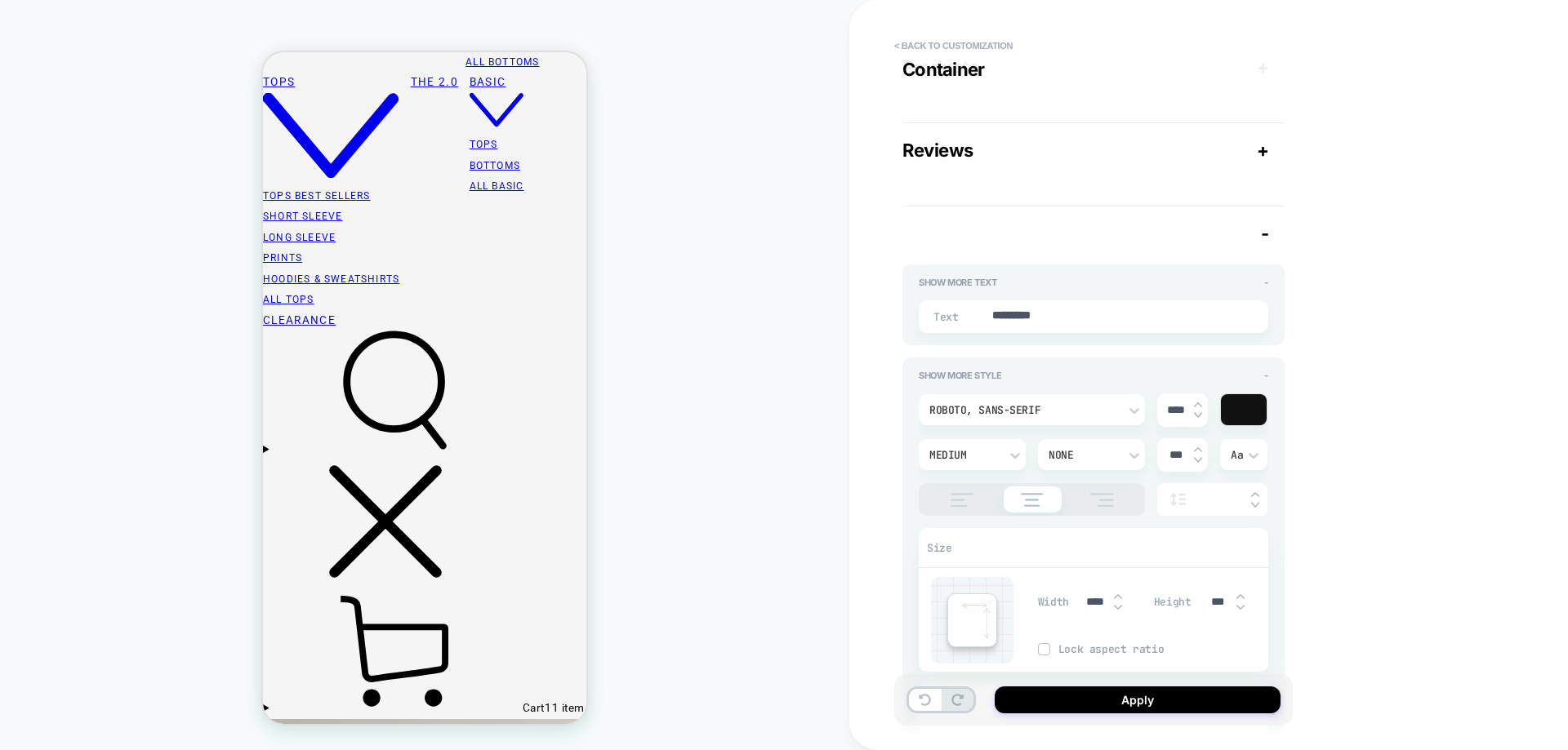
scroll to position [898, 0]
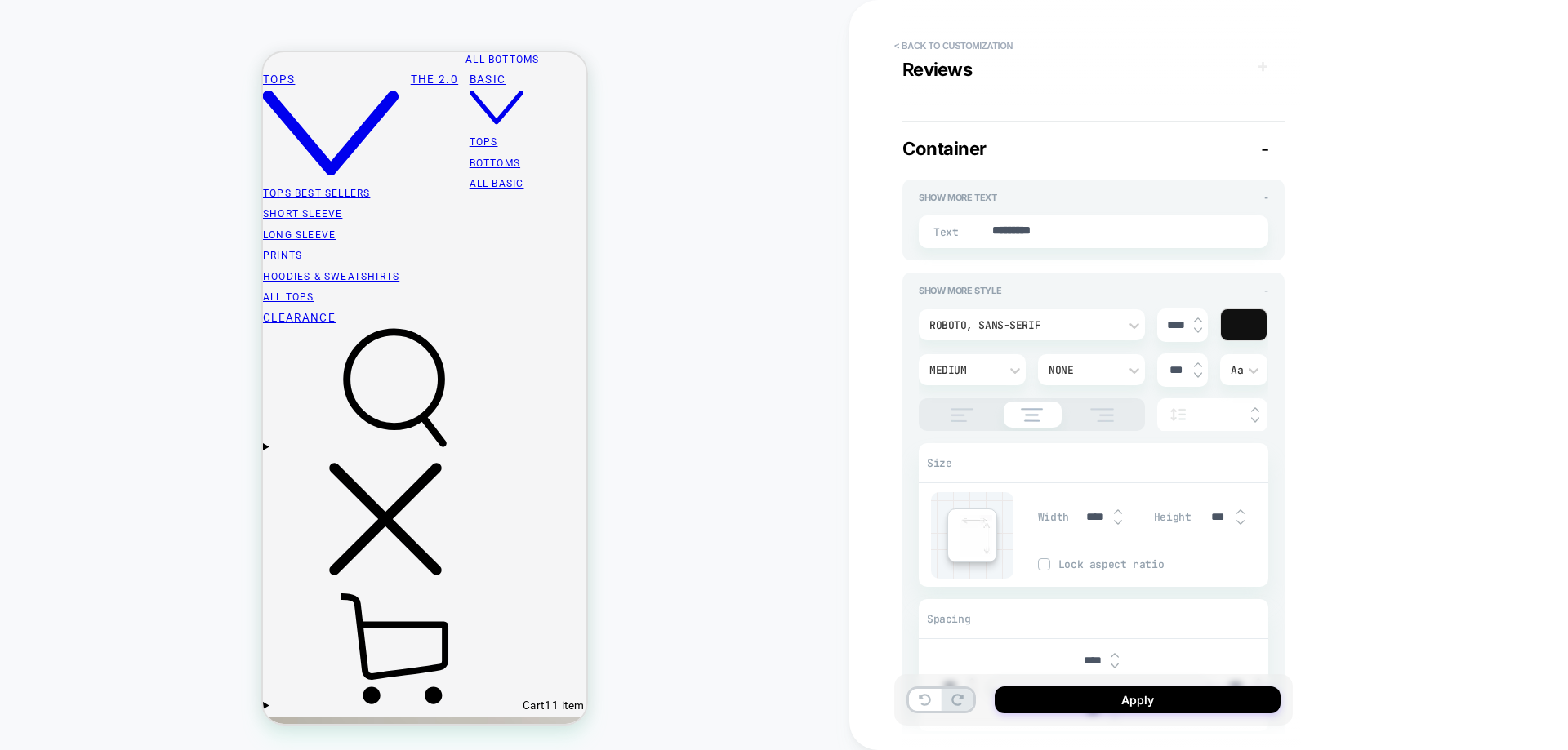
type textarea "*"
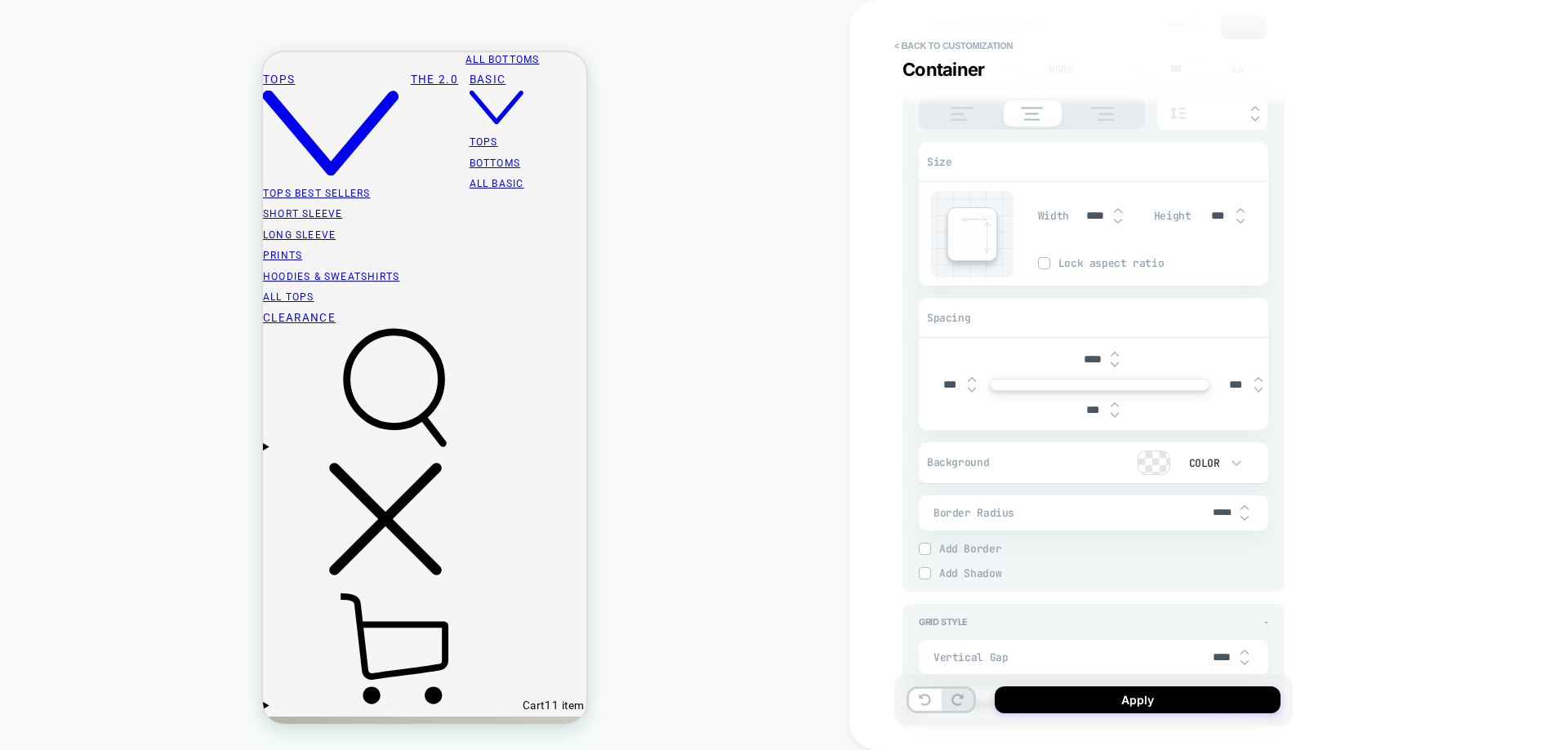
scroll to position [685, 0]
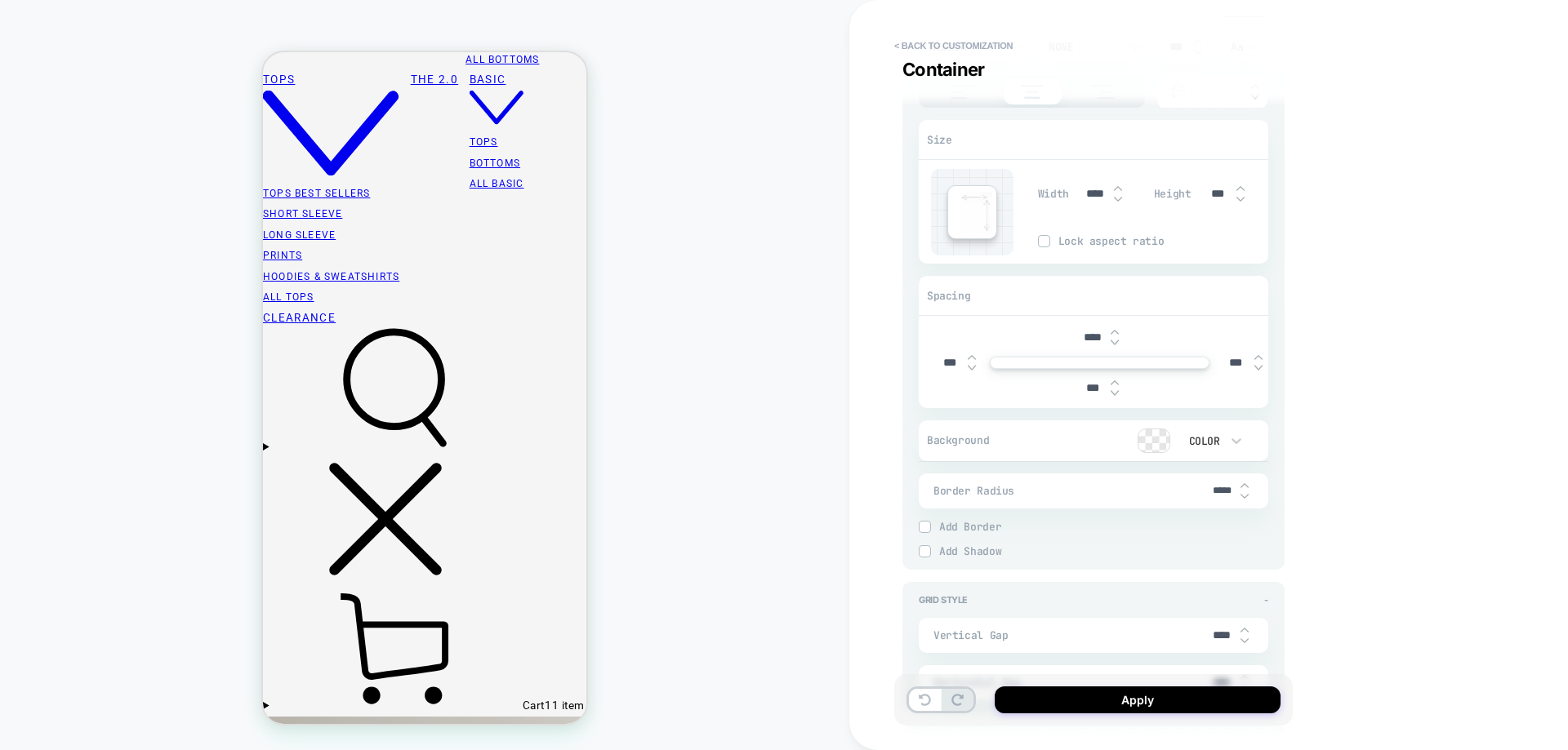
type input "***"
click at [926, 525] on img at bounding box center [925, 527] width 8 height 8
type textarea "*"
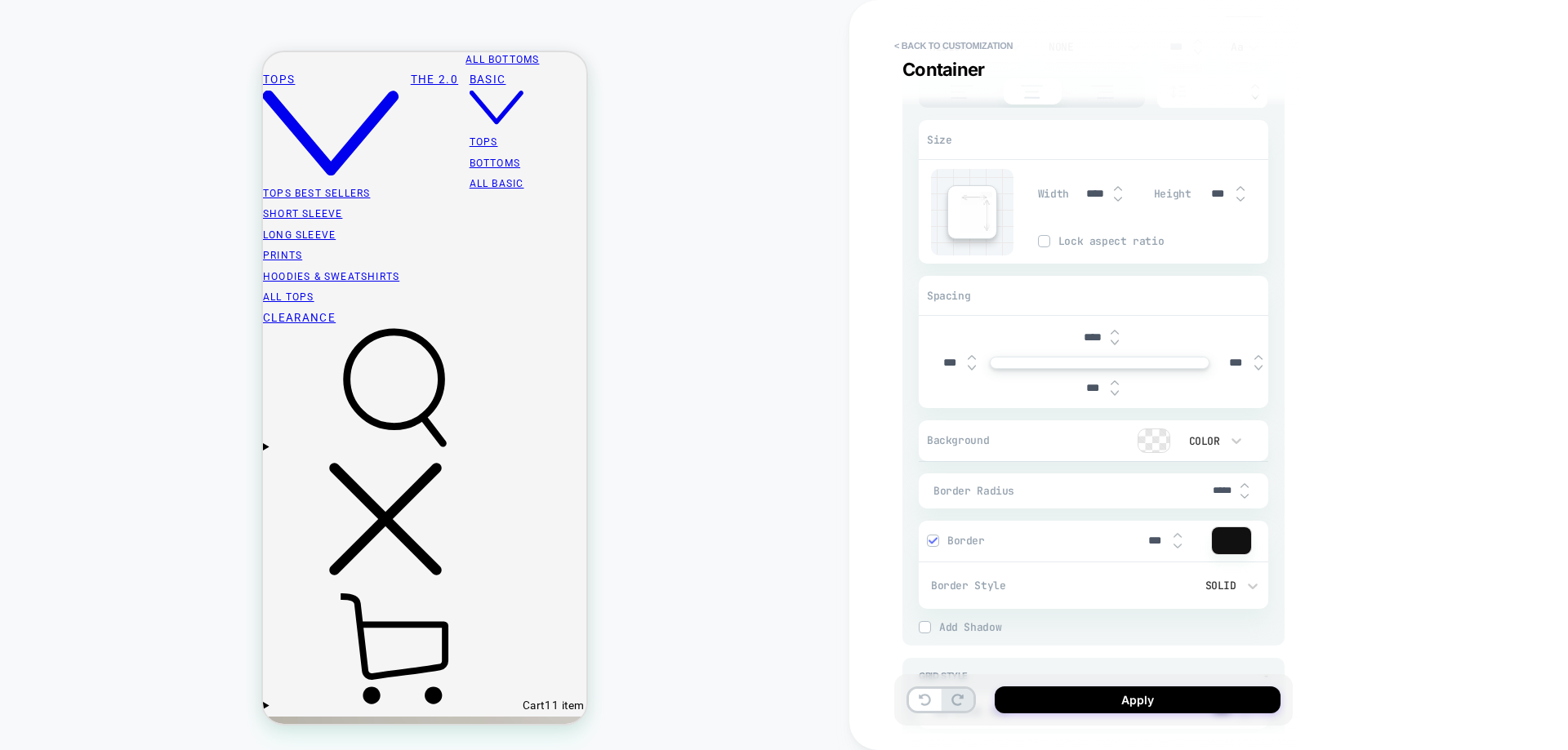
click at [1093, 344] on input "****" at bounding box center [1092, 337] width 37 height 14
type input "****"
type textarea "*"
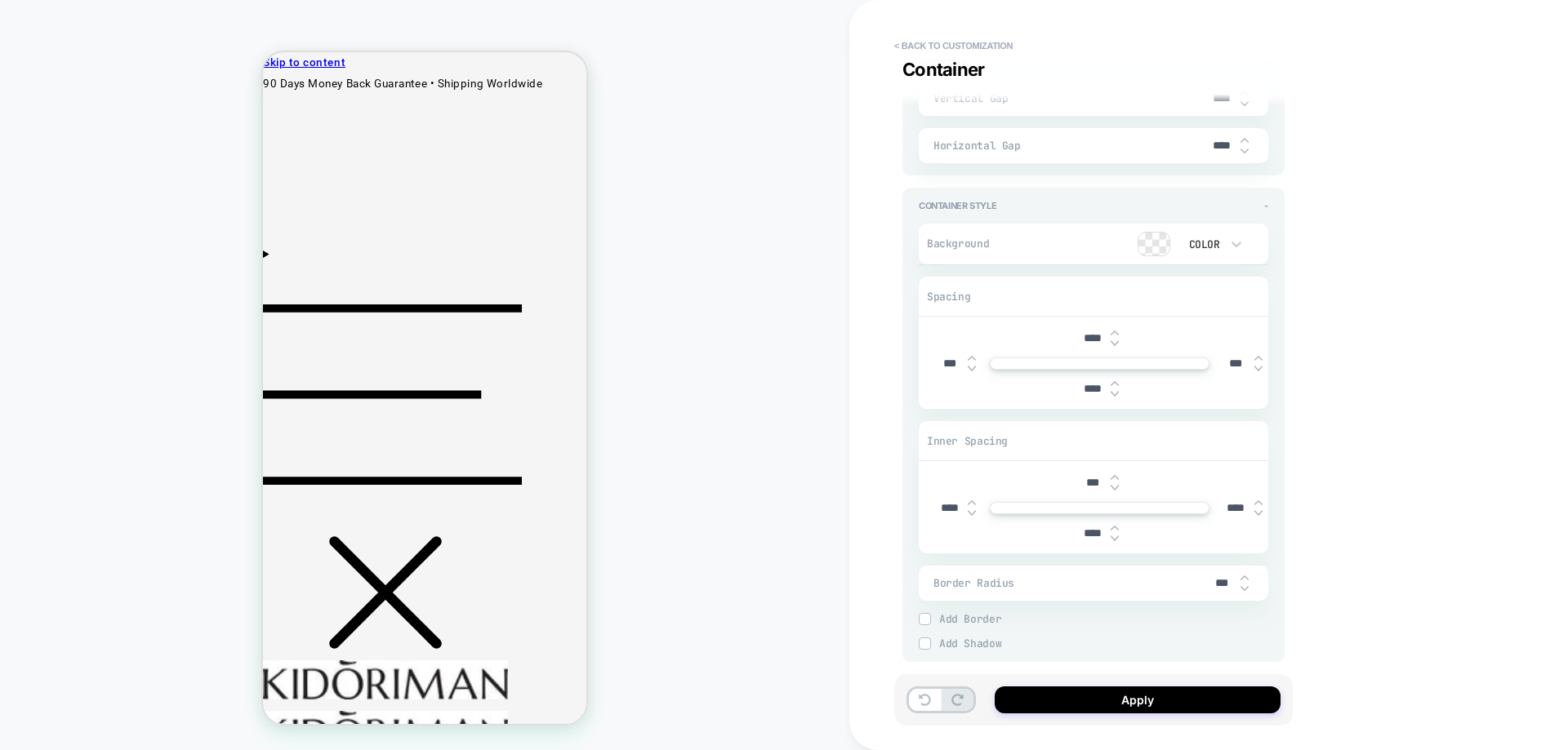
scroll to position [1332, 0]
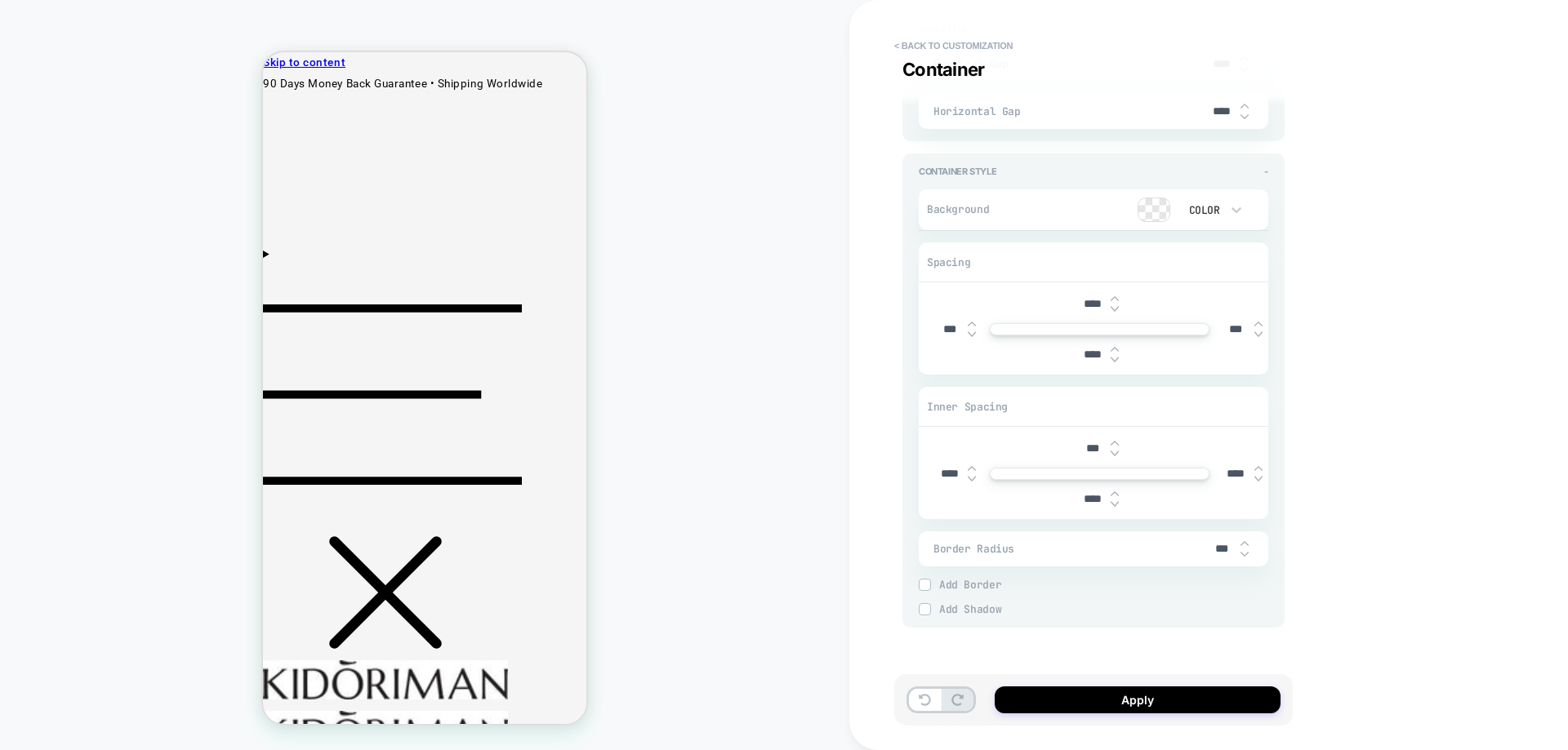
type input "****"
click at [925, 584] on img at bounding box center [925, 585] width 8 height 8
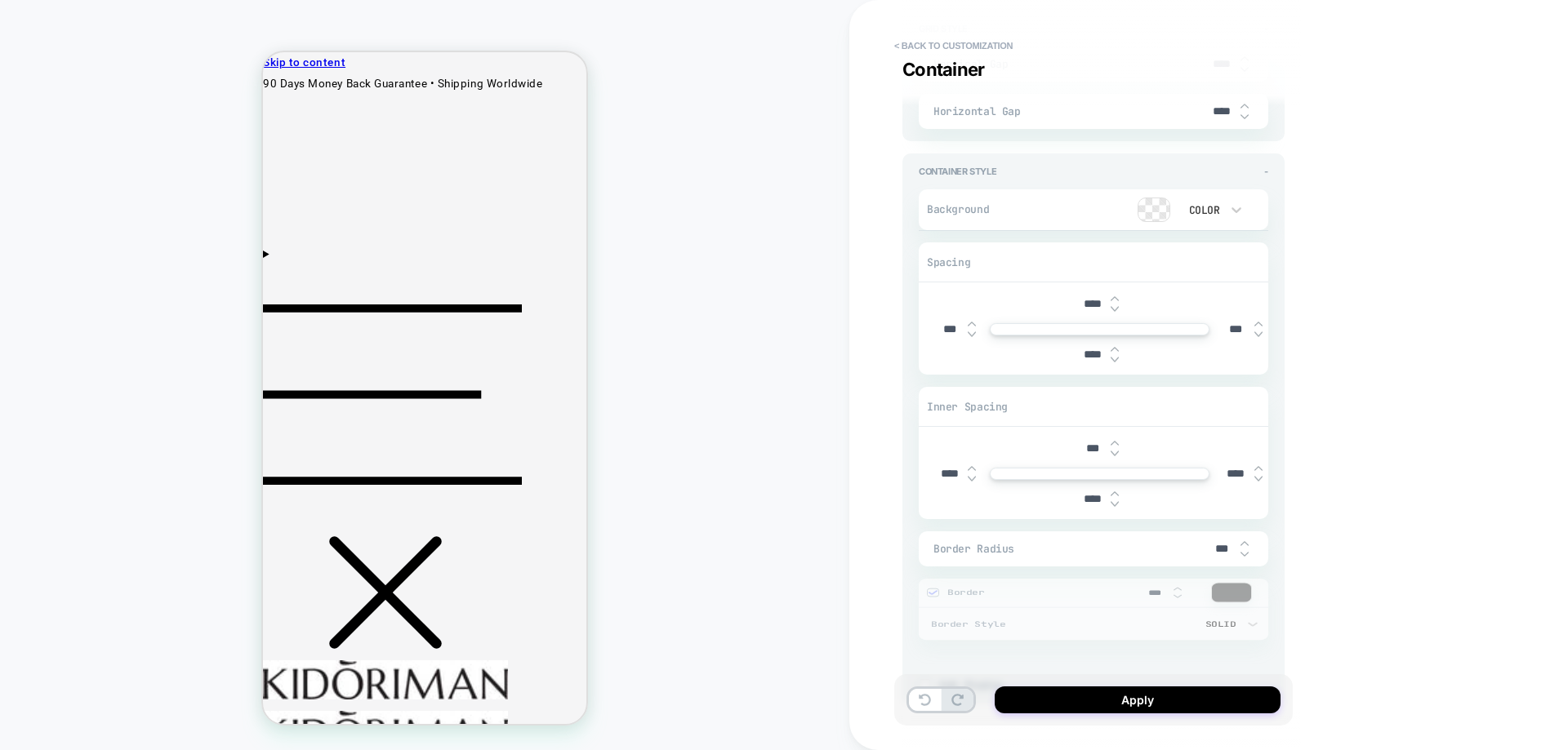
type textarea "*"
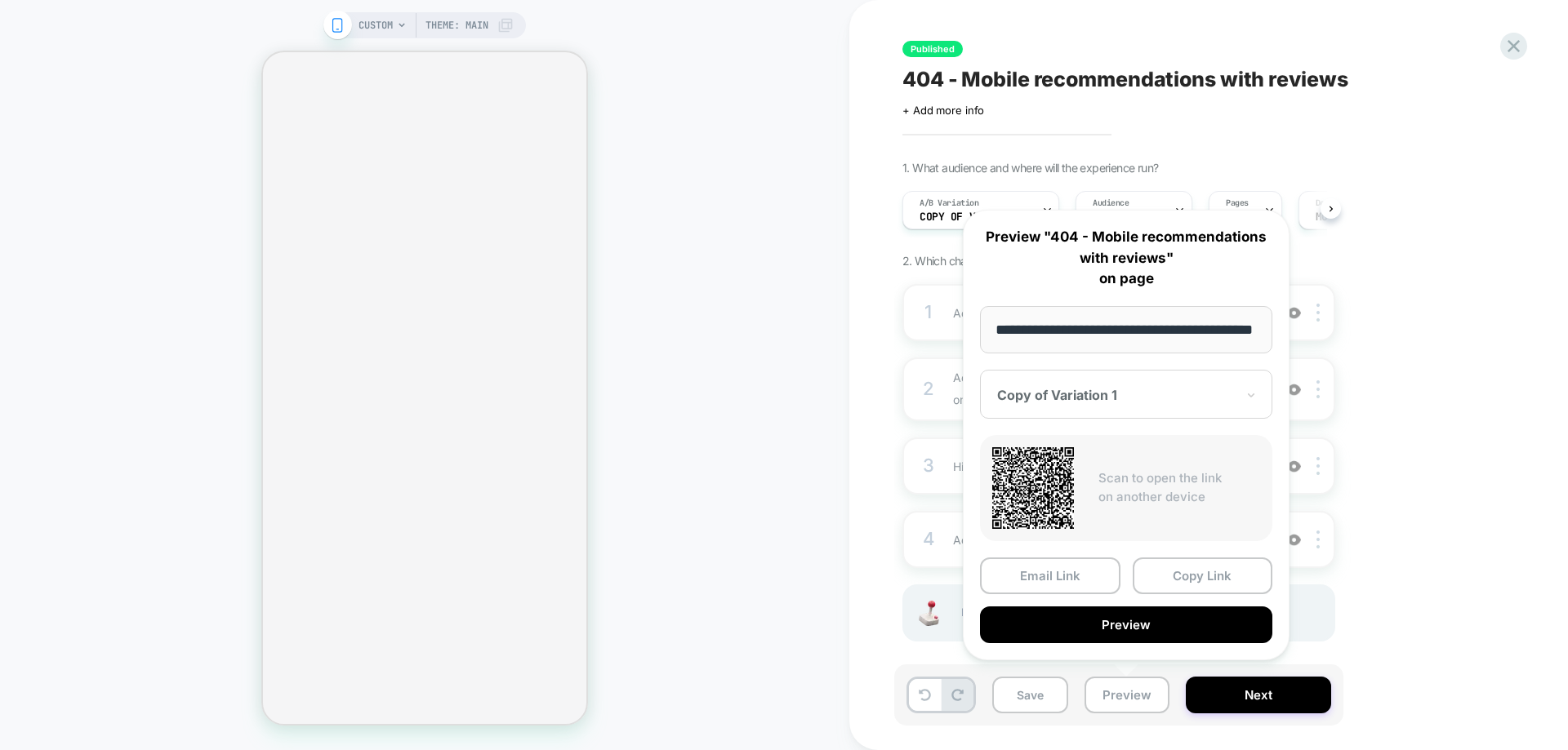
click at [1135, 626] on button "Preview" at bounding box center [1126, 625] width 292 height 37
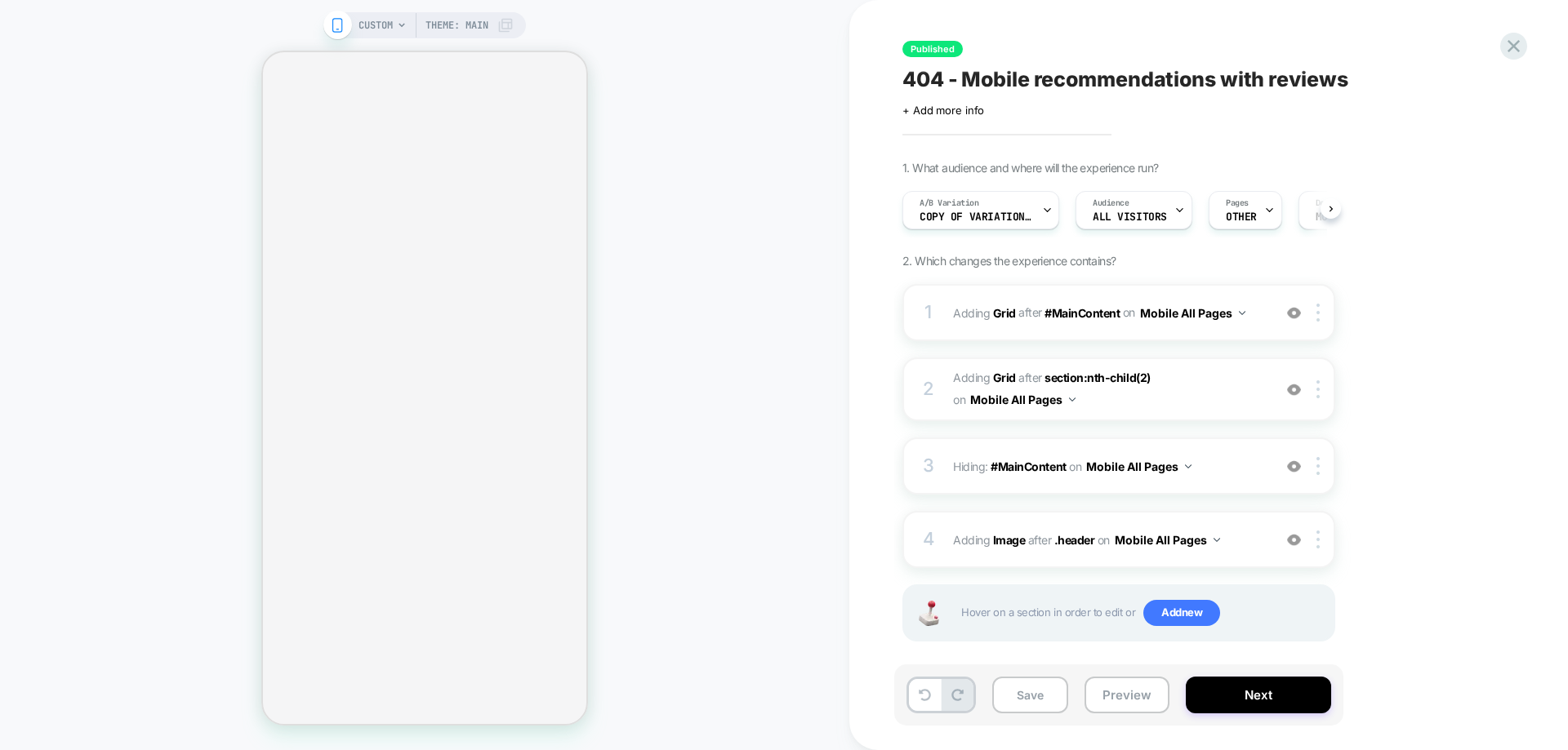
select select "**********"
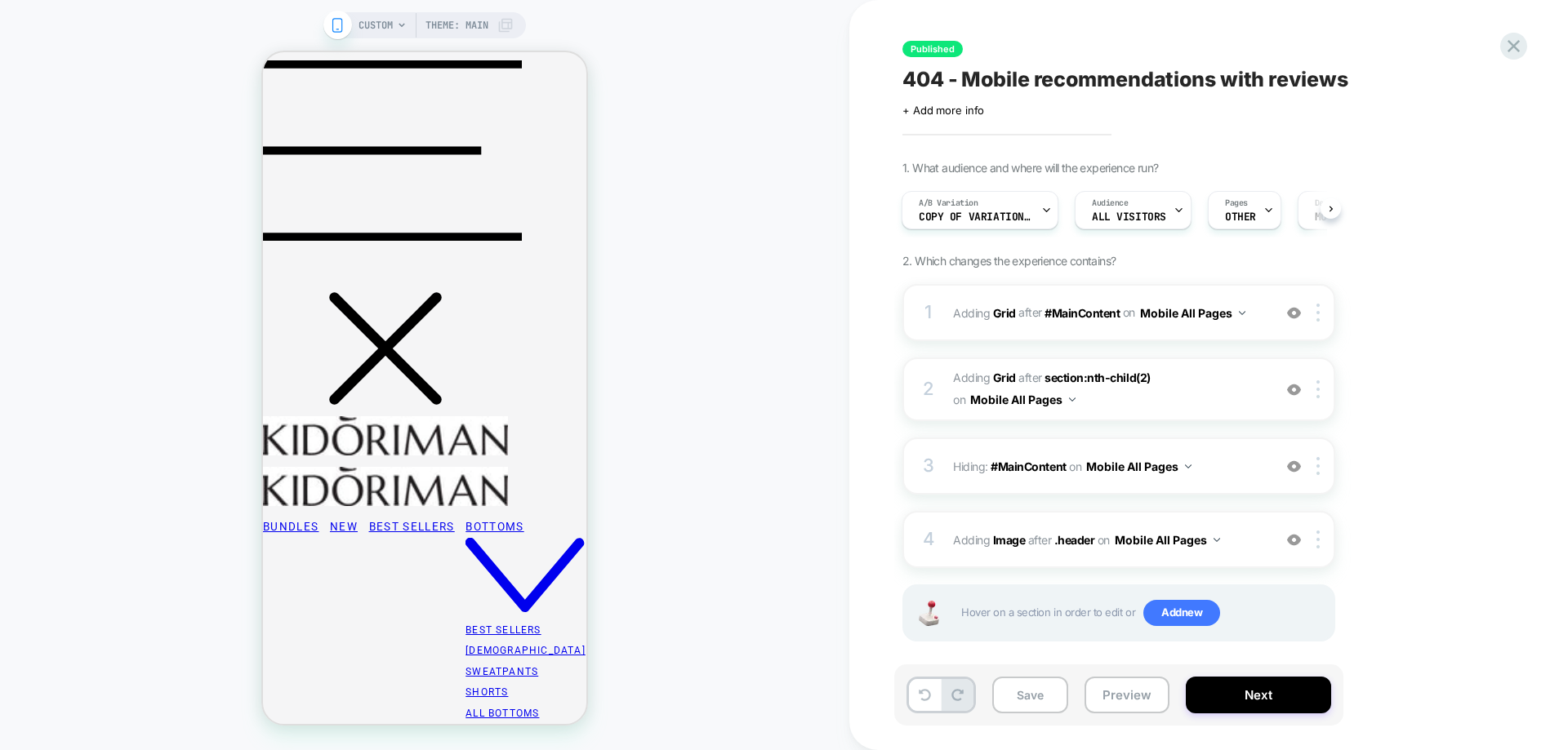
scroll to position [245, 0]
click at [1161, 611] on span "Add new" at bounding box center [1181, 612] width 77 height 26
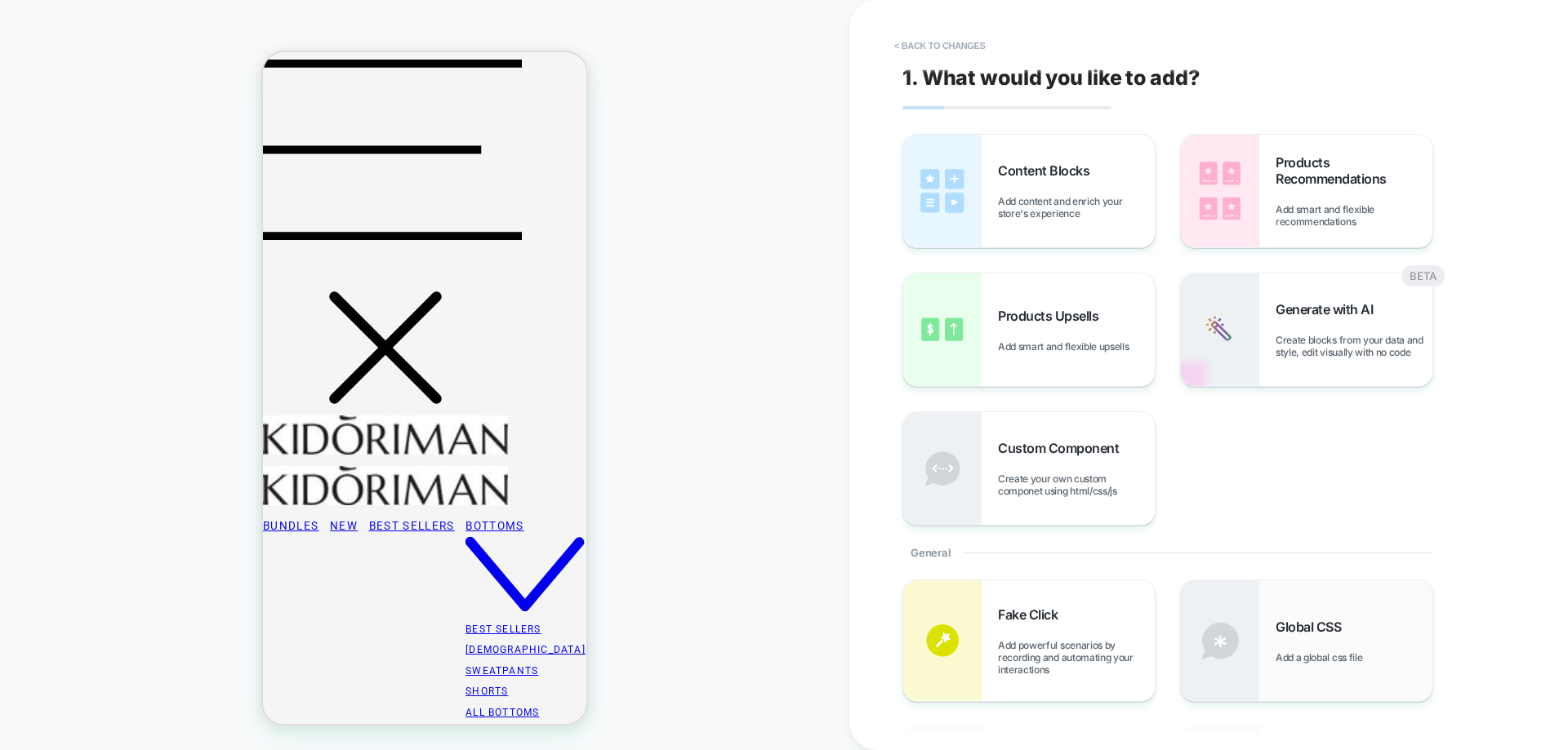
click at [1257, 616] on img at bounding box center [1220, 641] width 79 height 121
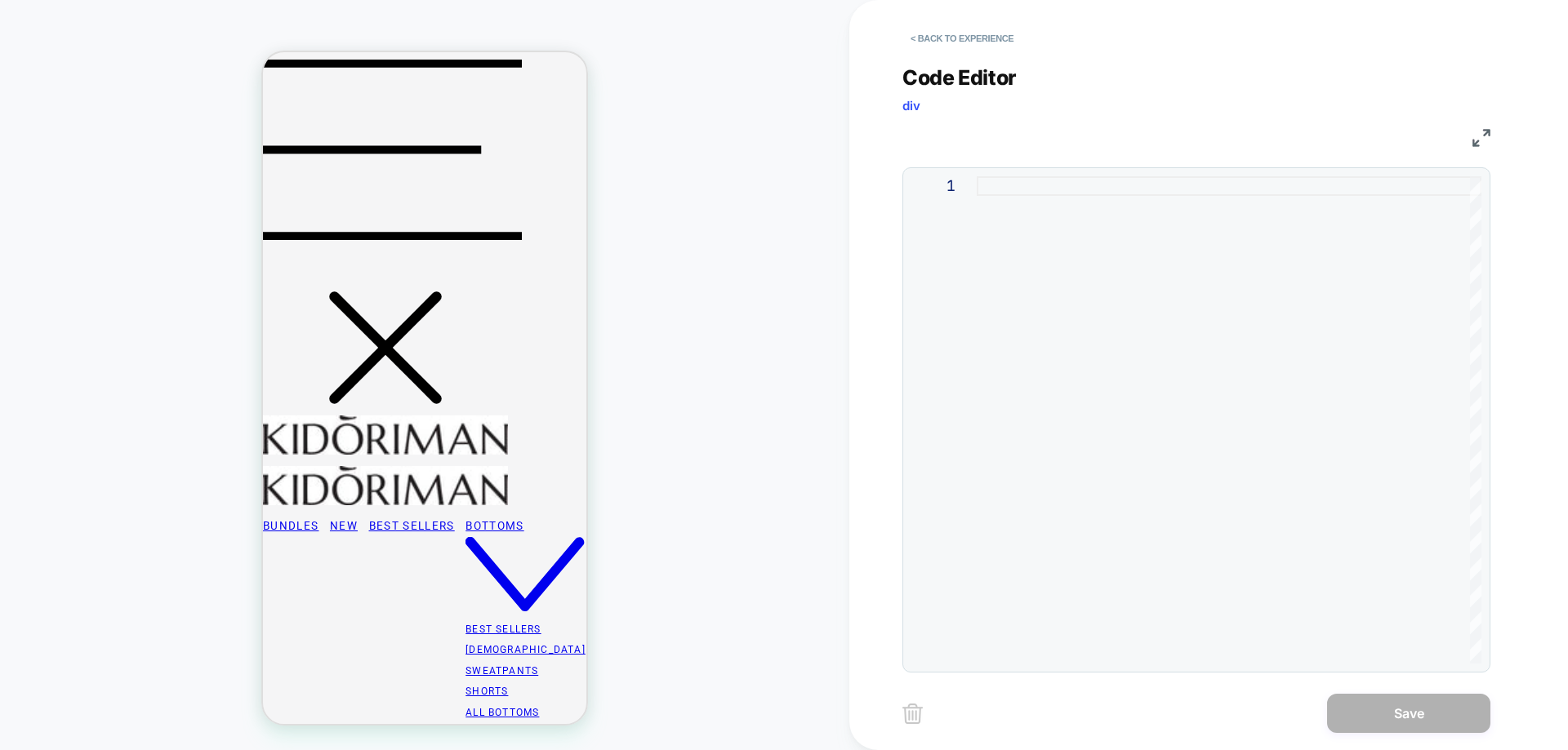
click at [1058, 362] on div at bounding box center [1229, 420] width 505 height 488
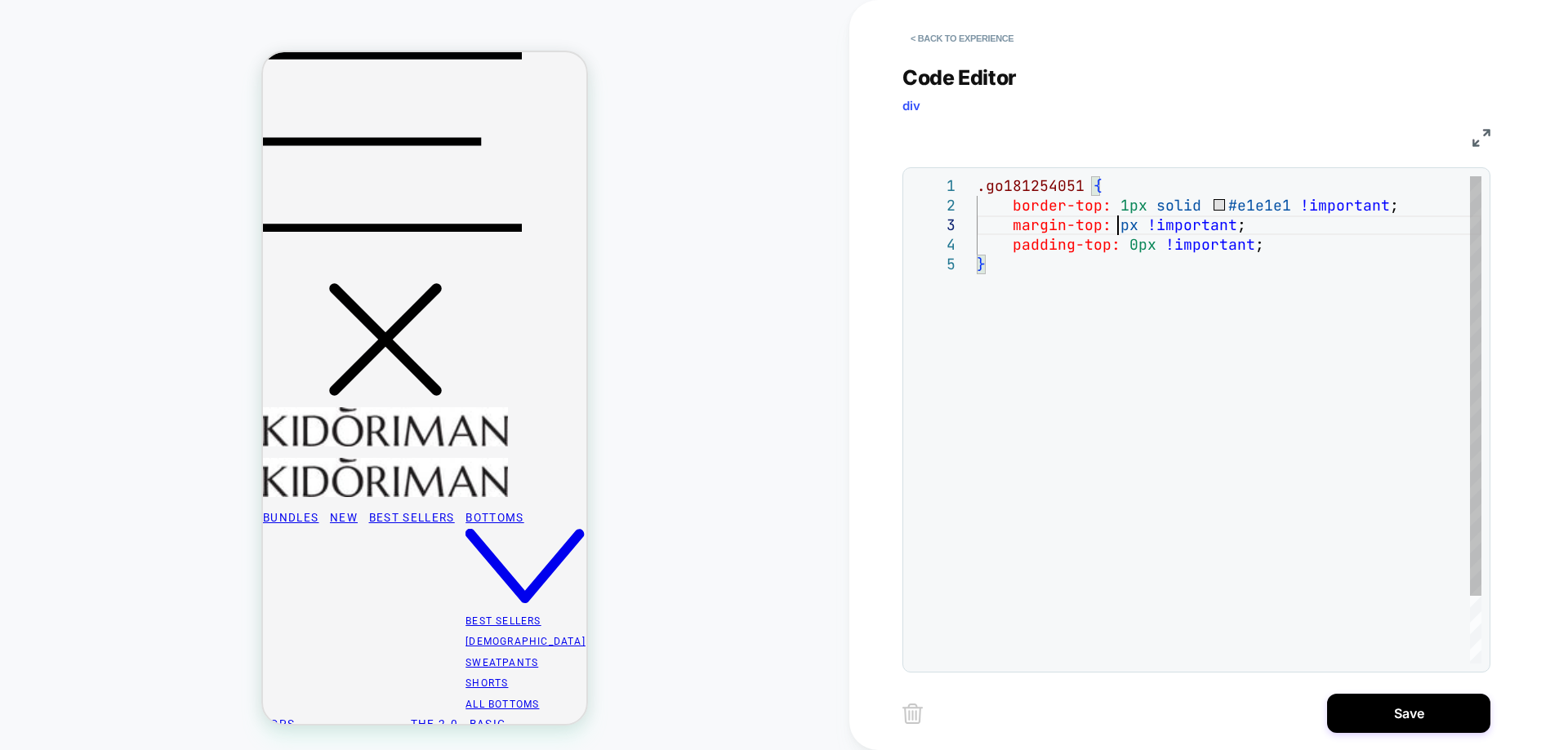
scroll to position [57, 150]
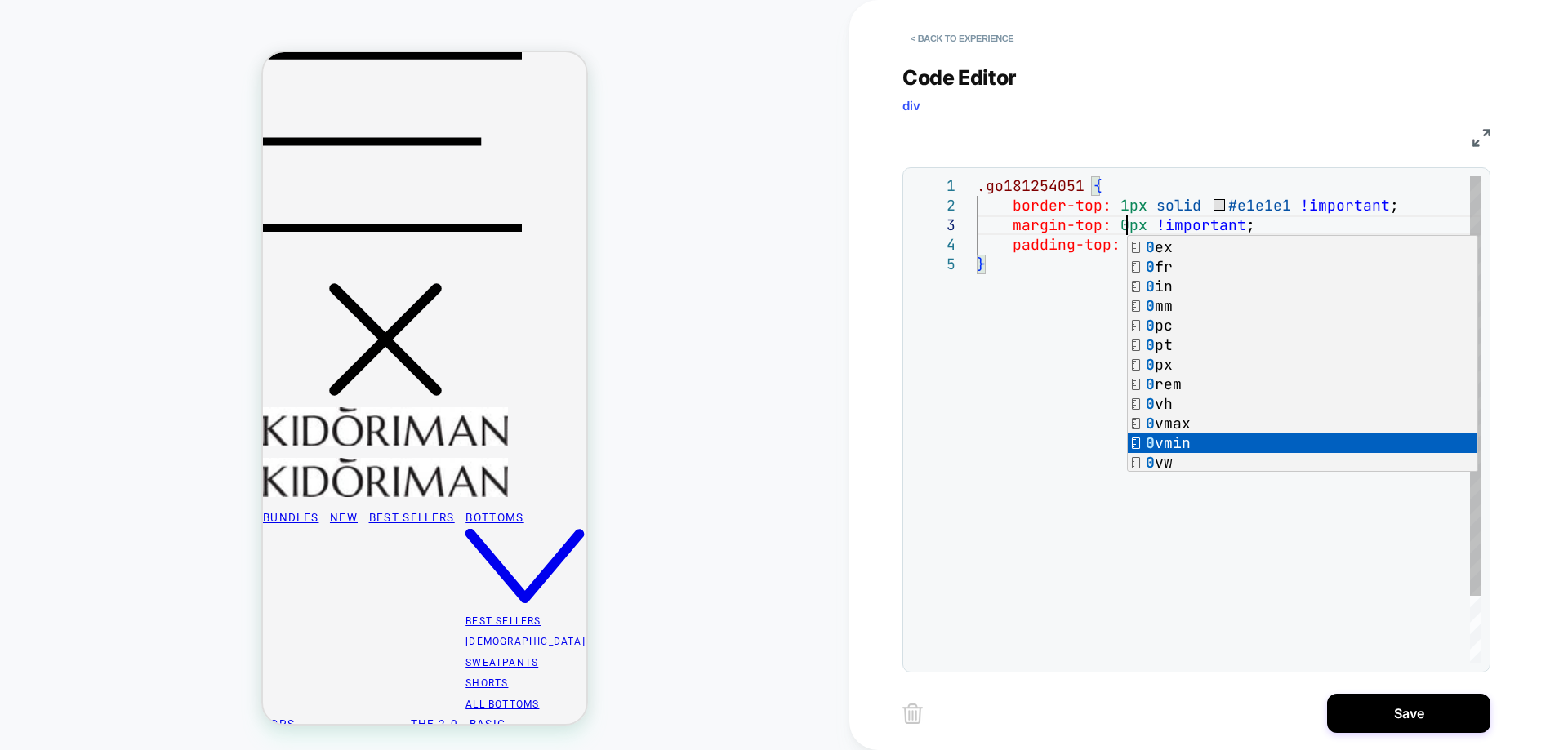
click at [1121, 198] on div ".go181254051 { border-top: 1px solid #e1e1e1 !important ; margin-top: 0px !impo…" at bounding box center [1229, 459] width 505 height 565
click at [1131, 210] on div ".go181254051 { border-top: 1px solid #e1e1e1 !important ; margin-top: 0px !impo…" at bounding box center [1229, 459] width 505 height 565
click at [1130, 207] on div ".go181254051 { border-top: 1px solid #e1e1e1 !important ; margin-top: 0px !impo…" at bounding box center [1229, 459] width 505 height 565
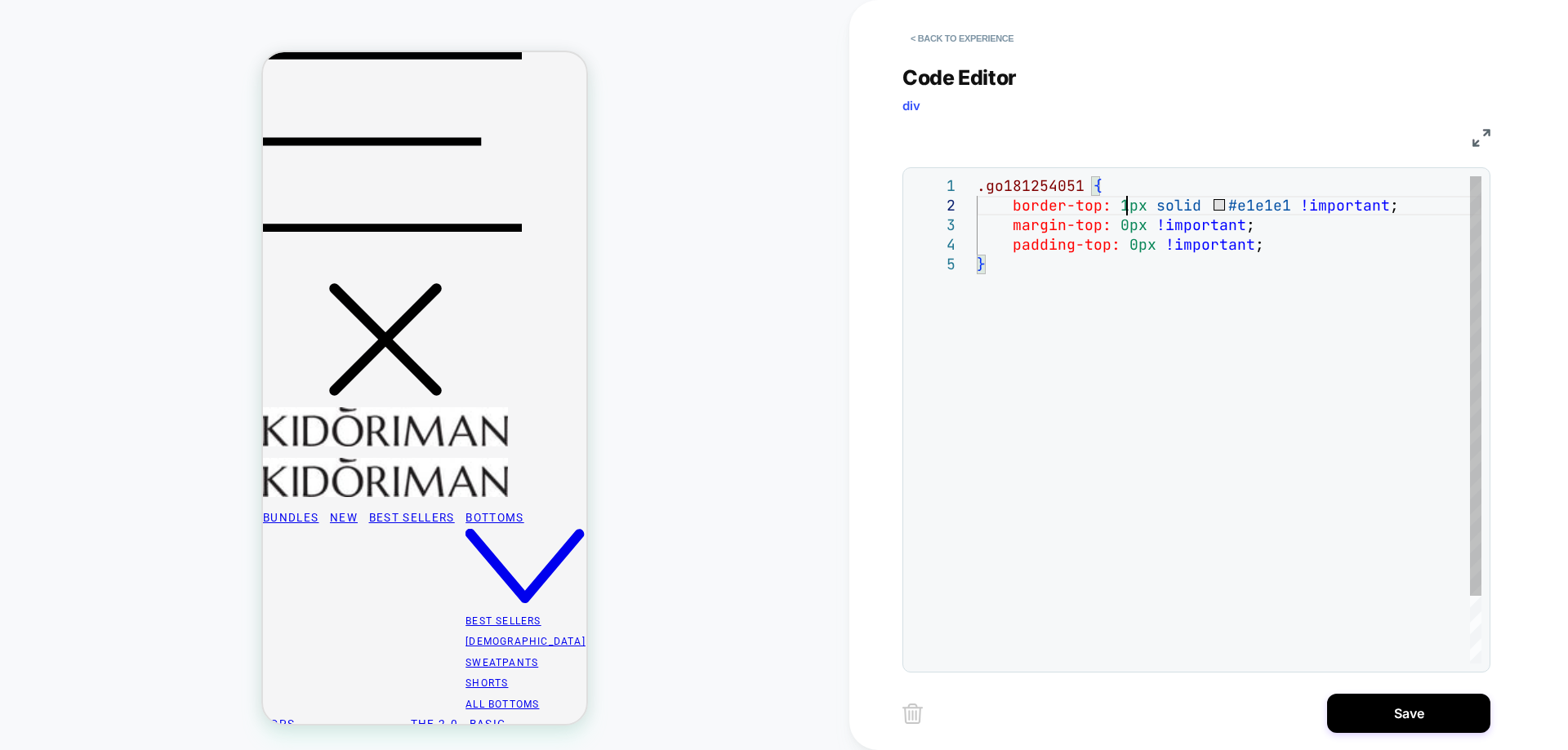
click at [1124, 204] on div ".go181254051 { border-top: 1px solid #e1e1e1 !important ; margin-top: 0px !impo…" at bounding box center [1229, 459] width 505 height 565
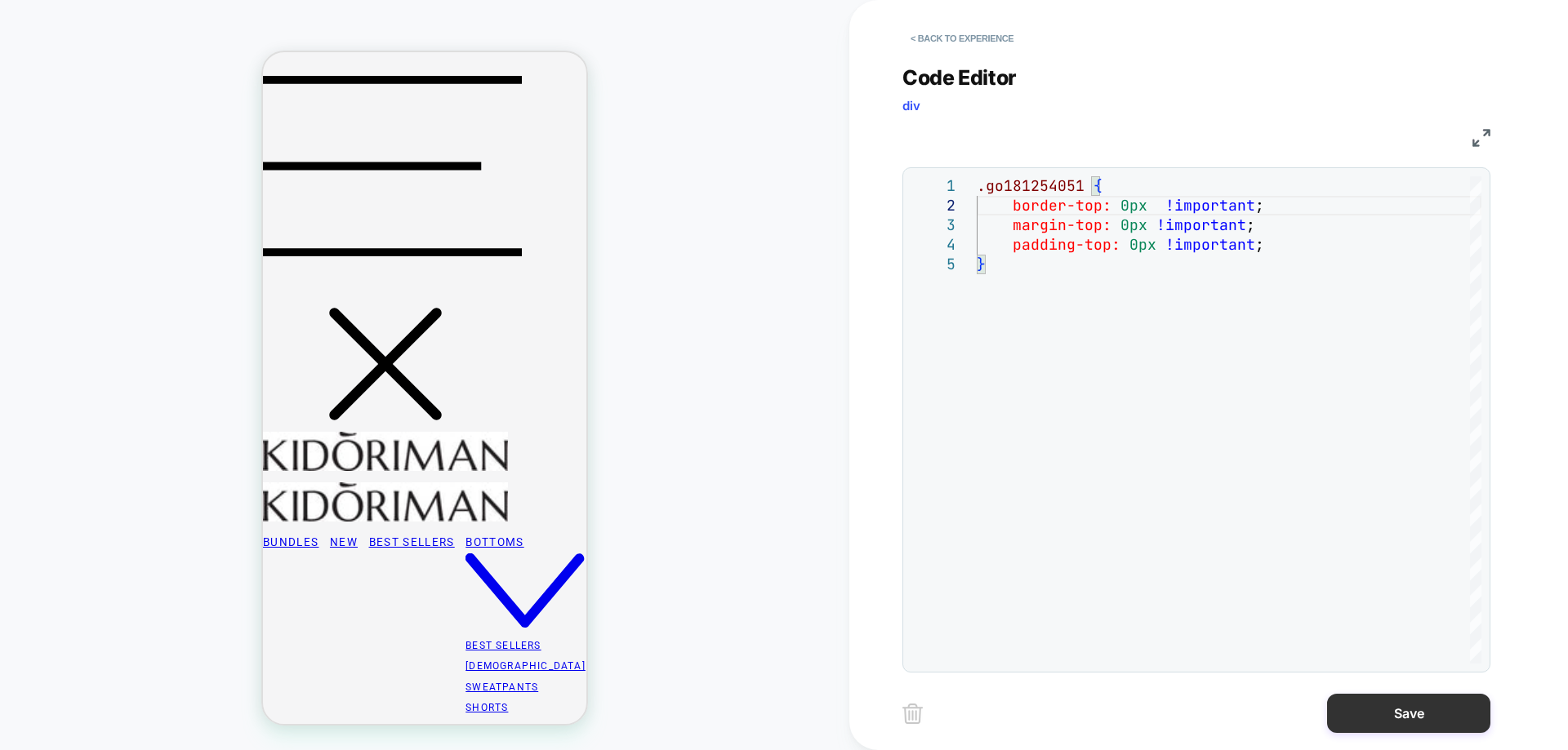
scroll to position [0, 0]
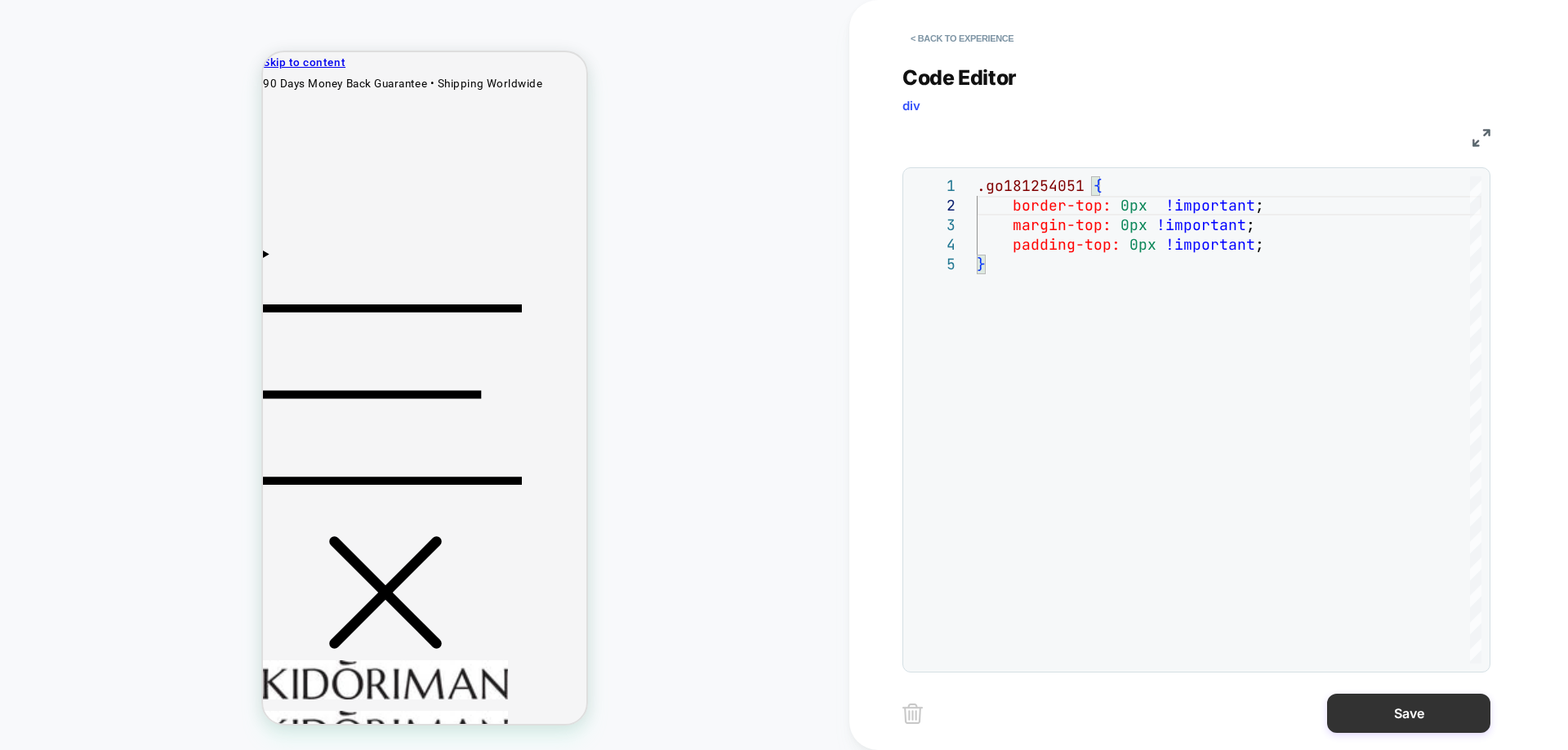
type textarea "**********"
click at [1444, 722] on button "Save" at bounding box center [1408, 713] width 163 height 39
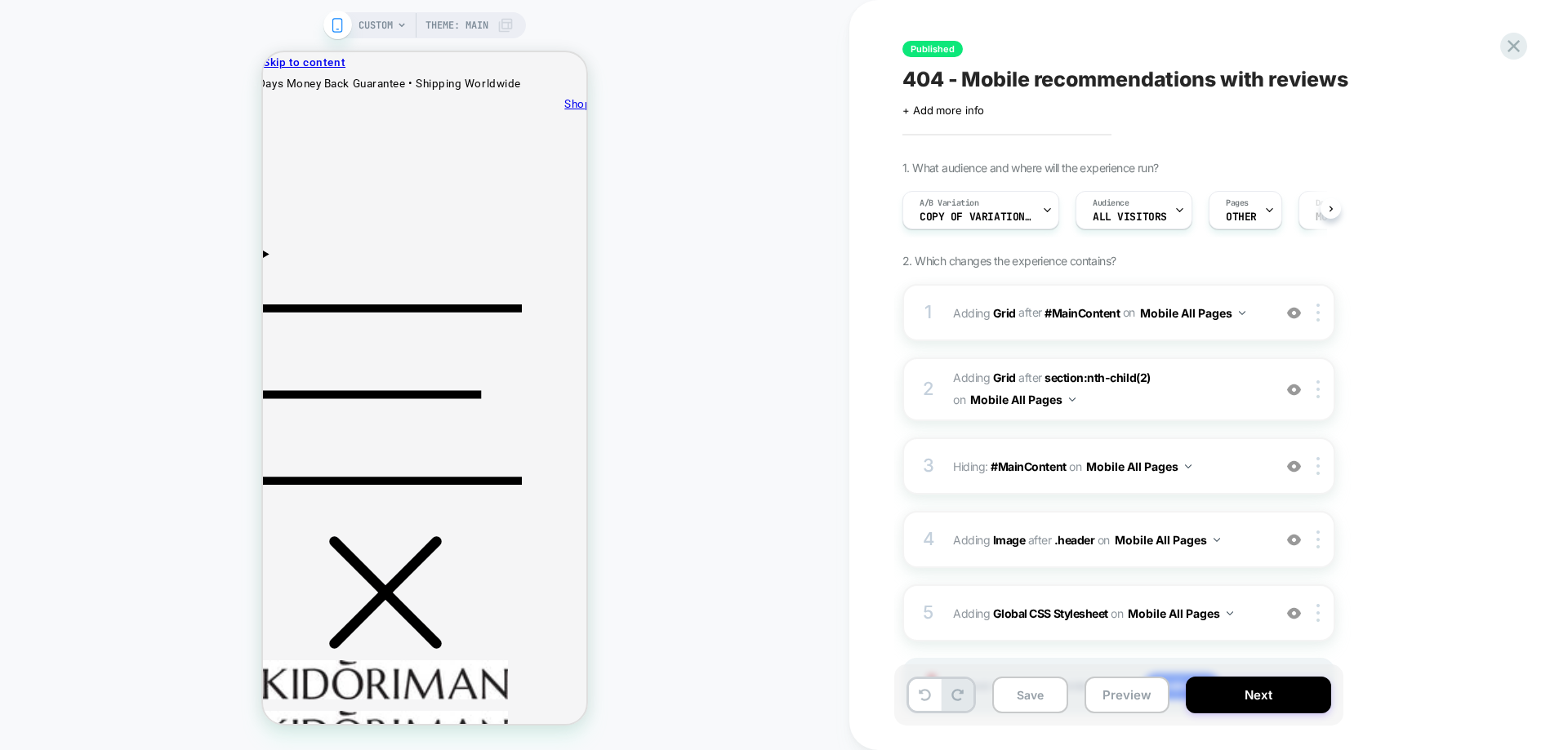
click at [1146, 707] on button "Preview" at bounding box center [1127, 695] width 85 height 37
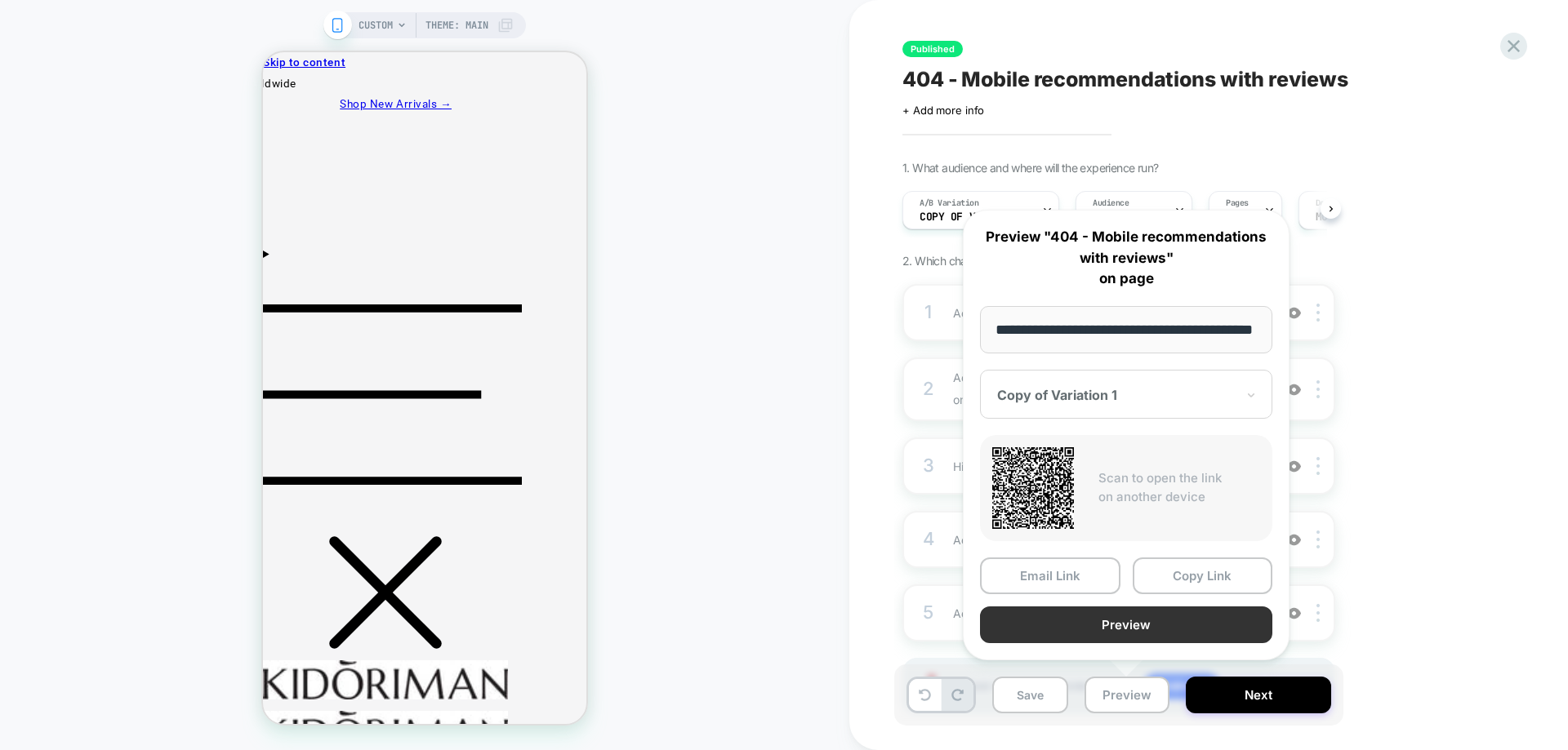
scroll to position [0, 55]
click at [1148, 639] on button "Preview" at bounding box center [1126, 626] width 292 height 37
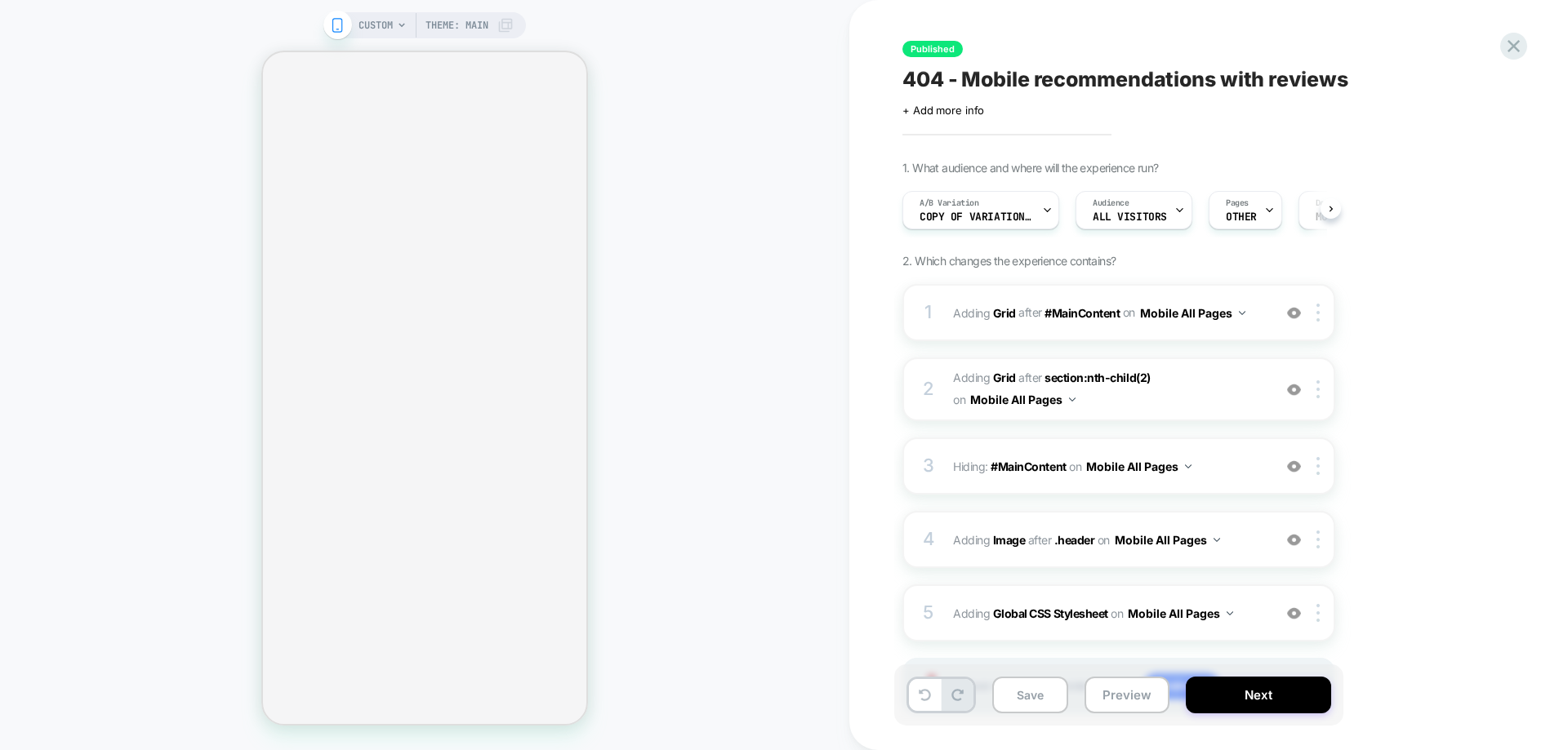
select select "**********"
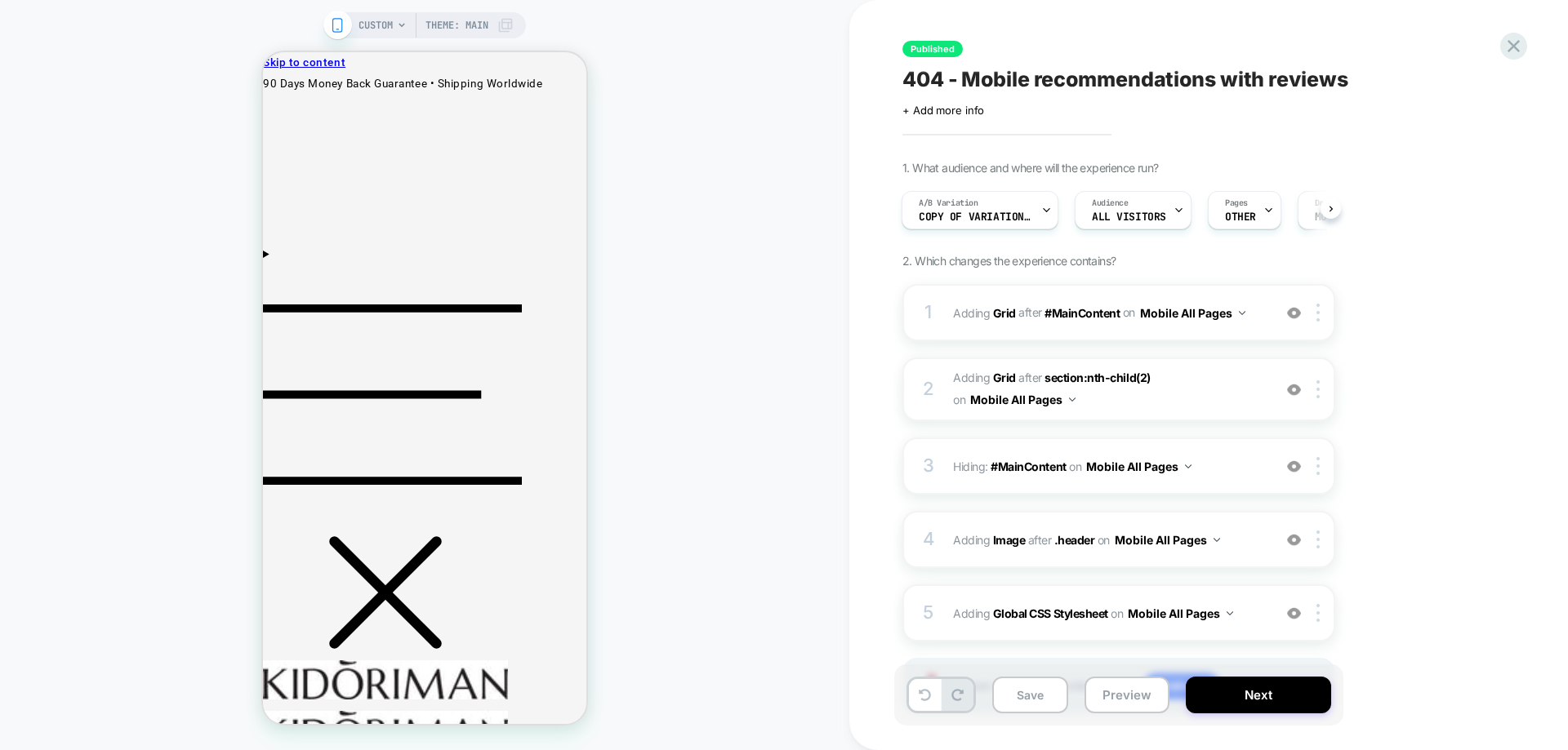
scroll to position [82, 0]
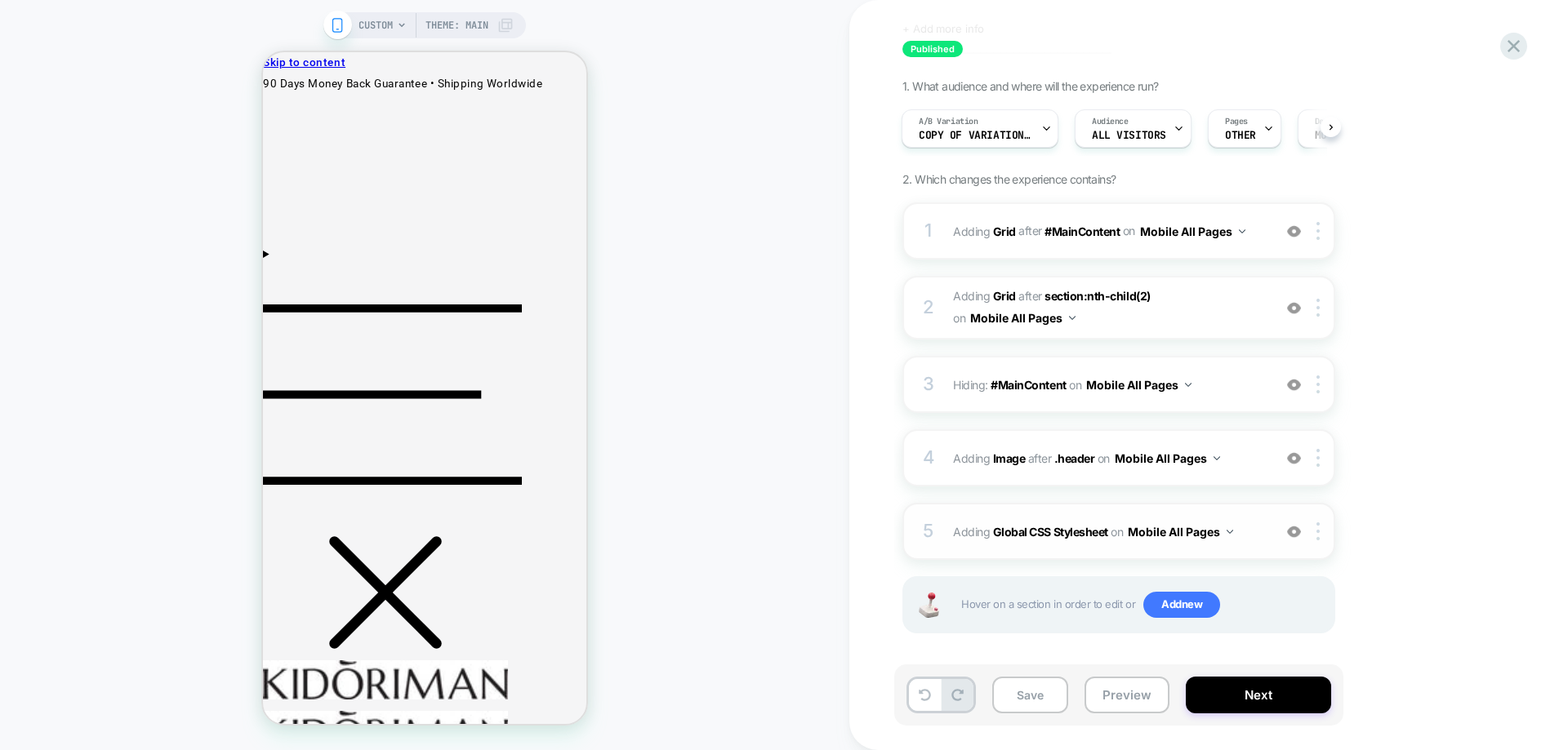
click at [1294, 528] on img at bounding box center [1294, 532] width 14 height 14
click at [1112, 699] on button "Preview" at bounding box center [1127, 695] width 85 height 37
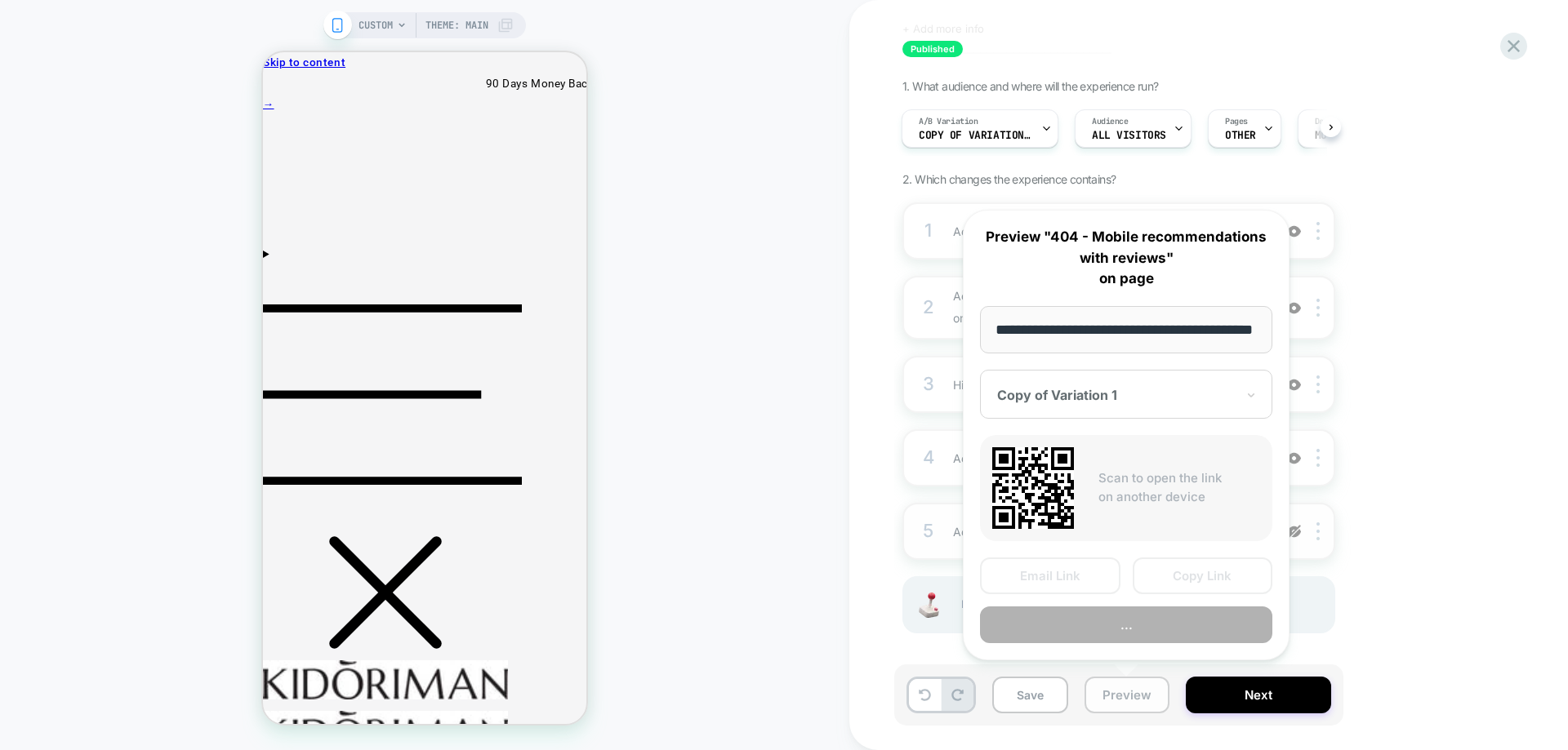
scroll to position [0, 55]
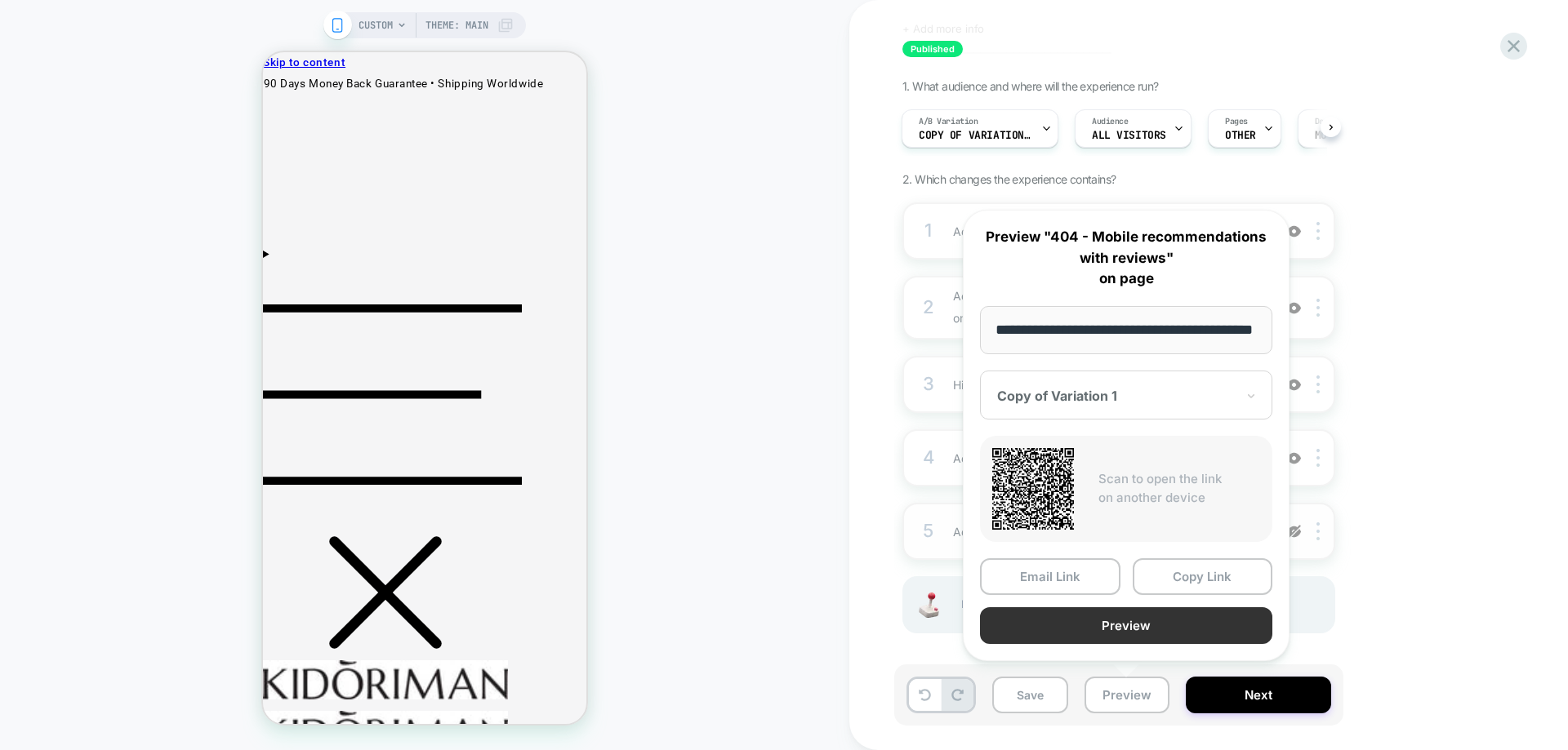
click at [1129, 635] on button "Preview" at bounding box center [1126, 626] width 292 height 37
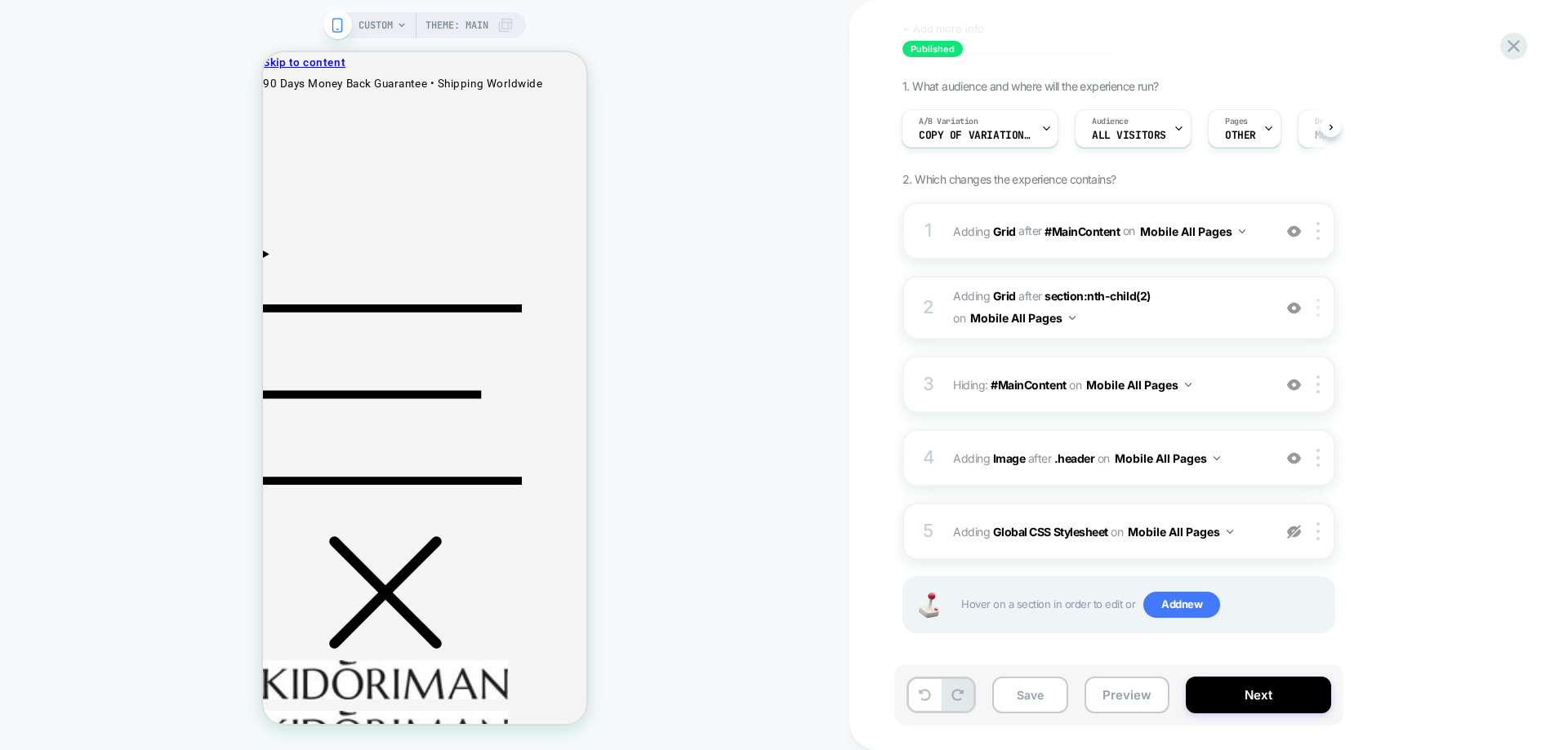
click at [1317, 313] on img at bounding box center [1318, 308] width 3 height 18
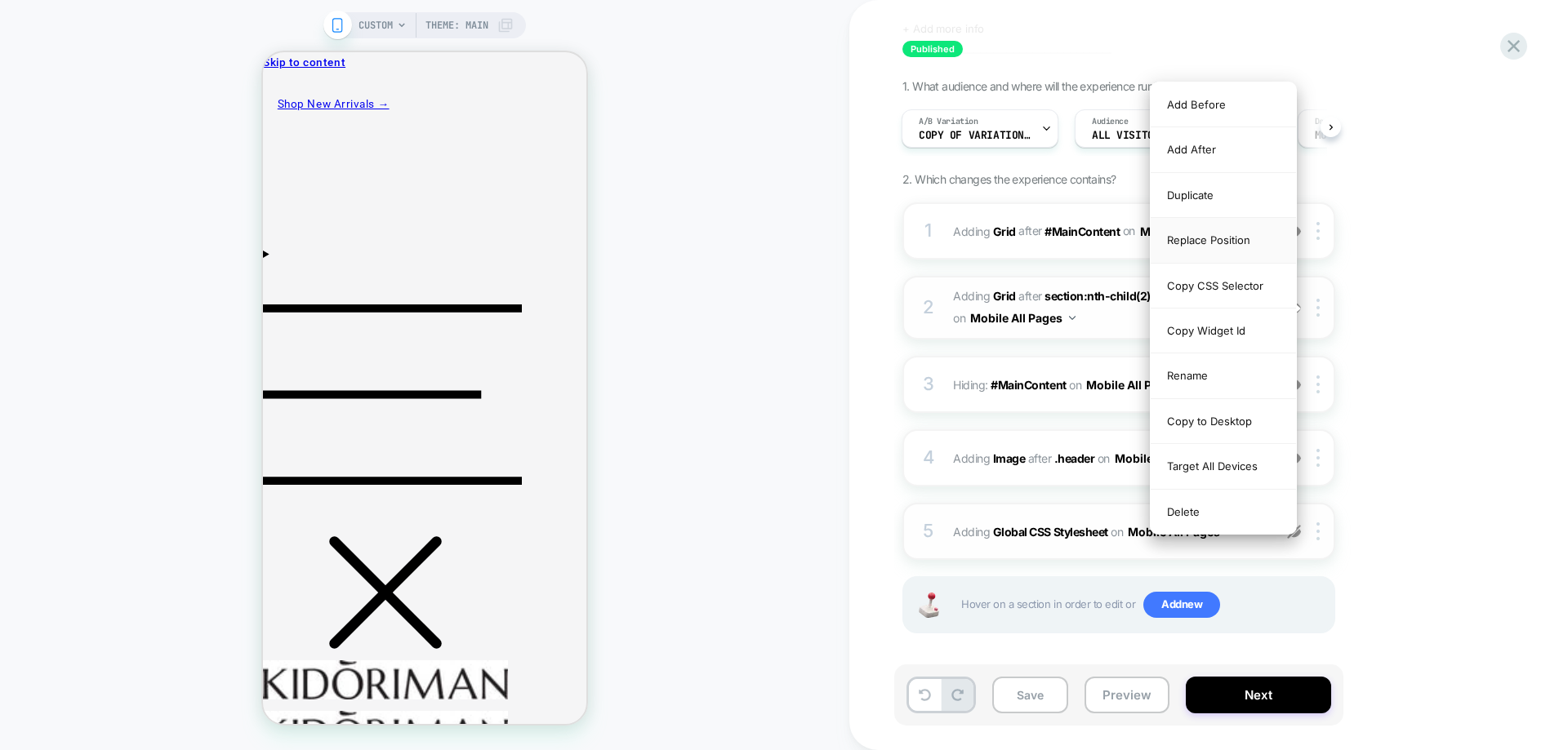
click at [1224, 248] on div "Replace Position" at bounding box center [1223, 241] width 145 height 45
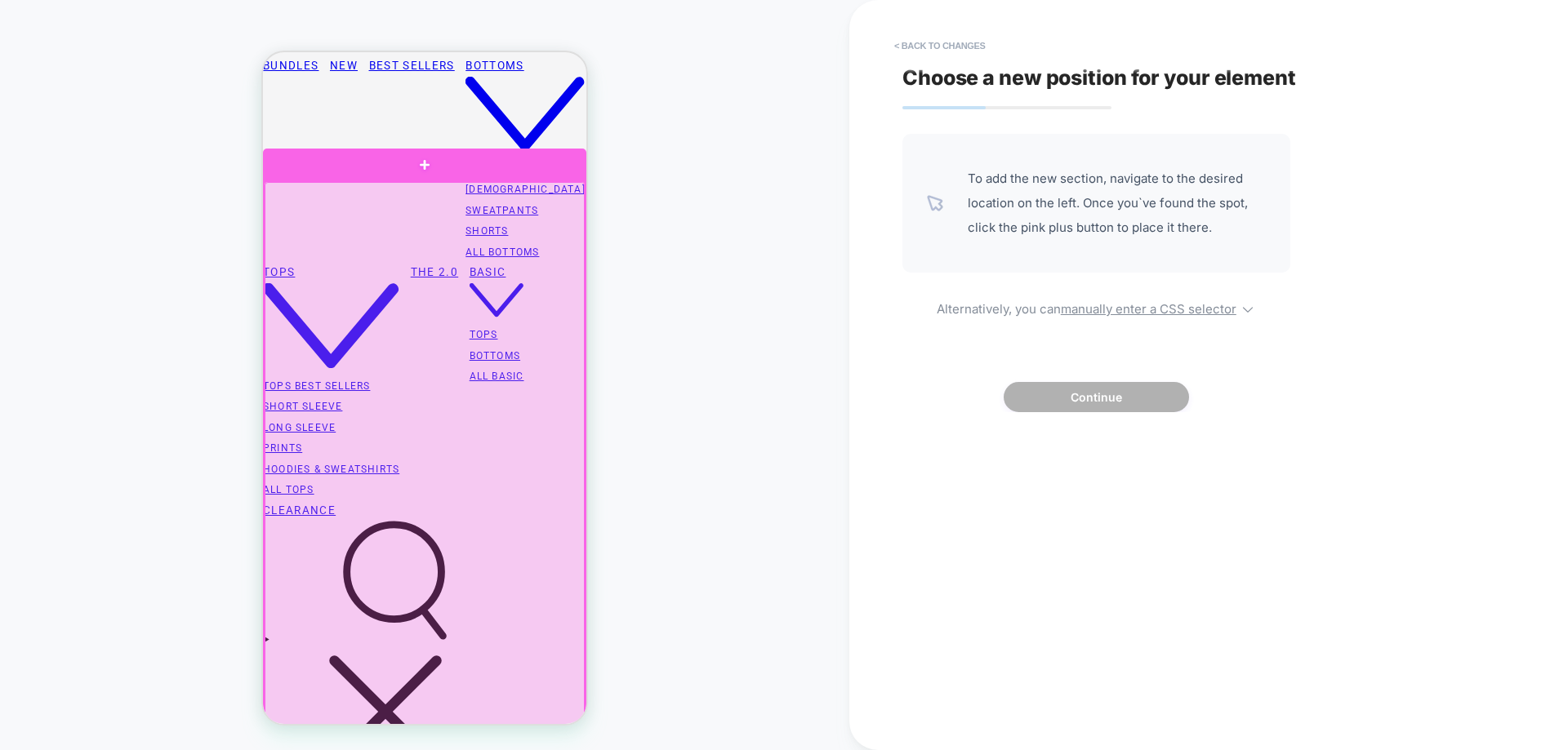
scroll to position [735, 0]
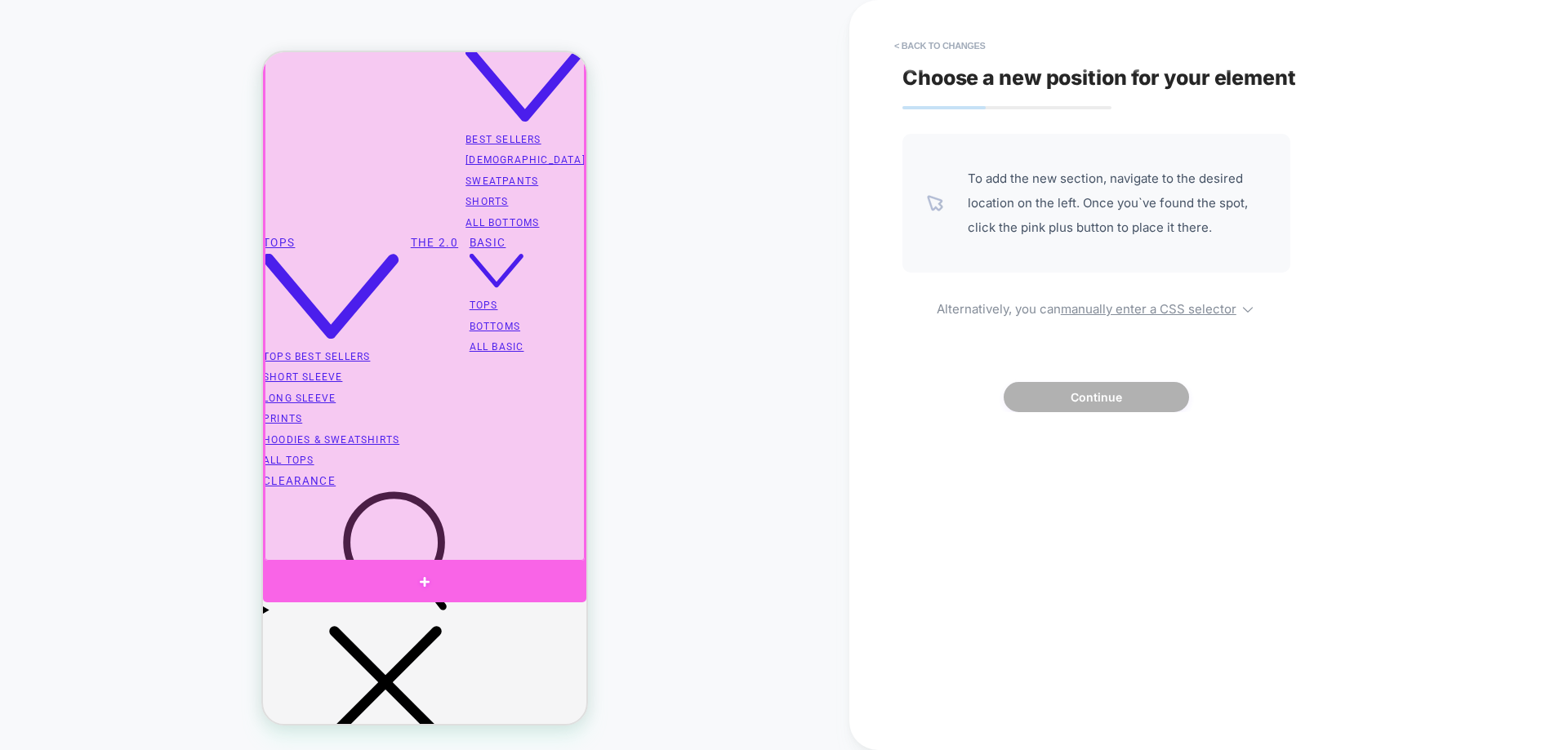
click at [424, 570] on div at bounding box center [424, 582] width 323 height 40
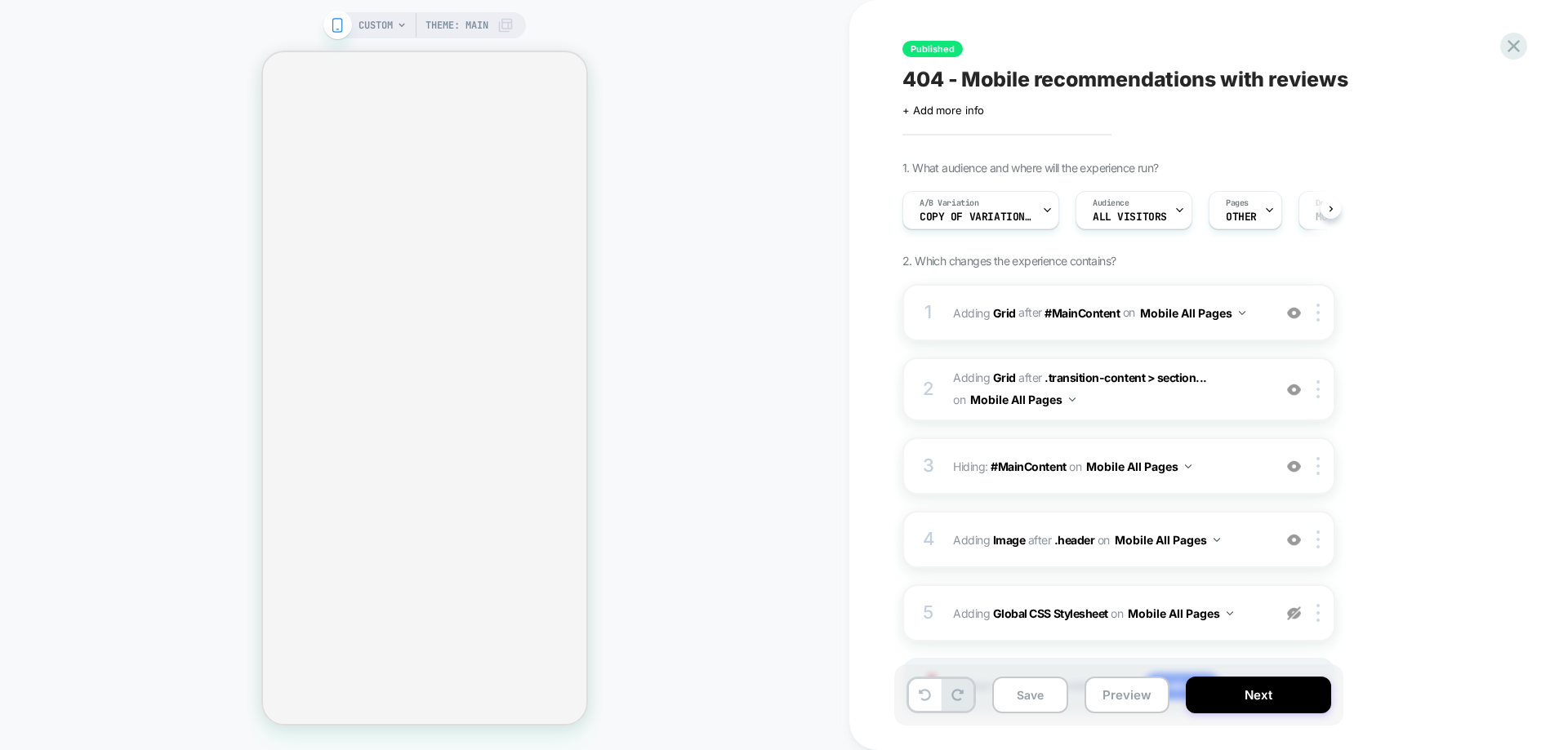
select select "**********"
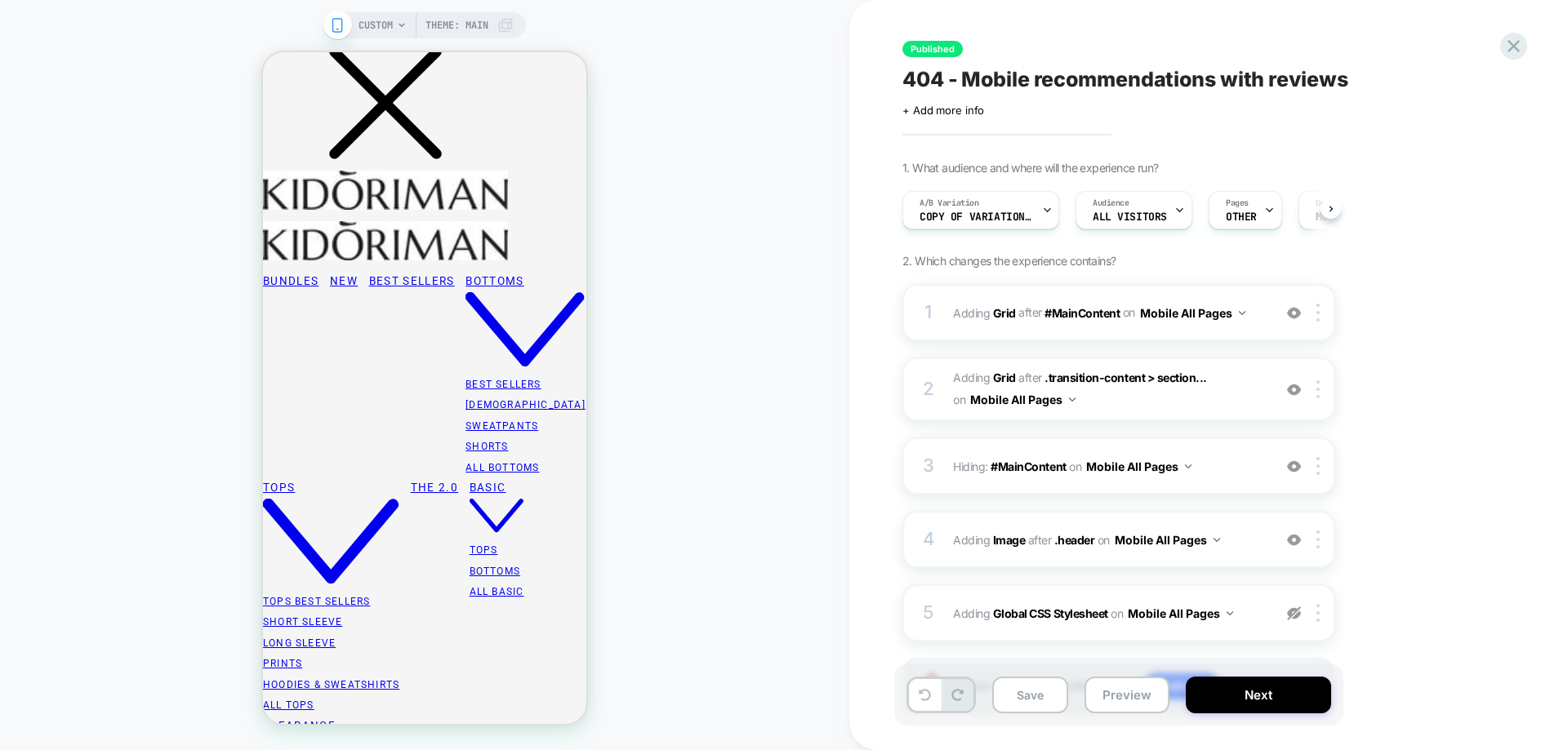
scroll to position [0, 1]
click at [1295, 543] on img at bounding box center [1294, 540] width 14 height 14
click at [1112, 697] on button "Preview" at bounding box center [1127, 695] width 85 height 37
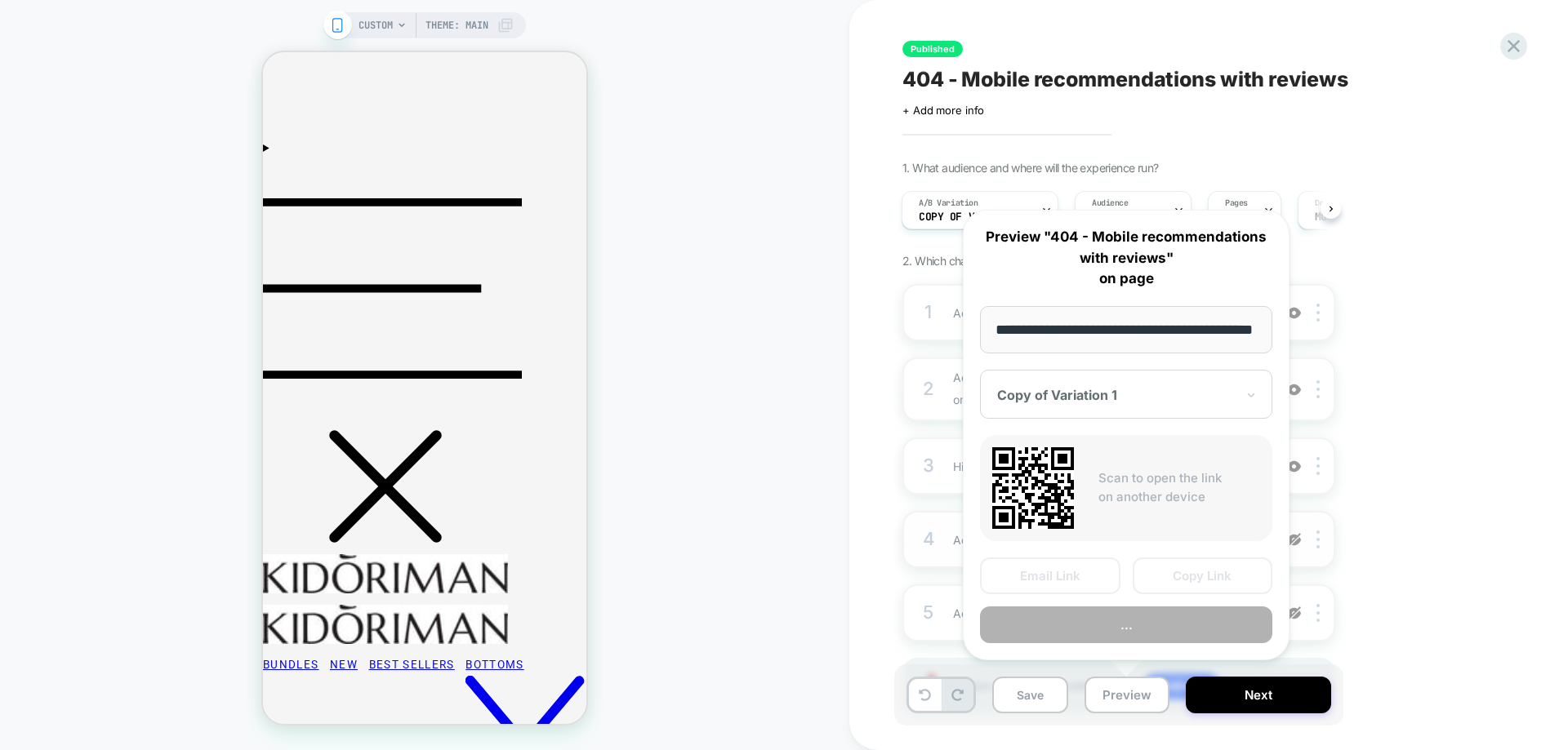
scroll to position [0, 55]
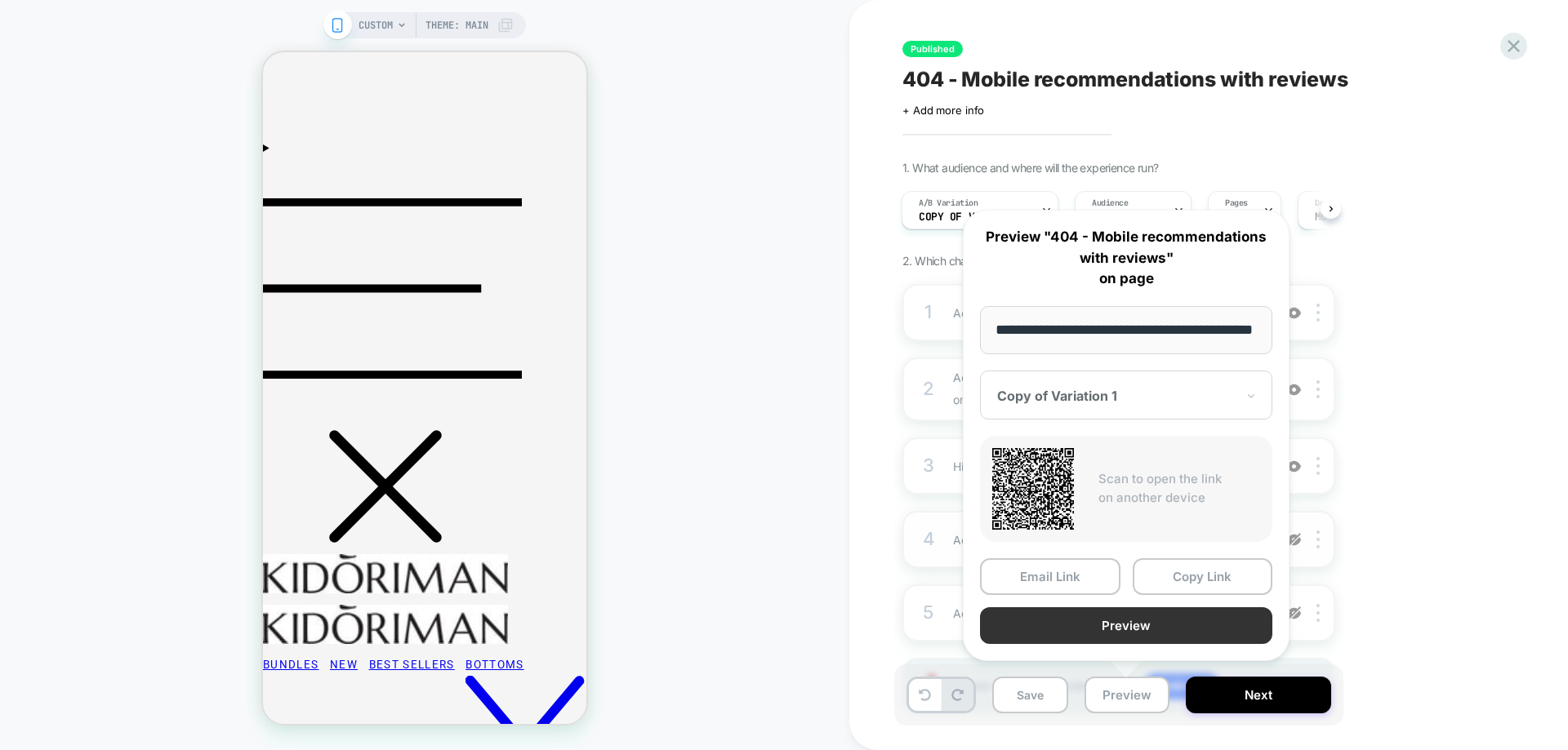
click at [1148, 627] on button "Preview" at bounding box center [1126, 626] width 292 height 37
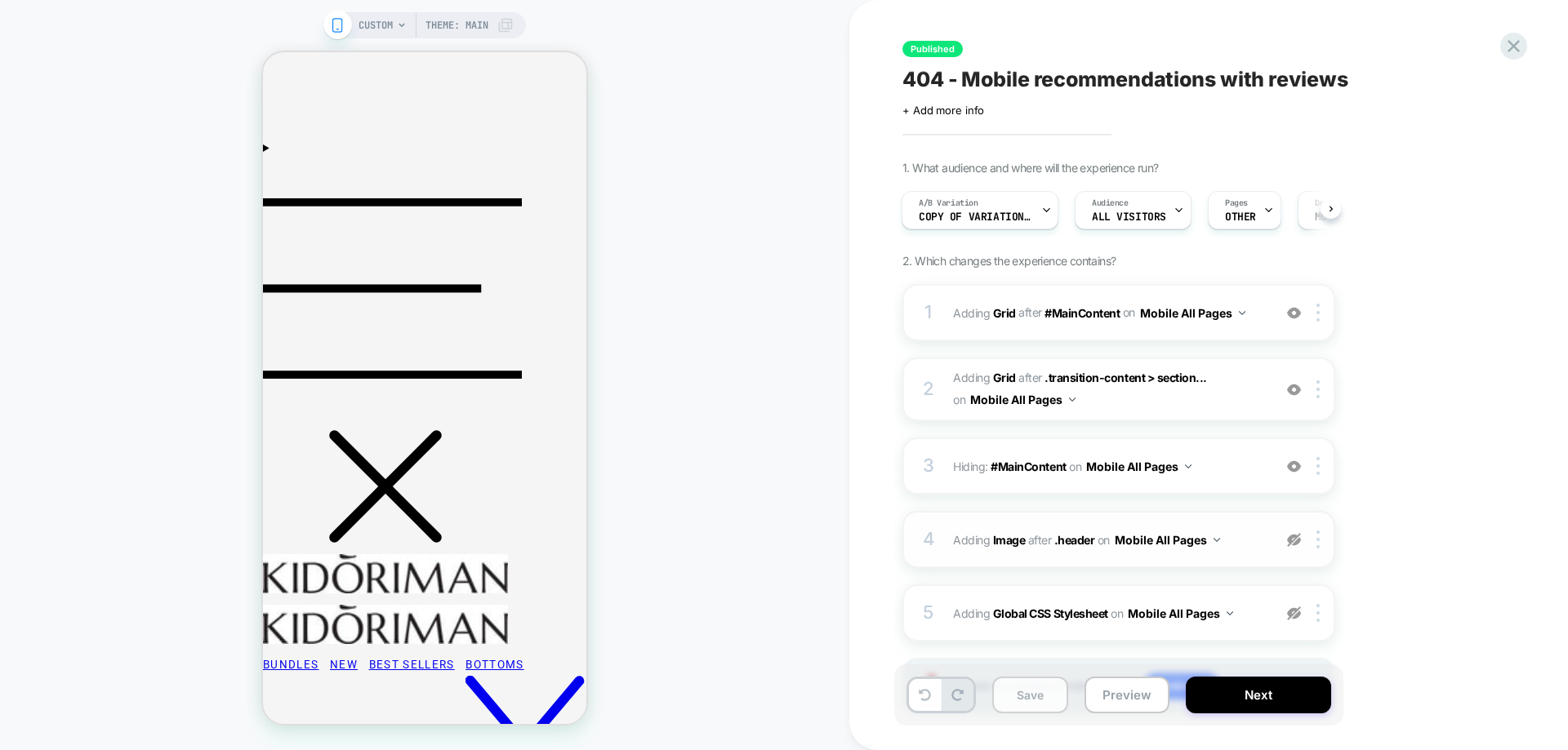
click at [1062, 701] on button "Save" at bounding box center [1030, 695] width 76 height 37
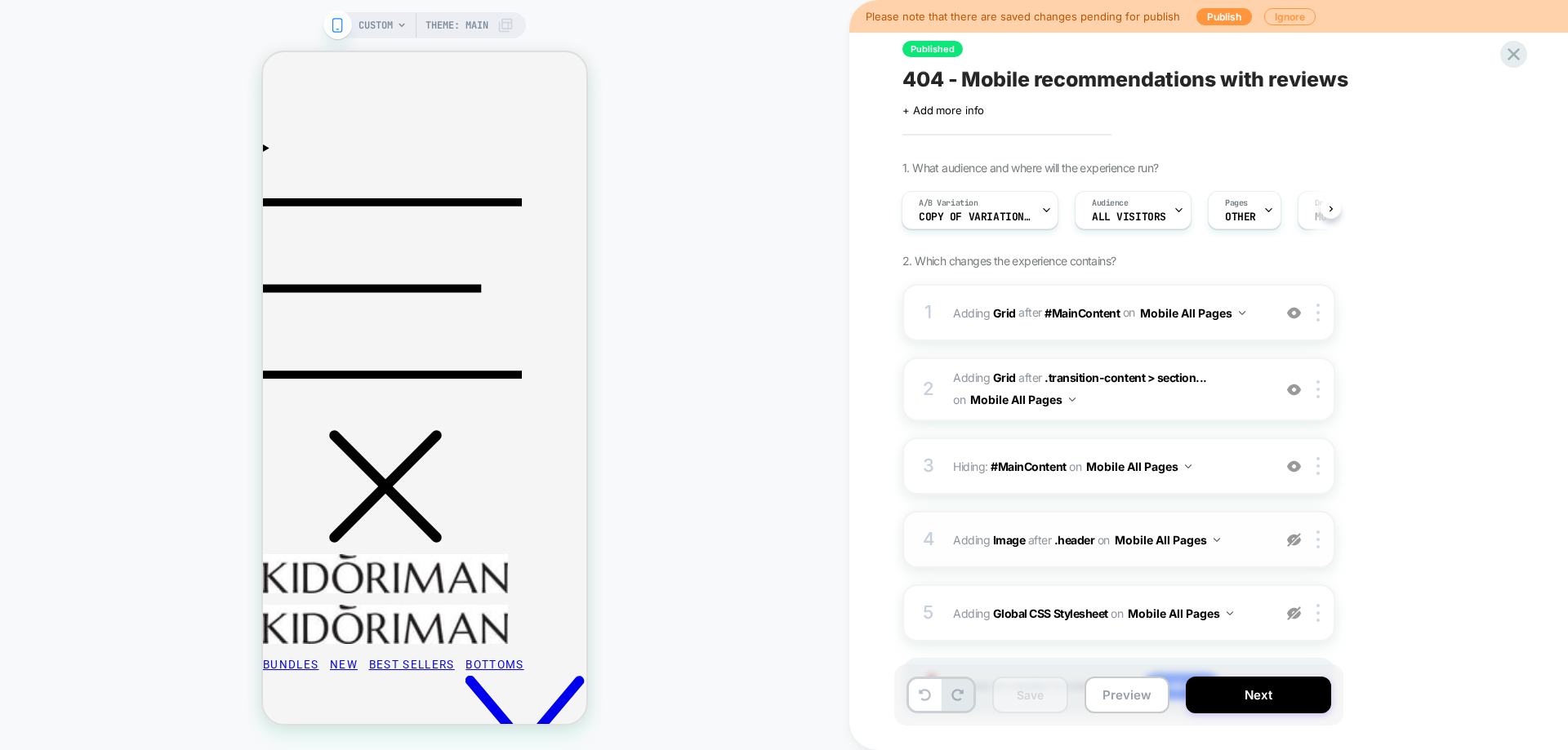
click at [632, 54] on div "CUSTOM Theme: MAIN" at bounding box center [424, 375] width 850 height 717
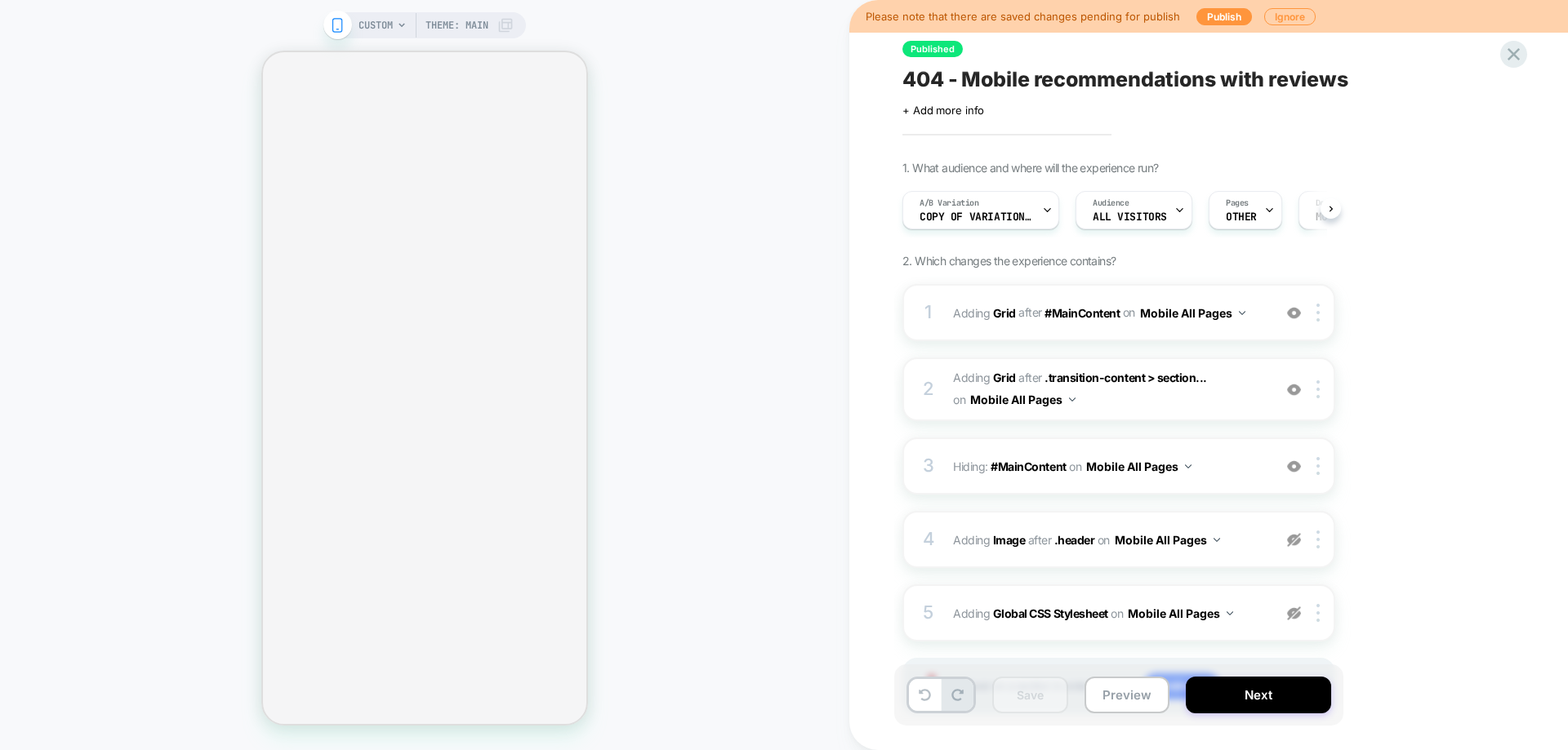
select select "**********"
